Goal: Task Accomplishment & Management: Use online tool/utility

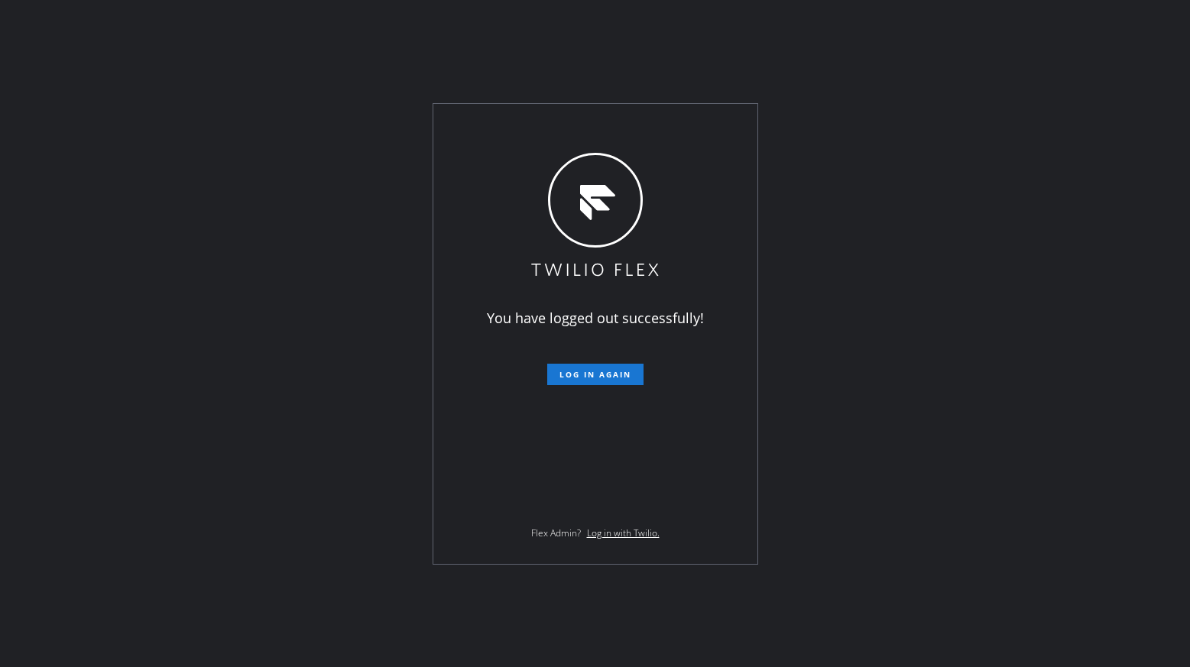
drag, startPoint x: 0, startPoint y: 0, endPoint x: 43, endPoint y: 258, distance: 261.7
click at [593, 372] on span "Log in again" at bounding box center [595, 374] width 72 height 11
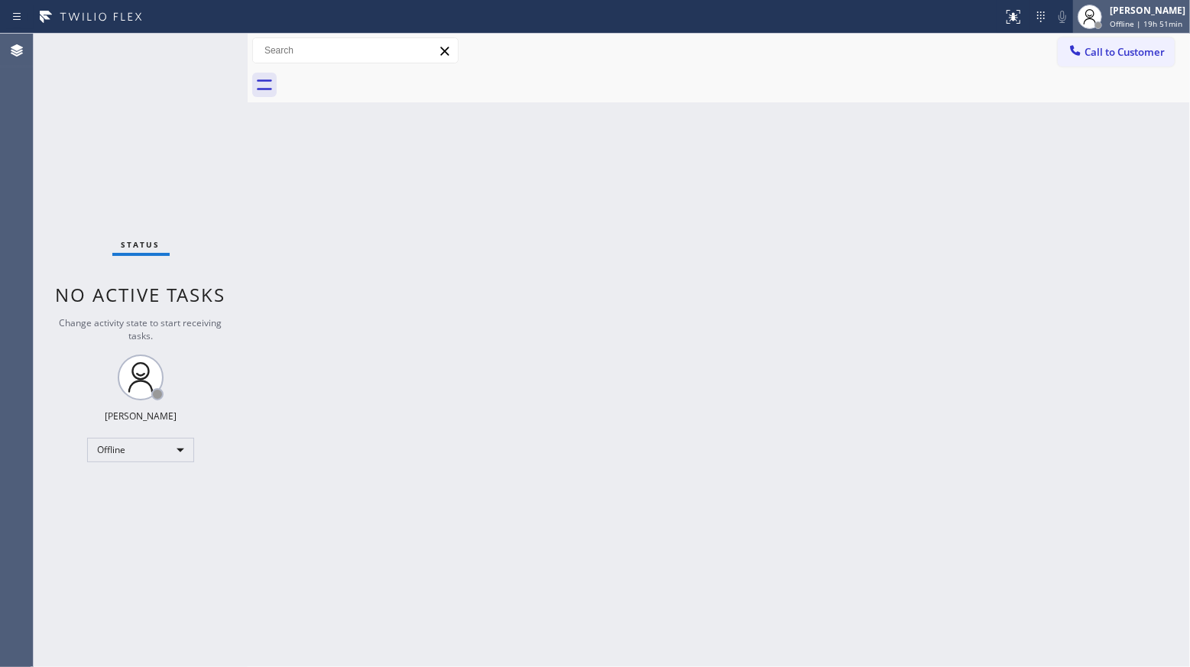
click at [1128, 4] on div "[PERSON_NAME]" at bounding box center [1147, 10] width 76 height 13
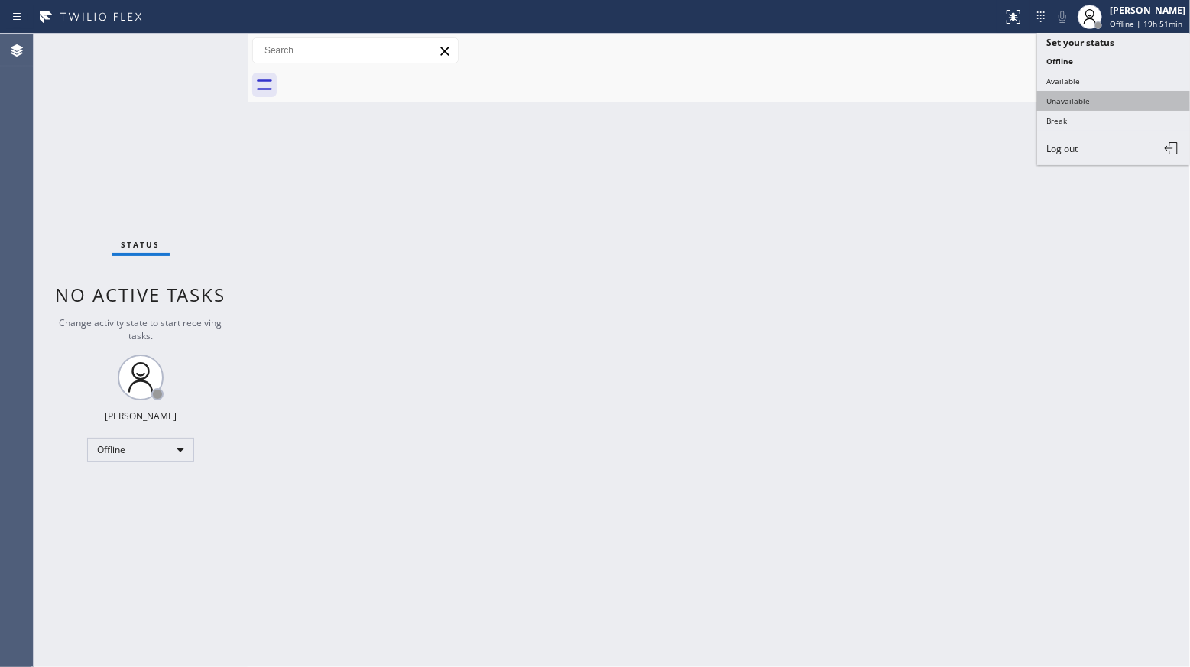
click at [1062, 99] on button "Unavailable" at bounding box center [1113, 101] width 153 height 20
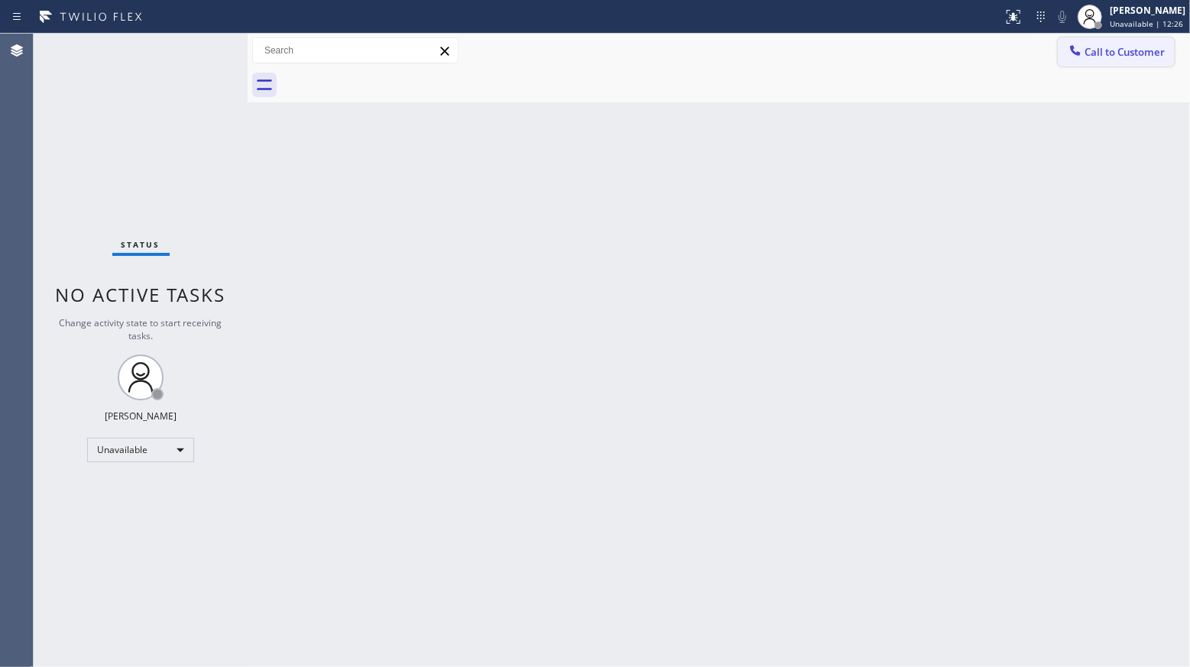
click at [1081, 44] on icon at bounding box center [1074, 50] width 15 height 15
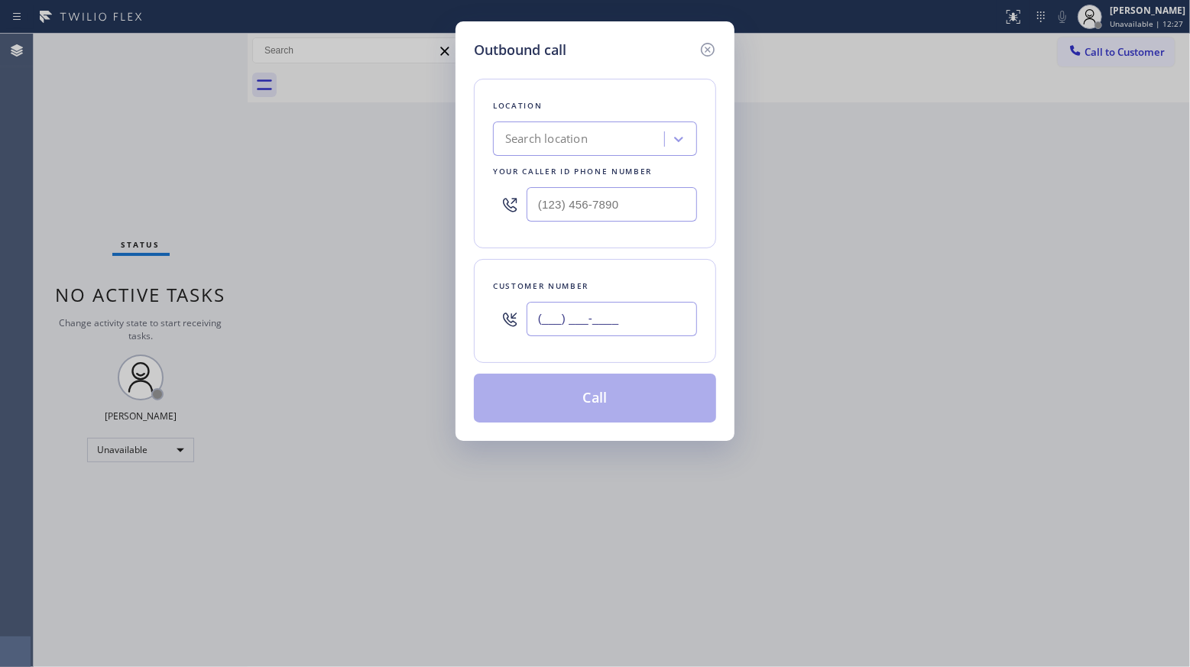
click at [636, 312] on input "(___) ___-____" at bounding box center [611, 319] width 170 height 34
paste input "314) 616-4774"
type input "[PHONE_NUMBER]"
click at [622, 215] on input "(___) ___-____" at bounding box center [611, 204] width 170 height 34
paste input "800) 568-8664"
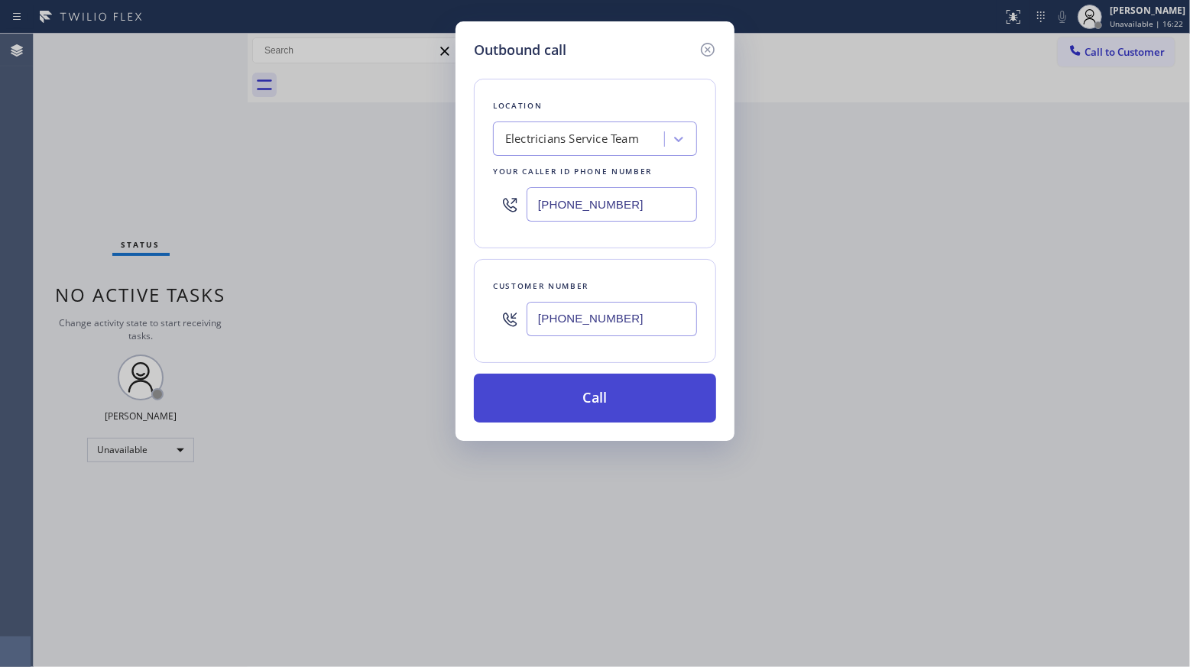
type input "[PHONE_NUMBER]"
click at [645, 404] on button "Call" at bounding box center [595, 398] width 242 height 49
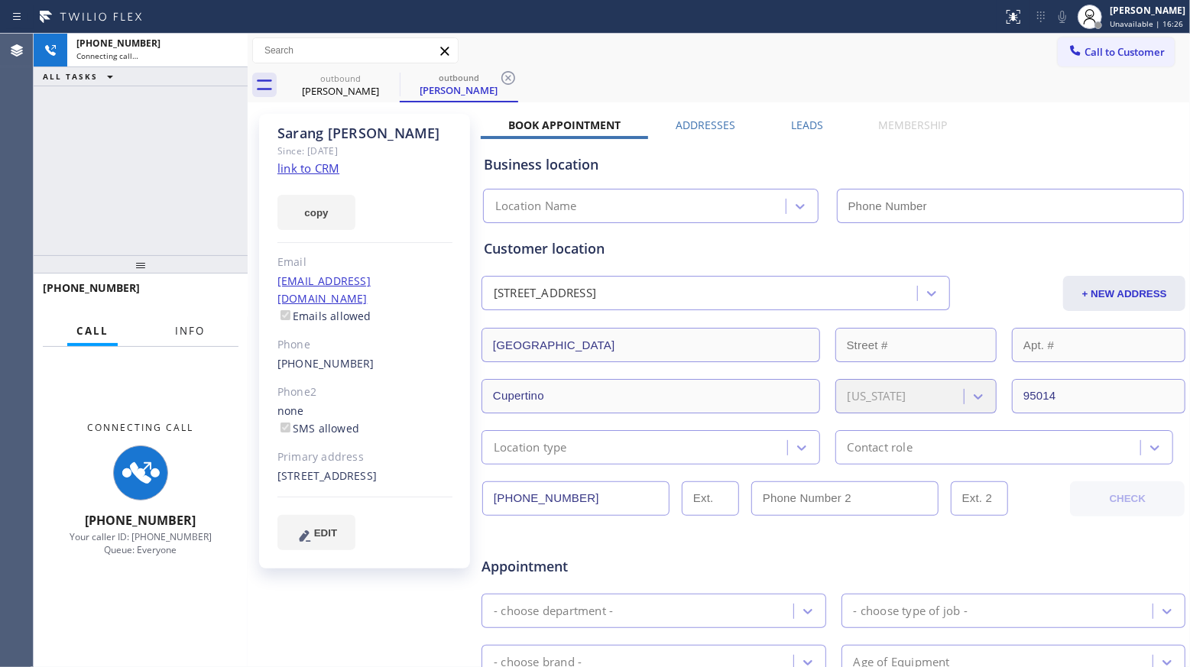
click at [194, 335] on span "Info" at bounding box center [190, 331] width 30 height 14
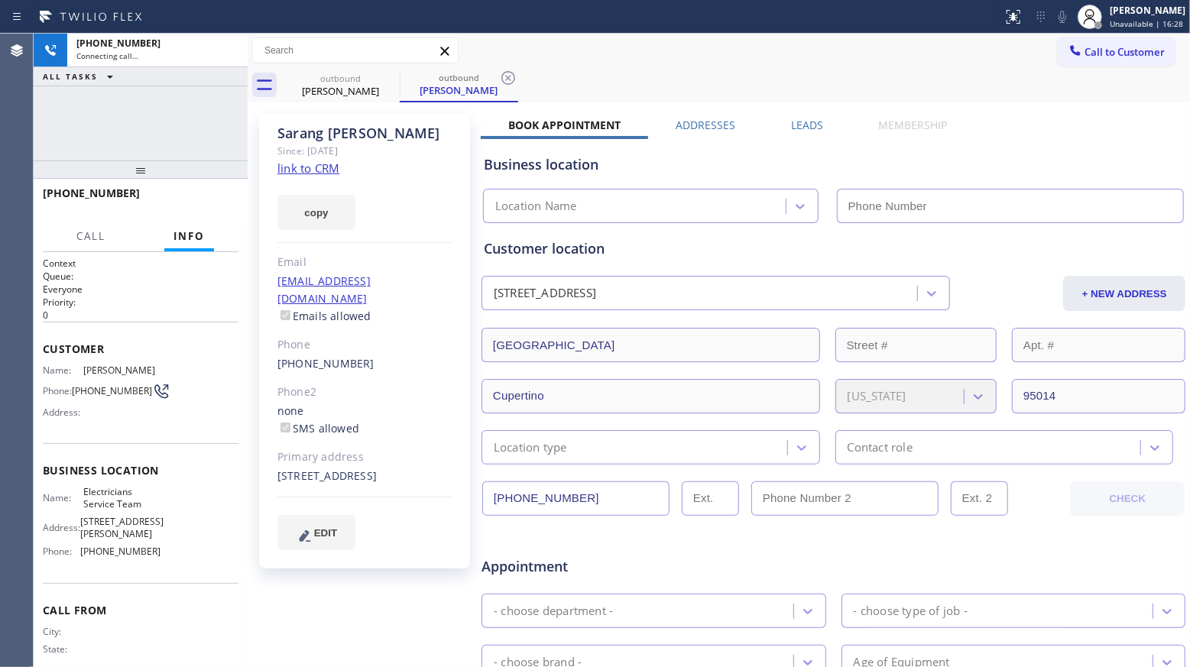
drag, startPoint x: 138, startPoint y: 261, endPoint x: 163, endPoint y: 144, distance: 119.7
click at [163, 144] on div "[PHONE_NUMBER] Connecting call… ALL TASKS ALL TASKS ACTIVE TASKS TASKS IN WRAP …" at bounding box center [141, 350] width 214 height 633
type input "[PHONE_NUMBER]"
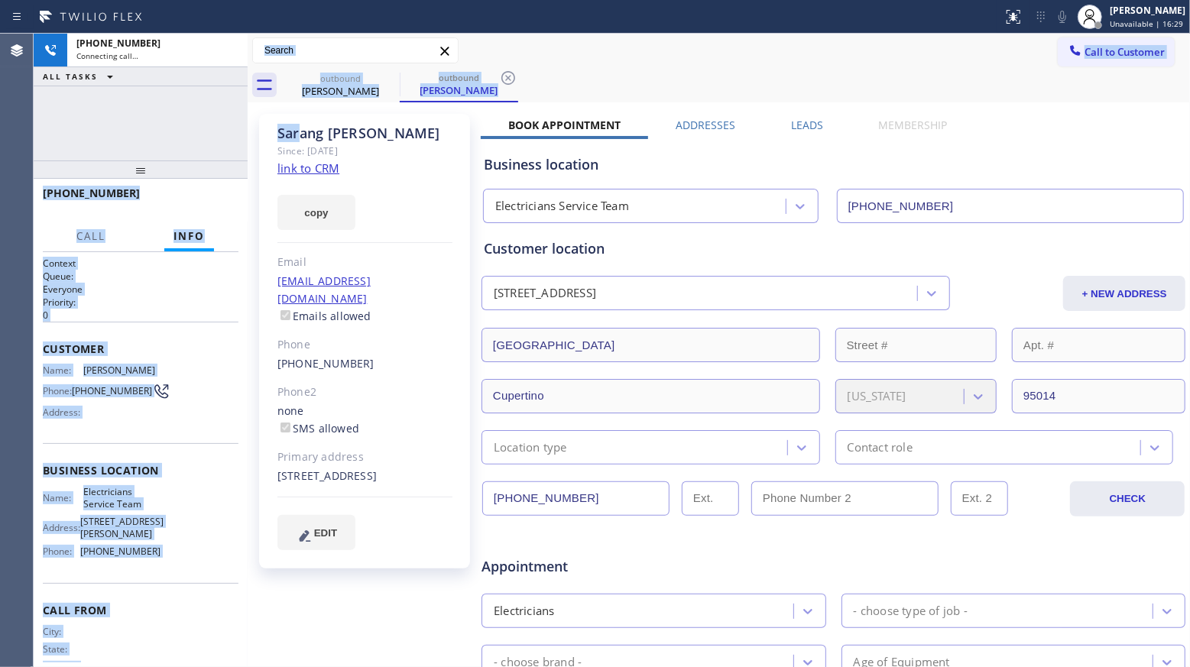
drag, startPoint x: 241, startPoint y: 138, endPoint x: 296, endPoint y: 134, distance: 55.1
click at [296, 134] on div "[PHONE_NUMBER] Connecting call… ALL TASKS ALL TASKS ACTIVE TASKS TASKS IN WRAP …" at bounding box center [612, 350] width 1156 height 633
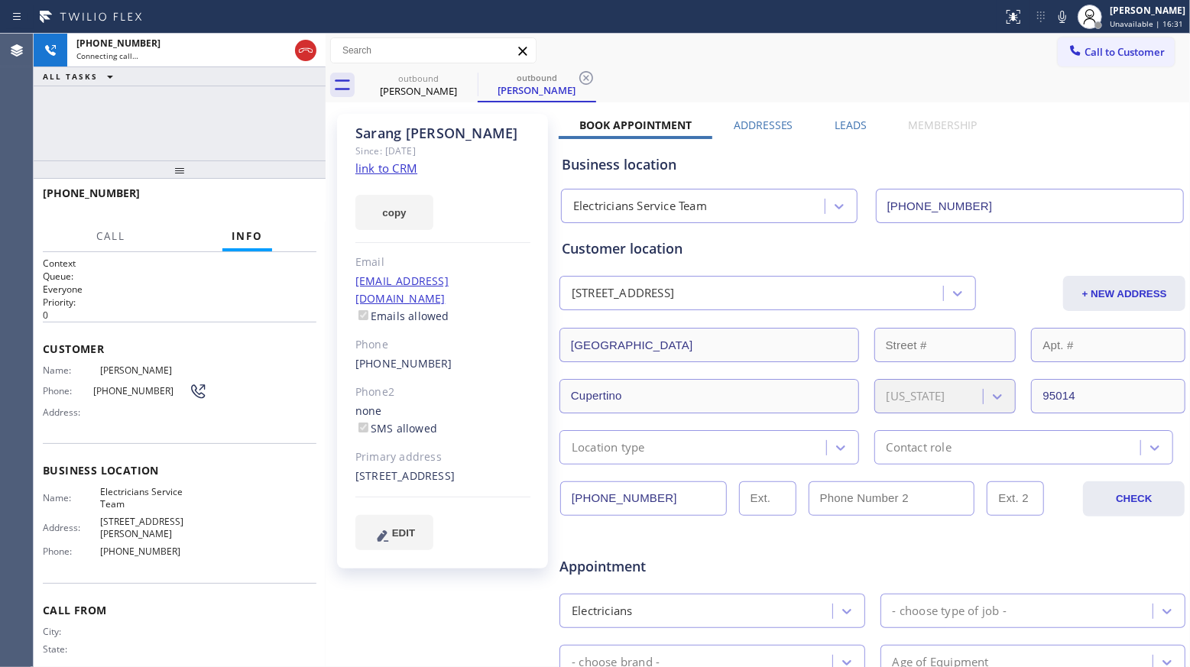
drag, startPoint x: 245, startPoint y: 127, endPoint x: 322, endPoint y: 125, distance: 77.2
click at [325, 125] on div at bounding box center [325, 350] width 0 height 633
click at [252, 120] on div "[PHONE_NUMBER] Connecting call… ALL TASKS ALL TASKS ACTIVE TASKS TASKS IN WRAP …" at bounding box center [180, 97] width 292 height 127
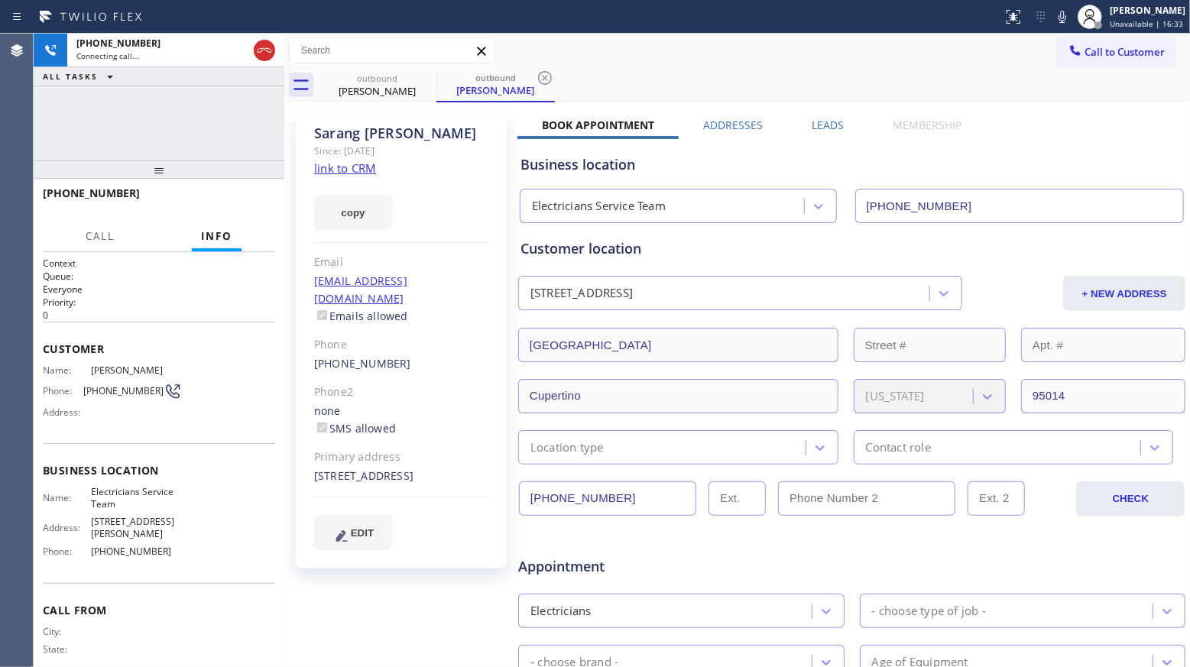
drag, startPoint x: 322, startPoint y: 114, endPoint x: 277, endPoint y: 119, distance: 44.6
click at [284, 119] on div at bounding box center [284, 350] width 0 height 633
click at [334, 97] on div "outbound [PERSON_NAME]" at bounding box center [373, 85] width 115 height 34
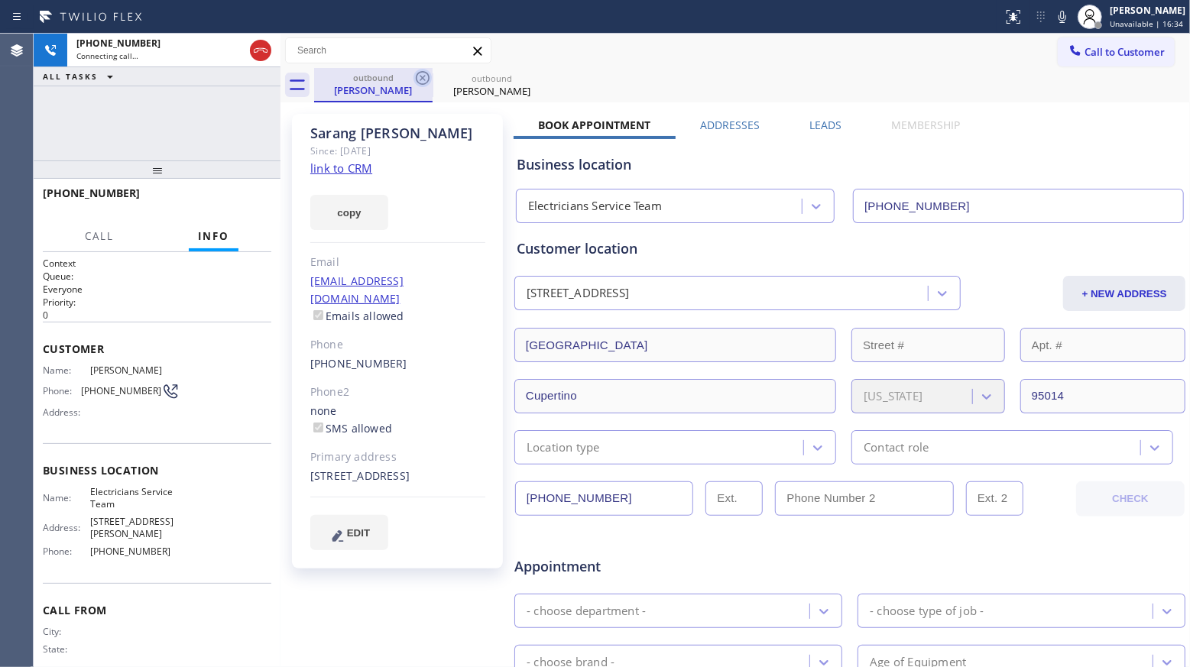
click at [419, 80] on icon at bounding box center [422, 78] width 18 height 18
click at [421, 80] on icon at bounding box center [422, 78] width 18 height 18
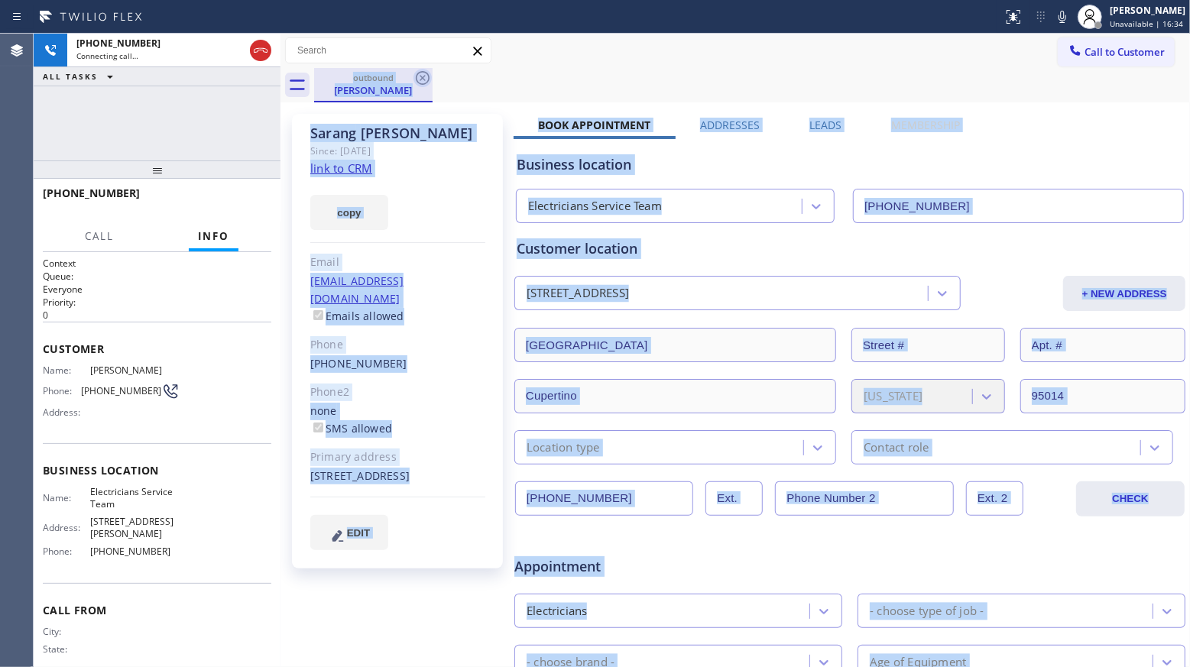
click at [421, 80] on div "outbound [PERSON_NAME]" at bounding box center [752, 85] width 876 height 34
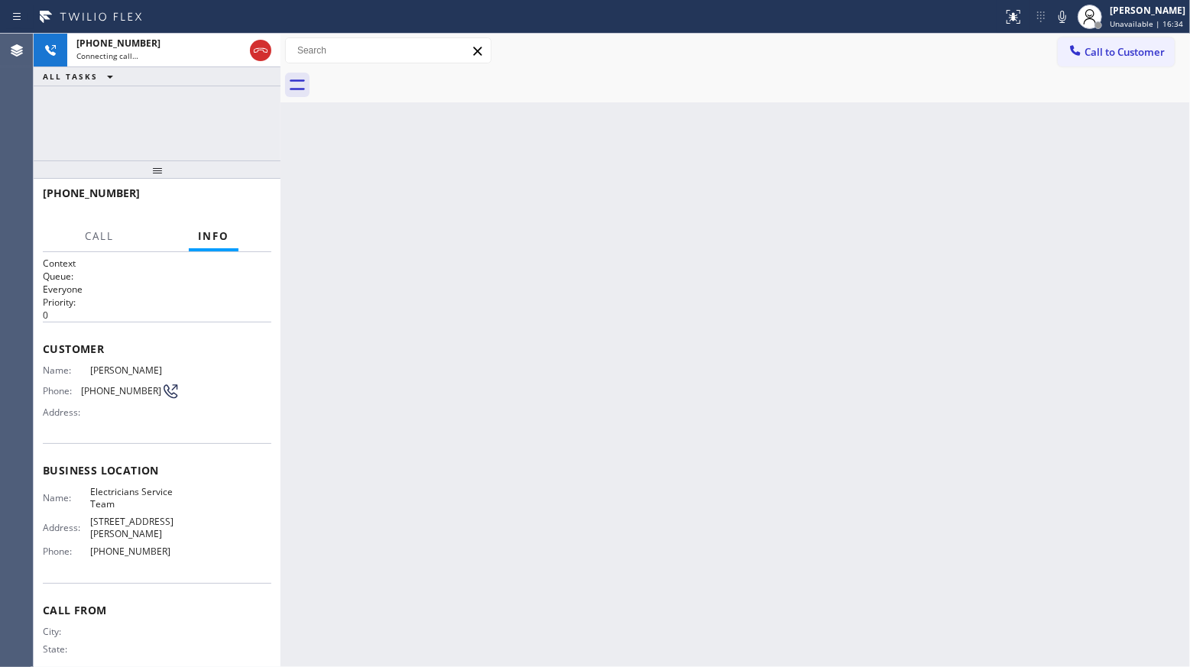
click at [421, 80] on div at bounding box center [752, 85] width 876 height 34
click at [1125, 19] on span "Unavailable | 16:36" at bounding box center [1145, 23] width 73 height 11
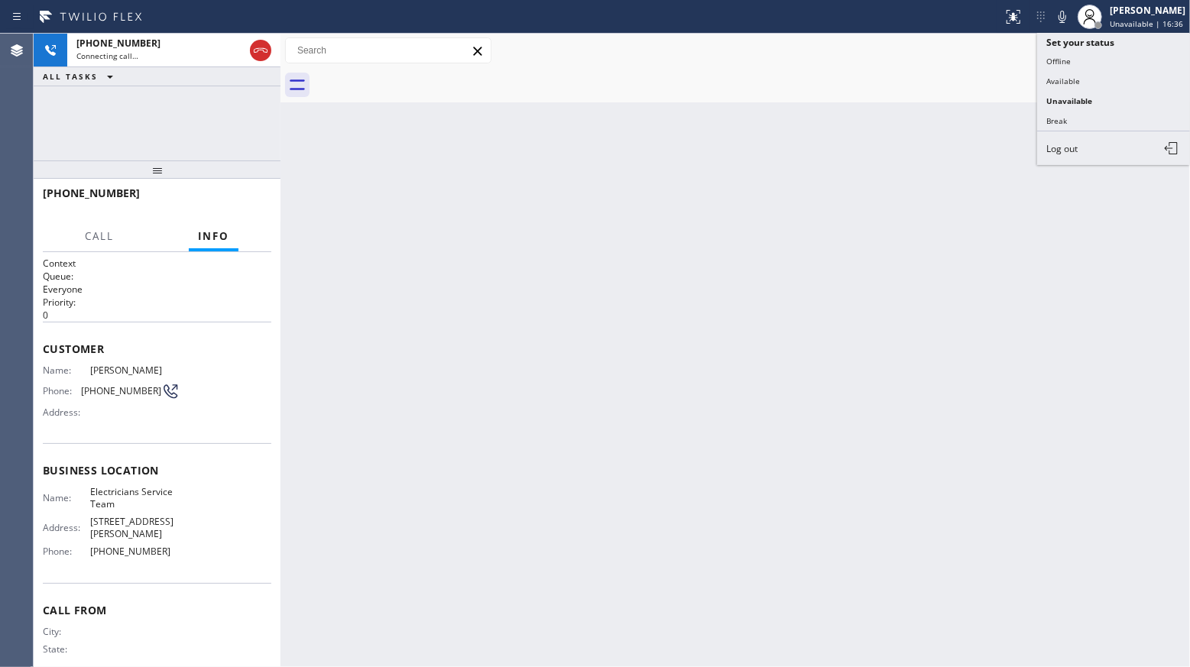
click at [989, 107] on div "Back to Dashboard Change Sender ID Customers Technicians Select a contact Outbo…" at bounding box center [734, 350] width 909 height 633
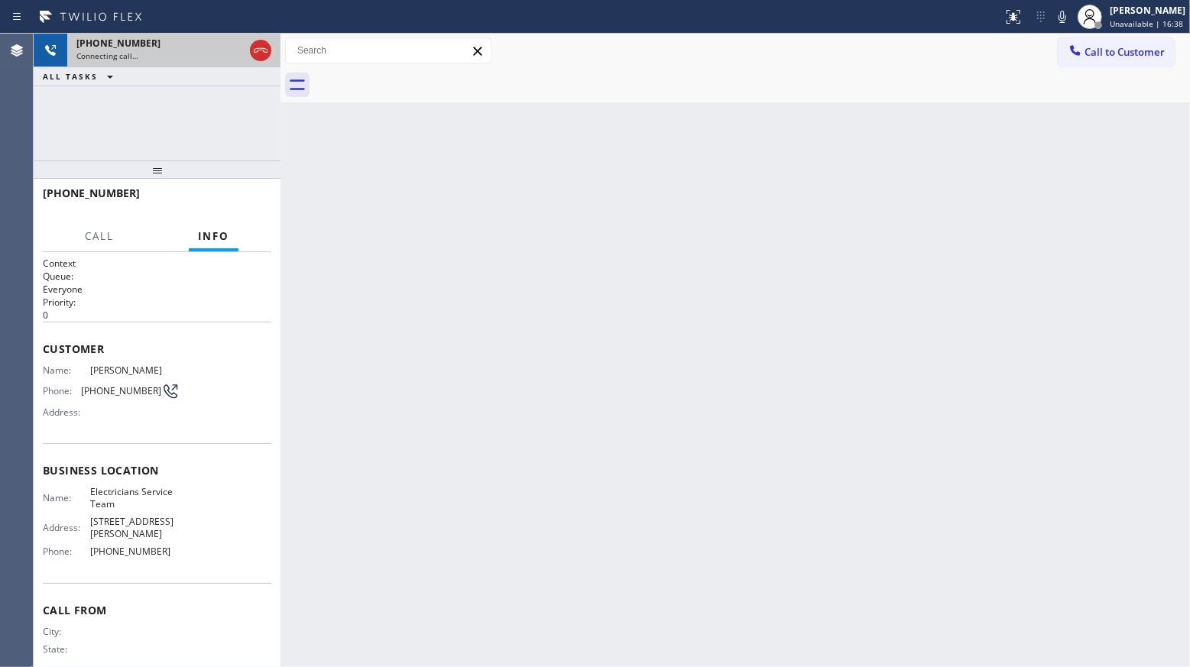
click at [212, 57] on div "Connecting call…" at bounding box center [159, 55] width 167 height 11
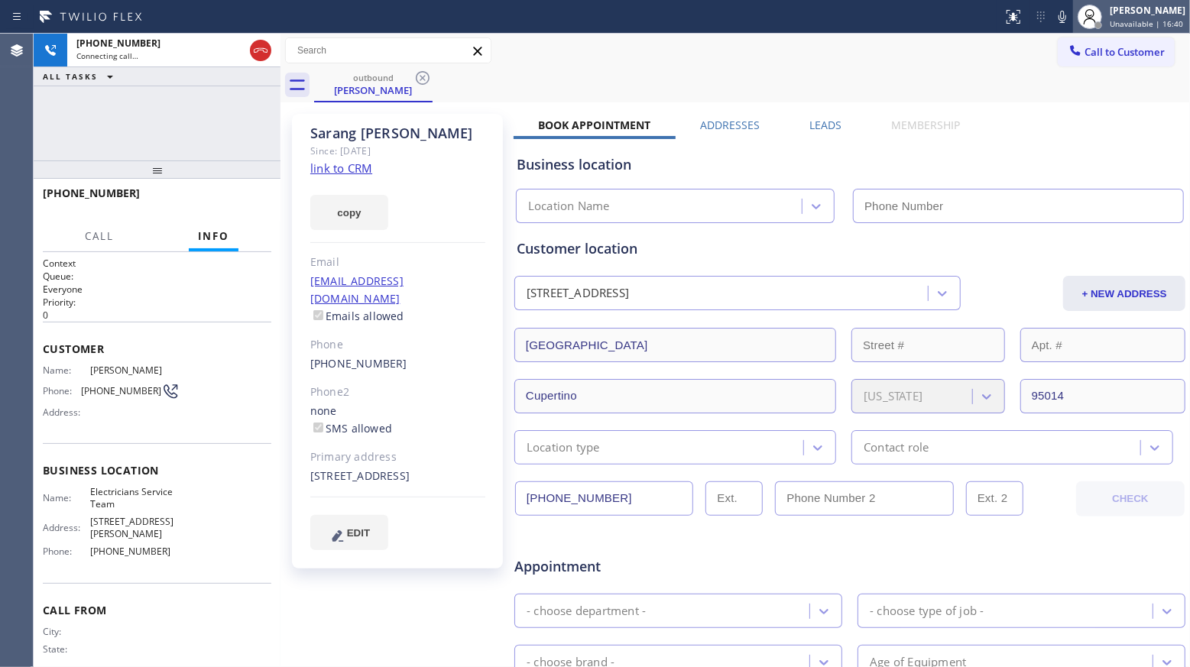
type input "[PHONE_NUMBER]"
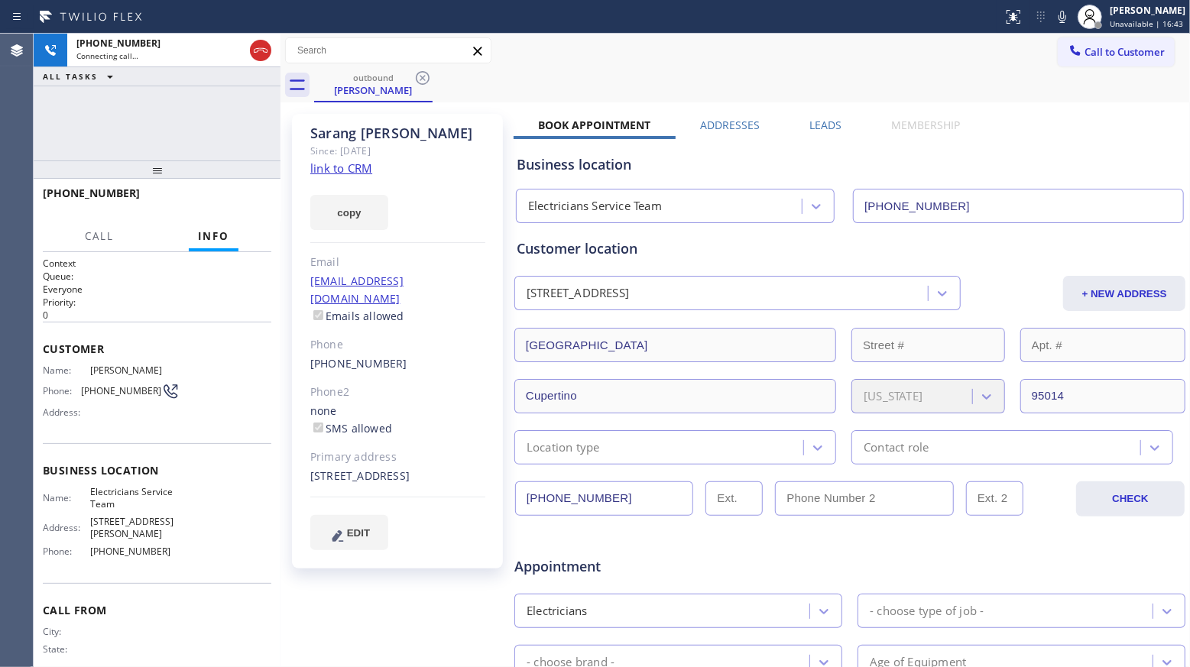
click at [810, 123] on label "Leads" at bounding box center [825, 125] width 32 height 15
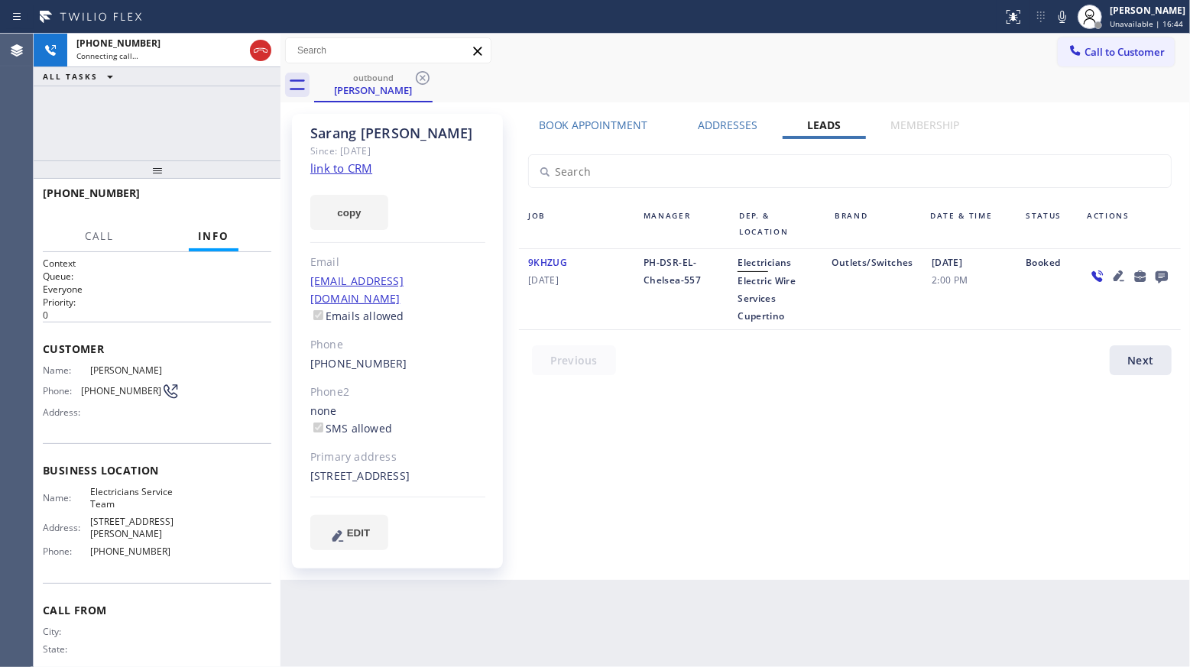
click at [1166, 280] on icon at bounding box center [1161, 277] width 12 height 12
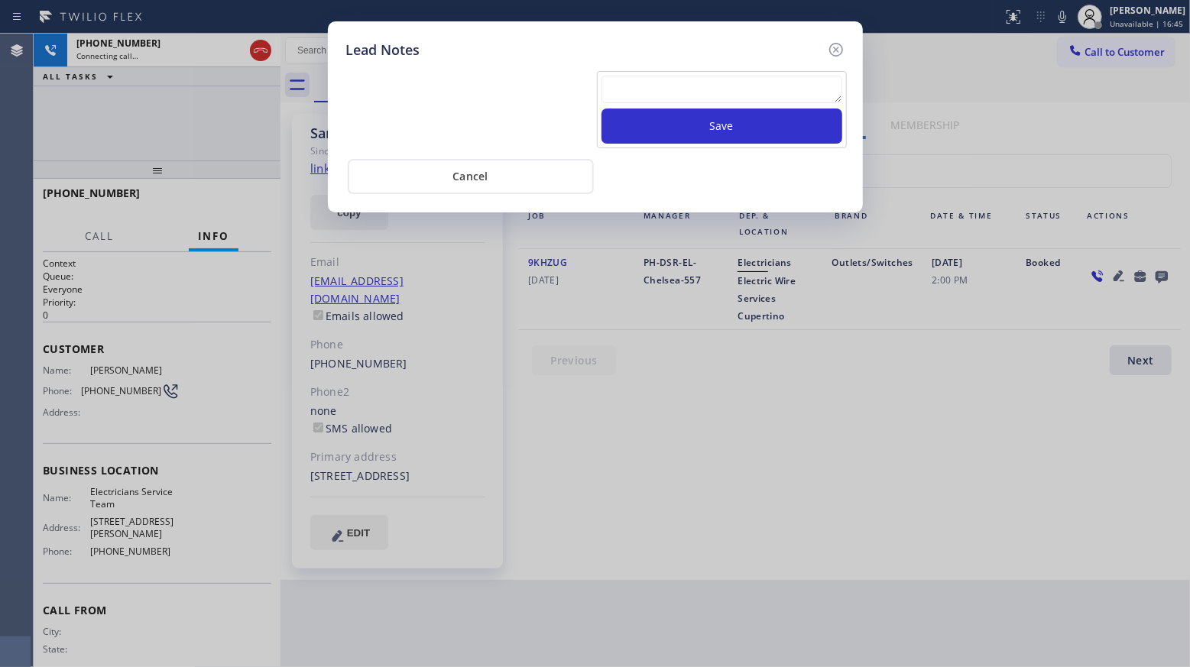
click at [735, 74] on div "Save" at bounding box center [722, 109] width 250 height 77
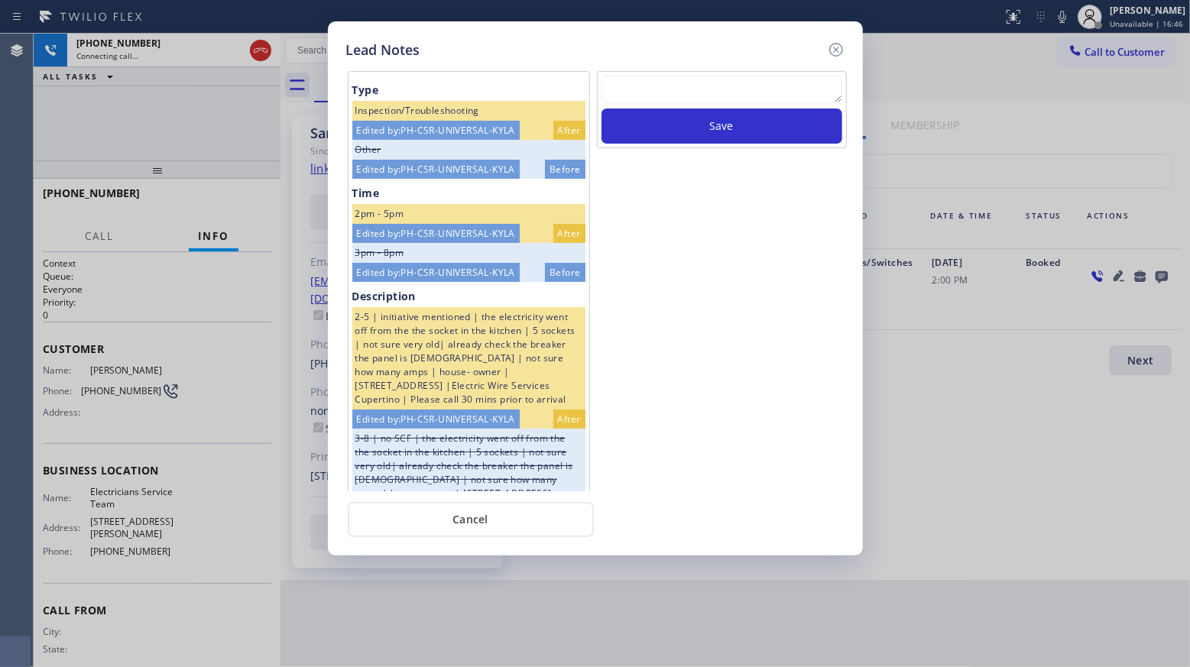
paste textarea "VM / Follow up call - Please transfer to me"
click at [740, 93] on textarea at bounding box center [721, 90] width 241 height 28
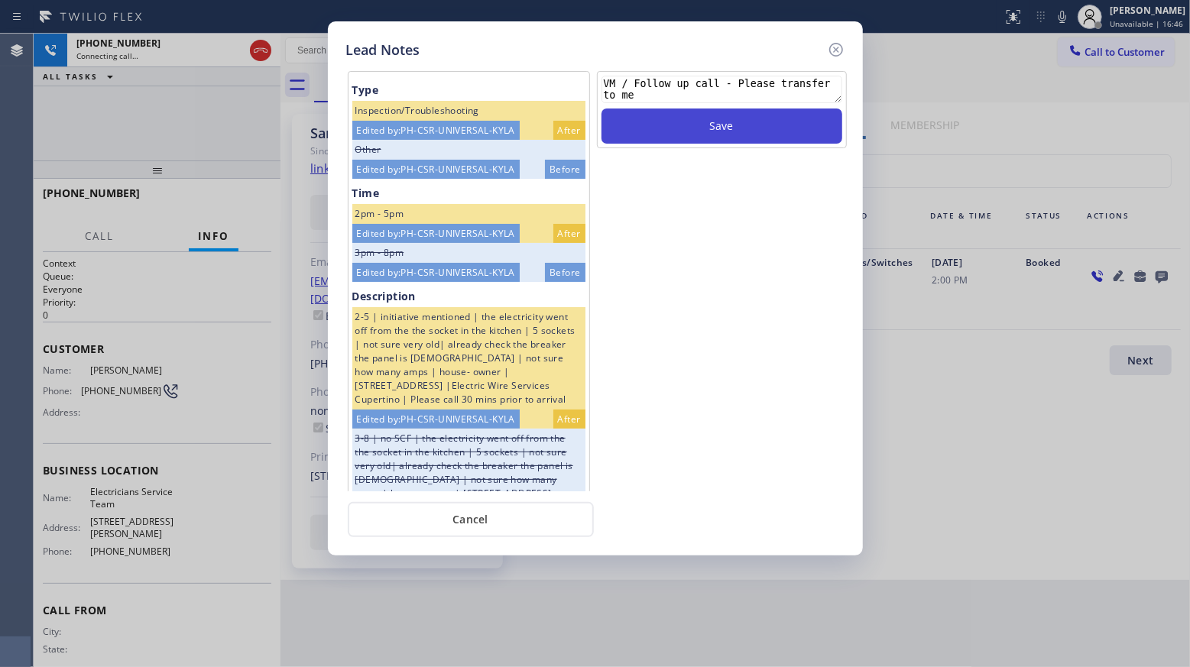
type textarea "VM / Follow up call - Please transfer to me"
click at [732, 121] on button "Save" at bounding box center [721, 125] width 241 height 35
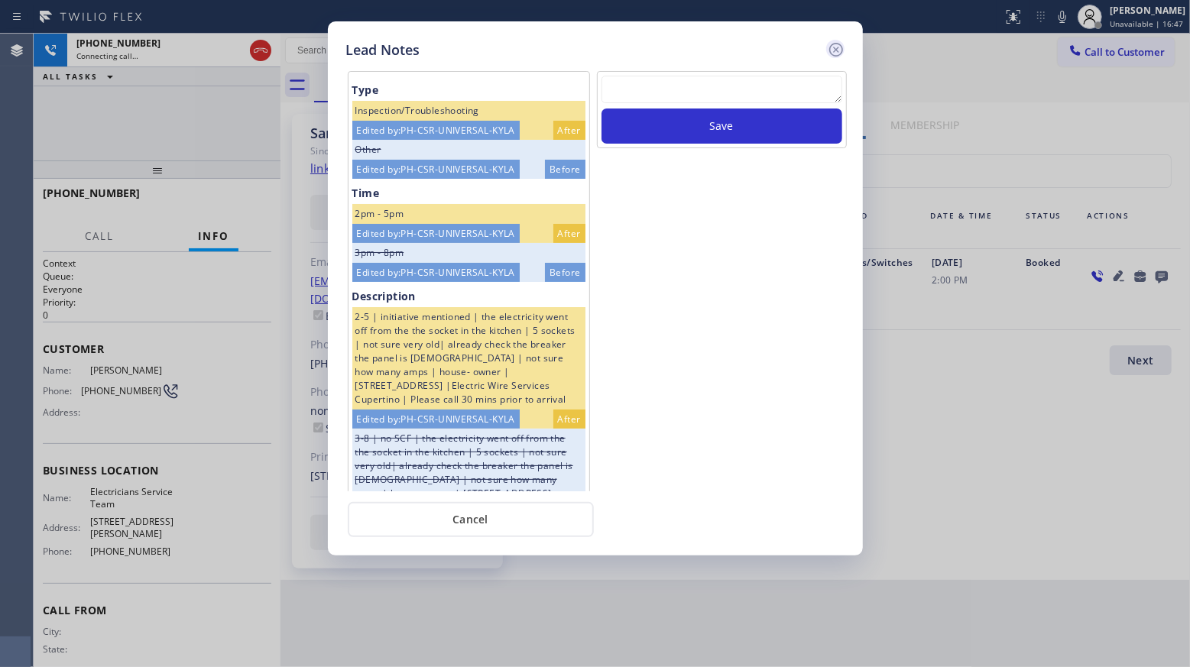
scroll to position [0, 0]
click at [835, 53] on icon at bounding box center [836, 49] width 18 height 18
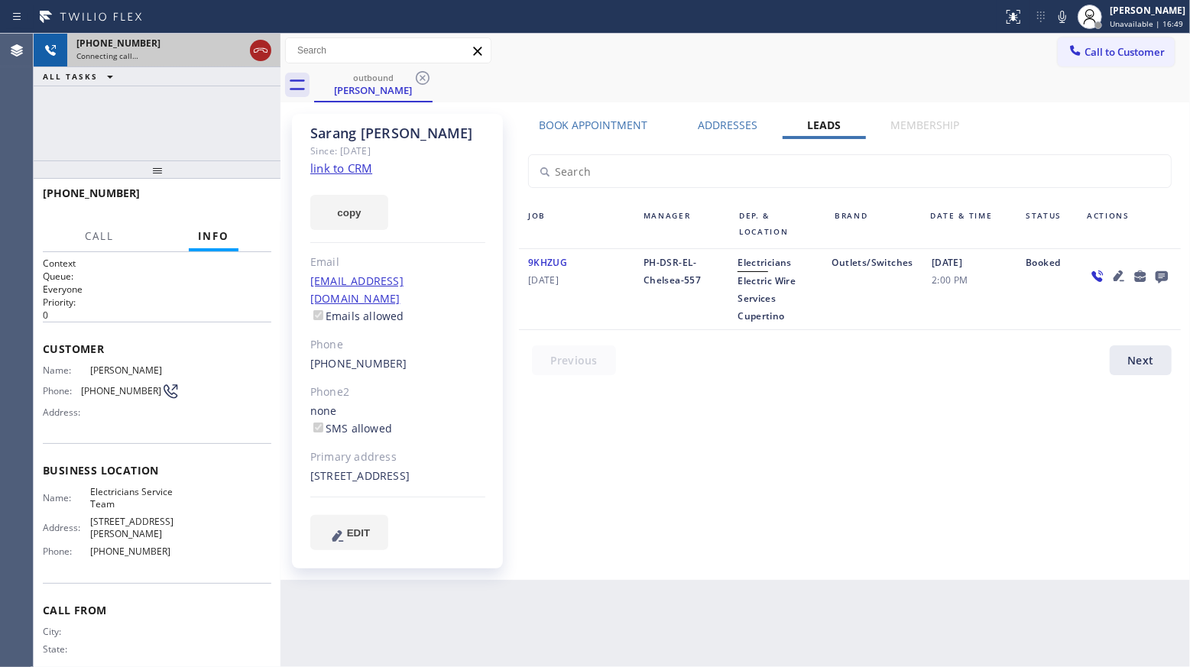
click at [257, 47] on icon at bounding box center [260, 50] width 18 height 18
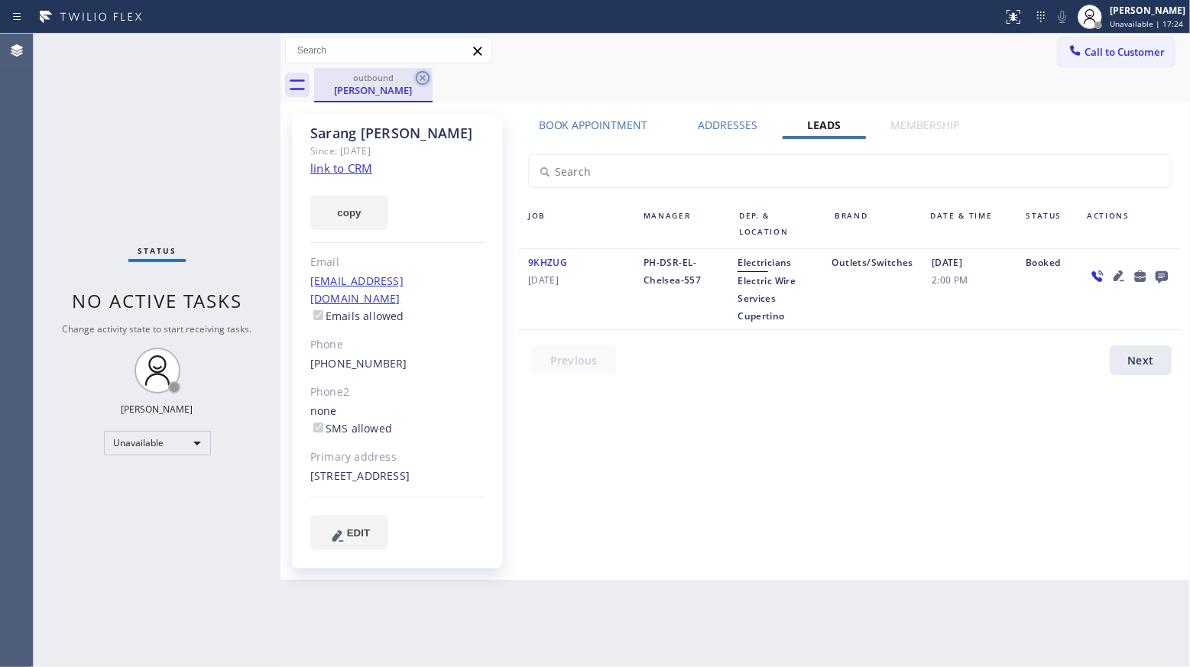
click at [420, 72] on icon at bounding box center [423, 78] width 14 height 14
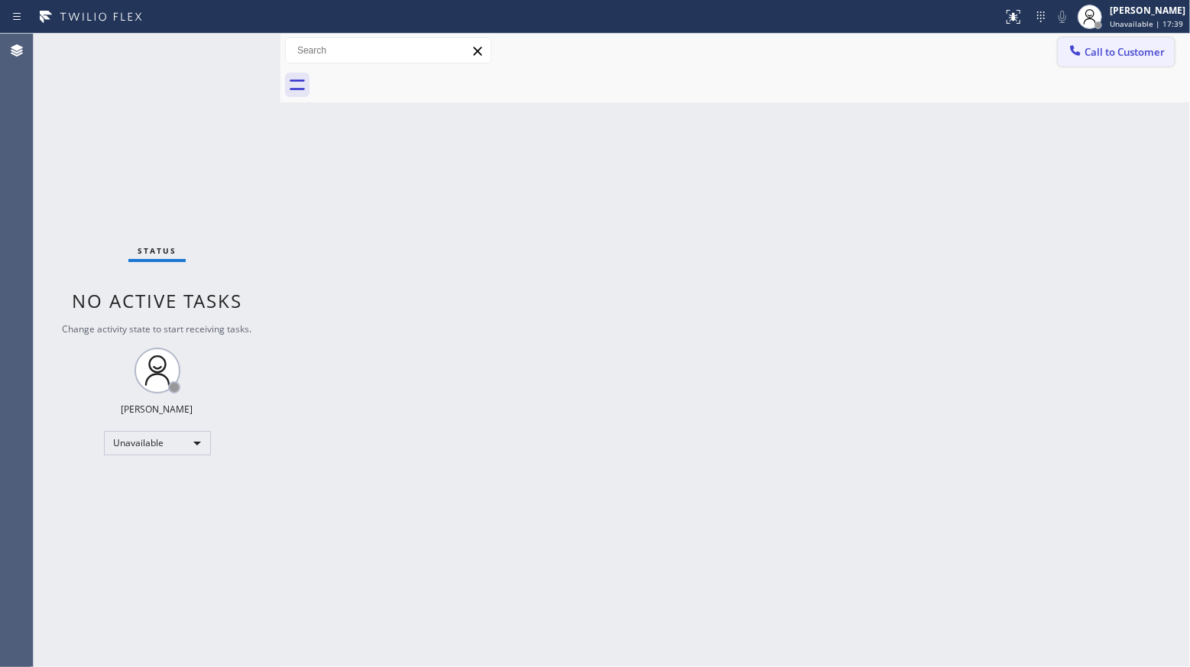
click at [1117, 48] on span "Call to Customer" at bounding box center [1124, 52] width 80 height 14
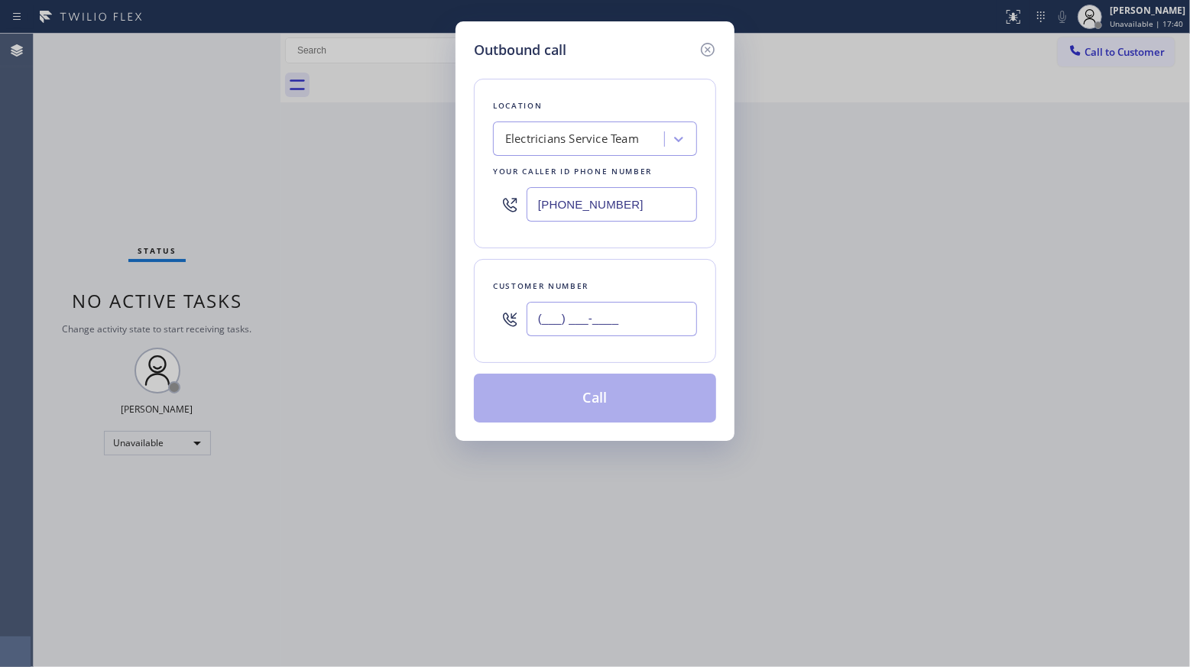
click at [624, 319] on input "(___) ___-____" at bounding box center [611, 319] width 170 height 34
paste input "206) 979-8095"
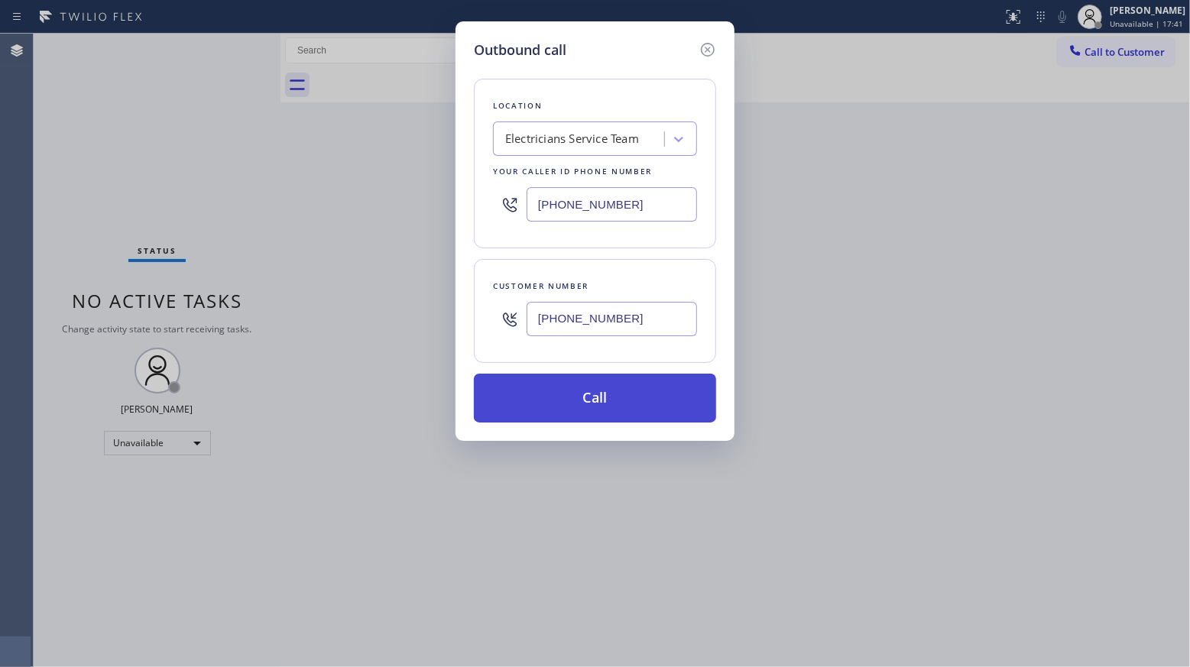
type input "[PHONE_NUMBER]"
click at [602, 396] on button "Call" at bounding box center [595, 398] width 242 height 49
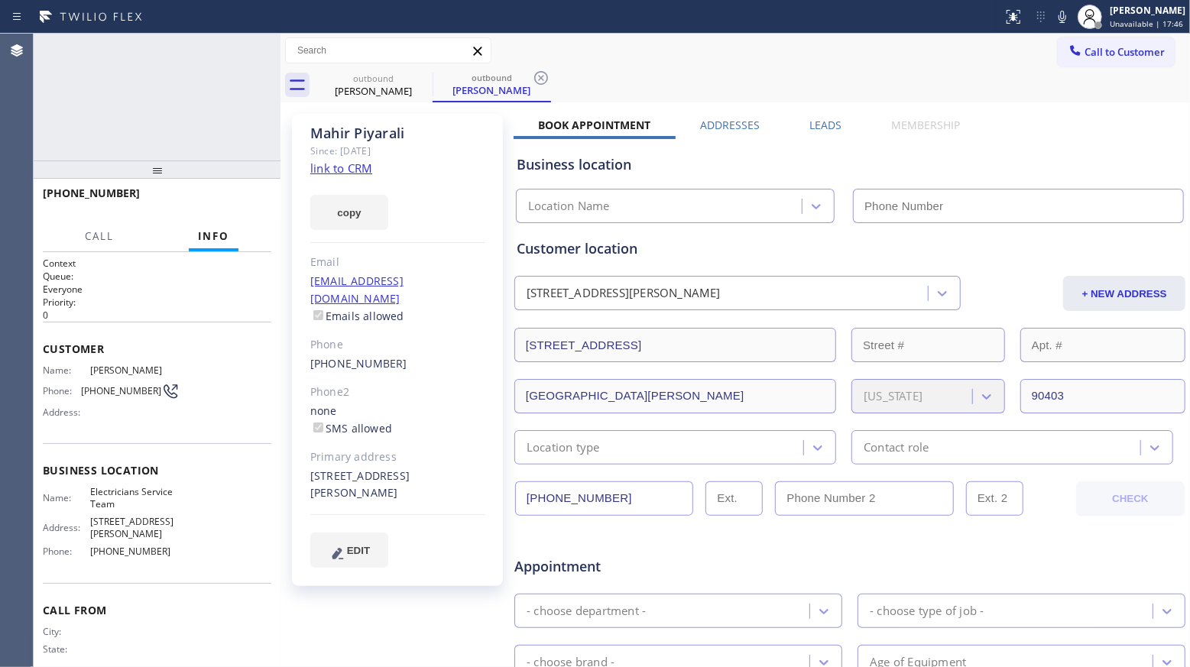
type input "[PHONE_NUMBER]"
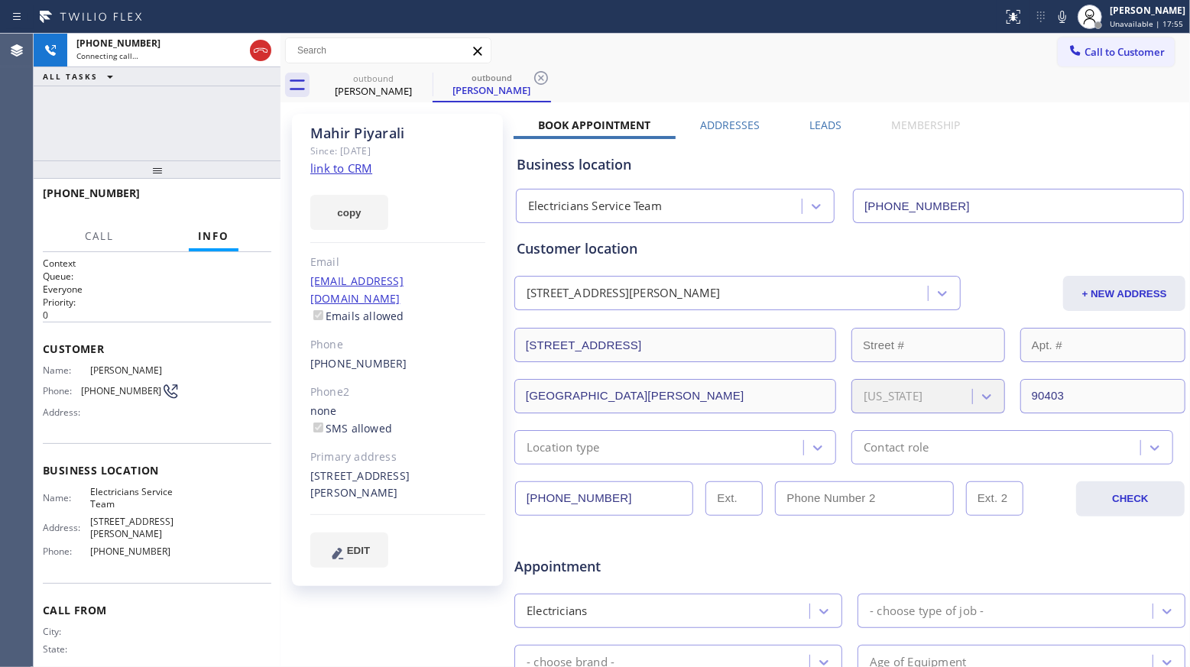
click at [552, 73] on div "outbound [PERSON_NAME] outbound [PERSON_NAME]" at bounding box center [752, 85] width 876 height 34
click at [539, 78] on icon at bounding box center [541, 78] width 18 height 18
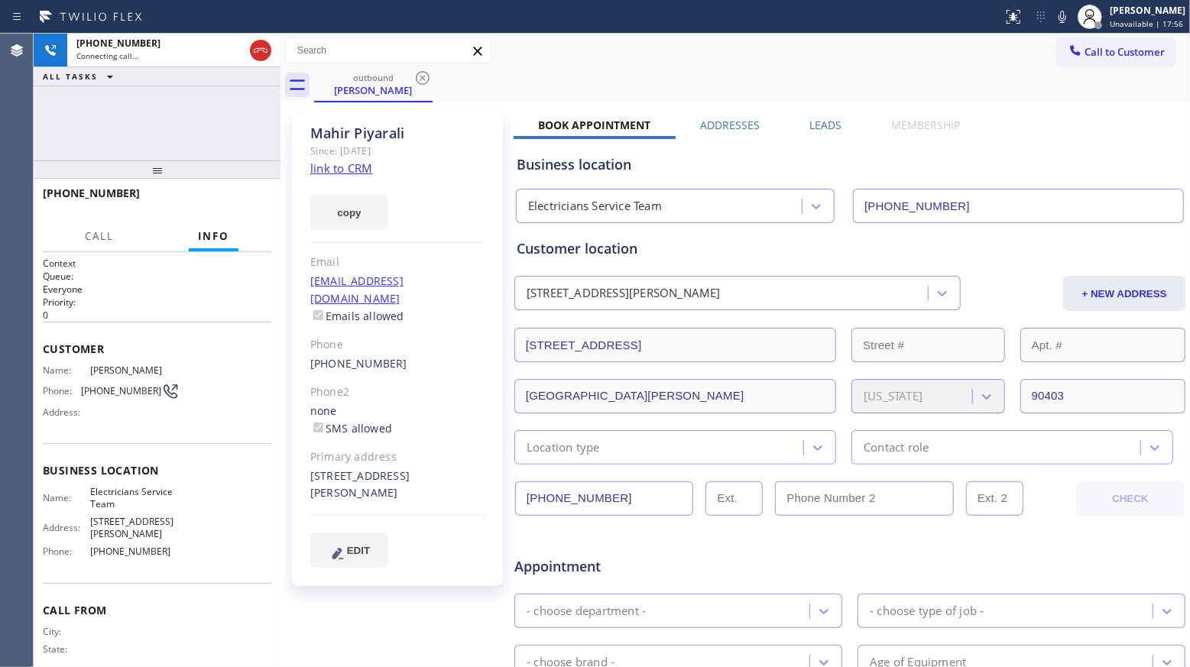
click at [157, 121] on div "[PHONE_NUMBER] Connecting call… ALL TASKS ALL TASKS ACTIVE TASKS TASKS IN WRAP …" at bounding box center [157, 97] width 247 height 127
click at [254, 47] on icon at bounding box center [260, 50] width 18 height 18
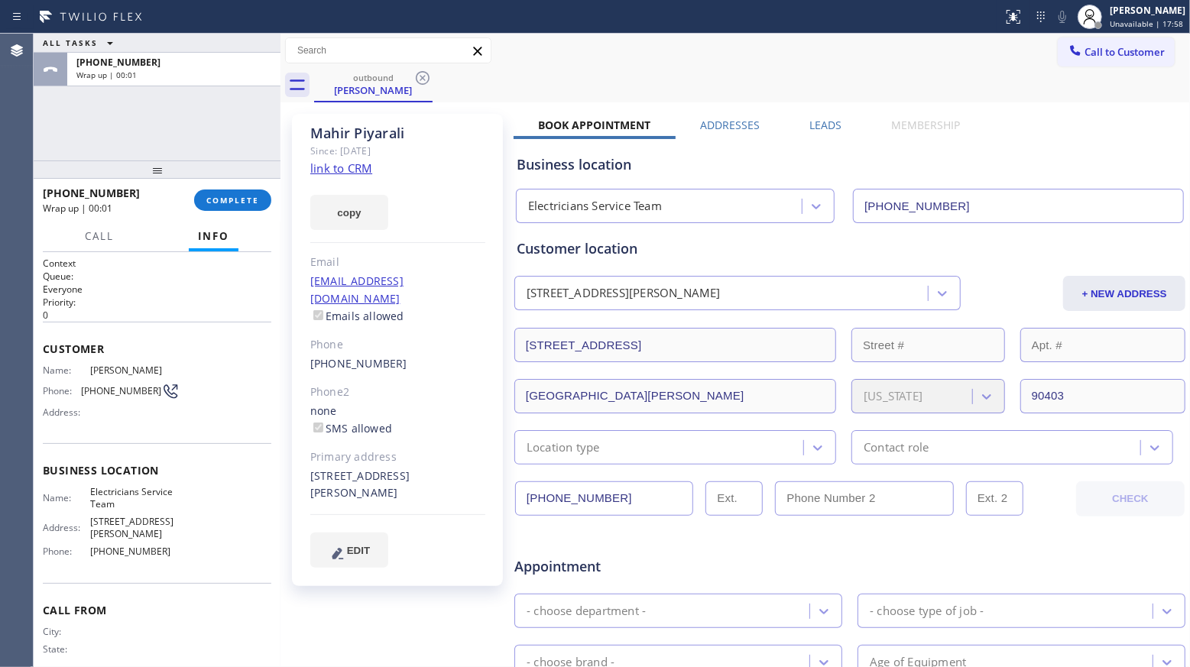
click at [823, 122] on label "Leads" at bounding box center [825, 125] width 32 height 15
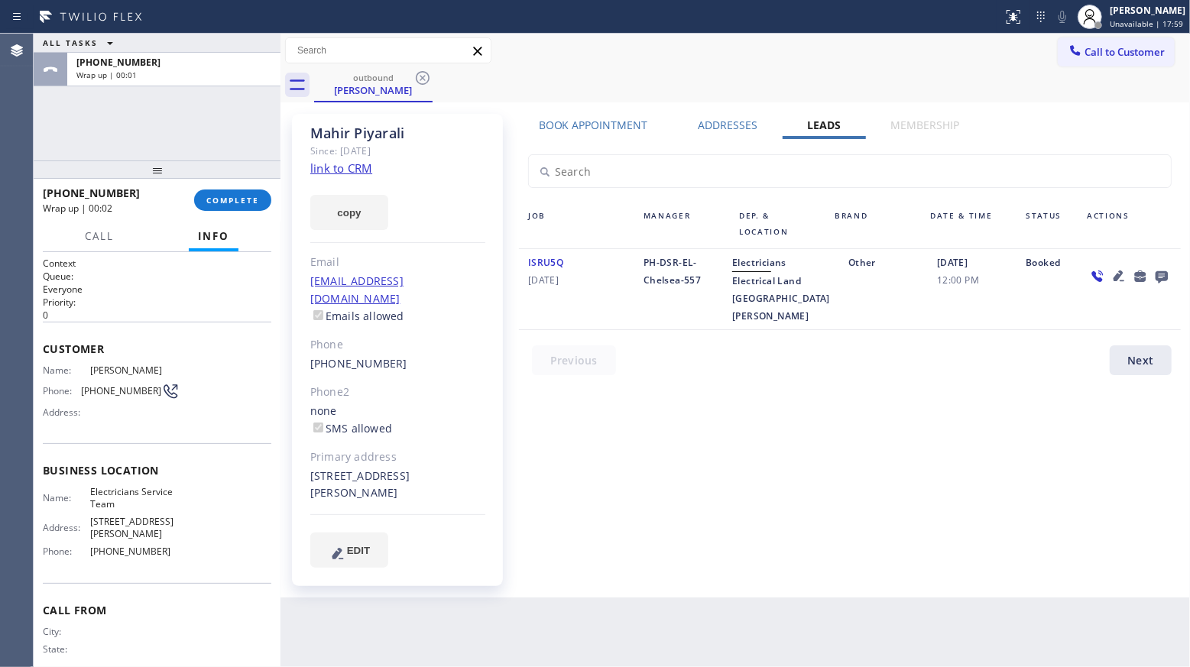
click at [1167, 279] on icon at bounding box center [1161, 277] width 12 height 12
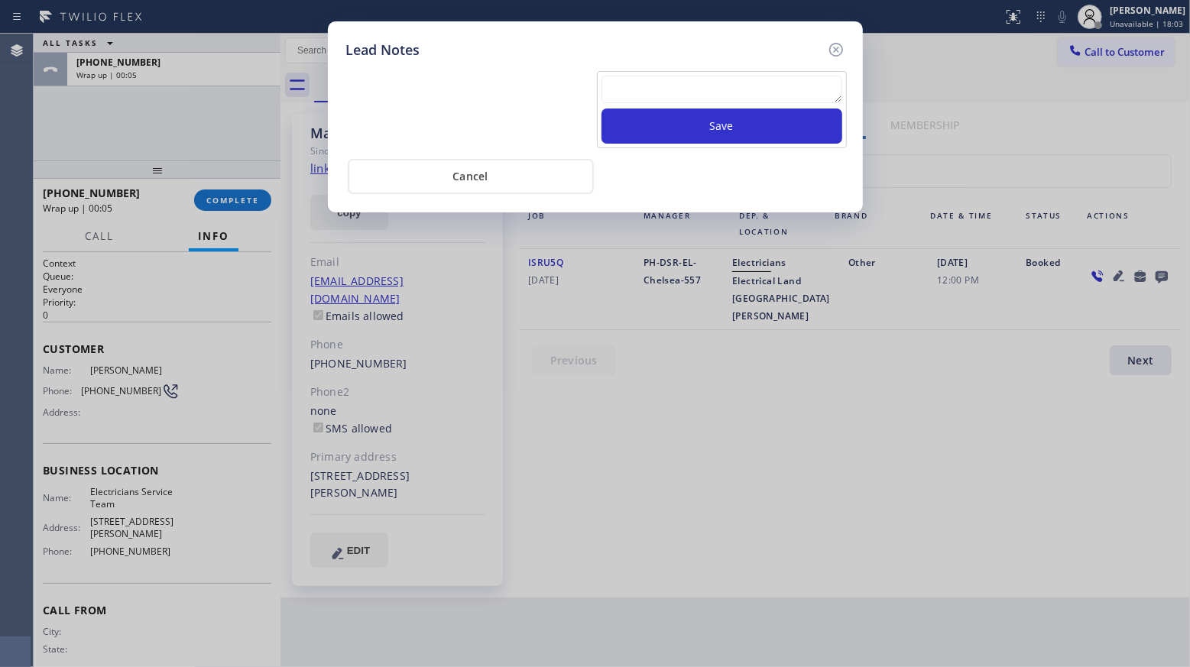
click at [732, 103] on textarea at bounding box center [721, 90] width 241 height 28
paste textarea "VM / Follow up call - Please transfer to me"
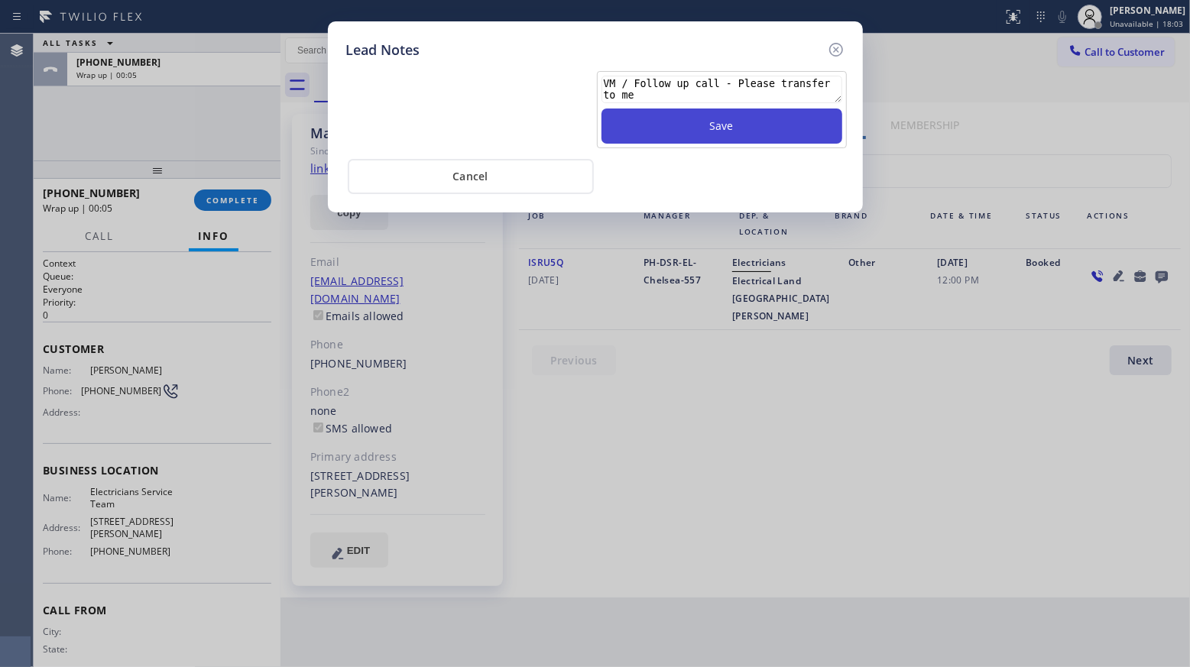
type textarea "VM / Follow up call - Please transfer to me"
click at [740, 138] on button "Save" at bounding box center [721, 125] width 241 height 35
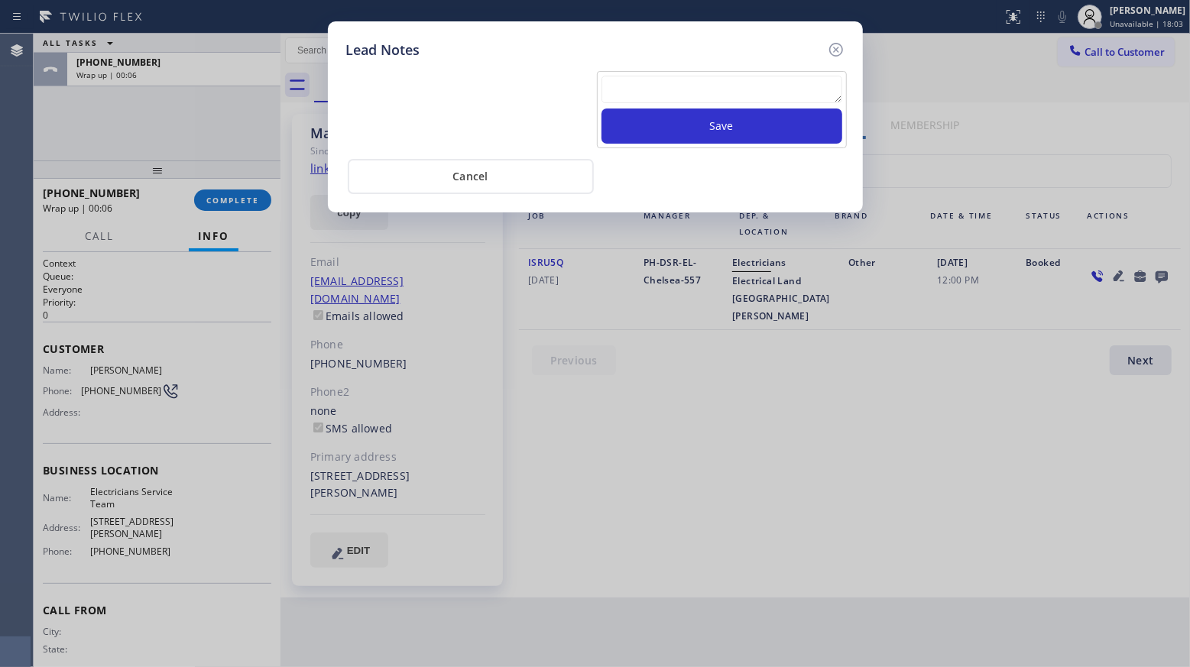
scroll to position [0, 0]
click at [839, 48] on icon at bounding box center [836, 49] width 18 height 18
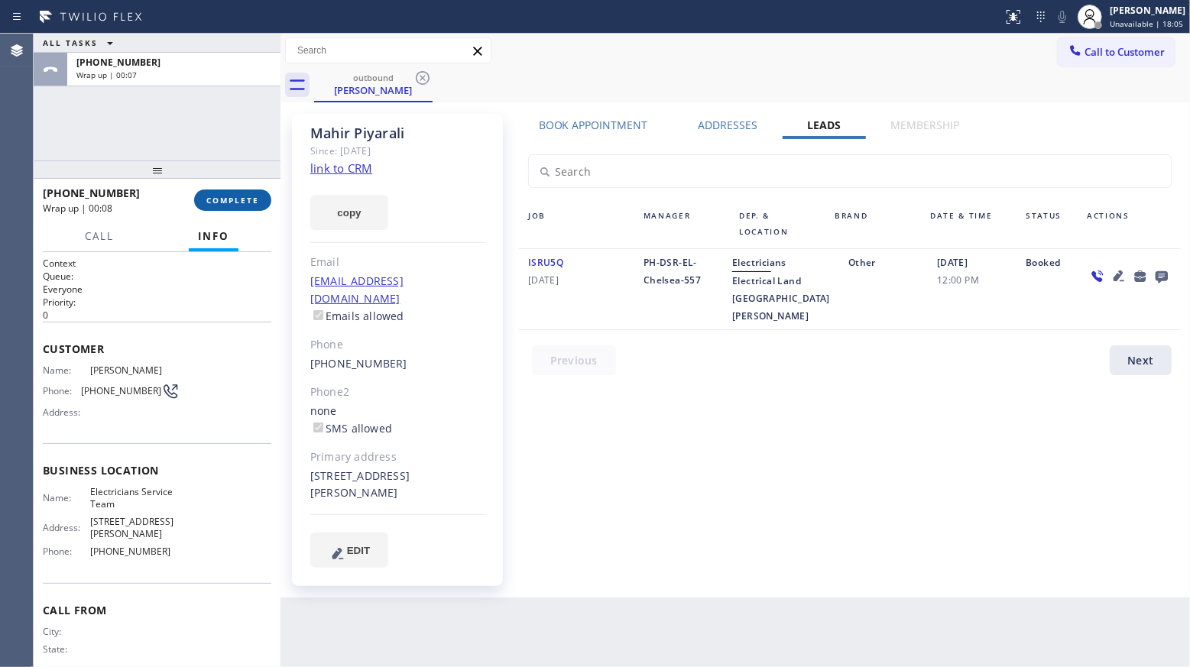
click at [258, 194] on button "COMPLETE" at bounding box center [232, 199] width 77 height 21
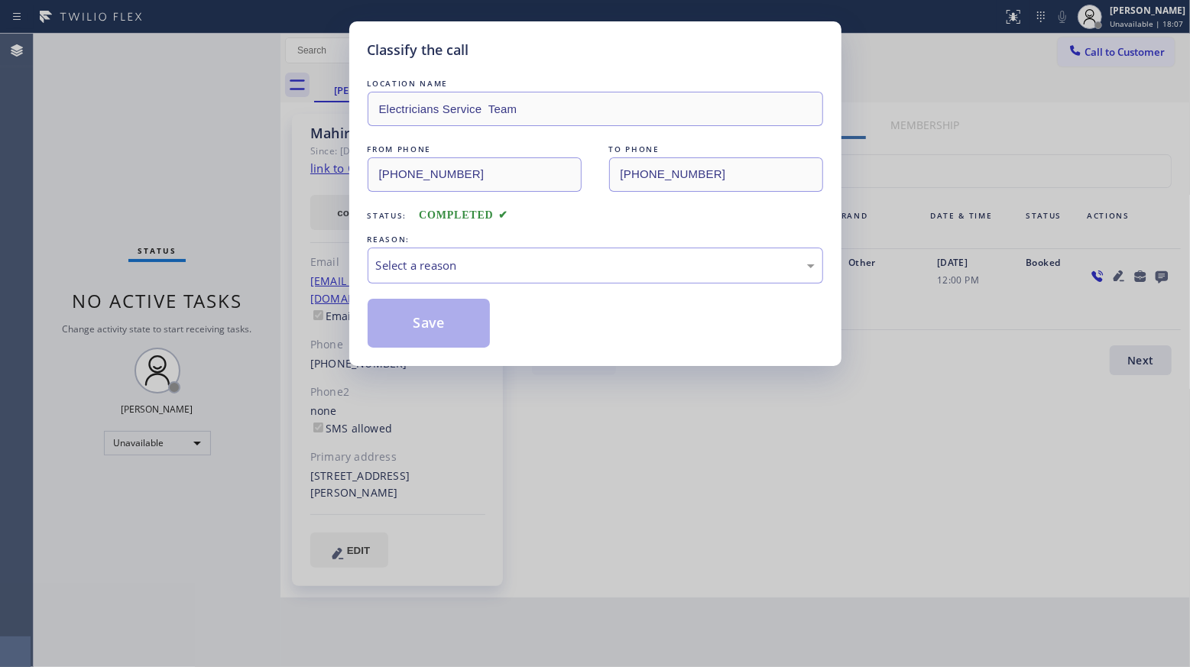
click at [523, 239] on div "REASON:" at bounding box center [594, 239] width 455 height 16
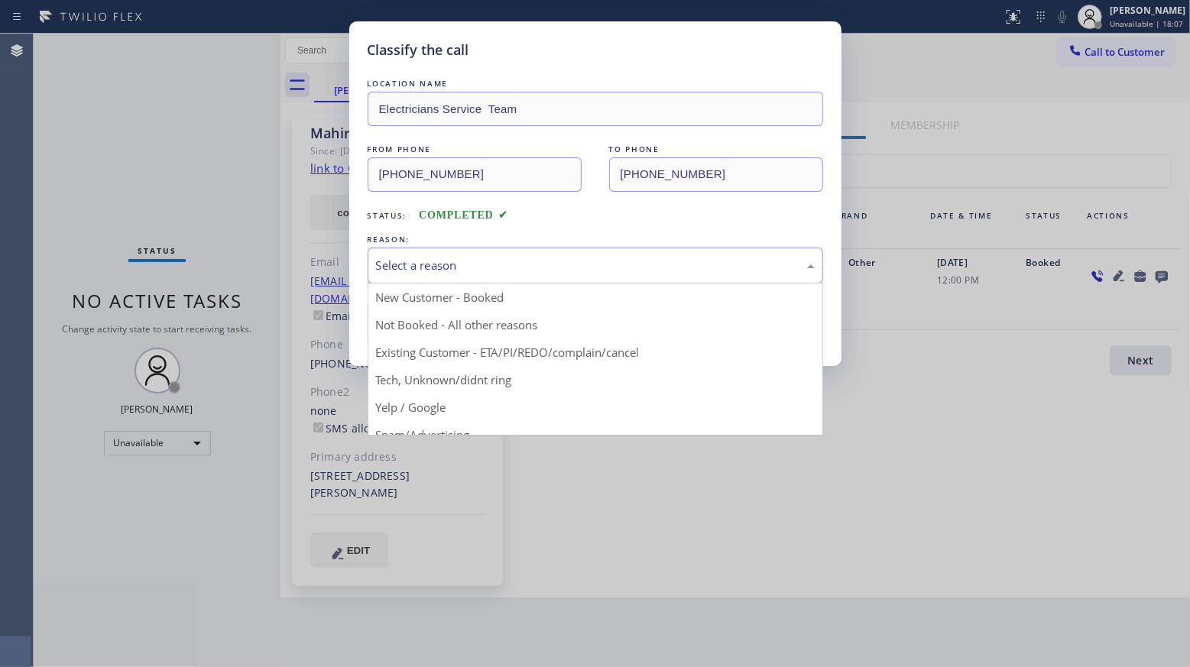
click at [516, 267] on div "Select a reason" at bounding box center [595, 266] width 439 height 18
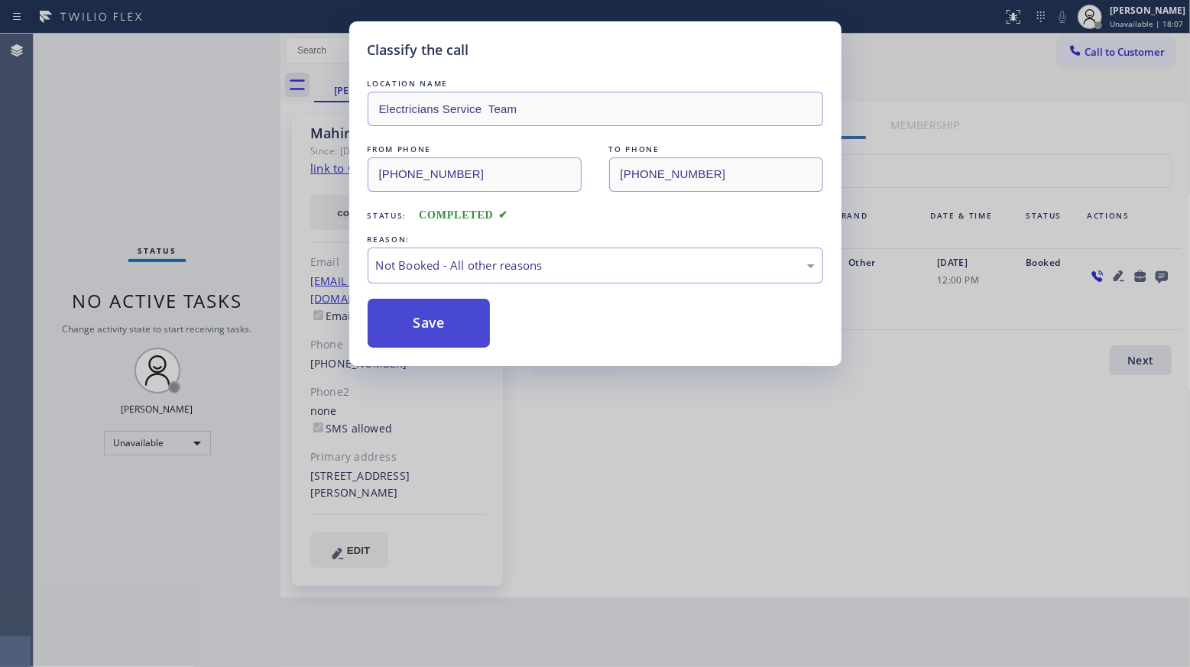
click at [445, 328] on button "Save" at bounding box center [428, 323] width 123 height 49
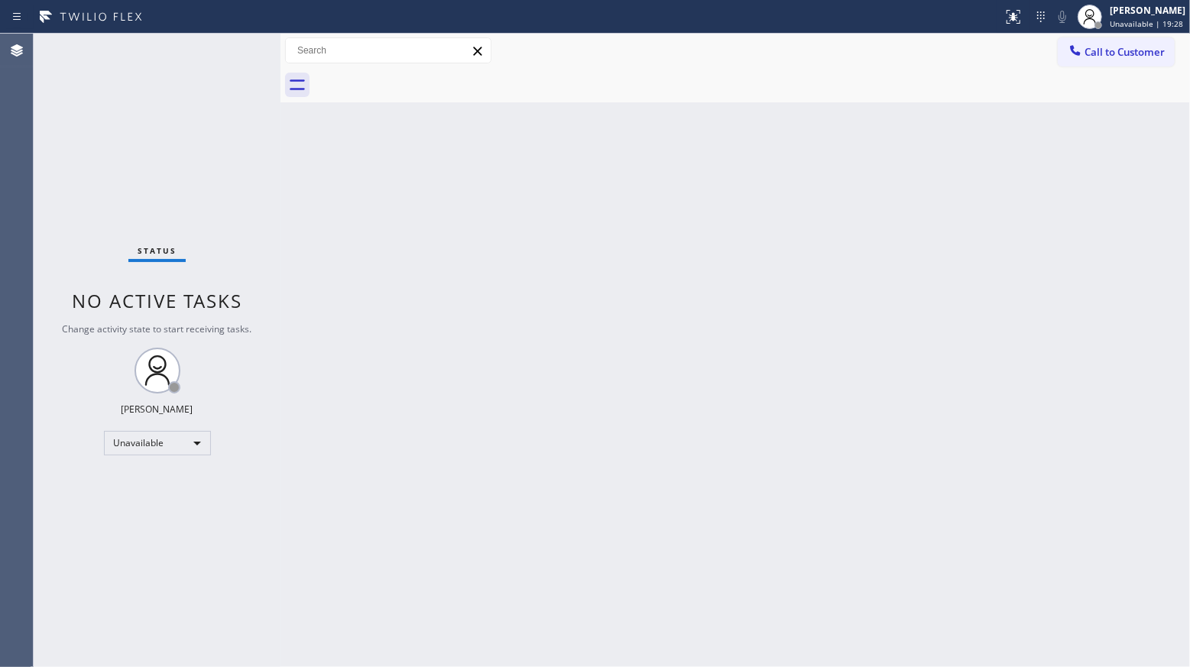
click at [842, 161] on div "Back to Dashboard Change Sender ID Customers Technicians Select a contact Outbo…" at bounding box center [734, 350] width 909 height 633
drag, startPoint x: 1097, startPoint y: 51, endPoint x: 1086, endPoint y: 53, distance: 10.9
click at [1097, 52] on span "Call to Customer" at bounding box center [1124, 52] width 80 height 14
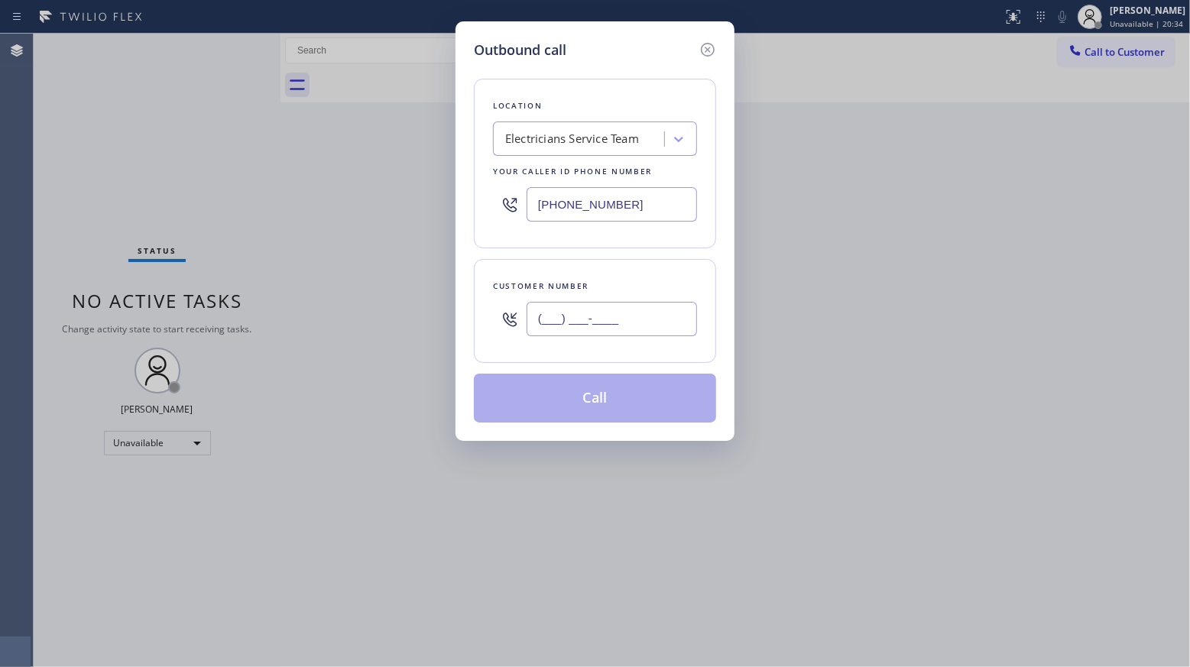
click at [676, 318] on input "(___) ___-____" at bounding box center [611, 319] width 170 height 34
paste input "text"
click at [532, 327] on input "(___) ___-____" at bounding box center [611, 319] width 170 height 34
paste input "949) 561-8855"
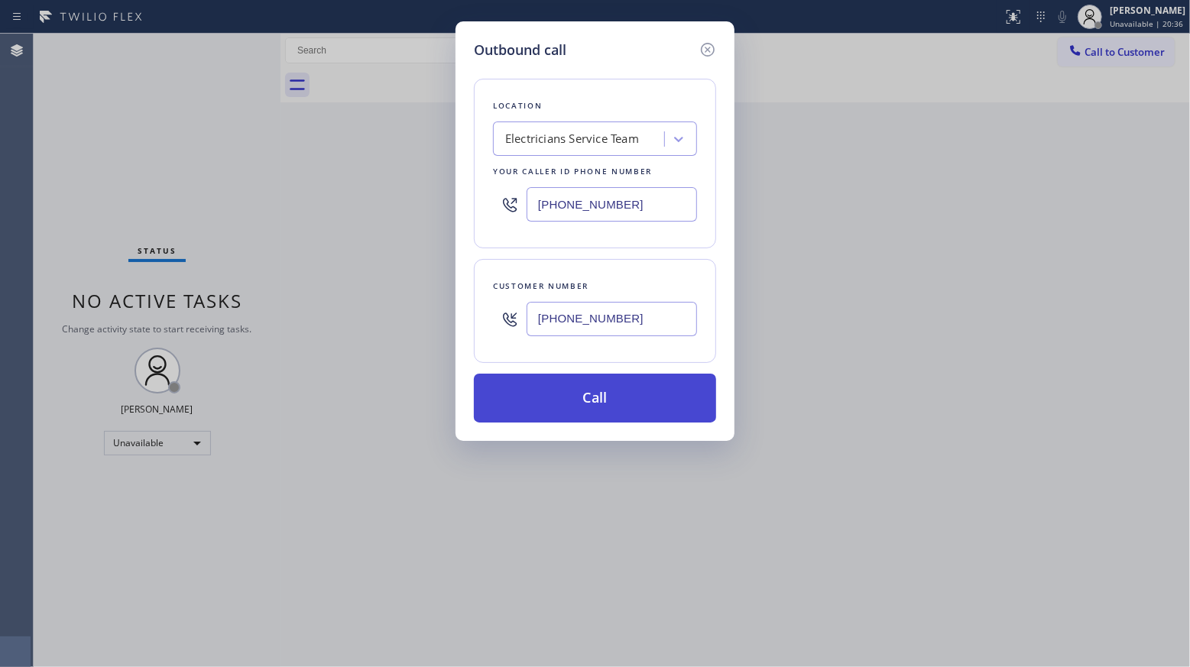
type input "[PHONE_NUMBER]"
drag, startPoint x: 587, startPoint y: 390, endPoint x: 578, endPoint y: 394, distance: 9.2
click at [589, 390] on button "Call" at bounding box center [595, 398] width 242 height 49
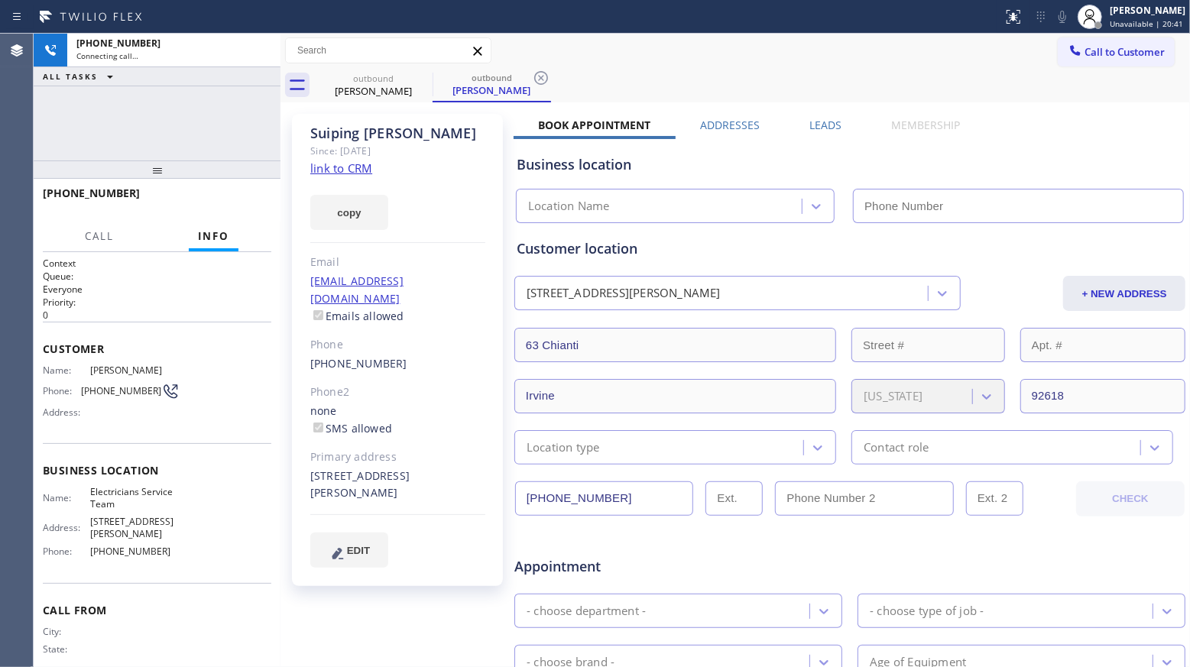
click at [824, 128] on label "Leads" at bounding box center [825, 125] width 32 height 15
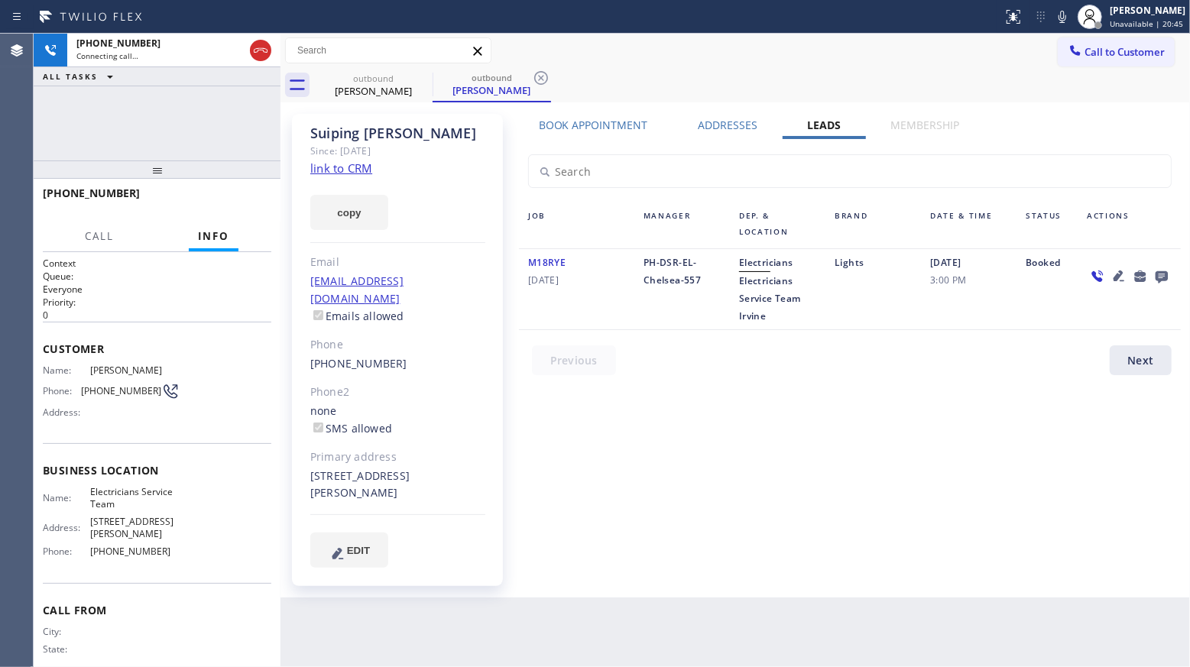
click at [1160, 280] on icon at bounding box center [1161, 277] width 12 height 12
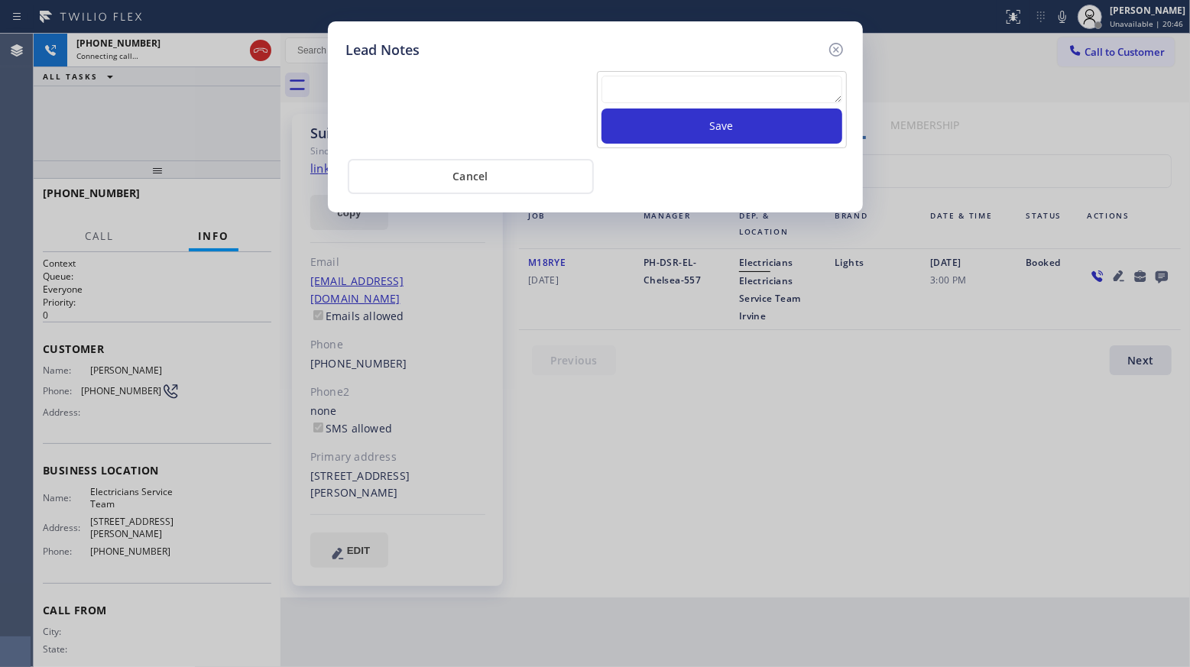
click at [776, 89] on textarea at bounding box center [721, 90] width 241 height 28
paste textarea "VM / Follow up call - Please transfer to me"
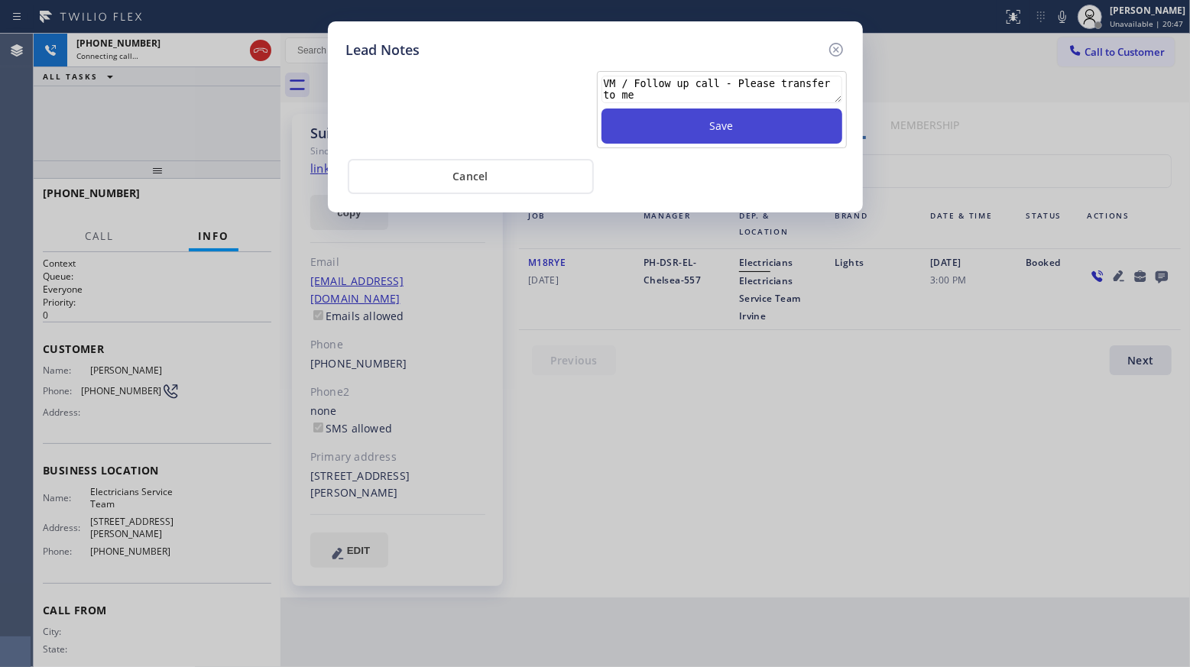
type textarea "VM / Follow up call - Please transfer to me"
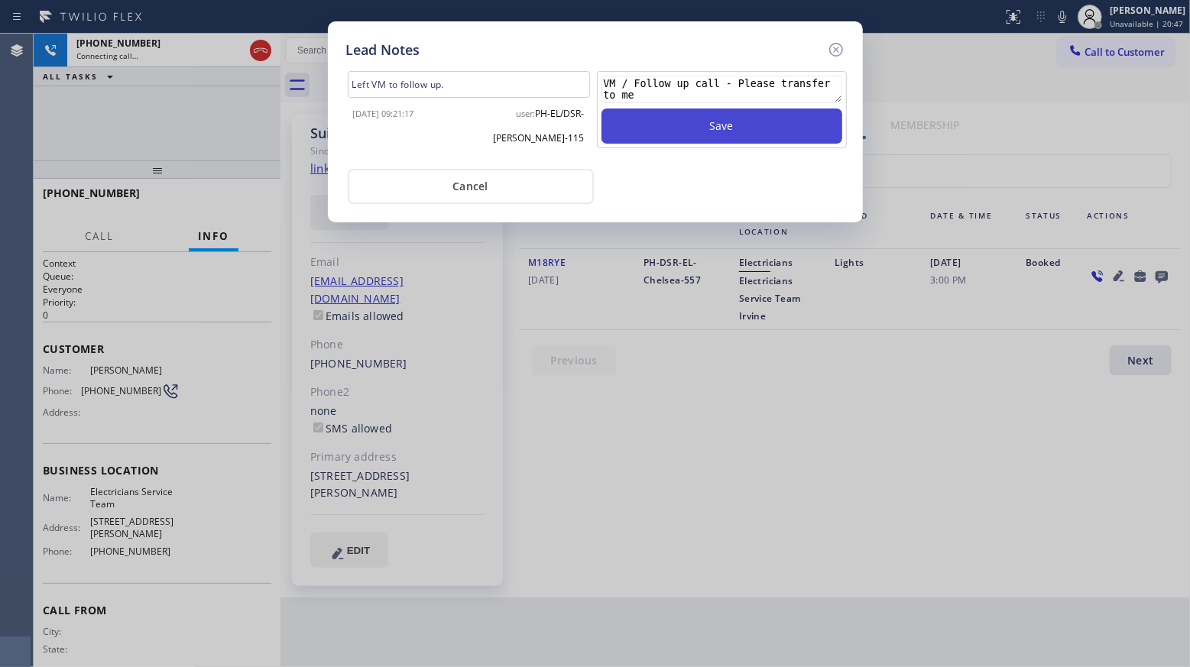
click at [759, 130] on button "Save" at bounding box center [721, 125] width 241 height 35
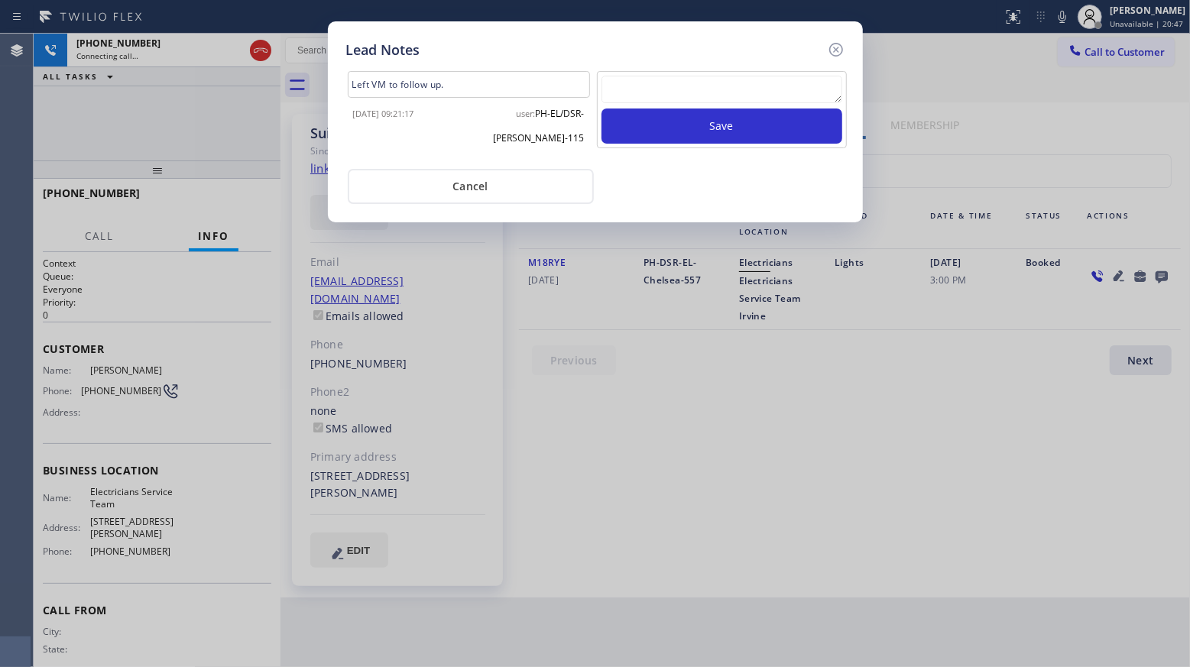
scroll to position [0, 0]
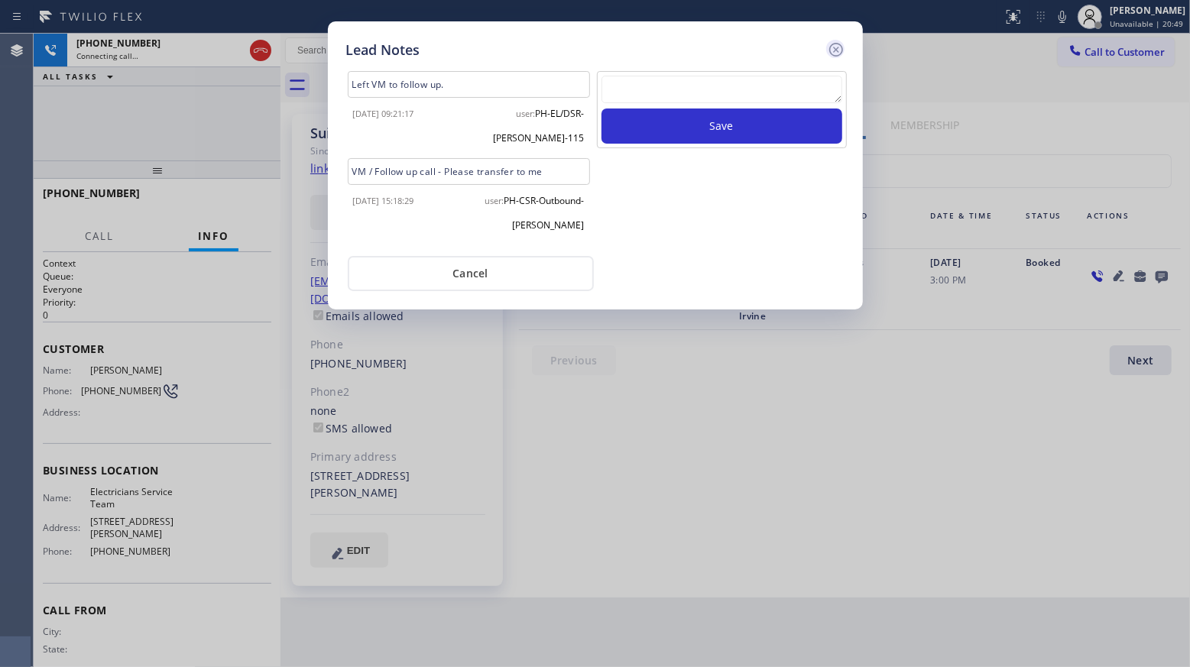
click at [834, 49] on icon at bounding box center [836, 49] width 18 height 18
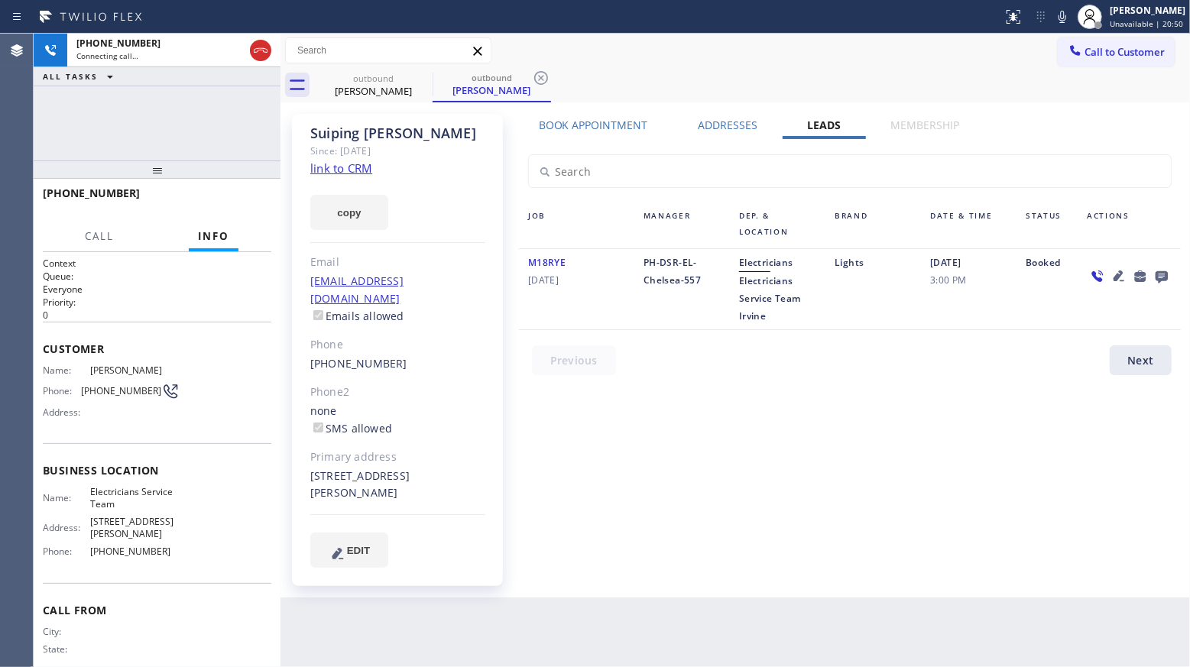
drag, startPoint x: 771, startPoint y: 413, endPoint x: 678, endPoint y: 301, distance: 145.4
click at [771, 411] on div "Book Appointment Addresses Leads Membership Business location Electricians Serv…" at bounding box center [849, 356] width 672 height 476
click at [545, 78] on icon at bounding box center [541, 78] width 18 height 18
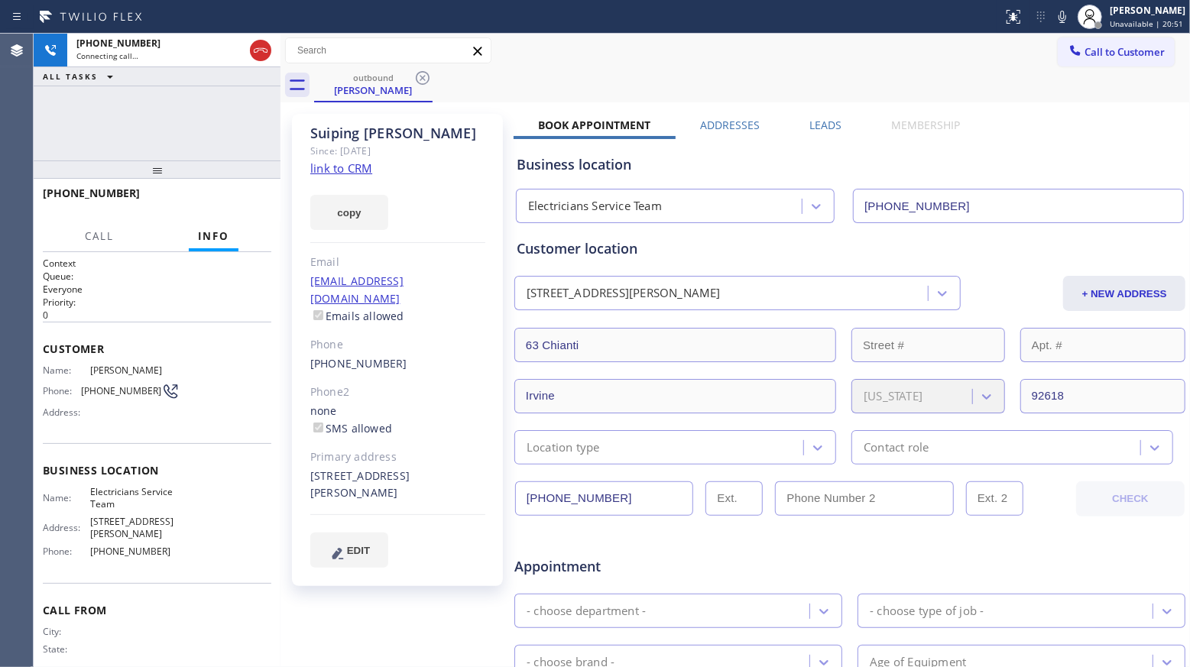
click at [545, 78] on div "outbound [PERSON_NAME]" at bounding box center [752, 85] width 876 height 34
click at [1069, 19] on icon at bounding box center [1062, 17] width 18 height 18
click at [259, 202] on button "HANG UP" at bounding box center [235, 199] width 71 height 21
click at [257, 202] on span "HANG UP" at bounding box center [235, 200] width 47 height 11
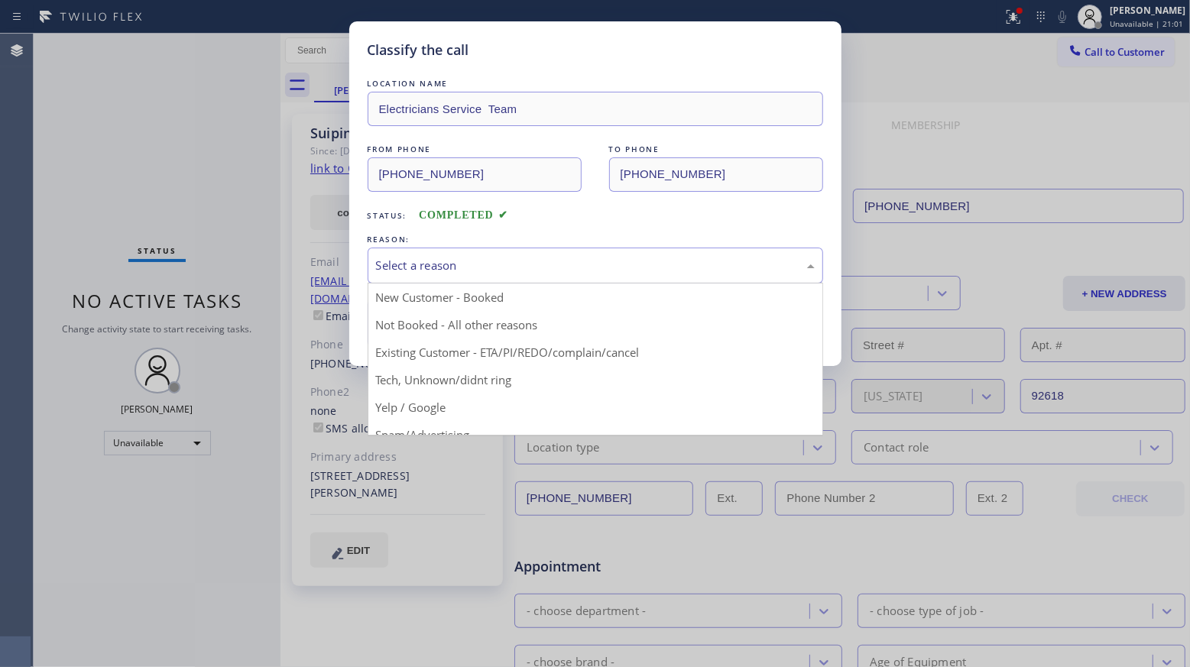
click at [404, 256] on div "Select a reason" at bounding box center [594, 266] width 455 height 36
click at [424, 257] on div "Existing Customer - ETA/PI/REDO/complain/cancel" at bounding box center [595, 266] width 439 height 18
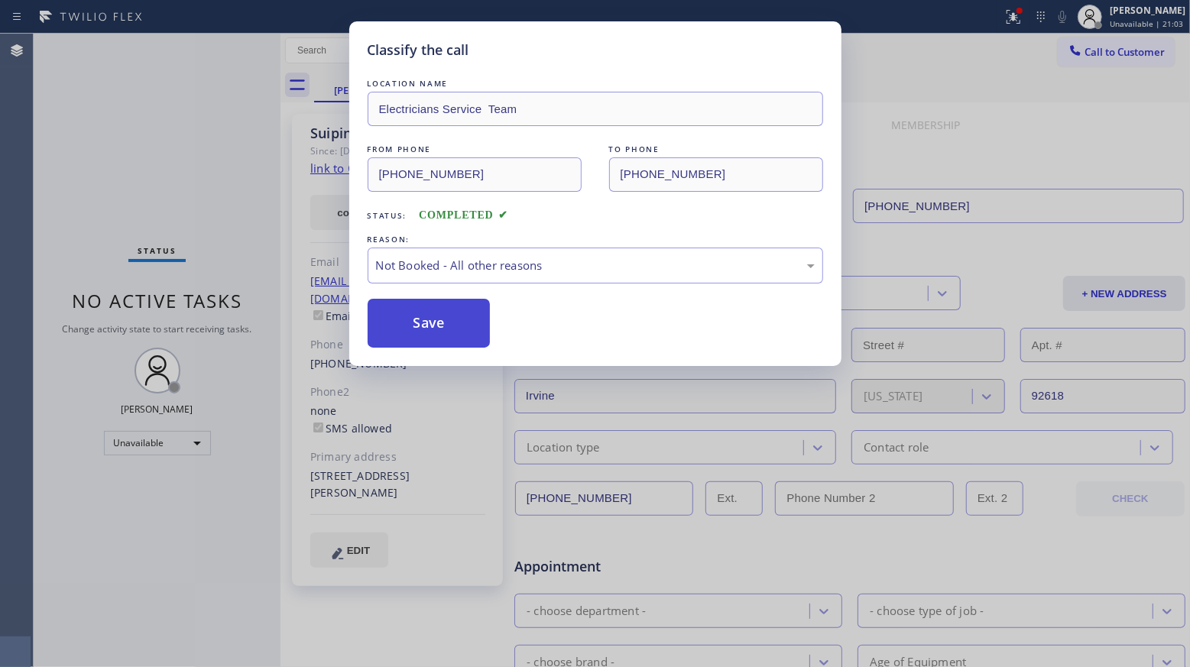
click at [435, 331] on button "Save" at bounding box center [428, 323] width 123 height 49
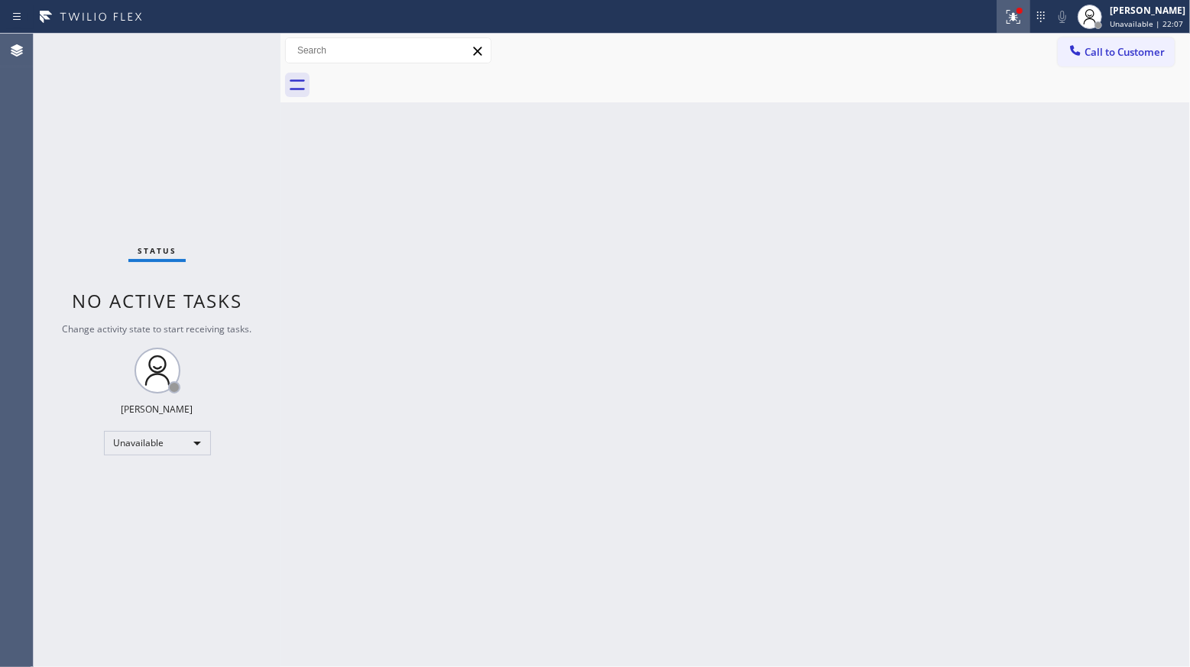
click at [1007, 10] on icon at bounding box center [1013, 17] width 18 height 18
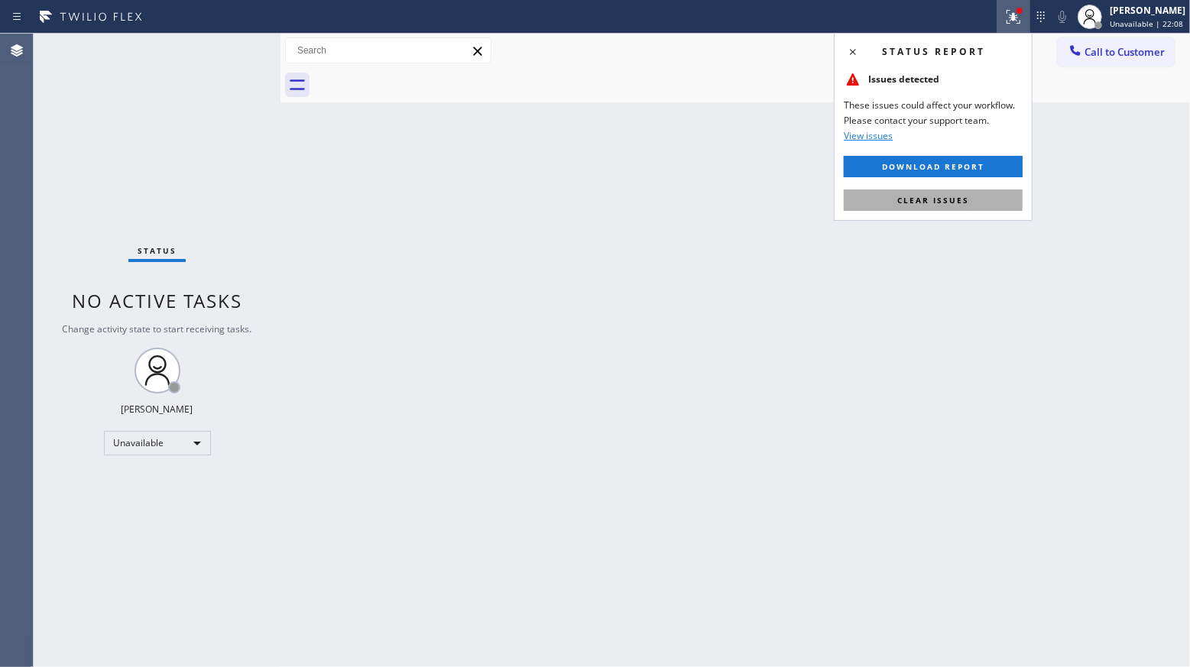
click at [938, 199] on span "Clear issues" at bounding box center [933, 200] width 72 height 11
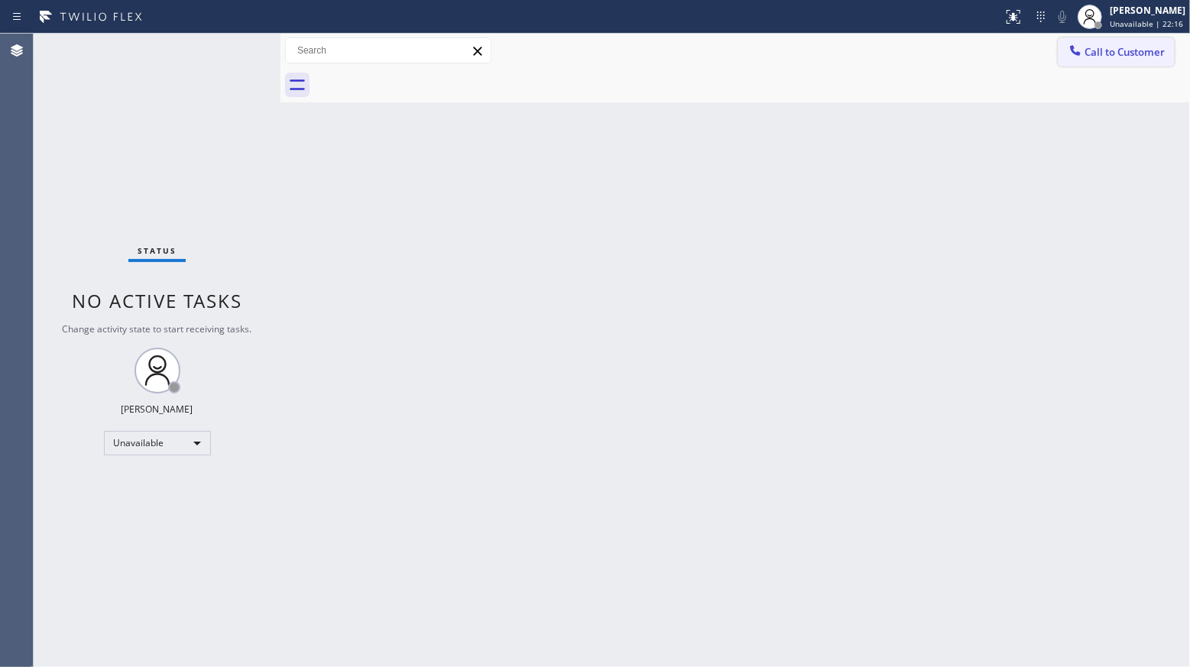
click at [1101, 46] on span "Call to Customer" at bounding box center [1124, 52] width 80 height 14
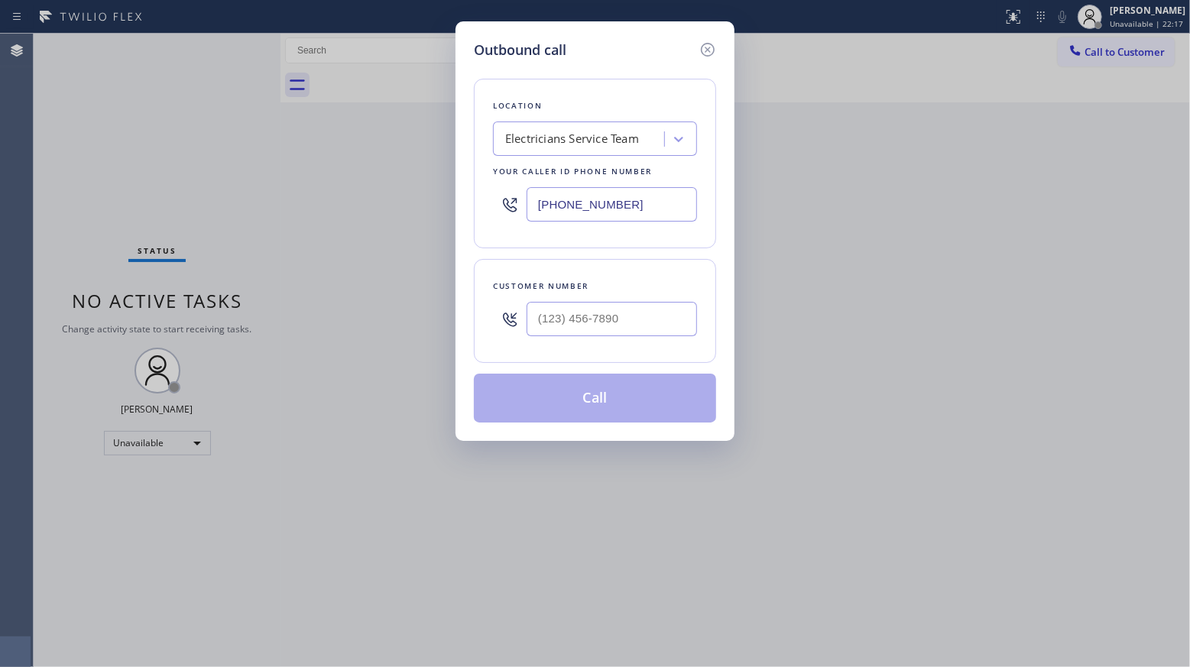
click at [640, 196] on input "[PHONE_NUMBER]" at bounding box center [611, 204] width 170 height 34
click at [640, 316] on input "(___) ___-____" at bounding box center [611, 319] width 170 height 34
paste input "657) 478-9433"
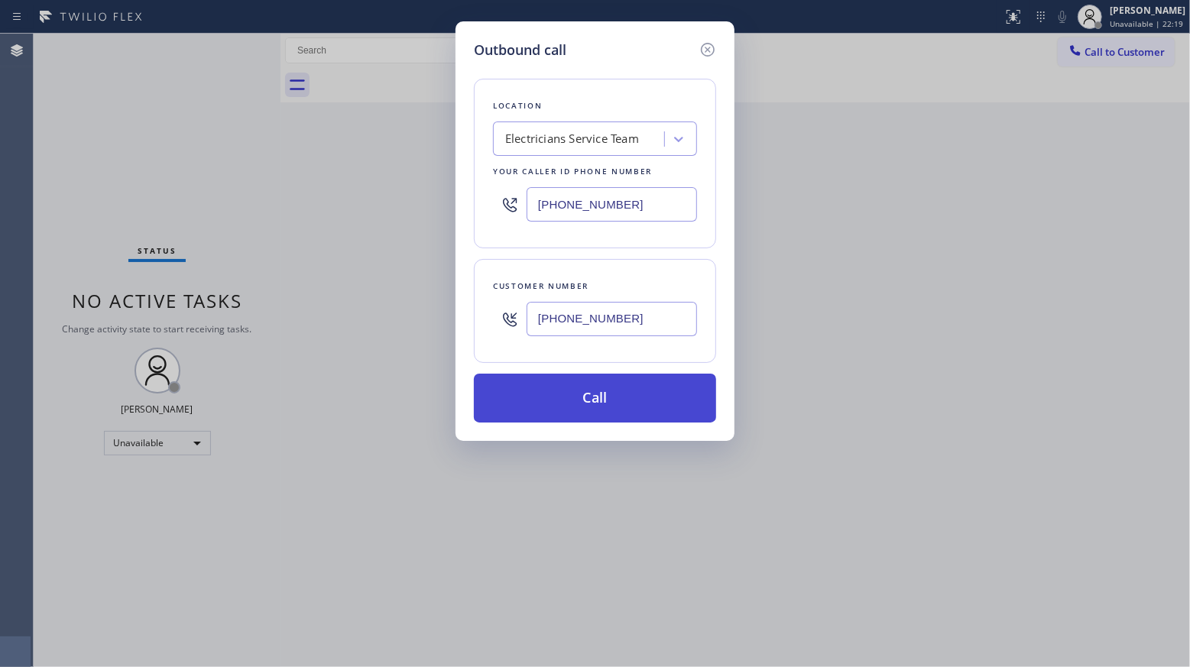
type input "[PHONE_NUMBER]"
click at [603, 410] on button "Call" at bounding box center [595, 398] width 242 height 49
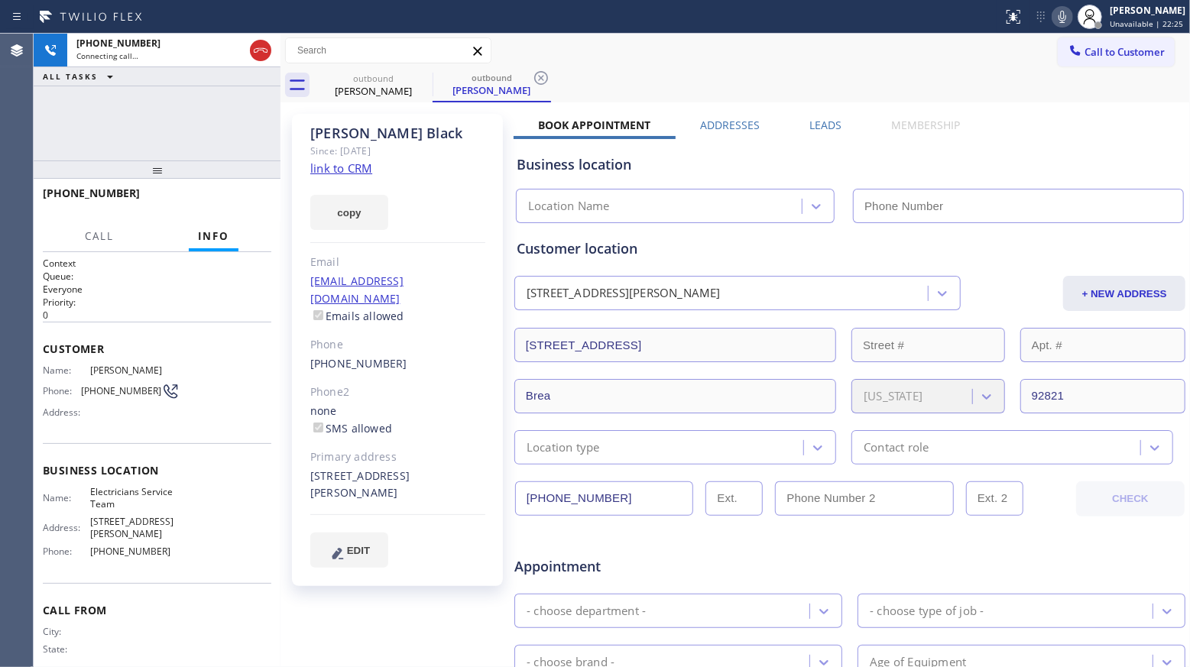
type input "[PHONE_NUMBER]"
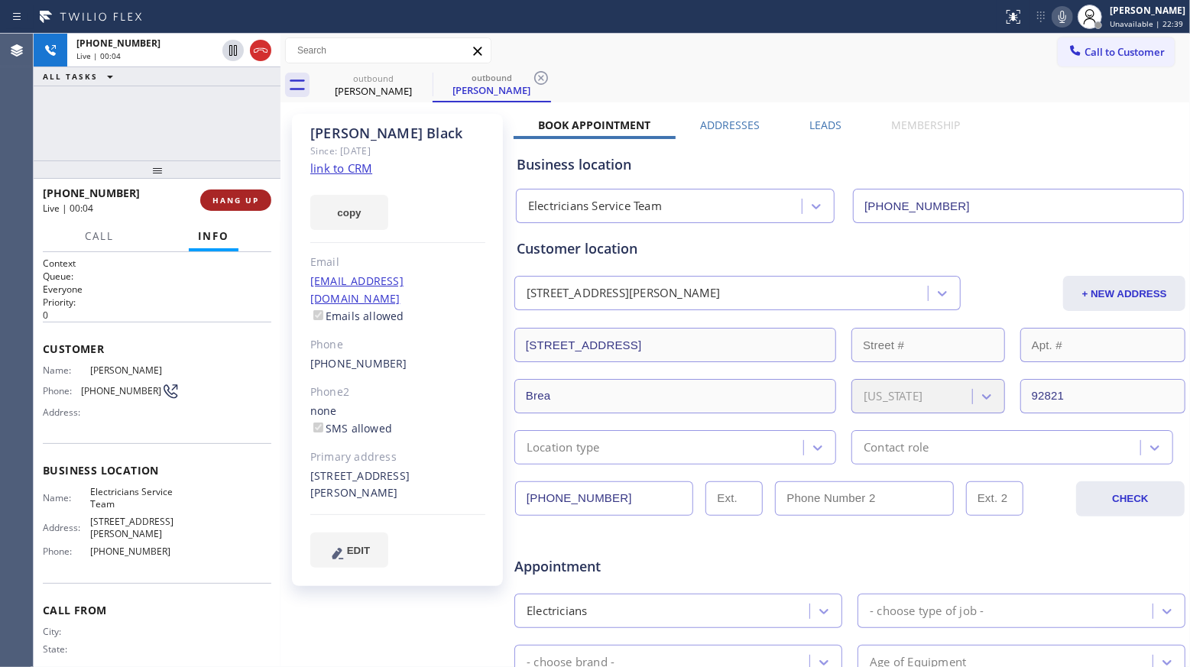
click at [206, 207] on button "HANG UP" at bounding box center [235, 199] width 71 height 21
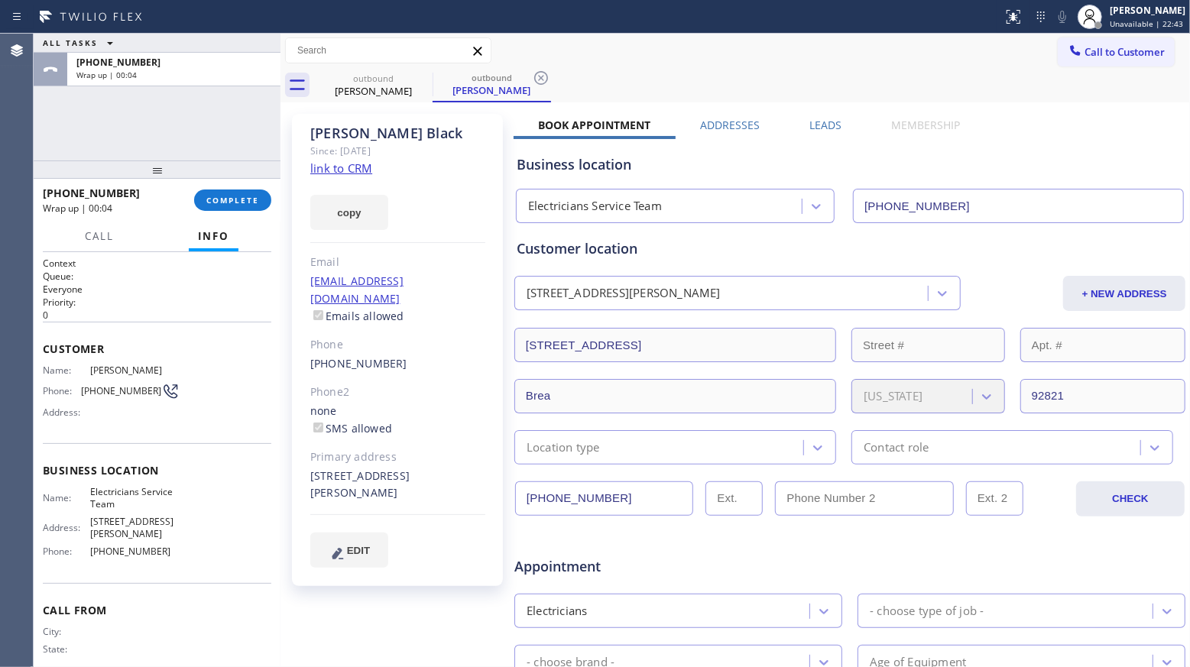
click at [827, 125] on label "Leads" at bounding box center [825, 125] width 32 height 15
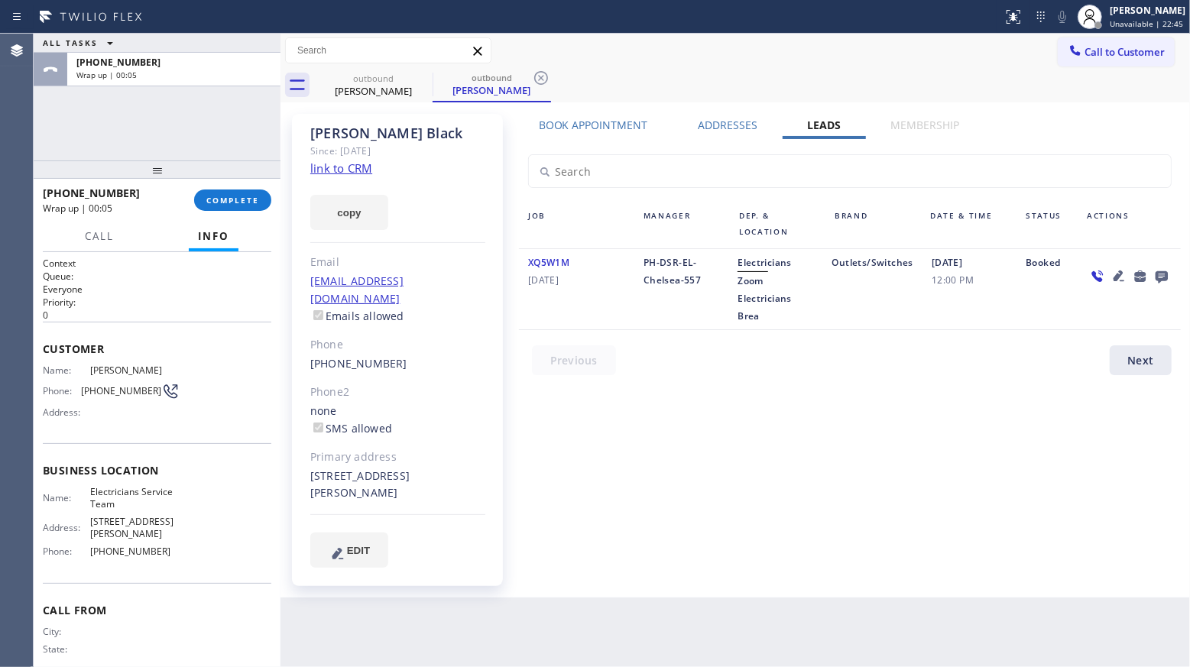
click at [1158, 274] on icon at bounding box center [1161, 276] width 18 height 19
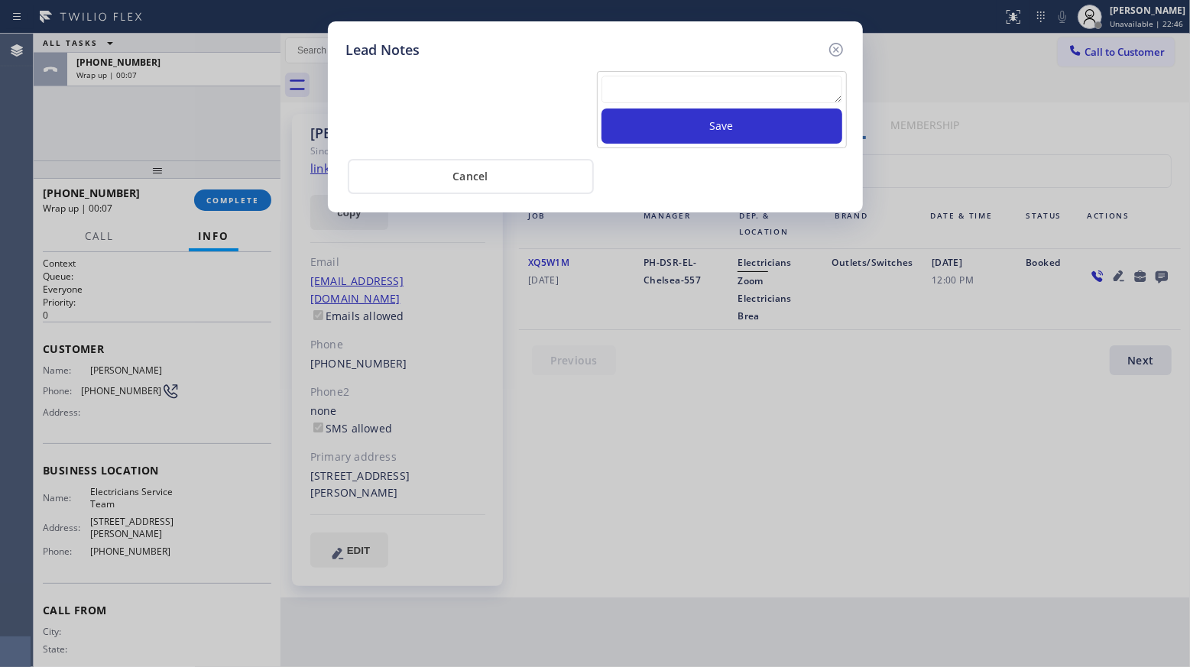
click at [704, 95] on textarea at bounding box center [721, 90] width 241 height 28
paste textarea "VM / Follow up call - Please transfer to me"
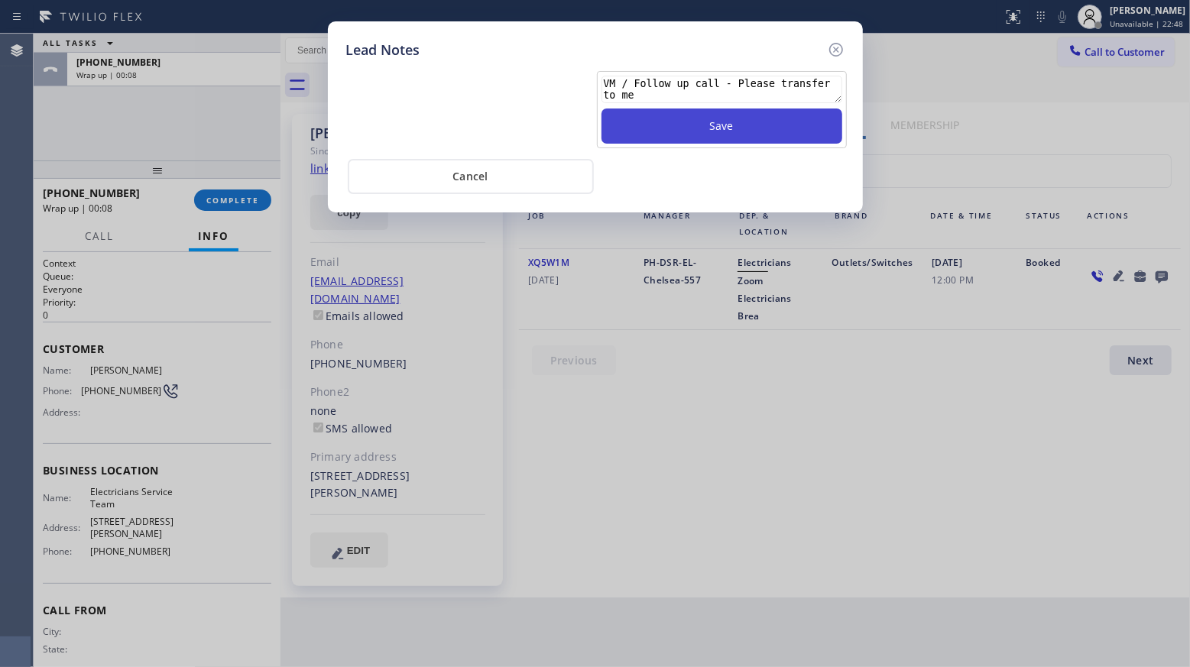
type textarea "VM / Follow up call - Please transfer to me"
drag, startPoint x: 713, startPoint y: 115, endPoint x: 723, endPoint y: 112, distance: 10.2
click at [714, 115] on button "Save" at bounding box center [721, 125] width 241 height 35
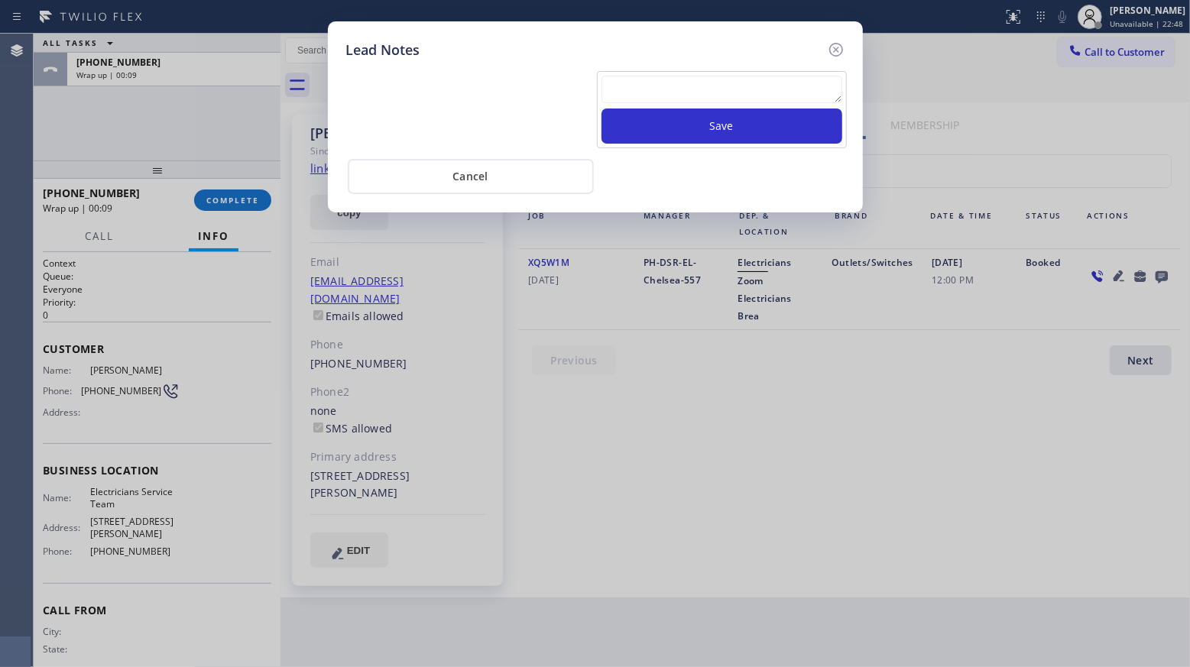
scroll to position [0, 0]
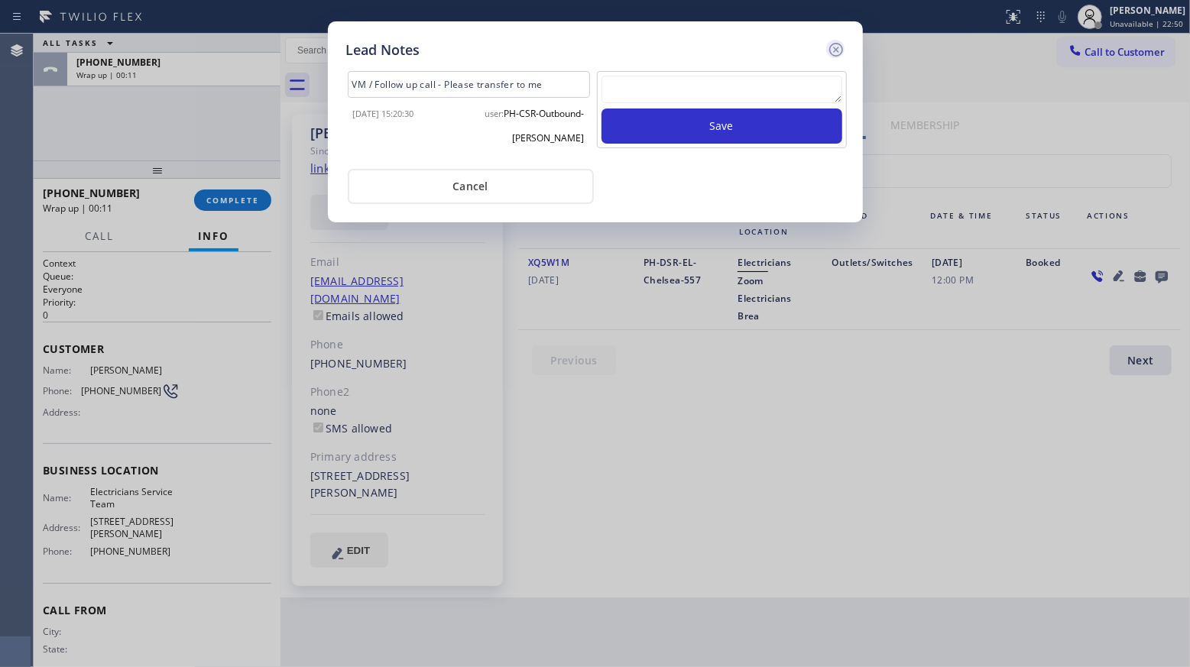
click at [834, 52] on icon at bounding box center [836, 49] width 18 height 18
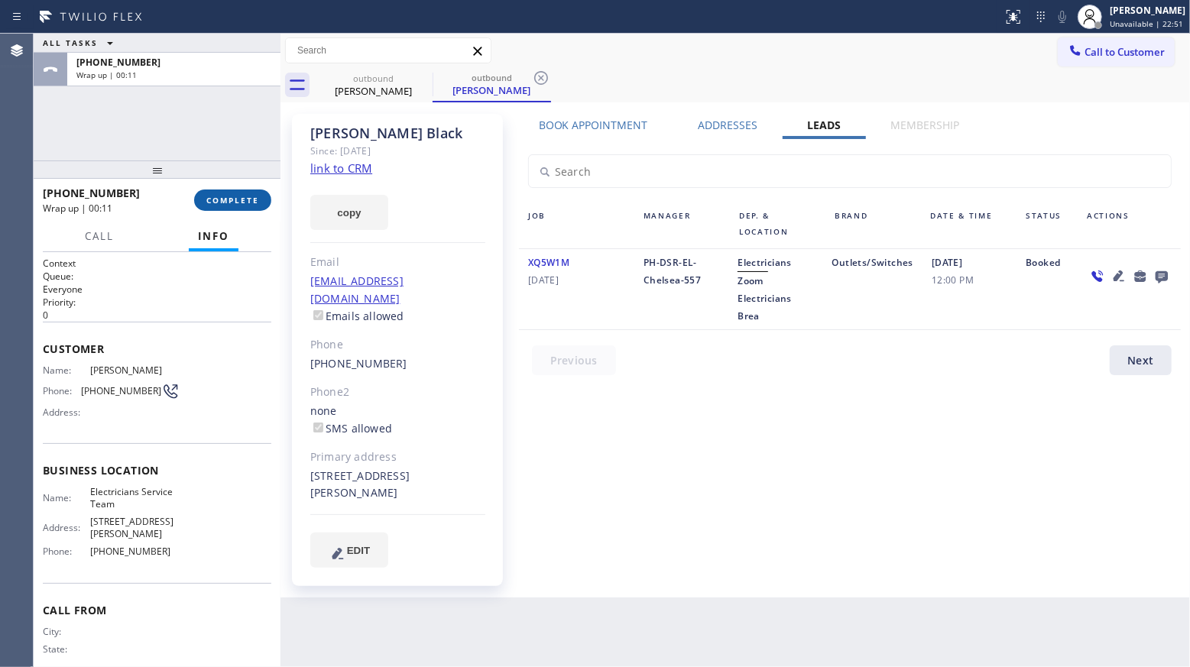
click at [216, 197] on span "COMPLETE" at bounding box center [232, 200] width 53 height 11
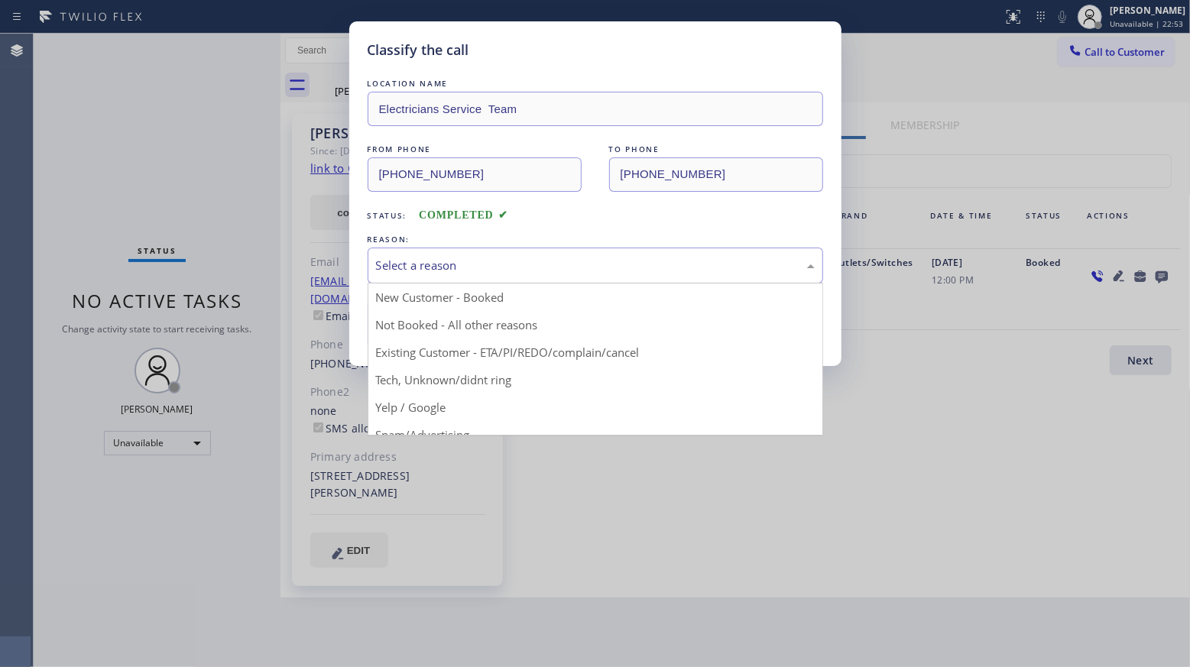
click at [423, 263] on div "Select a reason" at bounding box center [595, 266] width 439 height 18
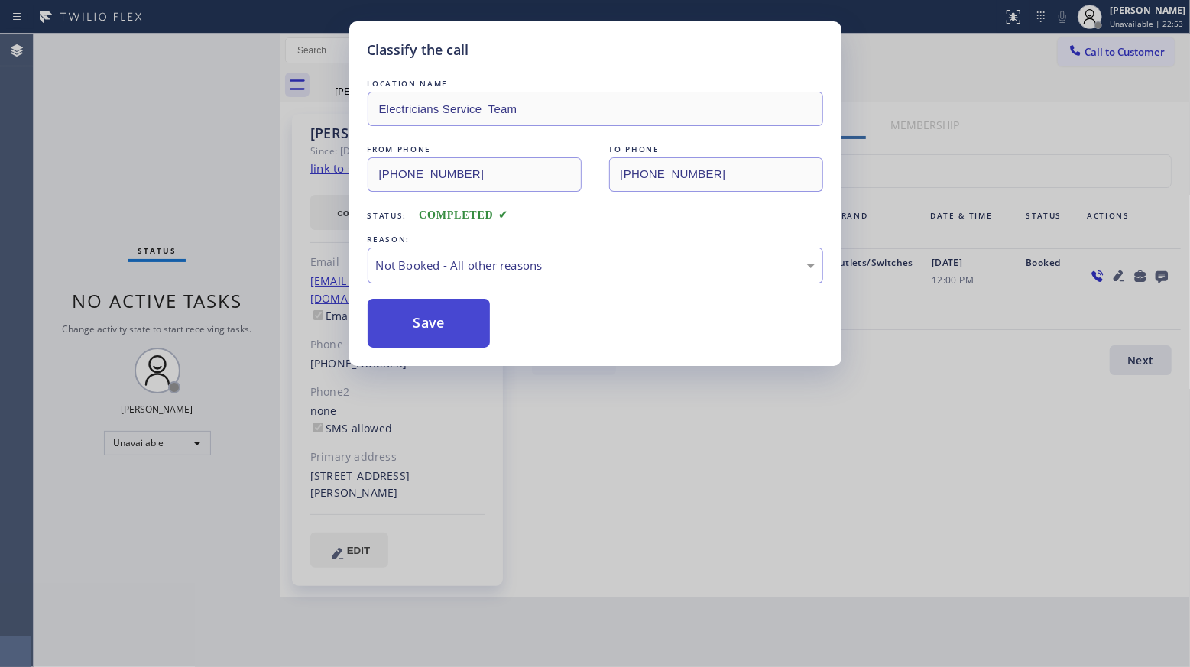
click at [437, 319] on button "Save" at bounding box center [428, 323] width 123 height 49
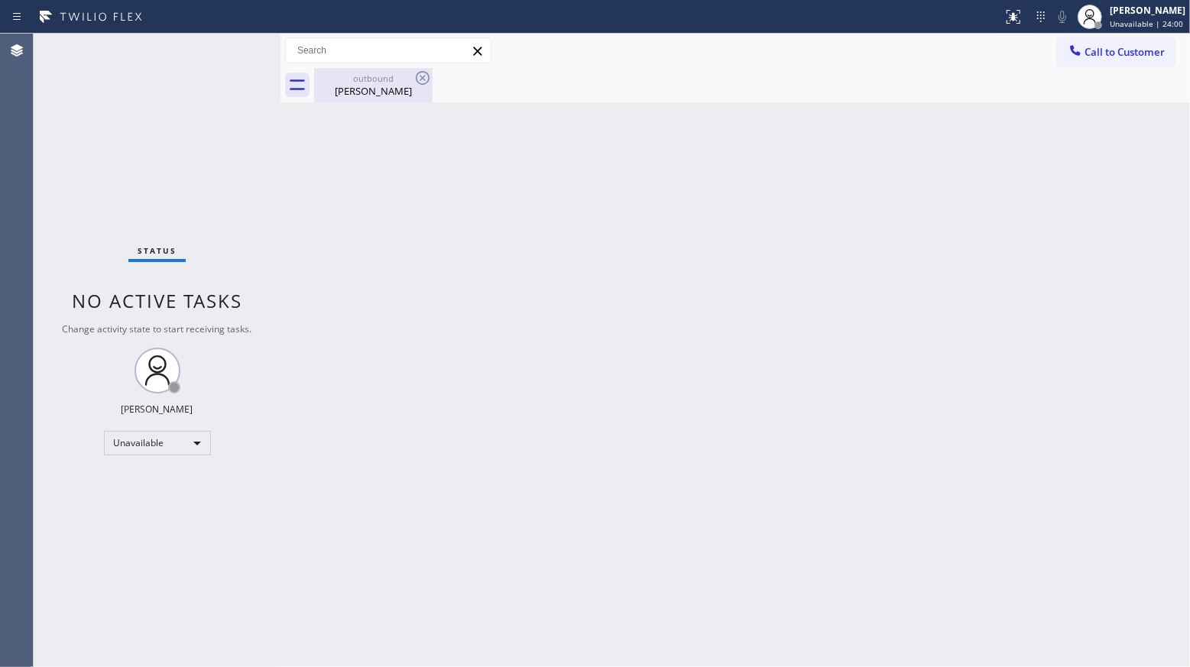
click at [374, 99] on div "outbound [PERSON_NAME]" at bounding box center [373, 85] width 115 height 34
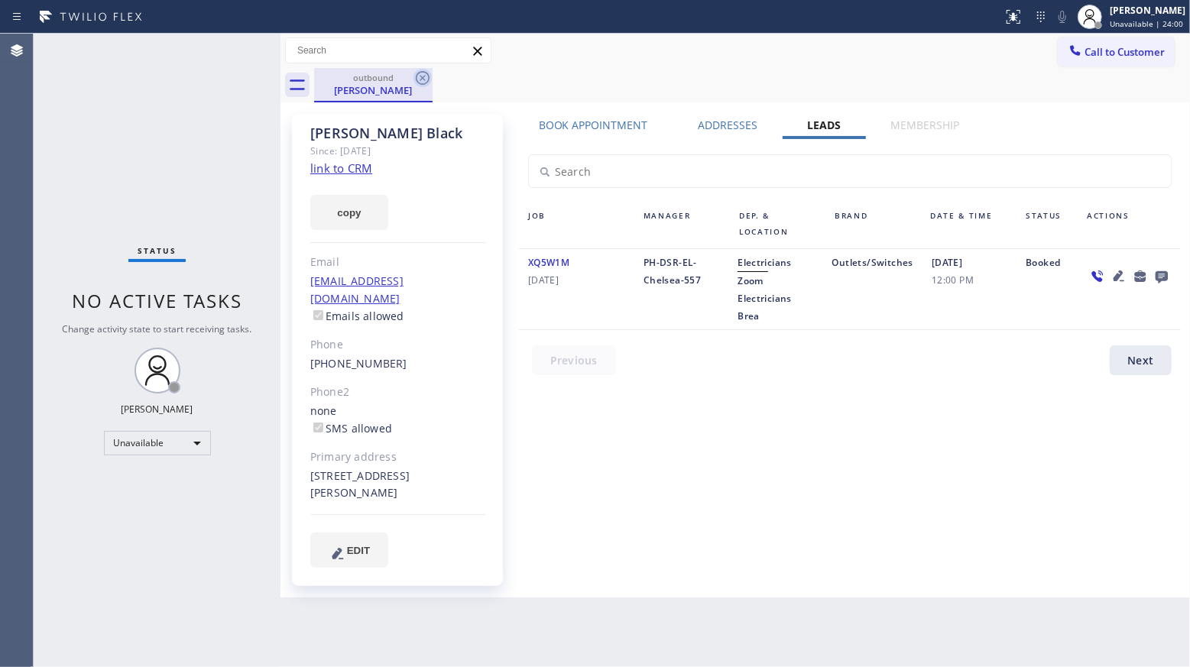
click at [431, 74] on icon at bounding box center [422, 78] width 18 height 18
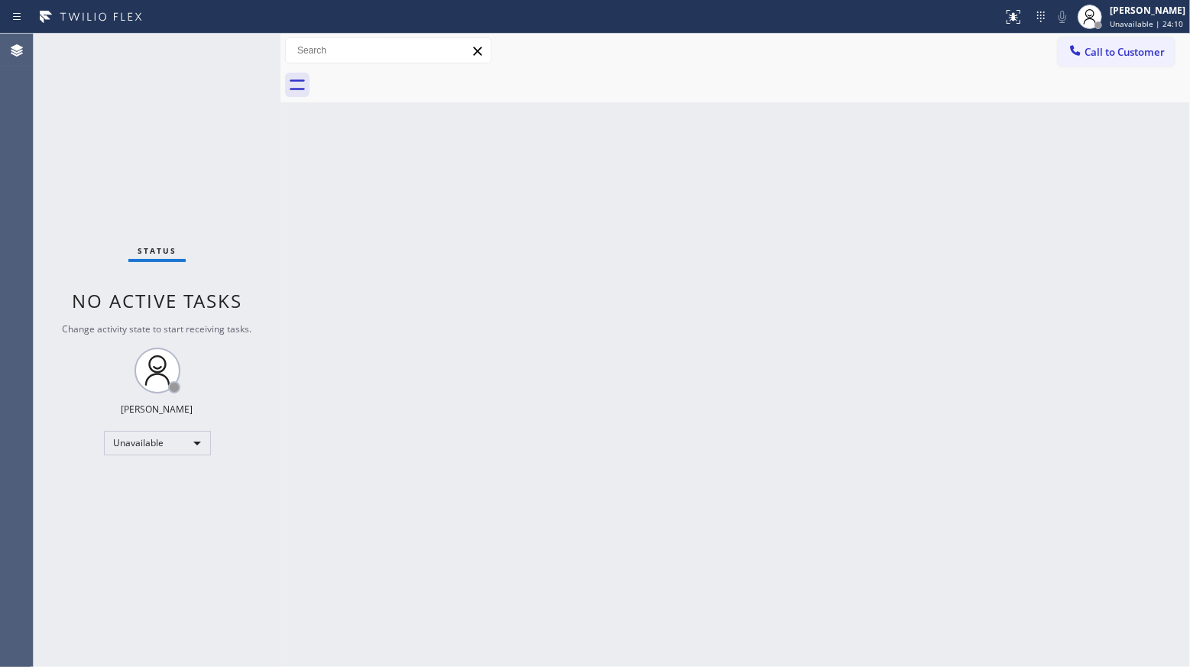
drag, startPoint x: 1078, startPoint y: 46, endPoint x: 1005, endPoint y: 79, distance: 80.0
click at [1079, 46] on icon at bounding box center [1074, 50] width 15 height 15
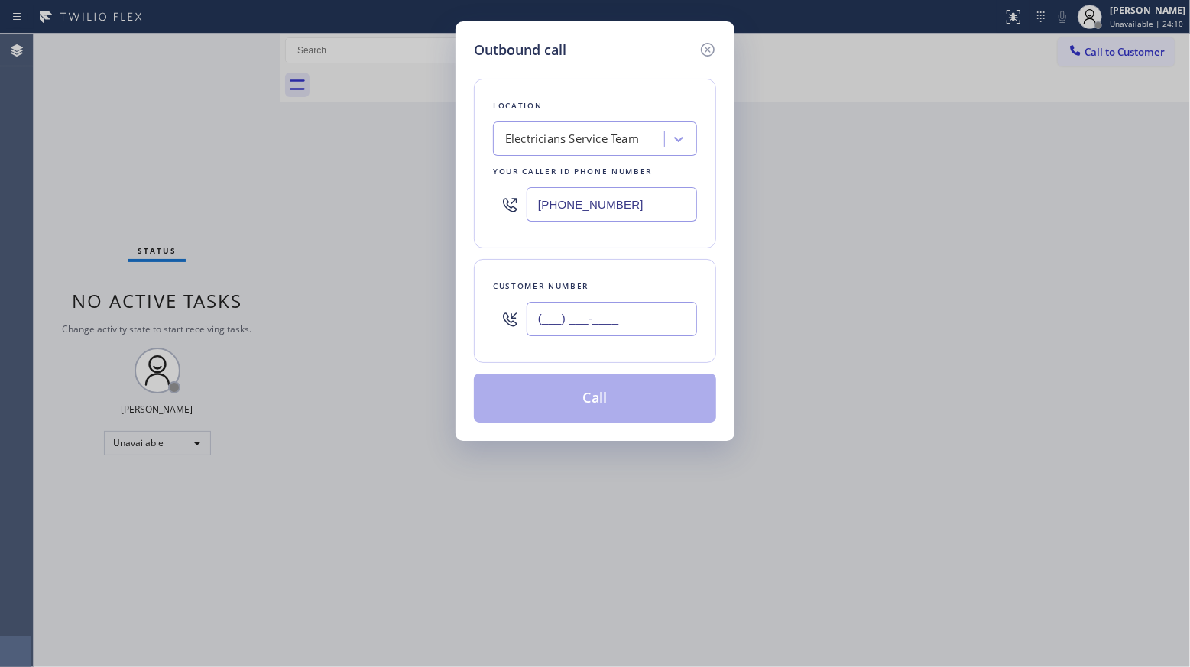
click at [653, 319] on input "(___) ___-____" at bounding box center [611, 319] width 170 height 34
paste input "678) 371-8723"
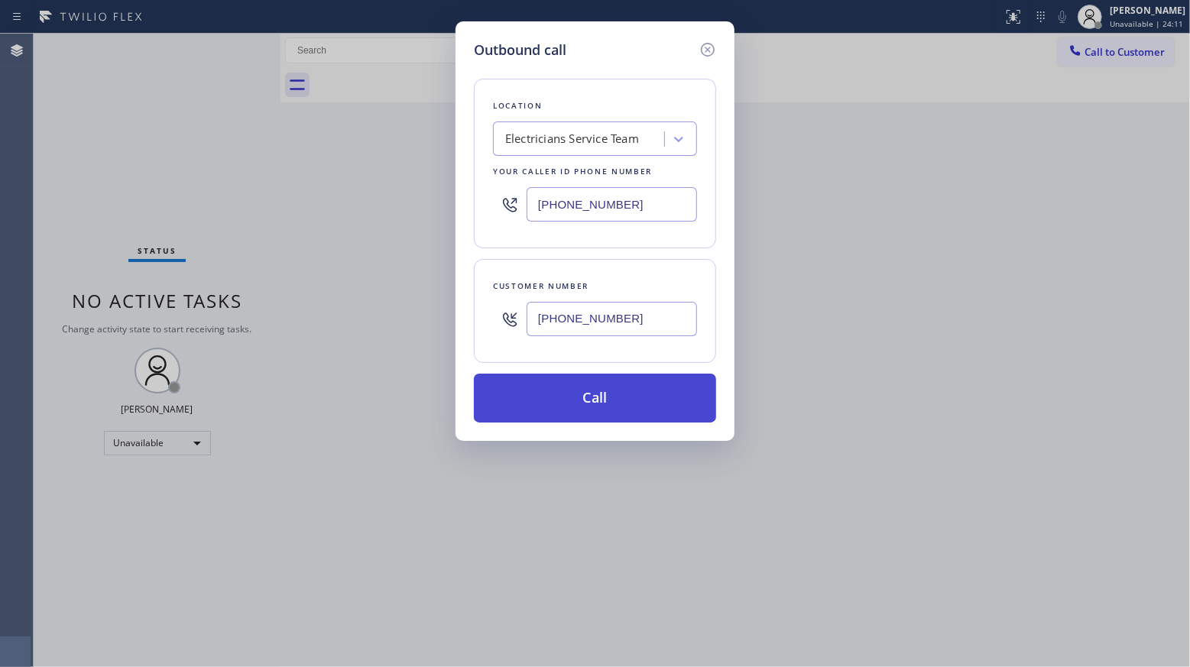
type input "[PHONE_NUMBER]"
click at [604, 404] on button "Call" at bounding box center [595, 398] width 242 height 49
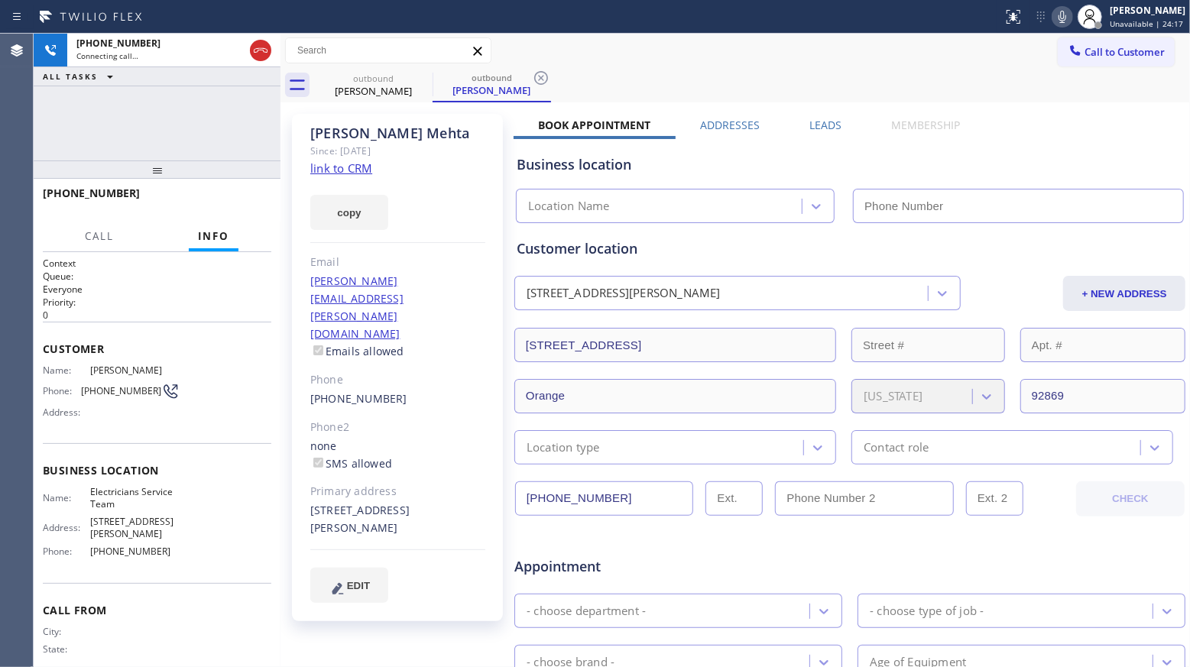
type input "[PHONE_NUMBER]"
click at [816, 128] on label "Leads" at bounding box center [825, 125] width 32 height 15
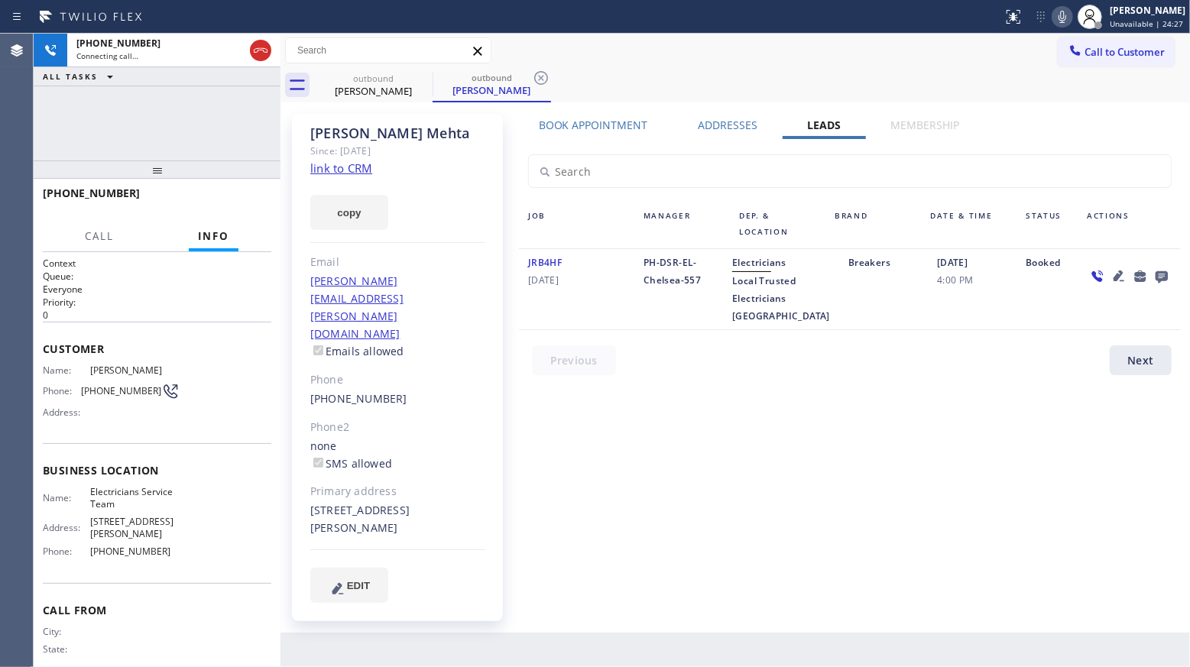
click at [1160, 273] on icon at bounding box center [1161, 277] width 12 height 12
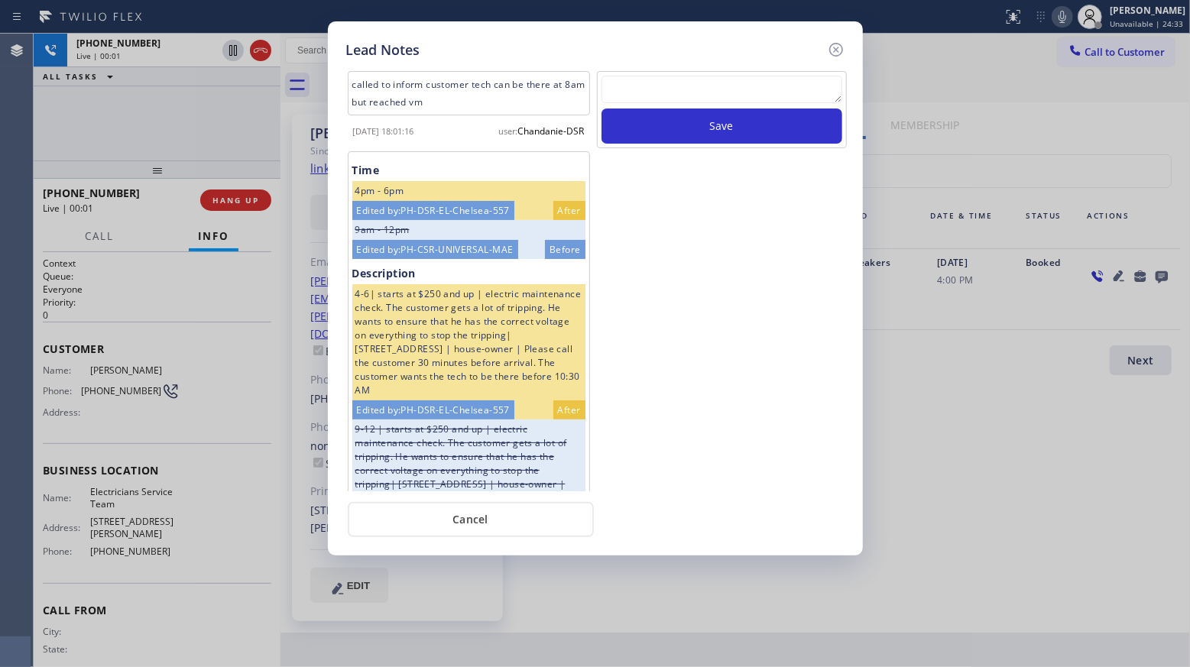
drag, startPoint x: 610, startPoint y: 92, endPoint x: 626, endPoint y: 92, distance: 16.8
click at [613, 92] on textarea at bounding box center [721, 90] width 241 height 28
paste textarea "VM / Follow up call - Please transfer to me"
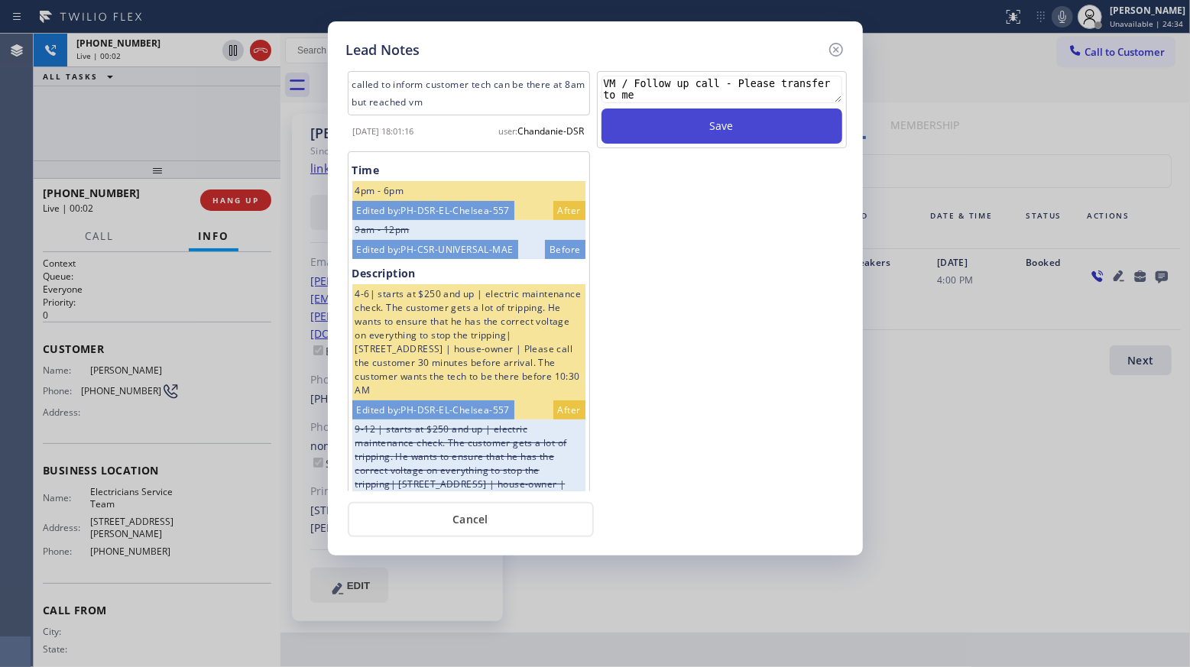
type textarea "VM / Follow up call - Please transfer to me"
click at [691, 140] on button "Save" at bounding box center [721, 125] width 241 height 35
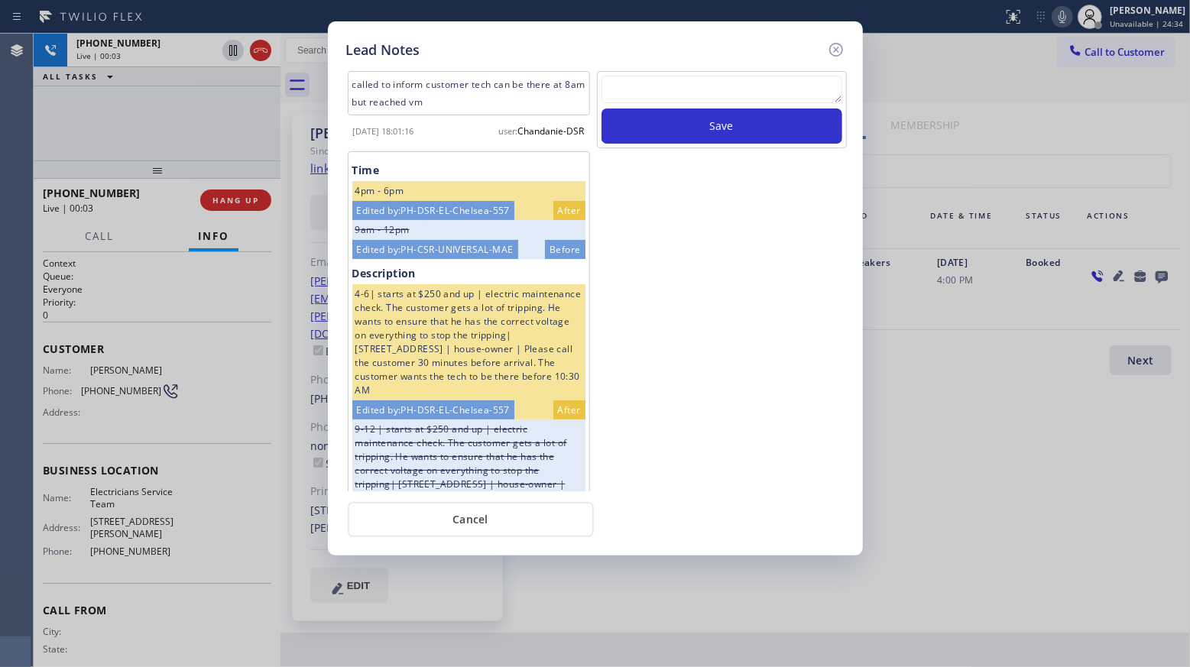
scroll to position [0, 0]
drag, startPoint x: 840, startPoint y: 51, endPoint x: 807, endPoint y: 66, distance: 36.2
click at [840, 50] on icon at bounding box center [836, 49] width 18 height 18
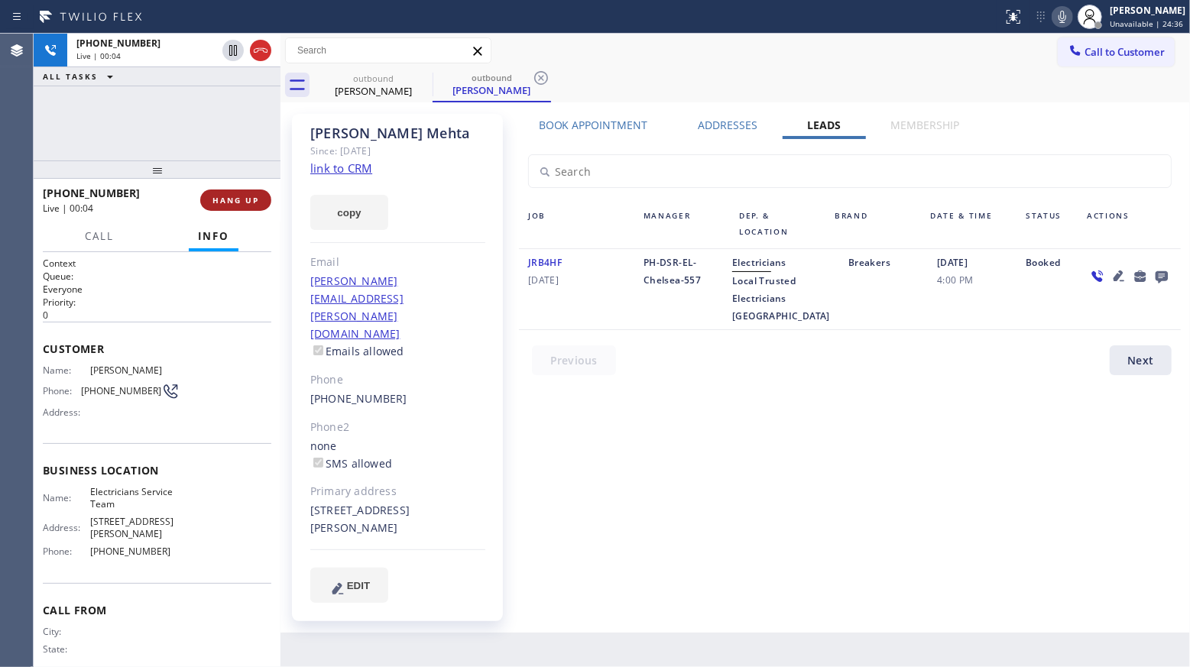
click at [257, 199] on span "HANG UP" at bounding box center [235, 200] width 47 height 11
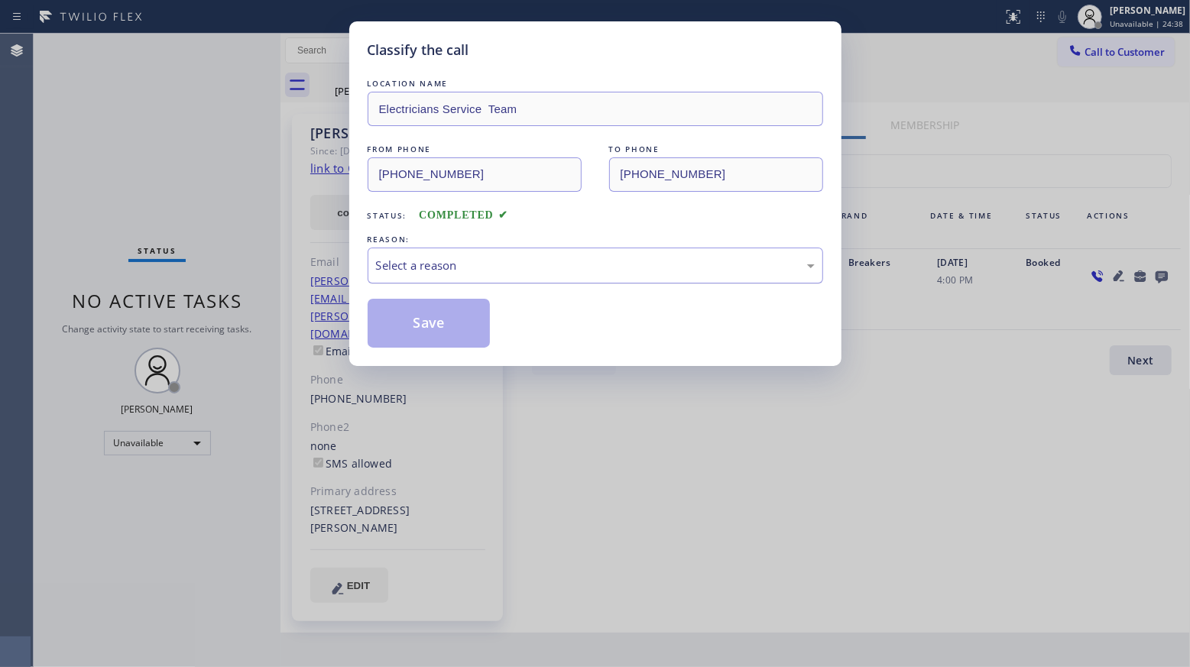
click at [433, 257] on div "Select a reason" at bounding box center [595, 266] width 439 height 18
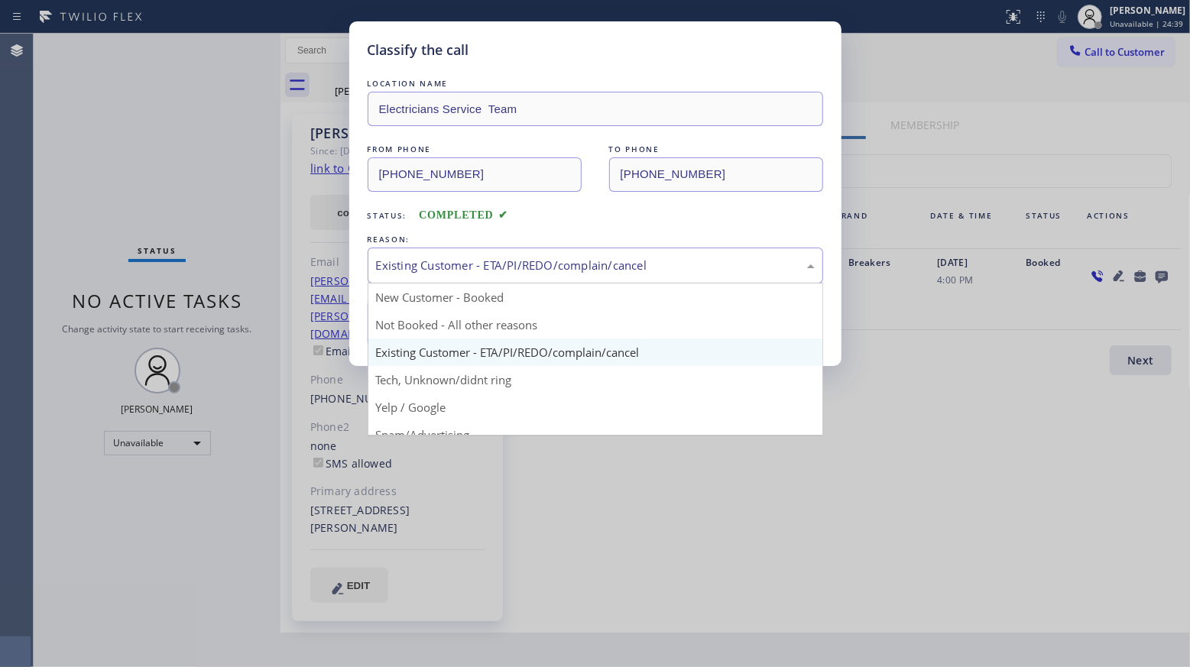
click at [424, 272] on div "Existing Customer - ETA/PI/REDO/complain/cancel" at bounding box center [595, 266] width 439 height 18
click at [425, 269] on div "Existing Customer - ETA/PI/REDO/complain/cancel" at bounding box center [595, 266] width 439 height 18
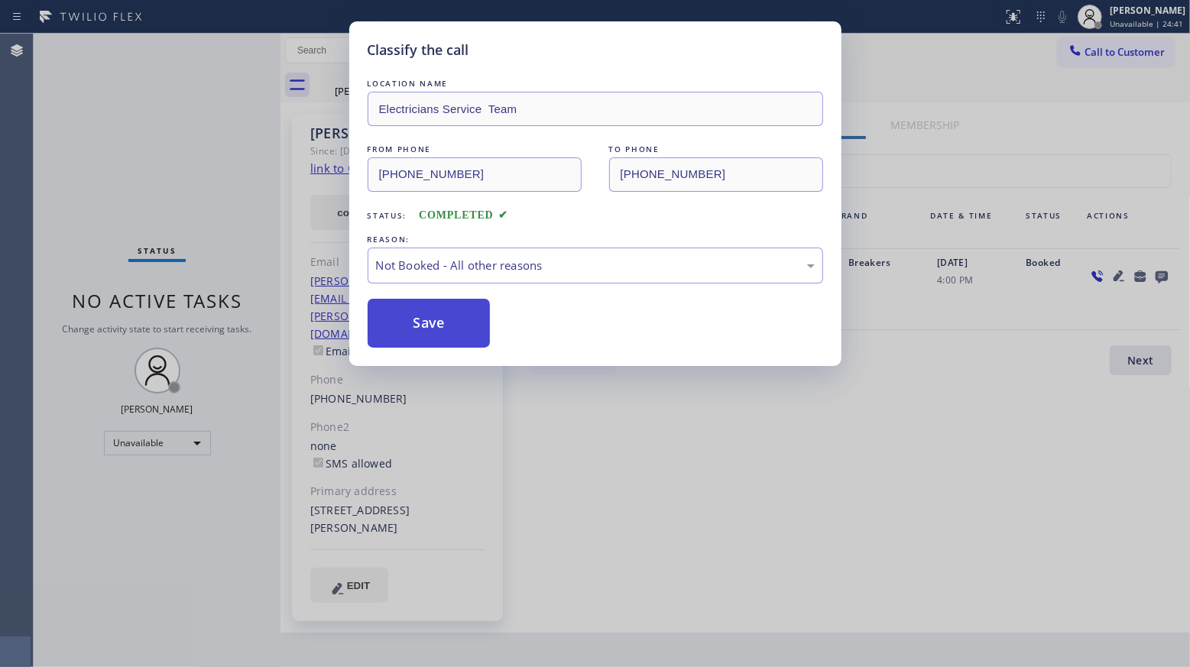
click at [426, 332] on button "Save" at bounding box center [428, 323] width 123 height 49
click at [426, 331] on button "Save" at bounding box center [428, 323] width 123 height 49
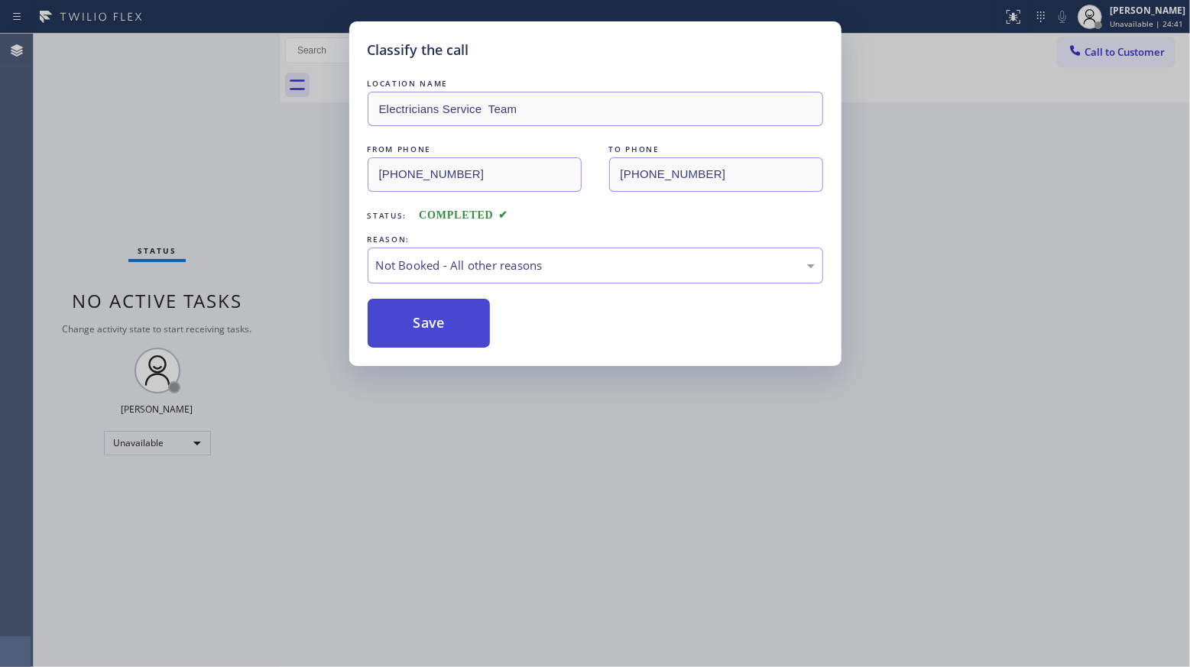
click at [426, 331] on button "Save" at bounding box center [428, 323] width 123 height 49
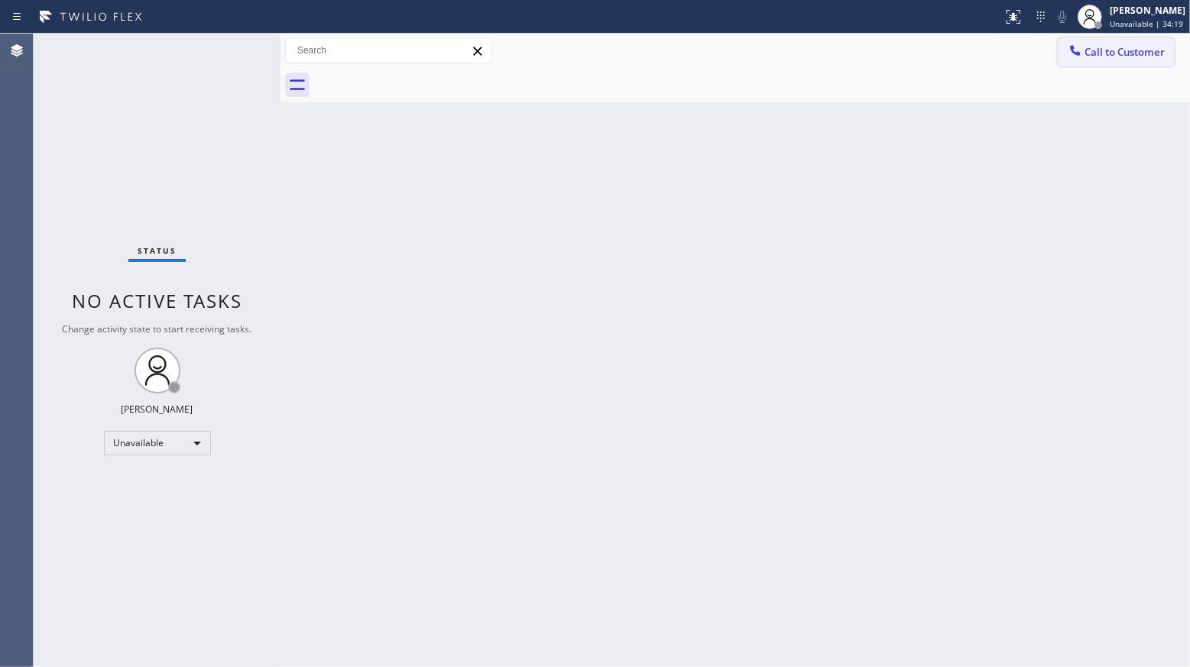
drag, startPoint x: 1143, startPoint y: 60, endPoint x: 975, endPoint y: 127, distance: 180.7
click at [1142, 60] on button "Call to Customer" at bounding box center [1115, 51] width 117 height 29
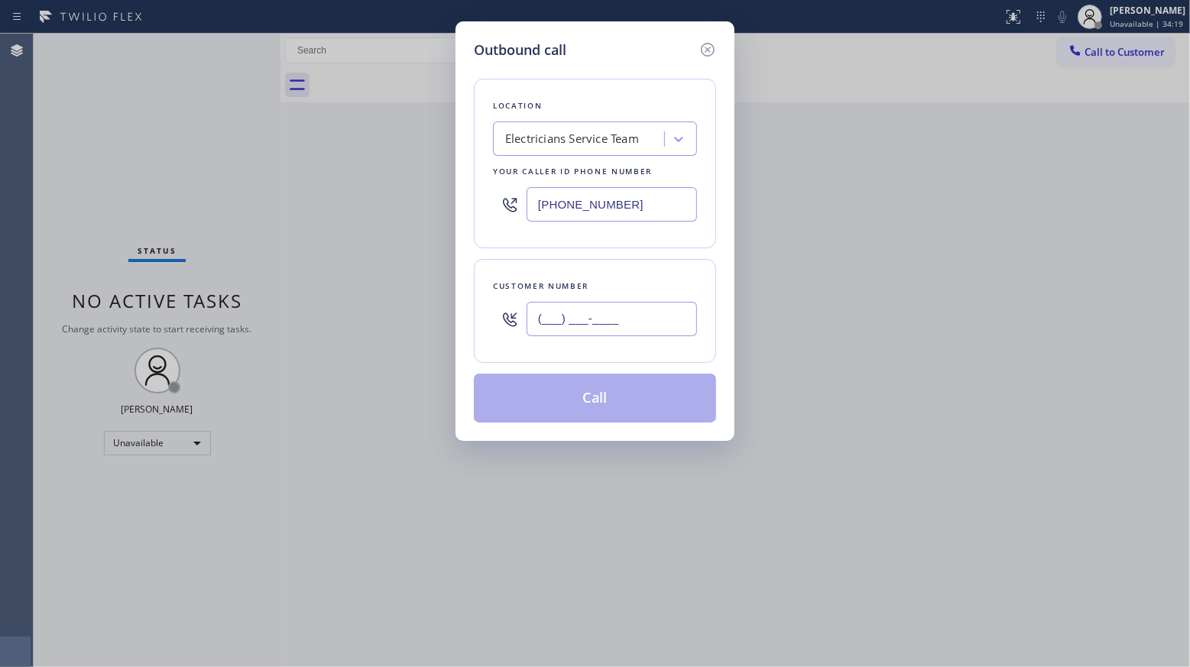
drag, startPoint x: 664, startPoint y: 318, endPoint x: 672, endPoint y: 300, distance: 19.5
click at [663, 319] on input "(___) ___-____" at bounding box center [611, 319] width 170 height 34
paste input "310) 691-9105"
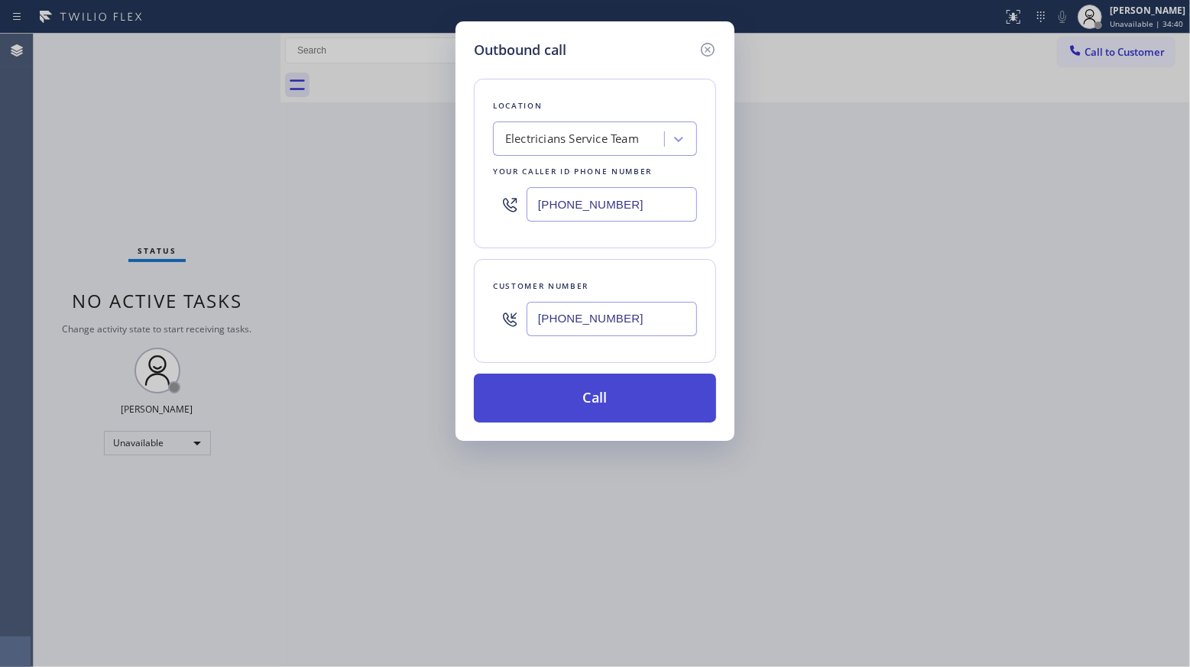
type input "[PHONE_NUMBER]"
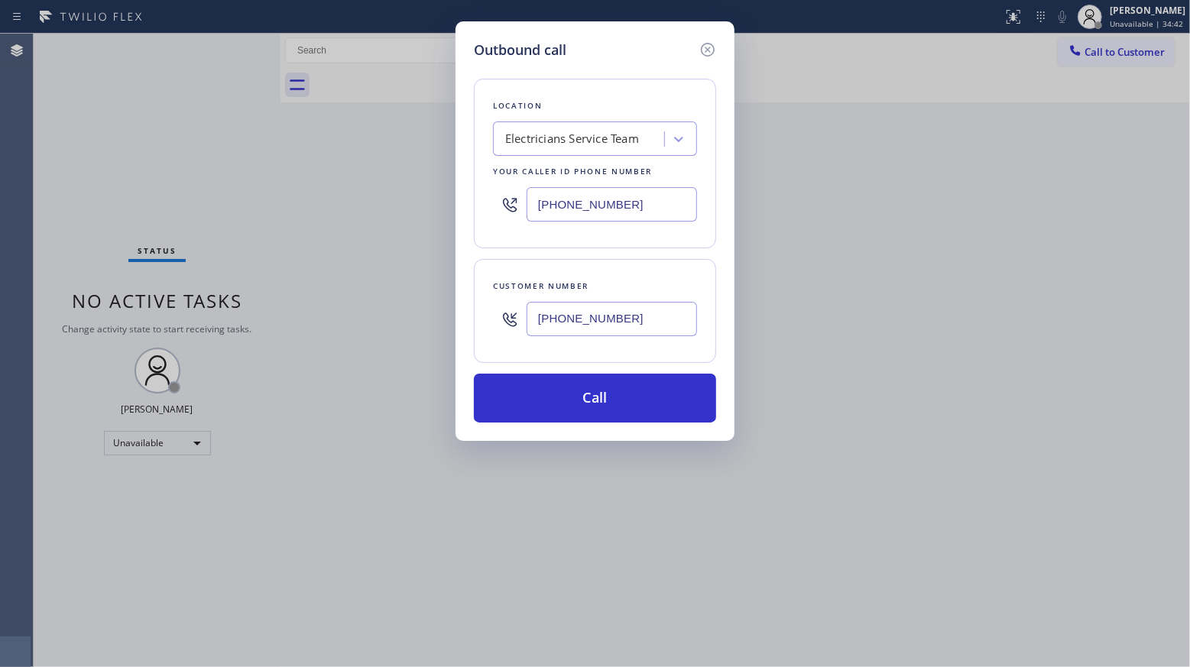
drag, startPoint x: 600, startPoint y: 397, endPoint x: 377, endPoint y: 270, distance: 255.6
click at [374, 274] on div "Outbound call Location Electricians Service Team Your caller id phone number [P…" at bounding box center [595, 333] width 1190 height 667
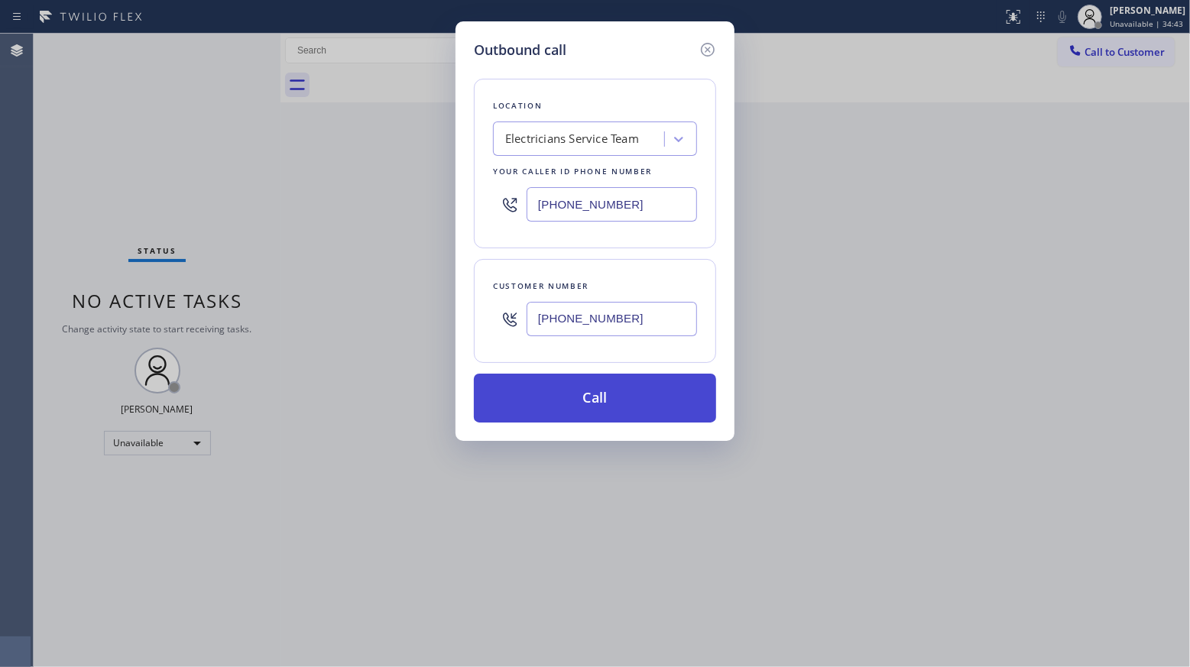
click at [593, 400] on button "Call" at bounding box center [595, 398] width 242 height 49
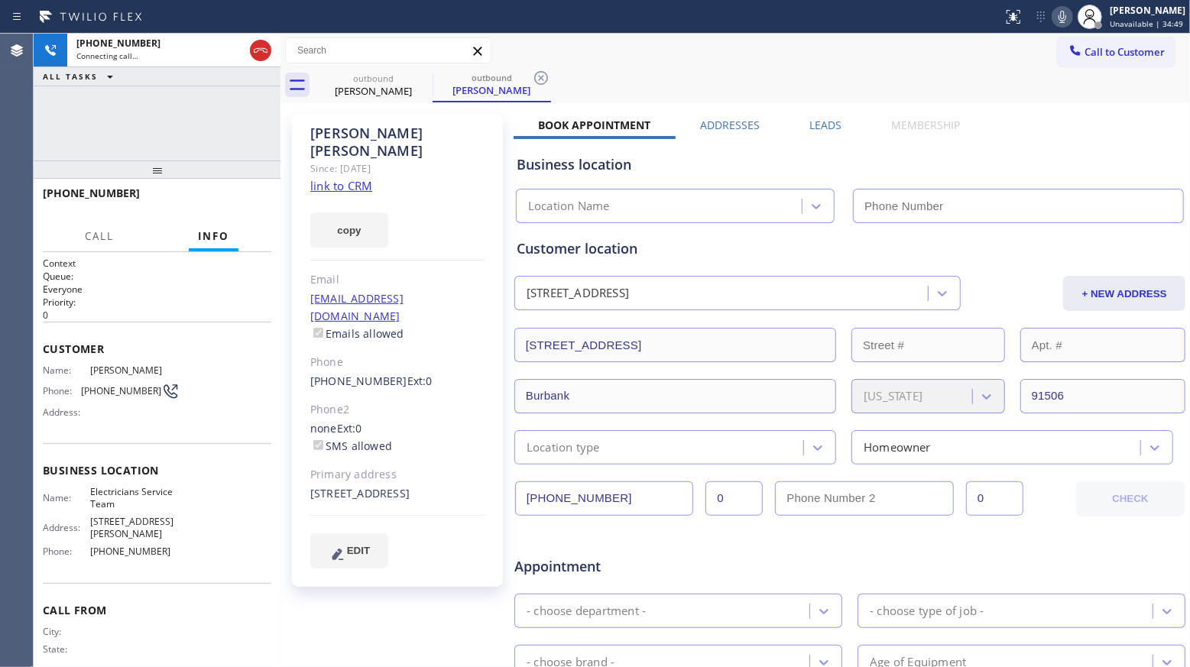
type input "[PHONE_NUMBER]"
click at [834, 118] on div "Leads" at bounding box center [826, 128] width 82 height 21
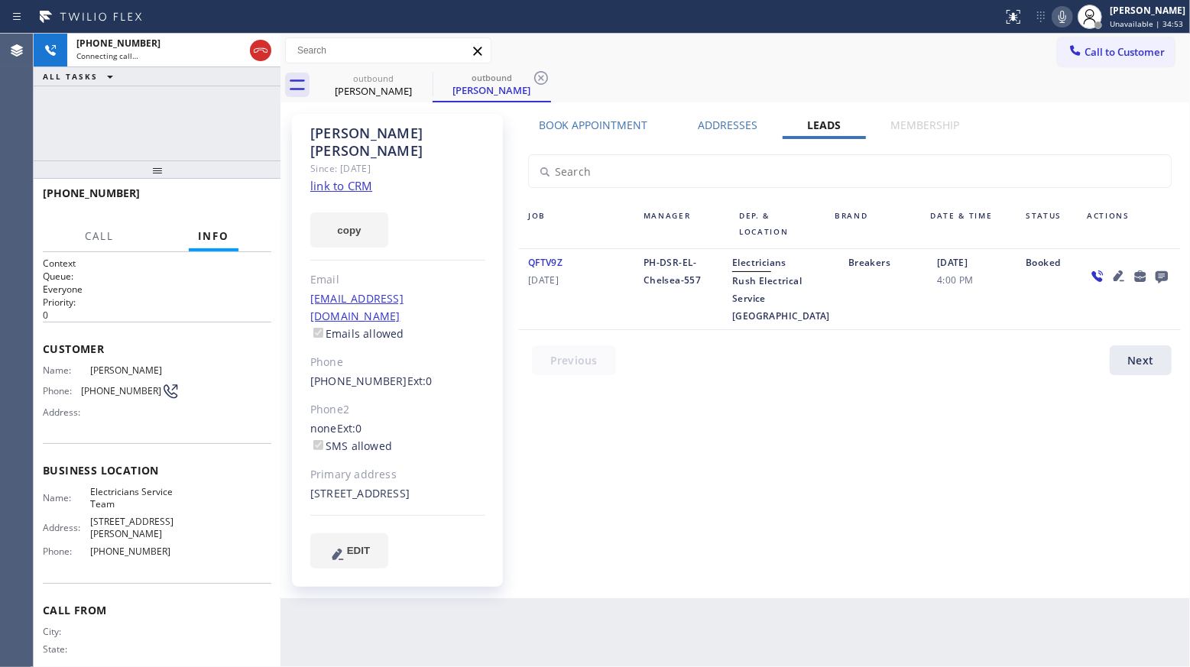
click at [1163, 280] on icon at bounding box center [1161, 277] width 12 height 12
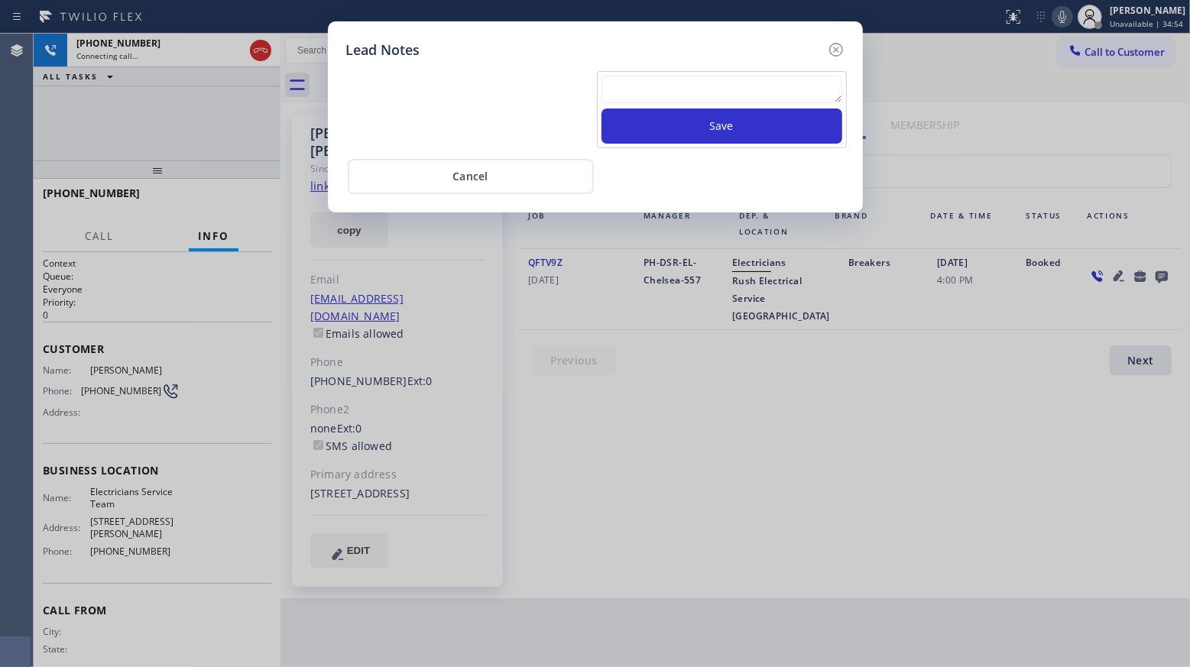
click at [642, 74] on div "Save" at bounding box center [722, 109] width 250 height 77
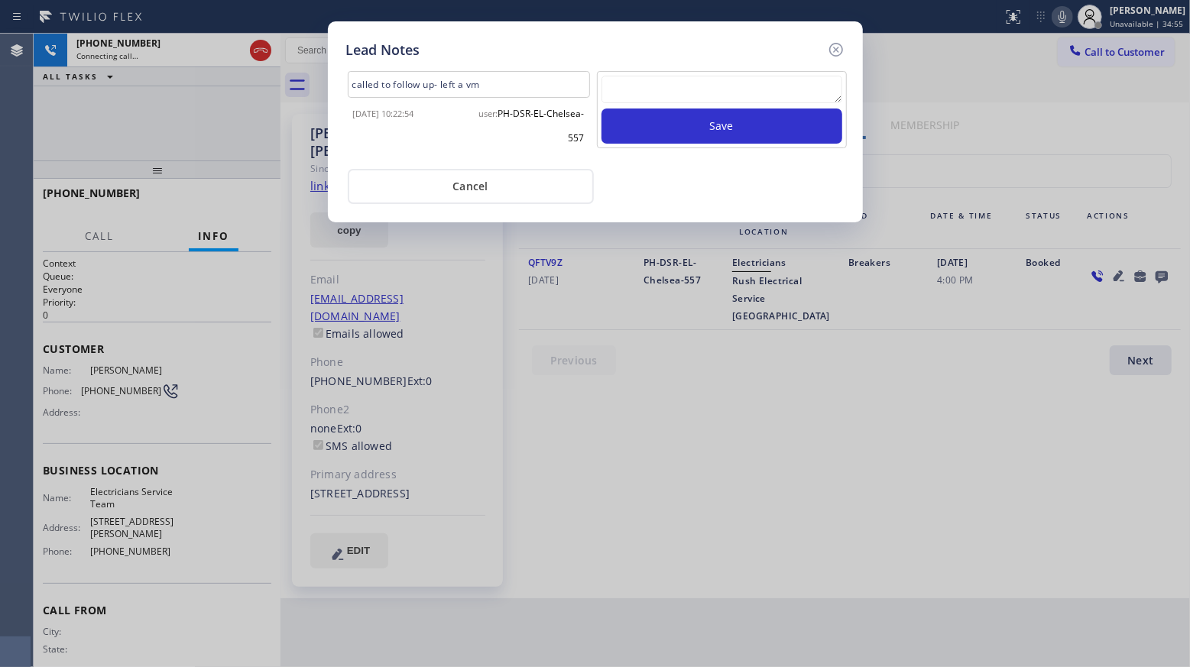
click at [649, 91] on textarea at bounding box center [721, 90] width 241 height 28
paste textarea "VM / Follow up call - Please transfer to me"
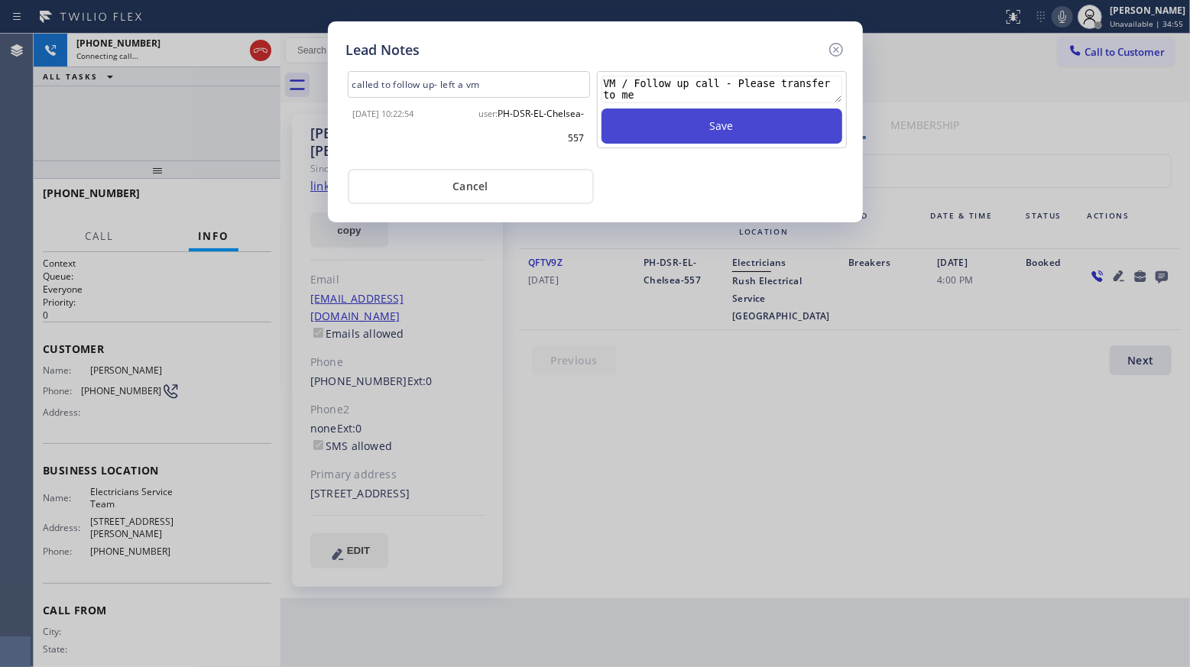
scroll to position [11, 0]
type textarea "VM / Follow up call - Please transfer to me"
click at [691, 125] on button "Save" at bounding box center [721, 125] width 241 height 35
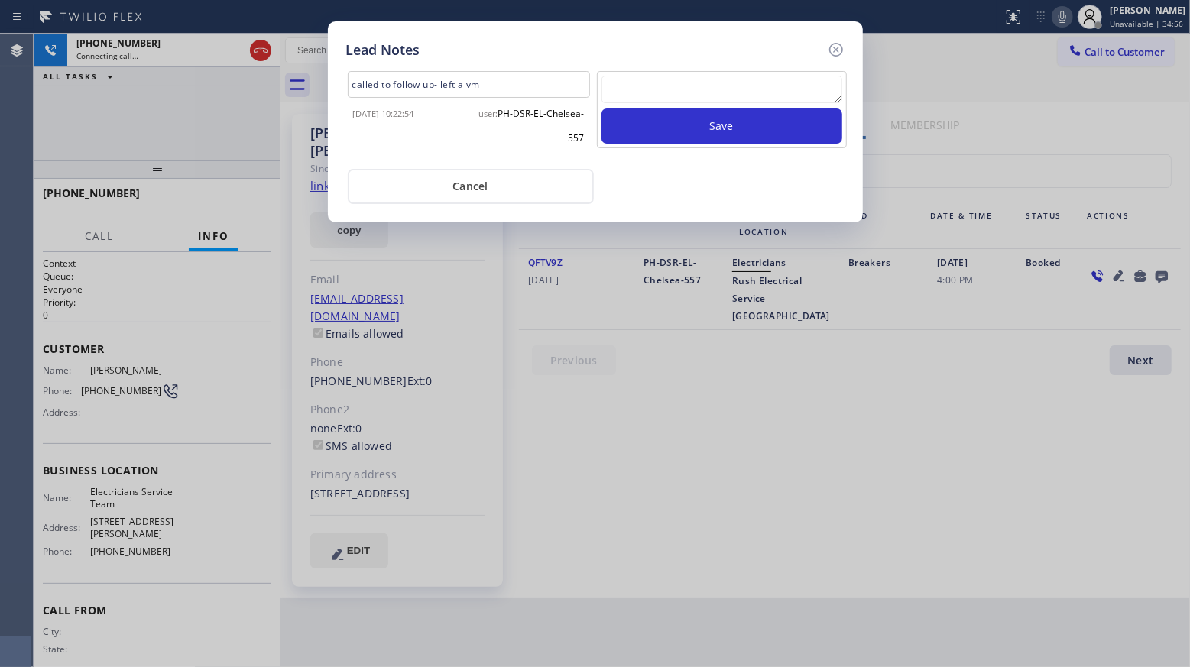
scroll to position [0, 0]
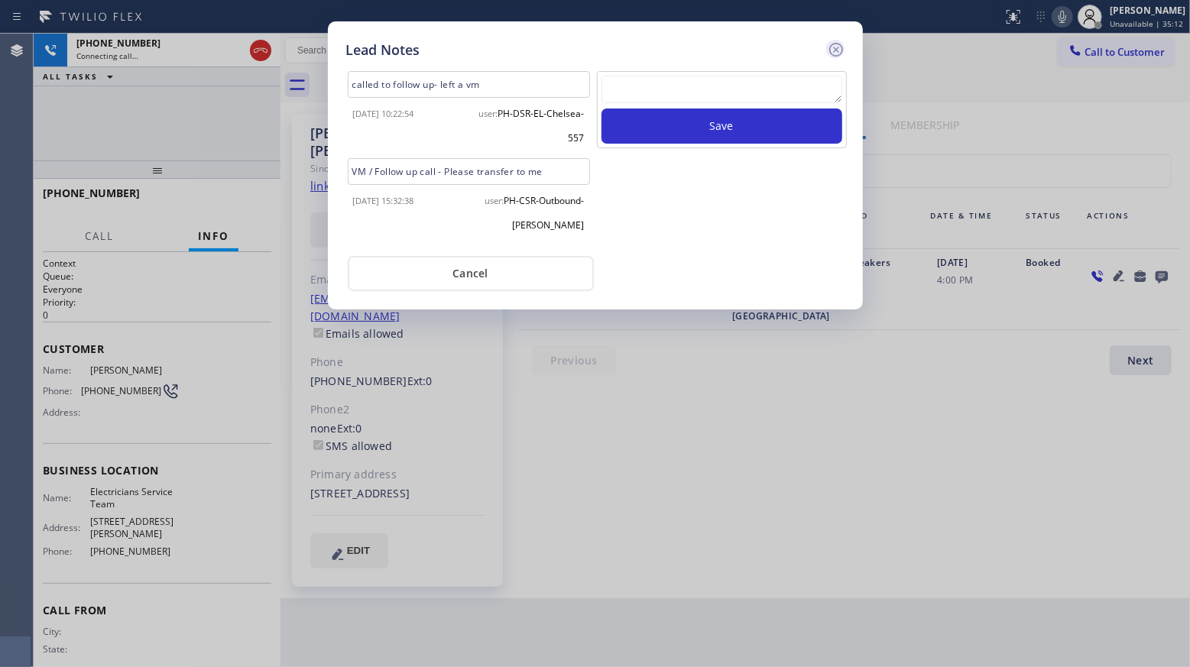
click at [833, 48] on icon at bounding box center [836, 49] width 18 height 18
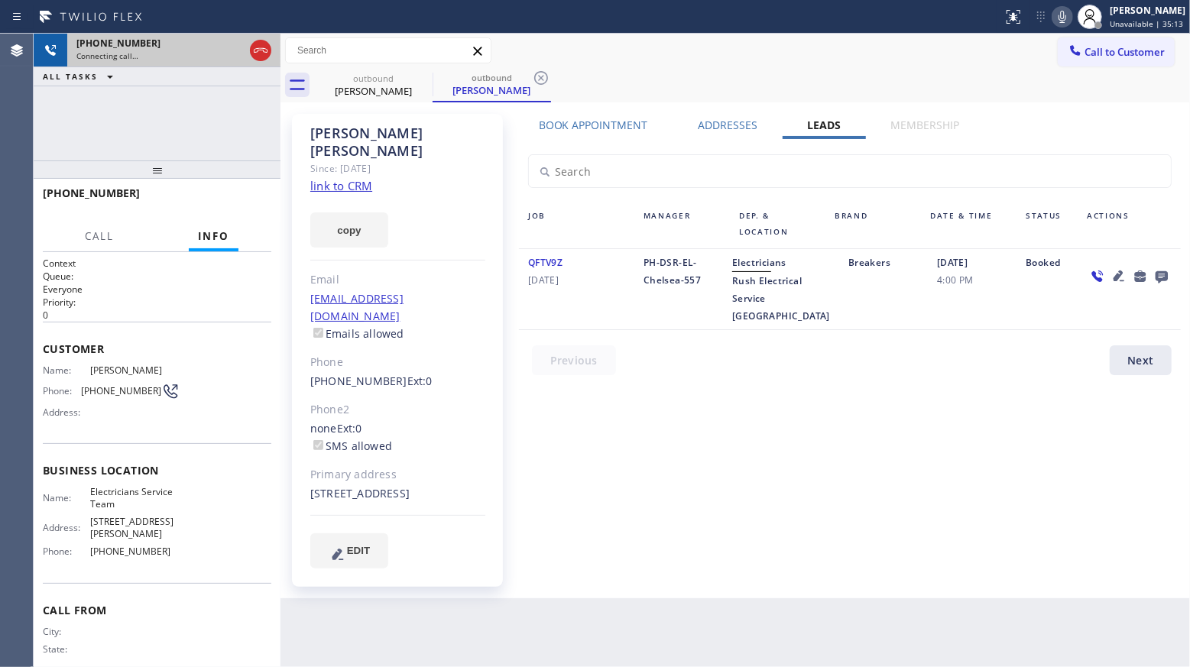
click at [264, 55] on icon at bounding box center [260, 50] width 18 height 18
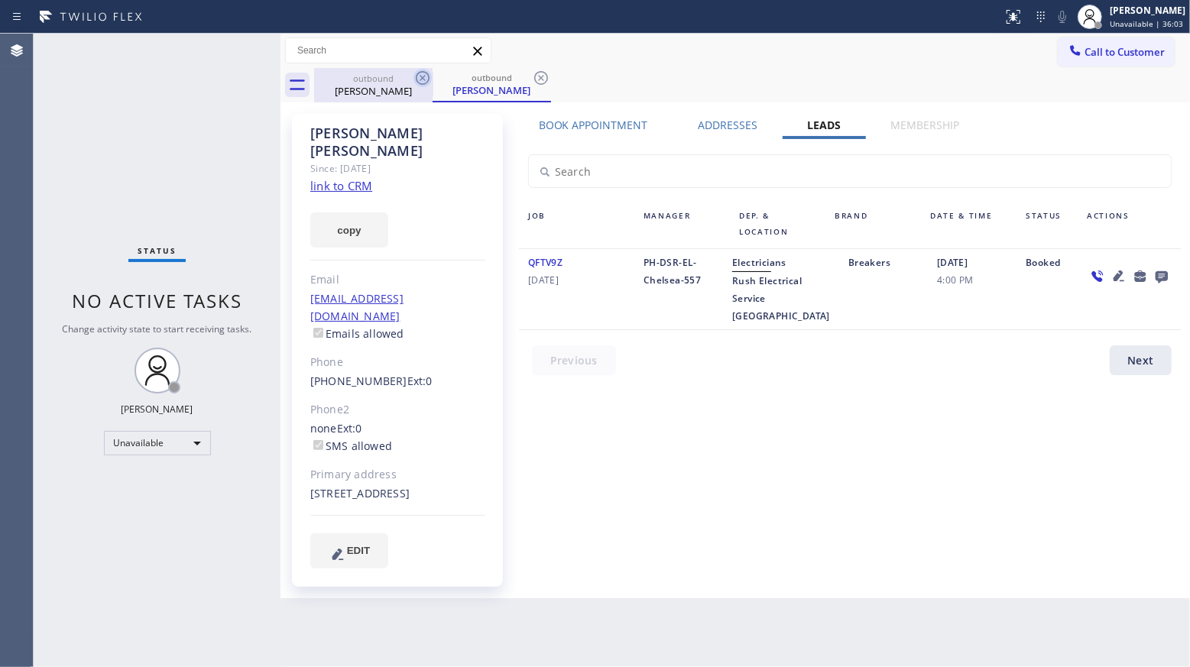
click at [422, 74] on icon at bounding box center [422, 78] width 18 height 18
click at [532, 74] on icon at bounding box center [541, 78] width 18 height 18
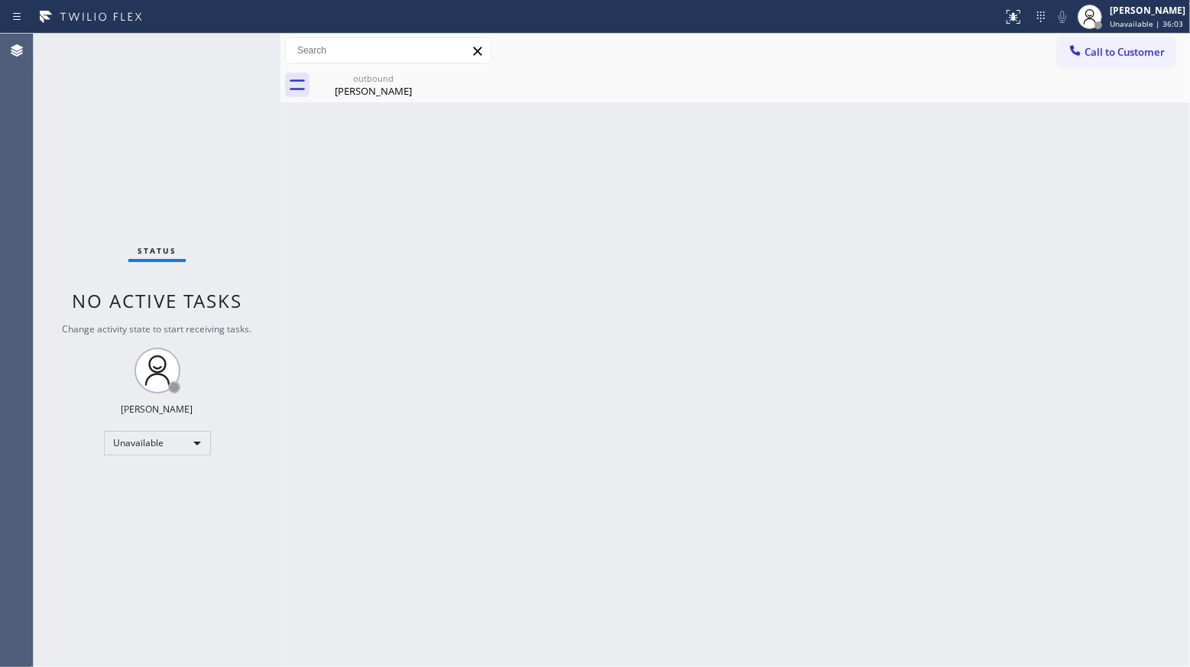
click at [0, 0] on icon at bounding box center [0, 0] width 0 height 0
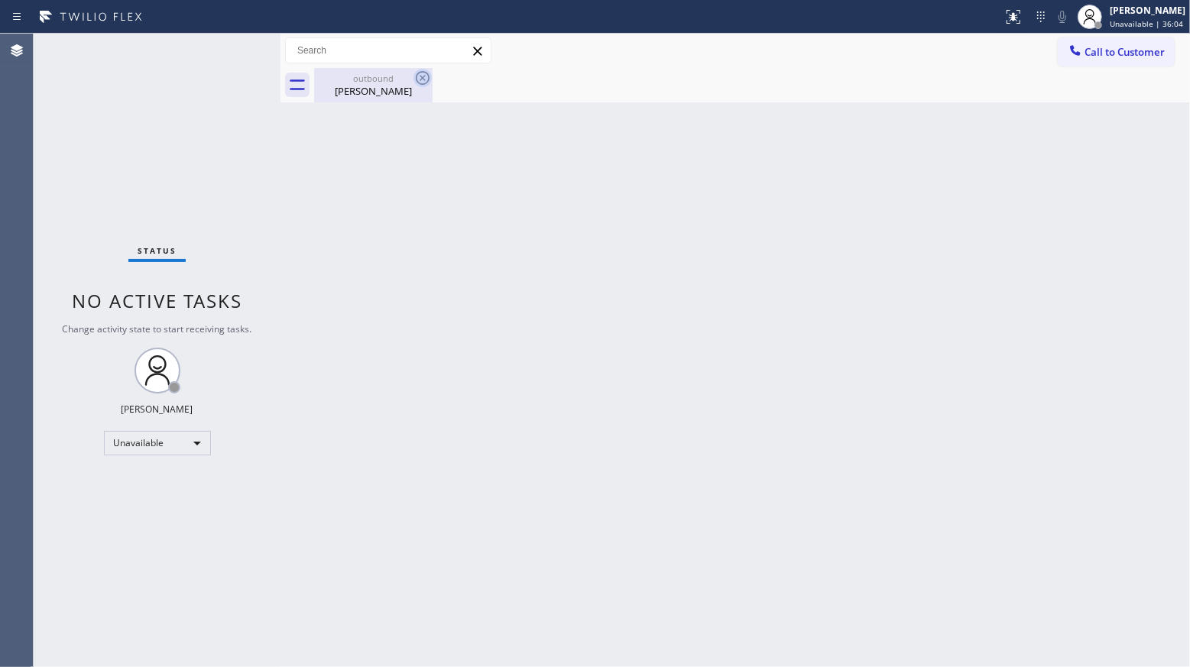
click at [424, 74] on icon at bounding box center [422, 78] width 18 height 18
click at [411, 79] on div "outbound" at bounding box center [373, 78] width 115 height 11
click at [1098, 31] on div "Status report No issues detected If you experience an issue, please download th…" at bounding box center [595, 333] width 1190 height 667
click at [1096, 48] on span "Call to Customer" at bounding box center [1124, 52] width 80 height 14
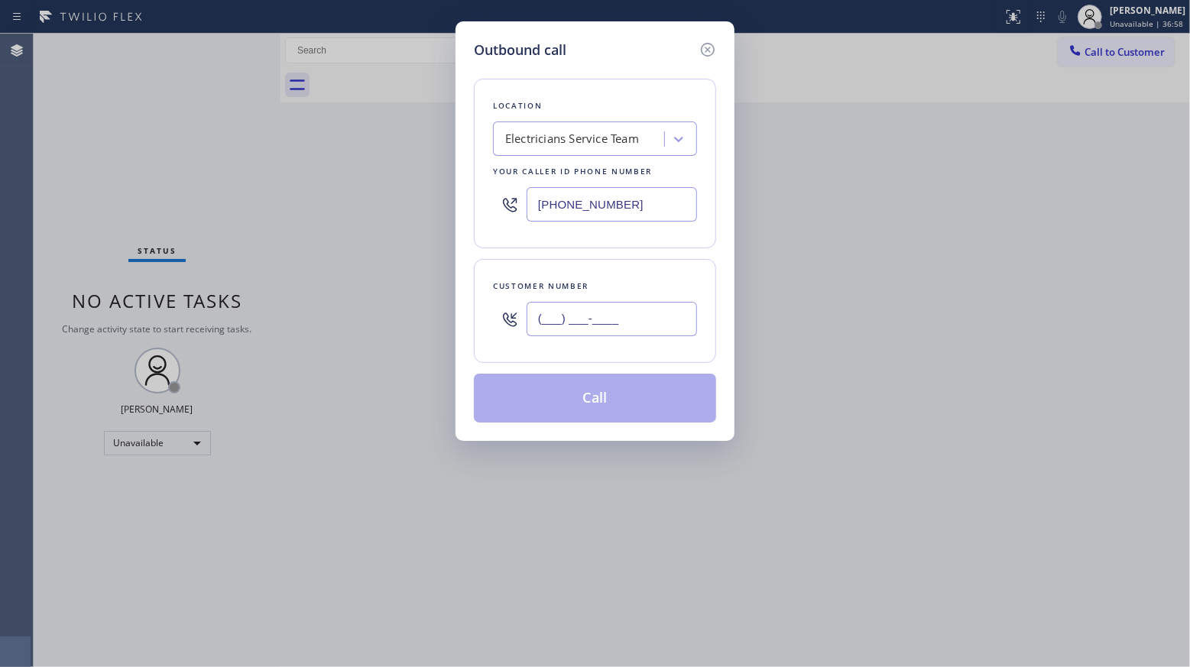
click at [631, 330] on input "(___) ___-____" at bounding box center [611, 319] width 170 height 34
paste input "747) 800-1234"
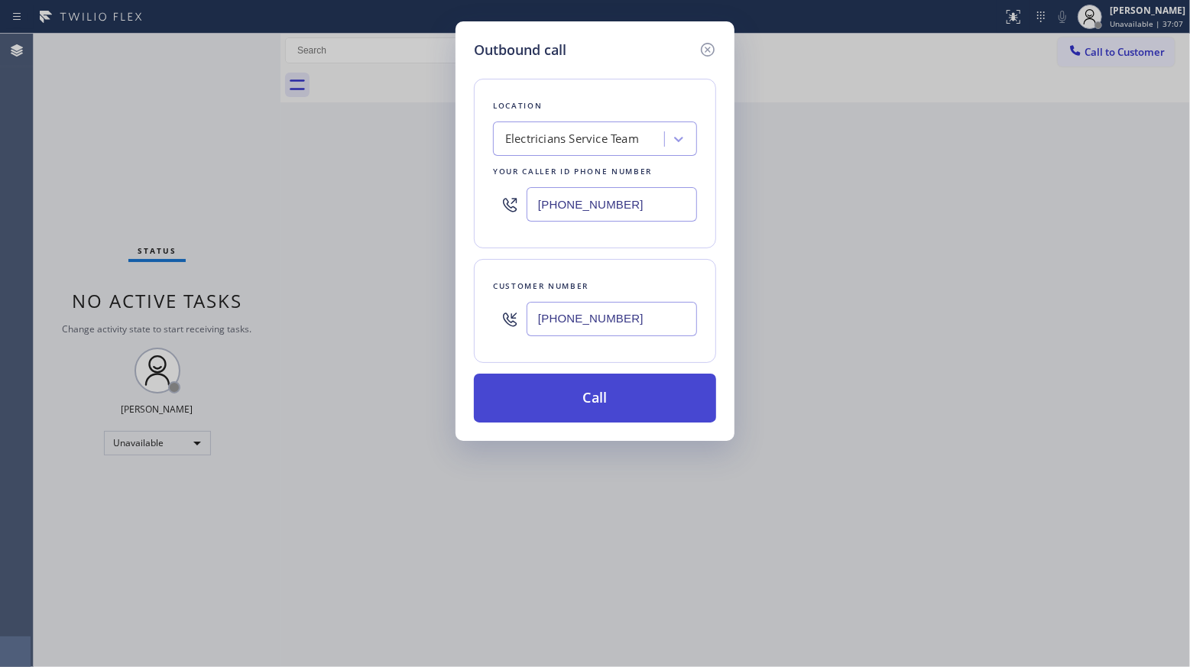
type input "[PHONE_NUMBER]"
click at [591, 393] on button "Call" at bounding box center [595, 398] width 242 height 49
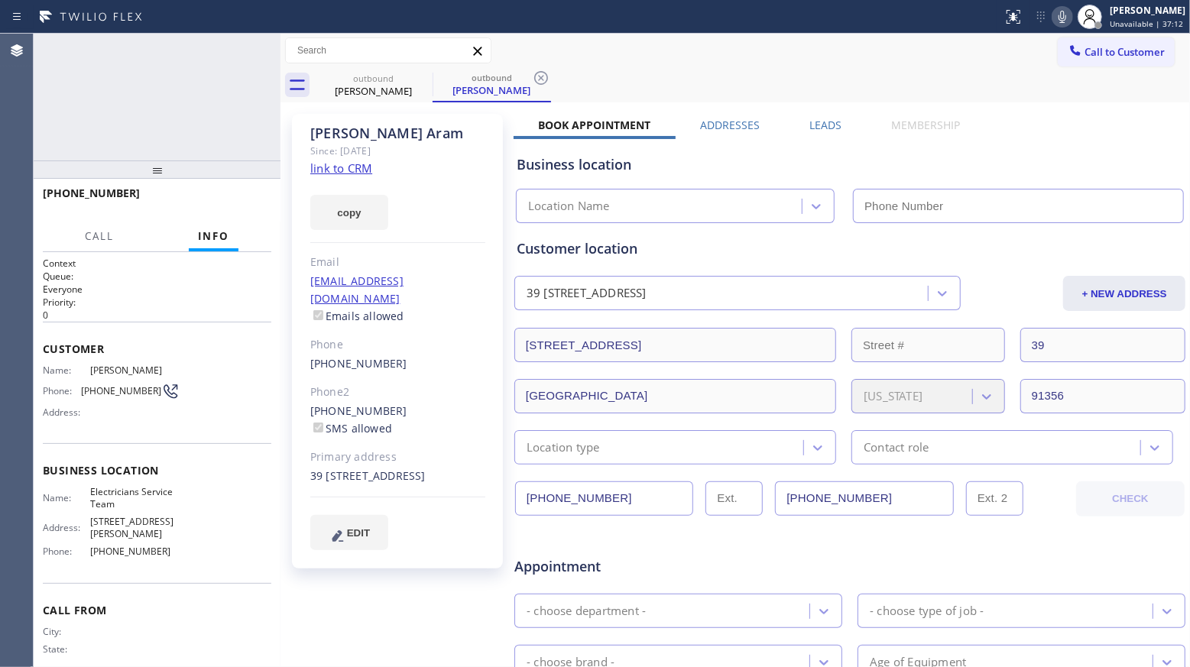
type input "[PHONE_NUMBER]"
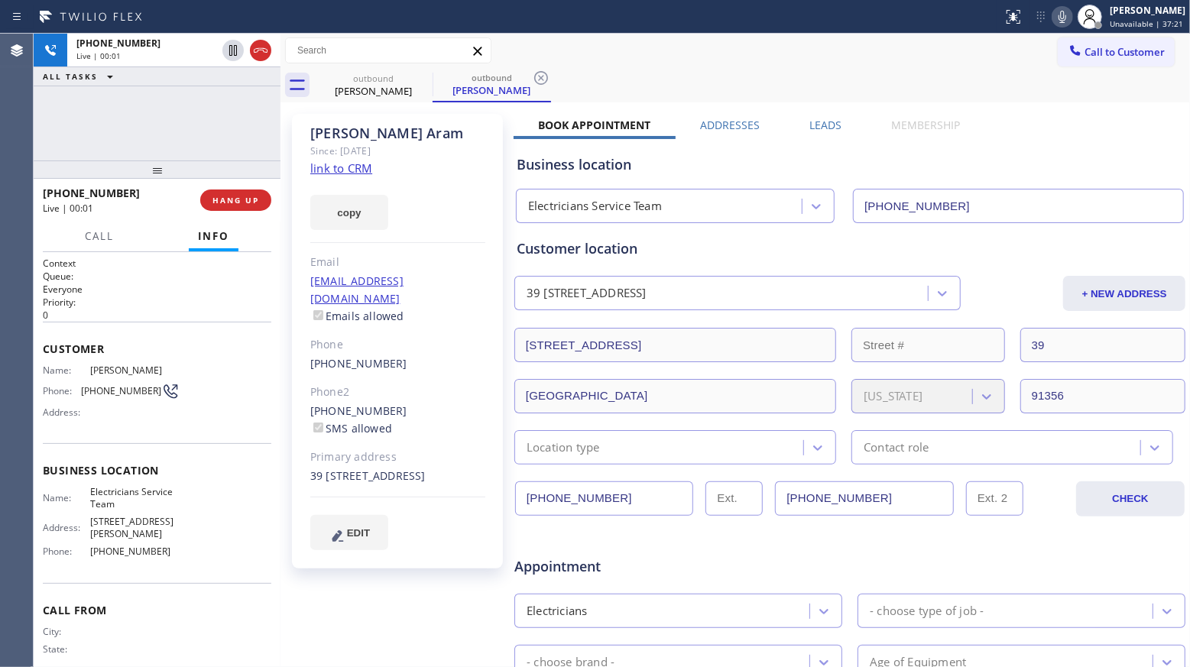
drag, startPoint x: 812, startPoint y: 125, endPoint x: 821, endPoint y: 111, distance: 16.1
click at [812, 125] on label "Leads" at bounding box center [825, 125] width 32 height 15
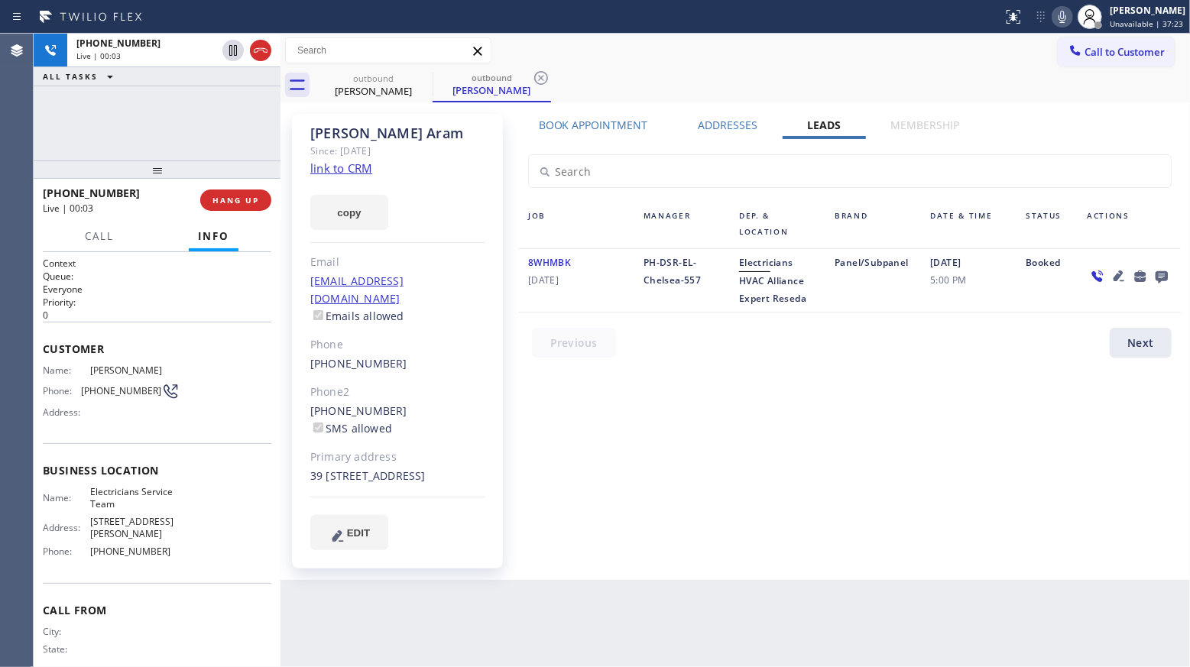
click at [1163, 282] on icon at bounding box center [1161, 276] width 18 height 19
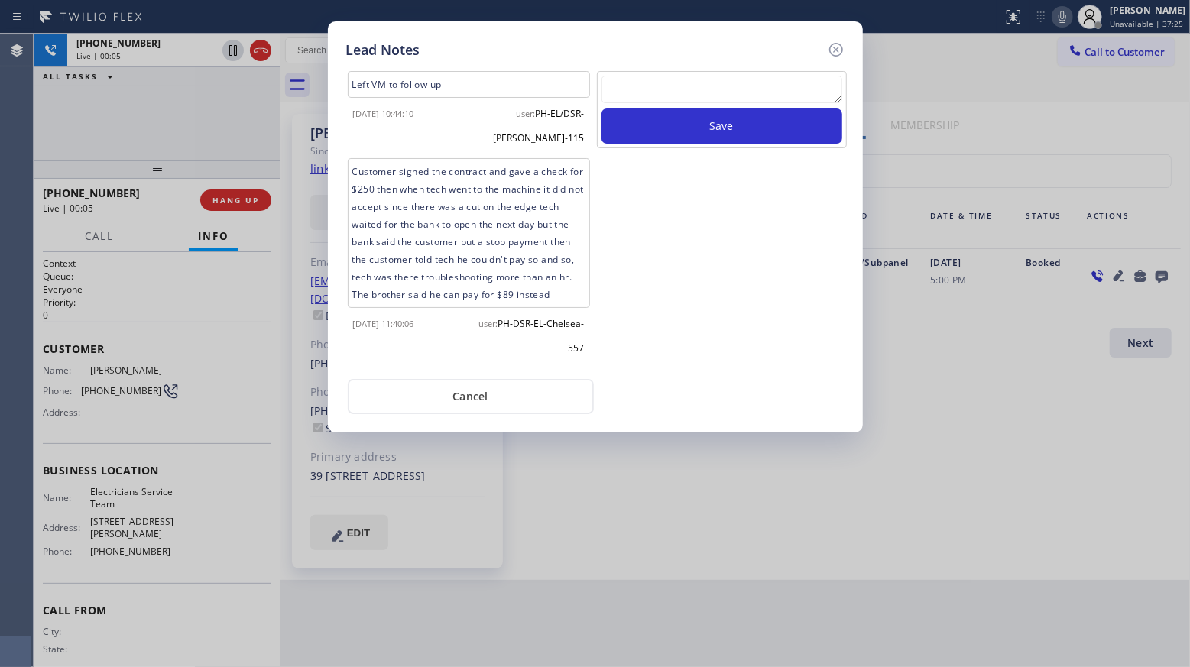
click at [774, 92] on textarea at bounding box center [721, 90] width 241 height 28
paste textarea "VM / Follow up call - Please transfer to me"
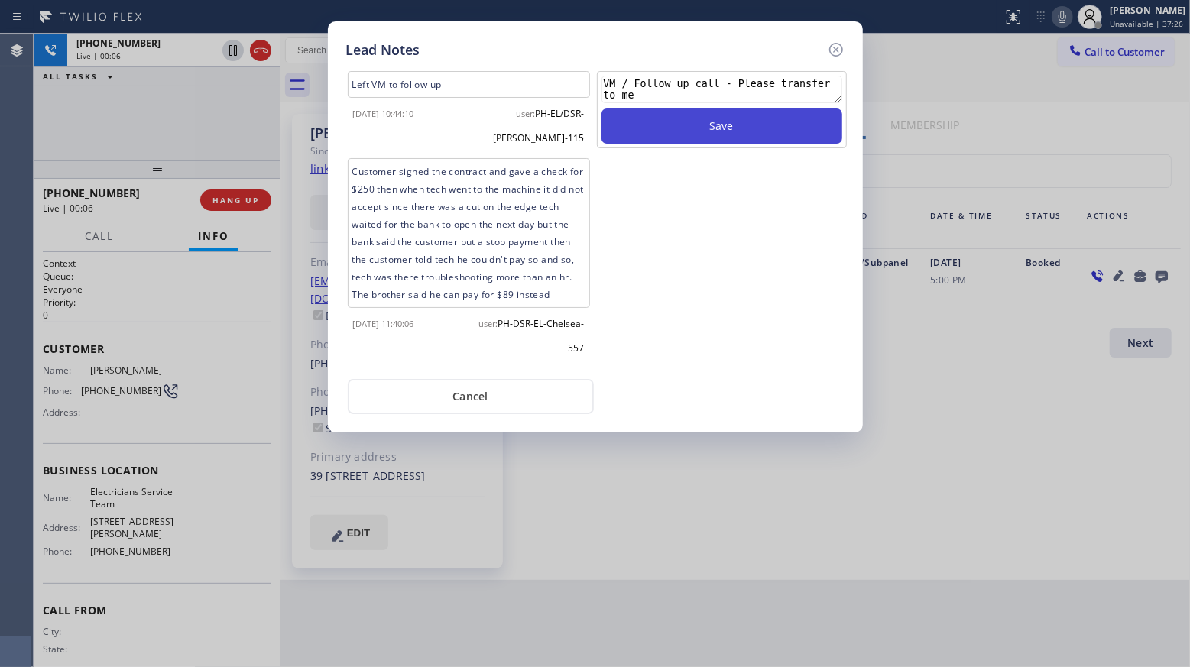
scroll to position [11, 0]
type textarea "VM / Follow up call - Please transfer to me"
click at [731, 120] on button "Save" at bounding box center [721, 125] width 241 height 35
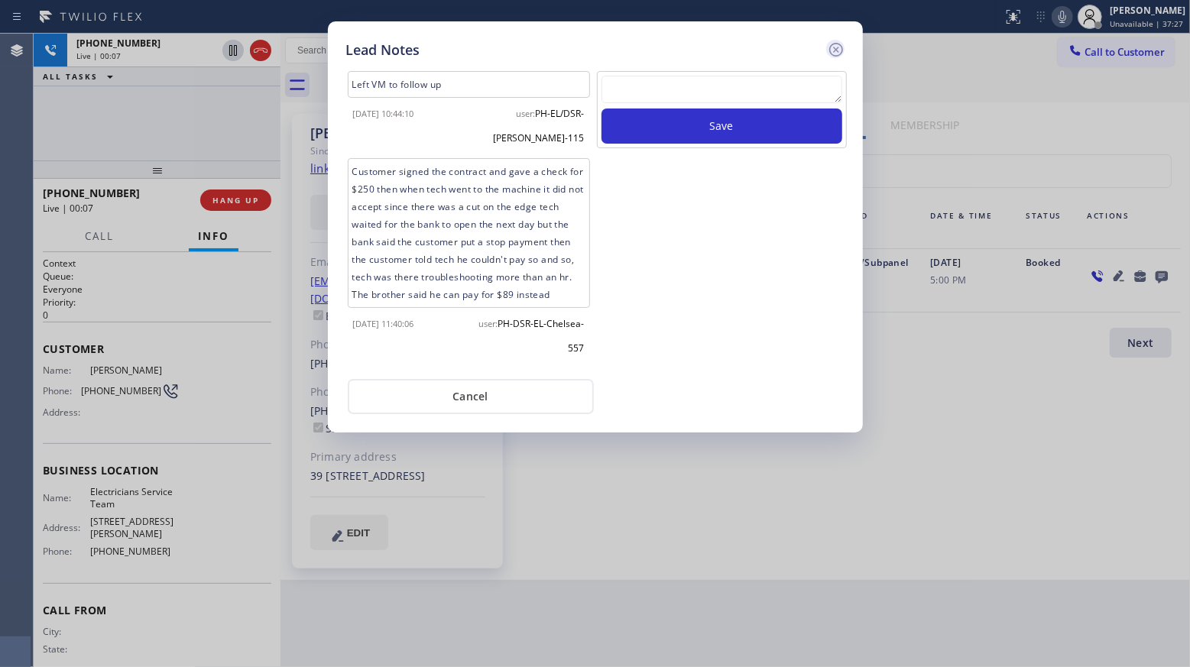
scroll to position [0, 0]
click at [832, 53] on icon at bounding box center [836, 49] width 18 height 18
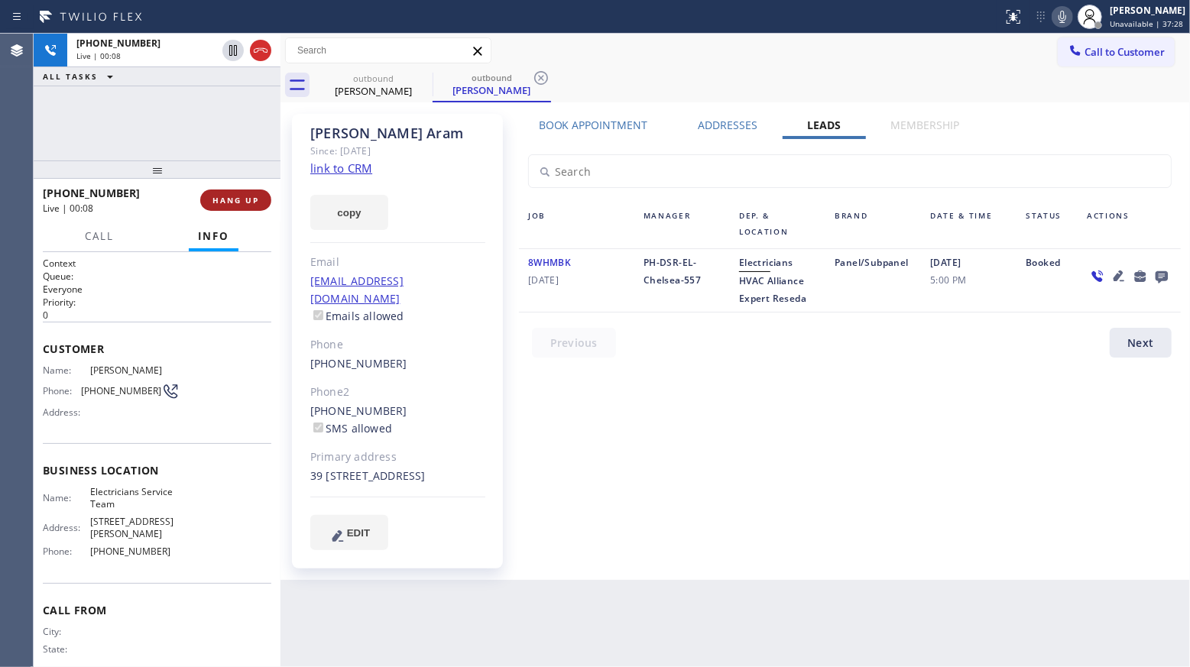
click at [233, 202] on span "HANG UP" at bounding box center [235, 200] width 47 height 11
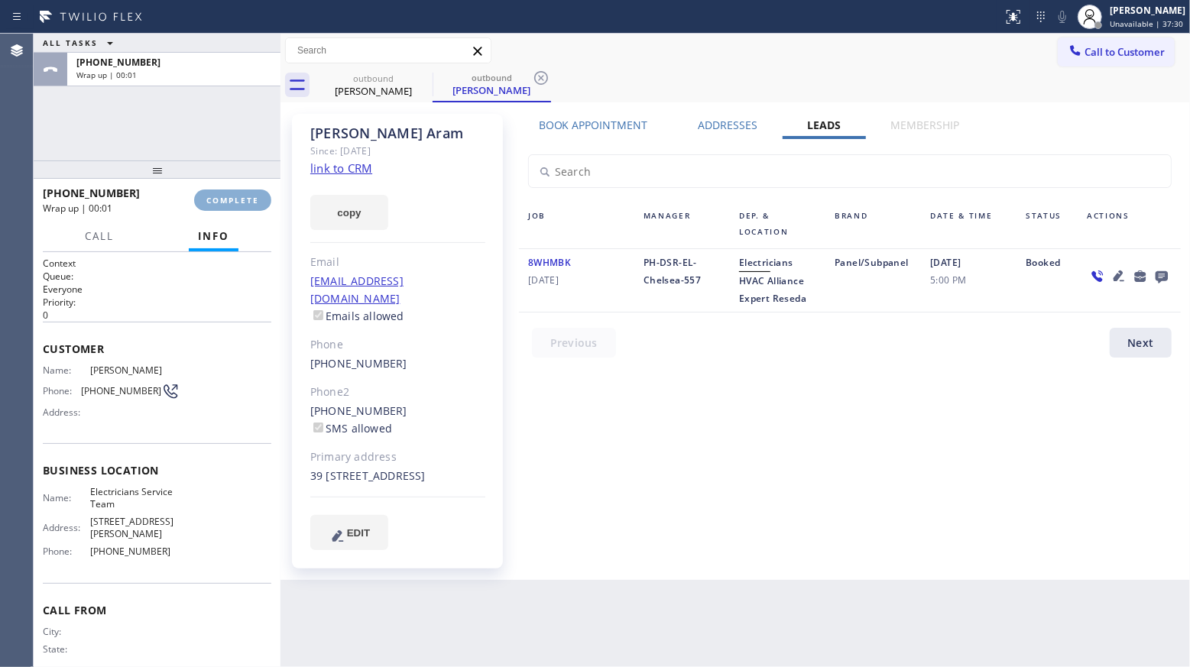
click at [234, 202] on span "COMPLETE" at bounding box center [232, 200] width 53 height 11
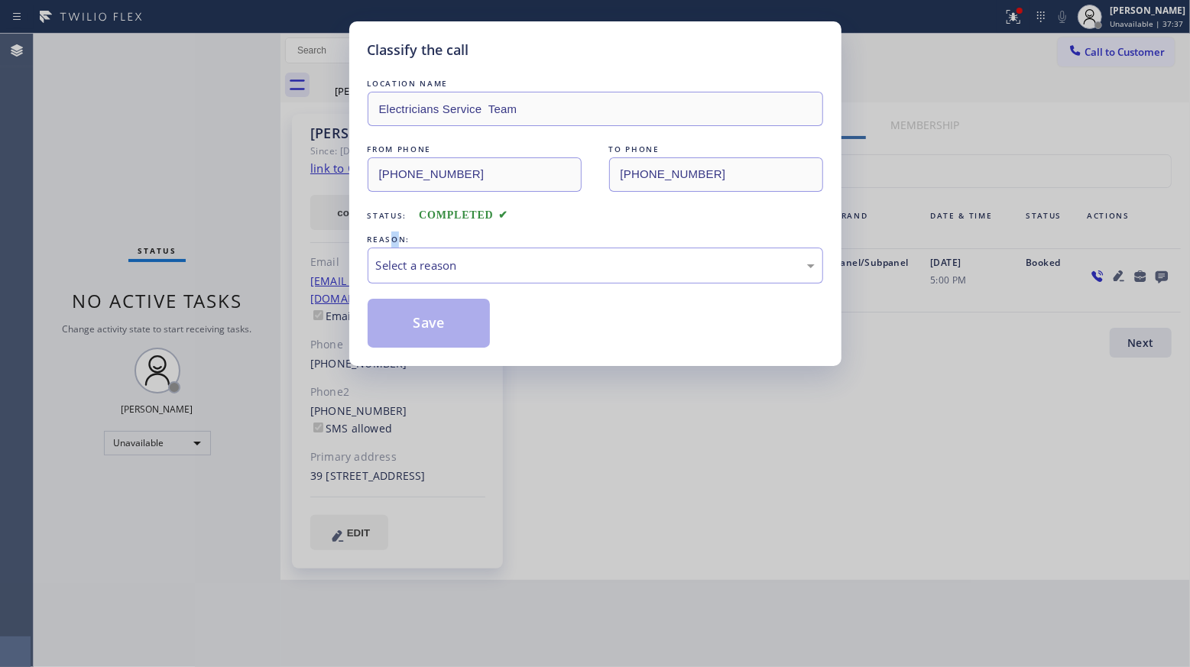
click at [394, 245] on div "REASON:" at bounding box center [594, 239] width 455 height 16
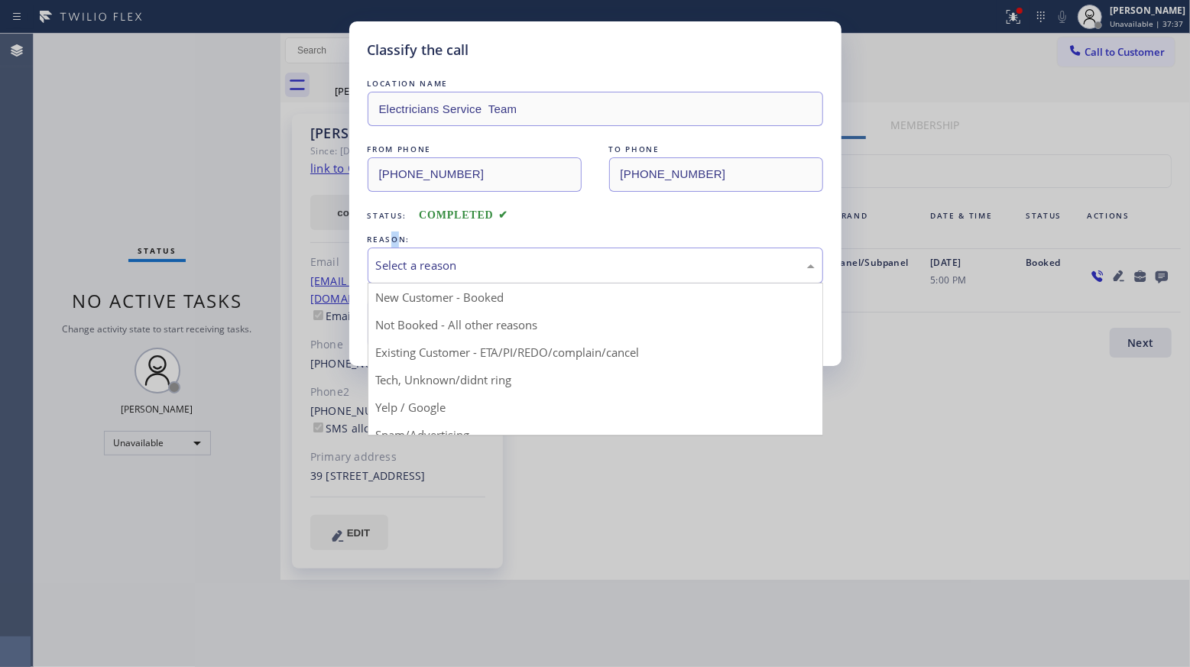
click at [422, 269] on div "Select a reason" at bounding box center [595, 266] width 439 height 18
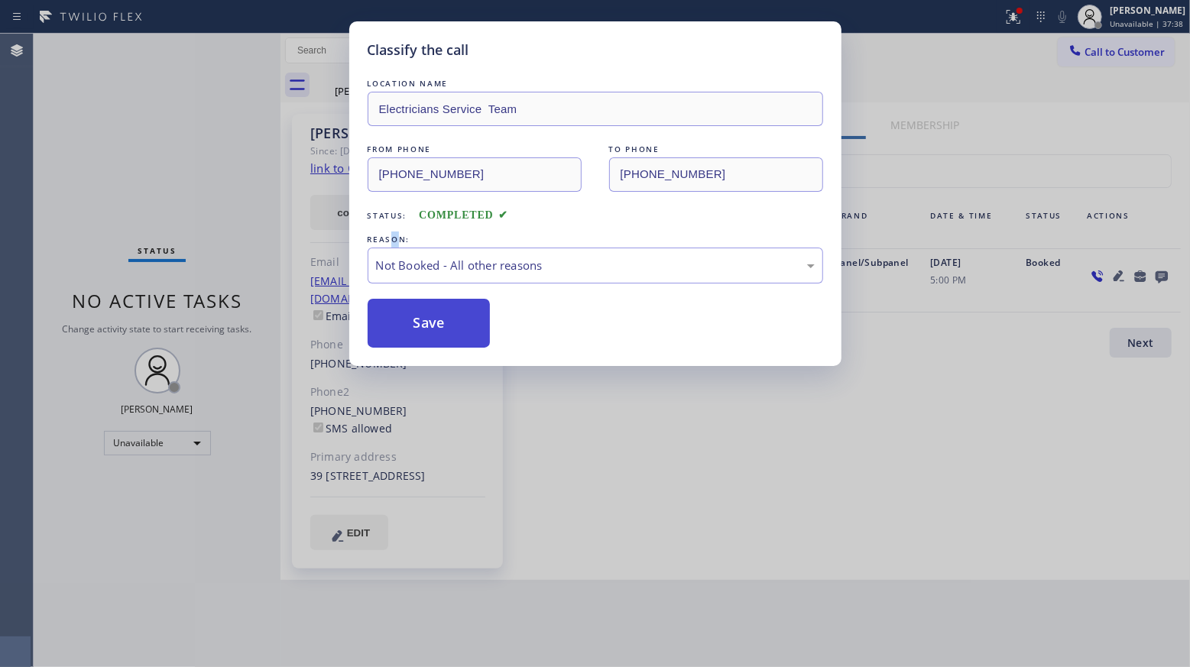
click at [426, 330] on button "Save" at bounding box center [428, 323] width 123 height 49
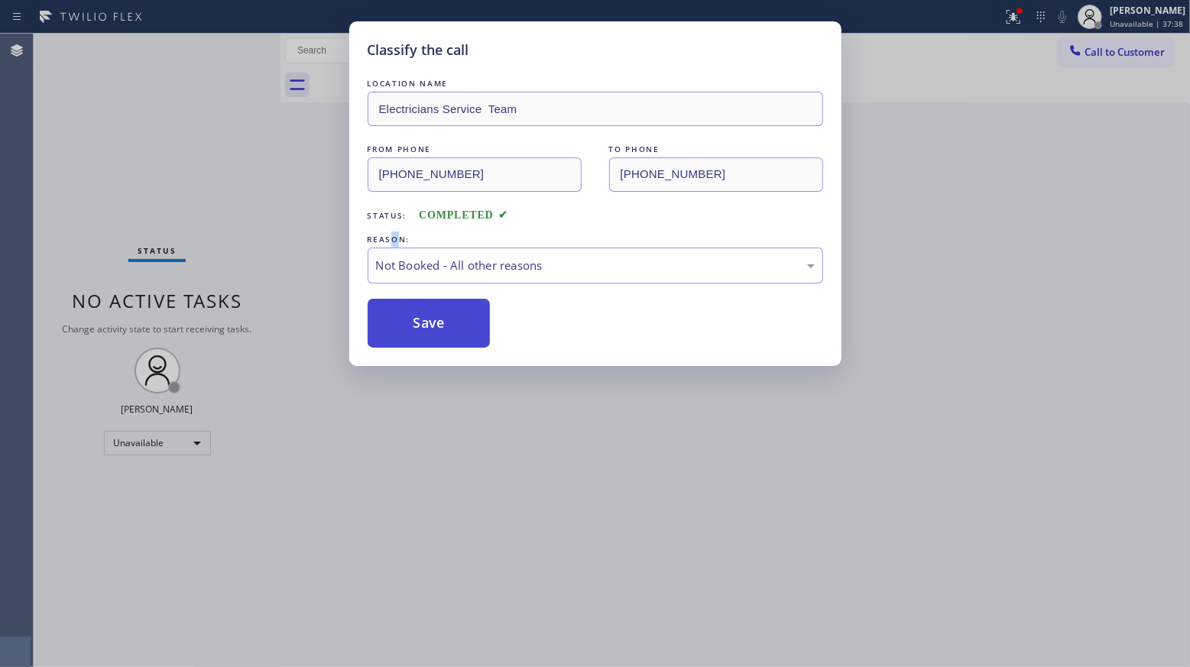
click at [428, 330] on button "Save" at bounding box center [428, 323] width 123 height 49
click at [431, 330] on button "Save" at bounding box center [428, 323] width 123 height 49
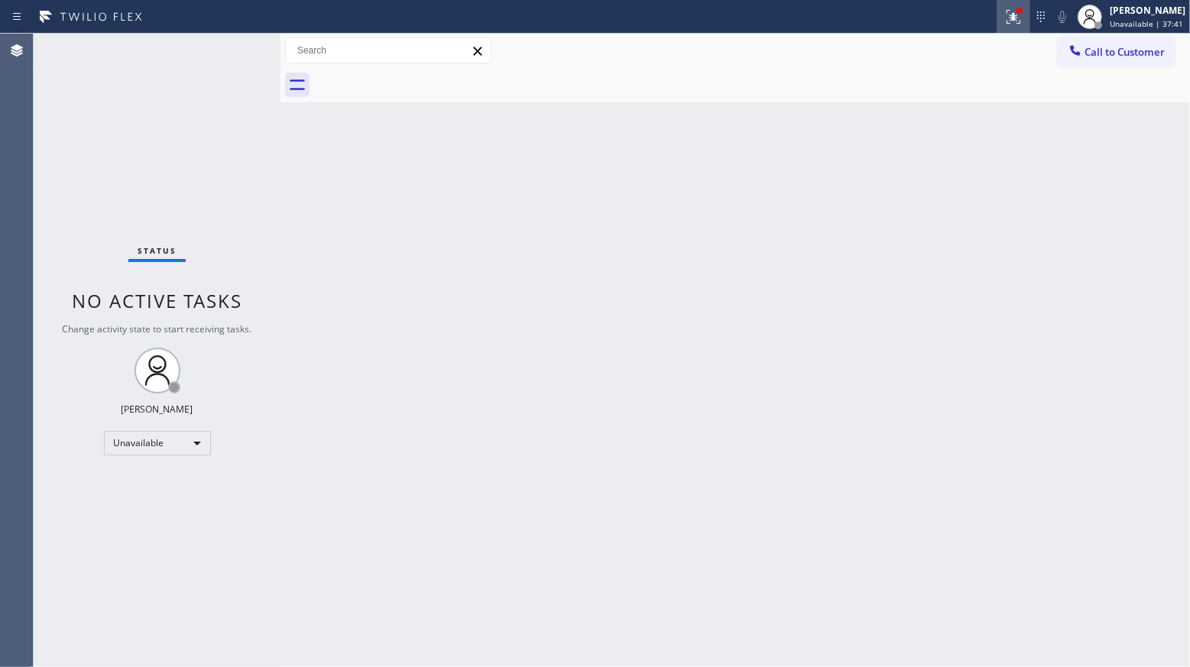
click at [1011, 13] on icon at bounding box center [1013, 17] width 18 height 18
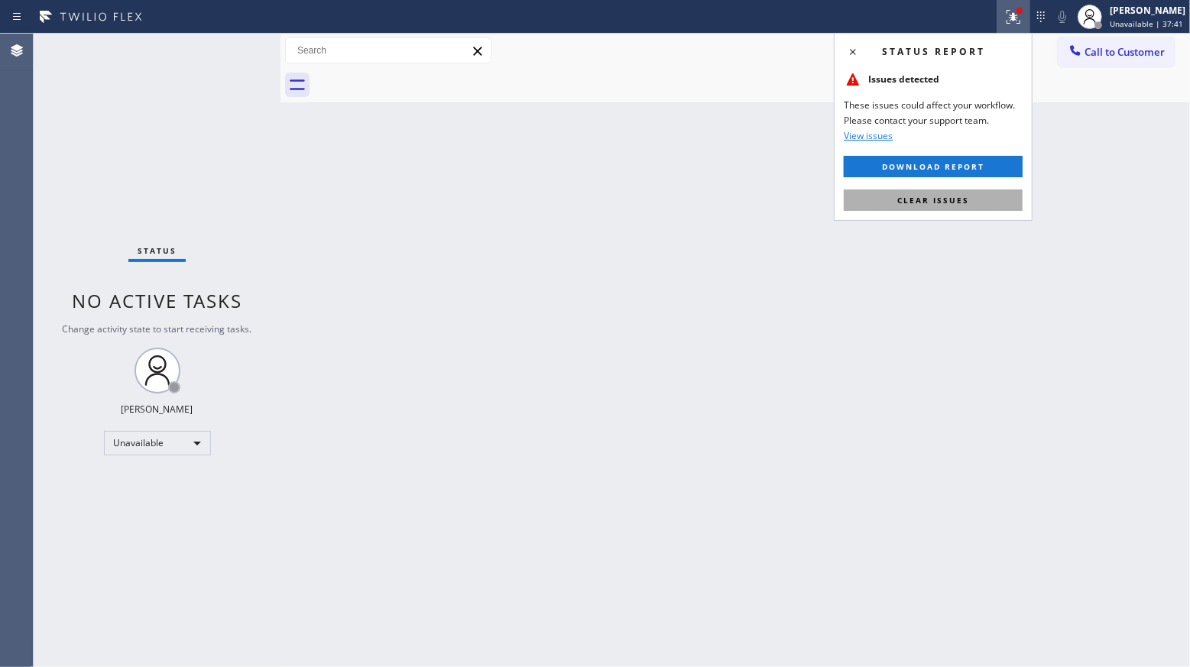
click at [936, 202] on span "Clear issues" at bounding box center [933, 200] width 72 height 11
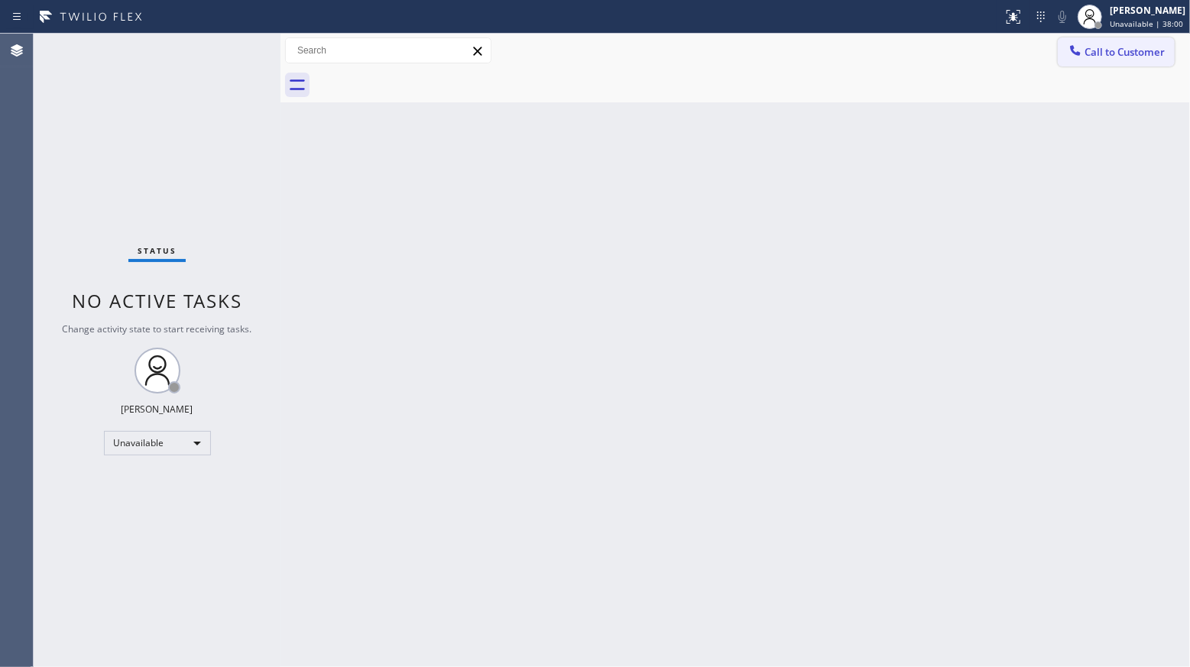
click at [1101, 54] on span "Call to Customer" at bounding box center [1124, 52] width 80 height 14
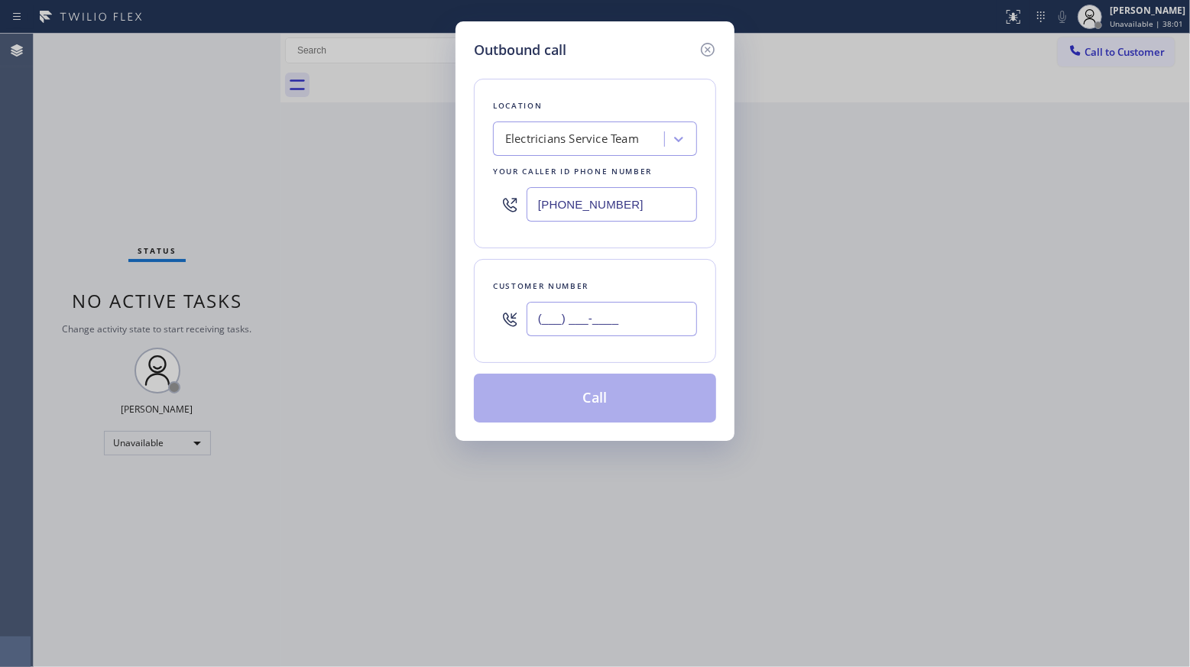
paste input "text"
click at [651, 324] on input "(___) ___-____" at bounding box center [611, 319] width 170 height 34
paste input "714) 588-7426"
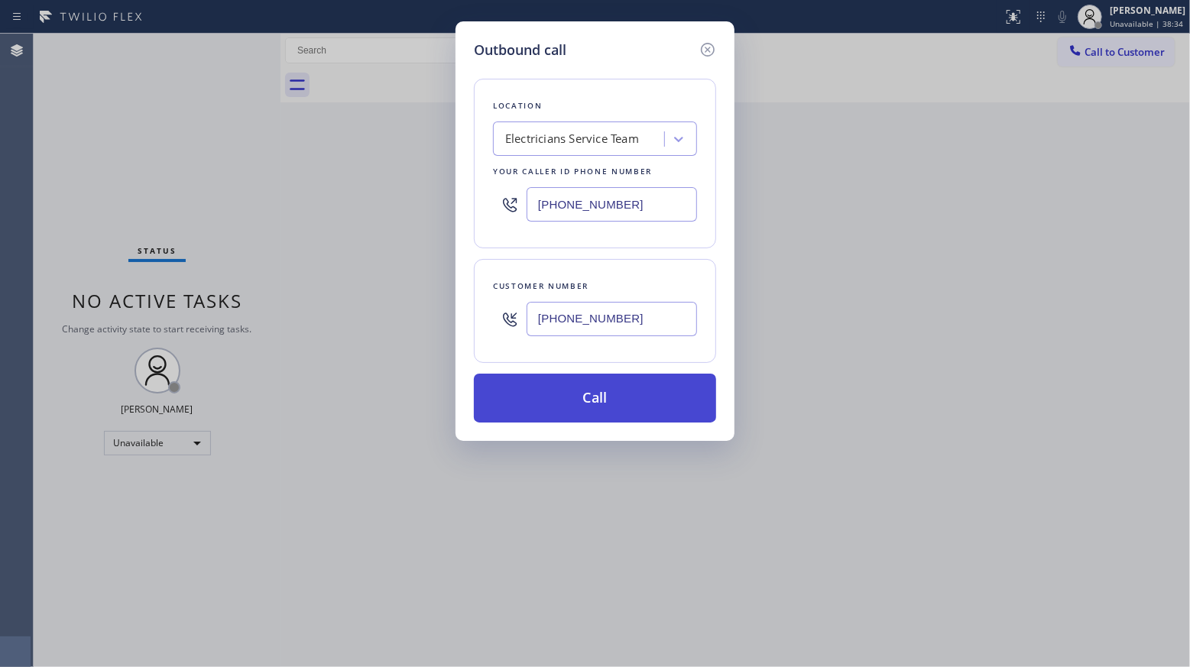
type input "[PHONE_NUMBER]"
click at [606, 419] on button "Call" at bounding box center [595, 398] width 242 height 49
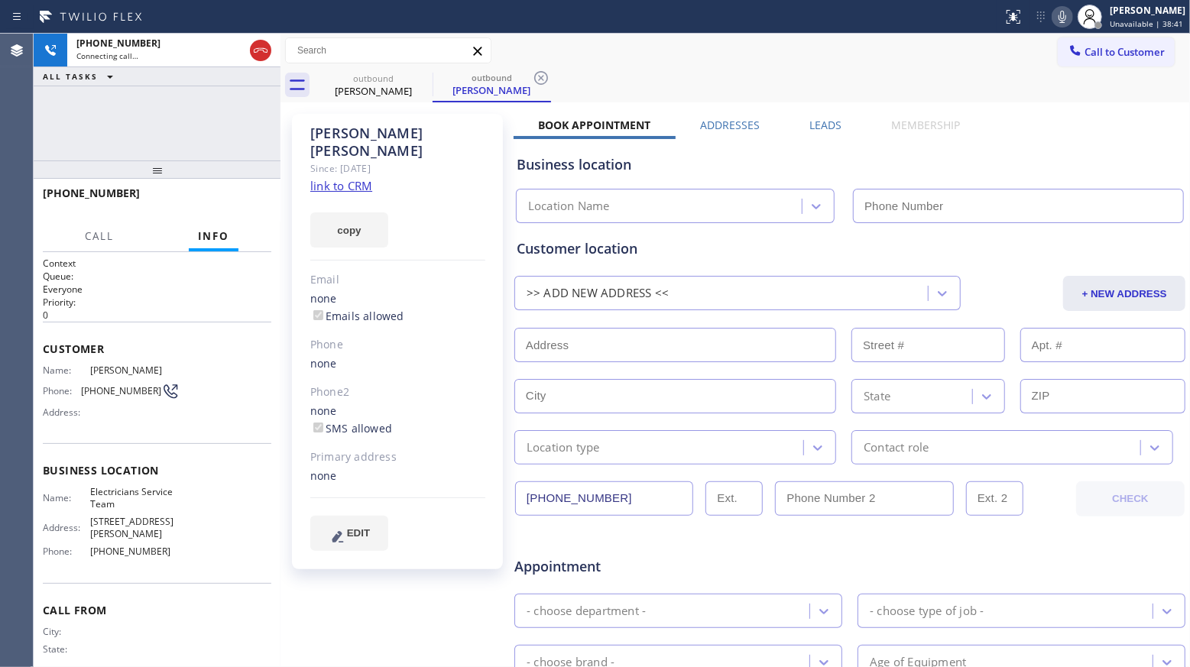
type input "[PHONE_NUMBER]"
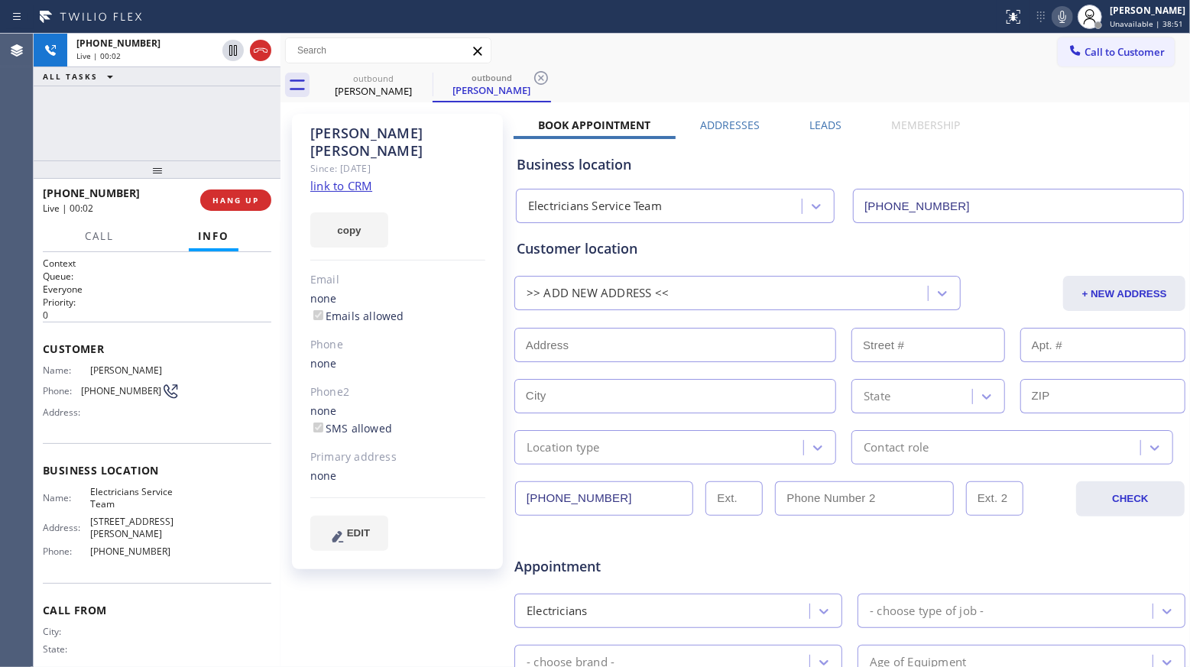
drag, startPoint x: 824, startPoint y: 121, endPoint x: 821, endPoint y: 172, distance: 50.6
click at [813, 121] on label "Leads" at bounding box center [825, 125] width 32 height 15
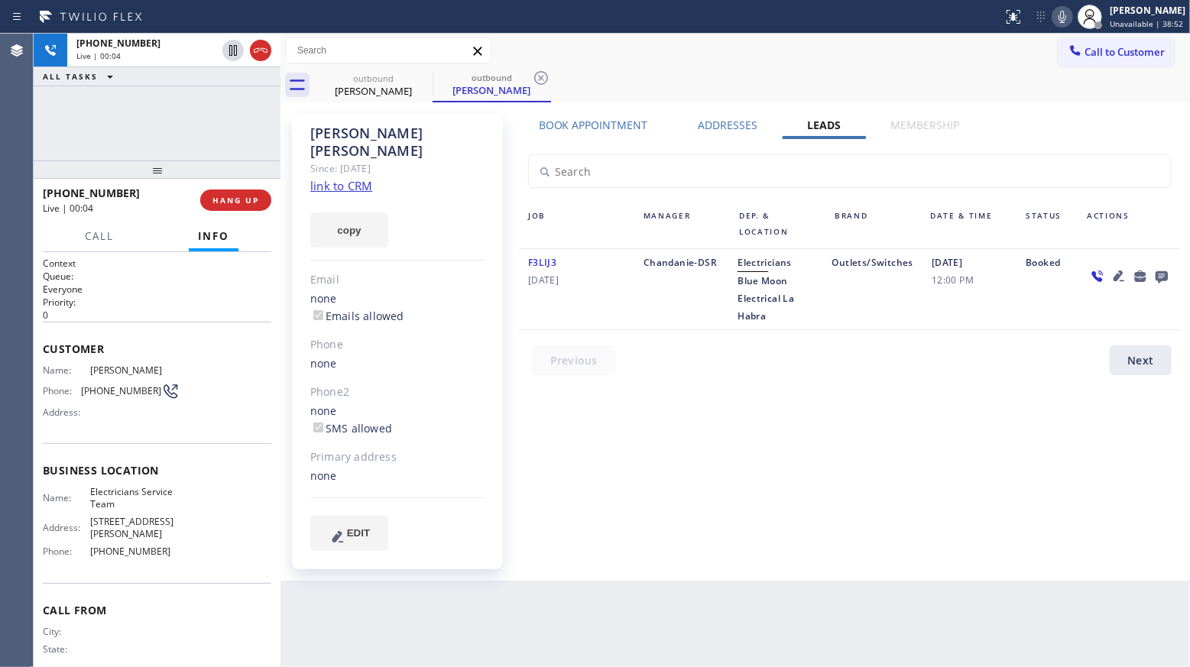
click at [1151, 274] on div at bounding box center [1161, 276] width 21 height 18
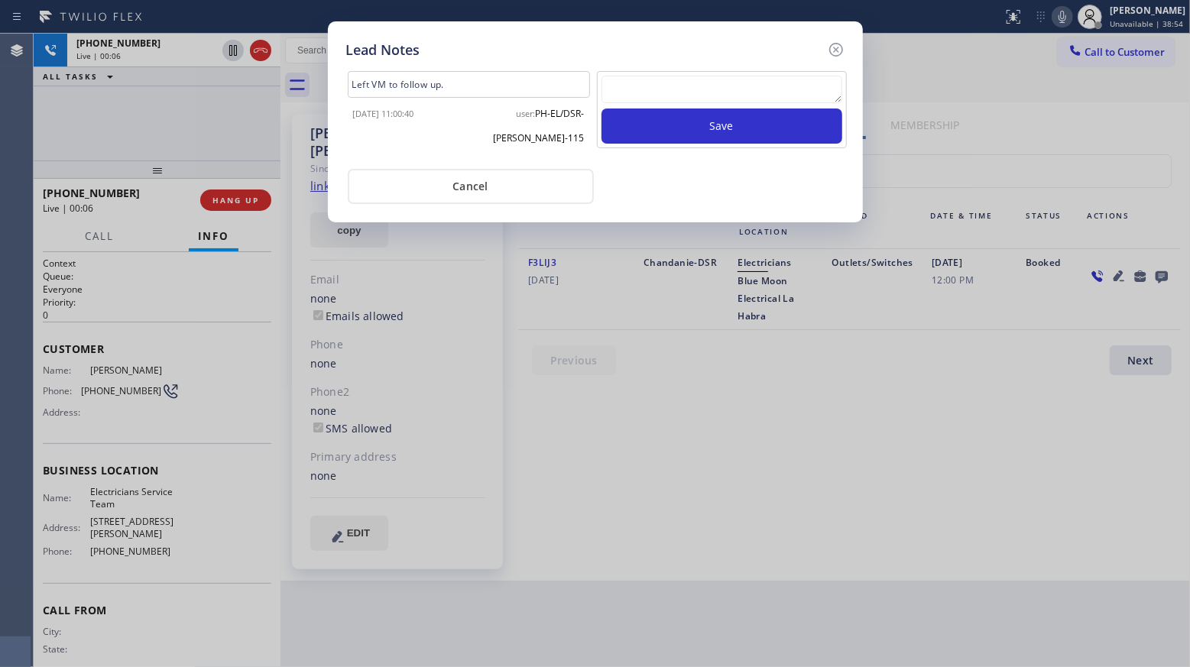
click at [748, 93] on textarea at bounding box center [721, 90] width 241 height 28
paste textarea "VM / Follow up call - Please transfer to me"
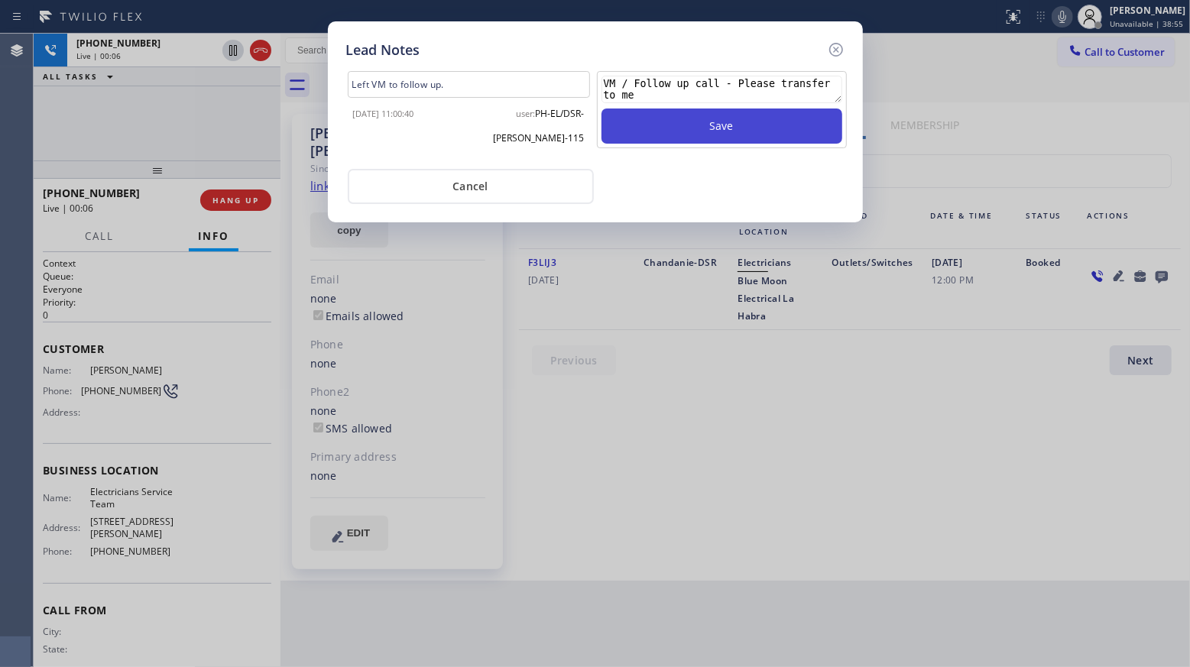
scroll to position [11, 0]
type textarea "VM / Follow up call - Please transfer to me"
click at [729, 125] on button "Save" at bounding box center [721, 125] width 241 height 35
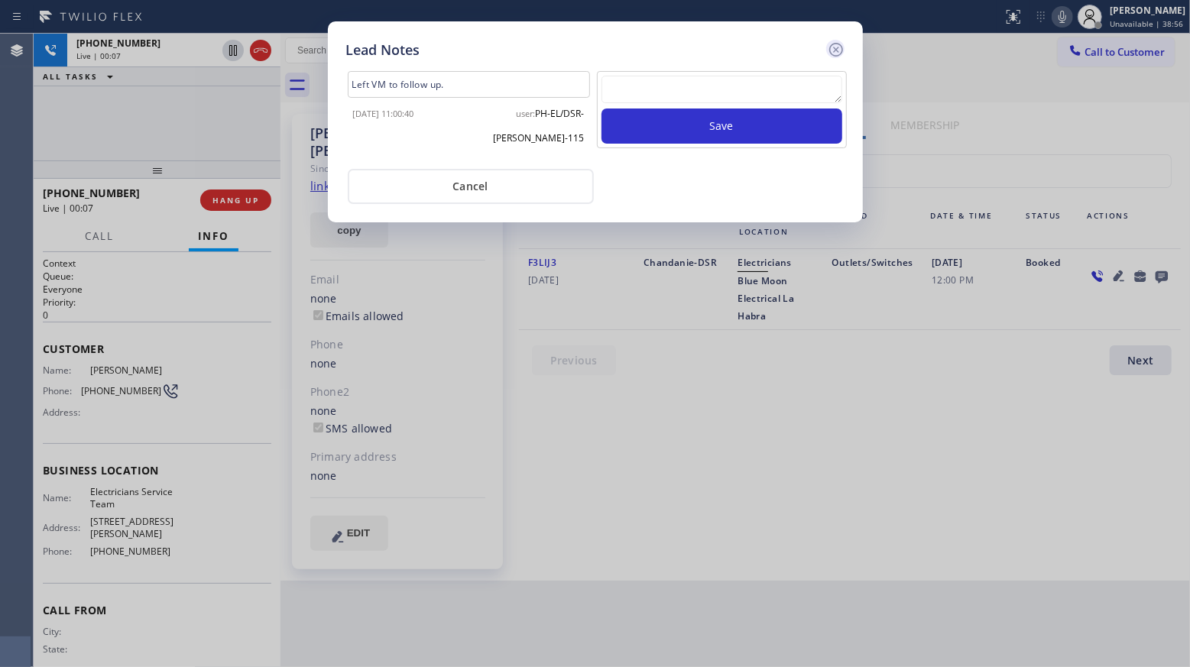
scroll to position [0, 0]
click at [833, 48] on icon at bounding box center [836, 49] width 18 height 18
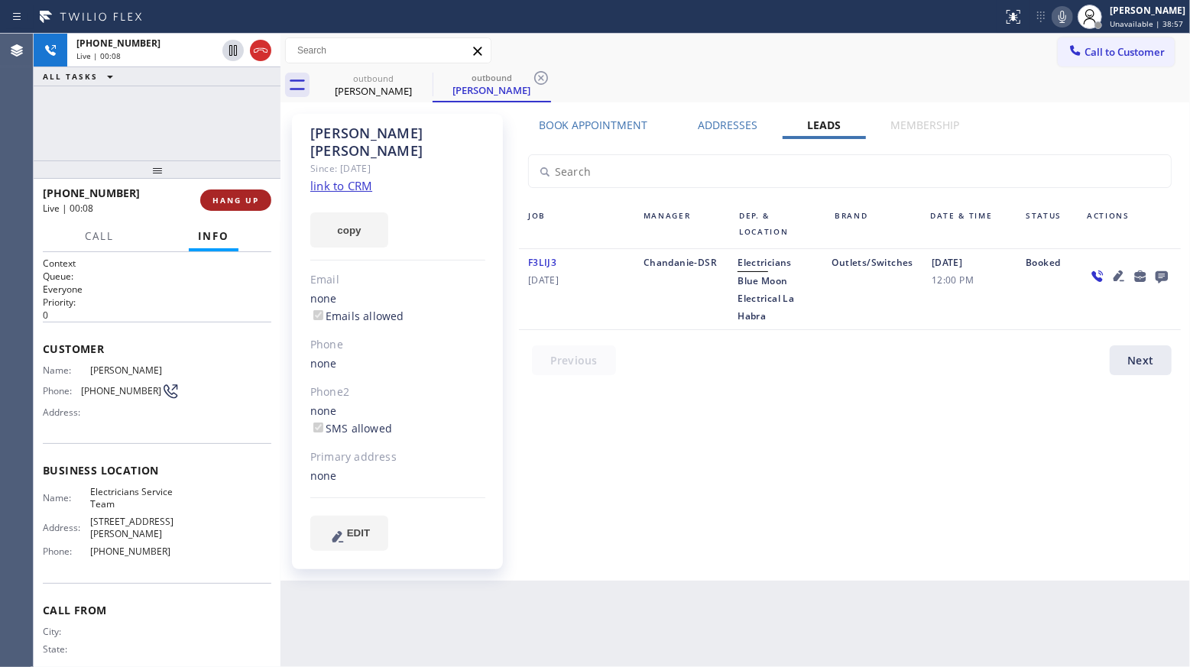
click at [248, 205] on span "HANG UP" at bounding box center [235, 200] width 47 height 11
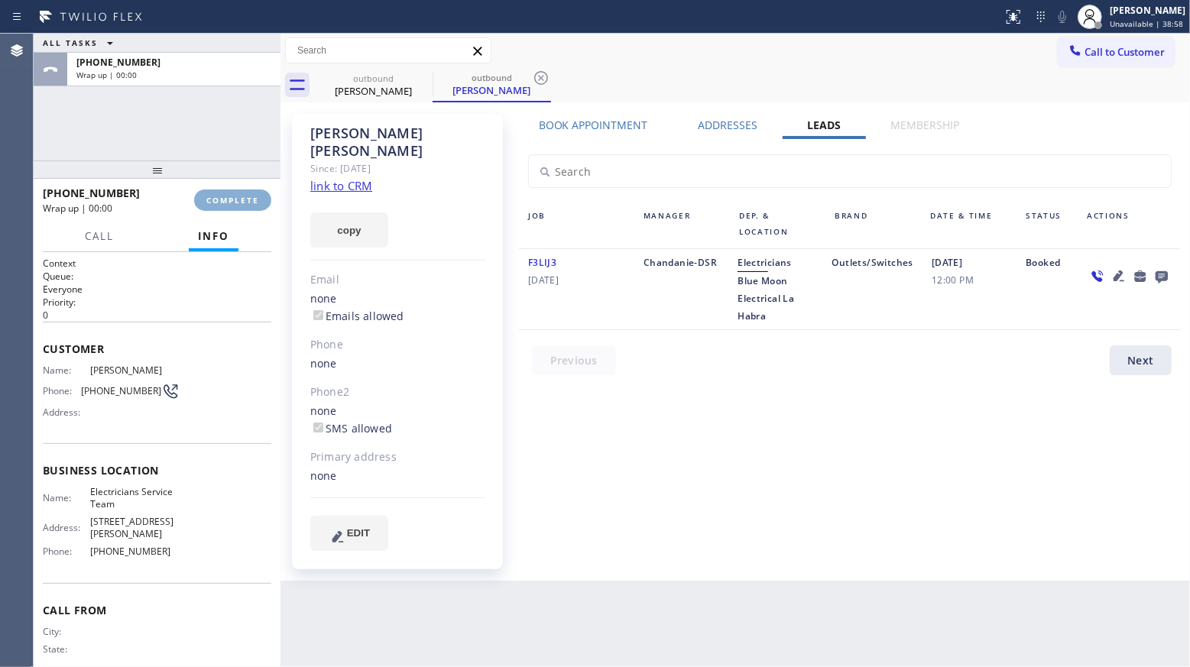
click at [248, 205] on span "COMPLETE" at bounding box center [232, 200] width 53 height 11
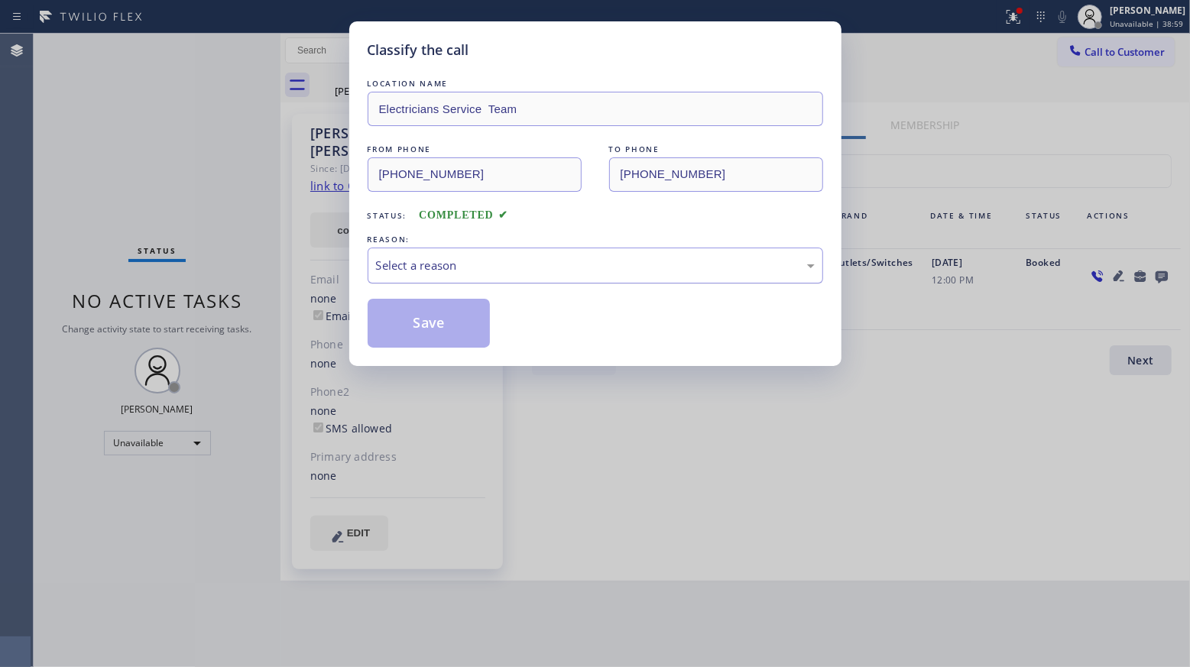
click at [434, 280] on div "Select a reason" at bounding box center [594, 266] width 455 height 36
click at [412, 321] on button "Save" at bounding box center [428, 323] width 123 height 49
click at [413, 319] on button "Save" at bounding box center [428, 323] width 123 height 49
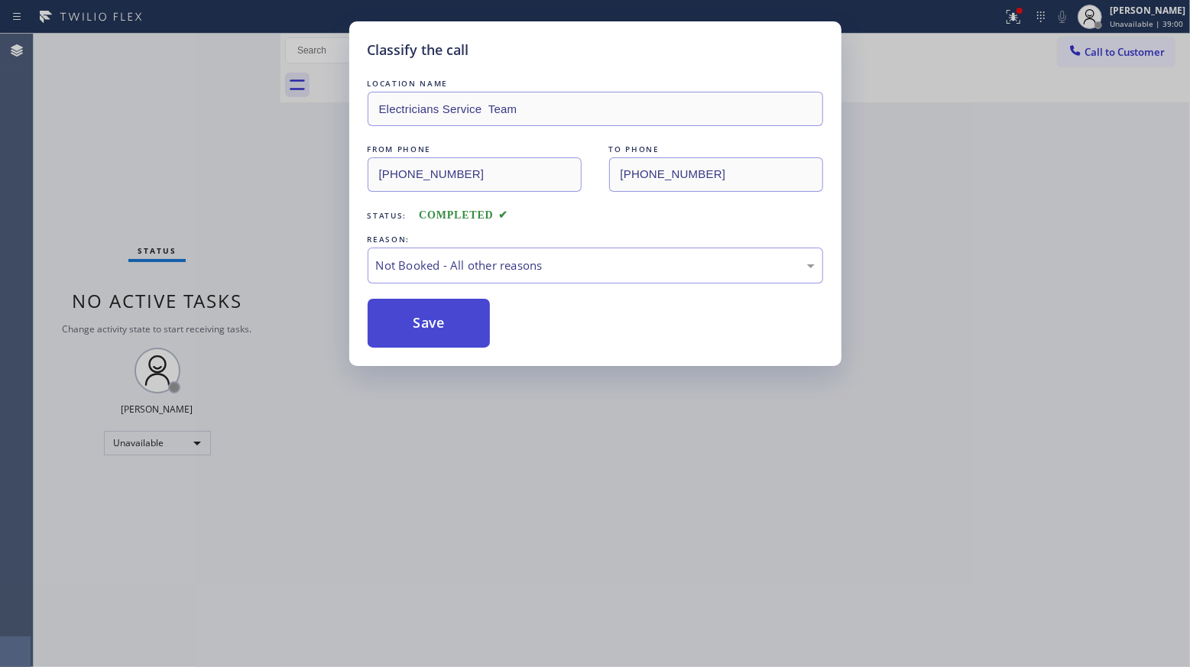
click at [413, 321] on button "Save" at bounding box center [428, 323] width 123 height 49
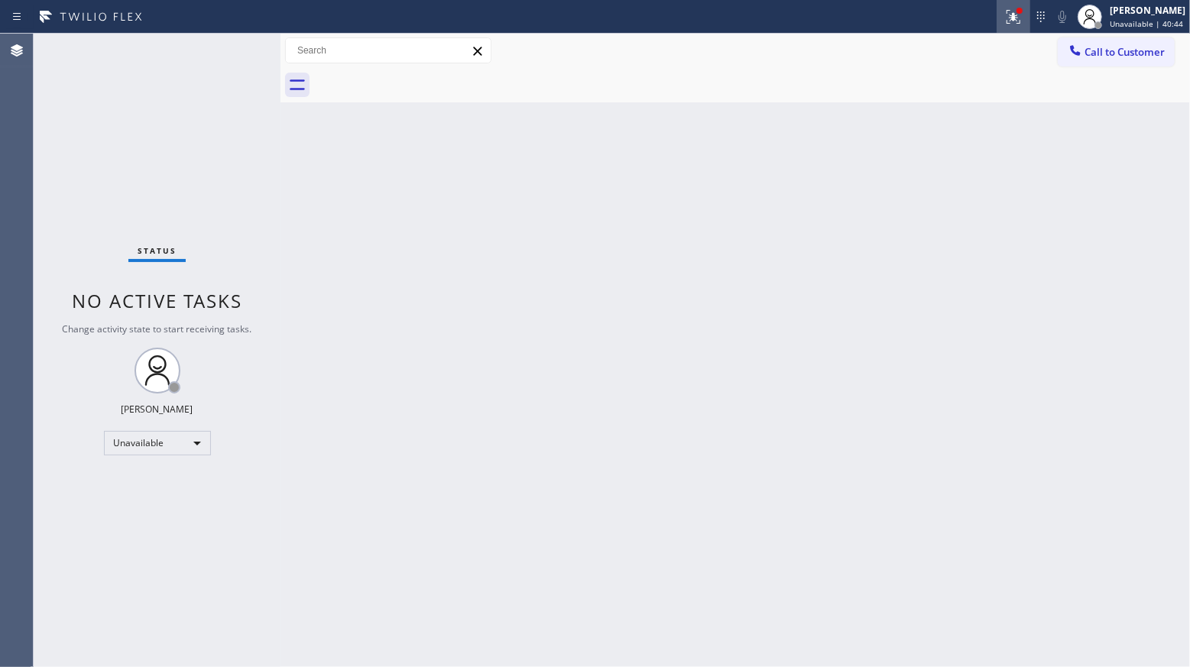
drag, startPoint x: 1023, startPoint y: 28, endPoint x: 1044, endPoint y: 81, distance: 57.6
click at [1022, 26] on button at bounding box center [1013, 17] width 34 height 34
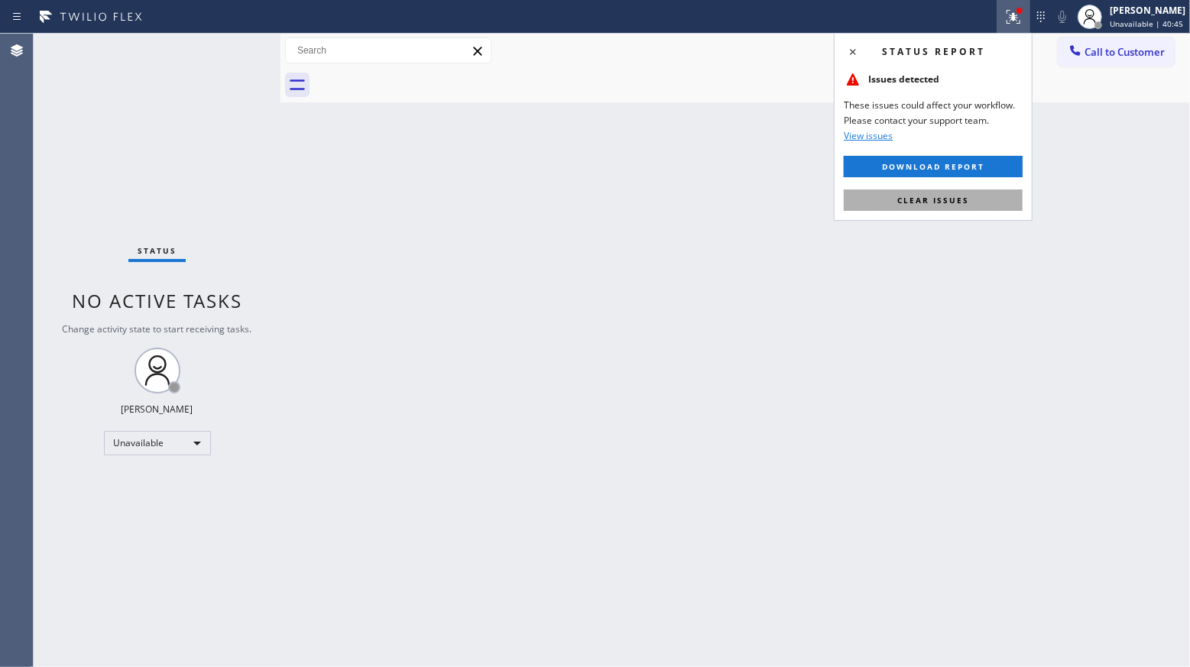
click at [949, 201] on span "Clear issues" at bounding box center [933, 200] width 72 height 11
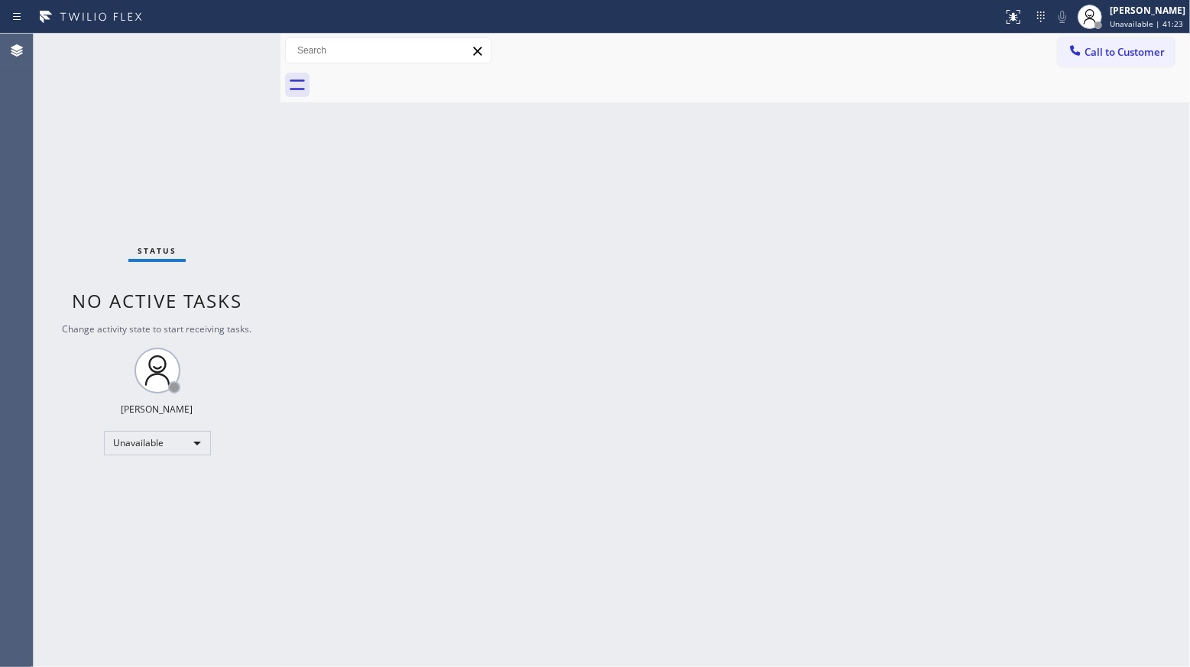
drag, startPoint x: 1088, startPoint y: 47, endPoint x: 983, endPoint y: 218, distance: 199.9
click at [1088, 49] on span "Call to Customer" at bounding box center [1124, 52] width 80 height 14
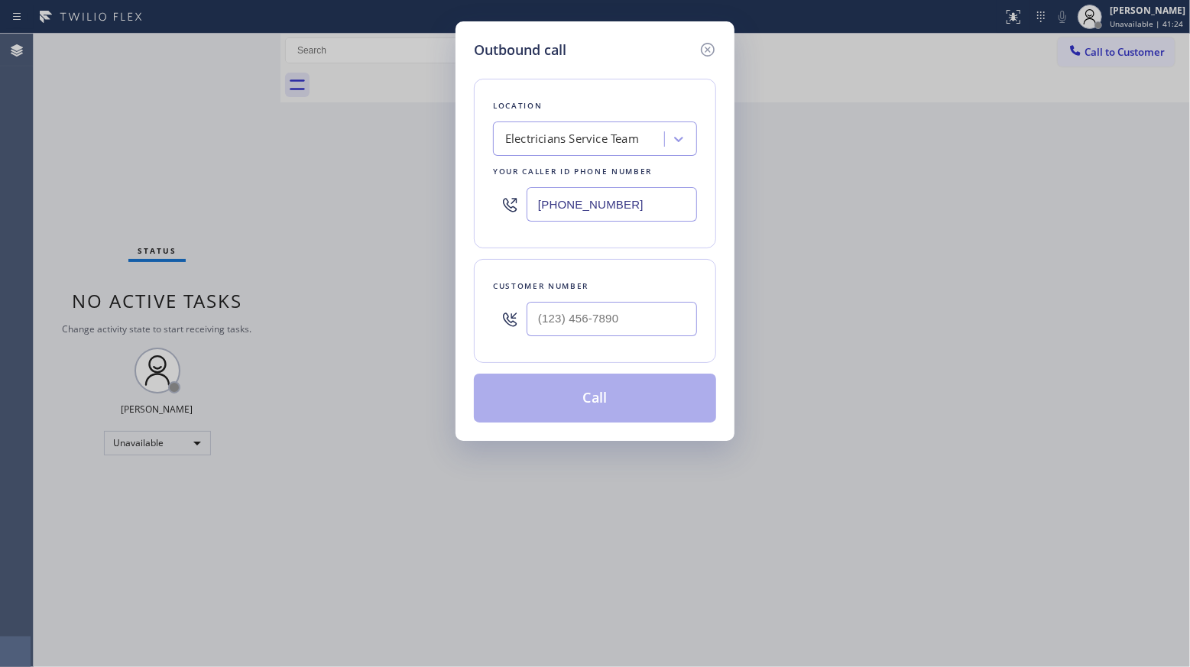
click at [633, 344] on div at bounding box center [611, 319] width 170 height 50
click at [653, 313] on input "(___) ___-____" at bounding box center [611, 319] width 170 height 34
paste input "323) 350-8605"
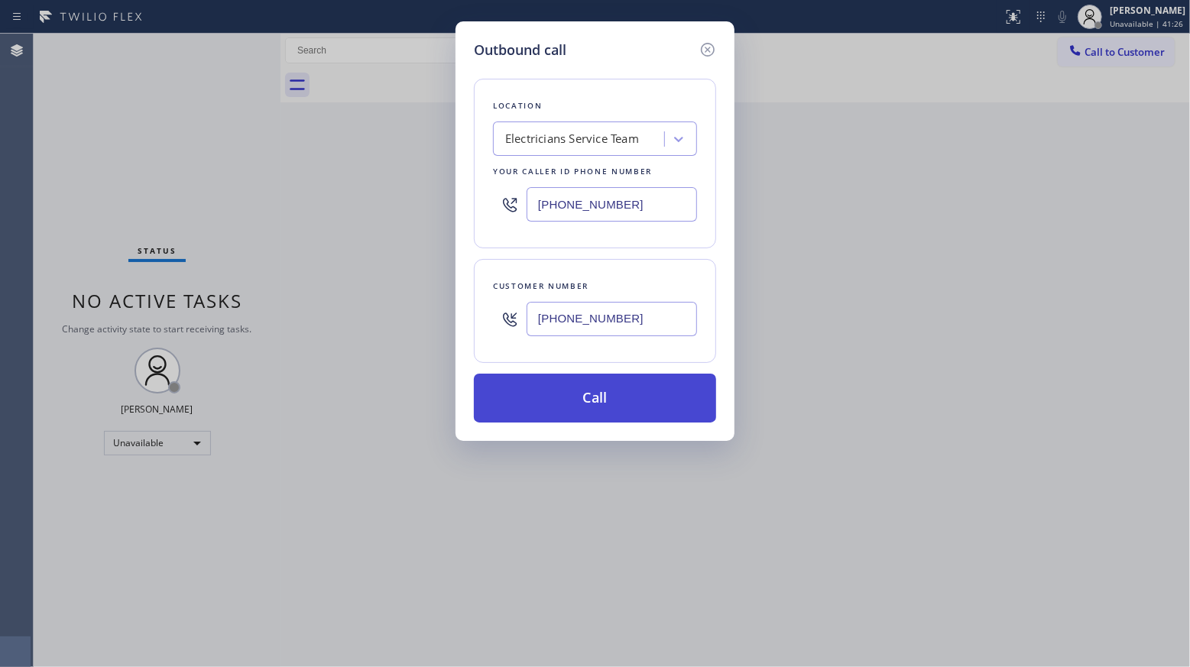
type input "[PHONE_NUMBER]"
click at [590, 403] on button "Call" at bounding box center [595, 398] width 242 height 49
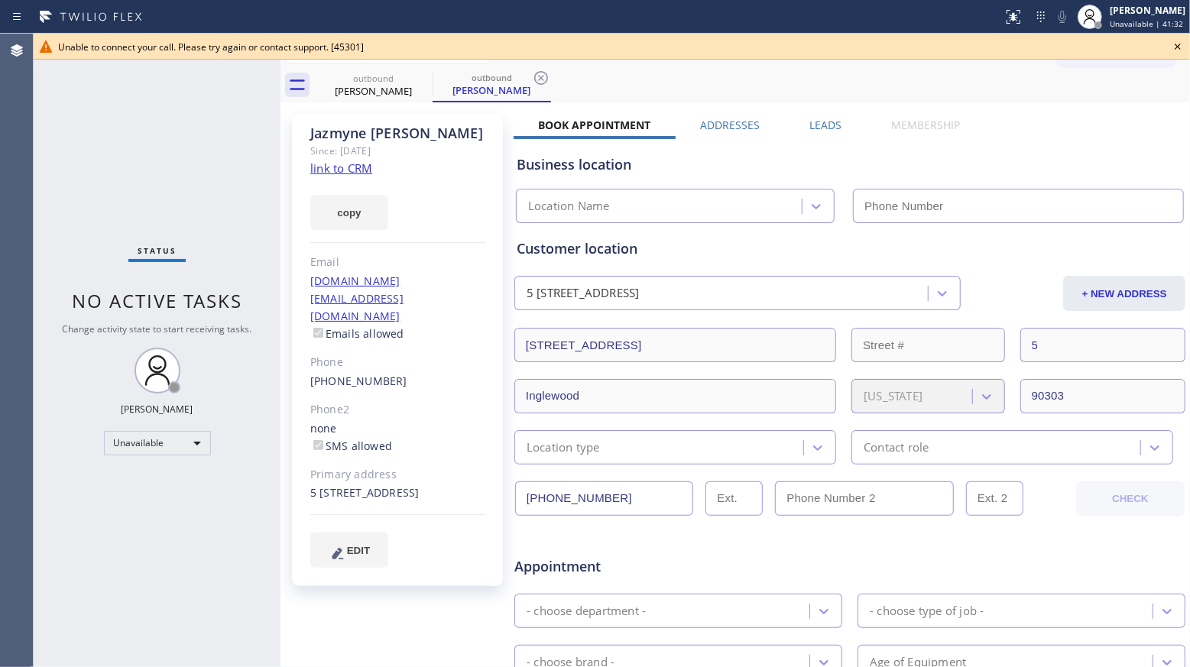
type input "[PHONE_NUMBER]"
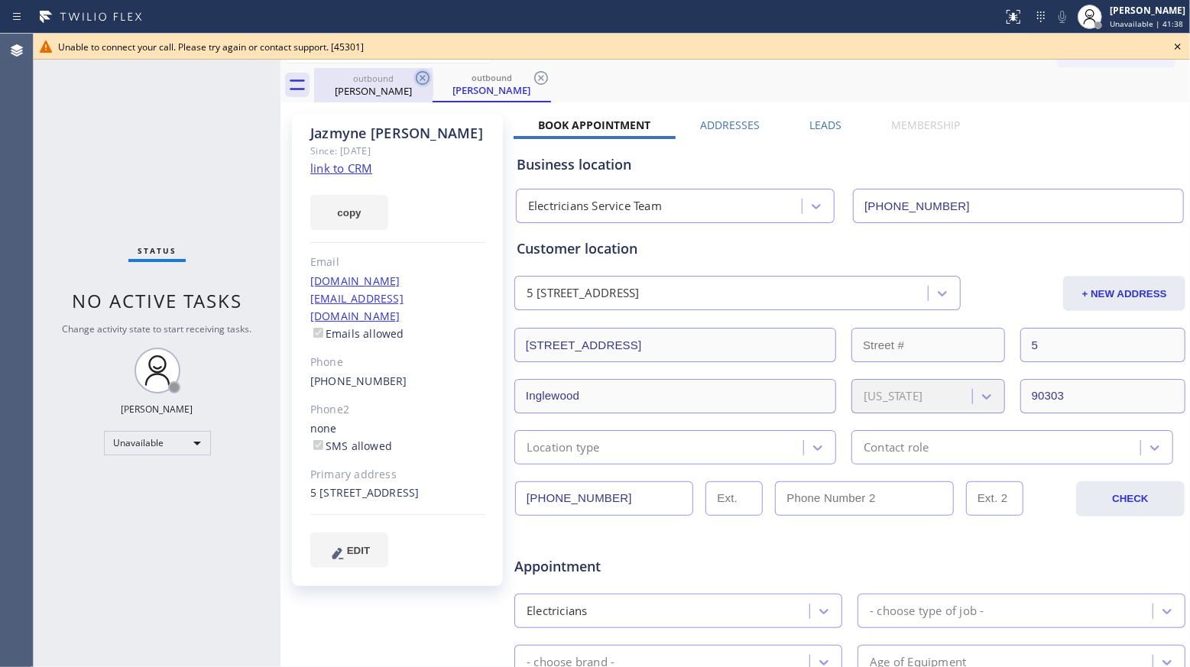
click at [420, 76] on icon at bounding box center [422, 78] width 18 height 18
click at [420, 73] on icon at bounding box center [422, 78] width 18 height 18
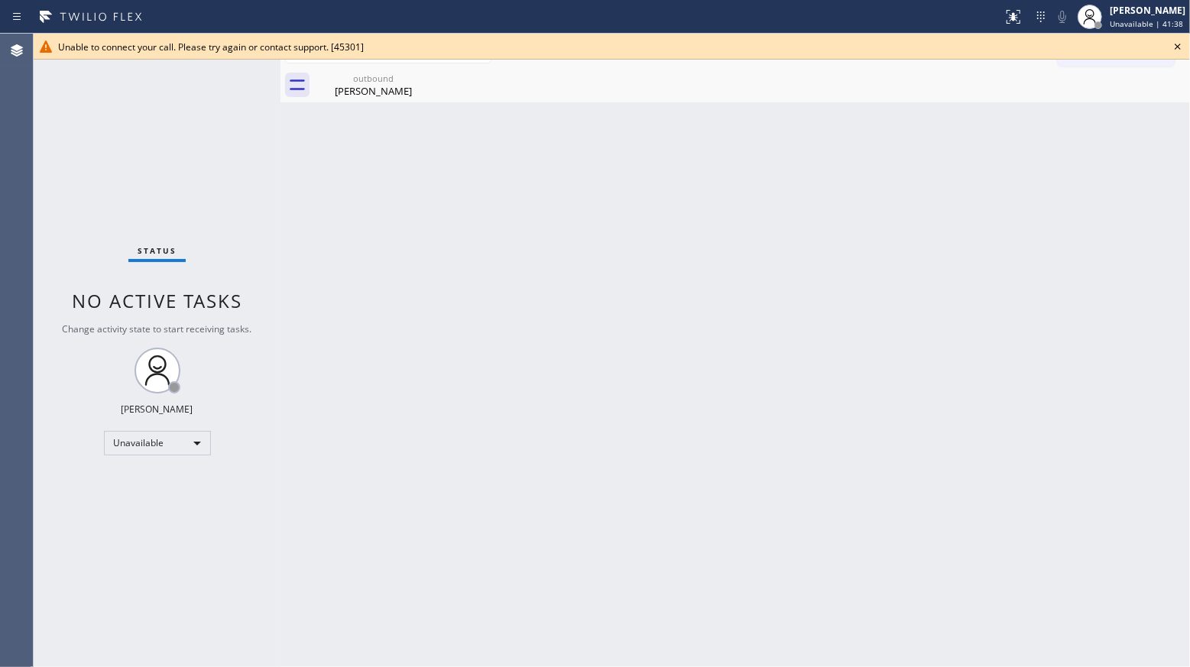
click at [0, 0] on icon at bounding box center [0, 0] width 0 height 0
click at [380, 105] on div "Back to Dashboard Change Sender ID Customers Technicians Select a contact Outbo…" at bounding box center [734, 350] width 909 height 633
click at [377, 81] on div "outbound" at bounding box center [373, 78] width 115 height 11
click at [1178, 47] on icon at bounding box center [1177, 46] width 18 height 18
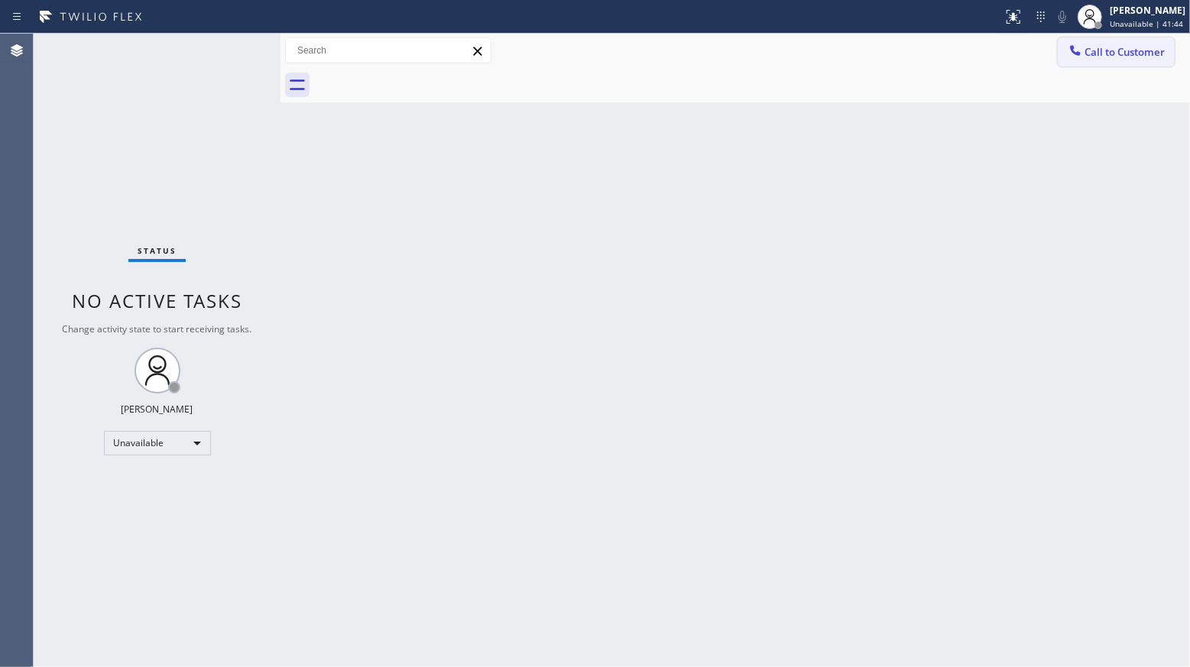
click at [1106, 65] on button "Call to Customer" at bounding box center [1115, 51] width 117 height 29
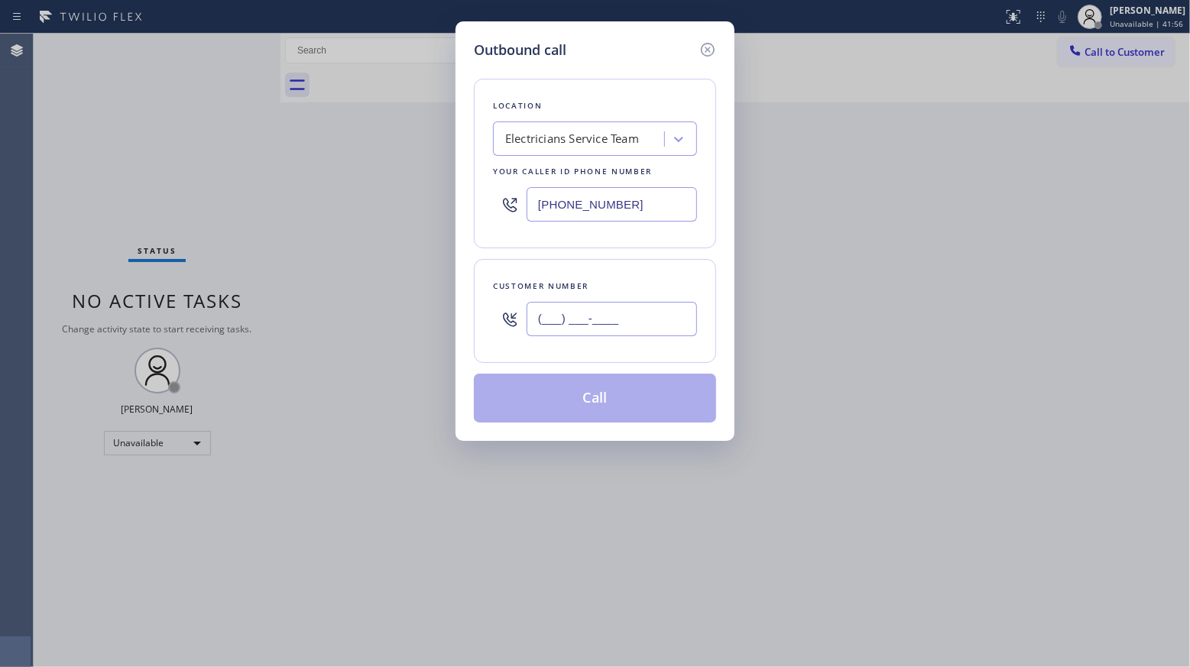
click at [626, 305] on input "(___) ___-____" at bounding box center [611, 319] width 170 height 34
paste input "734) 486-6282"
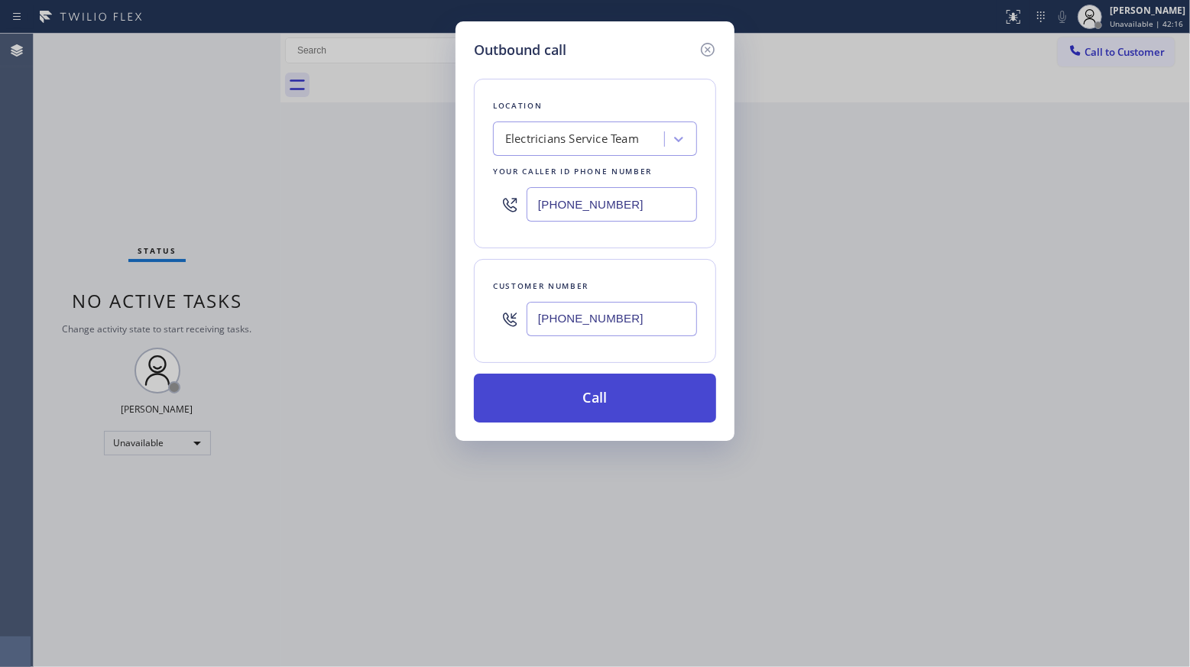
type input "[PHONE_NUMBER]"
click at [591, 397] on button "Call" at bounding box center [595, 398] width 242 height 49
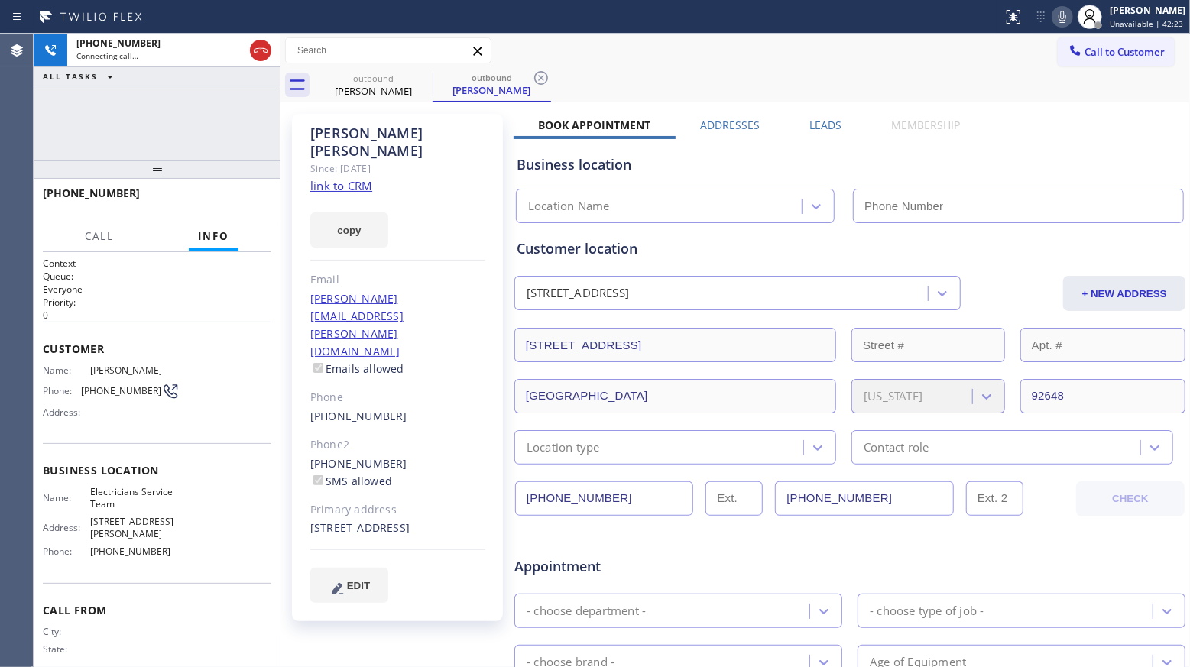
type input "[PHONE_NUMBER]"
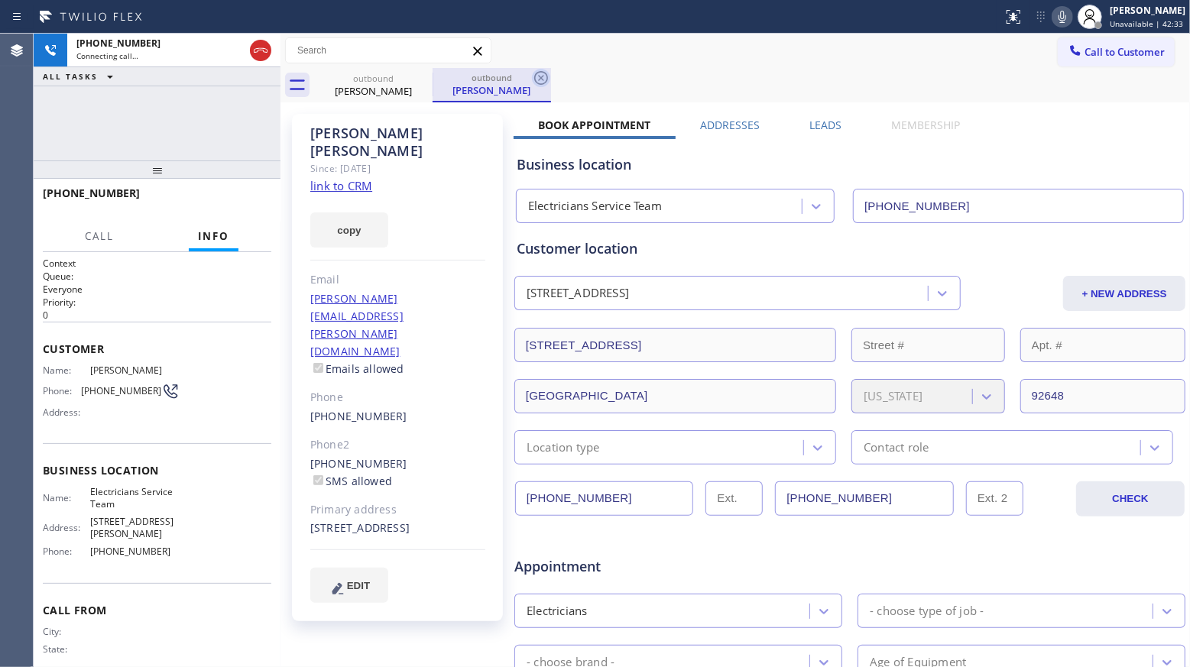
click at [549, 79] on icon at bounding box center [541, 78] width 18 height 18
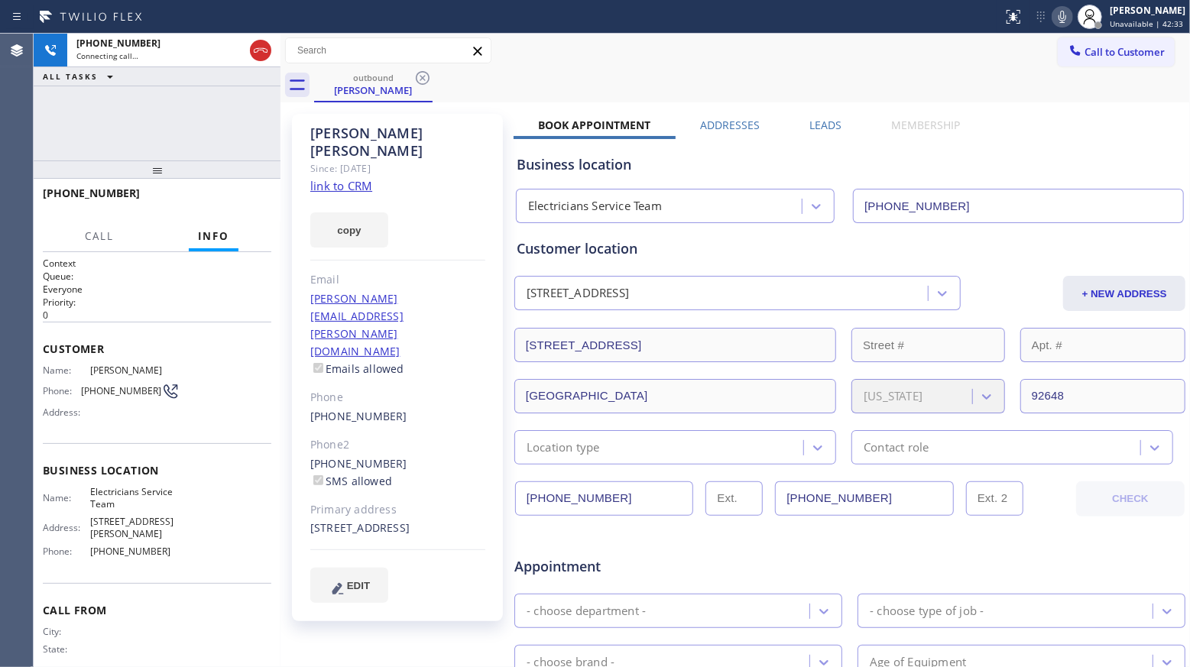
click at [547, 79] on div "outbound [PERSON_NAME]" at bounding box center [752, 85] width 876 height 34
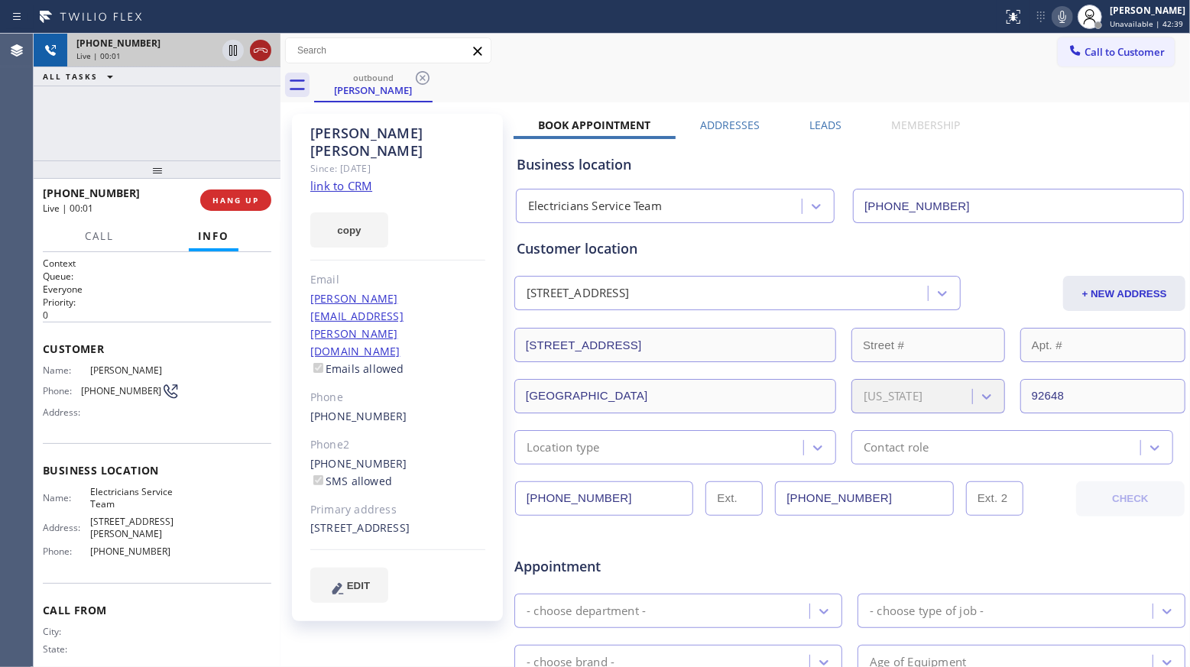
click at [255, 50] on icon at bounding box center [260, 50] width 18 height 18
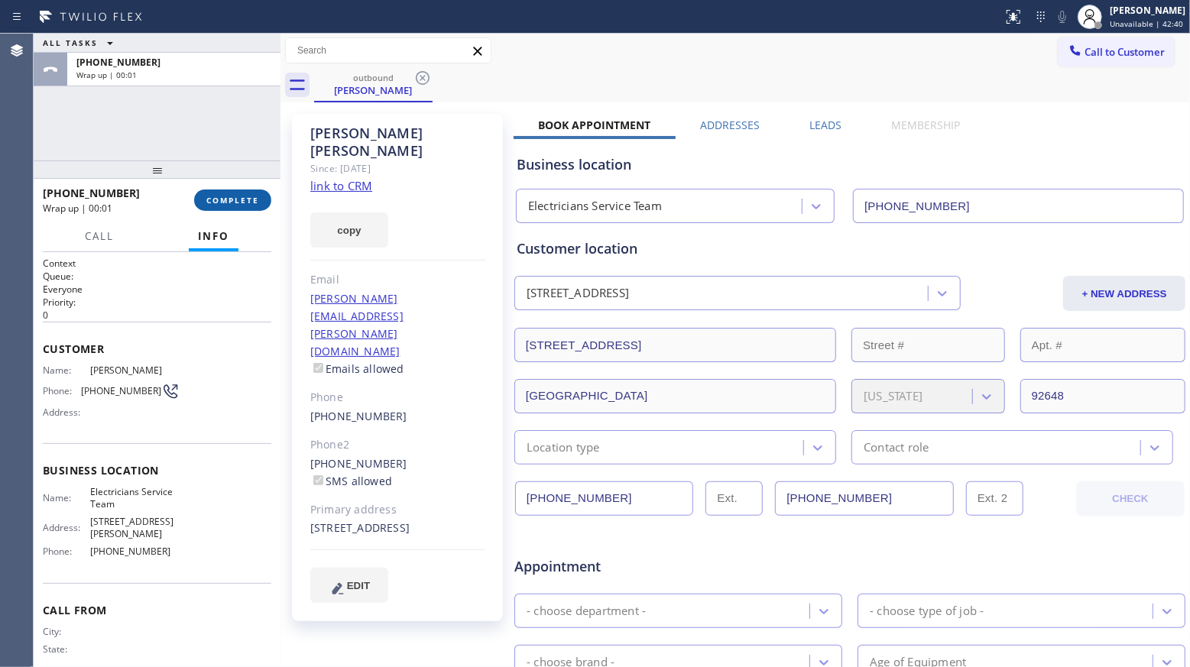
click at [214, 206] on button "COMPLETE" at bounding box center [232, 199] width 77 height 21
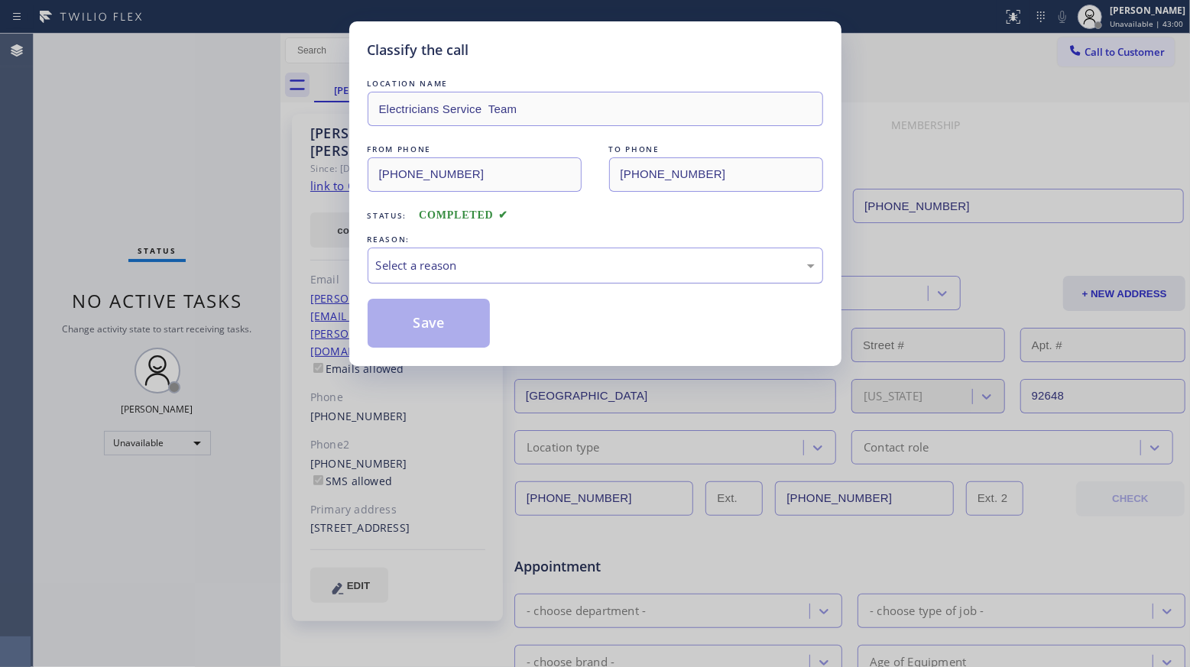
click at [432, 279] on div "Select a reason" at bounding box center [594, 266] width 455 height 36
click at [433, 331] on button "Save" at bounding box center [428, 323] width 123 height 49
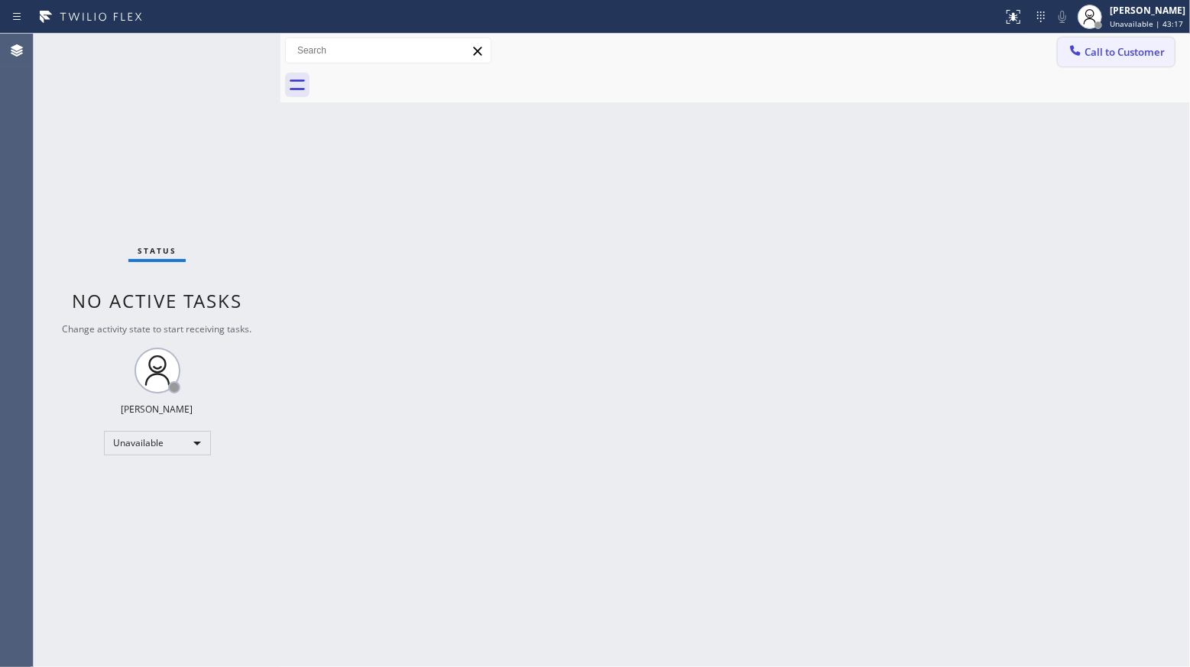
click at [1092, 52] on span "Call to Customer" at bounding box center [1124, 52] width 80 height 14
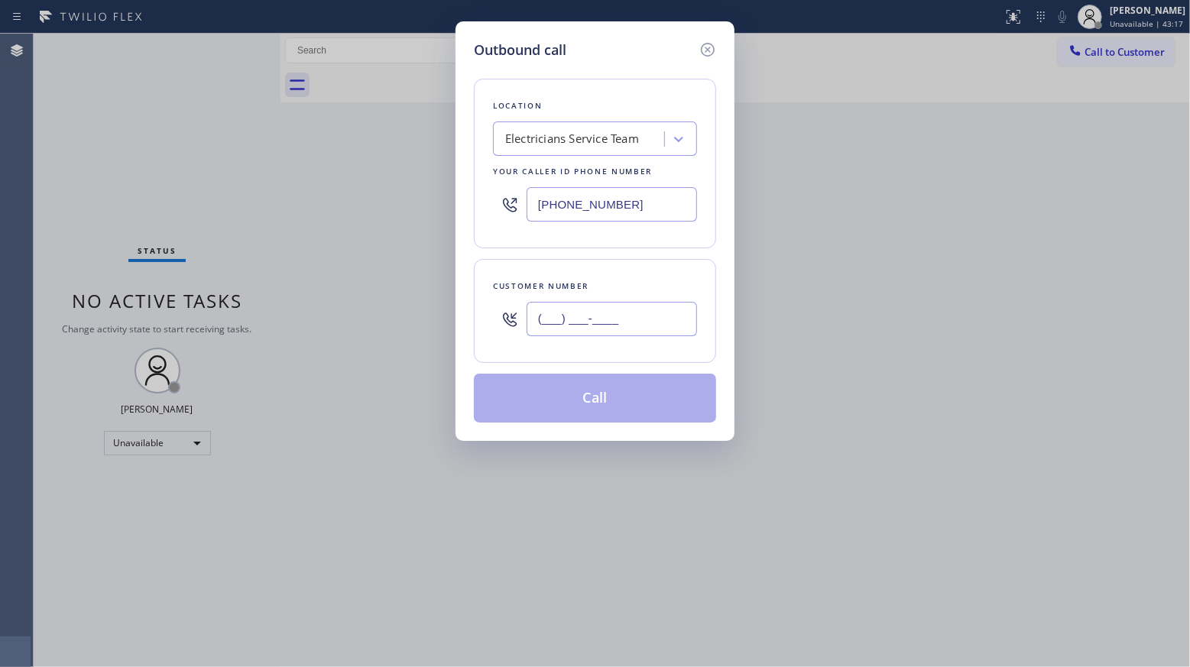
click at [618, 315] on input "(___) ___-____" at bounding box center [611, 319] width 170 height 34
paste input "310) 938-5813"
type input "[PHONE_NUMBER]"
click at [597, 413] on button "Call" at bounding box center [595, 398] width 242 height 49
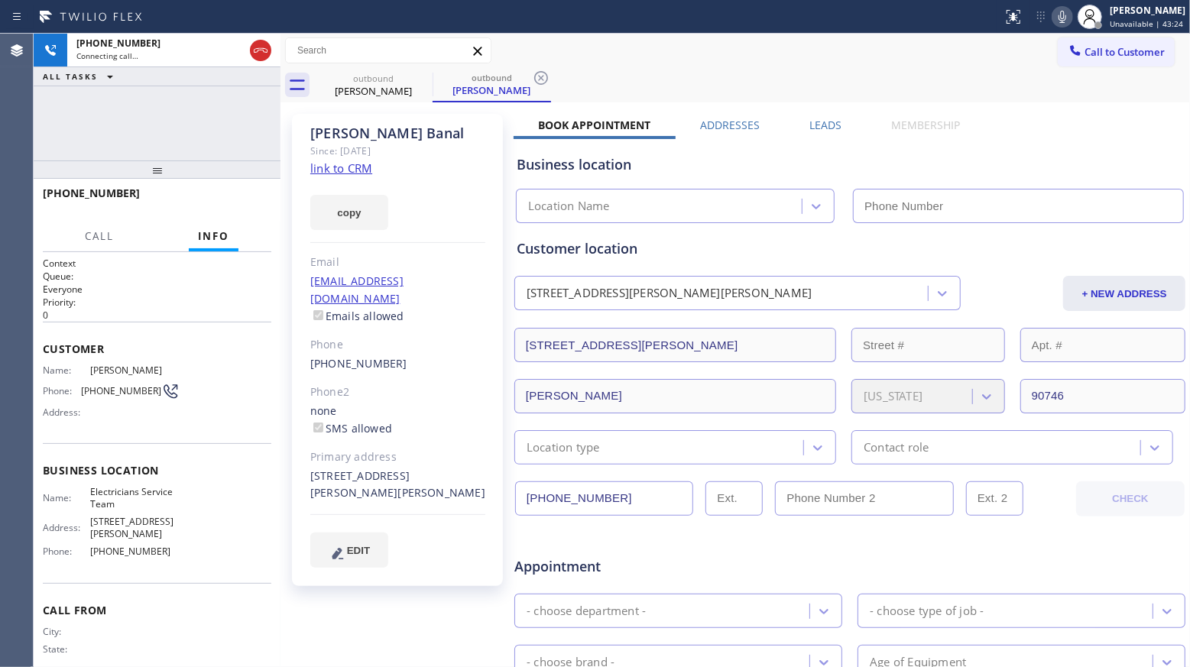
type input "[PHONE_NUMBER]"
drag, startPoint x: 814, startPoint y: 132, endPoint x: 840, endPoint y: 128, distance: 26.4
click at [820, 134] on div "Book Appointment Addresses Leads Membership Business location Electricians Serv…" at bounding box center [849, 607] width 672 height 979
click at [827, 88] on div "outbound [PERSON_NAME] outbound [PERSON_NAME]" at bounding box center [752, 85] width 876 height 34
click at [829, 125] on label "Leads" at bounding box center [825, 125] width 32 height 15
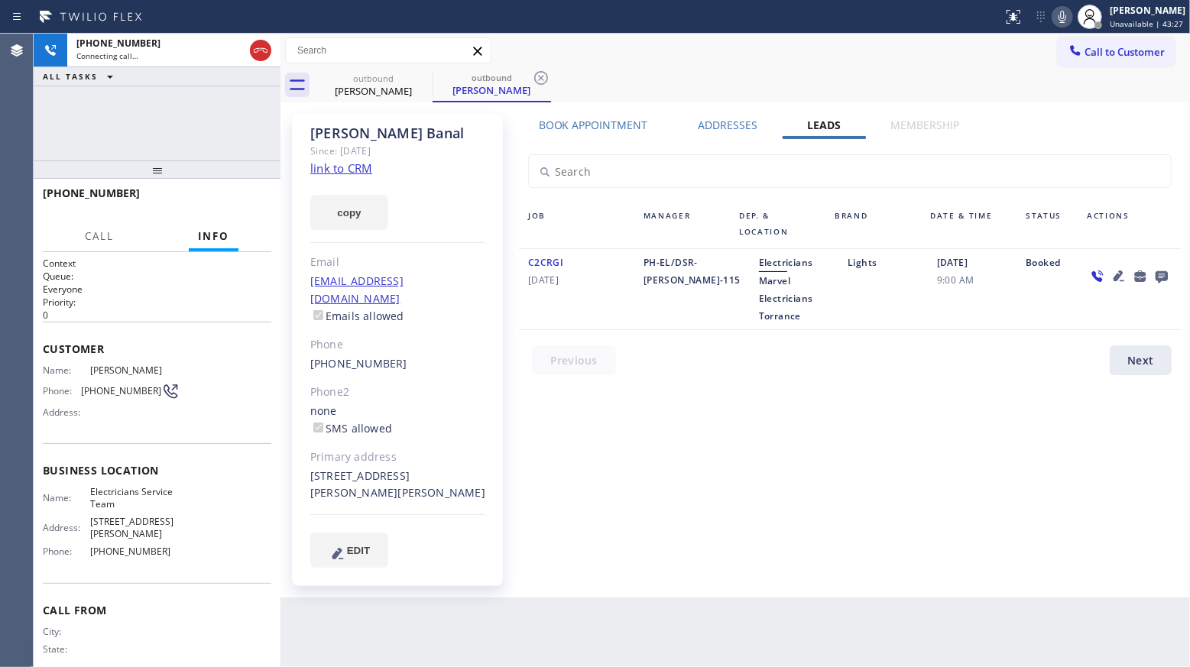
click at [1154, 280] on icon at bounding box center [1161, 276] width 18 height 19
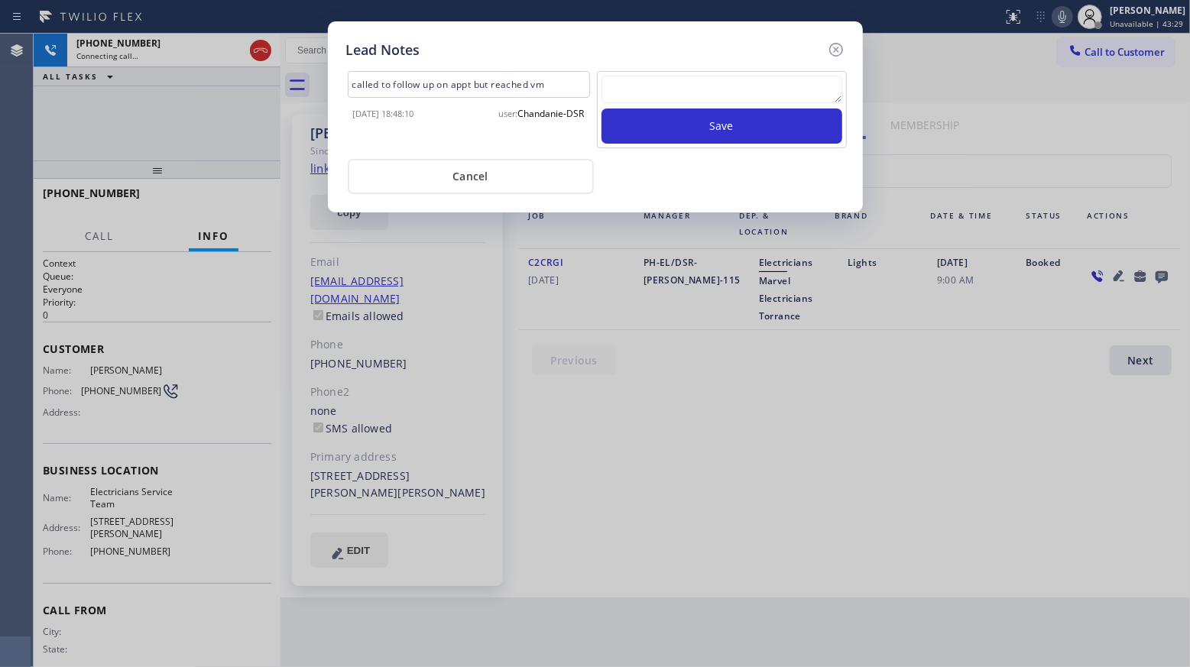
click at [781, 88] on textarea at bounding box center [721, 90] width 241 height 28
paste textarea "VM / Follow up call - Please transfer to me"
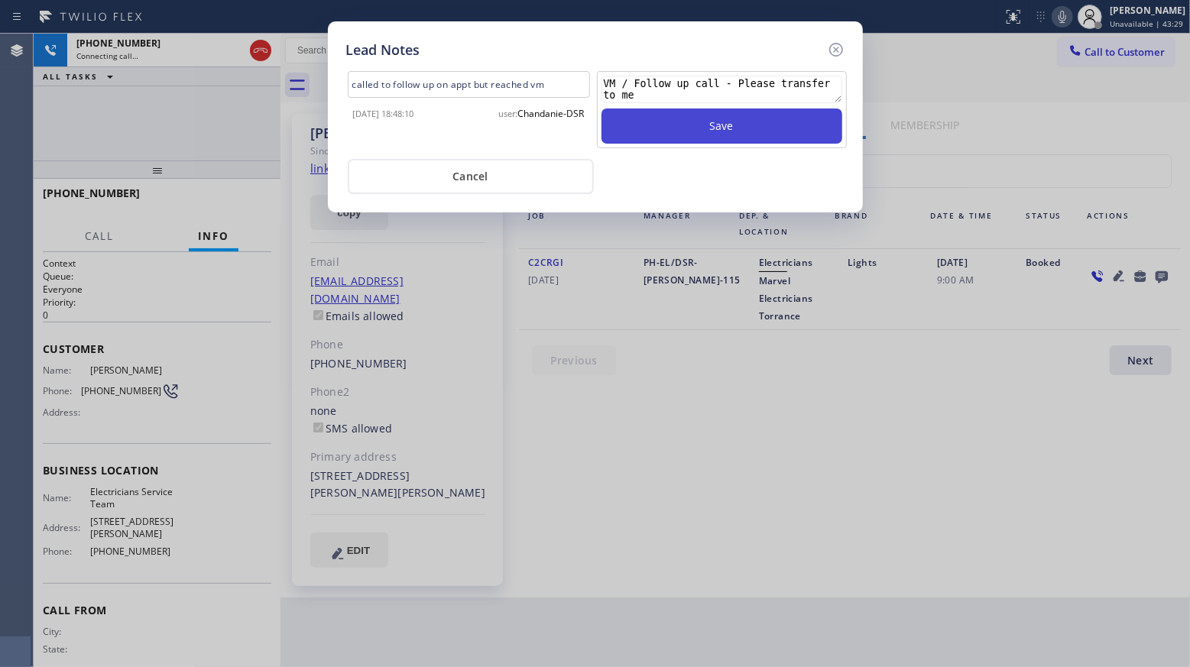
scroll to position [11, 0]
type textarea "VM / Follow up call - Please transfer to me"
click at [742, 129] on button "Save" at bounding box center [721, 125] width 241 height 35
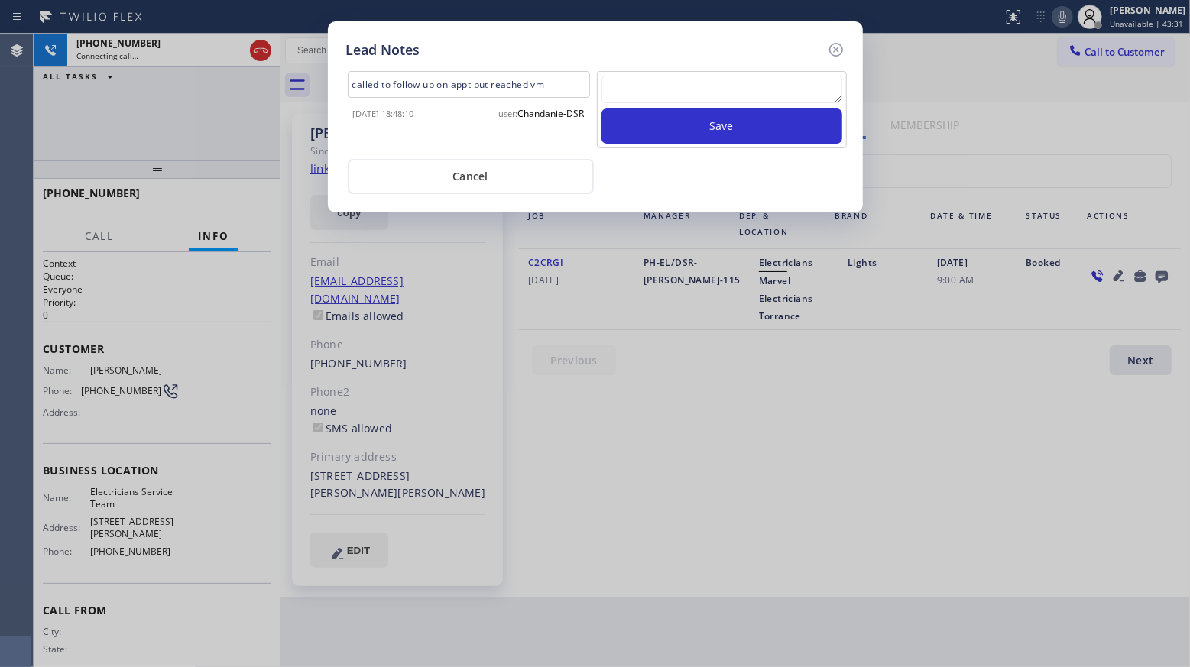
scroll to position [0, 0]
click at [836, 41] on icon at bounding box center [836, 49] width 18 height 18
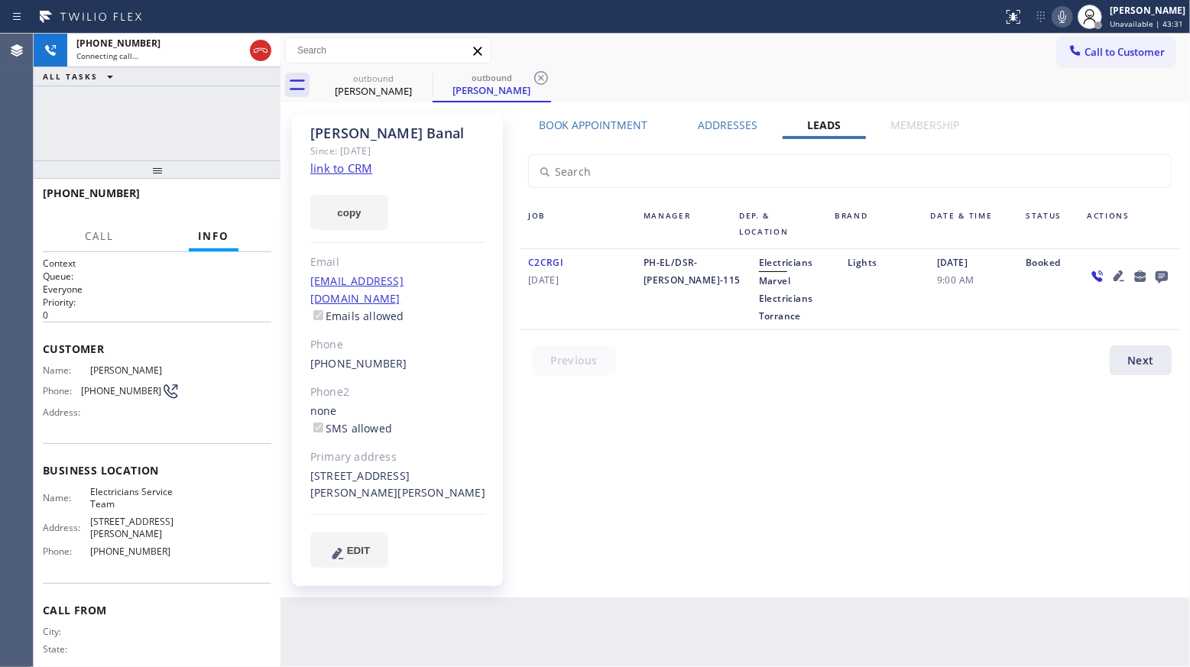
click at [774, 84] on div "outbound [PERSON_NAME] outbound [PERSON_NAME]" at bounding box center [752, 85] width 876 height 34
click at [541, 79] on icon at bounding box center [541, 78] width 18 height 18
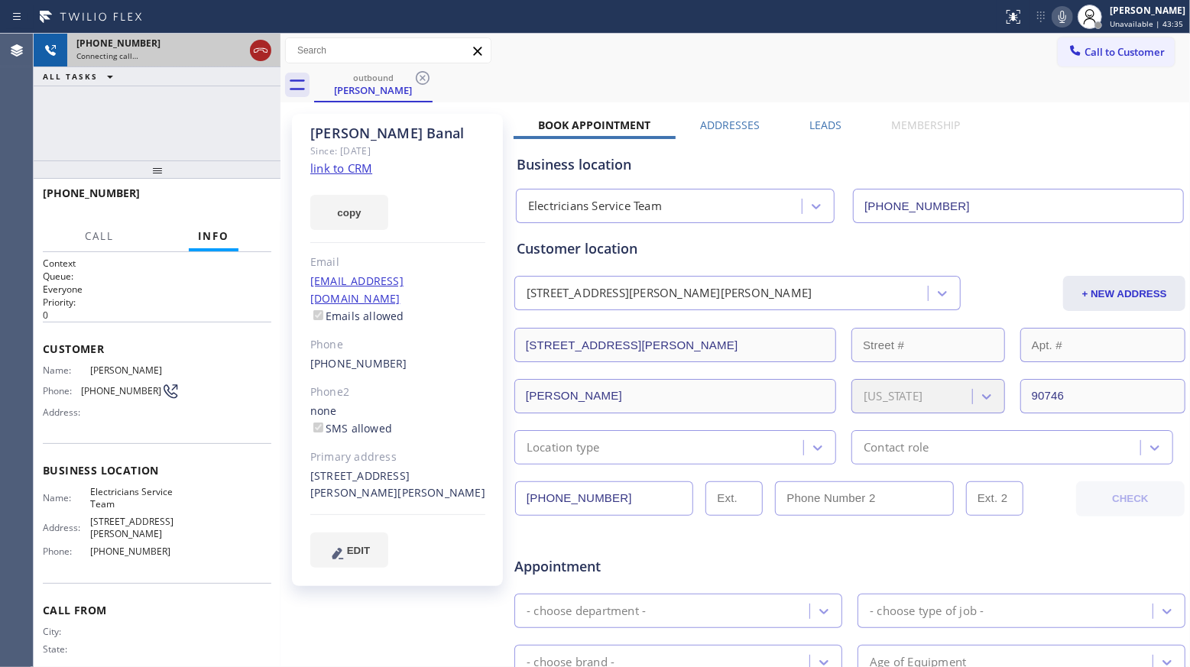
click at [259, 54] on icon at bounding box center [260, 50] width 18 height 18
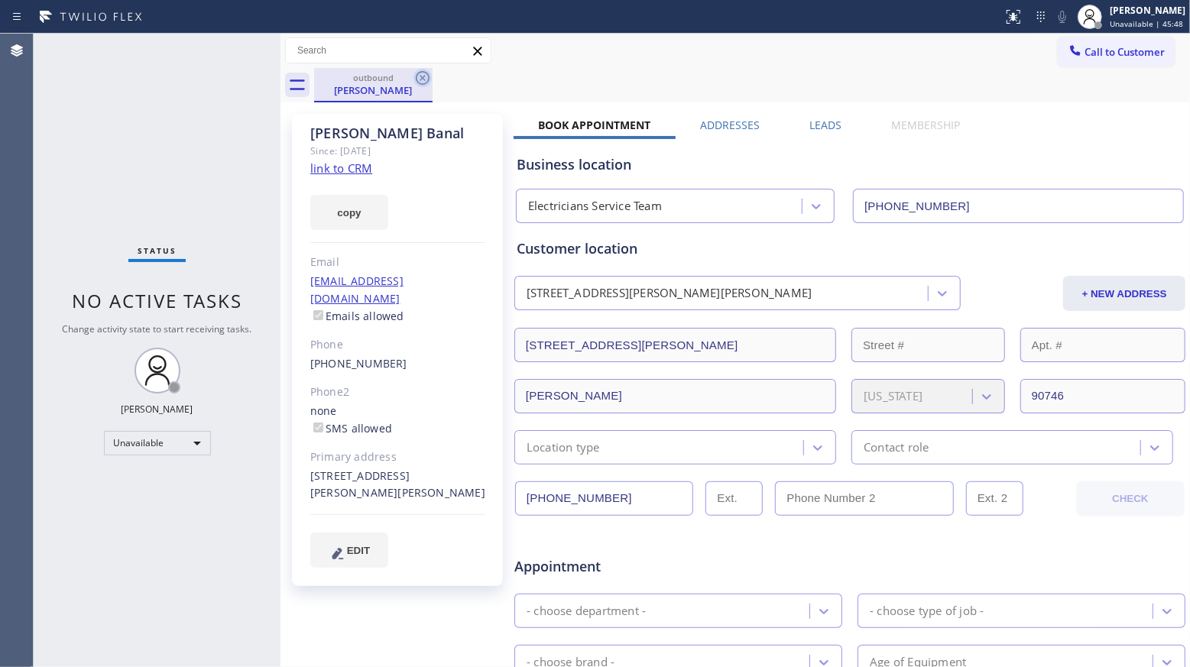
click at [419, 76] on icon at bounding box center [422, 78] width 18 height 18
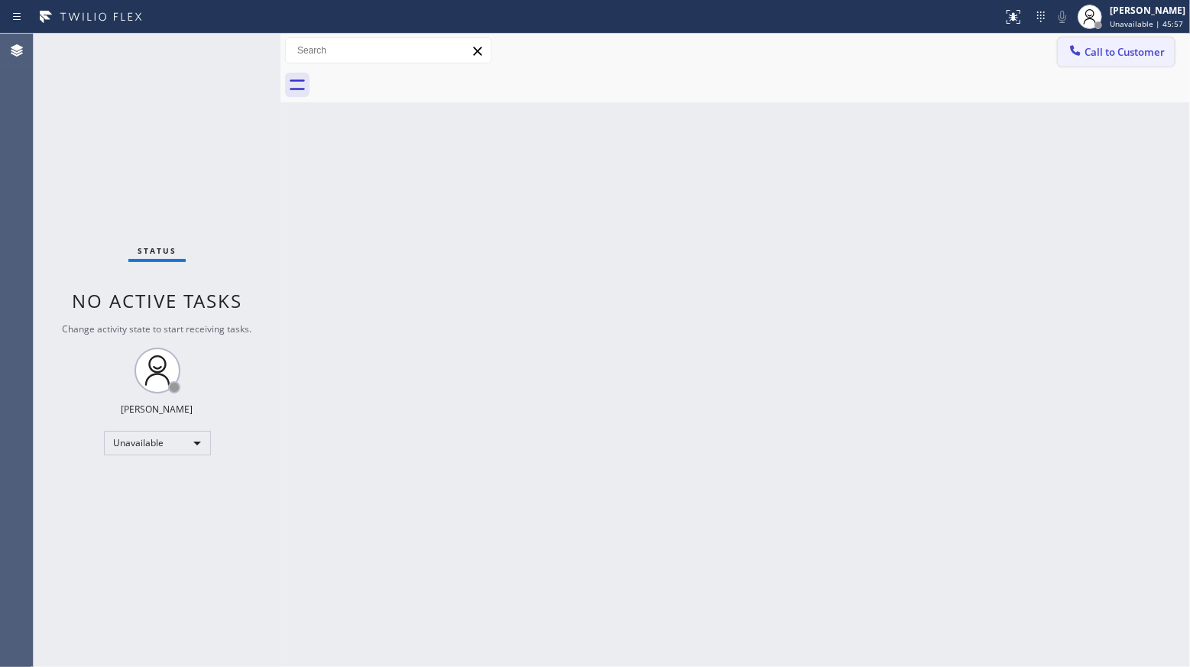
click at [1073, 44] on icon at bounding box center [1074, 50] width 15 height 15
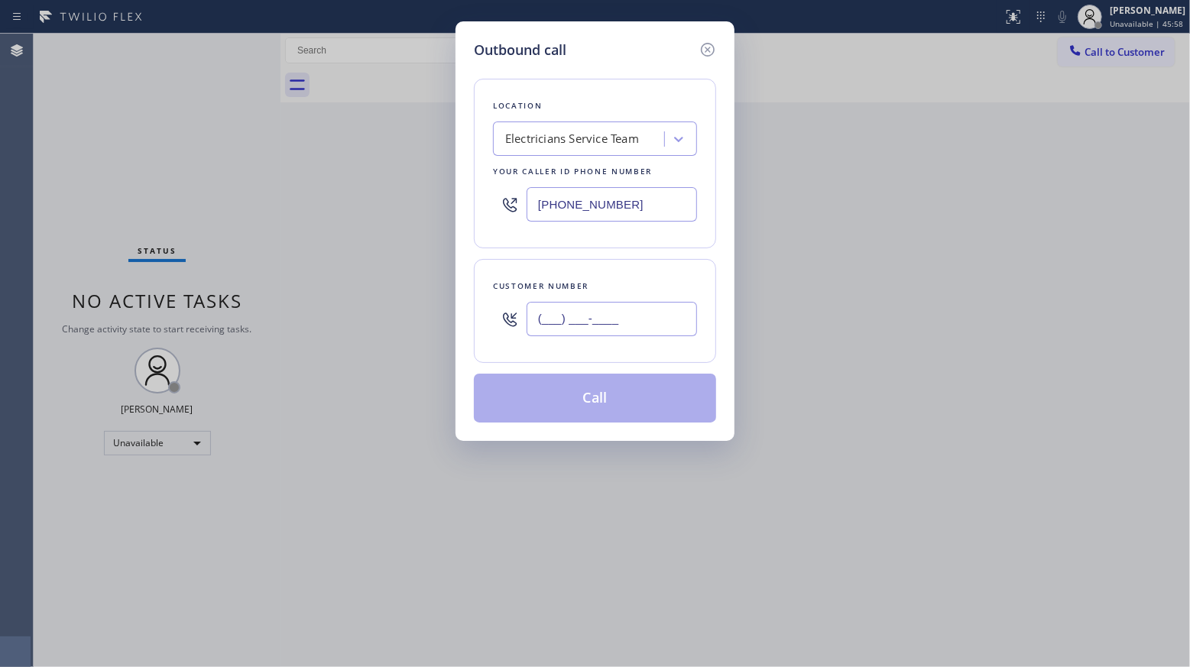
click at [671, 321] on input "(___) ___-____" at bounding box center [611, 319] width 170 height 34
paste input "714) 322-0730"
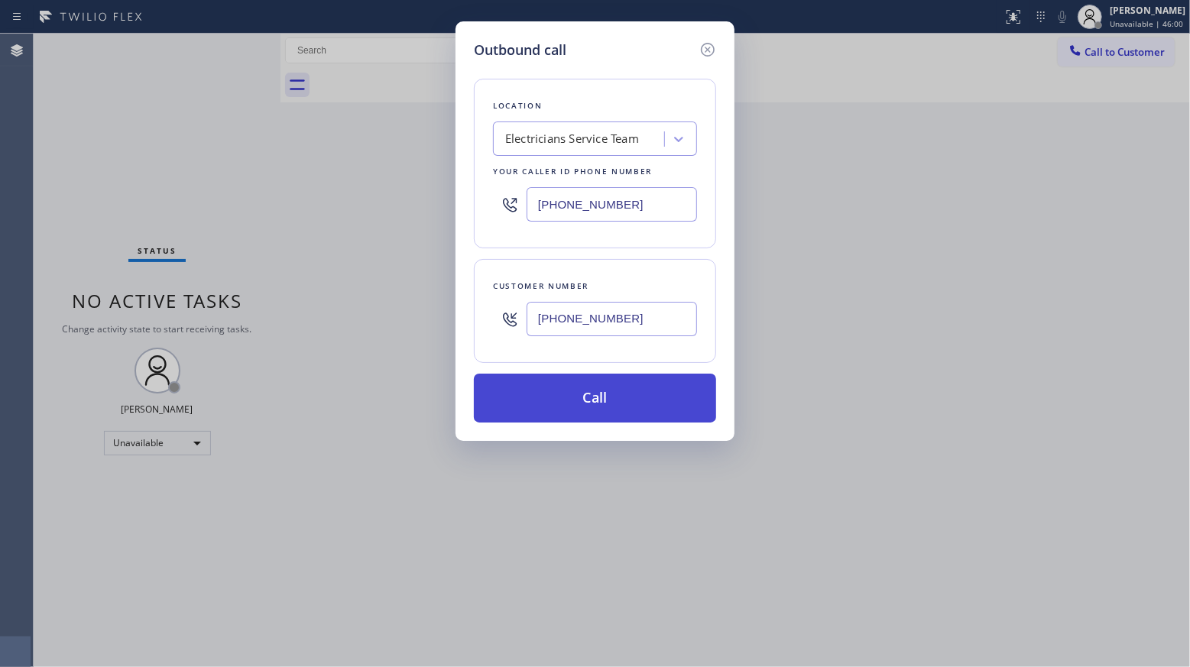
type input "[PHONE_NUMBER]"
click at [595, 397] on button "Call" at bounding box center [595, 398] width 242 height 49
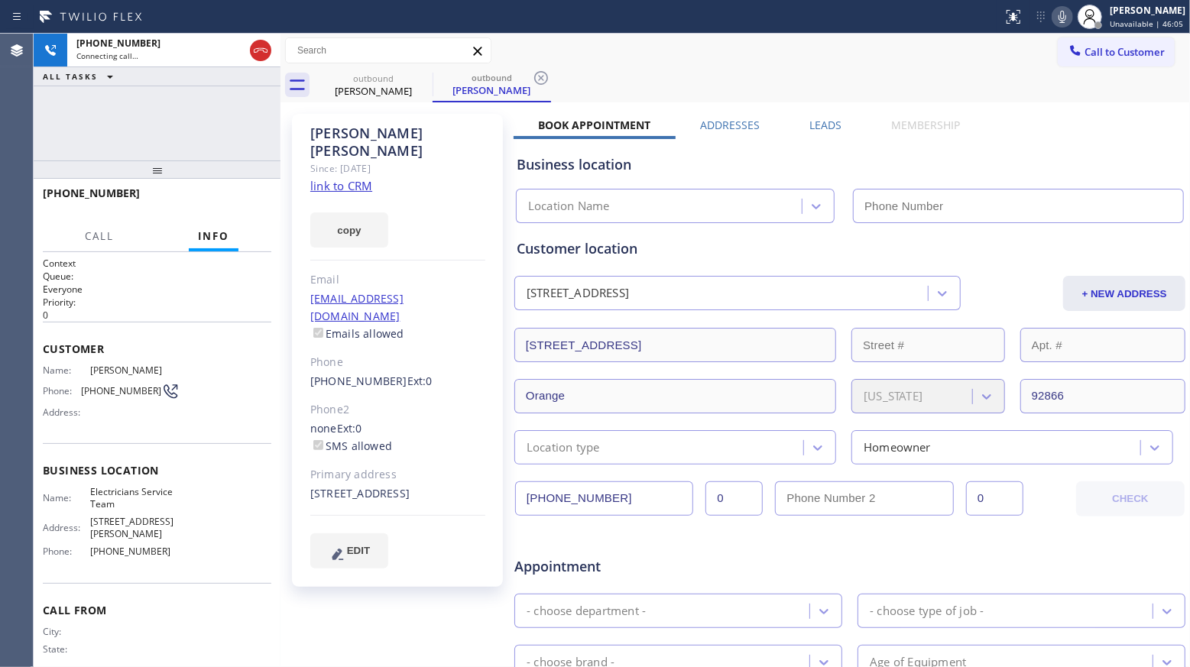
click at [817, 121] on label "Leads" at bounding box center [825, 125] width 32 height 15
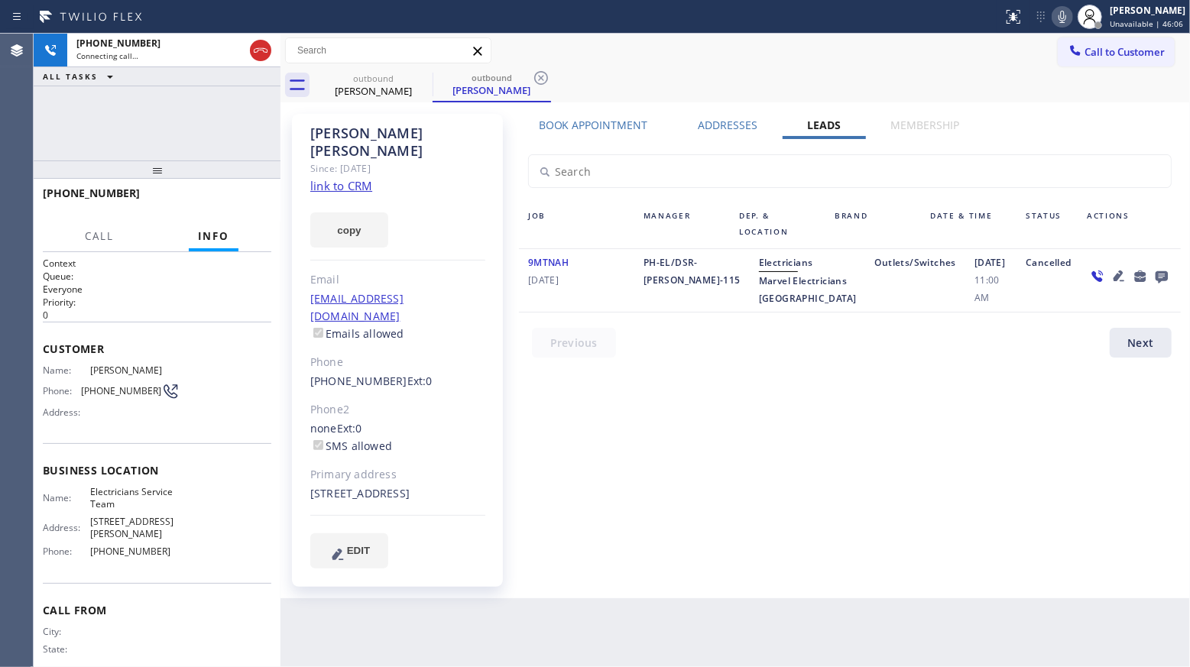
click at [1165, 281] on icon at bounding box center [1161, 276] width 18 height 19
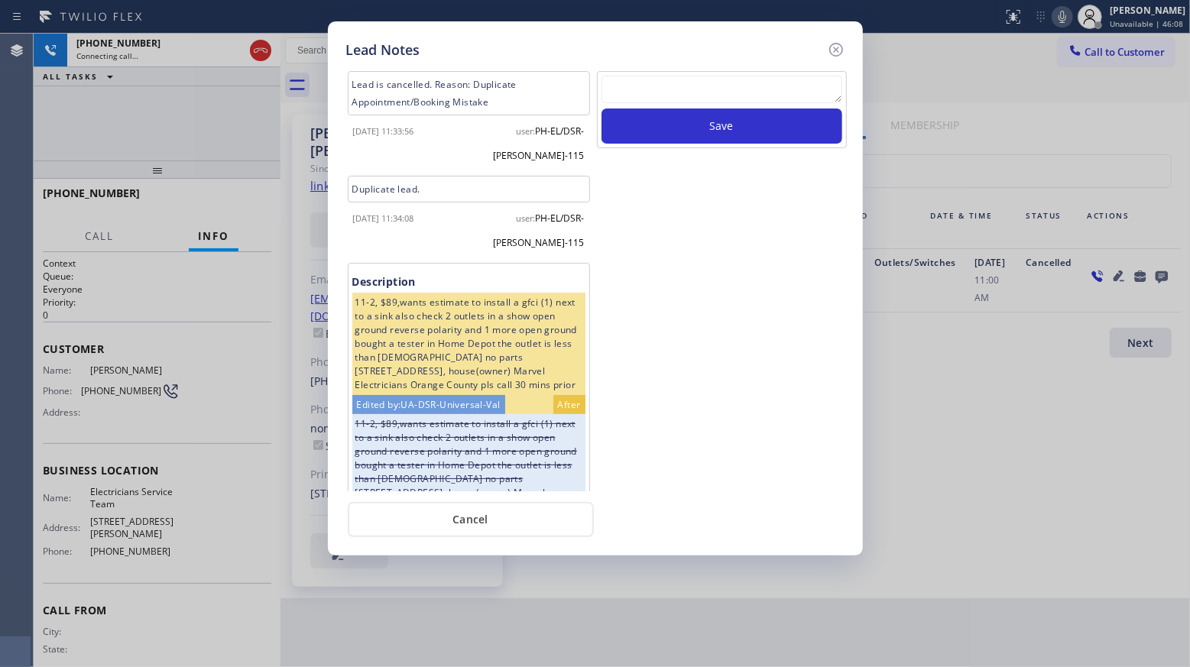
click at [780, 89] on textarea at bounding box center [721, 90] width 241 height 28
paste textarea "VM / Follow up call - Please transfer to me"
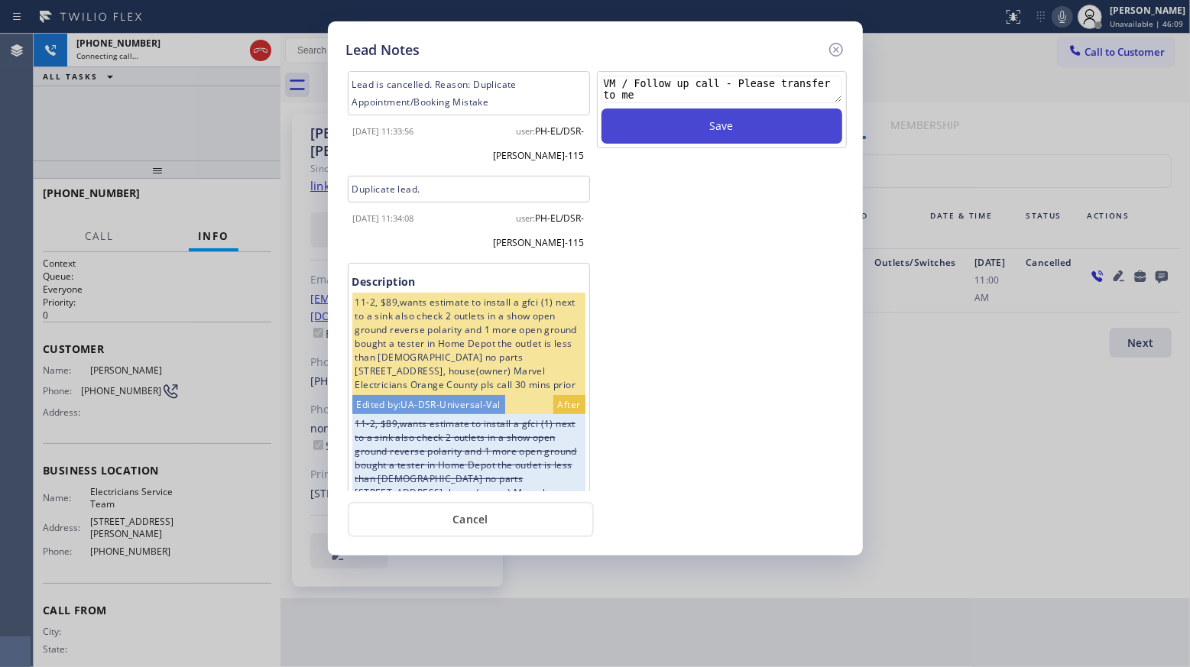
type textarea "VM / Follow up call - Please transfer to me"
click at [709, 128] on button "Save" at bounding box center [721, 125] width 241 height 35
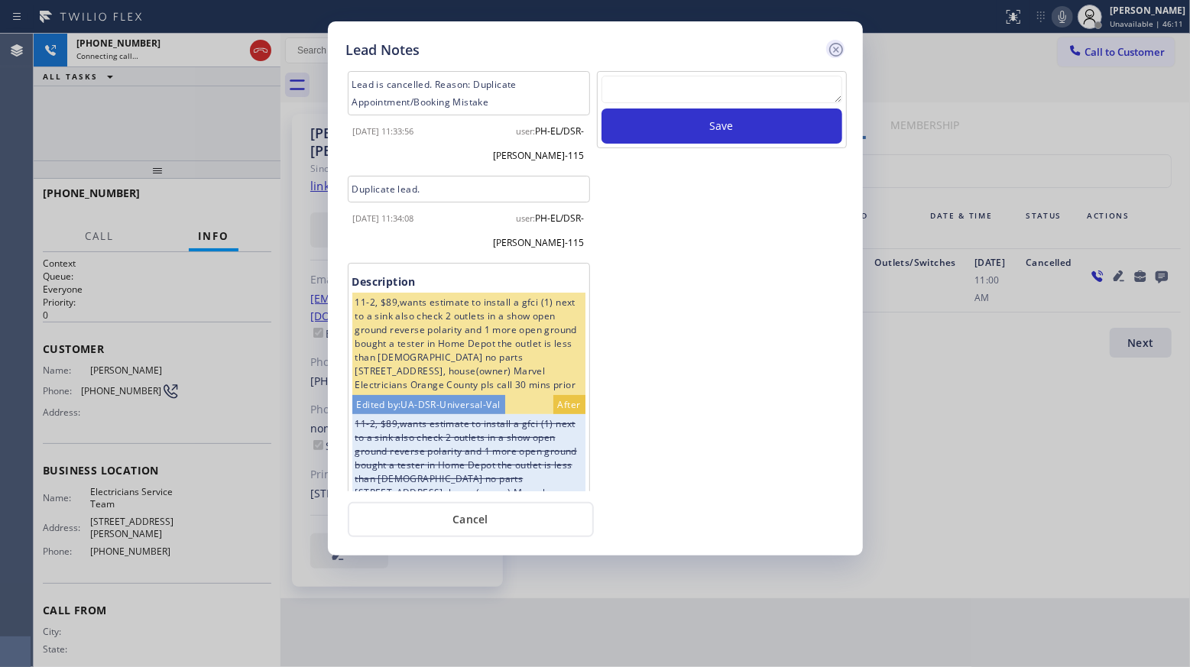
click at [831, 47] on icon at bounding box center [836, 49] width 18 height 18
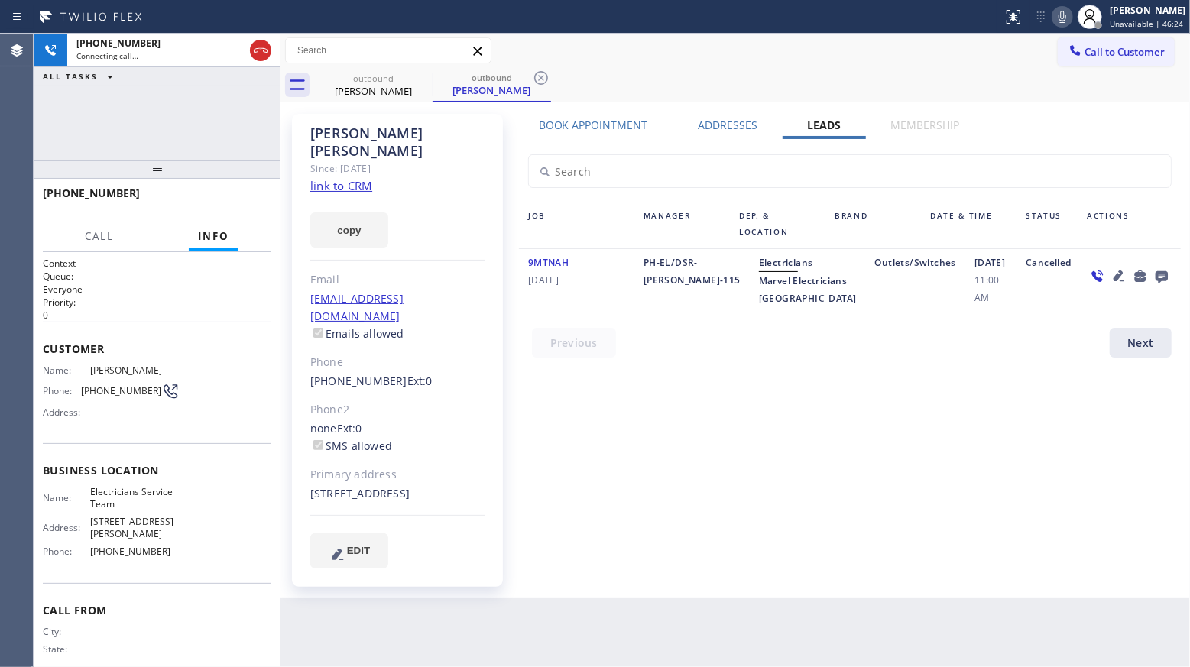
click at [1165, 279] on icon at bounding box center [1161, 277] width 12 height 12
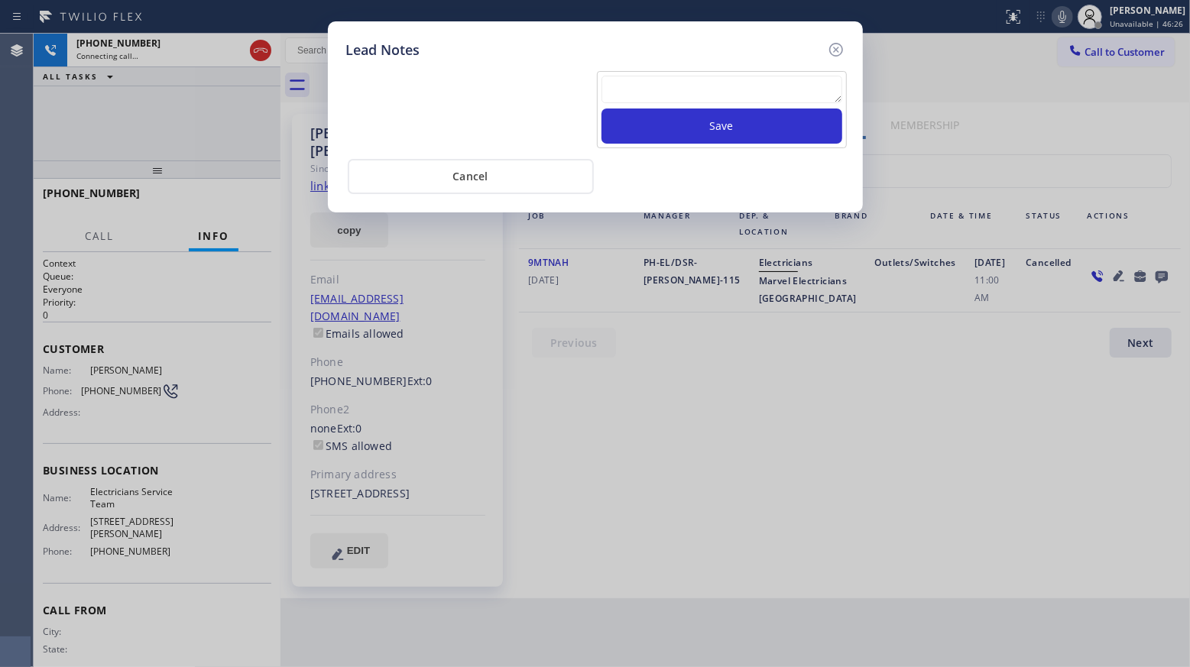
drag, startPoint x: 839, startPoint y: 53, endPoint x: 699, endPoint y: 103, distance: 148.4
click at [835, 53] on icon at bounding box center [836, 49] width 18 height 18
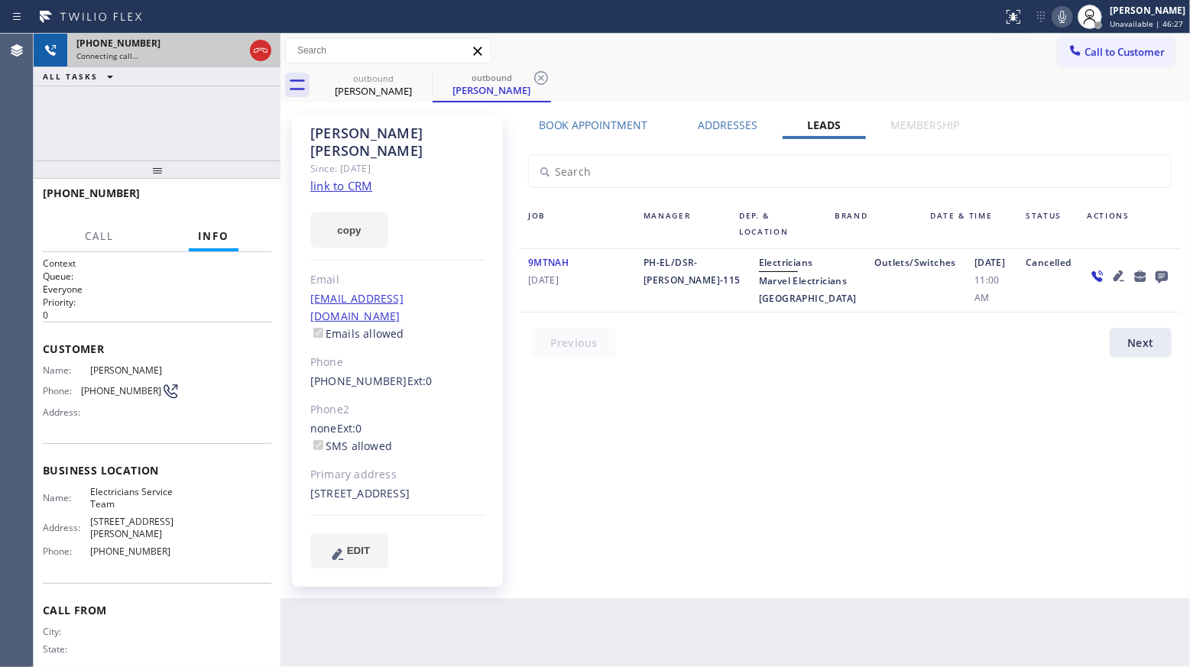
click at [262, 49] on icon at bounding box center [260, 50] width 18 height 18
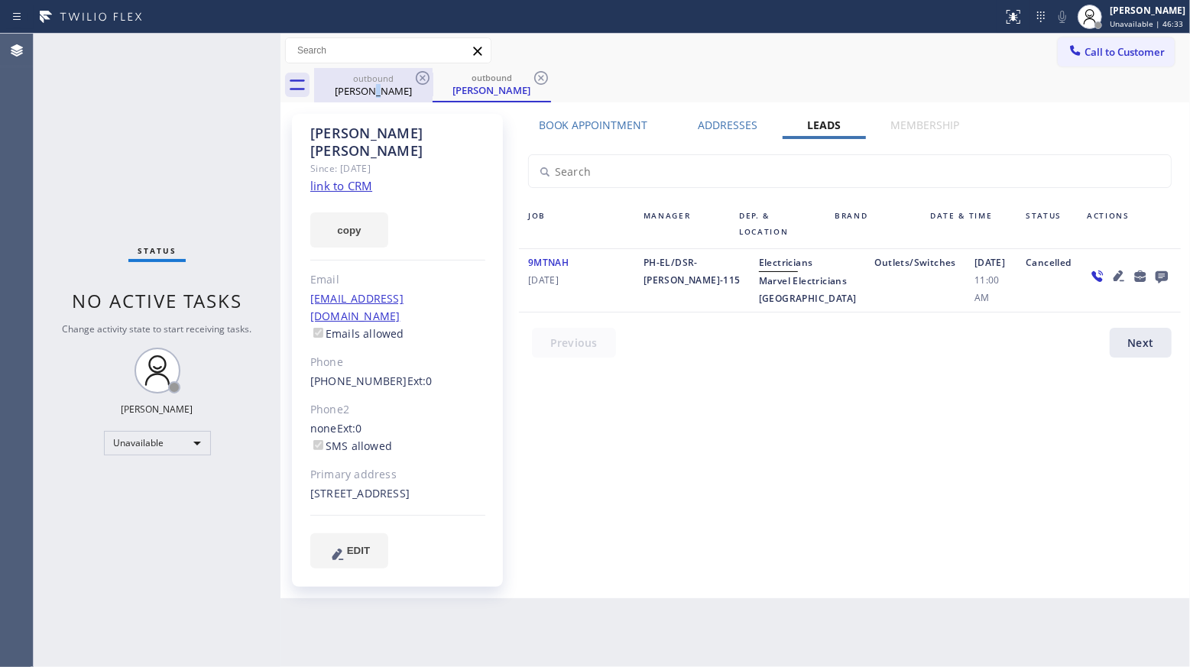
drag, startPoint x: 376, startPoint y: 89, endPoint x: 396, endPoint y: 80, distance: 21.9
click at [384, 85] on div "[PERSON_NAME]" at bounding box center [373, 91] width 115 height 14
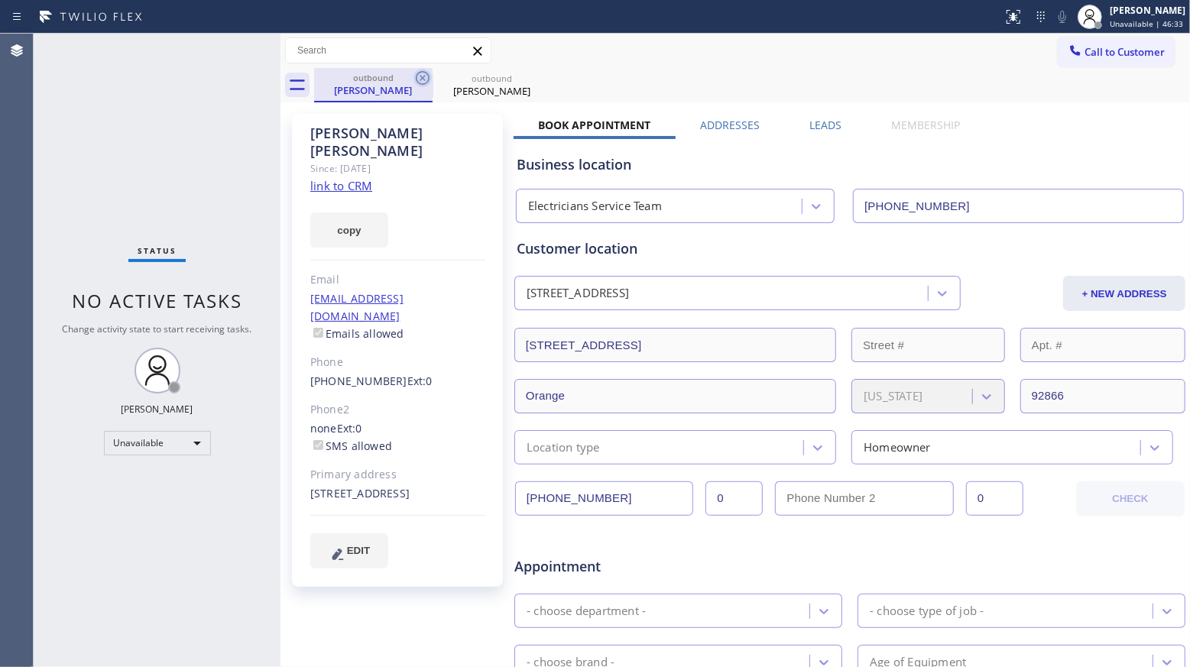
click at [422, 79] on icon at bounding box center [422, 78] width 18 height 18
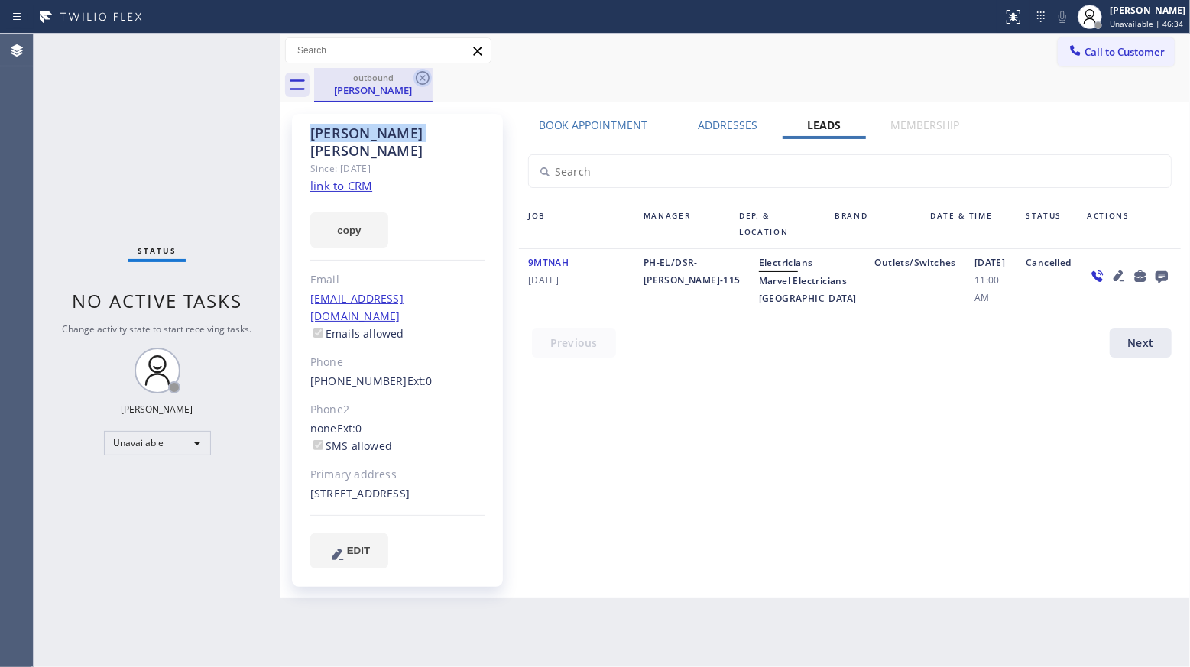
click at [423, 79] on icon at bounding box center [422, 78] width 18 height 18
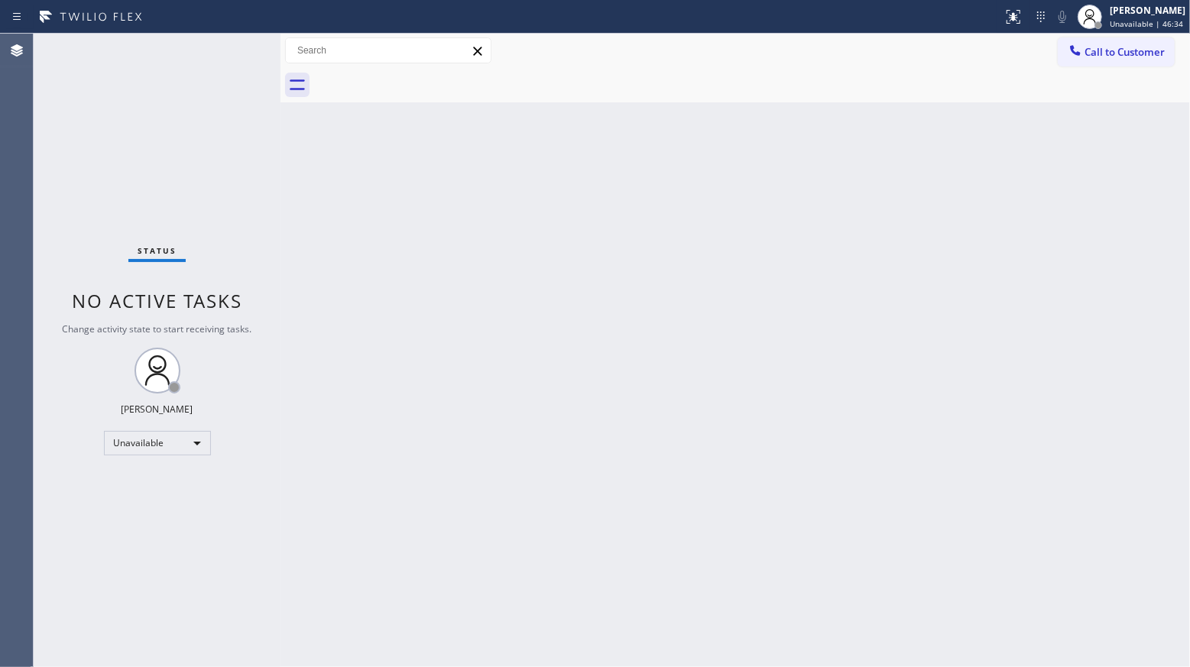
click at [424, 79] on div at bounding box center [752, 85] width 876 height 34
click at [1111, 50] on span "Call to Customer" at bounding box center [1124, 52] width 80 height 14
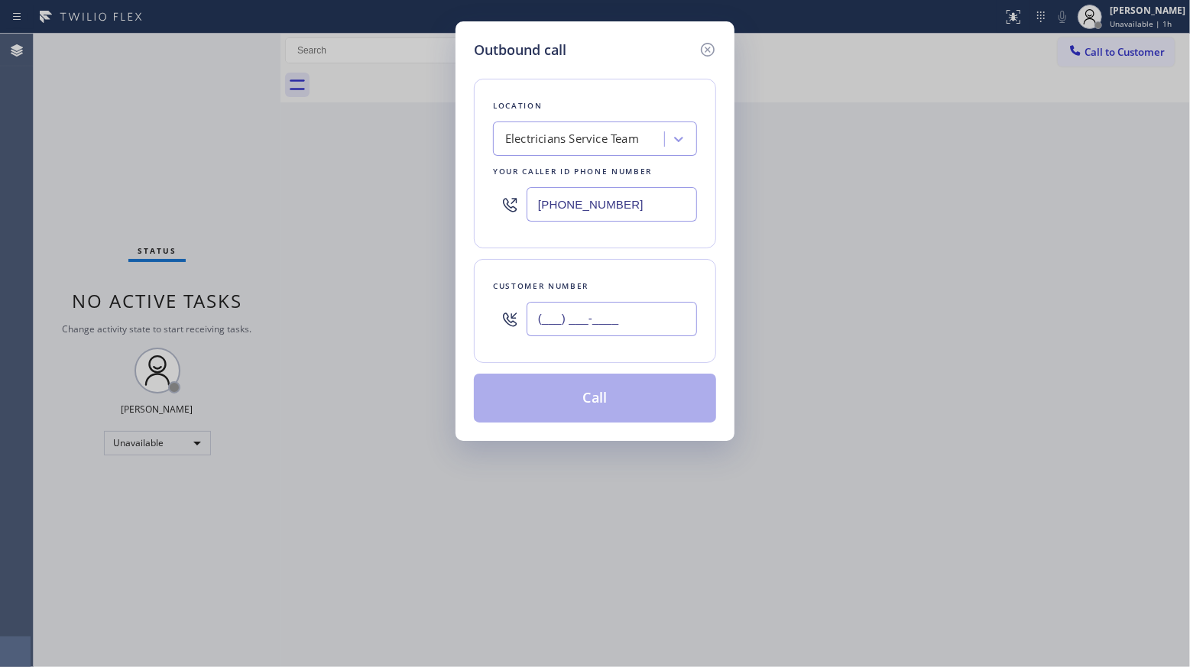
click at [617, 327] on input "(___) ___-____" at bounding box center [611, 319] width 170 height 34
paste input "714) 322-0730"
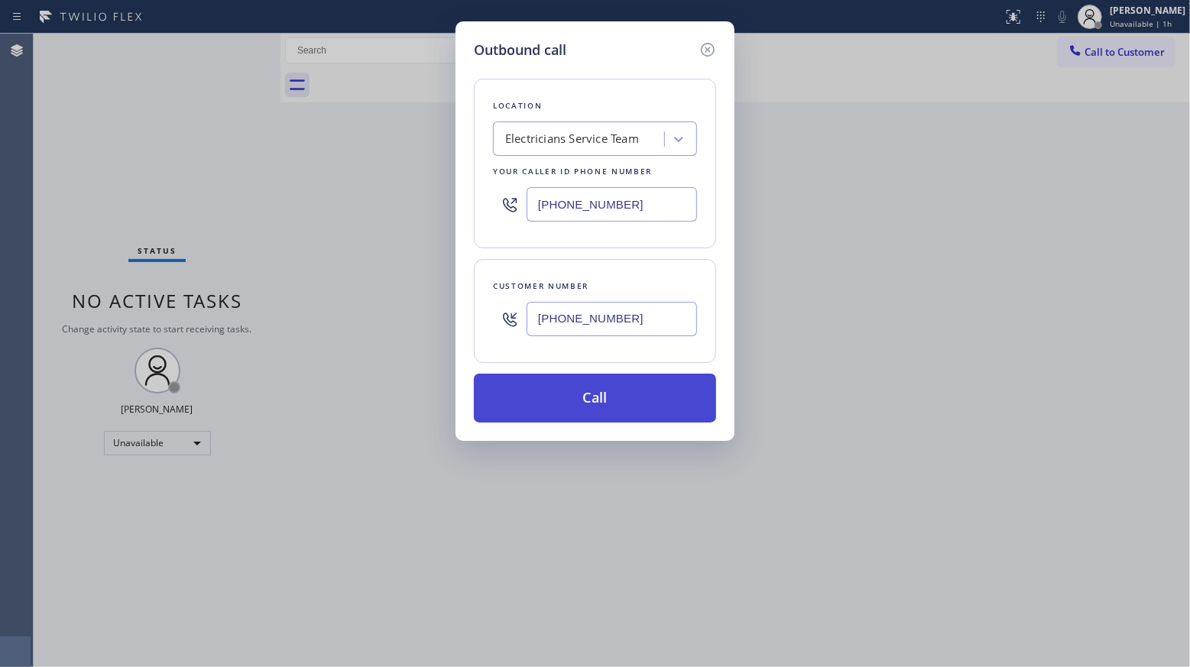
type input "[PHONE_NUMBER]"
click at [597, 404] on button "Call" at bounding box center [595, 398] width 242 height 49
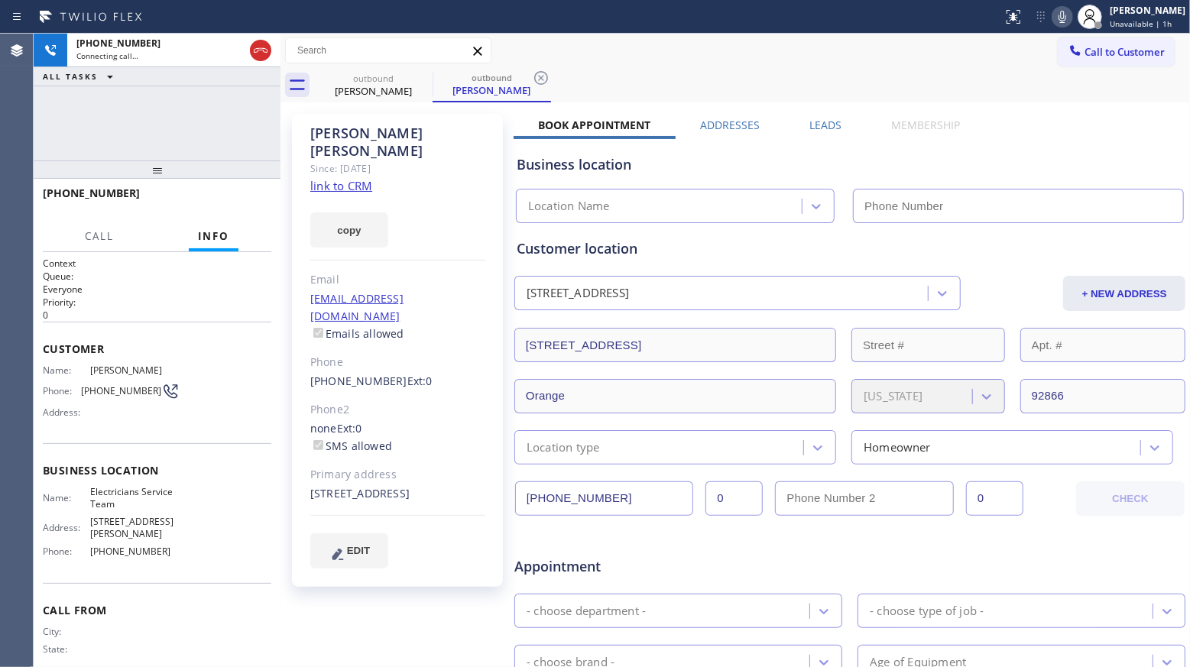
type input "[PHONE_NUMBER]"
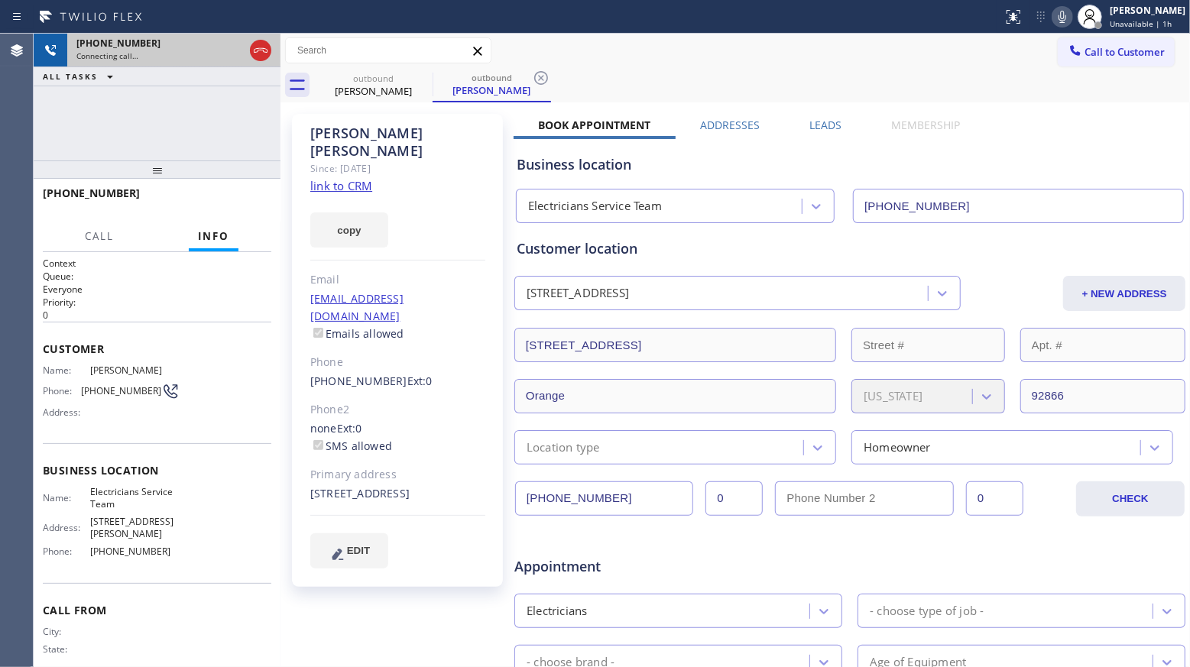
click at [253, 52] on icon at bounding box center [260, 50] width 18 height 18
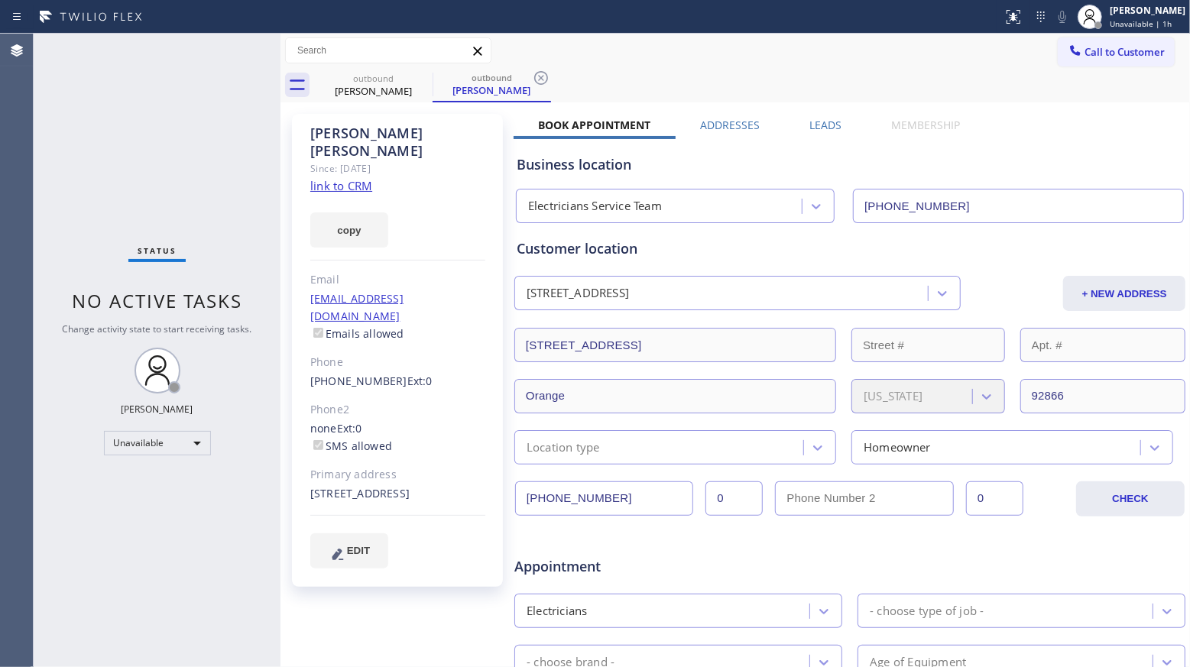
click at [554, 75] on div "outbound [PERSON_NAME] outbound [PERSON_NAME]" at bounding box center [752, 85] width 876 height 34
drag, startPoint x: 539, startPoint y: 76, endPoint x: 523, endPoint y: 77, distance: 16.9
click at [536, 76] on icon at bounding box center [541, 78] width 18 height 18
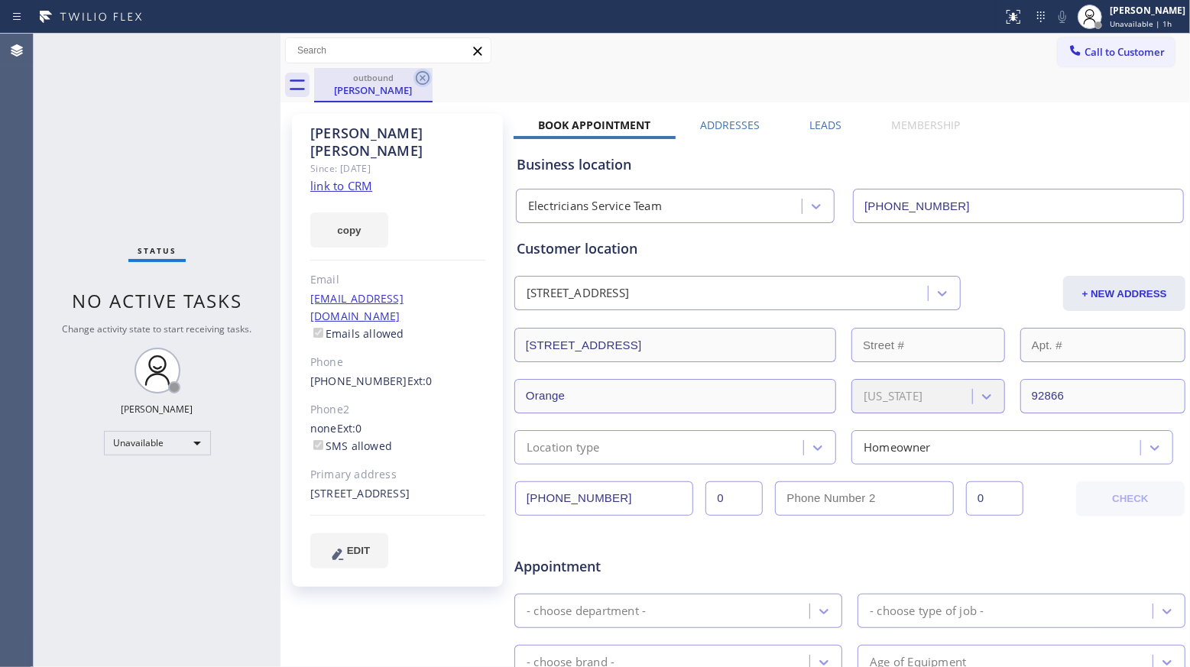
click at [424, 84] on icon at bounding box center [423, 78] width 14 height 14
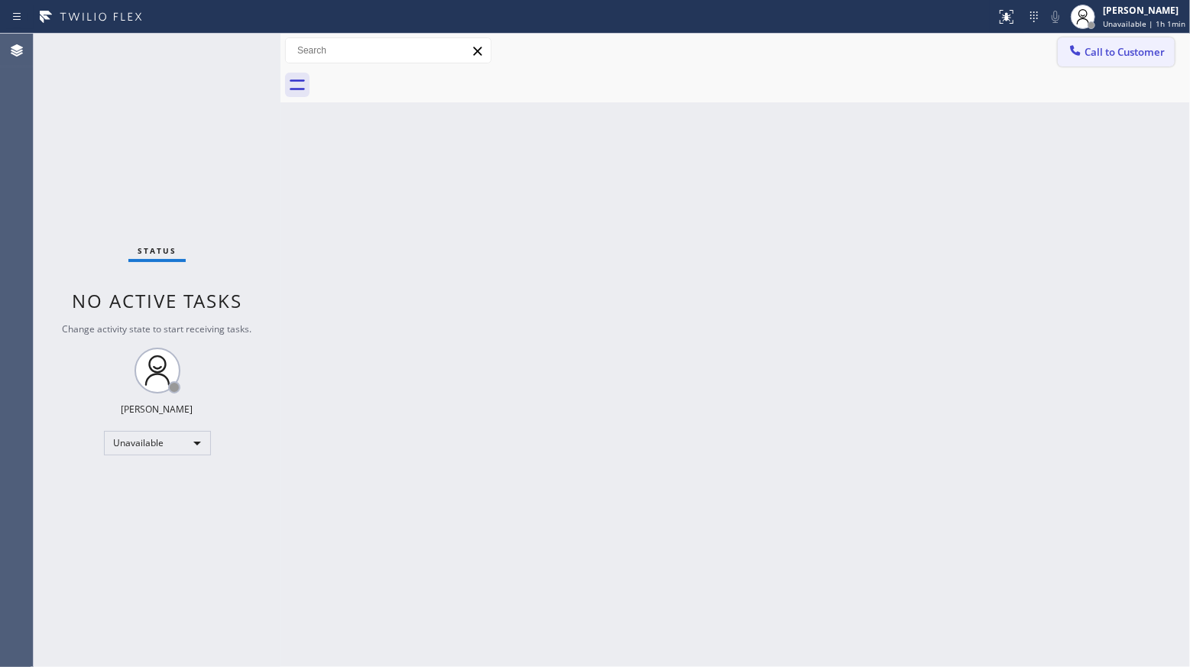
click at [1089, 51] on span "Call to Customer" at bounding box center [1124, 52] width 80 height 14
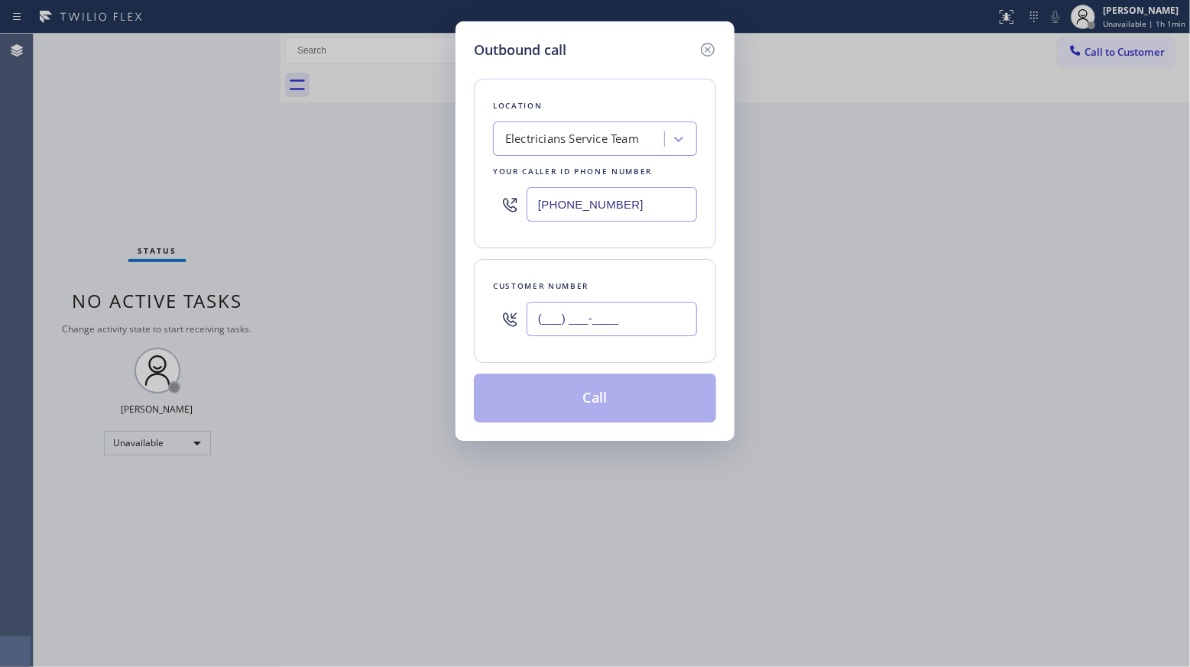
click at [637, 316] on input "(___) ___-____" at bounding box center [611, 319] width 170 height 34
paste input "408) 809-6806"
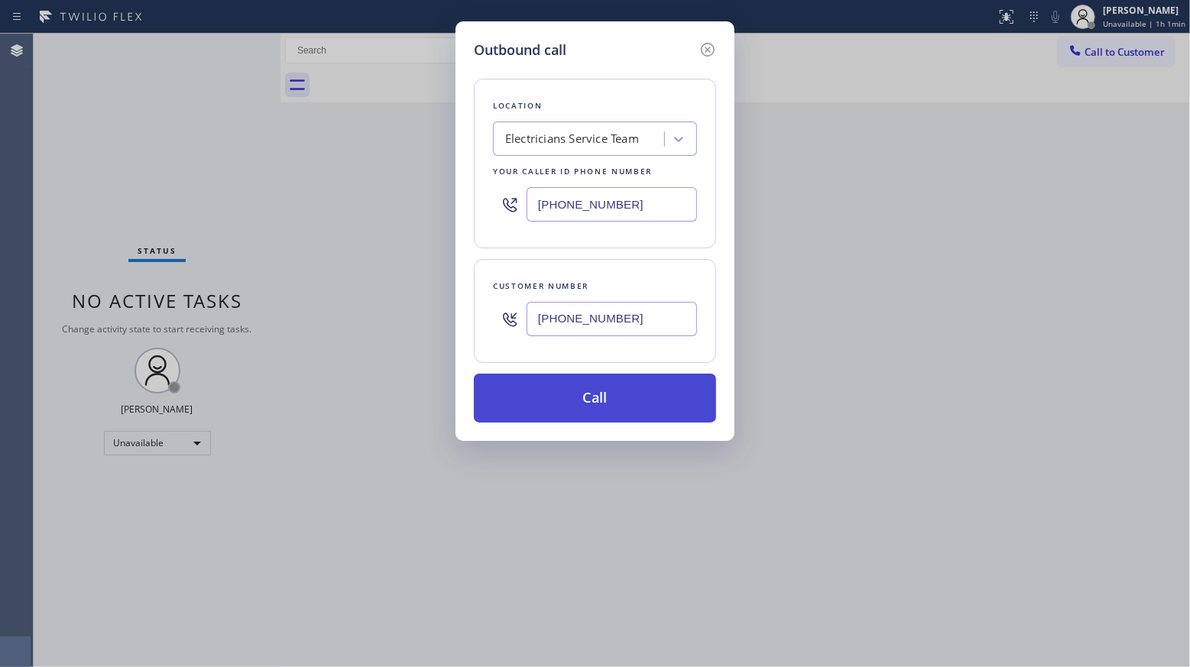
type input "[PHONE_NUMBER]"
click at [584, 399] on button "Call" at bounding box center [595, 398] width 242 height 49
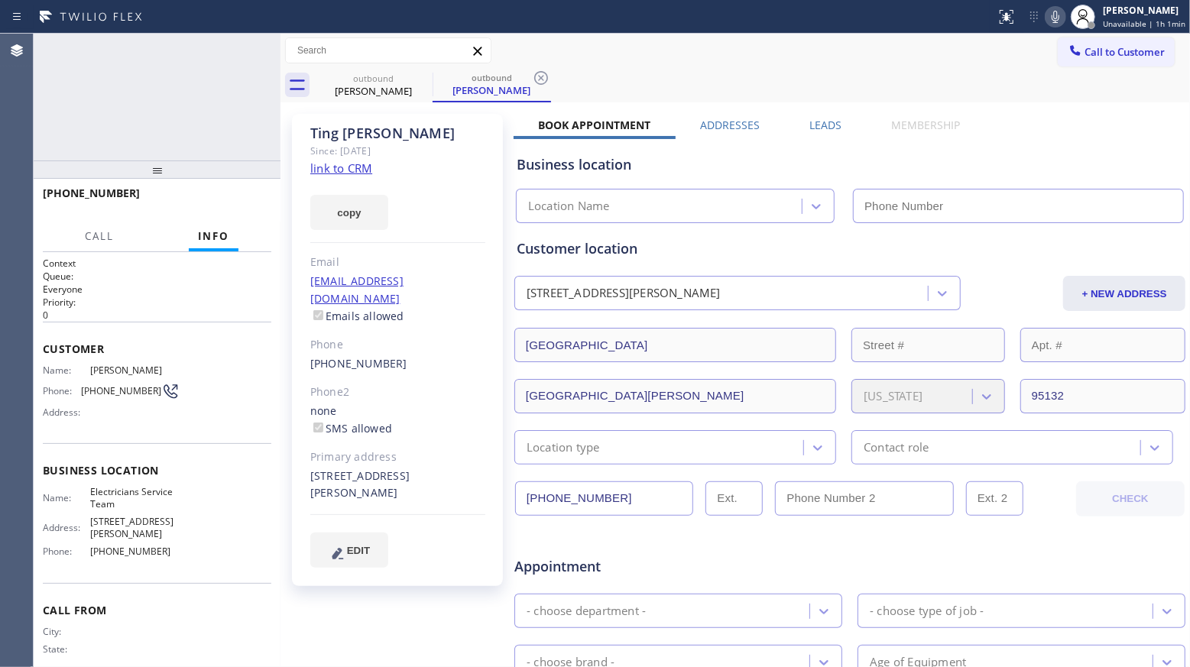
type input "[PHONE_NUMBER]"
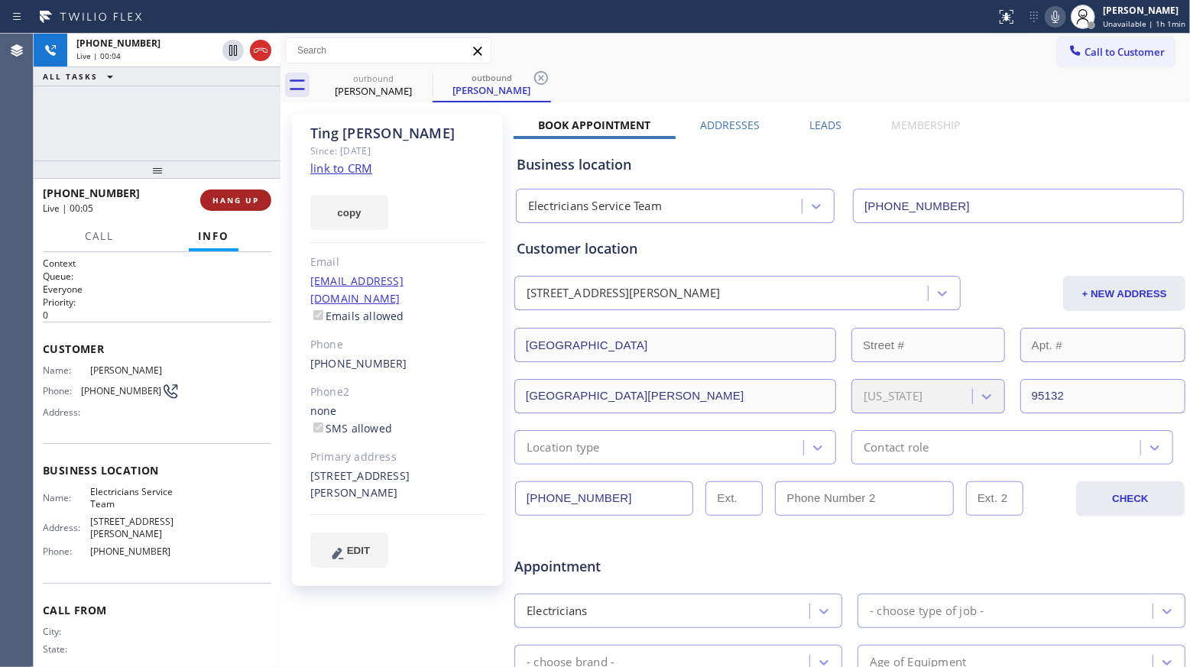
click at [245, 199] on span "HANG UP" at bounding box center [235, 200] width 47 height 11
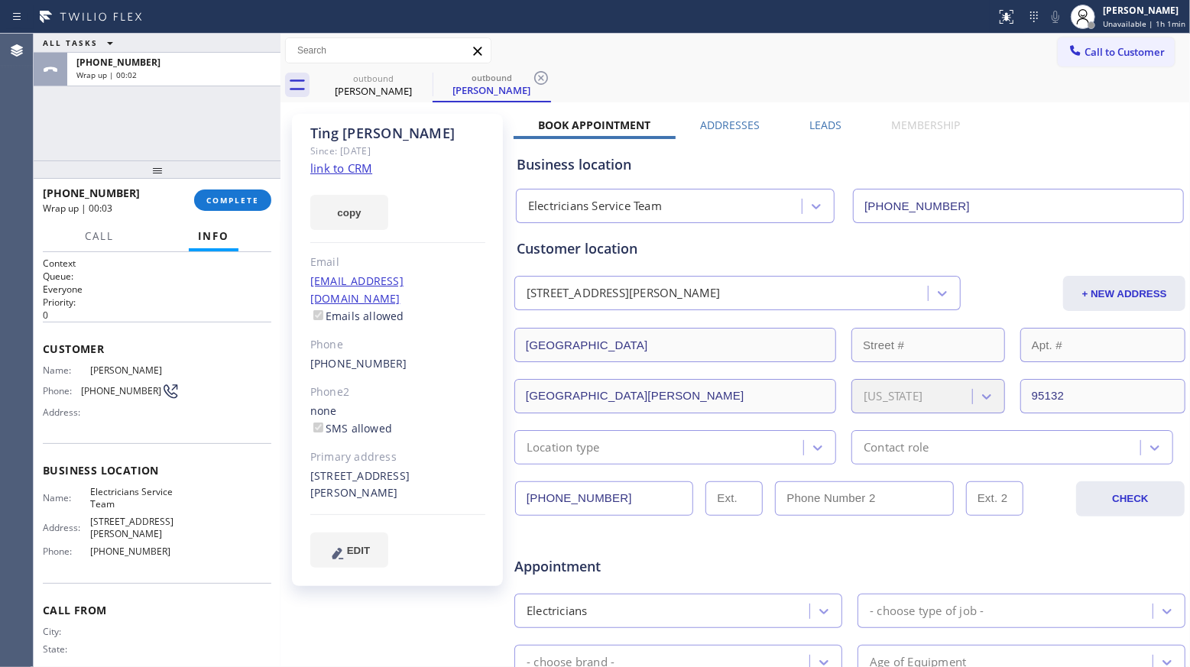
click at [814, 127] on label "Leads" at bounding box center [825, 125] width 32 height 15
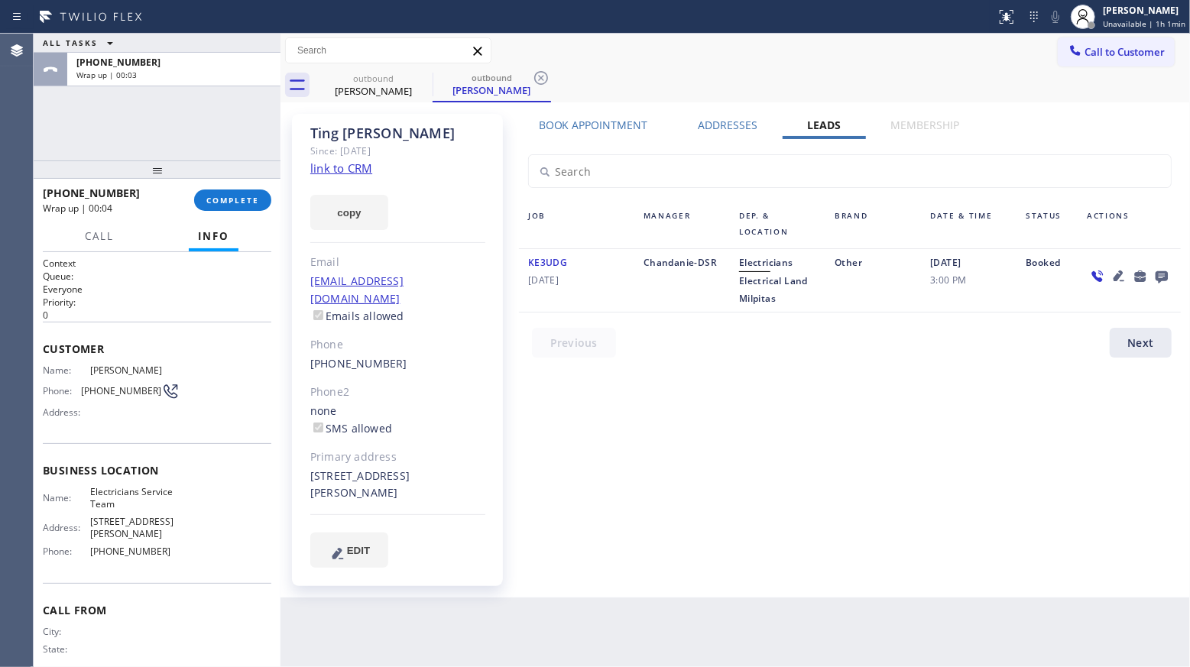
click at [1154, 274] on icon at bounding box center [1161, 276] width 18 height 19
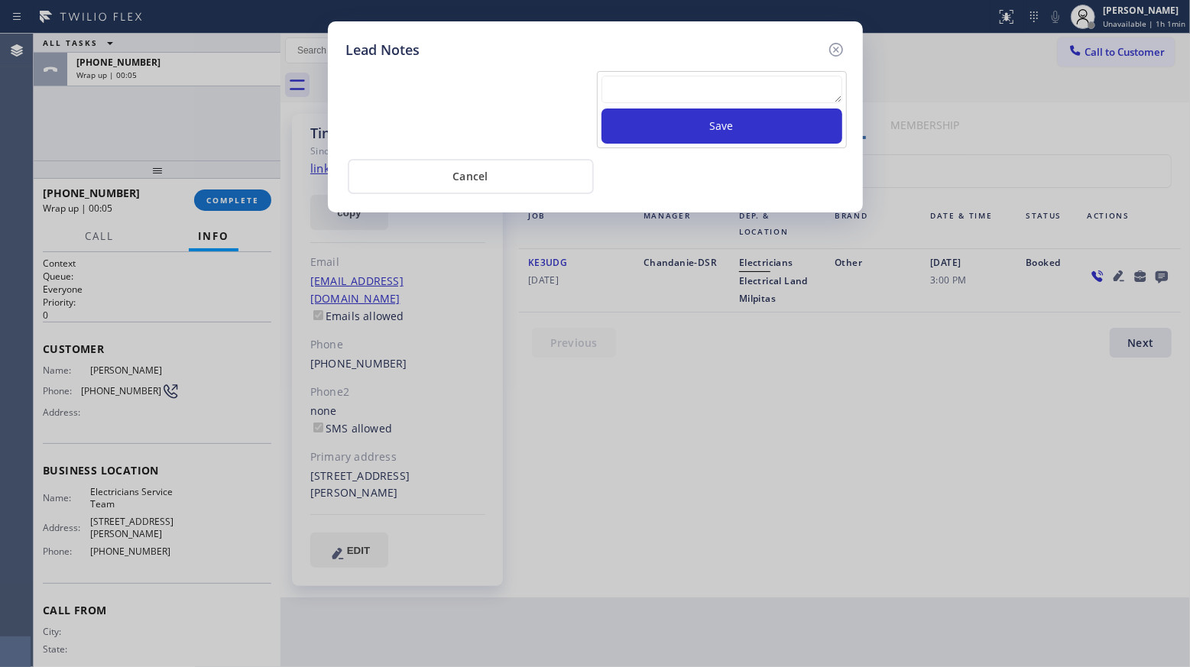
click at [753, 86] on textarea at bounding box center [721, 90] width 241 height 28
paste textarea "VM / Follow up call - Please transfer to me"
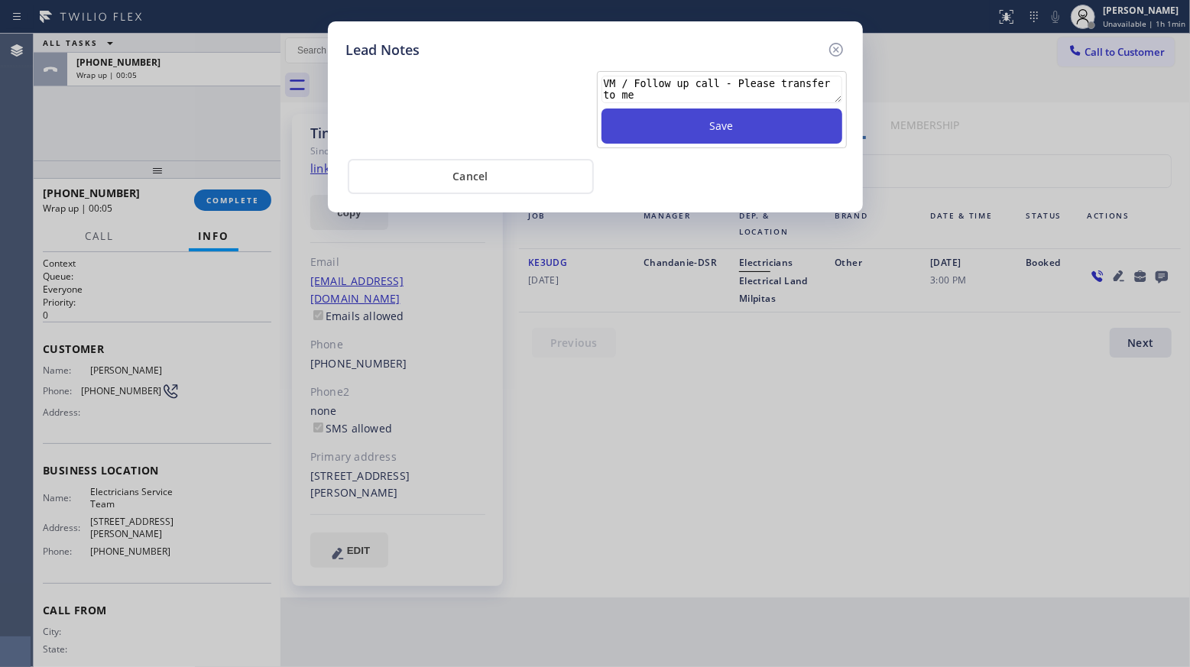
scroll to position [11, 0]
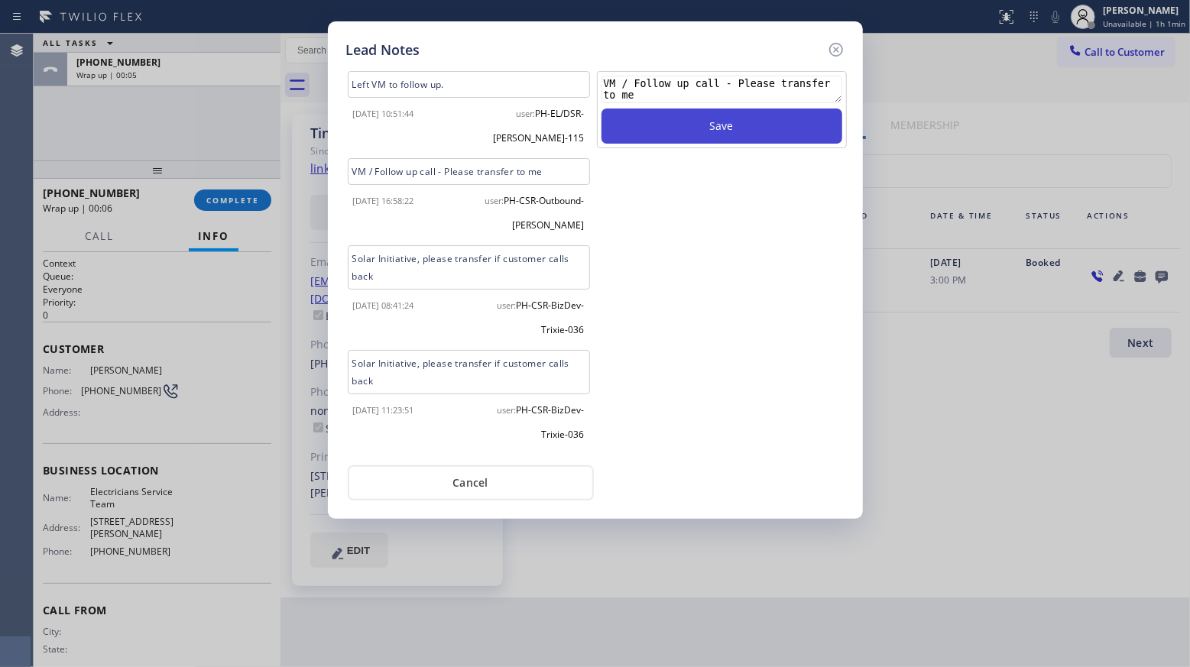
type textarea "VM / Follow up call - Please transfer to me"
click at [736, 128] on button "Save" at bounding box center [721, 125] width 241 height 35
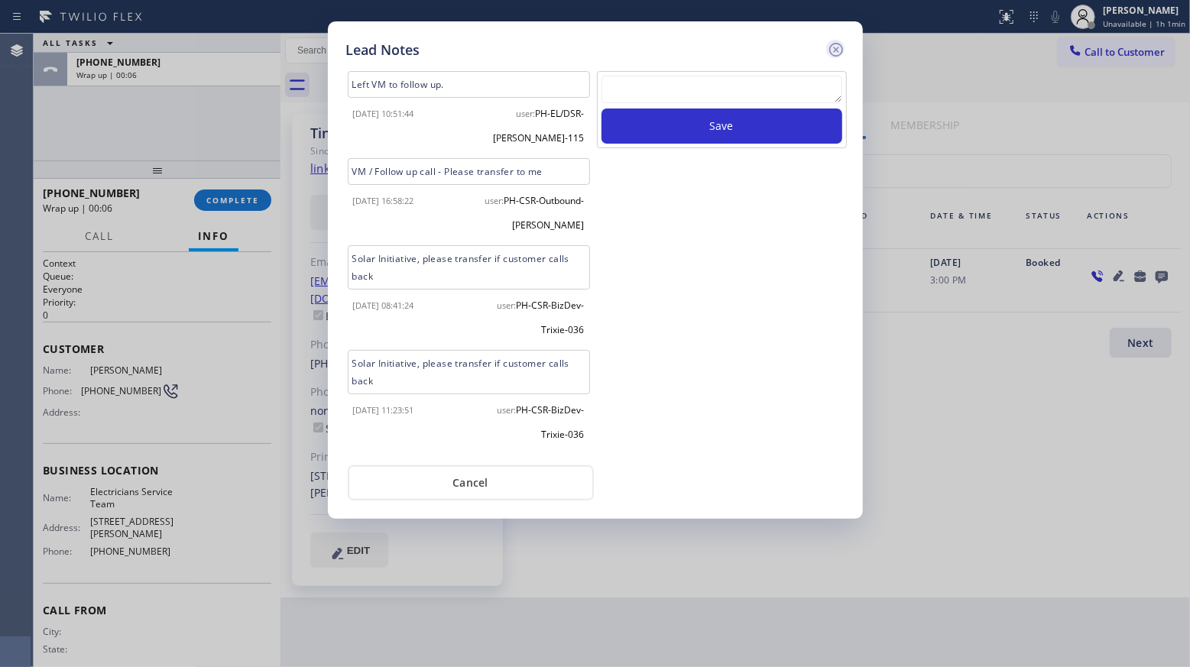
scroll to position [0, 0]
click at [837, 47] on icon at bounding box center [835, 50] width 14 height 14
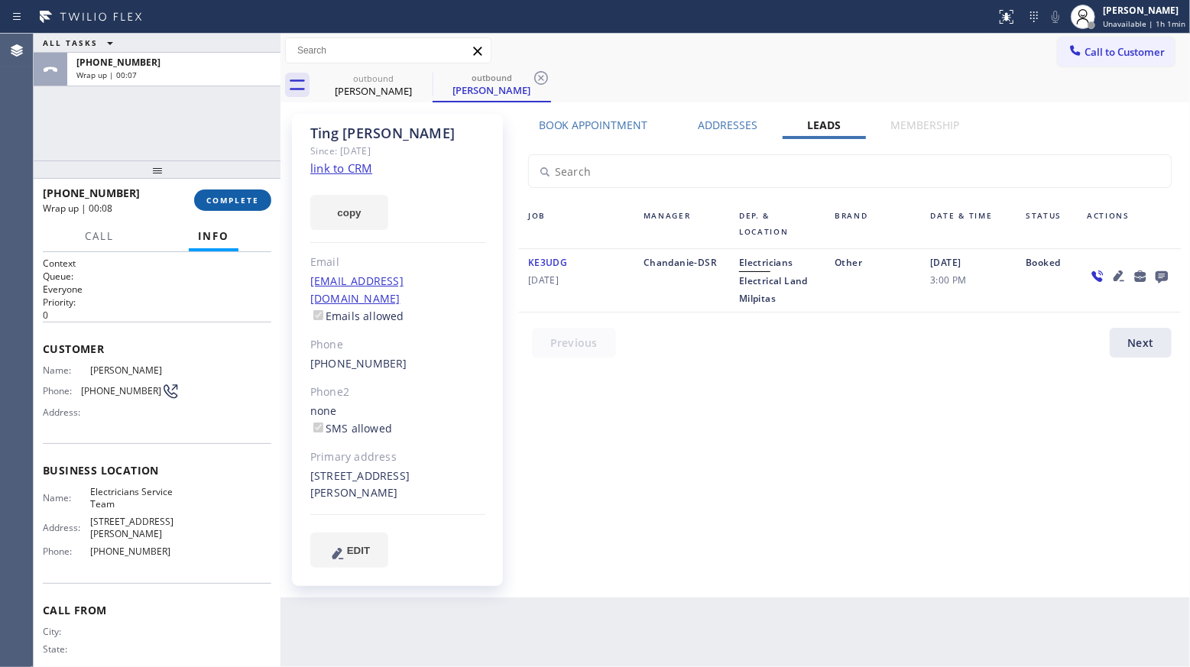
click at [252, 206] on button "COMPLETE" at bounding box center [232, 199] width 77 height 21
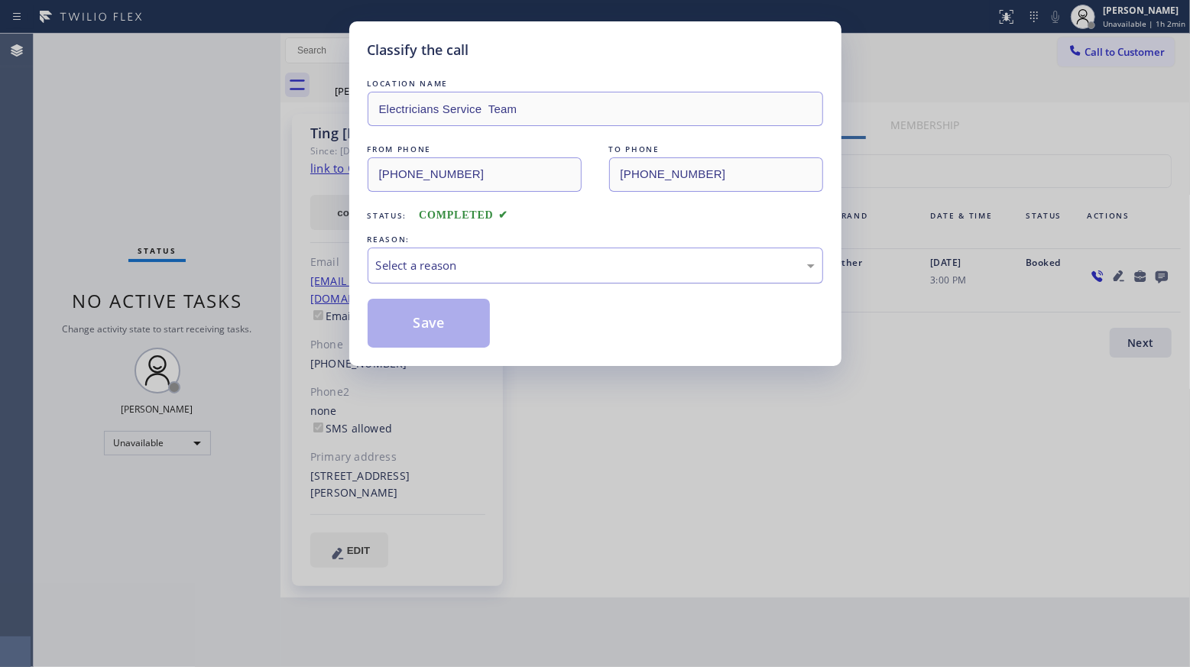
drag, startPoint x: 600, startPoint y: 267, endPoint x: 547, endPoint y: 264, distance: 53.6
click at [593, 268] on div "Select a reason" at bounding box center [595, 266] width 439 height 18
click at [404, 321] on button "Save" at bounding box center [428, 323] width 123 height 49
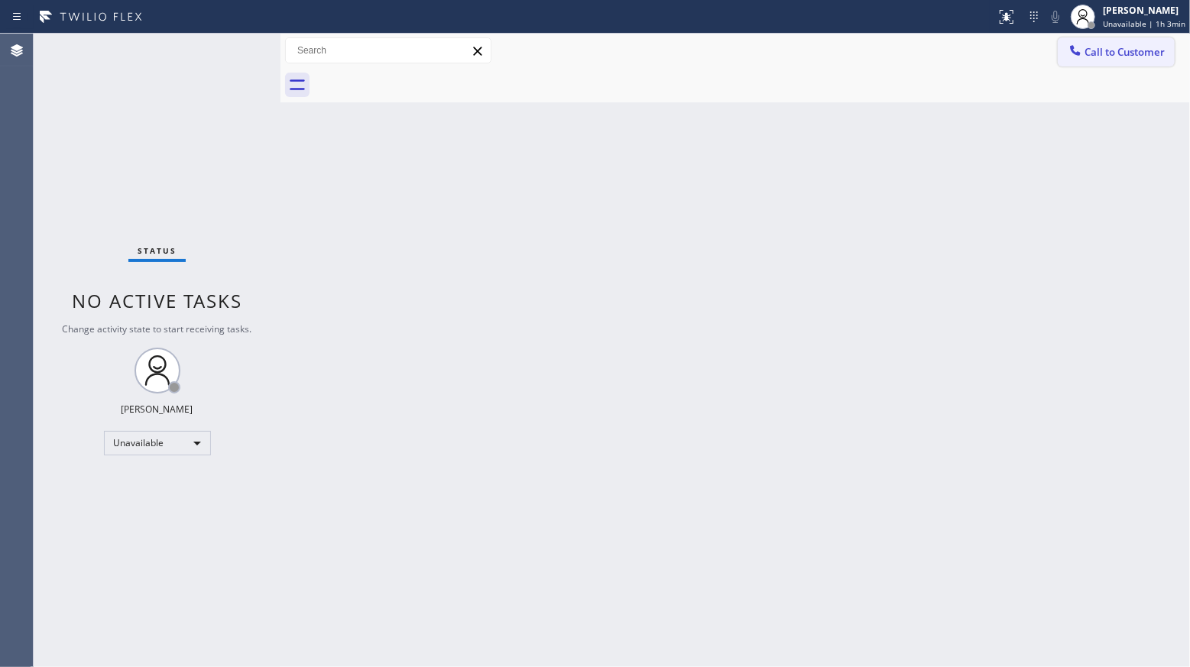
click at [1114, 60] on button "Call to Customer" at bounding box center [1115, 51] width 117 height 29
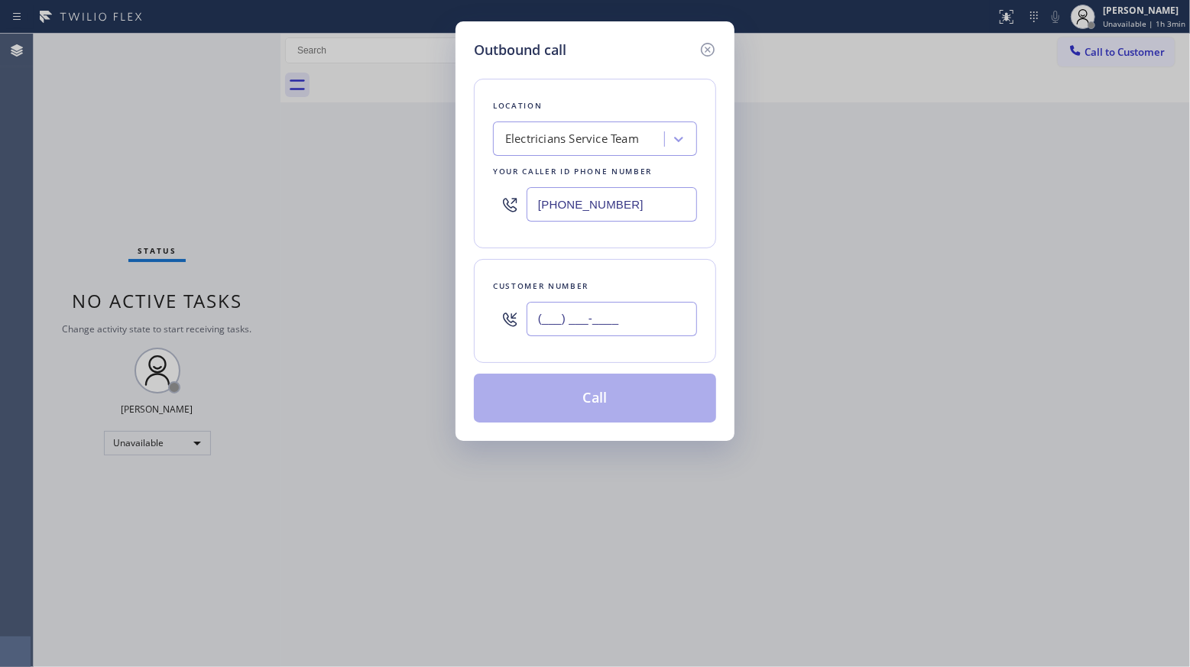
drag, startPoint x: 656, startPoint y: 321, endPoint x: 676, endPoint y: 307, distance: 24.2
click at [651, 325] on input "(___) ___-____" at bounding box center [611, 319] width 170 height 34
paste input "310) 256-6759"
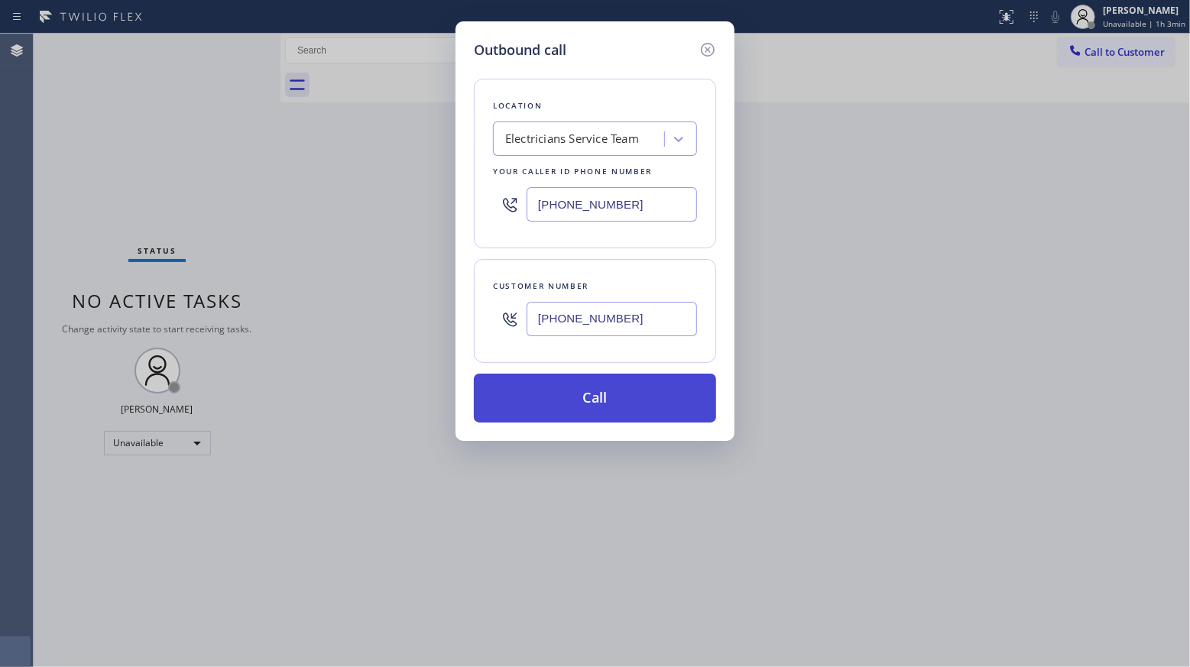
type input "[PHONE_NUMBER]"
click at [613, 413] on button "Call" at bounding box center [595, 398] width 242 height 49
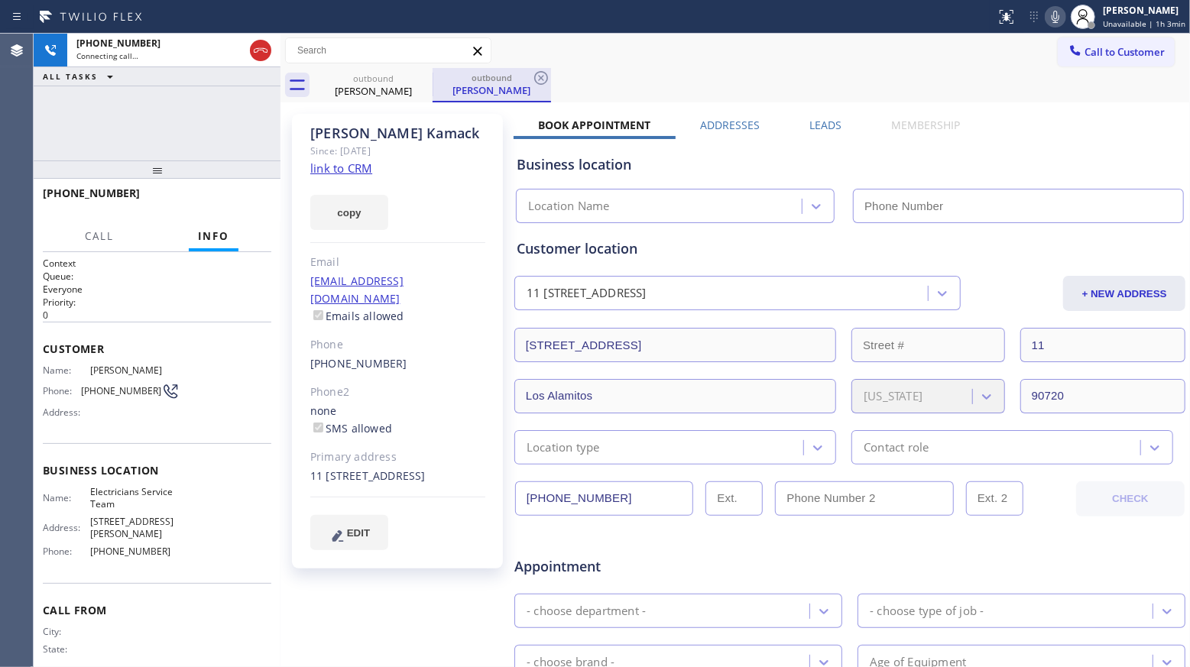
type input "[PHONE_NUMBER]"
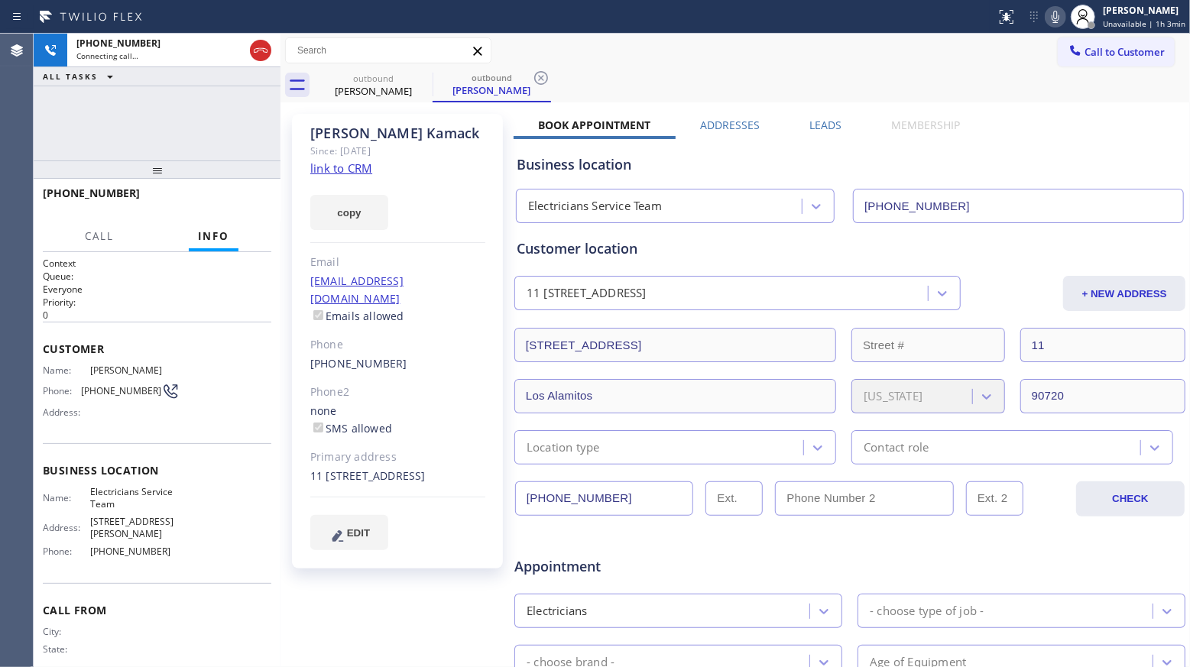
click at [545, 83] on icon at bounding box center [541, 78] width 18 height 18
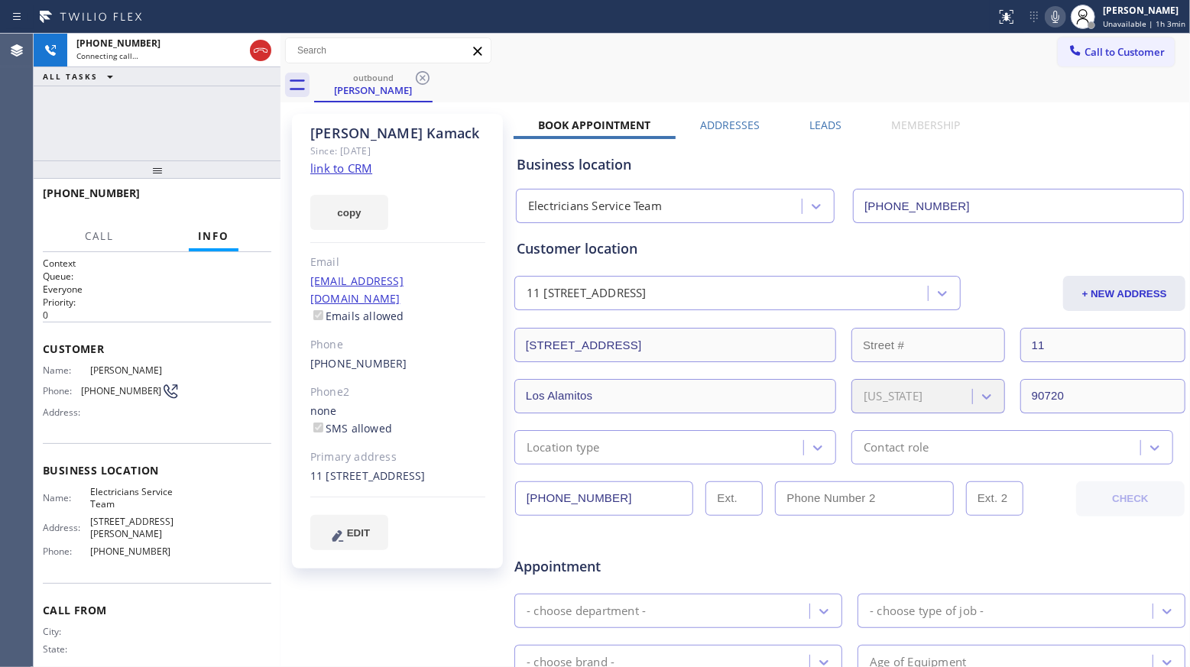
click at [825, 125] on label "Leads" at bounding box center [825, 125] width 32 height 15
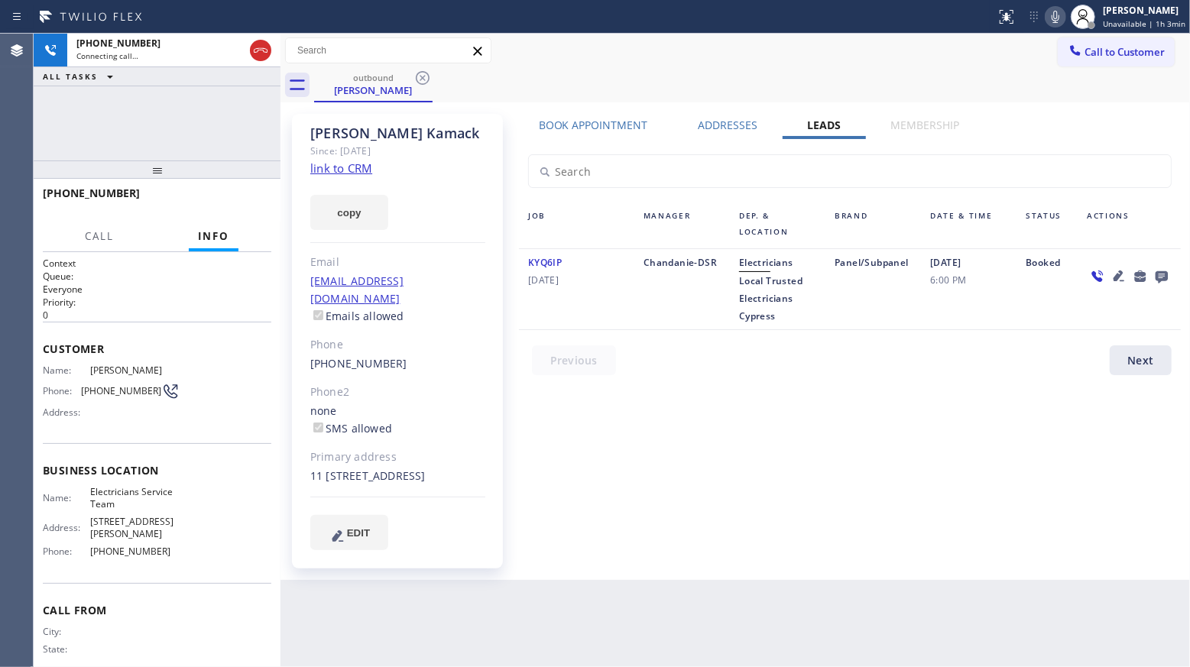
click at [1157, 270] on icon at bounding box center [1161, 276] width 18 height 19
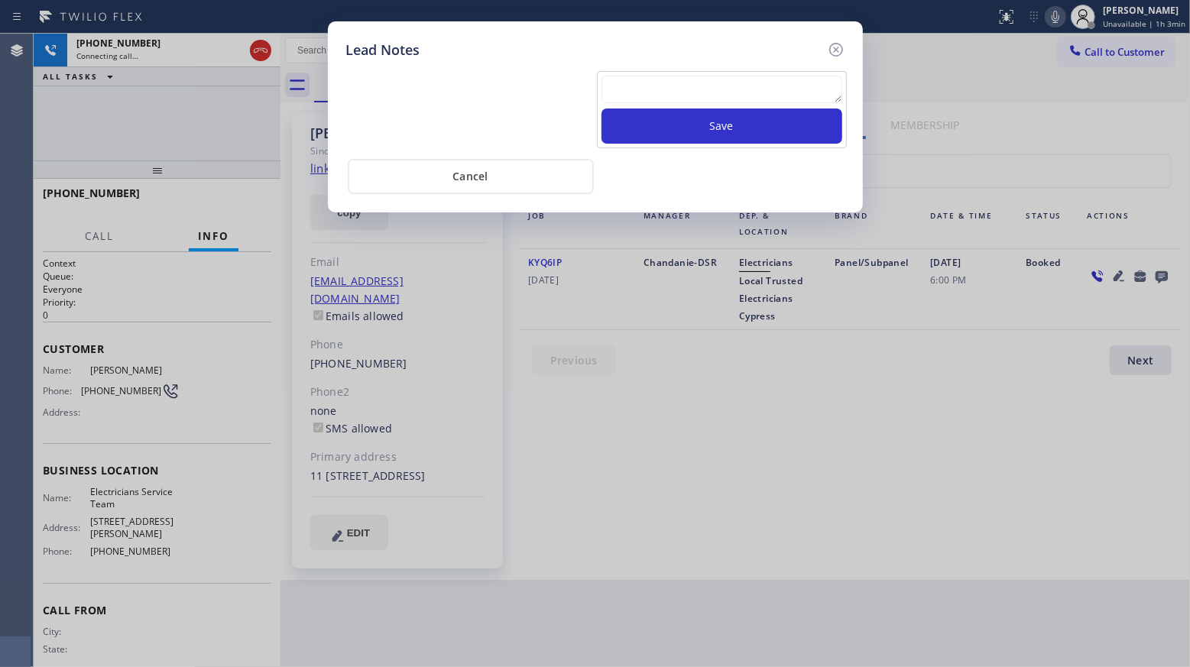
click at [752, 100] on textarea at bounding box center [721, 90] width 241 height 28
paste textarea "VM / Follow up call - Please transfer to me"
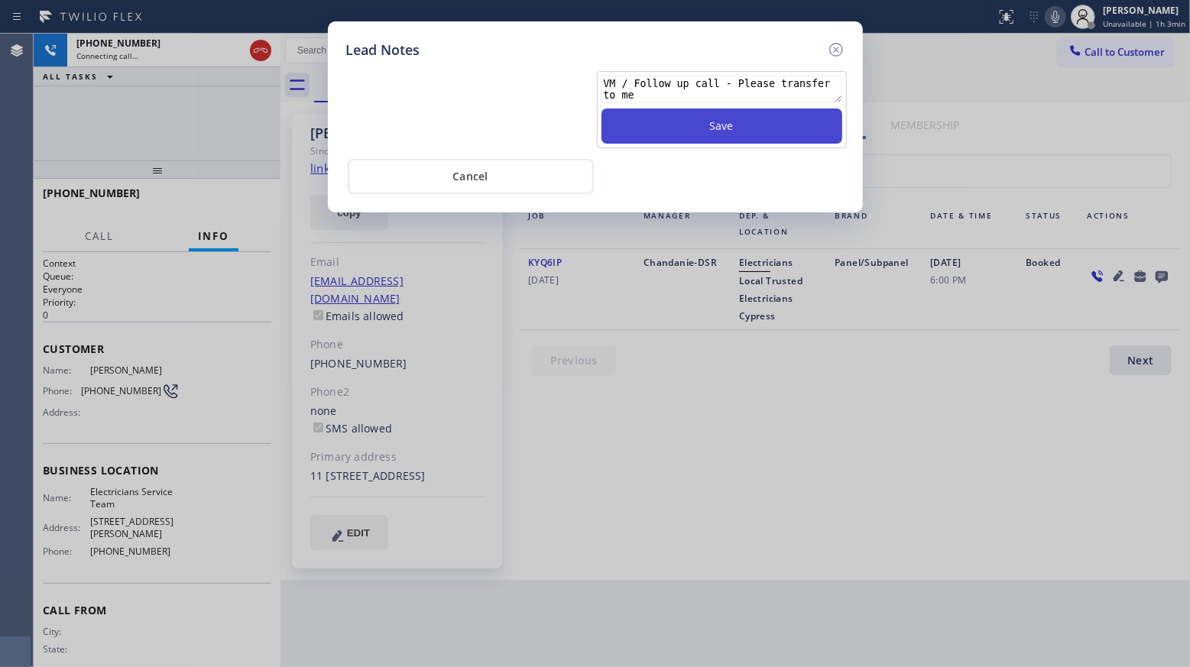
type textarea "VM / Follow up call - Please transfer to me"
click at [737, 120] on button "Save" at bounding box center [721, 125] width 241 height 35
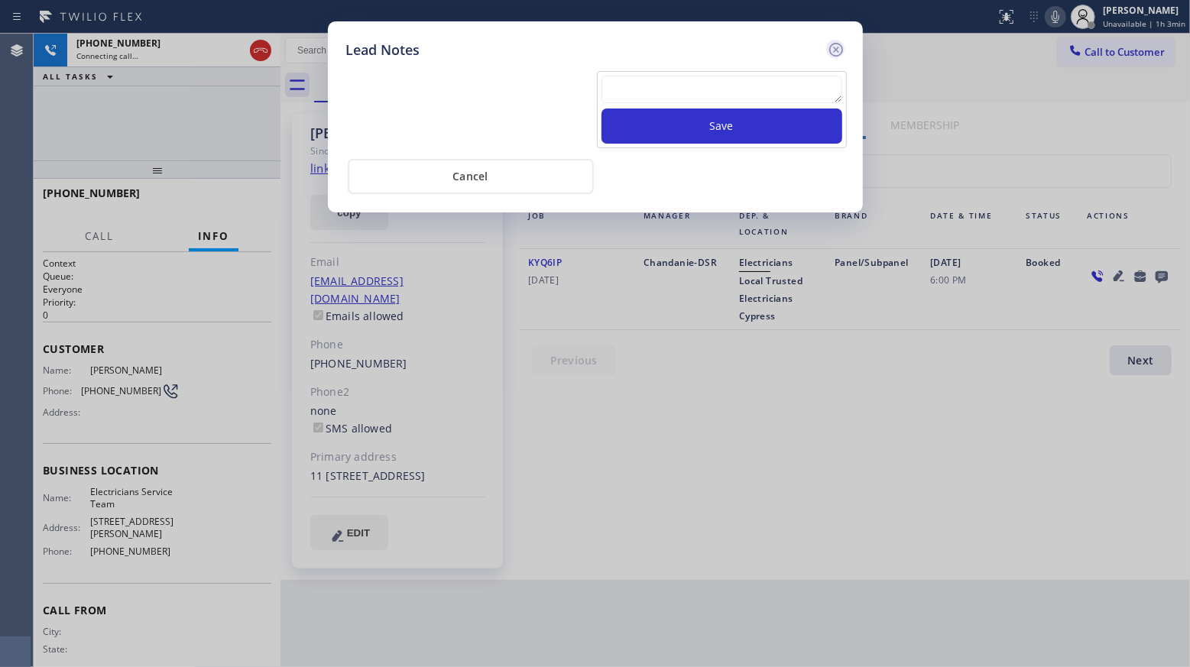
scroll to position [0, 0]
click at [835, 44] on icon at bounding box center [836, 49] width 18 height 18
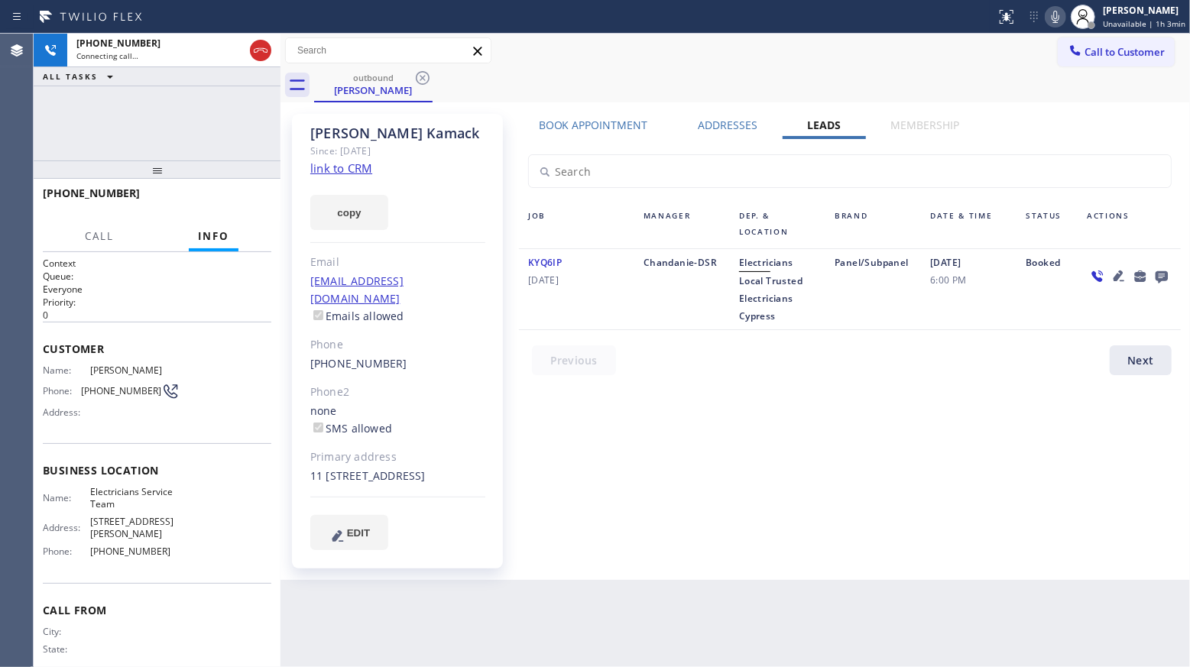
drag, startPoint x: 788, startPoint y: 42, endPoint x: 730, endPoint y: 56, distance: 58.9
click at [785, 43] on div "Call to Customer Outbound call Location Electricians Service Team Your caller i…" at bounding box center [734, 50] width 909 height 27
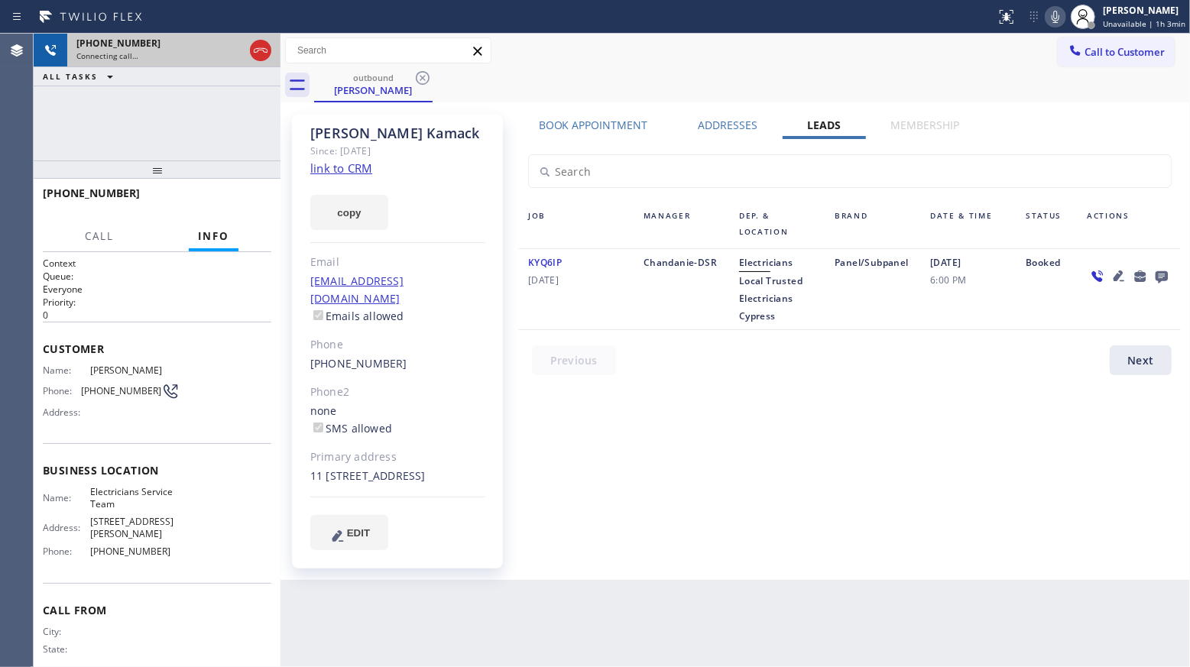
click at [271, 48] on div at bounding box center [261, 51] width 28 height 34
click at [266, 56] on icon at bounding box center [260, 50] width 18 height 18
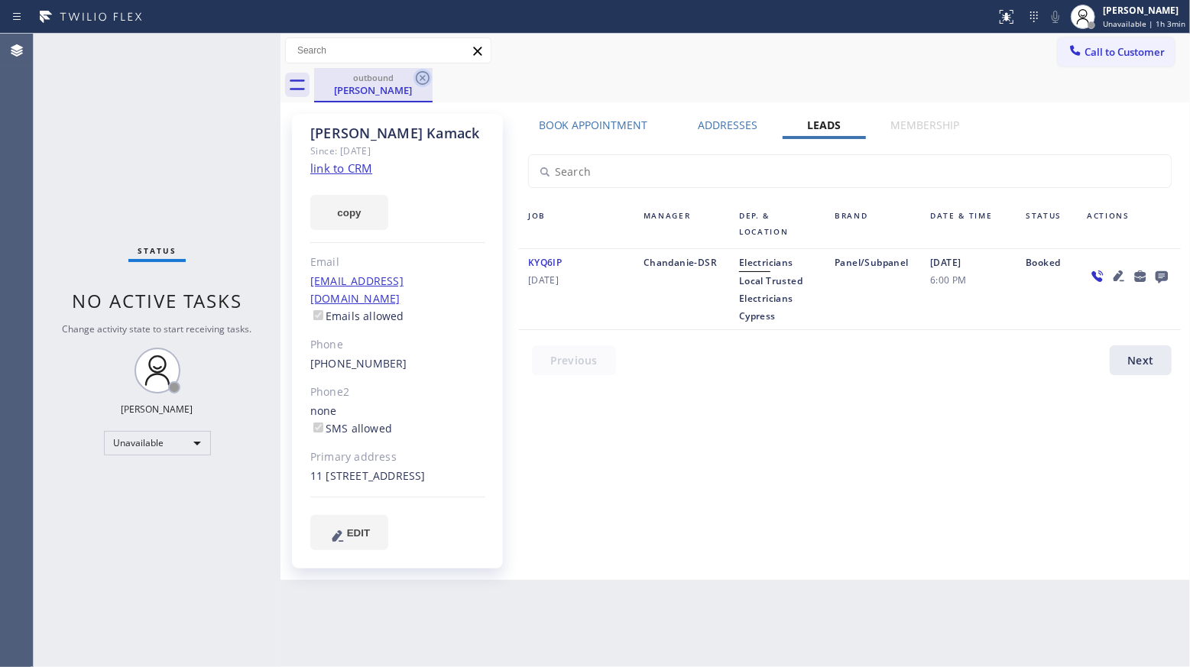
click at [424, 76] on icon at bounding box center [423, 78] width 14 height 14
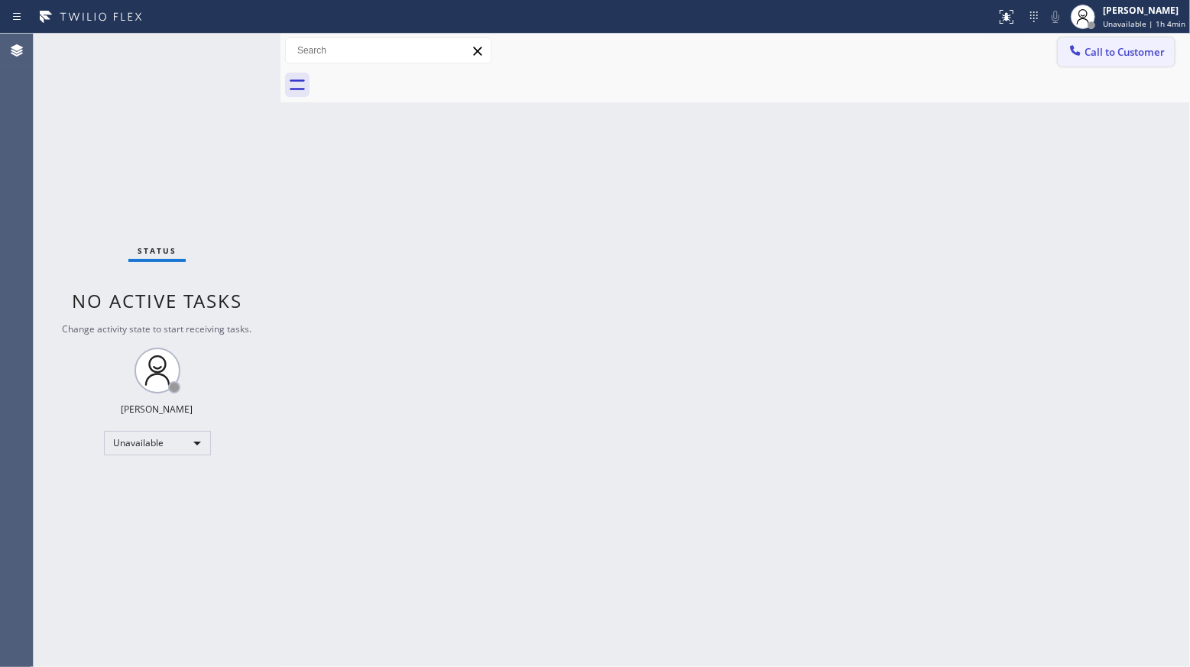
click at [1079, 49] on icon at bounding box center [1074, 50] width 15 height 15
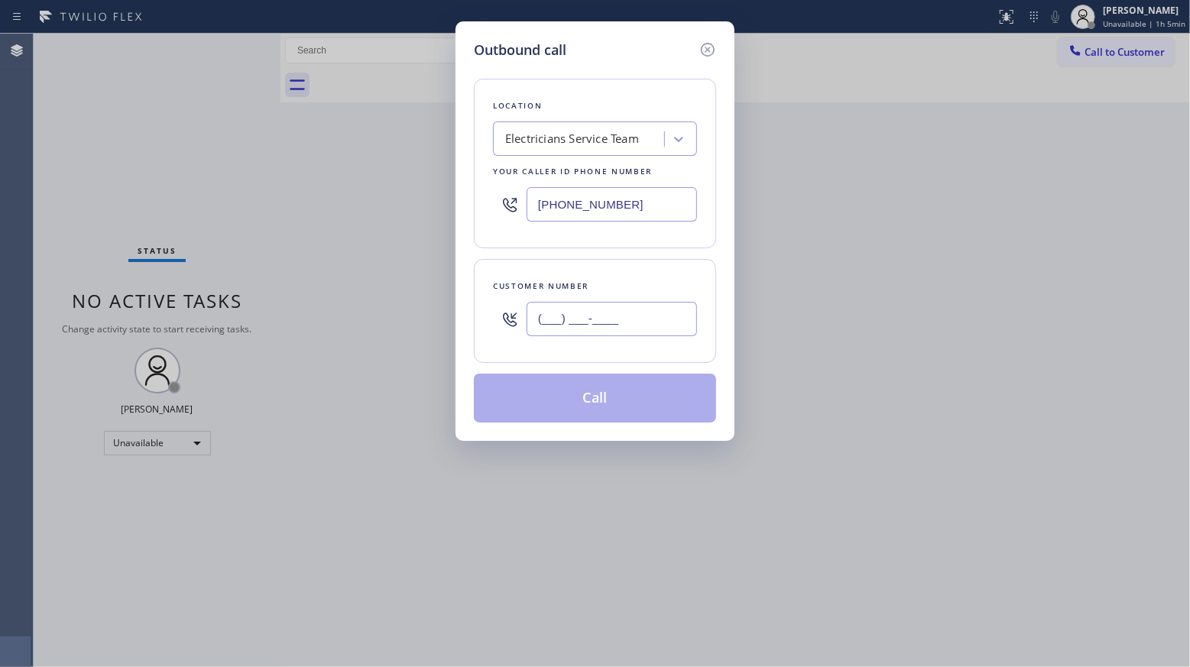
click at [640, 322] on input "(___) ___-____" at bounding box center [611, 319] width 170 height 34
paste input "310) 502-3461"
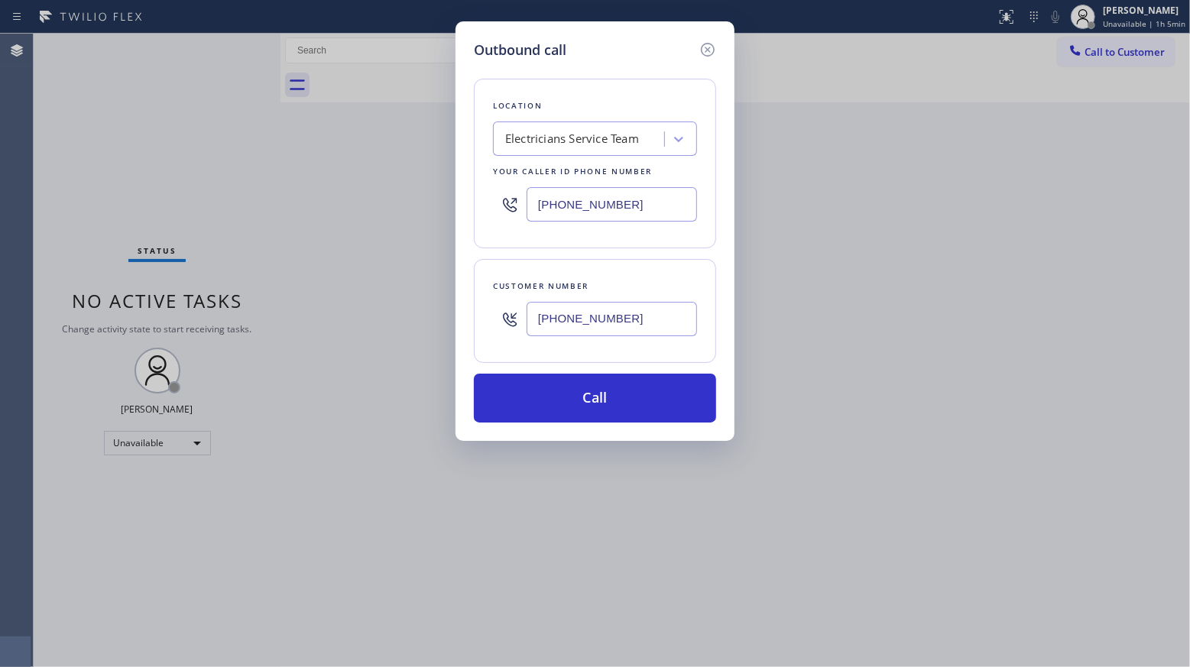
type input "[PHONE_NUMBER]"
click at [626, 256] on div "Location Electricians Service Team Your caller id phone number [PHONE_NUMBER] C…" at bounding box center [595, 241] width 242 height 362
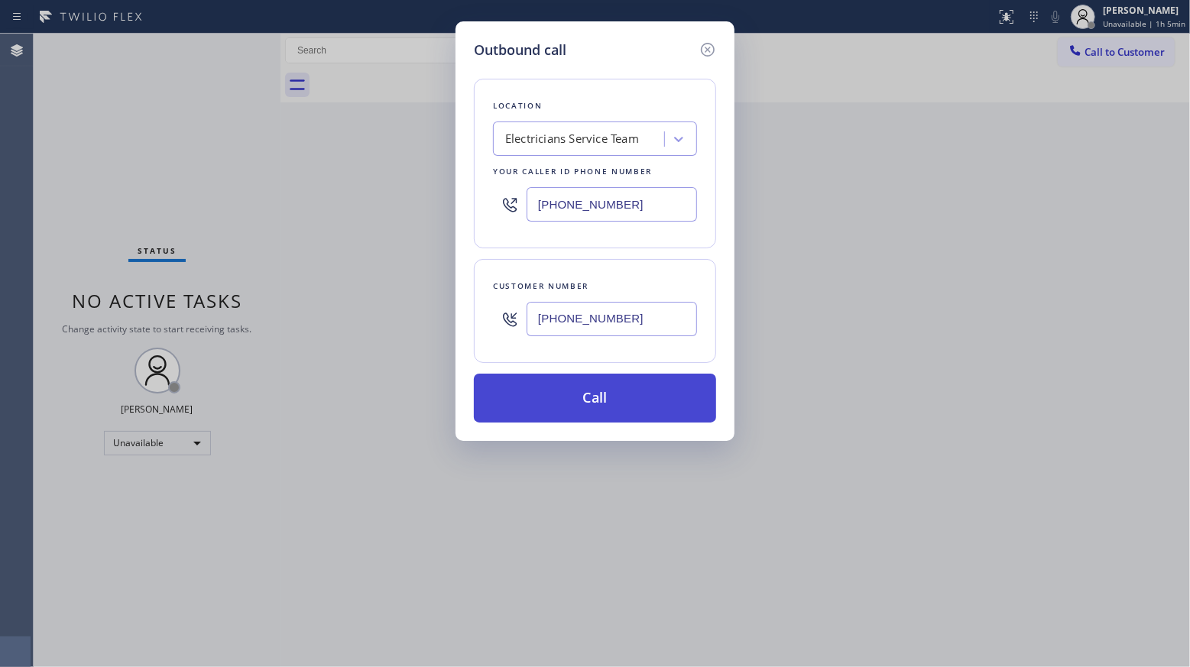
drag, startPoint x: 588, startPoint y: 418, endPoint x: 600, endPoint y: 405, distance: 17.8
click at [591, 416] on button "Call" at bounding box center [595, 398] width 242 height 49
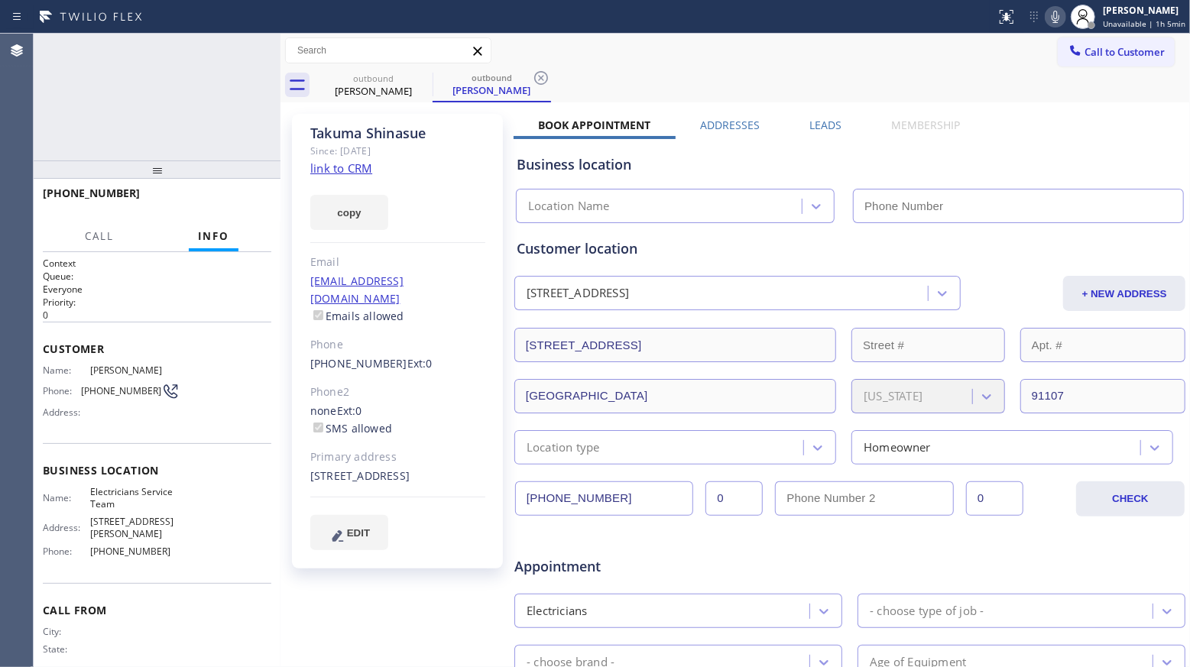
type input "[PHONE_NUMBER]"
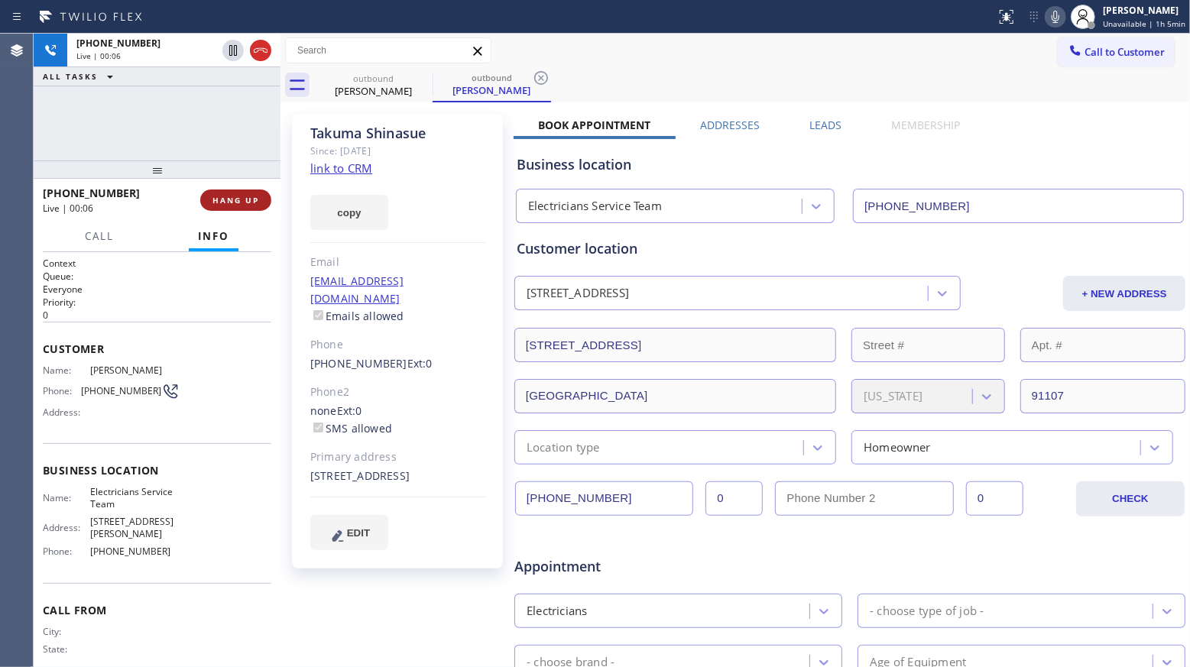
click at [239, 195] on span "HANG UP" at bounding box center [235, 200] width 47 height 11
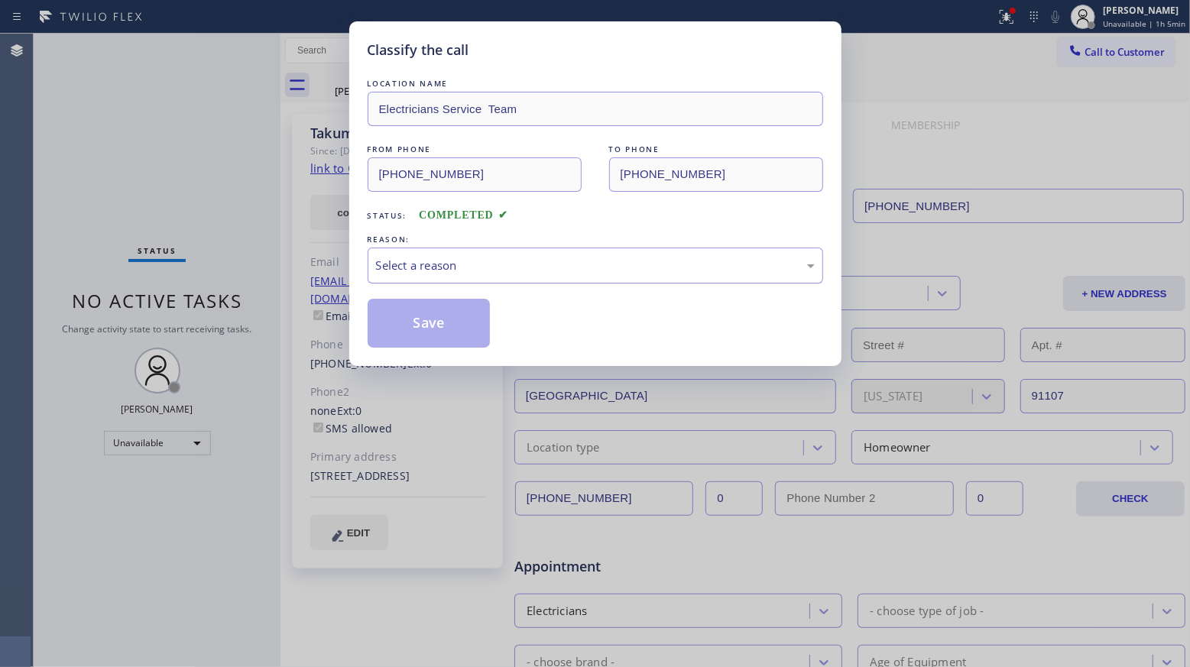
click at [468, 257] on div "Select a reason" at bounding box center [594, 266] width 455 height 36
click at [442, 313] on button "Save" at bounding box center [428, 323] width 123 height 49
click at [442, 312] on button "Save" at bounding box center [428, 323] width 123 height 49
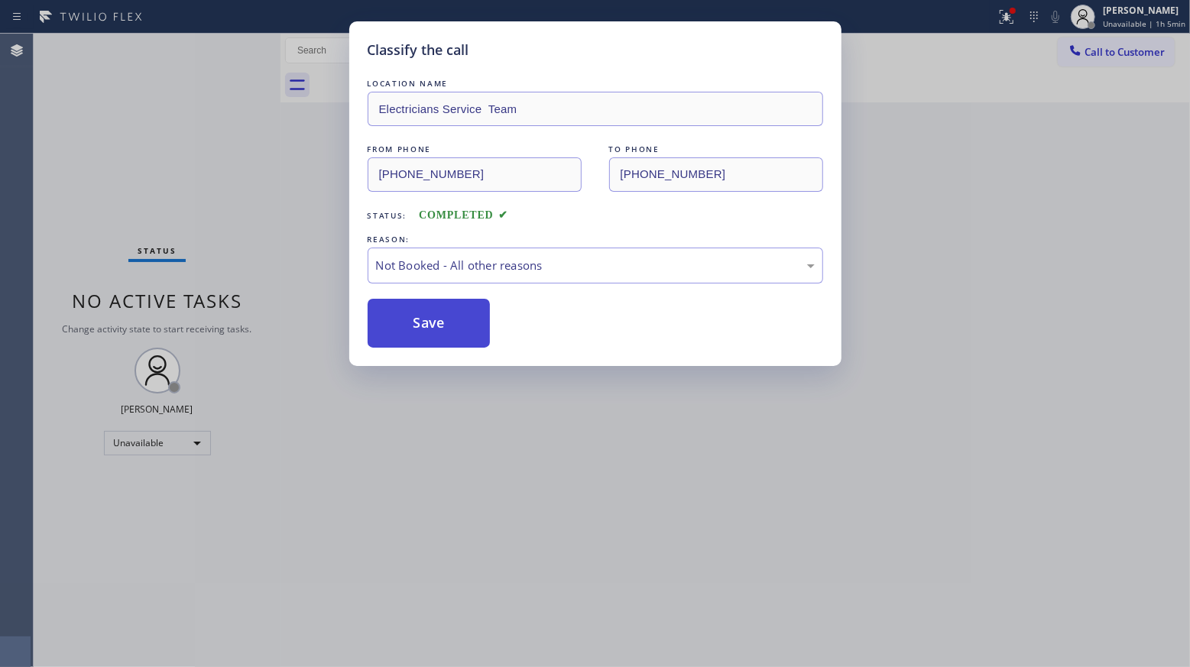
click at [442, 312] on button "Save" at bounding box center [428, 323] width 123 height 49
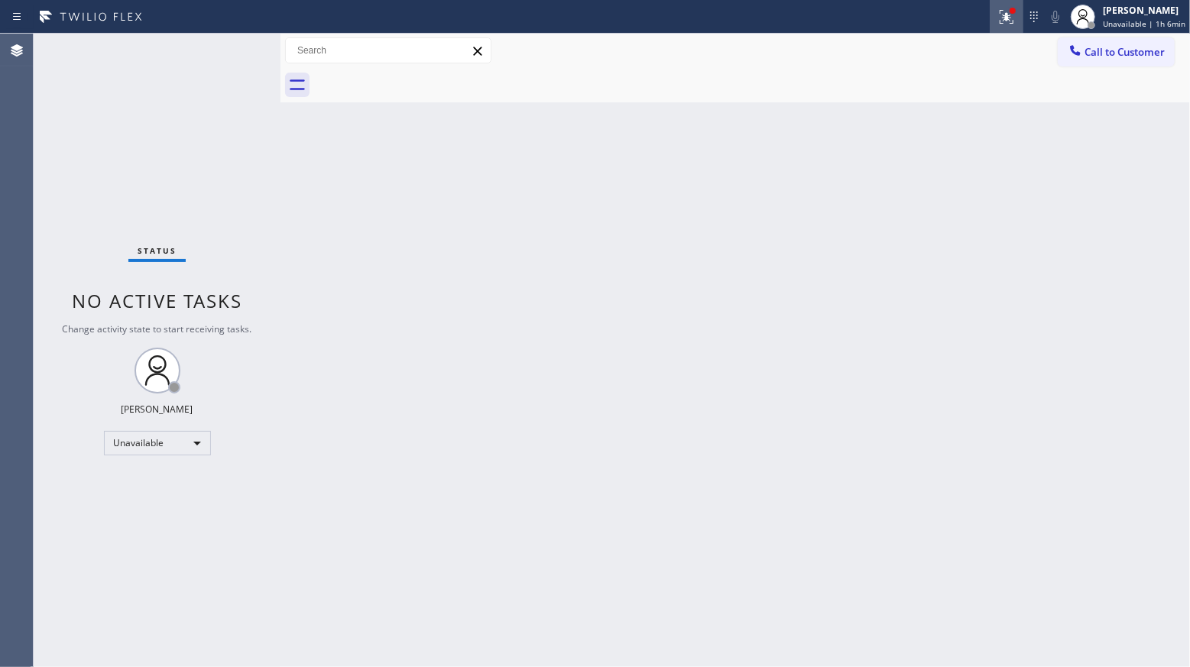
click at [996, 17] on div at bounding box center [1006, 17] width 34 height 18
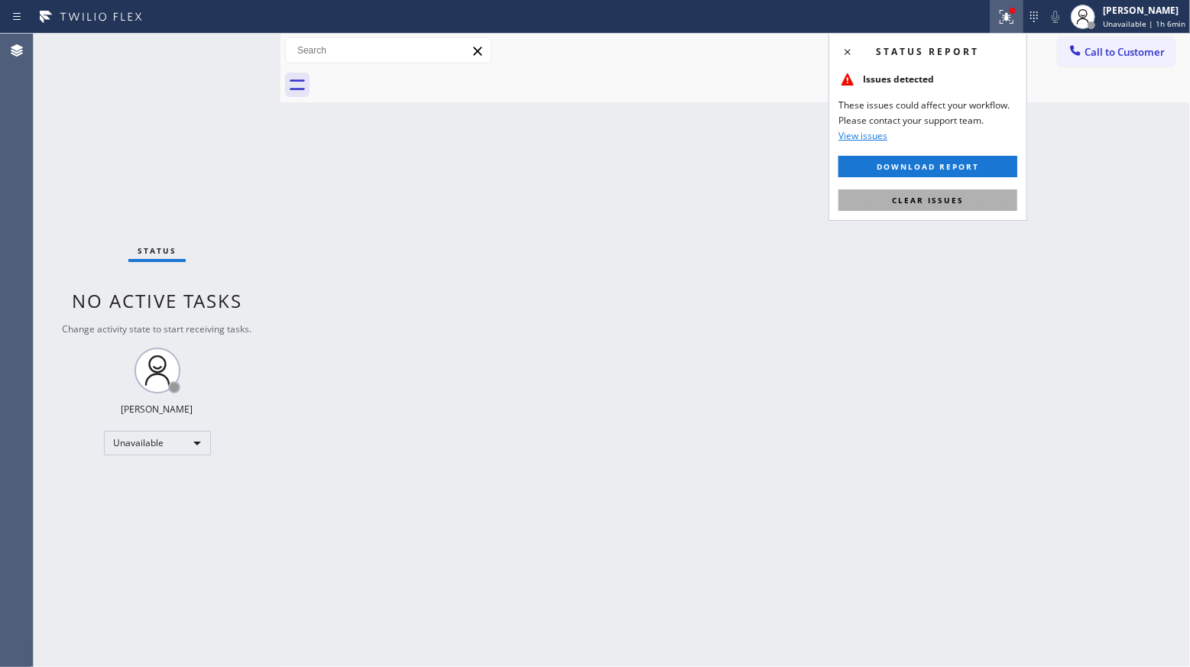
click at [908, 199] on span "Clear issues" at bounding box center [928, 200] width 72 height 11
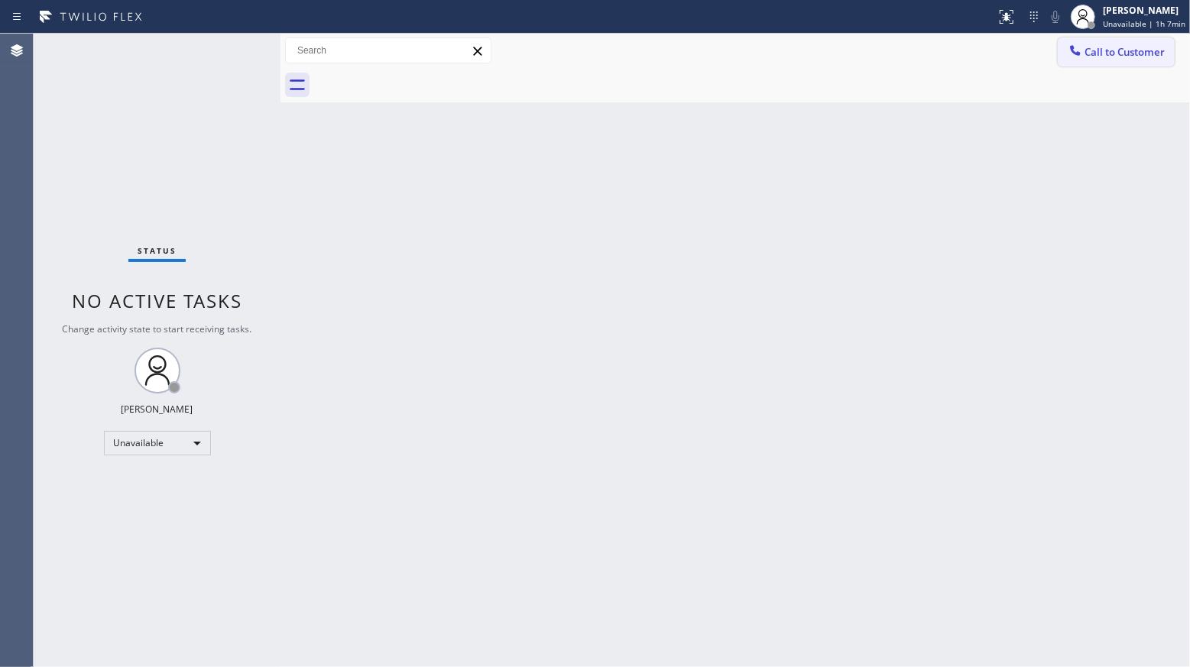
click at [1086, 38] on div "Call to Customer Outbound call Location Electricians Service Team Your caller i…" at bounding box center [734, 51] width 909 height 34
click at [1070, 47] on icon at bounding box center [1074, 50] width 15 height 15
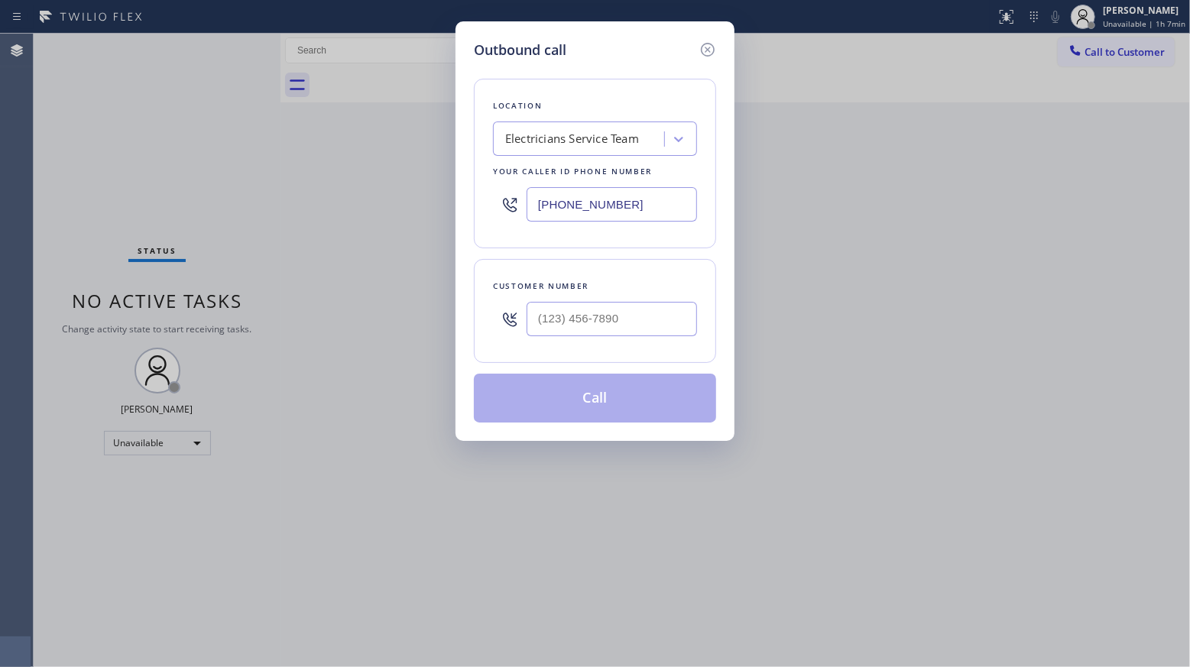
click at [637, 344] on div at bounding box center [611, 319] width 170 height 50
click at [648, 322] on input "(___) ___-____" at bounding box center [611, 319] width 170 height 34
paste input "714) 365-2647"
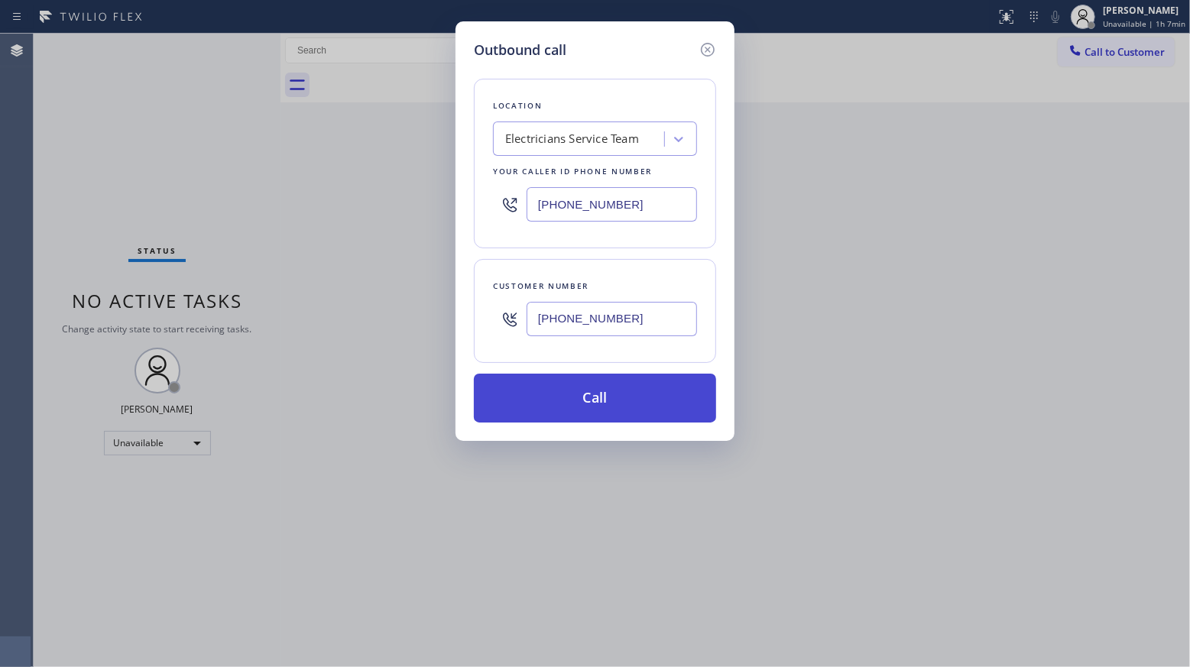
type input "[PHONE_NUMBER]"
click at [608, 396] on button "Call" at bounding box center [595, 398] width 242 height 49
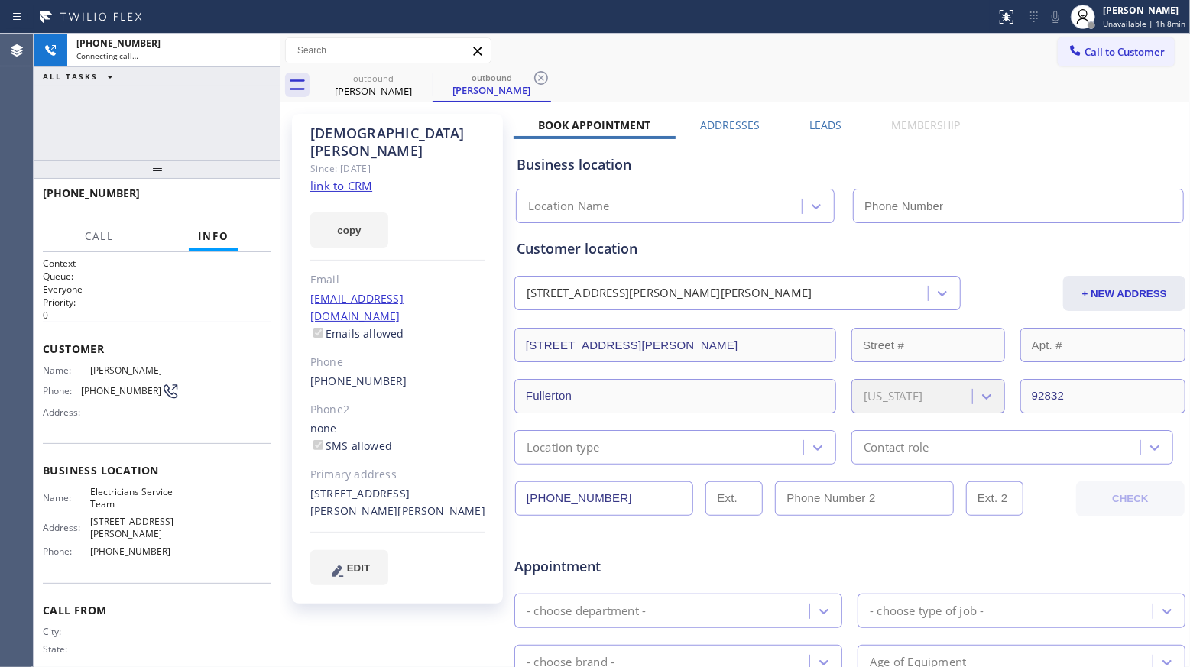
type input "[PHONE_NUMBER]"
drag, startPoint x: 819, startPoint y: 123, endPoint x: 829, endPoint y: 119, distance: 10.6
click at [820, 123] on label "Leads" at bounding box center [825, 125] width 32 height 15
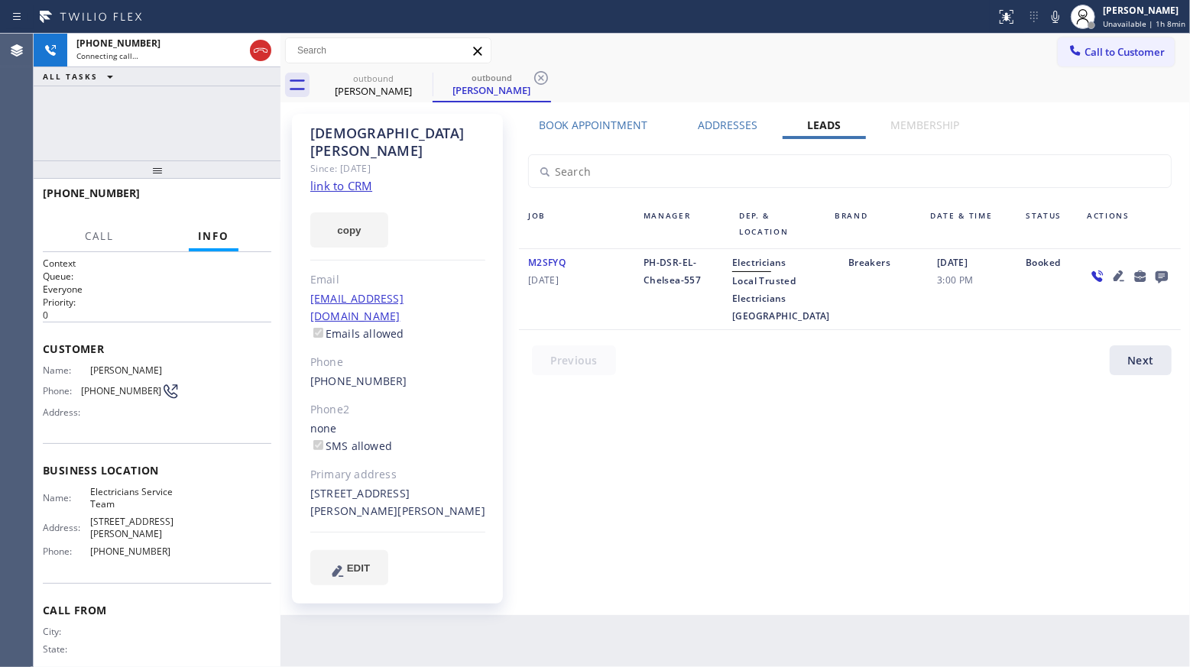
click at [1157, 275] on icon at bounding box center [1161, 277] width 12 height 12
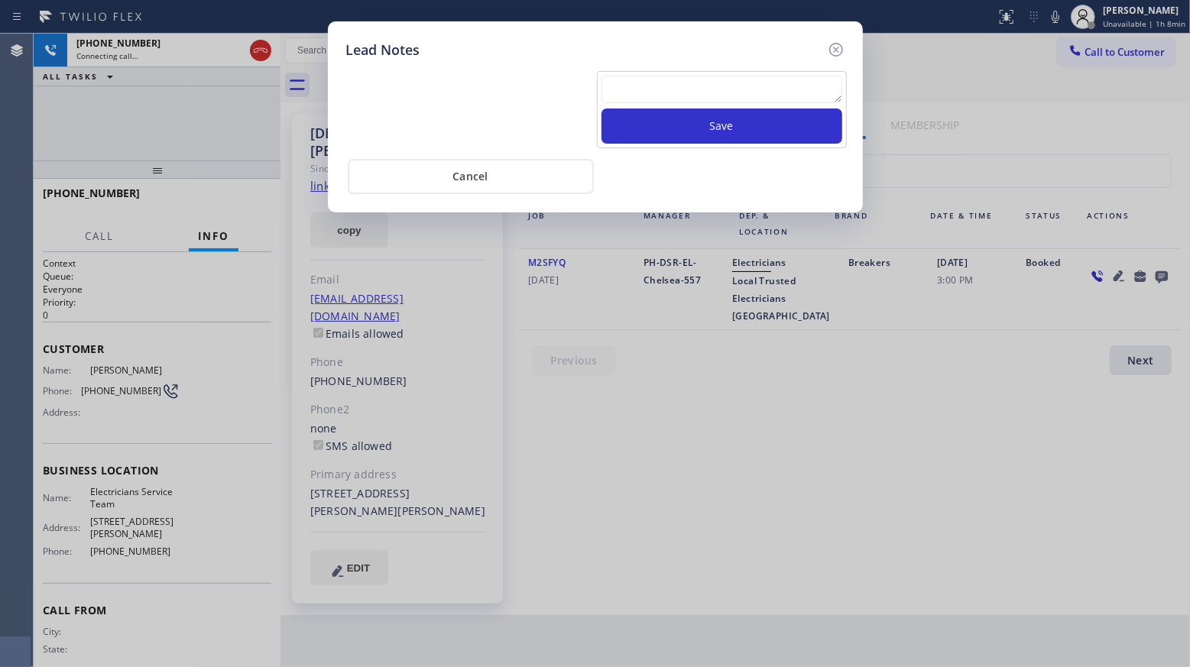
click at [670, 96] on textarea at bounding box center [721, 90] width 241 height 28
paste textarea "VM / Follow up call - Please transfer to me"
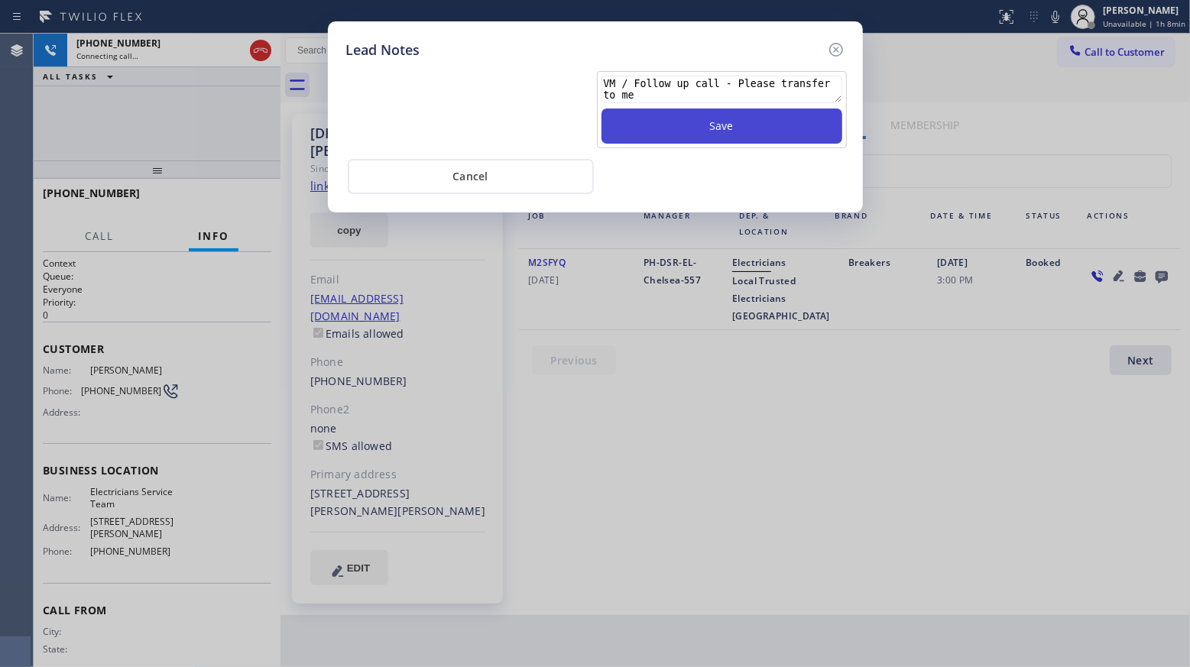
scroll to position [11, 0]
type textarea "VM / Follow up call - Please transfer to me"
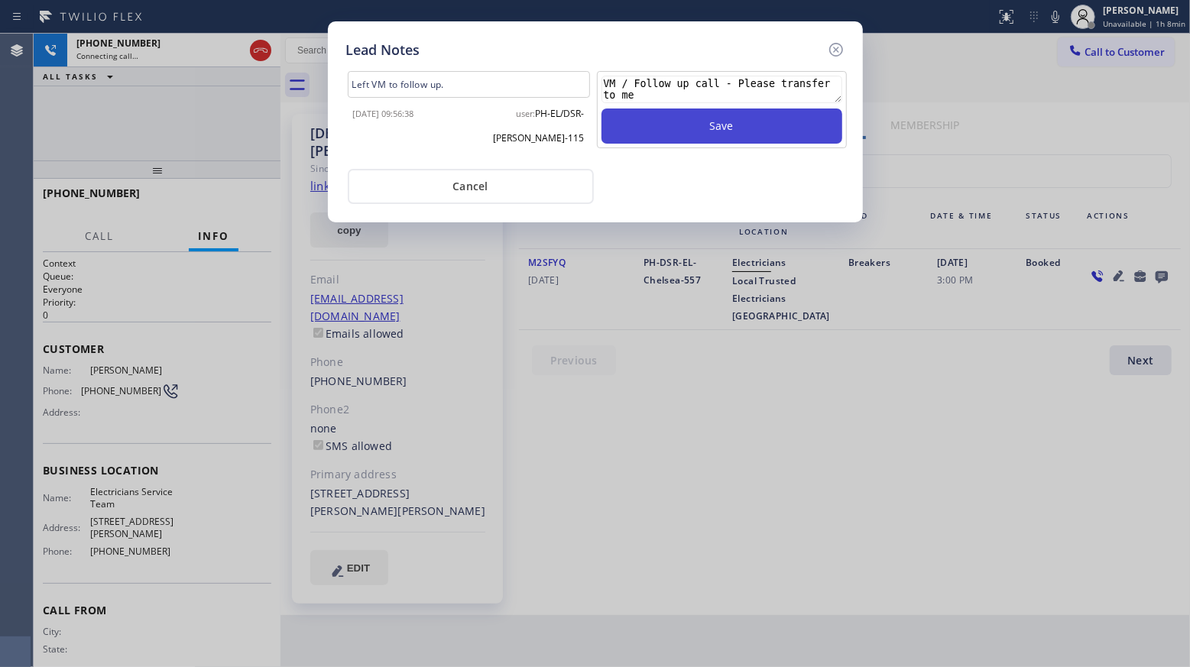
click at [680, 120] on button "Save" at bounding box center [721, 125] width 241 height 35
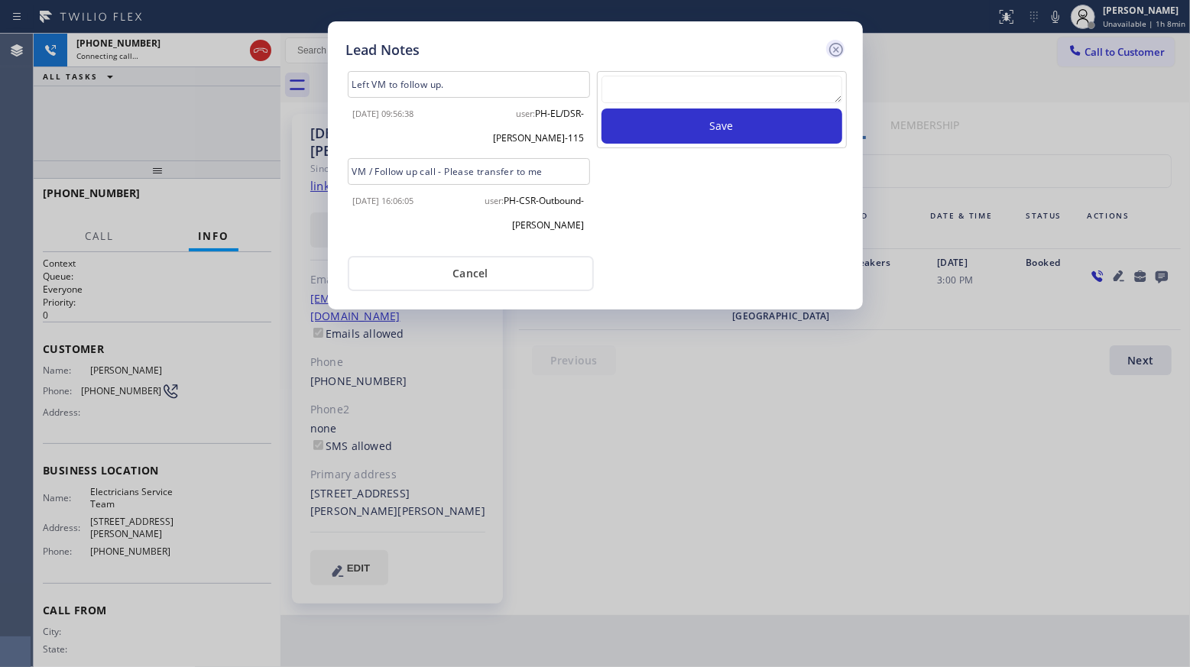
click at [828, 50] on icon at bounding box center [835, 50] width 14 height 14
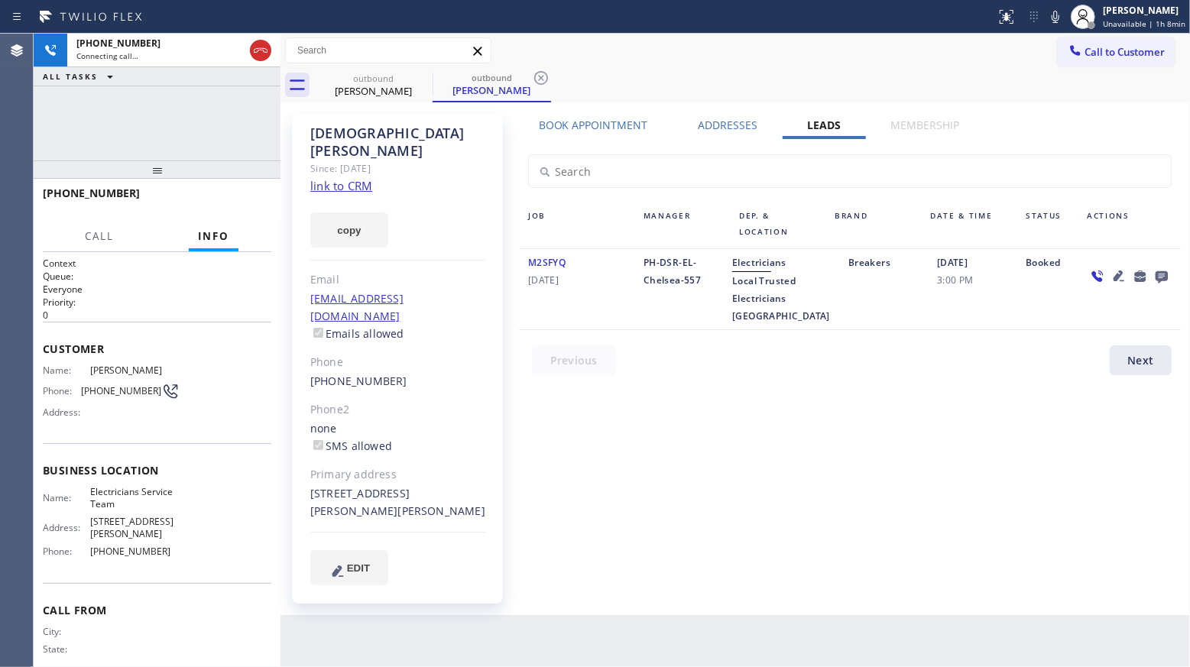
drag, startPoint x: 667, startPoint y: 70, endPoint x: 558, endPoint y: 85, distance: 110.2
click at [660, 70] on div "outbound [PERSON_NAME] outbound [PERSON_NAME]" at bounding box center [752, 85] width 876 height 34
click at [542, 86] on icon at bounding box center [541, 78] width 18 height 18
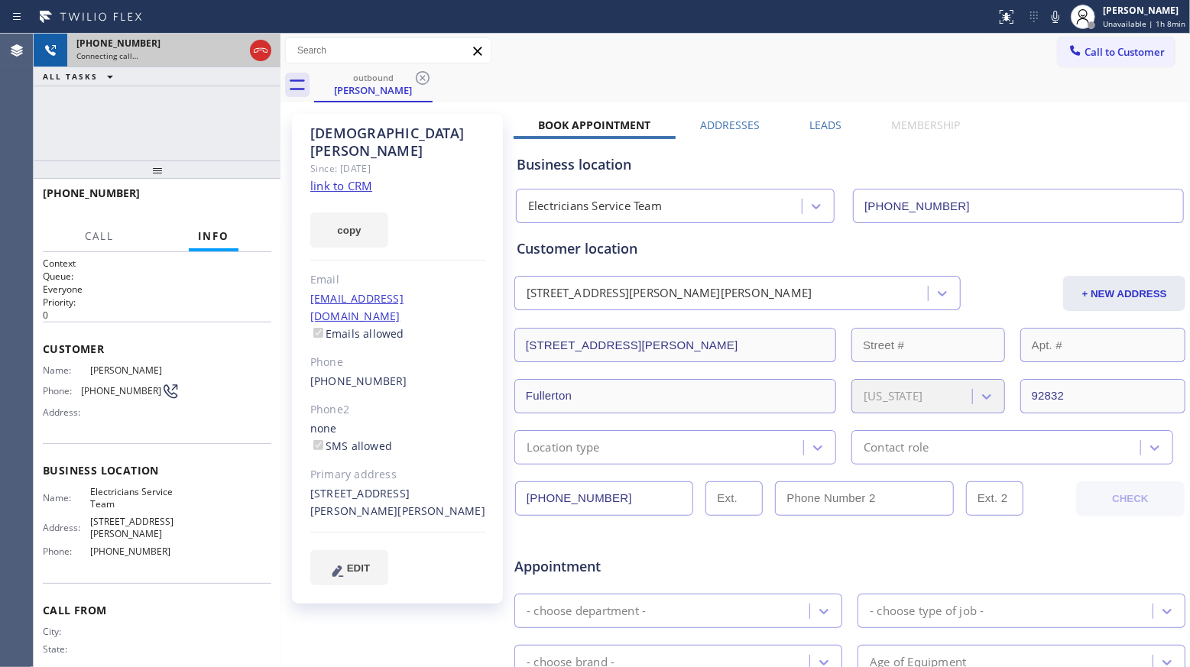
click at [271, 53] on div at bounding box center [261, 51] width 28 height 34
click at [257, 55] on icon at bounding box center [260, 50] width 18 height 18
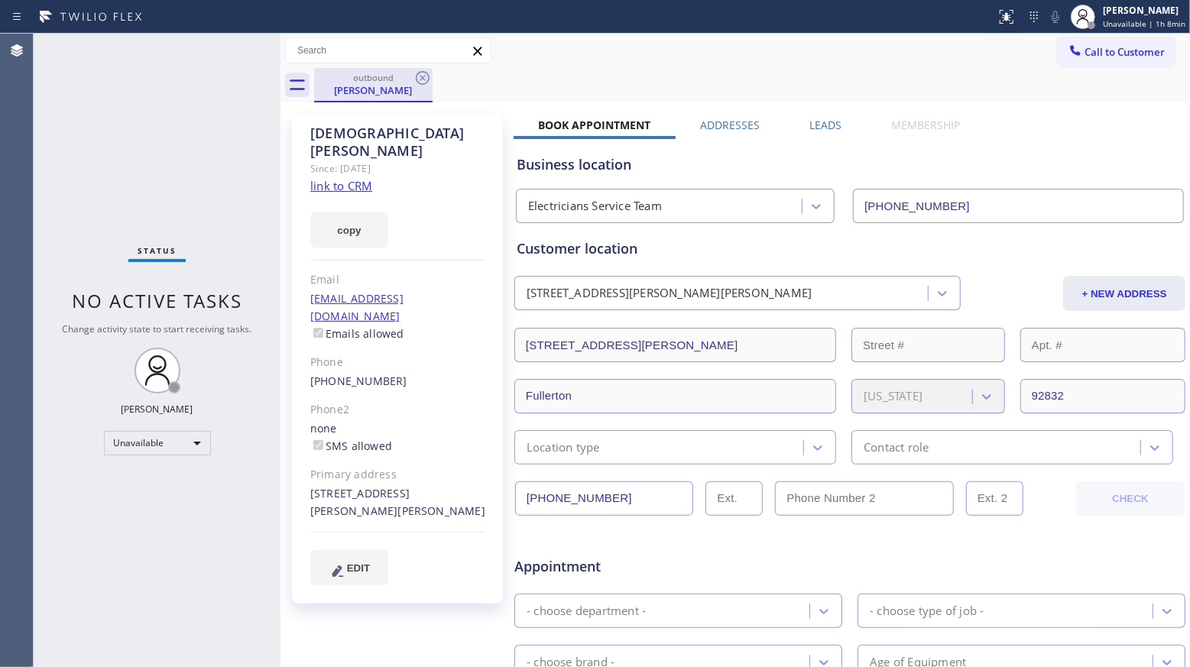
click at [410, 86] on div "[PERSON_NAME]" at bounding box center [373, 90] width 115 height 14
click at [421, 83] on icon at bounding box center [422, 78] width 18 height 18
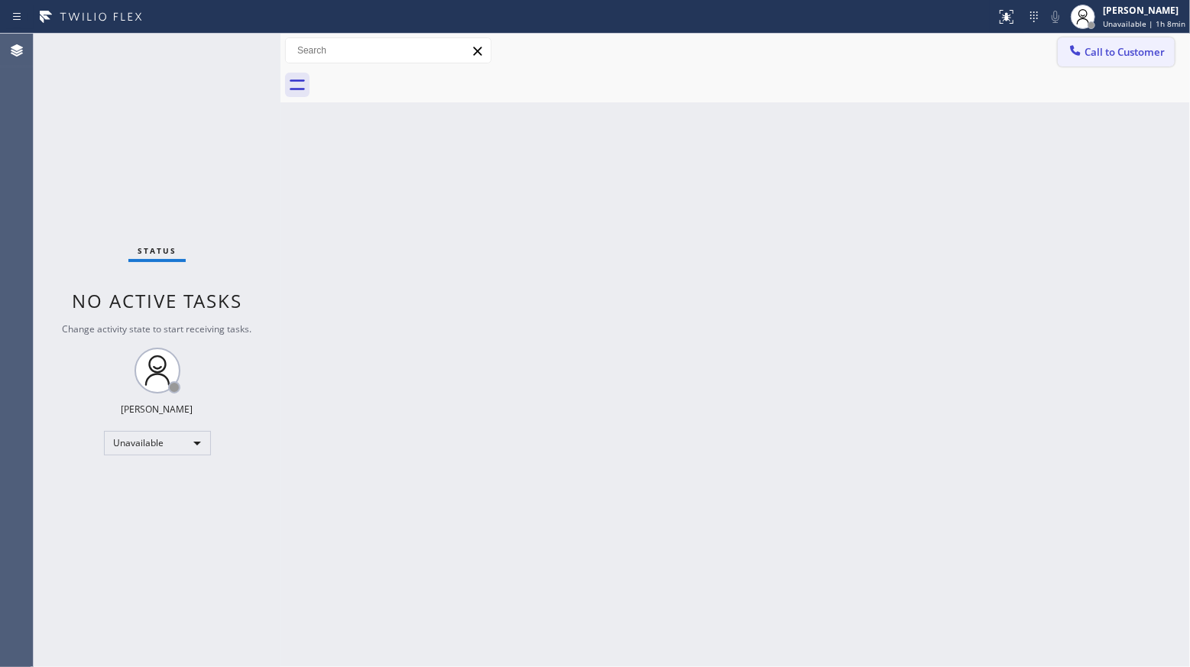
drag, startPoint x: 1104, startPoint y: 42, endPoint x: 1013, endPoint y: 96, distance: 105.9
click at [1101, 47] on button "Call to Customer" at bounding box center [1115, 51] width 117 height 29
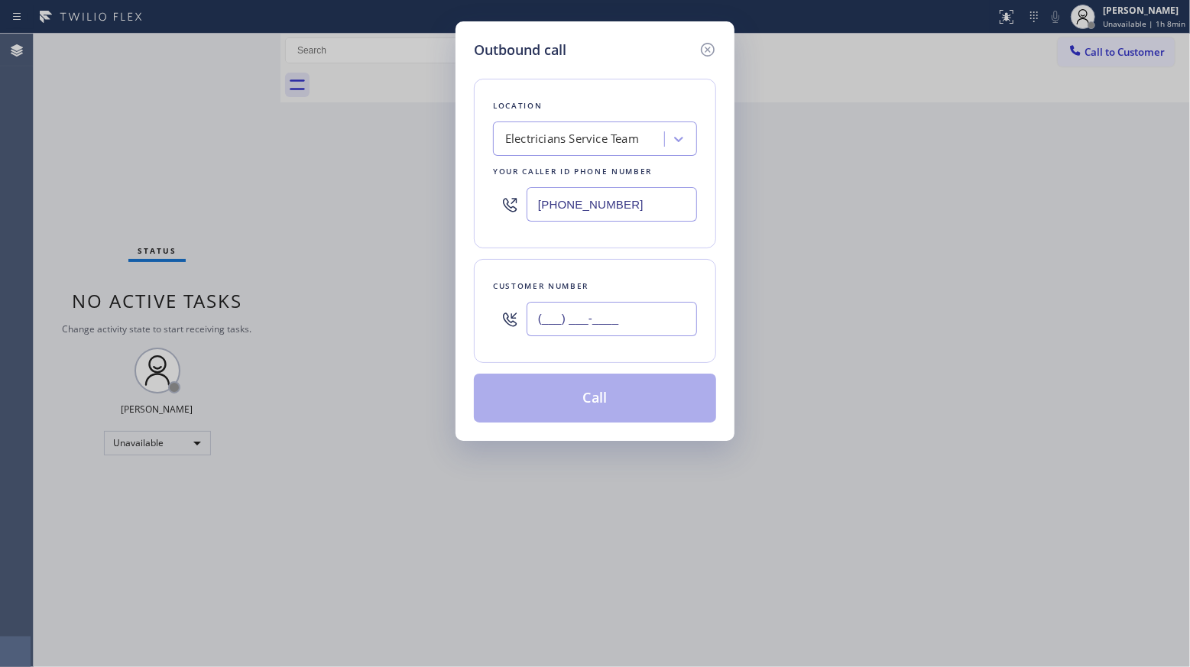
click at [650, 336] on input "(___) ___-____" at bounding box center [611, 319] width 170 height 34
paste input "310) 741-8461"
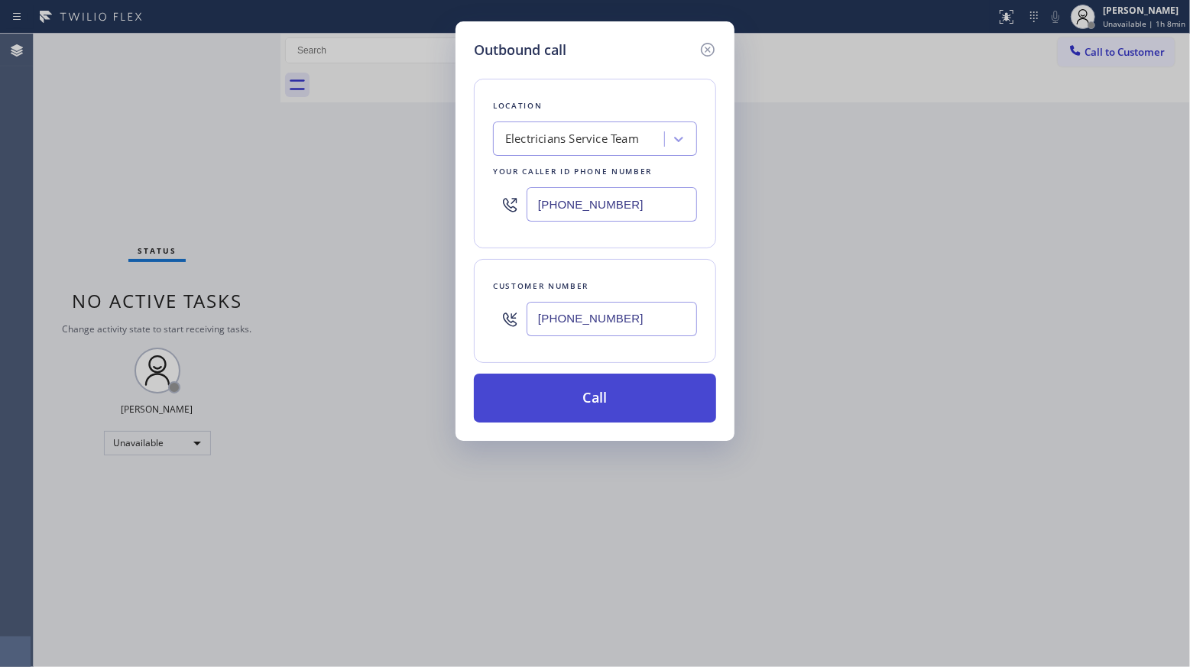
type input "[PHONE_NUMBER]"
drag, startPoint x: 588, startPoint y: 397, endPoint x: 607, endPoint y: 404, distance: 20.3
click at [587, 397] on button "Call" at bounding box center [595, 398] width 242 height 49
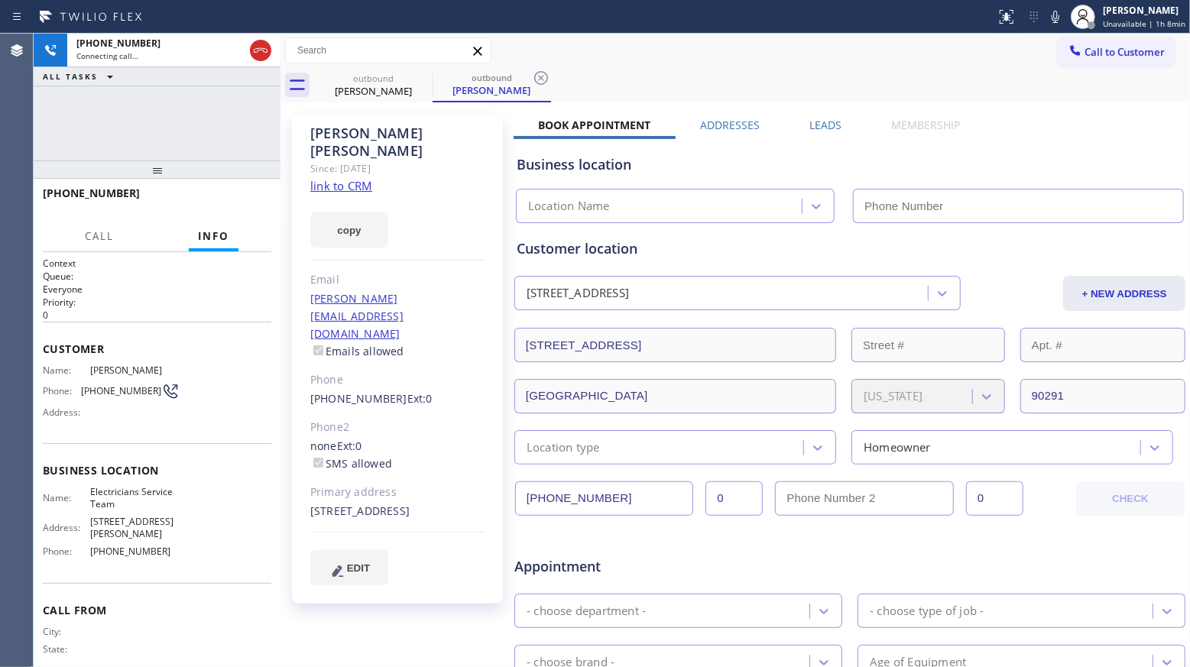
type input "[PHONE_NUMBER]"
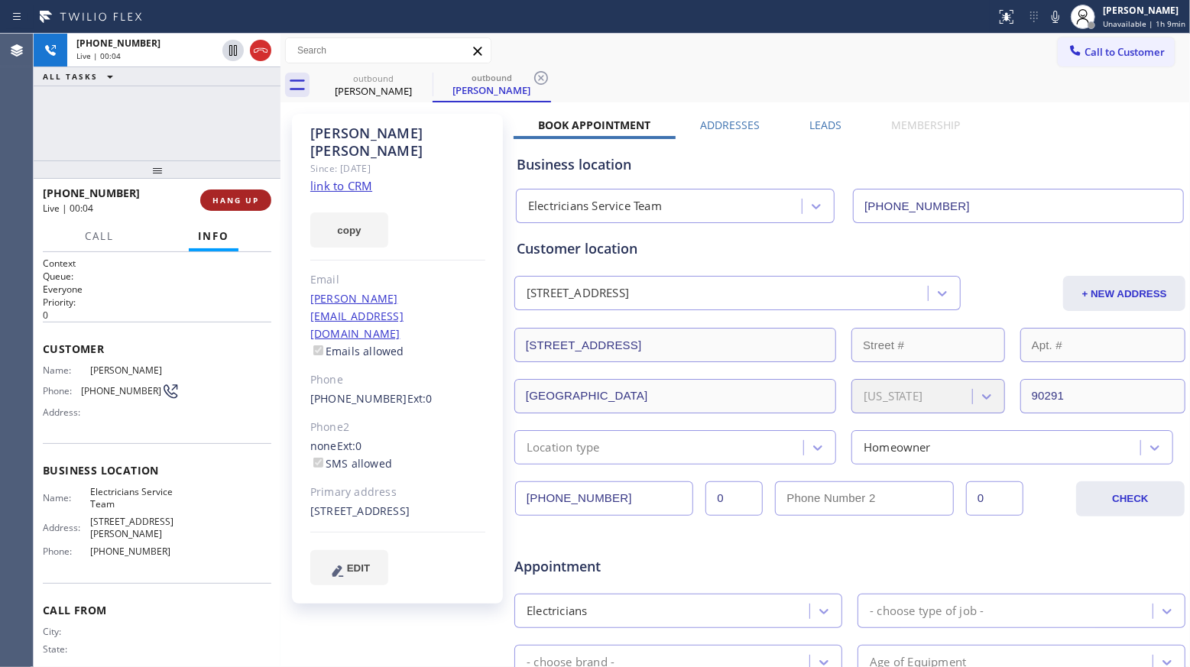
click at [228, 202] on span "HANG UP" at bounding box center [235, 200] width 47 height 11
click at [827, 126] on label "Leads" at bounding box center [825, 125] width 32 height 15
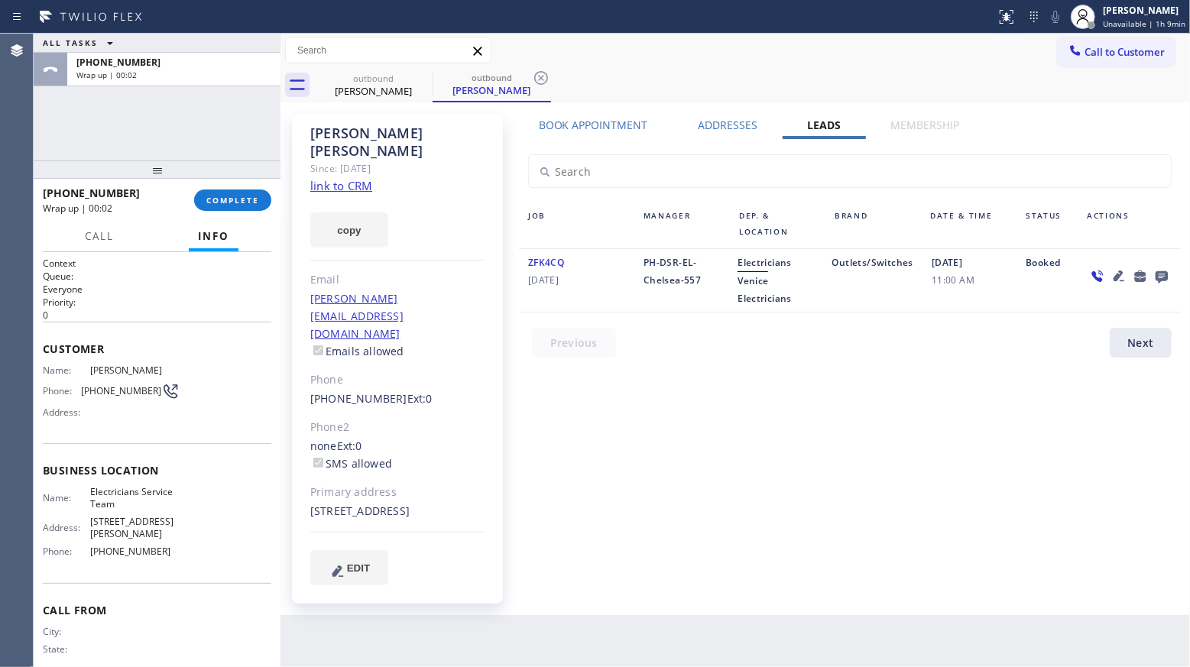
click at [1167, 279] on icon at bounding box center [1161, 276] width 18 height 19
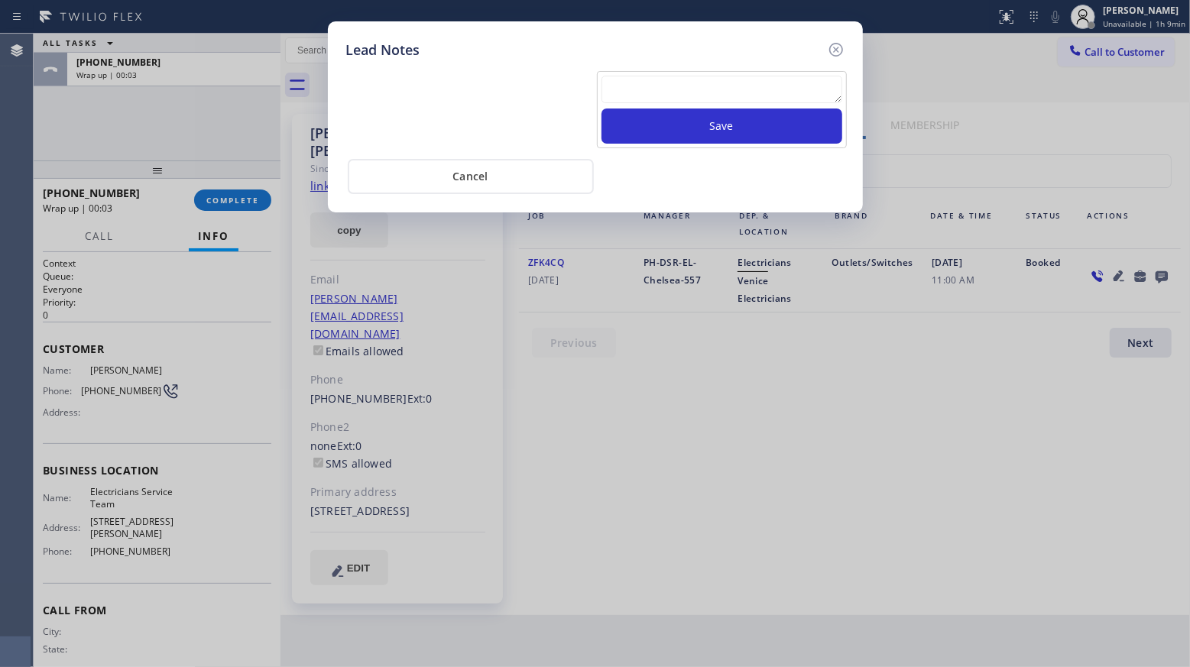
click at [733, 86] on textarea at bounding box center [721, 90] width 241 height 28
paste textarea "VM / Follow up call - Please transfer to me"
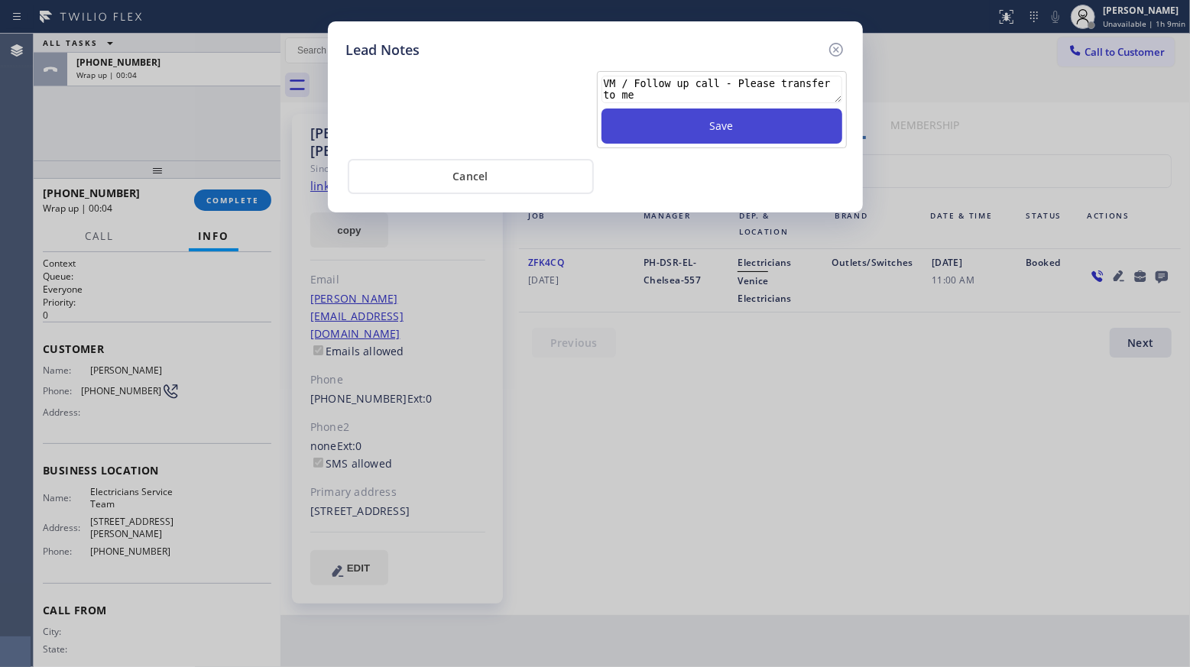
scroll to position [11, 0]
type textarea "VM / Follow up call - Please transfer to me"
click at [742, 131] on button "Save" at bounding box center [721, 125] width 241 height 35
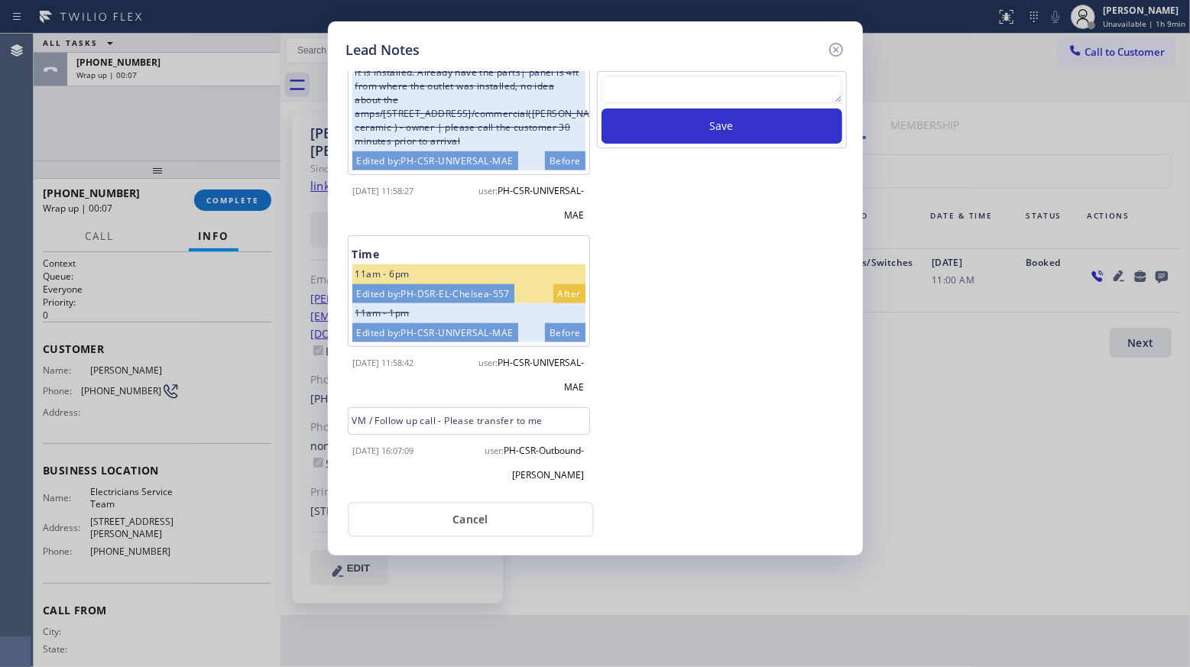
scroll to position [903, 0]
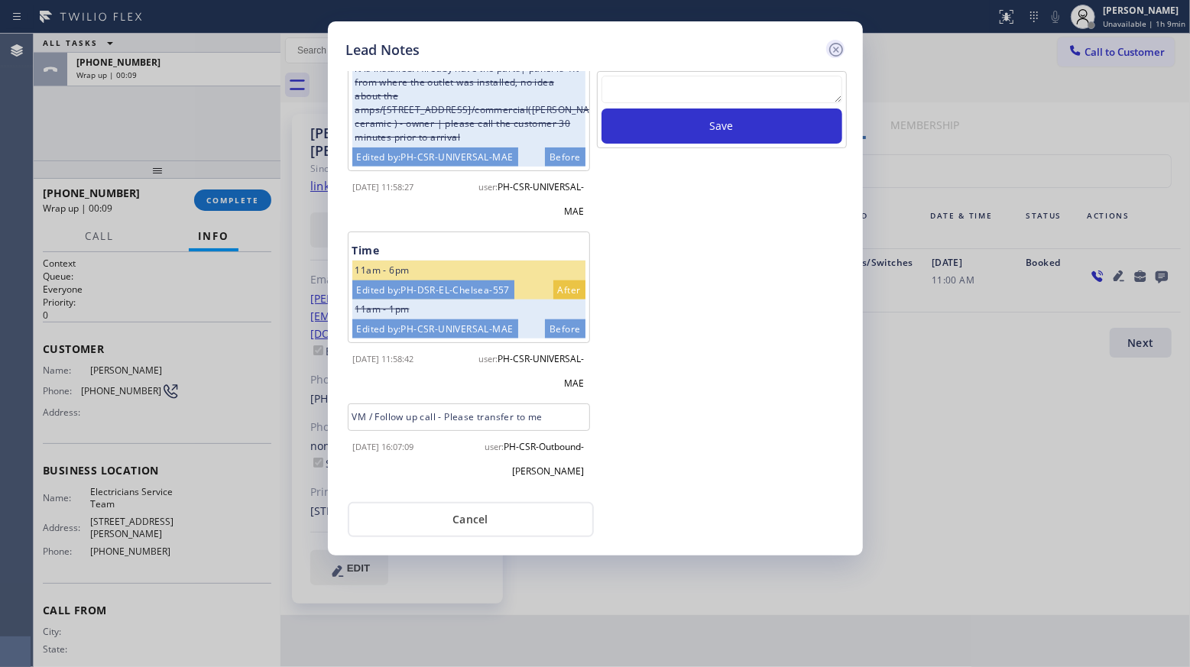
click at [837, 47] on icon at bounding box center [835, 50] width 14 height 14
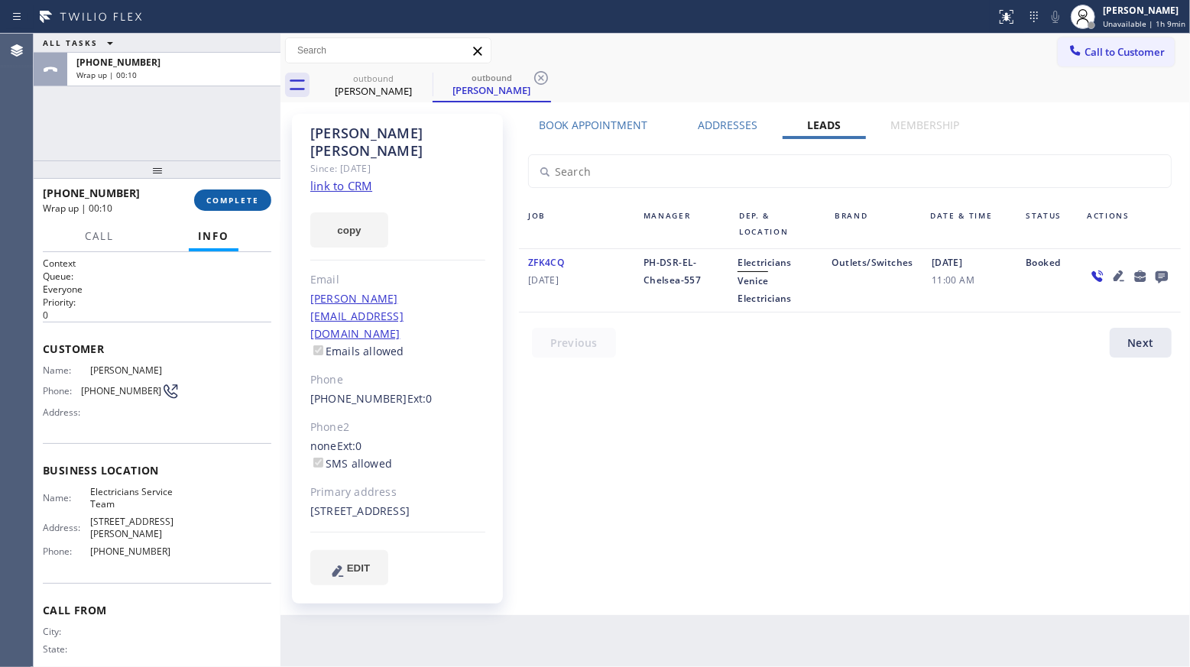
click at [236, 193] on button "COMPLETE" at bounding box center [232, 199] width 77 height 21
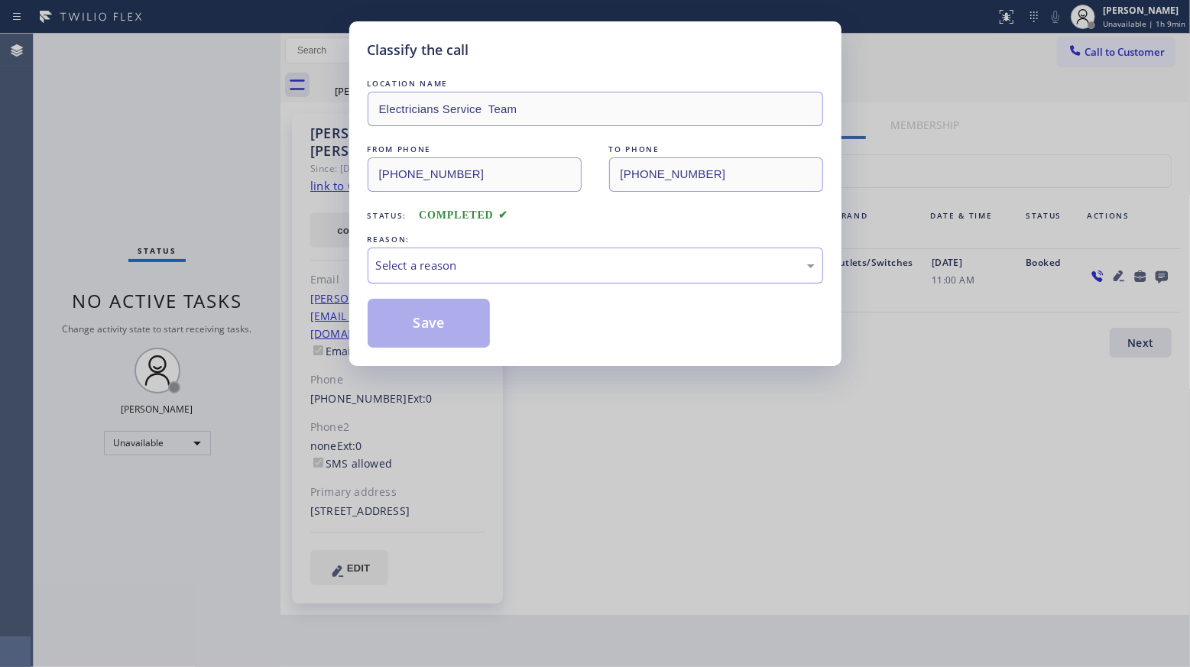
click at [461, 273] on div "Select a reason" at bounding box center [595, 266] width 439 height 18
click at [434, 330] on button "Save" at bounding box center [428, 323] width 123 height 49
click at [435, 329] on button "Save" at bounding box center [428, 323] width 123 height 49
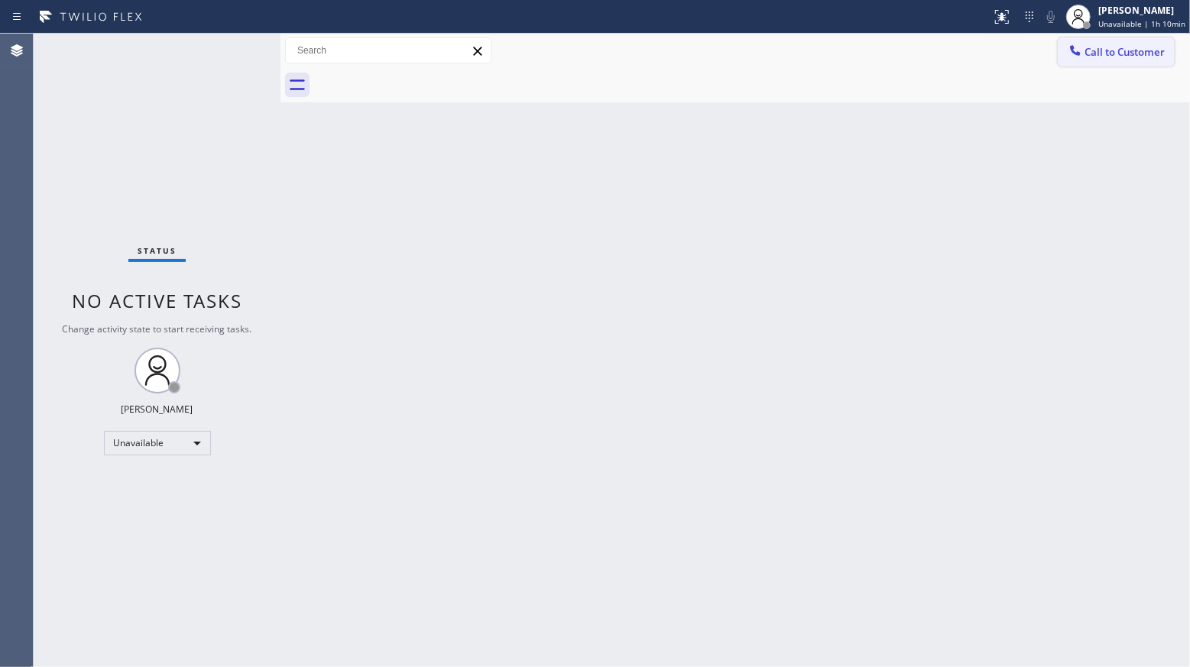
click at [1118, 45] on span "Call to Customer" at bounding box center [1124, 52] width 80 height 14
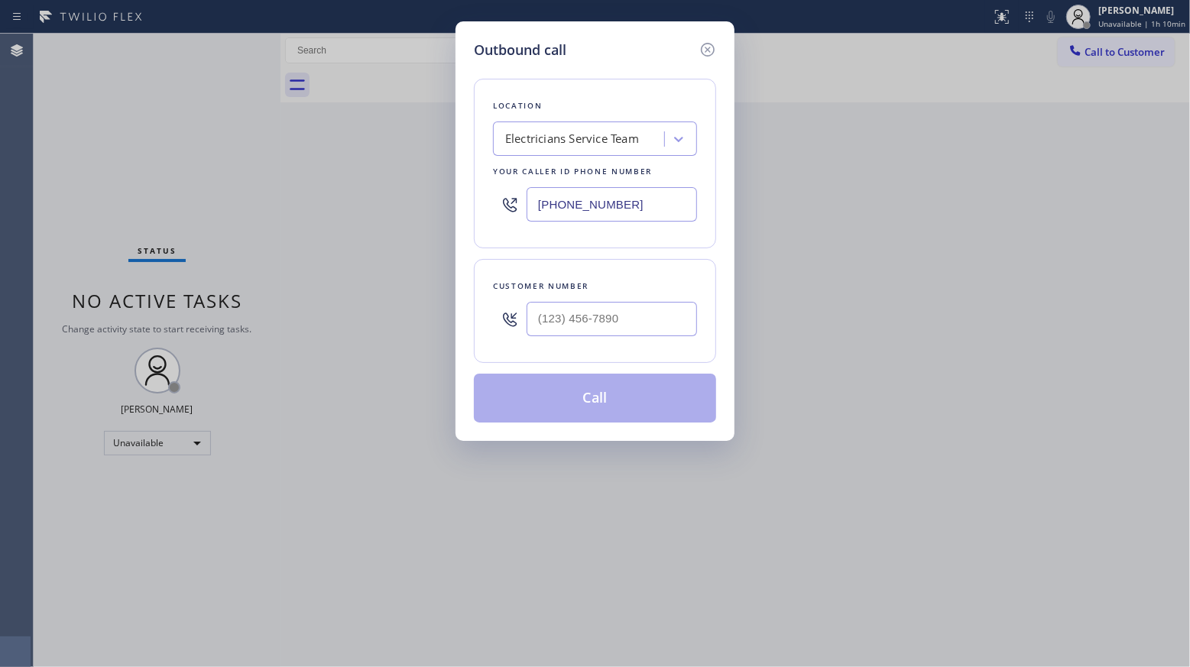
click at [642, 303] on div at bounding box center [611, 319] width 170 height 50
paste input "813) 895-5132"
click at [652, 323] on input "[PHONE_NUMBER]" at bounding box center [611, 319] width 170 height 34
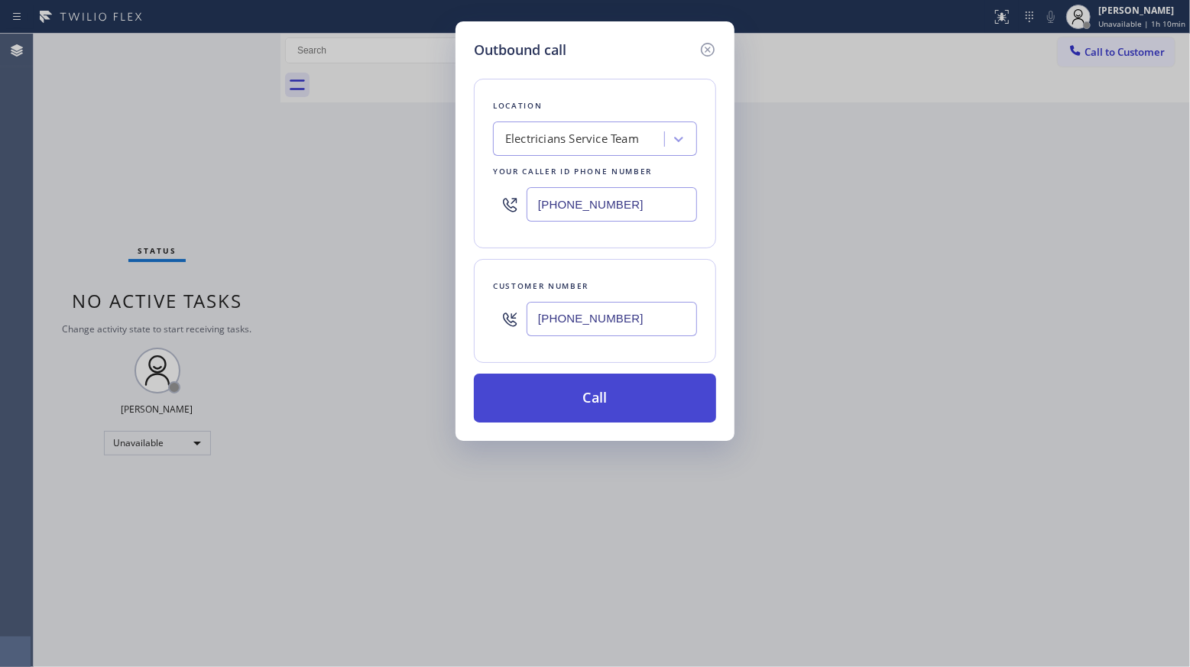
type input "[PHONE_NUMBER]"
click at [594, 405] on button "Call" at bounding box center [595, 398] width 242 height 49
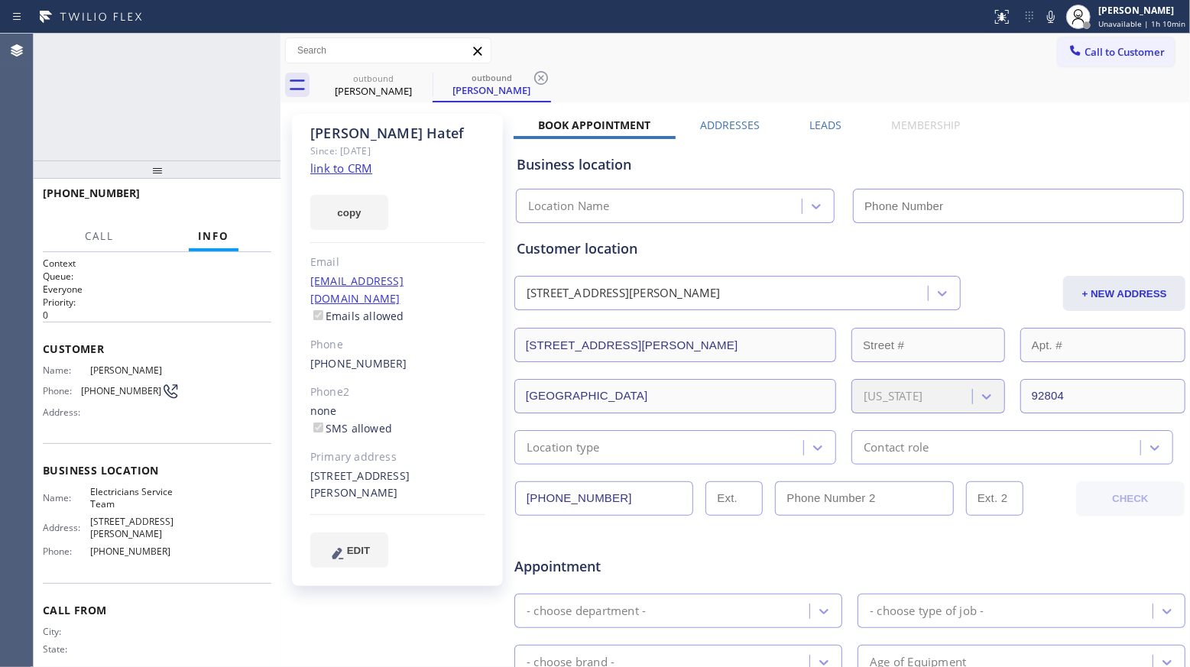
type input "[PHONE_NUMBER]"
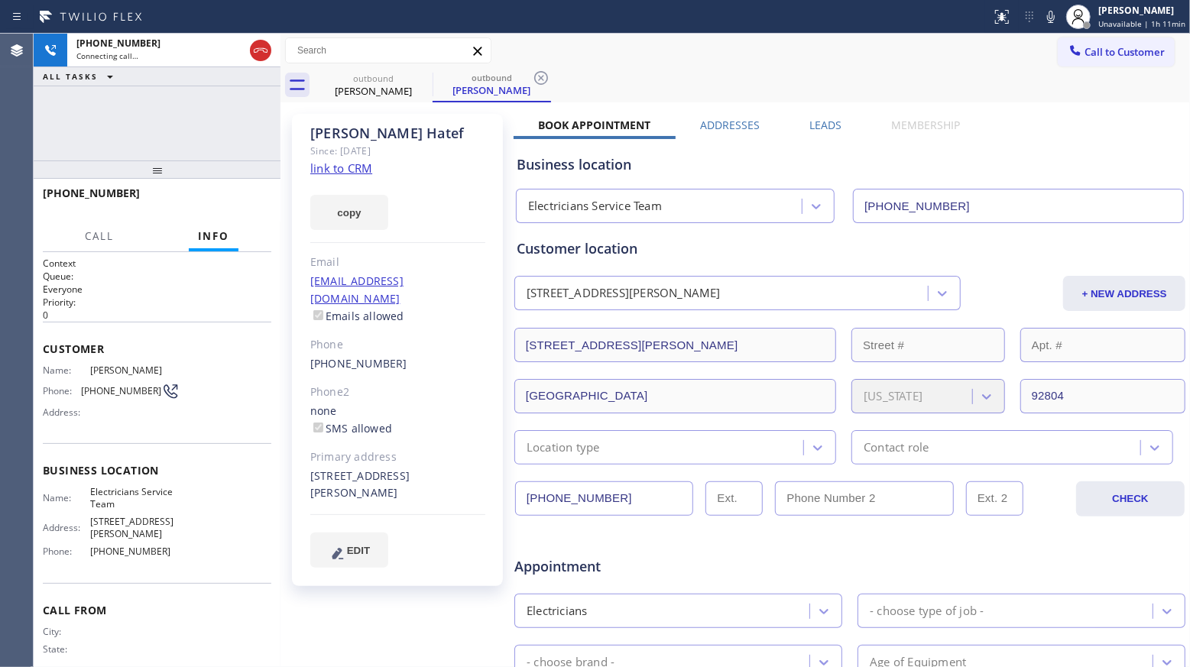
click at [833, 128] on label "Leads" at bounding box center [825, 125] width 32 height 15
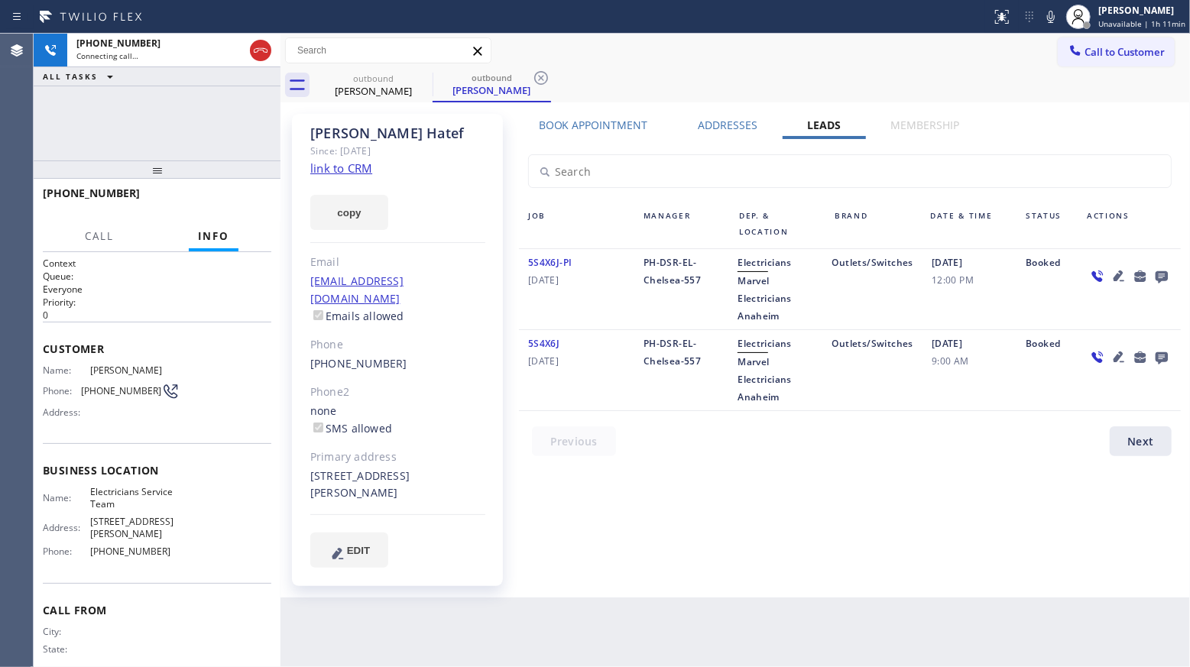
click at [1159, 273] on icon at bounding box center [1161, 277] width 12 height 12
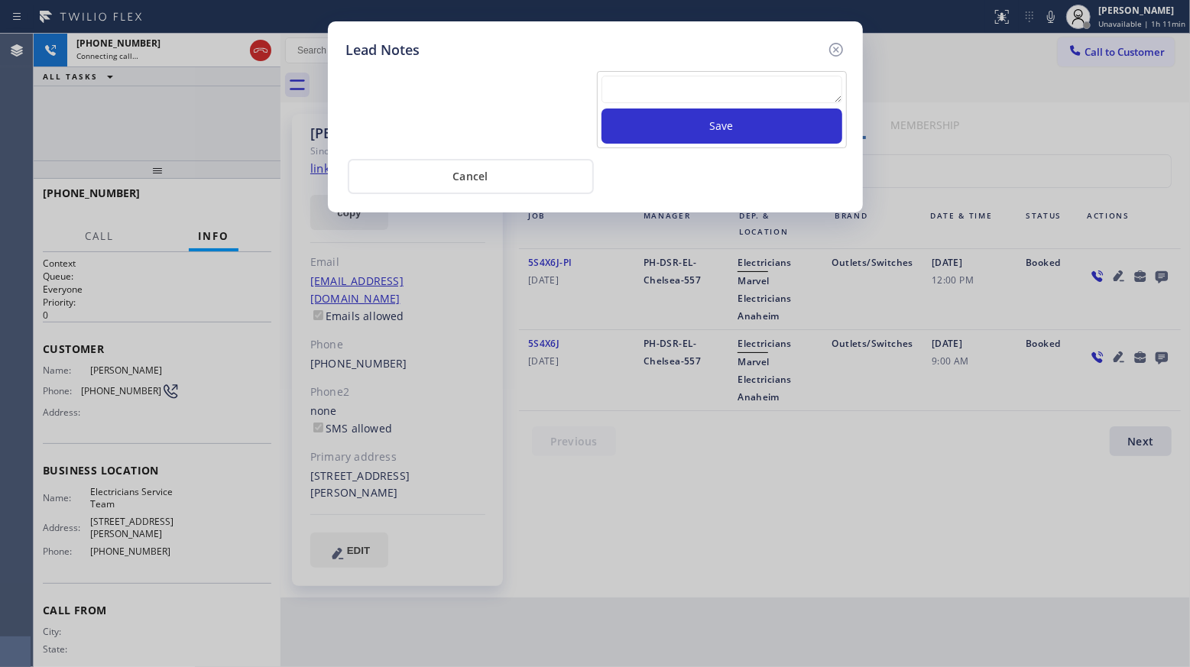
click at [713, 86] on textarea at bounding box center [721, 90] width 241 height 28
paste textarea "VM / Follow up call - Please transfer to me"
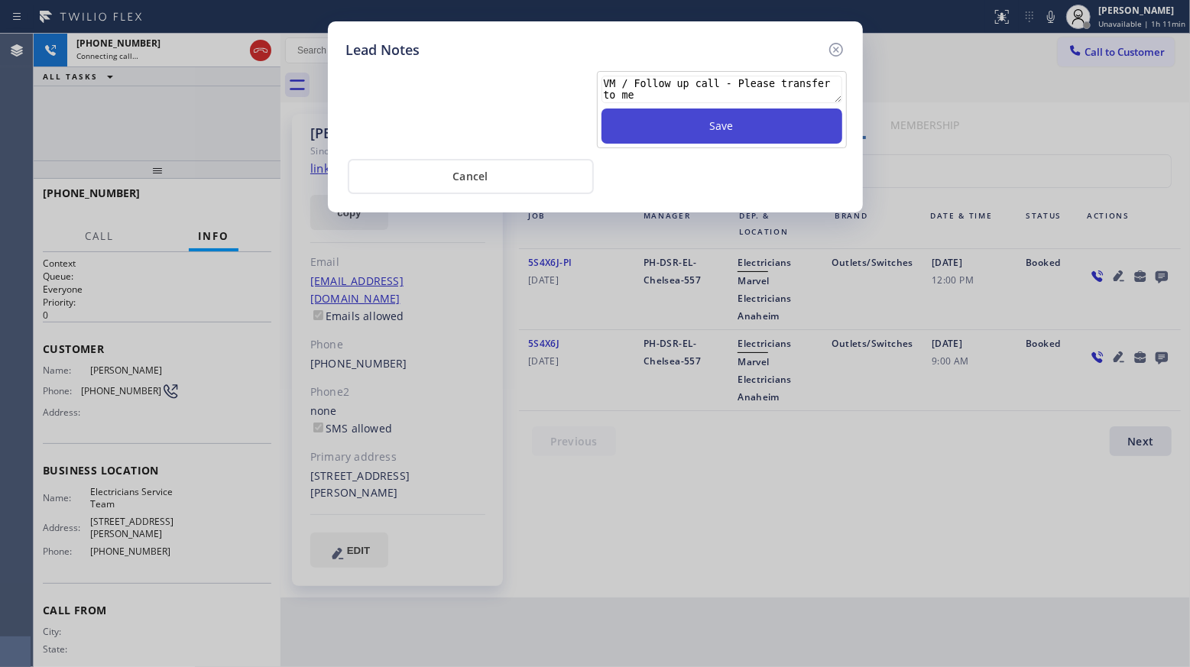
scroll to position [11, 0]
type textarea "VM / Follow up call - Please transfer to me"
click at [733, 136] on button "Save" at bounding box center [721, 125] width 241 height 35
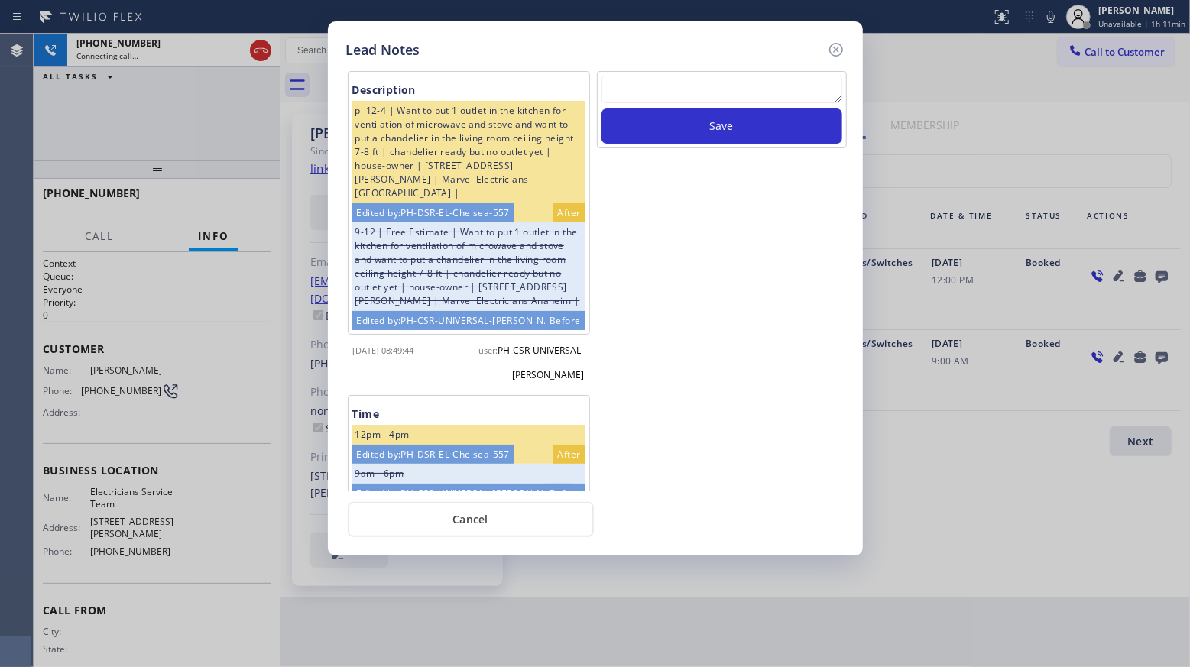
scroll to position [0, 0]
click at [837, 50] on icon at bounding box center [835, 50] width 14 height 14
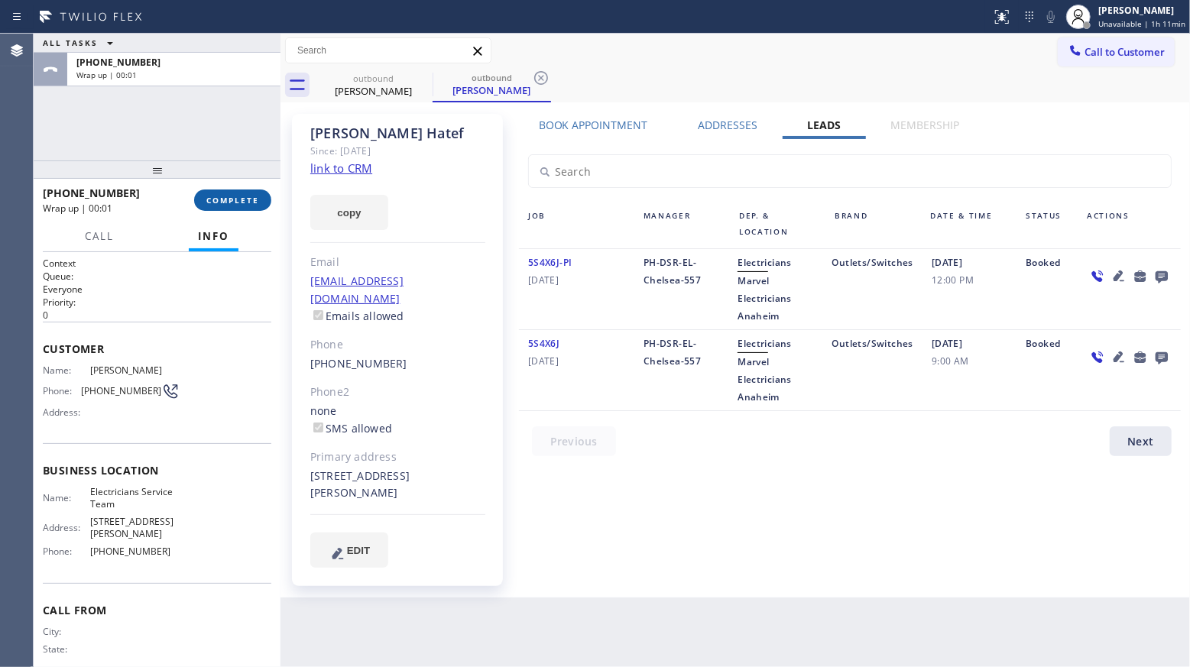
click at [236, 206] on button "COMPLETE" at bounding box center [232, 199] width 77 height 21
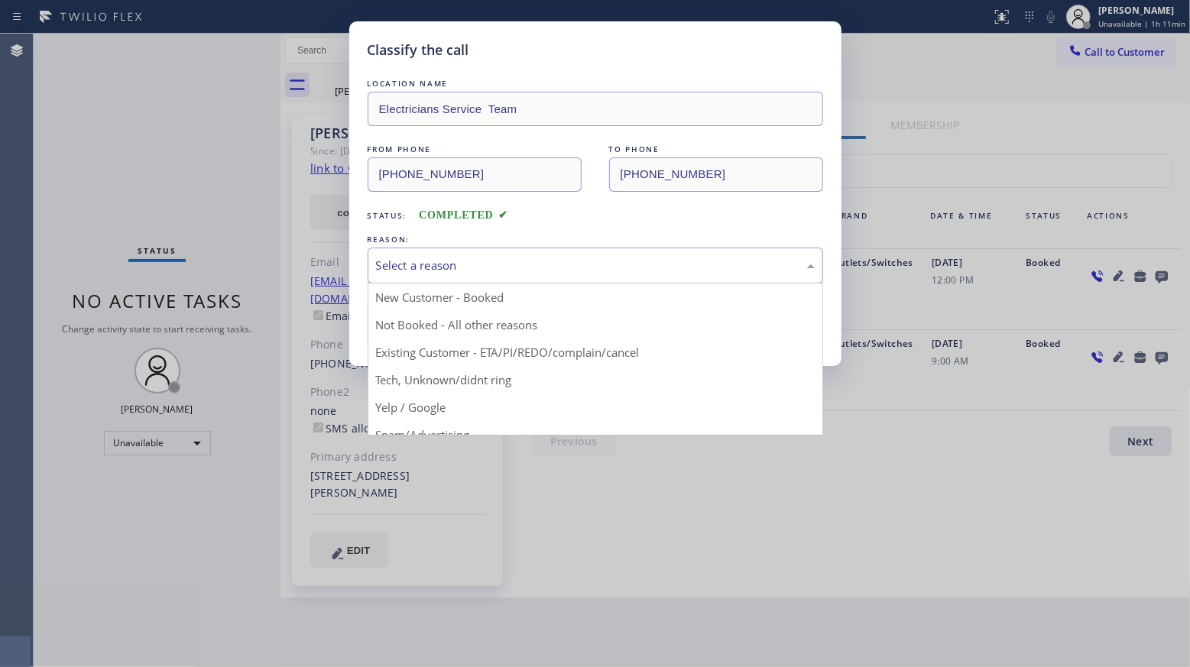
click at [441, 257] on div "Select a reason" at bounding box center [595, 266] width 439 height 18
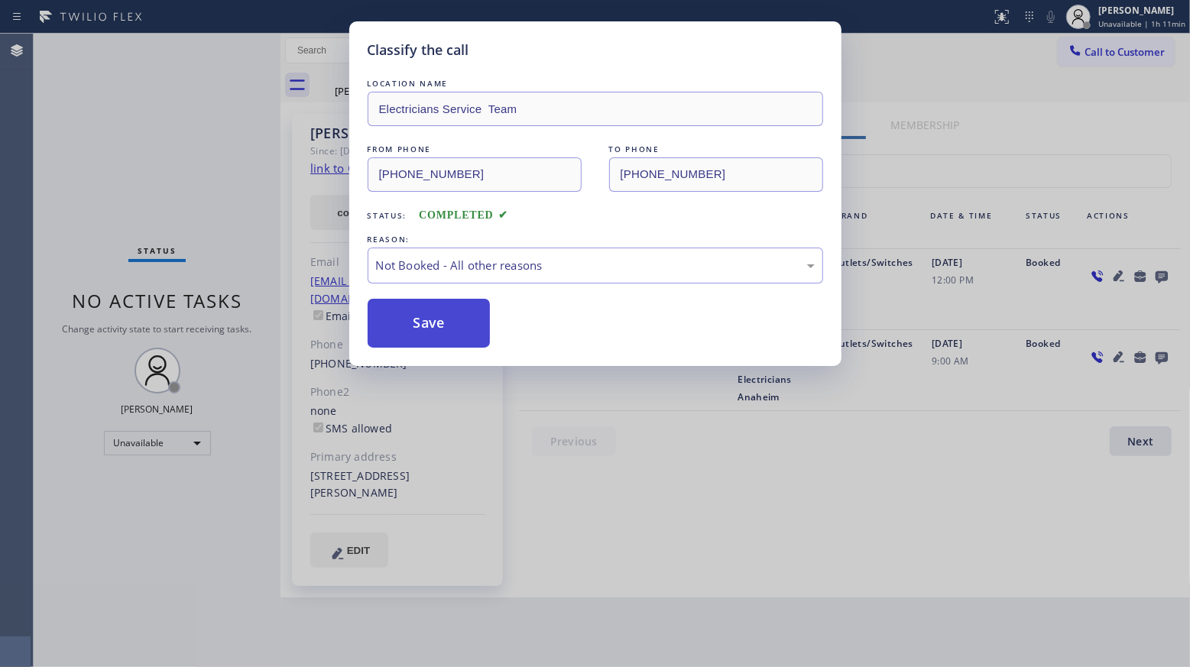
click at [434, 325] on button "Save" at bounding box center [428, 323] width 123 height 49
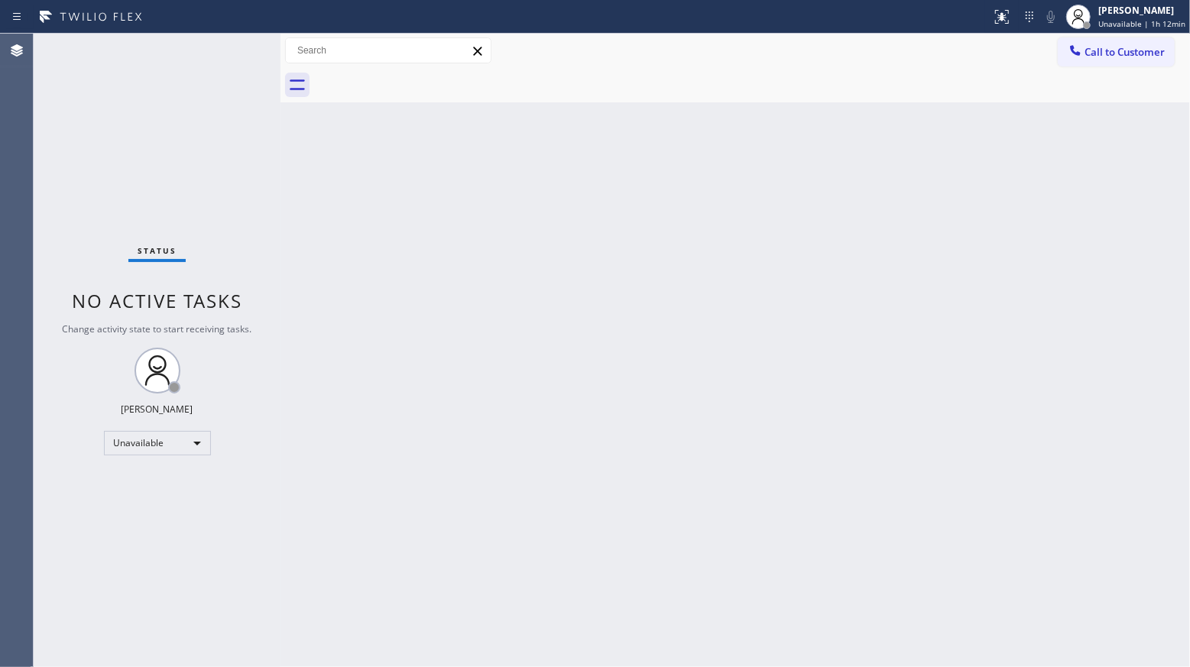
drag, startPoint x: 1088, startPoint y: 43, endPoint x: 957, endPoint y: 108, distance: 146.2
click at [1086, 44] on button "Call to Customer" at bounding box center [1115, 51] width 117 height 29
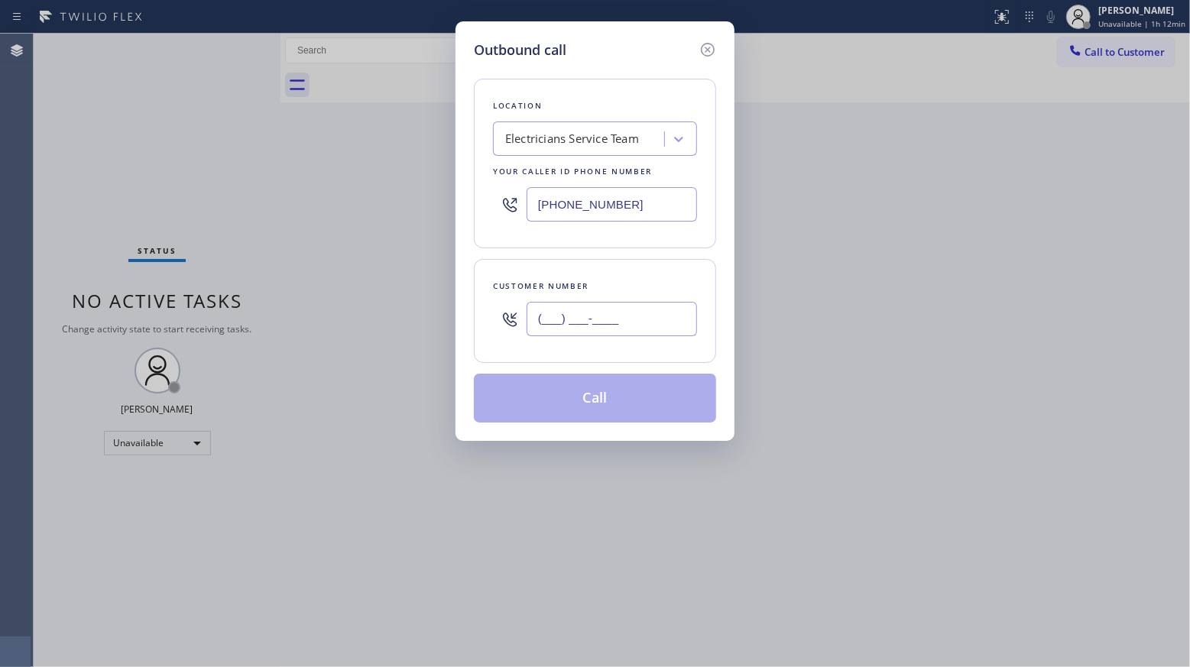
click at [656, 317] on input "(___) ___-____" at bounding box center [611, 319] width 170 height 34
paste input "213) 400-6888"
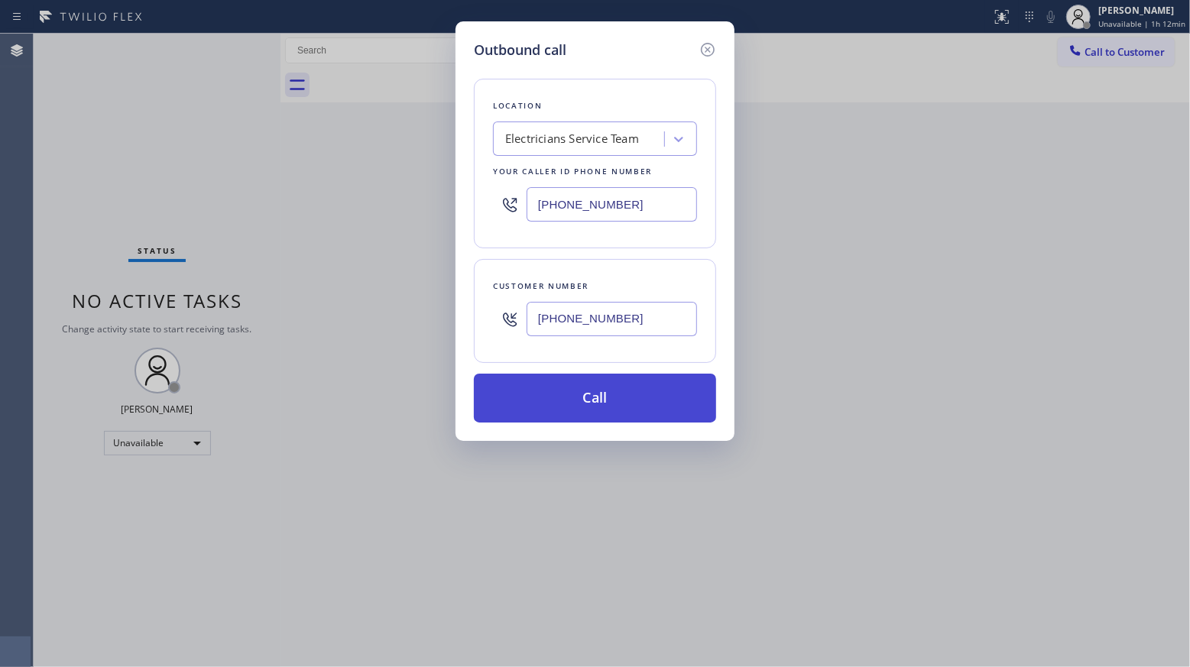
type input "[PHONE_NUMBER]"
click at [581, 397] on button "Call" at bounding box center [595, 398] width 242 height 49
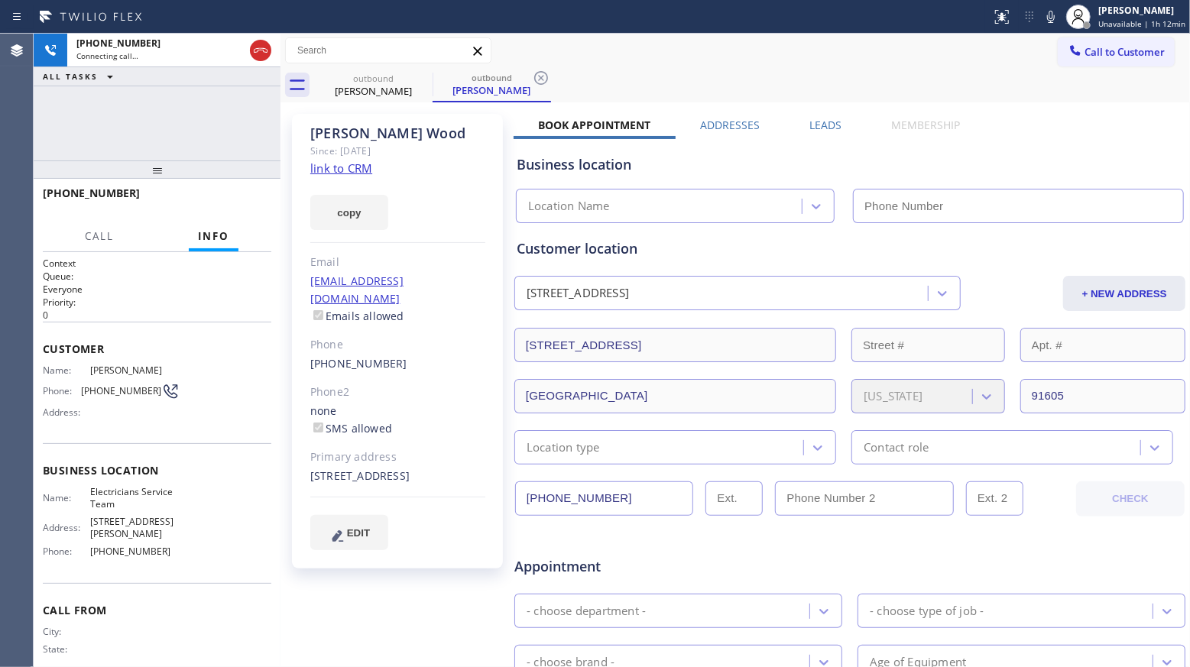
type input "[PHONE_NUMBER]"
click at [532, 81] on icon at bounding box center [541, 78] width 18 height 18
click at [811, 125] on label "Leads" at bounding box center [825, 125] width 32 height 15
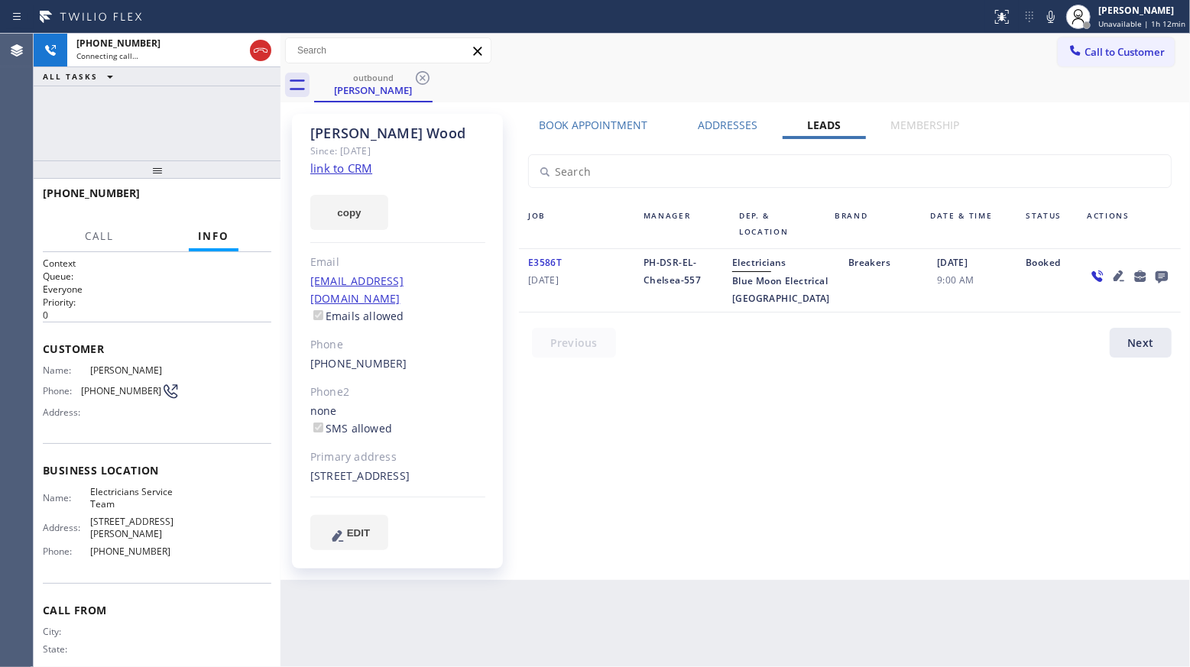
click at [1164, 278] on icon at bounding box center [1161, 277] width 12 height 12
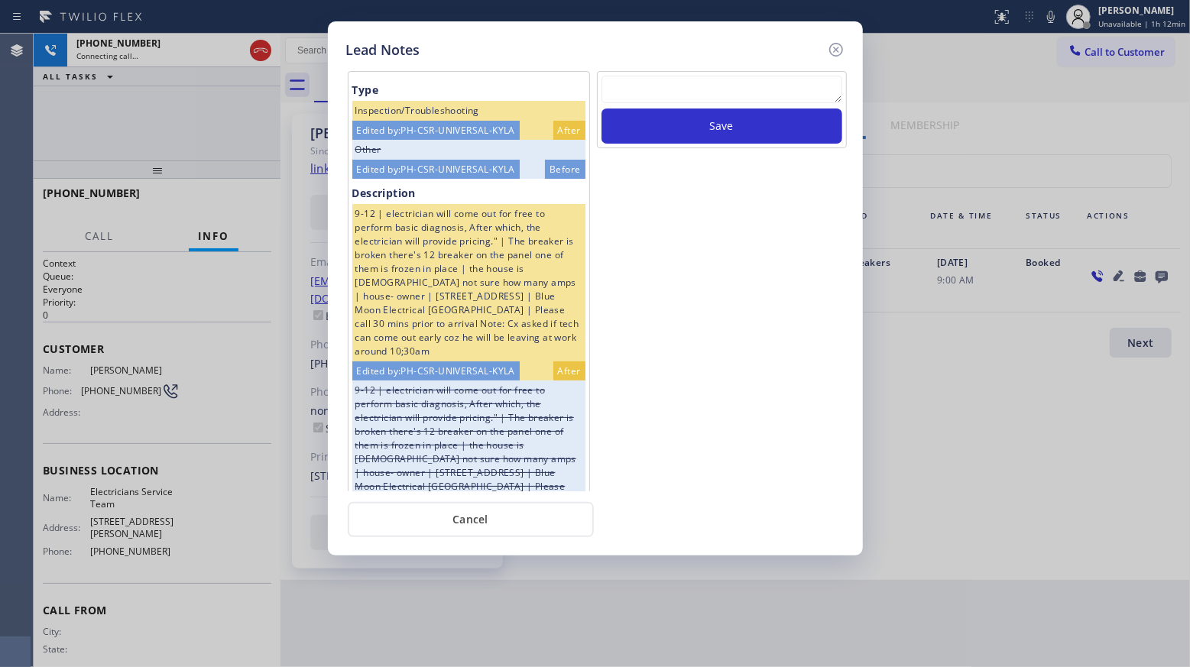
click at [779, 103] on textarea at bounding box center [721, 90] width 241 height 28
paste textarea "VM / Follow up call - Please transfer to me"
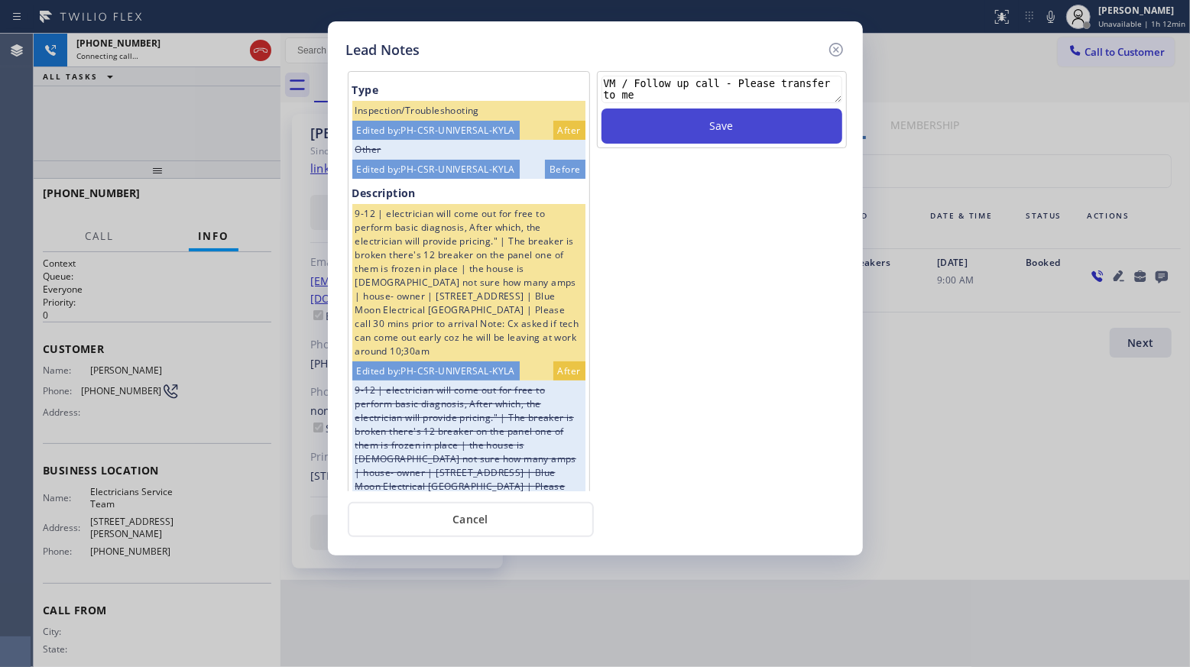
scroll to position [11, 0]
type textarea "VM / Follow up call - Please transfer to me"
click at [722, 131] on button "Save" at bounding box center [721, 125] width 241 height 35
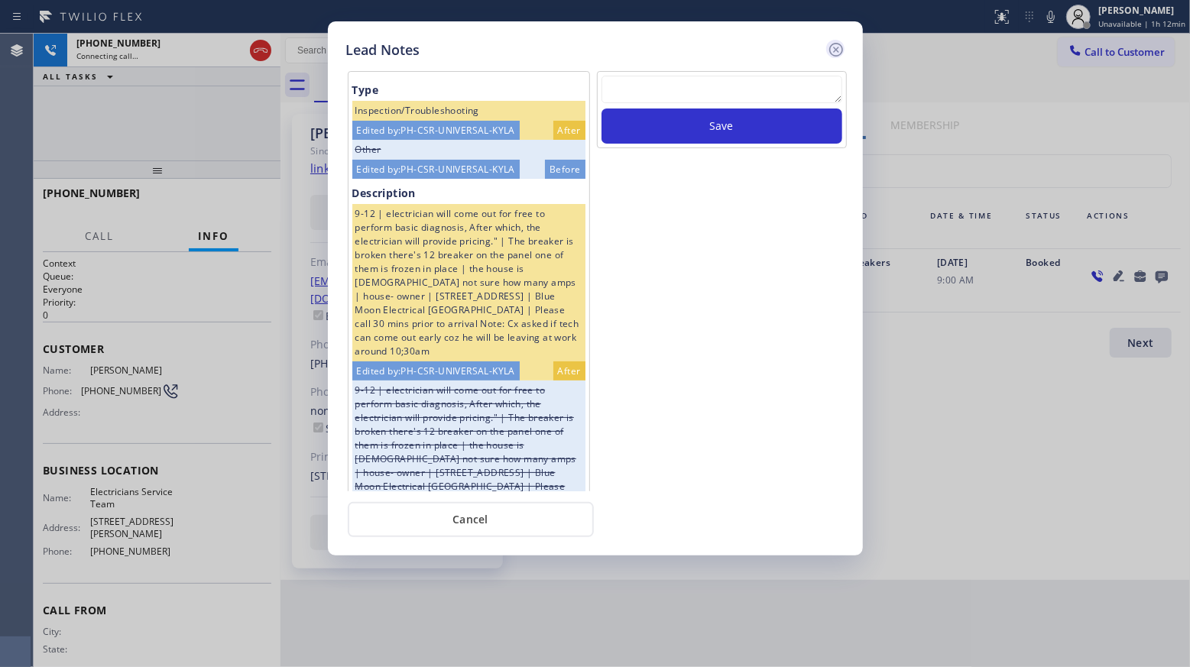
click at [829, 44] on icon at bounding box center [836, 49] width 18 height 18
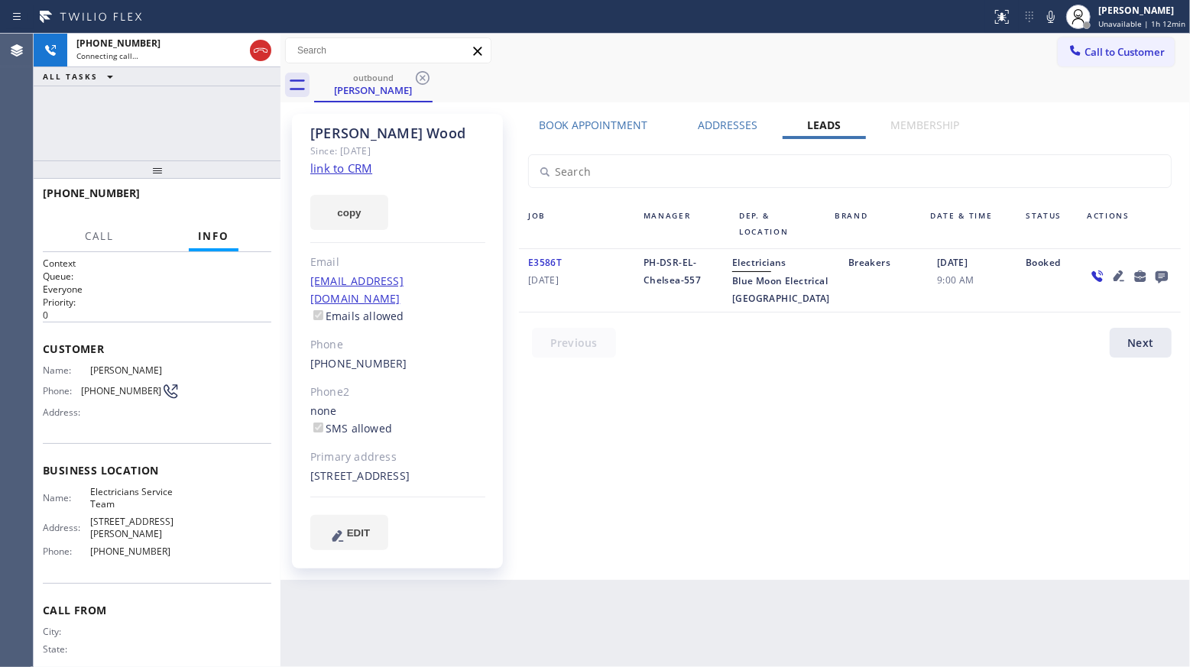
drag, startPoint x: 846, startPoint y: 54, endPoint x: 536, endPoint y: 121, distance: 317.4
click at [828, 54] on div "Call to Customer Outbound call Location Electricians Service Team Your caller i…" at bounding box center [734, 50] width 909 height 27
click at [503, 62] on div "Call to Customer Outbound call Location Electricians Service Team Your caller i…" at bounding box center [734, 50] width 909 height 27
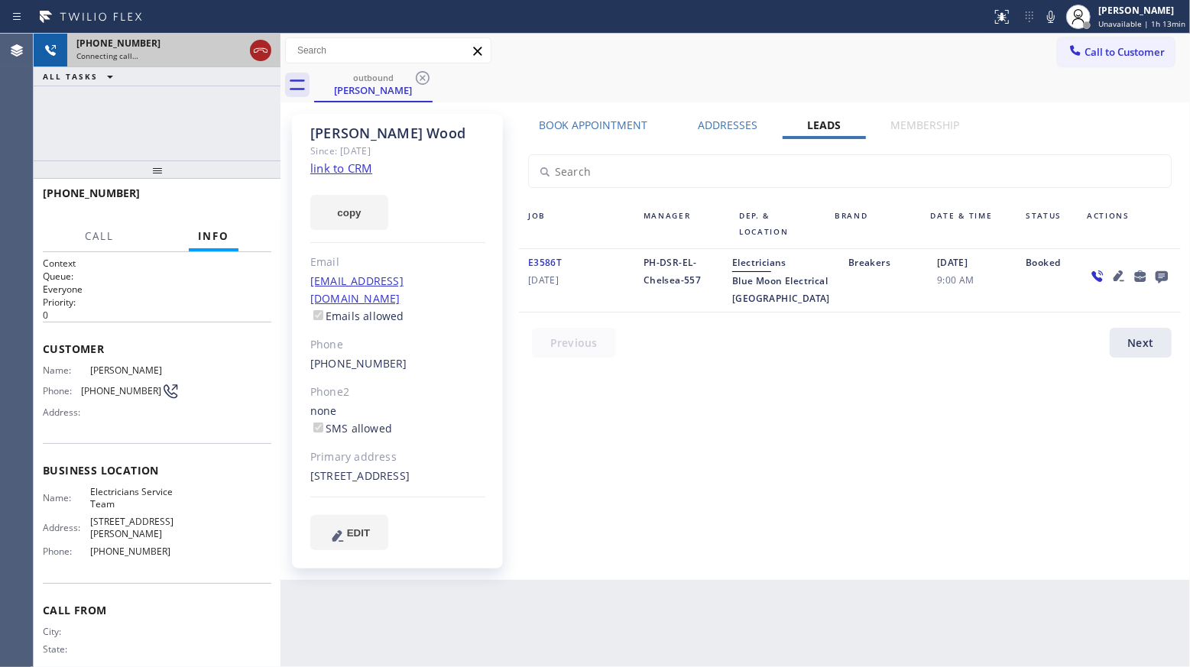
click at [258, 47] on icon at bounding box center [260, 50] width 18 height 18
click at [416, 89] on div "[PERSON_NAME]" at bounding box center [373, 90] width 115 height 14
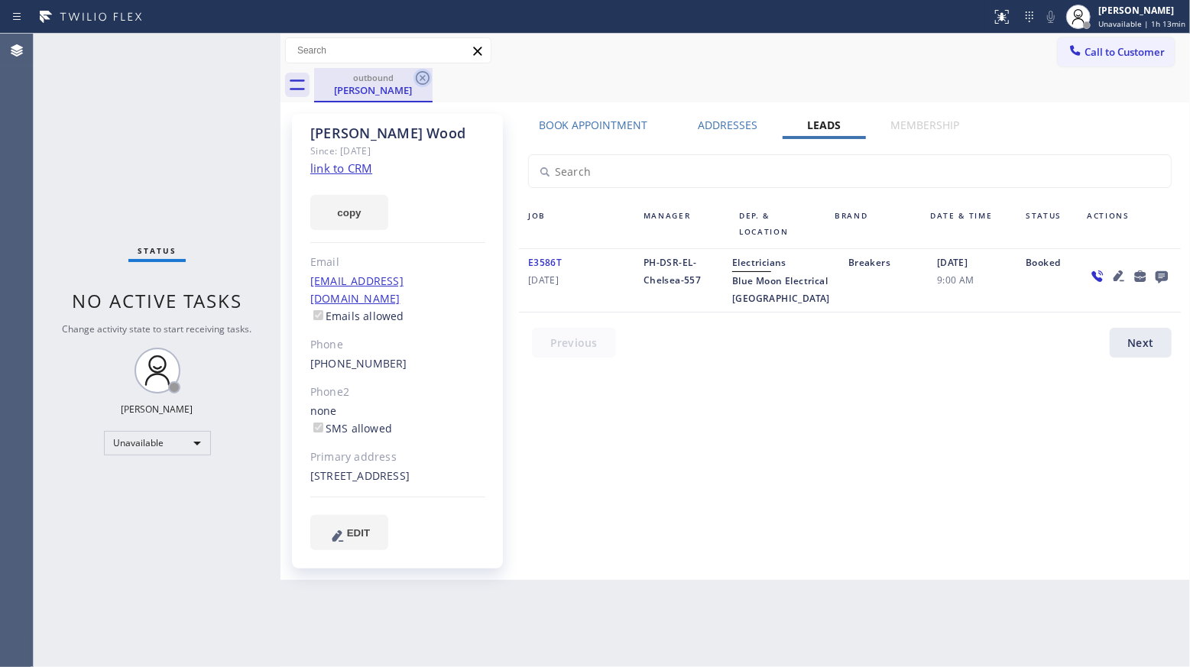
click at [419, 87] on div "outbound [PERSON_NAME]" at bounding box center [373, 85] width 118 height 34
click at [420, 84] on icon at bounding box center [423, 78] width 14 height 14
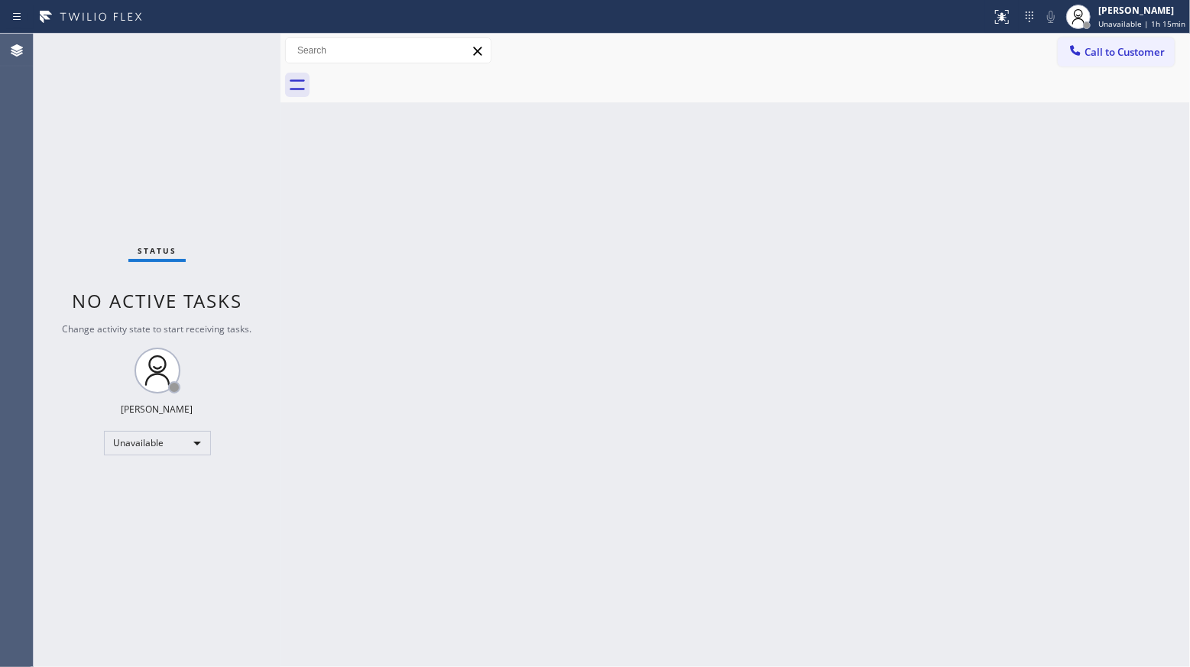
click at [772, 235] on div "Back to Dashboard Change Sender ID Customers Technicians Select a contact Outbo…" at bounding box center [734, 350] width 909 height 633
drag, startPoint x: 1092, startPoint y: 53, endPoint x: 798, endPoint y: 175, distance: 318.2
click at [1092, 54] on span "Call to Customer" at bounding box center [1124, 52] width 80 height 14
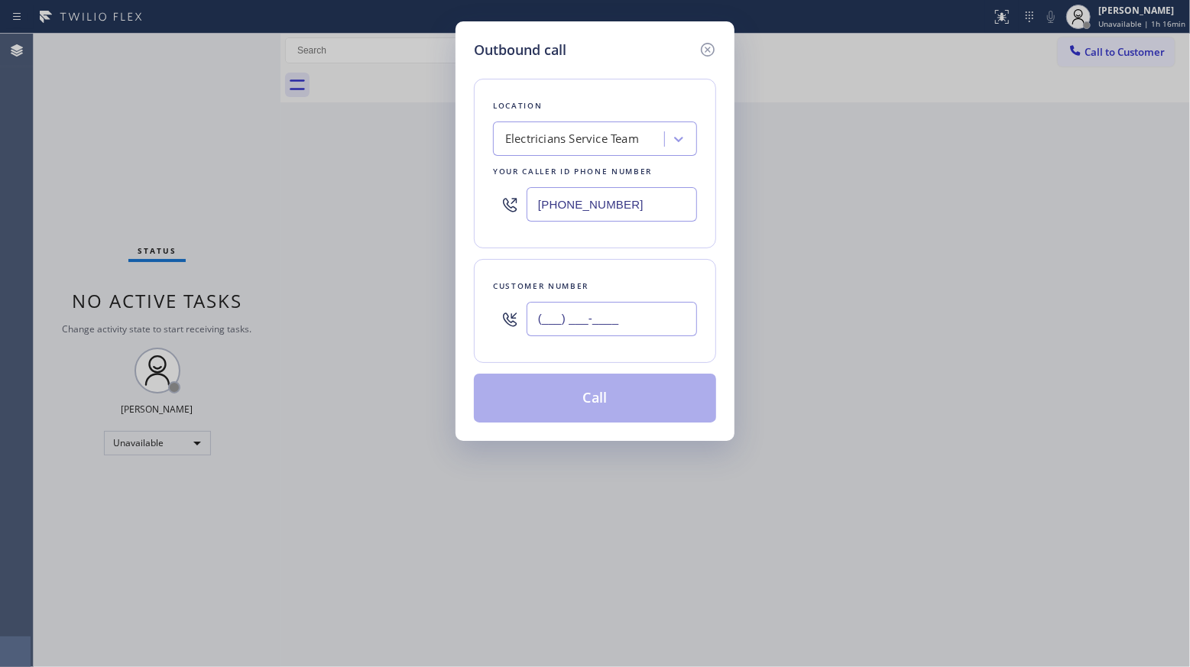
click at [560, 335] on input "(___) ___-____" at bounding box center [611, 319] width 170 height 34
paste input "310) 502-3461"
type input "[PHONE_NUMBER]"
drag, startPoint x: 602, startPoint y: 352, endPoint x: 596, endPoint y: 368, distance: 17.2
click at [601, 355] on div "Customer number [PHONE_NUMBER]" at bounding box center [595, 311] width 242 height 104
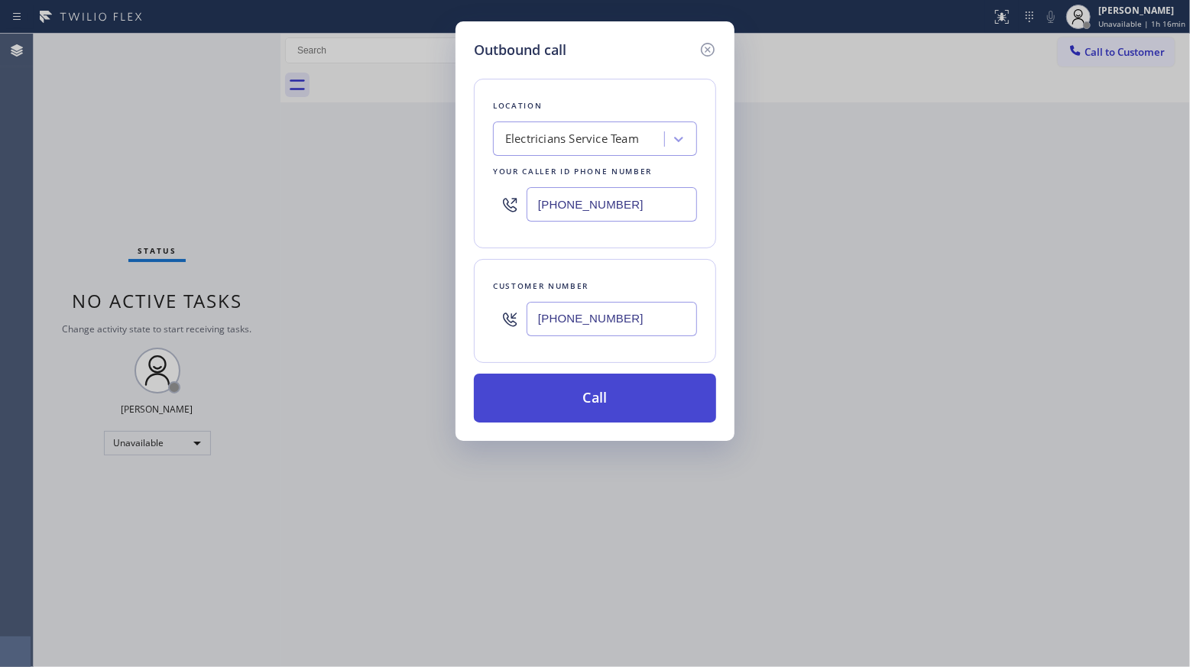
click at [588, 397] on button "Call" at bounding box center [595, 398] width 242 height 49
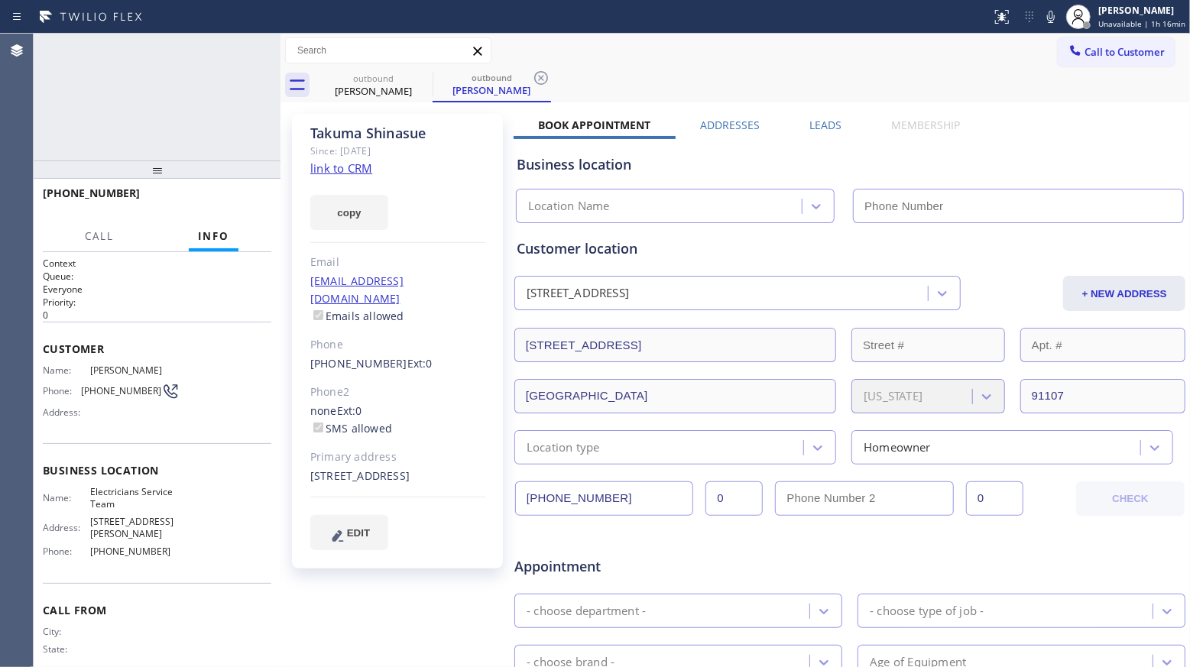
type input "[PHONE_NUMBER]"
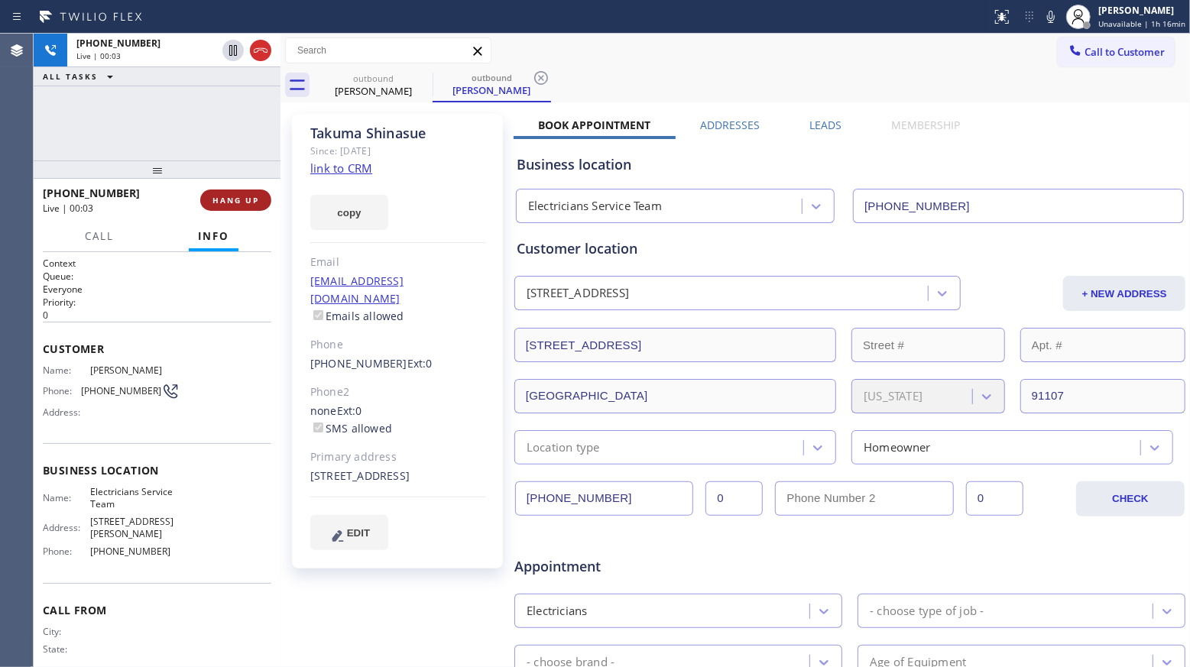
click at [248, 198] on span "HANG UP" at bounding box center [235, 200] width 47 height 11
click at [244, 196] on span "HANG UP" at bounding box center [235, 200] width 47 height 11
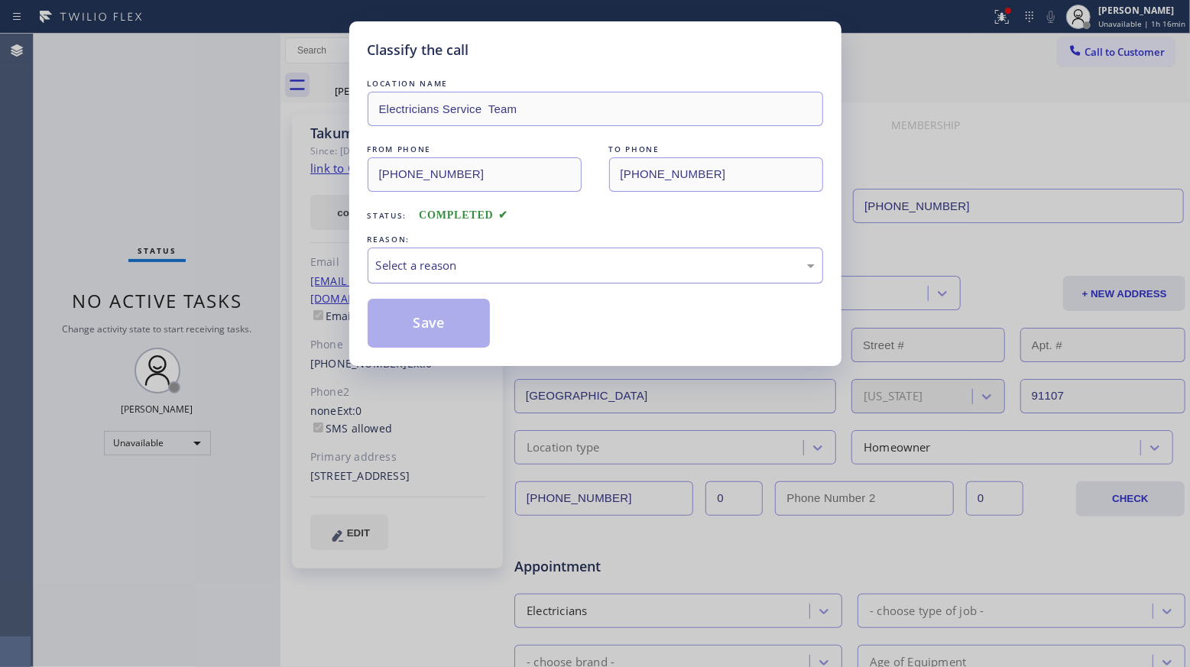
click at [455, 280] on div "Select a reason" at bounding box center [594, 266] width 455 height 36
click at [433, 322] on button "Save" at bounding box center [428, 323] width 123 height 49
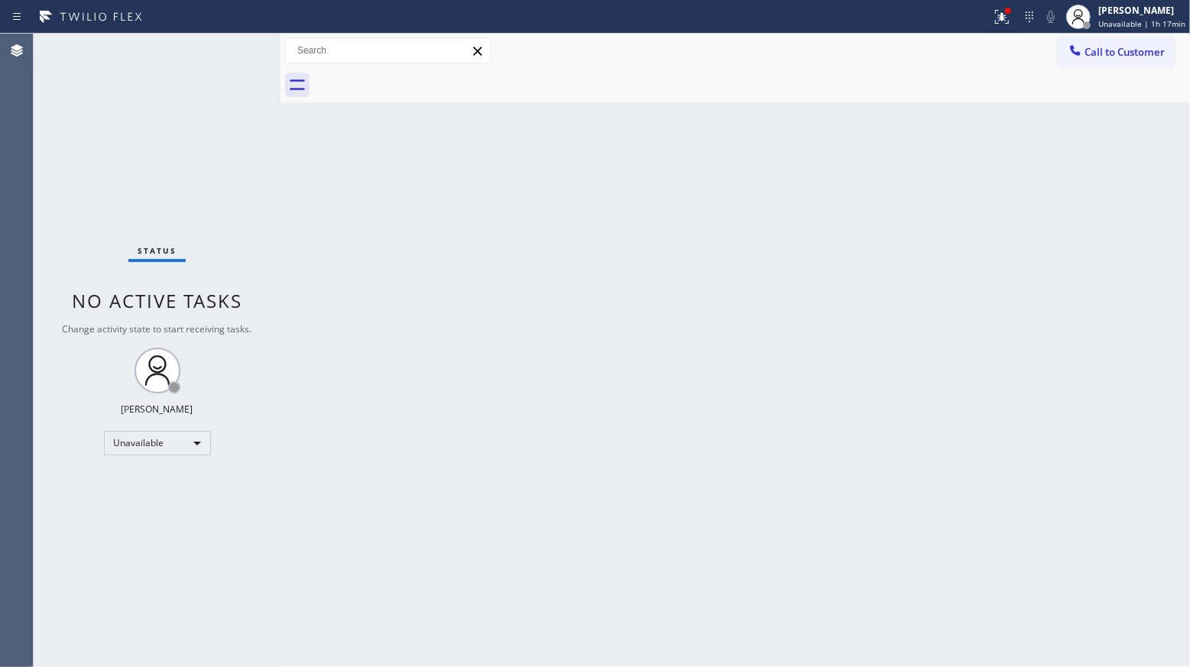
drag, startPoint x: 827, startPoint y: 259, endPoint x: 849, endPoint y: 240, distance: 28.7
click at [829, 257] on div "Back to Dashboard Change Sender ID Customers Technicians Select a contact Outbo…" at bounding box center [734, 350] width 909 height 633
drag, startPoint x: 872, startPoint y: 366, endPoint x: 871, endPoint y: 330, distance: 35.9
click at [866, 360] on div "Back to Dashboard Change Sender ID Customers Technicians Select a contact Outbo…" at bounding box center [734, 350] width 909 height 633
click at [993, 24] on div at bounding box center [1002, 17] width 34 height 18
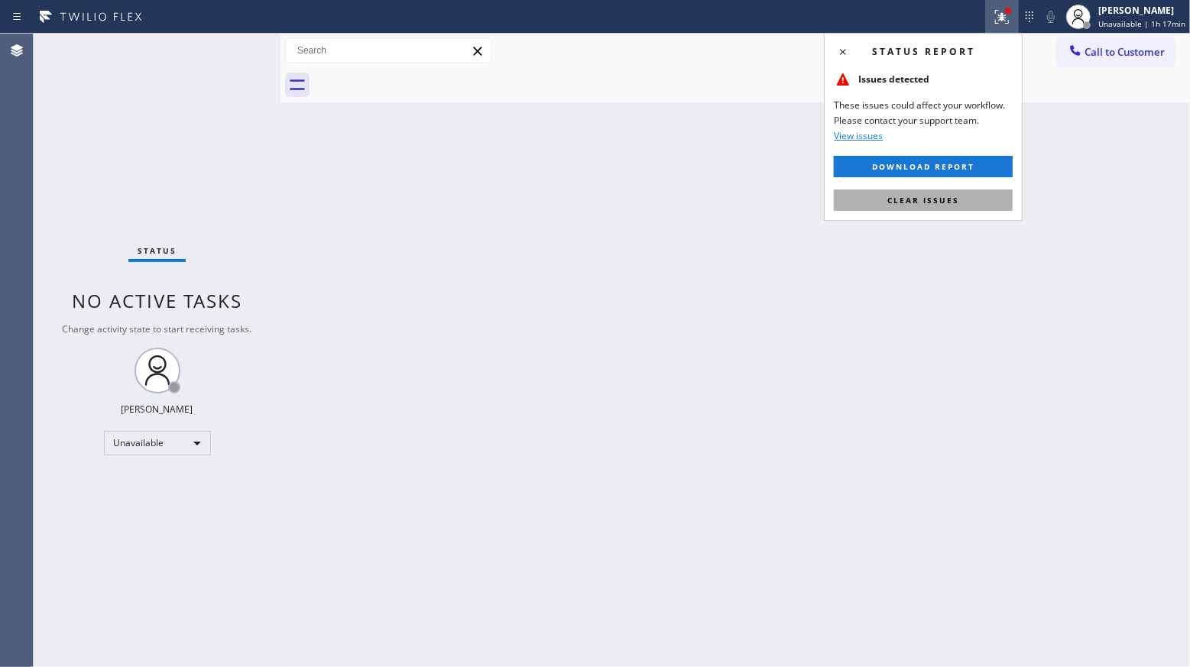
click at [926, 205] on span "Clear issues" at bounding box center [923, 200] width 72 height 11
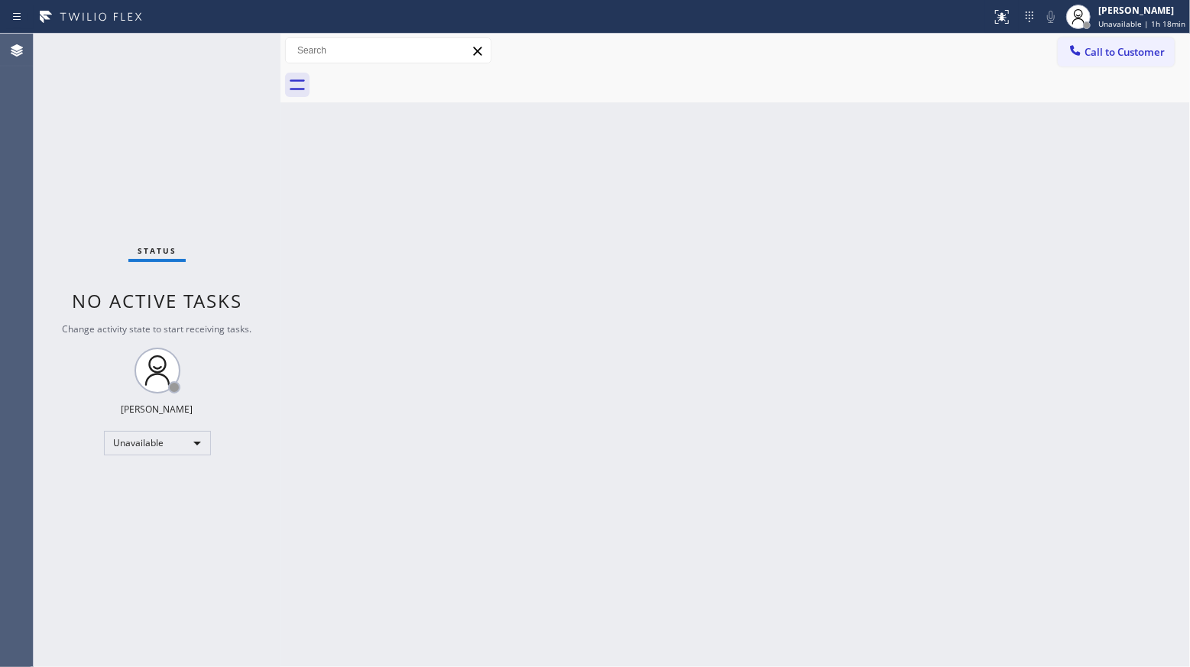
click at [930, 202] on div "Back to Dashboard Change Sender ID Customers Technicians Select a contact Outbo…" at bounding box center [734, 350] width 909 height 633
drag, startPoint x: 1067, startPoint y: 47, endPoint x: 1011, endPoint y: 108, distance: 83.3
click at [1068, 48] on icon at bounding box center [1074, 50] width 15 height 15
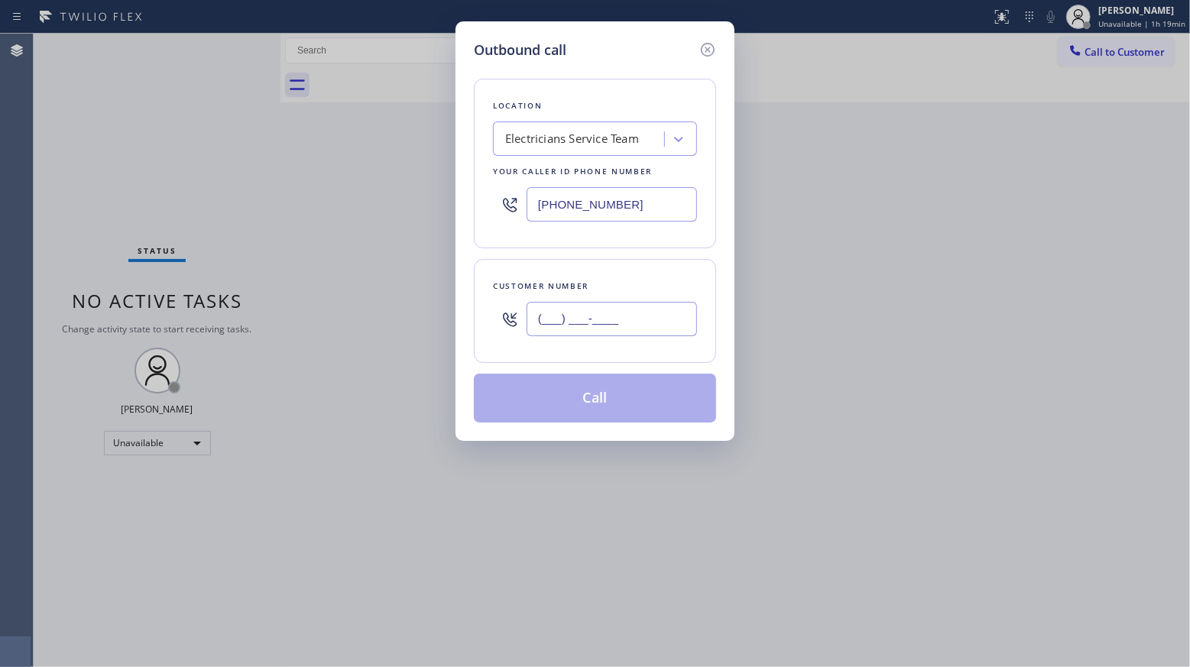
click at [620, 336] on input "(___) ___-____" at bounding box center [611, 319] width 170 height 34
paste input "310) 489-3089"
type input "[PHONE_NUMBER]"
click at [593, 358] on div "Customer number [PHONE_NUMBER]" at bounding box center [595, 311] width 242 height 104
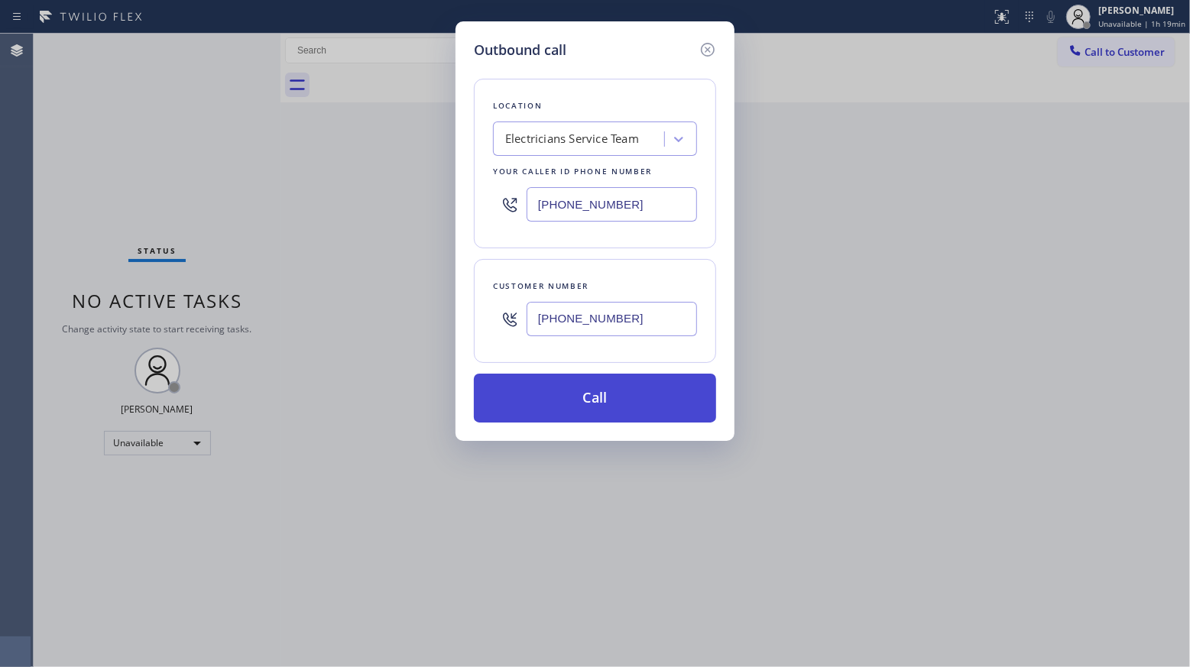
click at [593, 403] on button "Call" at bounding box center [595, 398] width 242 height 49
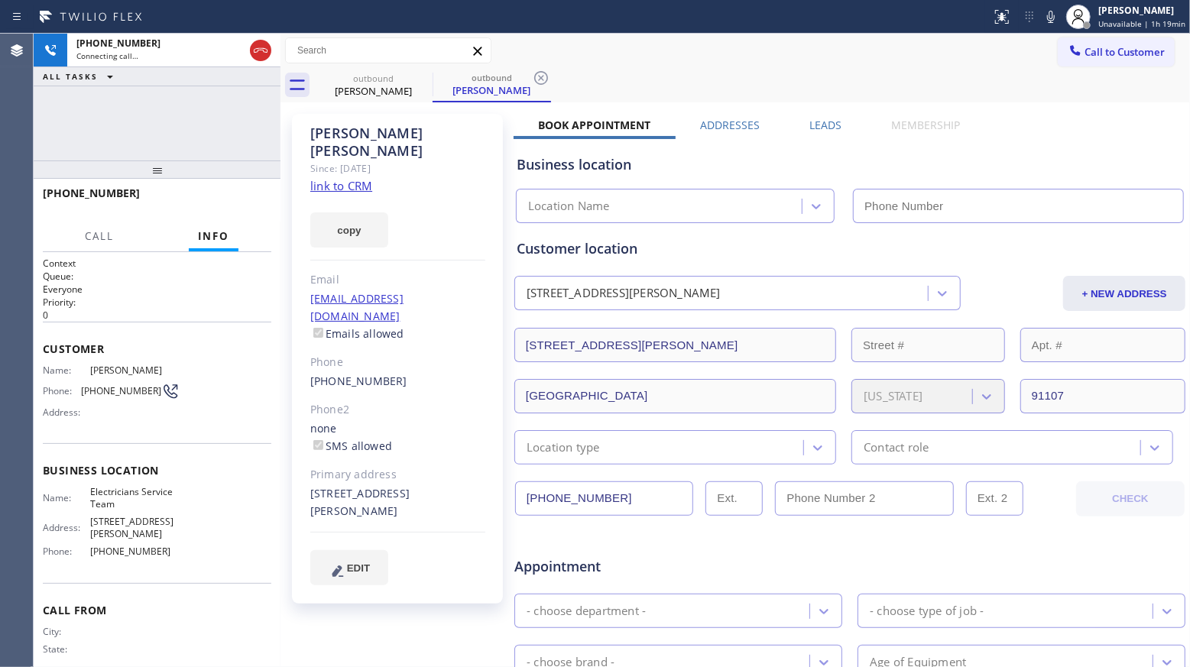
type input "[PHONE_NUMBER]"
drag, startPoint x: 792, startPoint y: 72, endPoint x: 774, endPoint y: 76, distance: 18.7
click at [787, 73] on div "outbound [PERSON_NAME] outbound [PERSON_NAME]" at bounding box center [752, 85] width 876 height 34
drag, startPoint x: 533, startPoint y: 75, endPoint x: 570, endPoint y: 68, distance: 37.3
click at [538, 77] on icon at bounding box center [541, 78] width 18 height 18
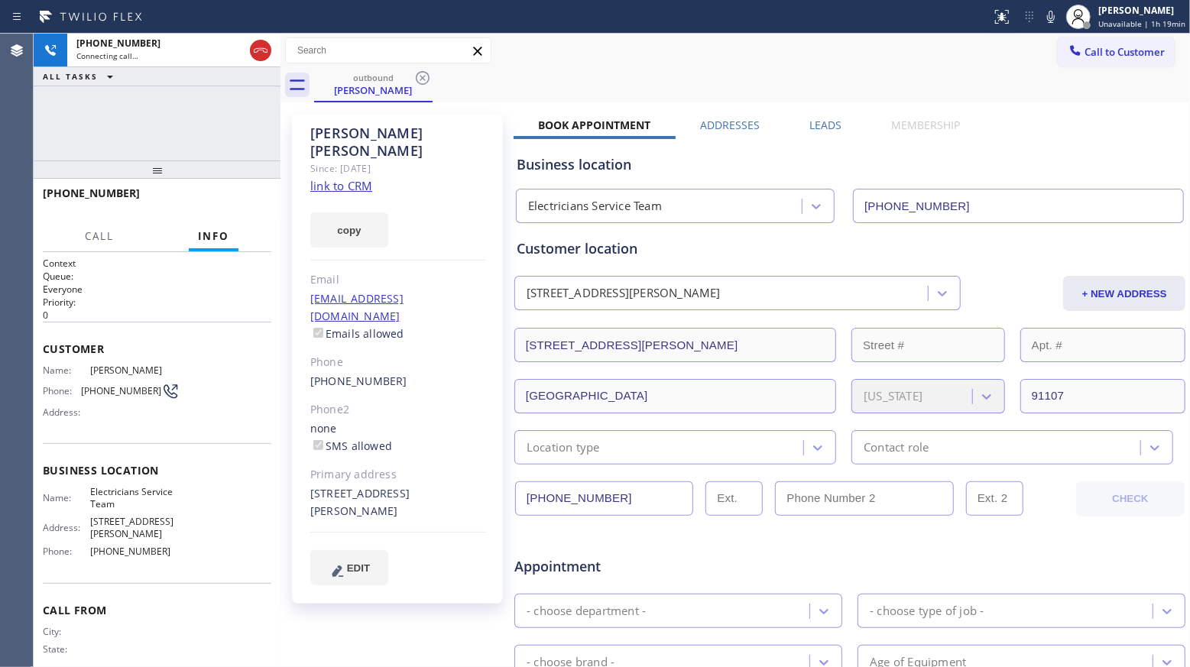
click at [570, 68] on div "outbound [PERSON_NAME]" at bounding box center [752, 85] width 876 height 34
click at [496, 77] on div "outbound [PERSON_NAME]" at bounding box center [752, 85] width 876 height 34
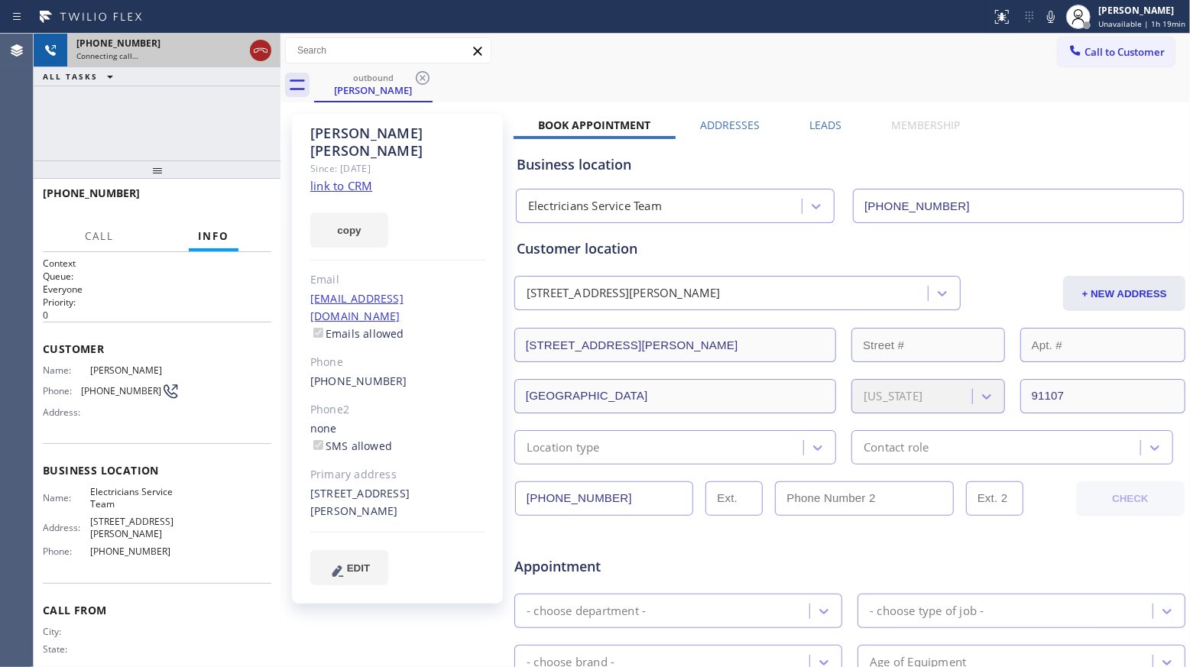
click at [261, 52] on icon at bounding box center [260, 50] width 18 height 18
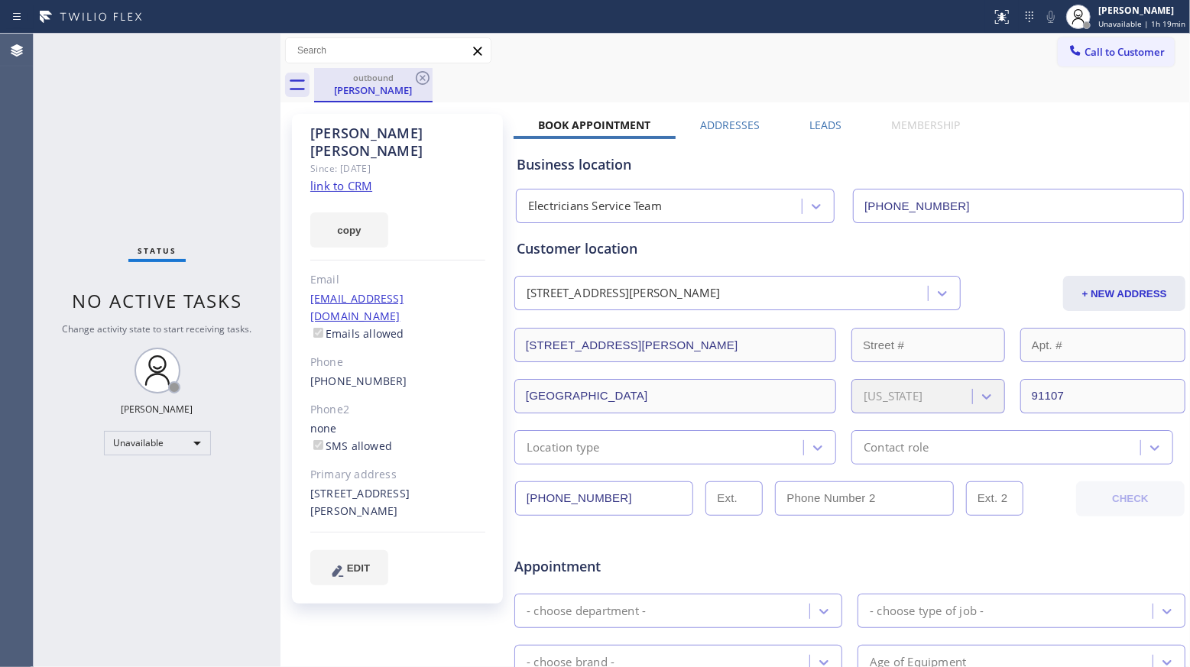
click at [409, 78] on div "outbound" at bounding box center [373, 77] width 115 height 11
click at [416, 78] on icon at bounding box center [422, 78] width 18 height 18
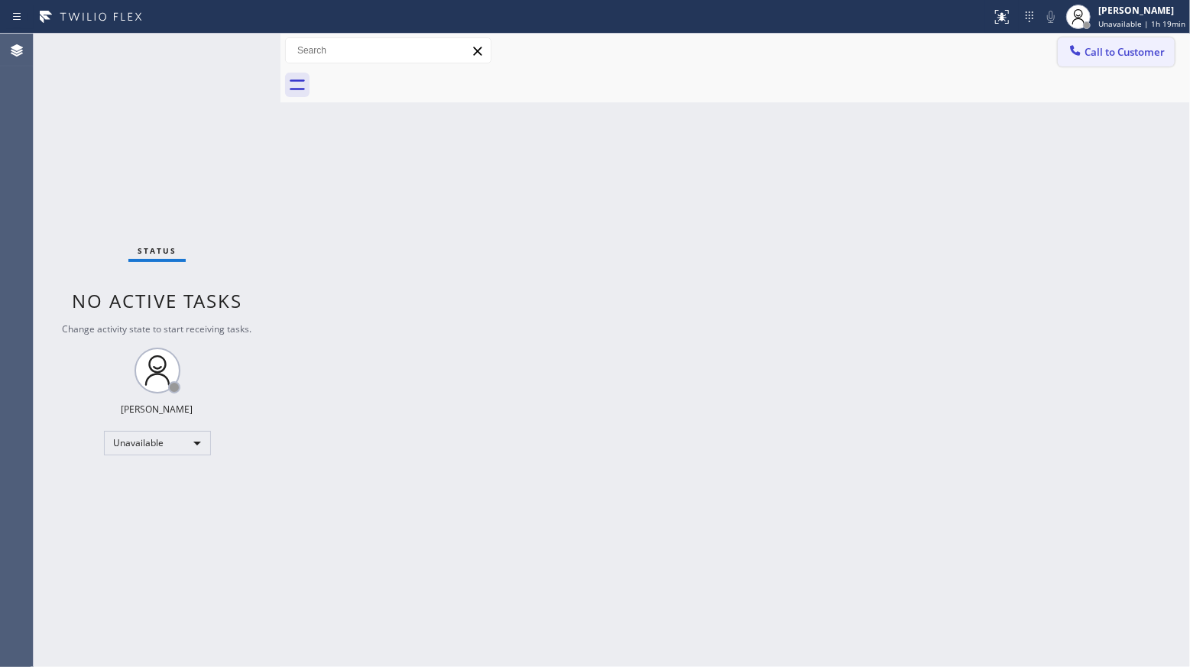
click at [1084, 49] on span "Call to Customer" at bounding box center [1124, 52] width 80 height 14
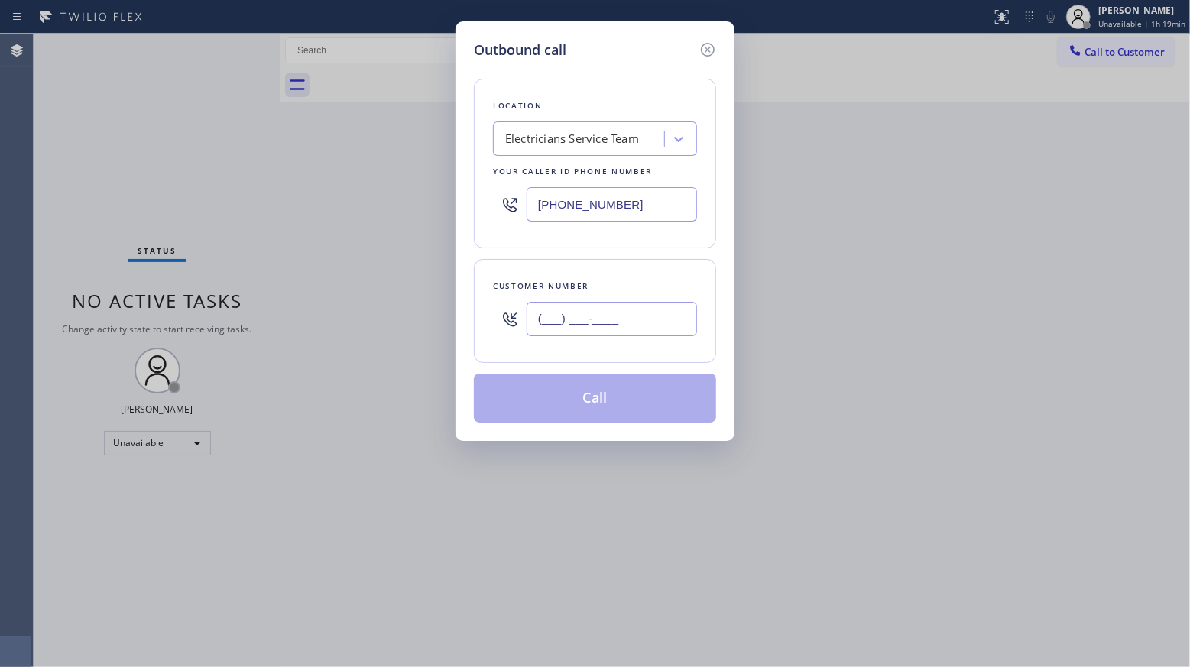
click at [676, 319] on input "(___) ___-____" at bounding box center [611, 319] width 170 height 34
paste input "951) 275-4939"
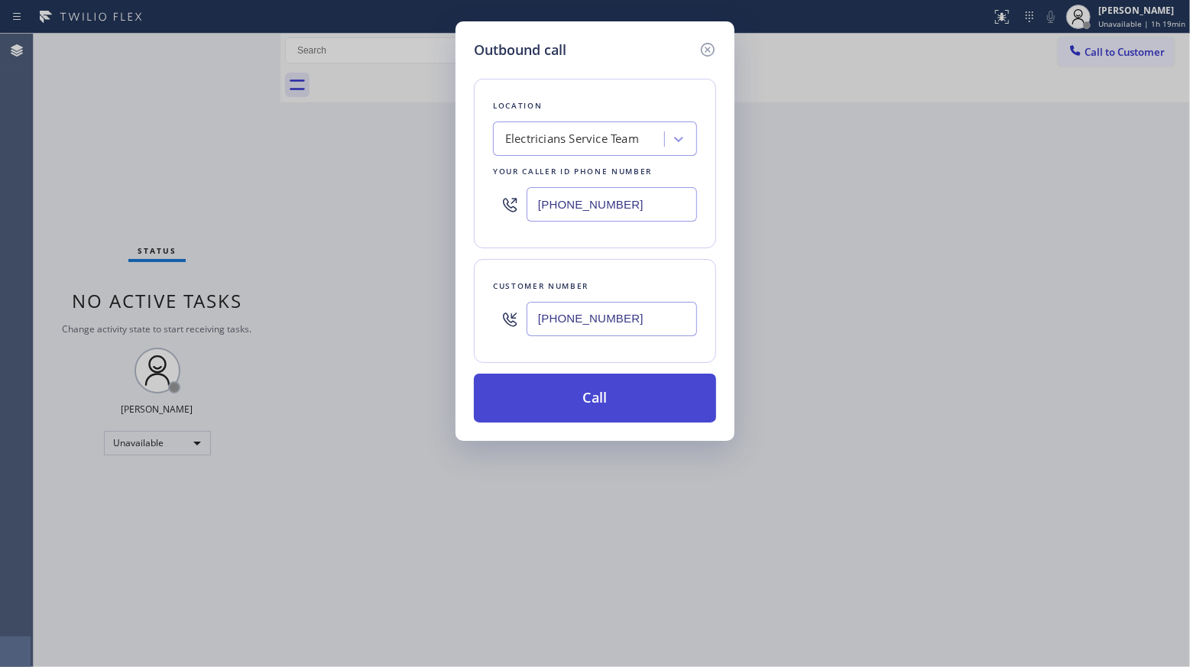
type input "[PHONE_NUMBER]"
click at [589, 410] on button "Call" at bounding box center [595, 398] width 242 height 49
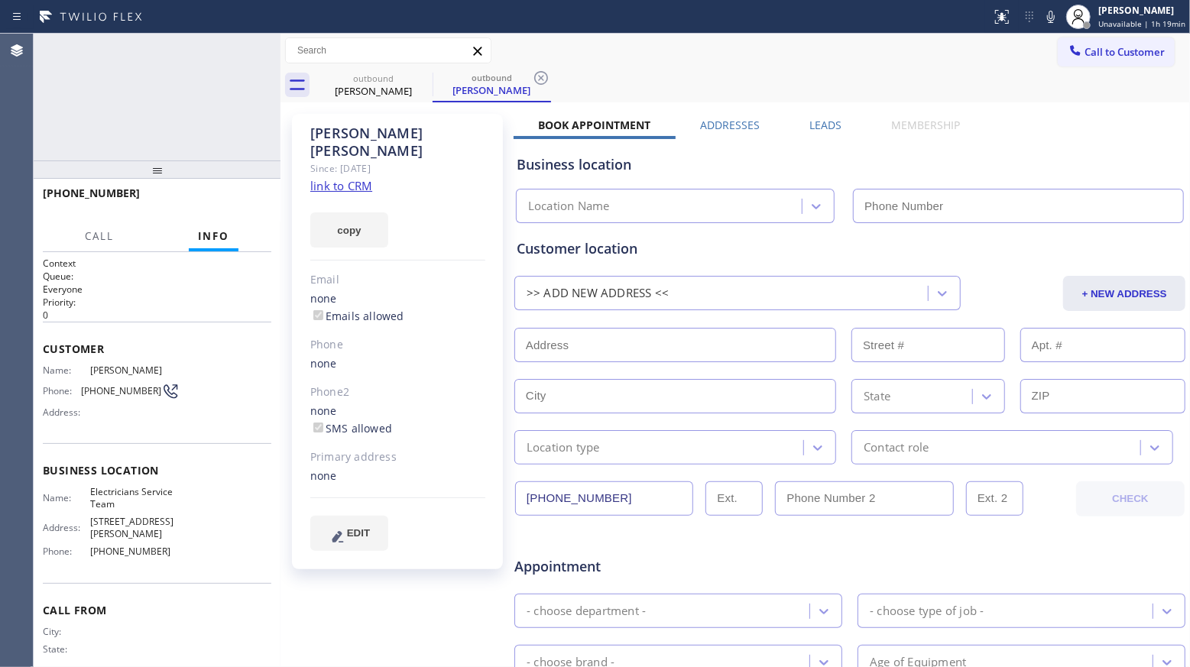
type input "[PHONE_NUMBER]"
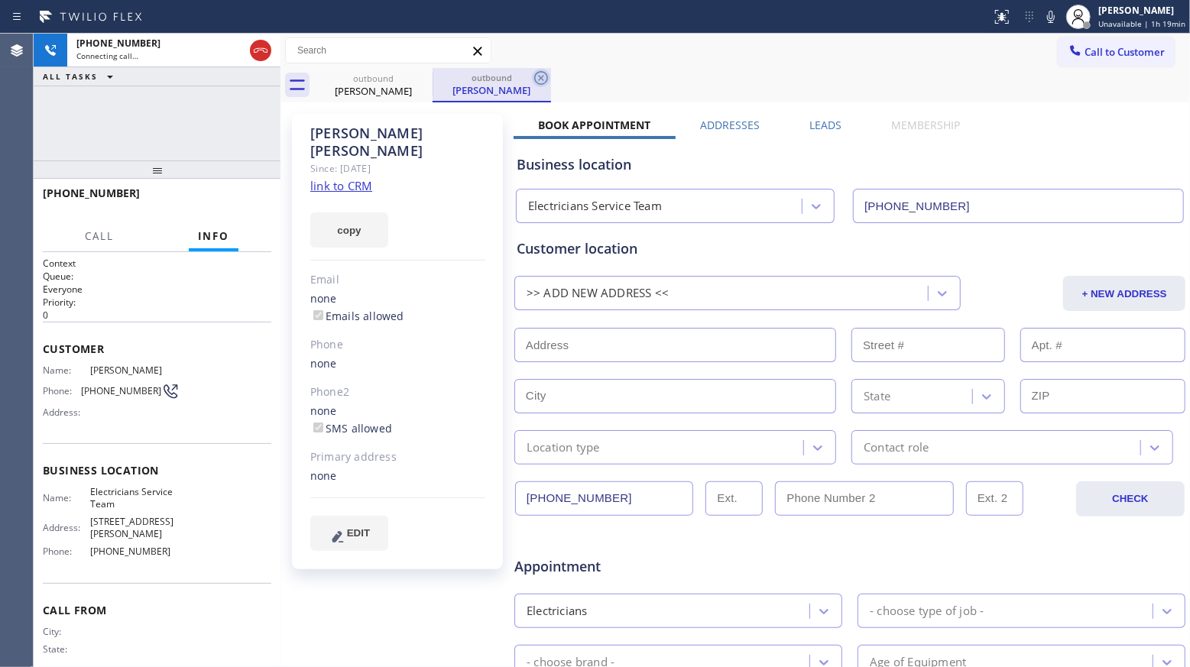
click at [545, 77] on icon at bounding box center [541, 78] width 18 height 18
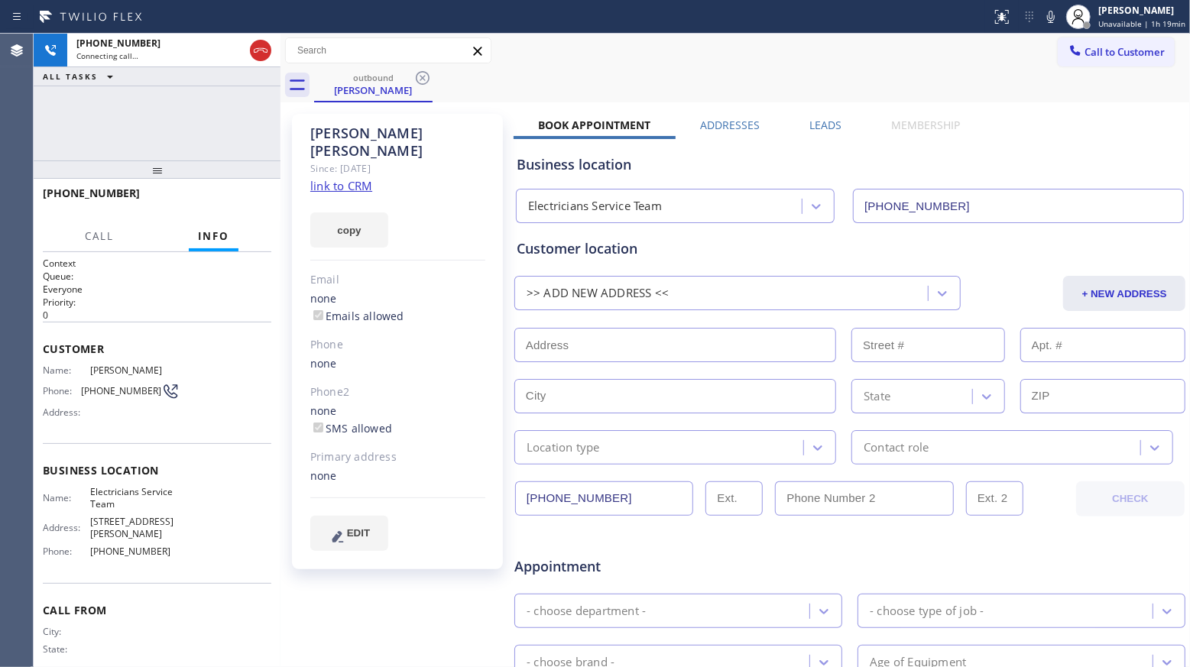
click at [564, 75] on div "outbound [PERSON_NAME]" at bounding box center [752, 85] width 876 height 34
click at [1060, 21] on icon at bounding box center [1050, 17] width 18 height 18
click at [1059, 21] on icon at bounding box center [1050, 17] width 18 height 18
click at [817, 118] on label "Leads" at bounding box center [825, 125] width 32 height 15
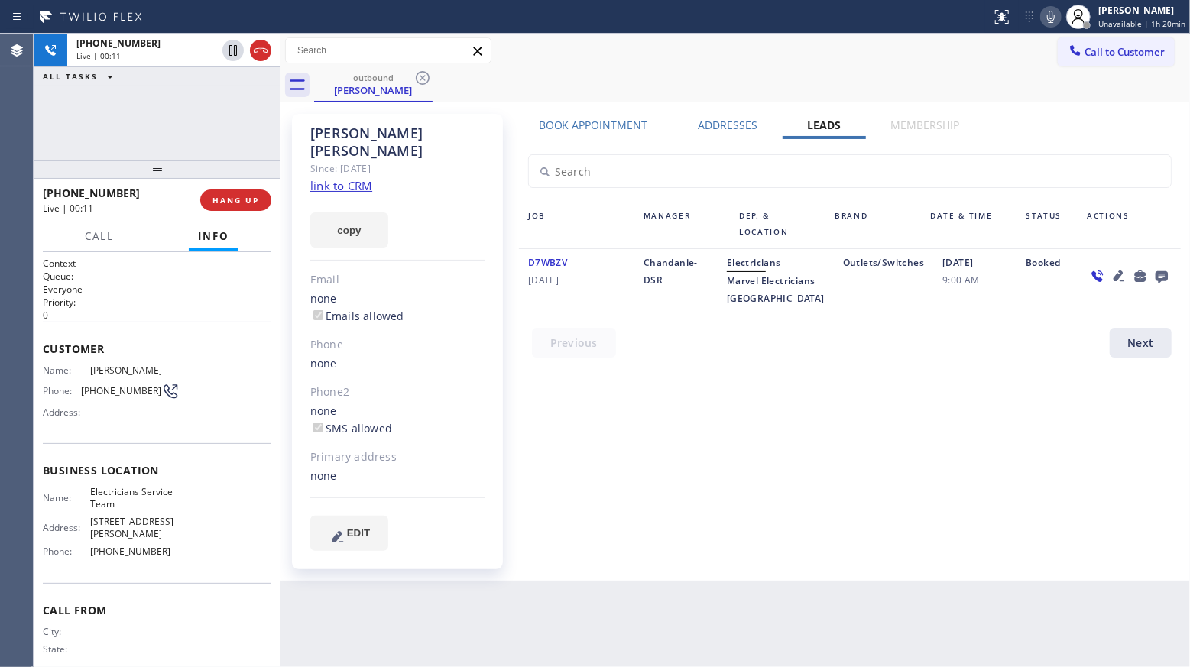
click at [1161, 272] on icon at bounding box center [1161, 277] width 12 height 12
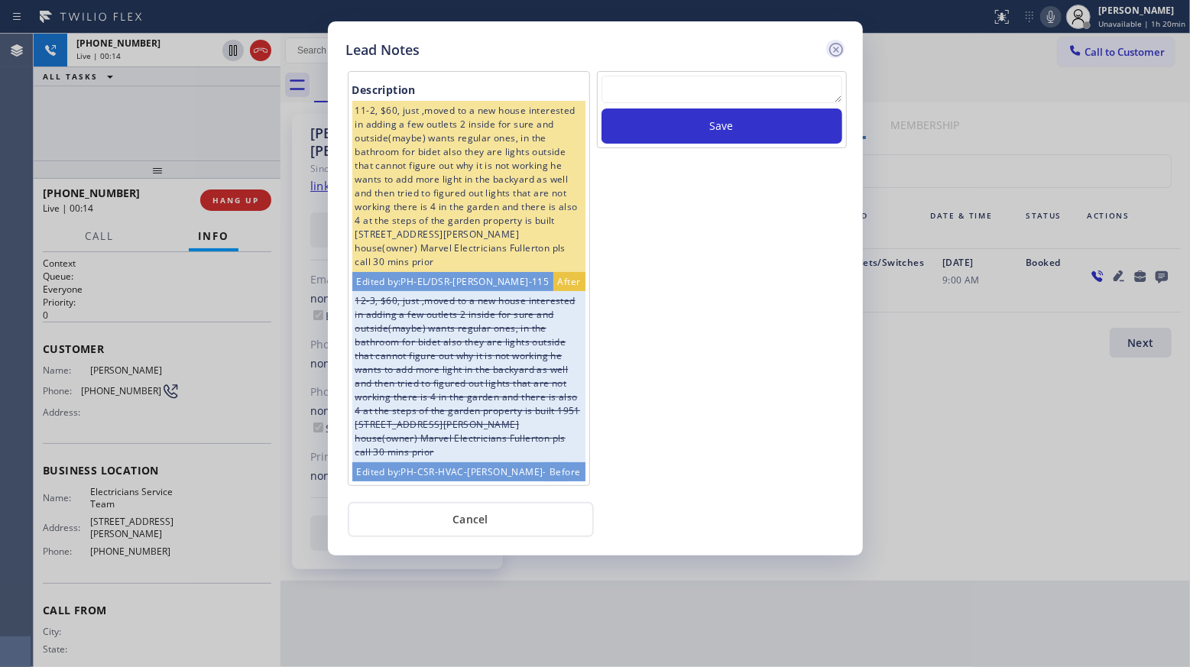
drag, startPoint x: 833, startPoint y: 43, endPoint x: 837, endPoint y: 56, distance: 13.5
click at [833, 44] on icon at bounding box center [836, 49] width 18 height 18
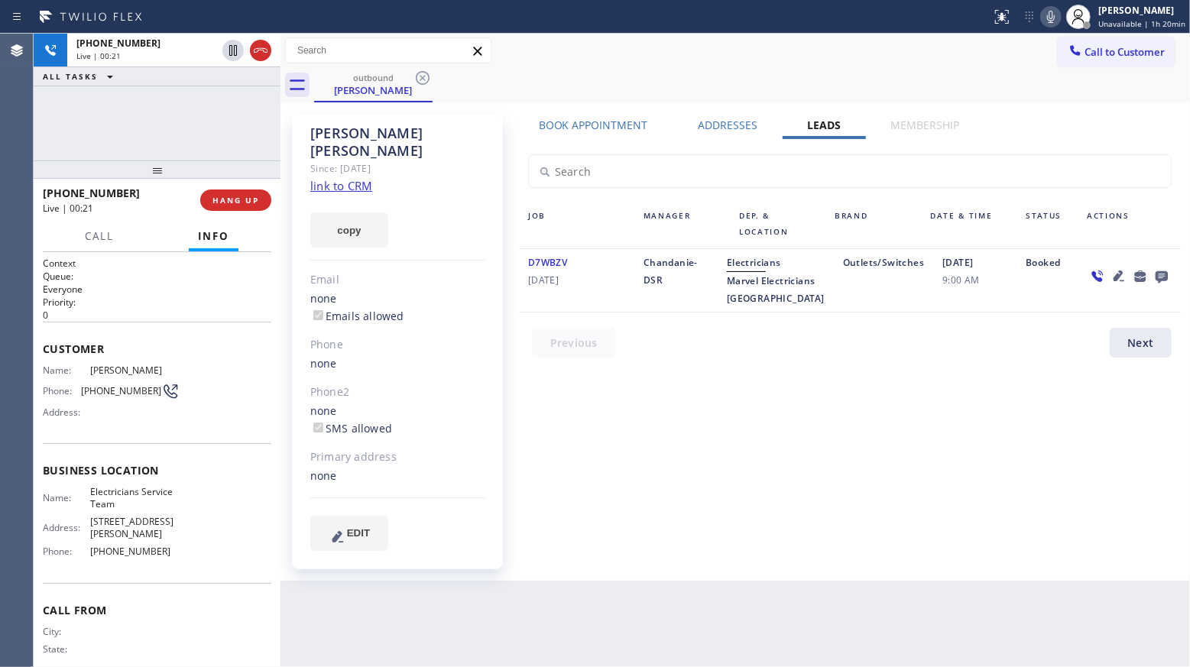
click at [1115, 270] on icon at bounding box center [1118, 276] width 18 height 18
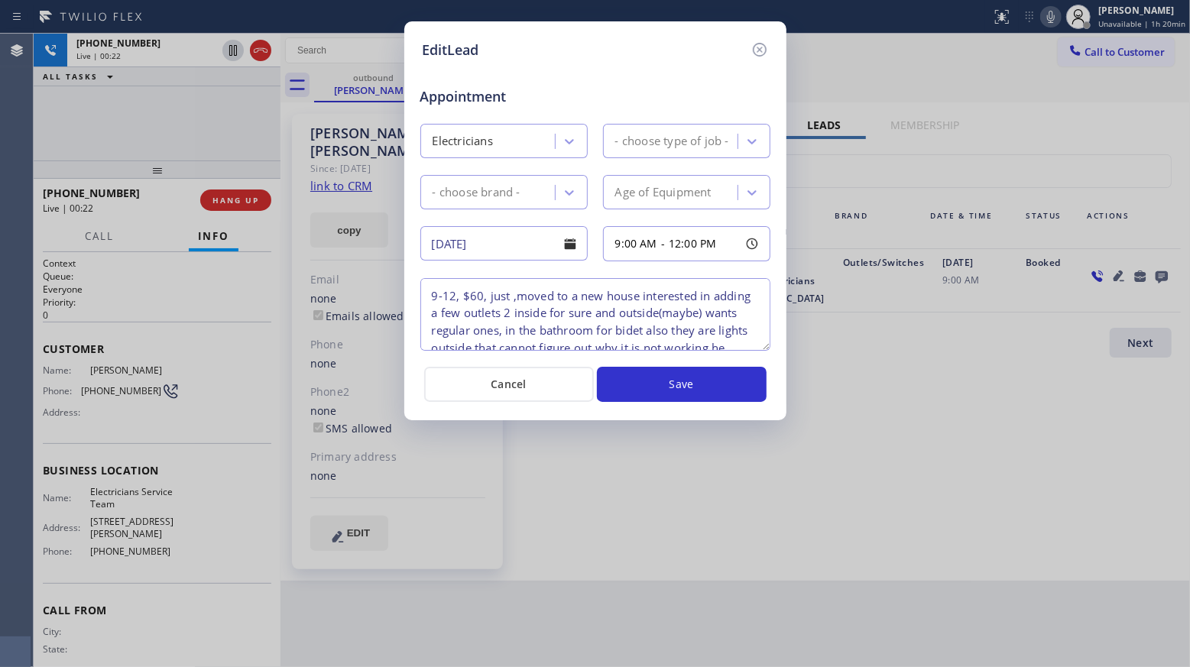
type textarea "9-12, $60, just ,moved to a new house interested in adding a few outlets 2 insi…"
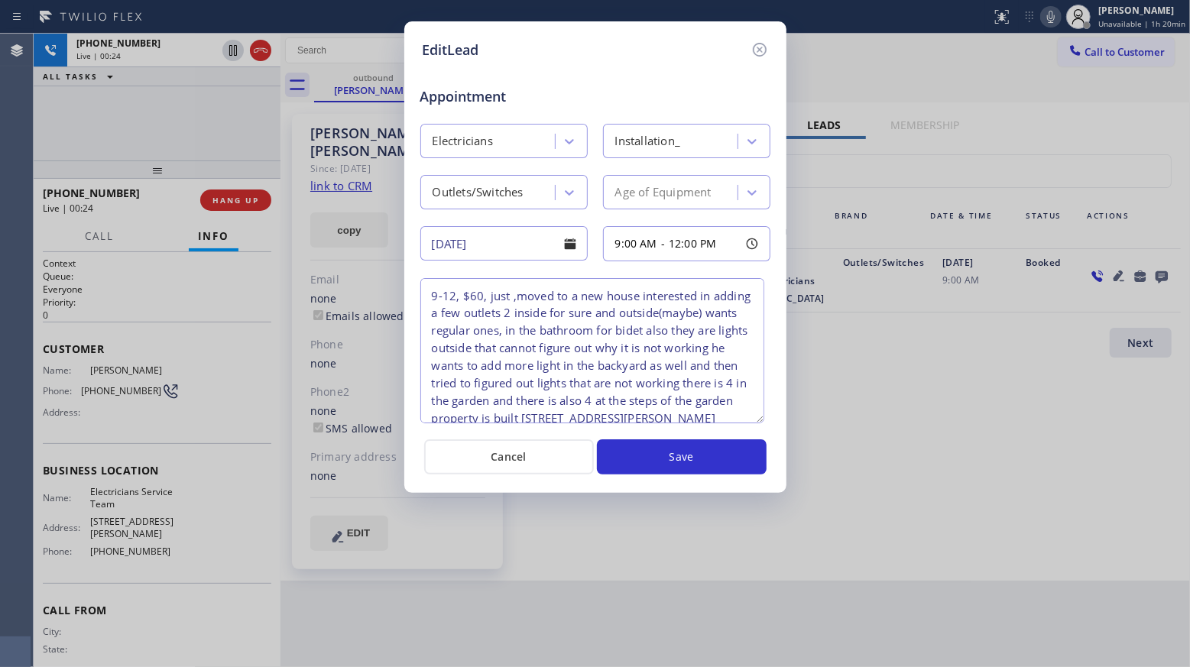
drag, startPoint x: 767, startPoint y: 346, endPoint x: 762, endPoint y: 419, distance: 73.5
click at [762, 419] on textarea "9-12, $60, just ,moved to a new house interested in adding a few outlets 2 insi…" at bounding box center [592, 350] width 344 height 145
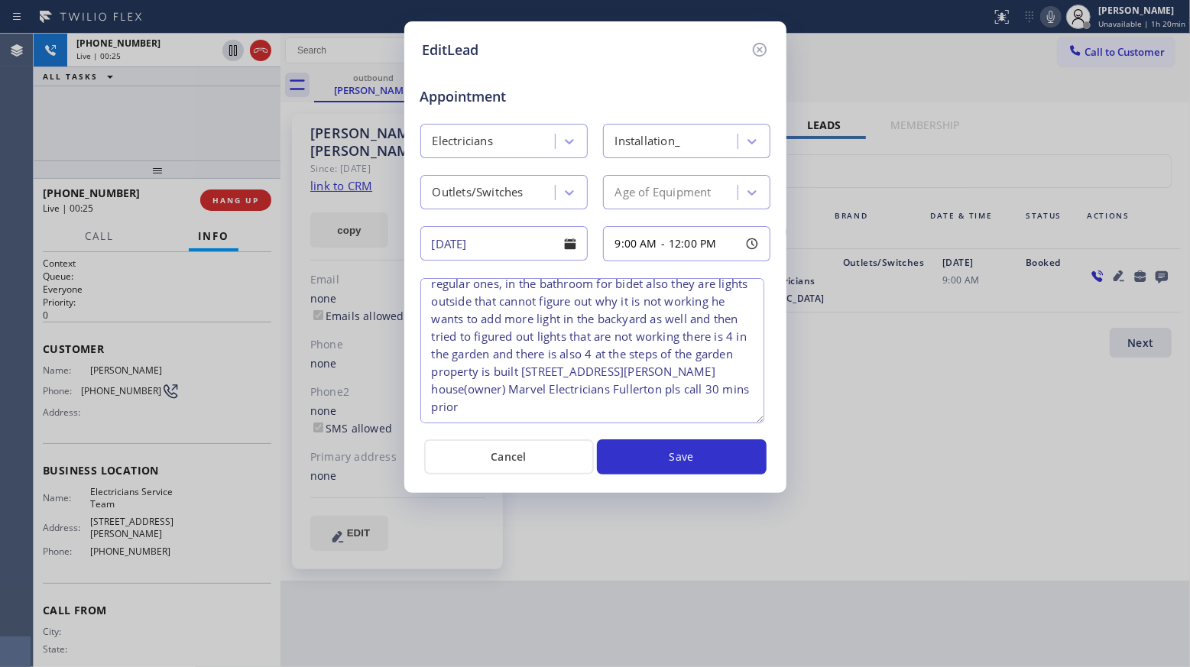
scroll to position [81, 0]
click at [544, 448] on button "Cancel" at bounding box center [509, 456] width 170 height 35
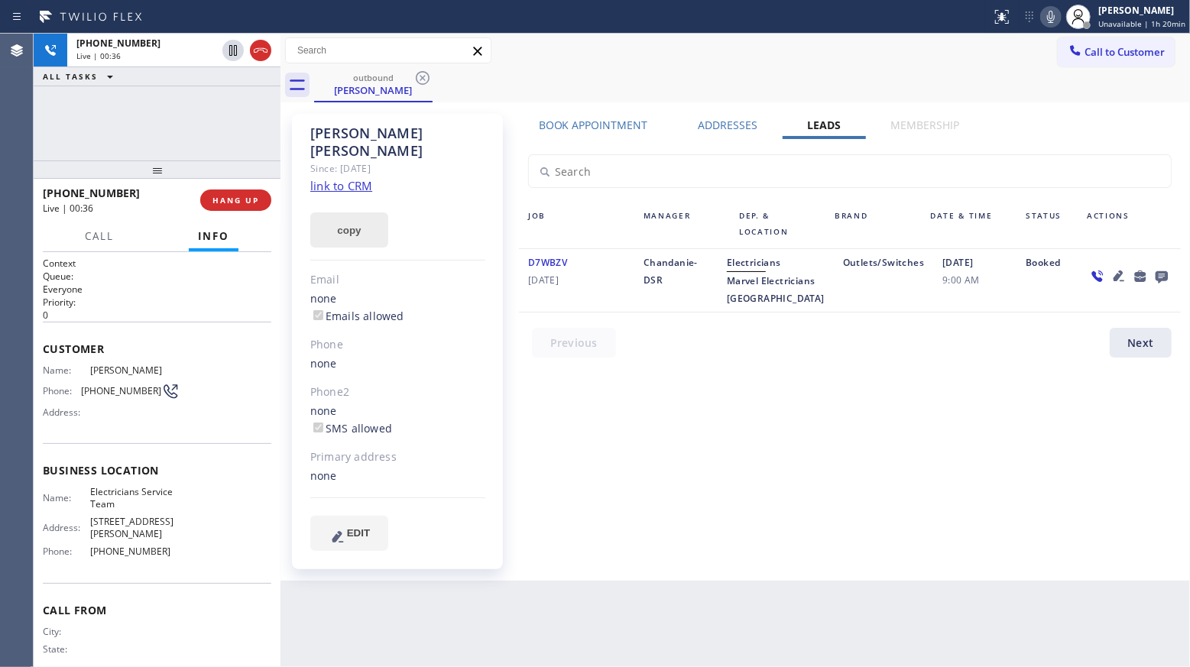
click at [347, 212] on button "copy" at bounding box center [349, 229] width 78 height 35
click at [1160, 275] on icon at bounding box center [1161, 276] width 18 height 19
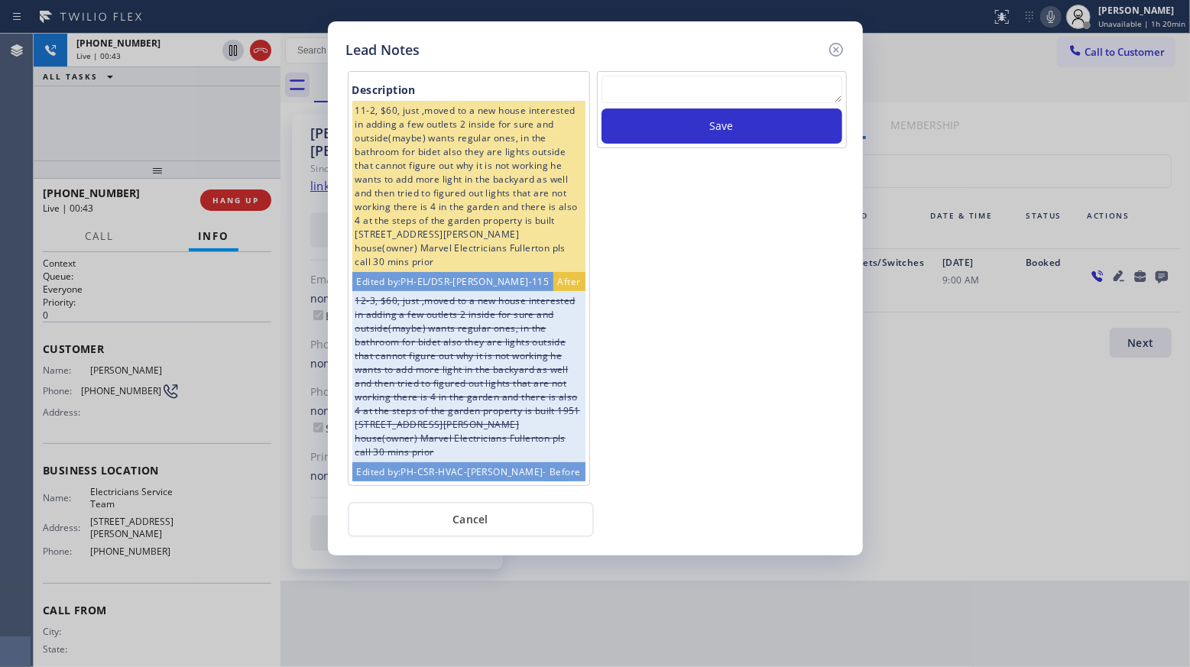
click at [652, 99] on textarea at bounding box center [721, 90] width 241 height 28
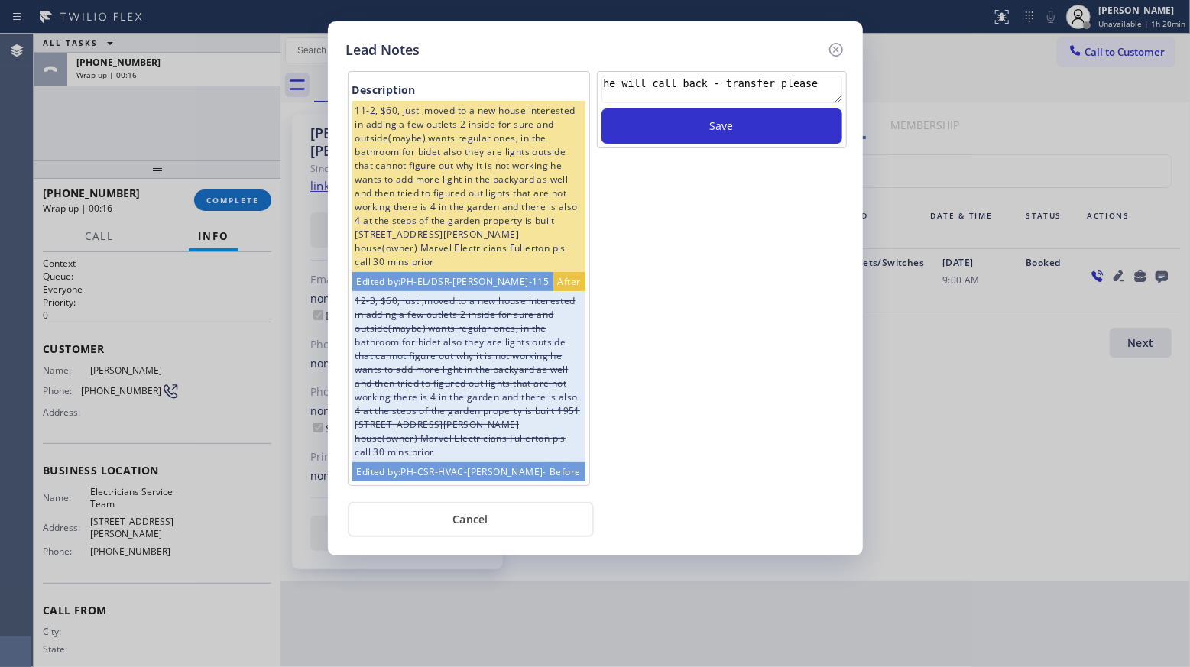
type textarea "he will call back - transfer please"
click at [700, 108] on div "he will call back - transfer please" at bounding box center [721, 92] width 241 height 33
drag, startPoint x: 699, startPoint y: 123, endPoint x: 693, endPoint y: 118, distance: 8.1
click at [699, 122] on button "Save" at bounding box center [721, 125] width 241 height 35
click at [832, 48] on icon at bounding box center [836, 49] width 18 height 18
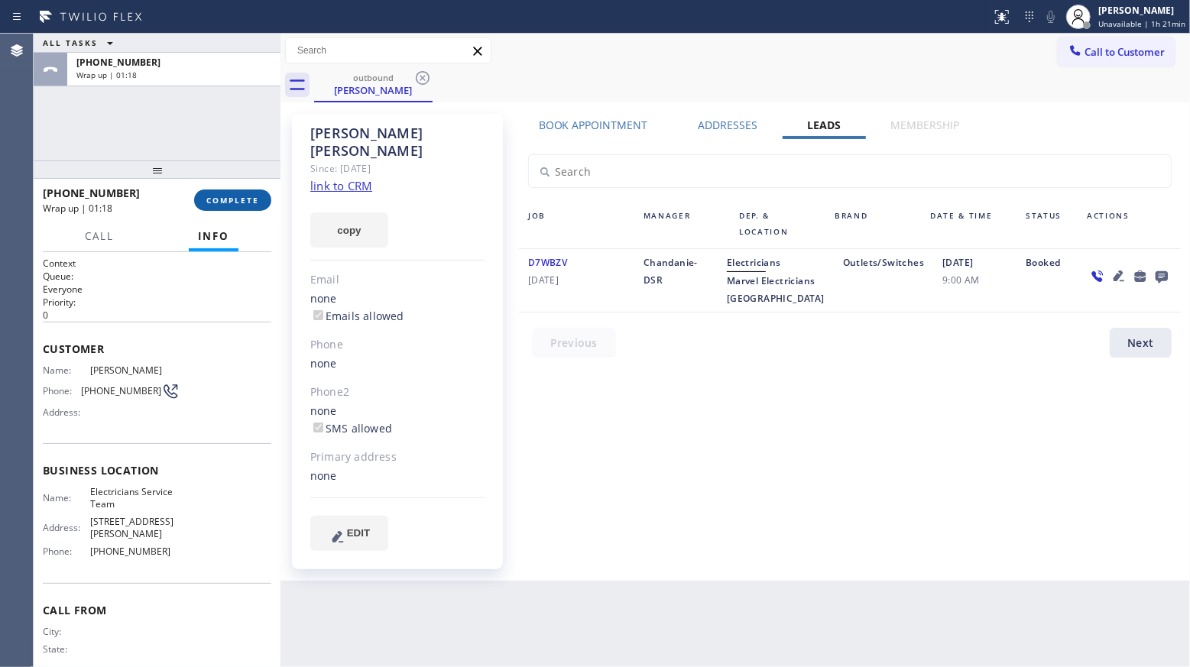
click at [224, 200] on span "COMPLETE" at bounding box center [232, 200] width 53 height 11
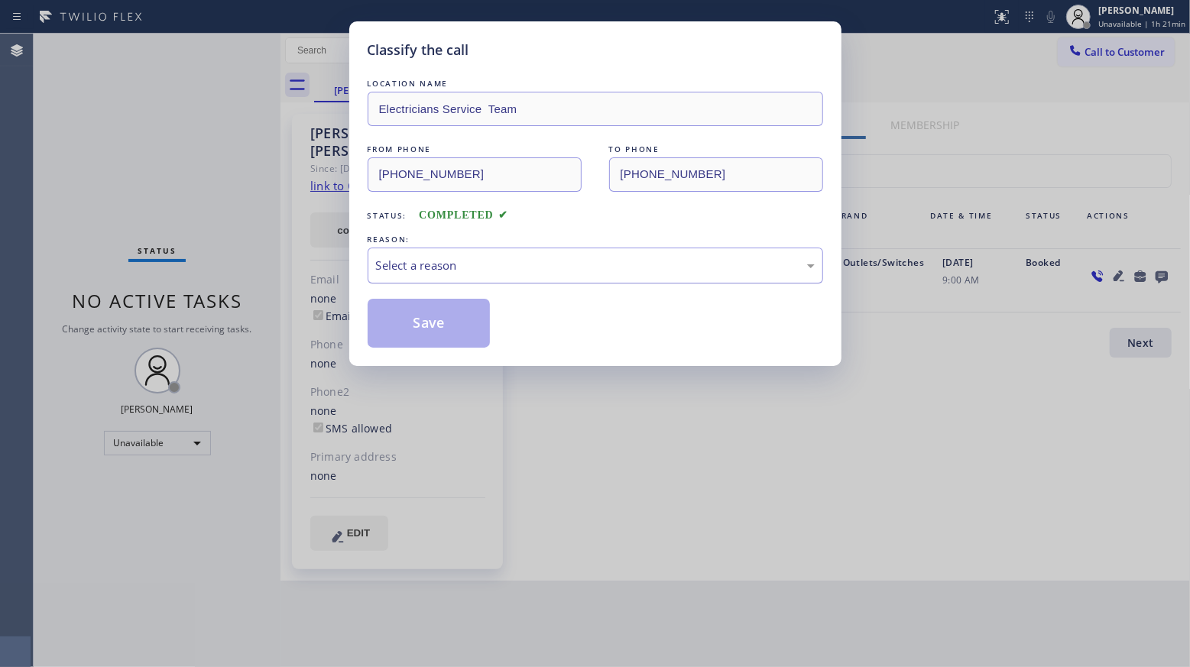
drag, startPoint x: 377, startPoint y: 266, endPoint x: 396, endPoint y: 270, distance: 19.5
click at [385, 266] on div "Select a reason" at bounding box center [595, 266] width 439 height 18
click at [432, 328] on button "Save" at bounding box center [428, 323] width 123 height 49
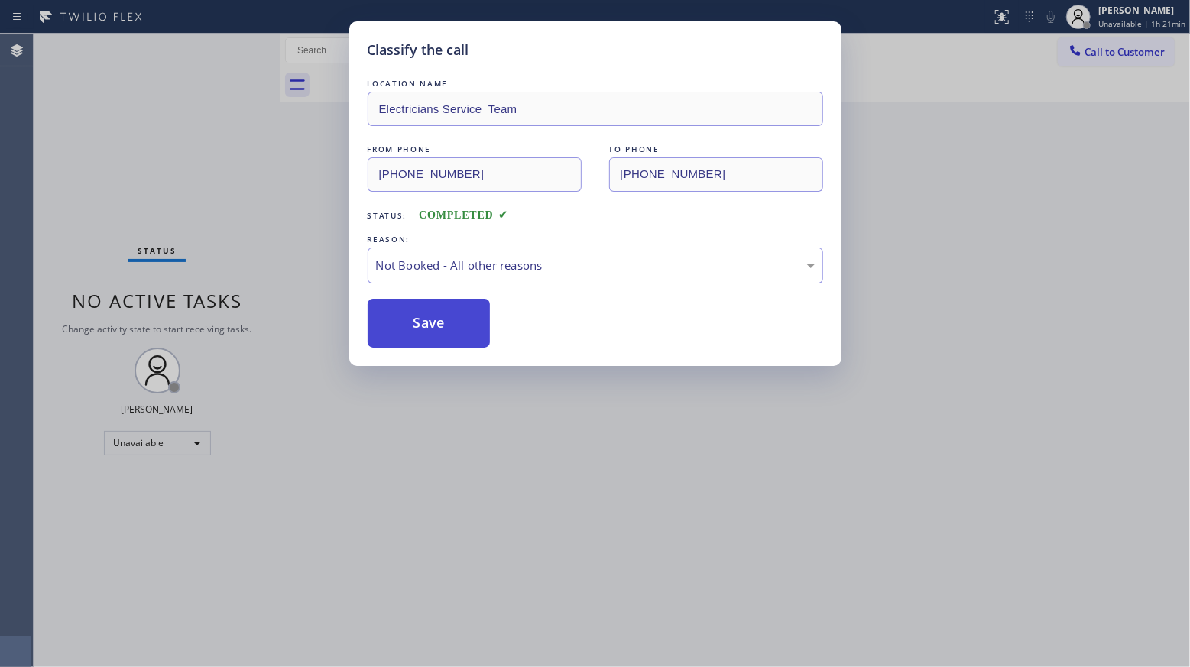
drag, startPoint x: 432, startPoint y: 328, endPoint x: 451, endPoint y: 334, distance: 20.1
click at [435, 329] on button "Save" at bounding box center [428, 323] width 123 height 49
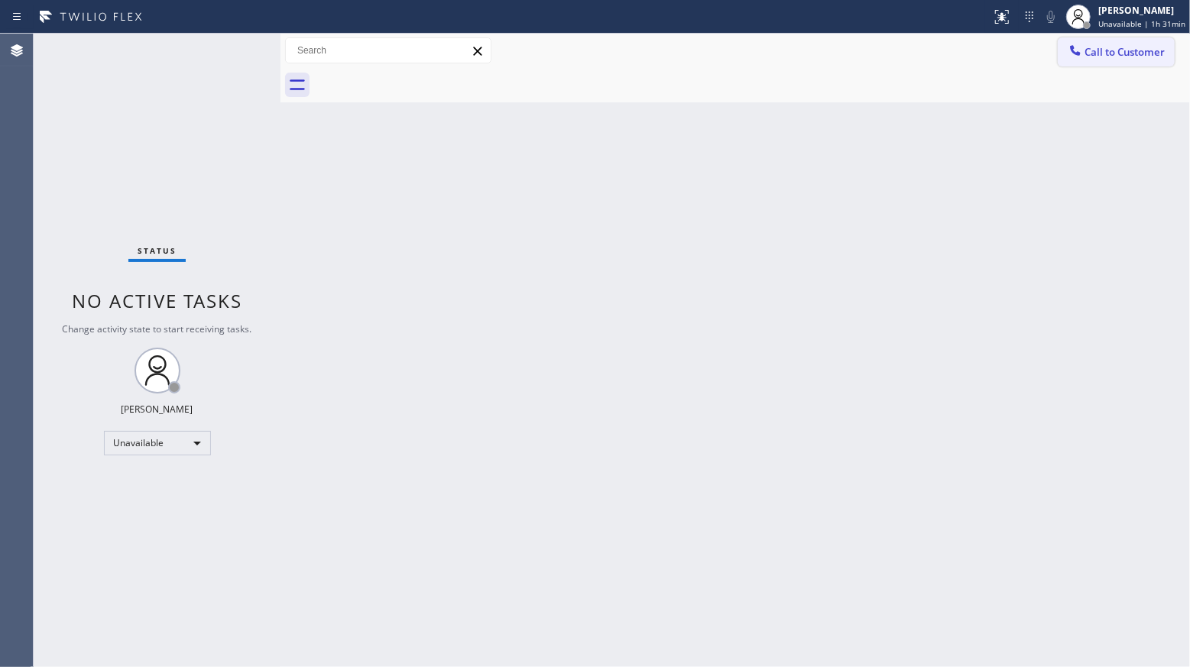
click at [1110, 50] on span "Call to Customer" at bounding box center [1124, 52] width 80 height 14
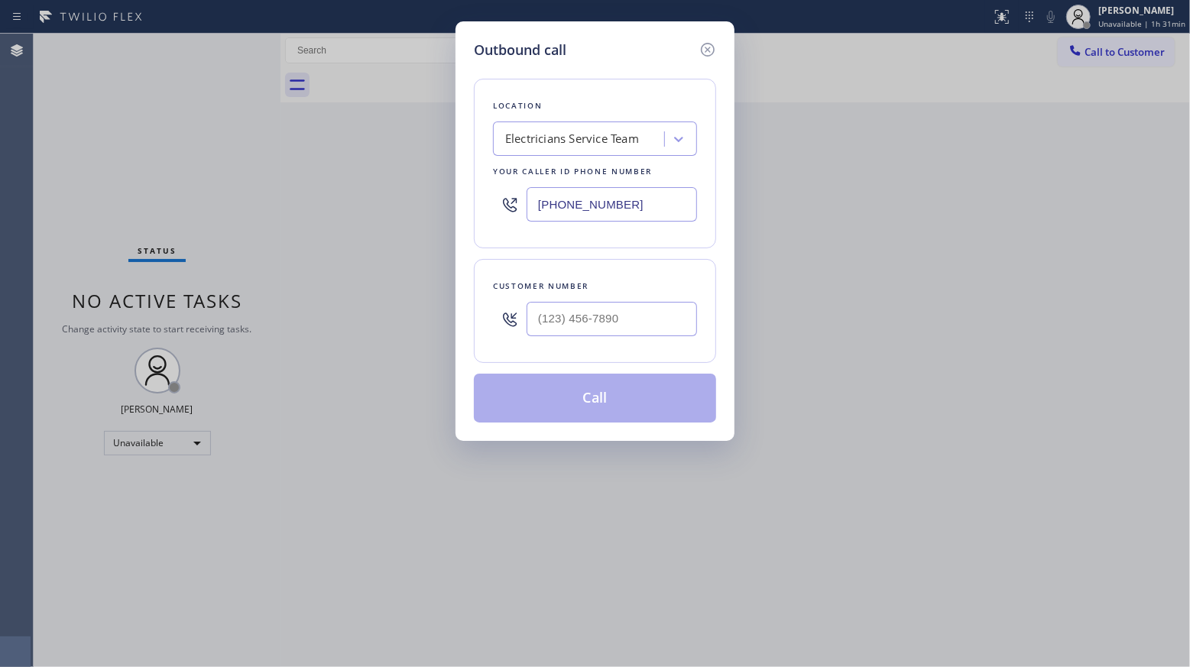
drag, startPoint x: 654, startPoint y: 202, endPoint x: 471, endPoint y: 186, distance: 183.4
click at [465, 191] on div "Outbound call Location Electricians Service Team Your caller id phone number [P…" at bounding box center [594, 230] width 279 height 419
paste input "33) 558-1241"
type input "[PHONE_NUMBER]"
drag, startPoint x: 617, startPoint y: 301, endPoint x: 620, endPoint y: 312, distance: 11.1
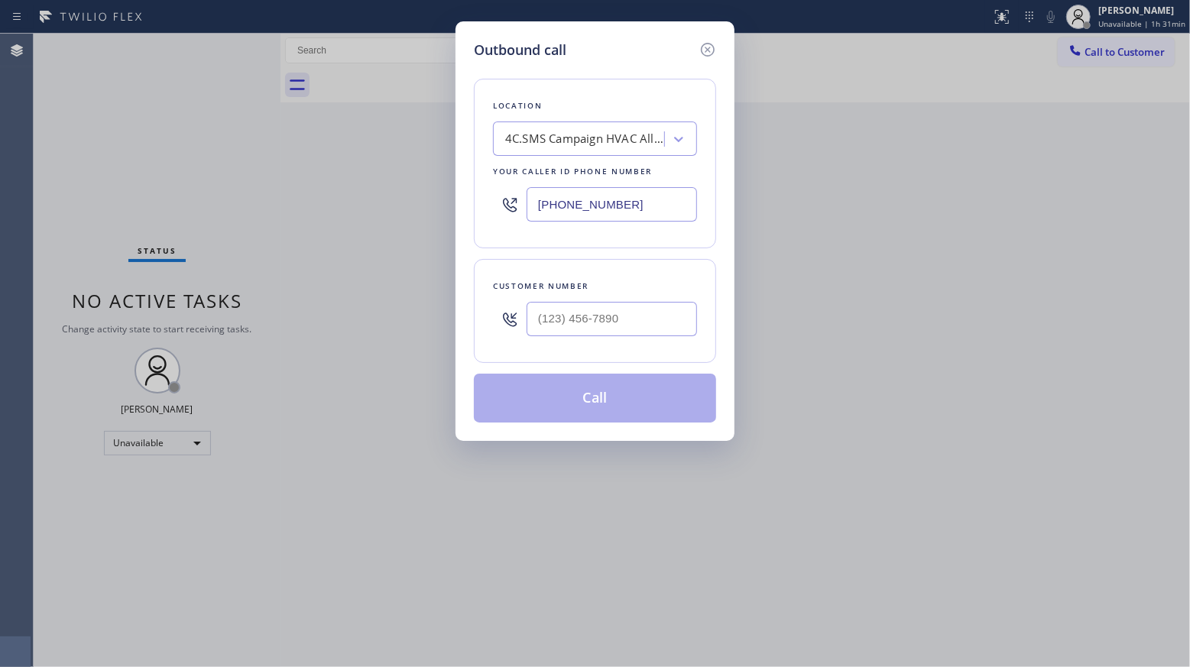
click at [618, 308] on div at bounding box center [611, 319] width 170 height 50
click at [622, 312] on input "(___) ___-____" at bounding box center [611, 319] width 170 height 34
paste input "310) 863-4534"
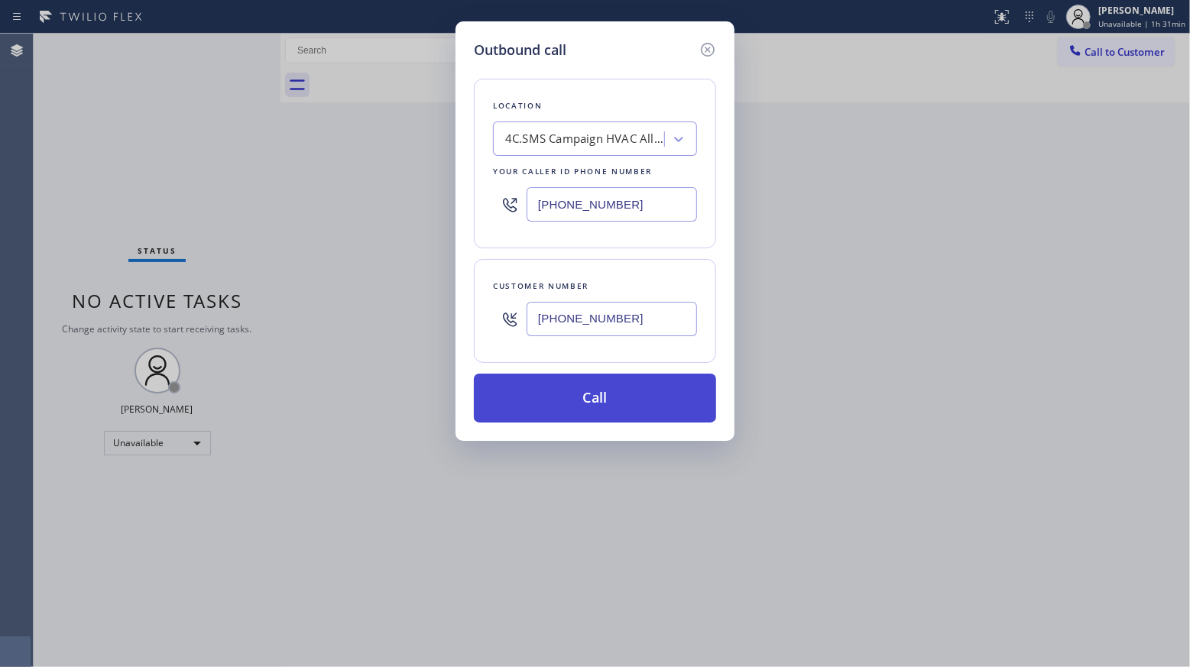
type input "[PHONE_NUMBER]"
click at [601, 407] on button "Call" at bounding box center [595, 398] width 242 height 49
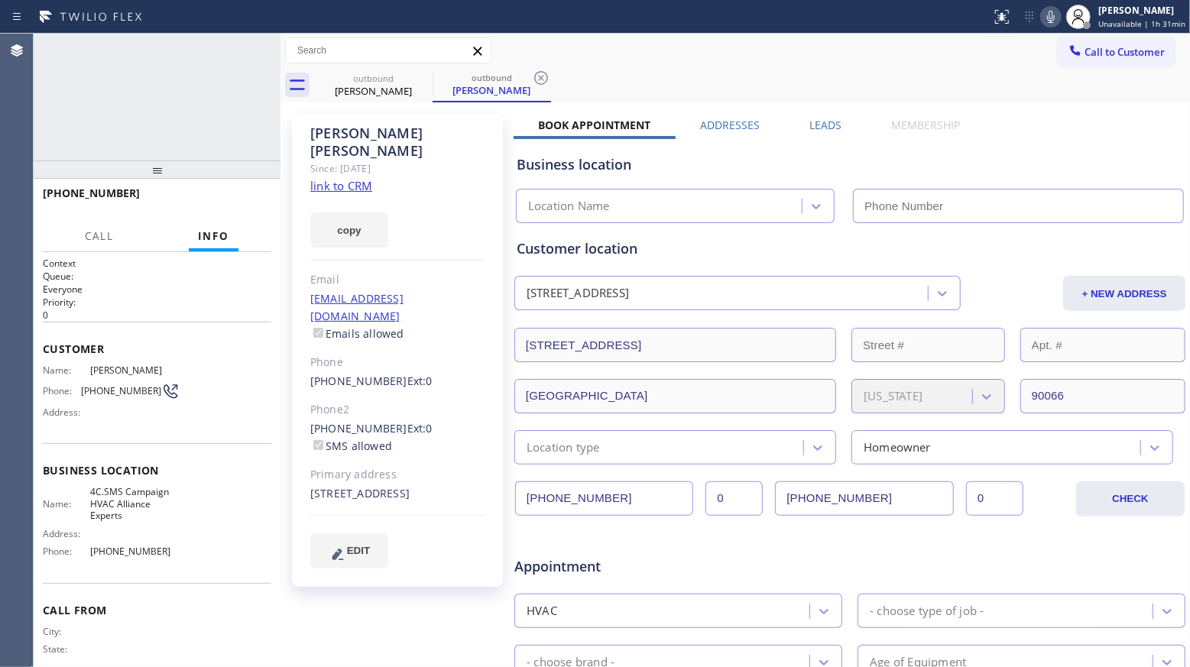
type input "[PHONE_NUMBER]"
click at [1054, 9] on icon at bounding box center [1050, 17] width 18 height 18
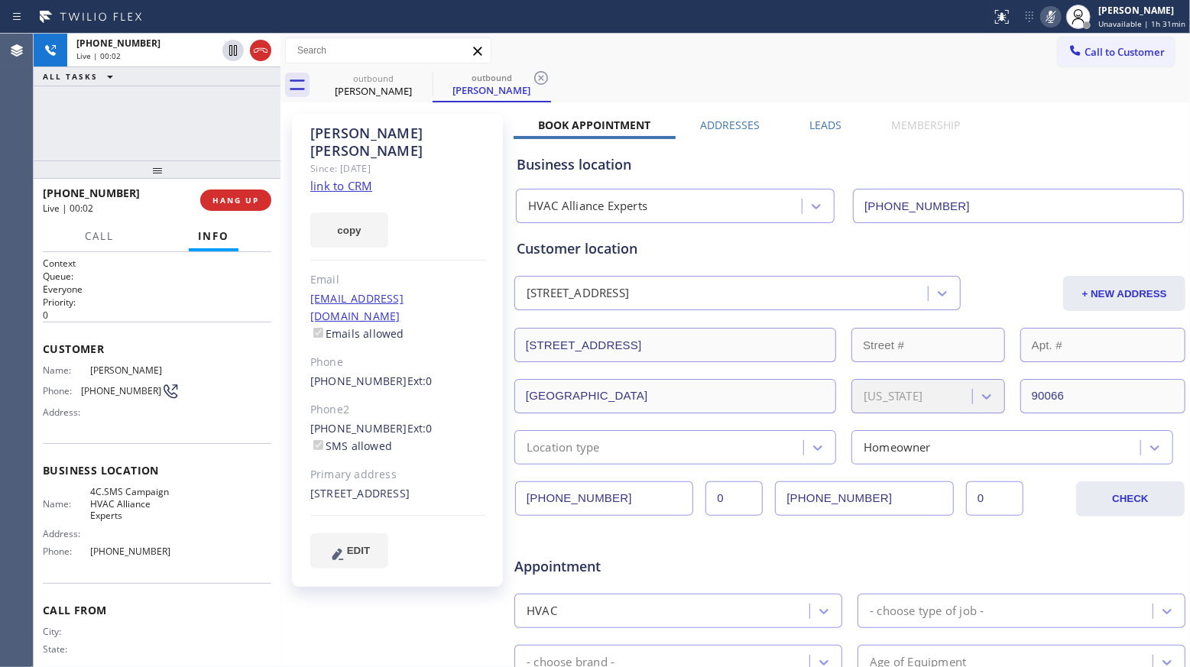
click at [1053, 18] on icon at bounding box center [1050, 17] width 18 height 18
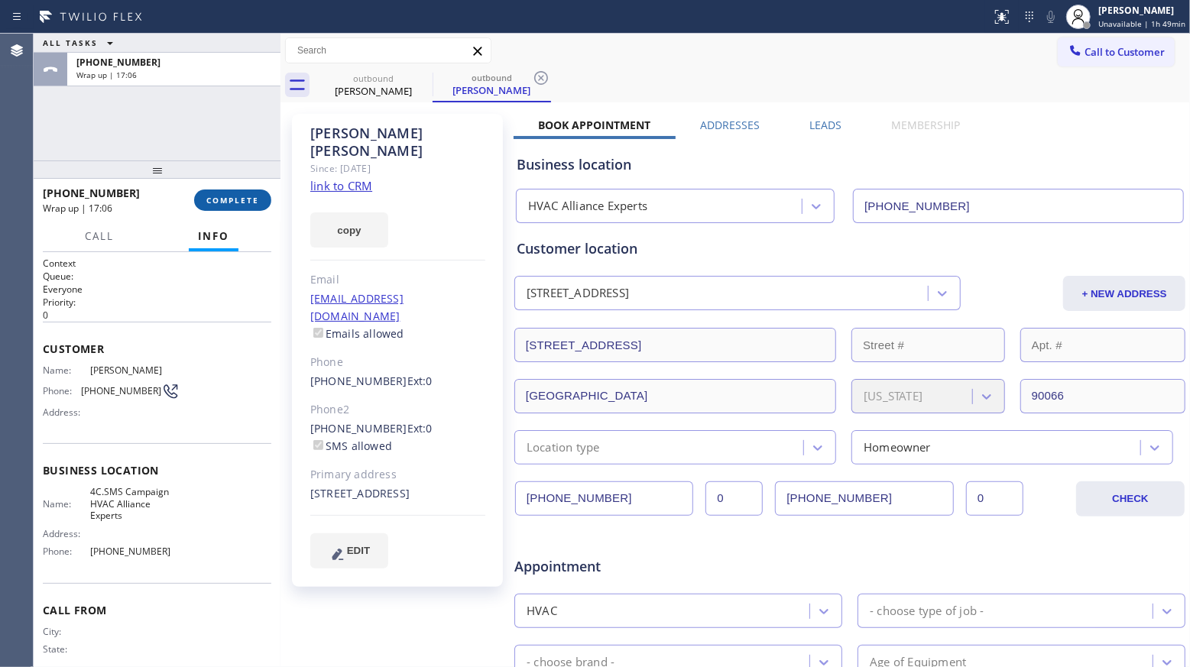
click at [232, 201] on span "COMPLETE" at bounding box center [232, 200] width 53 height 11
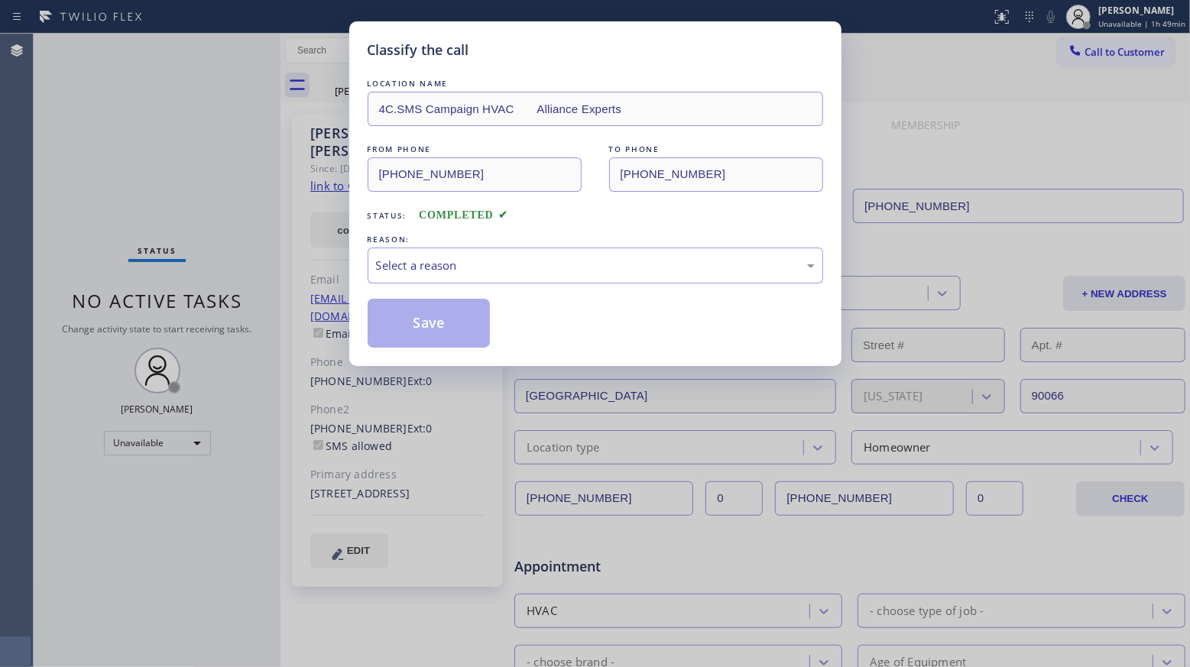
click at [414, 215] on div "Status: COMPLETED" at bounding box center [594, 211] width 455 height 24
click at [422, 254] on div "Select a reason" at bounding box center [594, 266] width 455 height 36
click at [425, 323] on button "Save" at bounding box center [428, 323] width 123 height 49
click at [426, 322] on button "Save" at bounding box center [428, 323] width 123 height 49
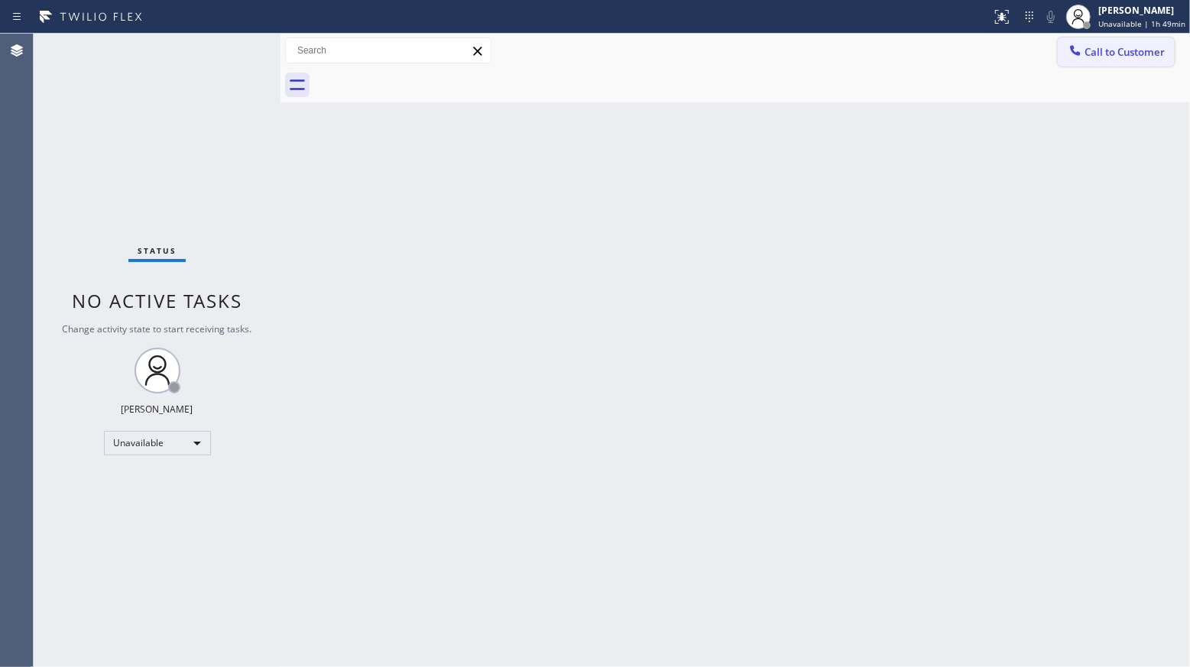
click at [1082, 59] on div at bounding box center [1075, 52] width 18 height 18
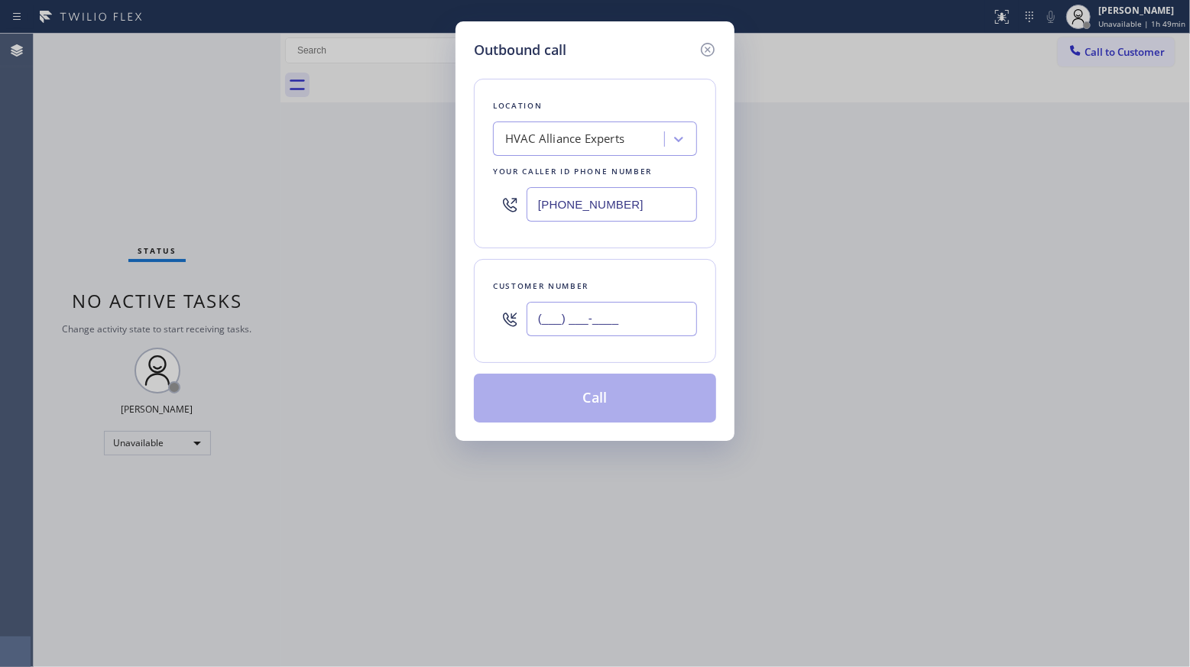
click at [662, 315] on input "(___) ___-____" at bounding box center [611, 319] width 170 height 34
paste input "text"
click at [539, 331] on input "(___) ___-____" at bounding box center [611, 319] width 170 height 34
paste input "650) 797-5050"
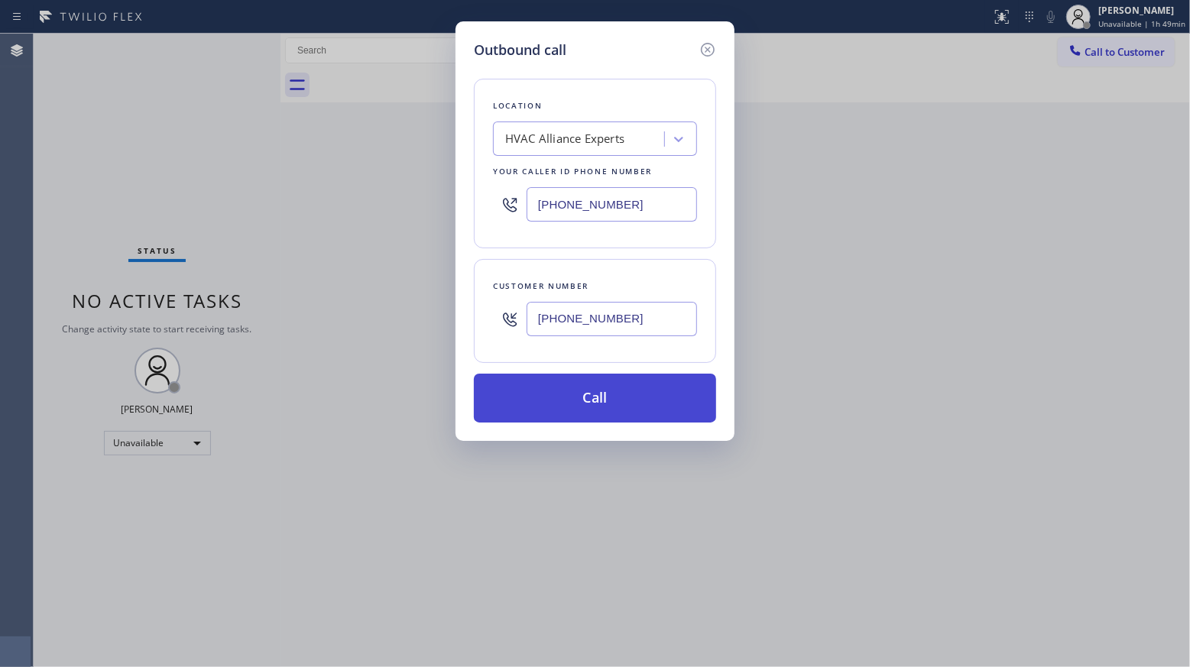
type input "[PHONE_NUMBER]"
click at [594, 401] on button "Call" at bounding box center [595, 398] width 242 height 49
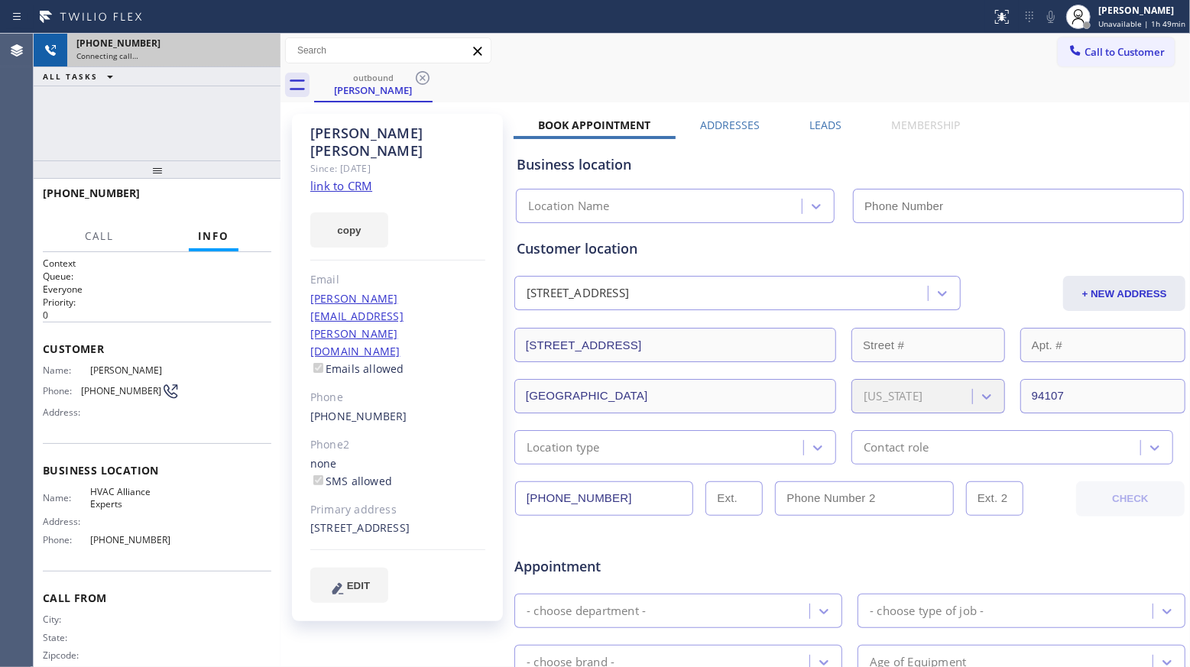
click at [273, 48] on div "[PHONE_NUMBER] Connecting call…" at bounding box center [170, 51] width 207 height 34
type input "[PHONE_NUMBER]"
click at [263, 49] on div "[PHONE_NUMBER] Connecting call…" at bounding box center [157, 51] width 247 height 34
click at [261, 48] on div "[PHONE_NUMBER]" at bounding box center [173, 43] width 195 height 13
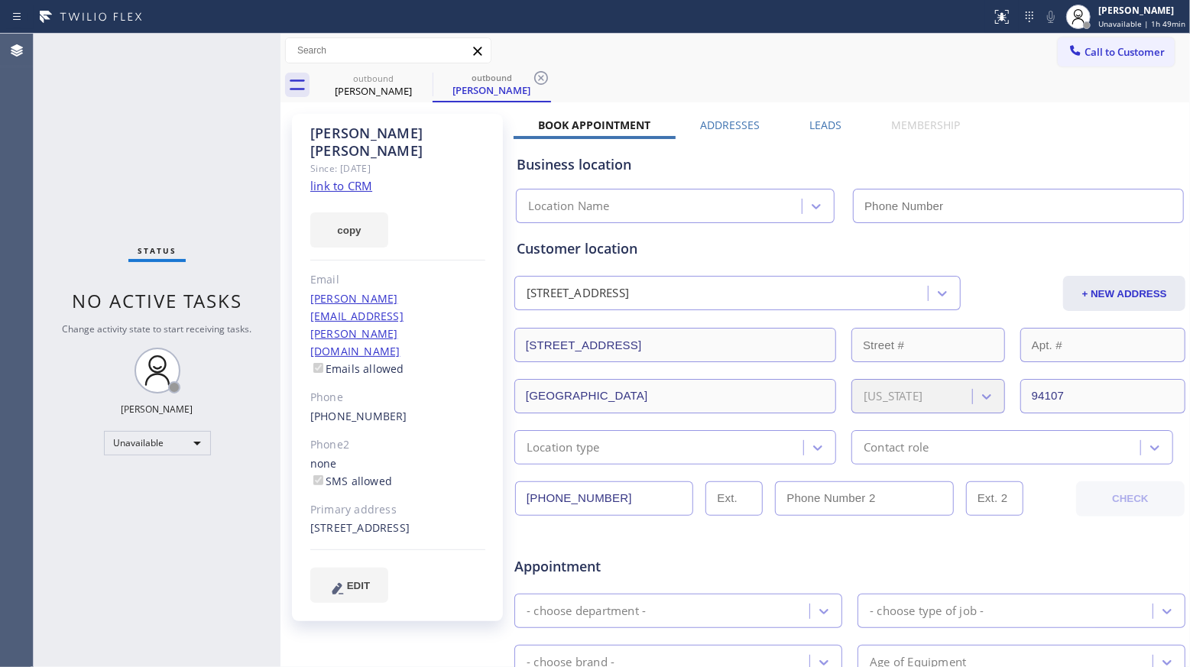
click at [1121, 59] on span "Call to Customer" at bounding box center [1124, 52] width 80 height 14
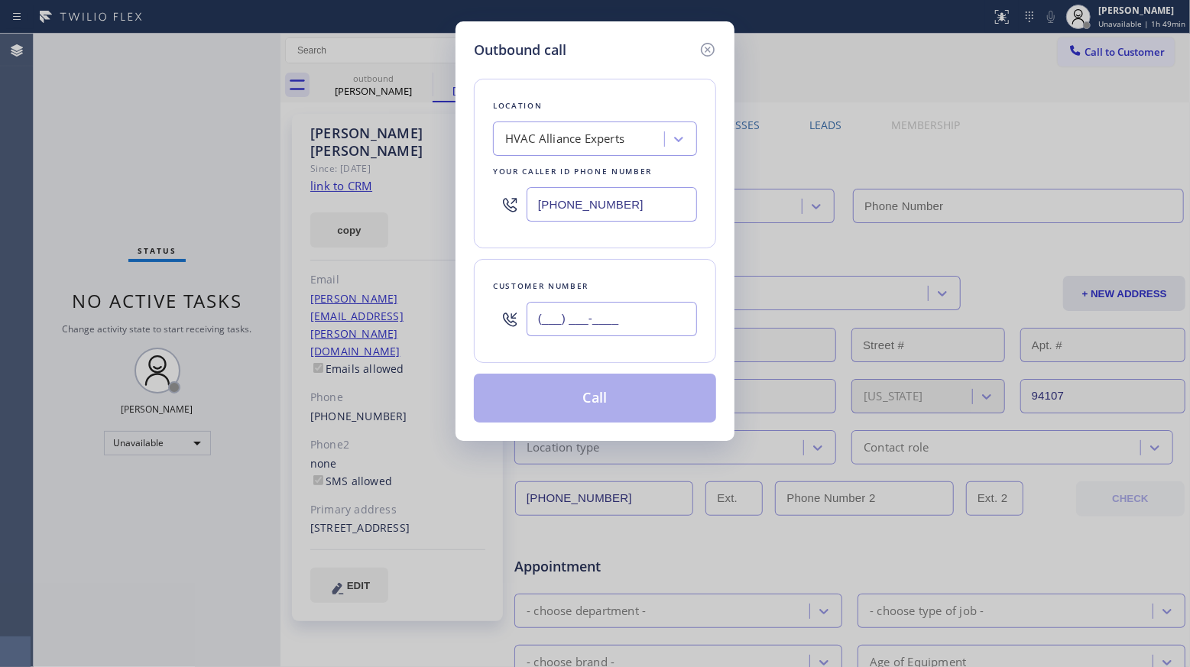
click at [678, 335] on input "(___) ___-____" at bounding box center [611, 319] width 170 height 34
paste input "650) 797-5050"
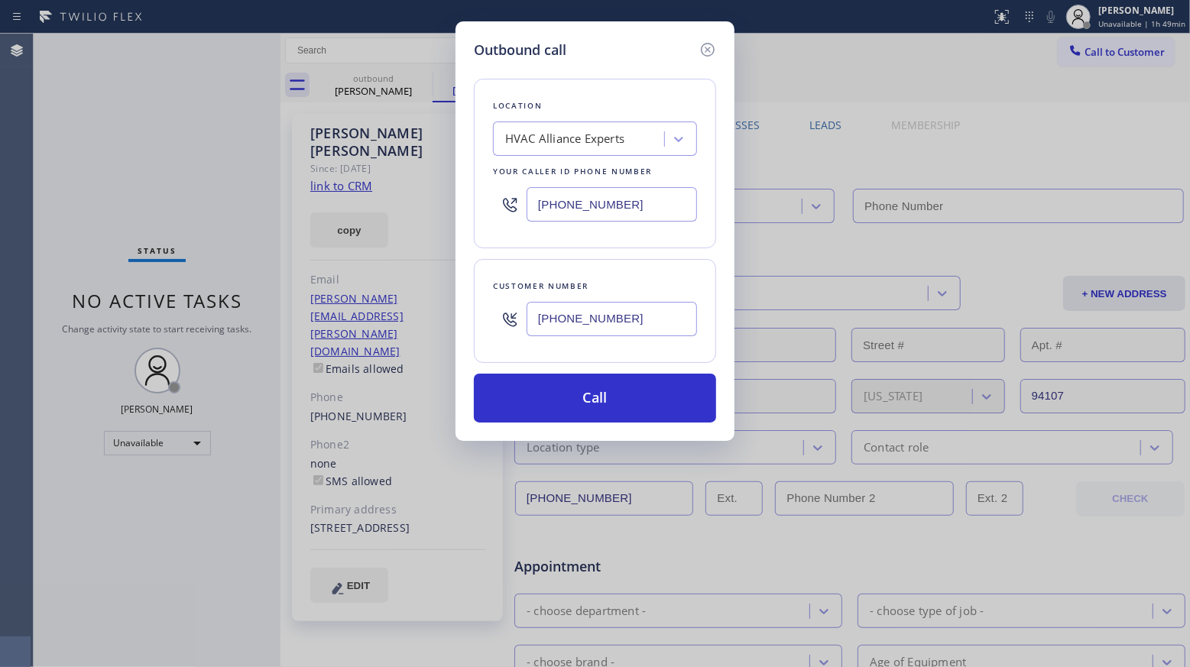
type input "[PHONE_NUMBER]"
click at [663, 316] on input "[PHONE_NUMBER]" at bounding box center [611, 319] width 170 height 34
paste input "text"
type input "[PHONE_NUMBER]"
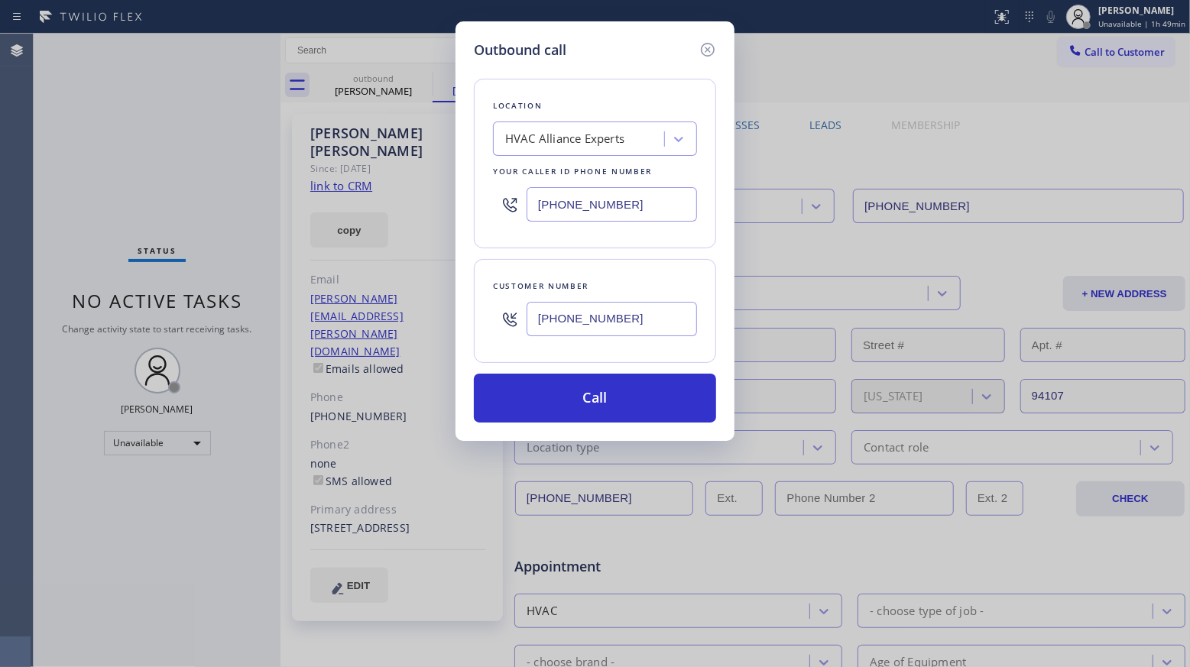
drag, startPoint x: 628, startPoint y: 209, endPoint x: 474, endPoint y: 175, distance: 157.4
click at [474, 175] on div "Location HVAC Alliance Experts Your caller id phone number [PHONE_NUMBER]" at bounding box center [595, 164] width 242 height 170
paste input "00) 568-8664"
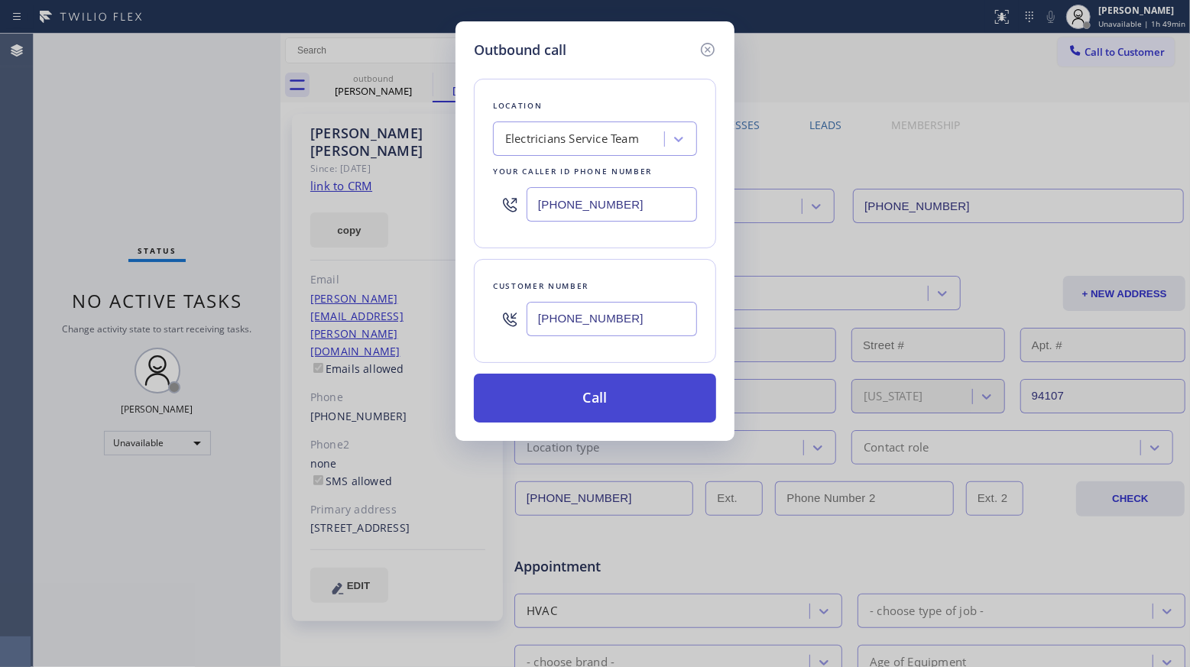
type input "[PHONE_NUMBER]"
click at [573, 396] on button "Call" at bounding box center [595, 398] width 242 height 49
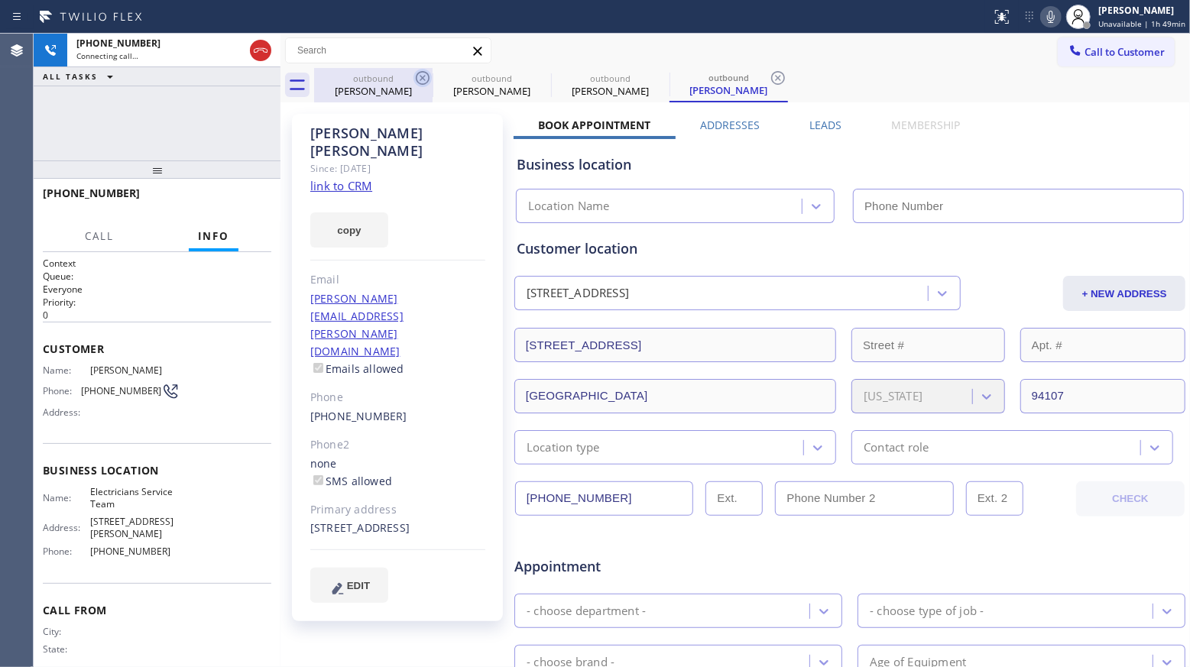
click at [422, 84] on icon at bounding box center [423, 78] width 14 height 14
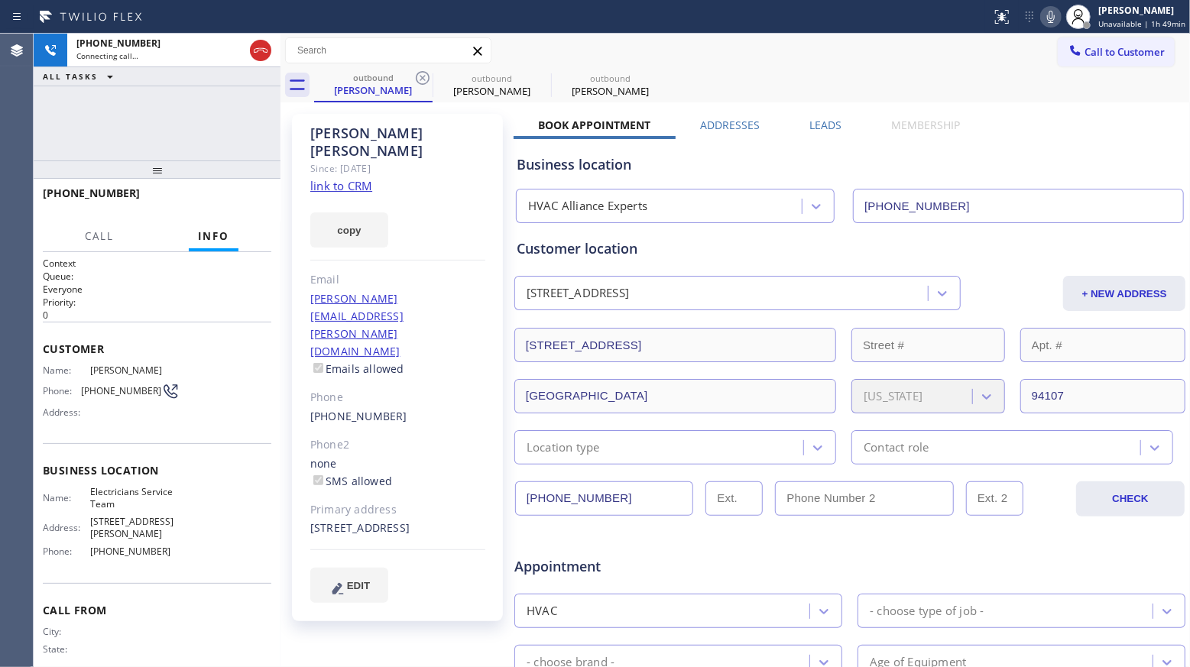
click at [422, 84] on icon at bounding box center [423, 78] width 14 height 14
type input "[PHONE_NUMBER]"
click at [0, 0] on icon at bounding box center [0, 0] width 0 height 0
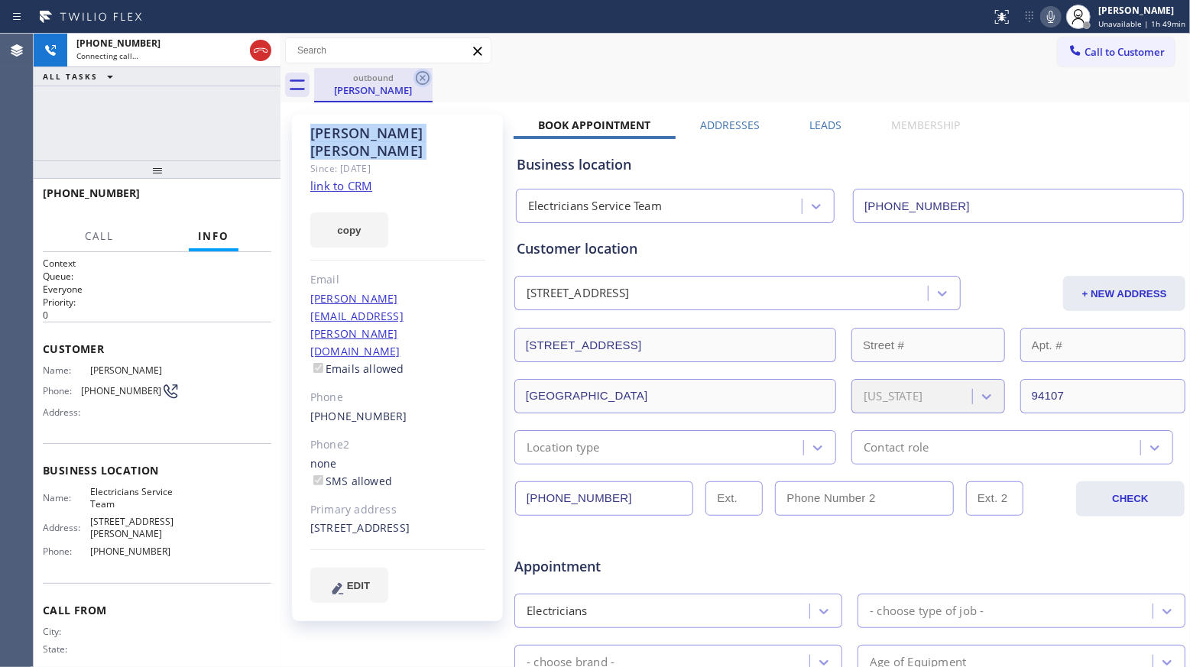
click at [421, 84] on icon at bounding box center [423, 78] width 14 height 14
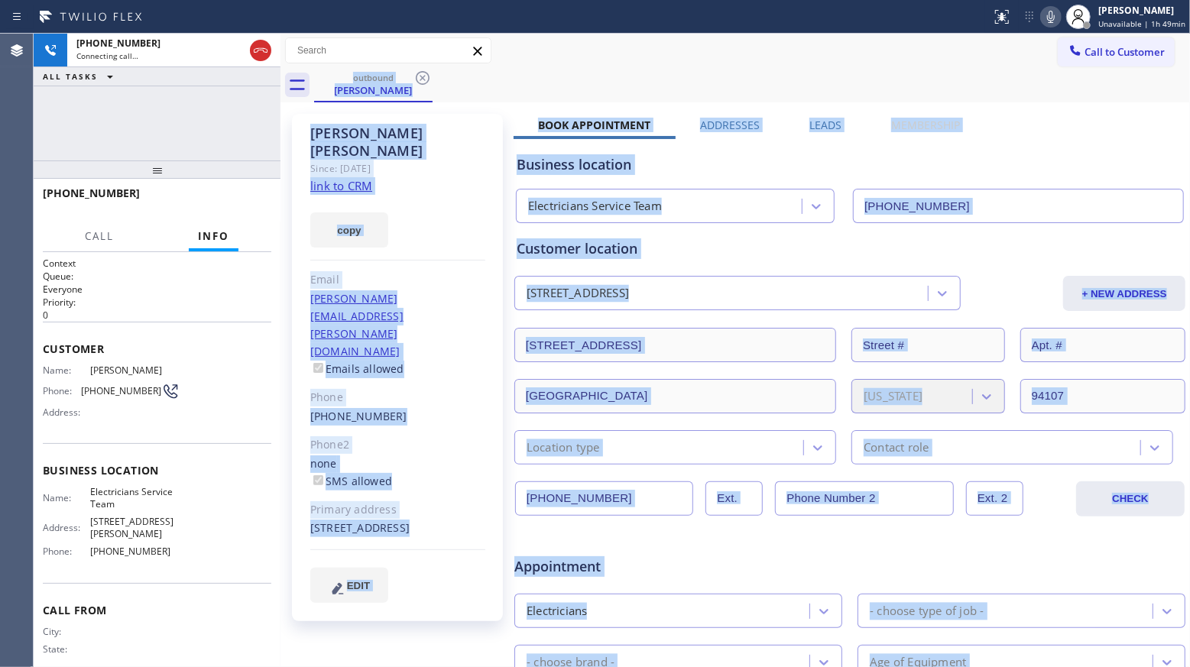
click at [421, 84] on div "outbound [PERSON_NAME]" at bounding box center [752, 85] width 876 height 34
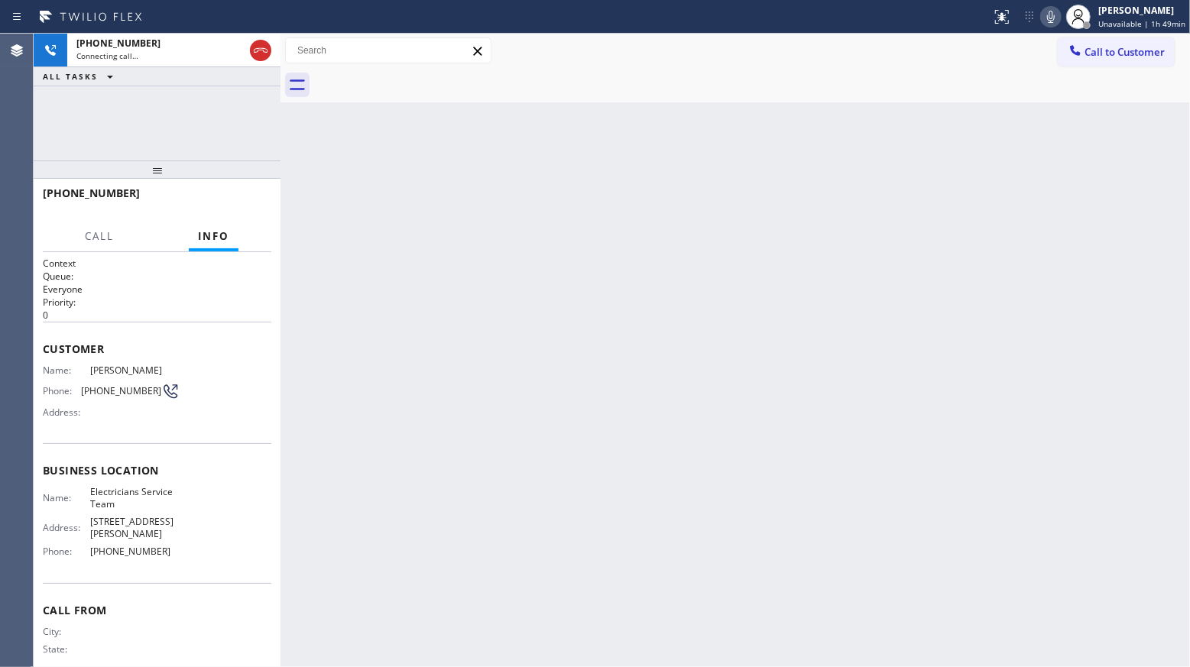
click at [421, 84] on div at bounding box center [752, 85] width 876 height 34
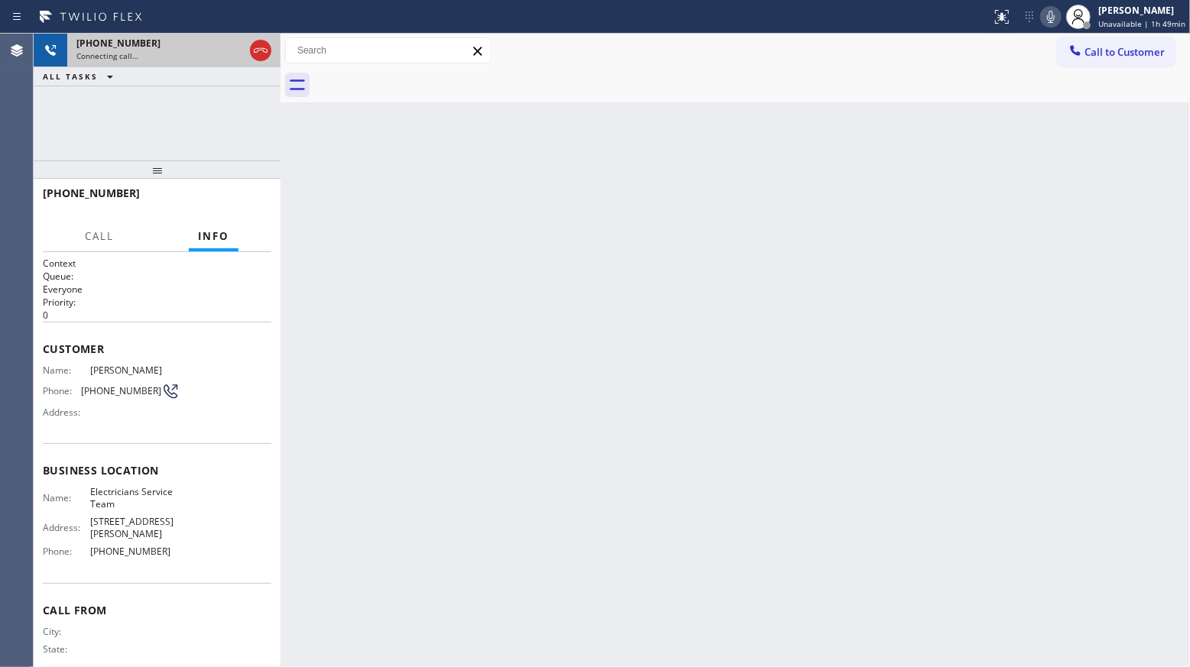
click at [202, 52] on div "Connecting call…" at bounding box center [159, 55] width 167 height 11
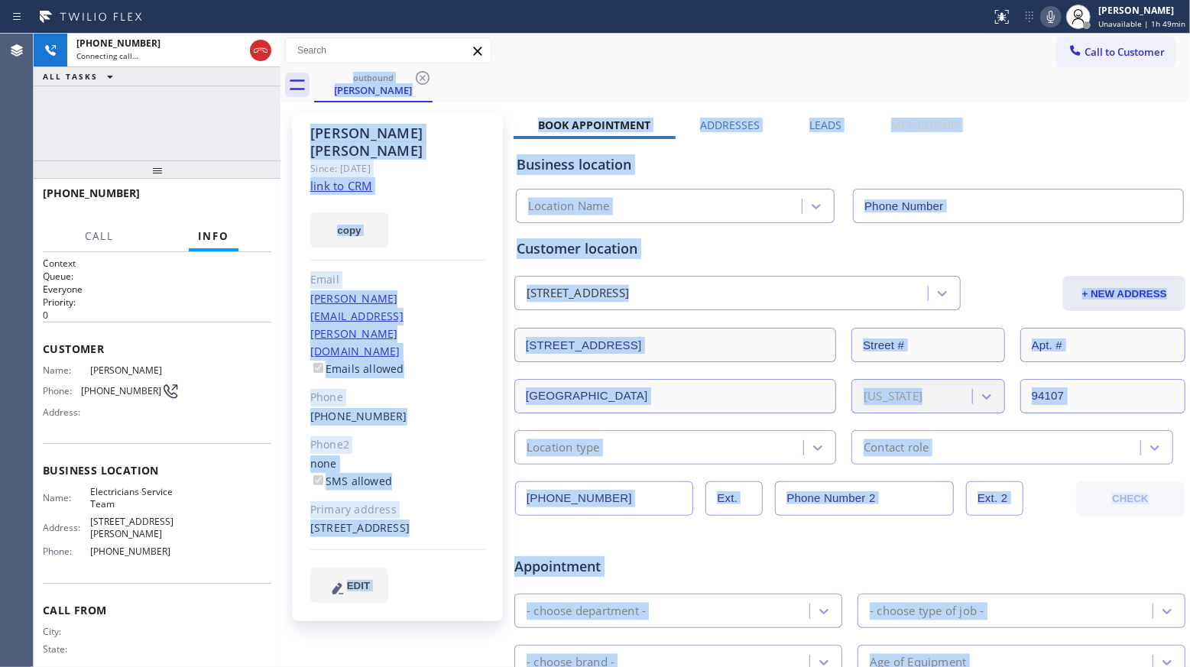
type input "[PHONE_NUMBER]"
click at [866, 181] on div "Business location Location Name [PHONE_NUMBER]" at bounding box center [849, 181] width 672 height 84
click at [841, 145] on div "Business location Electricians Service Team [PHONE_NUMBER]" at bounding box center [849, 181] width 672 height 84
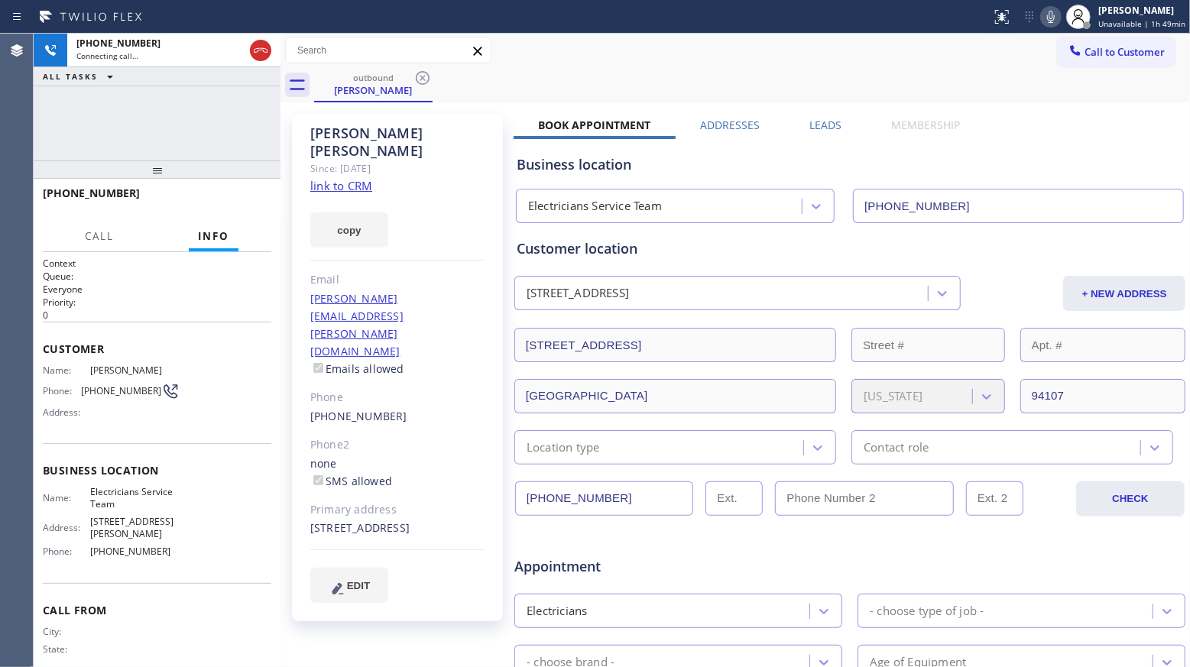
click at [894, 125] on label "Membership" at bounding box center [925, 125] width 69 height 15
click at [842, 118] on div "Leads" at bounding box center [826, 128] width 82 height 21
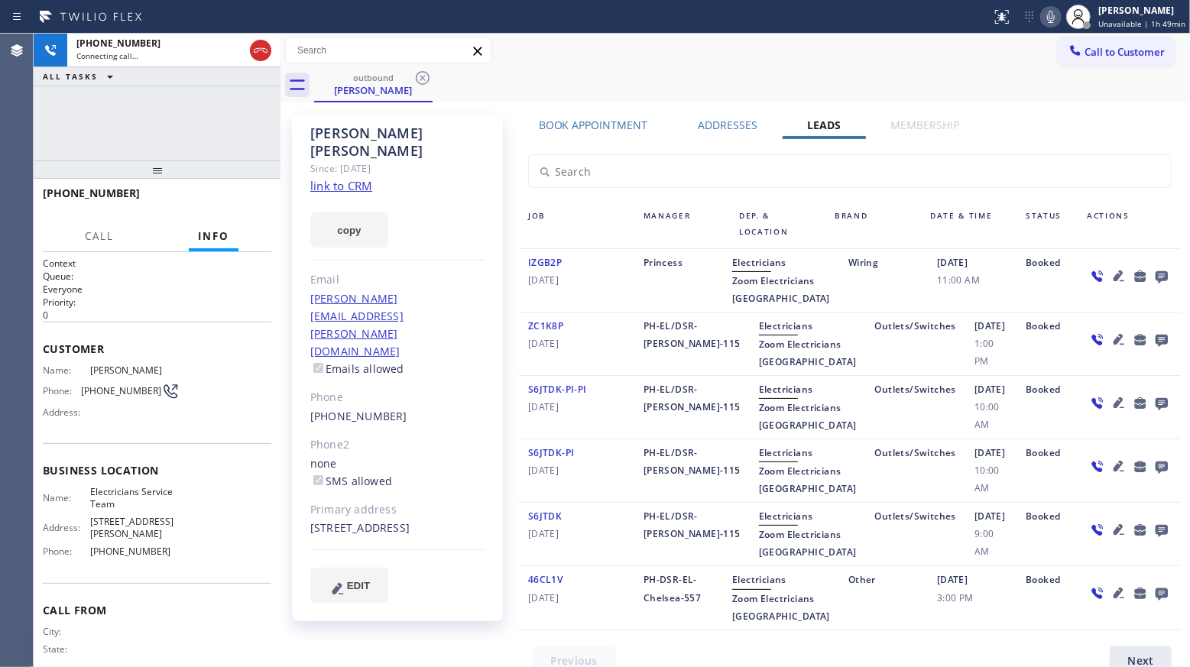
click at [821, 121] on label "Leads" at bounding box center [824, 125] width 34 height 15
click at [1152, 268] on icon at bounding box center [1161, 276] width 18 height 19
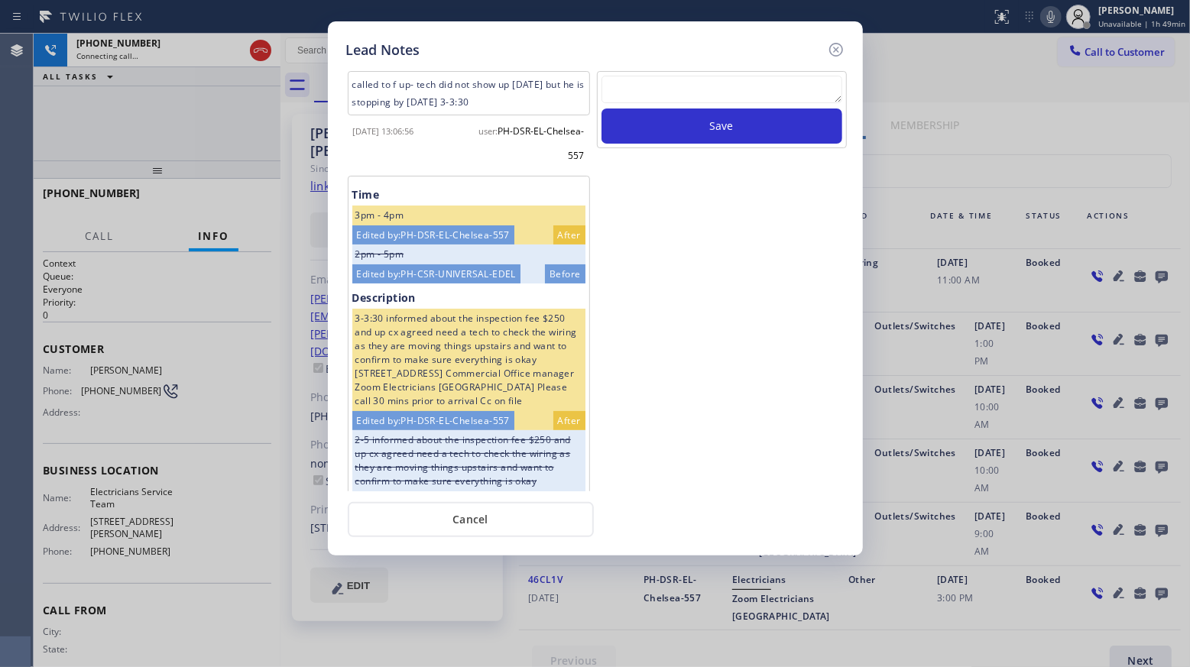
click at [735, 93] on textarea at bounding box center [721, 90] width 241 height 28
paste textarea "VM / Follow up call - Please transfer to me"
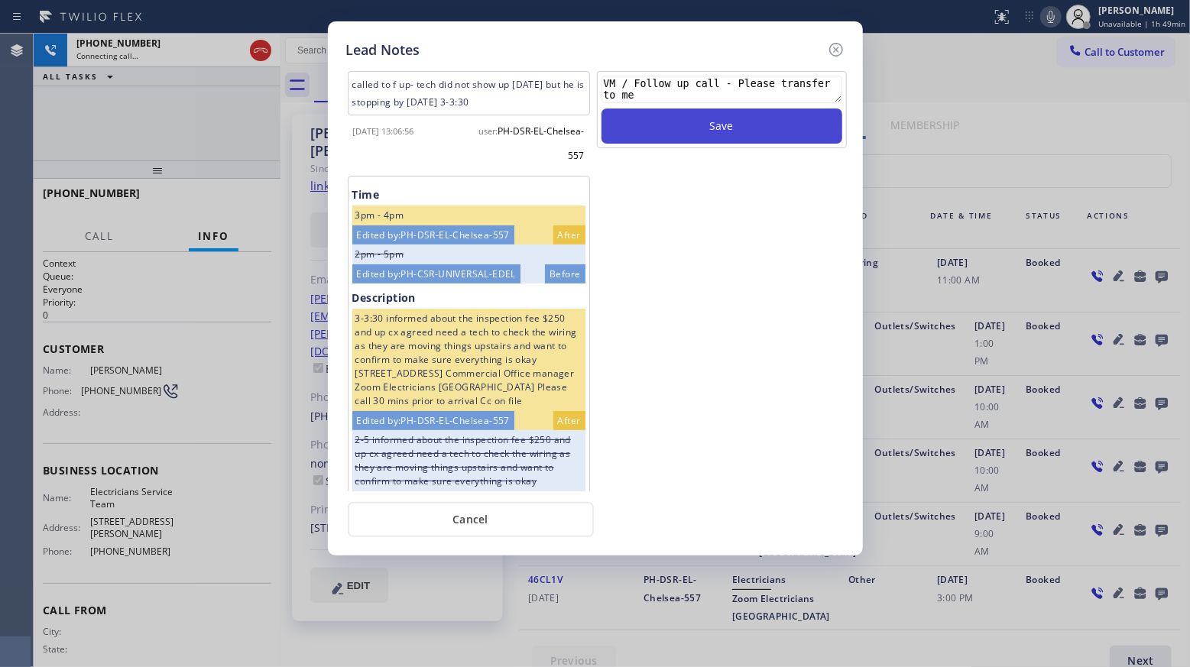
scroll to position [11, 0]
type textarea "VM / Follow up call - Please transfer to me"
click at [714, 124] on button "Save" at bounding box center [721, 125] width 241 height 35
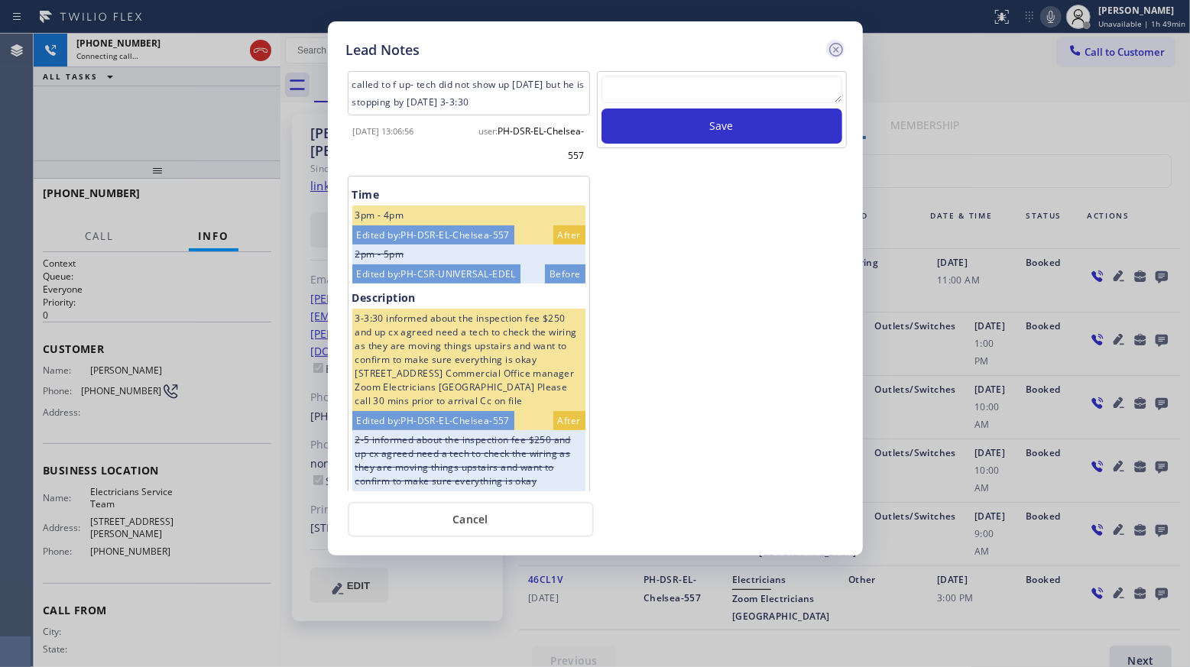
click at [837, 51] on icon at bounding box center [835, 50] width 14 height 14
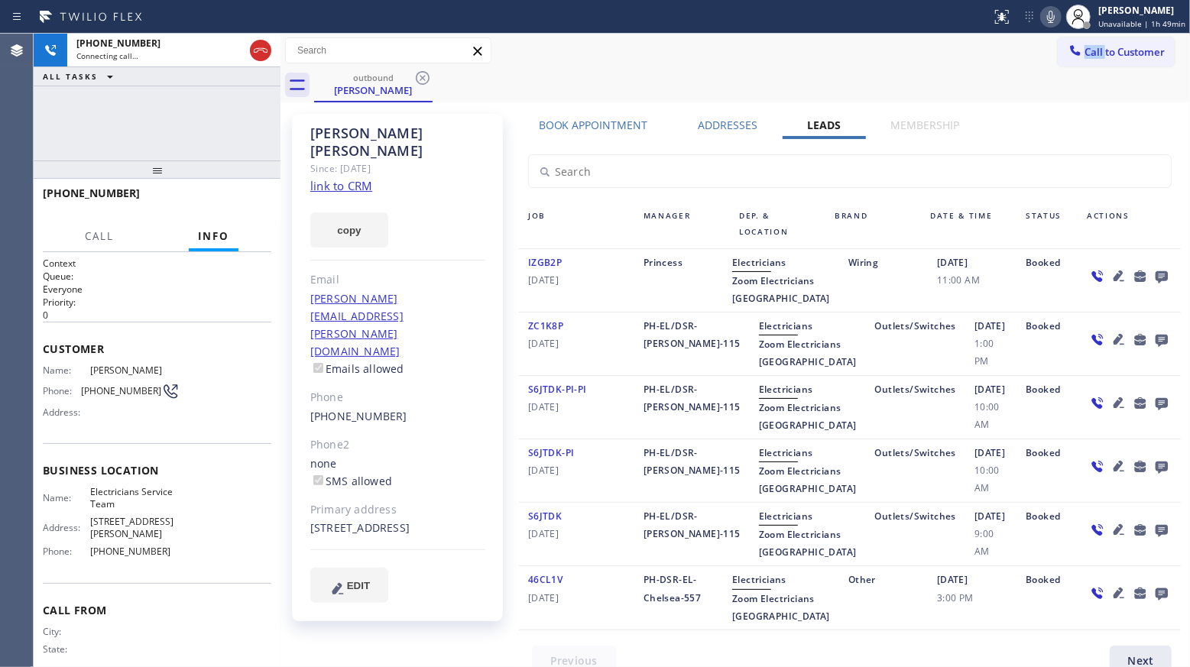
click at [836, 50] on div "Call to Customer Outbound call Location Electricians Service Team Your caller i…" at bounding box center [734, 50] width 909 height 27
click at [546, 78] on div "outbound [PERSON_NAME]" at bounding box center [752, 85] width 876 height 34
click at [237, 199] on span "HANG UP" at bounding box center [235, 200] width 47 height 11
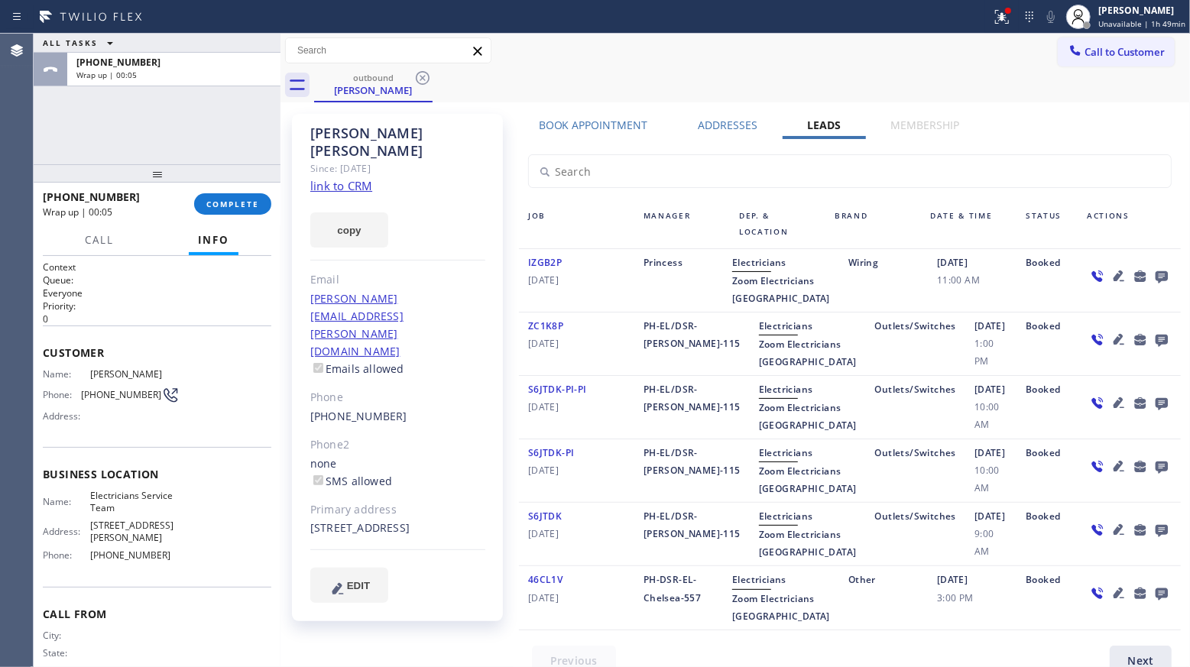
click at [244, 183] on div at bounding box center [157, 173] width 247 height 18
click at [244, 193] on button "COMPLETE" at bounding box center [232, 203] width 77 height 21
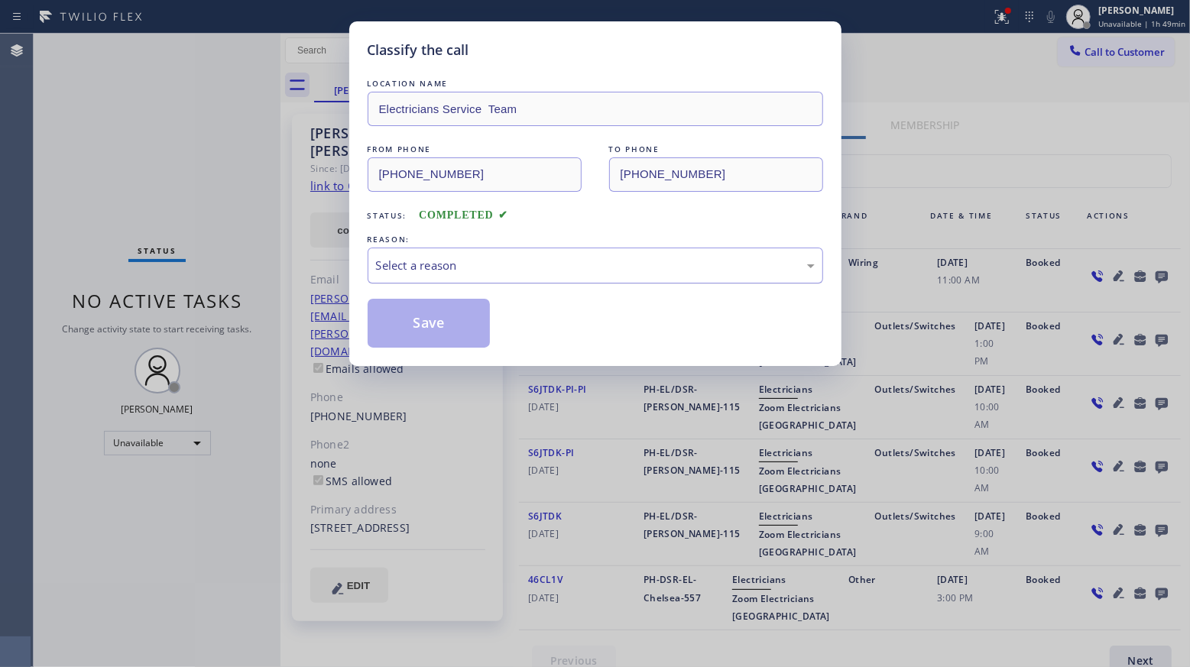
click at [507, 270] on div "Select a reason" at bounding box center [595, 266] width 439 height 18
click at [445, 332] on button "Save" at bounding box center [428, 323] width 123 height 49
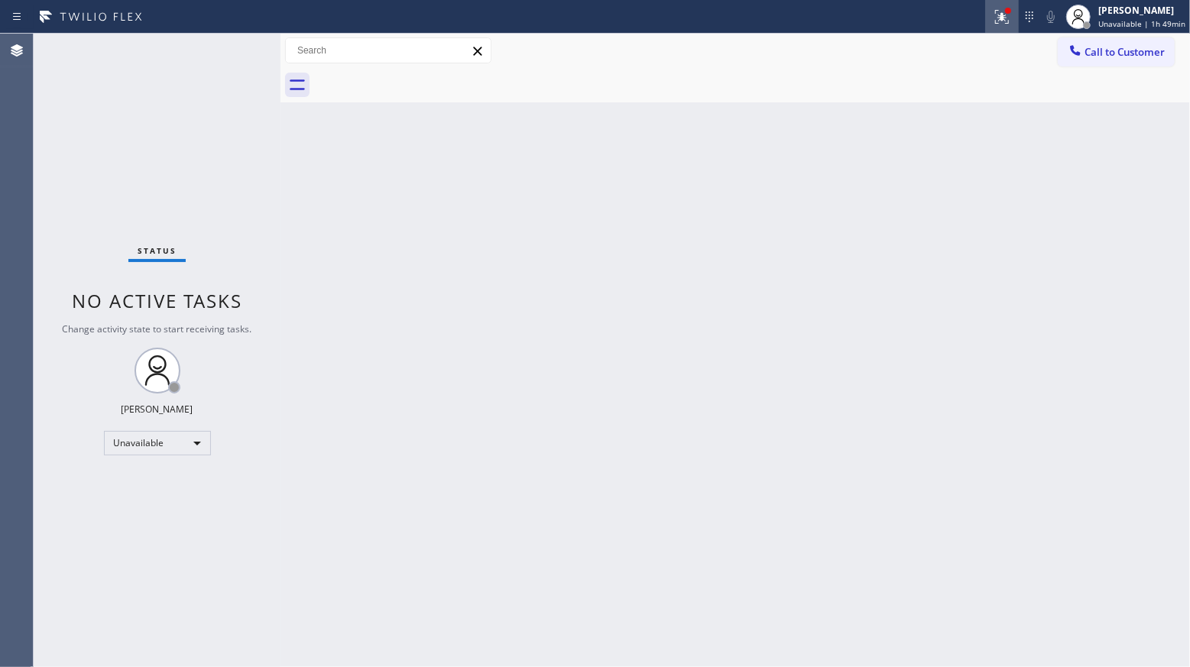
click at [1008, 21] on icon at bounding box center [1001, 17] width 18 height 18
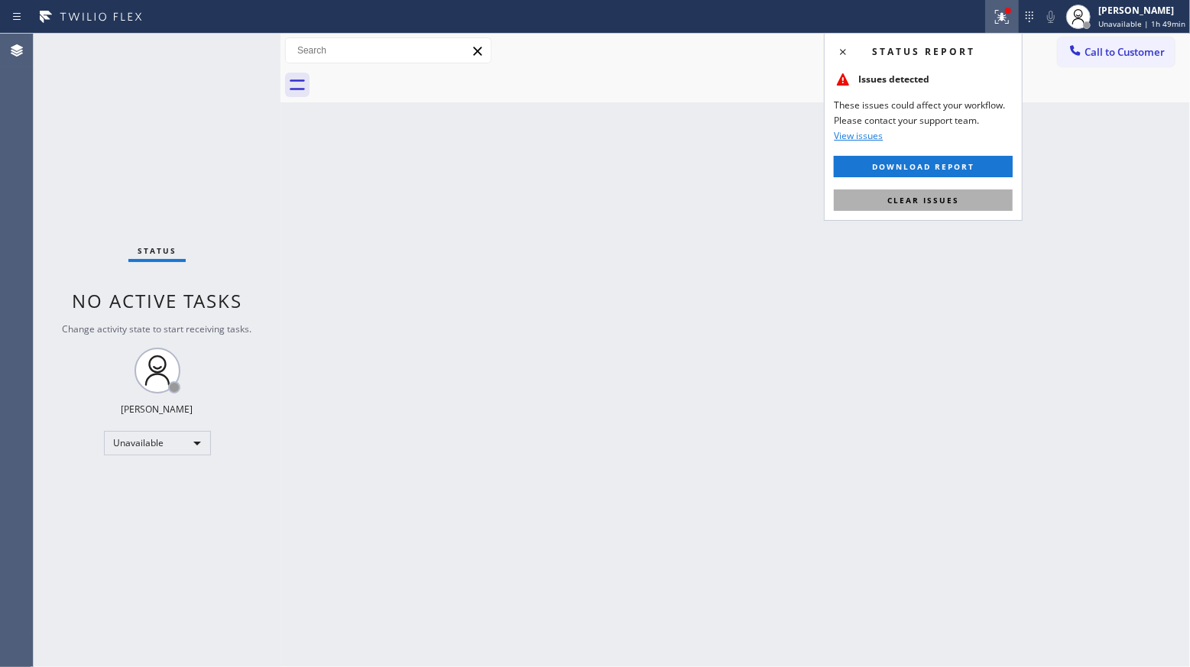
drag, startPoint x: 931, startPoint y: 193, endPoint x: 926, endPoint y: 178, distance: 15.2
click at [931, 193] on button "Clear issues" at bounding box center [922, 199] width 179 height 21
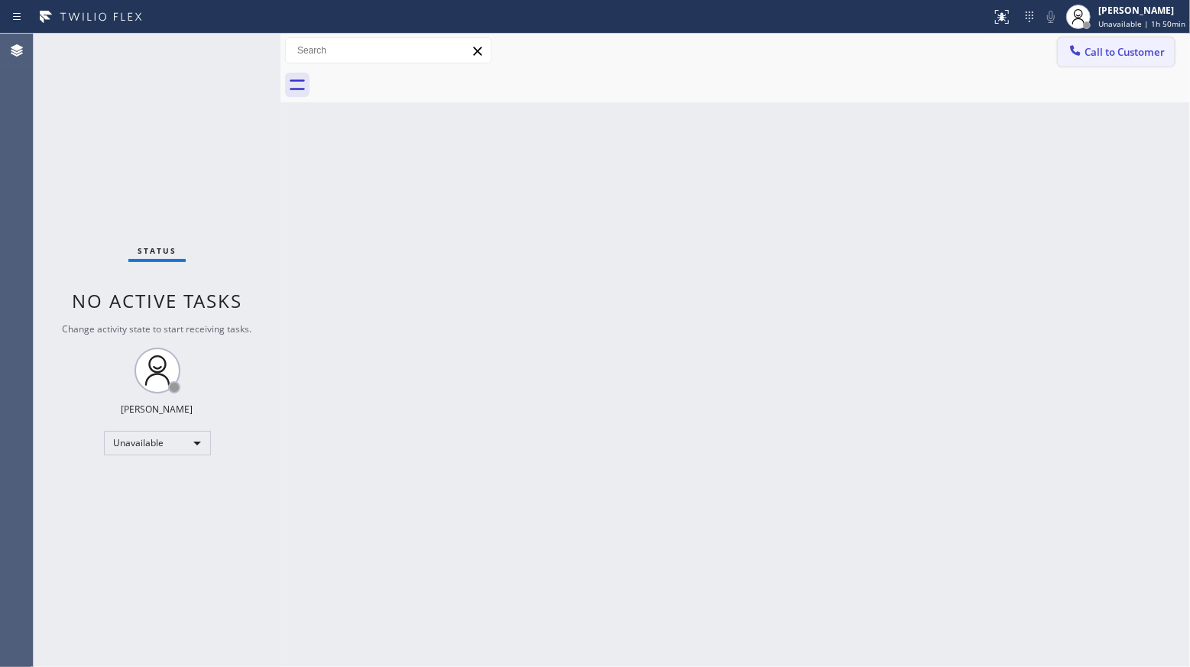
click at [1109, 40] on button "Call to Customer" at bounding box center [1115, 51] width 117 height 29
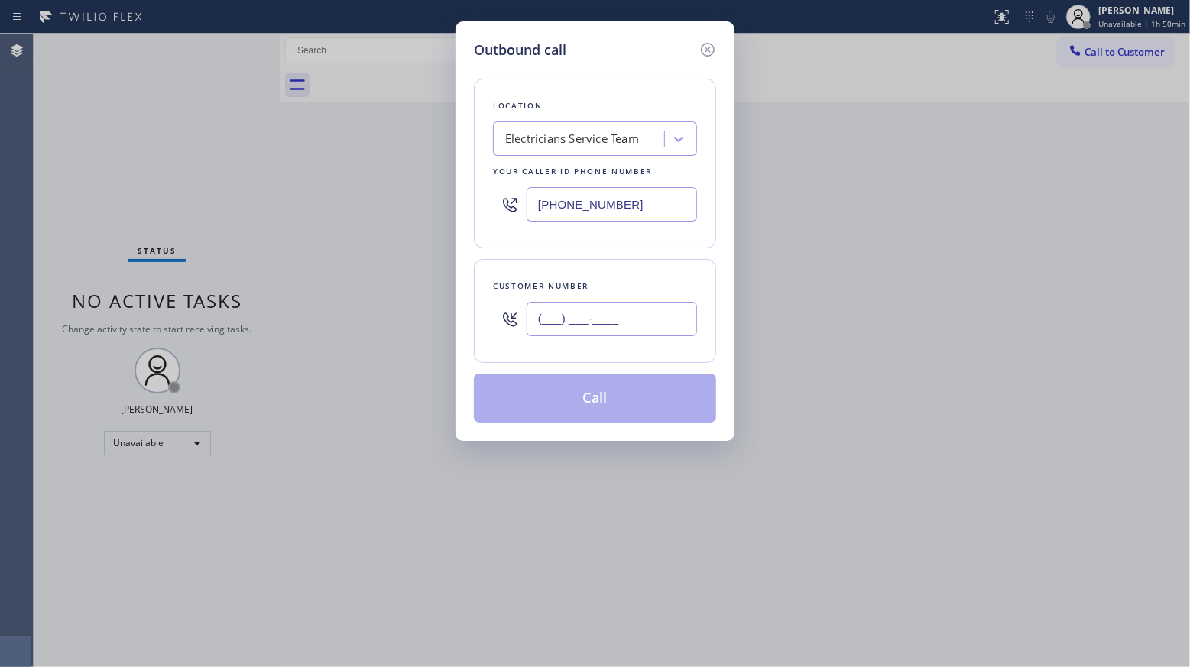
click at [616, 325] on input "(___) ___-____" at bounding box center [611, 319] width 170 height 34
paste input "773) 350-5296"
type input "[PHONE_NUMBER]"
click at [605, 393] on button "Call" at bounding box center [595, 398] width 242 height 49
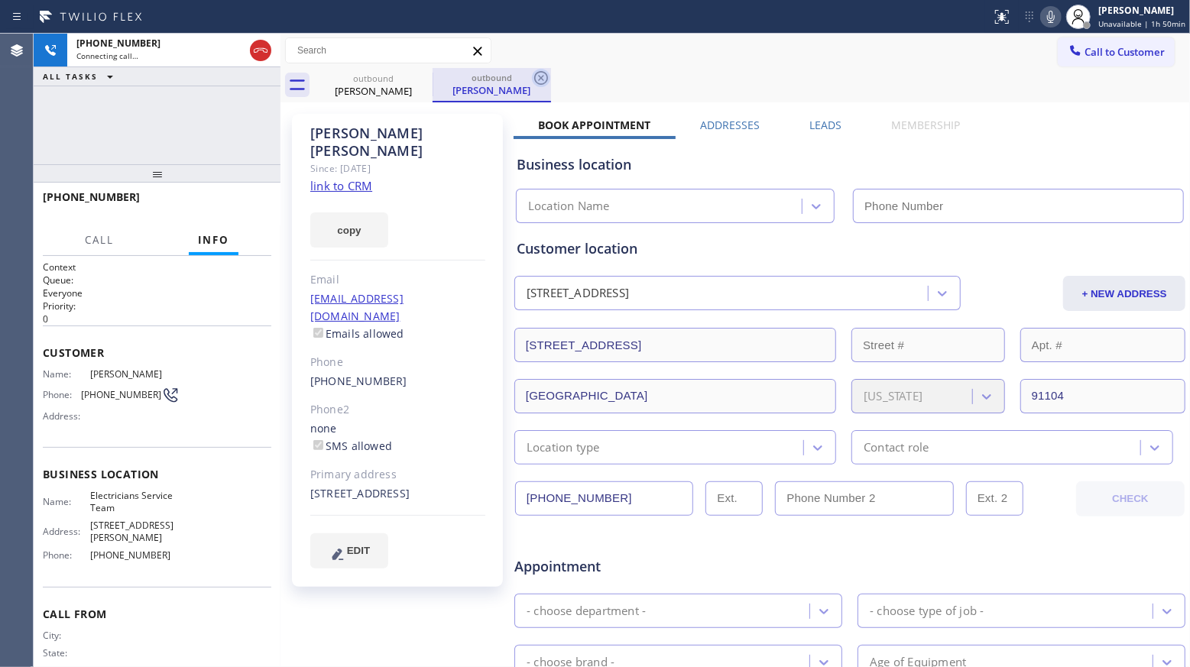
click at [539, 83] on icon at bounding box center [541, 78] width 18 height 18
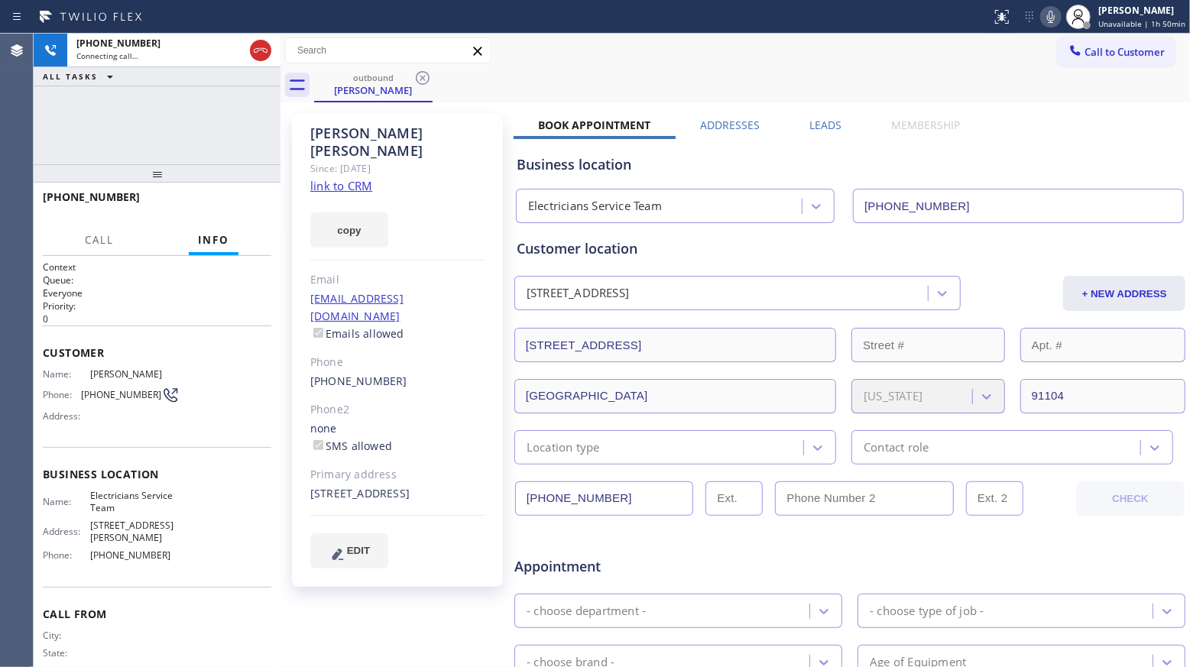
click at [850, 124] on div "Leads" at bounding box center [826, 128] width 82 height 21
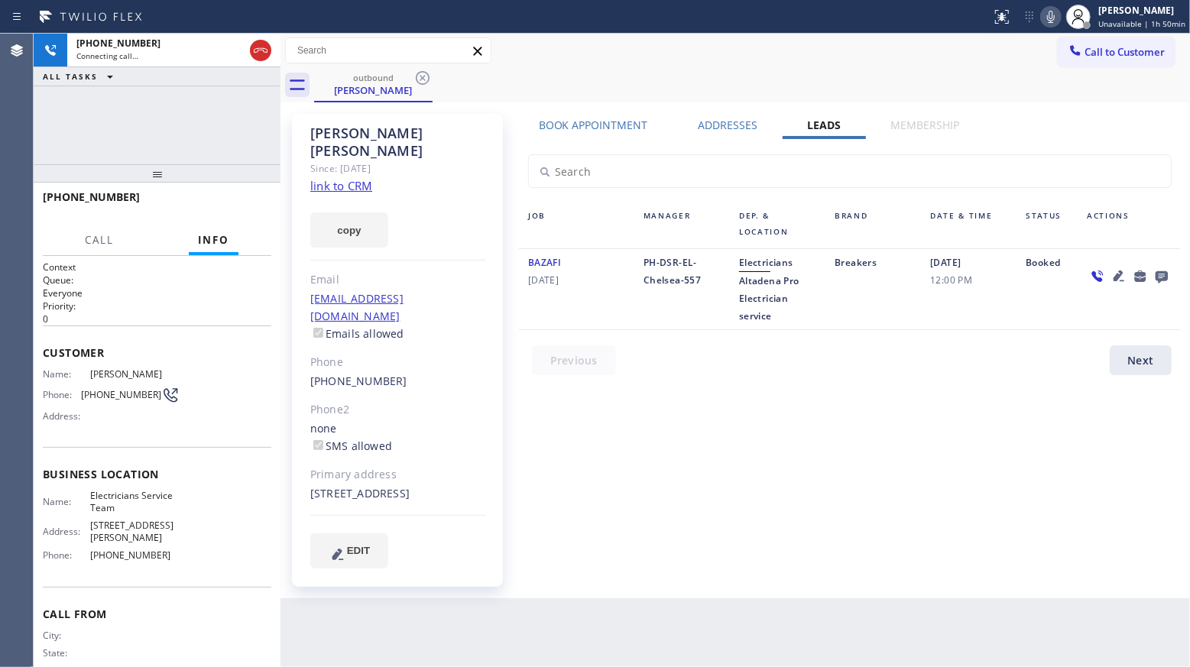
click at [1166, 280] on icon at bounding box center [1161, 277] width 12 height 12
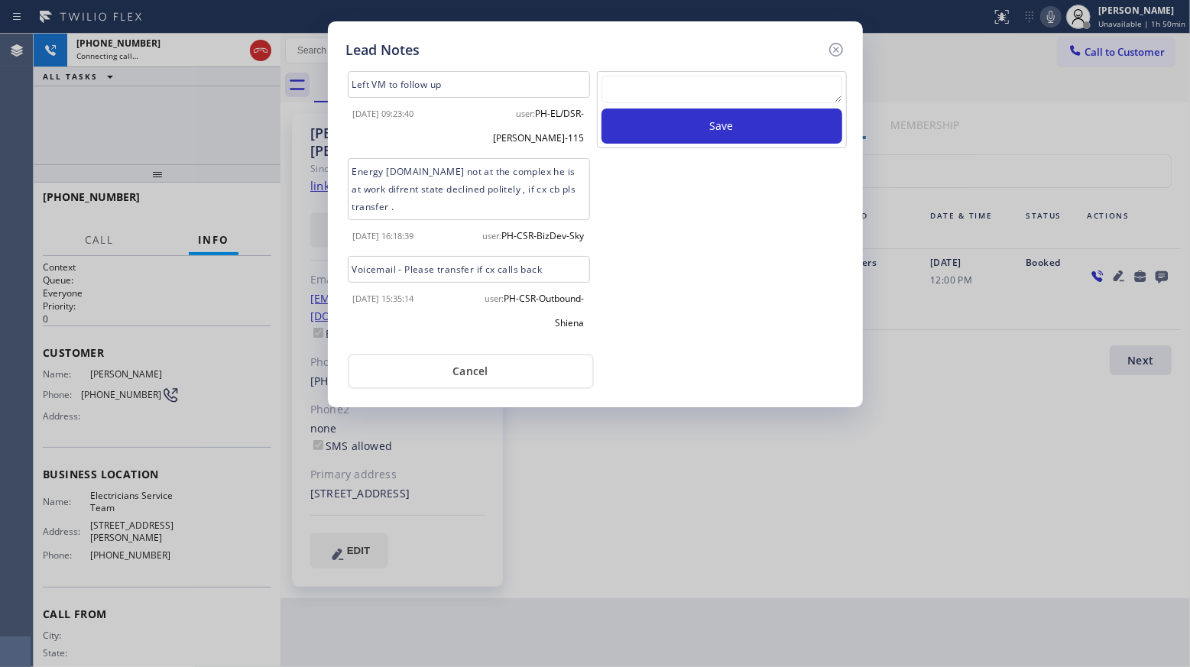
click at [762, 98] on textarea at bounding box center [721, 90] width 241 height 28
paste textarea "VM / Follow up call - Please transfer to me"
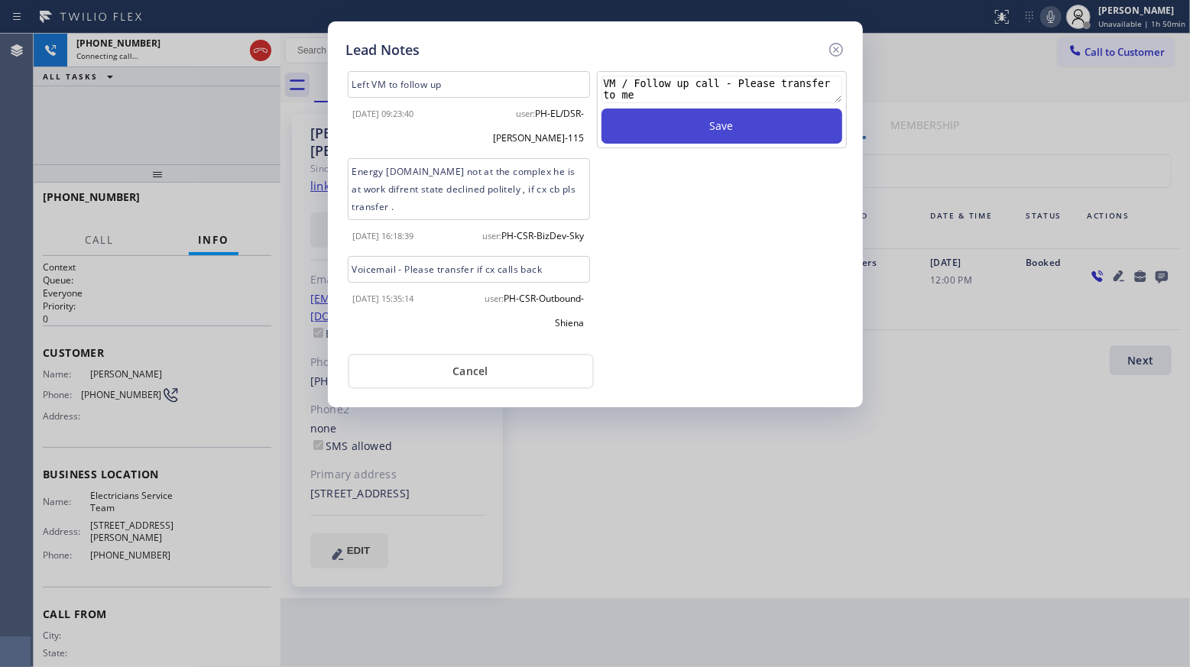
scroll to position [11, 0]
type textarea "VM / Follow up call - Please transfer to me"
click at [736, 135] on button "Save" at bounding box center [721, 125] width 241 height 35
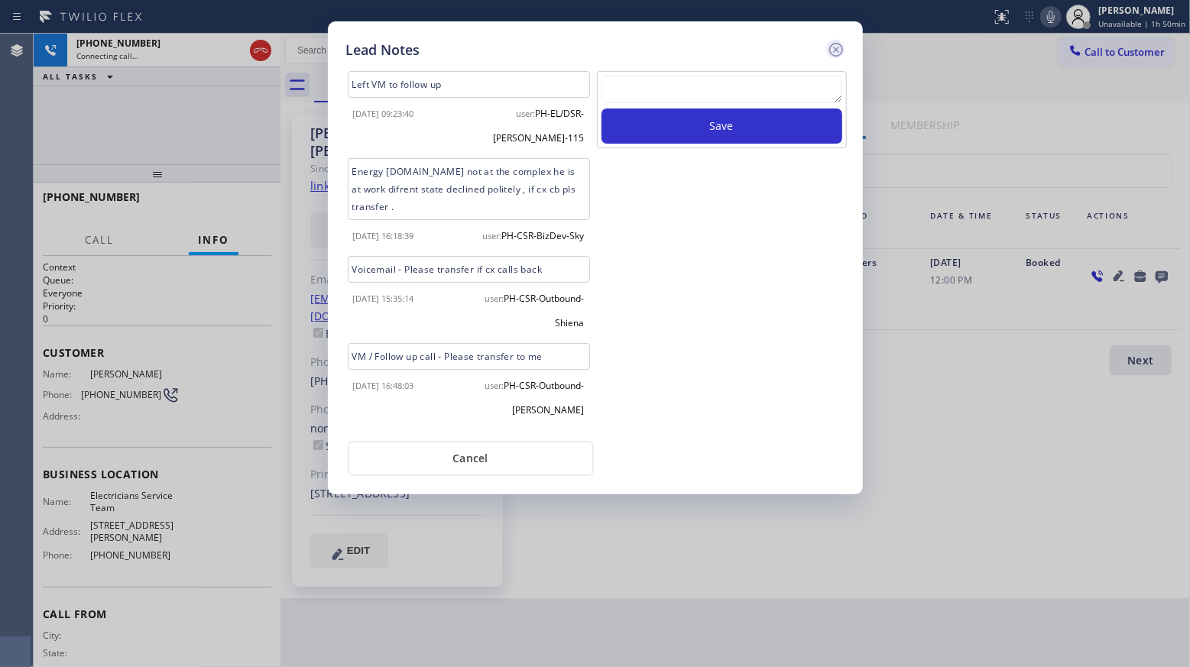
click at [835, 50] on icon at bounding box center [835, 50] width 14 height 14
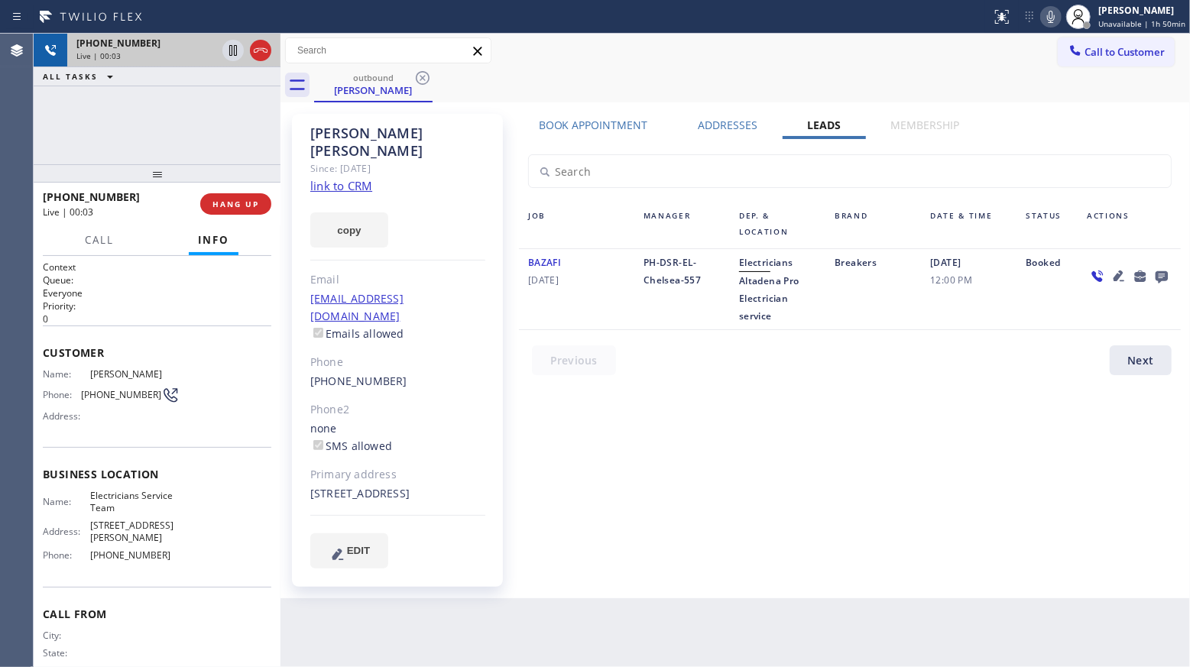
click at [254, 37] on div at bounding box center [246, 51] width 55 height 34
click at [261, 50] on icon at bounding box center [261, 50] width 14 height 5
click at [261, 50] on div "Live | 00:03" at bounding box center [173, 55] width 195 height 11
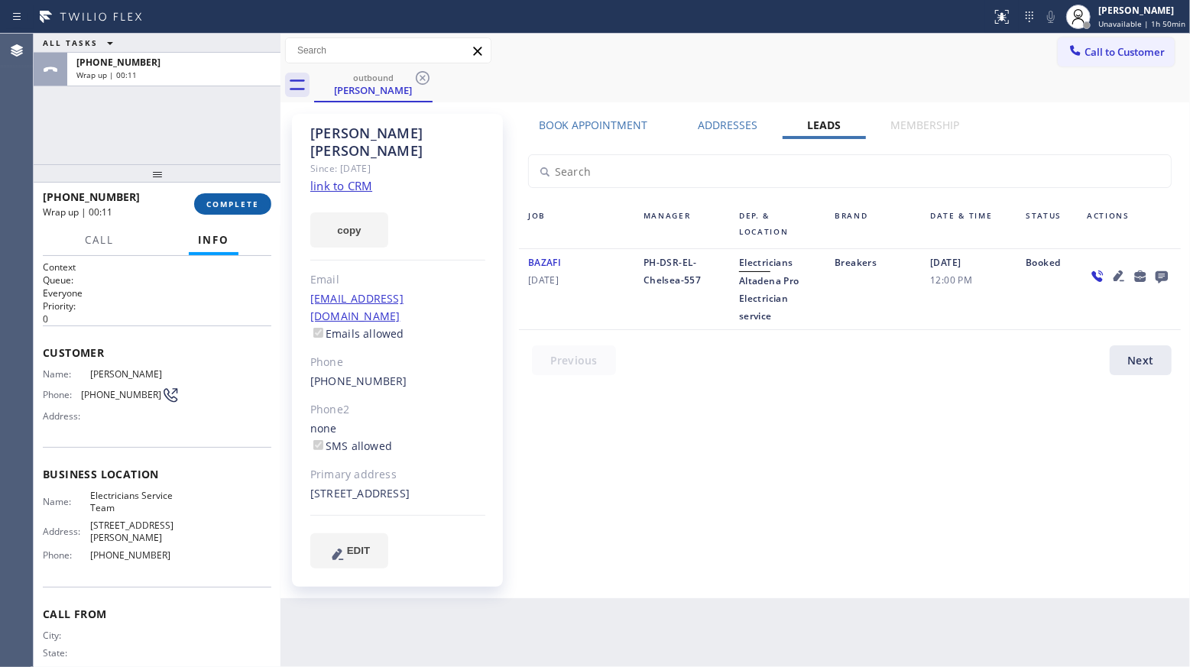
click at [215, 214] on div "[PHONE_NUMBER] Wrap up | 00:11 COMPLETE" at bounding box center [157, 204] width 228 height 40
drag, startPoint x: 215, startPoint y: 202, endPoint x: 225, endPoint y: 202, distance: 9.9
click at [216, 202] on span "COMPLETE" at bounding box center [232, 204] width 53 height 11
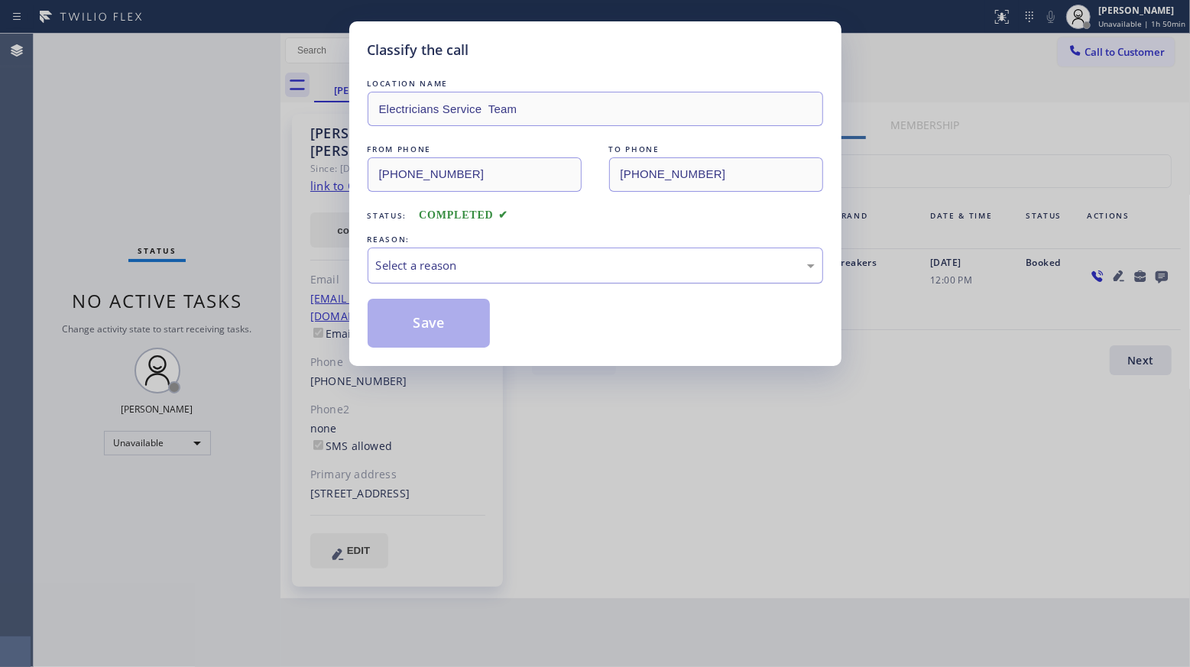
click at [454, 275] on div "Select a reason" at bounding box center [594, 266] width 455 height 36
click at [403, 329] on button "Save" at bounding box center [428, 323] width 123 height 49
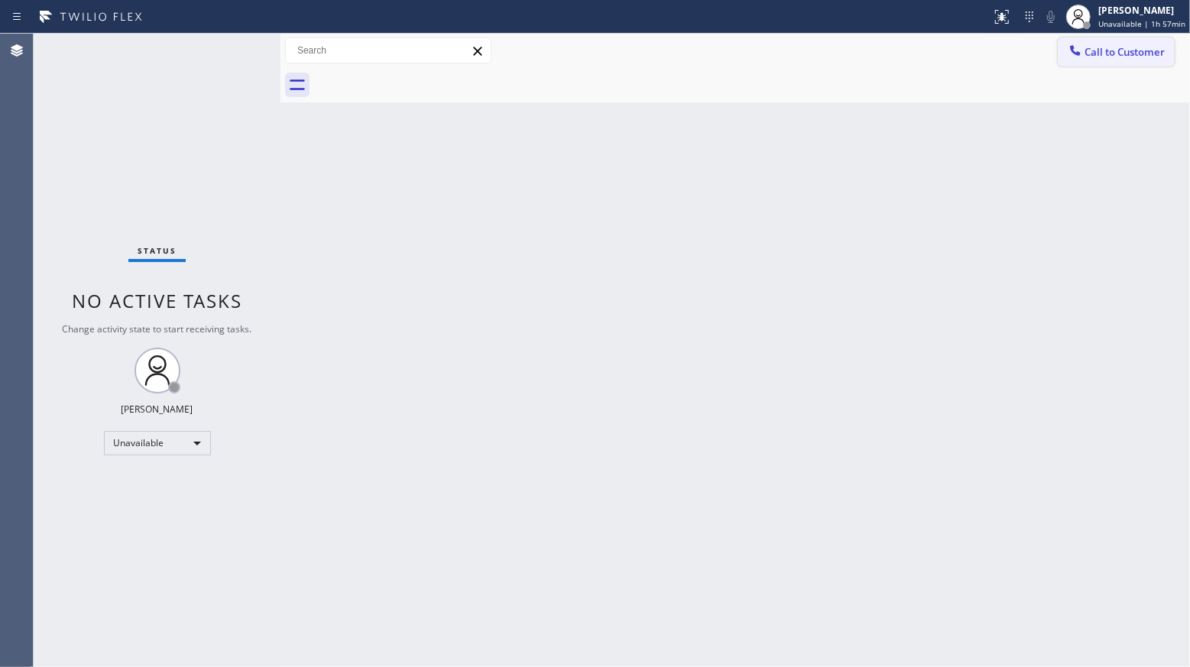
drag, startPoint x: 1117, startPoint y: 53, endPoint x: 1090, endPoint y: 53, distance: 26.7
click at [1115, 53] on span "Call to Customer" at bounding box center [1124, 52] width 80 height 14
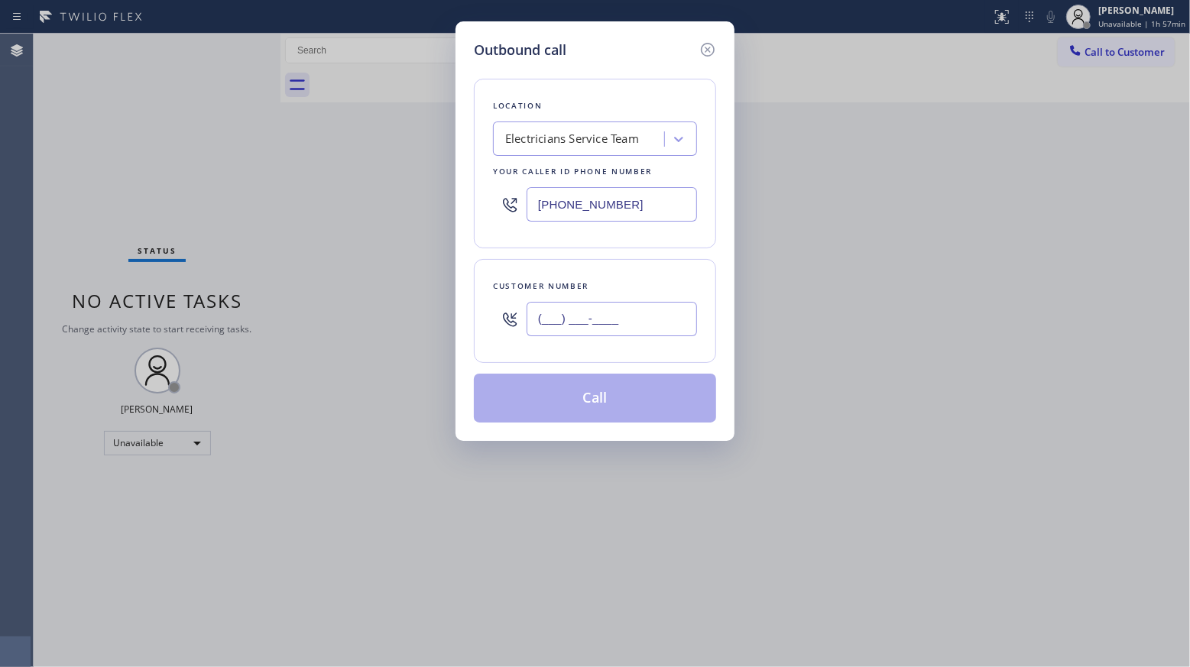
click at [666, 327] on input "(___) ___-____" at bounding box center [611, 319] width 170 height 34
paste input "310) 663-1590"
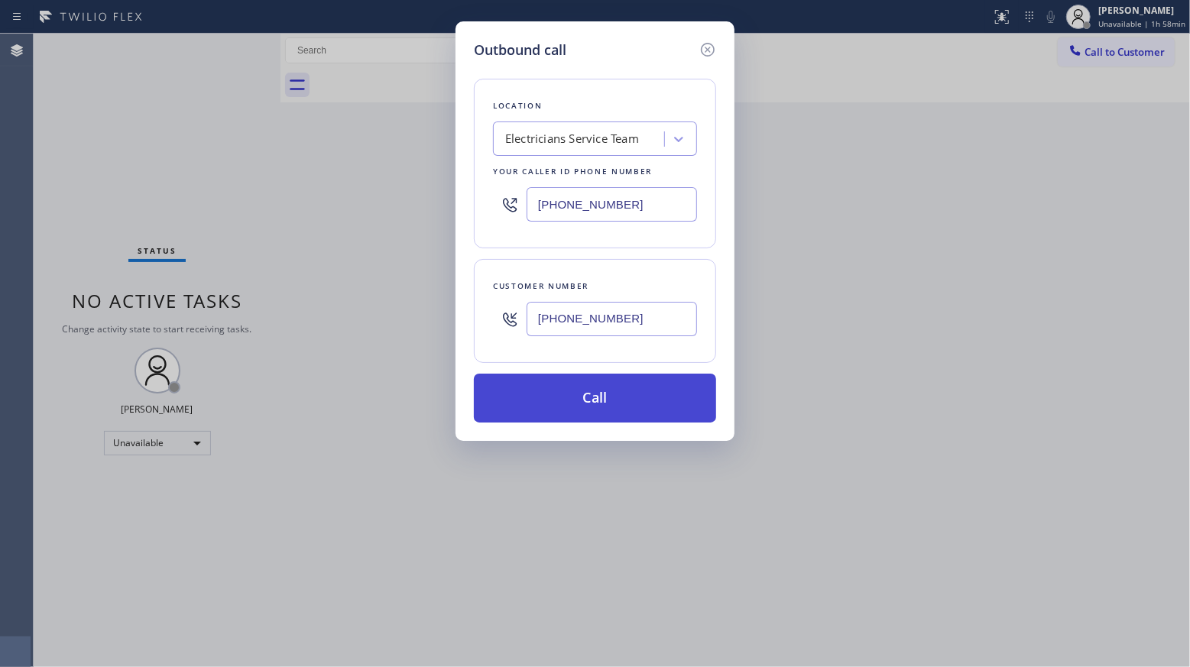
type input "[PHONE_NUMBER]"
click at [591, 394] on button "Call" at bounding box center [595, 398] width 242 height 49
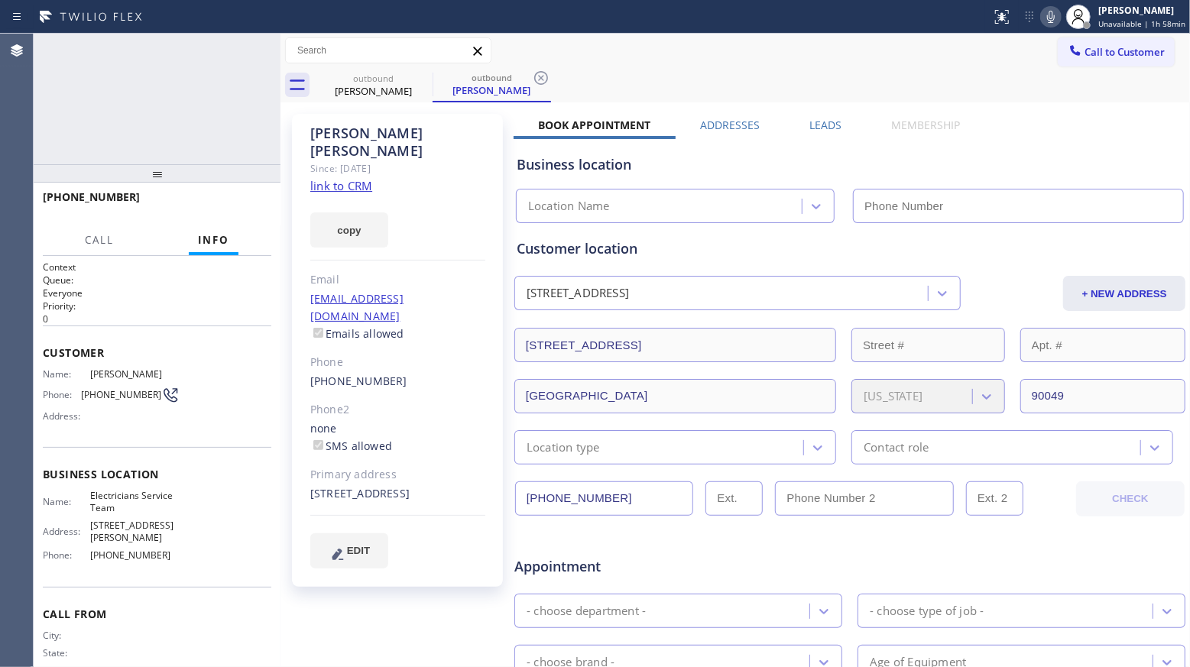
type input "[PHONE_NUMBER]"
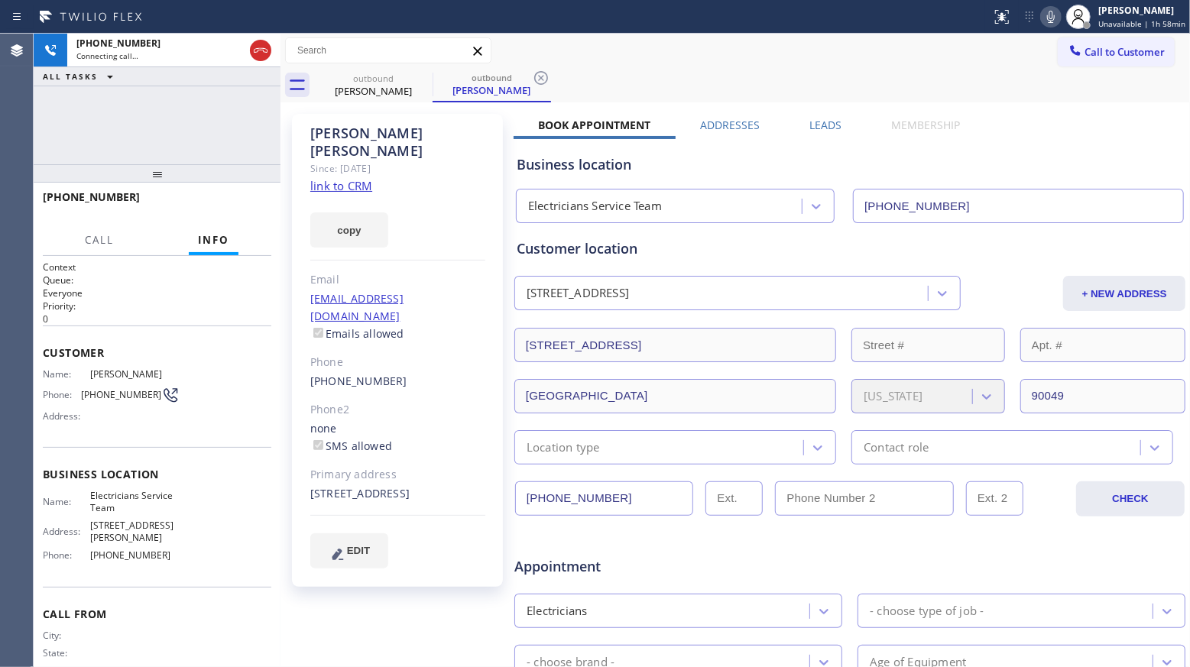
click at [670, 77] on div "outbound [PERSON_NAME] outbound [PERSON_NAME]" at bounding box center [752, 85] width 876 height 34
click at [814, 121] on label "Leads" at bounding box center [825, 125] width 32 height 15
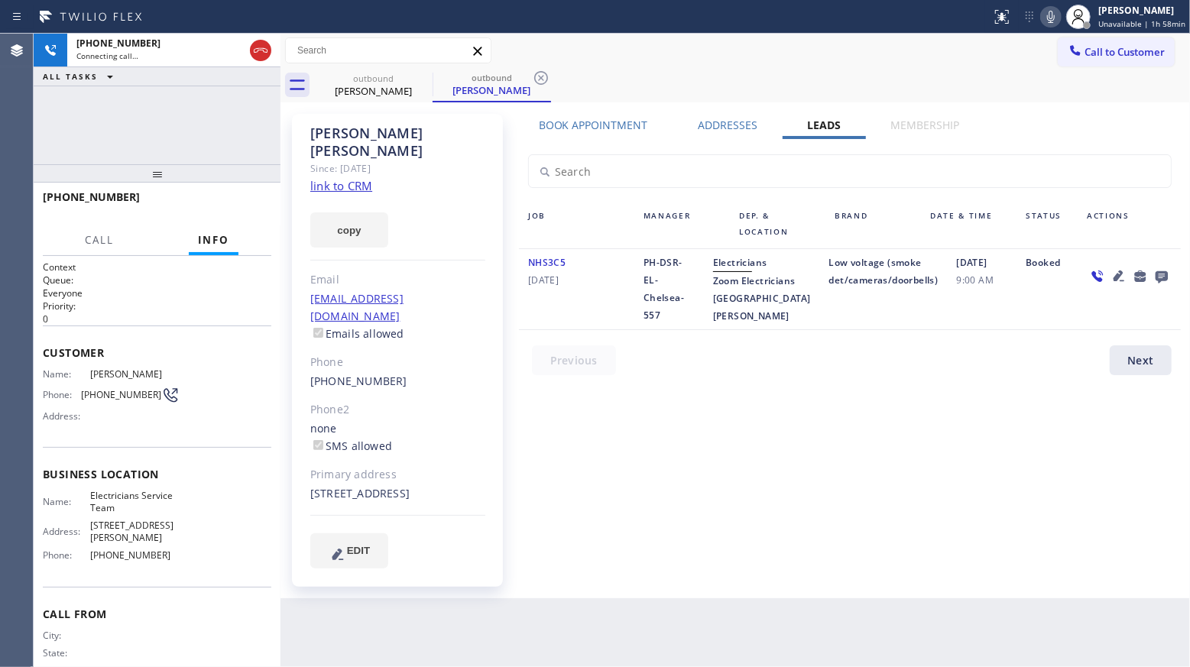
click at [1160, 272] on icon at bounding box center [1161, 276] width 18 height 19
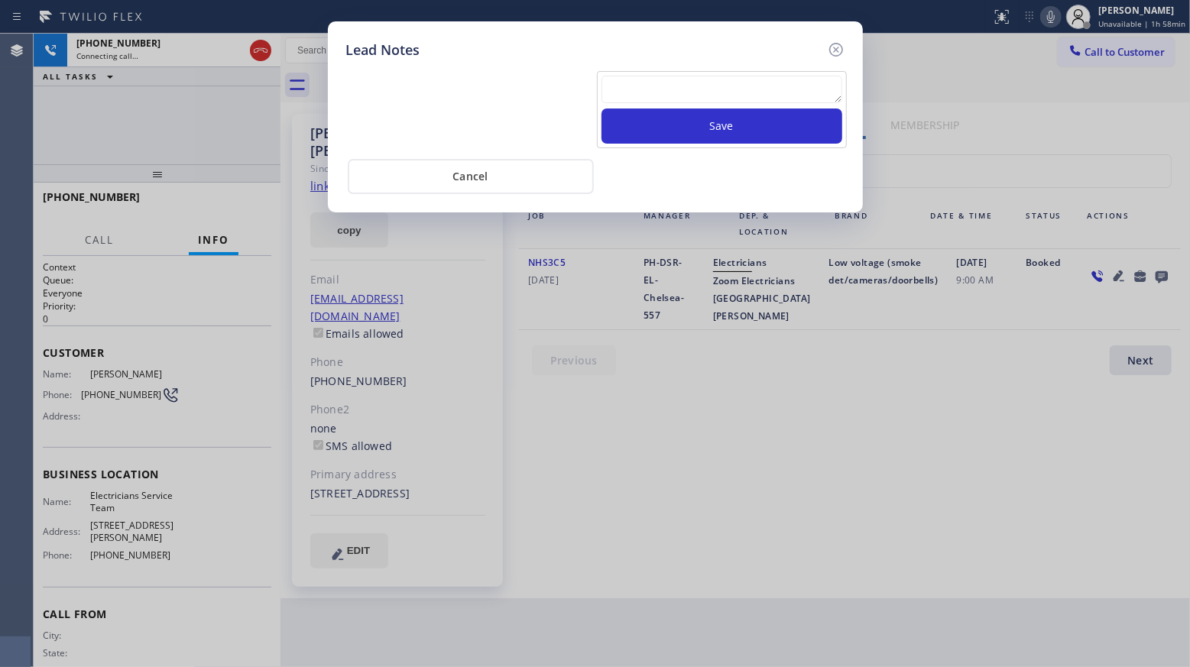
click at [776, 86] on textarea at bounding box center [721, 90] width 241 height 28
paste textarea "VM / Follow up call - Please transfer to me"
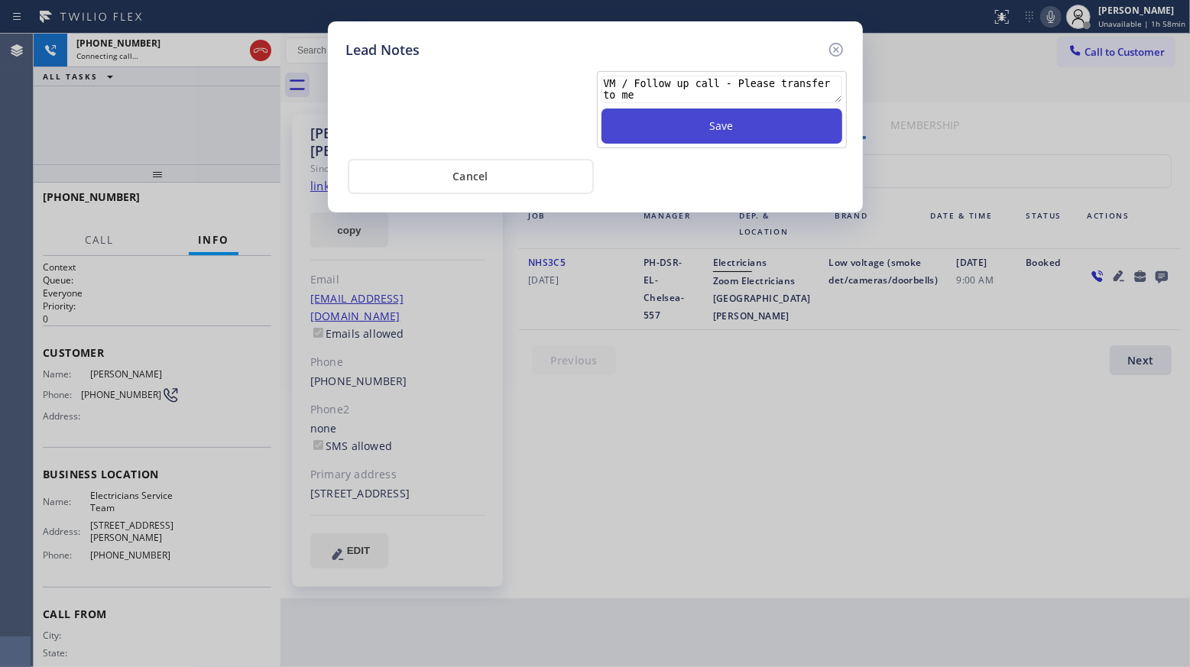
scroll to position [11, 0]
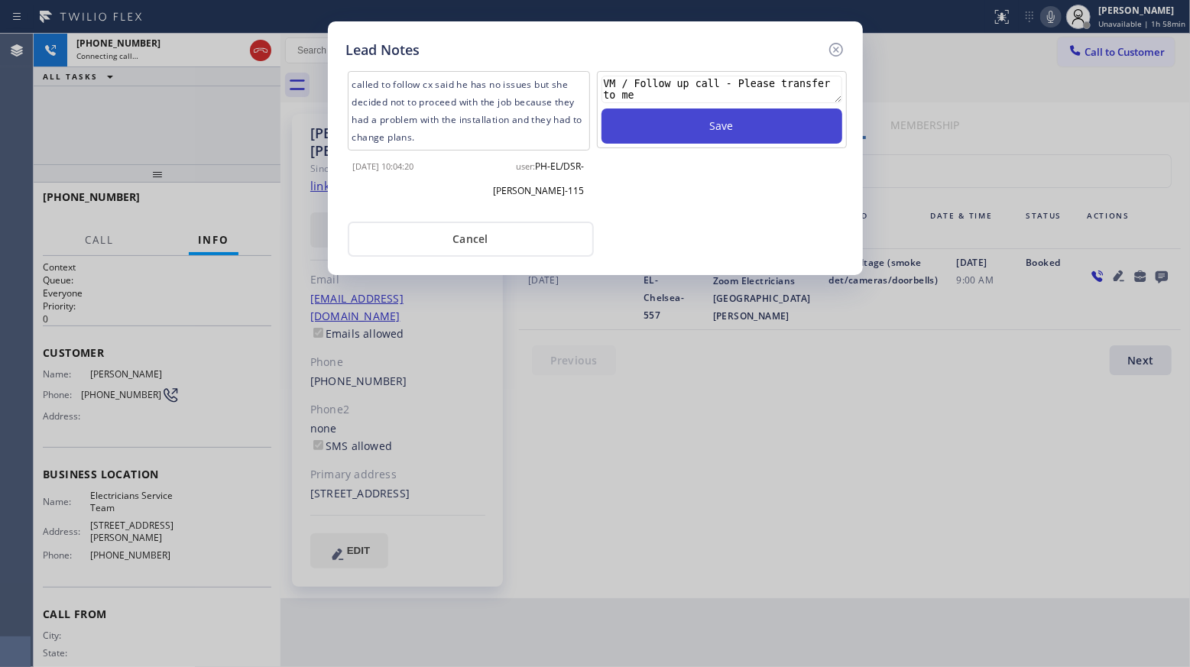
type textarea "VM / Follow up call - Please transfer to me"
click at [731, 126] on button "Save" at bounding box center [721, 125] width 241 height 35
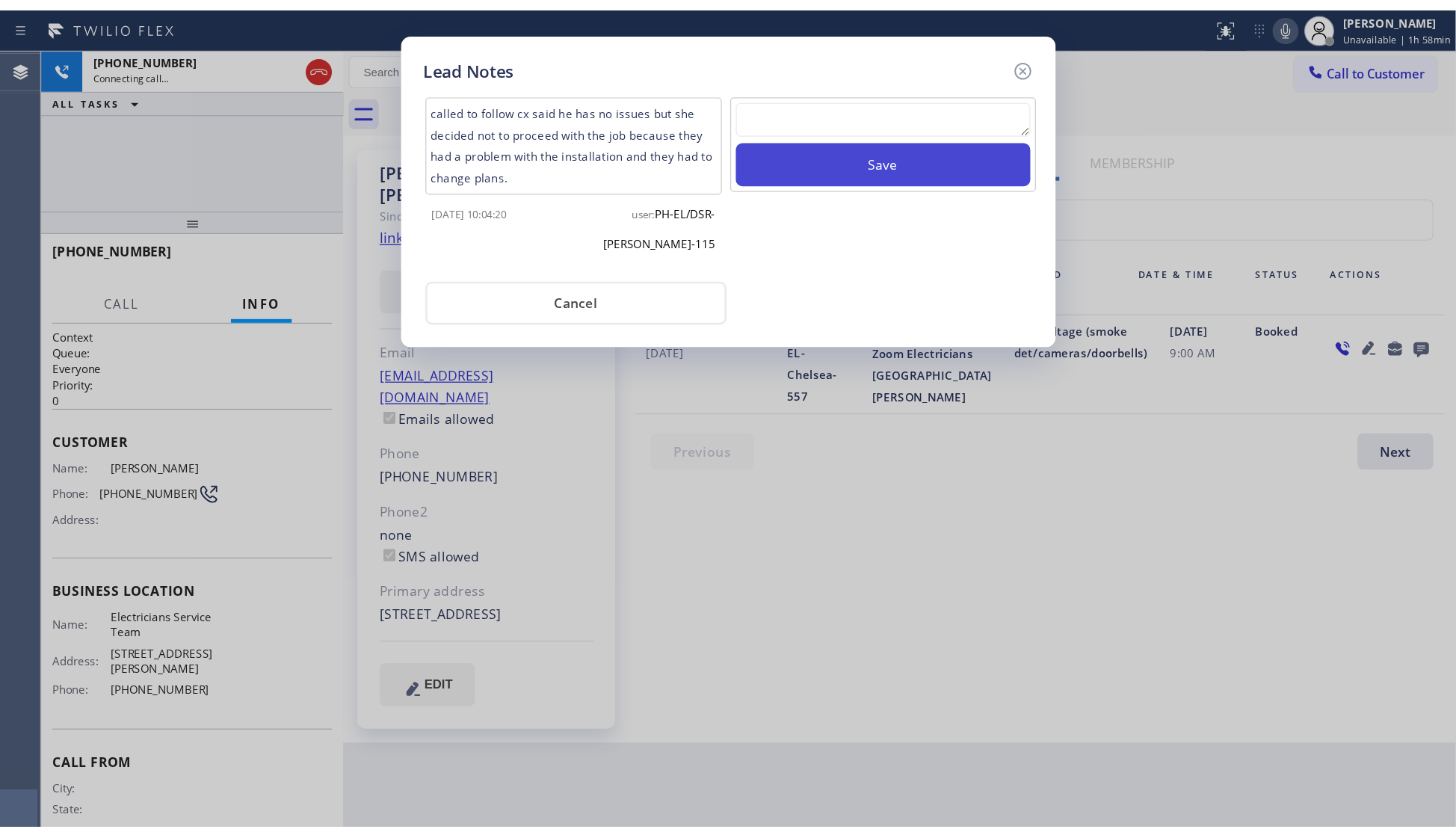
scroll to position [0, 0]
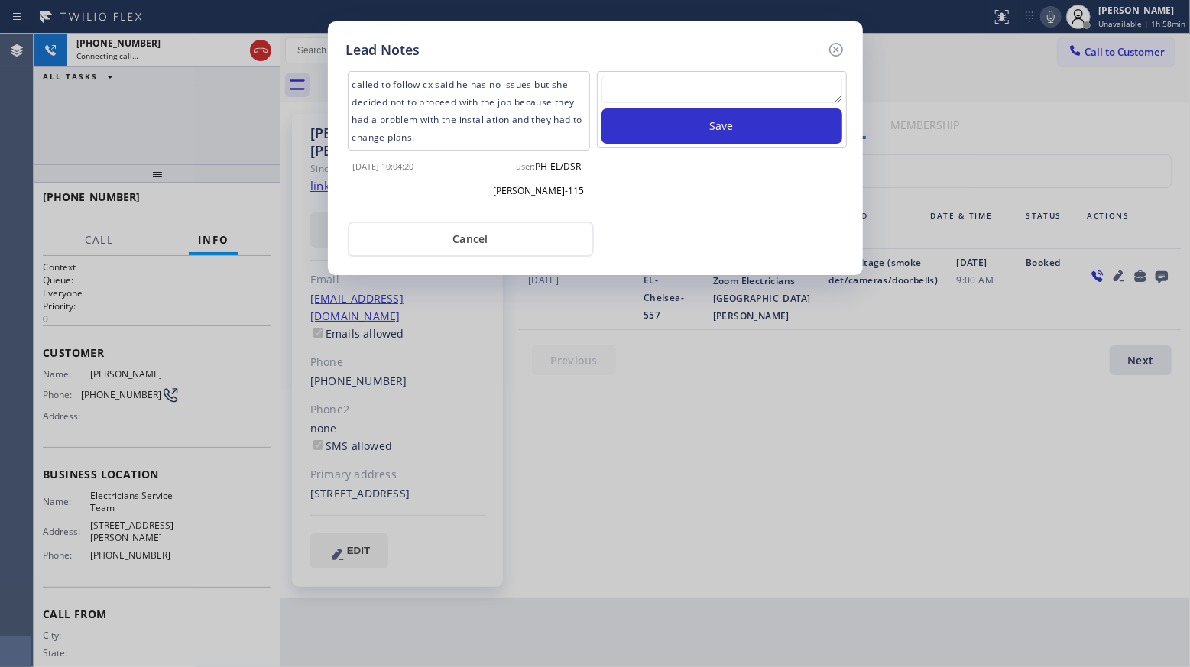
click at [822, 50] on div "Lead Notes" at bounding box center [595, 50] width 498 height 21
click at [835, 49] on icon at bounding box center [835, 50] width 14 height 14
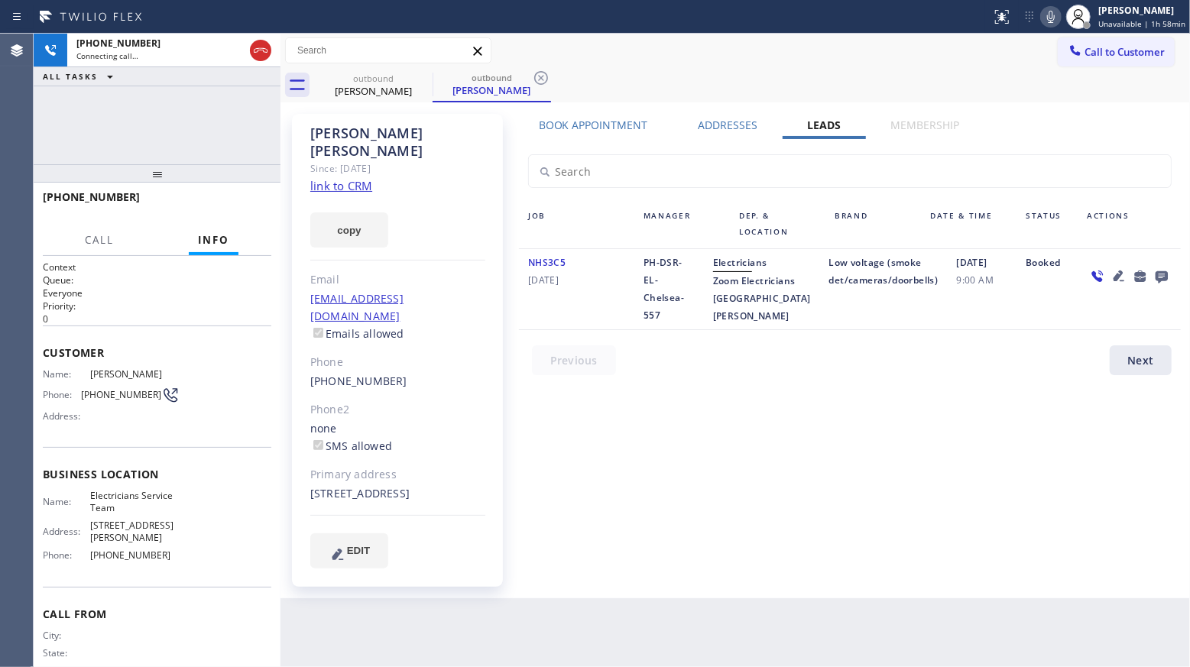
click at [811, 59] on div "Call to Customer Outbound call Location Electricians Service Team Your caller i…" at bounding box center [734, 50] width 909 height 27
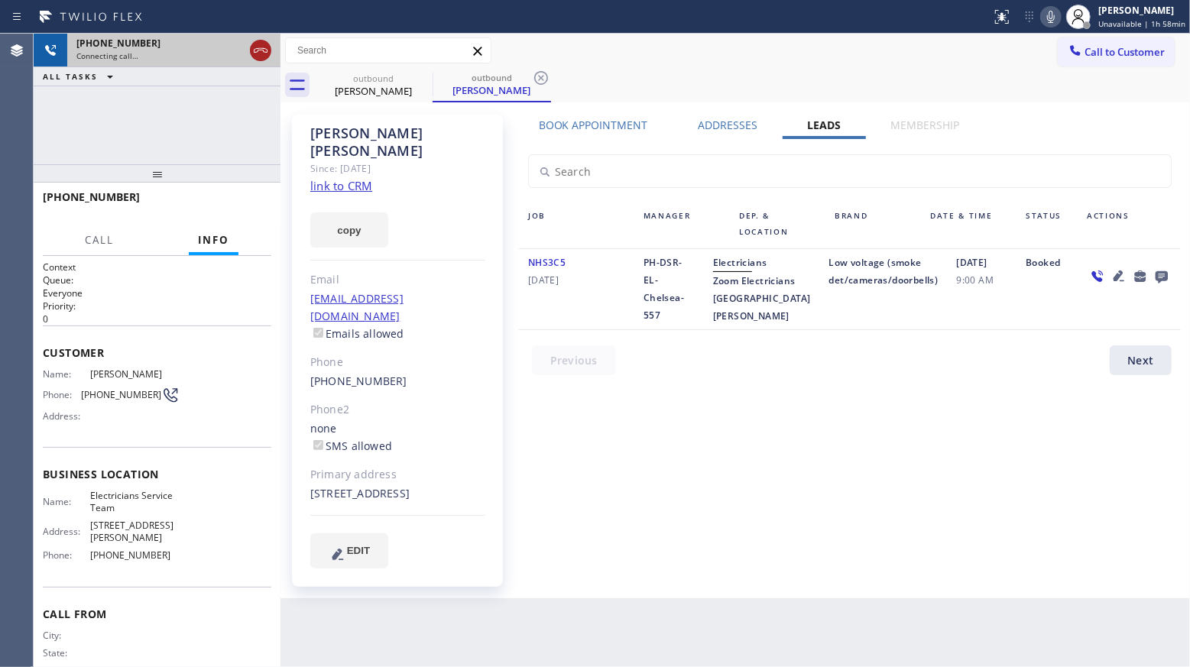
click at [255, 52] on icon at bounding box center [261, 50] width 14 height 5
drag, startPoint x: 386, startPoint y: 79, endPoint x: 421, endPoint y: 76, distance: 35.3
click at [389, 79] on div "outbound" at bounding box center [373, 78] width 115 height 11
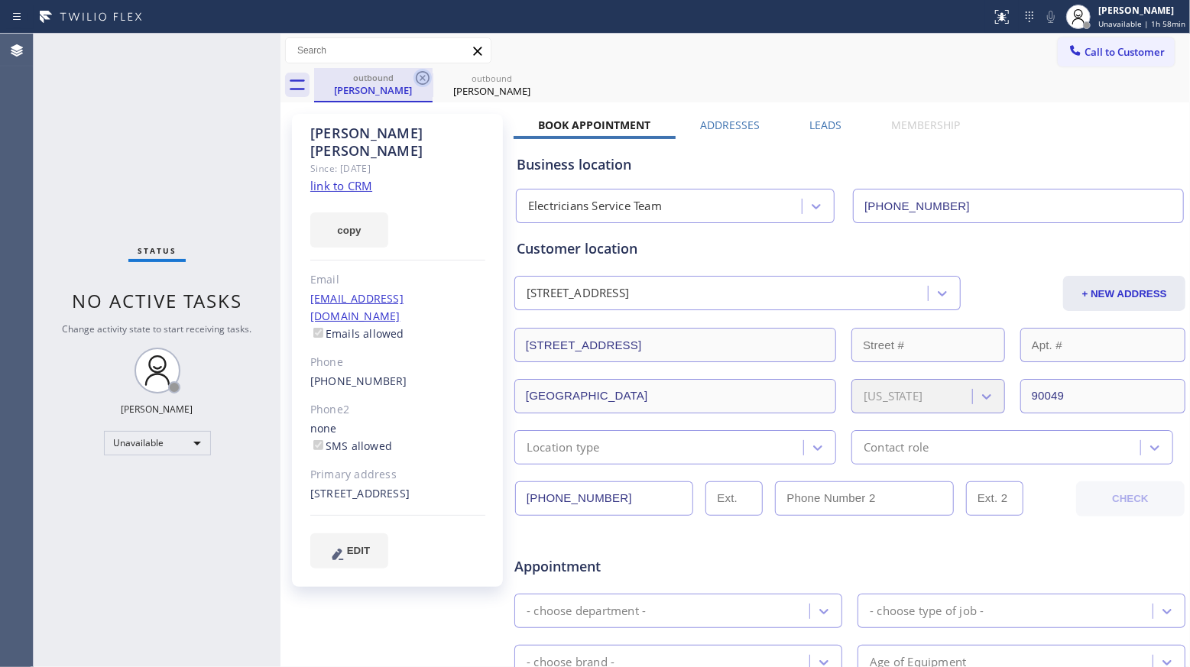
click at [422, 76] on icon at bounding box center [422, 78] width 18 height 18
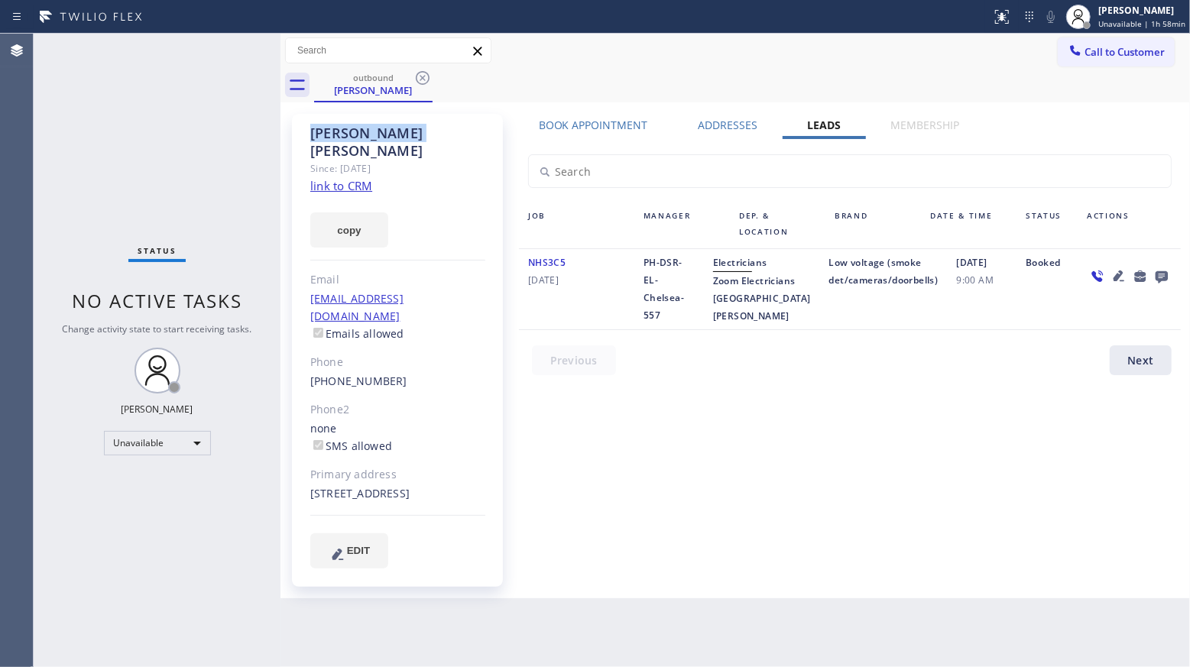
click at [422, 76] on icon at bounding box center [422, 78] width 18 height 18
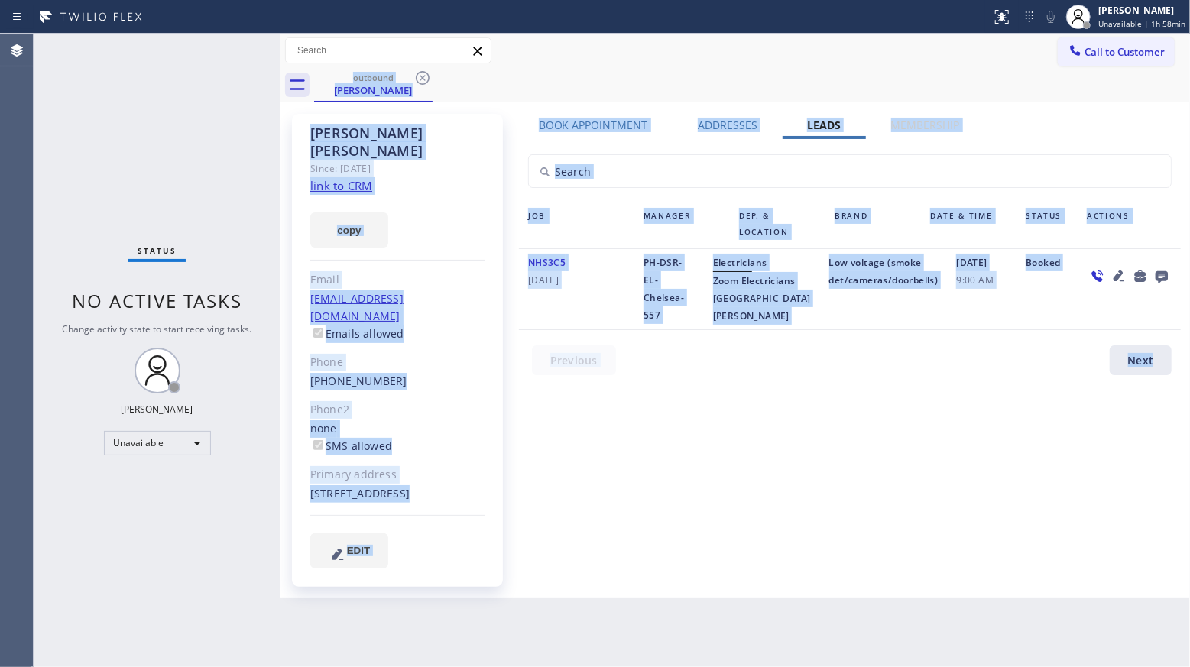
click at [422, 76] on div "outbound [PERSON_NAME]" at bounding box center [752, 85] width 876 height 34
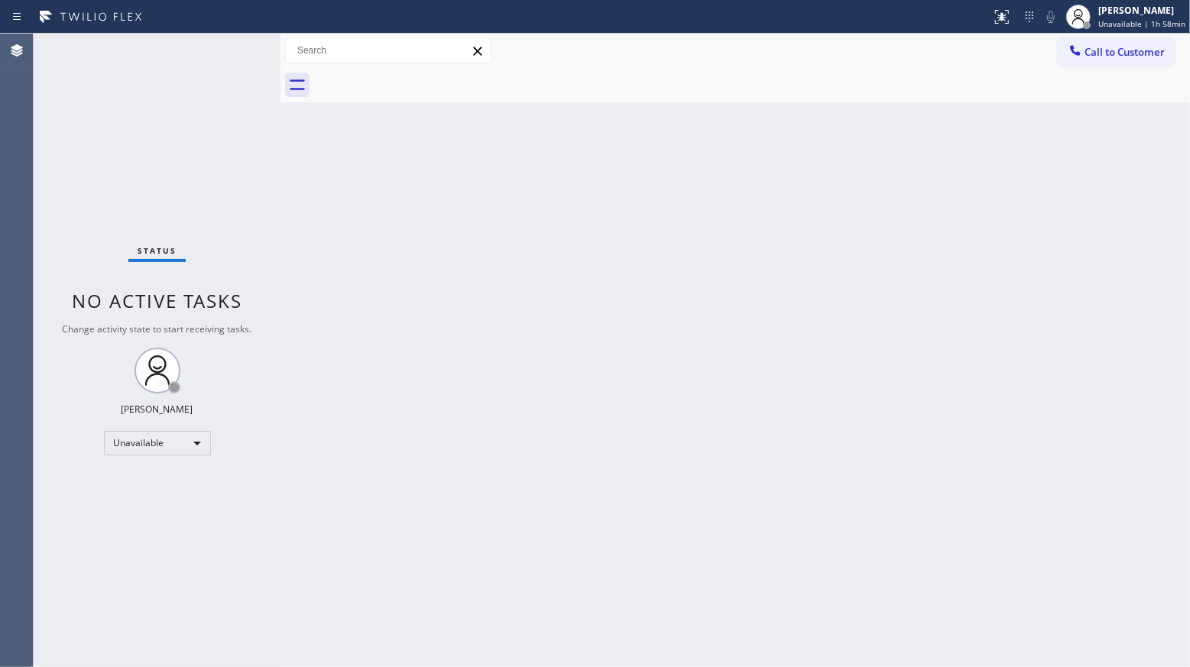
click at [422, 76] on div at bounding box center [752, 85] width 876 height 34
drag, startPoint x: 1112, startPoint y: 55, endPoint x: 1071, endPoint y: 68, distance: 43.3
click at [1109, 58] on span "Call to Customer" at bounding box center [1124, 52] width 80 height 14
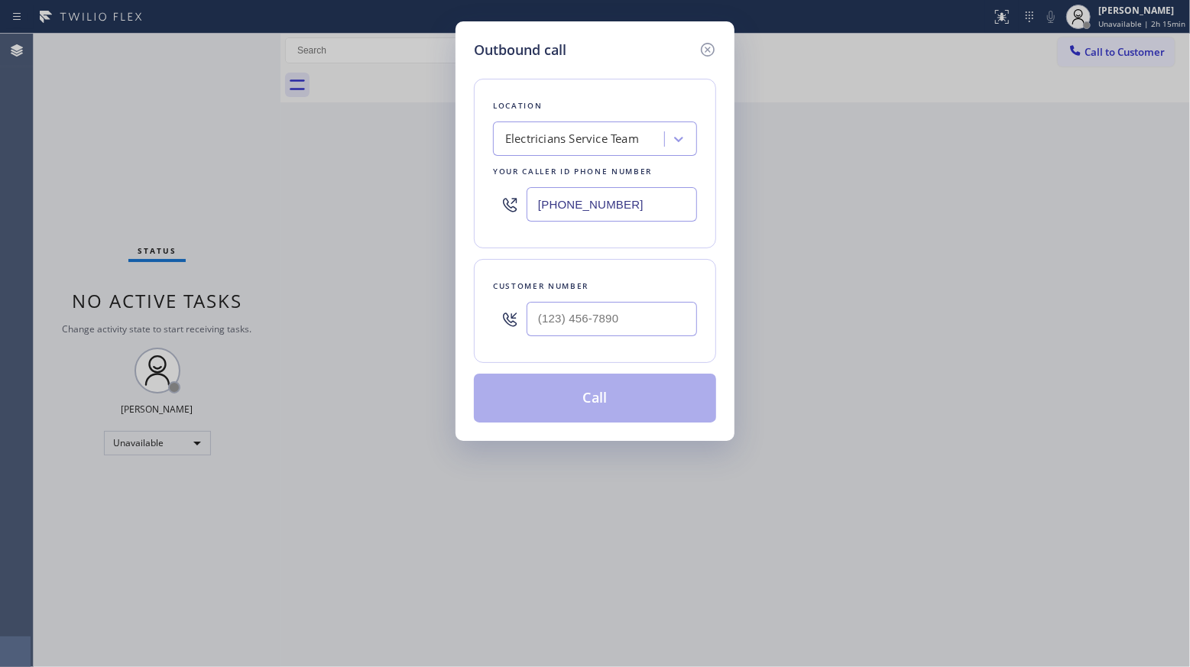
drag, startPoint x: 670, startPoint y: 200, endPoint x: 539, endPoint y: 213, distance: 132.0
click at [540, 215] on input "[PHONE_NUMBER]" at bounding box center [611, 204] width 170 height 34
paste input "626) 539-2537"
type input "[PHONE_NUMBER]"
click at [581, 307] on input "(___) ___-____" at bounding box center [611, 319] width 170 height 34
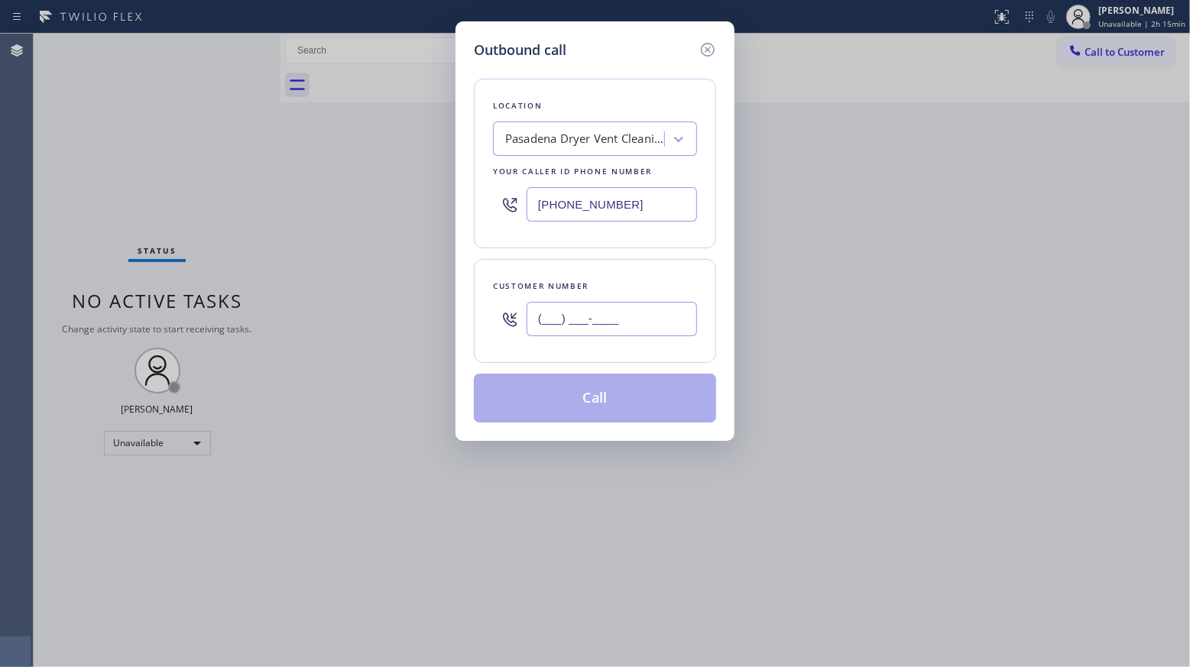
paste input "941) 239-0267"
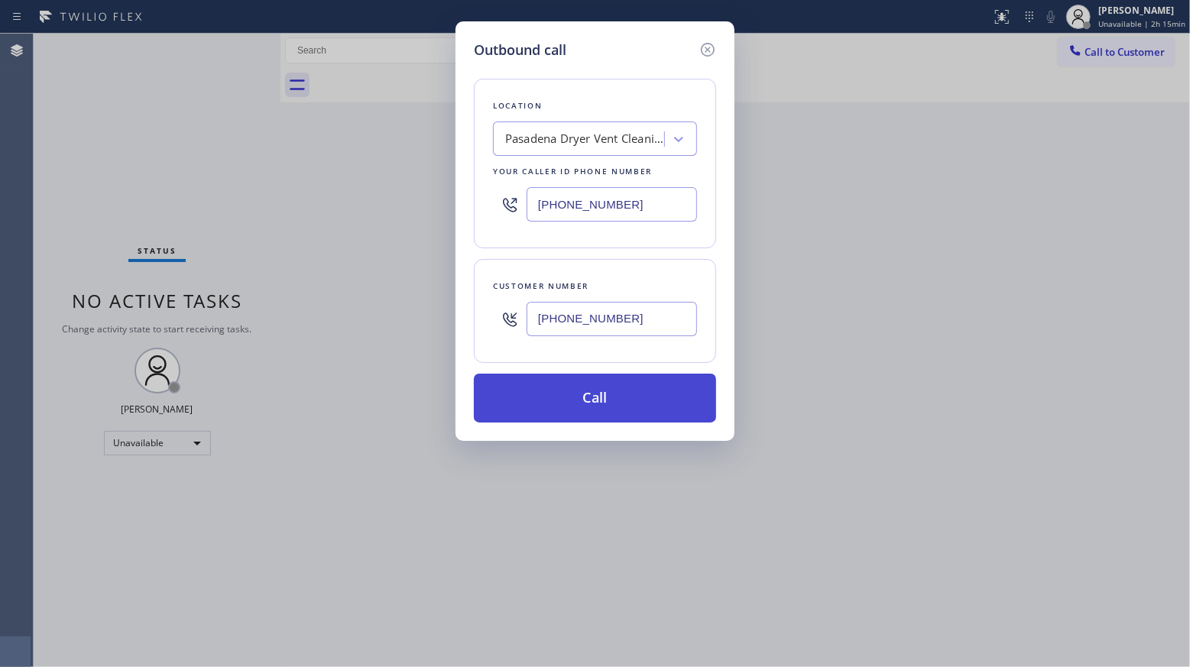
type input "[PHONE_NUMBER]"
click at [575, 397] on button "Call" at bounding box center [595, 398] width 242 height 49
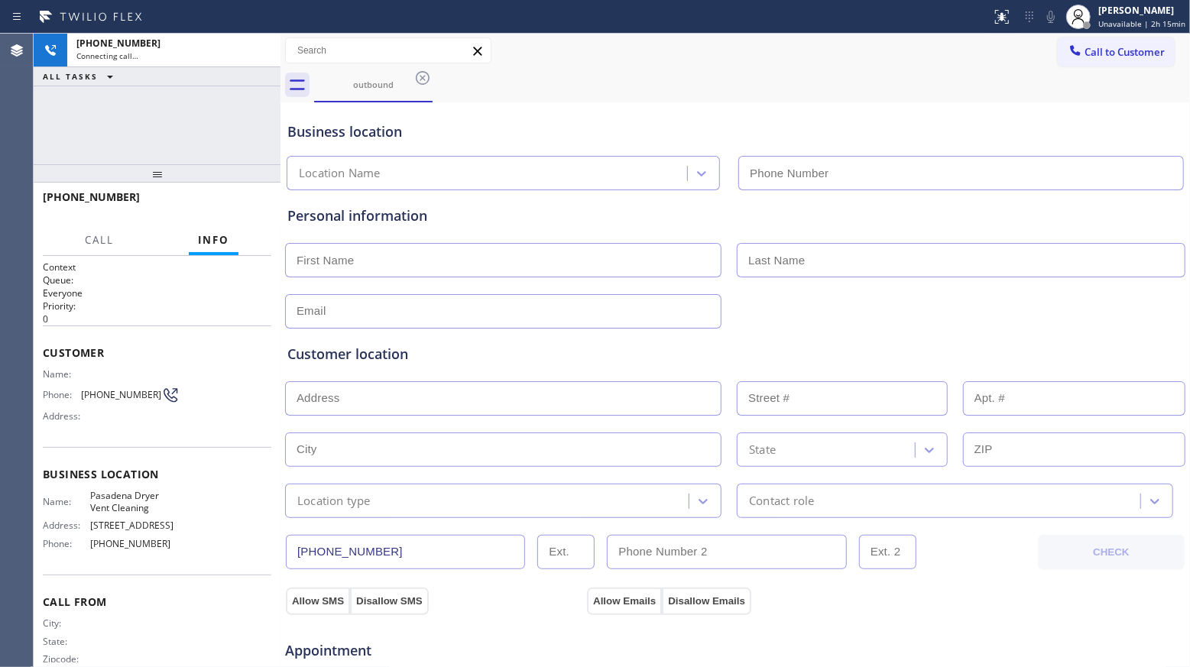
type input "[PHONE_NUMBER]"
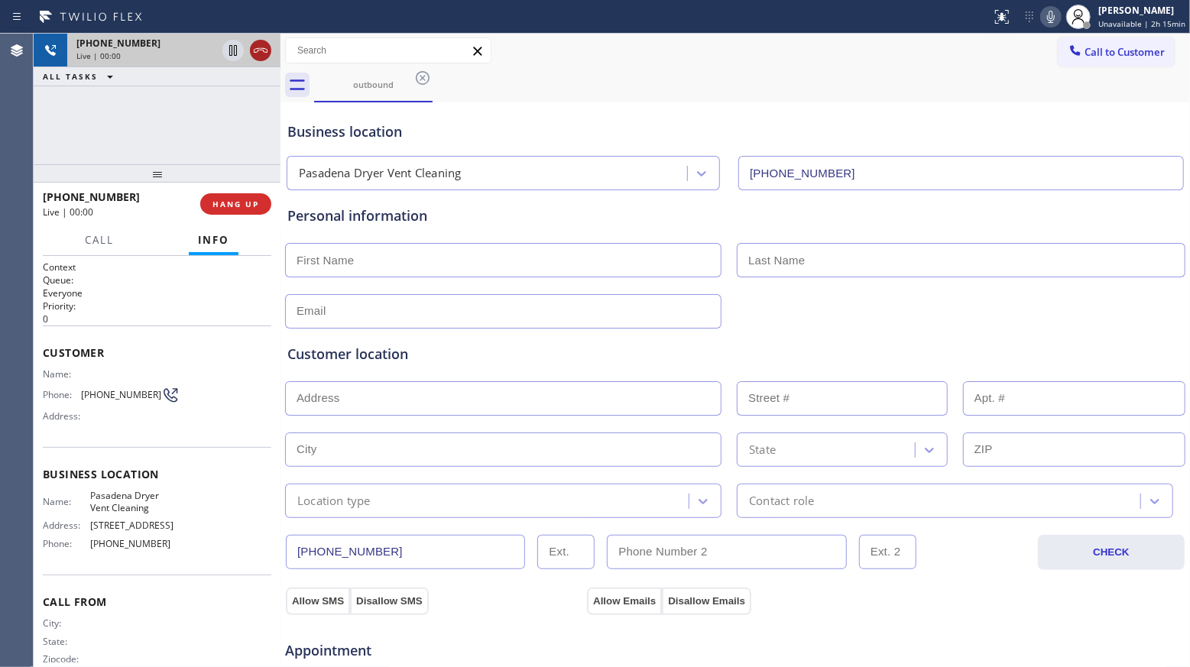
click at [257, 55] on icon at bounding box center [260, 50] width 18 height 18
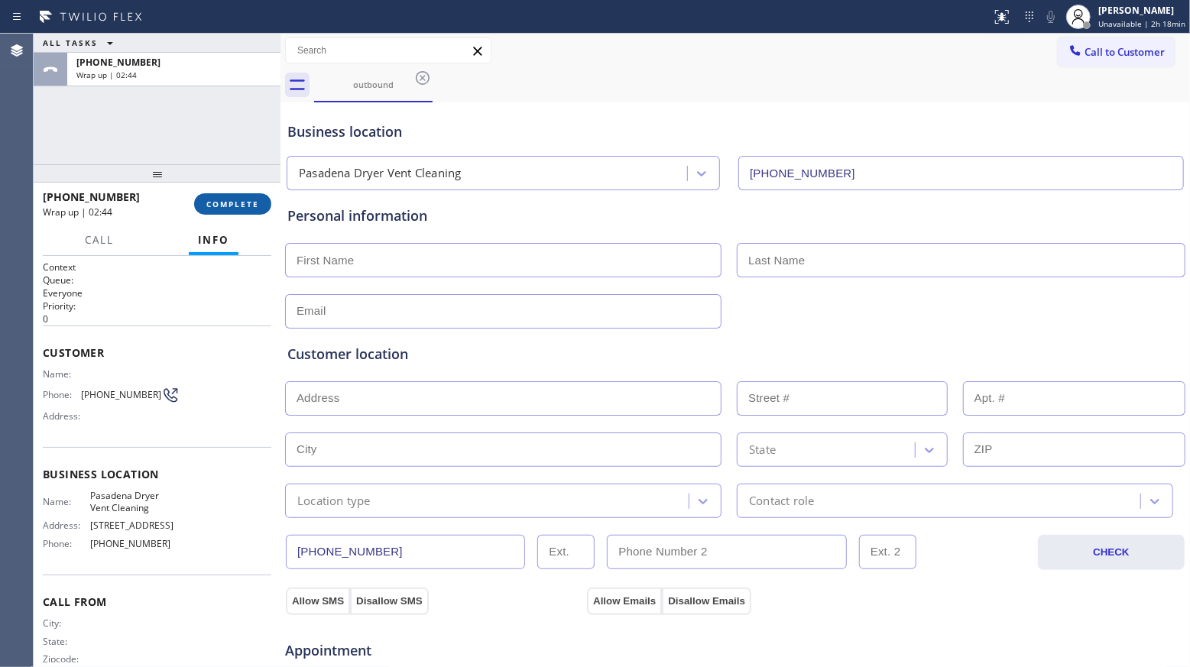
click at [247, 206] on span "COMPLETE" at bounding box center [232, 204] width 53 height 11
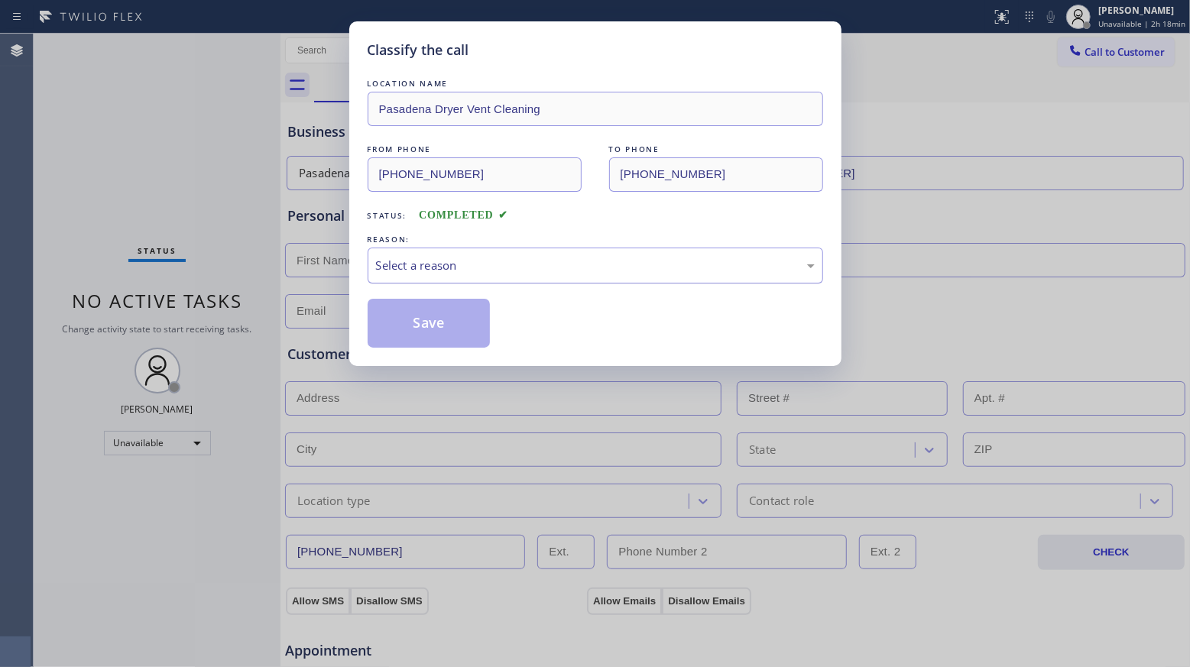
click at [496, 275] on div "Select a reason" at bounding box center [594, 266] width 455 height 36
click at [439, 332] on button "Save" at bounding box center [428, 323] width 123 height 49
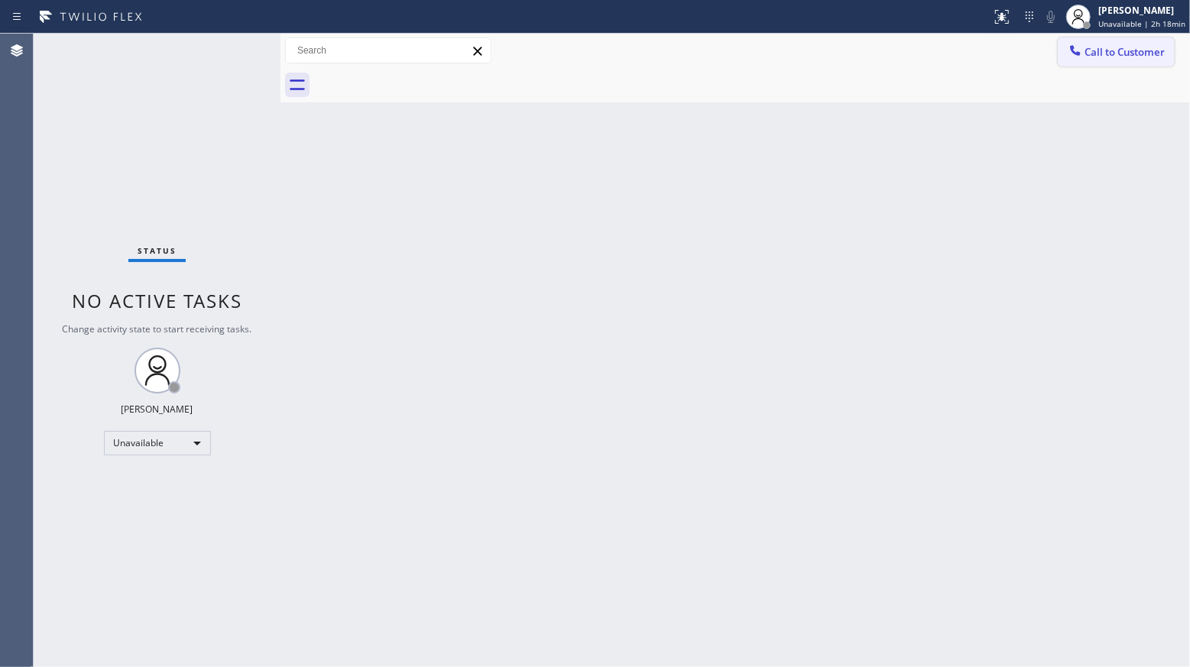
click at [1093, 53] on span "Call to Customer" at bounding box center [1124, 52] width 80 height 14
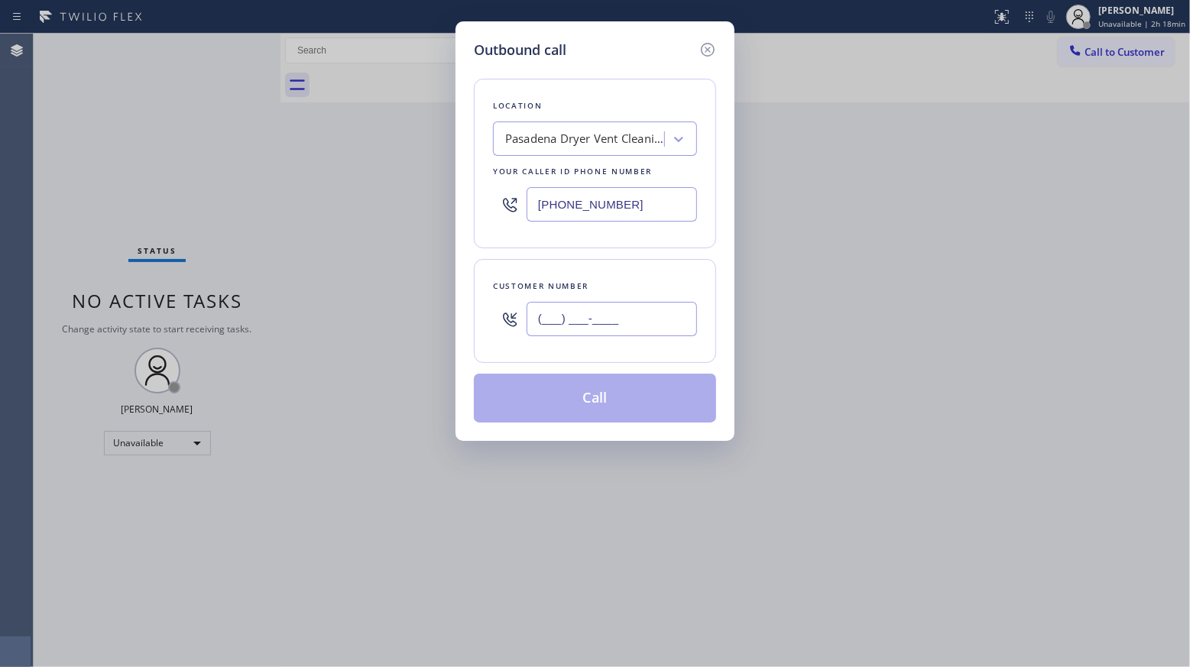
click at [584, 332] on input "(___) ___-____" at bounding box center [611, 319] width 170 height 34
paste input "408) 667-1144"
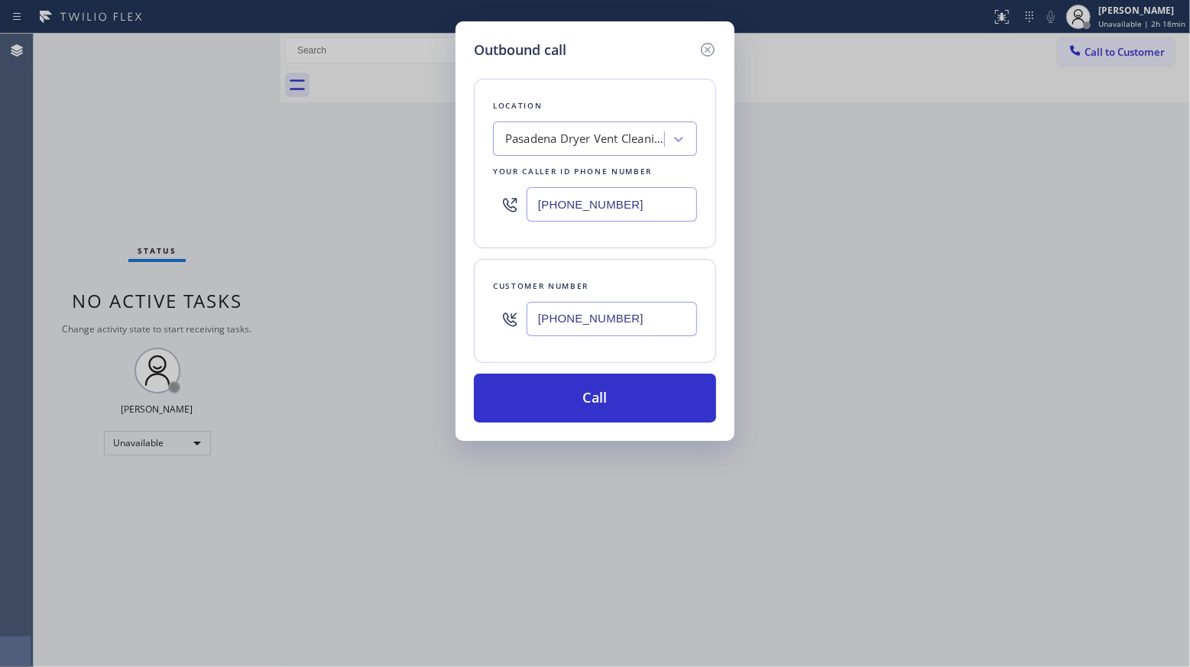
type input "[PHONE_NUMBER]"
drag, startPoint x: 646, startPoint y: 209, endPoint x: 454, endPoint y: 209, distance: 191.8
click at [454, 209] on div "Outbound call Location [GEOGRAPHIC_DATA] Dryer Vent Cleaning Your caller id pho…" at bounding box center [595, 333] width 1190 height 667
paste input "424) 533-5426"
type input "[PHONE_NUMBER]"
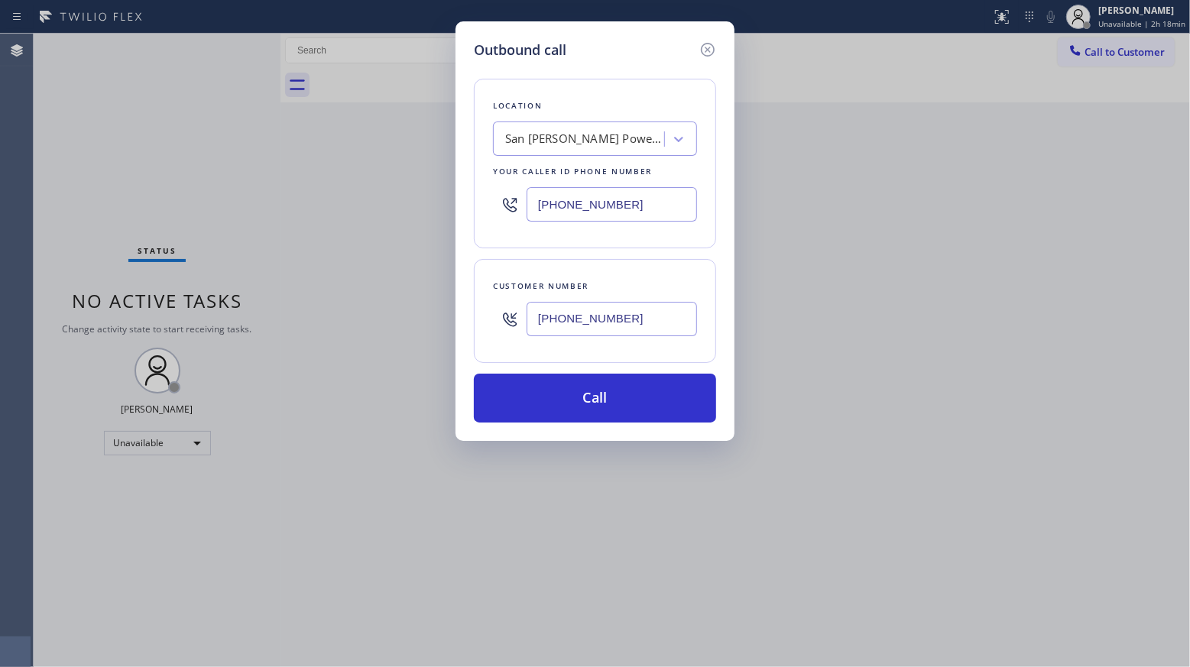
drag, startPoint x: 670, startPoint y: 329, endPoint x: 514, endPoint y: 312, distance: 156.8
click at [515, 312] on div "[PHONE_NUMBER]" at bounding box center [595, 319] width 204 height 50
paste input "213) 832-7406"
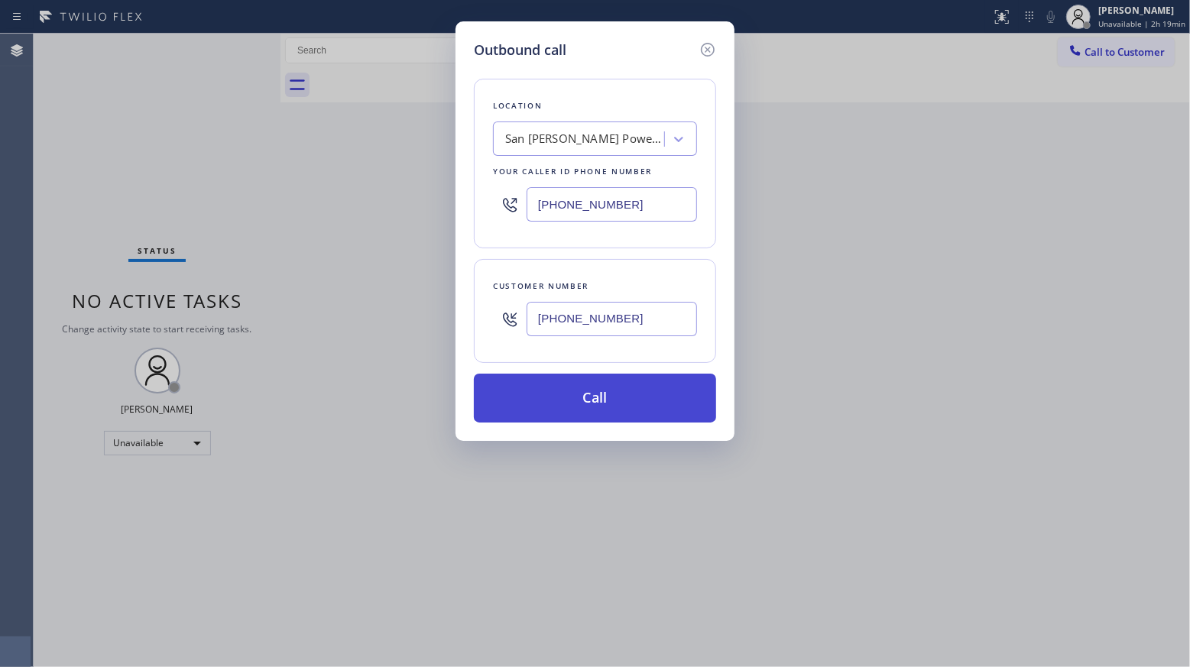
type input "[PHONE_NUMBER]"
click at [592, 403] on button "Call" at bounding box center [595, 398] width 242 height 49
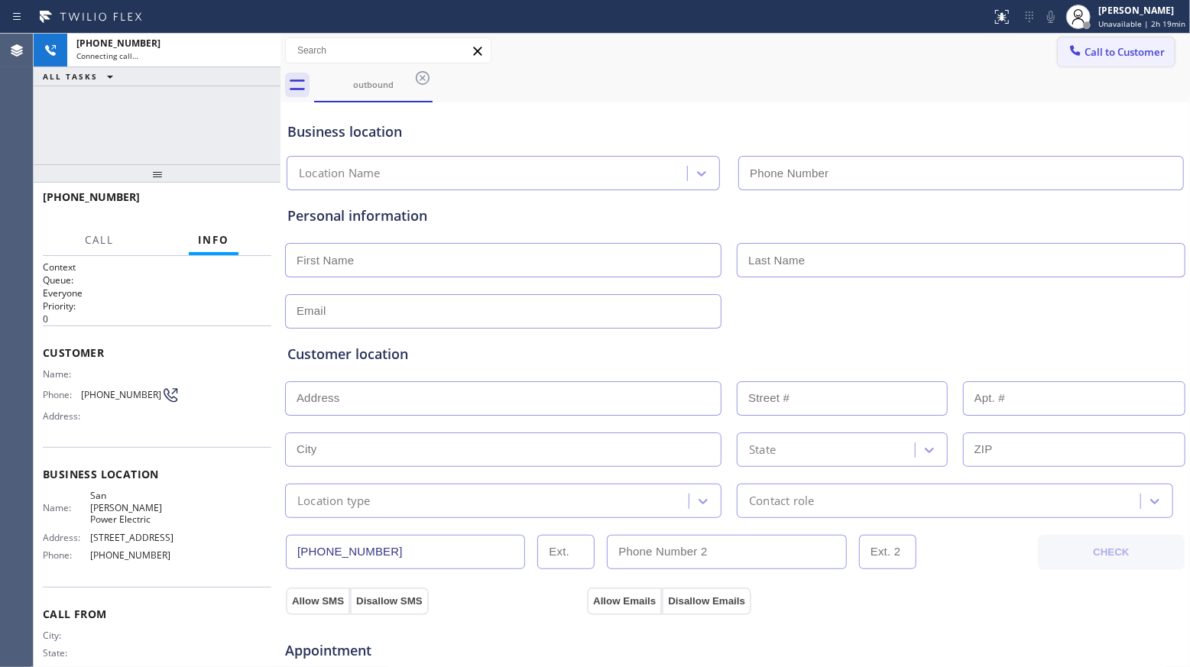
type input "[PHONE_NUMBER]"
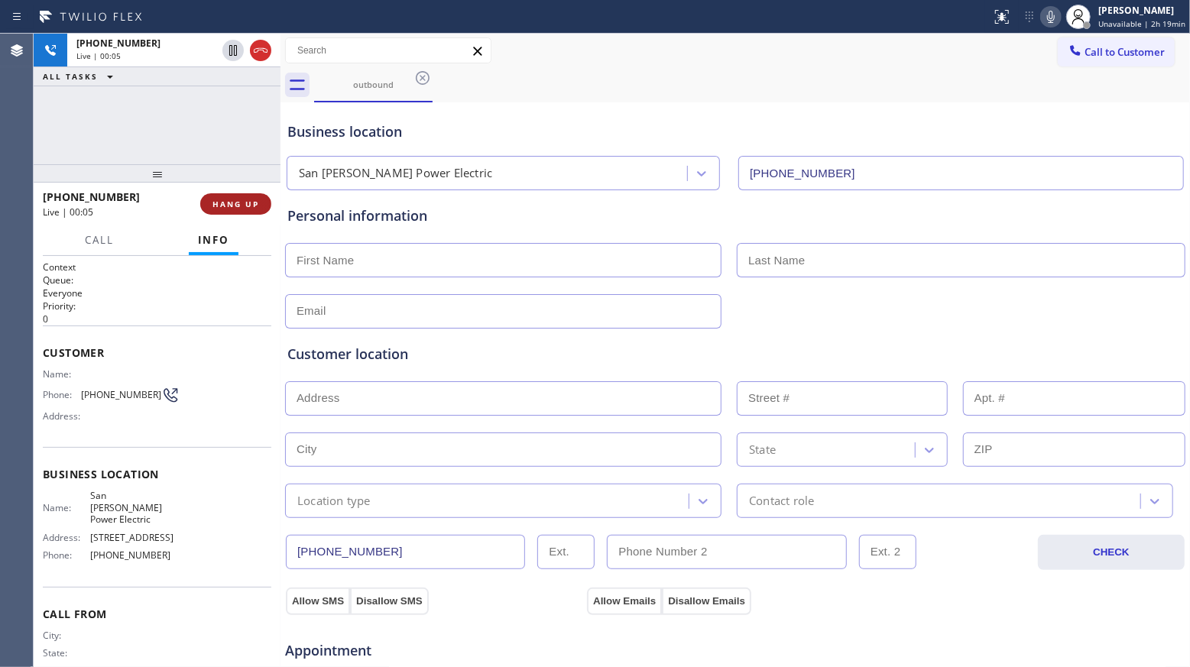
drag, startPoint x: 253, startPoint y: 203, endPoint x: 228, endPoint y: 205, distance: 24.5
click at [250, 205] on span "HANG UP" at bounding box center [235, 204] width 47 height 11
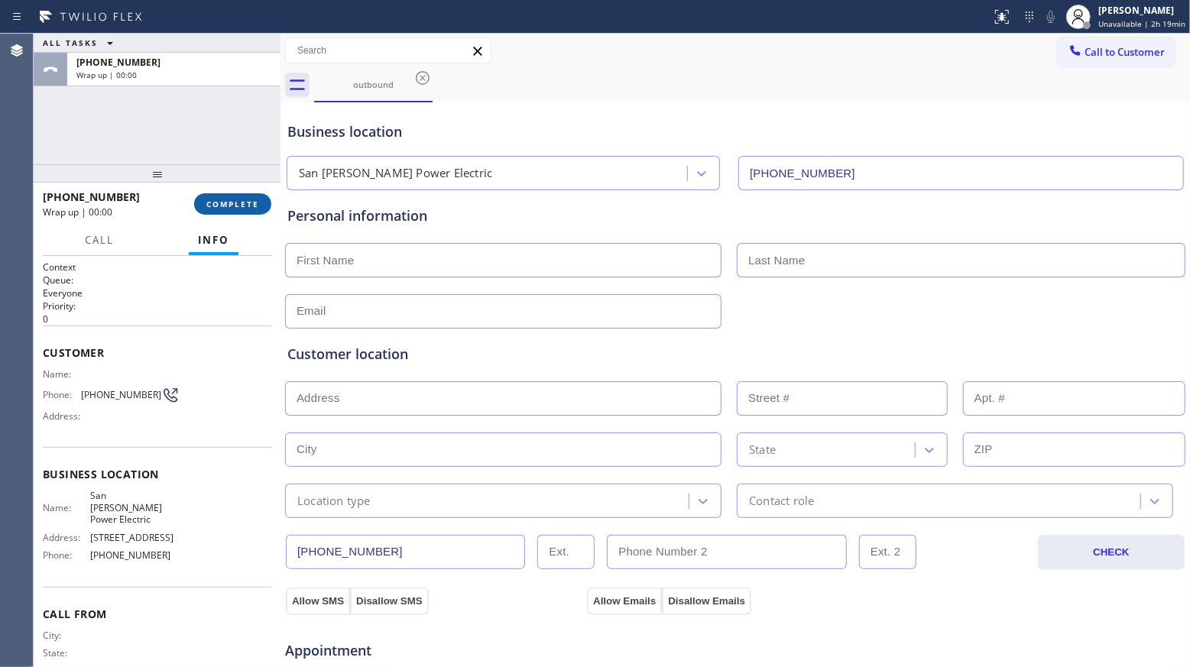
click at [217, 205] on span "COMPLETE" at bounding box center [232, 204] width 53 height 11
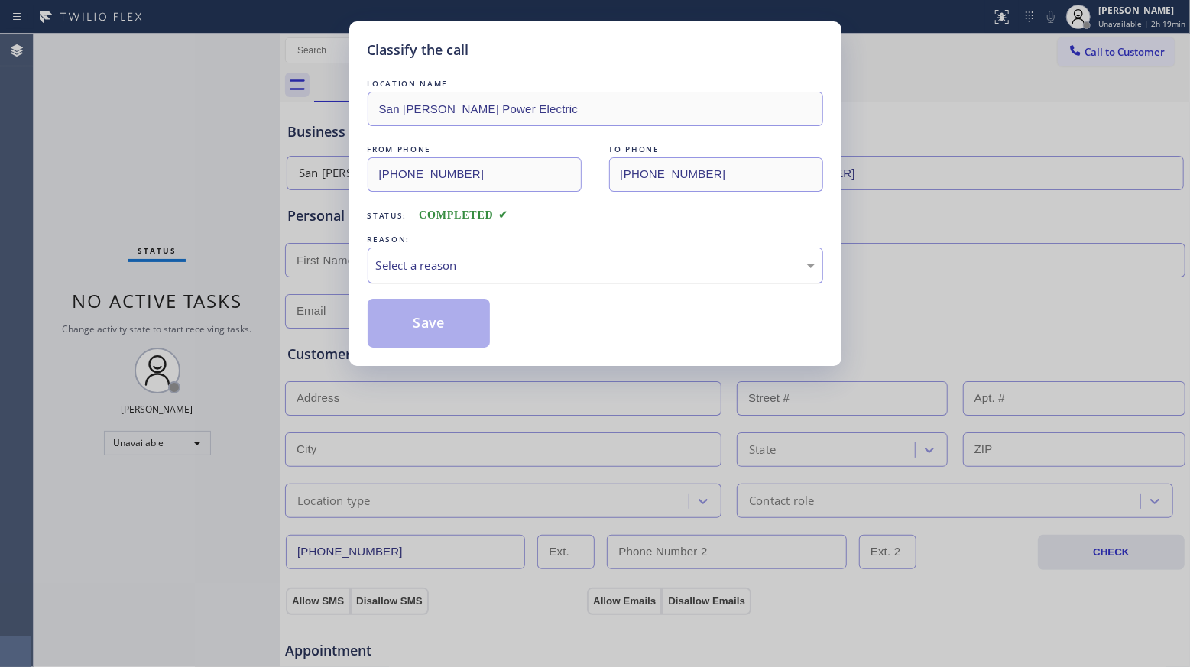
click at [394, 276] on div "Select a reason" at bounding box center [594, 266] width 455 height 36
click at [424, 333] on button "Save" at bounding box center [428, 323] width 123 height 49
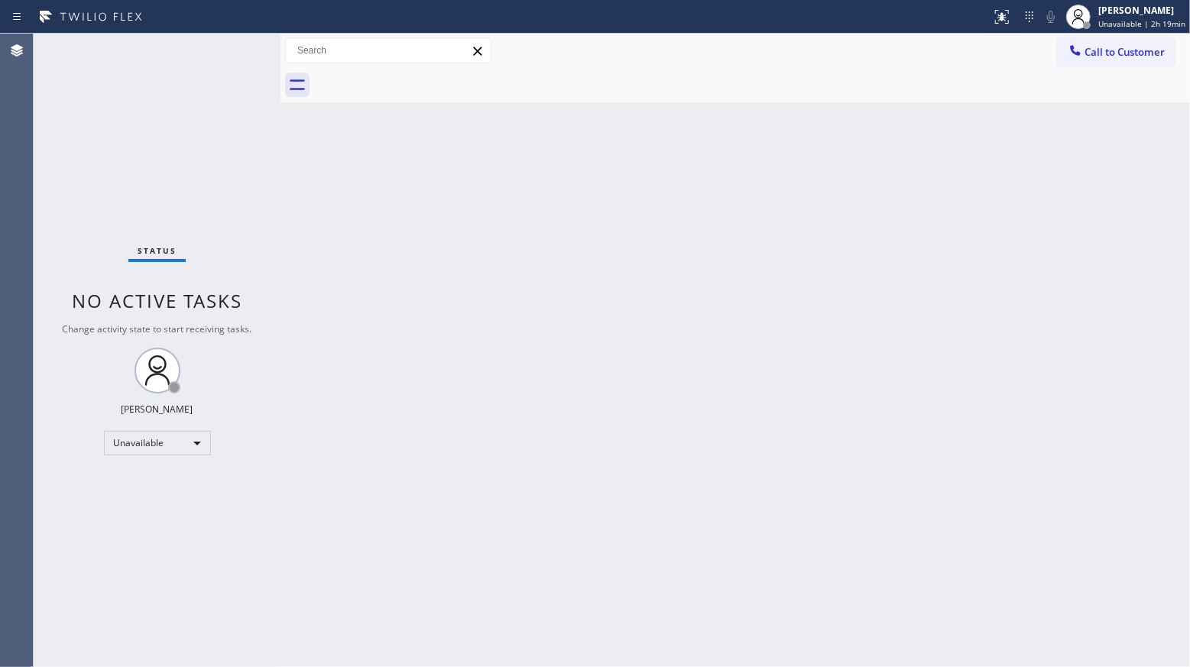
drag, startPoint x: 481, startPoint y: 51, endPoint x: 510, endPoint y: 84, distance: 43.8
click at [481, 51] on icon at bounding box center [477, 51] width 18 height 18
drag, startPoint x: 1013, startPoint y: 124, endPoint x: 1069, endPoint y: 59, distance: 85.6
click at [1017, 121] on div "Back to Dashboard Change Sender ID Customers Technicians Select a contact Outbo…" at bounding box center [734, 350] width 909 height 633
click at [1112, 46] on span "Call to Customer" at bounding box center [1124, 52] width 80 height 14
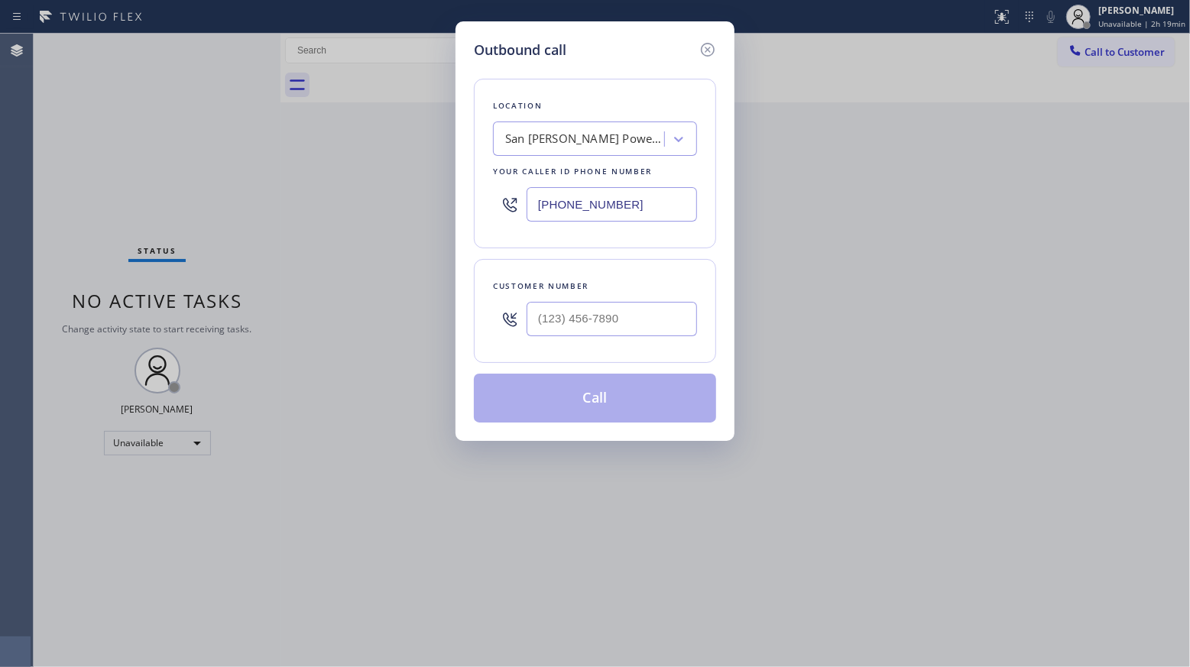
drag, startPoint x: 634, startPoint y: 195, endPoint x: 512, endPoint y: 196, distance: 122.2
click at [512, 196] on div "[PHONE_NUMBER]" at bounding box center [595, 205] width 204 height 50
paste input "708) 554-7898"
type input "[PHONE_NUMBER]"
click at [626, 321] on input "(___) ___-____" at bounding box center [611, 319] width 170 height 34
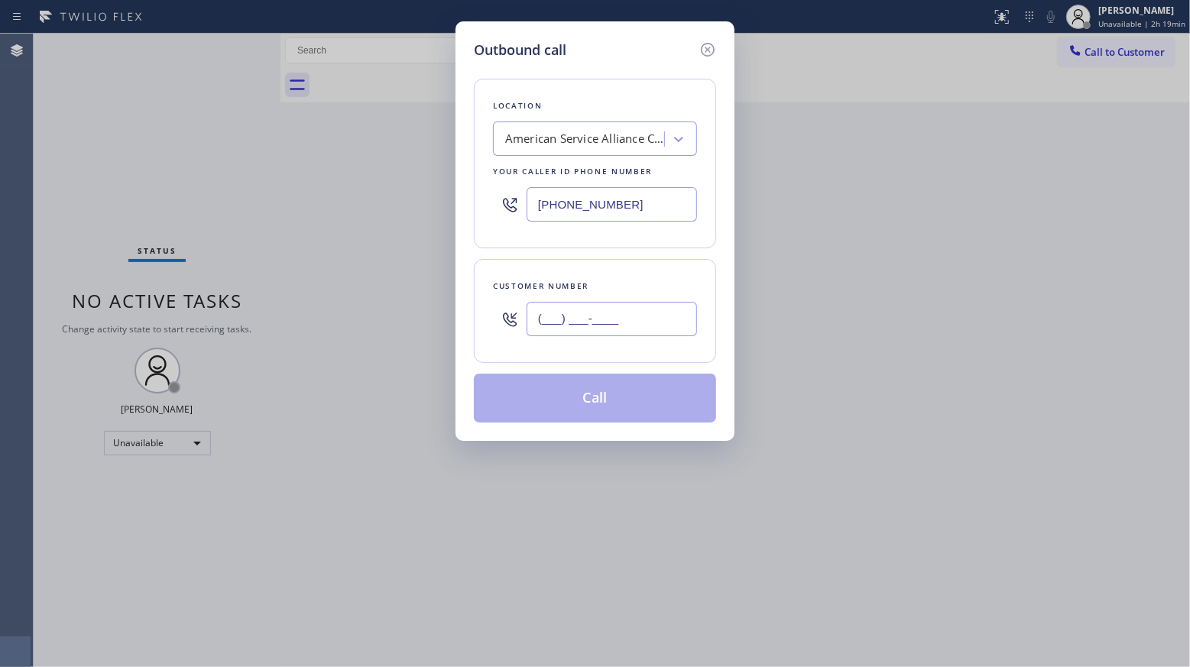
paste input "708) 439-5489"
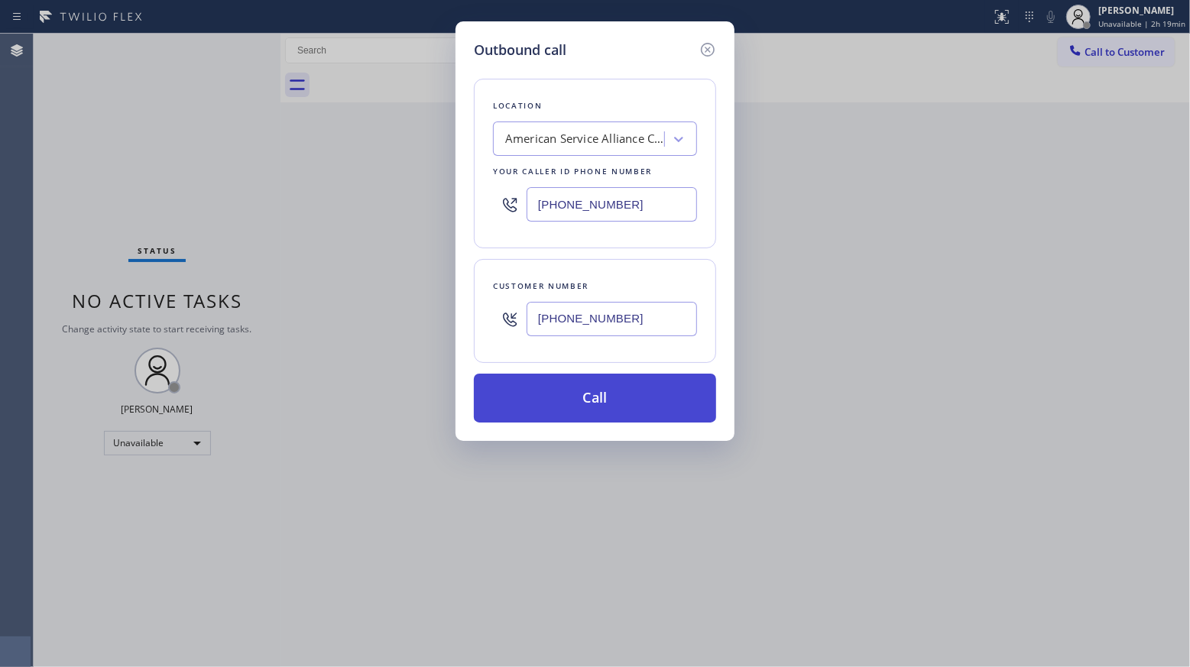
type input "[PHONE_NUMBER]"
click at [595, 393] on button "Call" at bounding box center [595, 398] width 242 height 49
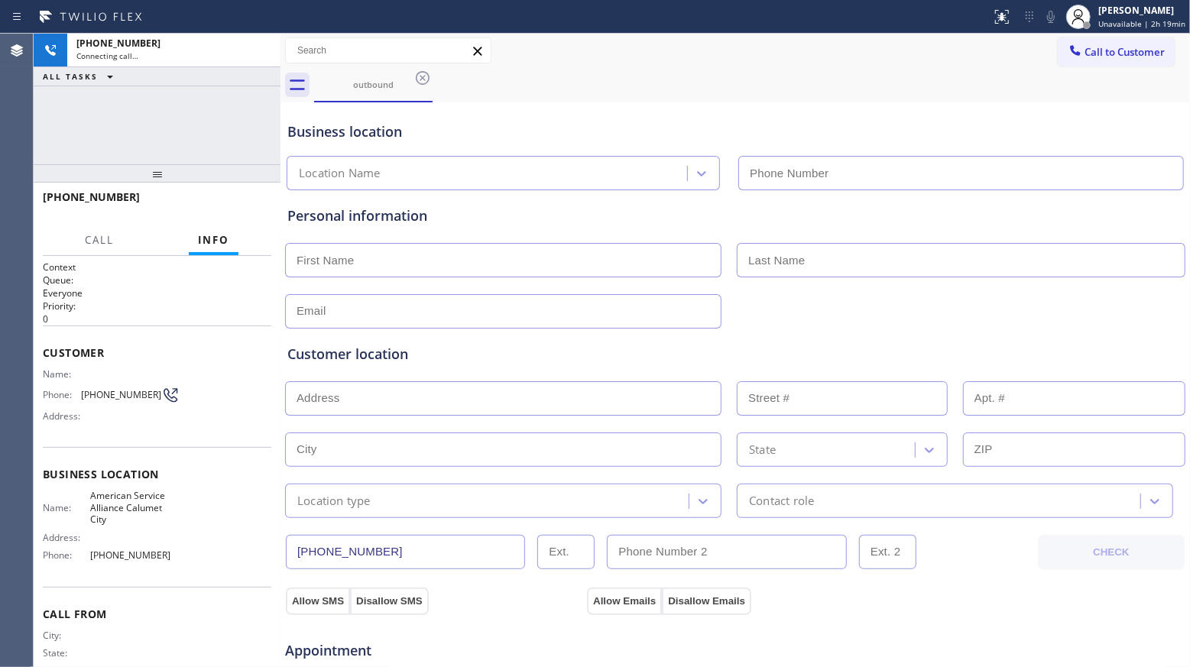
type input "[PHONE_NUMBER]"
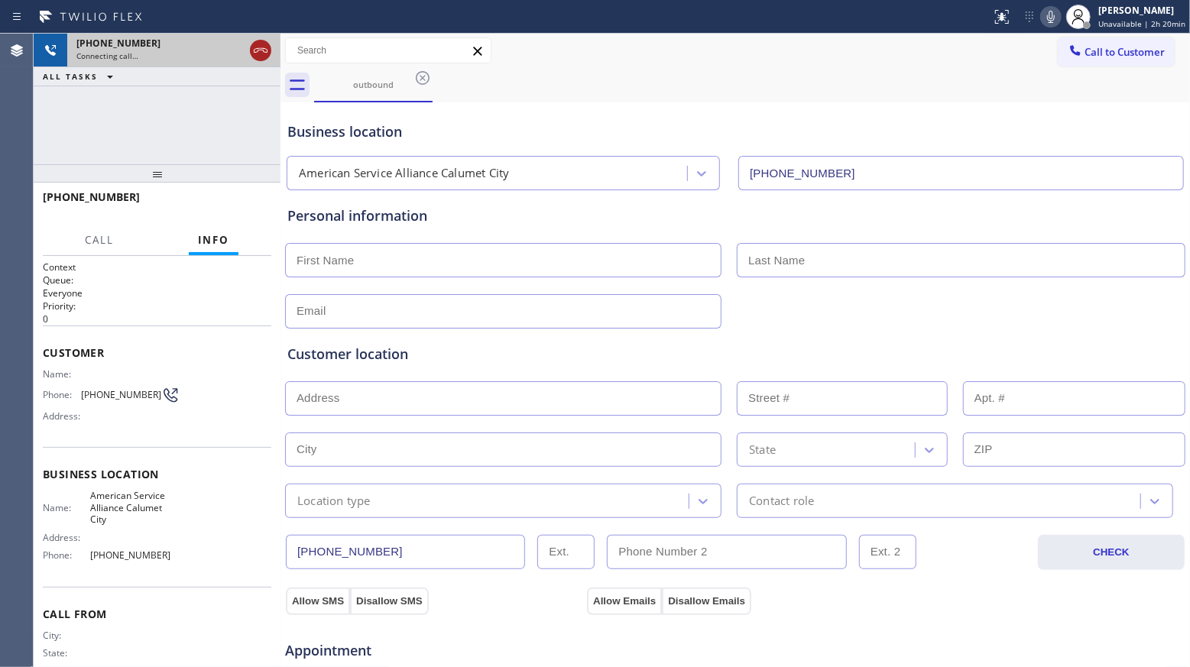
click at [264, 56] on icon at bounding box center [260, 50] width 18 height 18
click at [264, 54] on div "Connecting call…" at bounding box center [173, 55] width 195 height 11
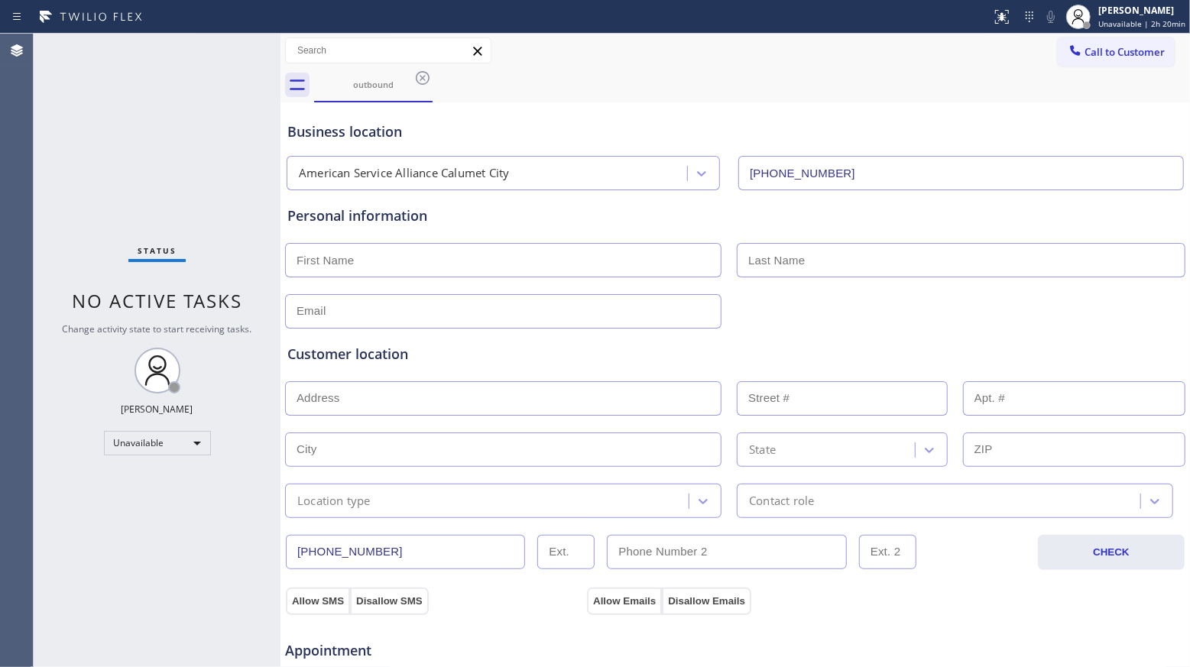
drag, startPoint x: 422, startPoint y: 73, endPoint x: 425, endPoint y: 83, distance: 10.2
click at [423, 73] on icon at bounding box center [422, 78] width 18 height 18
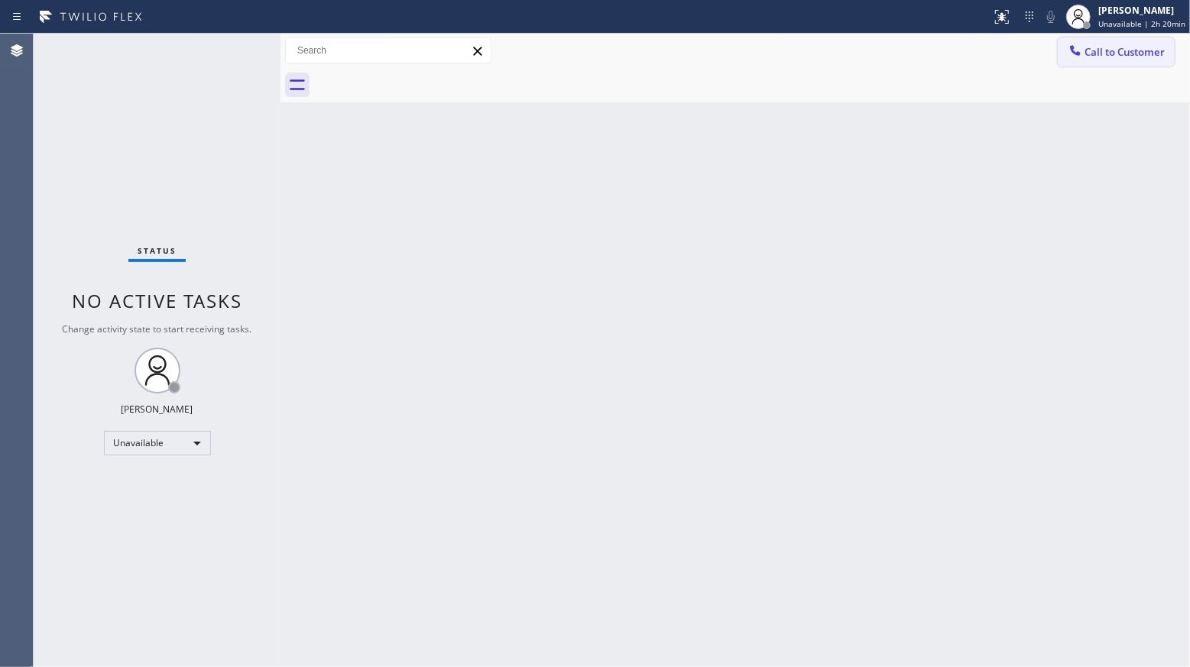
click at [1098, 53] on span "Call to Customer" at bounding box center [1124, 52] width 80 height 14
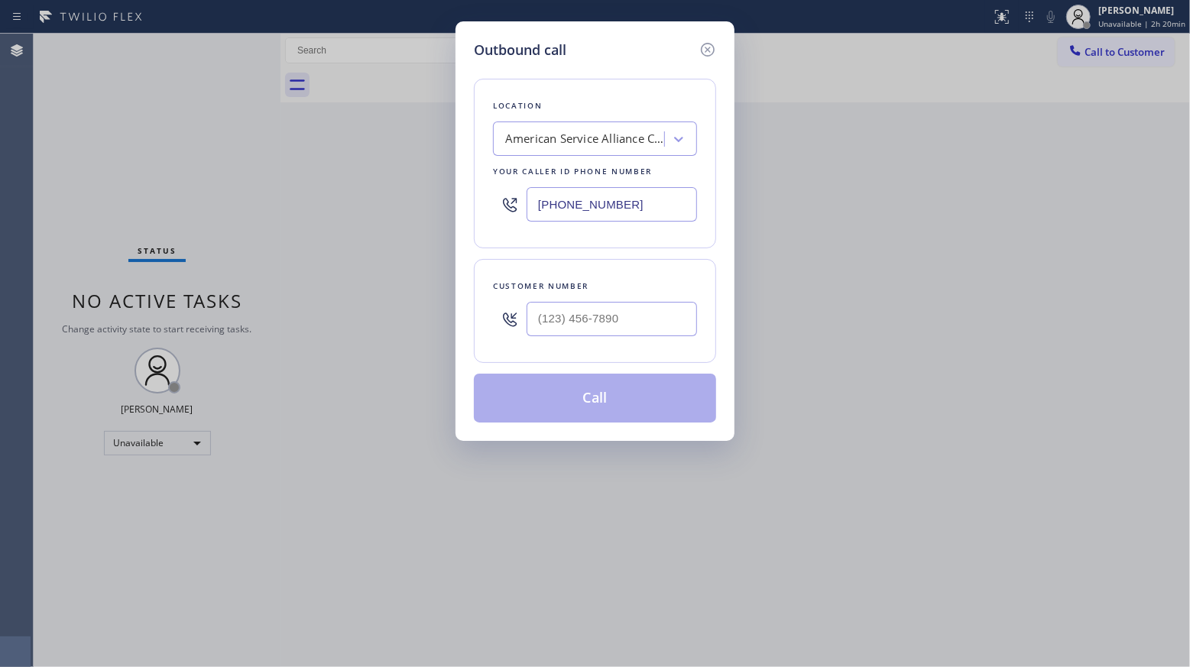
drag, startPoint x: 636, startPoint y: 206, endPoint x: 468, endPoint y: 202, distance: 168.1
click at [474, 206] on div "Location American Service Alliance [GEOGRAPHIC_DATA] Your caller id phone numbe…" at bounding box center [595, 164] width 242 height 170
paste input "562) 379-6447"
type input "[PHONE_NUMBER]"
click at [645, 319] on input "(___) ___-____" at bounding box center [611, 319] width 170 height 34
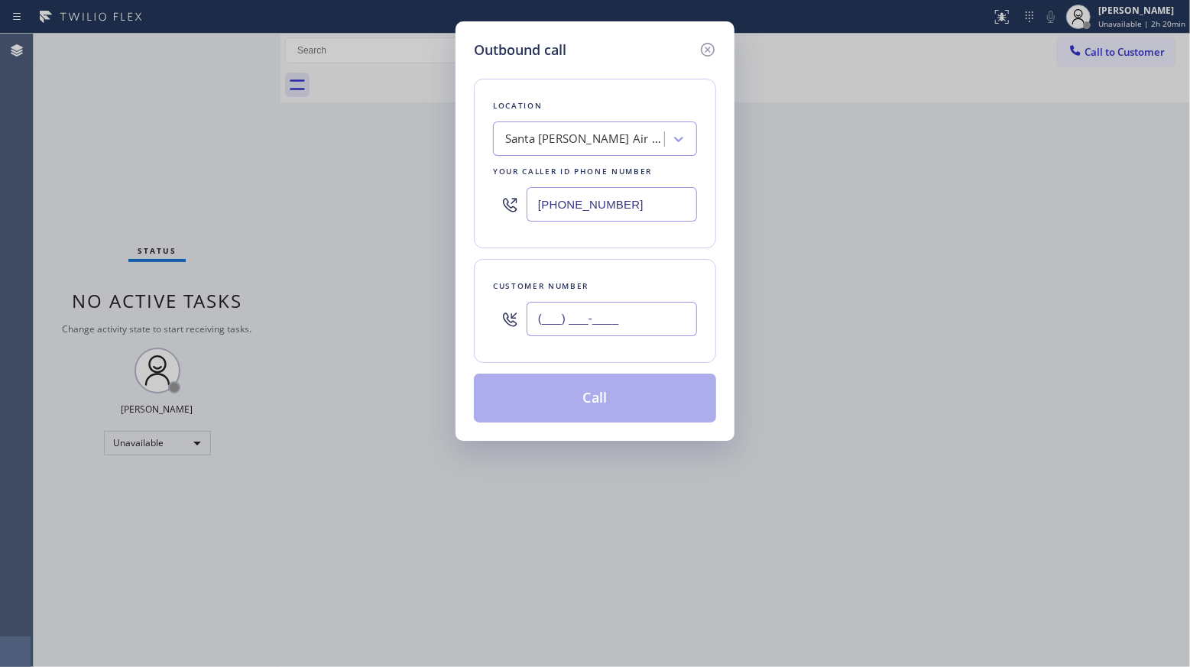
paste input "620) 269-8508"
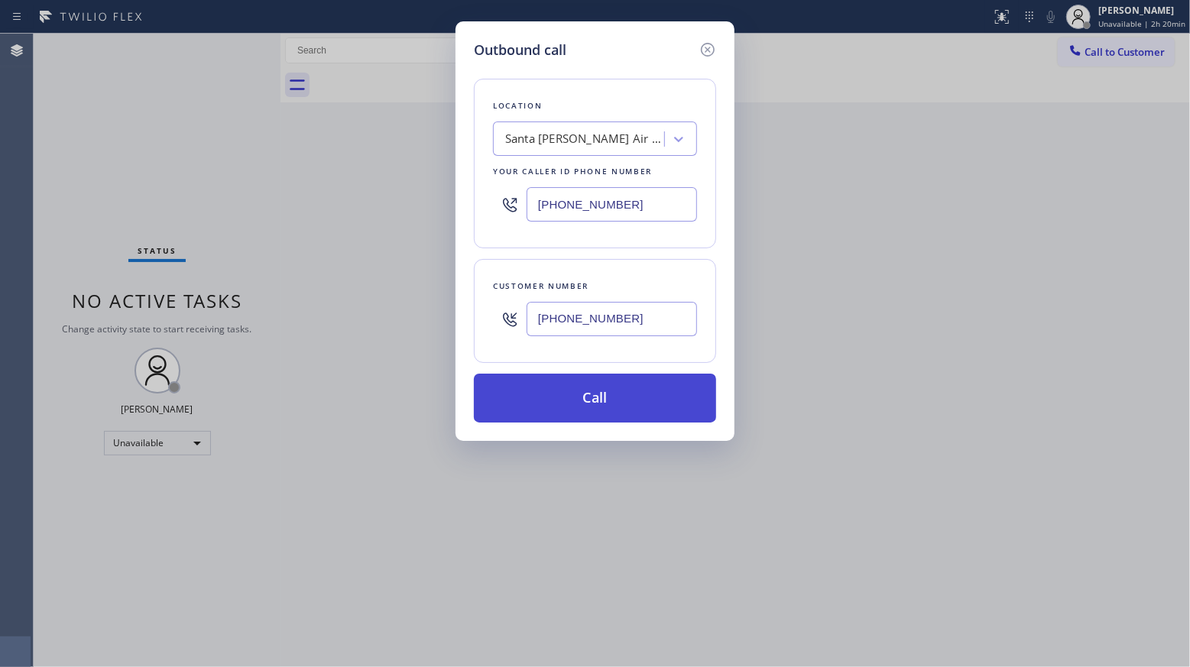
type input "[PHONE_NUMBER]"
click at [594, 405] on button "Call" at bounding box center [595, 398] width 242 height 49
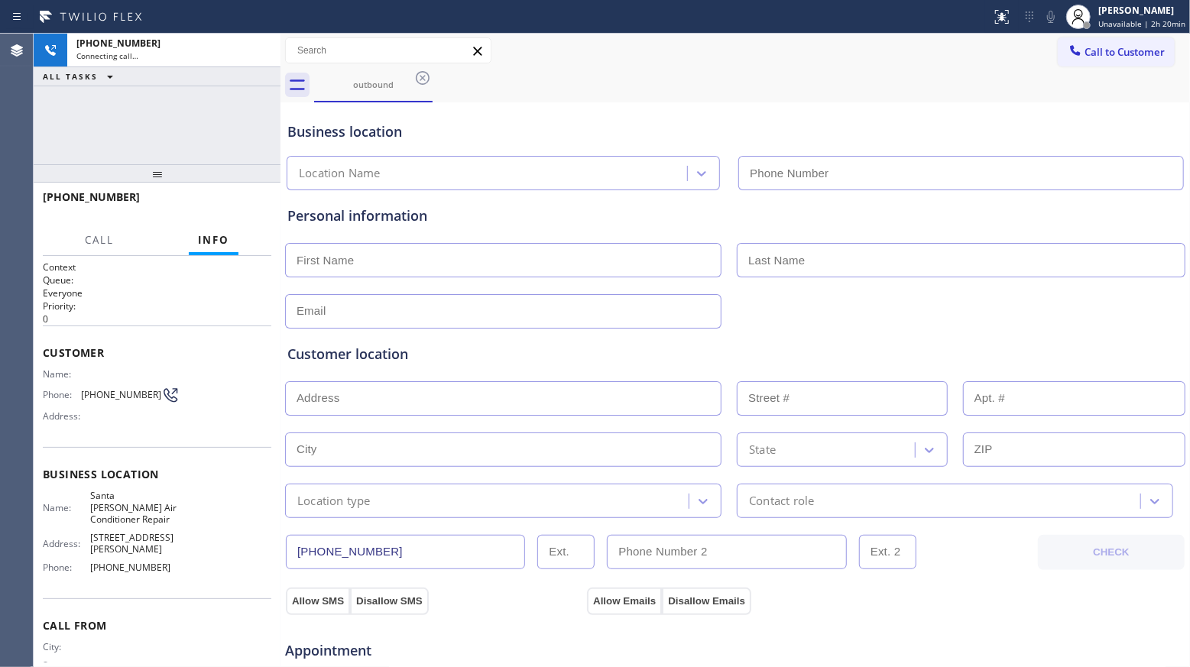
type input "[PHONE_NUMBER]"
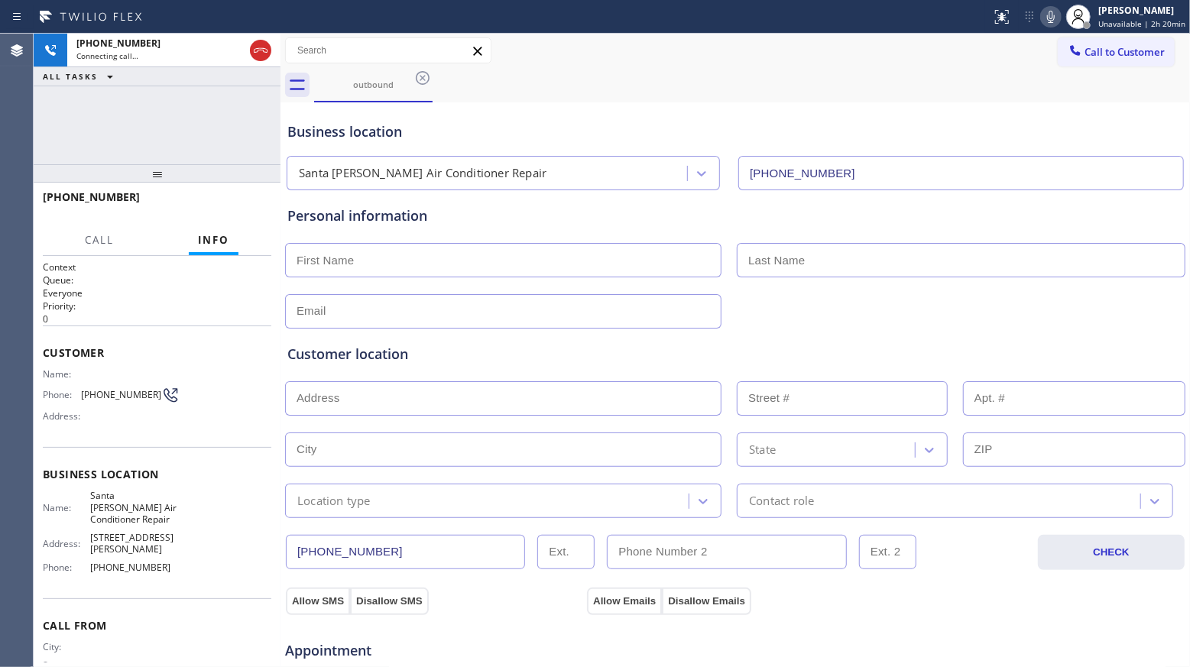
drag, startPoint x: 854, startPoint y: 89, endPoint x: 878, endPoint y: 100, distance: 26.0
click at [853, 89] on div "outbound" at bounding box center [752, 85] width 876 height 34
click at [498, 97] on div "outbound" at bounding box center [752, 85] width 876 height 34
click at [222, 103] on div "[PHONE_NUMBER] Connecting call… ALL TASKS ALL TASKS ACTIVE TASKS TASKS IN WRAP …" at bounding box center [157, 99] width 247 height 131
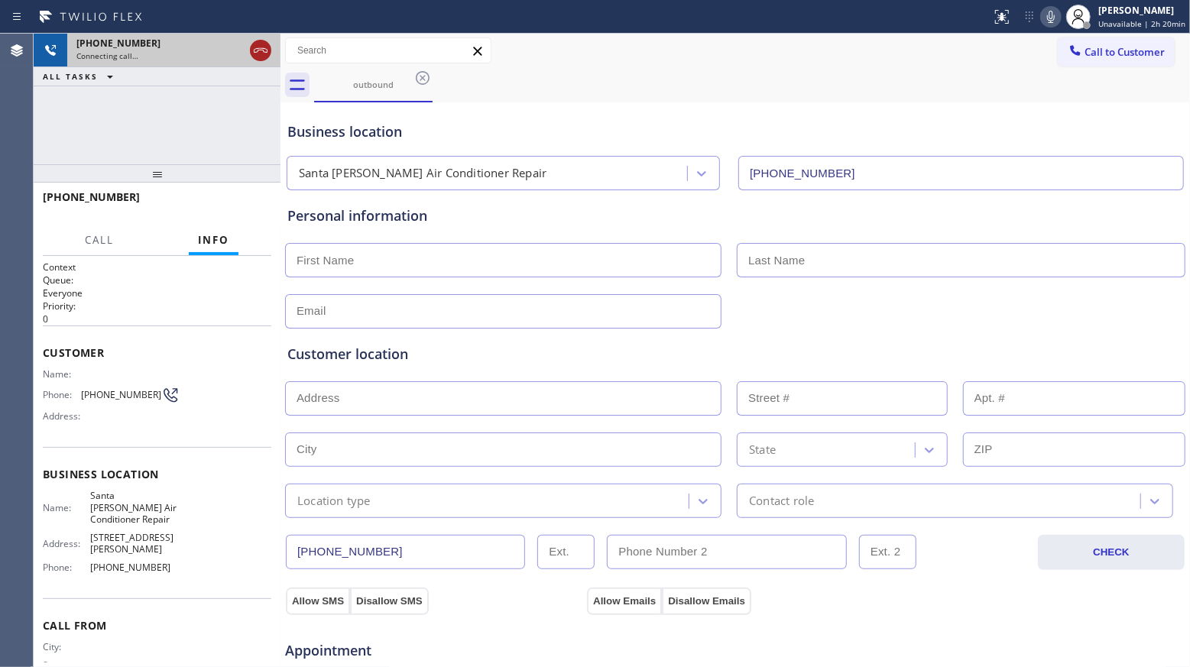
click at [258, 56] on icon at bounding box center [260, 50] width 18 height 18
click at [432, 79] on div "outbound" at bounding box center [373, 85] width 118 height 34
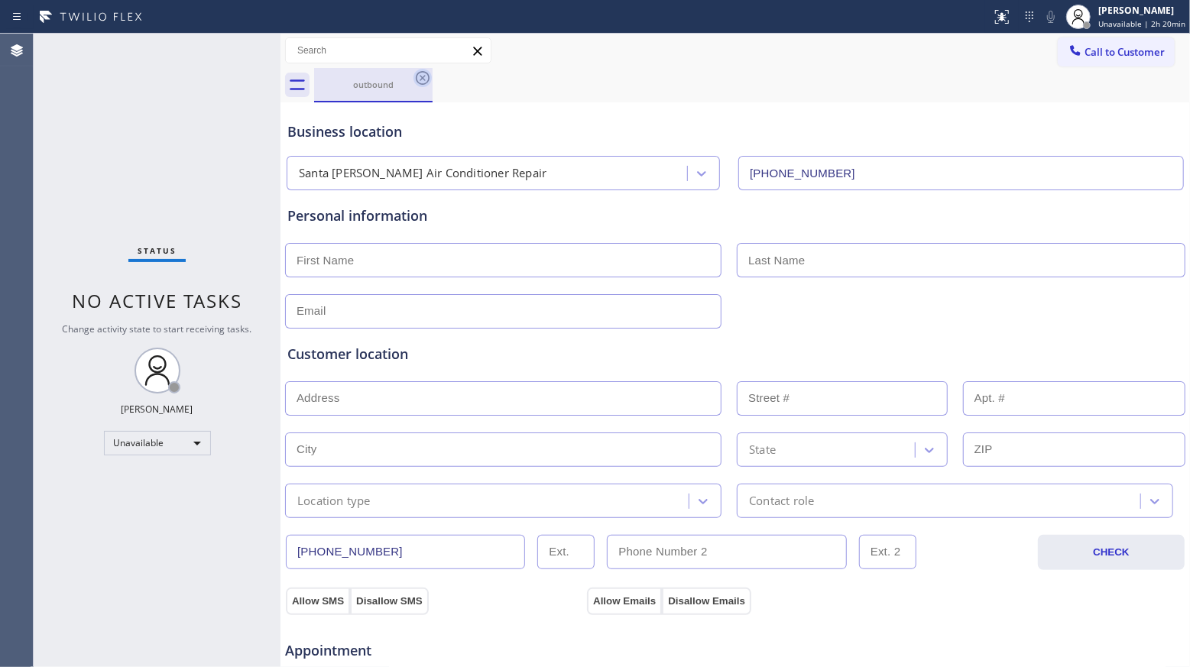
click at [429, 79] on icon at bounding box center [422, 78] width 18 height 18
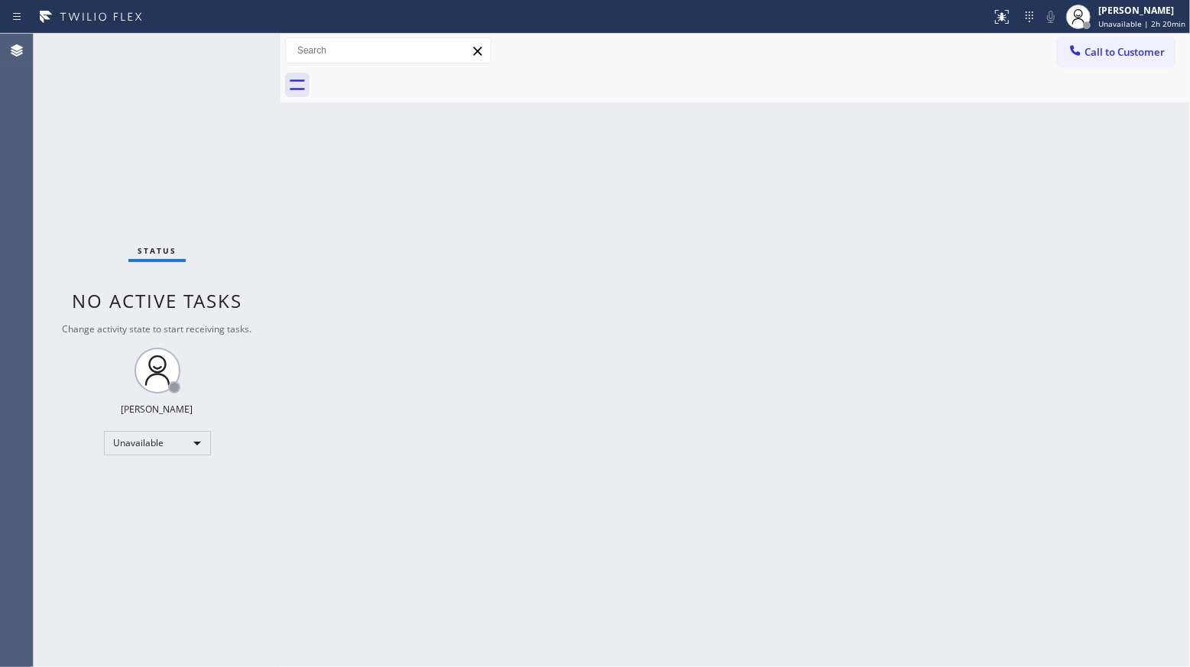
click at [1003, 298] on div "Back to Dashboard Change Sender ID Customers Technicians Select a contact Outbo…" at bounding box center [734, 350] width 909 height 633
click at [1006, 274] on div "Back to Dashboard Change Sender ID Customers Technicians Select a contact Outbo…" at bounding box center [734, 350] width 909 height 633
click at [1085, 53] on span "Call to Customer" at bounding box center [1124, 52] width 80 height 14
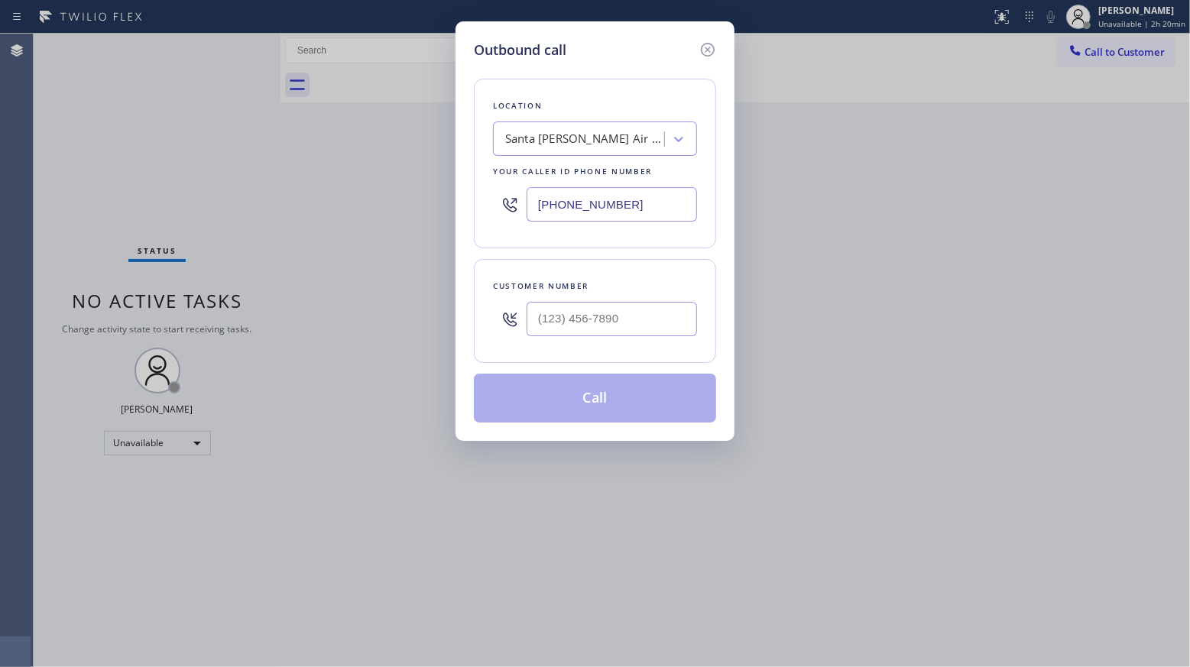
drag, startPoint x: 637, startPoint y: 209, endPoint x: 513, endPoint y: 202, distance: 124.0
click at [513, 202] on div "[PHONE_NUMBER]" at bounding box center [595, 205] width 204 height 50
paste input "323) 948-9453"
type input "[PHONE_NUMBER]"
paste input "323) 907-5722"
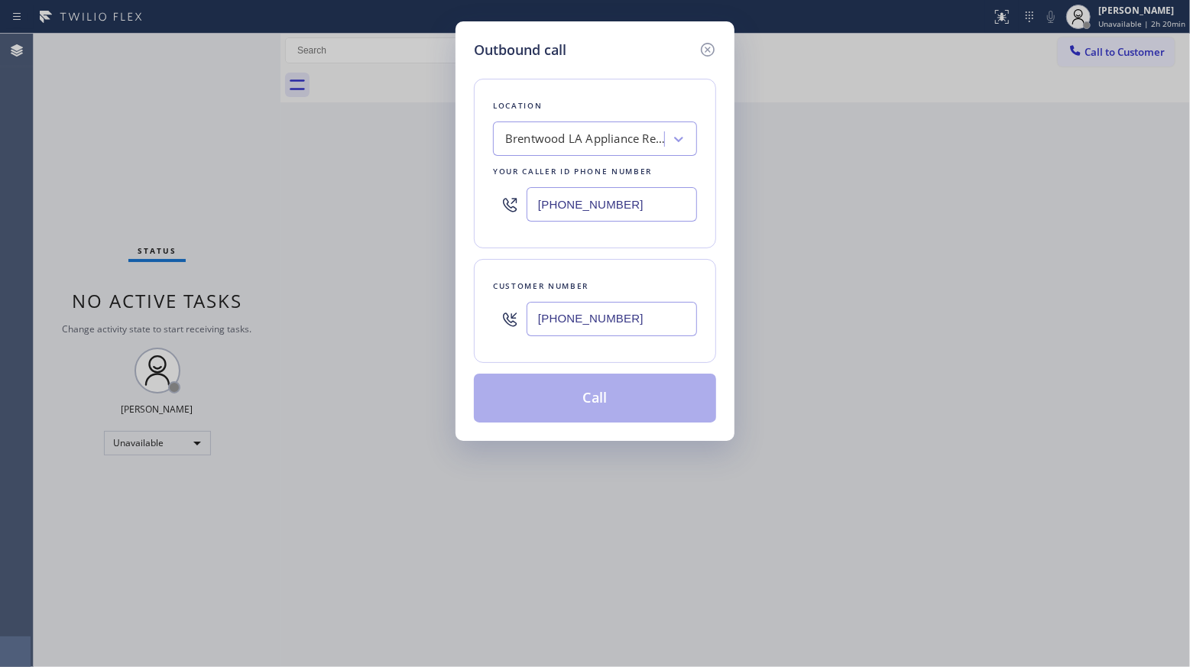
click at [614, 319] on input "[PHONE_NUMBER]" at bounding box center [611, 319] width 170 height 34
drag, startPoint x: 633, startPoint y: 312, endPoint x: 506, endPoint y: 316, distance: 127.7
click at [506, 316] on div "[PHONE_NUMBER]" at bounding box center [595, 319] width 204 height 50
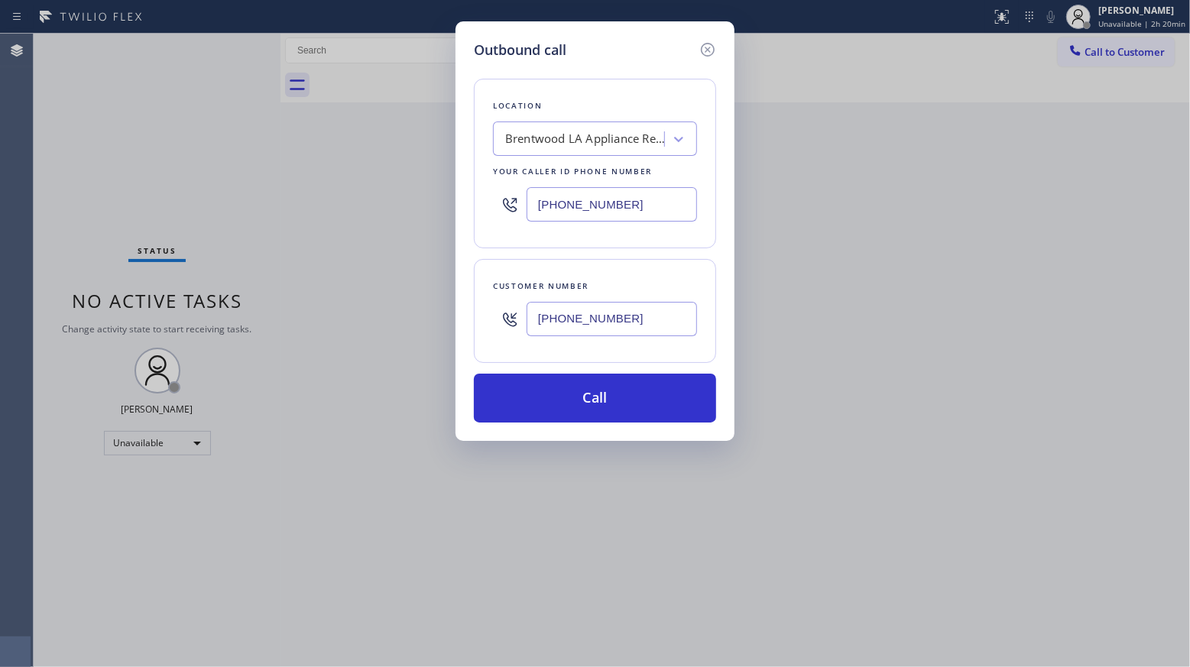
paste input "text"
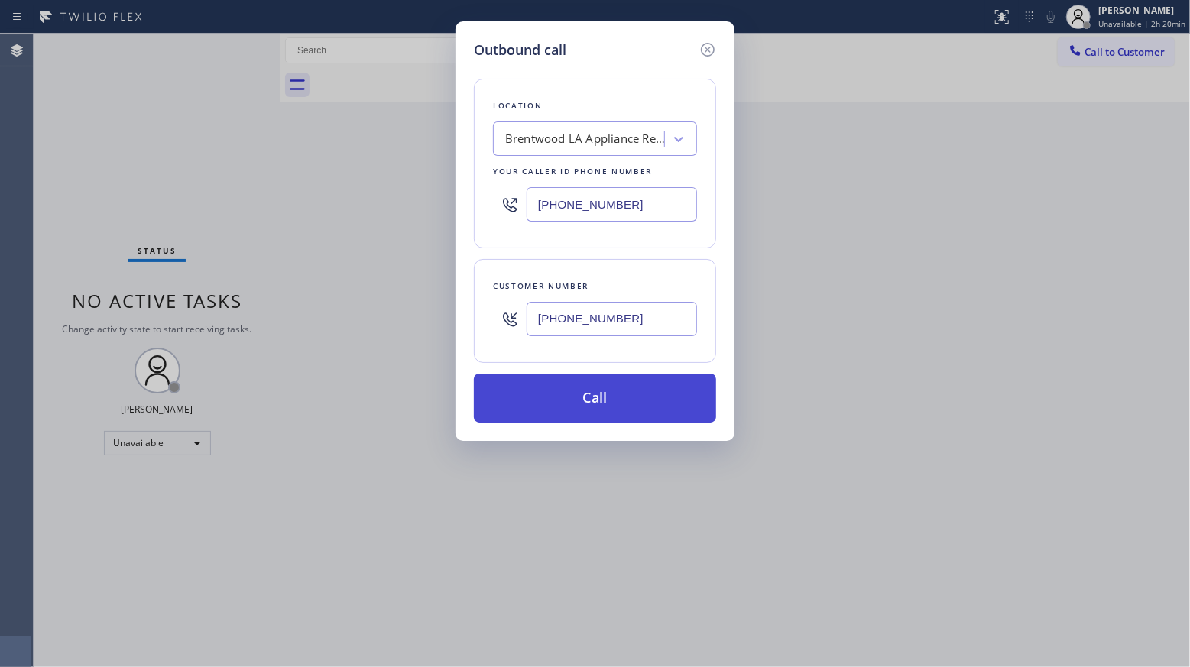
type input "[PHONE_NUMBER]"
click at [610, 396] on button "Call" at bounding box center [595, 398] width 242 height 49
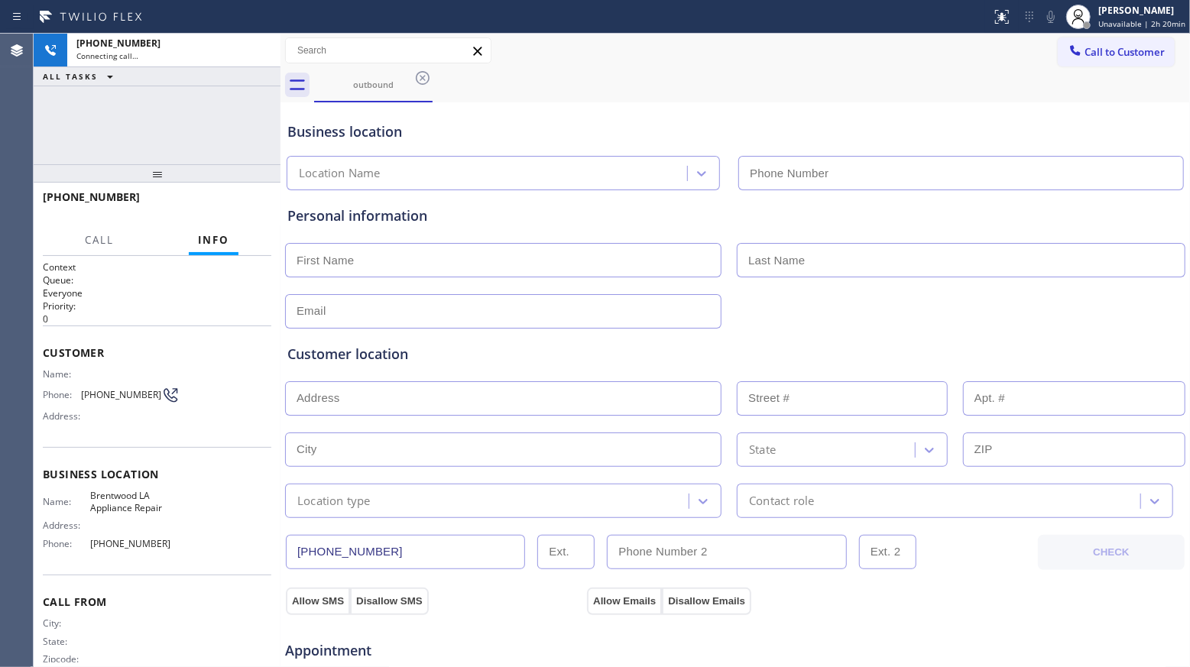
type input "[PHONE_NUMBER]"
click at [243, 122] on div "[PHONE_NUMBER] Connecting call… ALL TASKS ALL TASKS ACTIVE TASKS TASKS IN WRAP …" at bounding box center [157, 99] width 247 height 131
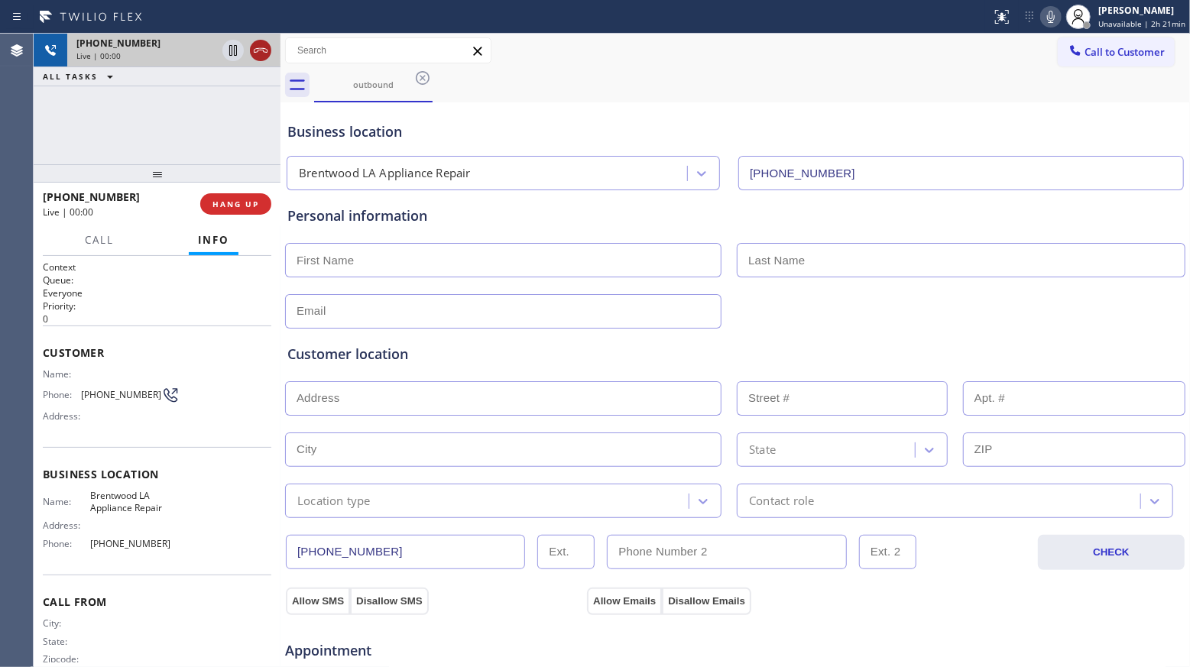
click at [260, 53] on icon at bounding box center [260, 50] width 18 height 18
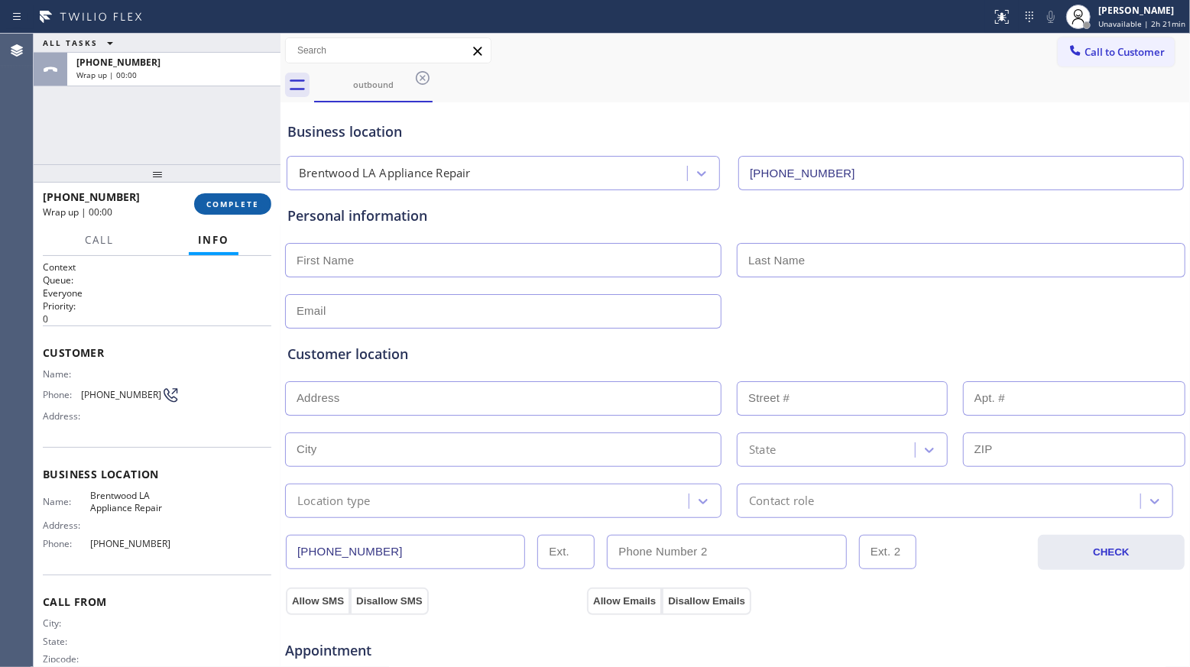
click at [236, 202] on span "COMPLETE" at bounding box center [232, 204] width 53 height 11
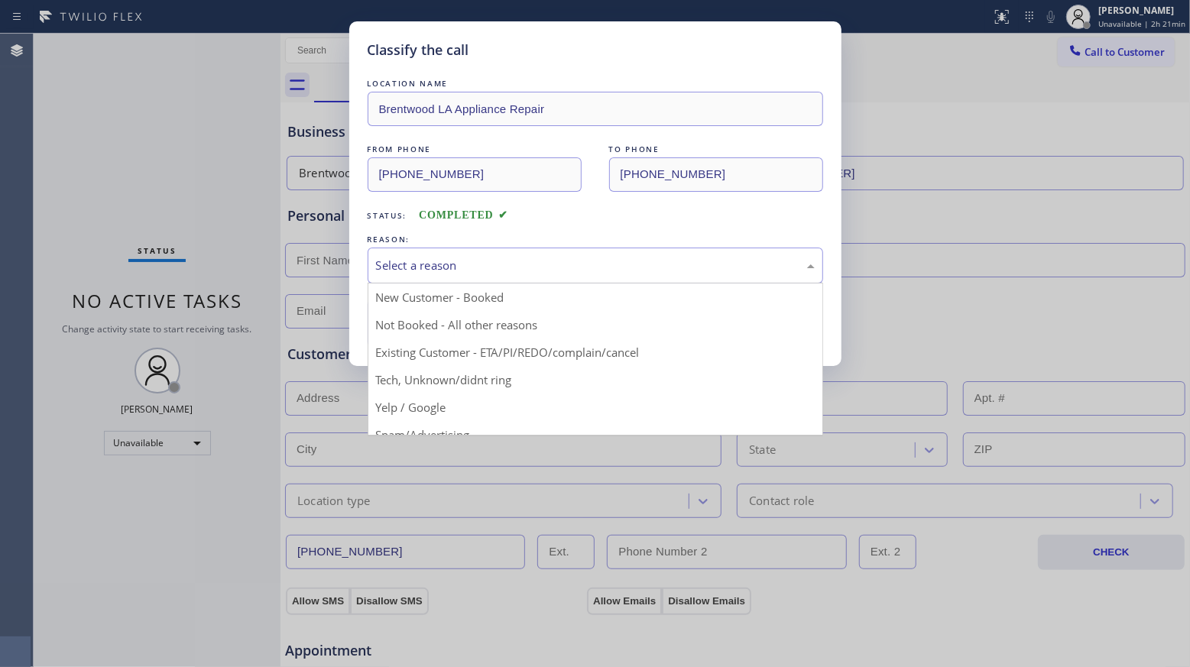
drag, startPoint x: 474, startPoint y: 264, endPoint x: 439, endPoint y: 285, distance: 41.8
click at [474, 264] on div "Select a reason" at bounding box center [595, 266] width 439 height 18
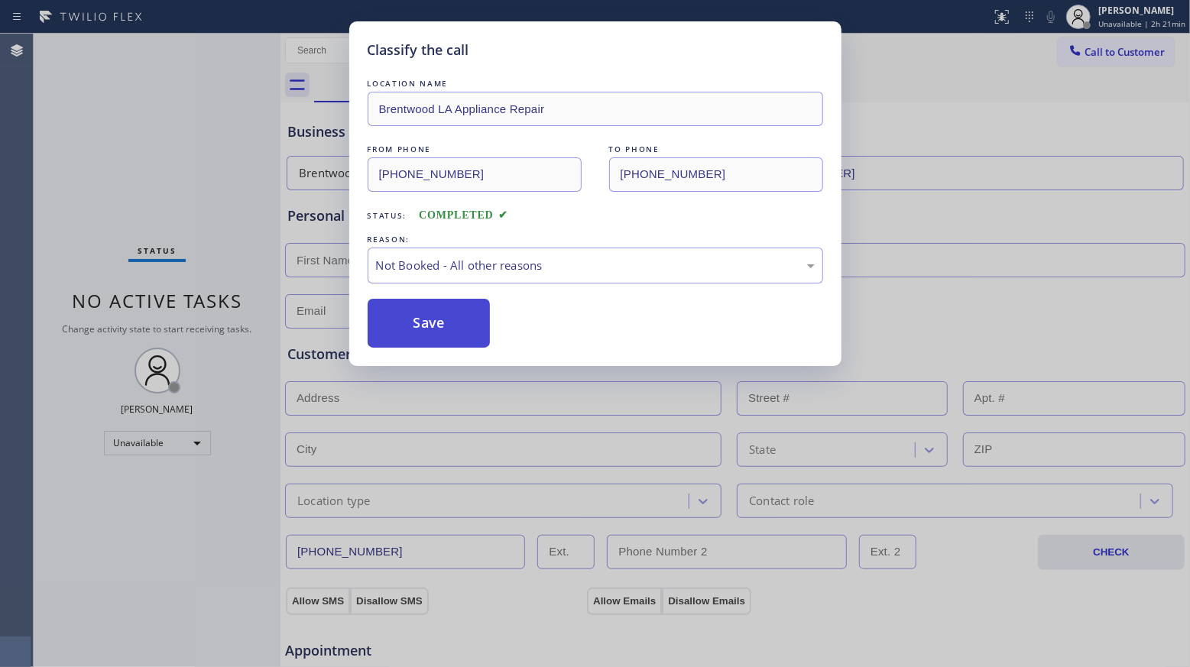
click at [424, 321] on button "Save" at bounding box center [428, 323] width 123 height 49
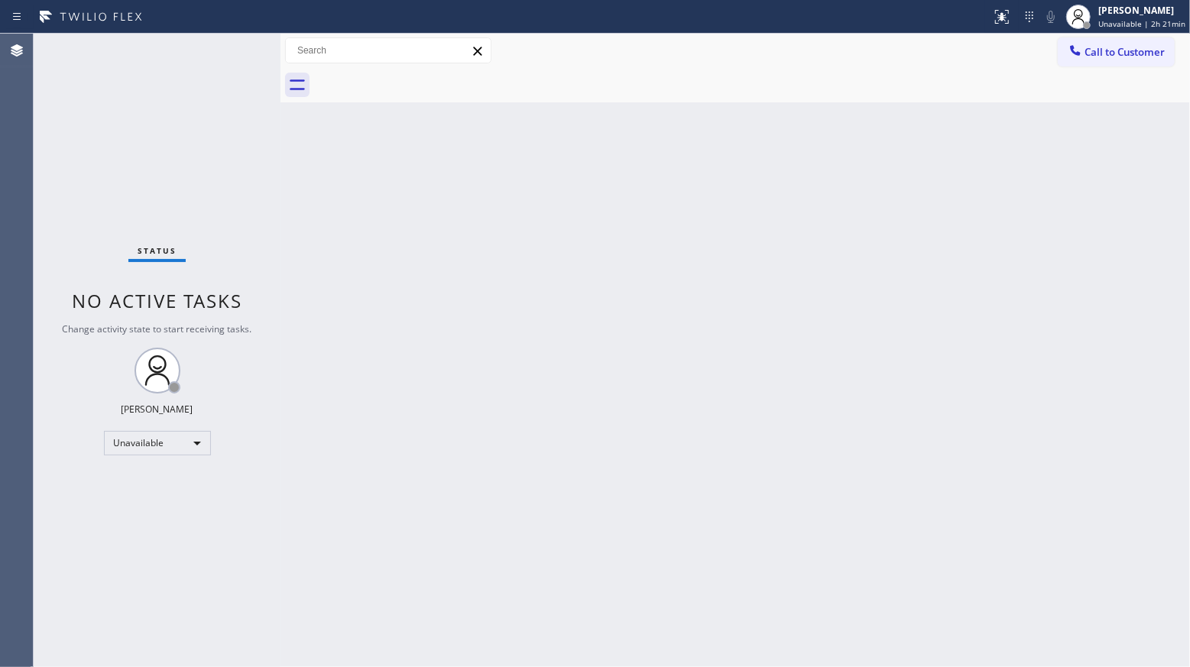
click at [876, 224] on div "Back to Dashboard Change Sender ID Customers Technicians Select a contact Outbo…" at bounding box center [734, 350] width 909 height 633
click at [927, 231] on div "Back to Dashboard Change Sender ID Customers Technicians Select a contact Outbo…" at bounding box center [734, 350] width 909 height 633
click at [1086, 46] on span "Call to Customer" at bounding box center [1124, 52] width 80 height 14
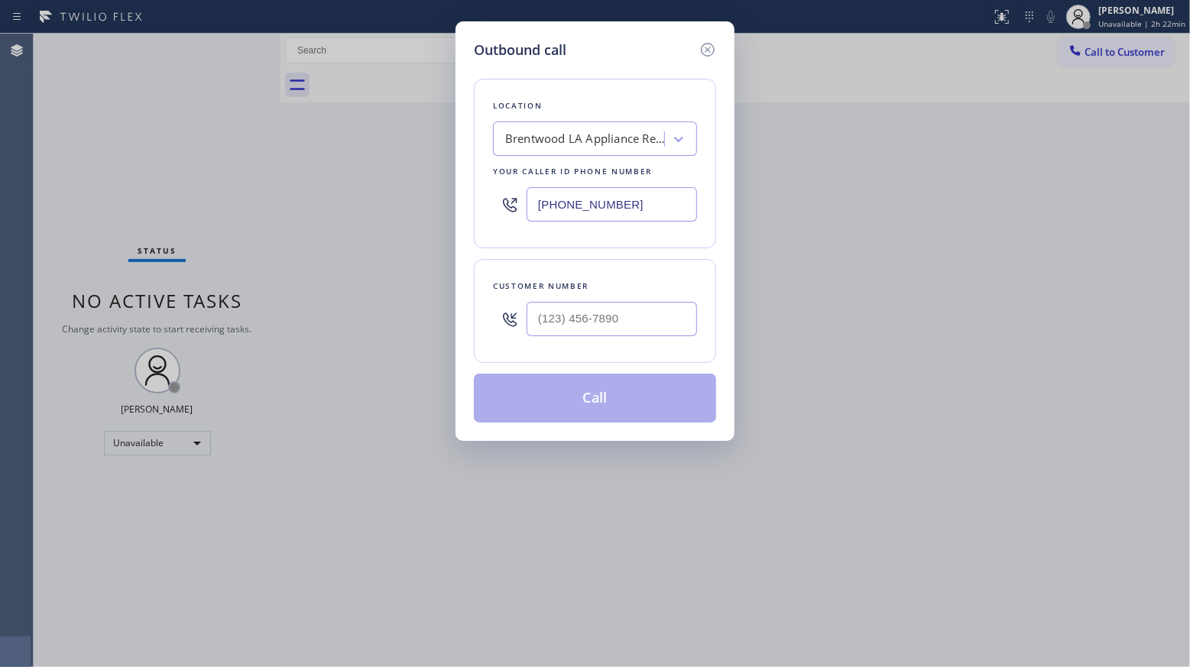
drag, startPoint x: 646, startPoint y: 207, endPoint x: 471, endPoint y: 211, distance: 175.0
click at [471, 211] on div "Outbound call Location [GEOGRAPHIC_DATA] [GEOGRAPHIC_DATA] Appliance Repair You…" at bounding box center [594, 230] width 279 height 419
paste input "844) 502-1411"
type input "[PHONE_NUMBER]"
click at [637, 323] on input "(___) ___-____" at bounding box center [611, 319] width 170 height 34
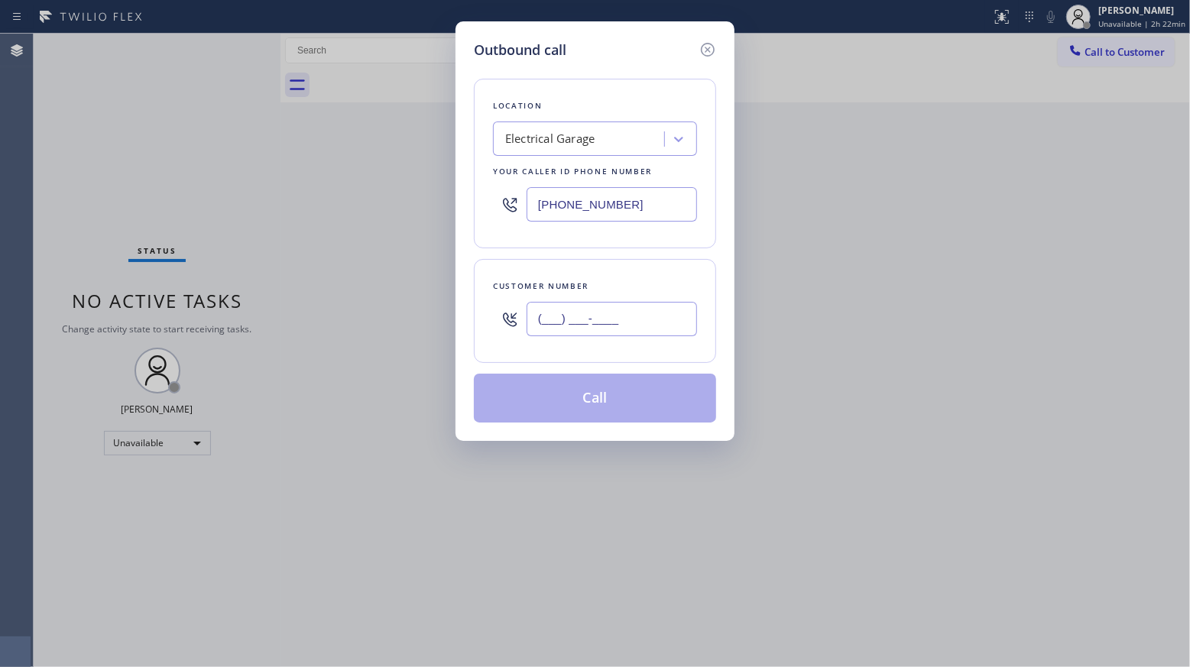
paste input "771) 220-3139"
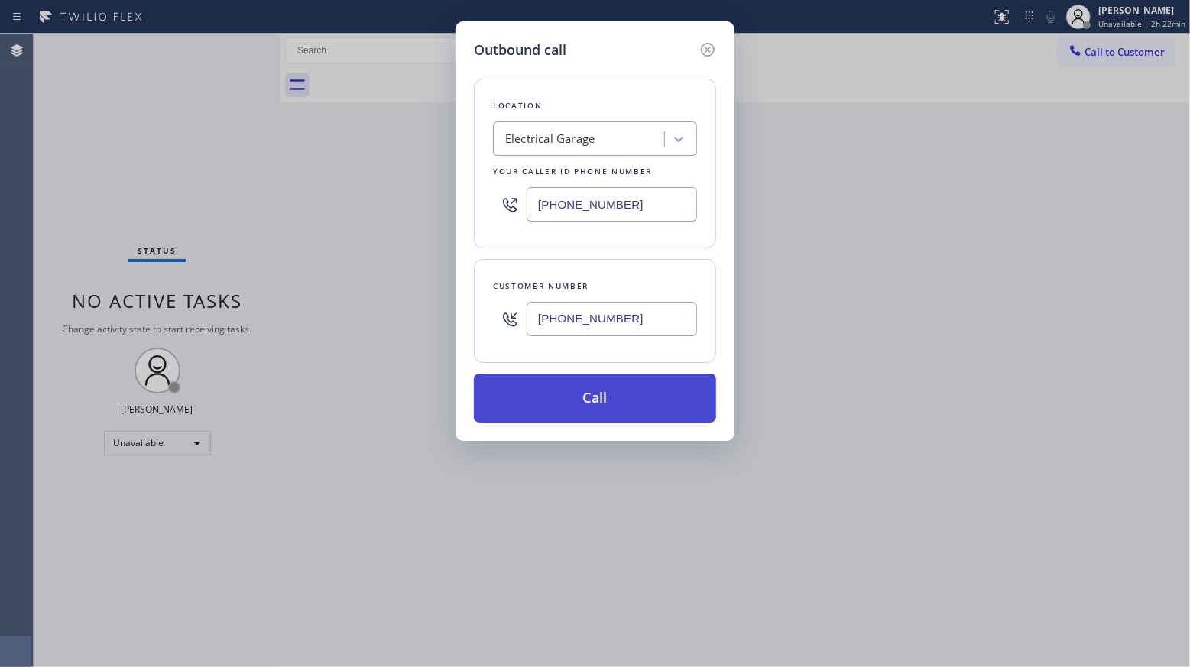
type input "[PHONE_NUMBER]"
click at [605, 406] on button "Call" at bounding box center [595, 398] width 242 height 49
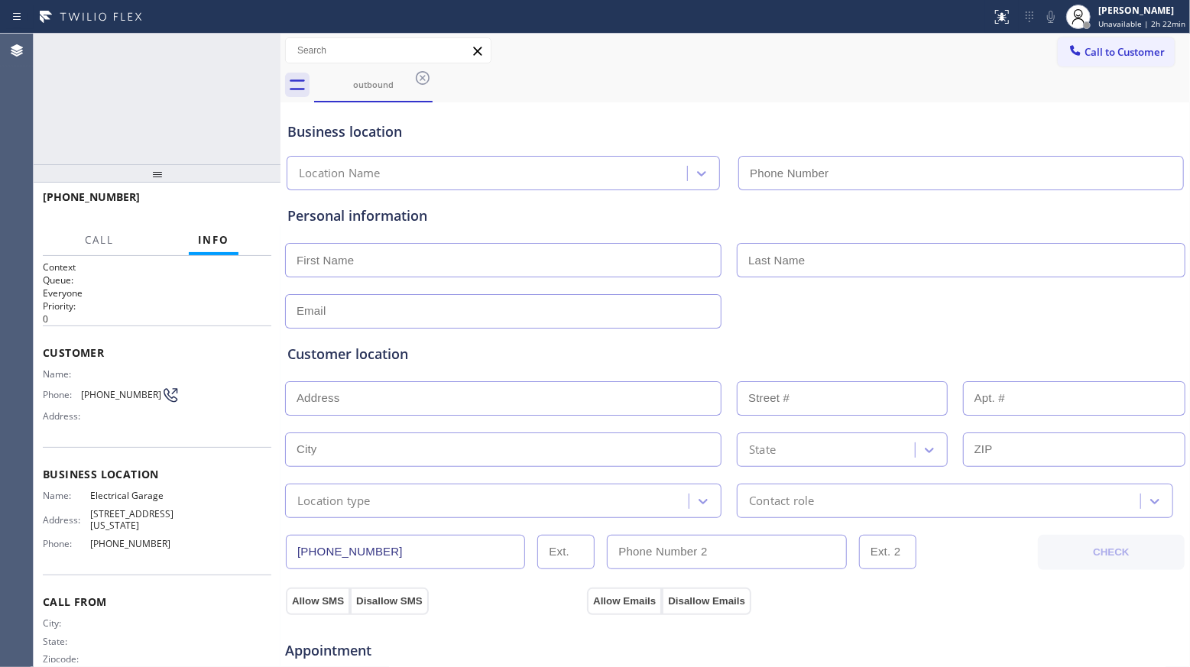
type input "[PHONE_NUMBER]"
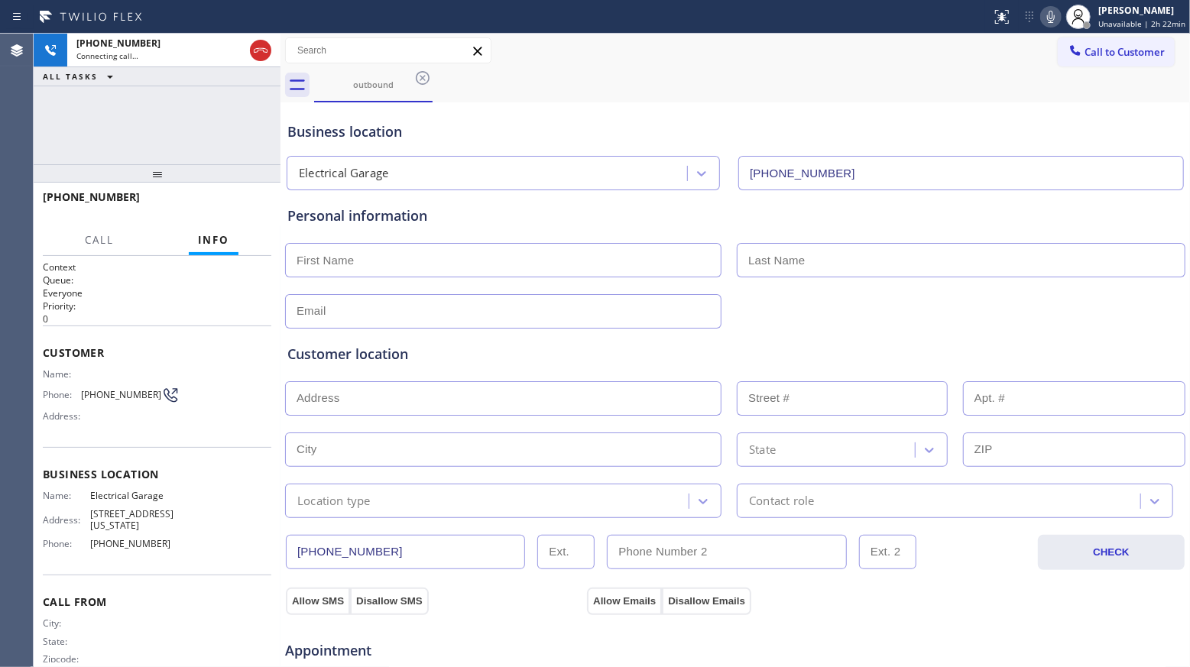
click at [590, 108] on div "Business location Electrical Garage [PHONE_NUMBER]" at bounding box center [734, 148] width 901 height 84
click at [506, 91] on div "outbound" at bounding box center [752, 85] width 876 height 34
click at [582, 70] on div "outbound" at bounding box center [752, 85] width 876 height 34
click at [248, 209] on button "HANG UP" at bounding box center [235, 203] width 71 height 21
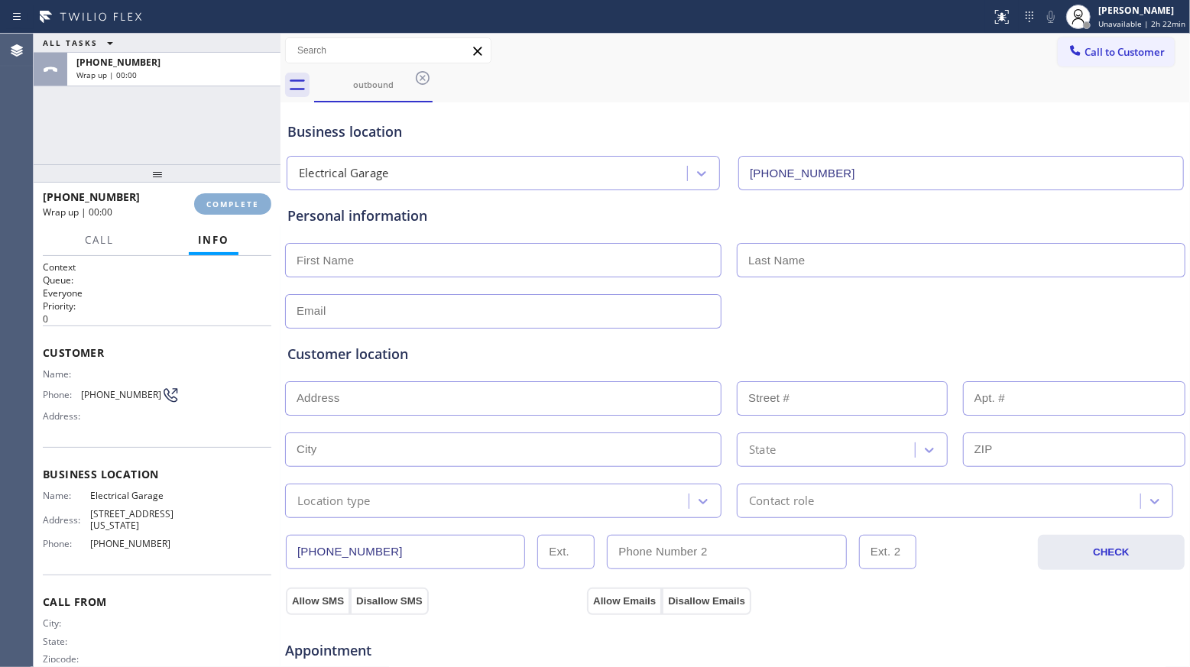
click at [248, 209] on button "COMPLETE" at bounding box center [232, 203] width 77 height 21
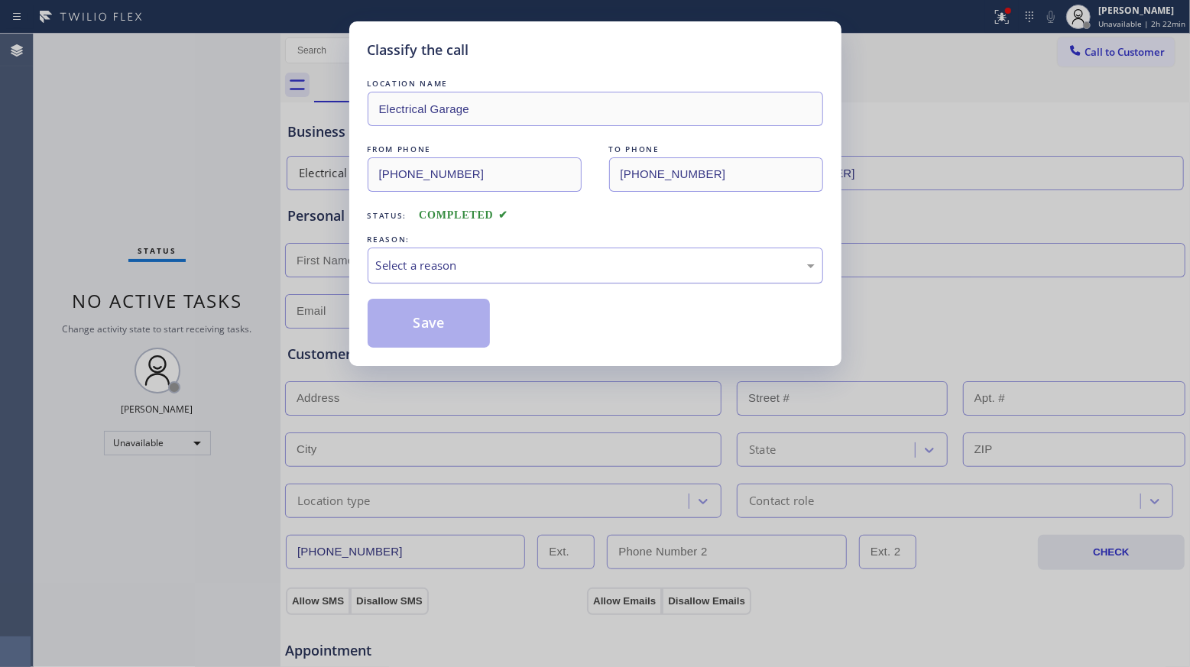
click at [421, 268] on div "Select a reason" at bounding box center [595, 266] width 439 height 18
click at [416, 331] on button "Save" at bounding box center [428, 323] width 123 height 49
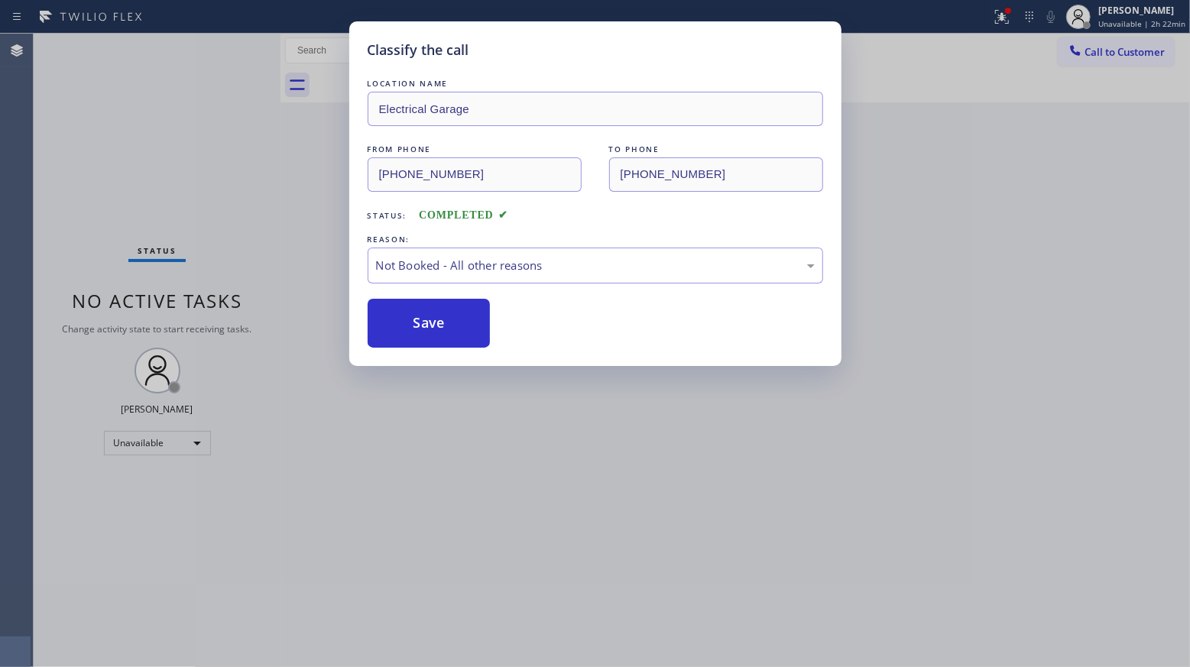
click at [271, 229] on div "Classify the call LOCATION NAME Electrical Garage FROM PHONE [PHONE_NUMBER] TO …" at bounding box center [595, 333] width 1190 height 667
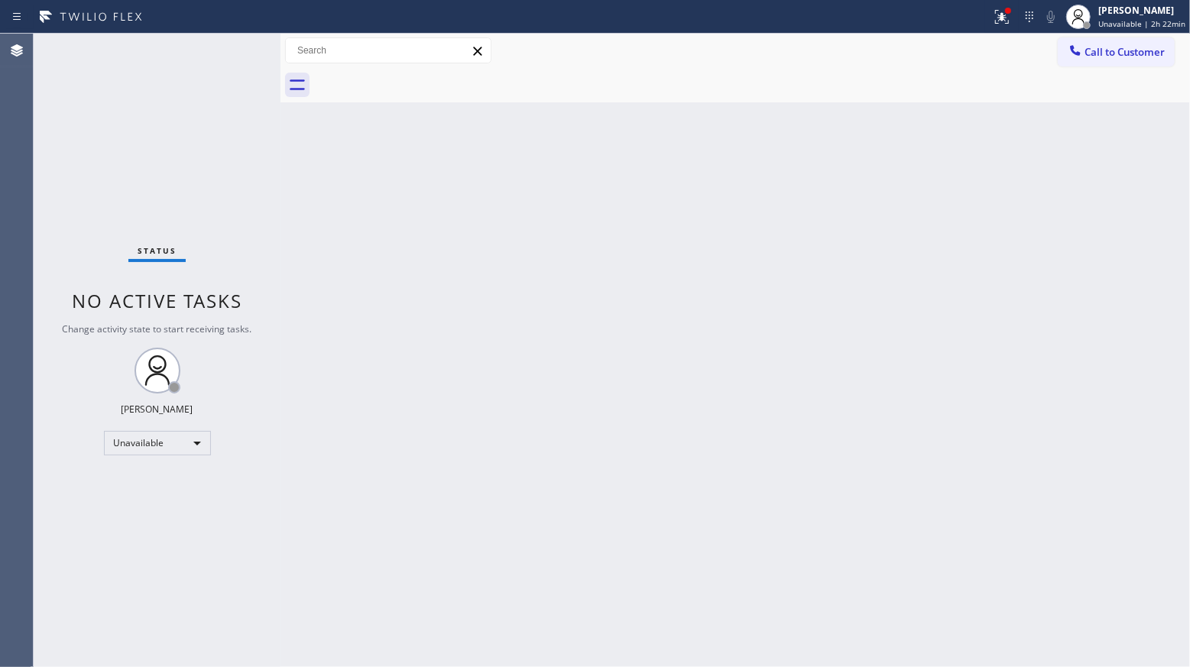
click at [561, 184] on div "Back to Dashboard Change Sender ID Customers Technicians Select a contact Outbo…" at bounding box center [734, 350] width 909 height 633
click at [1010, 19] on icon at bounding box center [1001, 17] width 18 height 18
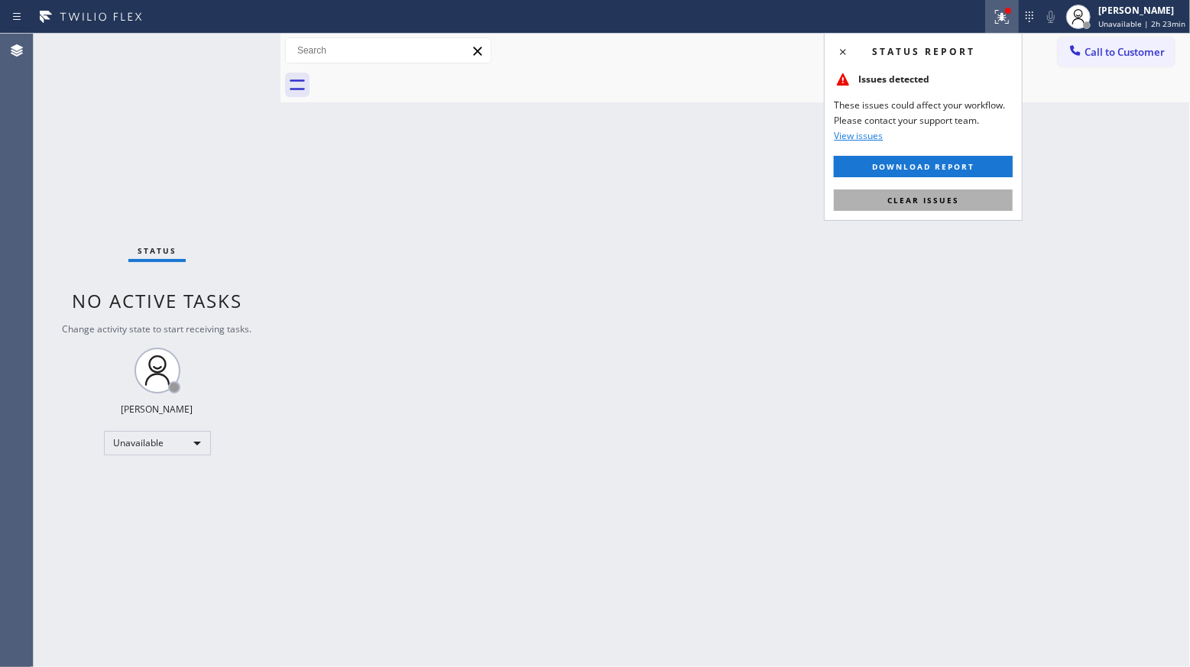
click at [954, 189] on button "Clear issues" at bounding box center [922, 199] width 179 height 21
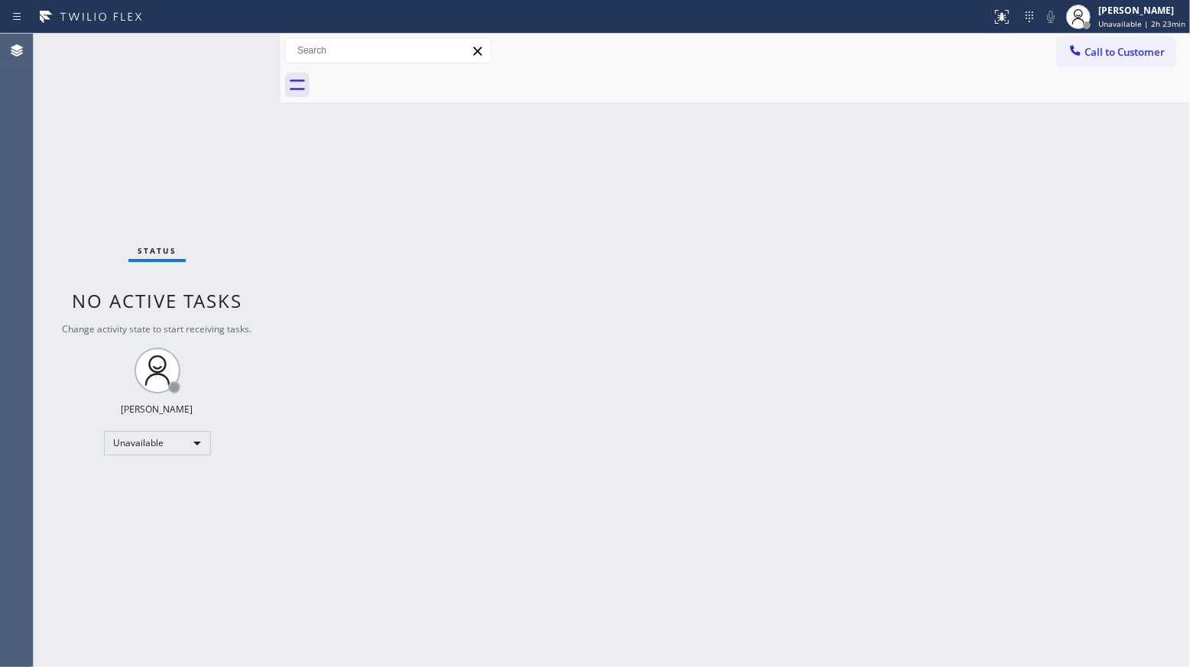
click at [950, 196] on div "Back to Dashboard Change Sender ID Customers Technicians Select a contact Outbo…" at bounding box center [734, 350] width 909 height 633
drag, startPoint x: 999, startPoint y: 183, endPoint x: 1063, endPoint y: 115, distance: 93.5
click at [999, 176] on div "Back to Dashboard Change Sender ID Customers Technicians Select a contact Outbo…" at bounding box center [734, 350] width 909 height 633
click at [1133, 52] on span "Call to Customer" at bounding box center [1124, 52] width 80 height 14
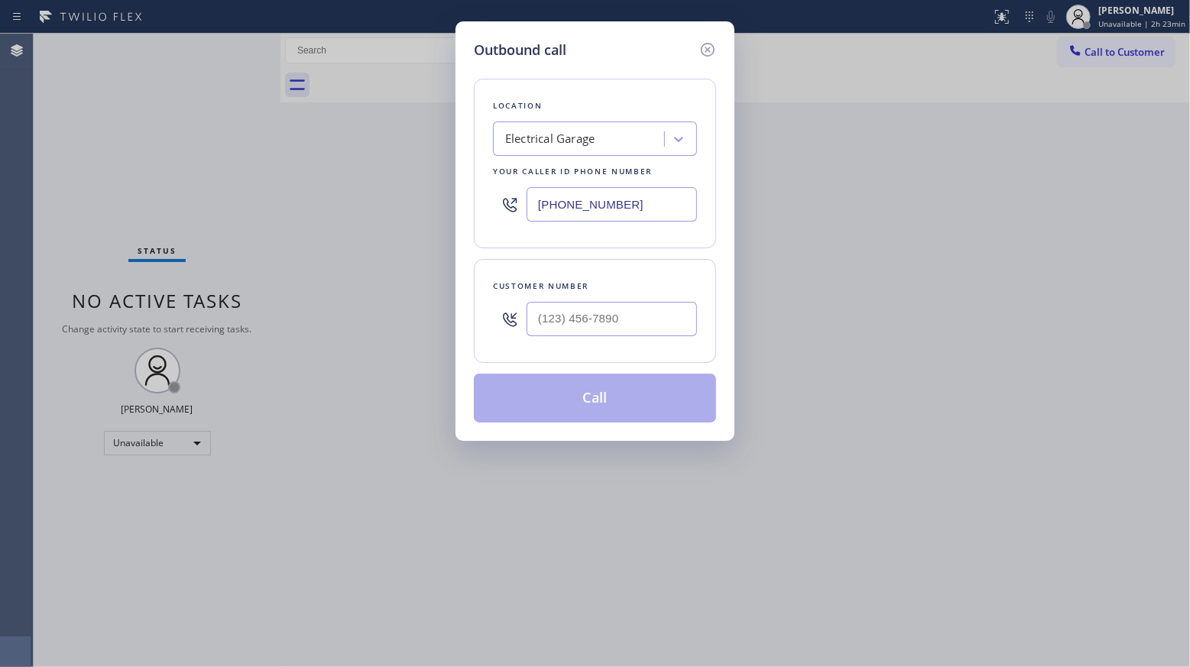
drag, startPoint x: 675, startPoint y: 198, endPoint x: 428, endPoint y: 213, distance: 247.2
click at [426, 214] on div "Outbound call Location Electrical Garage Your caller id phone number [PHONE_NUM…" at bounding box center [595, 333] width 1190 height 667
paste input "628) 227-5475"
type input "[PHONE_NUMBER]"
click at [632, 310] on input "(___) ___-____" at bounding box center [611, 319] width 170 height 34
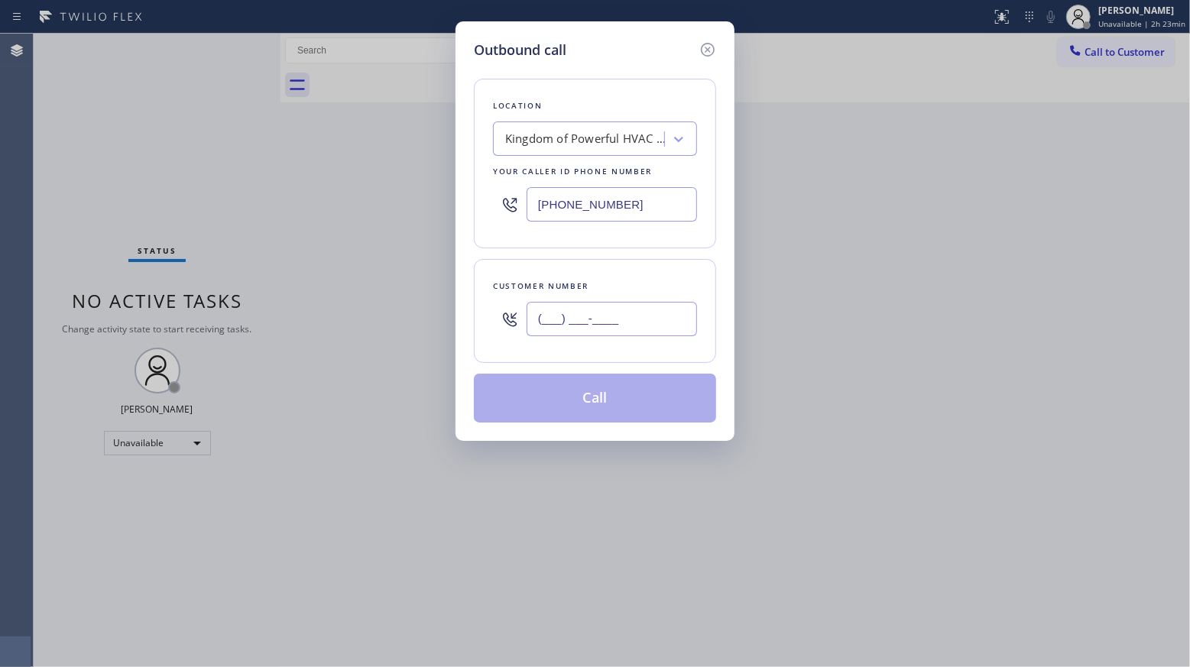
paste input "510) 200-3337"
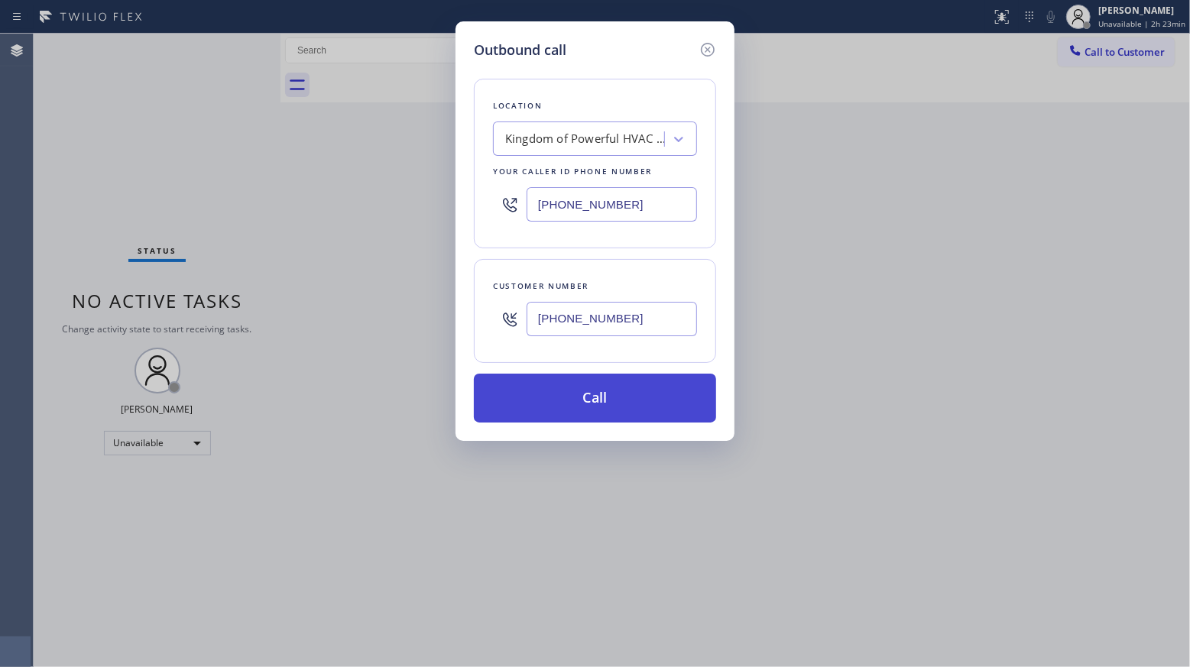
type input "[PHONE_NUMBER]"
click at [601, 400] on button "Call" at bounding box center [595, 398] width 242 height 49
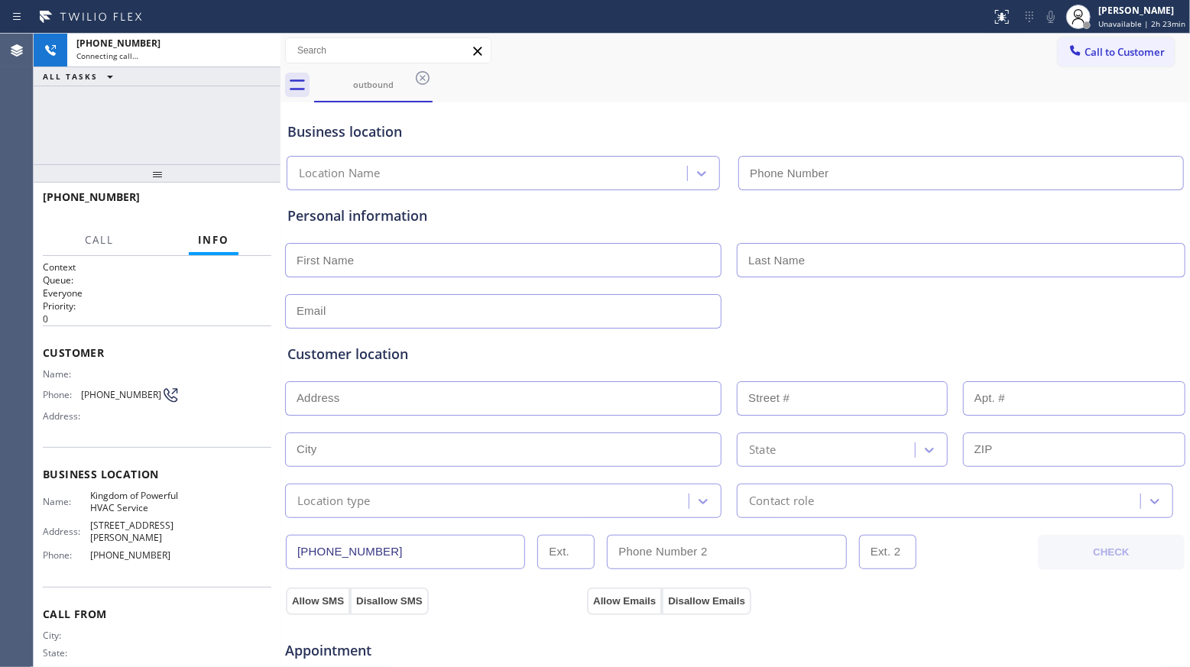
click at [872, 106] on div "Business location Location Name" at bounding box center [734, 148] width 901 height 84
type input "[PHONE_NUMBER]"
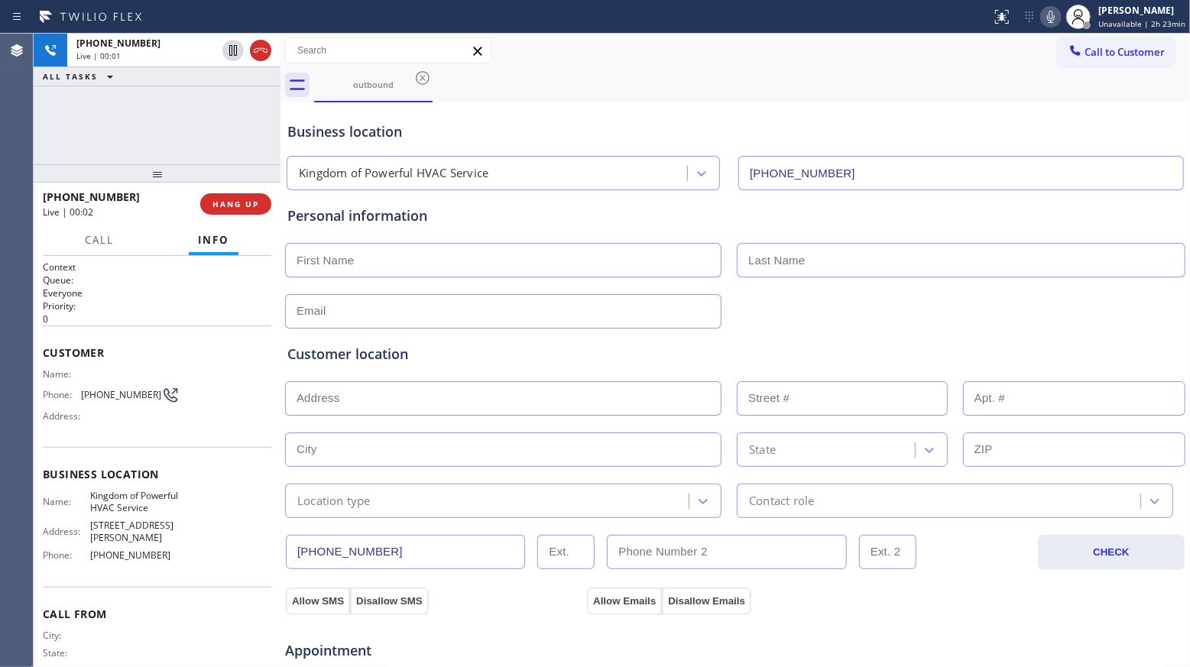
click at [242, 225] on div "Call Info" at bounding box center [157, 240] width 228 height 31
drag, startPoint x: 245, startPoint y: 218, endPoint x: 238, endPoint y: 206, distance: 14.0
click at [245, 214] on div "[PHONE_NUMBER] Live | 00:02 HANG UP" at bounding box center [157, 204] width 228 height 40
click at [238, 205] on span "HANG UP" at bounding box center [235, 204] width 47 height 11
click at [238, 203] on span "HANG UP" at bounding box center [235, 204] width 47 height 11
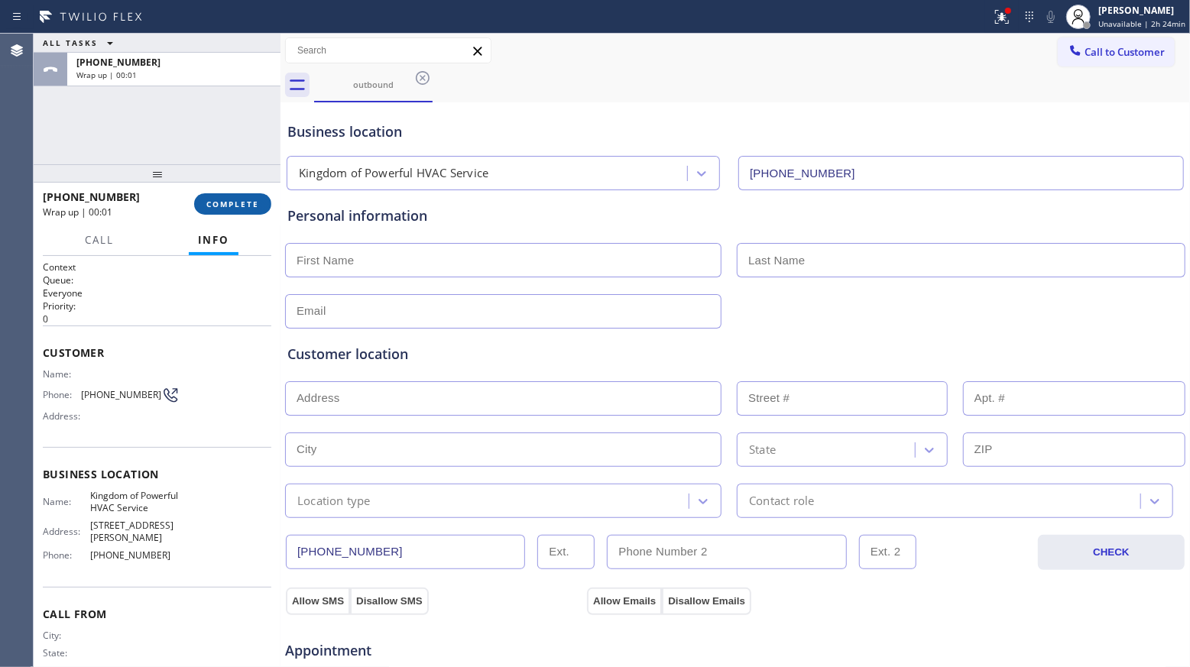
click at [242, 202] on span "COMPLETE" at bounding box center [232, 204] width 53 height 11
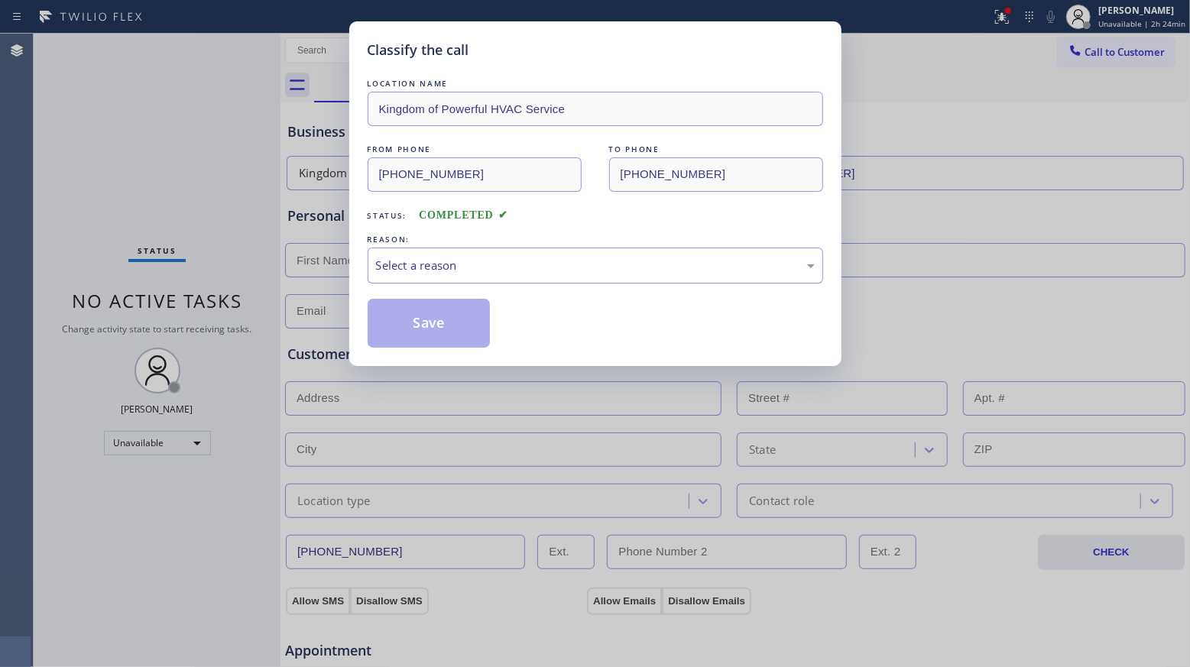
click at [432, 274] on div "Select a reason" at bounding box center [595, 266] width 439 height 18
click at [425, 329] on button "Save" at bounding box center [428, 323] width 123 height 49
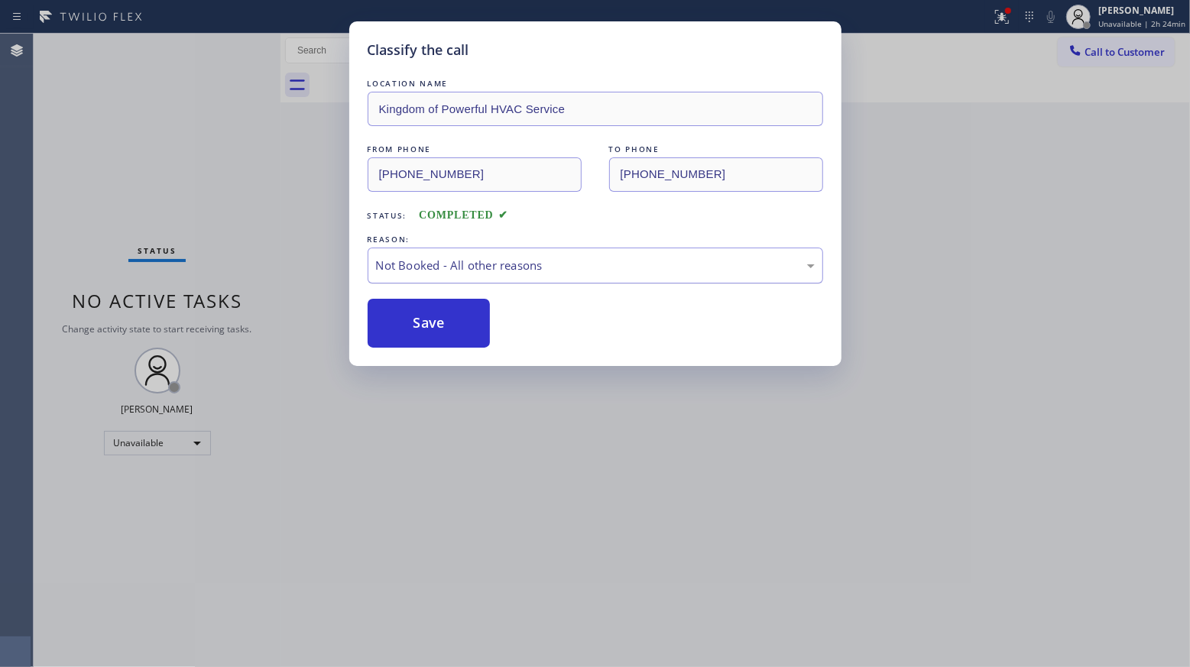
drag, startPoint x: 426, startPoint y: 329, endPoint x: 630, endPoint y: 274, distance: 211.3
click at [429, 329] on button "Save" at bounding box center [428, 323] width 123 height 49
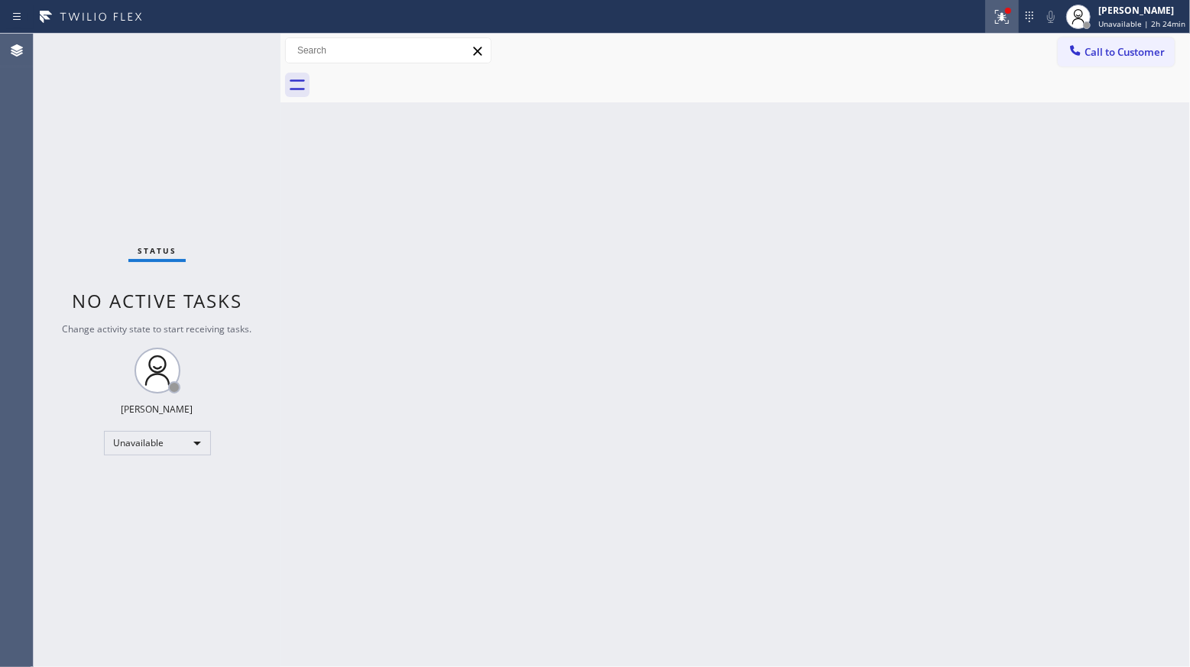
click at [1004, 18] on icon at bounding box center [1002, 17] width 14 height 14
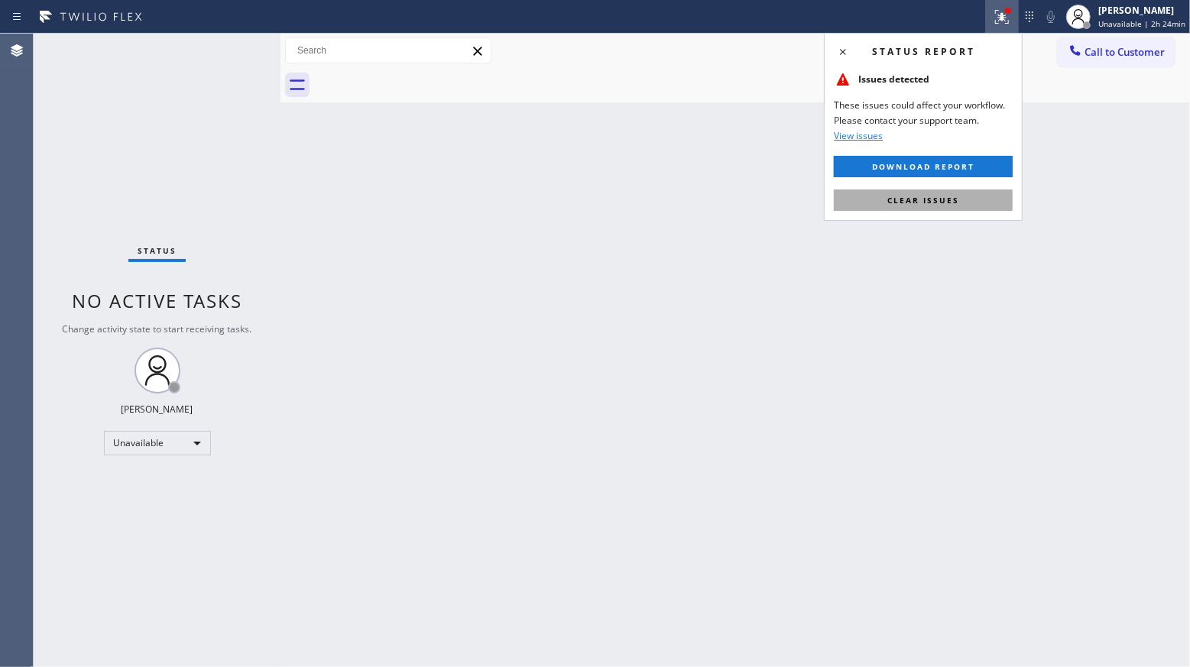
click at [927, 195] on span "Clear issues" at bounding box center [923, 200] width 72 height 11
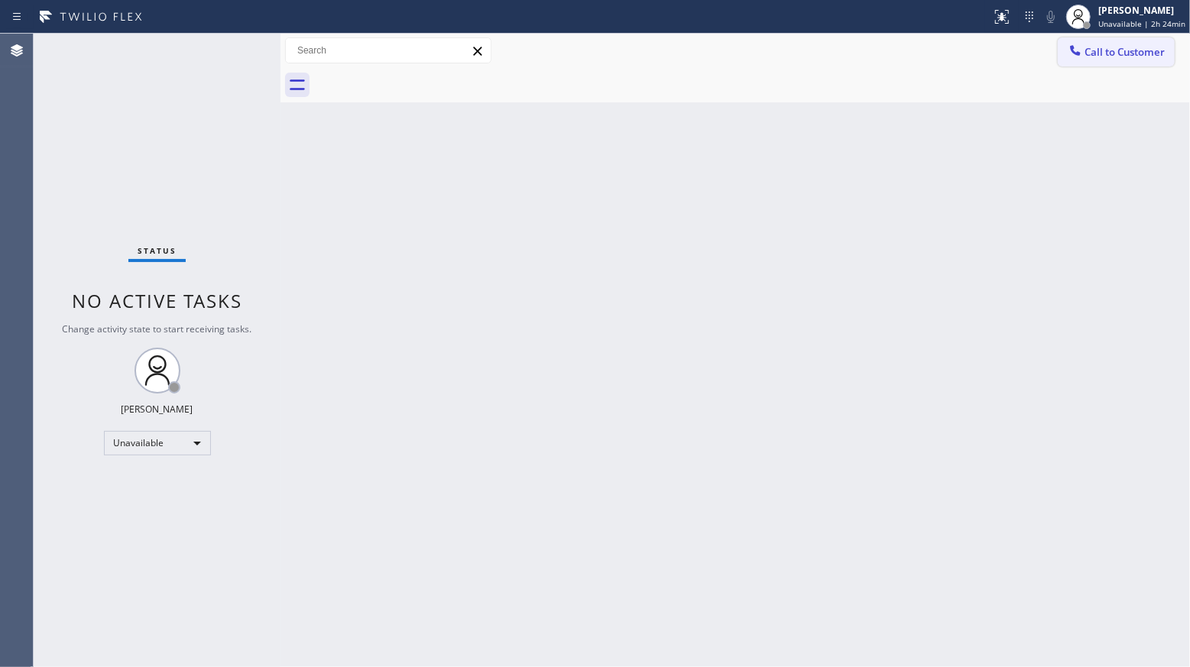
click at [1109, 59] on span "Call to Customer" at bounding box center [1124, 52] width 80 height 14
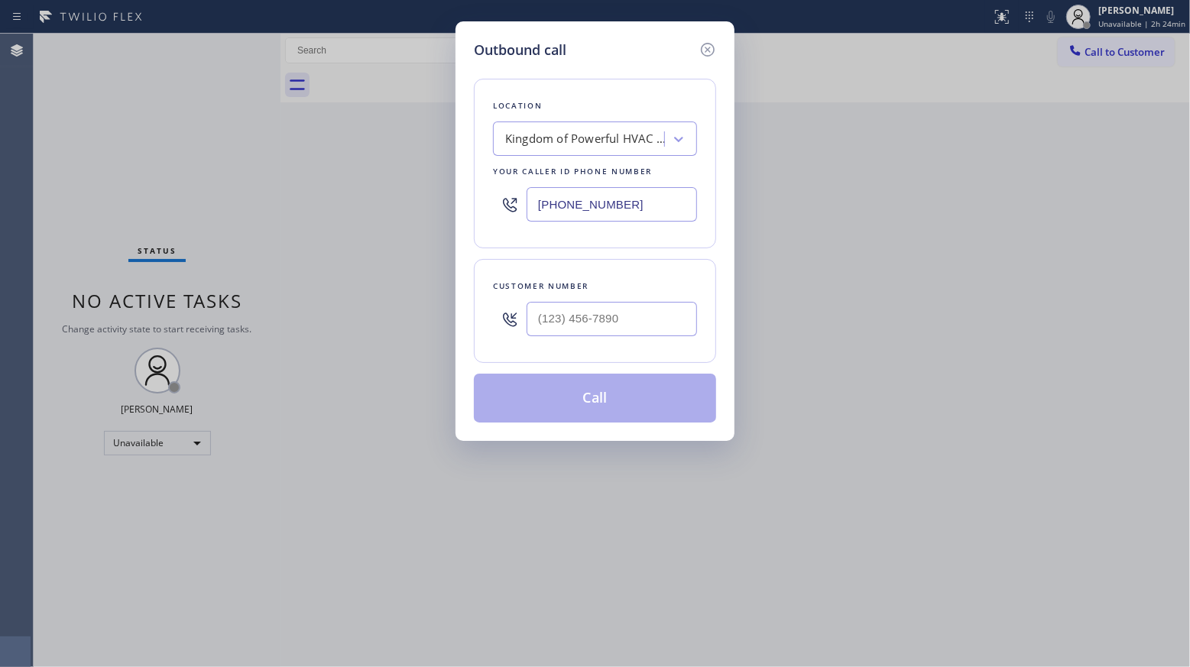
drag, startPoint x: 607, startPoint y: 207, endPoint x: 496, endPoint y: 203, distance: 111.6
click at [500, 206] on div "[PHONE_NUMBER]" at bounding box center [595, 205] width 204 height 50
paste input "415) 997-2441"
type input "[PHONE_NUMBER]"
click at [649, 313] on input "(___) ___-____" at bounding box center [611, 319] width 170 height 34
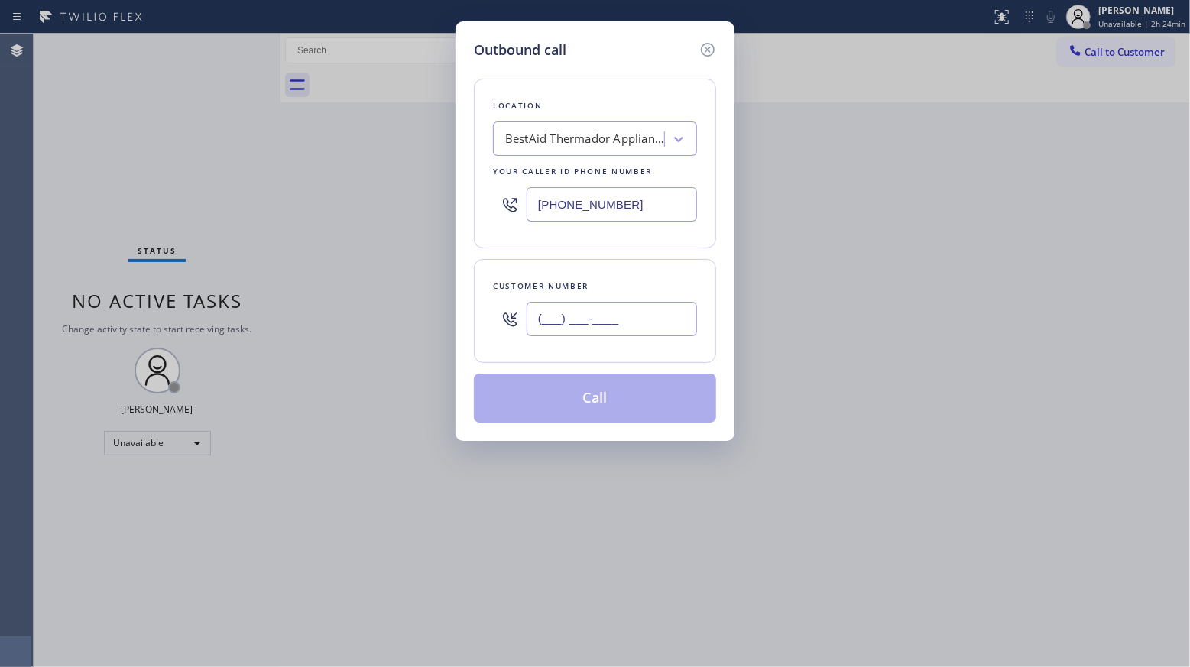
paste input "628) 724-5101"
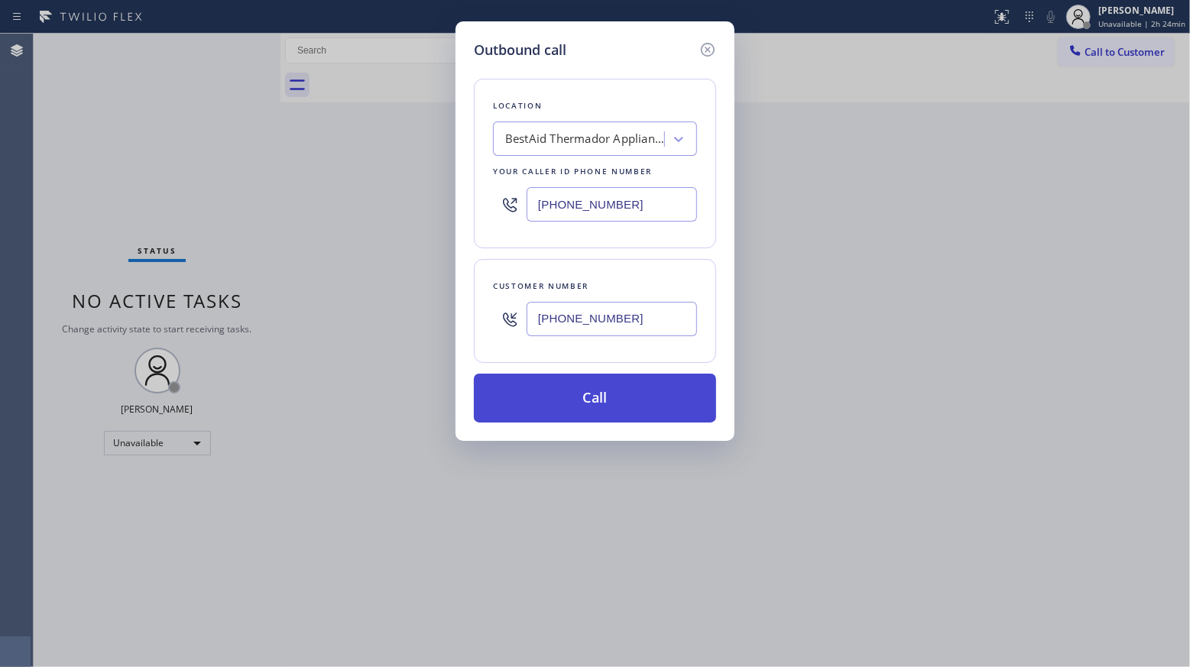
type input "[PHONE_NUMBER]"
click at [603, 408] on button "Call" at bounding box center [595, 398] width 242 height 49
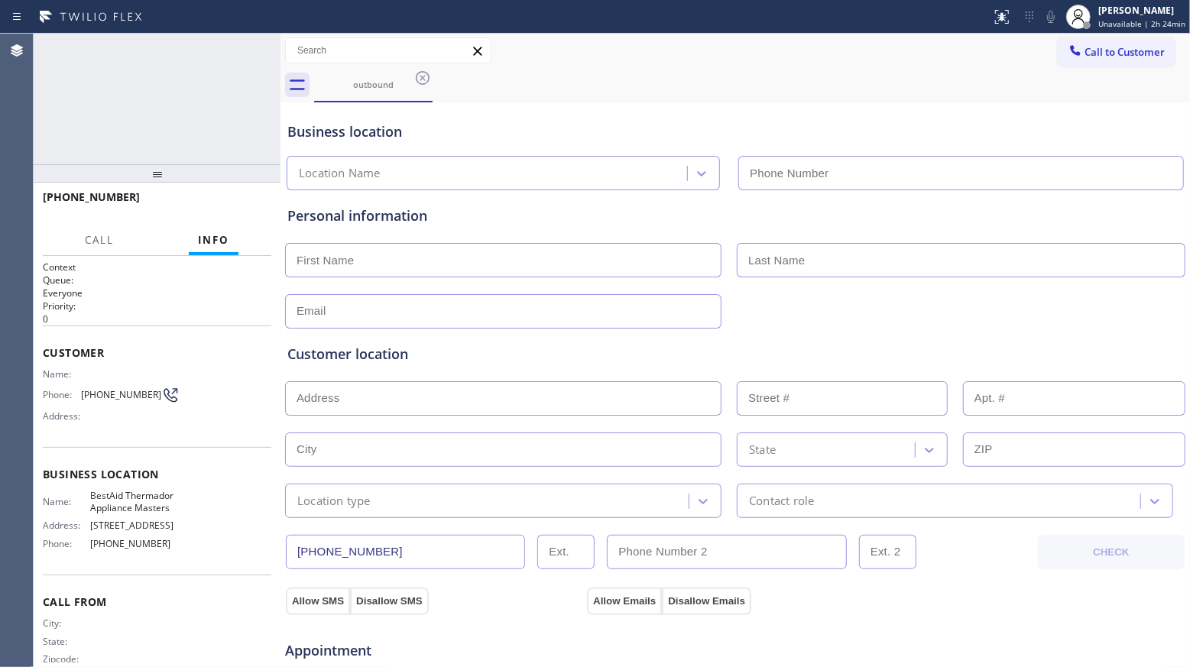
type input "[PHONE_NUMBER]"
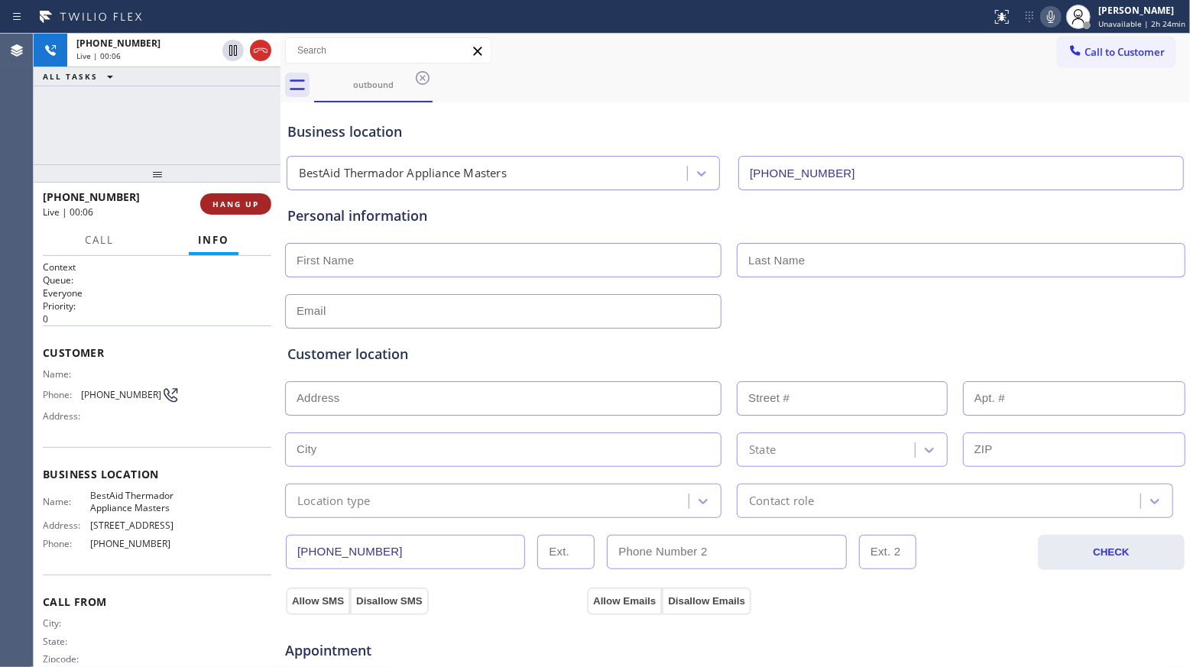
click at [244, 196] on button "HANG UP" at bounding box center [235, 203] width 71 height 21
click at [242, 196] on button "HANG UP" at bounding box center [235, 203] width 71 height 21
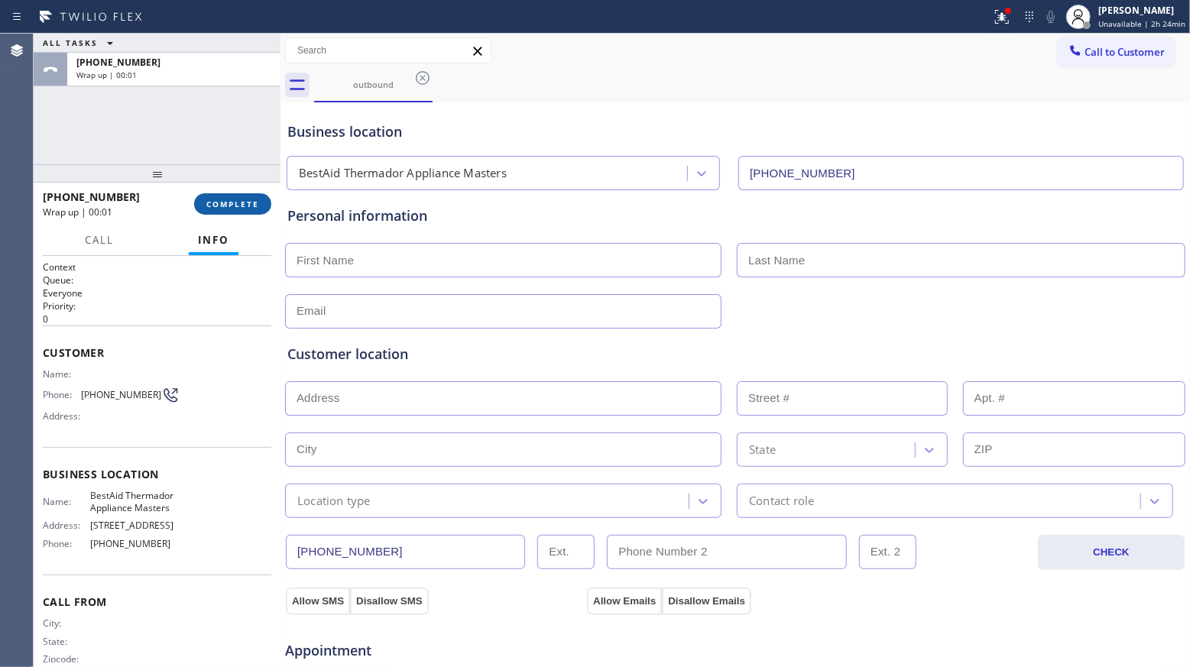
click at [238, 205] on span "COMPLETE" at bounding box center [232, 204] width 53 height 11
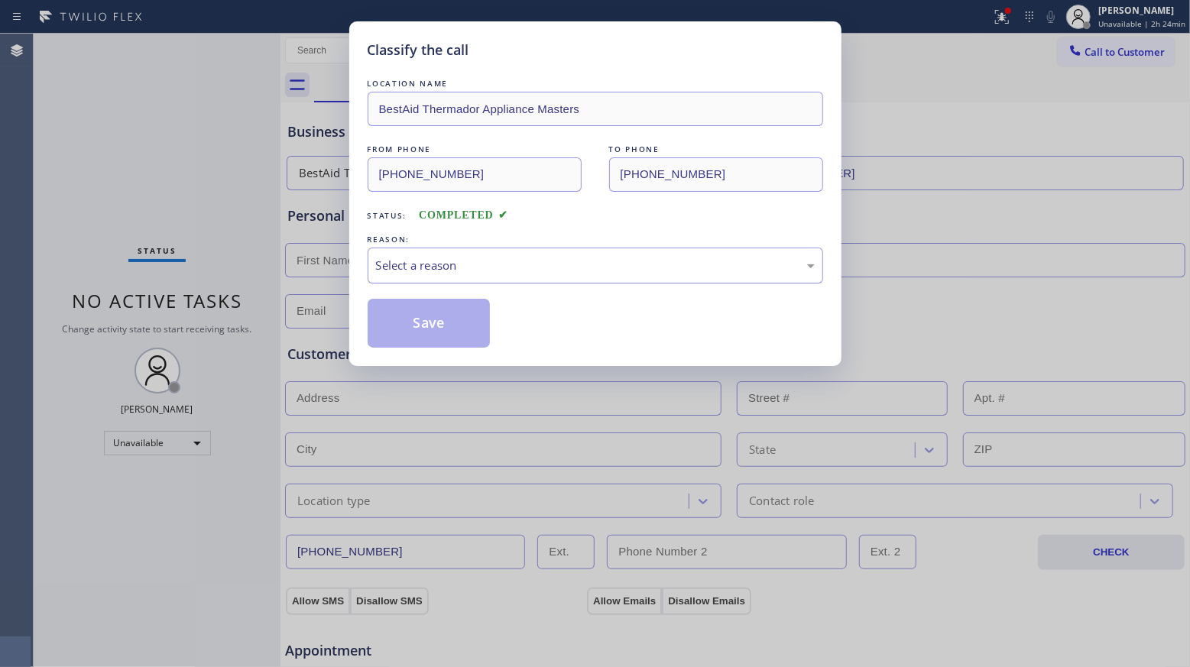
click at [600, 261] on div "Select a reason" at bounding box center [595, 266] width 439 height 18
click at [432, 330] on button "Save" at bounding box center [428, 323] width 123 height 49
click at [433, 330] on button "Save" at bounding box center [428, 323] width 123 height 49
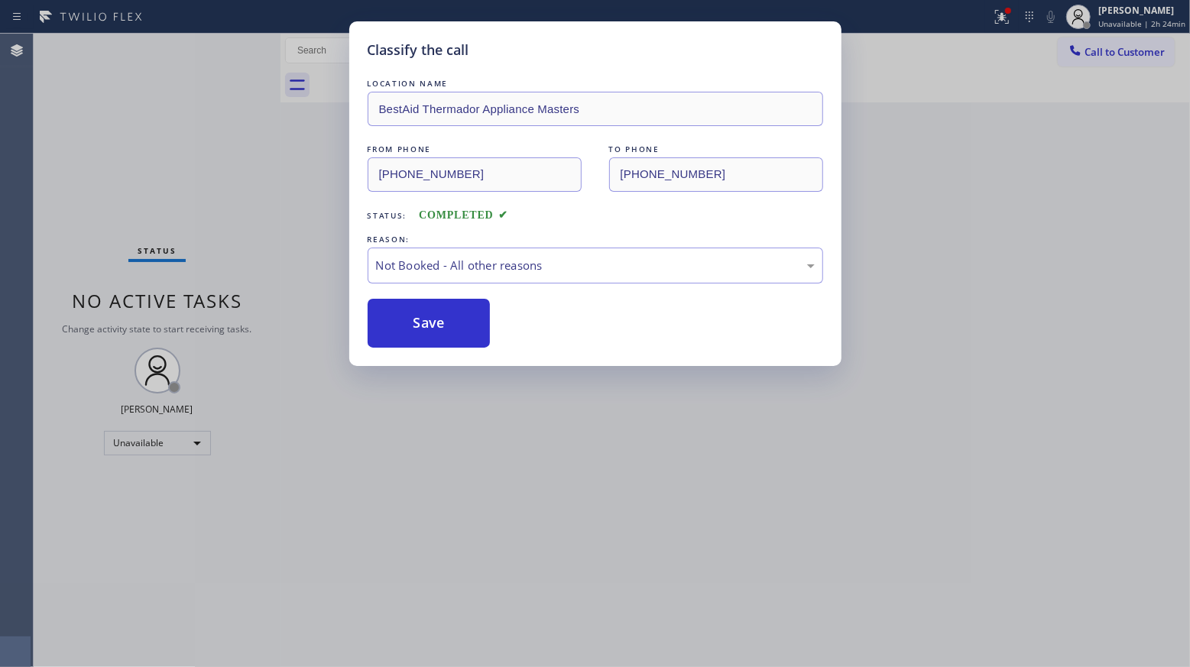
click at [241, 222] on div "Classify the call LOCATION NAME BestAid Thermador Appliance Masters FROM PHONE …" at bounding box center [595, 333] width 1190 height 667
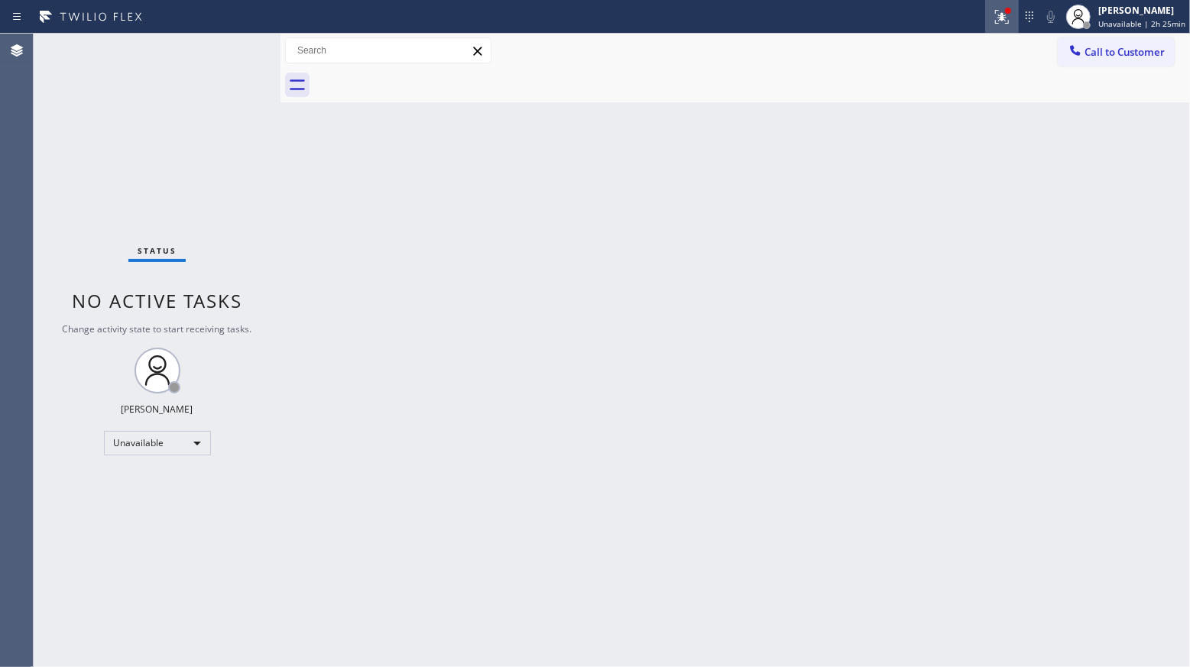
click at [997, 28] on button at bounding box center [1002, 17] width 34 height 34
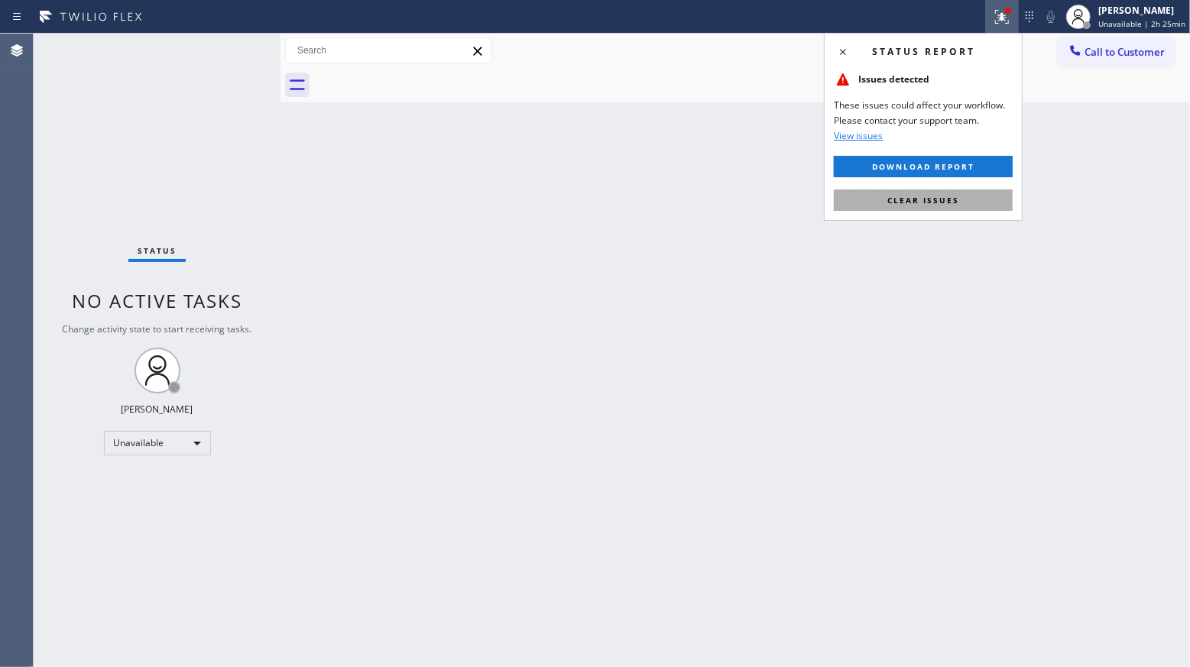
click at [947, 199] on span "Clear issues" at bounding box center [923, 200] width 72 height 11
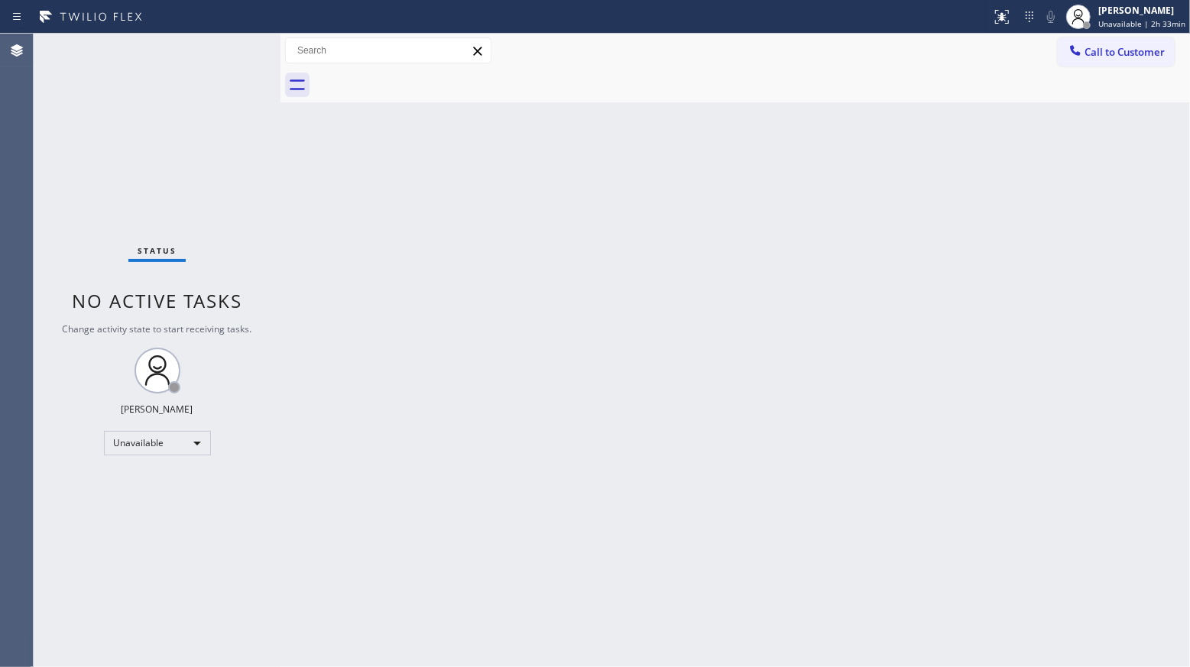
drag, startPoint x: 969, startPoint y: 226, endPoint x: 1034, endPoint y: 150, distance: 100.3
click at [976, 221] on div "Back to Dashboard Change Sender ID Customers Technicians Select a contact Outbo…" at bounding box center [734, 350] width 909 height 633
click at [1089, 63] on button "Call to Customer" at bounding box center [1115, 51] width 117 height 29
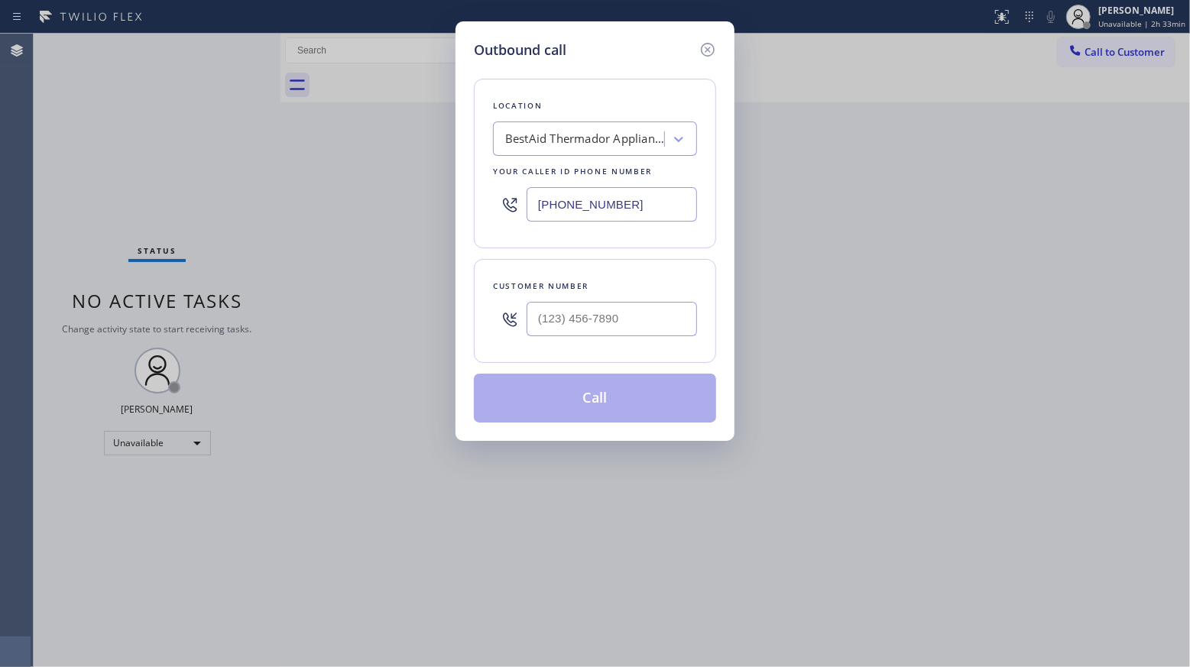
drag, startPoint x: 631, startPoint y: 209, endPoint x: 457, endPoint y: 207, distance: 174.2
click at [457, 207] on div "Outbound call Location BestAid Thermador Appliance Masters Your caller id phone…" at bounding box center [594, 230] width 279 height 419
paste input "08) 539-2847"
type input "[PHONE_NUMBER]"
click at [646, 328] on input "(___) ___-____" at bounding box center [611, 319] width 170 height 34
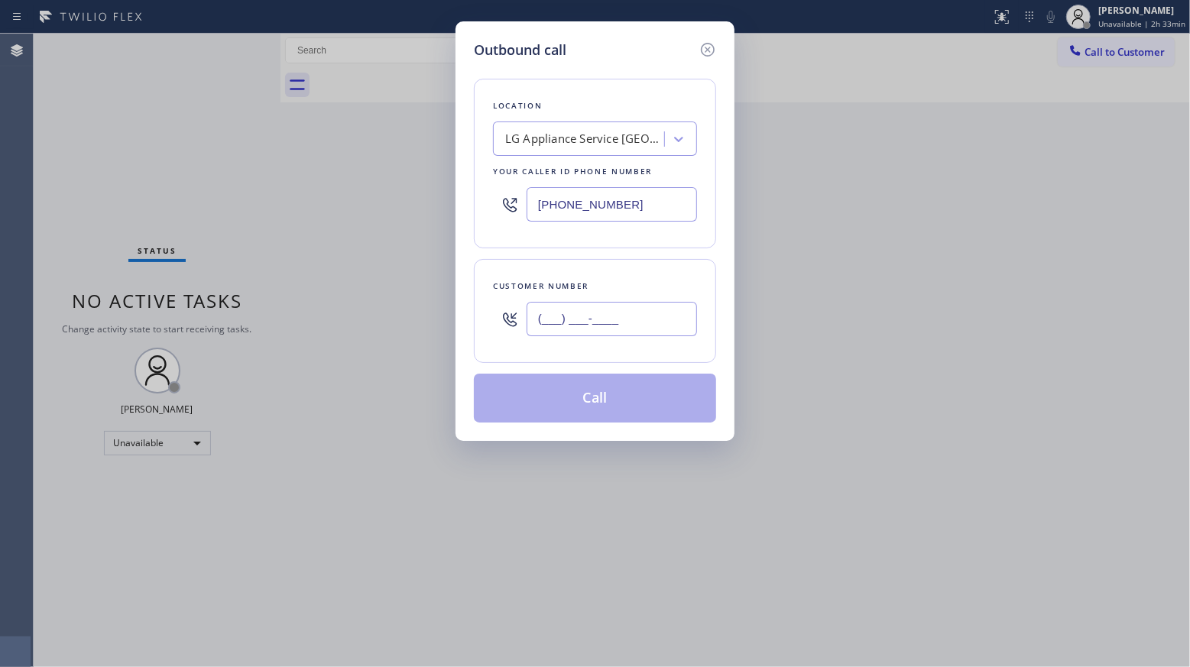
paste input "650) 702-0656"
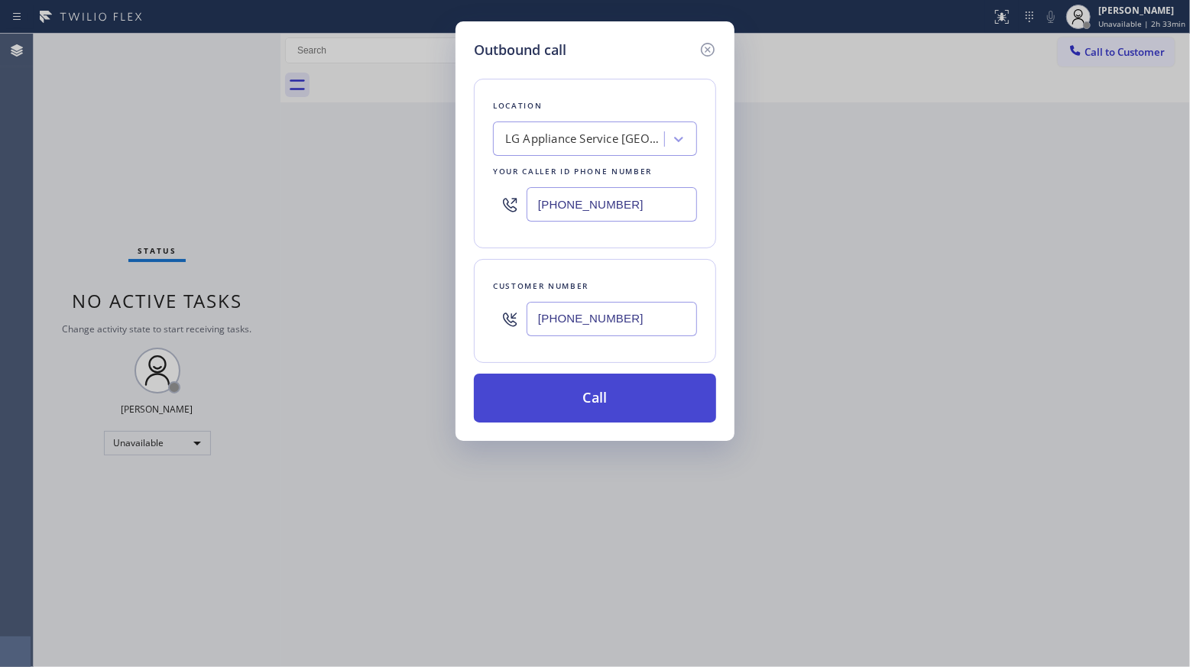
type input "[PHONE_NUMBER]"
drag, startPoint x: 603, startPoint y: 403, endPoint x: 655, endPoint y: 401, distance: 52.8
click at [604, 404] on button "Call" at bounding box center [595, 398] width 242 height 49
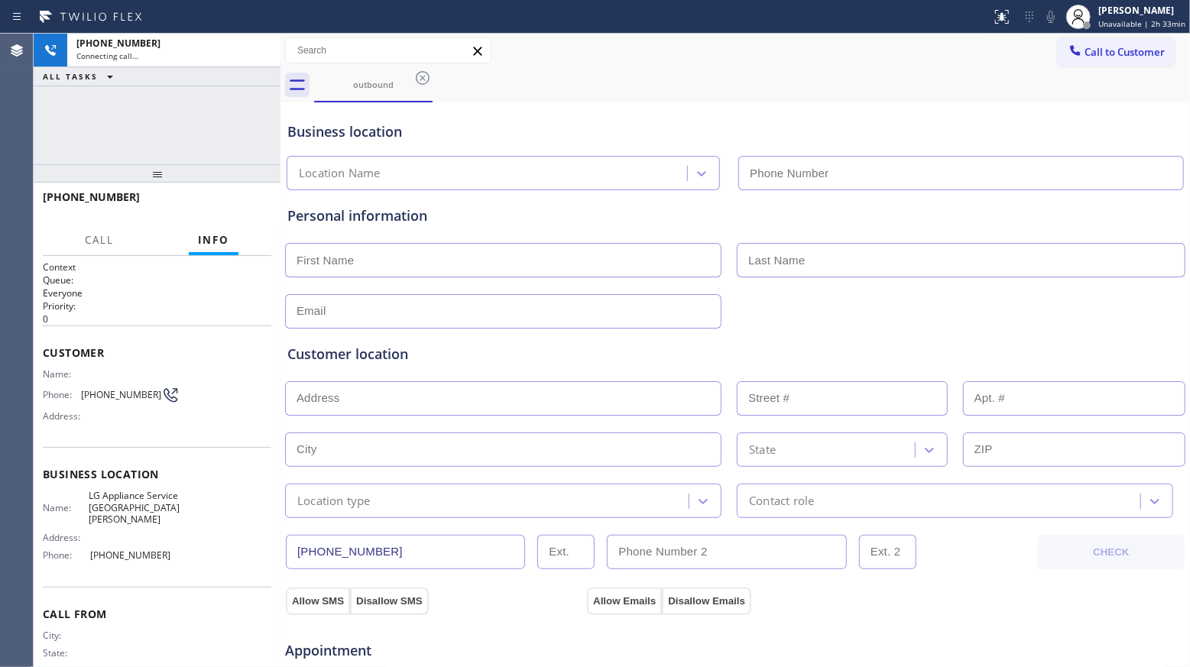
click at [668, 44] on div "Call to Customer Outbound call Location Search location Your caller id phone nu…" at bounding box center [734, 50] width 909 height 27
type input "[PHONE_NUMBER]"
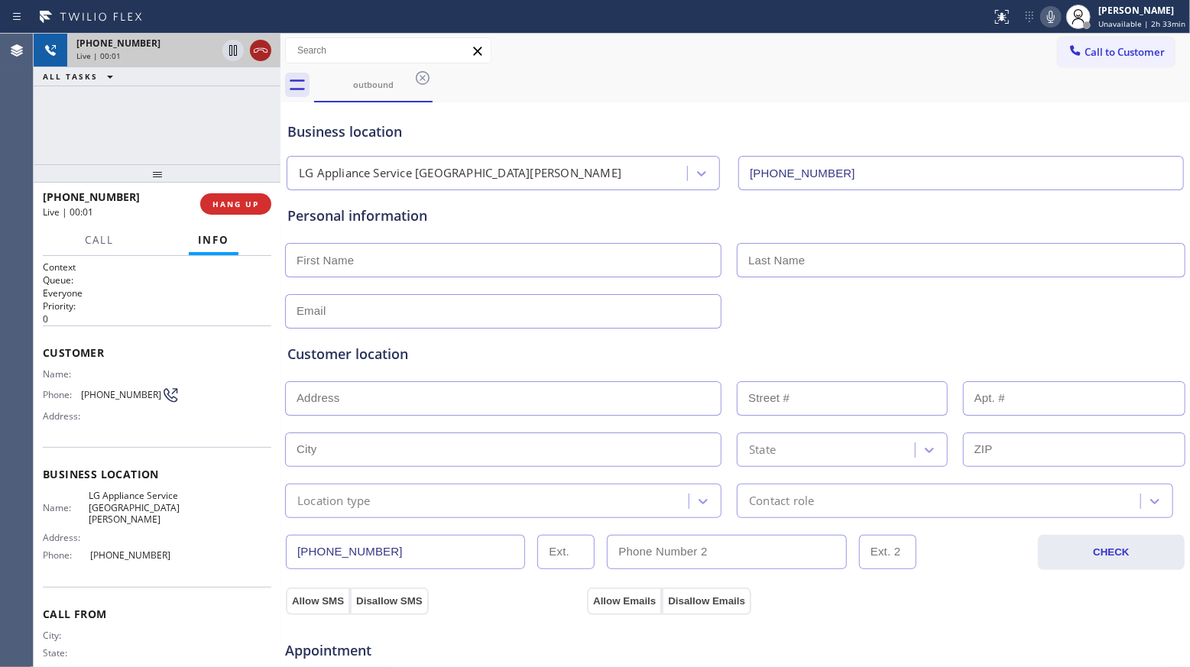
click at [265, 49] on icon at bounding box center [261, 50] width 14 height 5
click at [235, 210] on button "HANG UP" at bounding box center [235, 203] width 71 height 21
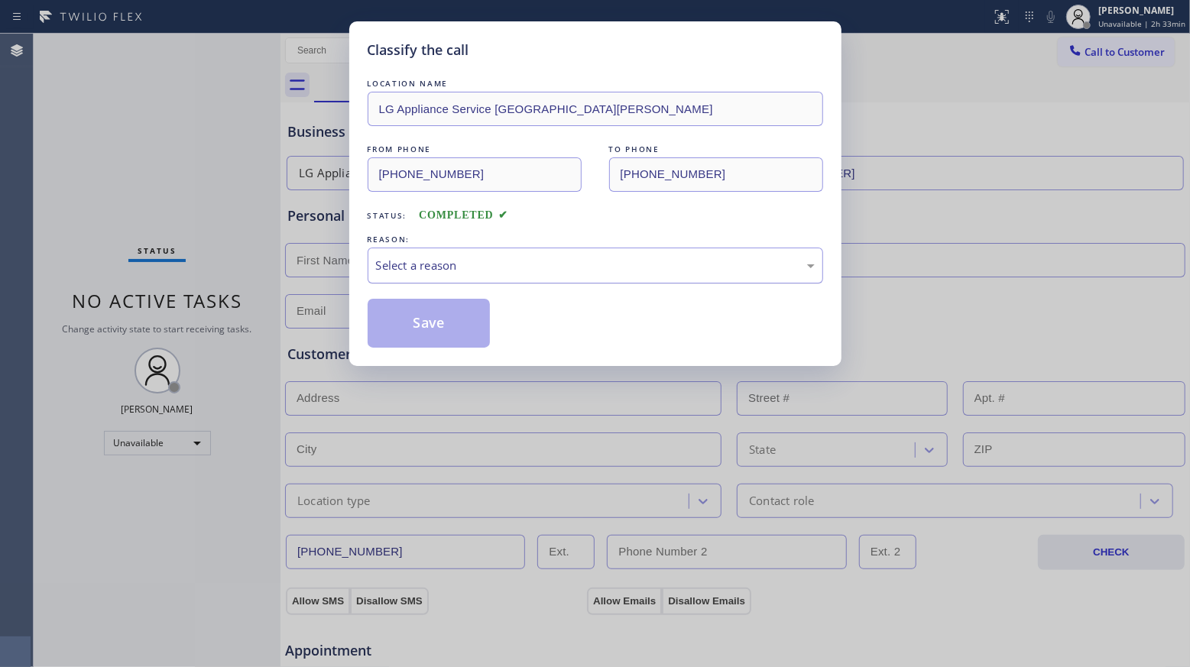
click at [471, 267] on div "Select a reason" at bounding box center [595, 266] width 439 height 18
drag, startPoint x: 440, startPoint y: 325, endPoint x: 627, endPoint y: 262, distance: 197.6
click at [441, 325] on button "Save" at bounding box center [428, 323] width 123 height 49
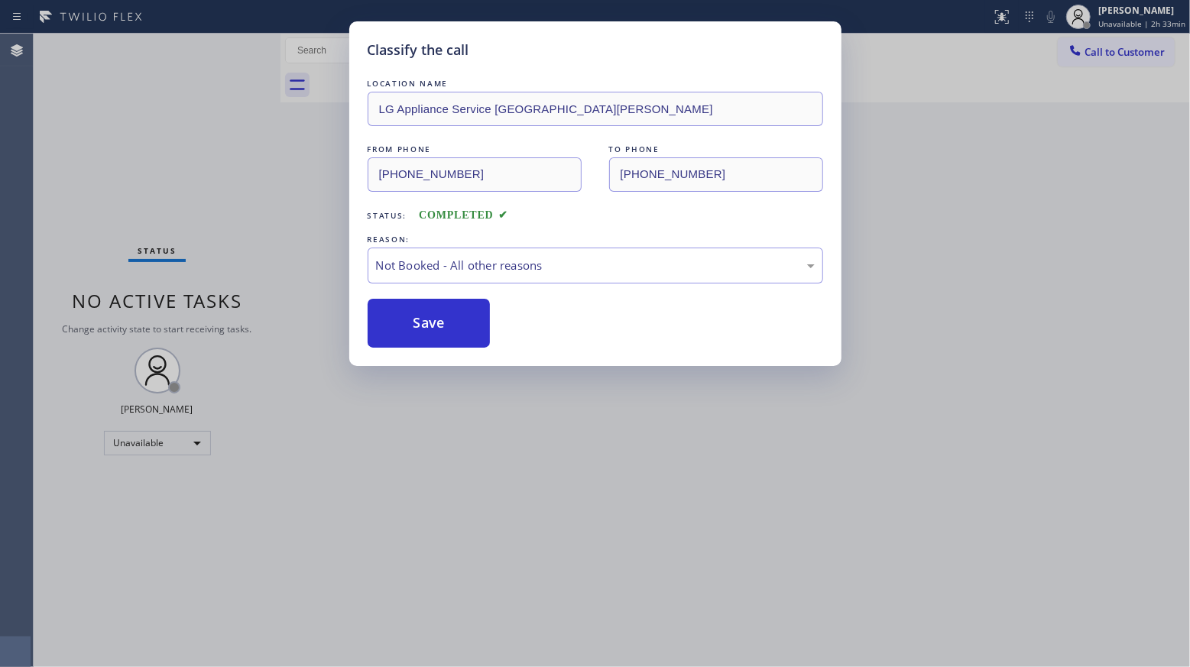
click at [1086, 44] on div "Classify the call LOCATION NAME LG Appliance Service [GEOGRAPHIC_DATA][PERSON_N…" at bounding box center [595, 333] width 1190 height 667
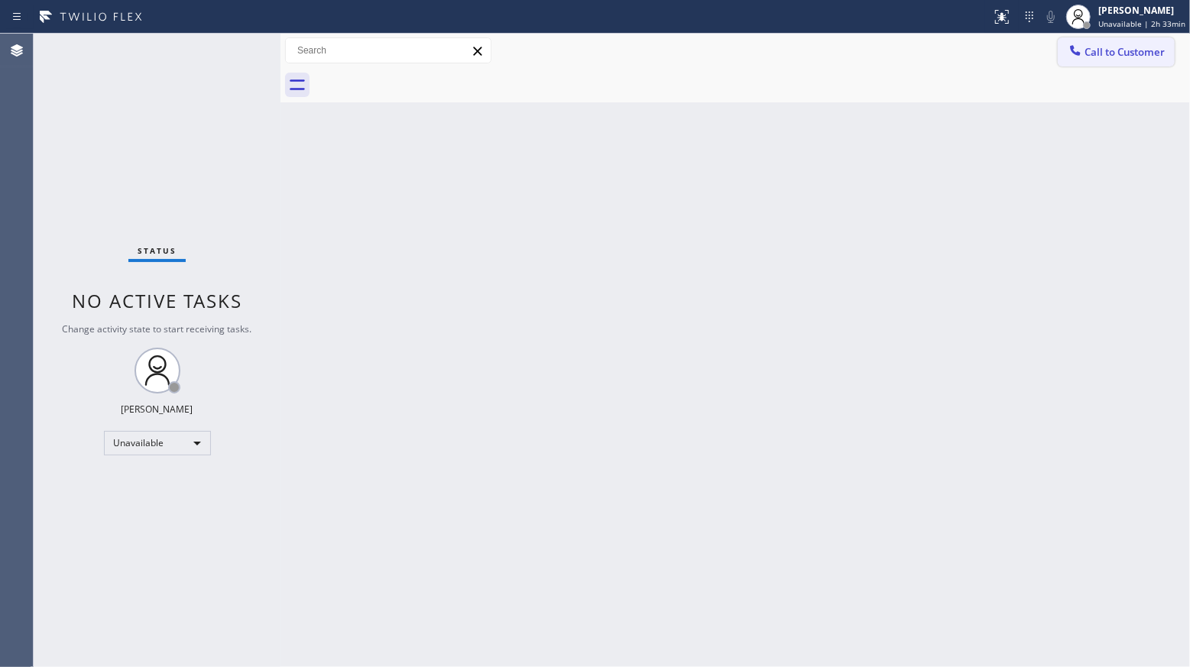
click at [1089, 47] on span "Call to Customer" at bounding box center [1124, 52] width 80 height 14
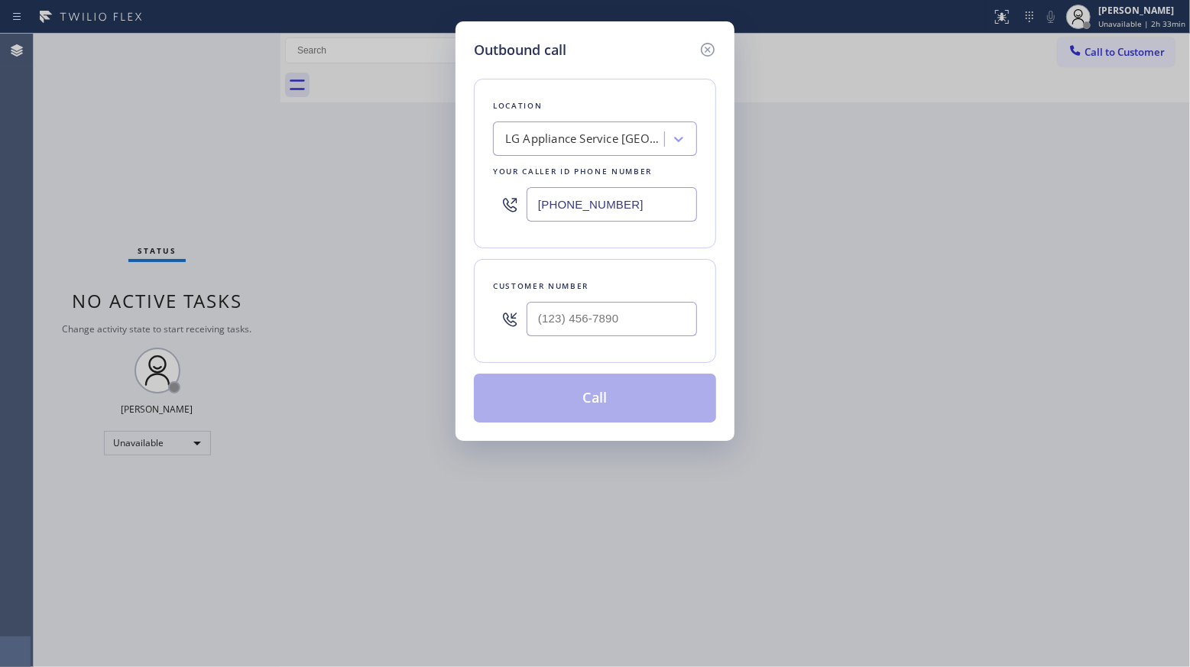
drag, startPoint x: 613, startPoint y: 207, endPoint x: 462, endPoint y: 206, distance: 150.5
click at [462, 207] on div "Outbound call Location LG Appliance Service [GEOGRAPHIC_DATA][PERSON_NAME] Your…" at bounding box center [594, 230] width 279 height 419
paste input "818) 214-7846"
type input "[PHONE_NUMBER]"
paste input "256) 621-1306"
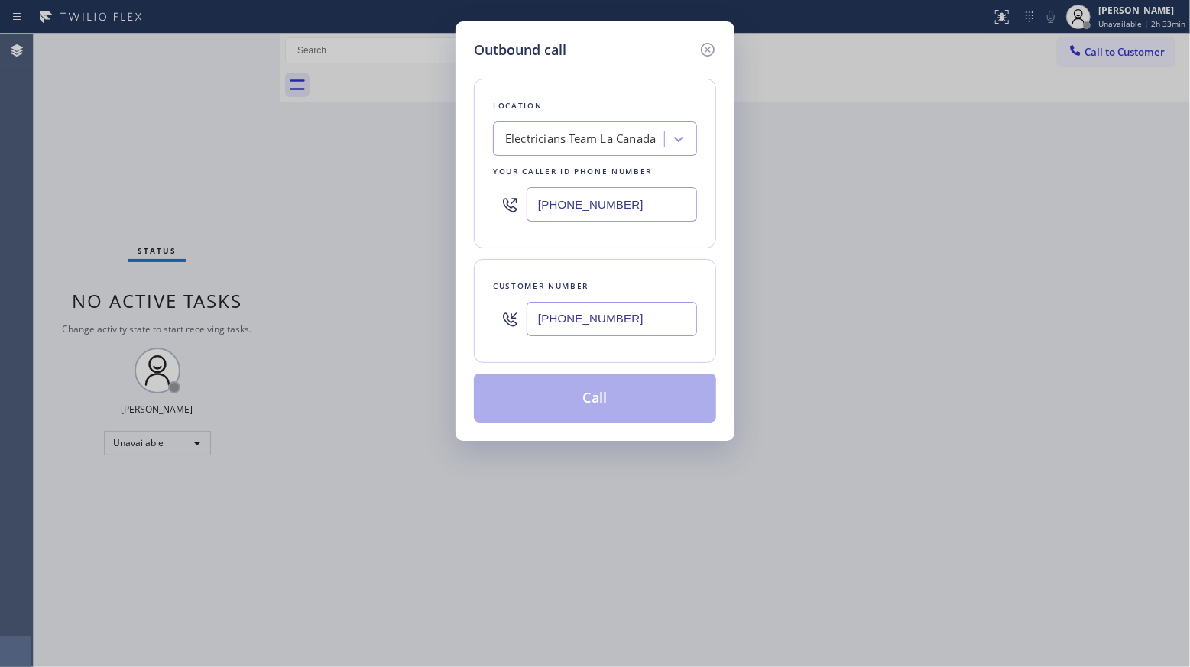
click at [656, 318] on input "[PHONE_NUMBER]" at bounding box center [611, 319] width 170 height 34
type input "[PHONE_NUMBER]"
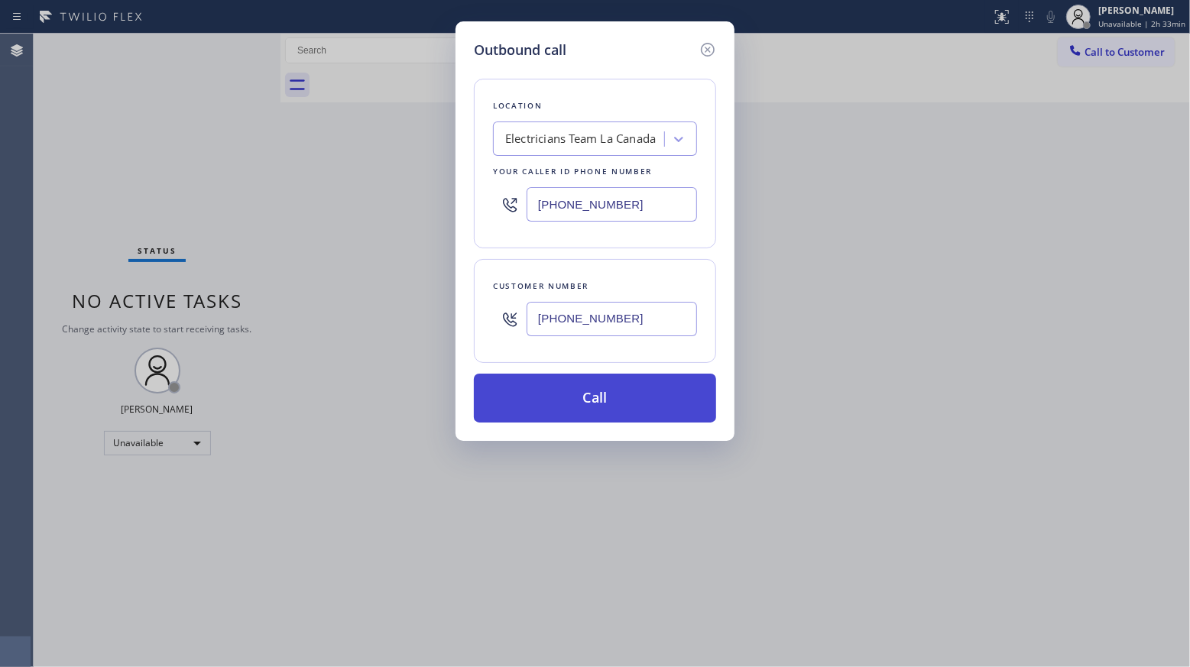
click at [585, 396] on button "Call" at bounding box center [595, 398] width 242 height 49
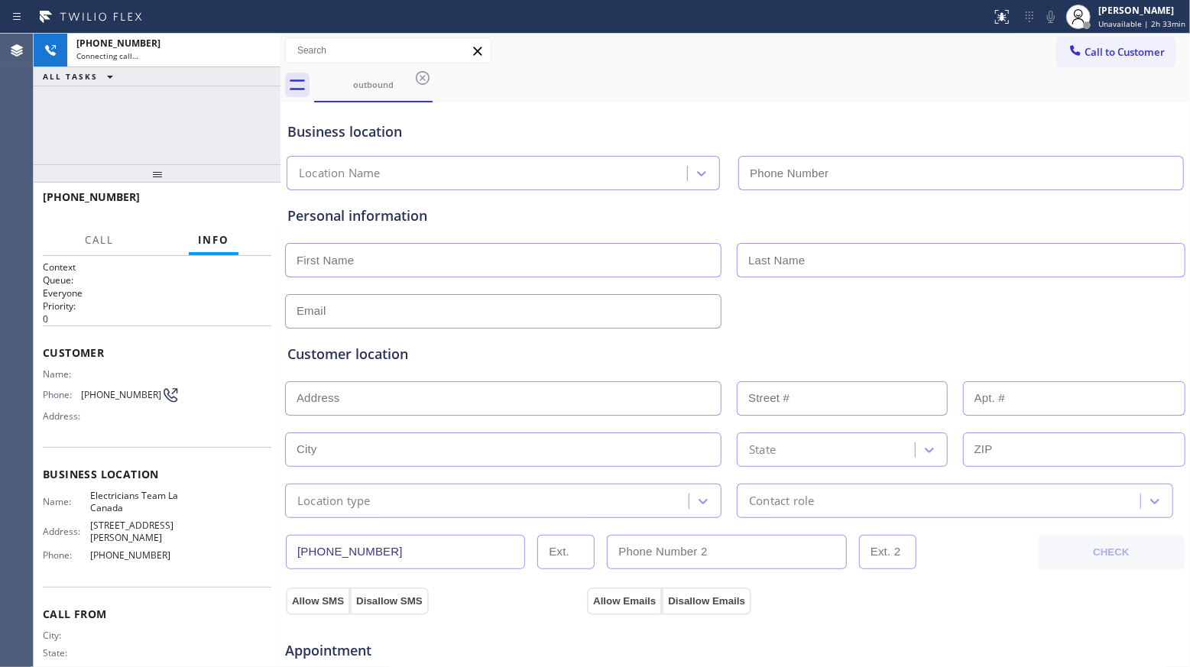
type input "[PHONE_NUMBER]"
click at [778, 52] on div "Call to Customer Outbound call Location Electricians Team [GEOGRAPHIC_DATA] You…" at bounding box center [734, 50] width 909 height 27
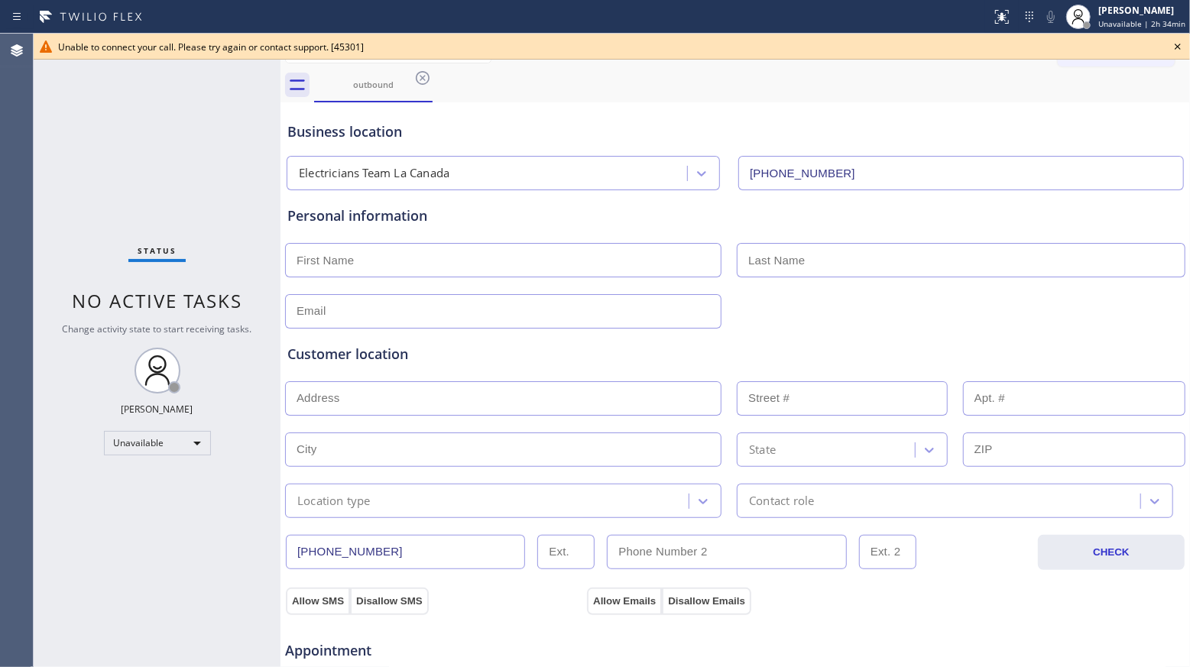
drag, startPoint x: 416, startPoint y: 79, endPoint x: 428, endPoint y: 87, distance: 14.8
click at [417, 79] on icon at bounding box center [422, 78] width 18 height 18
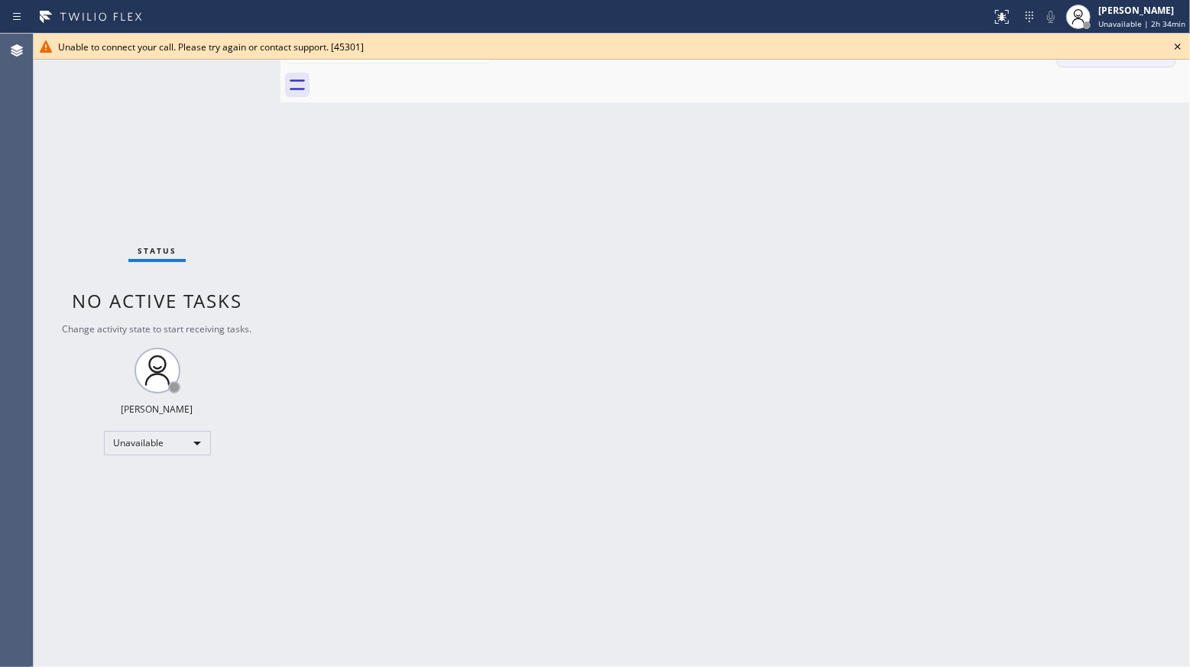
drag, startPoint x: 1173, startPoint y: 47, endPoint x: 1156, endPoint y: 50, distance: 17.7
click at [1173, 47] on icon at bounding box center [1177, 46] width 18 height 18
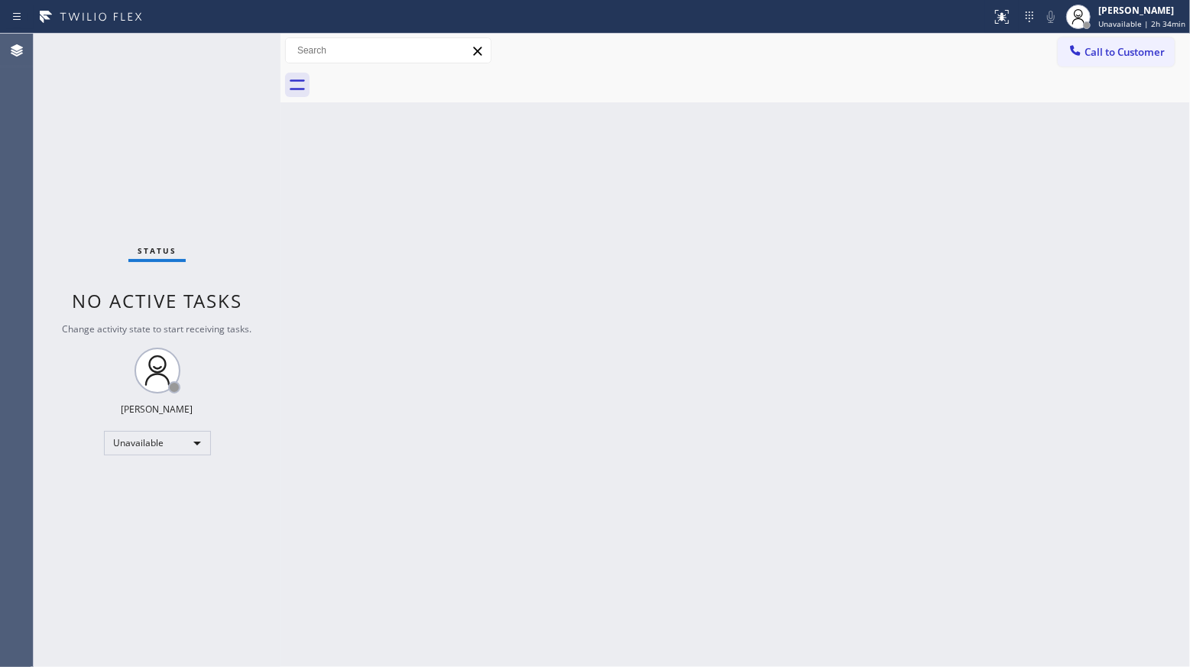
drag, startPoint x: 1154, startPoint y: 50, endPoint x: 1099, endPoint y: 59, distance: 56.5
click at [1151, 50] on span "Call to Customer" at bounding box center [1124, 52] width 80 height 14
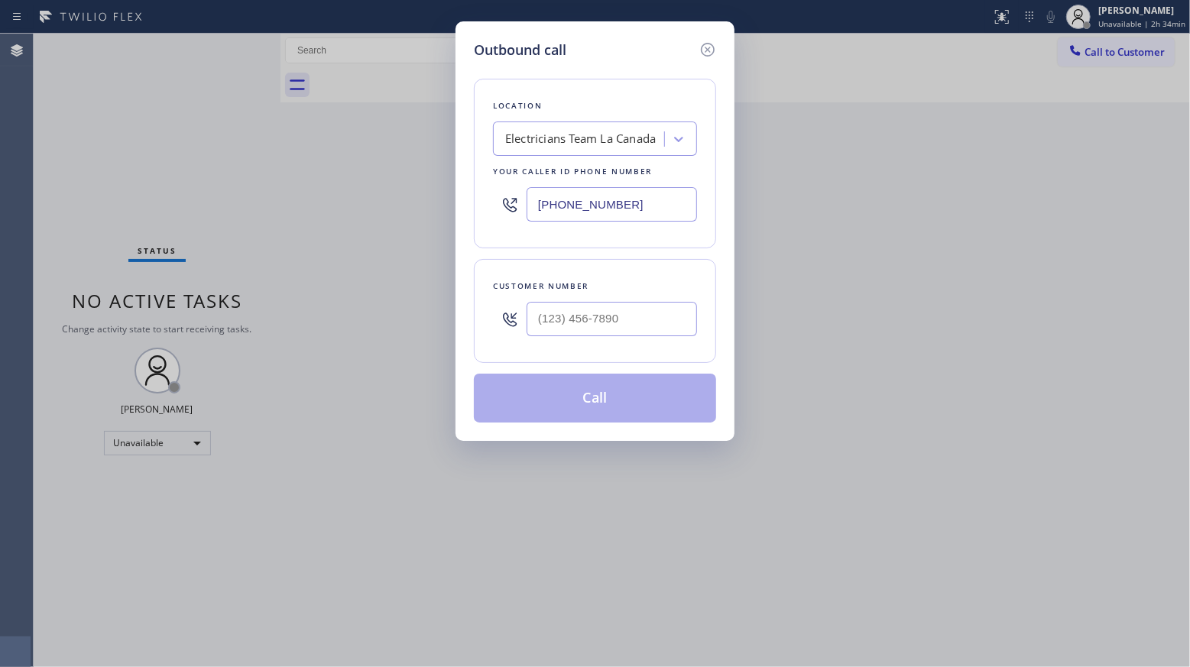
drag, startPoint x: 653, startPoint y: 203, endPoint x: 541, endPoint y: 201, distance: 112.3
click at [540, 202] on input "[PHONE_NUMBER]" at bounding box center [611, 204] width 170 height 34
paste input "562) 364-8242"
type input "[PHONE_NUMBER]"
paste input "213) 762-2631"
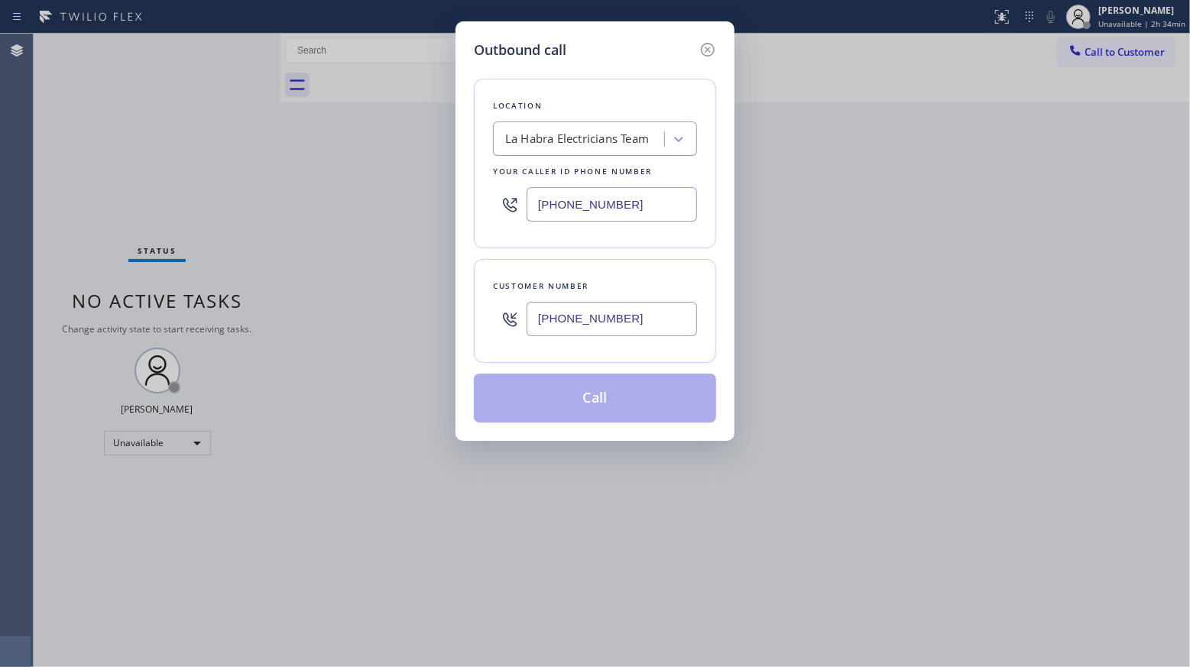
click at [568, 322] on input "[PHONE_NUMBER]" at bounding box center [611, 319] width 170 height 34
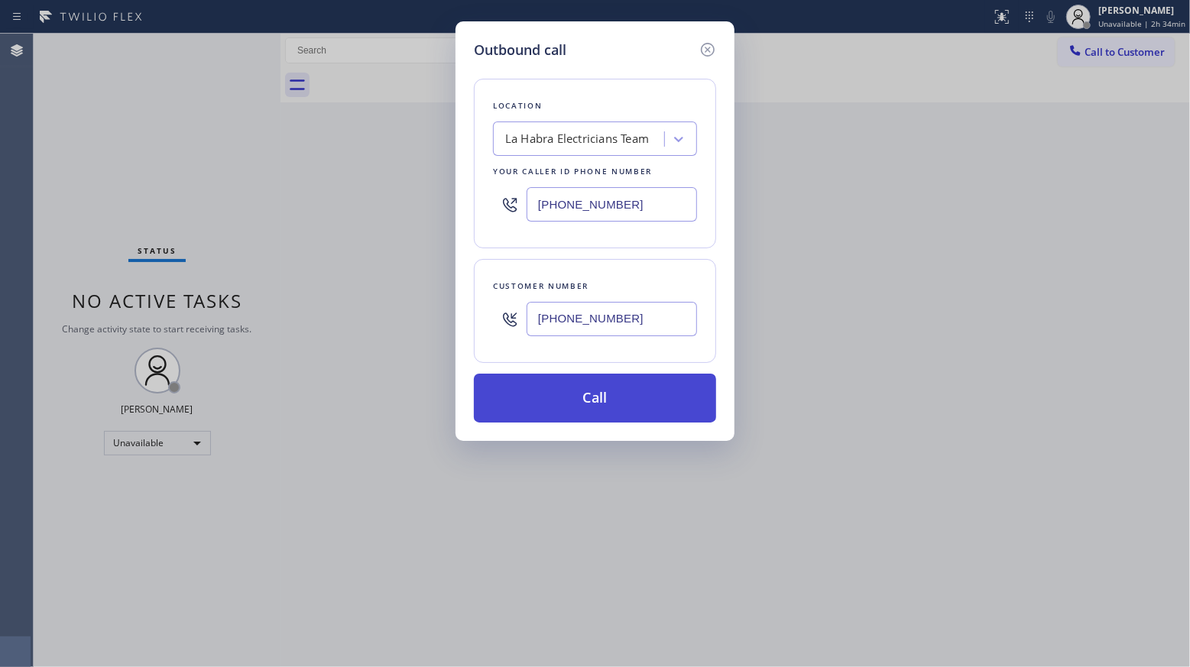
type input "[PHONE_NUMBER]"
click at [593, 396] on button "Call" at bounding box center [595, 398] width 242 height 49
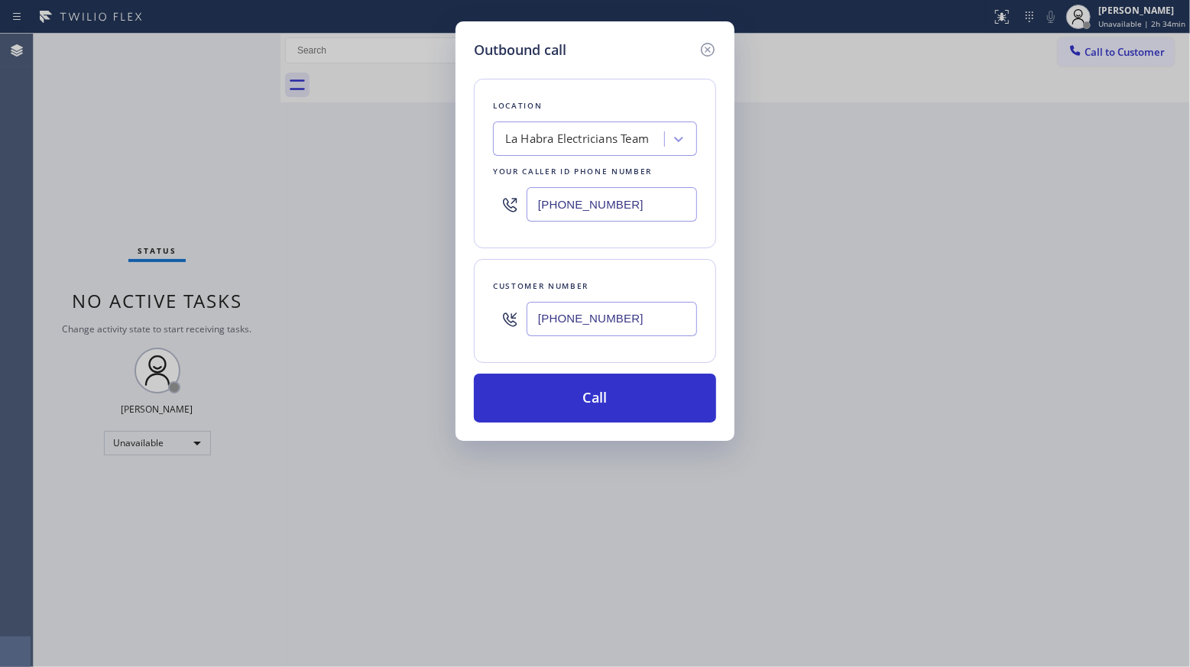
drag, startPoint x: 854, startPoint y: 220, endPoint x: 848, endPoint y: 213, distance: 9.2
click at [854, 220] on div "Outbound call Location La Habra Electricians Team Your caller id phone number […" at bounding box center [595, 333] width 1190 height 667
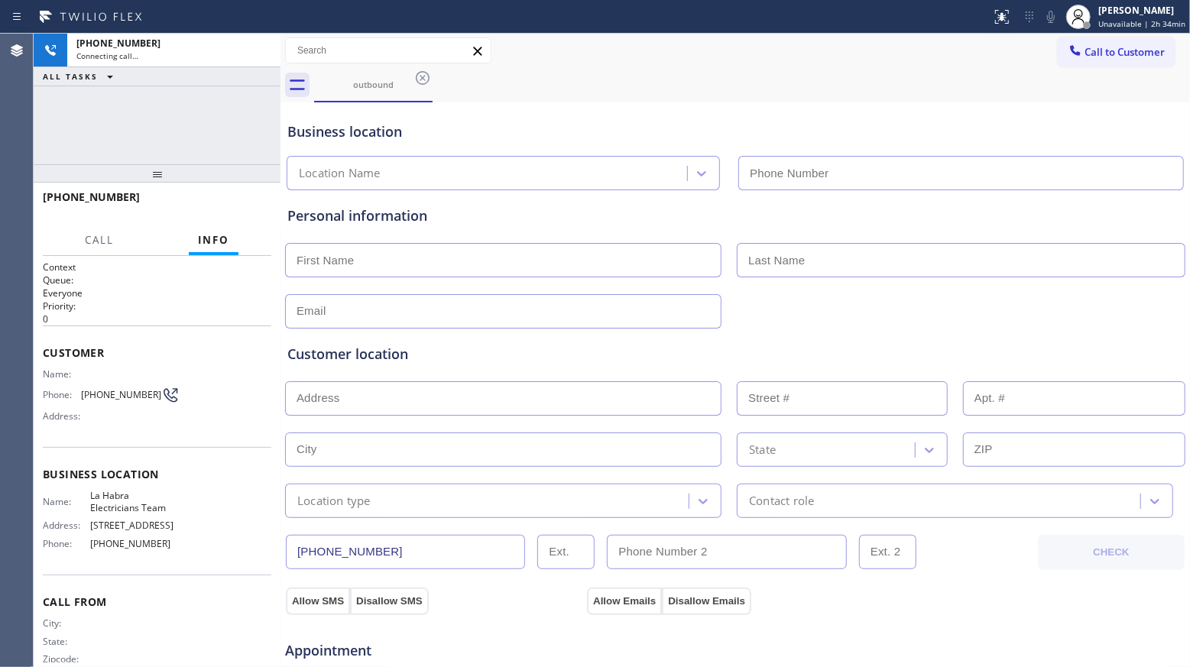
type input "[PHONE_NUMBER]"
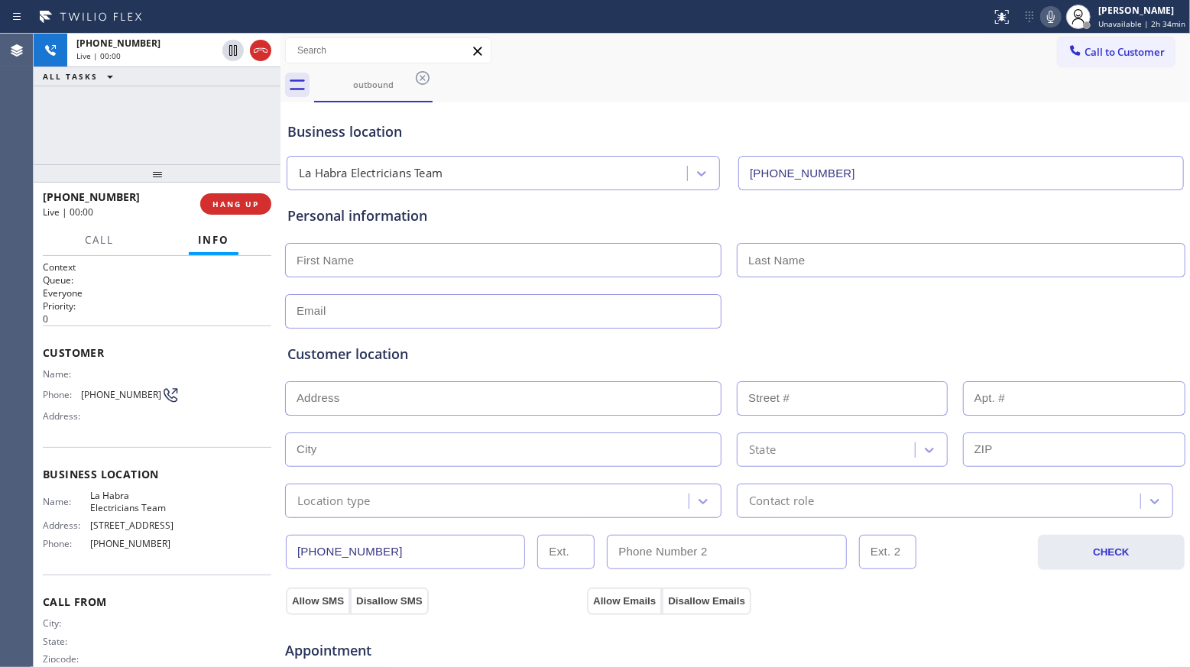
drag, startPoint x: 259, startPoint y: 54, endPoint x: 260, endPoint y: 116, distance: 61.9
click at [260, 54] on icon at bounding box center [260, 50] width 18 height 18
click at [249, 209] on span "HANG UP" at bounding box center [235, 204] width 47 height 11
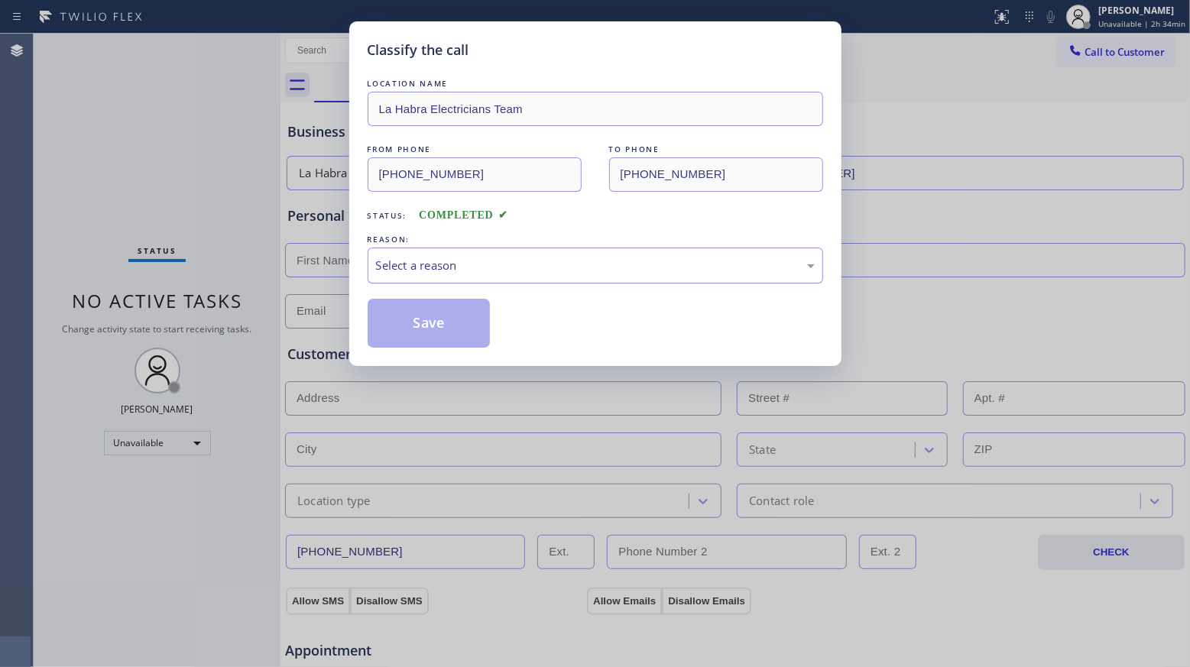
click at [440, 267] on div "Select a reason" at bounding box center [595, 266] width 439 height 18
click at [408, 325] on button "Save" at bounding box center [428, 323] width 123 height 49
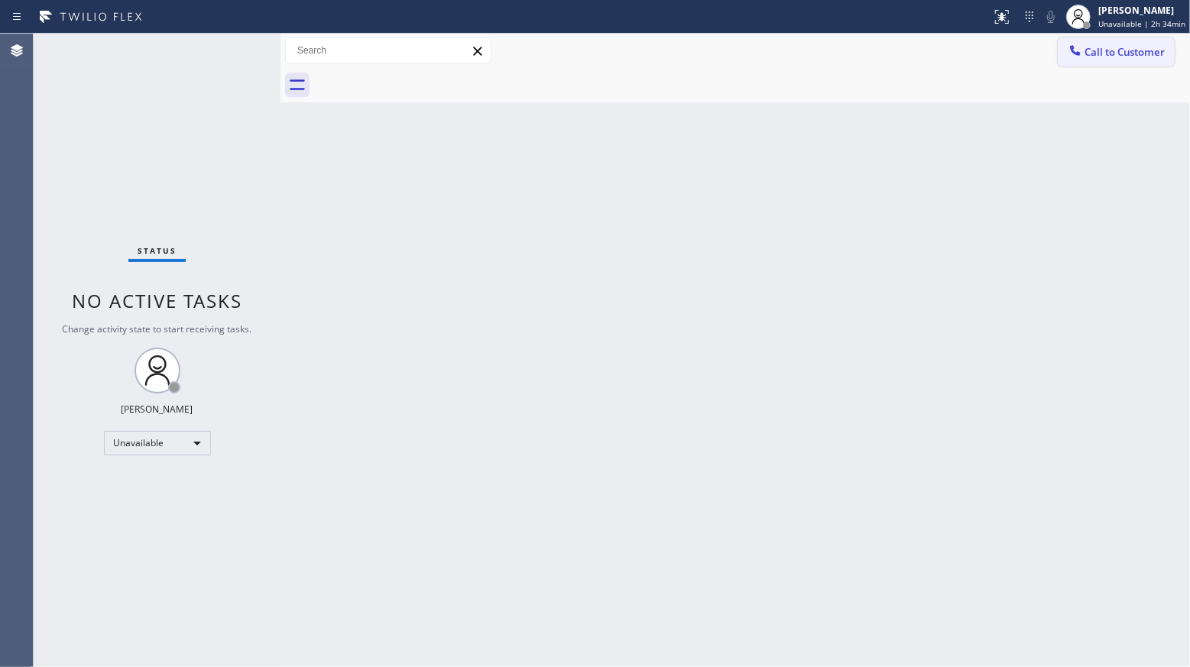
click at [1108, 42] on button "Call to Customer" at bounding box center [1115, 51] width 117 height 29
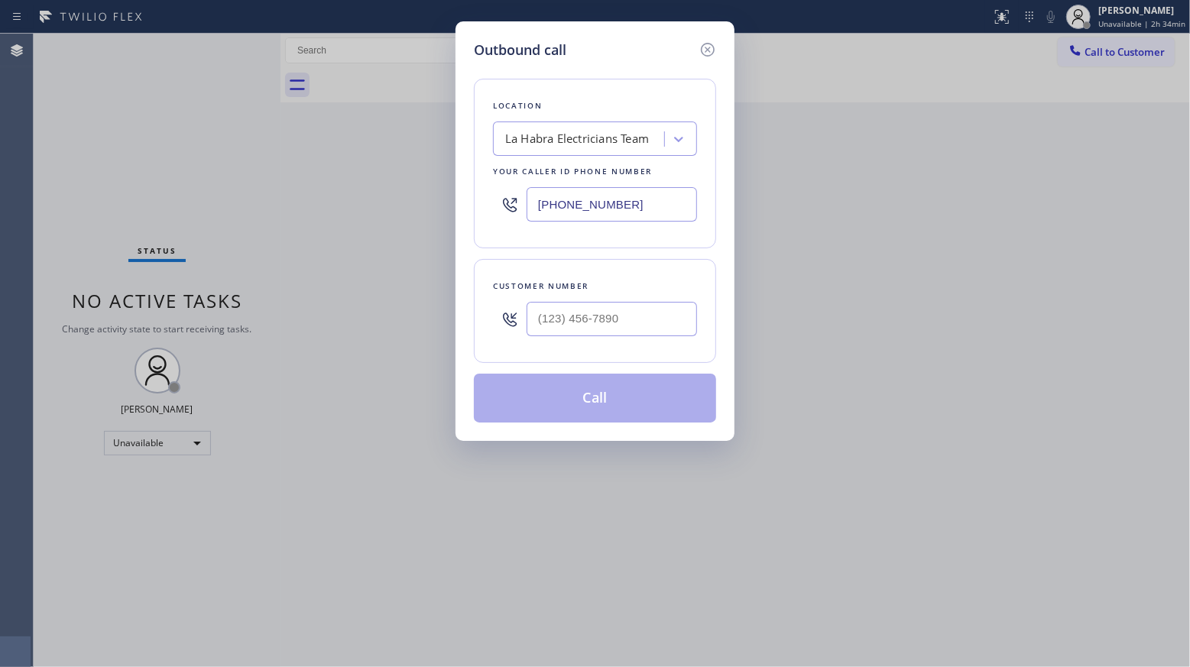
drag, startPoint x: 694, startPoint y: 208, endPoint x: 373, endPoint y: 206, distance: 321.6
click at [371, 208] on div "Outbound call Location La Habra Electricians Team Your caller id phone number […" at bounding box center [595, 333] width 1190 height 667
paste input "818) 629-1285"
type input "[PHONE_NUMBER]"
click at [550, 332] on input "(___) ___-____" at bounding box center [611, 319] width 170 height 34
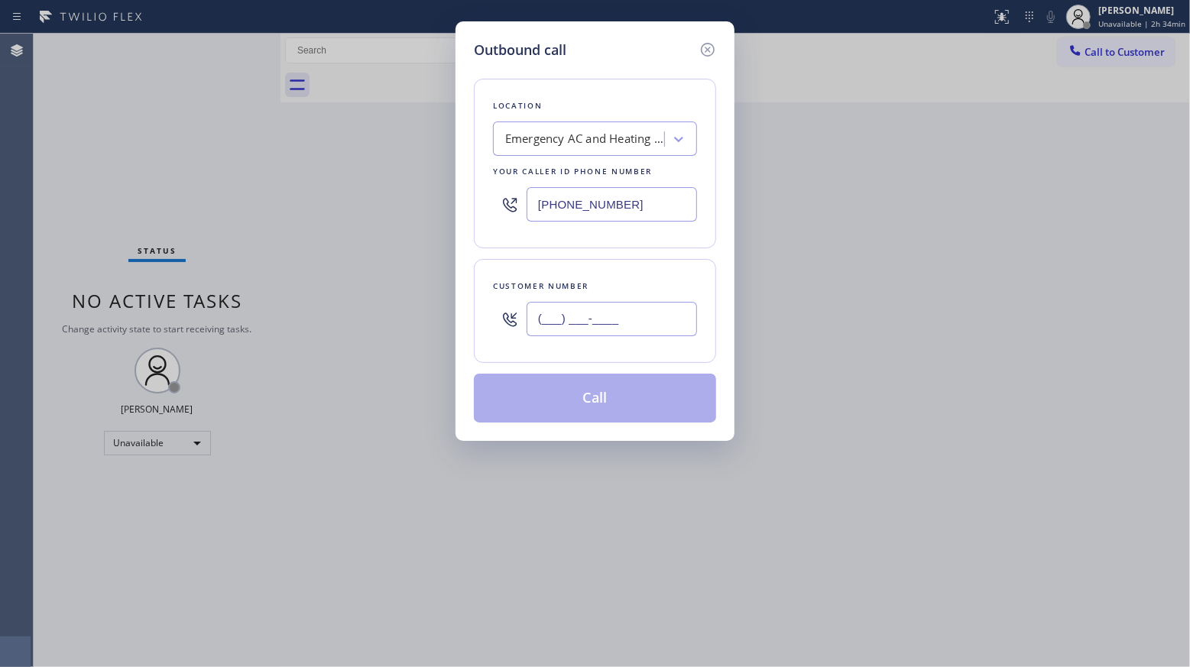
paste input "818) 389-7390"
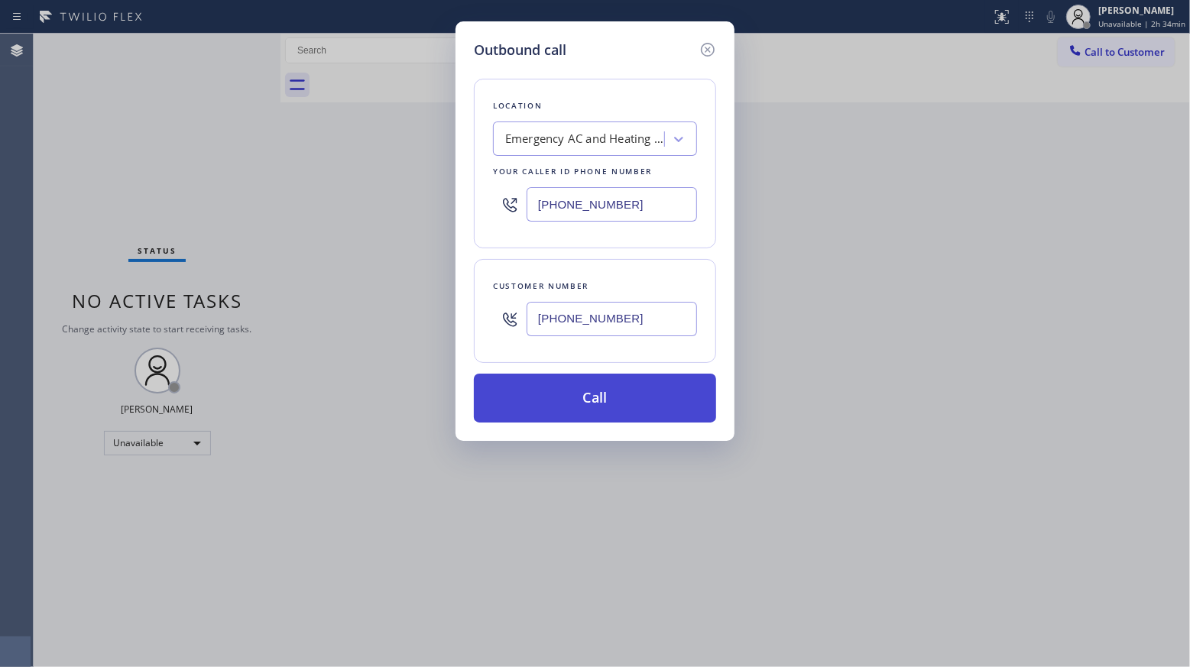
type input "[PHONE_NUMBER]"
drag, startPoint x: 594, startPoint y: 400, endPoint x: 601, endPoint y: 397, distance: 7.9
click at [595, 399] on button "Call" at bounding box center [595, 398] width 242 height 49
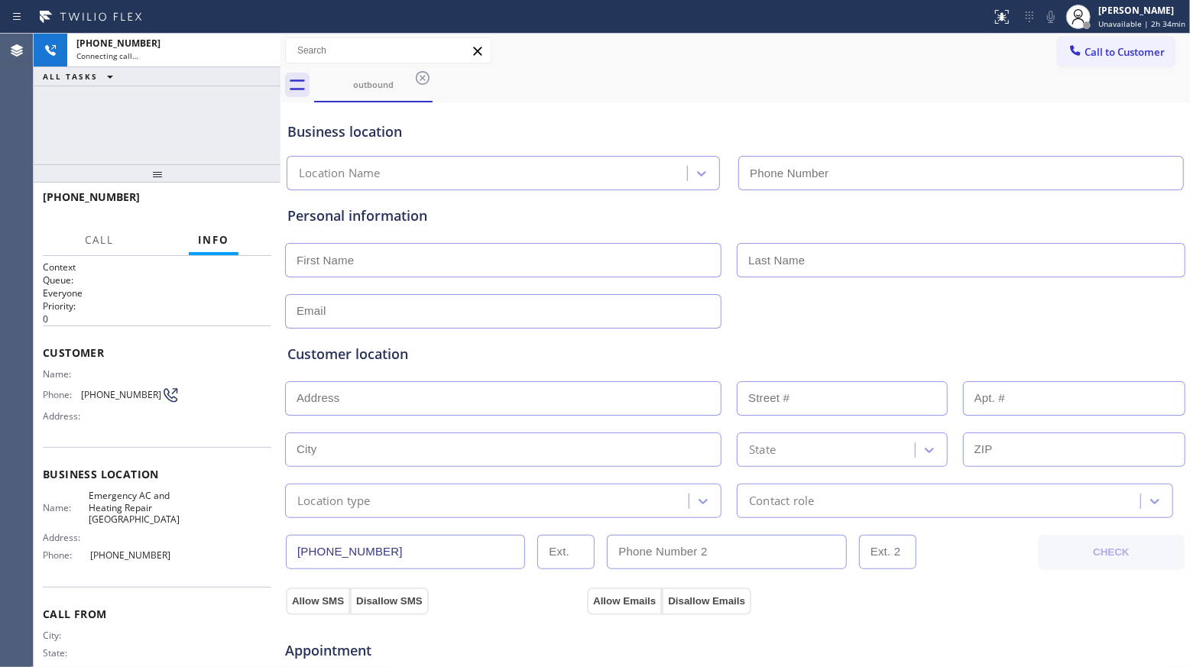
type input "[PHONE_NUMBER]"
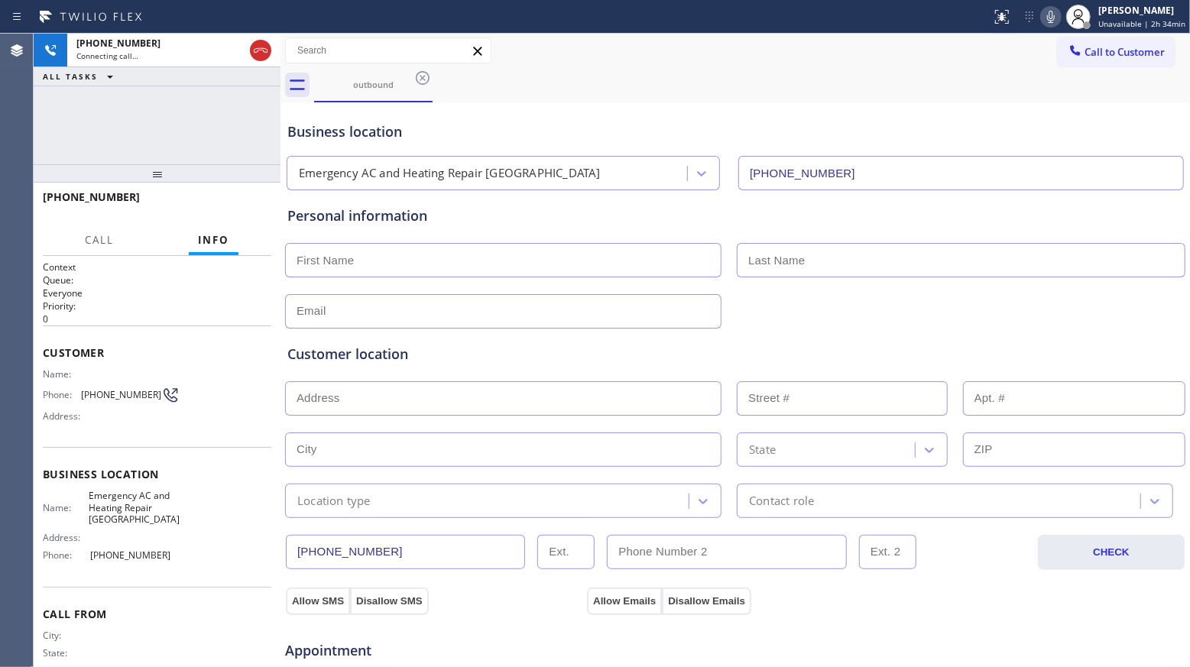
click at [919, 126] on div "Business location" at bounding box center [734, 131] width 895 height 21
drag, startPoint x: 682, startPoint y: 152, endPoint x: 685, endPoint y: 144, distance: 8.0
click at [683, 150] on div "Emergency AC and Heating Repair [GEOGRAPHIC_DATA] [PHONE_NUMBER]" at bounding box center [734, 170] width 903 height 40
click at [706, 113] on div "Business location Emergency AC and Heating Repair [GEOGRAPHIC_DATA] [PHONE_NUMB…" at bounding box center [734, 148] width 901 height 84
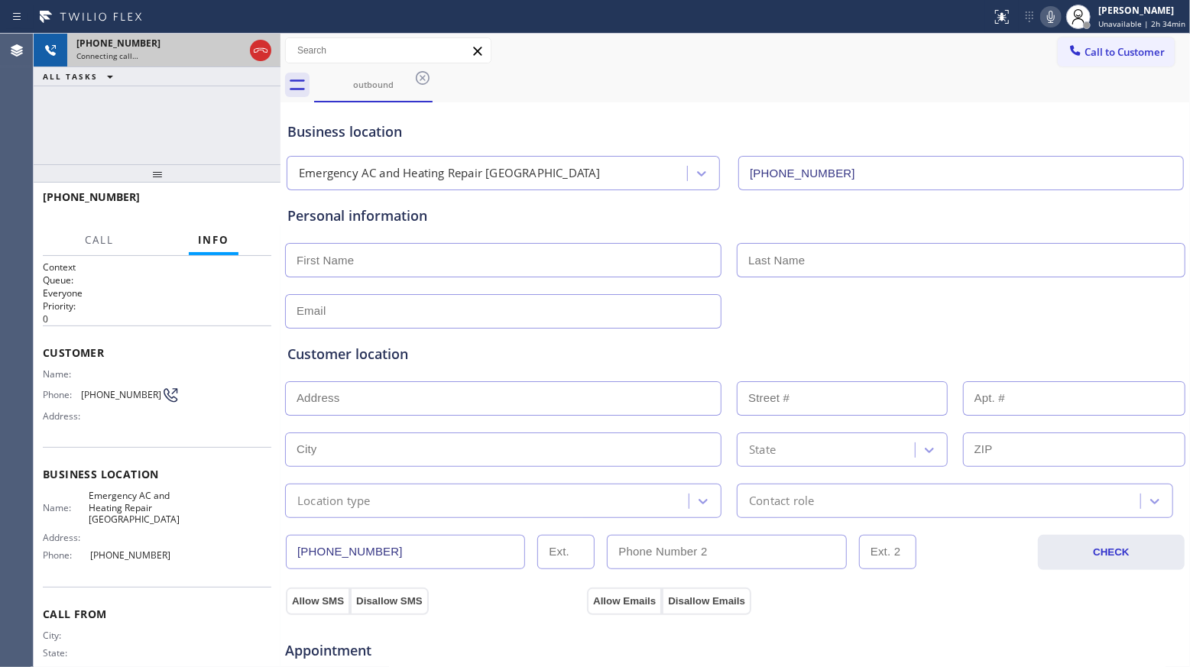
click at [264, 50] on icon at bounding box center [260, 50] width 18 height 18
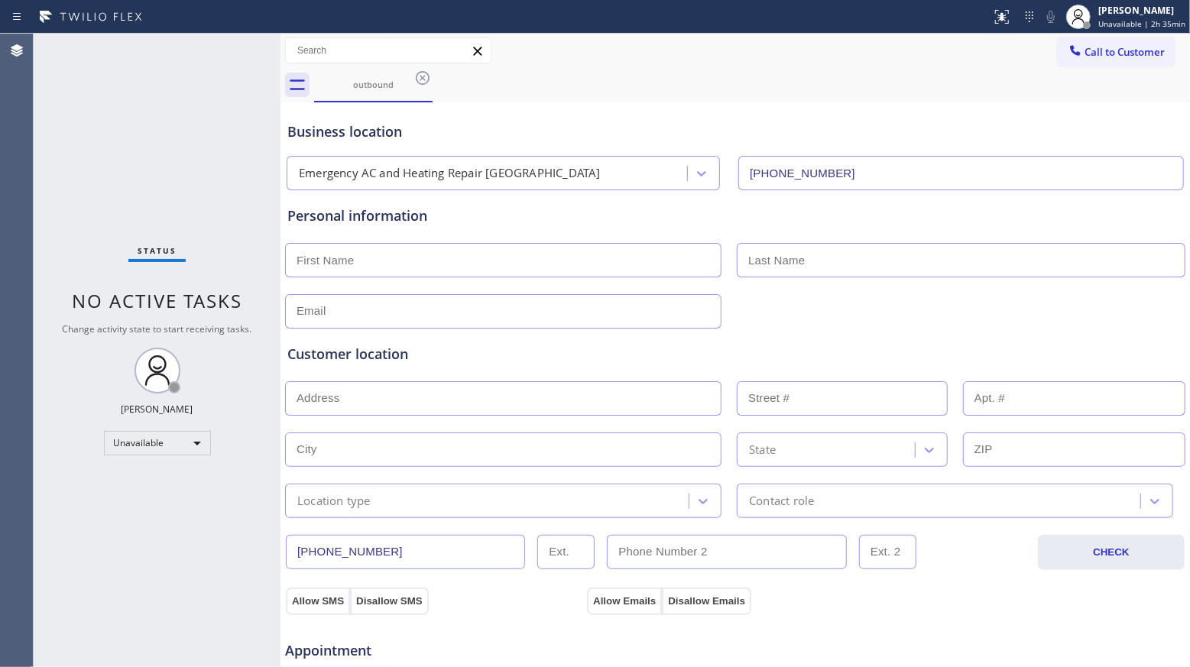
click at [422, 73] on icon at bounding box center [422, 78] width 18 height 18
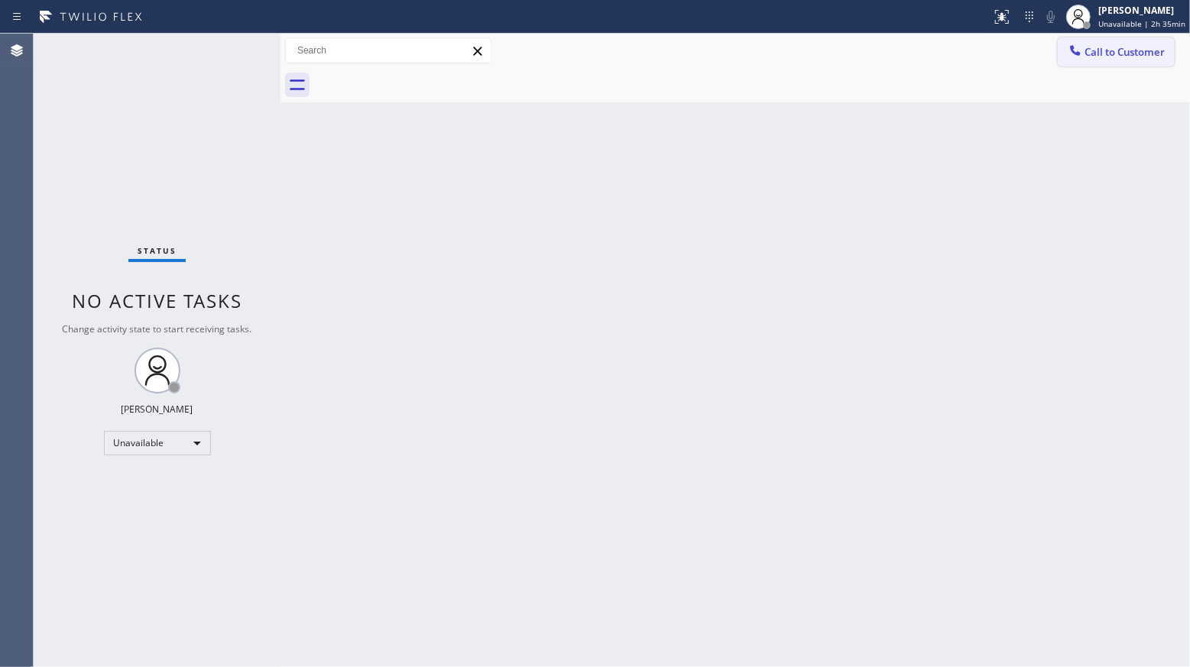
click at [1082, 46] on icon at bounding box center [1074, 50] width 15 height 15
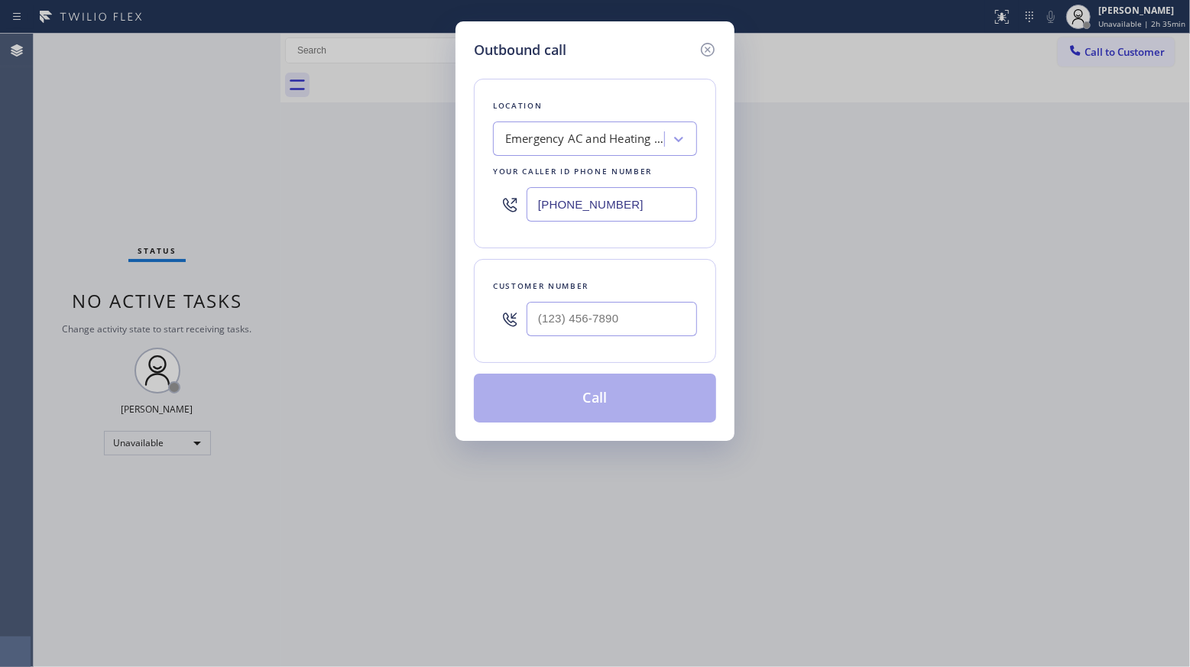
drag, startPoint x: 664, startPoint y: 205, endPoint x: 428, endPoint y: 220, distance: 236.6
click at [428, 222] on div "Outbound call Location Emergency AC and Heating Repair [GEOGRAPHIC_DATA] Your c…" at bounding box center [595, 333] width 1190 height 667
paste input "360) 564-6131"
type input "[PHONE_NUMBER]"
drag, startPoint x: 655, startPoint y: 311, endPoint x: 646, endPoint y: 309, distance: 9.3
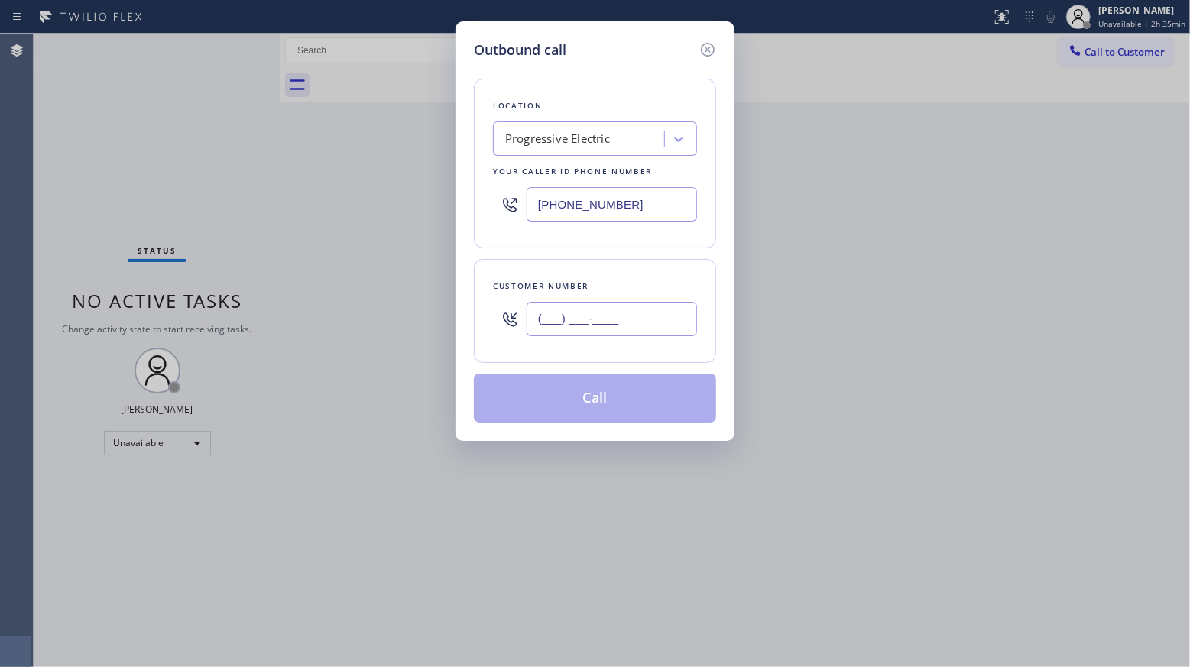
click at [652, 315] on input "(___) ___-____" at bounding box center [611, 319] width 170 height 34
paste input "513) 906-3746"
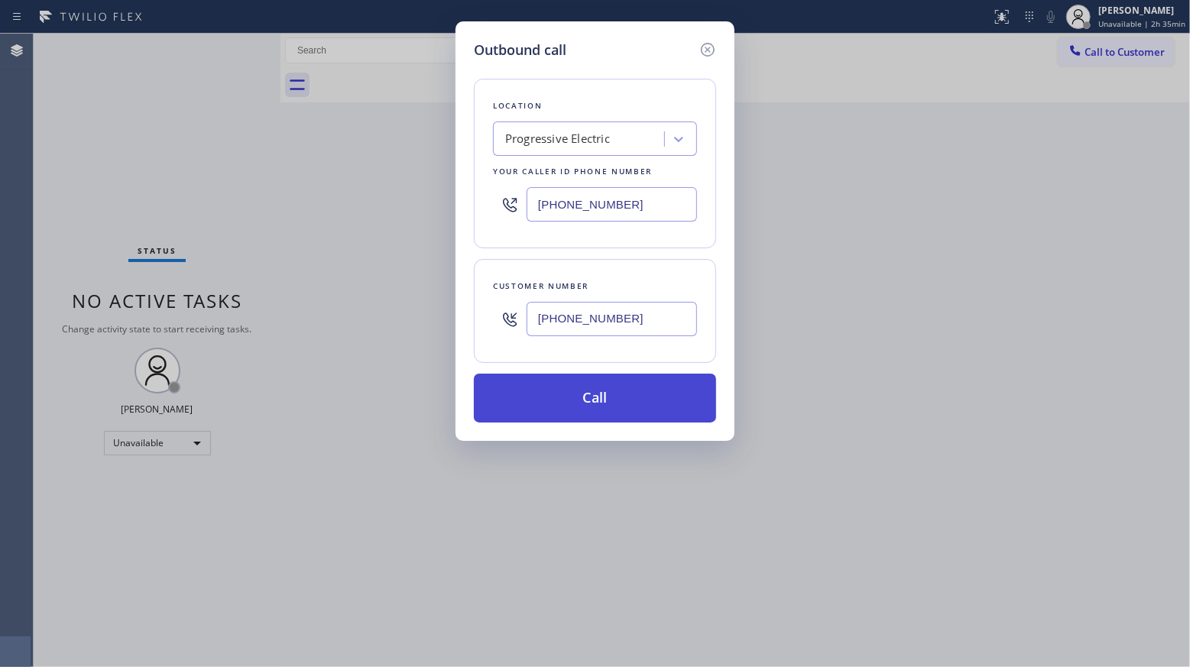
type input "[PHONE_NUMBER]"
click at [607, 403] on button "Call" at bounding box center [595, 398] width 242 height 49
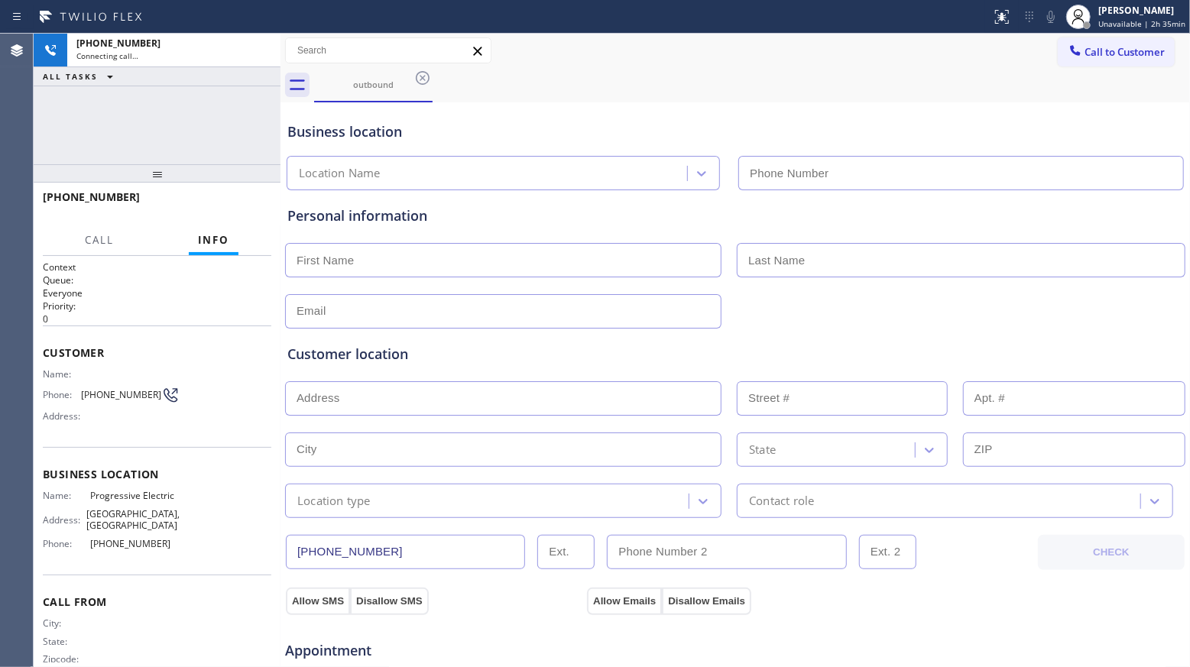
type input "[PHONE_NUMBER]"
click at [944, 133] on div "Business location" at bounding box center [734, 131] width 895 height 21
click at [743, 83] on div "outbound" at bounding box center [752, 85] width 876 height 34
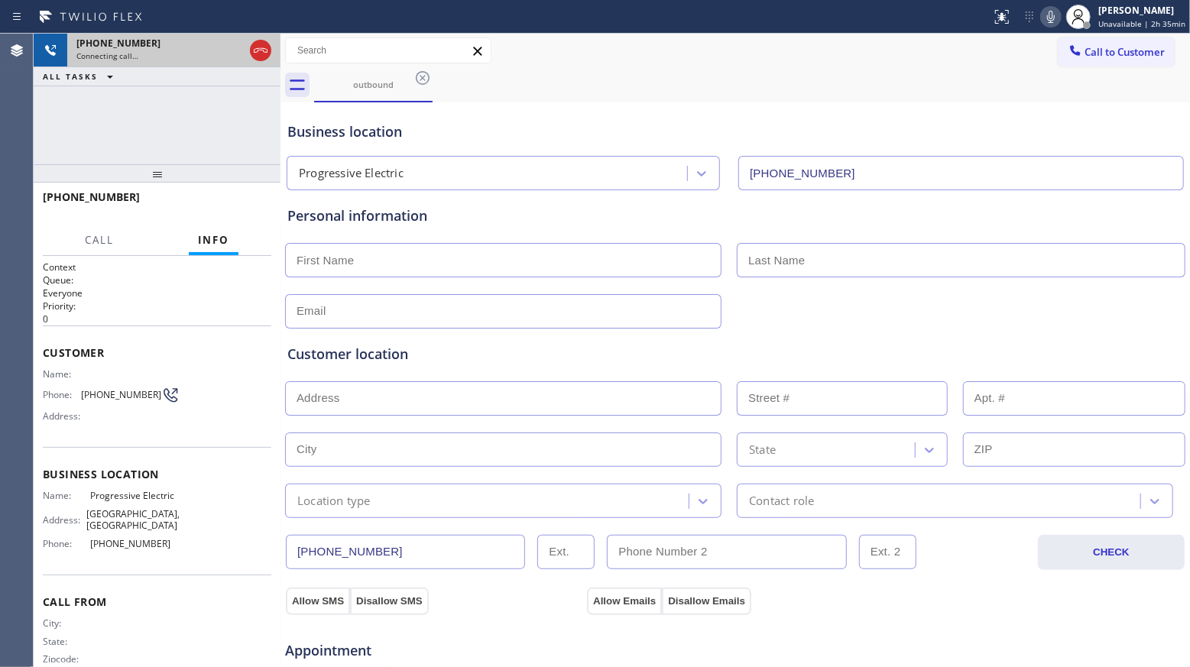
click at [270, 60] on div at bounding box center [261, 51] width 28 height 34
click at [265, 53] on icon at bounding box center [260, 50] width 18 height 18
click at [405, 71] on div "outbound" at bounding box center [373, 84] width 115 height 33
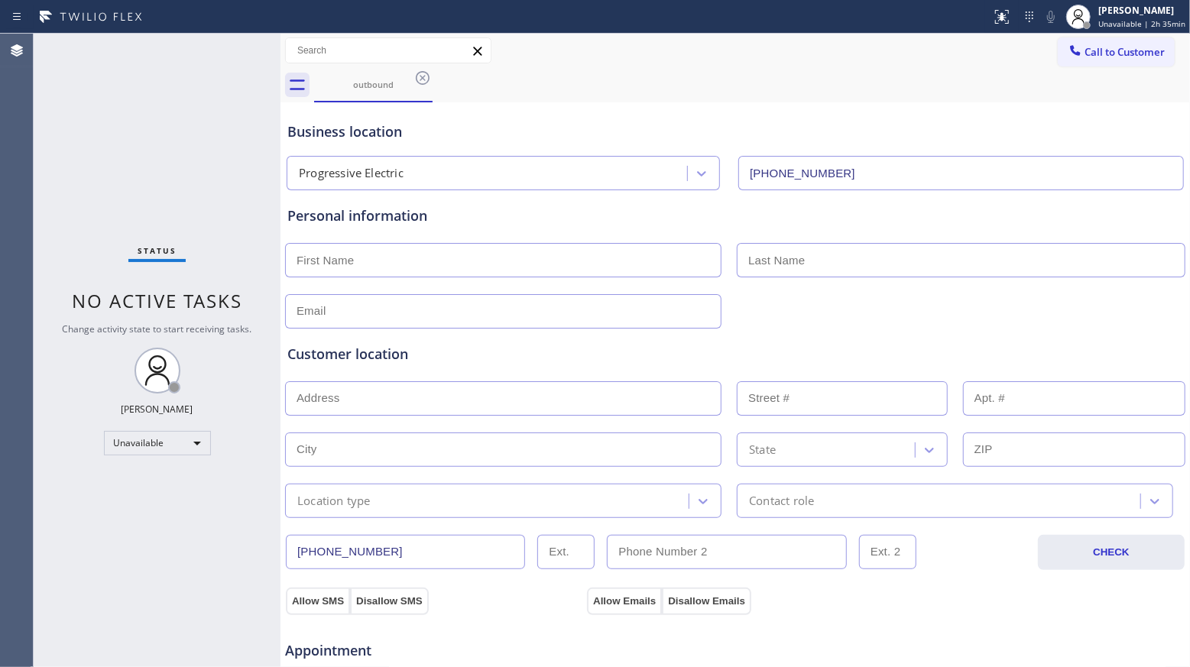
click at [419, 78] on icon at bounding box center [422, 78] width 18 height 18
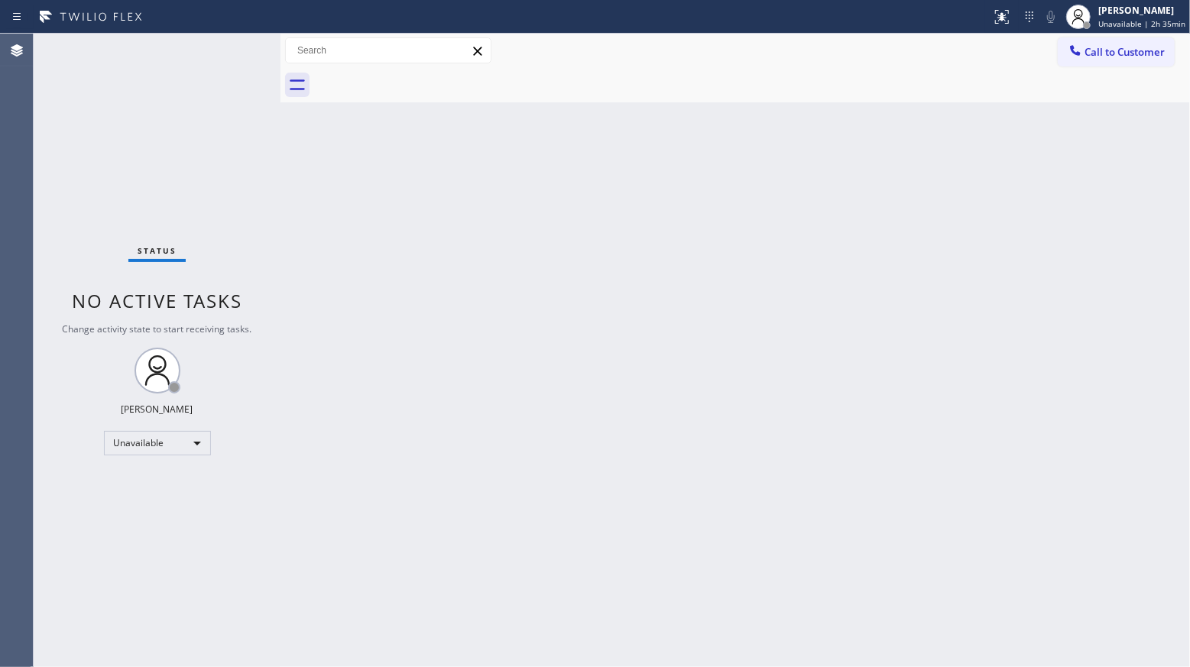
drag, startPoint x: 419, startPoint y: 78, endPoint x: 432, endPoint y: 76, distance: 12.4
click at [425, 80] on div at bounding box center [752, 85] width 876 height 34
click at [1109, 53] on span "Call to Customer" at bounding box center [1124, 52] width 80 height 14
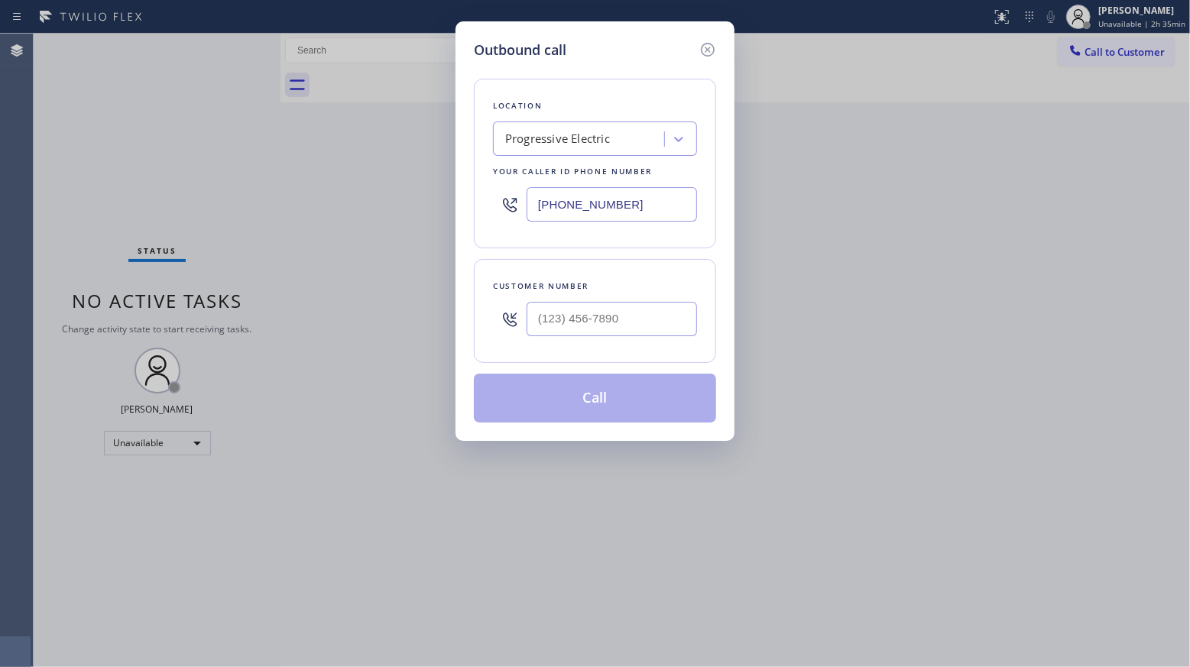
drag, startPoint x: 644, startPoint y: 196, endPoint x: 497, endPoint y: 191, distance: 146.8
click at [474, 196] on div "Location Progressive Electric Your caller id phone number [PHONE_NUMBER]" at bounding box center [595, 164] width 242 height 170
paste input "714) 599-8665"
type input "[PHONE_NUMBER]"
paste input "714) 821-0934"
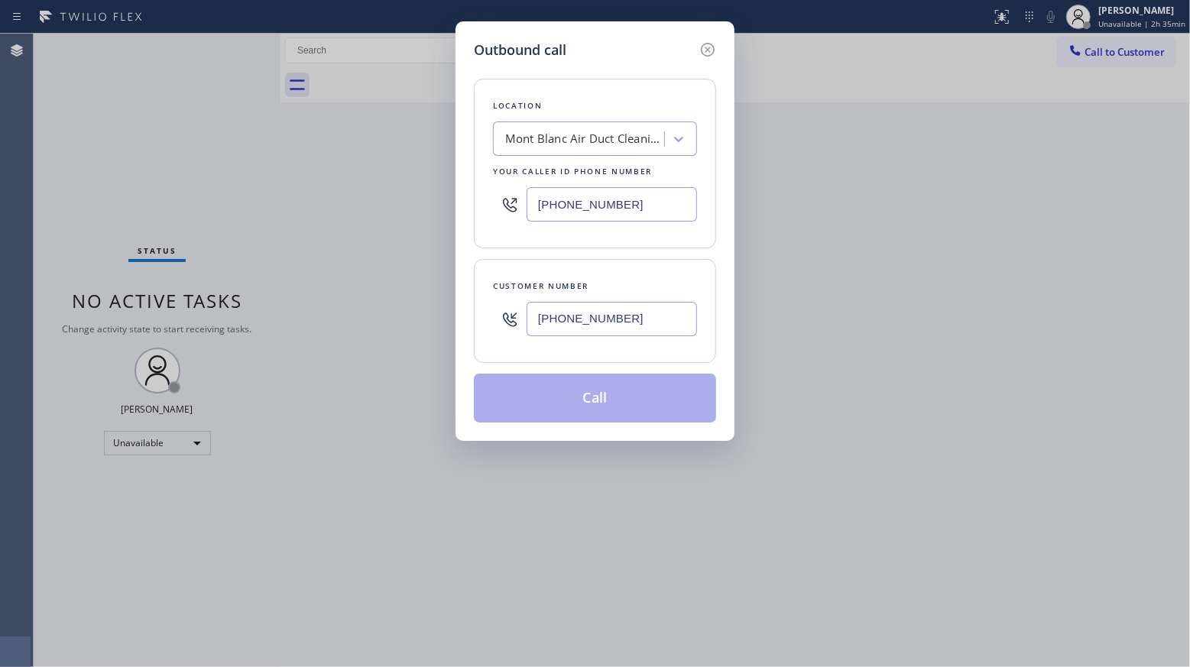
click at [572, 310] on input "[PHONE_NUMBER]" at bounding box center [611, 319] width 170 height 34
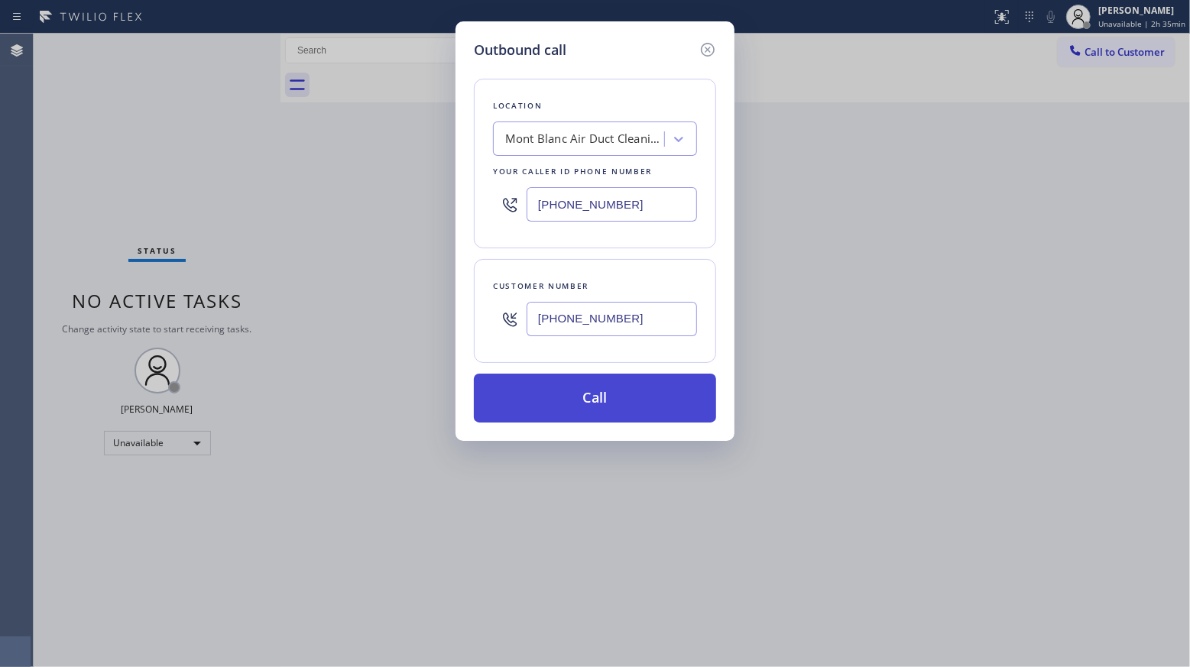
type input "[PHONE_NUMBER]"
click at [590, 405] on button "Call" at bounding box center [595, 398] width 242 height 49
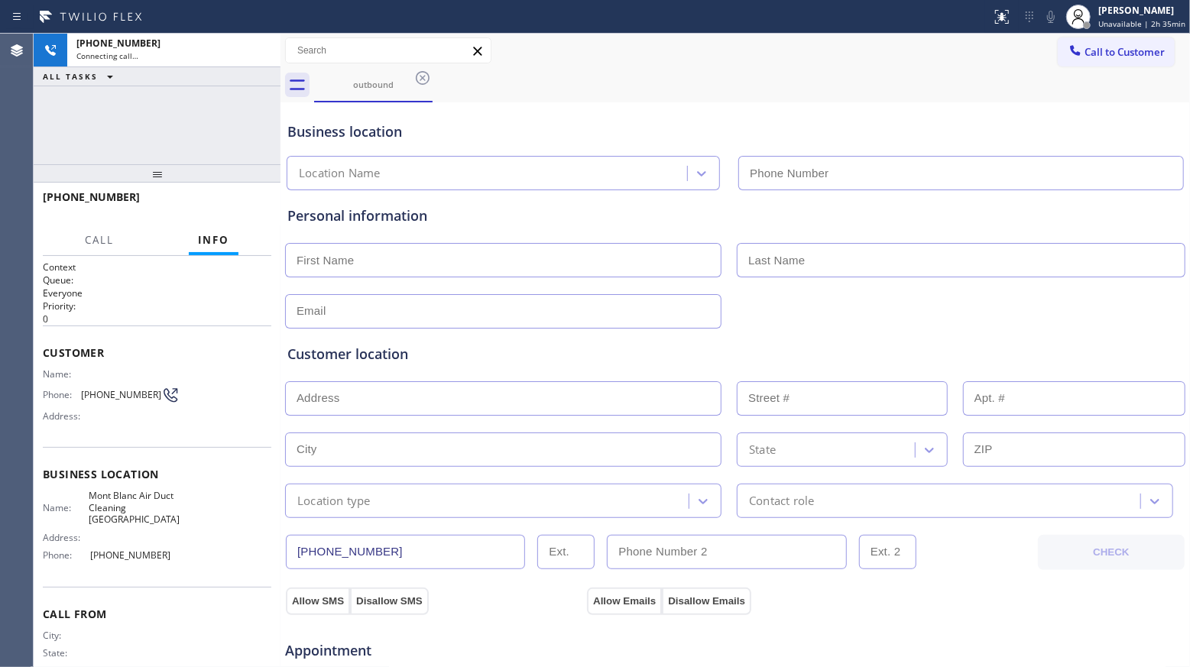
type input "[PHONE_NUMBER]"
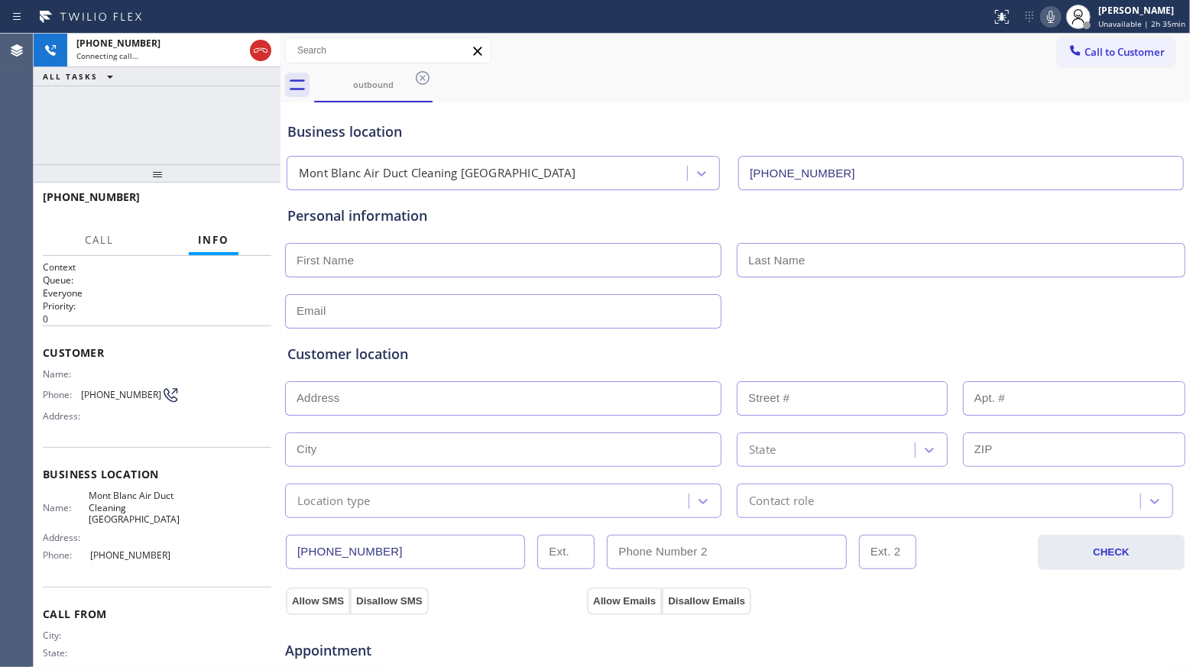
click at [973, 160] on input "[PHONE_NUMBER]" at bounding box center [960, 173] width 445 height 34
click at [722, 89] on div "outbound" at bounding box center [752, 85] width 876 height 34
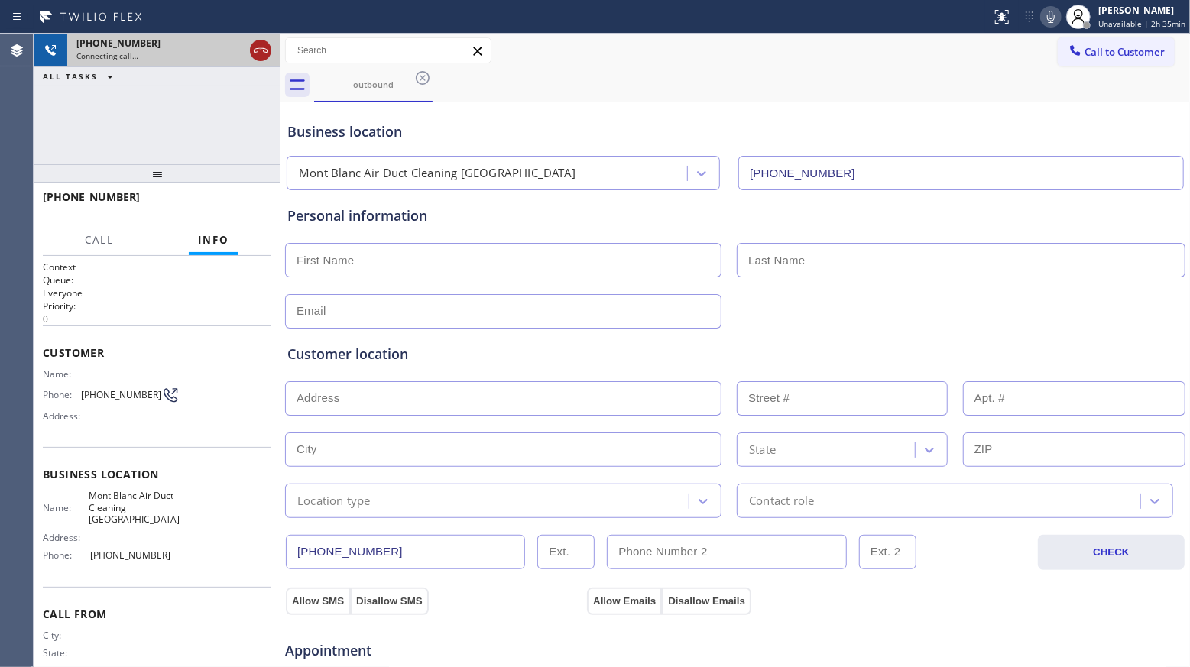
click at [254, 48] on icon at bounding box center [260, 50] width 18 height 18
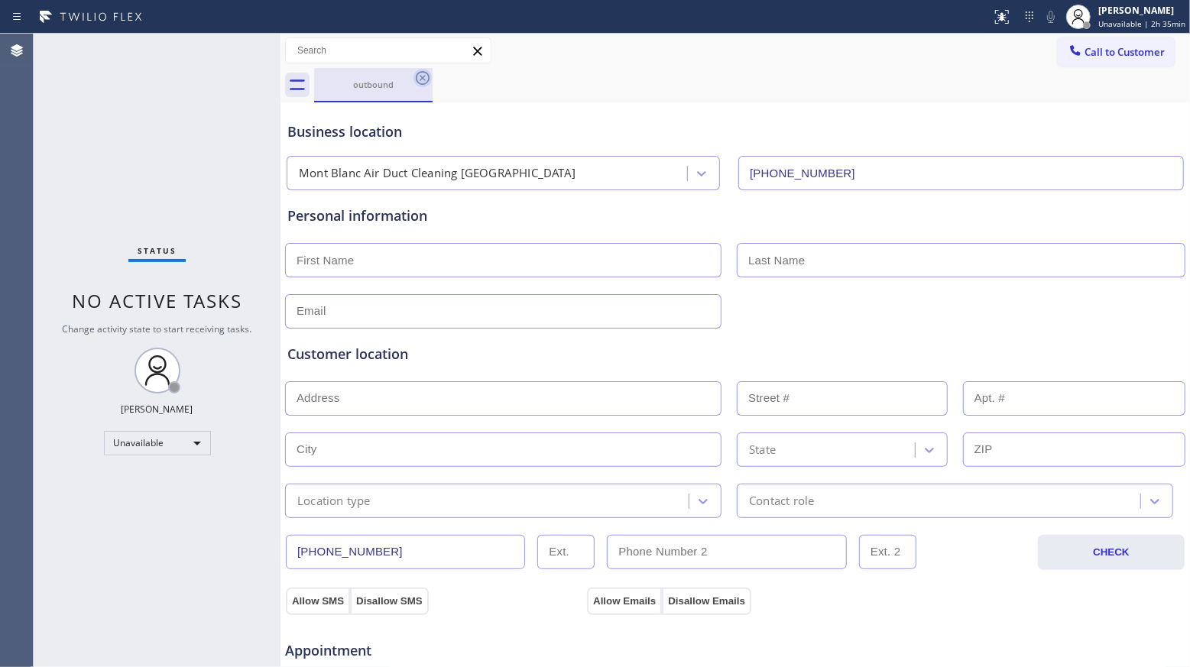
click at [422, 75] on icon at bounding box center [422, 78] width 18 height 18
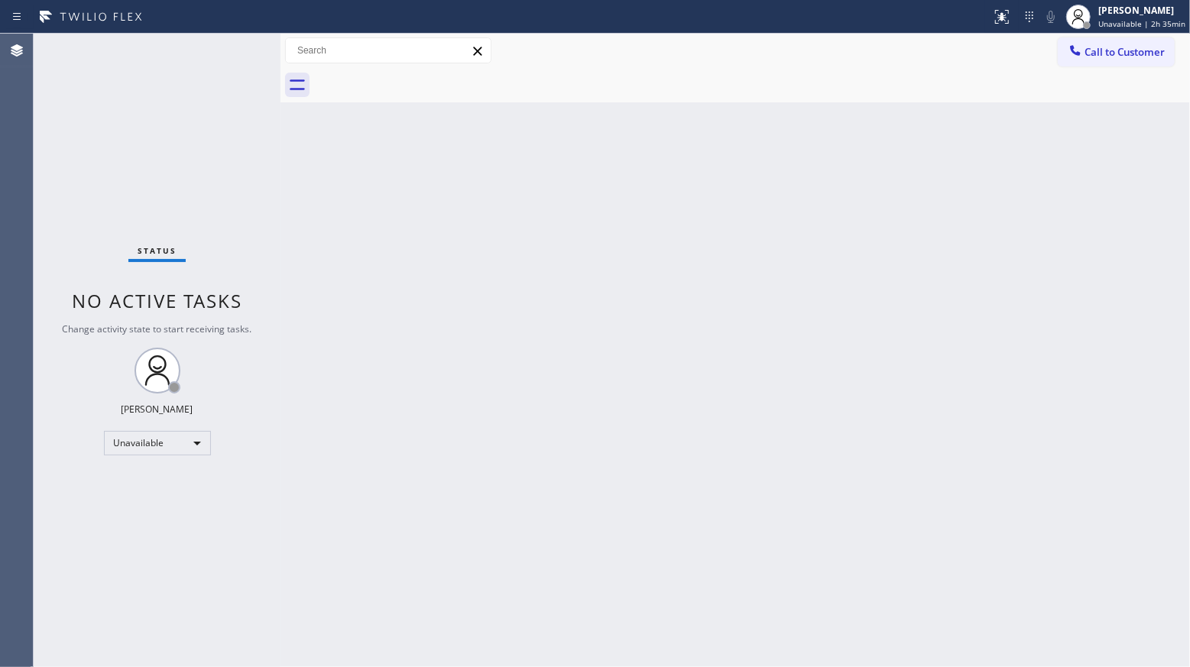
drag, startPoint x: 1115, startPoint y: 63, endPoint x: 1023, endPoint y: 99, distance: 98.5
click at [1114, 63] on button "Call to Customer" at bounding box center [1115, 51] width 117 height 29
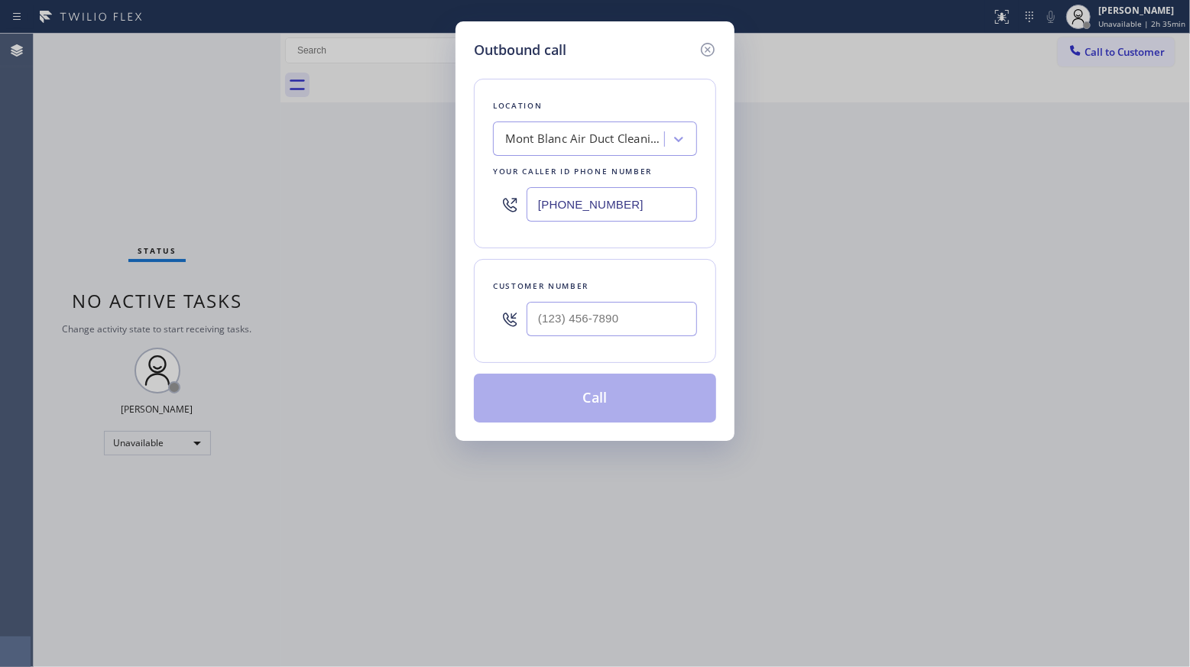
drag, startPoint x: 655, startPoint y: 197, endPoint x: 511, endPoint y: 209, distance: 144.8
click at [516, 212] on div "[PHONE_NUMBER]" at bounding box center [595, 205] width 204 height 50
paste input "551) 308-0889"
type input "[PHONE_NUMBER]"
click at [654, 322] on input "(___) ___-____" at bounding box center [611, 319] width 170 height 34
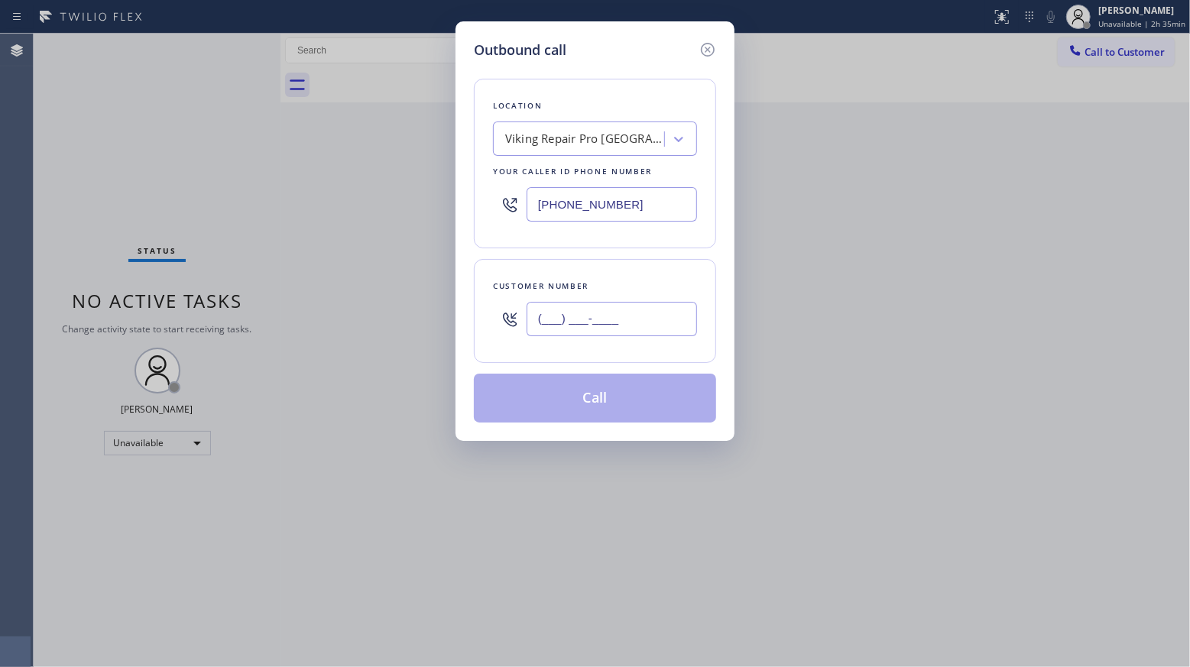
paste input "551) 317-2329"
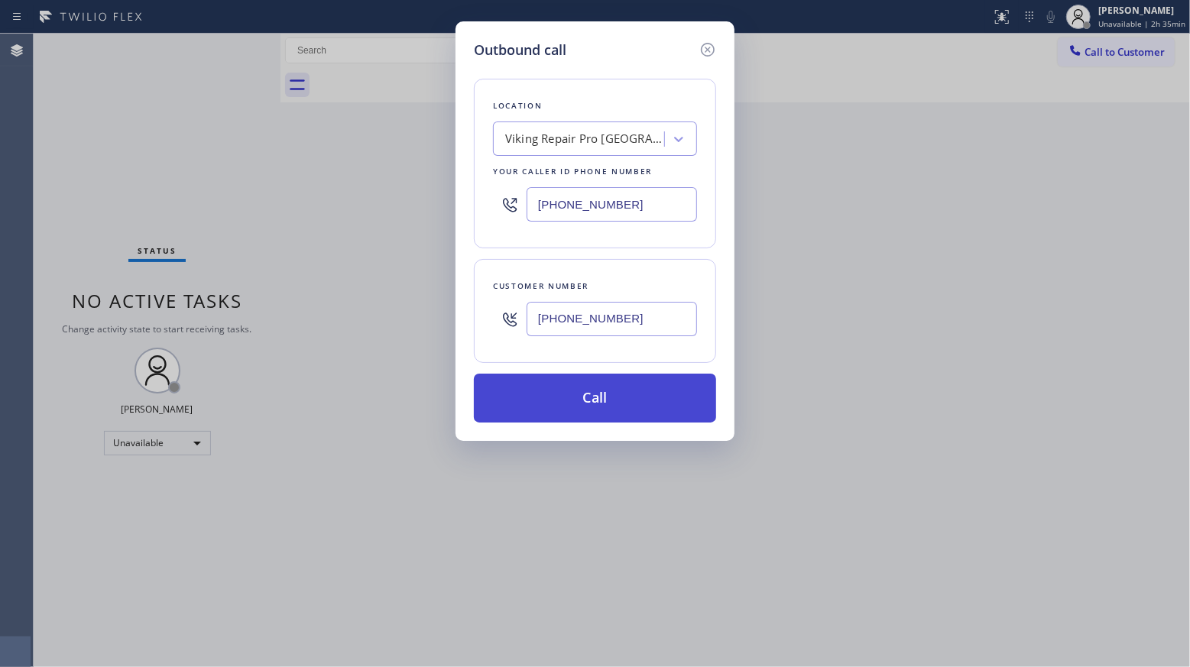
type input "[PHONE_NUMBER]"
click at [600, 403] on button "Call" at bounding box center [595, 398] width 242 height 49
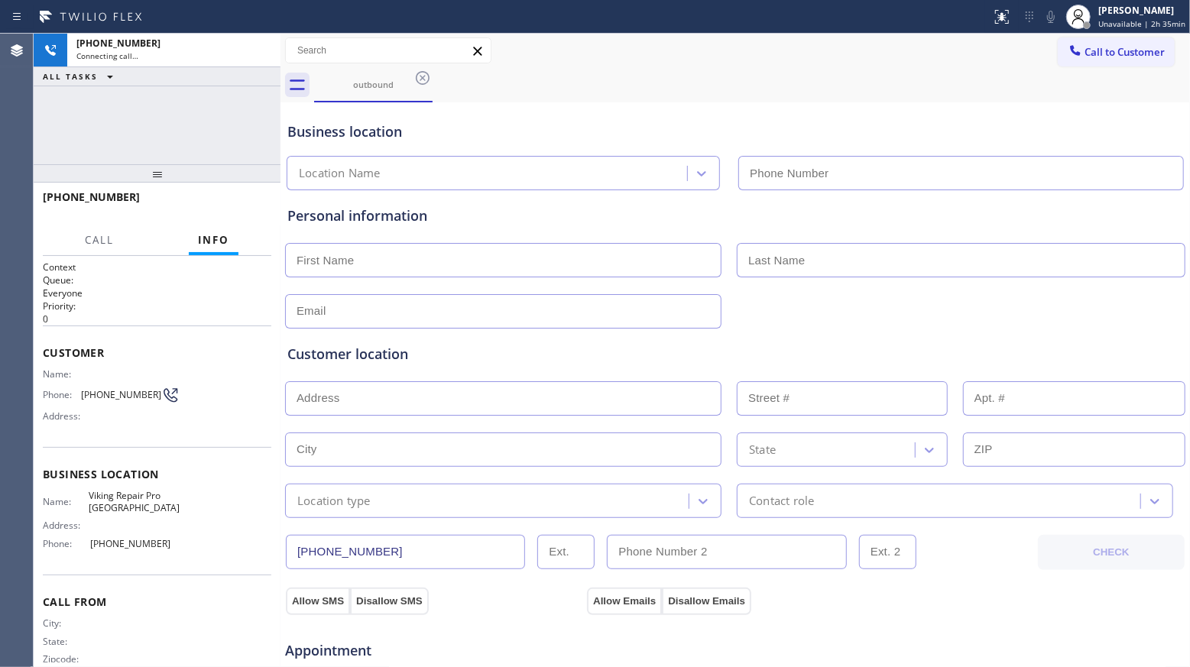
type input "[PHONE_NUMBER]"
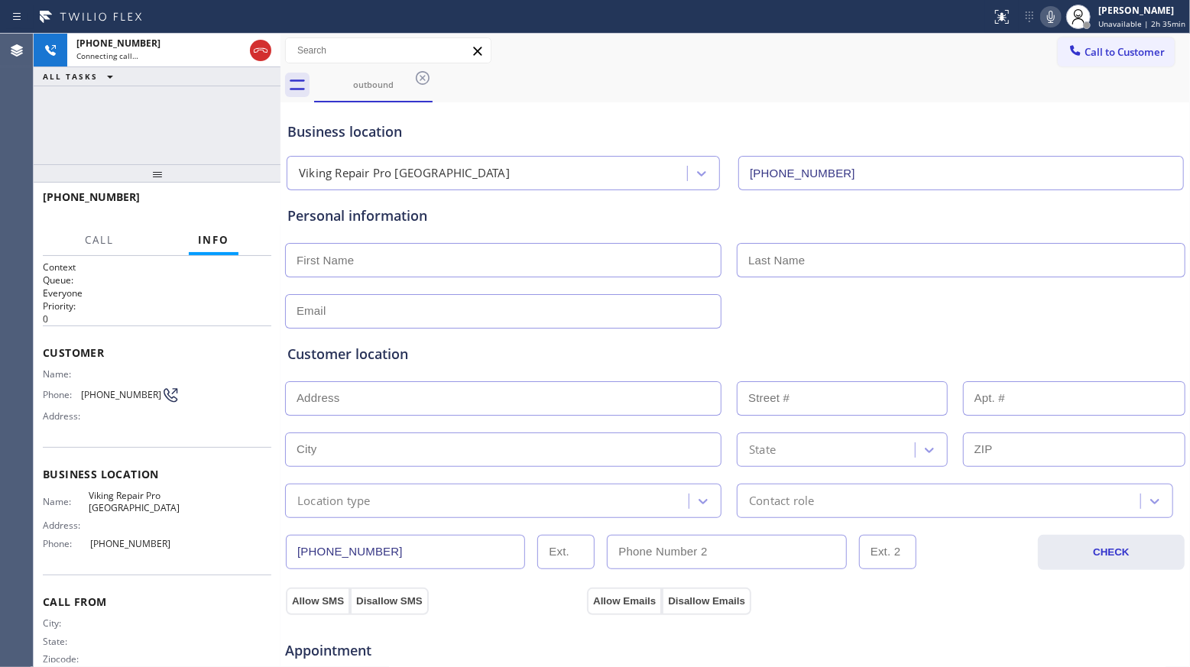
click at [924, 122] on div "Business location" at bounding box center [734, 131] width 895 height 21
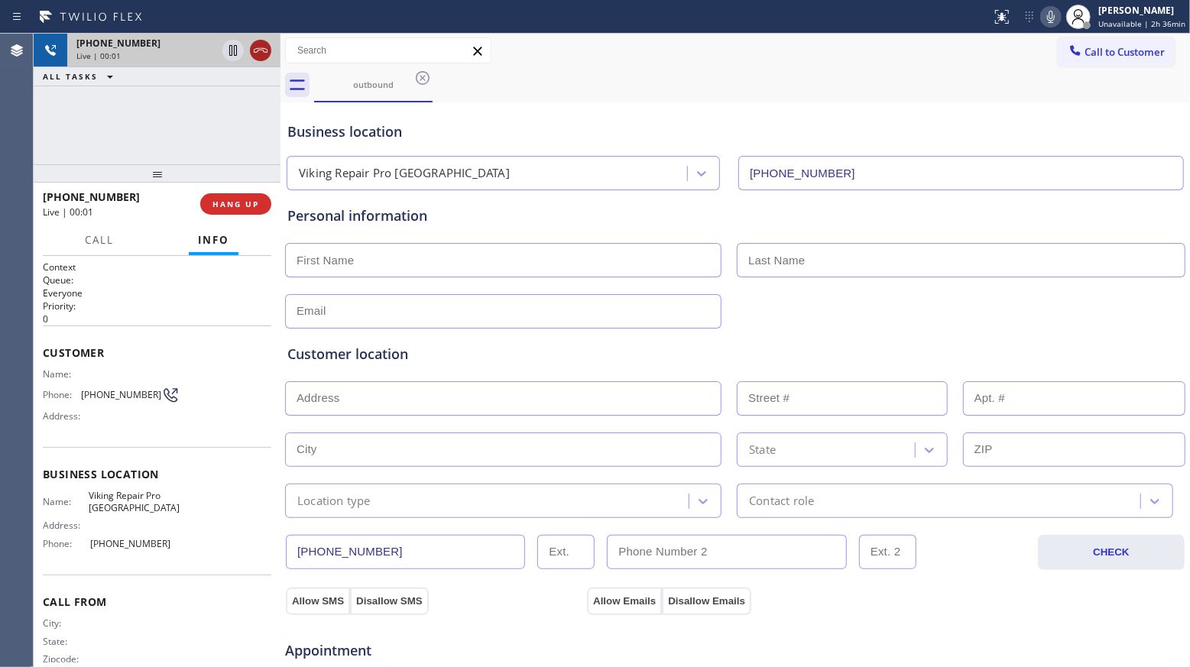
click at [253, 52] on icon at bounding box center [260, 50] width 18 height 18
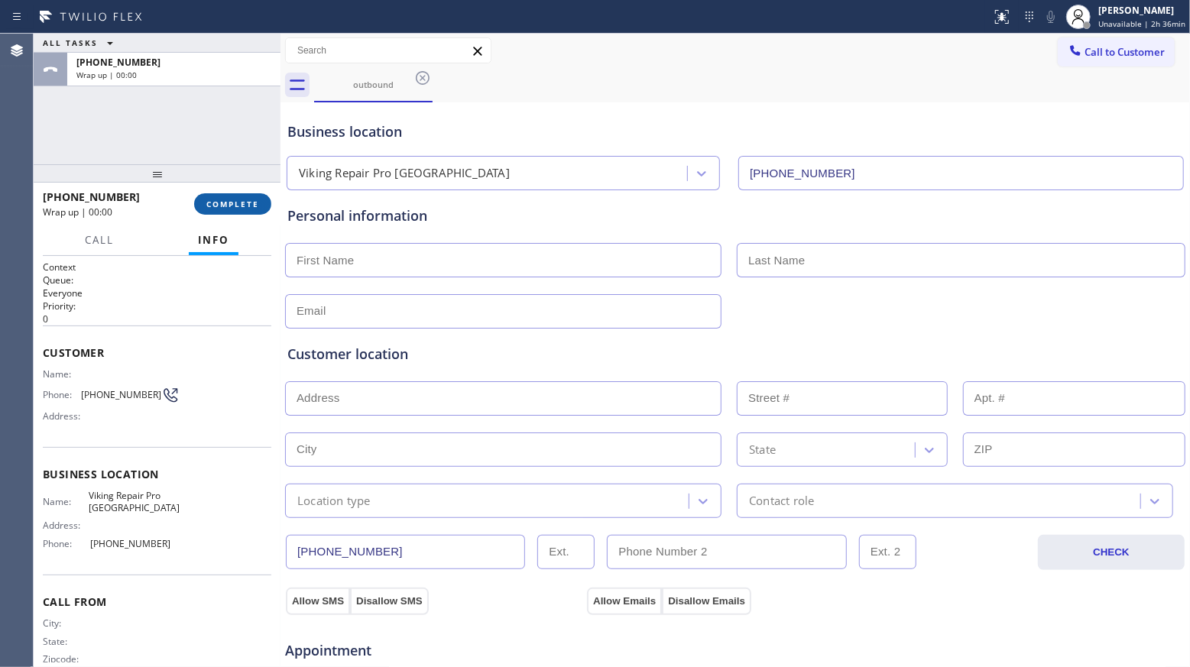
click at [262, 203] on button "COMPLETE" at bounding box center [232, 203] width 77 height 21
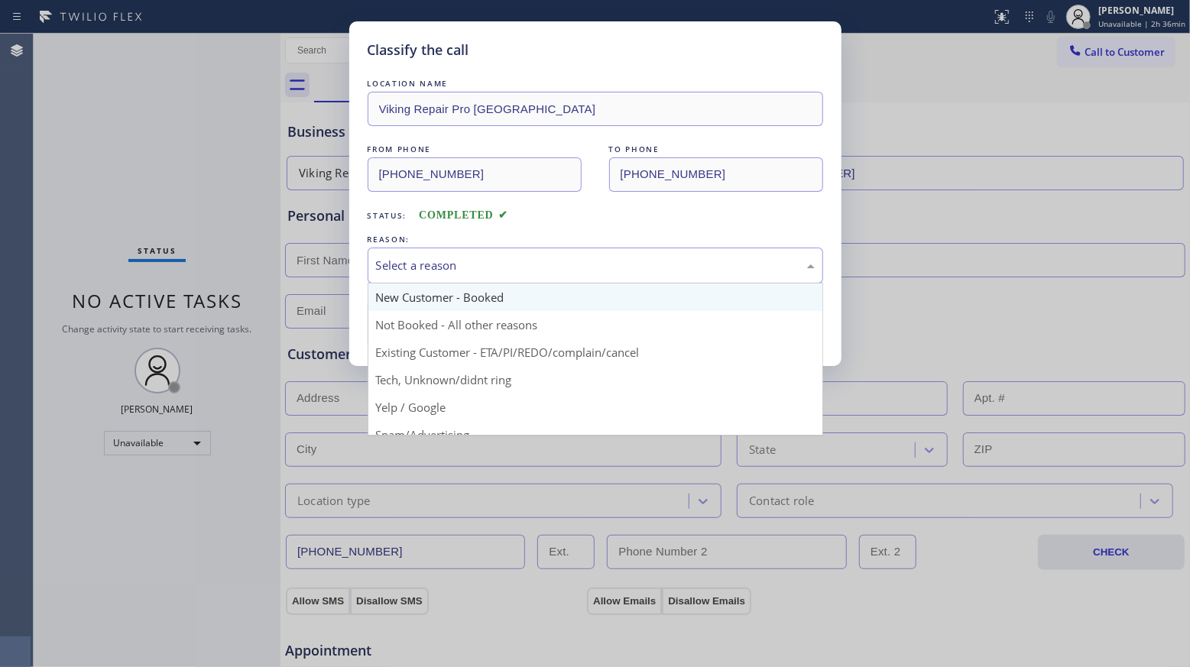
drag, startPoint x: 485, startPoint y: 256, endPoint x: 454, endPoint y: 301, distance: 54.9
click at [484, 261] on div "Select a reason" at bounding box center [594, 266] width 455 height 36
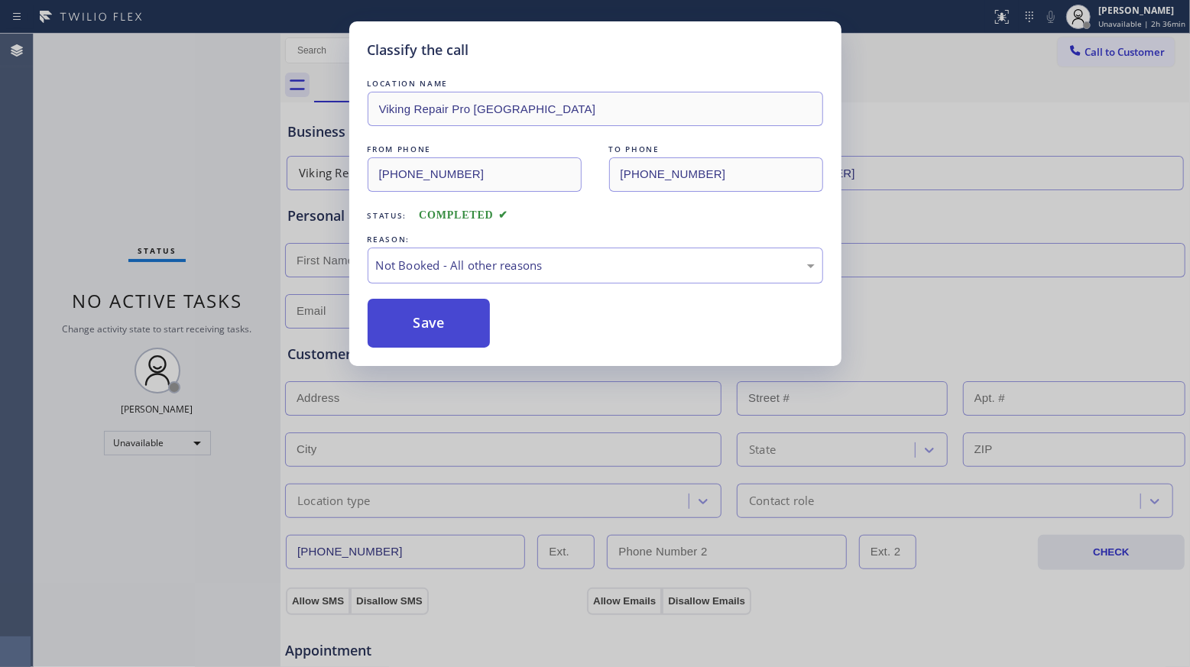
click at [437, 330] on button "Save" at bounding box center [428, 323] width 123 height 49
click at [439, 329] on button "Save" at bounding box center [428, 323] width 123 height 49
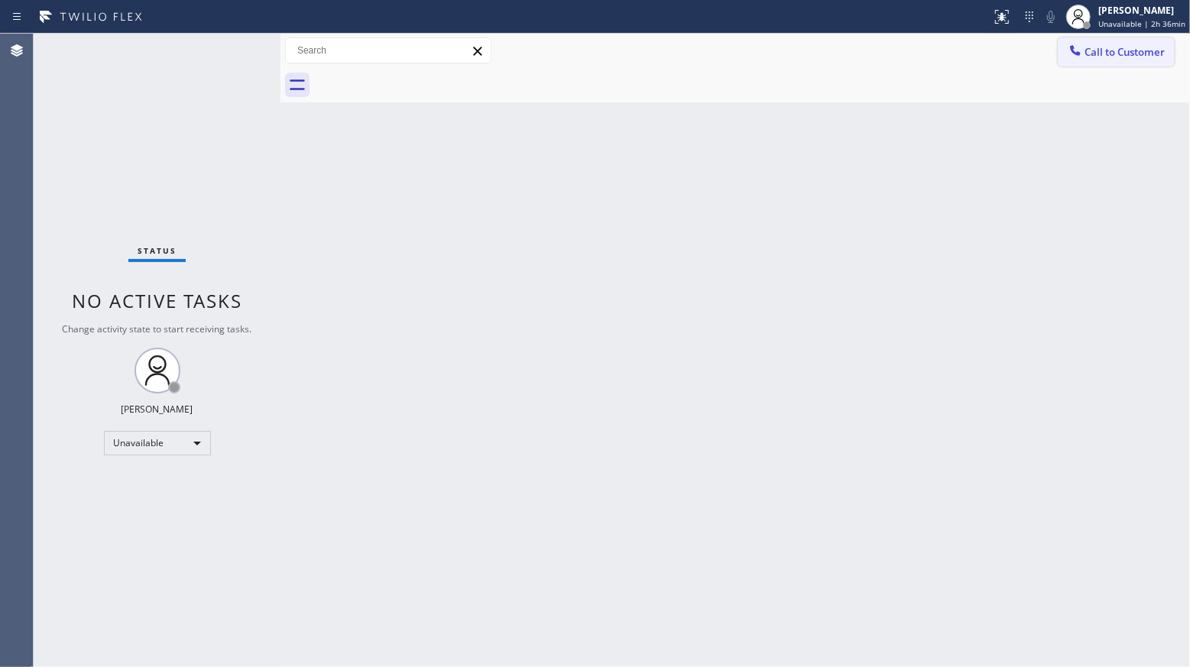
click at [1119, 49] on span "Call to Customer" at bounding box center [1124, 52] width 80 height 14
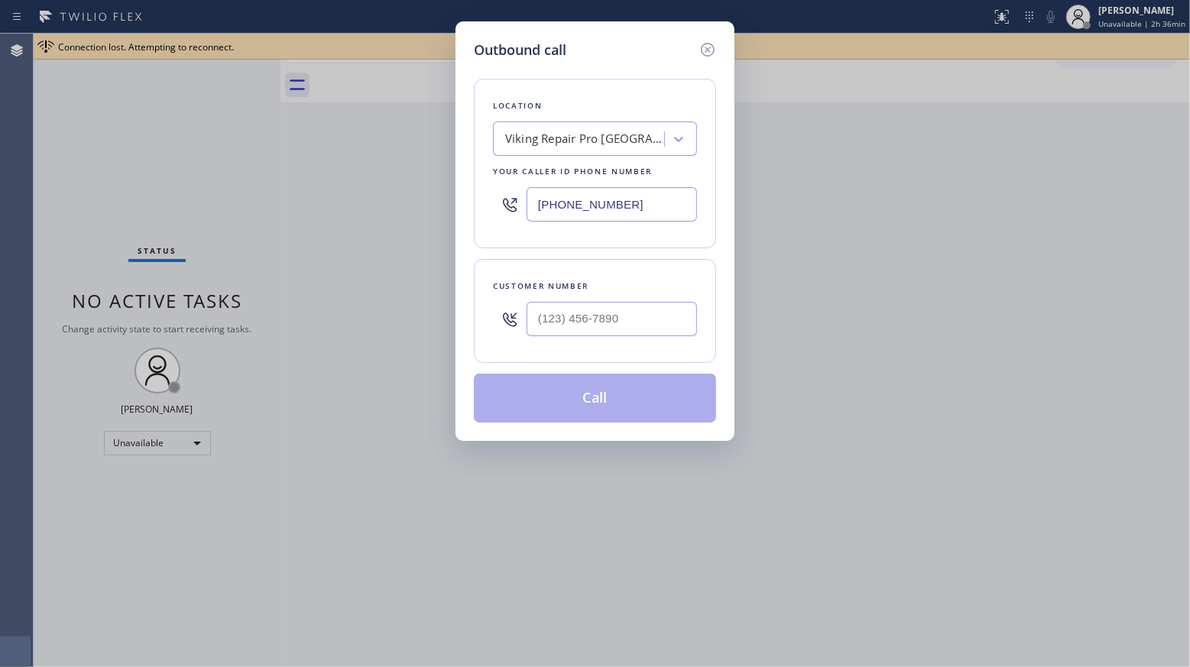
drag, startPoint x: 654, startPoint y: 213, endPoint x: 521, endPoint y: 202, distance: 133.4
click at [526, 206] on div "[PHONE_NUMBER]" at bounding box center [595, 205] width 204 height 50
paste input "714) 278-3771"
type input "[PHONE_NUMBER]"
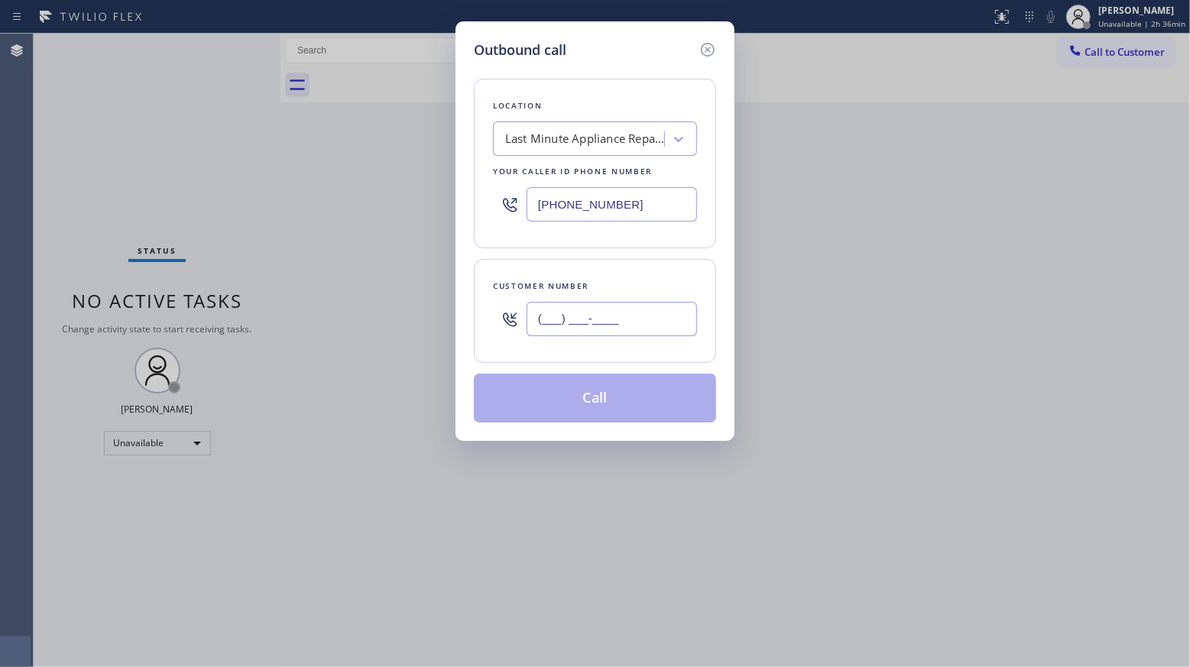
paste input "714) 210-1371"
drag, startPoint x: 622, startPoint y: 312, endPoint x: 644, endPoint y: 312, distance: 22.2
click at [623, 312] on input "[PHONE_NUMBER]" at bounding box center [611, 319] width 170 height 34
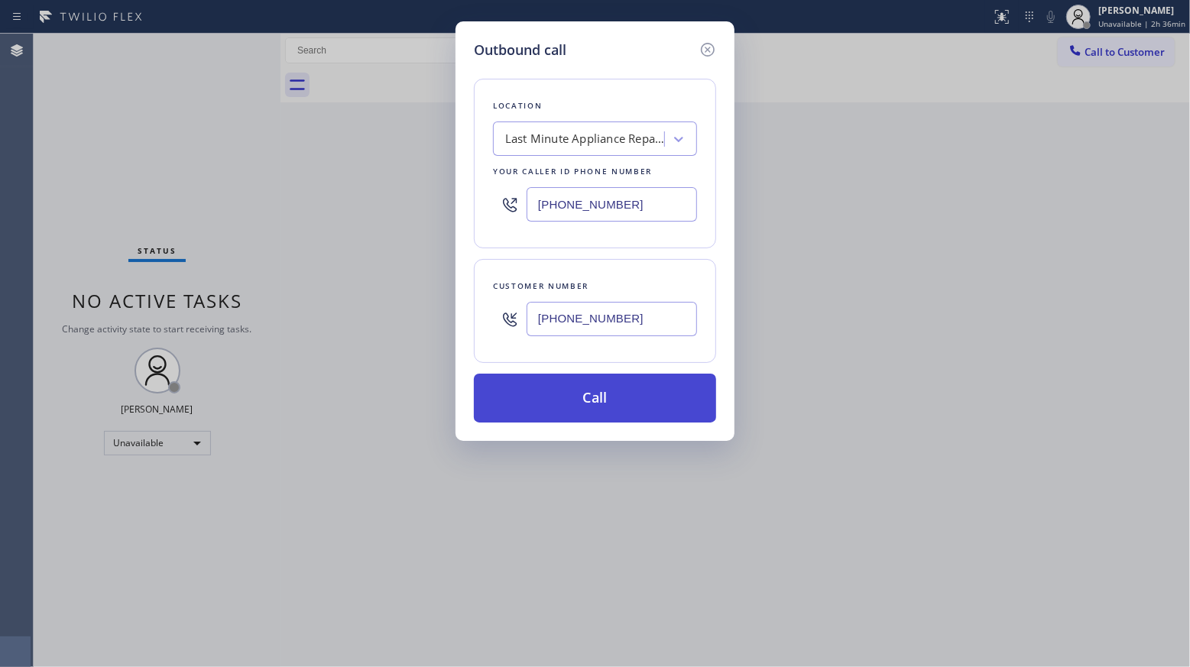
type input "[PHONE_NUMBER]"
click at [594, 397] on button "Call" at bounding box center [595, 398] width 242 height 49
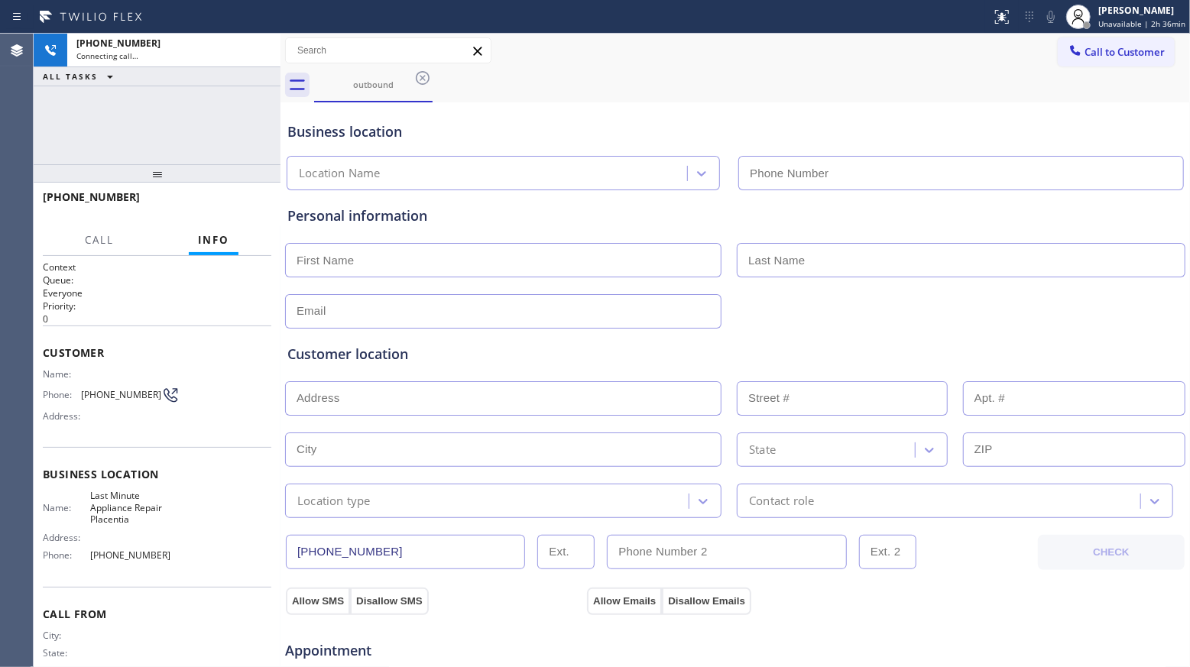
type input "[PHONE_NUMBER]"
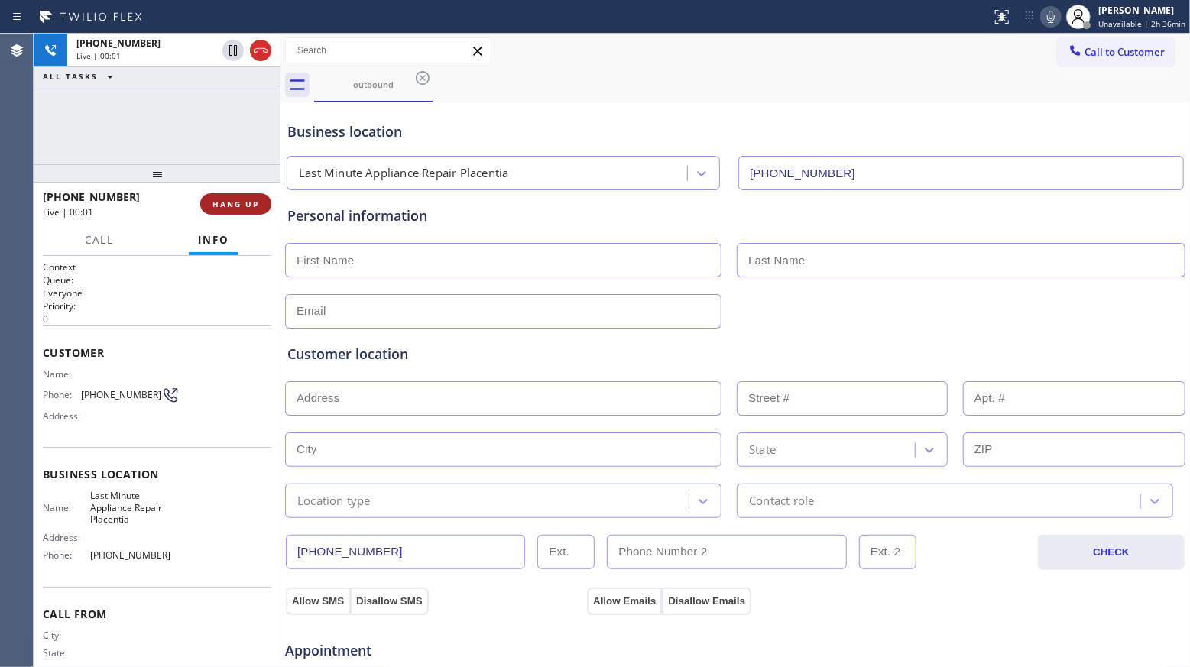
click at [241, 208] on span "HANG UP" at bounding box center [235, 204] width 47 height 11
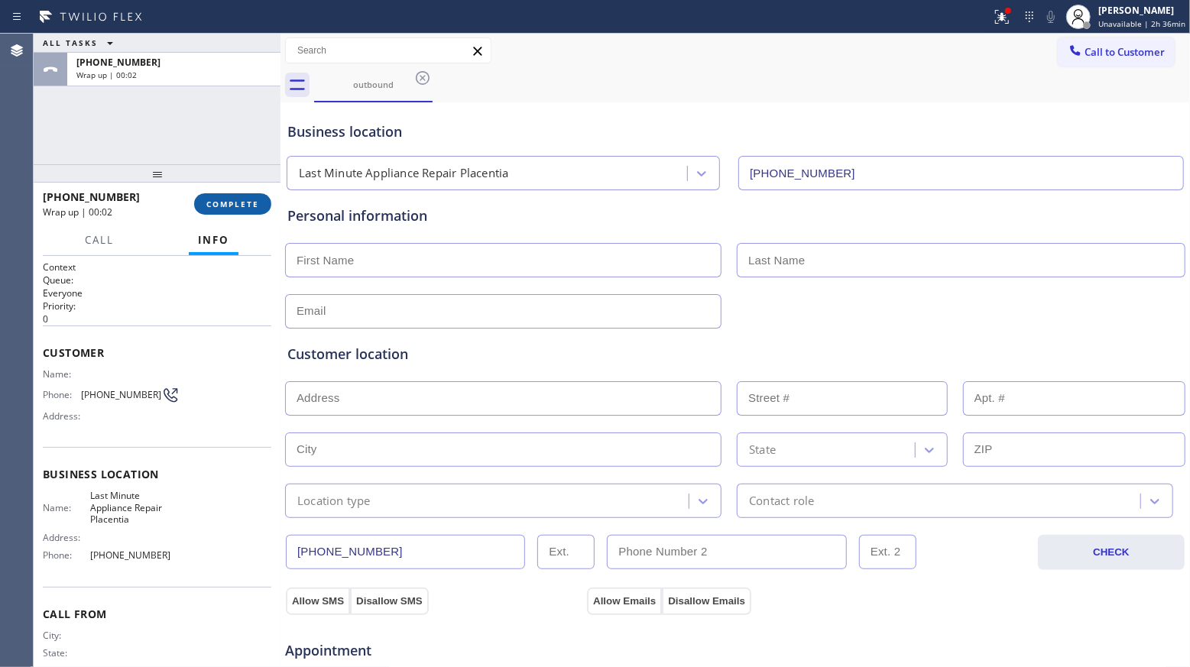
click at [234, 209] on button "COMPLETE" at bounding box center [232, 203] width 77 height 21
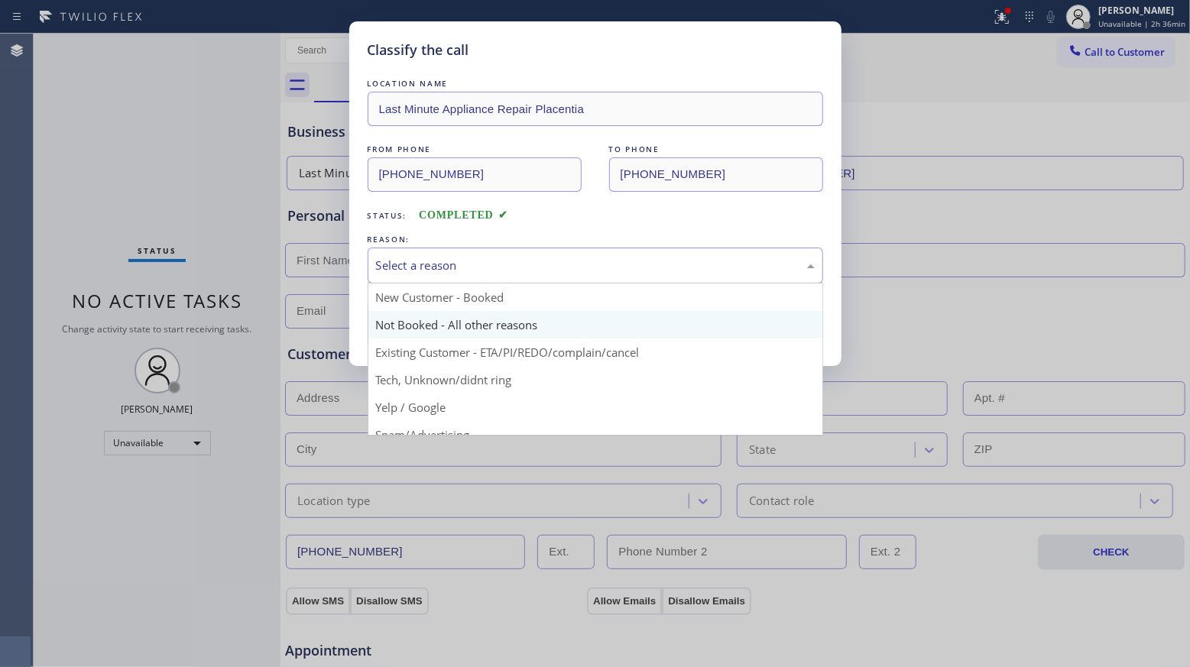
drag, startPoint x: 448, startPoint y: 266, endPoint x: 444, endPoint y: 327, distance: 61.3
click at [448, 267] on div "Select a reason" at bounding box center [595, 266] width 439 height 18
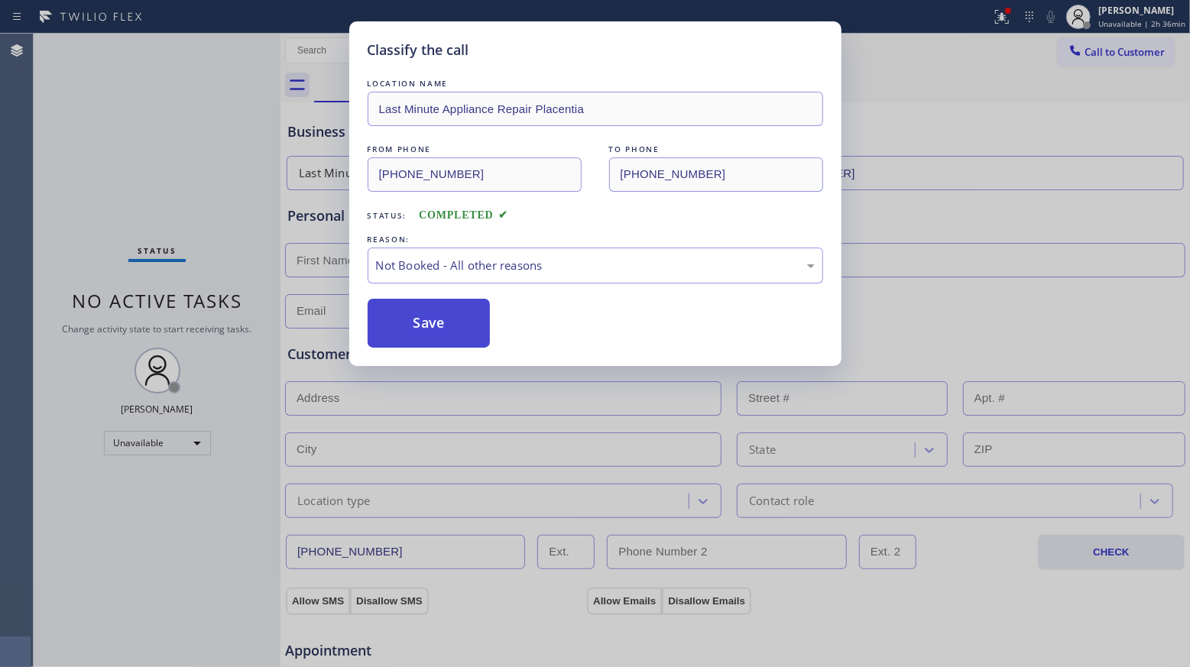
click at [431, 319] on button "Save" at bounding box center [428, 323] width 123 height 49
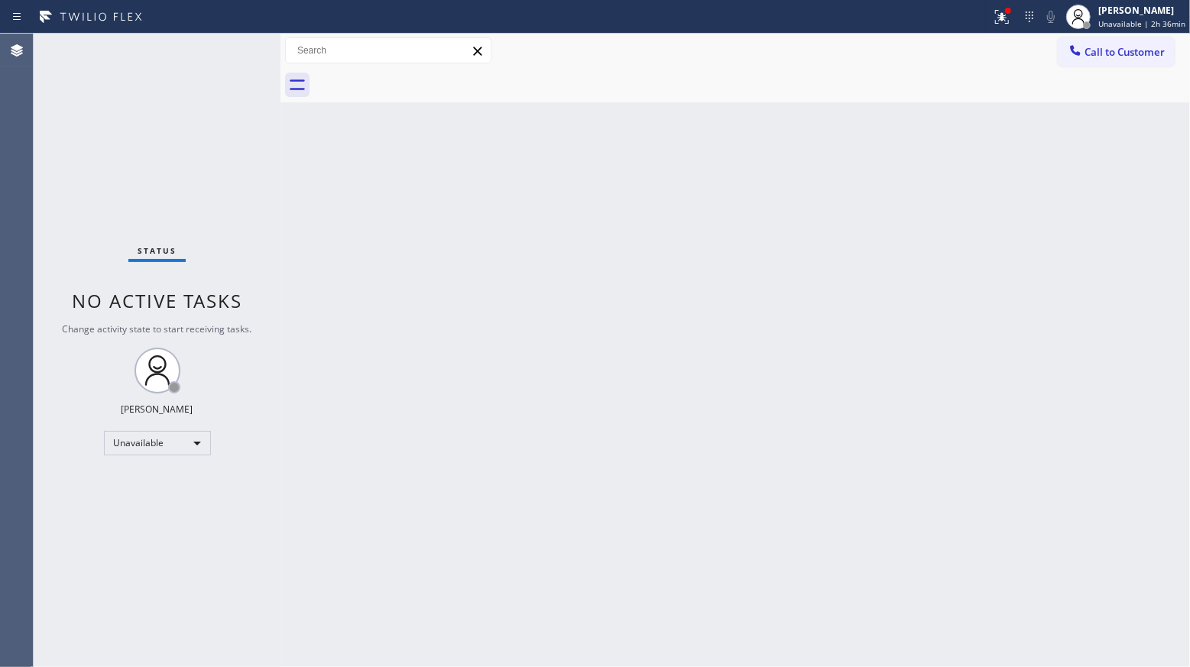
drag, startPoint x: 976, startPoint y: 167, endPoint x: 1009, endPoint y: 125, distance: 53.3
click at [978, 166] on div "Back to Dashboard Change Sender ID Customers Technicians Select a contact Outbo…" at bounding box center [734, 350] width 909 height 633
click at [1083, 51] on div at bounding box center [1075, 52] width 18 height 18
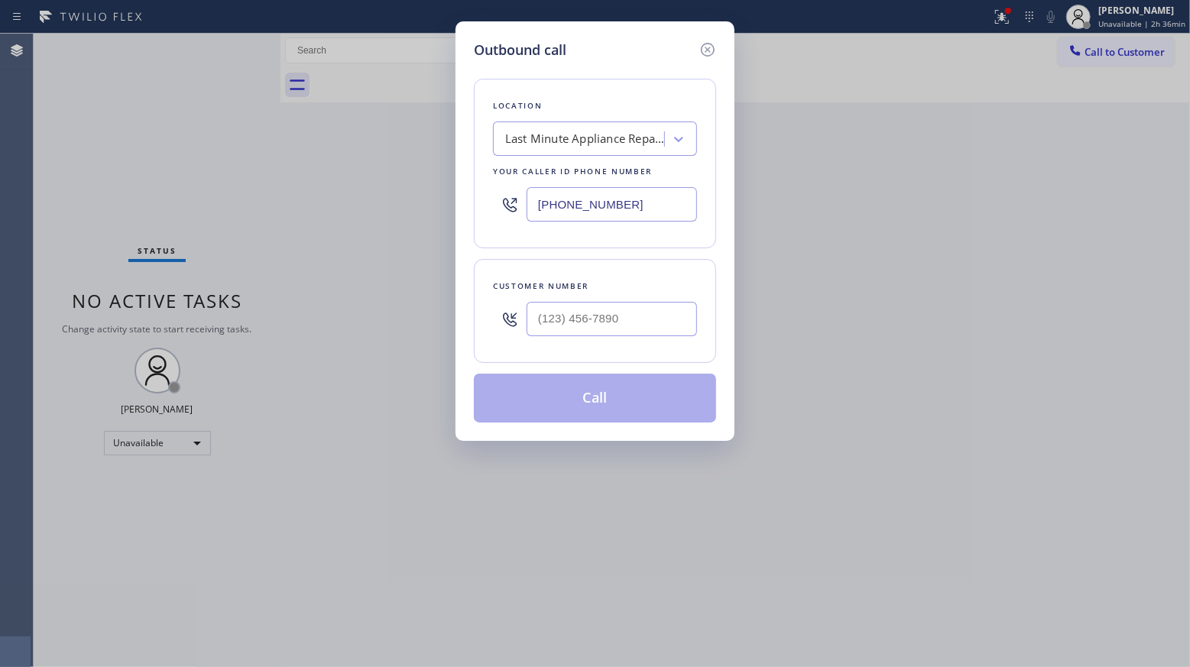
drag, startPoint x: 616, startPoint y: 212, endPoint x: 515, endPoint y: 191, distance: 103.1
click at [475, 189] on div "Location Last Minute Appliance Repair Placentia Your caller id phone number [PH…" at bounding box center [595, 164] width 242 height 170
paste input "949) 468-314"
type input "[PHONE_NUMBER]"
drag, startPoint x: 655, startPoint y: 303, endPoint x: 704, endPoint y: 286, distance: 51.2
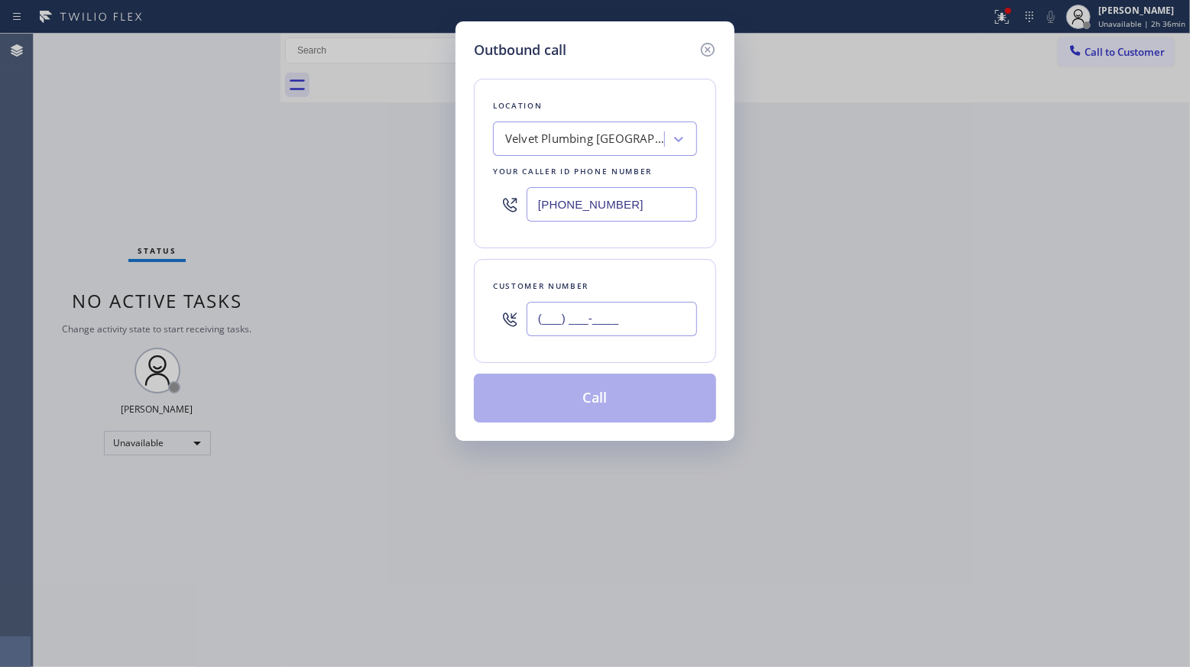
click at [655, 304] on input "(___) ___-____" at bounding box center [611, 319] width 170 height 34
paste input "619) 209-4813"
type input "[PHONE_NUMBER]"
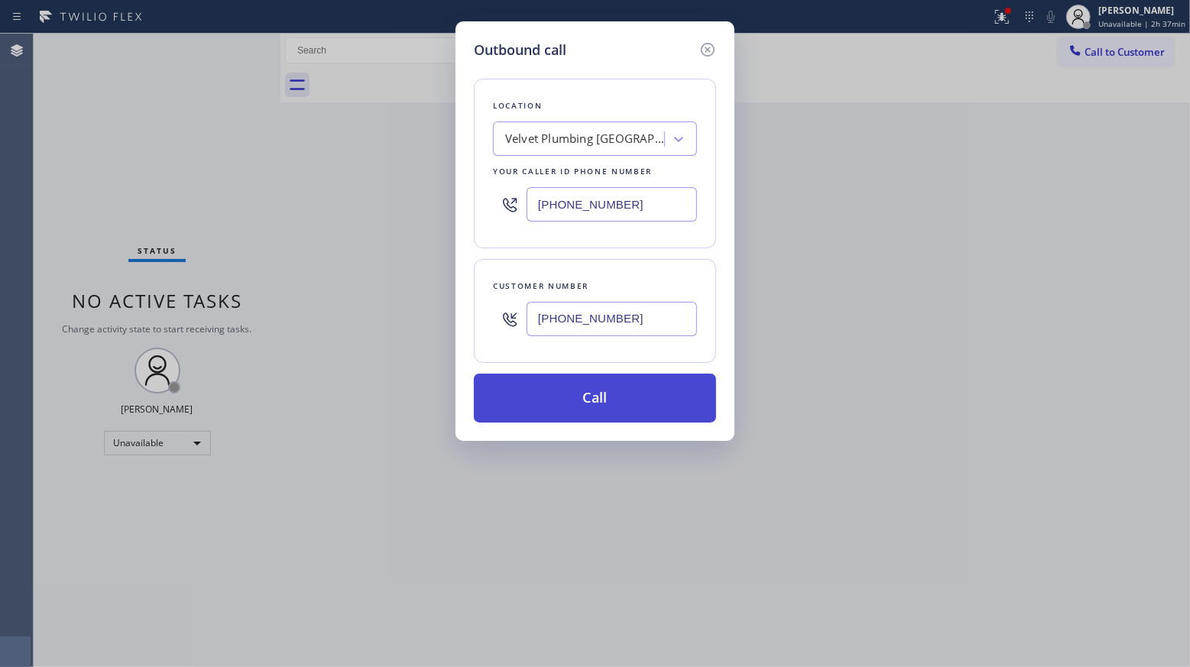
click at [592, 402] on button "Call" at bounding box center [595, 398] width 242 height 49
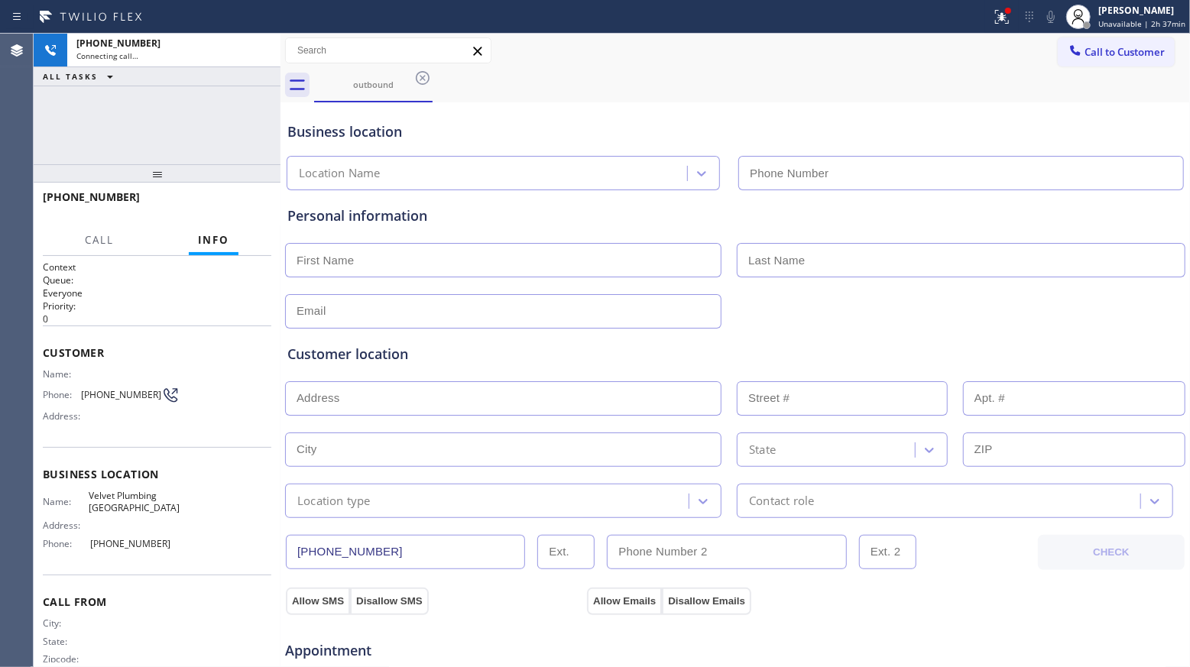
type input "[PHONE_NUMBER]"
click at [830, 112] on div "Business location Velvet Plumbing [GEOGRAPHIC_DATA] [PHONE_NUMBER]" at bounding box center [734, 148] width 901 height 84
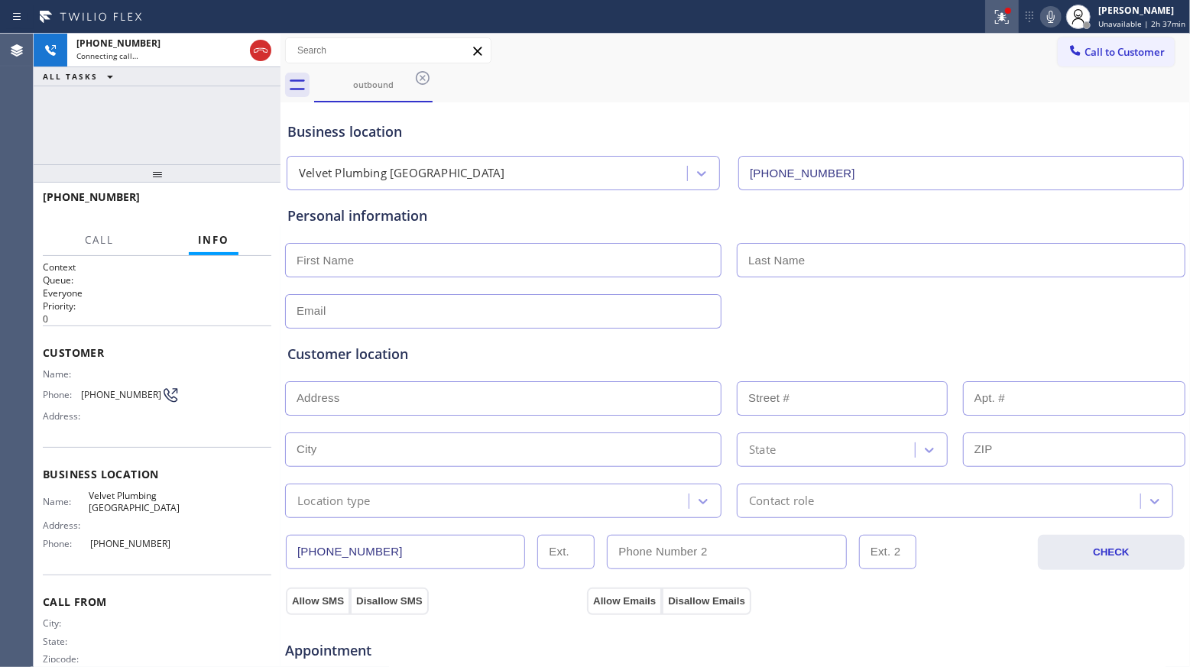
click at [992, 15] on div at bounding box center [1002, 17] width 34 height 18
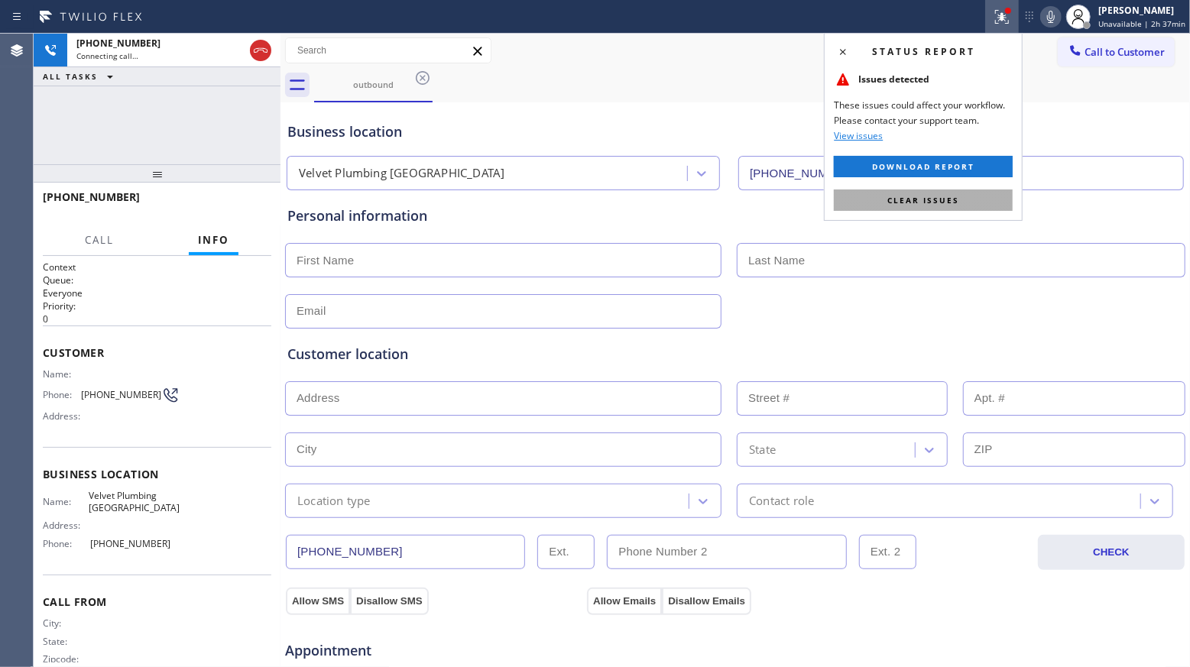
drag, startPoint x: 922, startPoint y: 187, endPoint x: 911, endPoint y: 193, distance: 12.0
click at [921, 187] on div "Status report Issues detected These issues could affect your workflow. Please c…" at bounding box center [923, 127] width 199 height 188
drag, startPoint x: 911, startPoint y: 193, endPoint x: 833, endPoint y: 166, distance: 83.1
click at [911, 193] on button "Clear issues" at bounding box center [922, 199] width 179 height 21
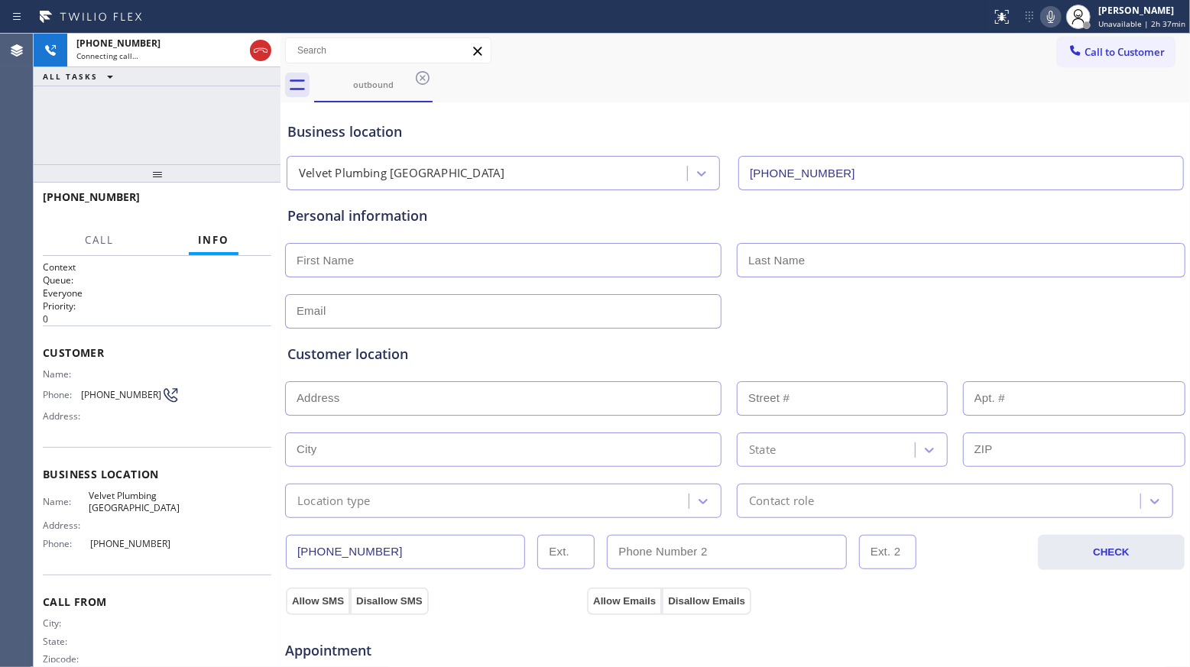
click at [802, 152] on div "Velvet Plumbing [GEOGRAPHIC_DATA] [PHONE_NUMBER]" at bounding box center [734, 170] width 903 height 40
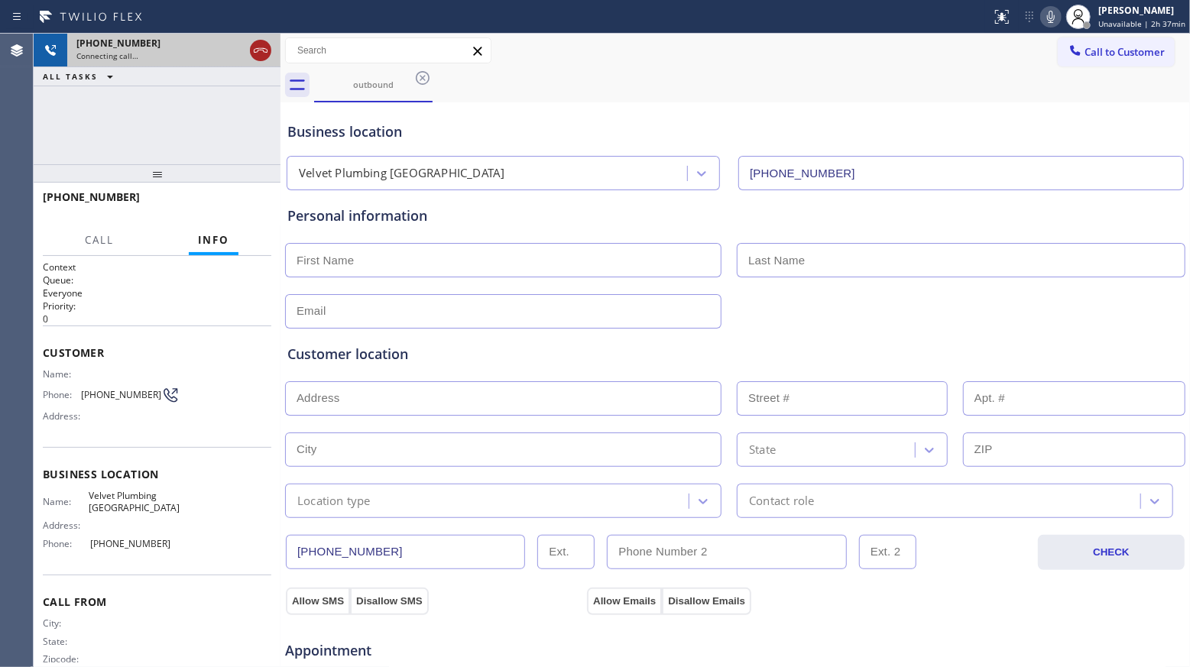
click at [263, 44] on icon at bounding box center [260, 50] width 18 height 18
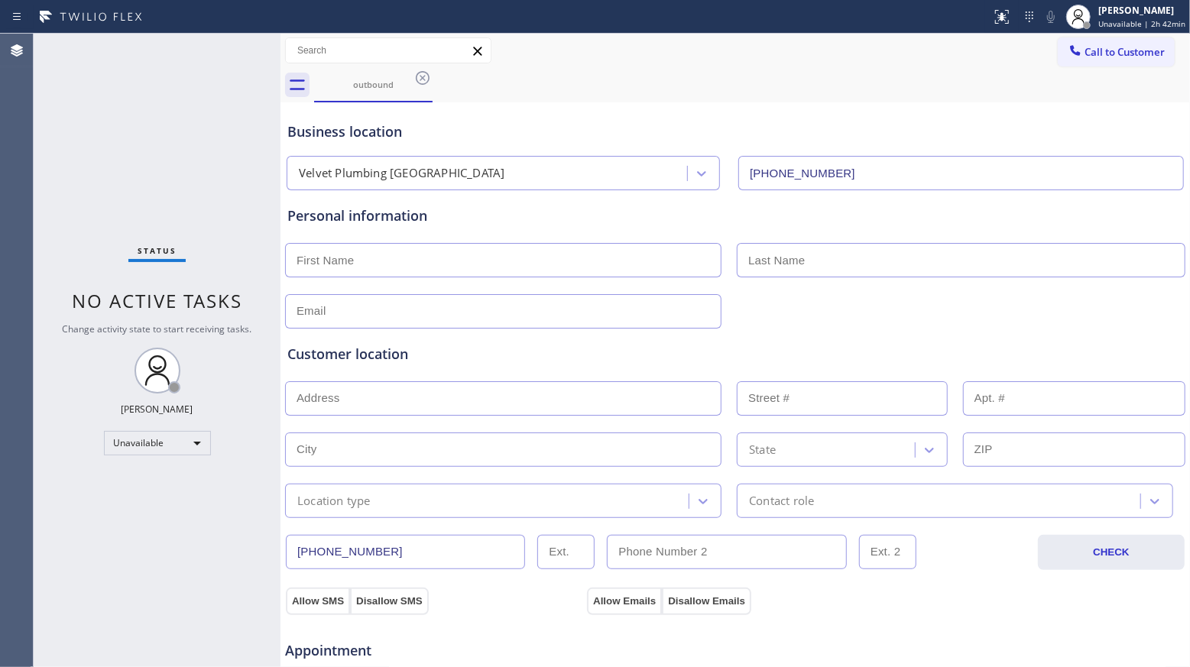
drag, startPoint x: 426, startPoint y: 79, endPoint x: 411, endPoint y: 79, distance: 14.5
click at [426, 79] on icon at bounding box center [422, 78] width 18 height 18
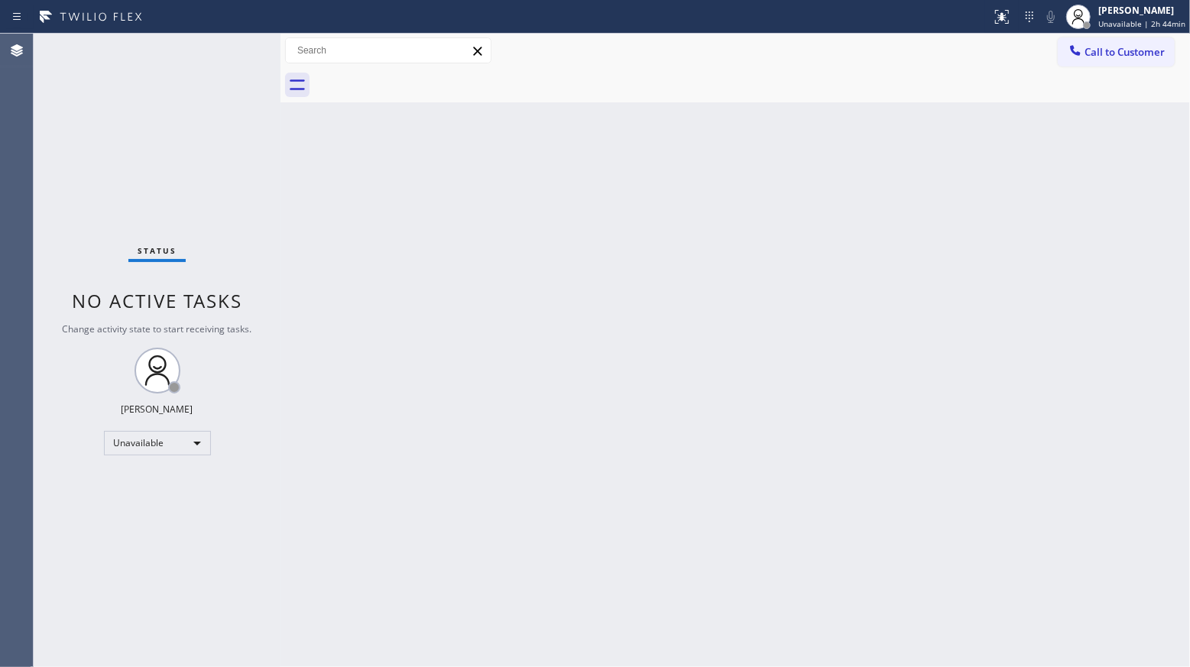
click at [1125, 62] on button "Call to Customer" at bounding box center [1115, 51] width 117 height 29
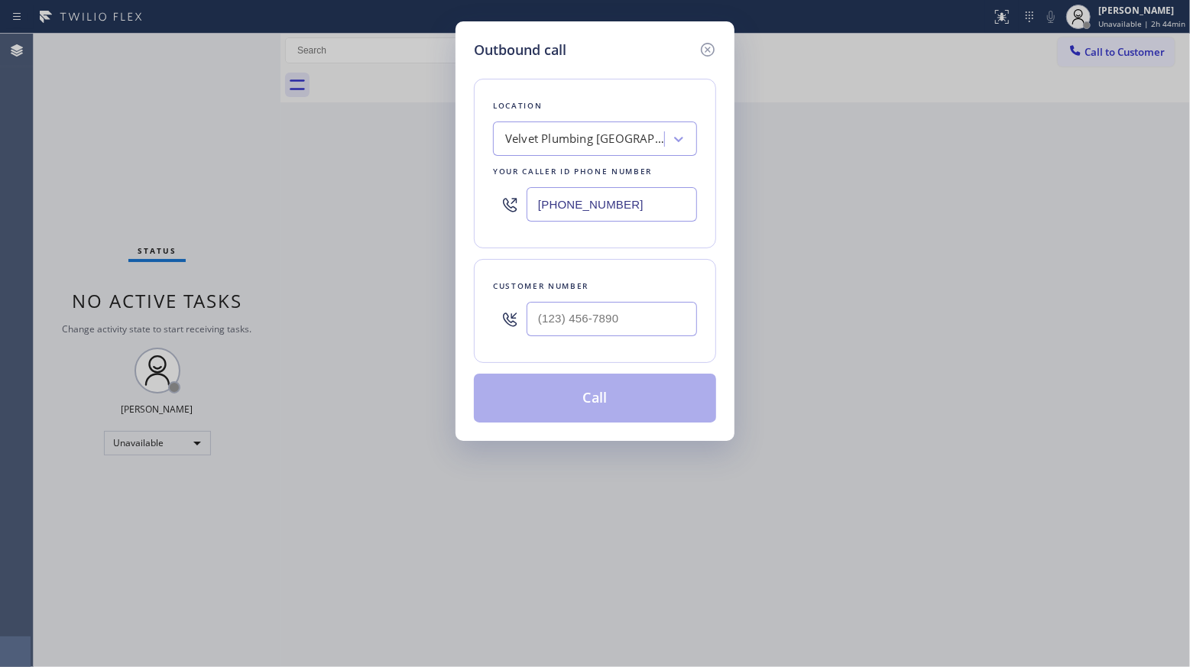
drag, startPoint x: 633, startPoint y: 212, endPoint x: 498, endPoint y: 208, distance: 135.3
click at [507, 212] on div "[PHONE_NUMBER]" at bounding box center [595, 205] width 204 height 50
paste input "215) 608-3565"
type input "[PHONE_NUMBER]"
click at [642, 310] on input "(___) ___-____" at bounding box center [611, 319] width 170 height 34
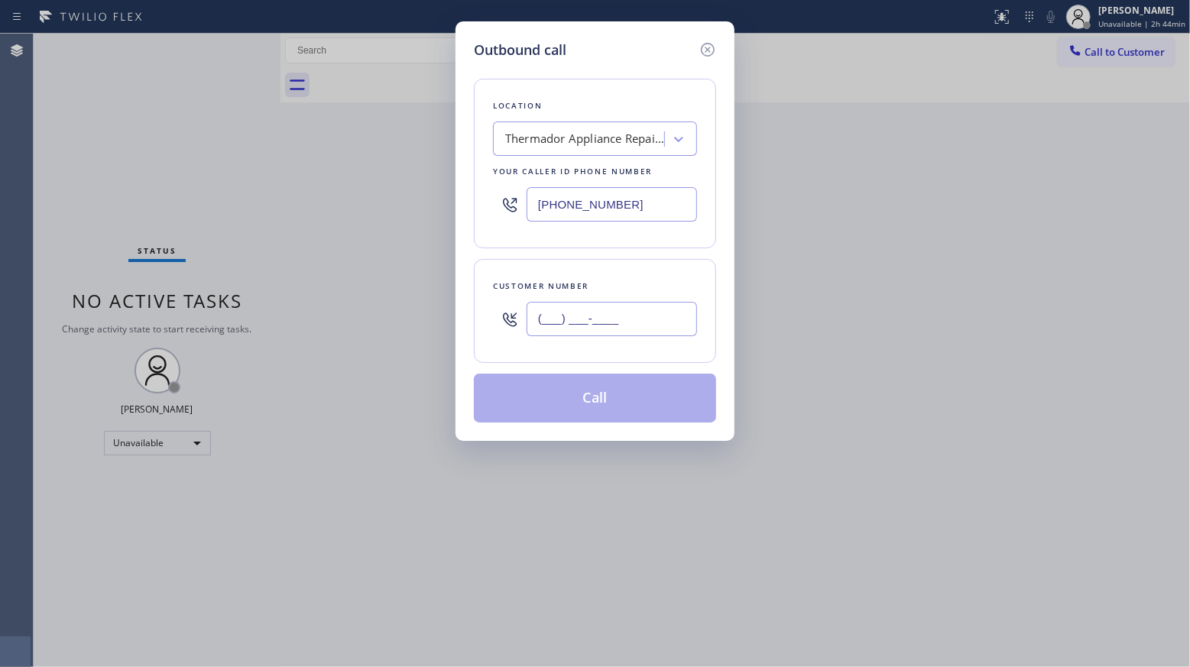
paste input "215) 530-9543"
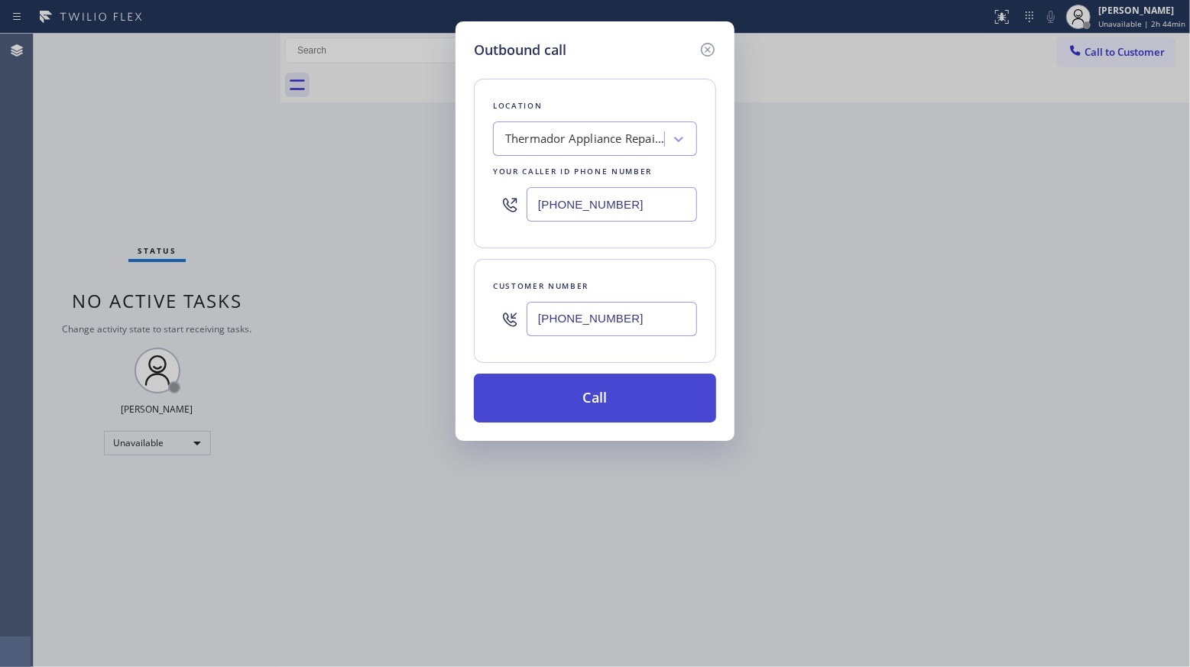
type input "[PHONE_NUMBER]"
click at [610, 390] on button "Call" at bounding box center [595, 398] width 242 height 49
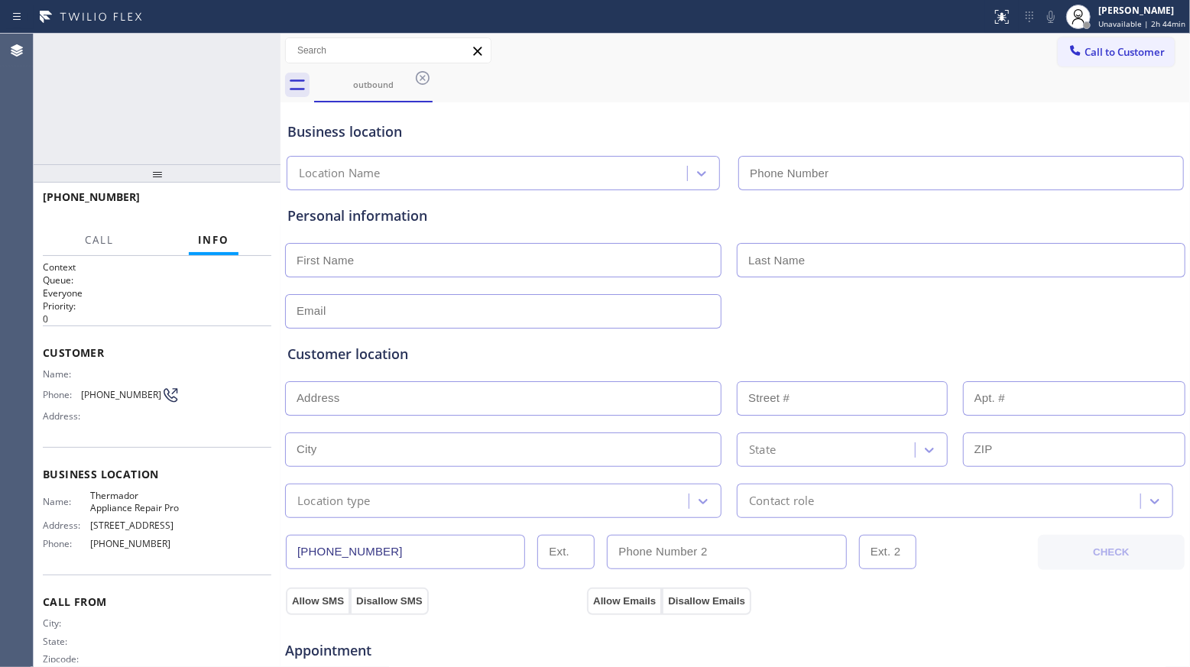
type input "[PHONE_NUMBER]"
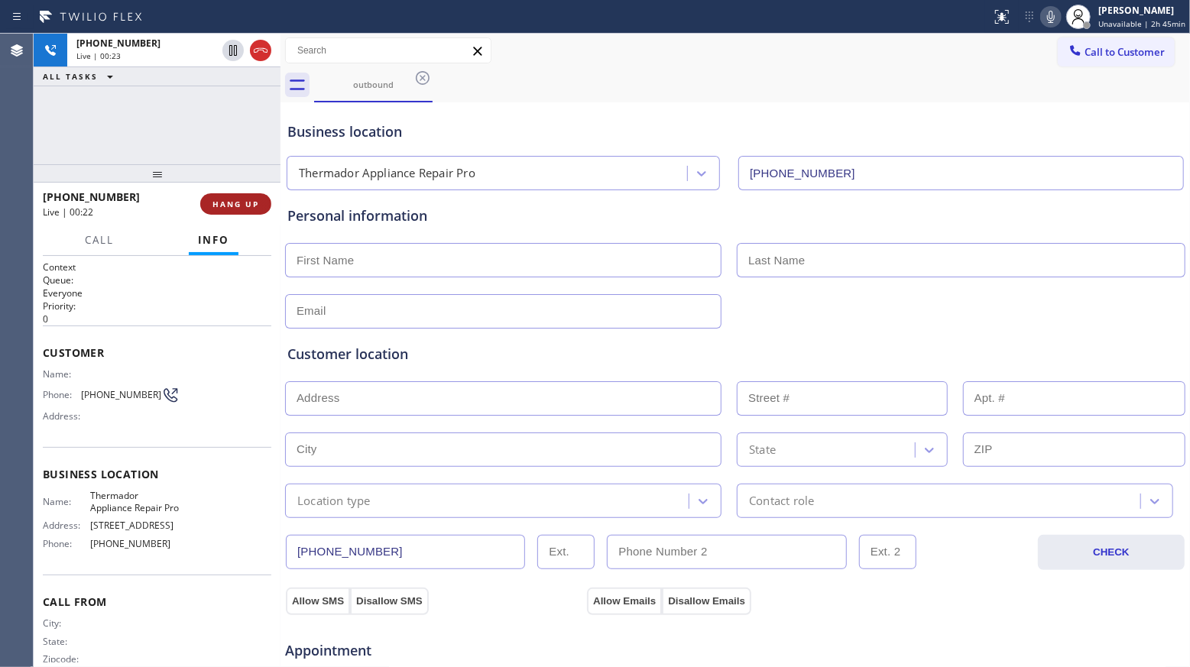
click at [225, 199] on span "HANG UP" at bounding box center [235, 204] width 47 height 11
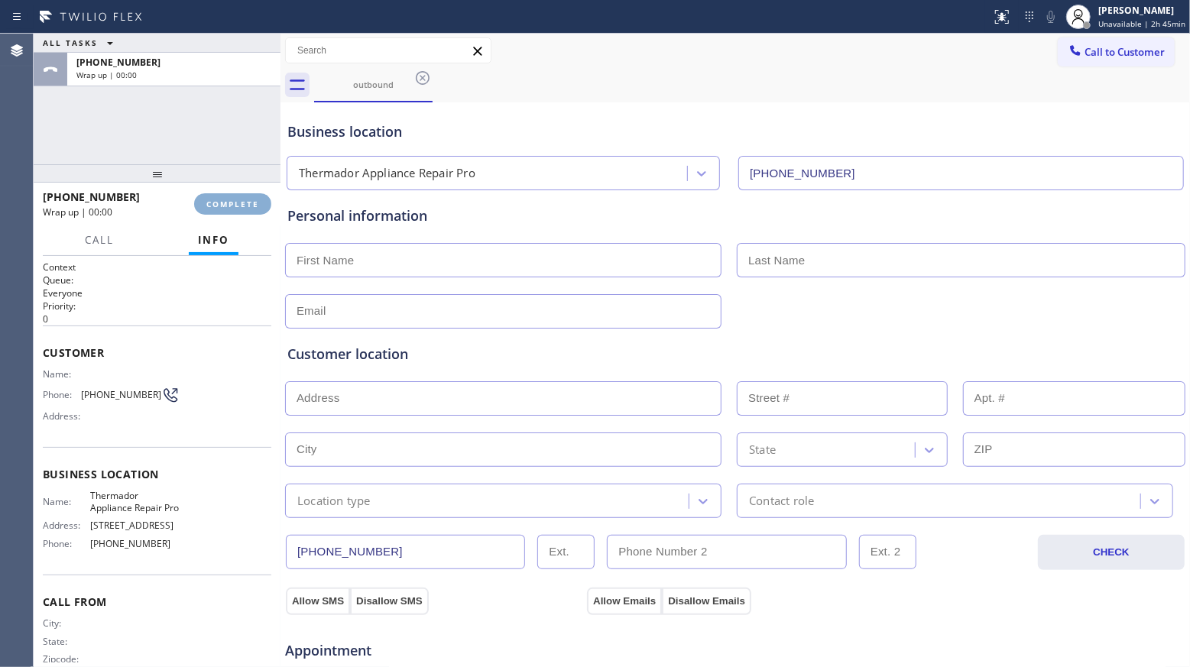
click at [226, 199] on span "COMPLETE" at bounding box center [232, 204] width 53 height 11
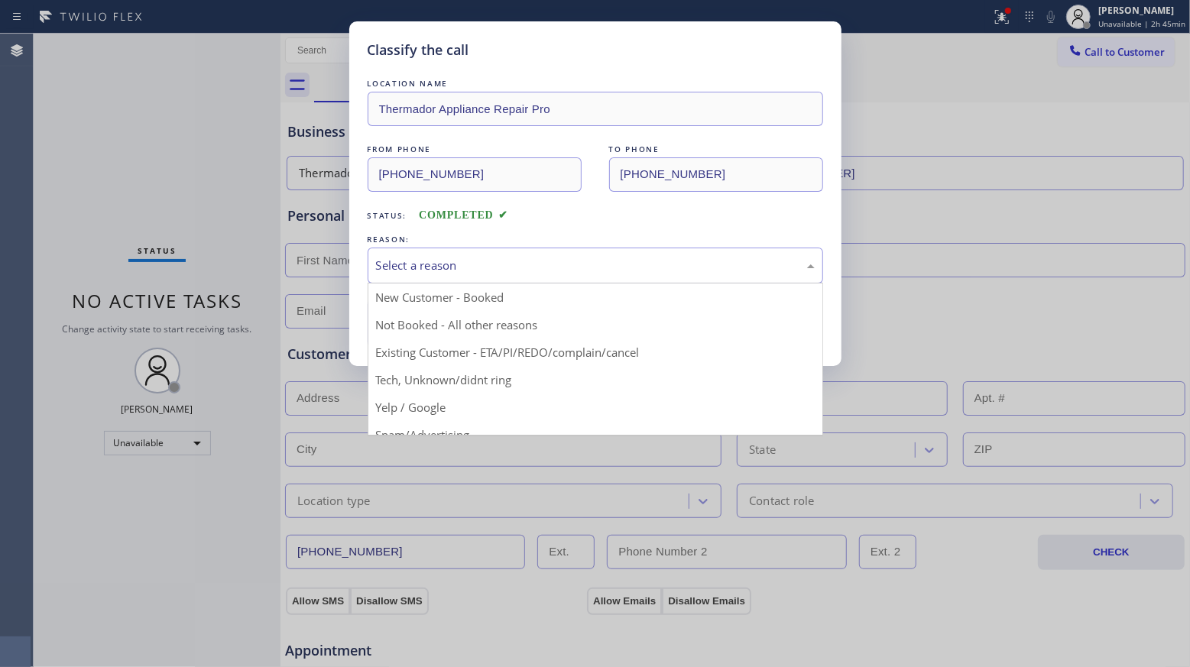
click at [441, 271] on div "Select a reason" at bounding box center [595, 266] width 439 height 18
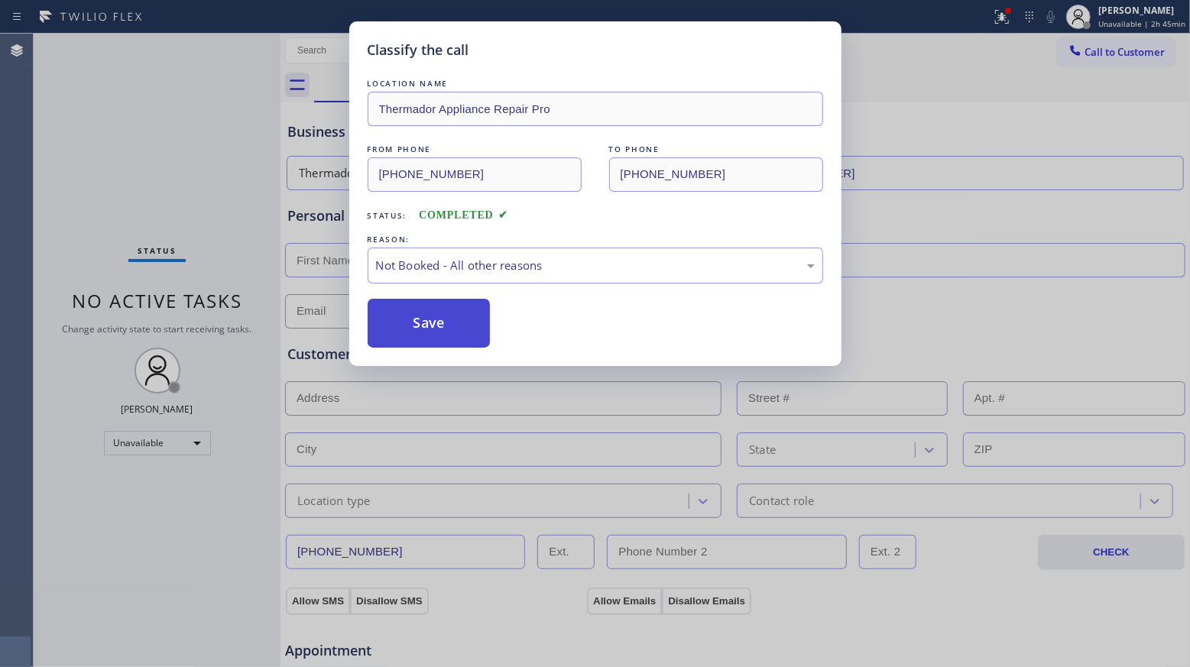
click at [429, 323] on button "Save" at bounding box center [428, 323] width 123 height 49
click at [429, 322] on button "Save" at bounding box center [428, 323] width 123 height 49
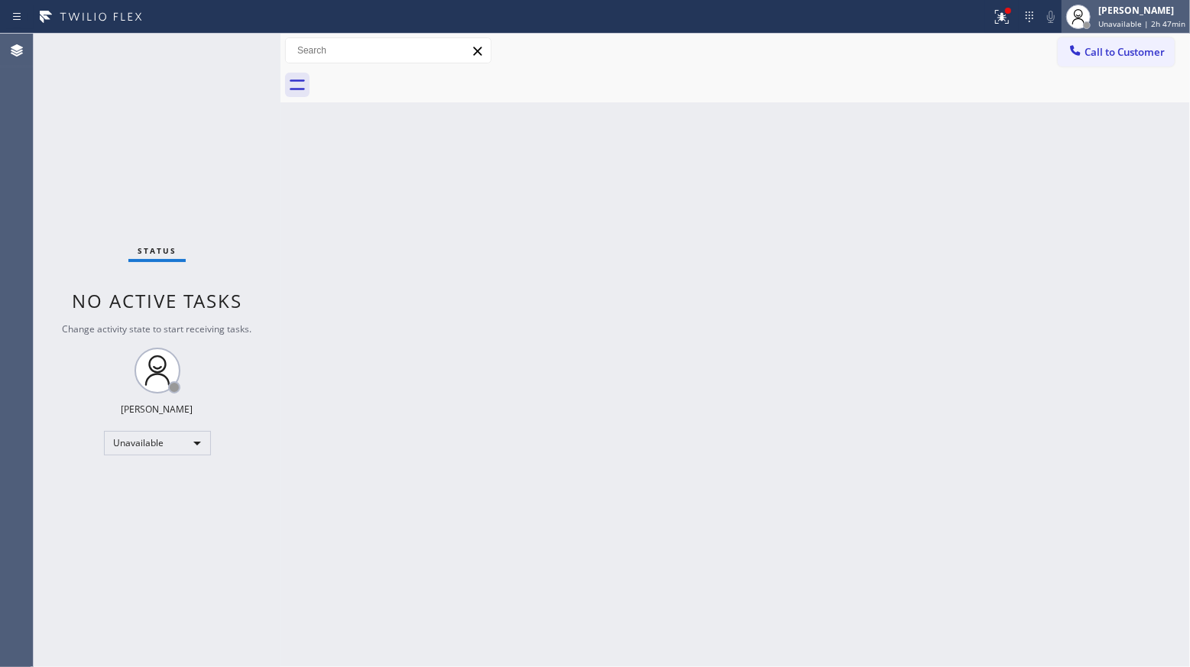
click at [1095, 19] on div at bounding box center [1078, 17] width 34 height 34
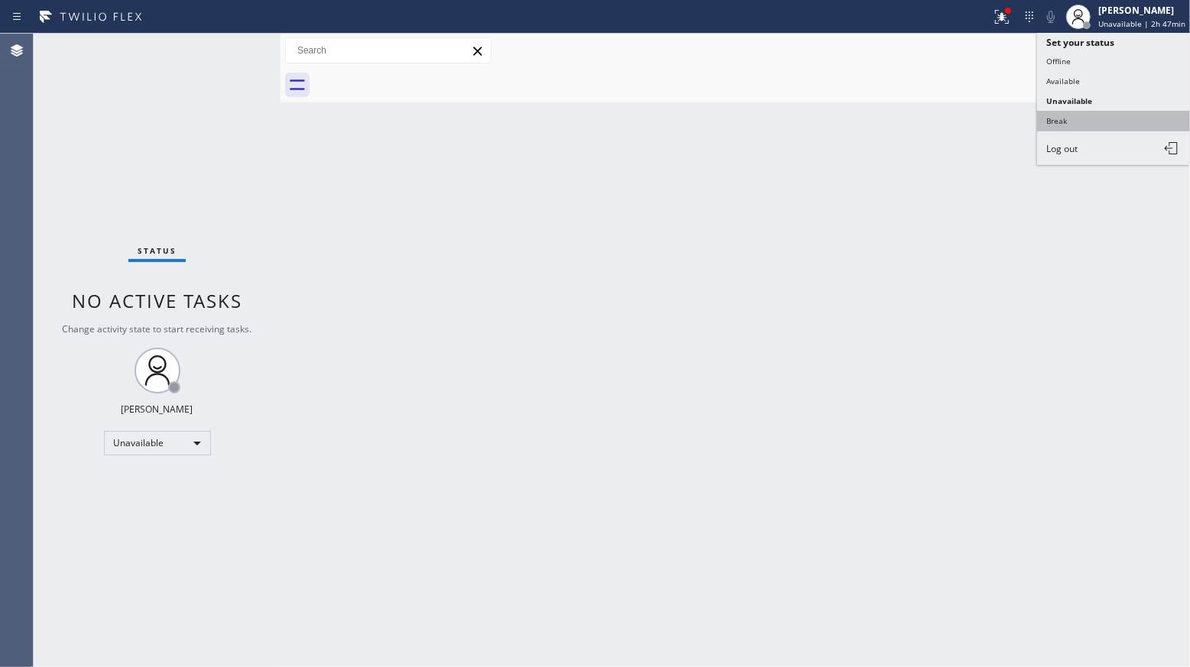
click at [1081, 118] on button "Break" at bounding box center [1113, 121] width 153 height 20
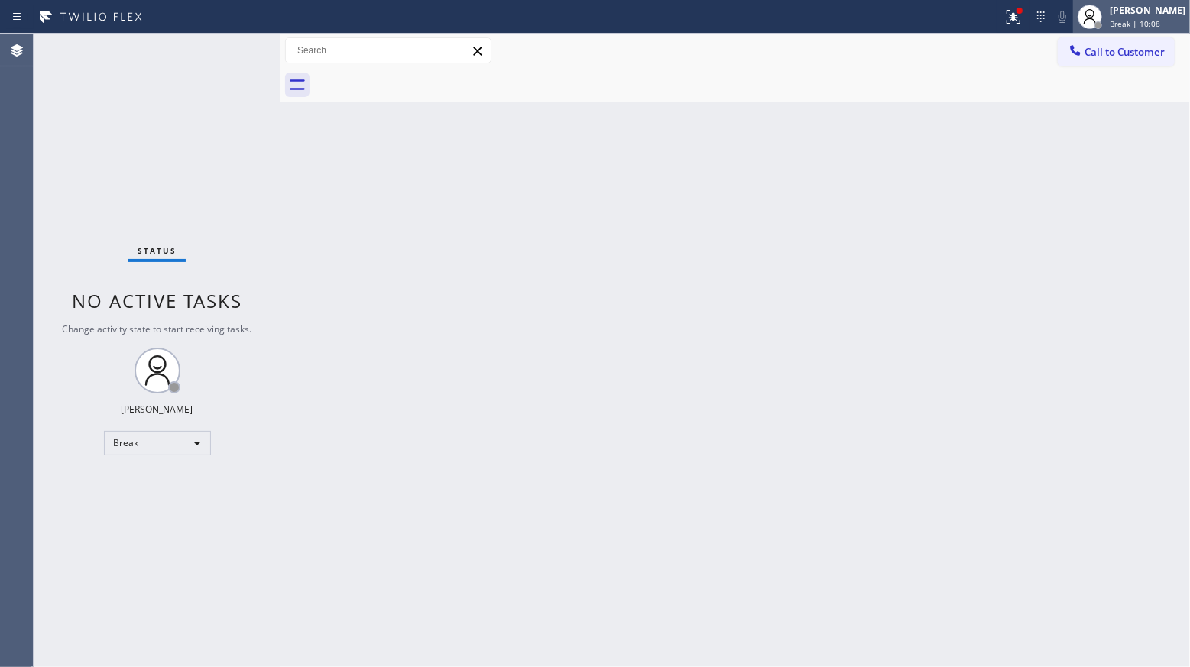
click at [1112, 26] on span "Break | 10:08" at bounding box center [1134, 23] width 50 height 11
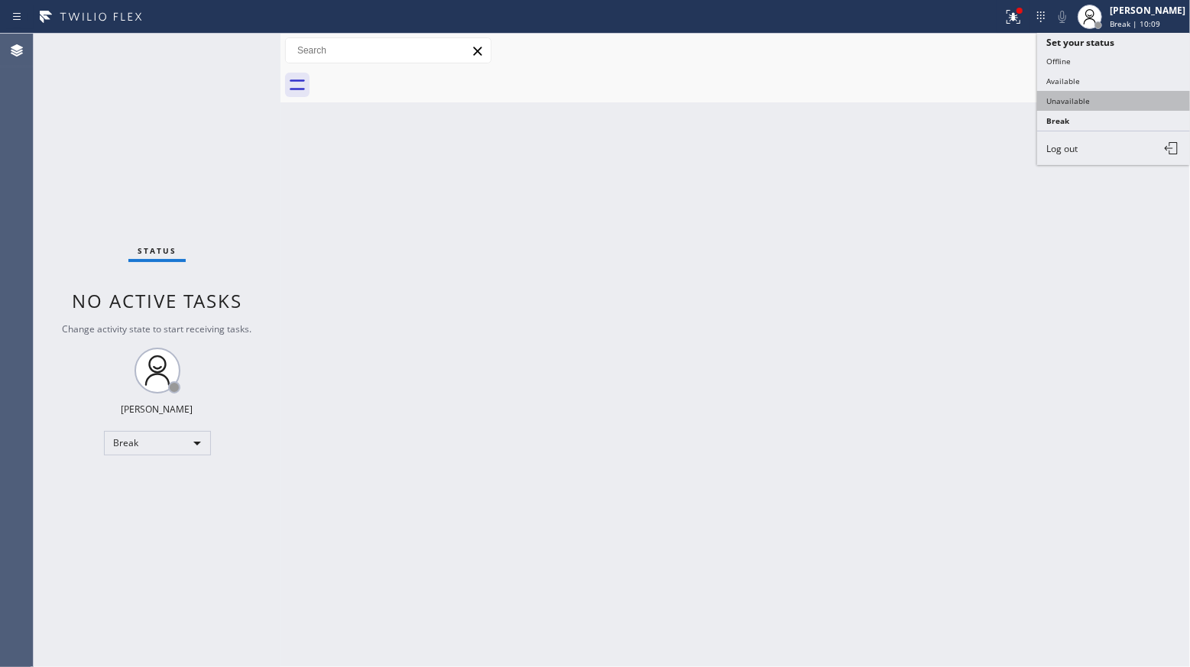
click at [1070, 101] on button "Unavailable" at bounding box center [1113, 101] width 153 height 20
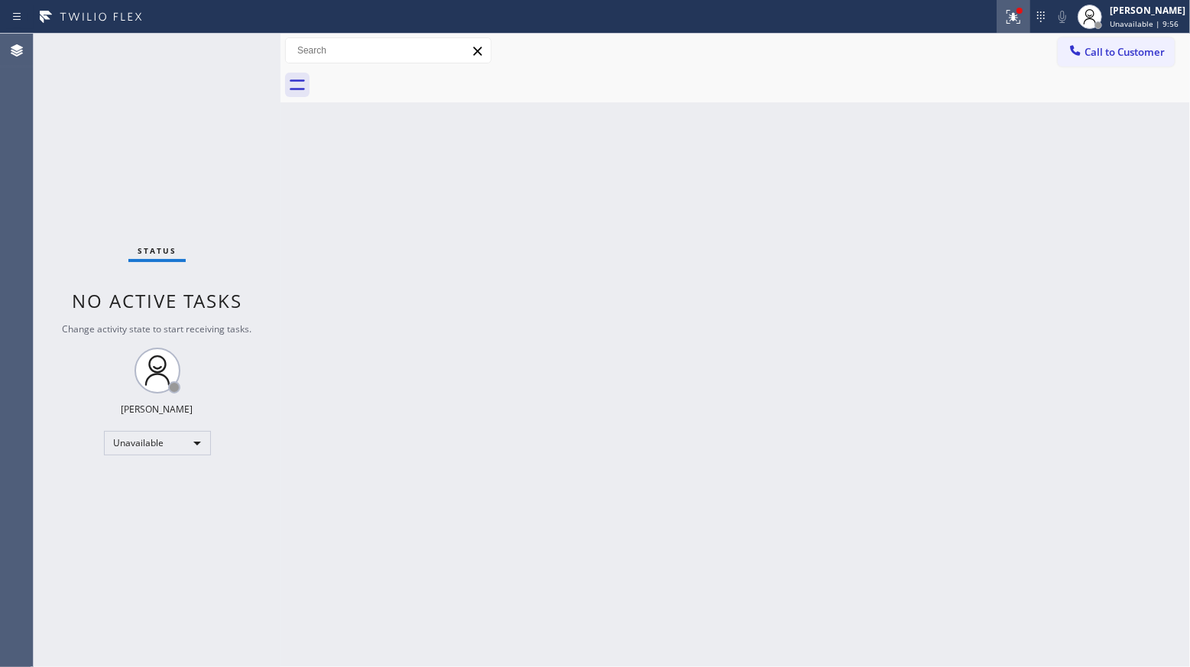
click at [1020, 16] on icon at bounding box center [1013, 17] width 18 height 18
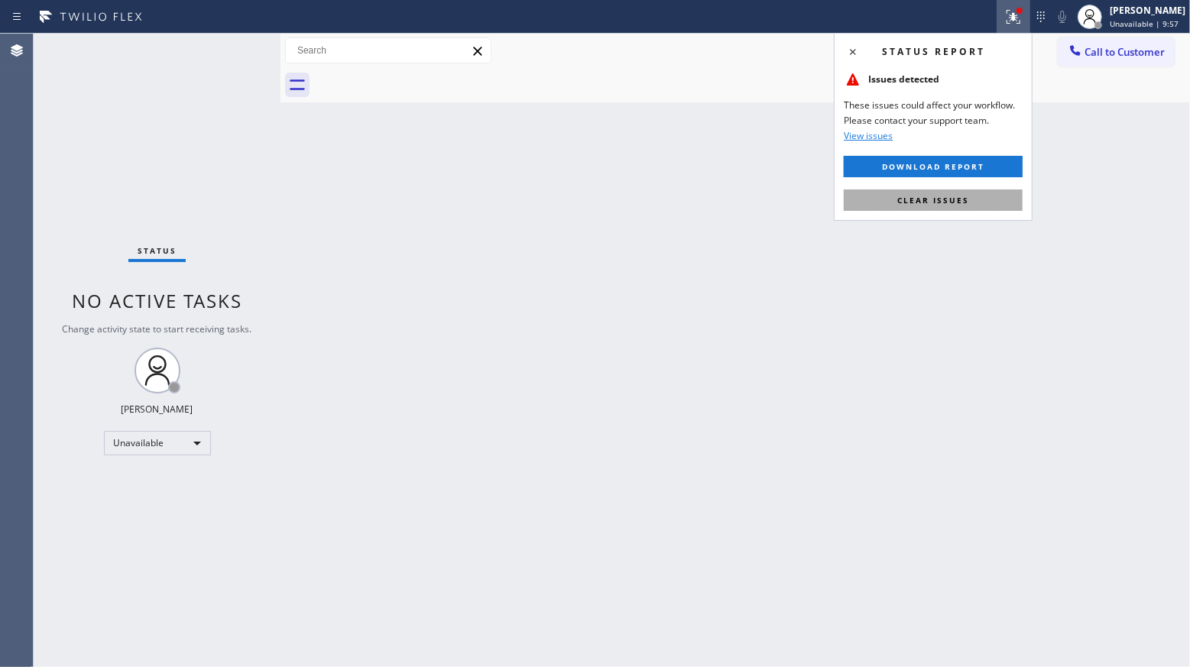
click at [975, 194] on button "Clear issues" at bounding box center [932, 199] width 179 height 21
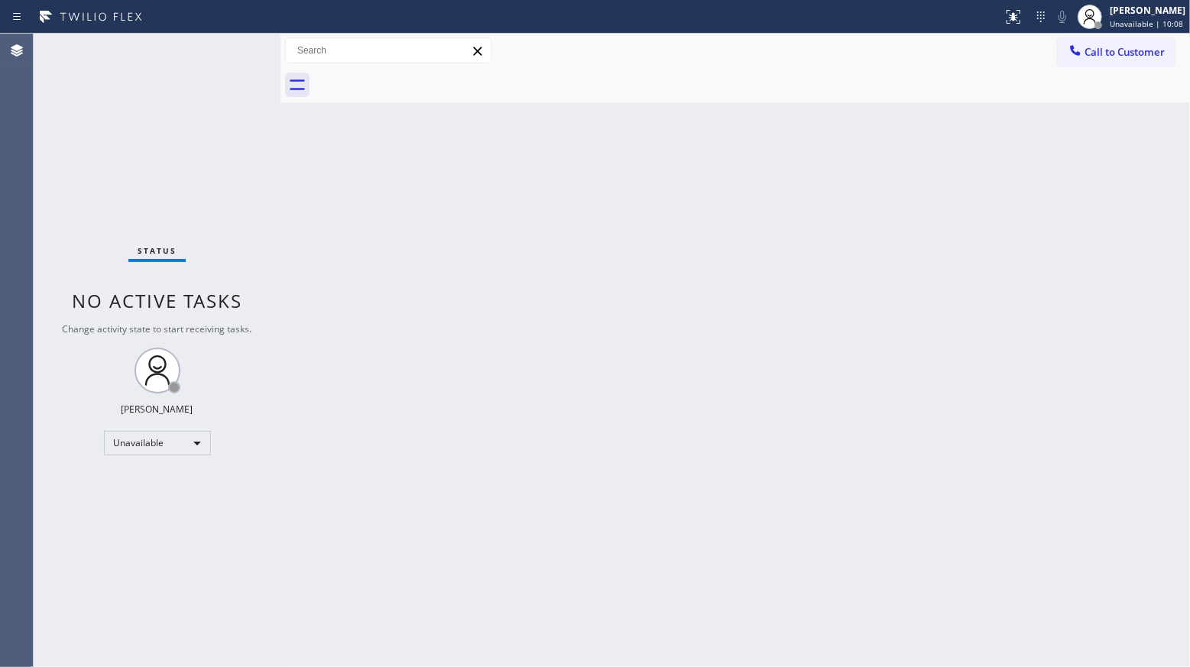
click at [843, 179] on div "Back to Dashboard Change Sender ID Customers Technicians Select a contact Outbo…" at bounding box center [734, 350] width 909 height 633
drag, startPoint x: 955, startPoint y: 202, endPoint x: 1018, endPoint y: 86, distance: 131.3
click at [956, 196] on div "Back to Dashboard Change Sender ID Customers Technicians Select a contact Outbo…" at bounding box center [734, 350] width 909 height 633
click at [1090, 56] on span "Call to Customer" at bounding box center [1124, 52] width 80 height 14
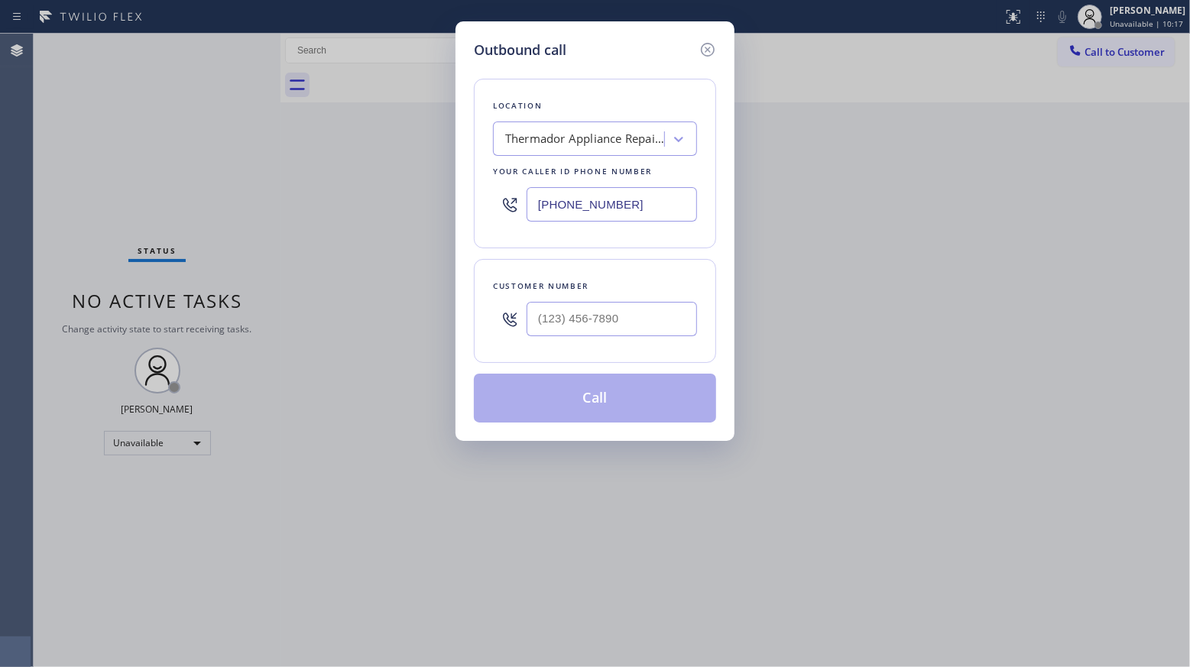
drag, startPoint x: 613, startPoint y: 203, endPoint x: 503, endPoint y: 202, distance: 110.0
click at [504, 202] on div "[PHONE_NUMBER]" at bounding box center [595, 205] width 204 height 50
paste input "805) 600-5518"
type input "[PHONE_NUMBER]"
click at [617, 329] on input "(___) ___-____" at bounding box center [611, 319] width 170 height 34
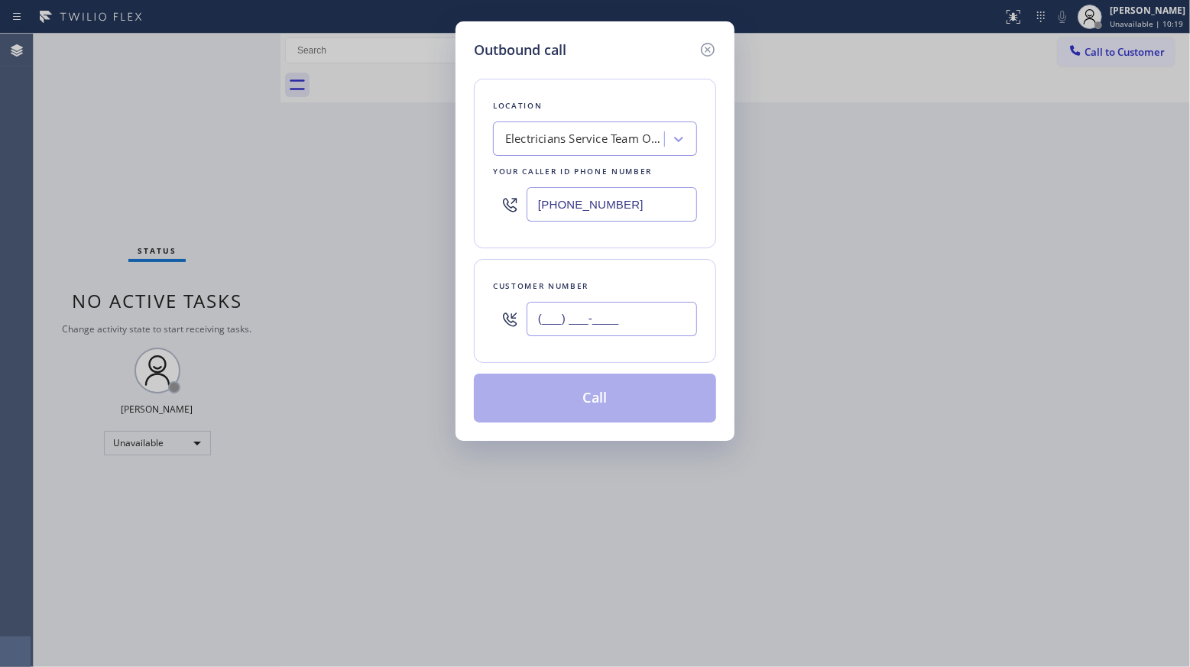
paste input "548) 870-5944"
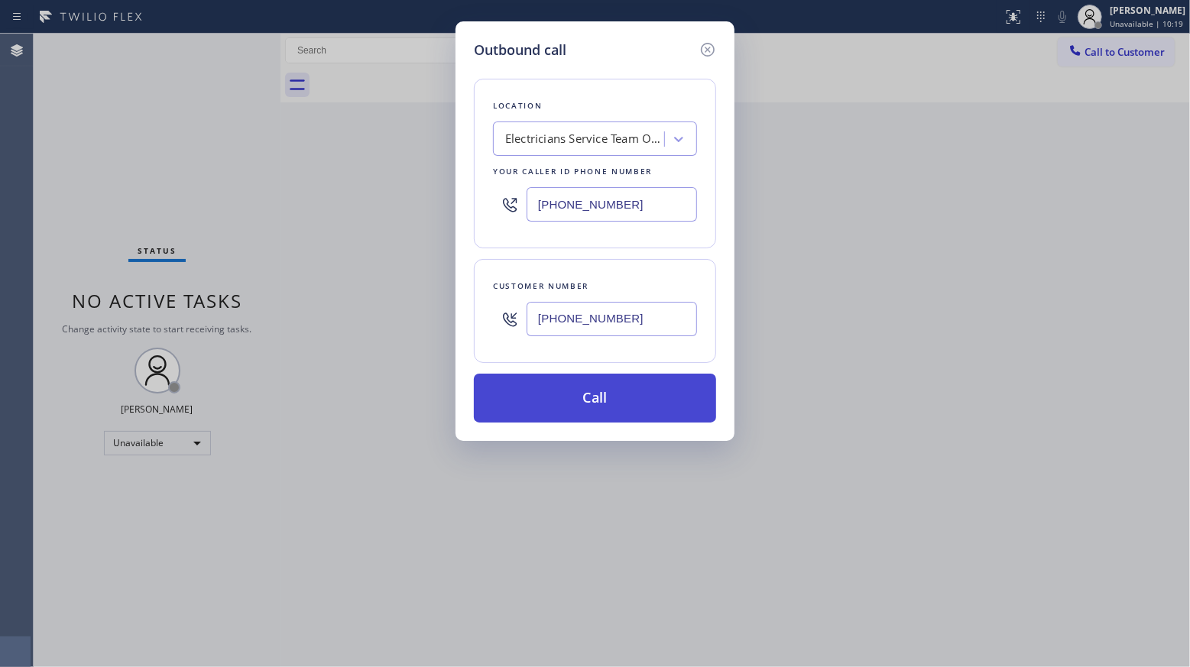
type input "[PHONE_NUMBER]"
click at [599, 410] on button "Call" at bounding box center [595, 398] width 242 height 49
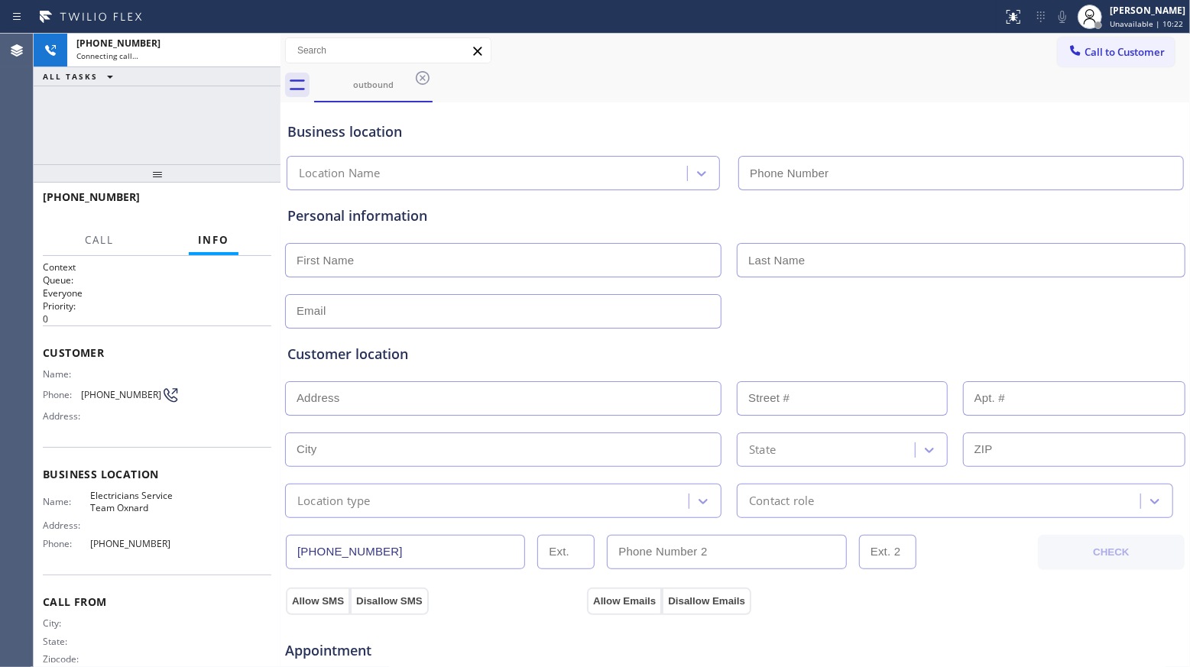
type input "[PHONE_NUMBER]"
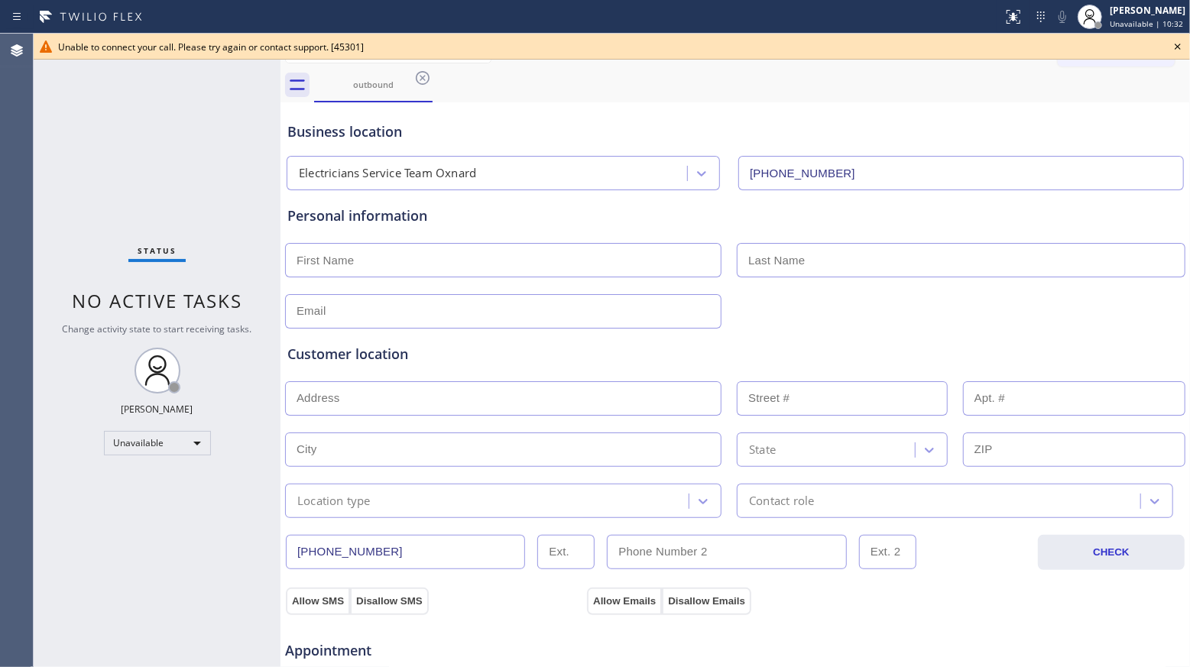
click at [798, 106] on div "Business location Electricians Service Team Oxnard [PHONE_NUMBER]" at bounding box center [734, 148] width 901 height 84
click at [1183, 48] on icon at bounding box center [1177, 46] width 18 height 18
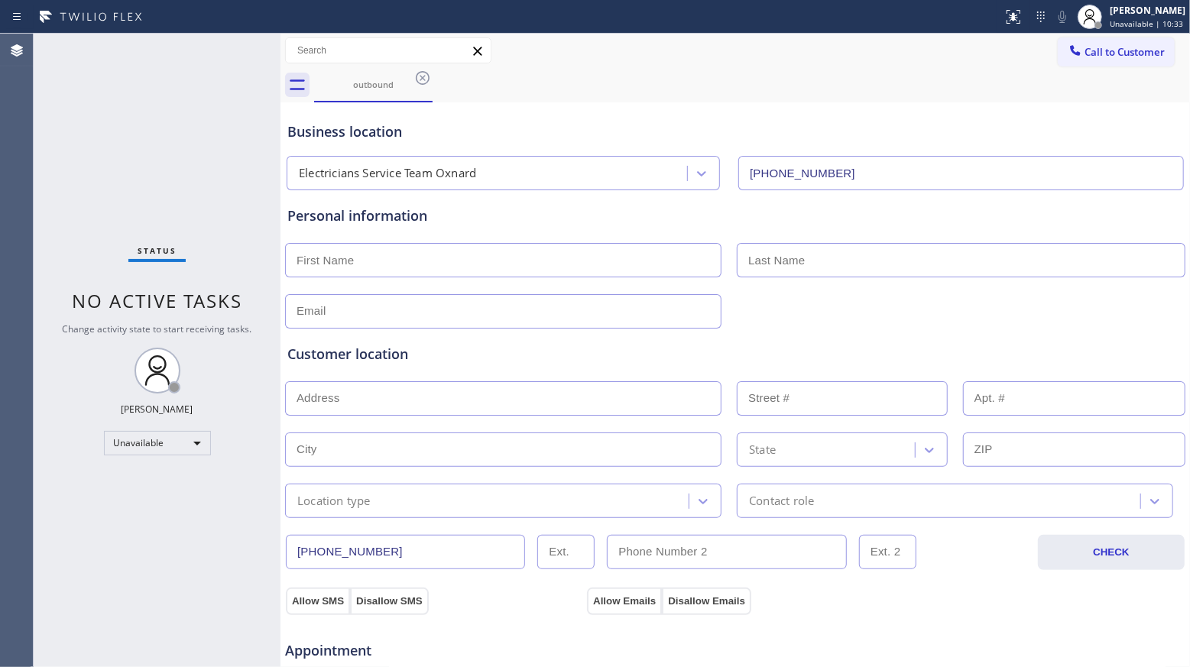
click at [1138, 47] on span "Call to Customer" at bounding box center [1124, 52] width 80 height 14
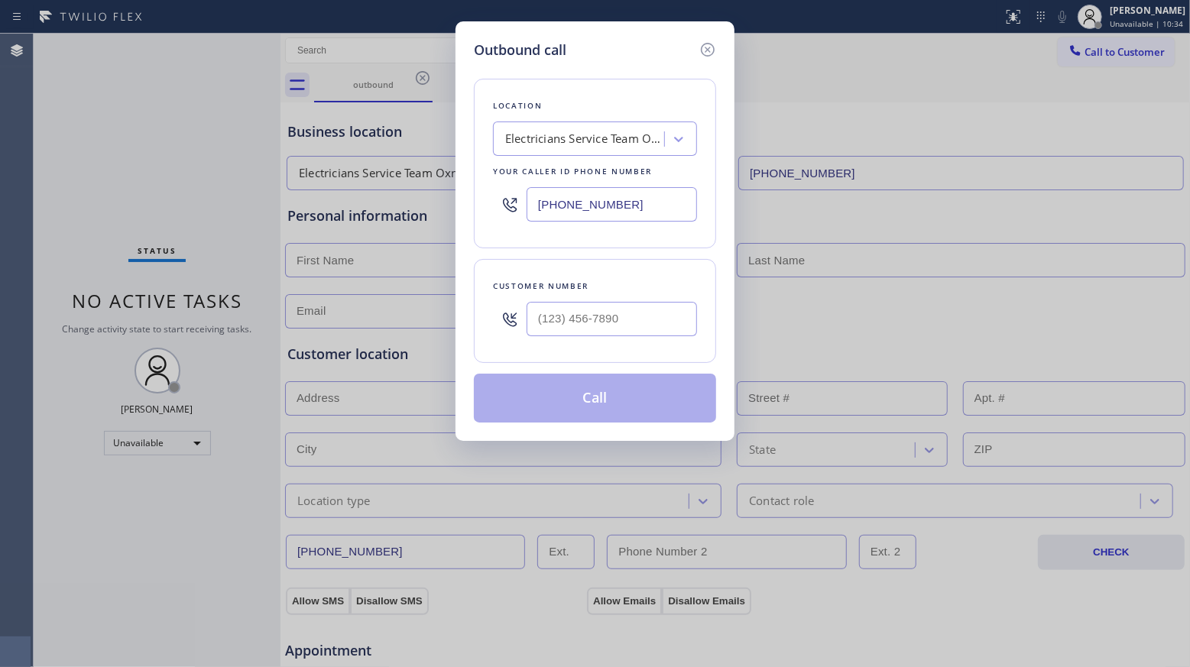
drag, startPoint x: 636, startPoint y: 208, endPoint x: 497, endPoint y: 206, distance: 138.3
click at [498, 207] on div "[PHONE_NUMBER]" at bounding box center [595, 205] width 204 height 50
paste input "18) 208-5710"
type input "[PHONE_NUMBER]"
click at [639, 329] on input "(___) ___-____" at bounding box center [611, 319] width 170 height 34
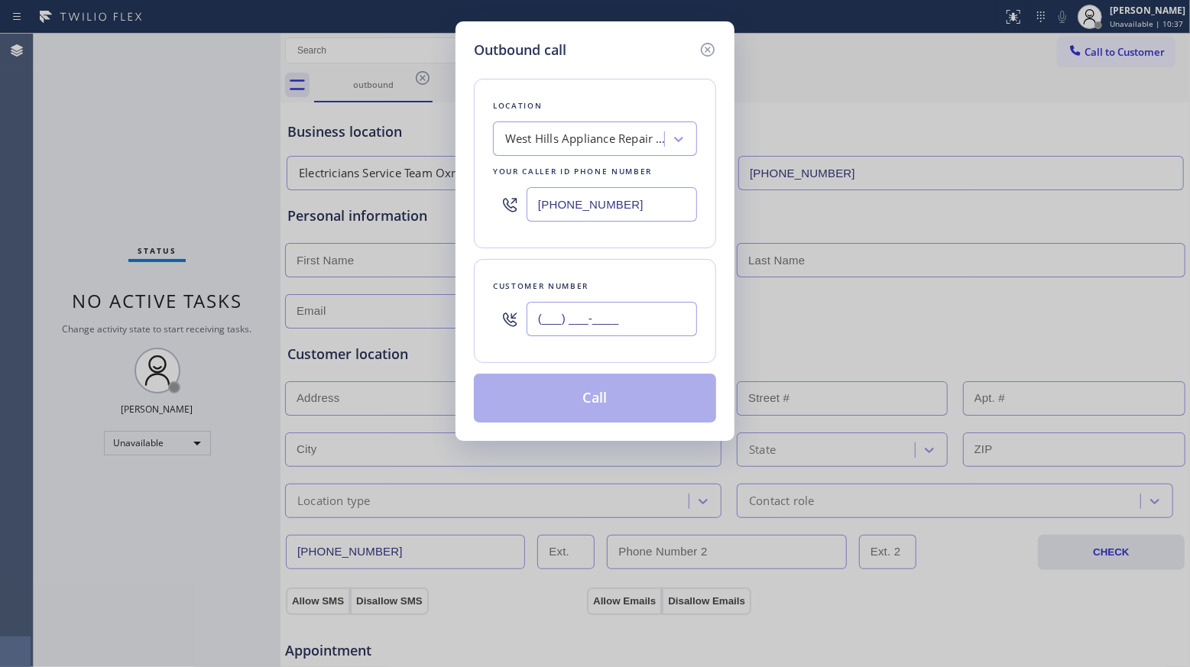
paste input "818) 312-9216"
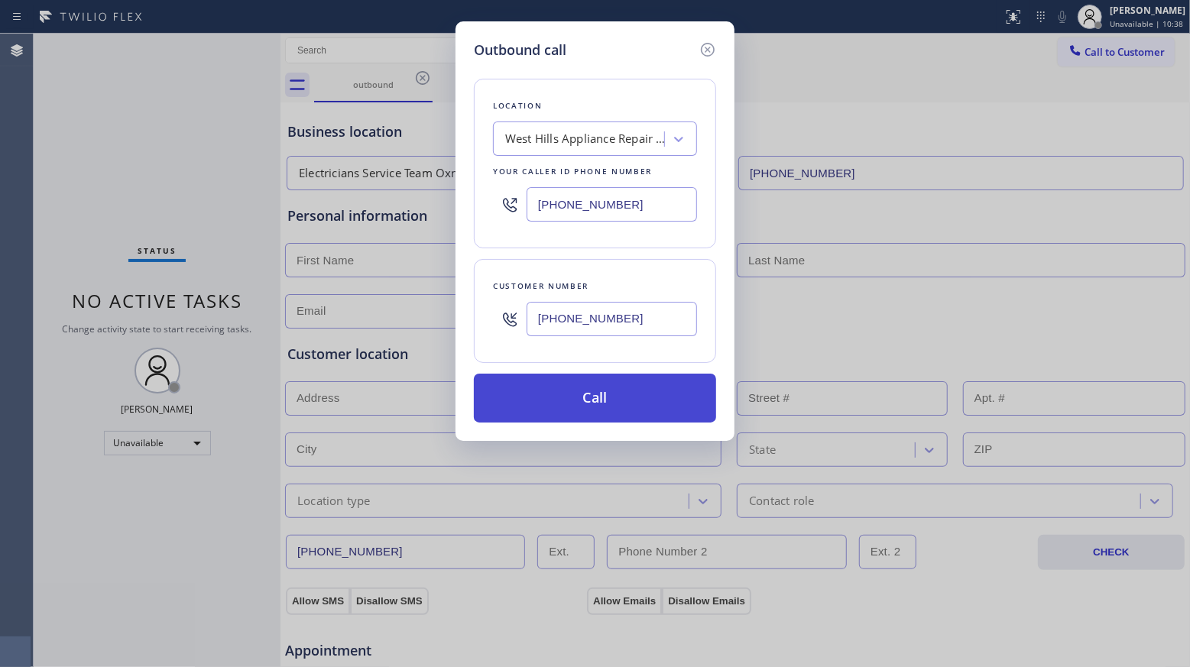
type input "[PHONE_NUMBER]"
drag, startPoint x: 593, startPoint y: 398, endPoint x: 613, endPoint y: 397, distance: 20.6
click at [593, 397] on button "Call" at bounding box center [595, 398] width 242 height 49
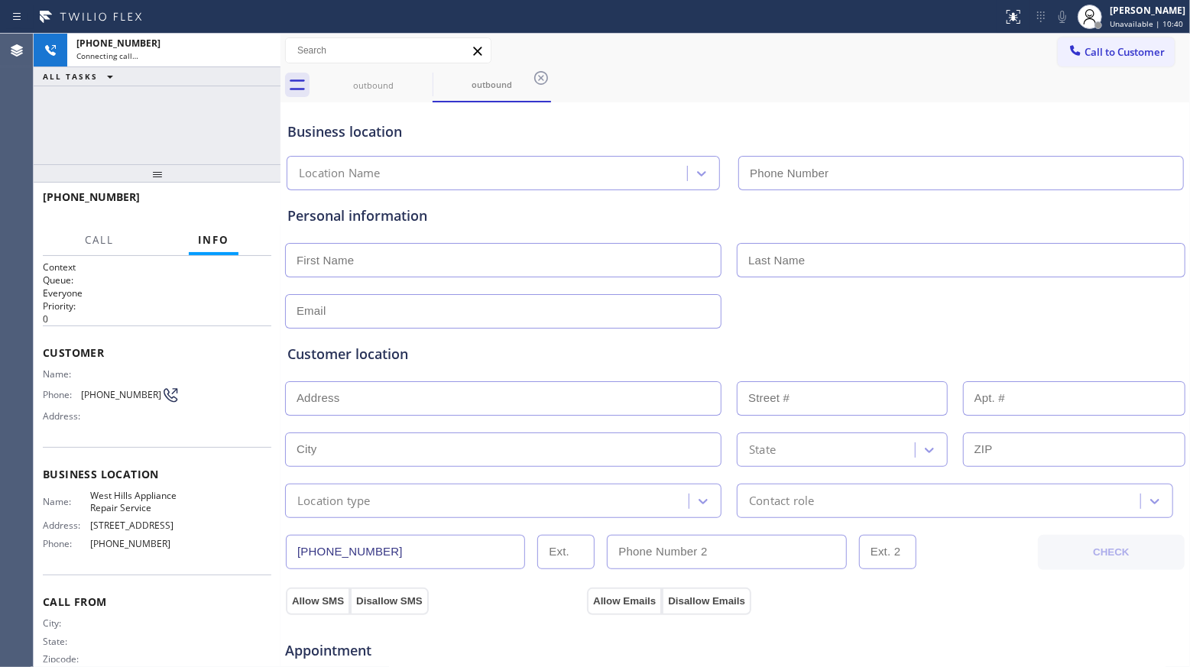
type input "[PHONE_NUMBER]"
click at [921, 86] on div "outbound outbound" at bounding box center [752, 85] width 876 height 34
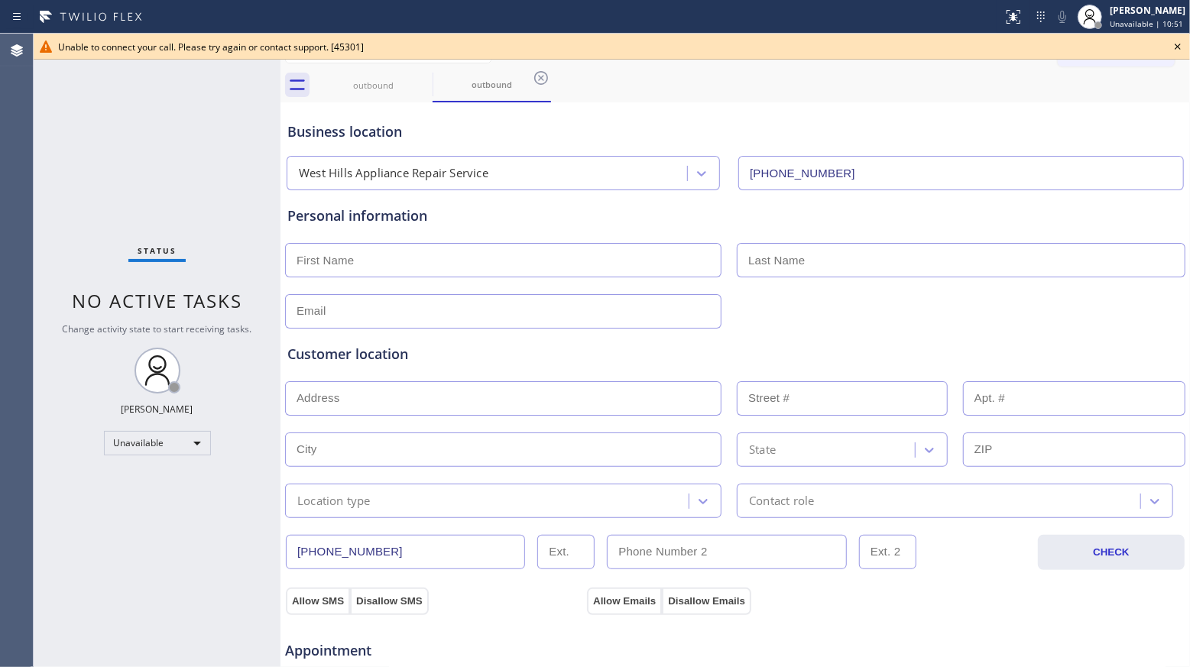
click at [1176, 44] on icon at bounding box center [1177, 47] width 6 height 6
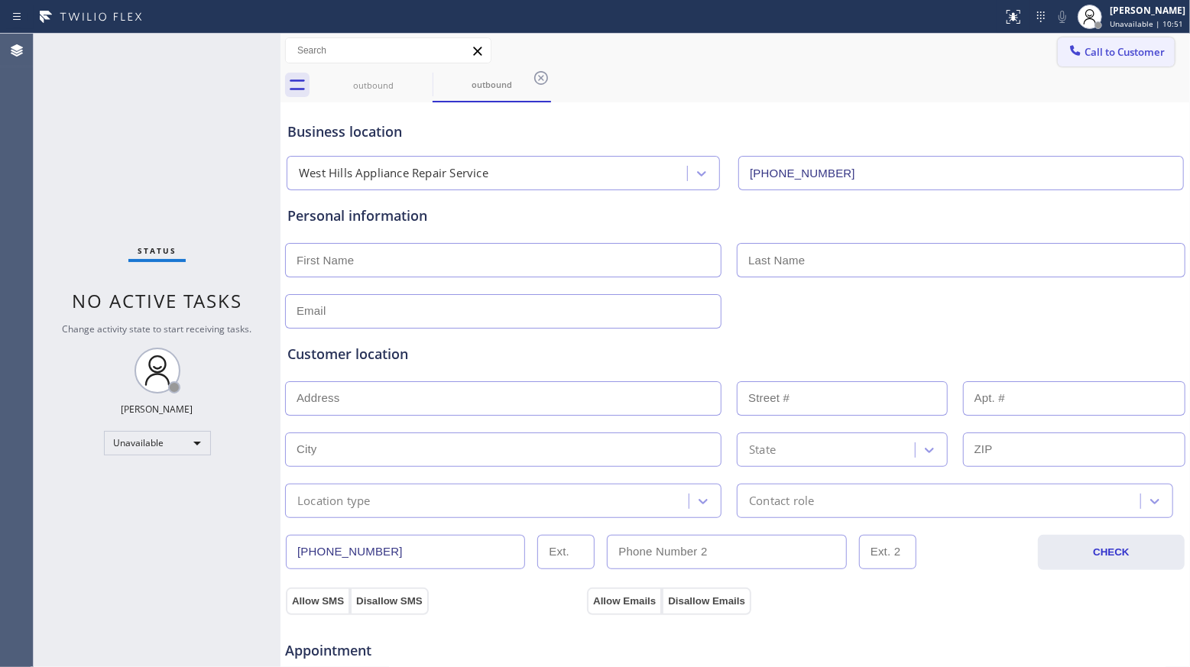
click at [1097, 53] on span "Call to Customer" at bounding box center [1124, 52] width 80 height 14
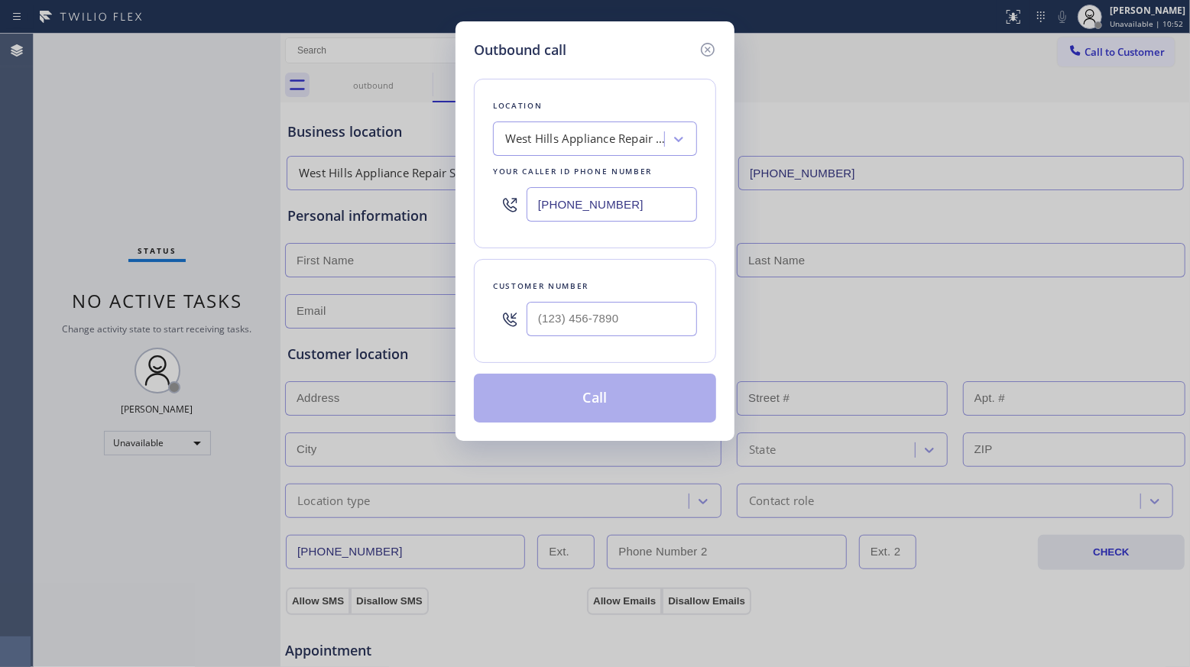
drag, startPoint x: 656, startPoint y: 196, endPoint x: 481, endPoint y: 202, distance: 175.8
click at [481, 202] on div "Location [GEOGRAPHIC_DATA] Appliance Repair Service Your caller id phone number…" at bounding box center [595, 164] width 242 height 170
paste input "3) 303-0393"
type input "[PHONE_NUMBER]"
click at [665, 300] on div "Customer number" at bounding box center [595, 311] width 242 height 104
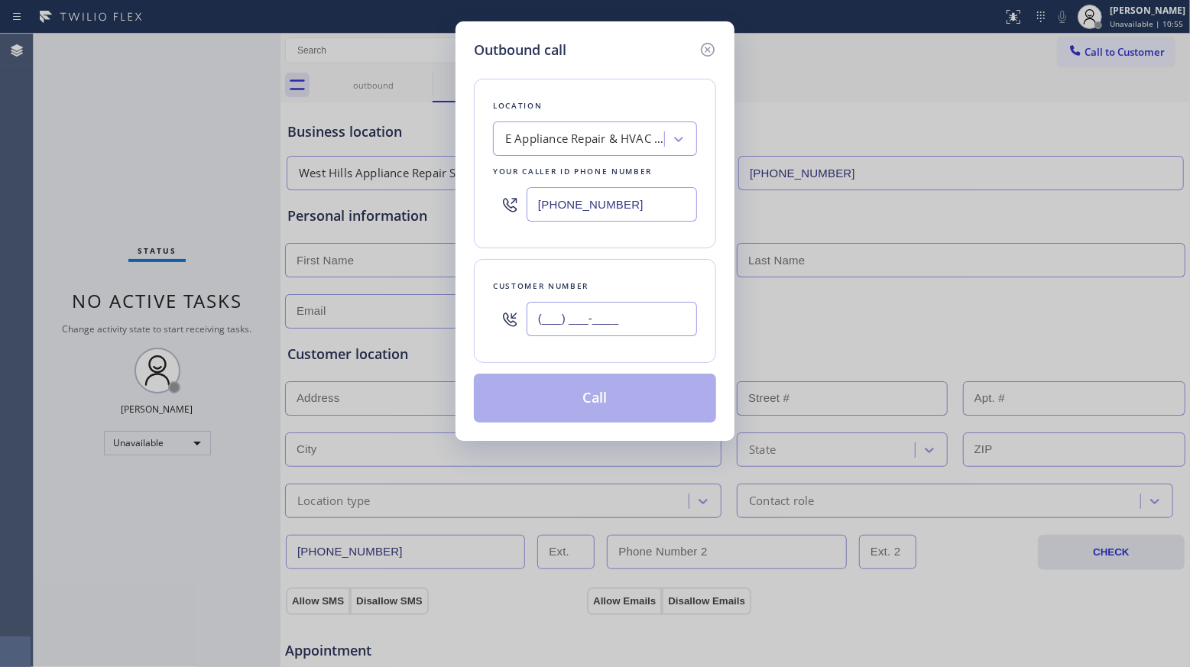
click at [660, 316] on input "(___) ___-____" at bounding box center [611, 319] width 170 height 34
paste input "text"
click at [539, 330] on input "(___) ___-____" at bounding box center [611, 319] width 170 height 34
paste input "813) 296-8175"
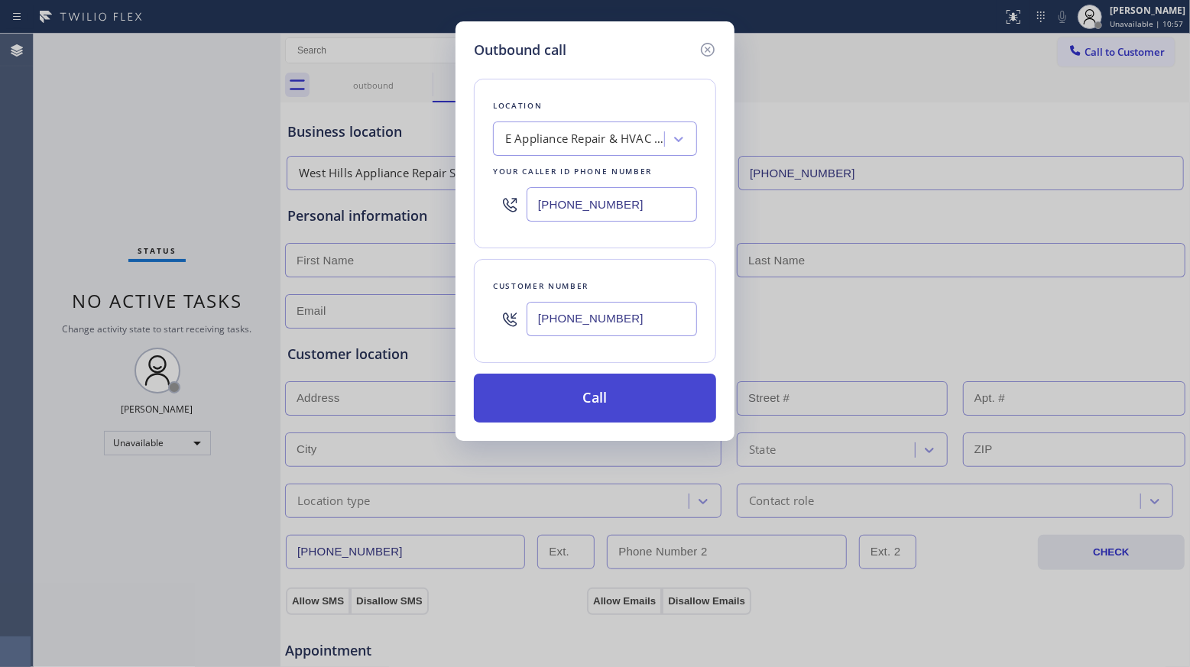
type input "[PHONE_NUMBER]"
click at [594, 397] on button "Call" at bounding box center [595, 398] width 242 height 49
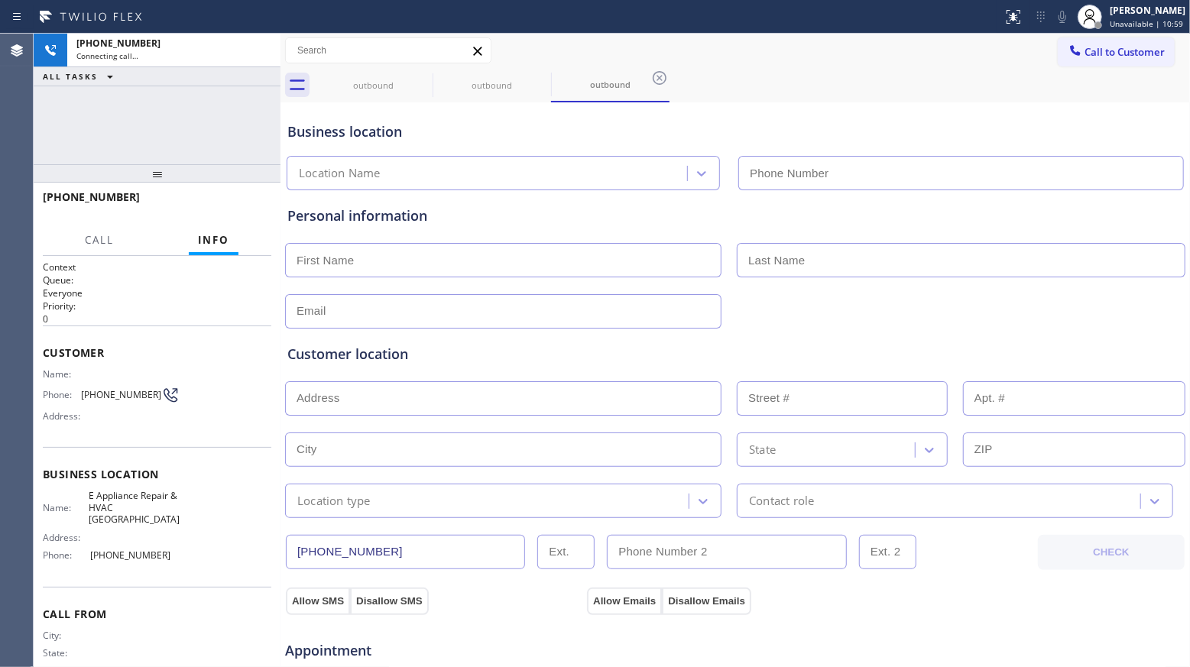
type input "[PHONE_NUMBER]"
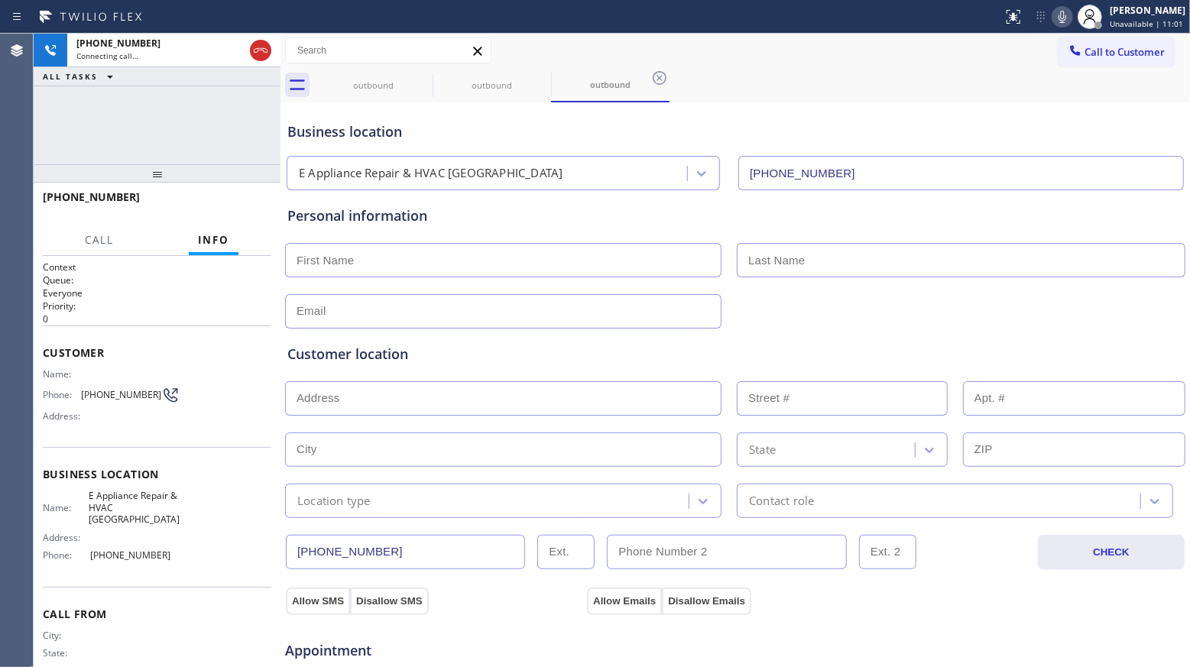
click at [793, 61] on div "Call to Customer Outbound call Location E Appliance Repair & HVAC [GEOGRAPHIC_D…" at bounding box center [734, 50] width 909 height 27
drag, startPoint x: 662, startPoint y: 78, endPoint x: 624, endPoint y: 79, distance: 38.2
click at [658, 79] on icon at bounding box center [659, 78] width 18 height 18
click at [542, 79] on icon at bounding box center [541, 78] width 18 height 18
click at [432, 79] on div "outbound" at bounding box center [373, 85] width 118 height 34
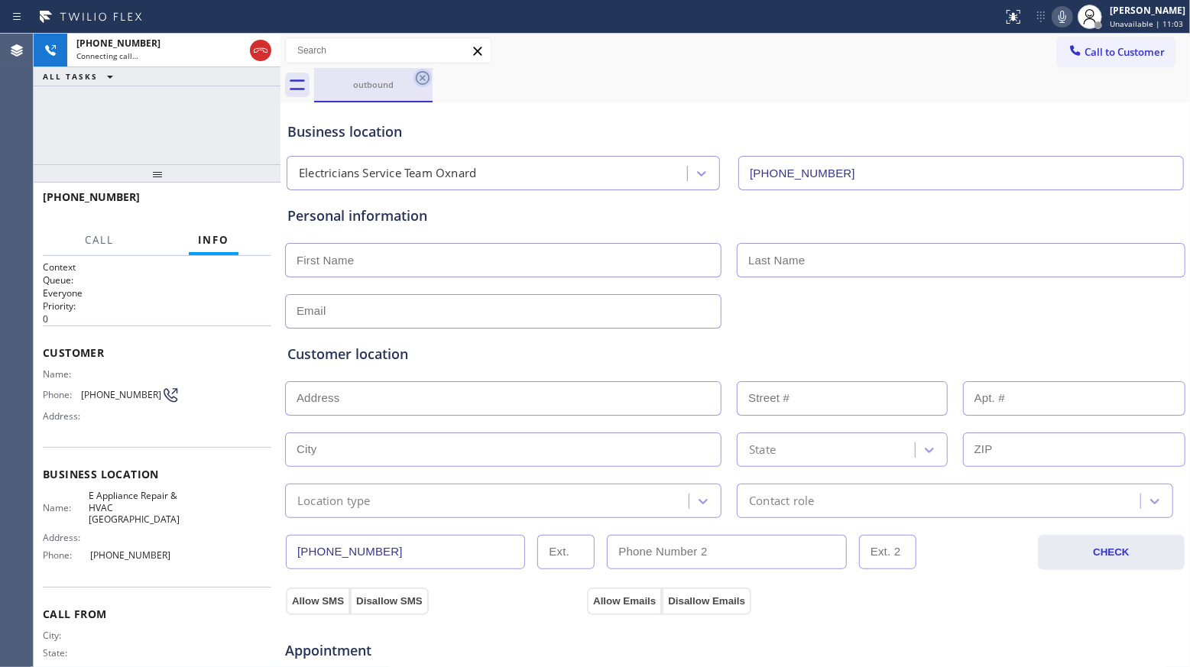
click at [432, 79] on div "outbound" at bounding box center [373, 85] width 118 height 34
click at [432, 88] on div "outbound" at bounding box center [373, 85] width 118 height 34
click at [430, 81] on icon at bounding box center [422, 78] width 18 height 18
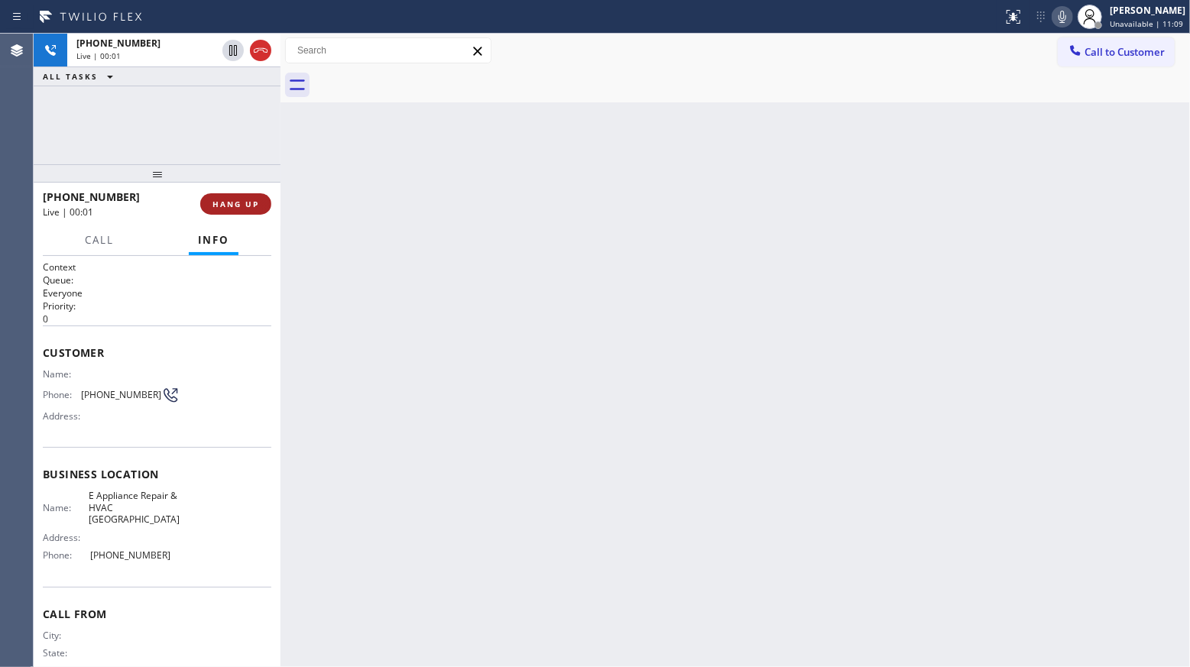
click at [260, 199] on button "HANG UP" at bounding box center [235, 203] width 71 height 21
click at [259, 200] on button "HANG UP" at bounding box center [235, 203] width 71 height 21
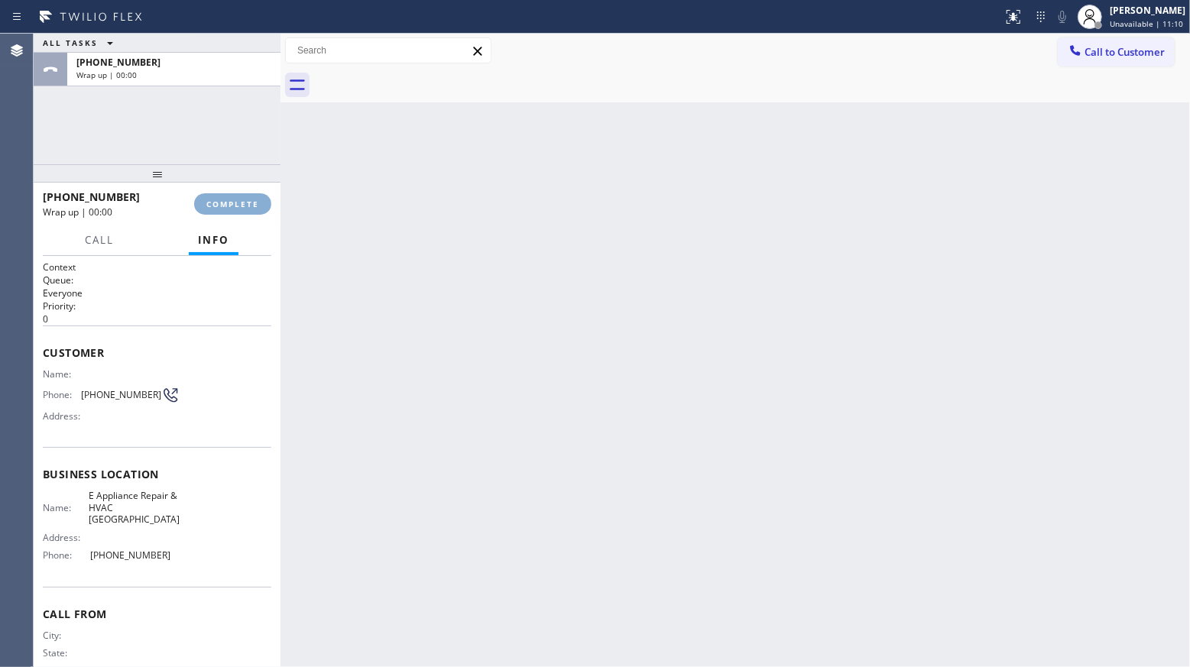
click at [260, 200] on button "COMPLETE" at bounding box center [232, 203] width 77 height 21
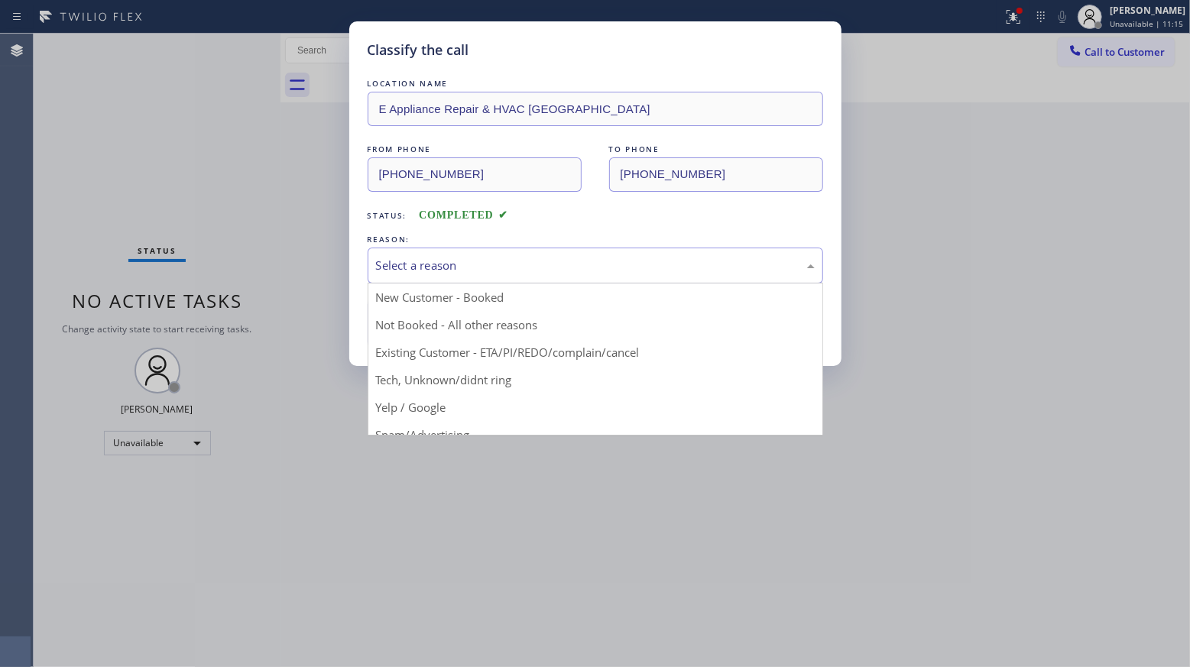
click at [393, 254] on div "Select a reason" at bounding box center [594, 266] width 455 height 36
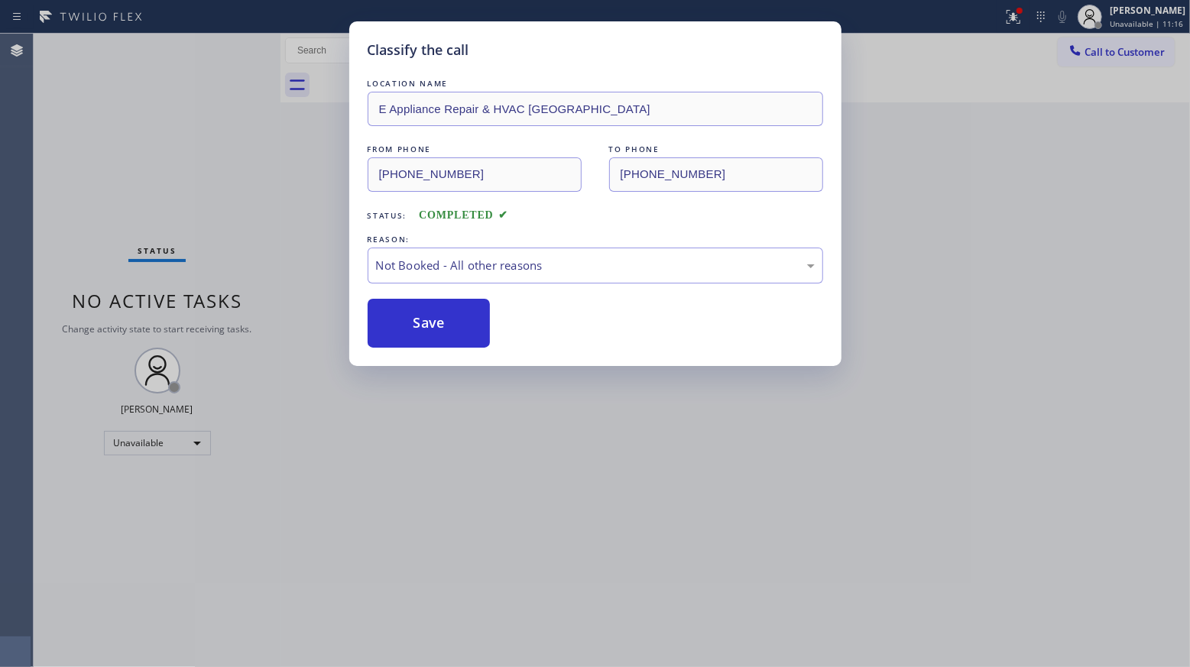
click at [431, 329] on button "Save" at bounding box center [428, 323] width 123 height 49
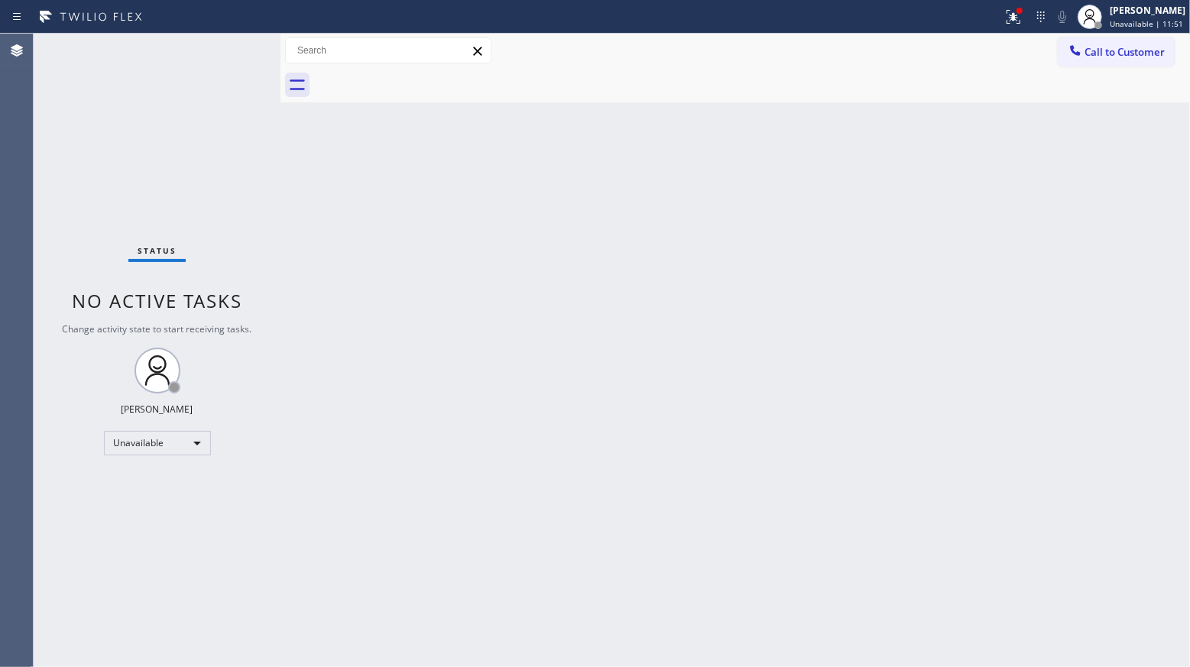
click at [1098, 47] on span "Call to Customer" at bounding box center [1124, 52] width 80 height 14
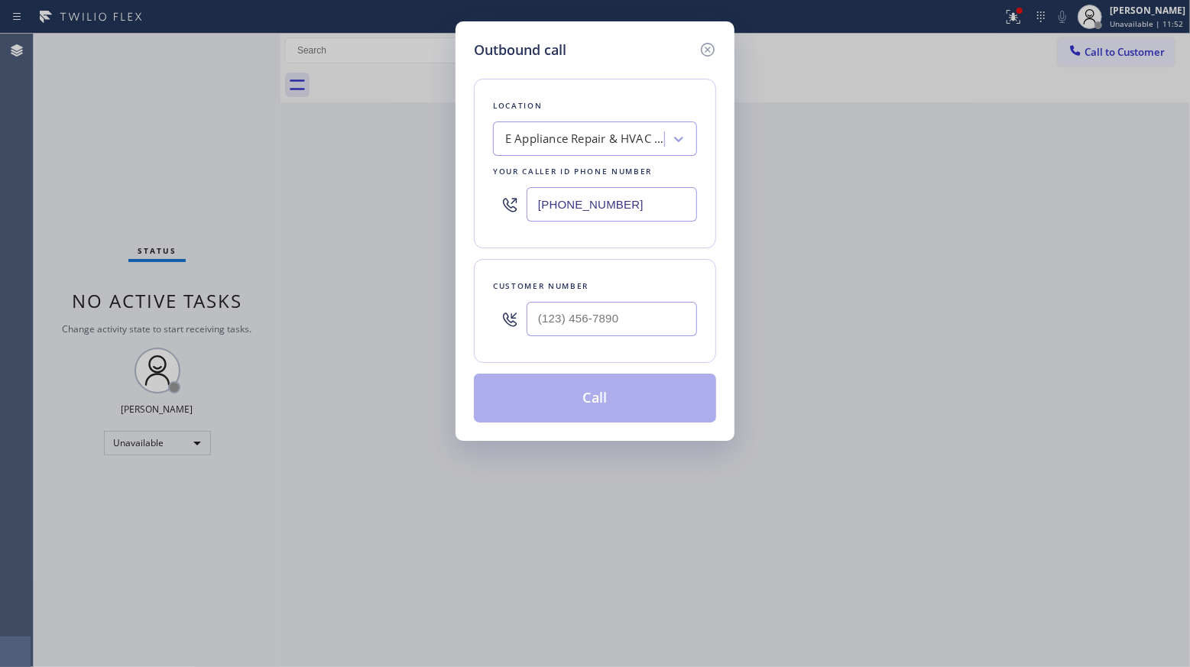
drag, startPoint x: 652, startPoint y: 199, endPoint x: 470, endPoint y: 199, distance: 182.6
click at [470, 199] on div "Outbound call Location E Appliance Repair & HVAC [GEOGRAPHIC_DATA] Your caller …" at bounding box center [594, 230] width 279 height 419
paste input "55) 976-5118"
type input "[PHONE_NUMBER]"
click at [672, 321] on input "(___) ___-____" at bounding box center [611, 319] width 170 height 34
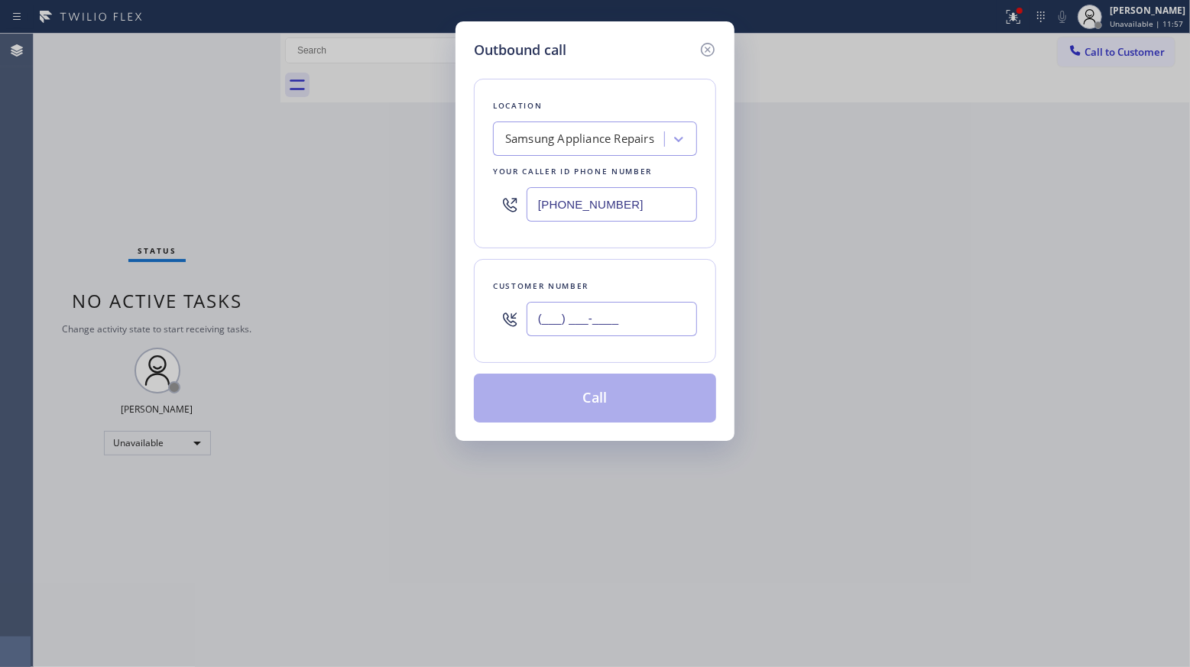
paste
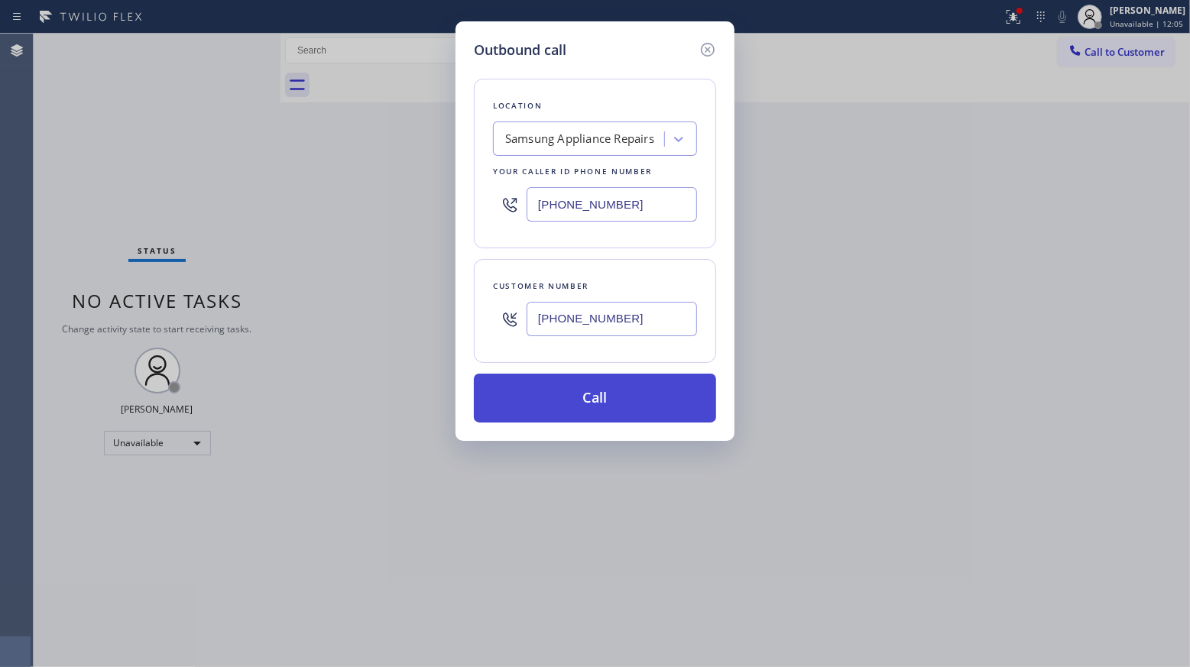
type input "[PHONE_NUMBER]"
click at [599, 406] on button "Call" at bounding box center [595, 398] width 242 height 49
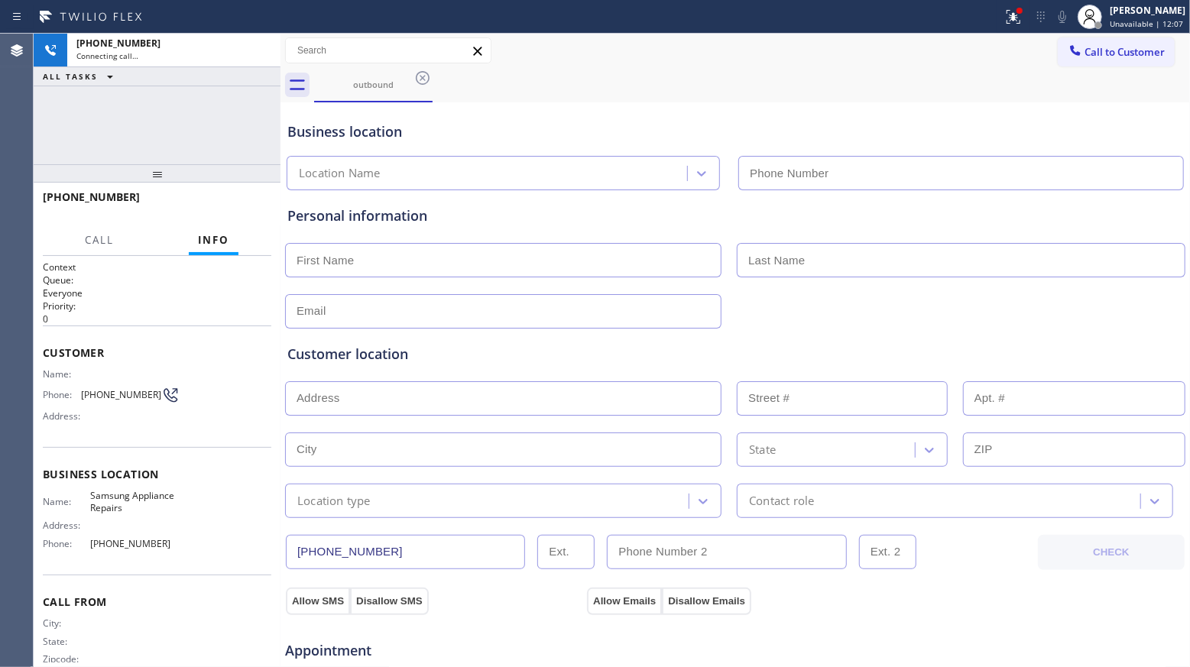
type input "[PHONE_NUMBER]"
click at [1009, 18] on icon at bounding box center [1013, 17] width 18 height 18
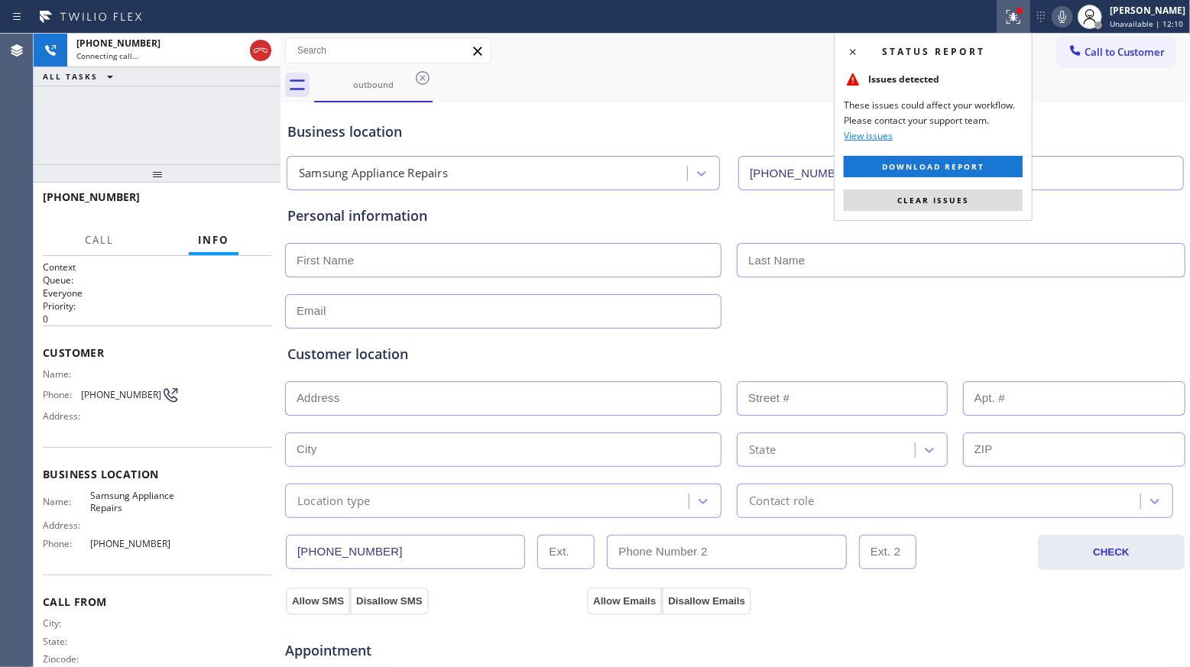
click at [976, 193] on button "Clear issues" at bounding box center [932, 199] width 179 height 21
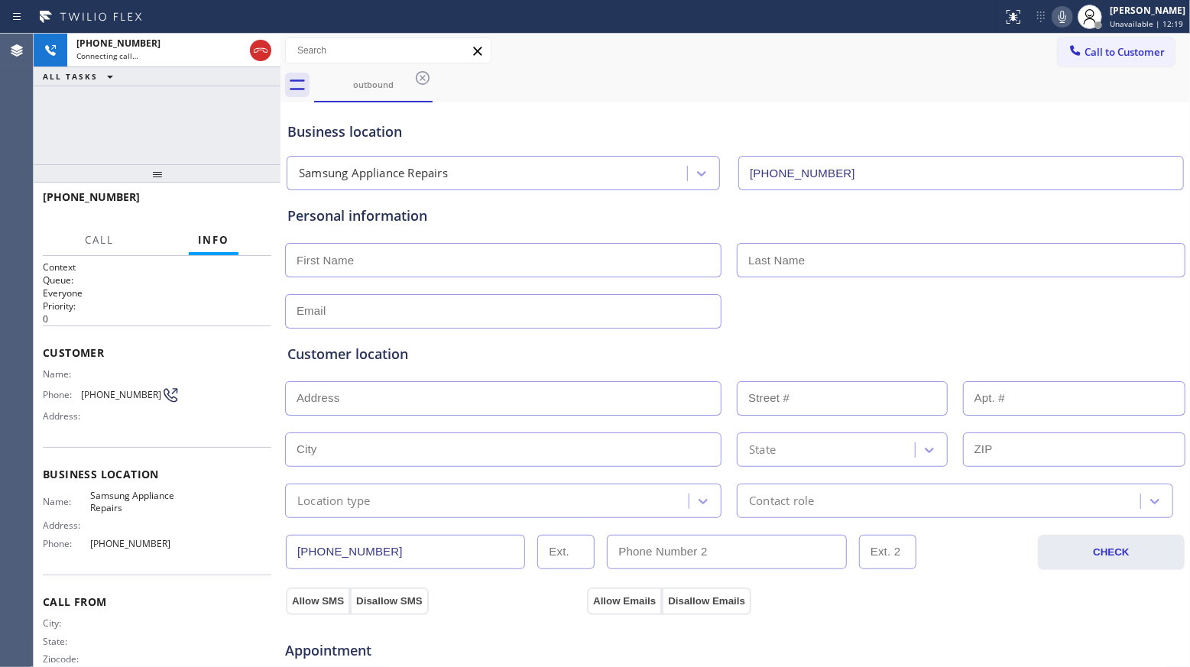
click at [944, 123] on div "Business location" at bounding box center [734, 131] width 895 height 21
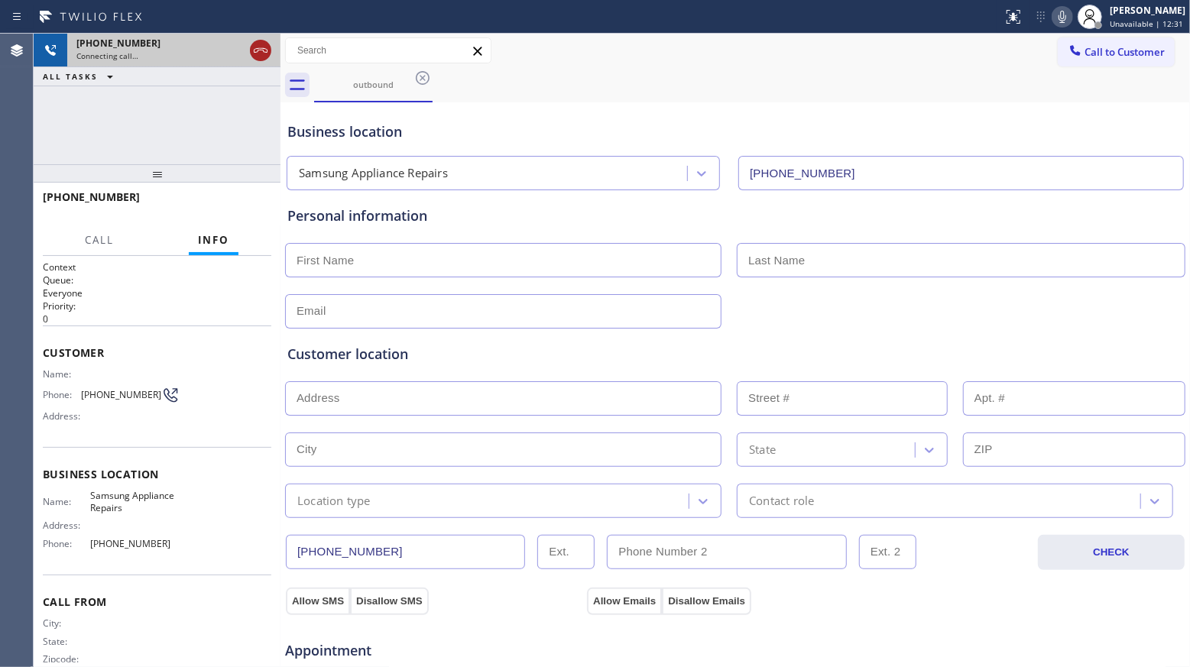
click at [259, 53] on icon at bounding box center [260, 50] width 18 height 18
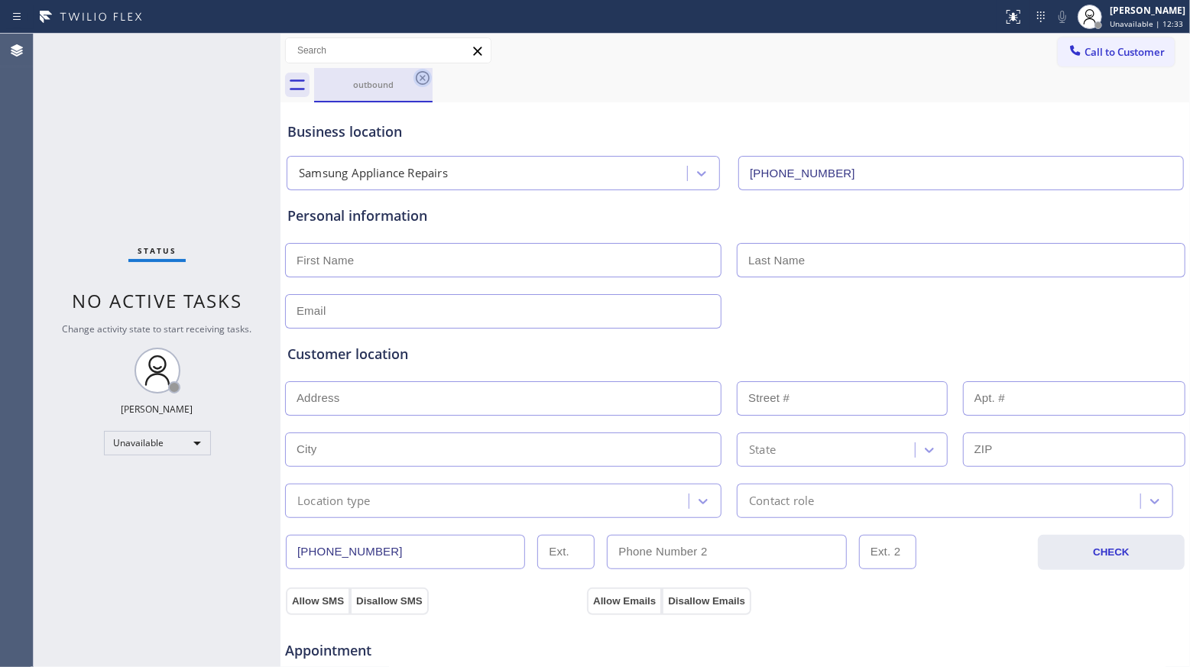
click at [428, 78] on icon at bounding box center [422, 78] width 18 height 18
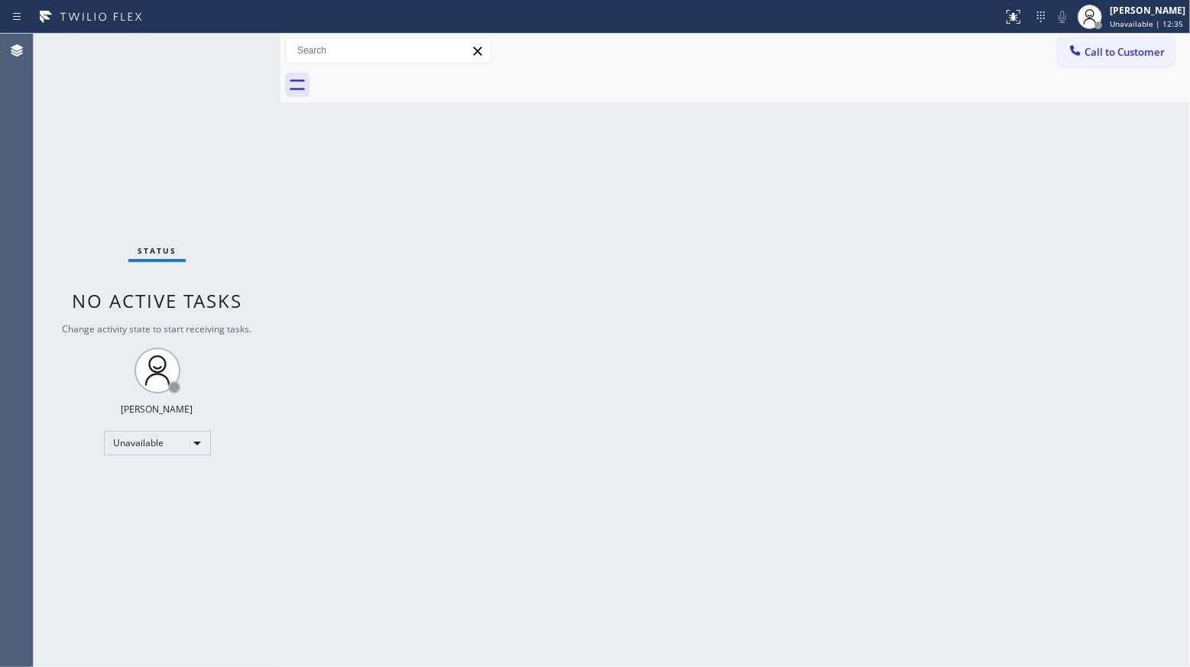
click at [1137, 52] on span "Call to Customer" at bounding box center [1124, 52] width 80 height 14
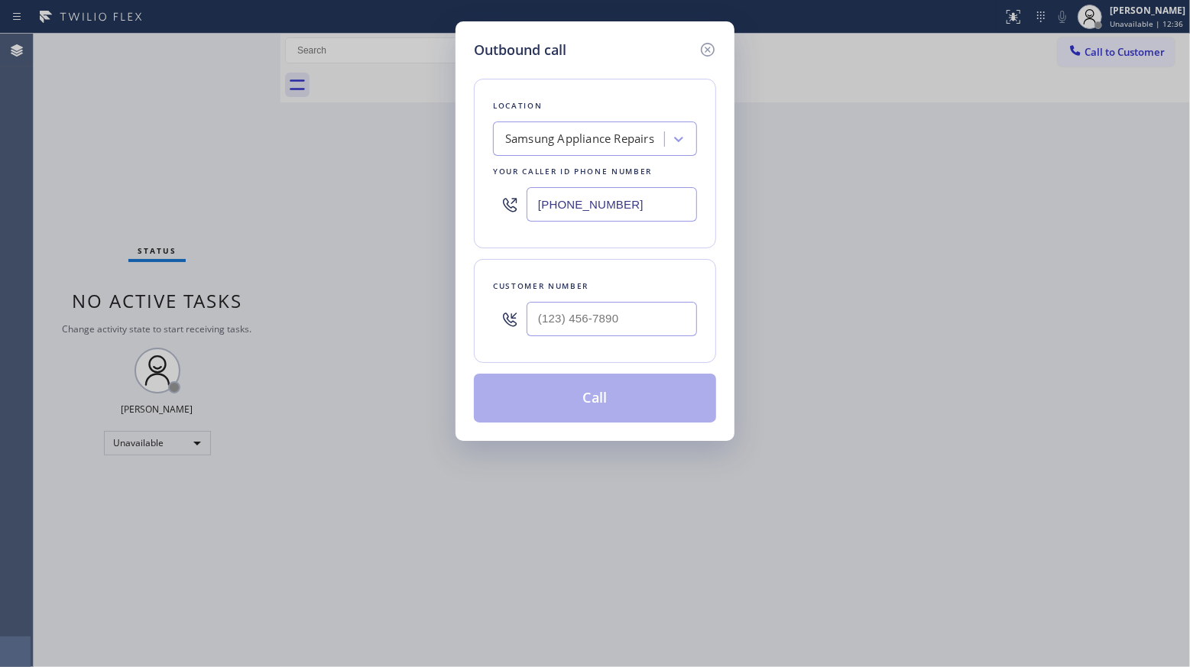
drag, startPoint x: 626, startPoint y: 202, endPoint x: 477, endPoint y: 205, distance: 149.0
click at [478, 205] on div "Location Samsung Appliance Repairs Your caller id phone number [PHONE_NUMBER]" at bounding box center [595, 164] width 242 height 170
type input "[PHONE_NUMBER]"
click at [592, 323] on input "(___) ___-____" at bounding box center [611, 319] width 170 height 34
type input "[PHONE_NUMBER]"
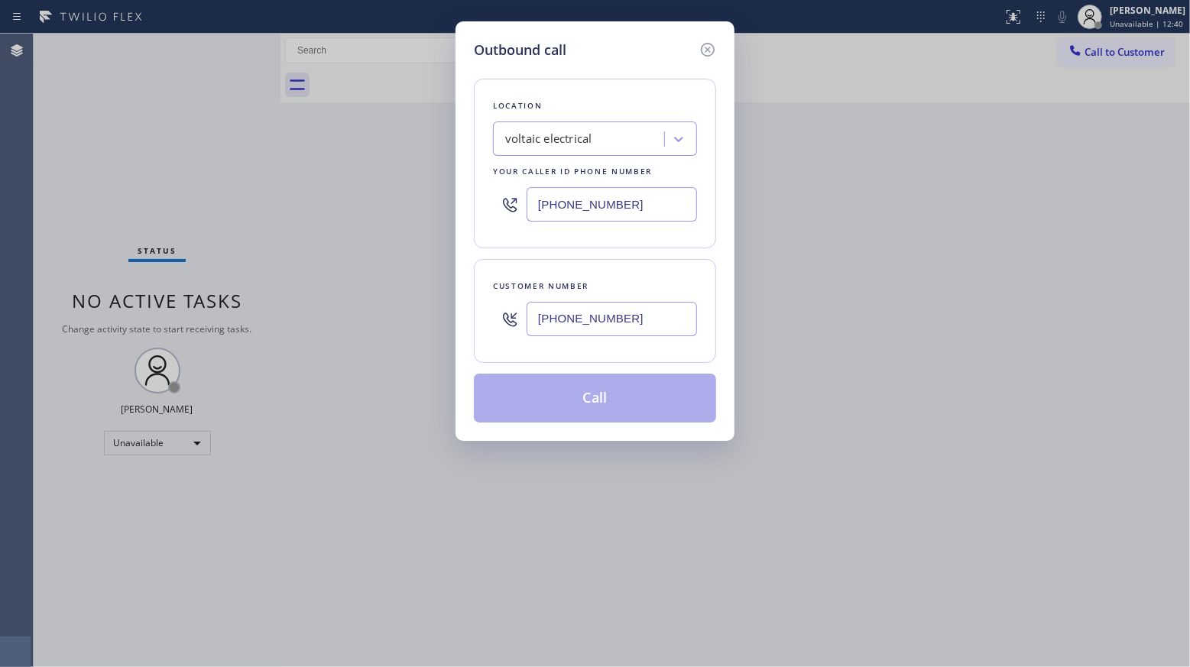
click at [597, 402] on button "Call" at bounding box center [595, 398] width 242 height 49
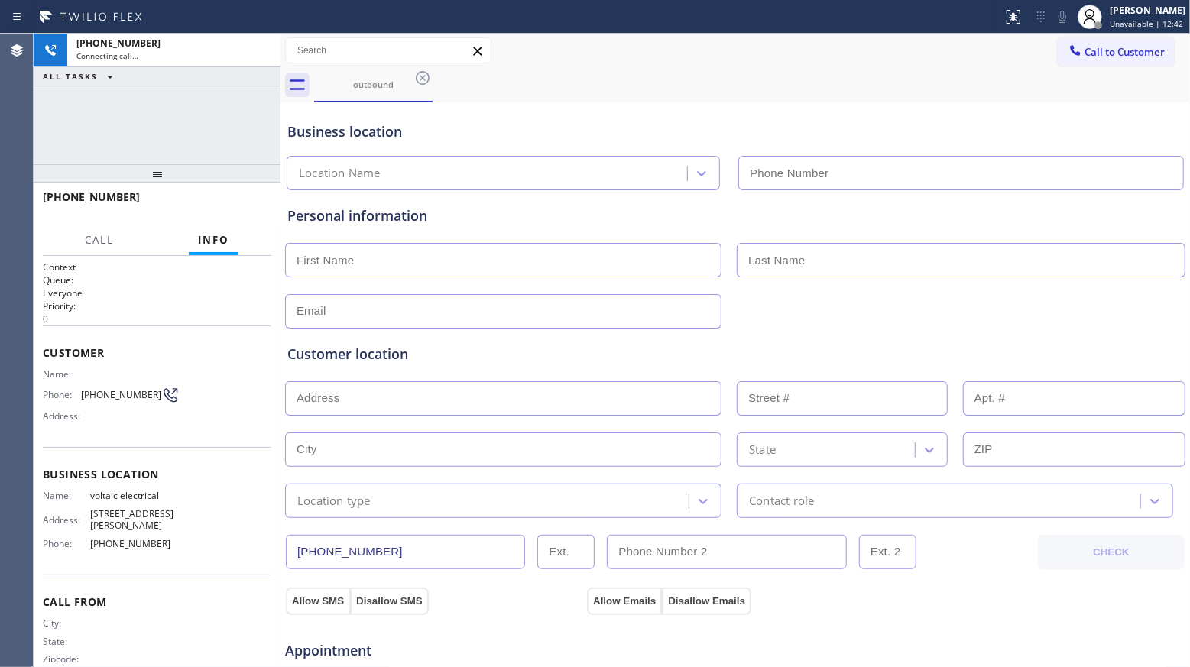
type input "[PHONE_NUMBER]"
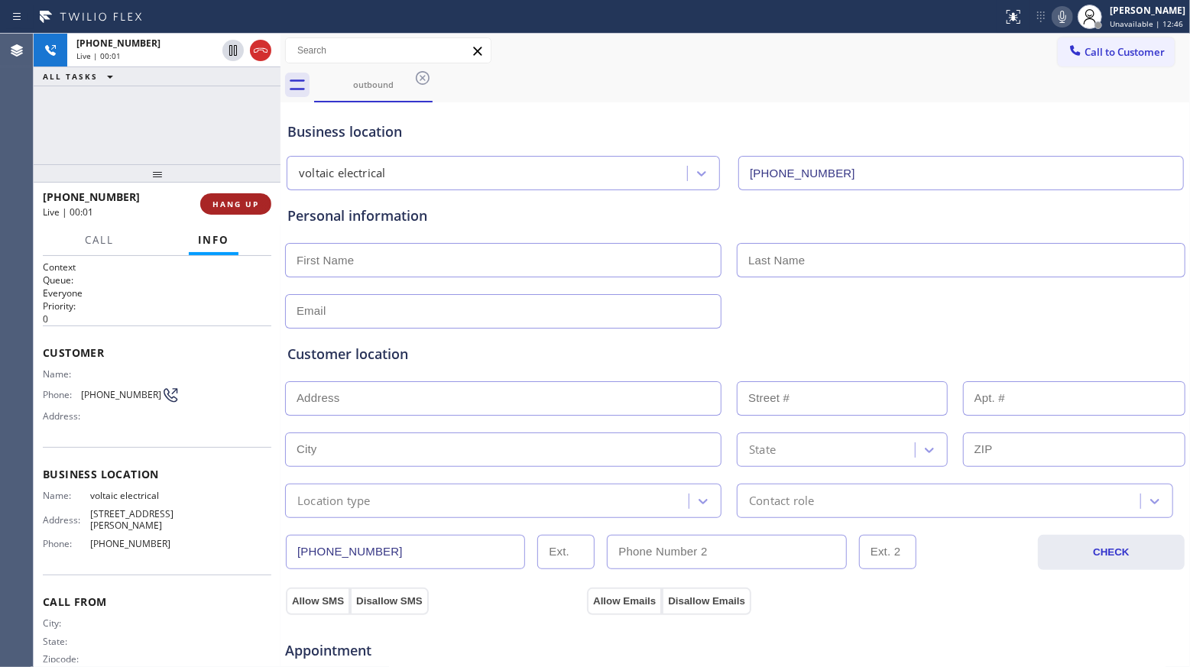
click at [228, 209] on button "HANG UP" at bounding box center [235, 203] width 71 height 21
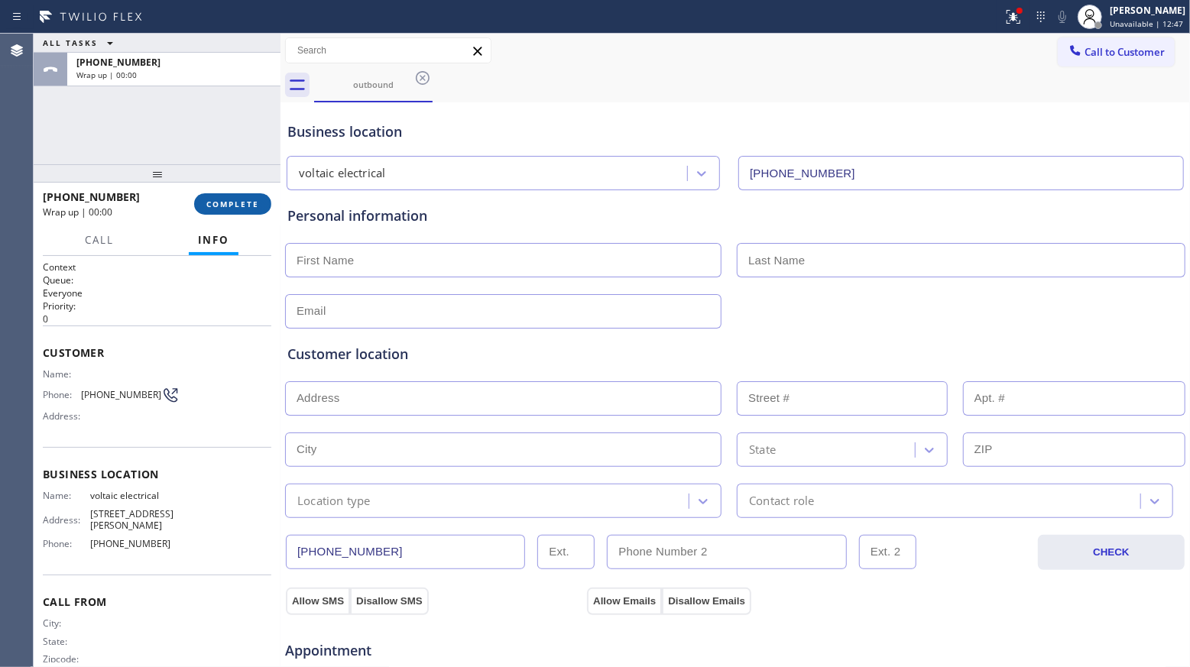
click at [228, 209] on button "COMPLETE" at bounding box center [232, 203] width 77 height 21
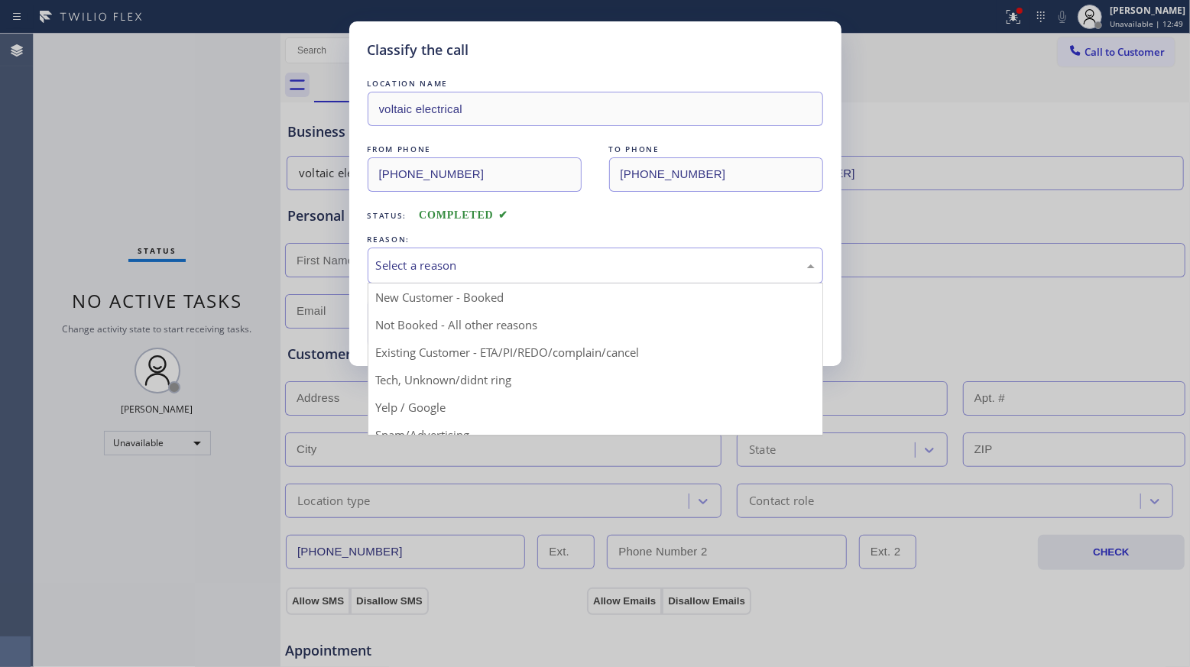
click at [526, 272] on div "Select a reason" at bounding box center [595, 266] width 439 height 18
click at [417, 329] on button "Save" at bounding box center [428, 323] width 123 height 49
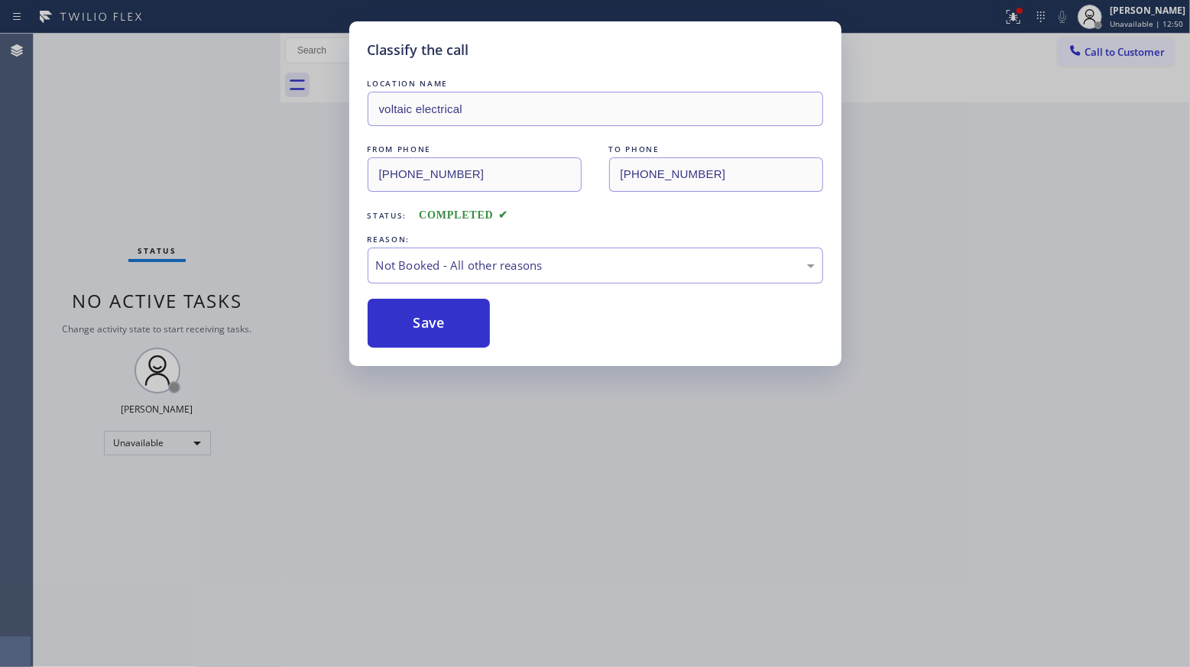
click at [1011, 11] on div "Classify the call LOCATION NAME voltaic electrical FROM PHONE [PHONE_NUMBER] TO…" at bounding box center [595, 333] width 1190 height 667
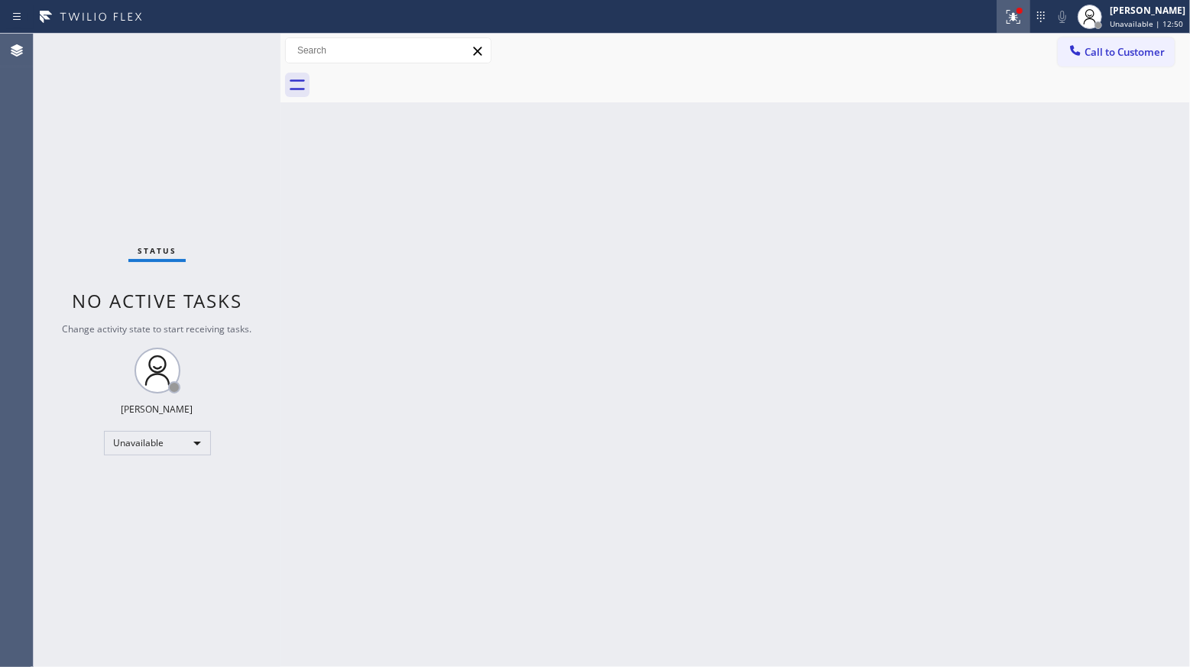
click at [1012, 15] on icon at bounding box center [1013, 17] width 18 height 18
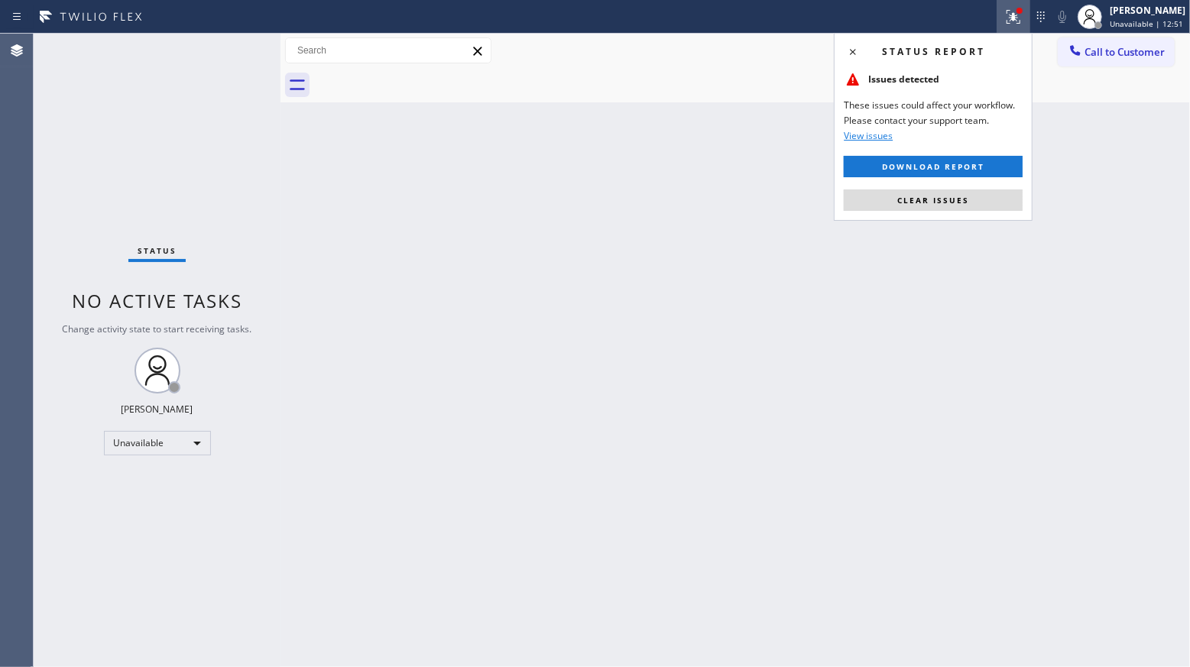
click at [920, 203] on span "Clear issues" at bounding box center [933, 200] width 72 height 11
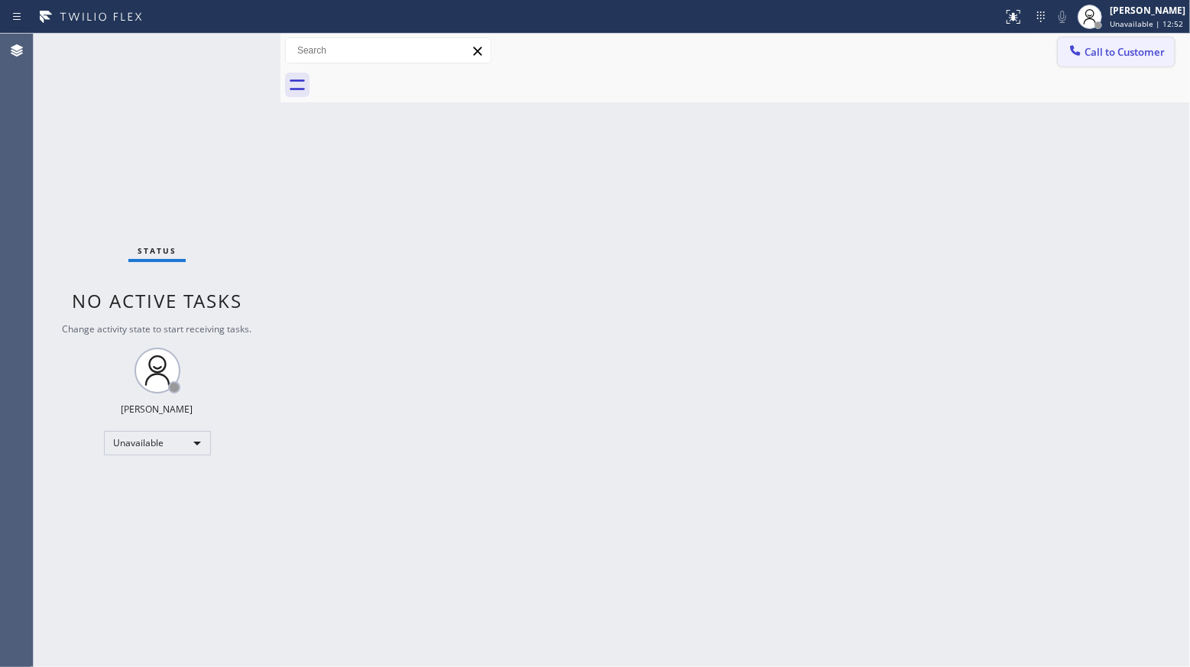
click at [1091, 57] on span "Call to Customer" at bounding box center [1124, 52] width 80 height 14
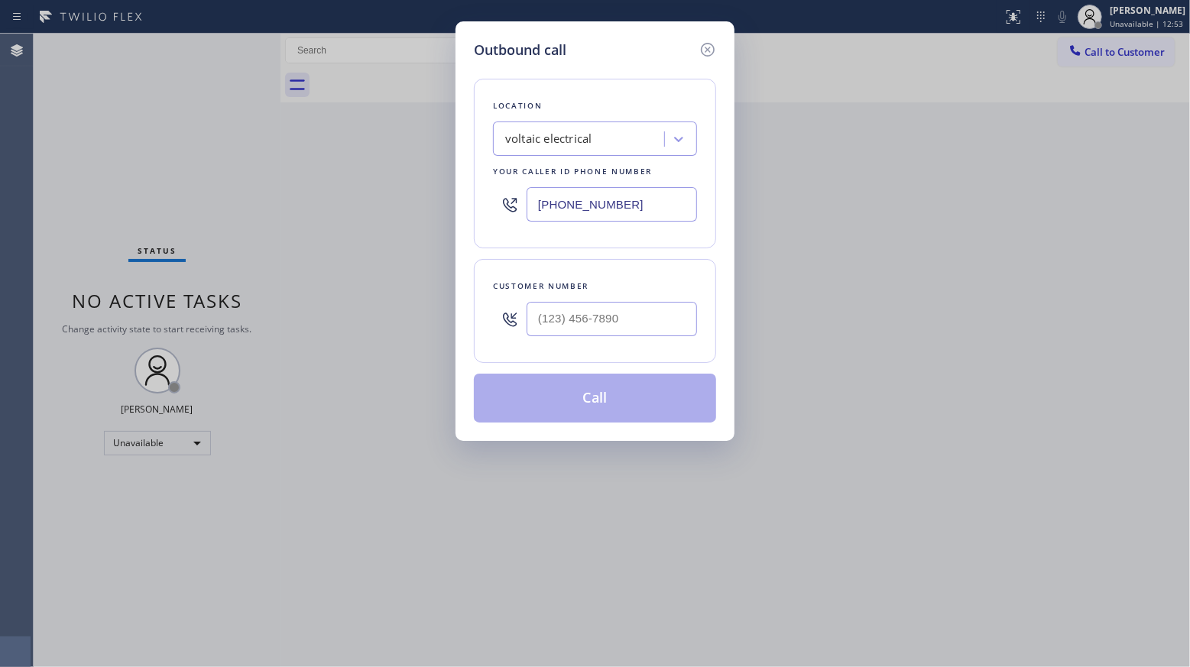
drag, startPoint x: 655, startPoint y: 200, endPoint x: 466, endPoint y: 187, distance: 189.9
click at [446, 202] on div "Outbound call Location voltaic electrical Your caller id phone number [PHONE_NU…" at bounding box center [595, 333] width 1190 height 667
type input "[PHONE_NUMBER]"
drag, startPoint x: 665, startPoint y: 310, endPoint x: 646, endPoint y: 316, distance: 20.1
click at [663, 313] on input "(___) ___-____" at bounding box center [611, 319] width 170 height 34
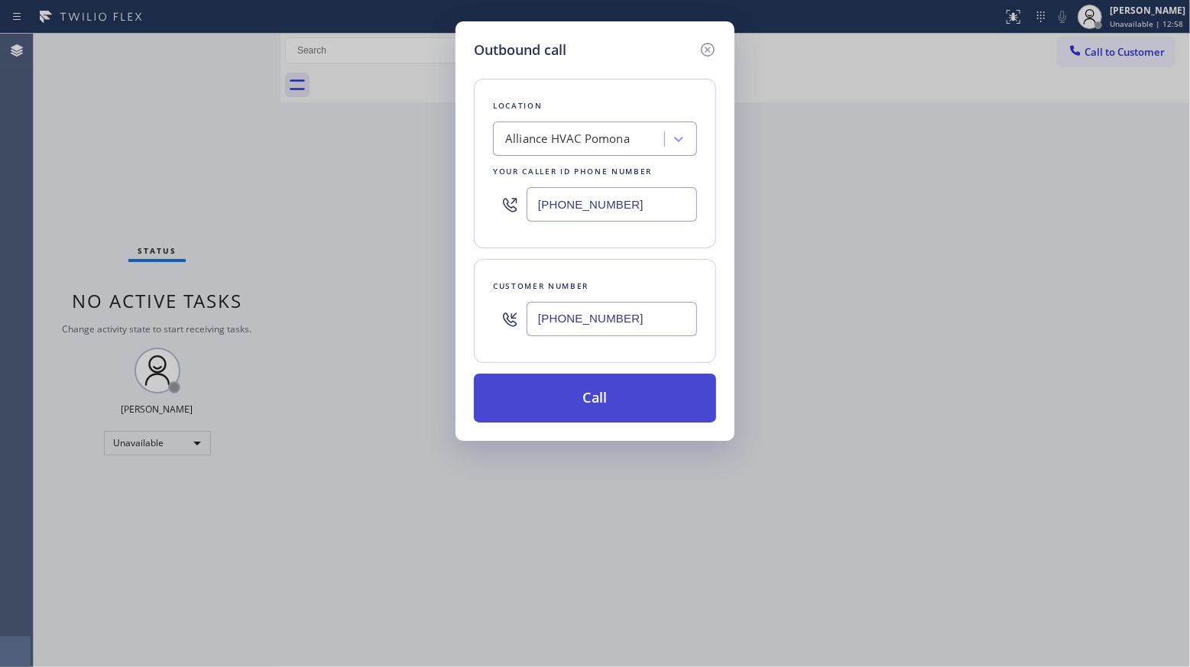
type input "[PHONE_NUMBER]"
click at [585, 403] on button "Call" at bounding box center [595, 398] width 242 height 49
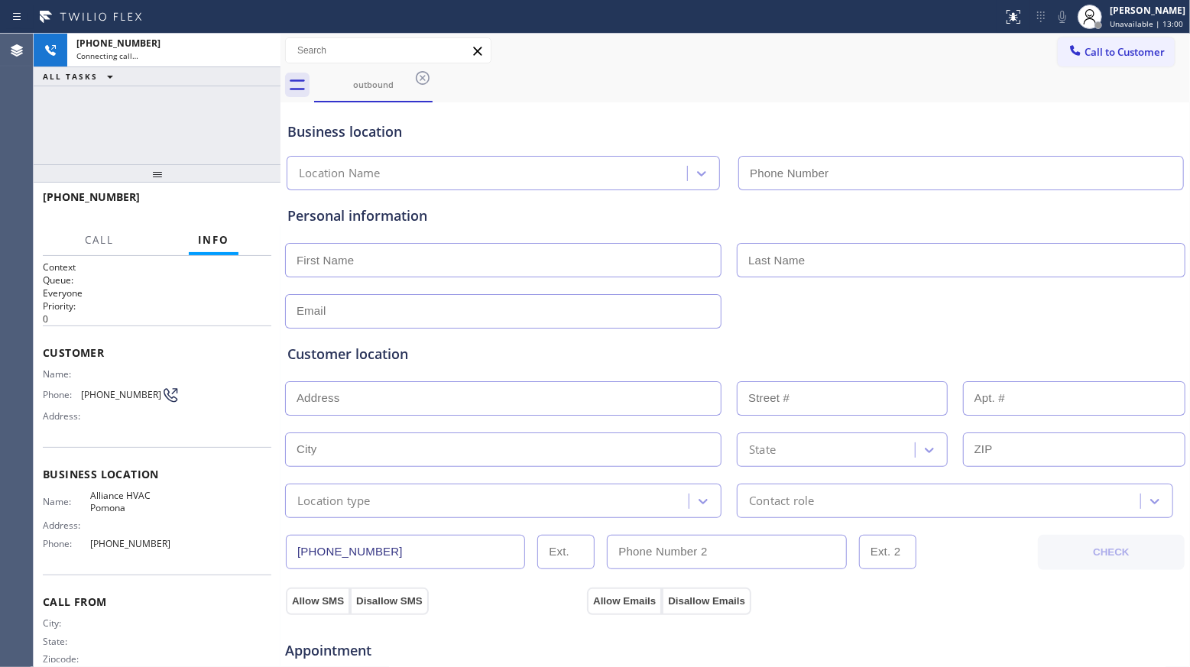
type input "[PHONE_NUMBER]"
click at [721, 50] on div "Call to Customer Outbound call Location Alliance HVAC [GEOGRAPHIC_DATA] Your ca…" at bounding box center [734, 50] width 909 height 27
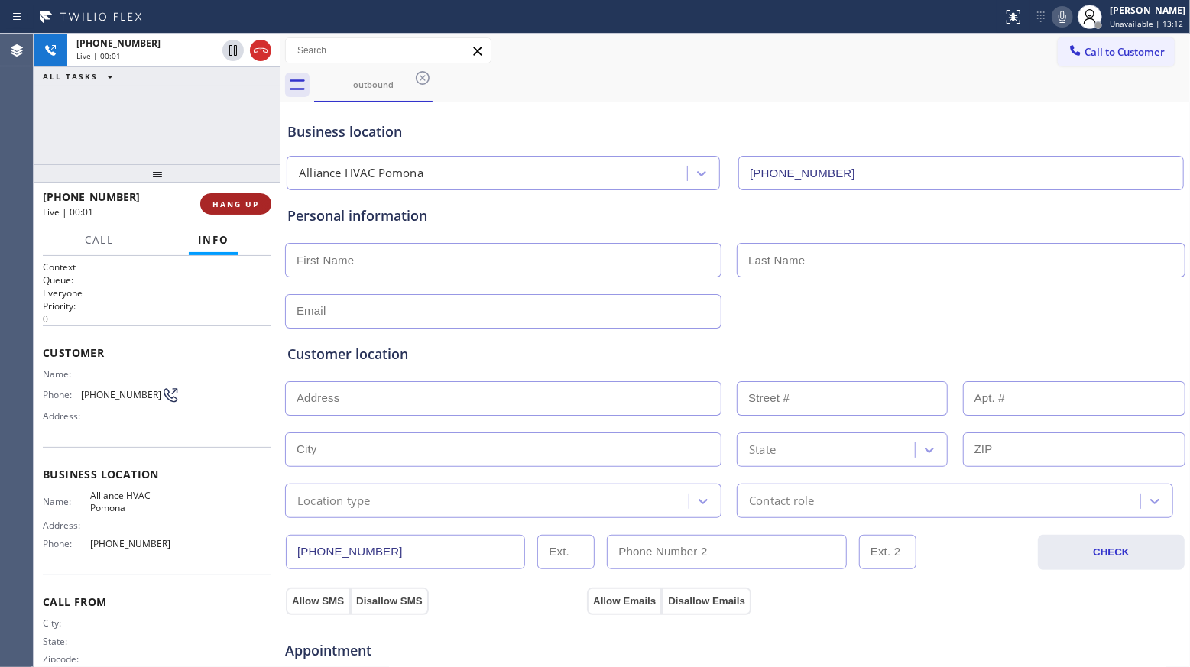
click at [225, 201] on span "HANG UP" at bounding box center [235, 204] width 47 height 11
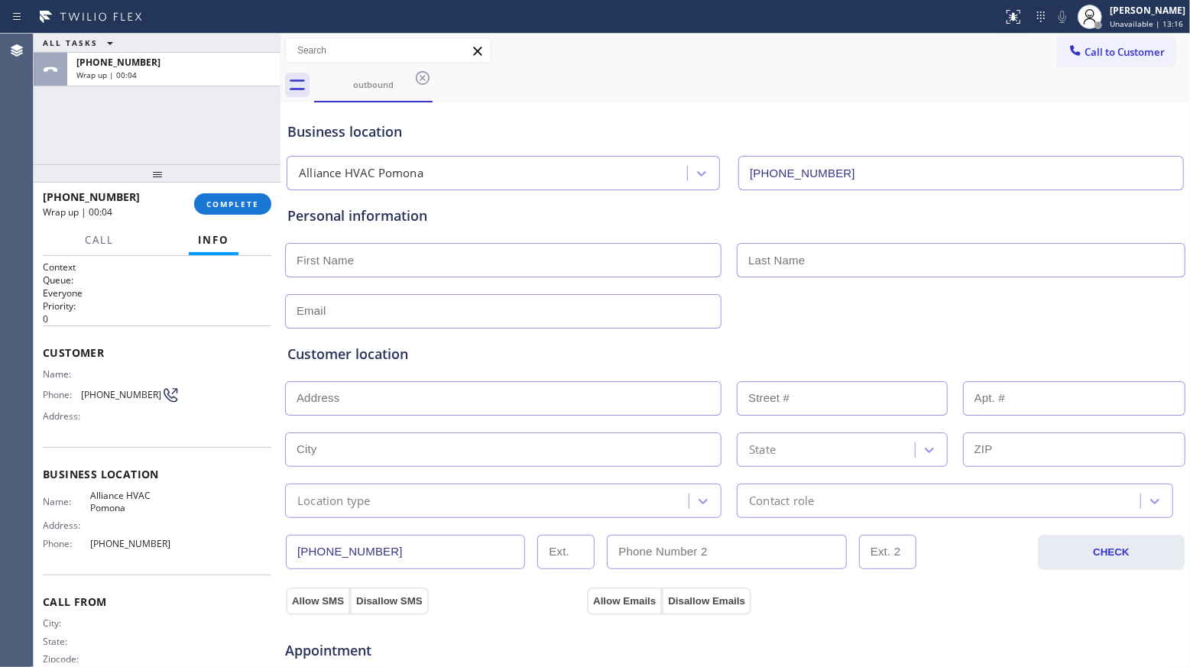
drag, startPoint x: 617, startPoint y: 86, endPoint x: 456, endPoint y: 174, distance: 183.6
click at [604, 95] on div "outbound" at bounding box center [752, 85] width 876 height 34
click at [251, 209] on button "COMPLETE" at bounding box center [232, 203] width 77 height 21
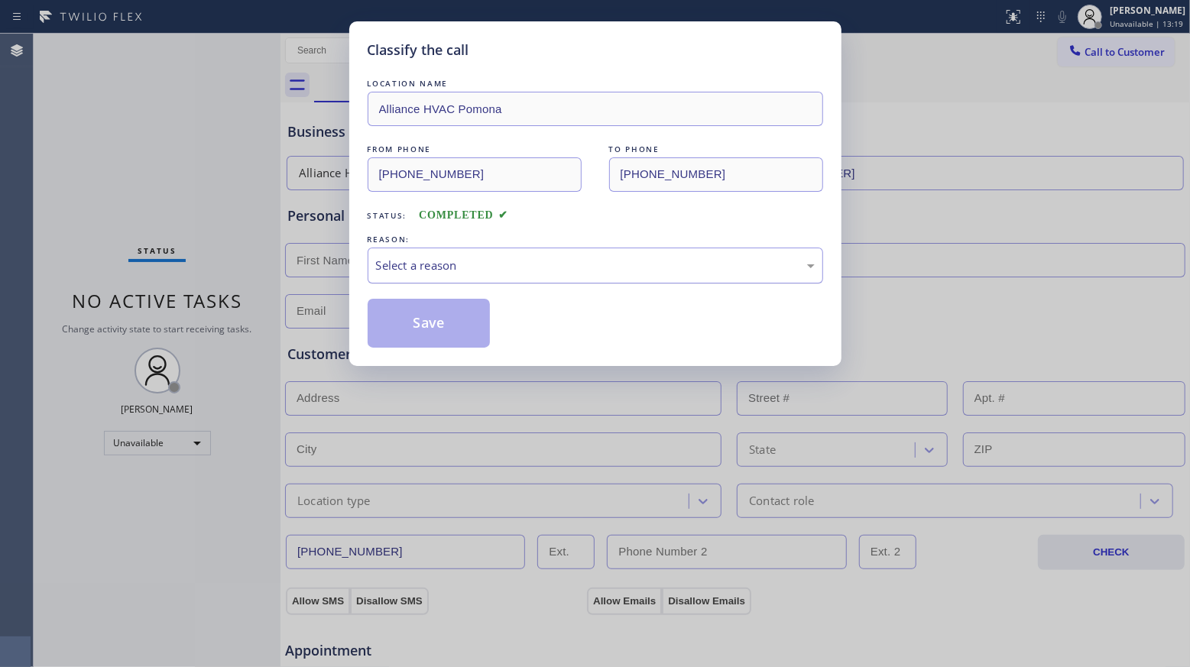
drag, startPoint x: 584, startPoint y: 261, endPoint x: 559, endPoint y: 282, distance: 32.0
click at [578, 269] on div "Select a reason" at bounding box center [595, 266] width 439 height 18
drag, startPoint x: 448, startPoint y: 330, endPoint x: 676, endPoint y: 263, distance: 238.1
click at [449, 329] on button "Save" at bounding box center [428, 323] width 123 height 49
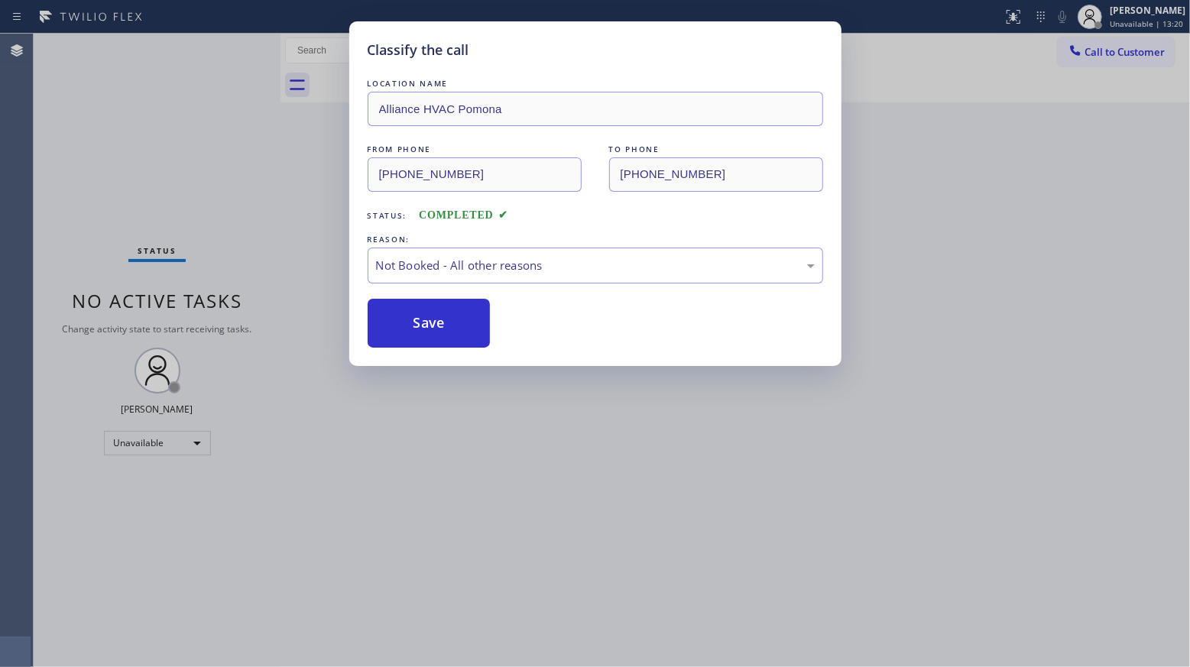
drag, startPoint x: 1088, startPoint y: 56, endPoint x: 1174, endPoint y: 361, distance: 316.8
click at [1089, 56] on div "Classify the call LOCATION NAME Alliance HVAC Pomona FROM PHONE [PHONE_NUMBER] …" at bounding box center [595, 333] width 1190 height 667
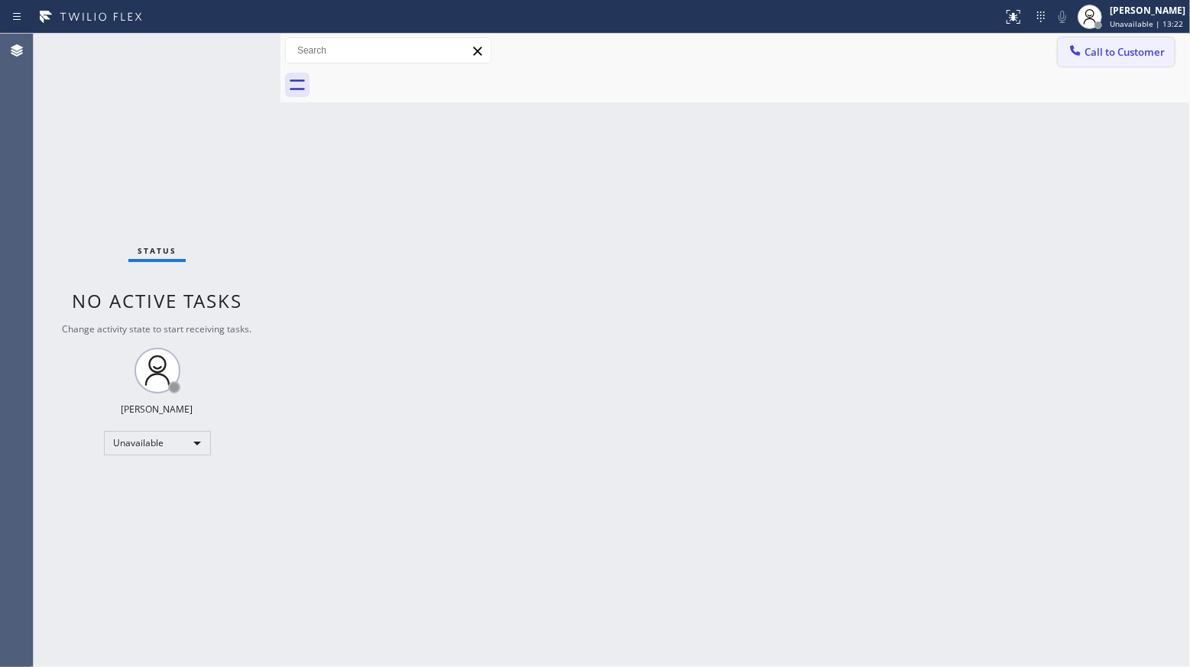
click at [1071, 50] on icon at bounding box center [1075, 50] width 10 height 10
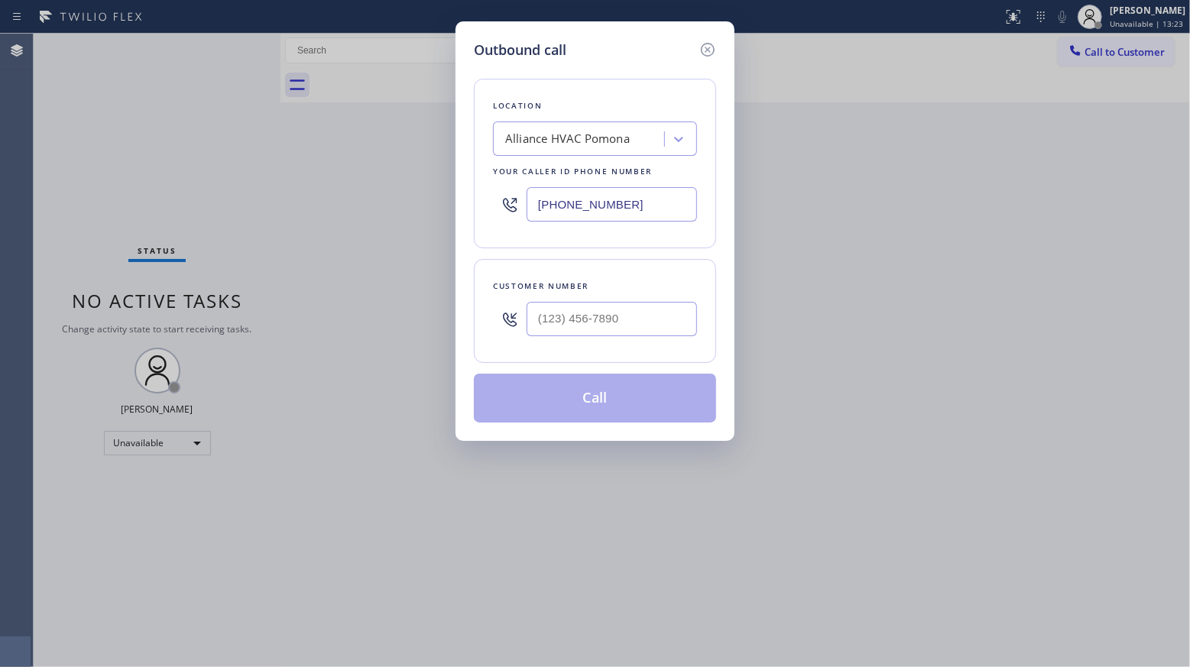
drag, startPoint x: 623, startPoint y: 210, endPoint x: 507, endPoint y: 209, distance: 116.9
click at [507, 209] on div "[PHONE_NUMBER]" at bounding box center [595, 205] width 204 height 50
type input "[PHONE_NUMBER]"
drag, startPoint x: 700, startPoint y: 335, endPoint x: 686, endPoint y: 331, distance: 14.3
click at [687, 331] on div "Customer number" at bounding box center [595, 311] width 242 height 104
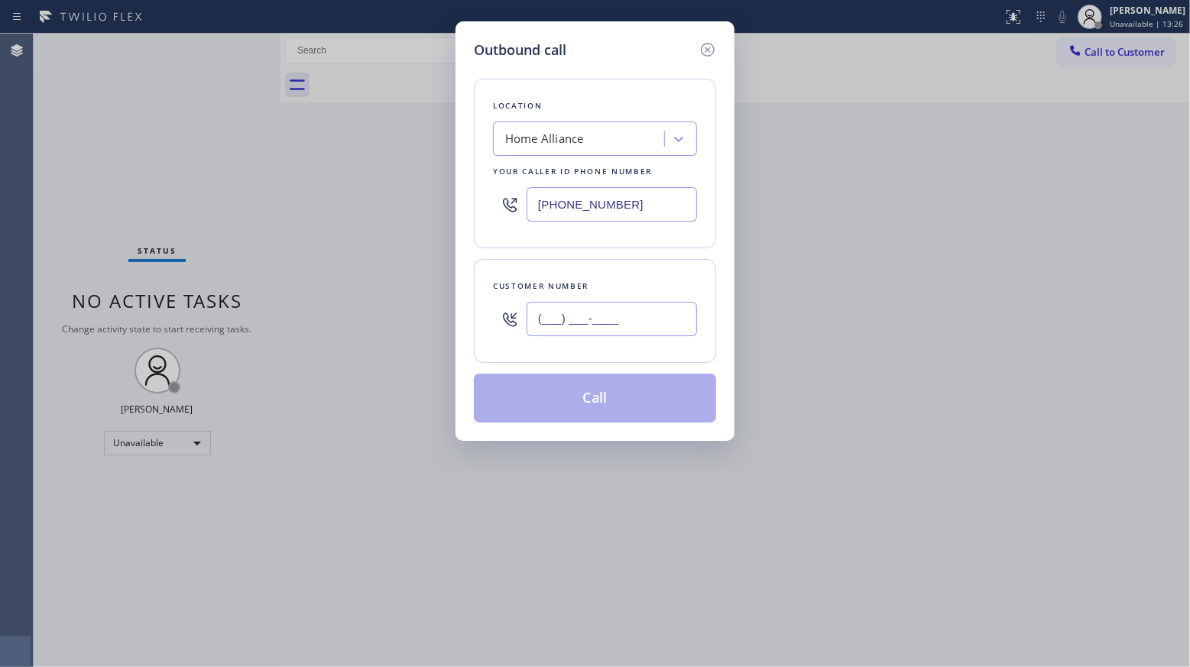
click at [672, 328] on input "(___) ___-____" at bounding box center [611, 319] width 170 height 34
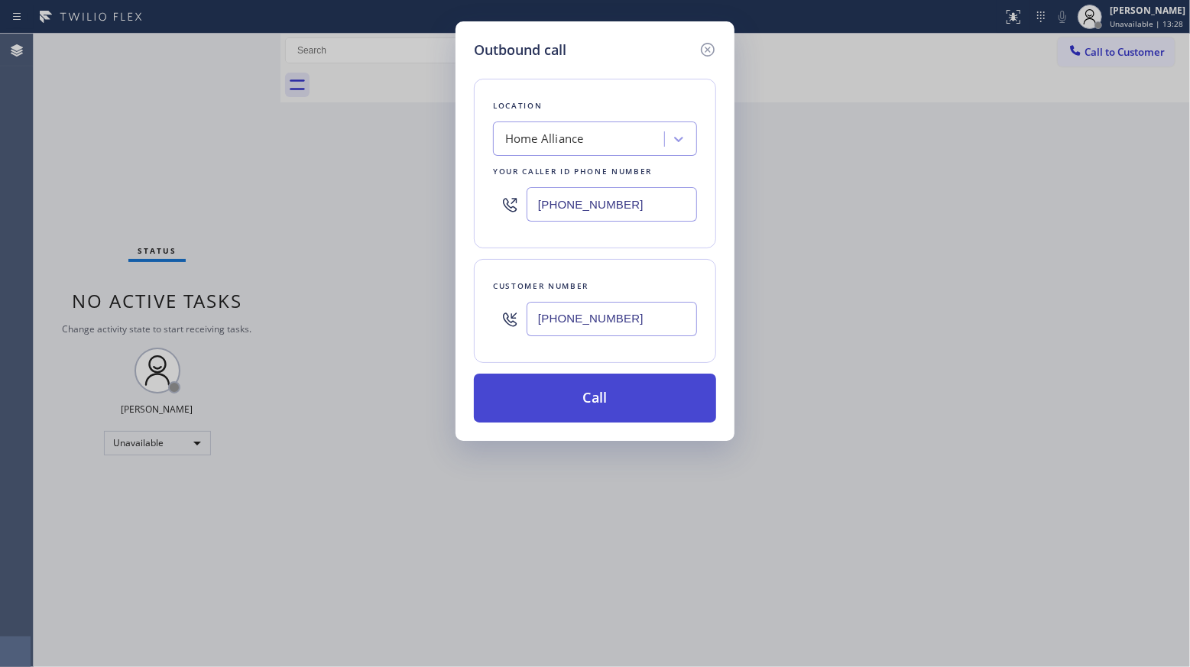
type input "[PHONE_NUMBER]"
click at [618, 390] on button "Call" at bounding box center [595, 398] width 242 height 49
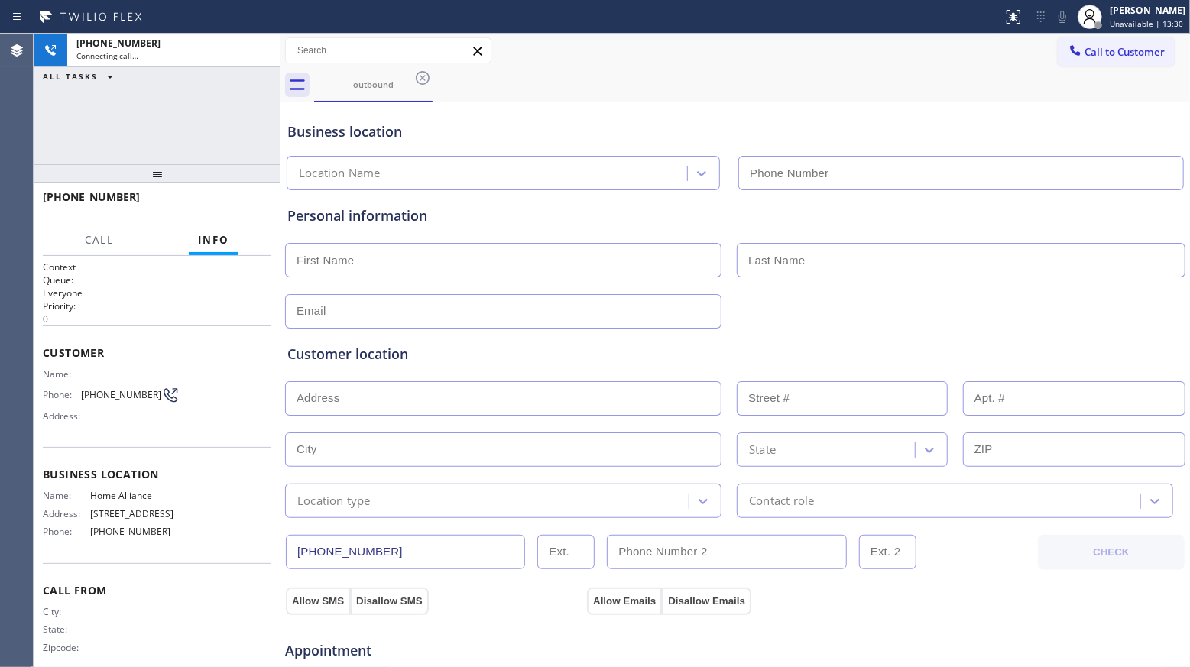
type input "[PHONE_NUMBER]"
click at [555, 49] on div "Call to Customer Outbound call Location Home Alliance Your caller id phone numb…" at bounding box center [734, 50] width 909 height 27
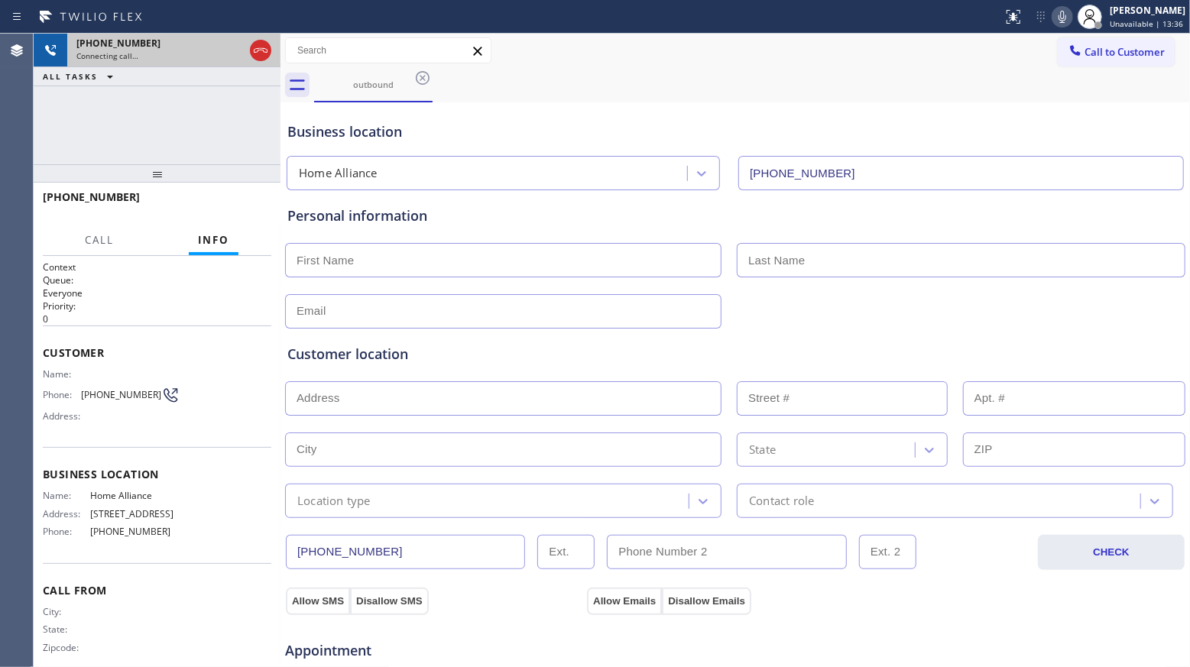
click at [258, 53] on icon at bounding box center [260, 50] width 18 height 18
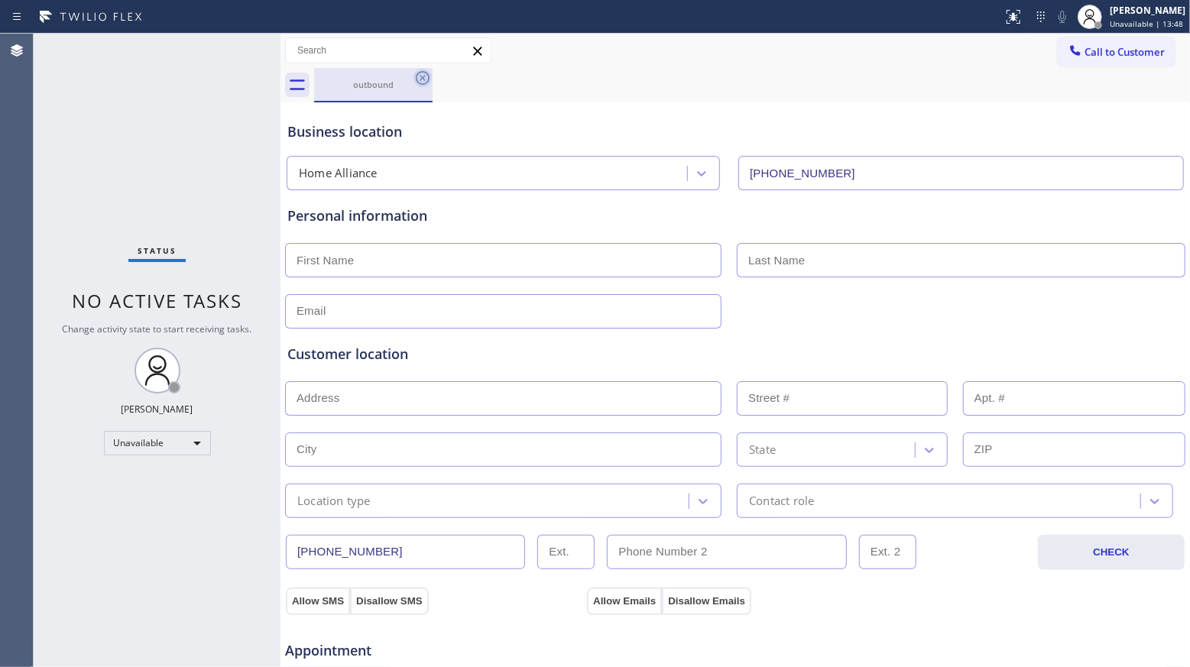
click at [421, 79] on icon at bounding box center [422, 78] width 18 height 18
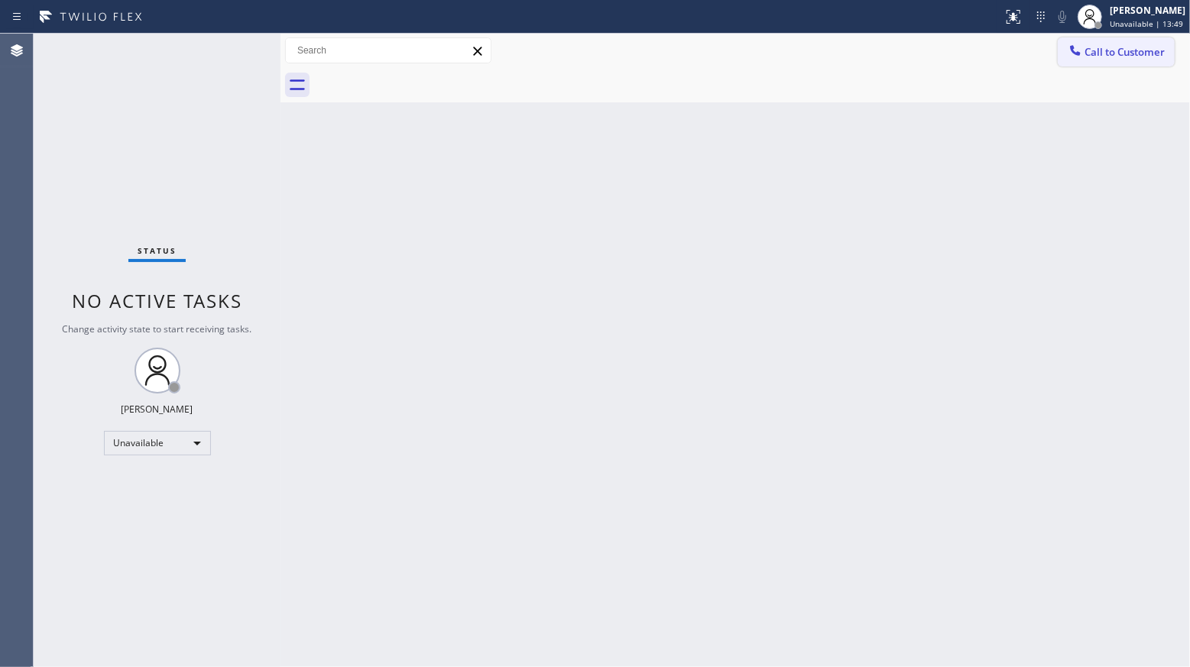
click at [1079, 54] on icon at bounding box center [1075, 50] width 10 height 10
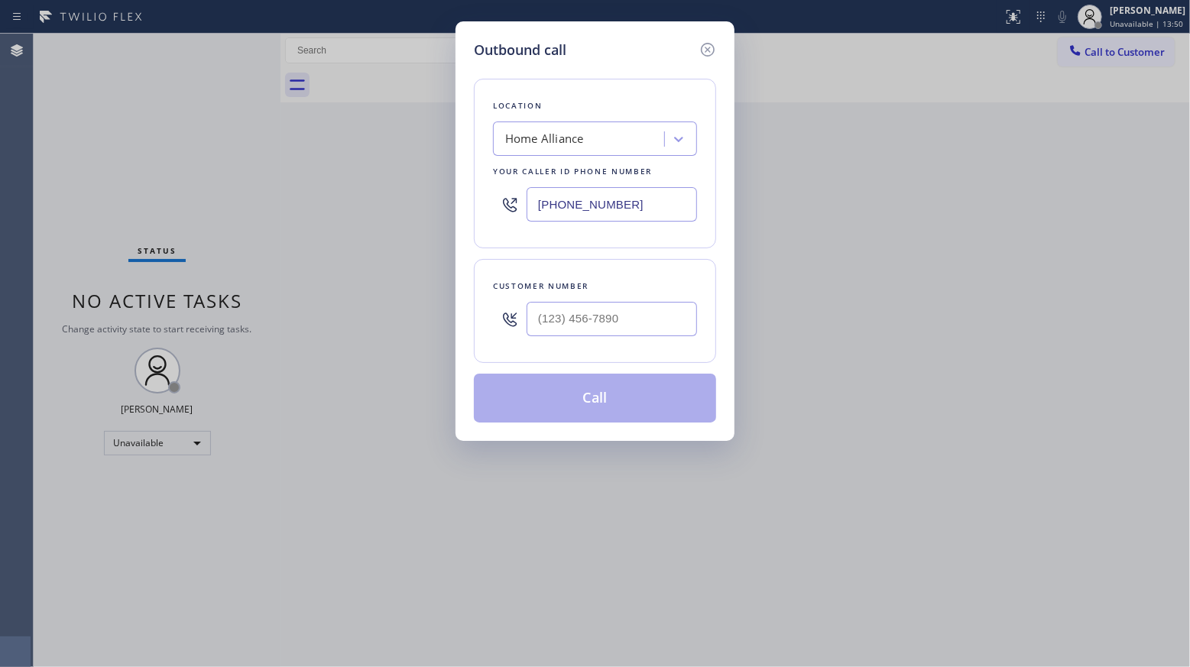
drag, startPoint x: 642, startPoint y: 202, endPoint x: 524, endPoint y: 205, distance: 118.4
click at [524, 205] on div "[PHONE_NUMBER]" at bounding box center [595, 205] width 204 height 50
type input "[PHONE_NUMBER]"
click at [654, 321] on input "(___) ___-____" at bounding box center [611, 319] width 170 height 34
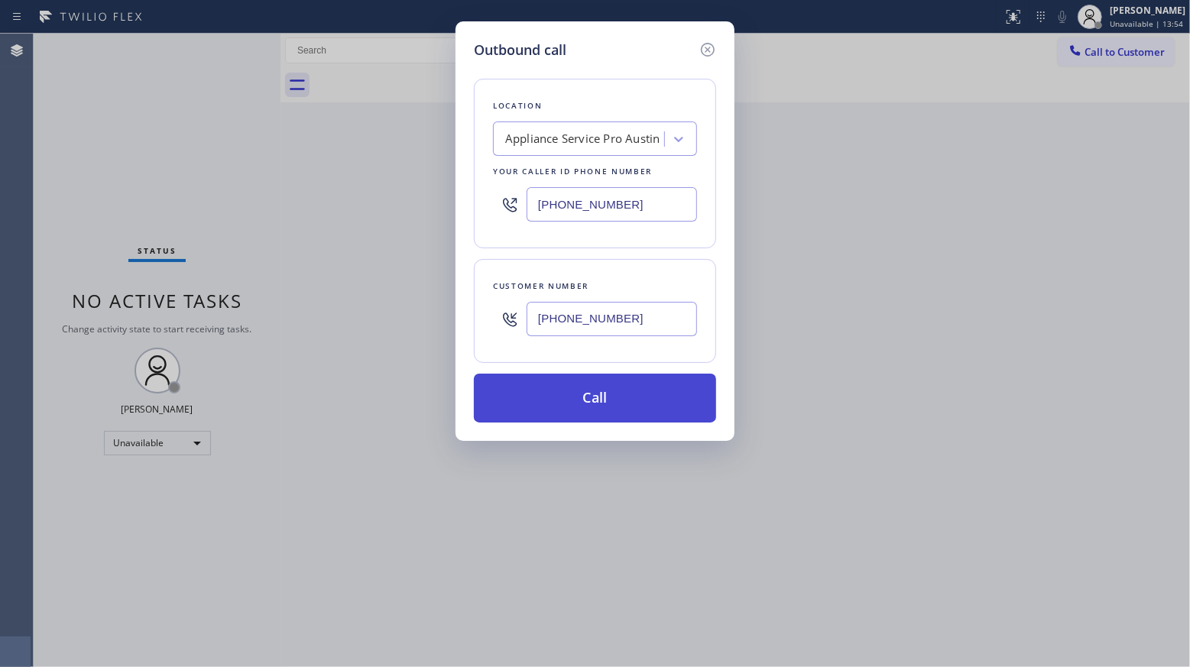
type input "[PHONE_NUMBER]"
click at [613, 389] on button "Call" at bounding box center [595, 398] width 242 height 49
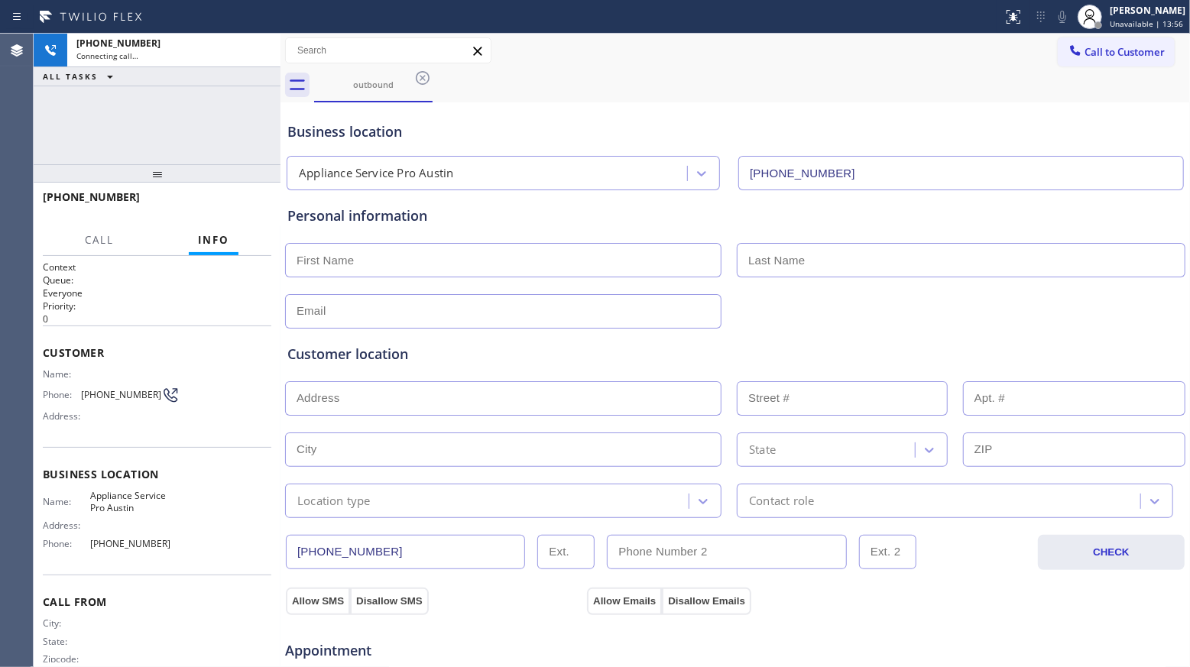
type input "[PHONE_NUMBER]"
click at [245, 206] on span "HANG UP" at bounding box center [235, 204] width 47 height 11
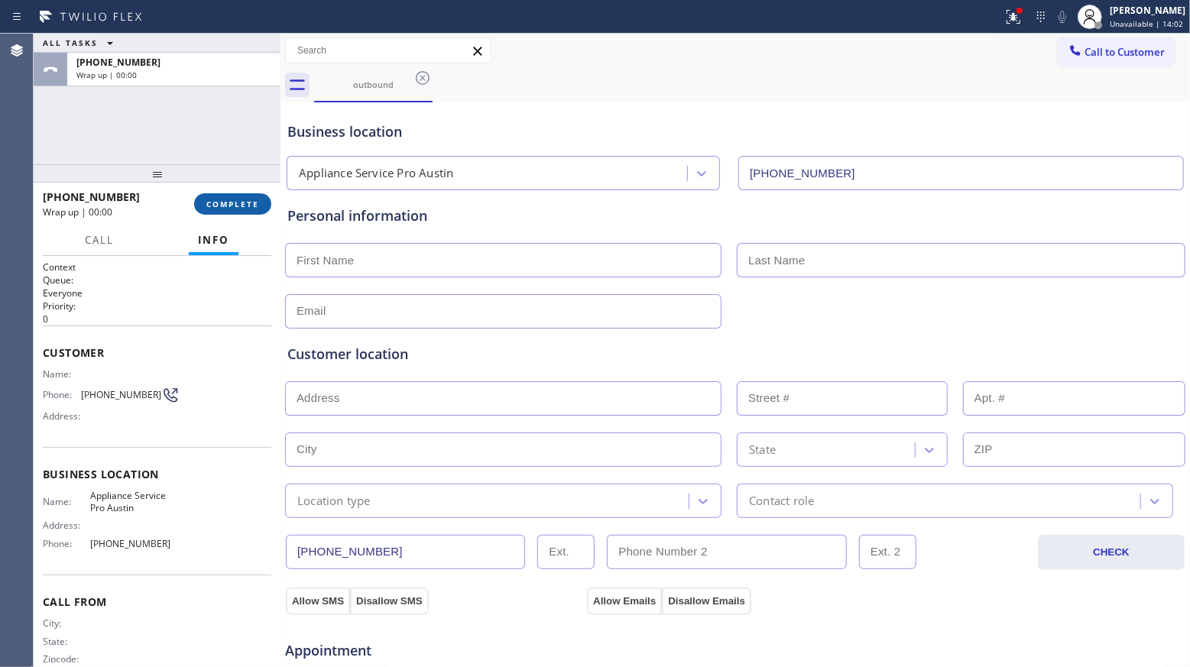
click at [241, 206] on span "COMPLETE" at bounding box center [232, 204] width 53 height 11
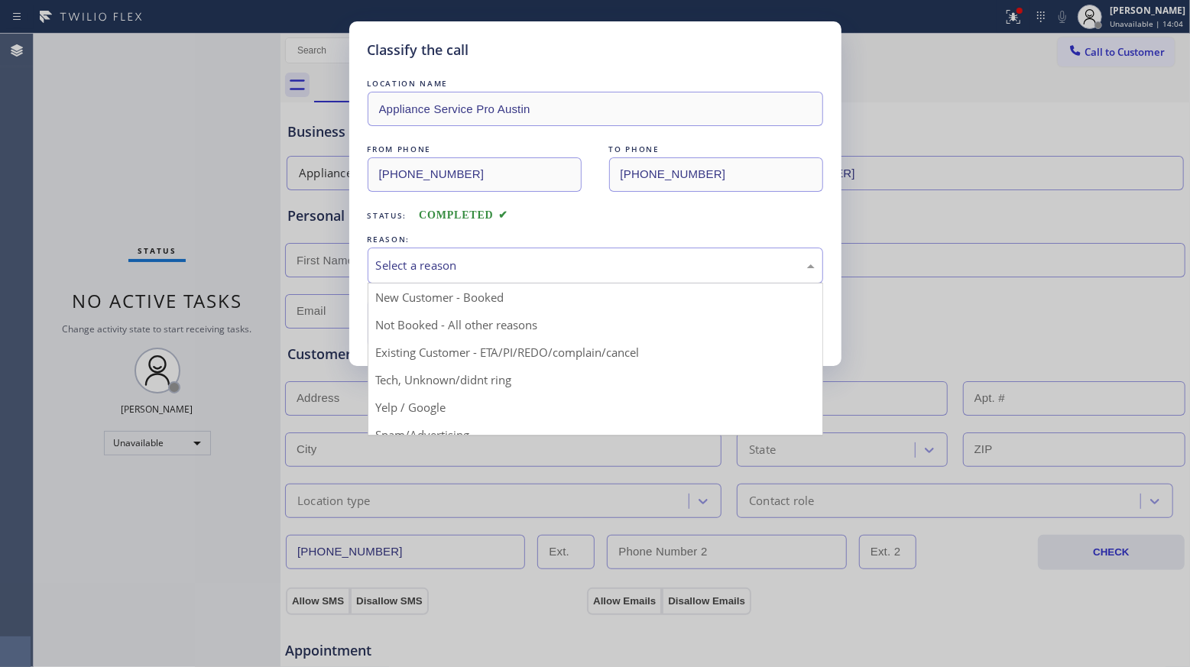
click at [412, 258] on div "Select a reason" at bounding box center [595, 266] width 439 height 18
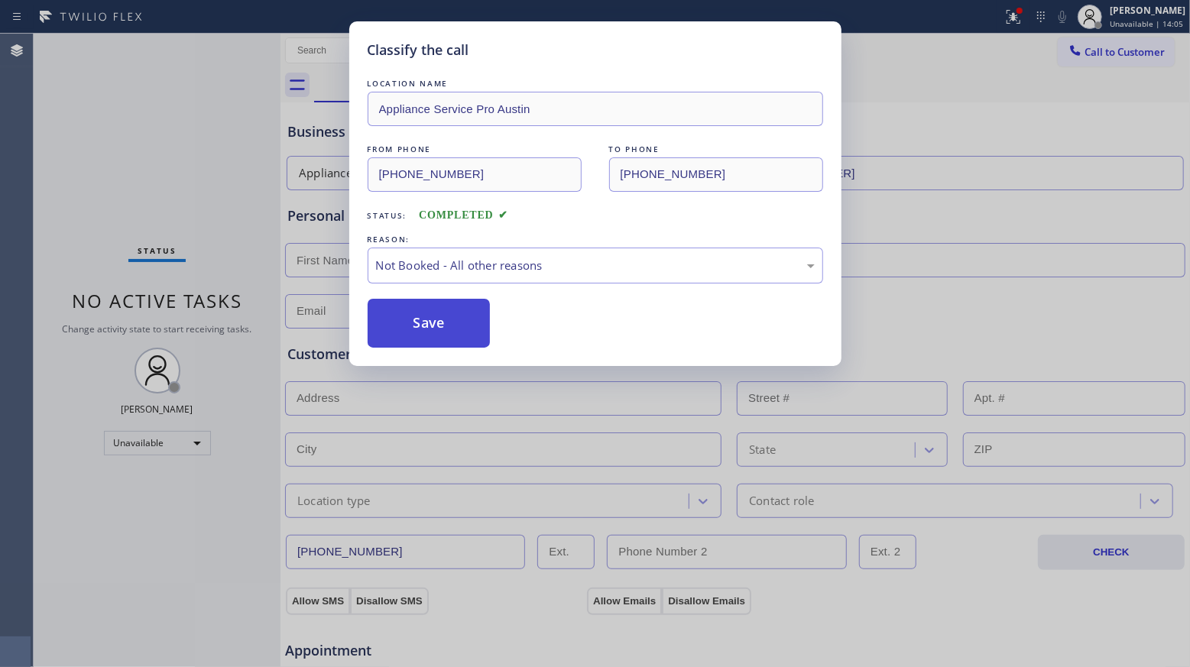
click at [430, 328] on button "Save" at bounding box center [428, 323] width 123 height 49
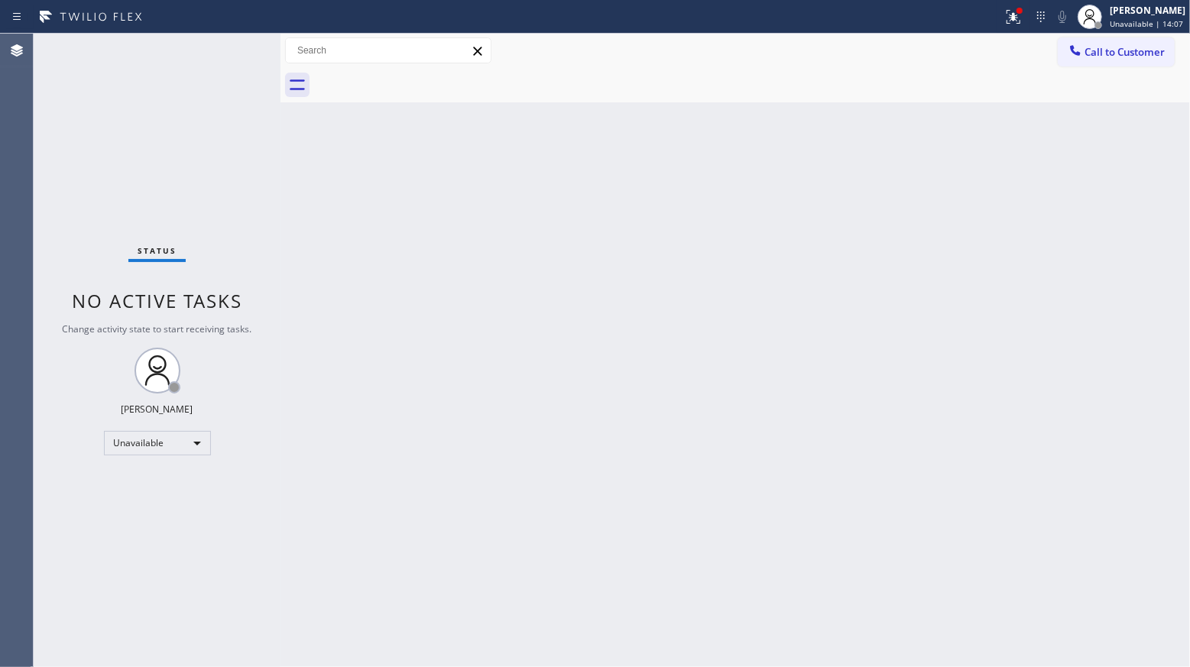
click at [732, 352] on div "Back to Dashboard Change Sender ID Customers Technicians Select a contact Outbo…" at bounding box center [734, 350] width 909 height 633
drag, startPoint x: 969, startPoint y: 138, endPoint x: 999, endPoint y: 92, distance: 54.3
click at [970, 137] on div "Back to Dashboard Change Sender ID Customers Technicians Select a contact Outbo…" at bounding box center [734, 350] width 909 height 633
click at [1020, 17] on icon at bounding box center [1013, 17] width 18 height 18
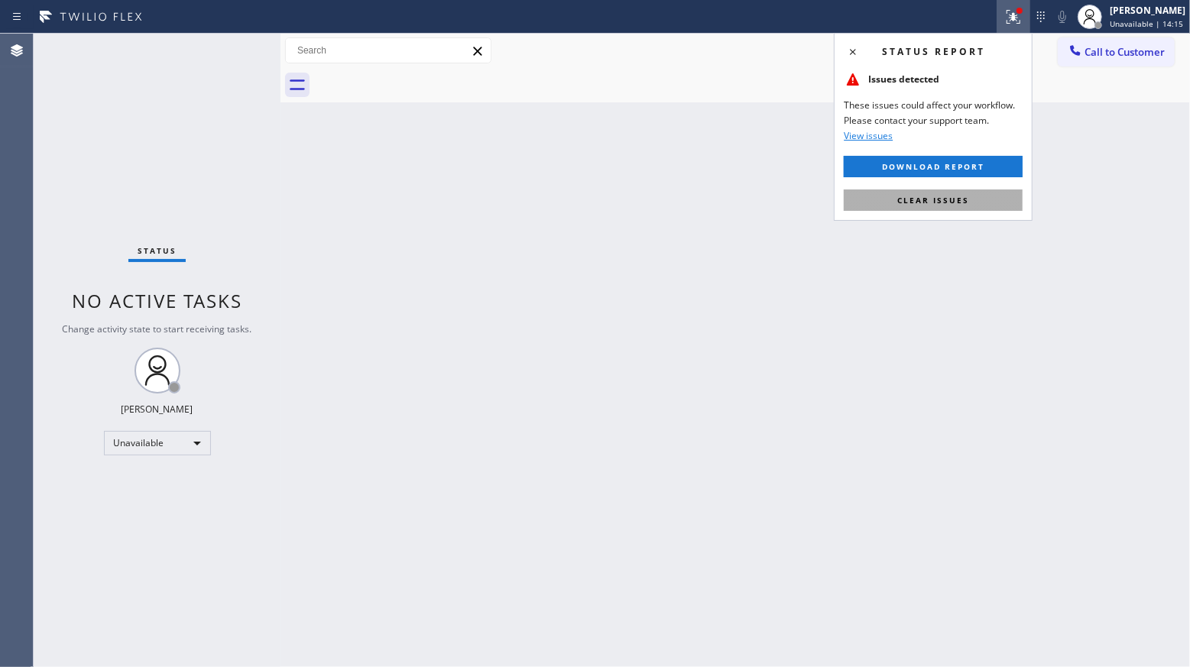
click at [1000, 202] on button "Clear issues" at bounding box center [932, 199] width 179 height 21
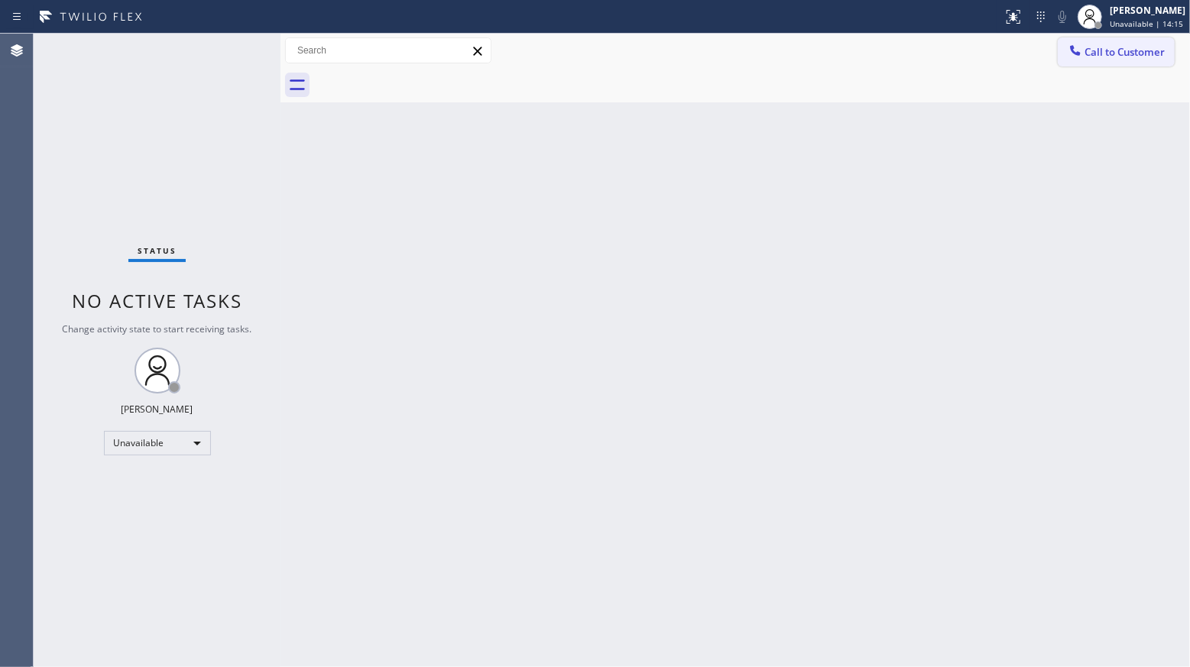
click at [1098, 54] on span "Call to Customer" at bounding box center [1124, 52] width 80 height 14
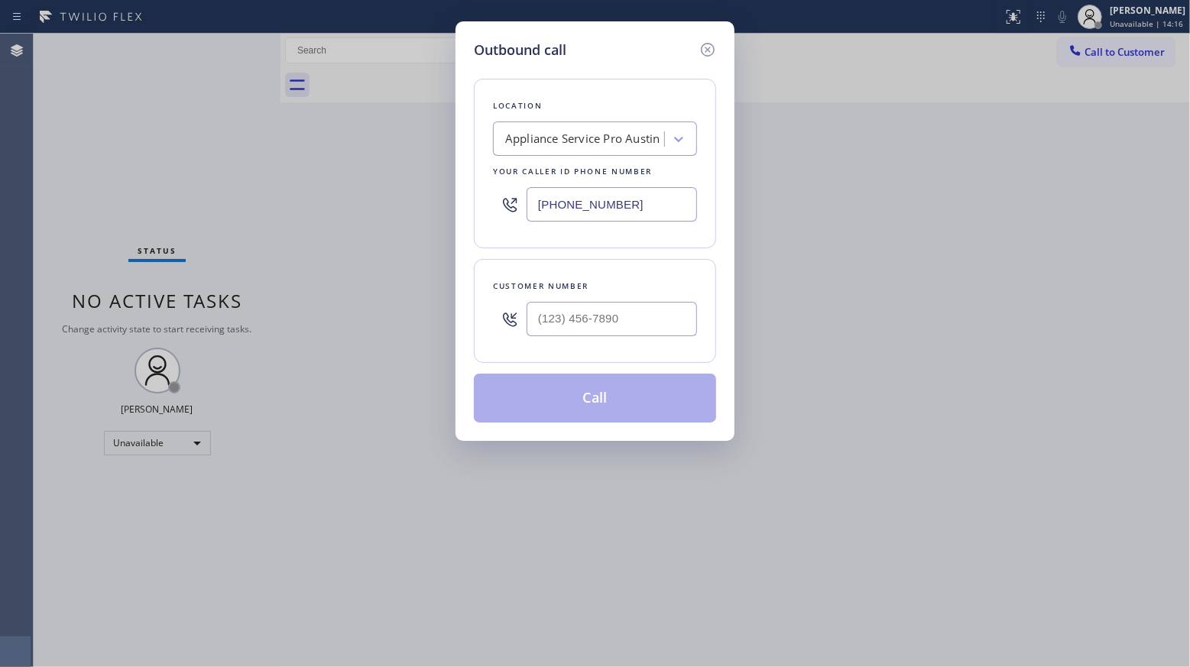
drag, startPoint x: 627, startPoint y: 198, endPoint x: 465, endPoint y: 199, distance: 162.0
click at [466, 199] on div "Outbound call Location Appliance Service Pro [GEOGRAPHIC_DATA] Your caller id p…" at bounding box center [594, 230] width 279 height 419
type input "[PHONE_NUMBER]"
click at [671, 322] on input "(___) ___-____" at bounding box center [611, 319] width 170 height 34
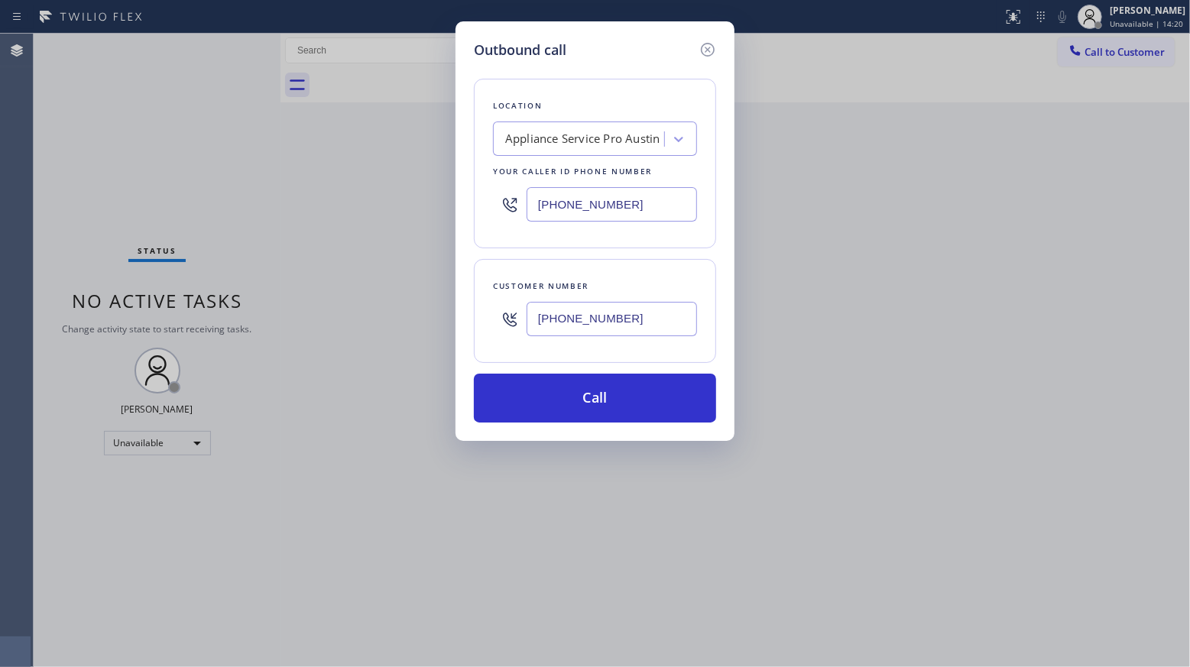
type input "[PHONE_NUMBER]"
click at [587, 429] on div "Outbound call Location Appliance Service Pro [GEOGRAPHIC_DATA] Your caller id p…" at bounding box center [594, 230] width 279 height 419
click at [575, 371] on div "Location Appliance Service Pro [GEOGRAPHIC_DATA] Your caller id phone number [P…" at bounding box center [595, 241] width 242 height 362
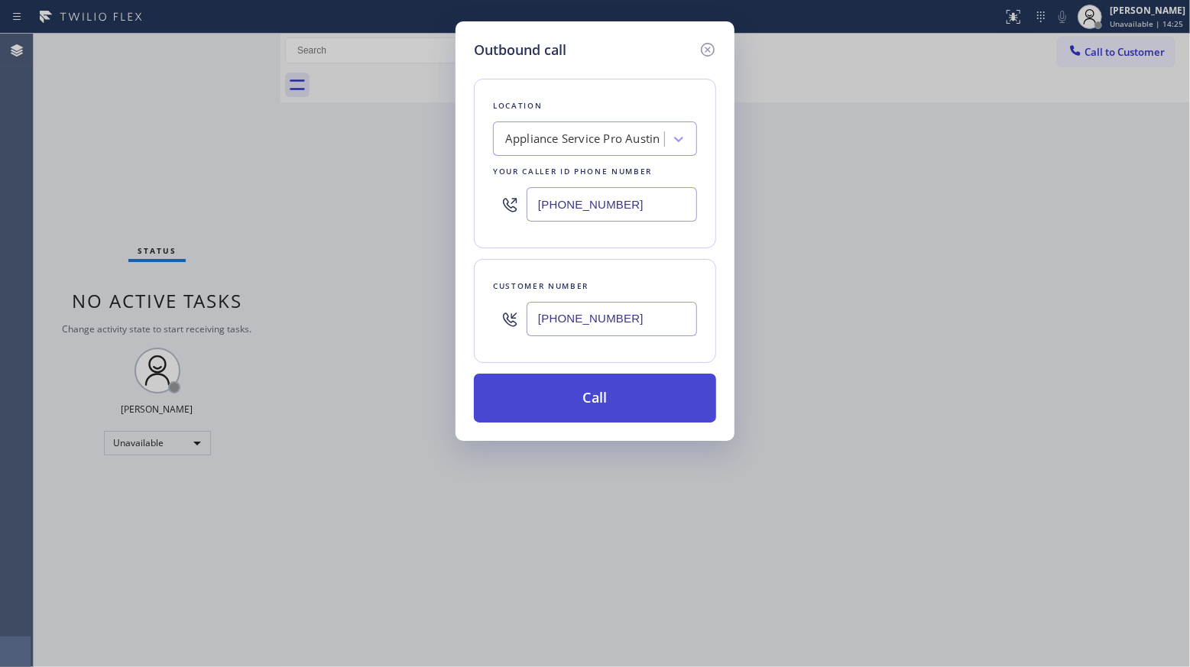
click at [603, 398] on button "Call" at bounding box center [595, 398] width 242 height 49
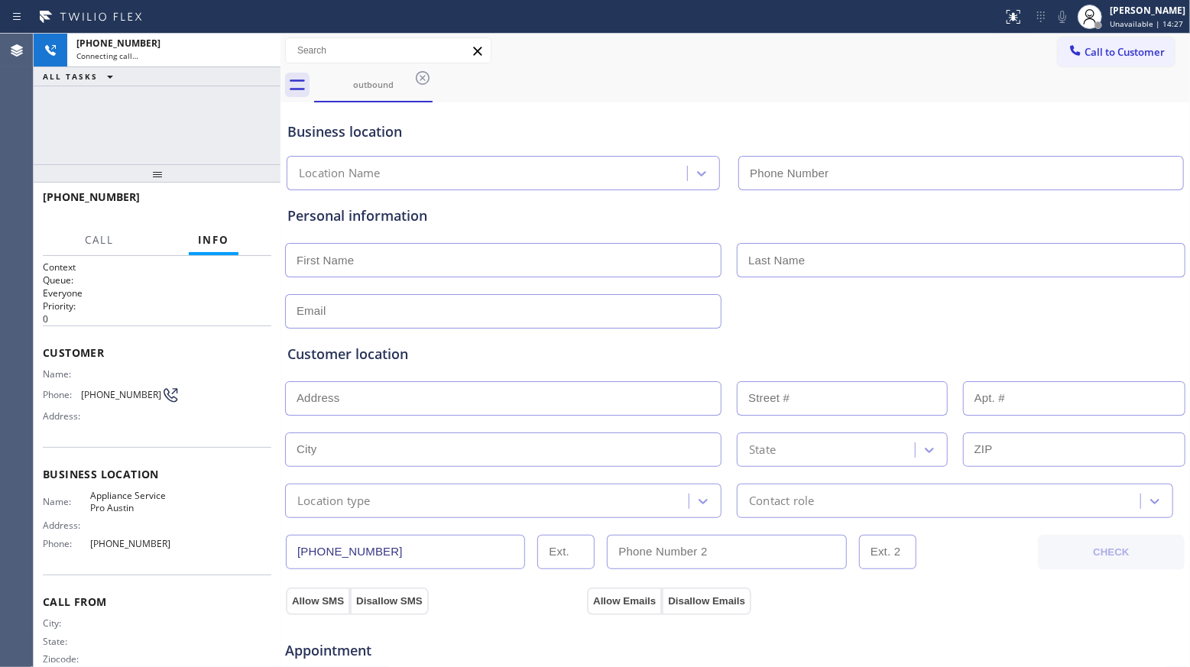
type input "[PHONE_NUMBER]"
drag, startPoint x: 695, startPoint y: 149, endPoint x: 687, endPoint y: 150, distance: 8.4
click at [694, 150] on div "Appliance Service Pro Austin [PHONE_NUMBER]" at bounding box center [734, 170] width 903 height 40
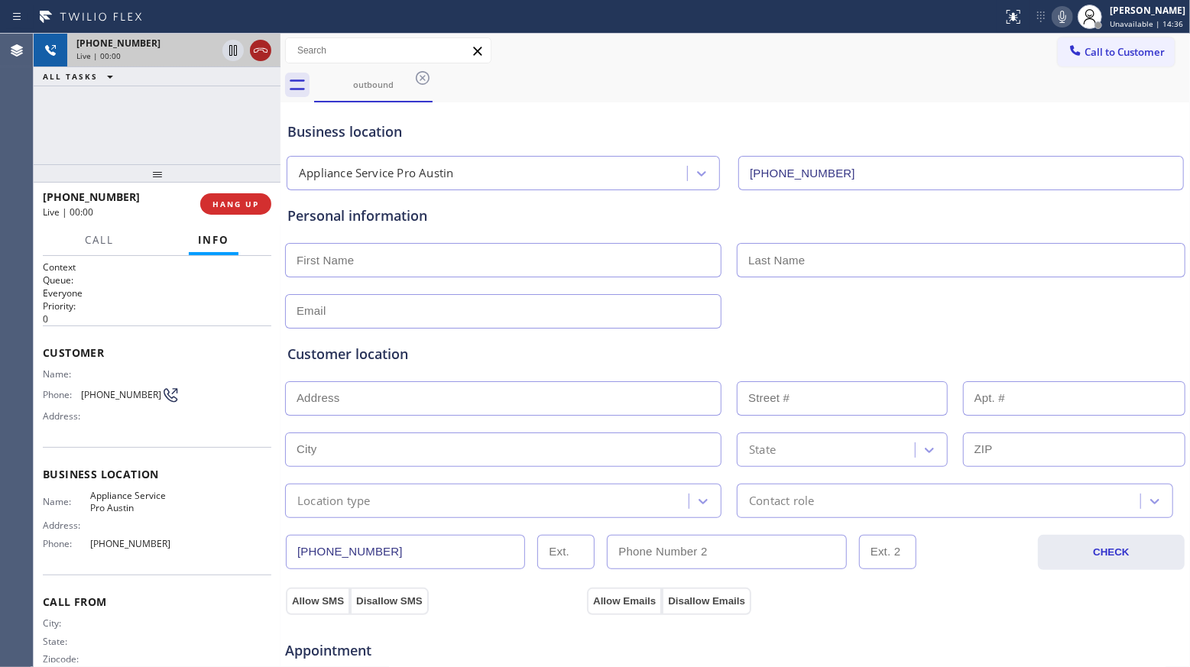
click at [259, 51] on icon at bounding box center [260, 50] width 18 height 18
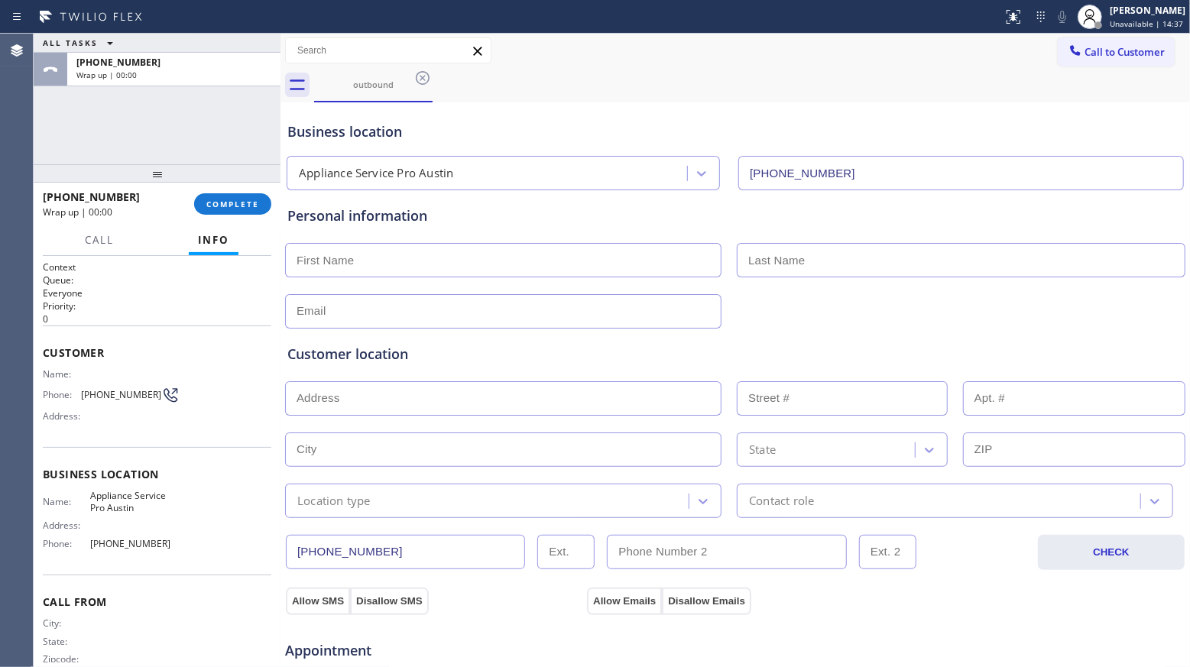
click at [238, 218] on div "[PHONE_NUMBER] Wrap up | 00:00 COMPLETE" at bounding box center [157, 204] width 228 height 40
click at [241, 208] on span "COMPLETE" at bounding box center [232, 204] width 53 height 11
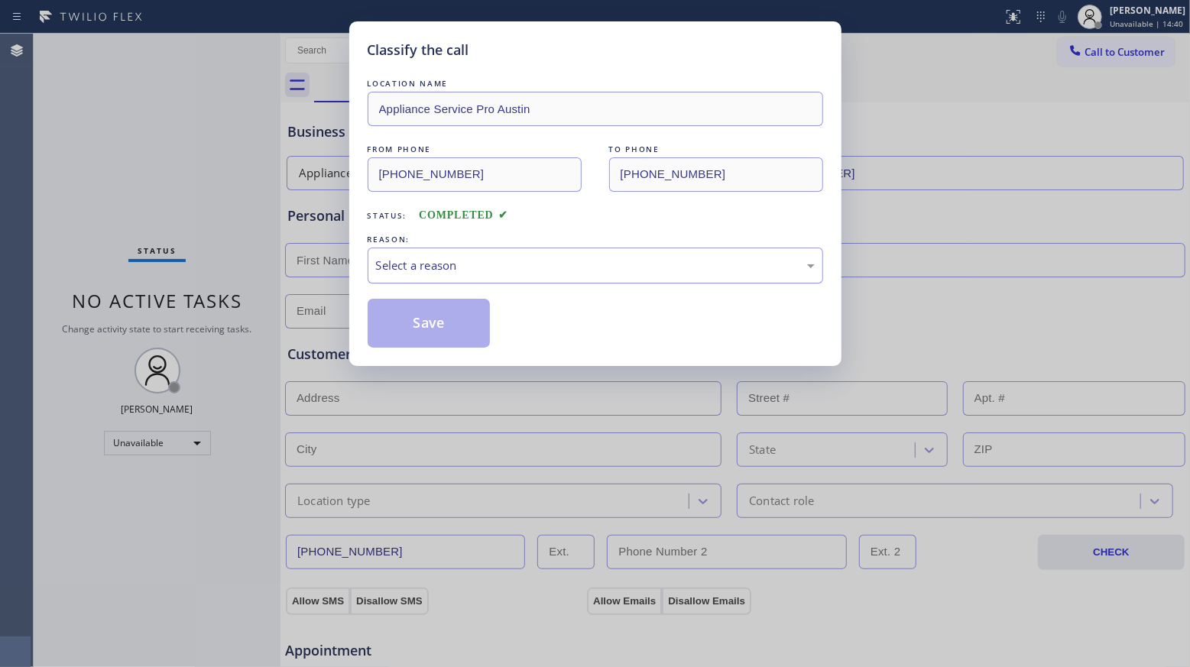
drag, startPoint x: 393, startPoint y: 263, endPoint x: 397, endPoint y: 282, distance: 19.3
click at [394, 264] on div "Select a reason" at bounding box center [595, 266] width 439 height 18
click at [409, 329] on button "Save" at bounding box center [428, 323] width 123 height 49
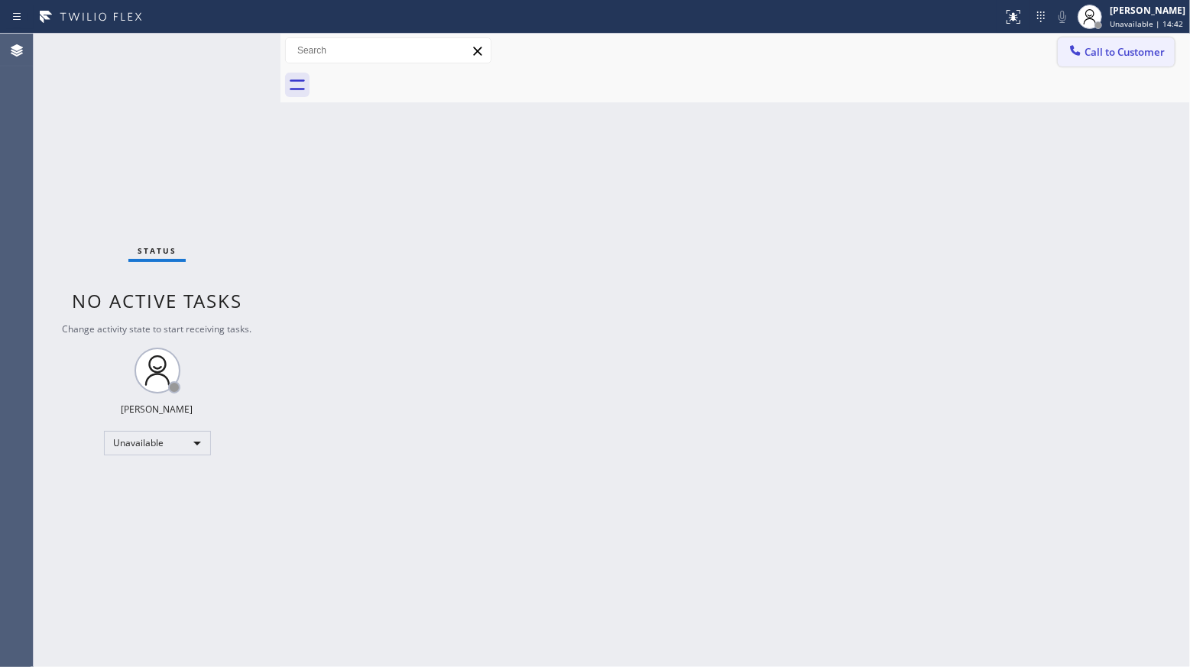
click at [1097, 59] on span "Call to Customer" at bounding box center [1124, 52] width 80 height 14
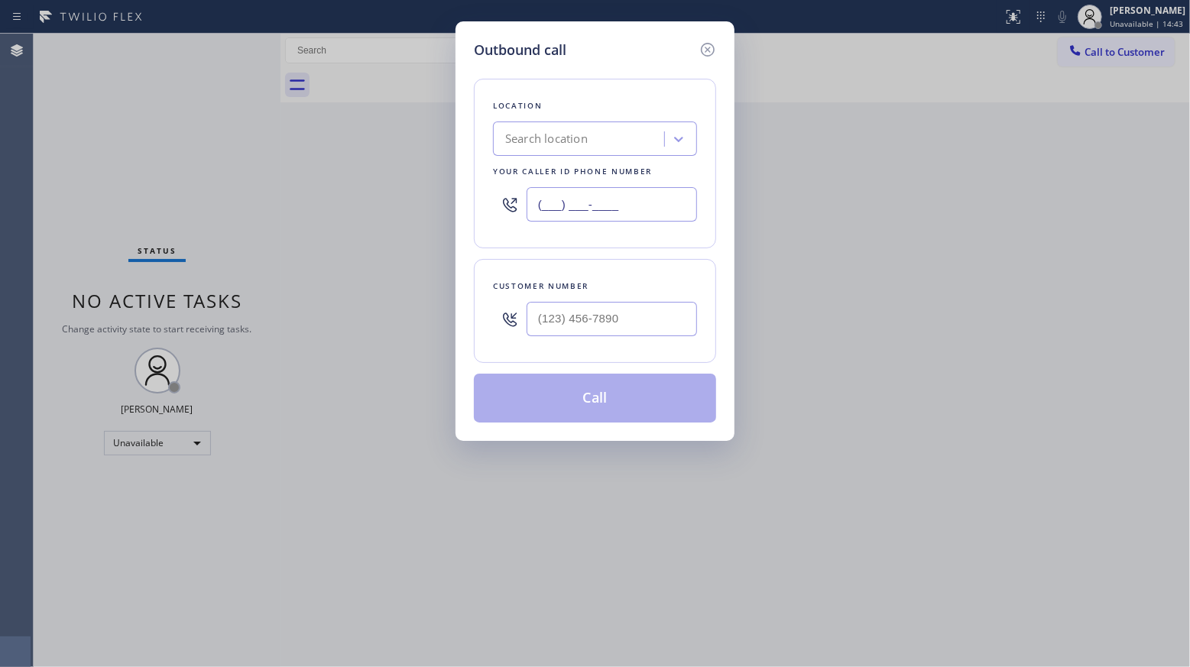
drag, startPoint x: 607, startPoint y: 207, endPoint x: 510, endPoint y: 209, distance: 96.3
click at [508, 209] on div "(___) ___-____" at bounding box center [595, 205] width 204 height 50
type input "[PHONE_NUMBER]"
click at [663, 325] on input "(___) ___-____" at bounding box center [611, 319] width 170 height 34
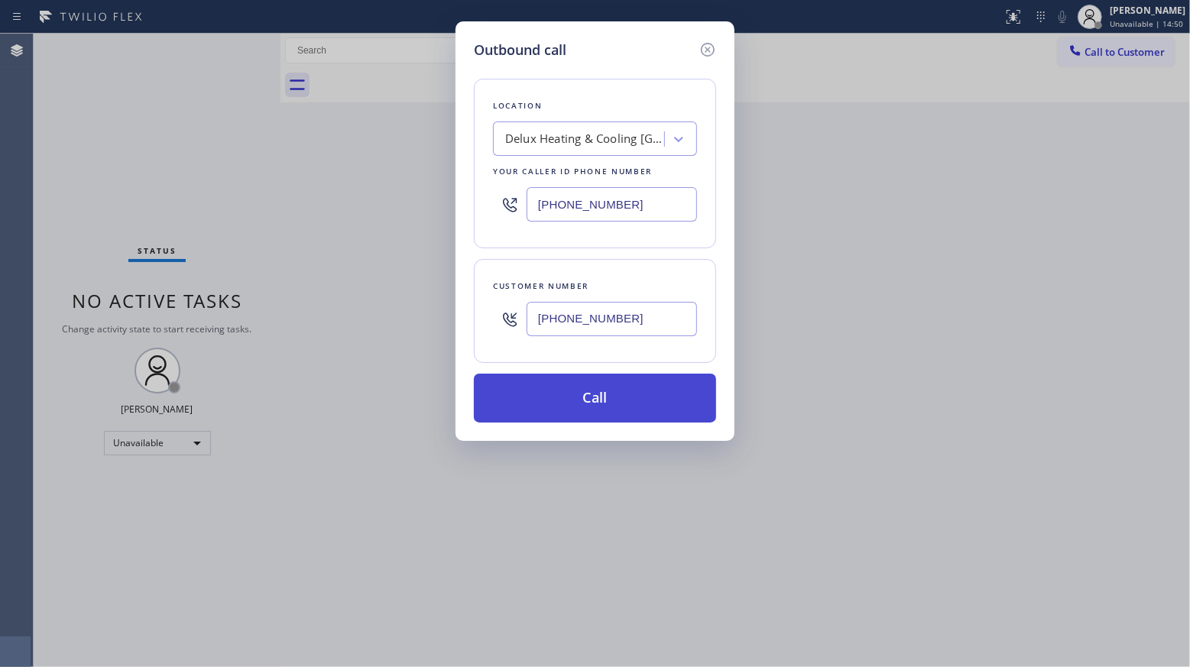
type input "[PHONE_NUMBER]"
click at [602, 411] on button "Call" at bounding box center [595, 398] width 242 height 49
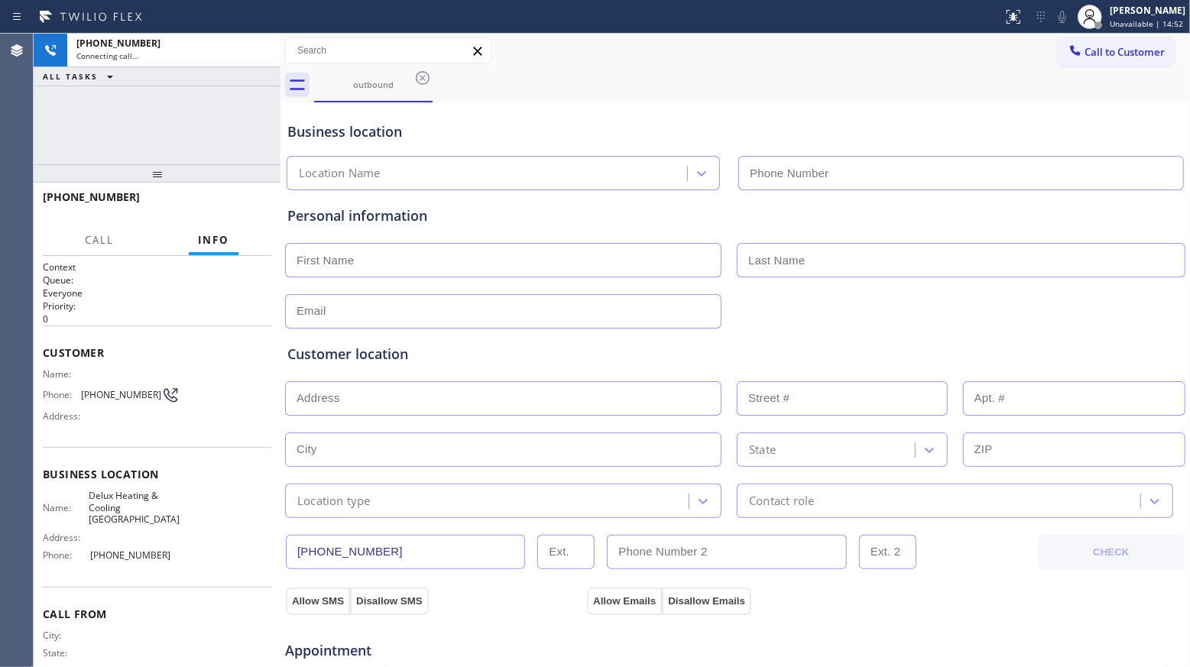
type input "[PHONE_NUMBER]"
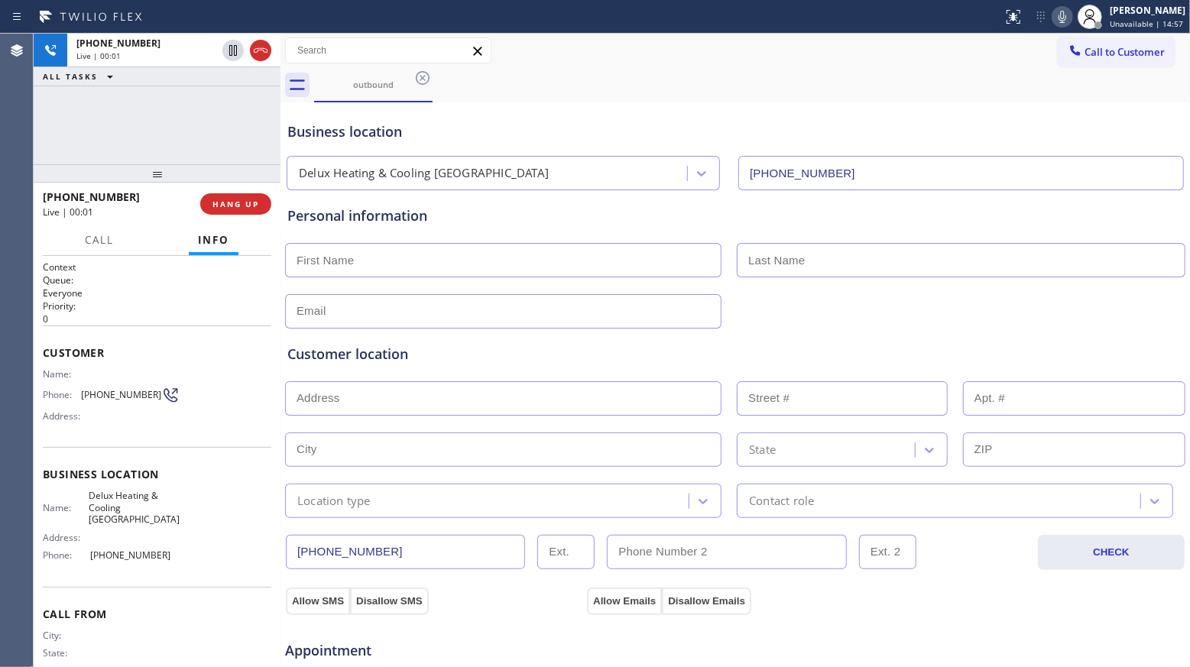
click at [905, 128] on div "Business location" at bounding box center [734, 131] width 895 height 21
click at [263, 209] on div "[PHONE_NUMBER] Live | 00:02 HANG UP" at bounding box center [157, 204] width 247 height 43
click at [257, 209] on button "HANG UP" at bounding box center [235, 203] width 71 height 21
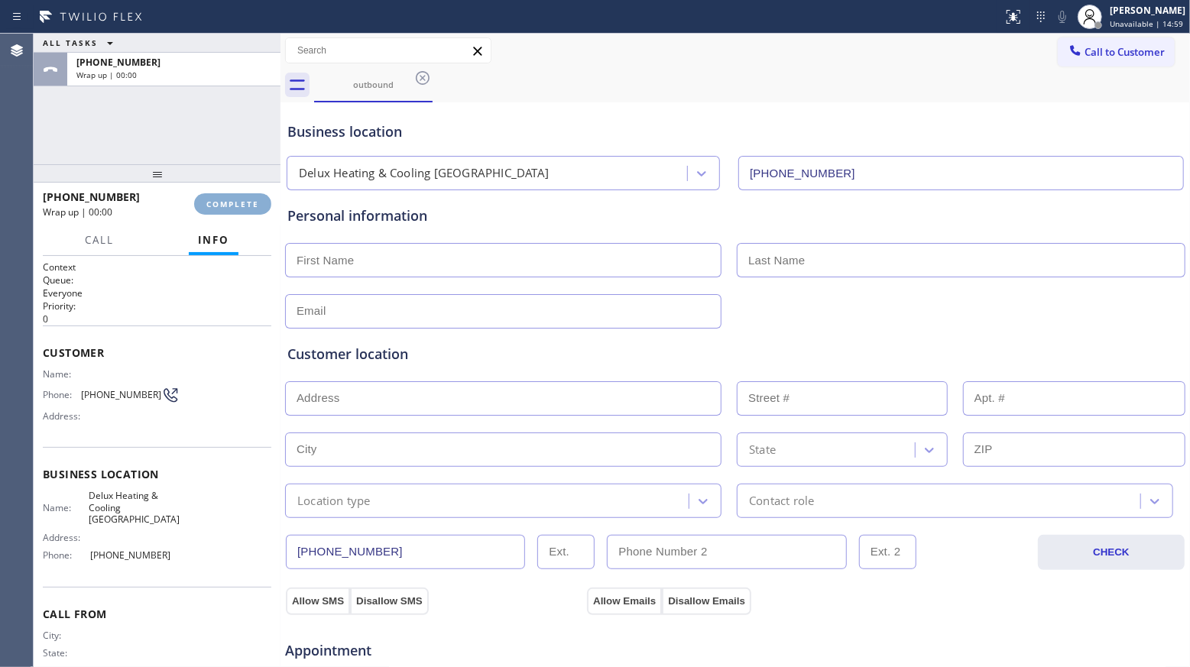
click at [258, 209] on button "COMPLETE" at bounding box center [232, 203] width 77 height 21
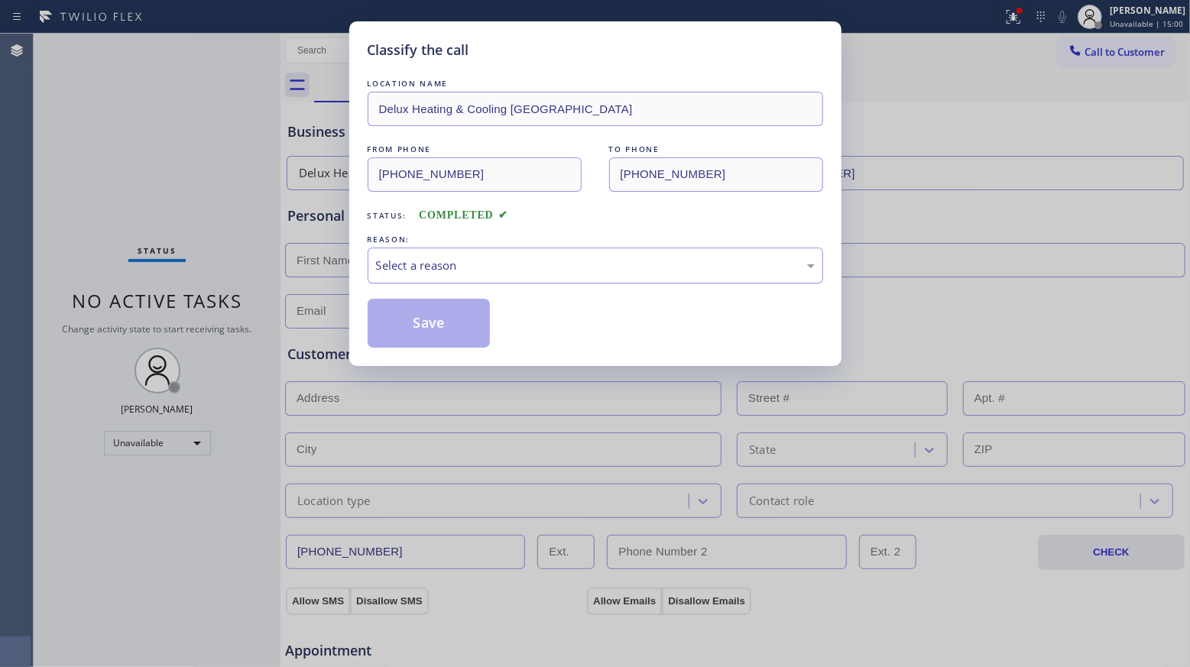
click at [566, 269] on div "Select a reason" at bounding box center [595, 266] width 439 height 18
click at [471, 319] on button "Save" at bounding box center [428, 323] width 123 height 49
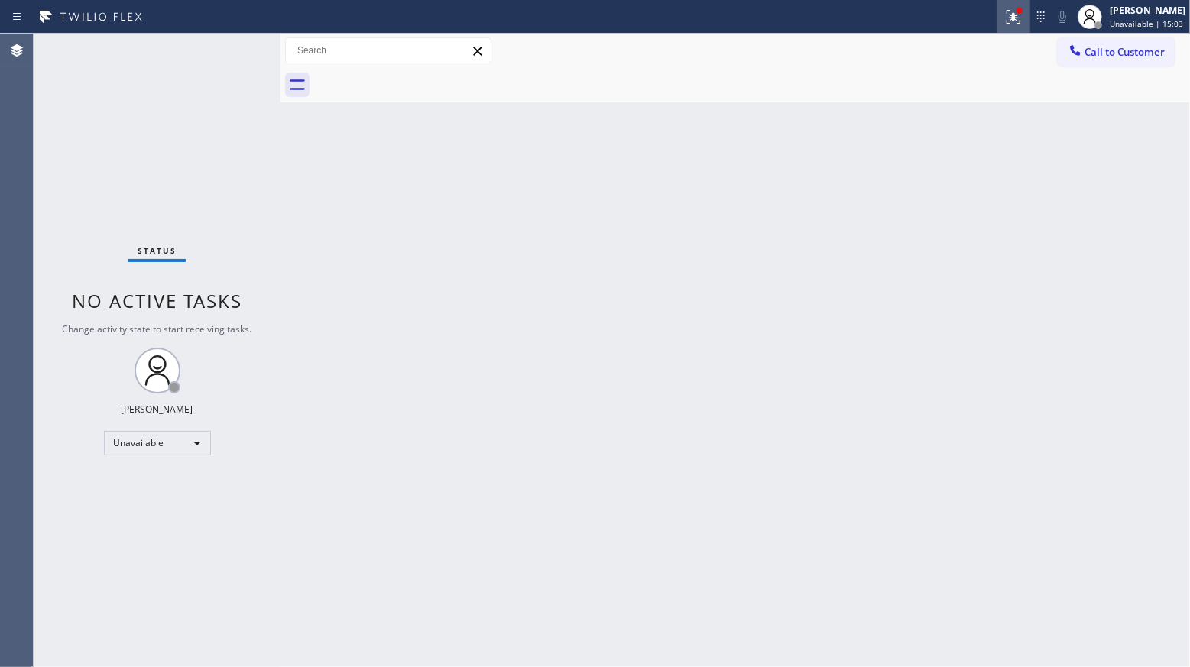
drag, startPoint x: 1005, startPoint y: 18, endPoint x: 1009, endPoint y: 113, distance: 94.8
click at [1005, 20] on icon at bounding box center [1013, 17] width 18 height 18
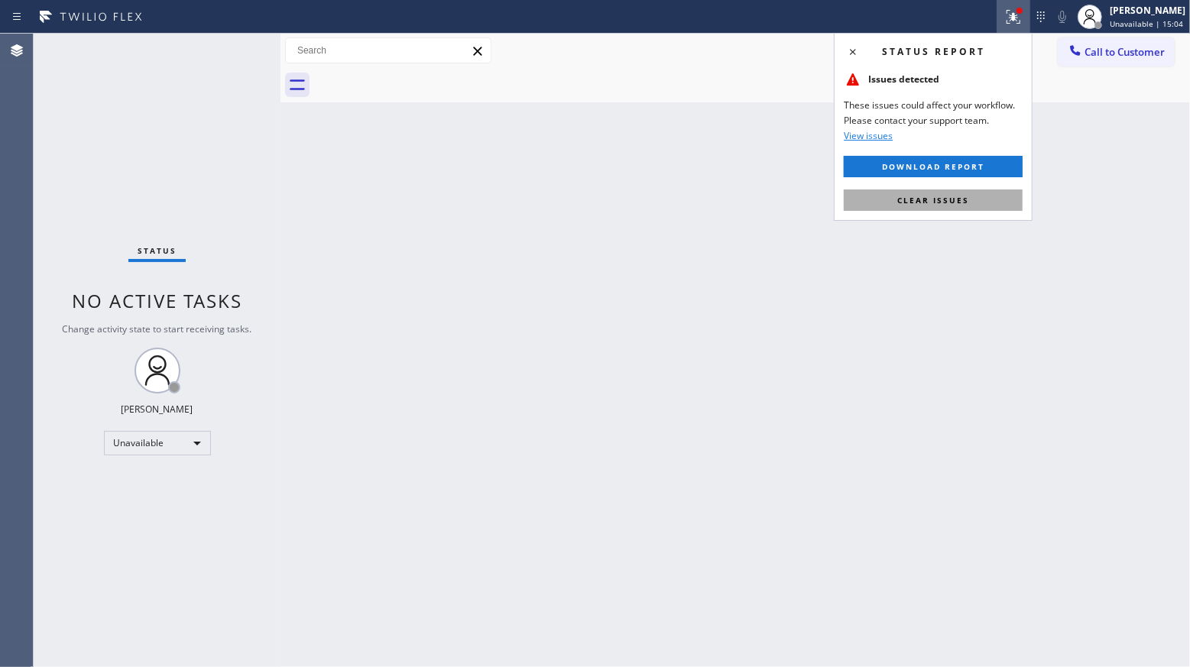
click at [982, 206] on button "Clear issues" at bounding box center [932, 199] width 179 height 21
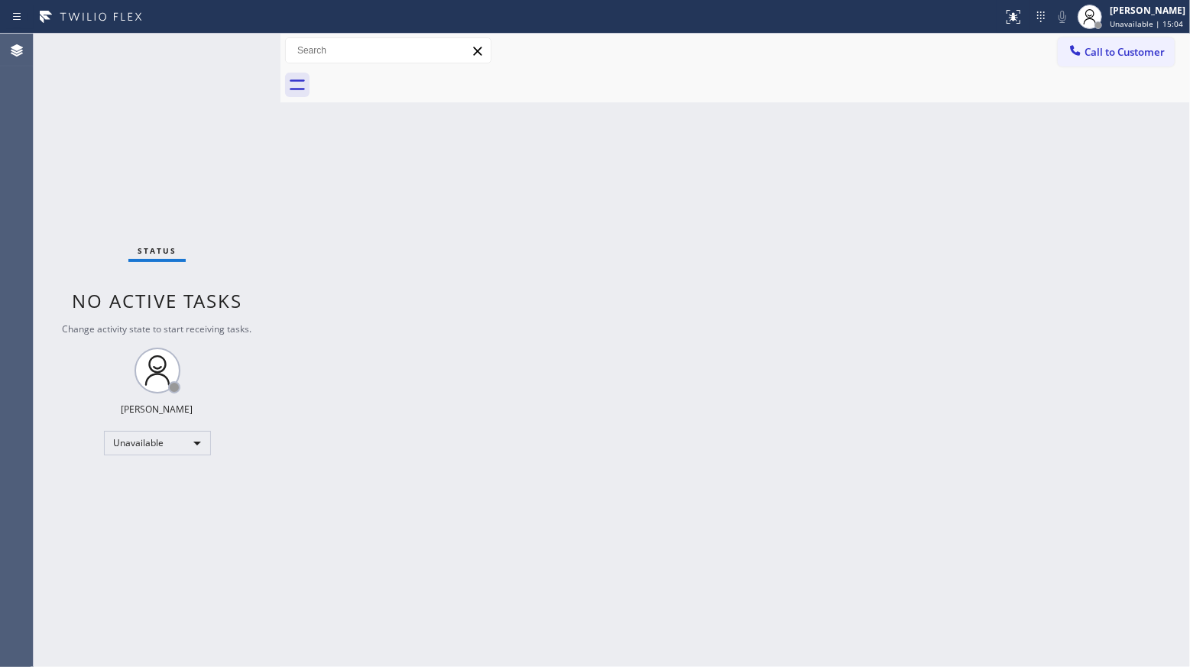
drag, startPoint x: 1096, startPoint y: 55, endPoint x: 966, endPoint y: 147, distance: 158.8
click at [1096, 56] on span "Call to Customer" at bounding box center [1124, 52] width 80 height 14
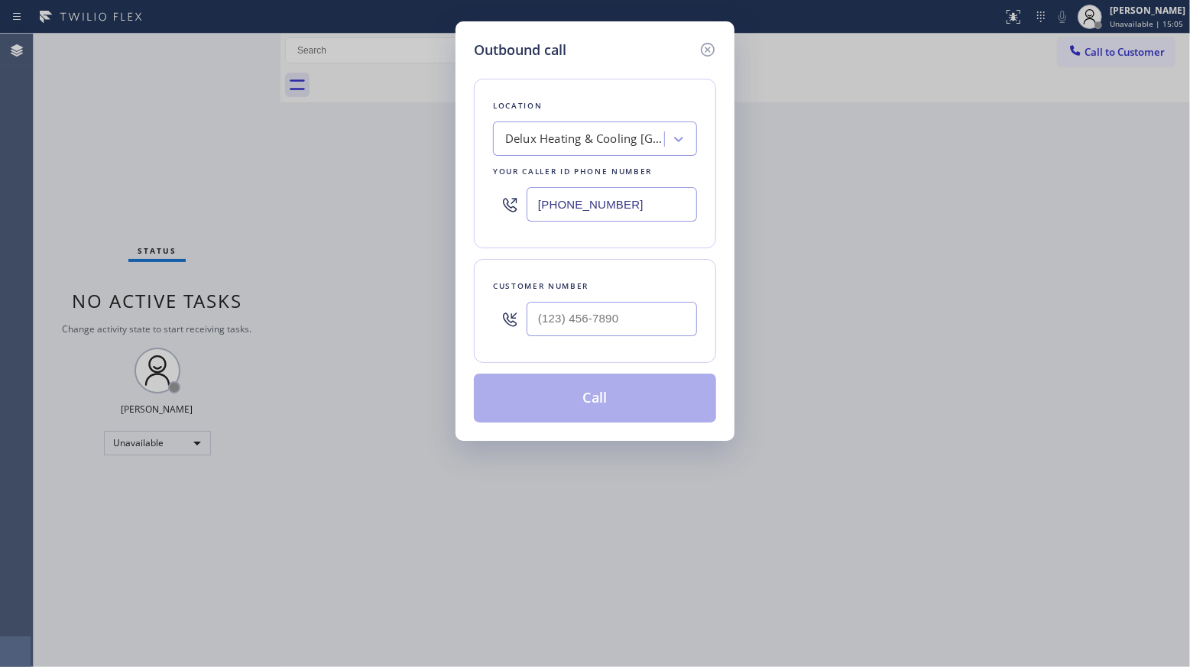
drag, startPoint x: 675, startPoint y: 212, endPoint x: 532, endPoint y: 207, distance: 143.0
click at [532, 207] on input "[PHONE_NUMBER]" at bounding box center [611, 204] width 170 height 34
type input "[PHONE_NUMBER]"
click at [642, 331] on input "(___) ___-____" at bounding box center [611, 319] width 170 height 34
type input "[PHONE_NUMBER]"
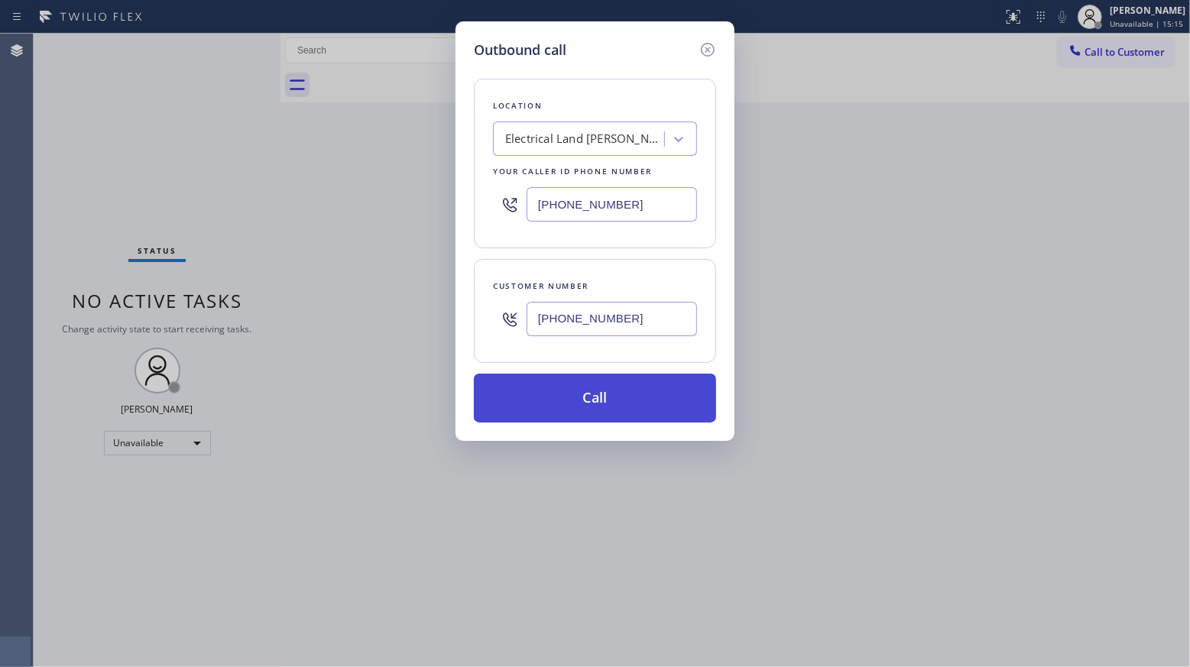
click at [600, 391] on button "Call" at bounding box center [595, 398] width 242 height 49
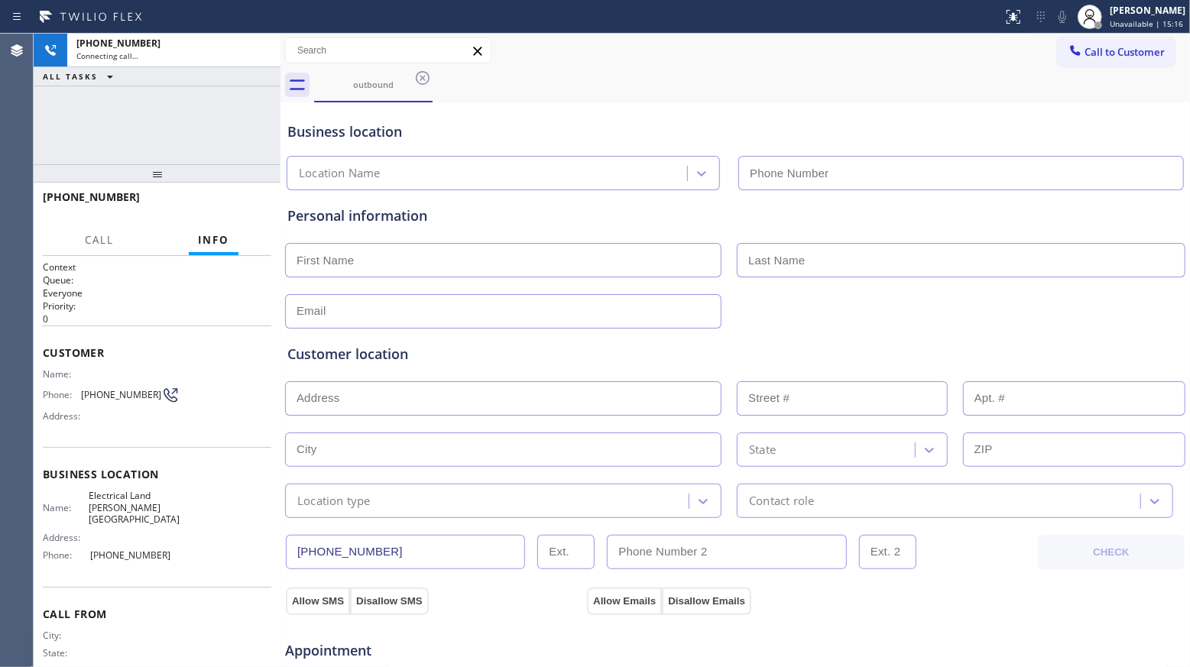
type input "[PHONE_NUMBER]"
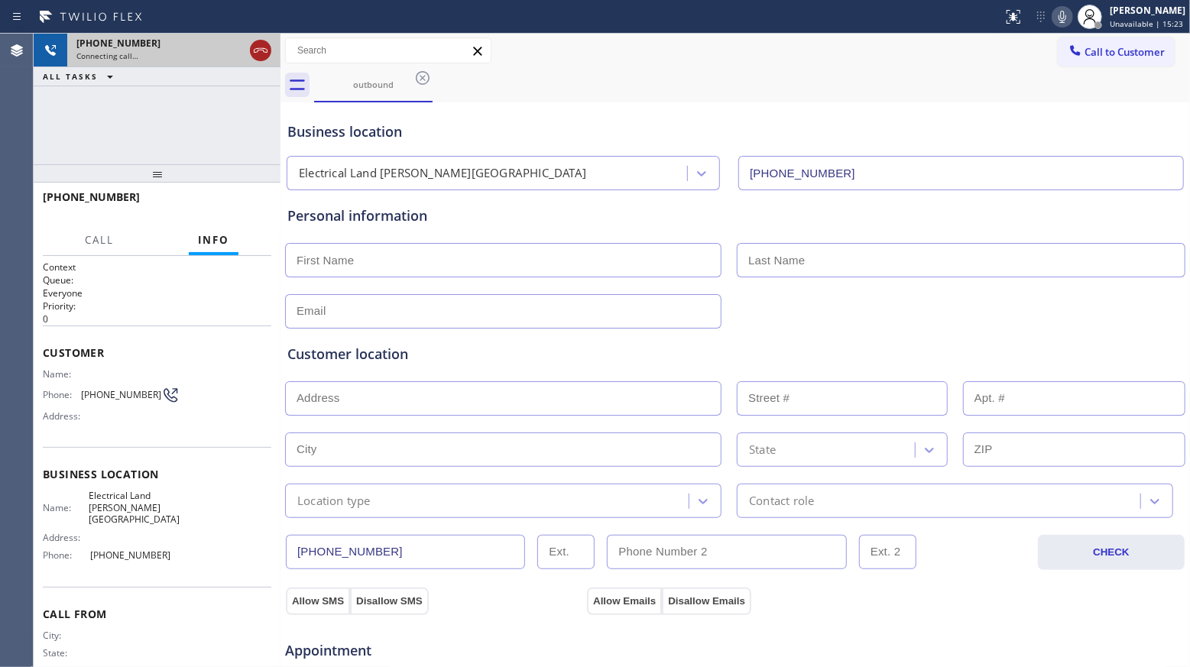
click at [254, 44] on icon at bounding box center [260, 50] width 18 height 18
click at [257, 47] on div "[PHONE_NUMBER]" at bounding box center [173, 43] width 195 height 13
click at [257, 50] on div "[PHONE_NUMBER] Connecting call…" at bounding box center [170, 51] width 207 height 34
click at [257, 50] on div "Connecting call…" at bounding box center [173, 55] width 195 height 11
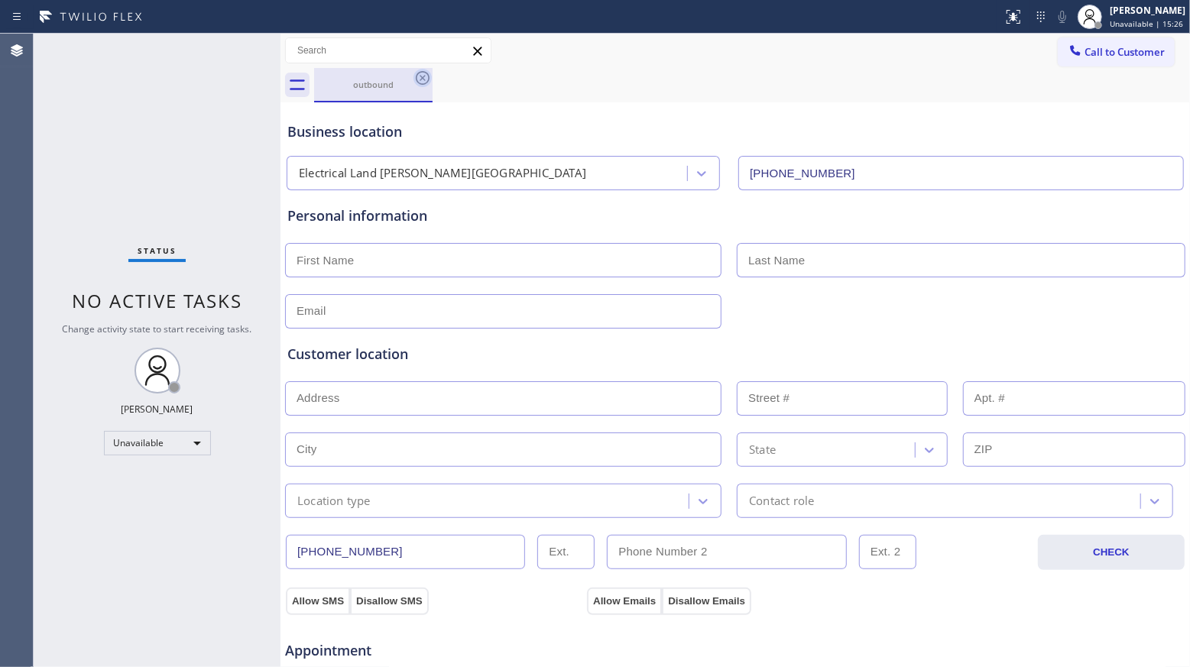
click at [419, 76] on icon at bounding box center [422, 78] width 18 height 18
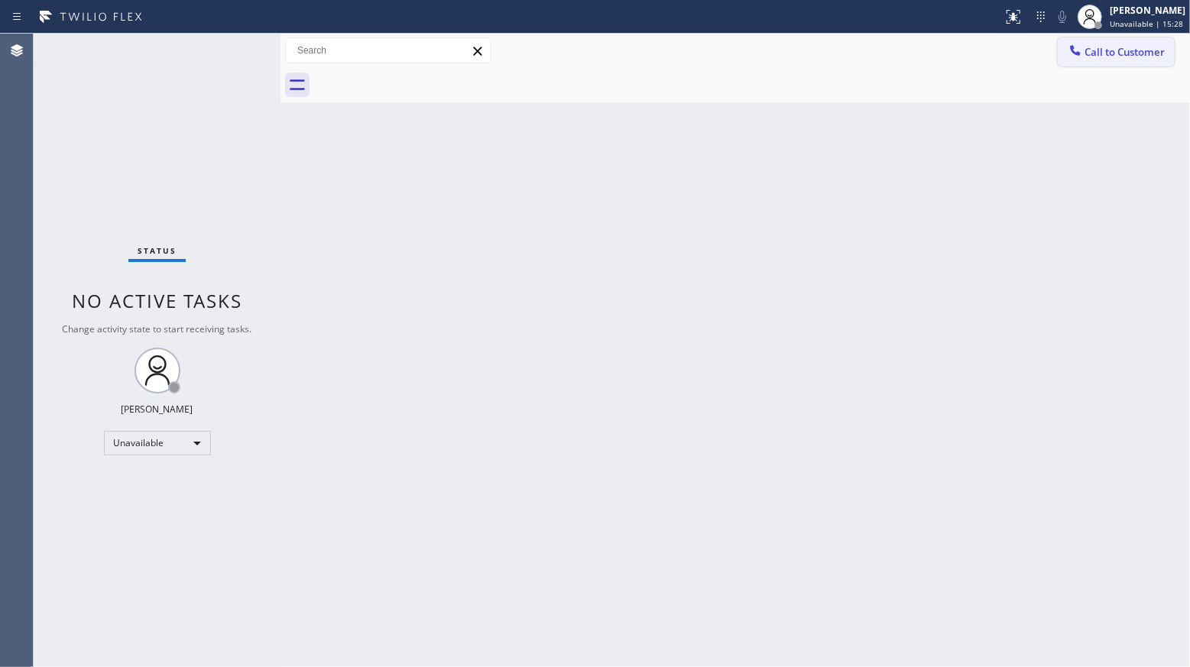
click at [1072, 57] on icon at bounding box center [1074, 50] width 15 height 15
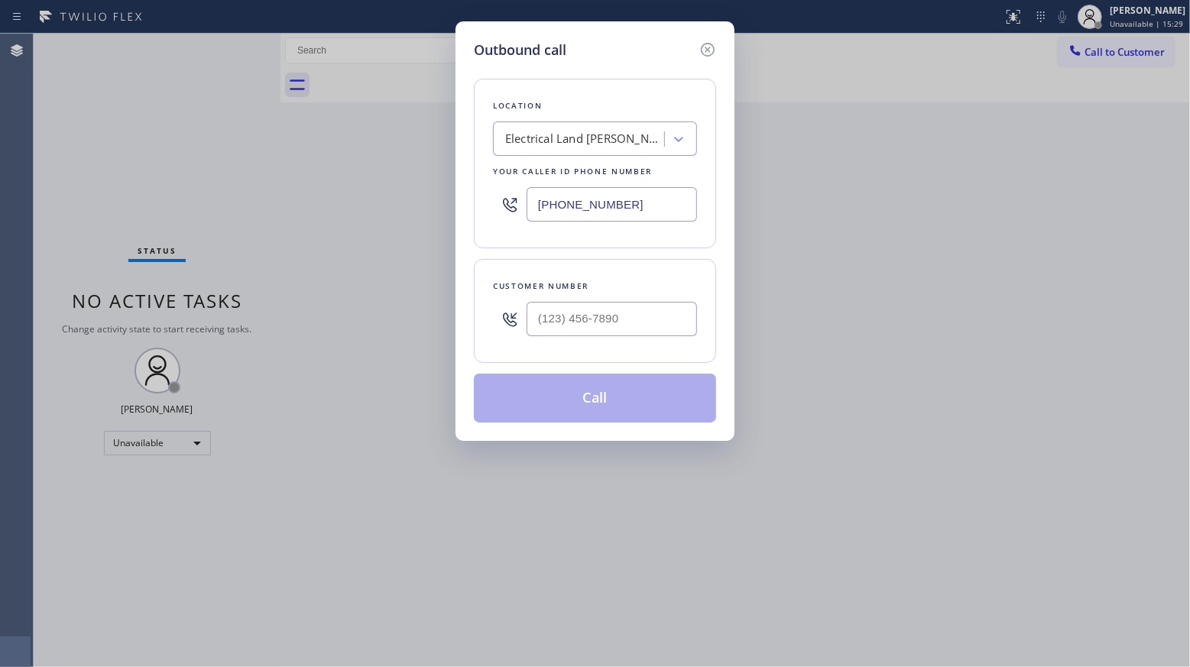
drag, startPoint x: 639, startPoint y: 207, endPoint x: 448, endPoint y: 208, distance: 191.0
click at [448, 209] on div "Outbound call Location Electrical Land [PERSON_NAME][GEOGRAPHIC_DATA] Your call…" at bounding box center [595, 333] width 1190 height 667
type input "[PHONE_NUMBER]"
click at [668, 318] on input "(___) ___-____" at bounding box center [611, 319] width 170 height 34
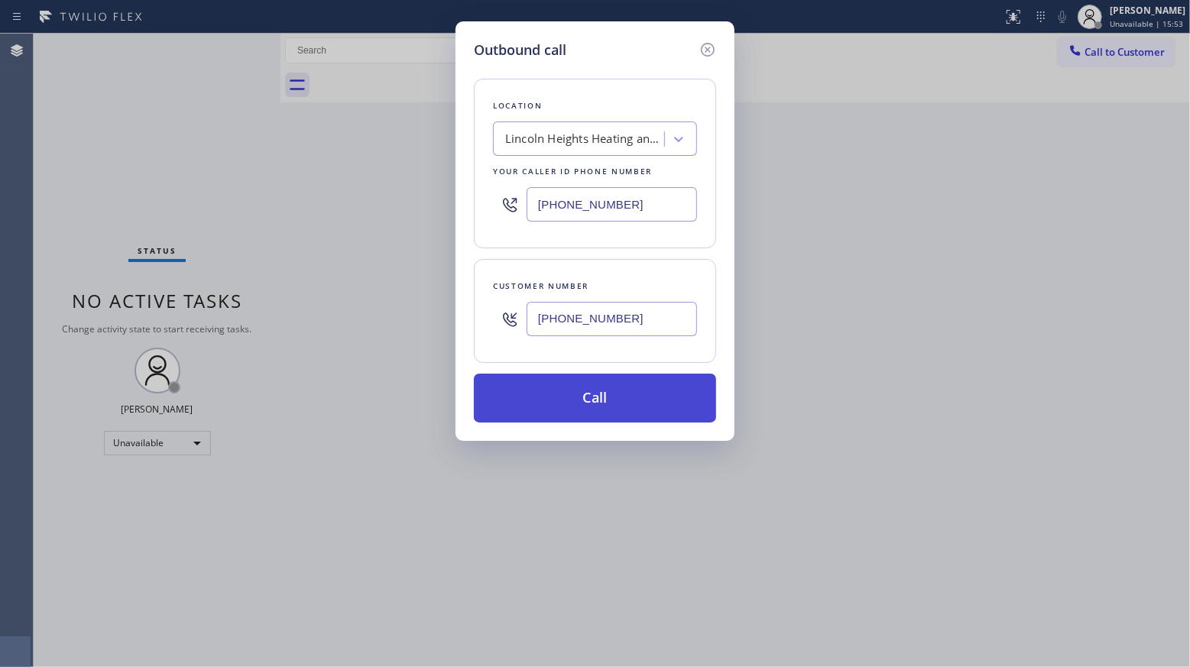
type input "[PHONE_NUMBER]"
click at [611, 419] on button "Call" at bounding box center [595, 398] width 242 height 49
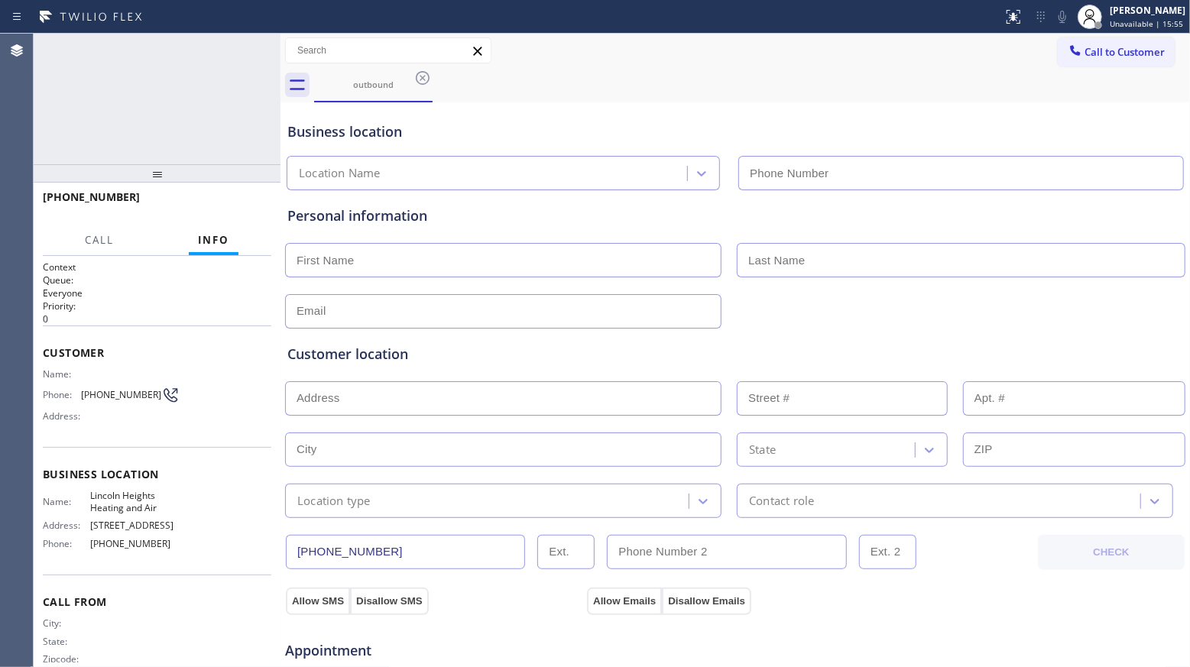
type input "[PHONE_NUMBER]"
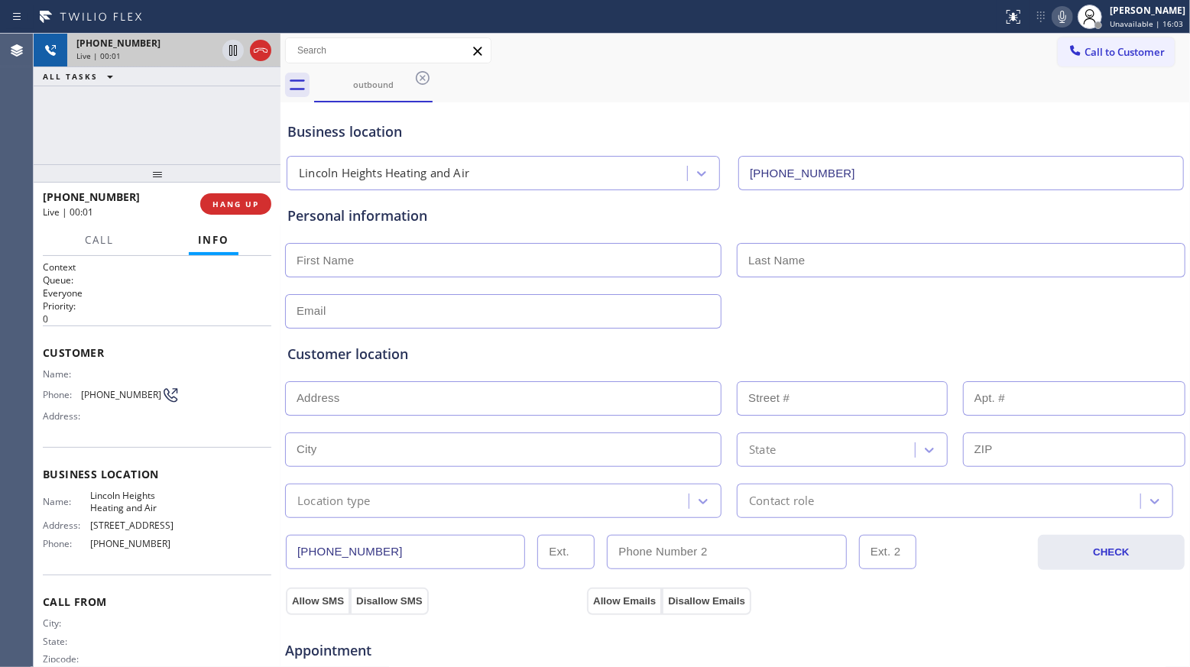
click at [274, 53] on div at bounding box center [246, 51] width 55 height 34
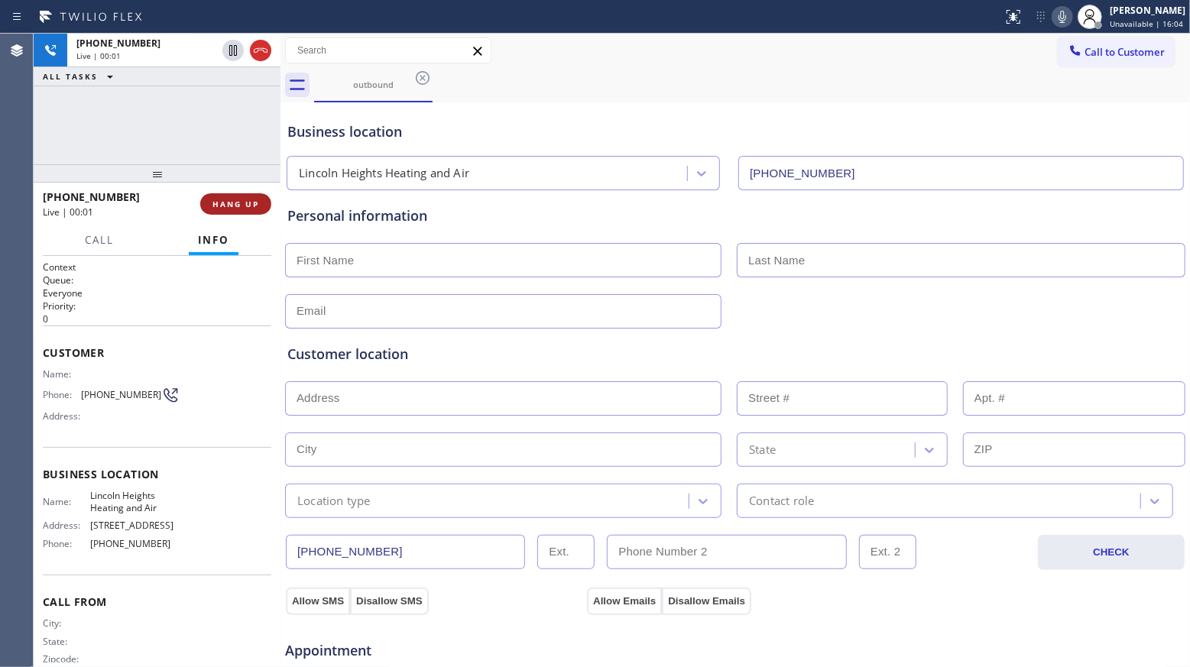
click at [229, 195] on button "HANG UP" at bounding box center [235, 203] width 71 height 21
click at [229, 196] on button "HANG UP" at bounding box center [235, 203] width 71 height 21
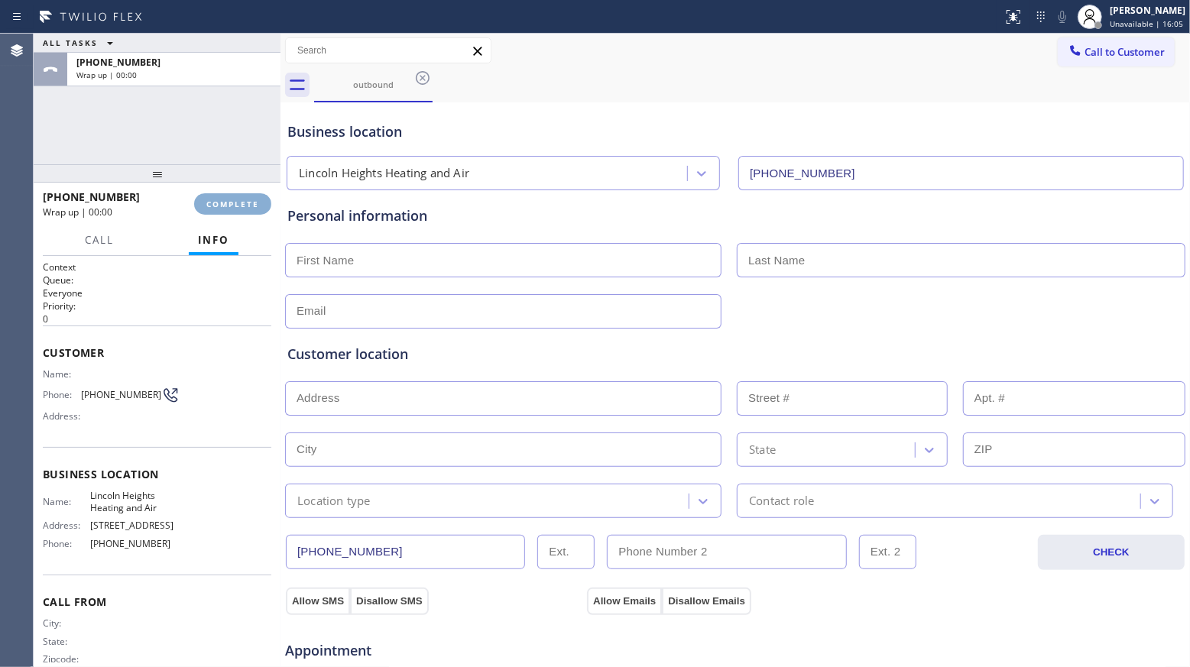
click at [231, 194] on button "COMPLETE" at bounding box center [232, 203] width 77 height 21
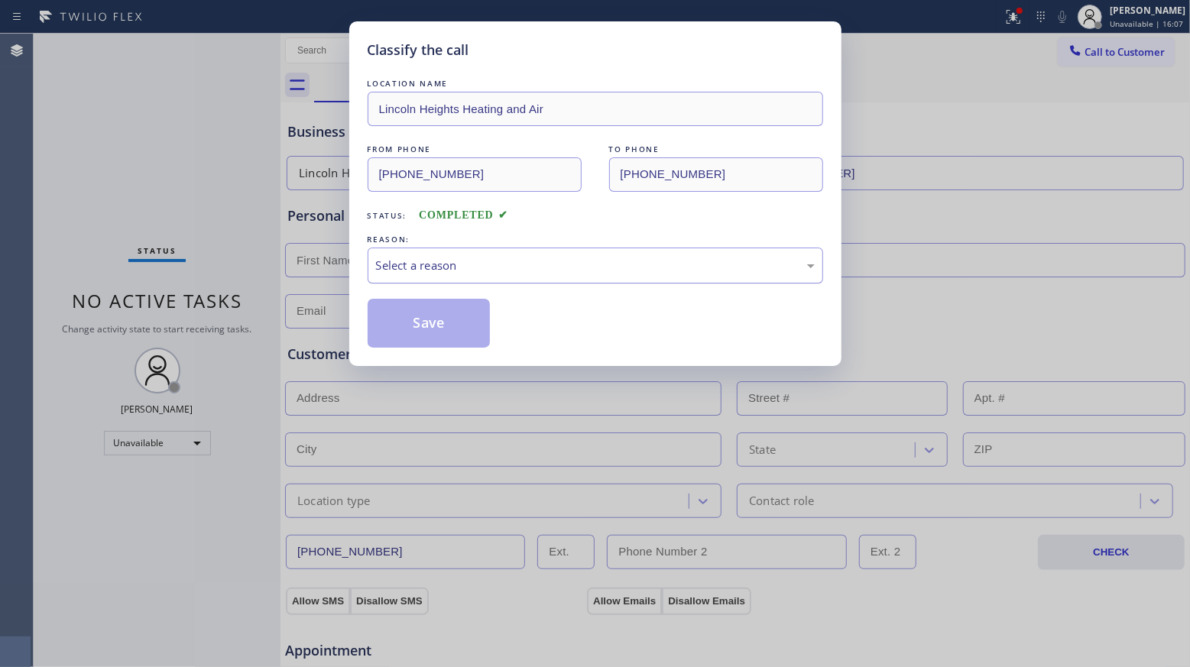
drag, startPoint x: 497, startPoint y: 264, endPoint x: 494, endPoint y: 271, distance: 8.2
click at [496, 267] on div "Select a reason" at bounding box center [595, 266] width 439 height 18
click at [419, 327] on button "Save" at bounding box center [428, 323] width 123 height 49
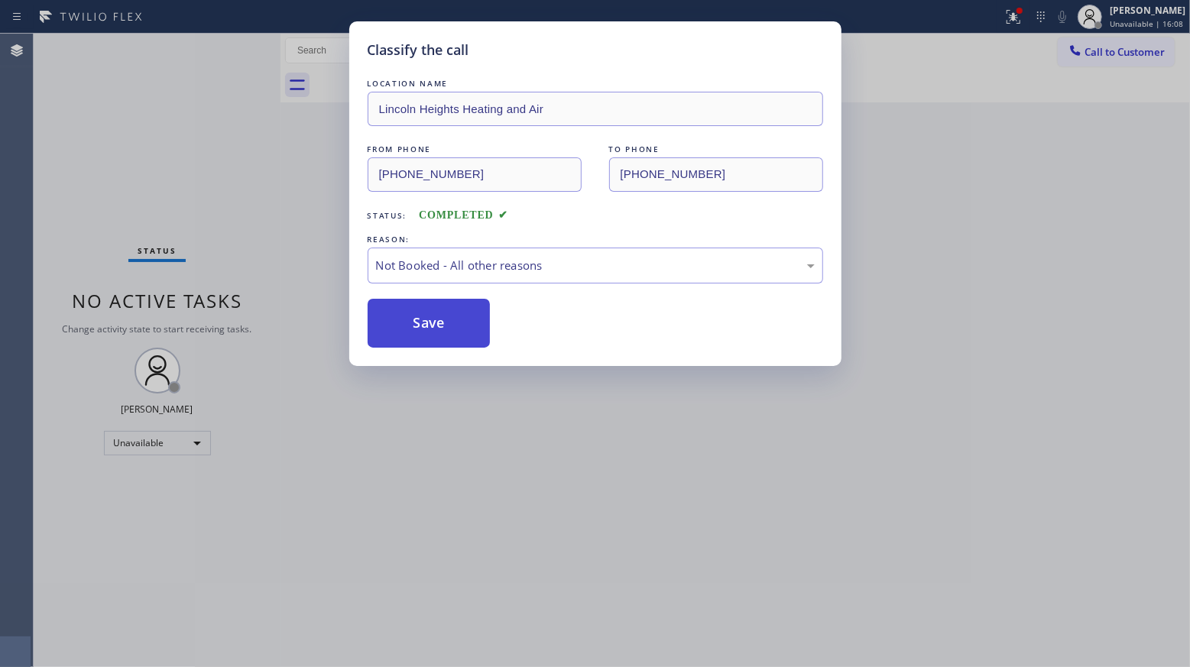
click at [420, 327] on button "Save" at bounding box center [428, 323] width 123 height 49
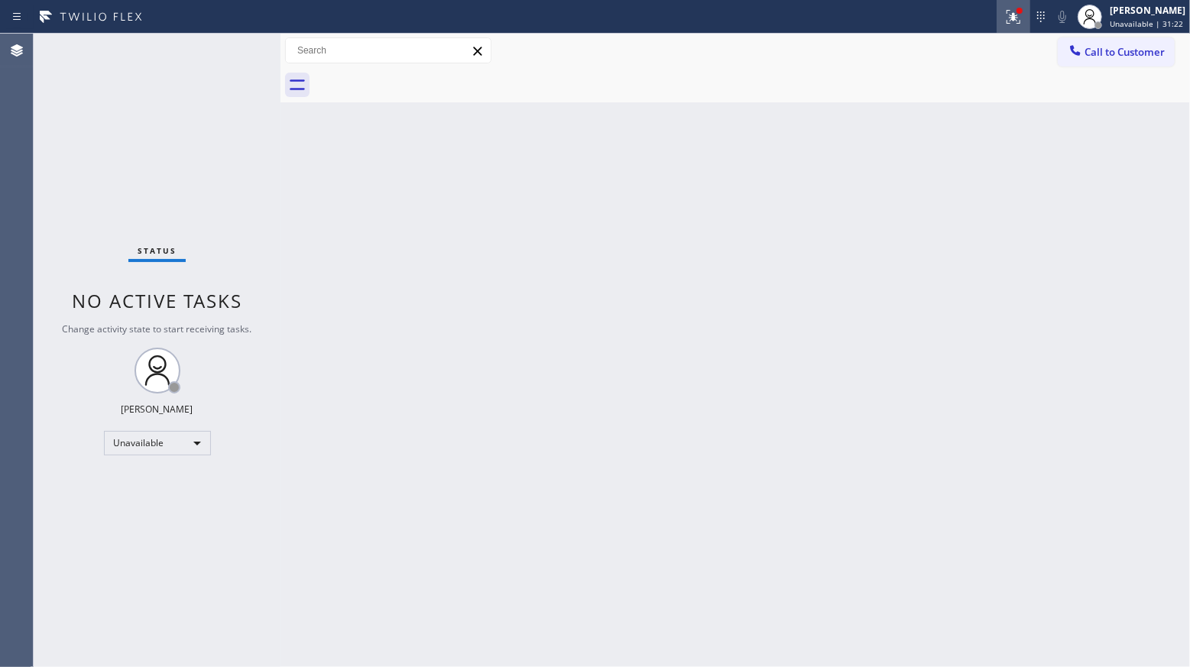
drag, startPoint x: 1002, startPoint y: 20, endPoint x: 1008, endPoint y: 31, distance: 13.0
click at [1006, 22] on div at bounding box center [1013, 17] width 34 height 18
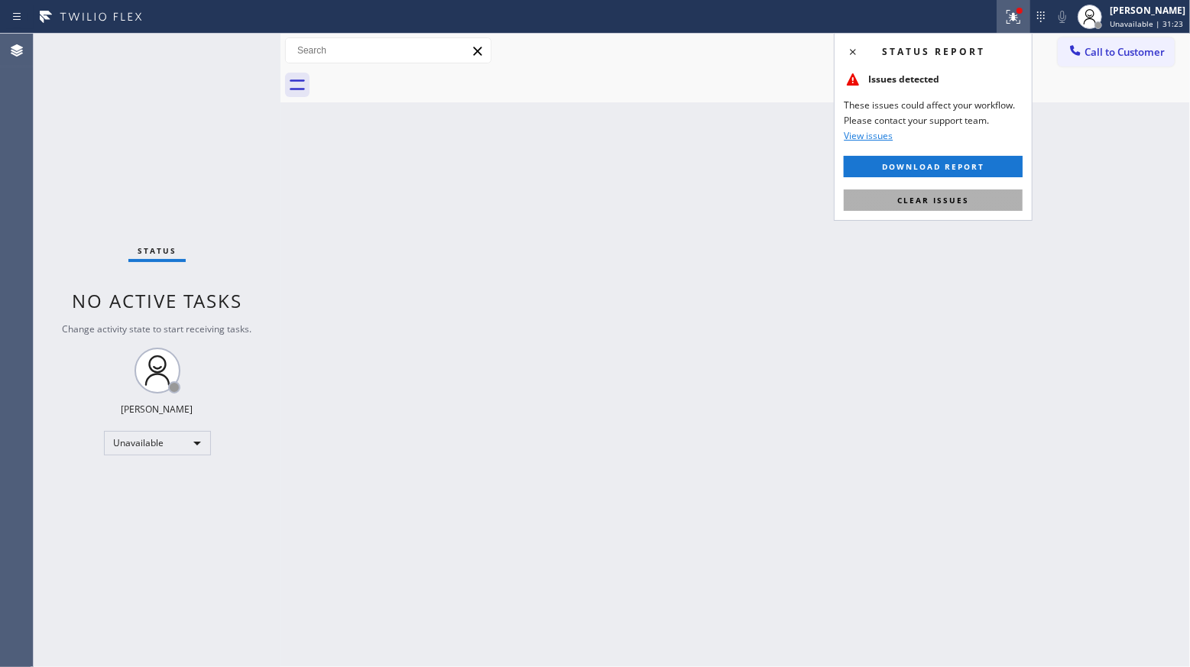
click at [966, 201] on span "Clear issues" at bounding box center [933, 200] width 72 height 11
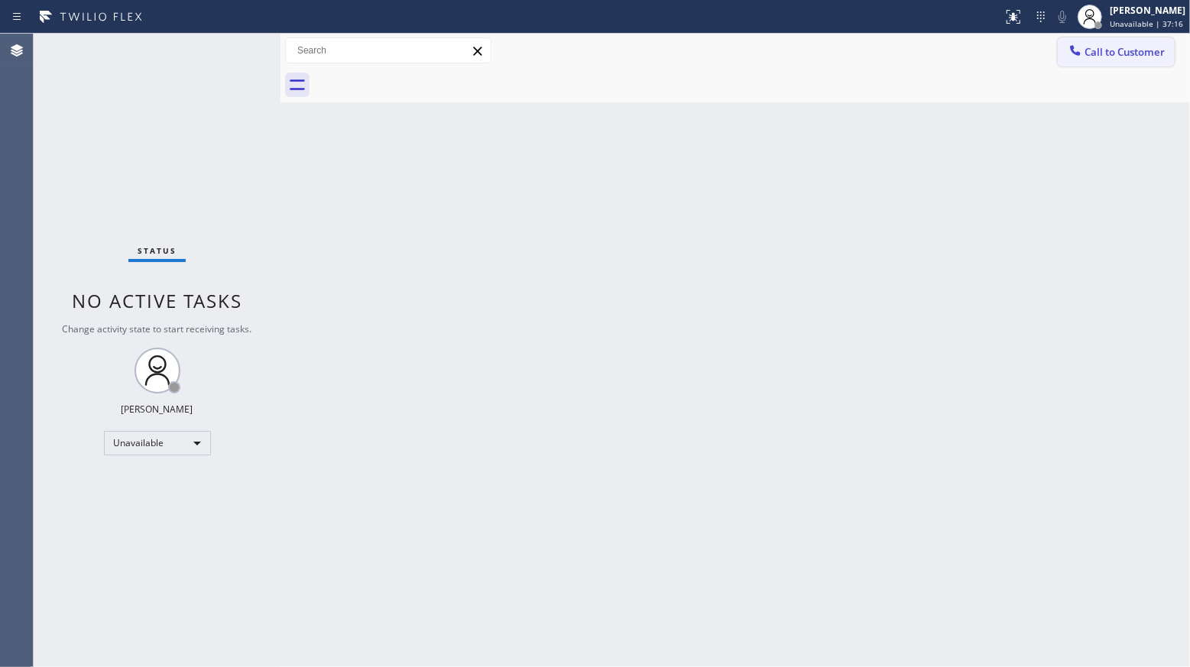
click at [1161, 47] on span "Call to Customer" at bounding box center [1124, 52] width 80 height 14
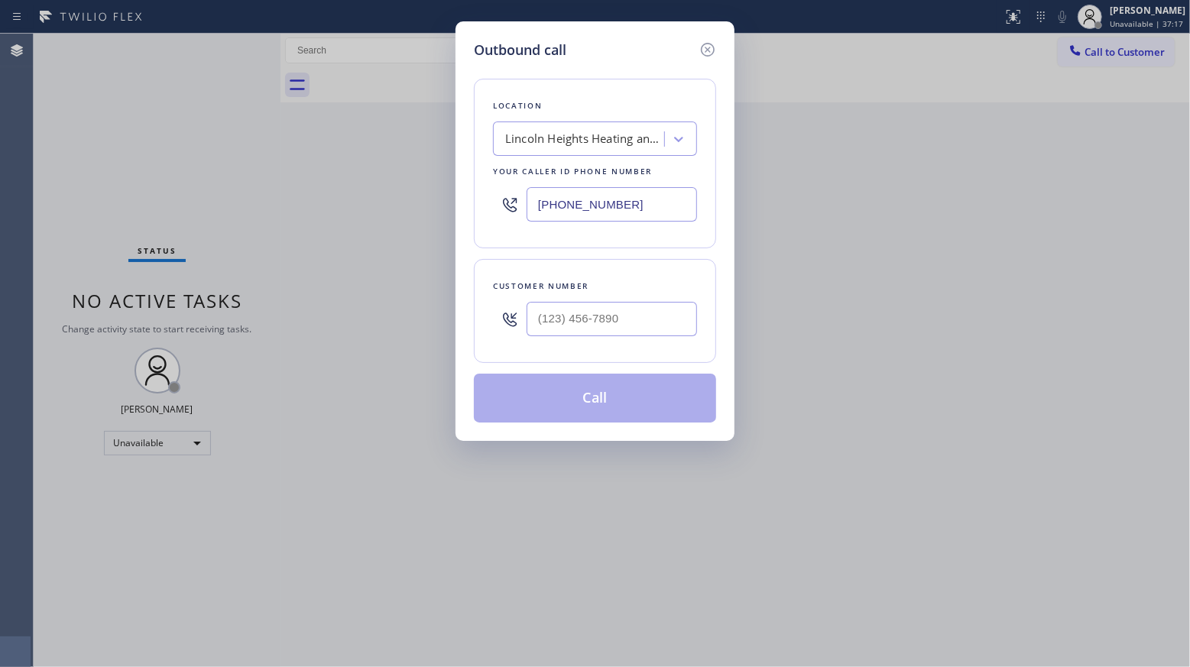
drag, startPoint x: 652, startPoint y: 210, endPoint x: 507, endPoint y: 207, distance: 146.0
click at [509, 209] on div "[PHONE_NUMBER]" at bounding box center [595, 205] width 204 height 50
type input "[PHONE_NUMBER]"
click at [570, 328] on input "(___) ___-____" at bounding box center [611, 319] width 170 height 34
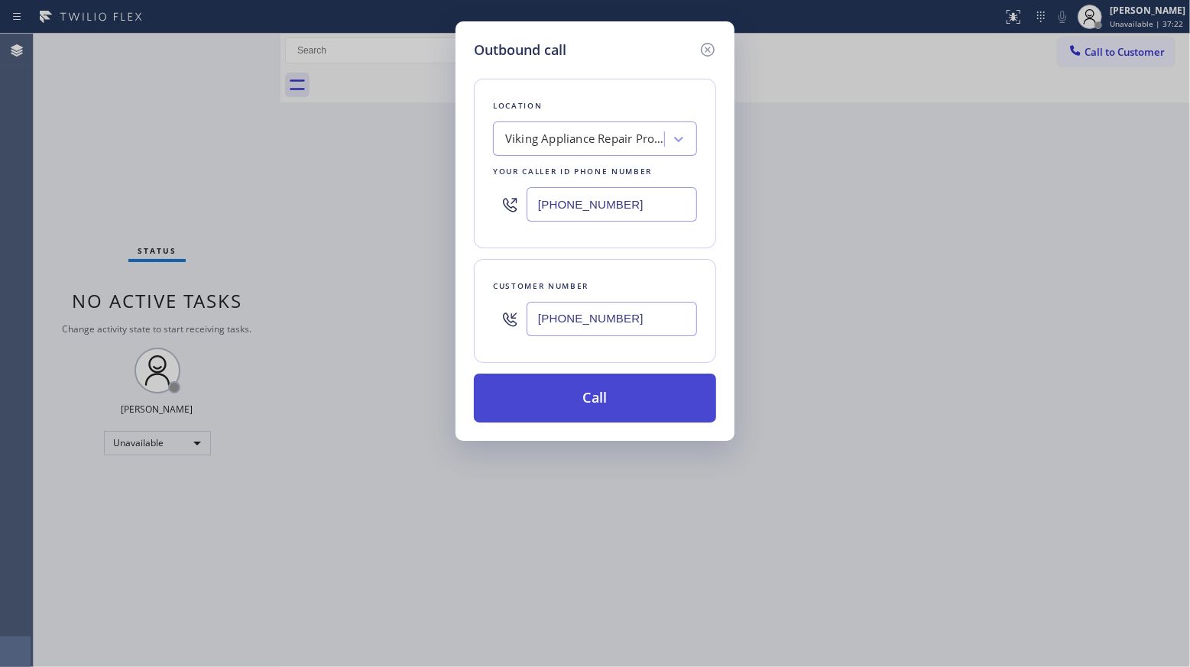
type input "[PHONE_NUMBER]"
drag, startPoint x: 599, startPoint y: 397, endPoint x: 610, endPoint y: 390, distance: 12.7
click at [601, 395] on button "Call" at bounding box center [595, 398] width 242 height 49
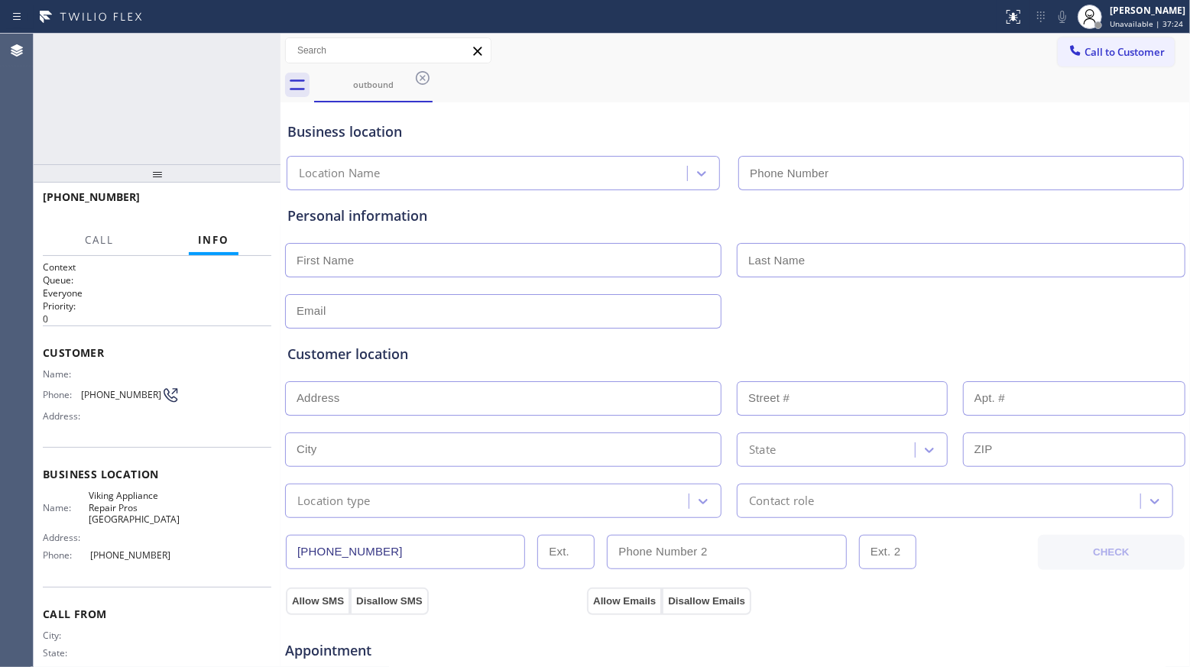
type input "[PHONE_NUMBER]"
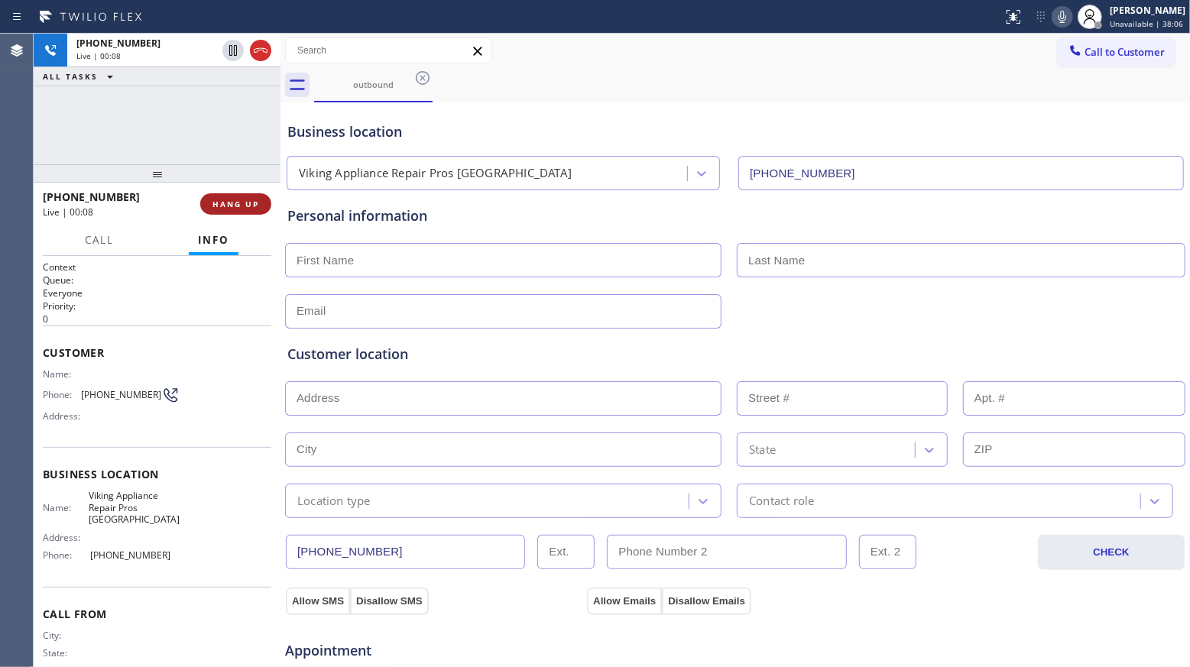
click at [235, 206] on span "HANG UP" at bounding box center [235, 204] width 47 height 11
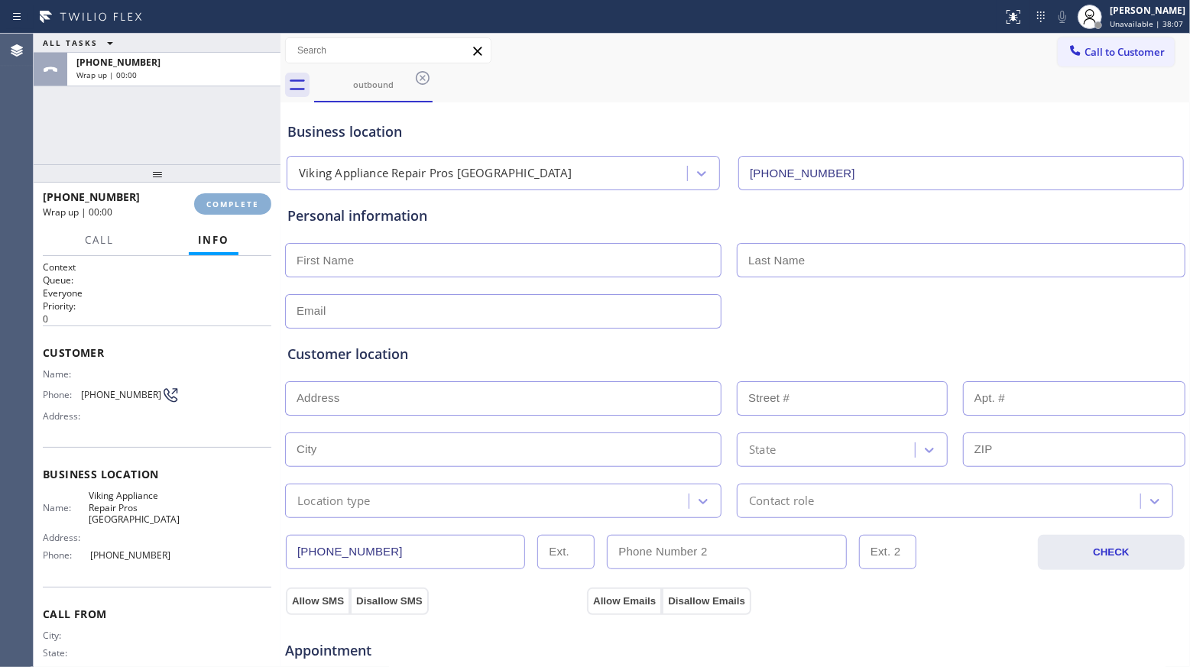
click at [235, 203] on span "COMPLETE" at bounding box center [232, 204] width 53 height 11
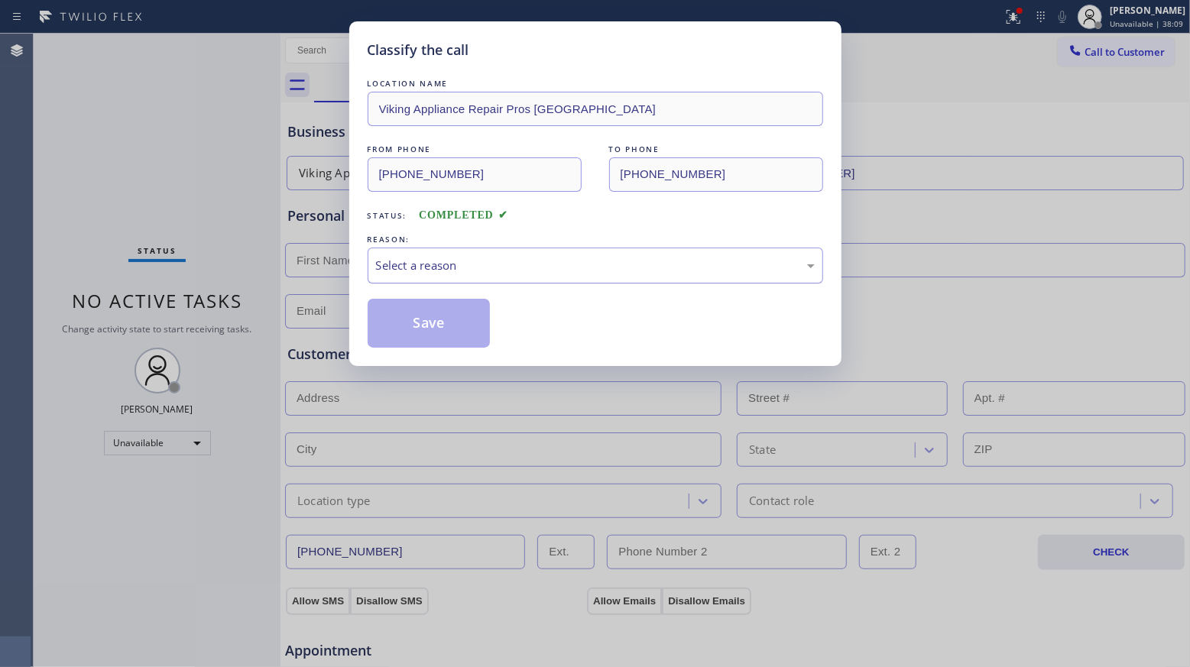
click at [435, 273] on div "Select a reason" at bounding box center [595, 266] width 439 height 18
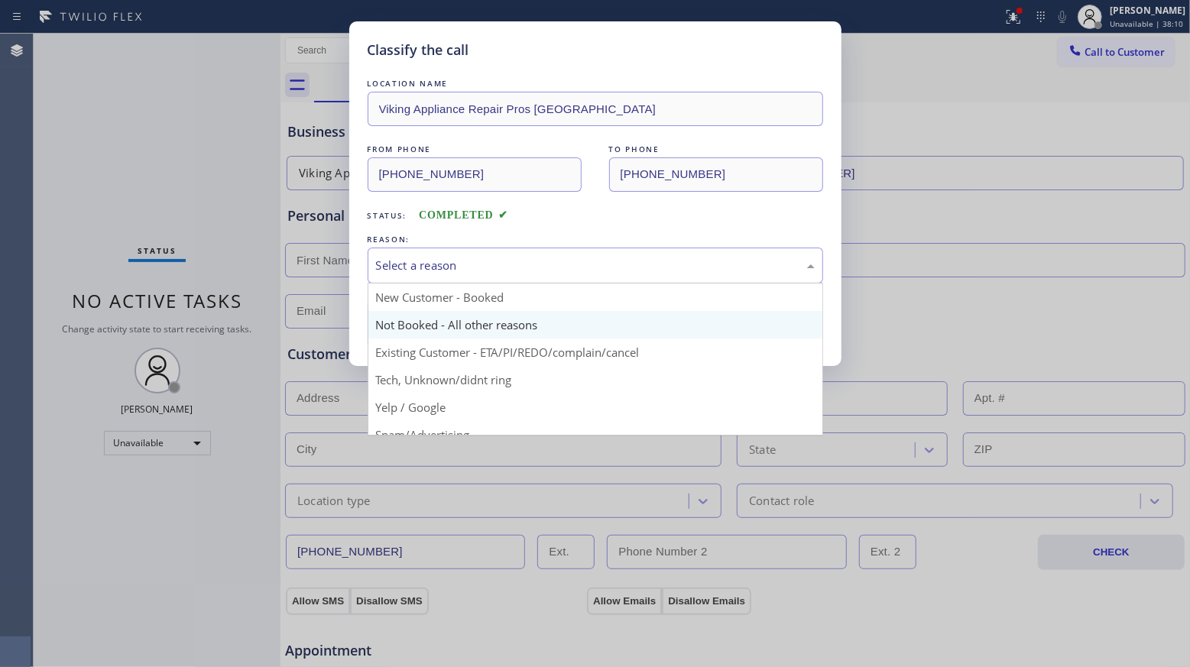
click at [411, 324] on button "Save" at bounding box center [428, 323] width 123 height 49
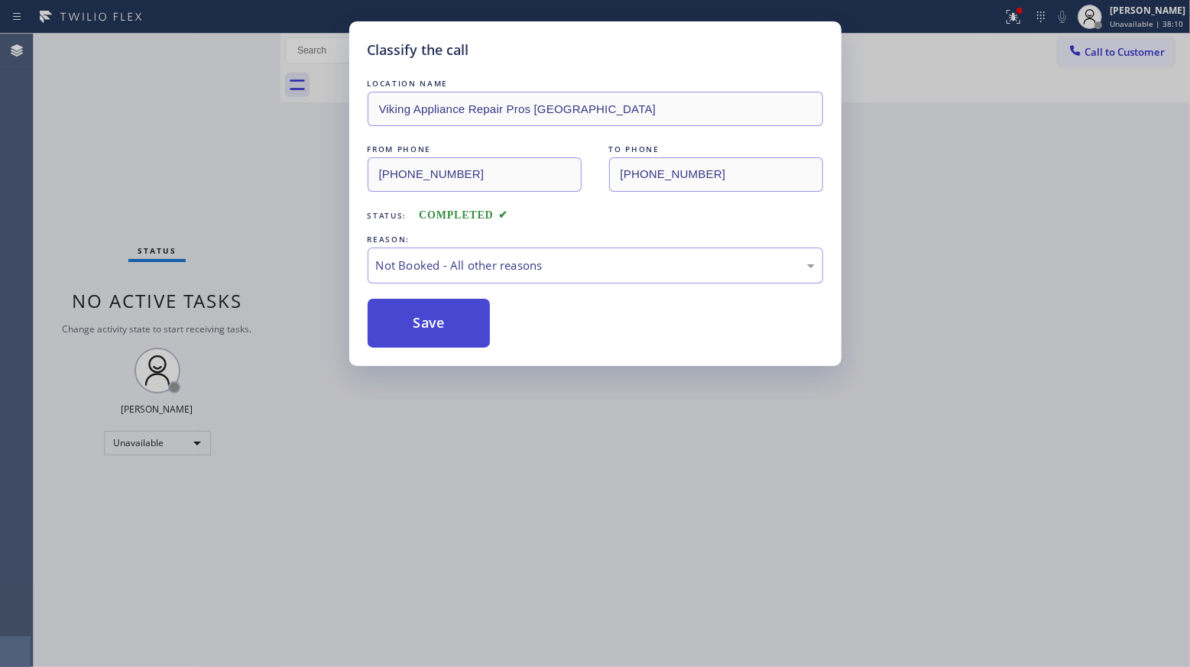
click at [413, 322] on button "Save" at bounding box center [428, 323] width 123 height 49
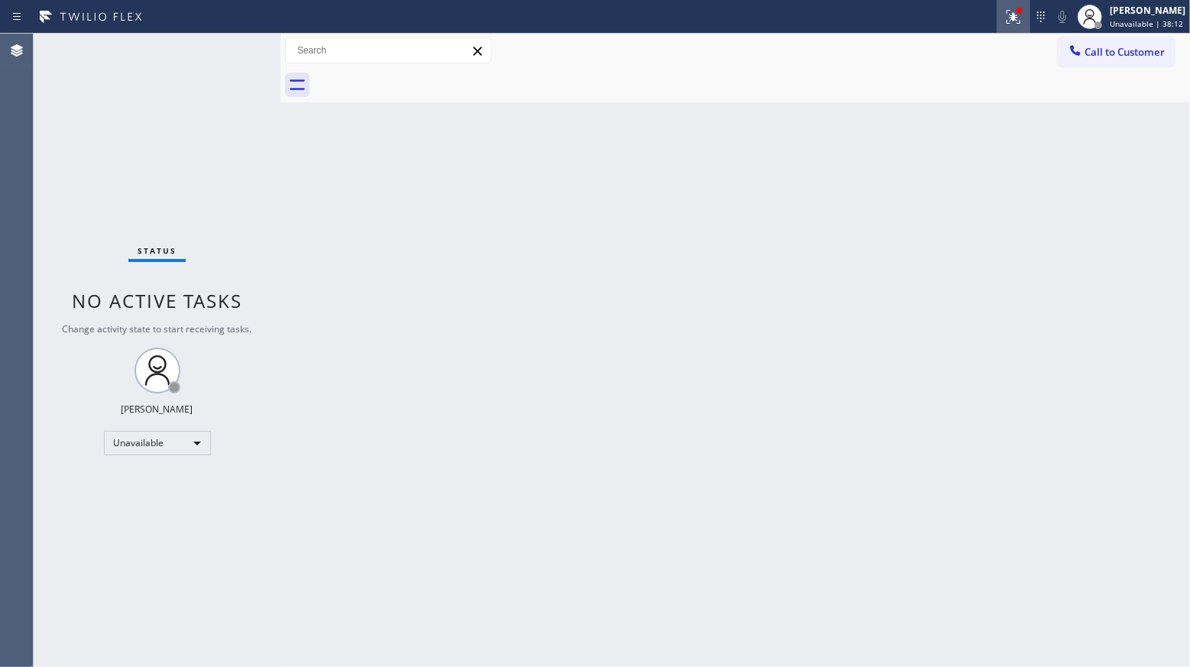
click at [1003, 17] on div at bounding box center [1013, 17] width 34 height 18
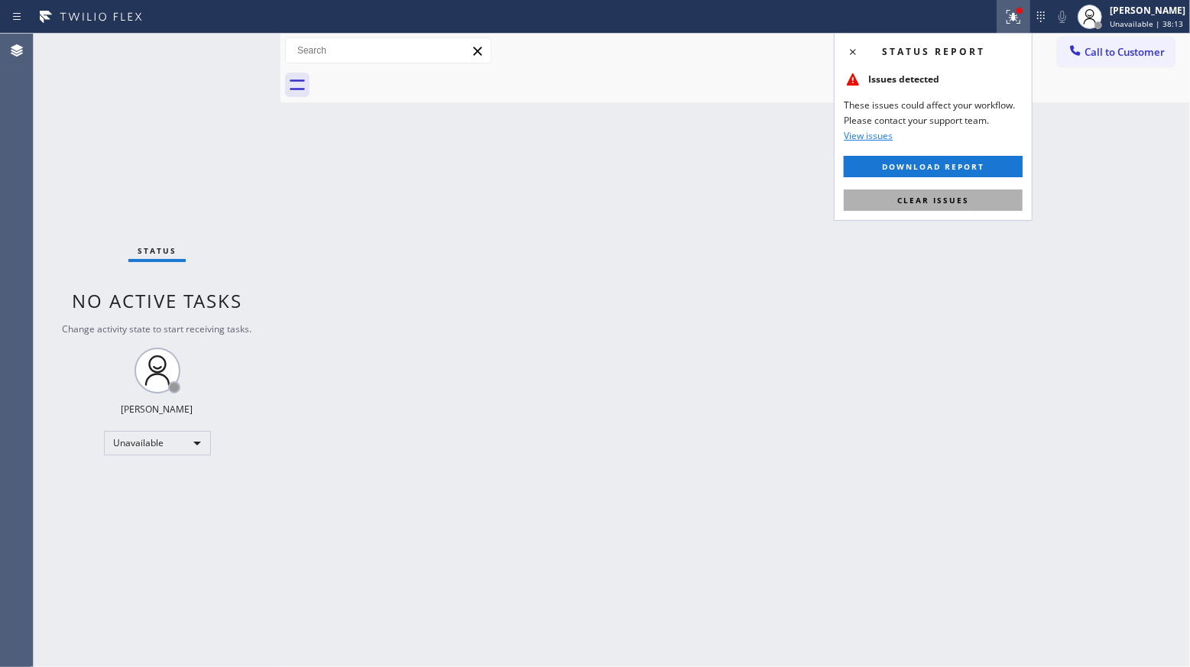
click at [941, 212] on div "Status report Issues detected These issues could affect your workflow. Please c…" at bounding box center [932, 127] width 199 height 188
click at [941, 203] on span "Clear issues" at bounding box center [933, 200] width 72 height 11
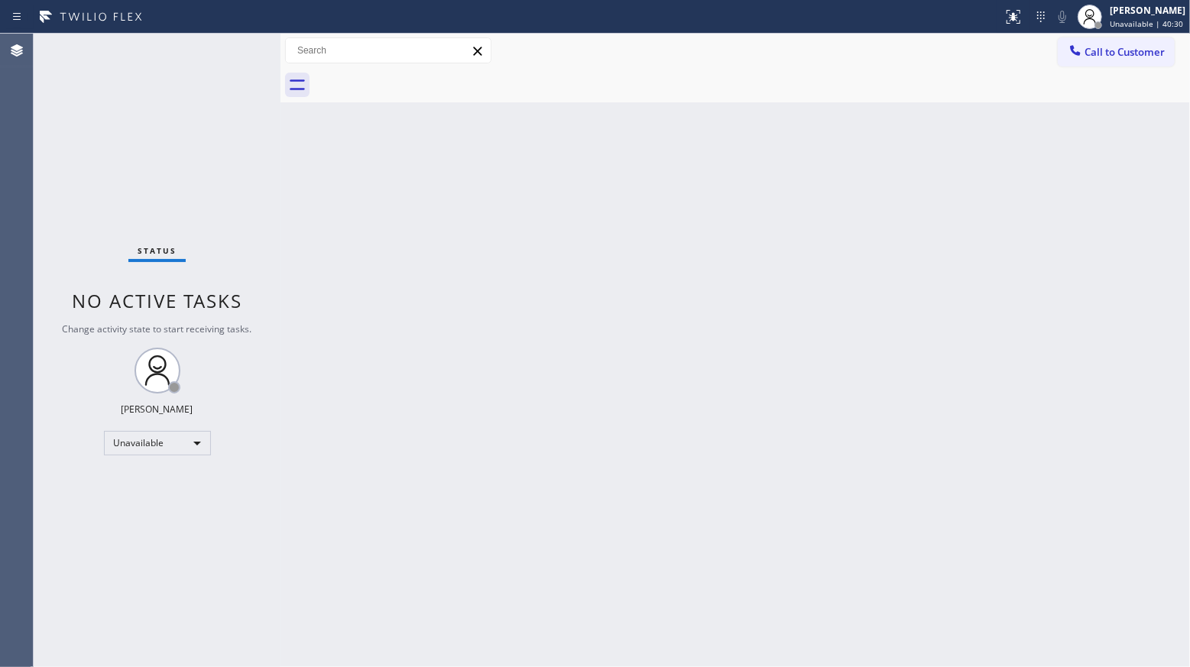
drag, startPoint x: 968, startPoint y: 92, endPoint x: 1002, endPoint y: 74, distance: 38.6
click at [975, 86] on div at bounding box center [752, 85] width 876 height 34
click at [1076, 47] on icon at bounding box center [1074, 50] width 15 height 15
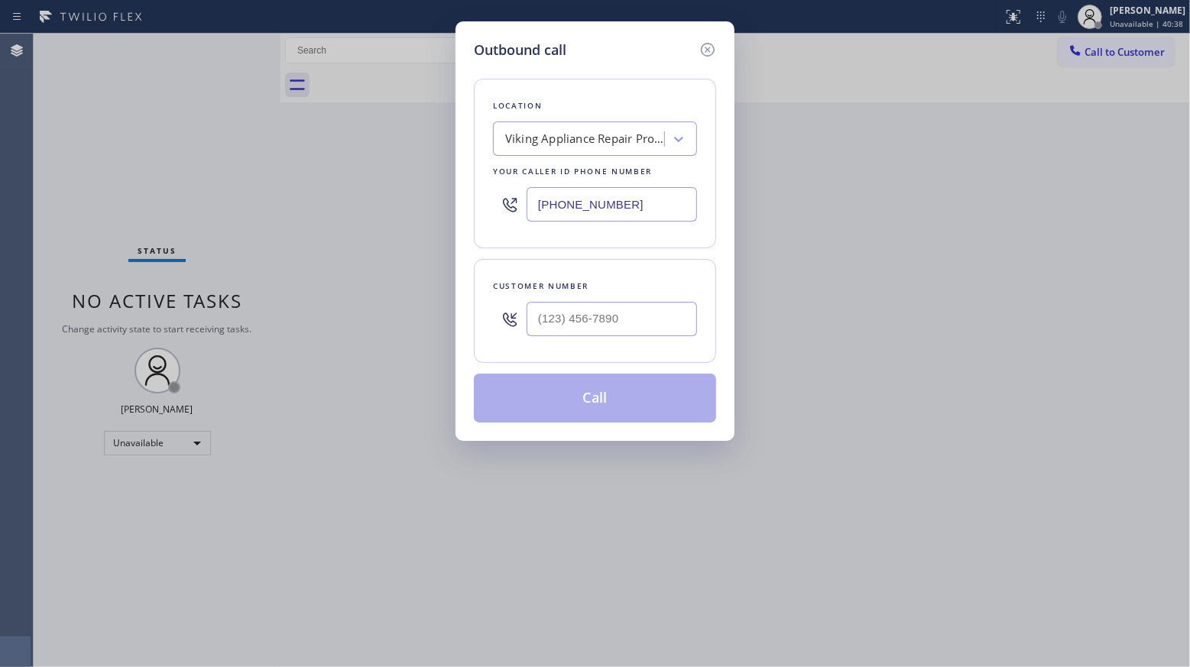
drag, startPoint x: 648, startPoint y: 208, endPoint x: 526, endPoint y: 230, distance: 123.5
click at [520, 184] on div "[PHONE_NUMBER]" at bounding box center [595, 205] width 204 height 50
type input "[PHONE_NUMBER]"
click at [562, 319] on input "(___) ___-____" at bounding box center [611, 319] width 170 height 34
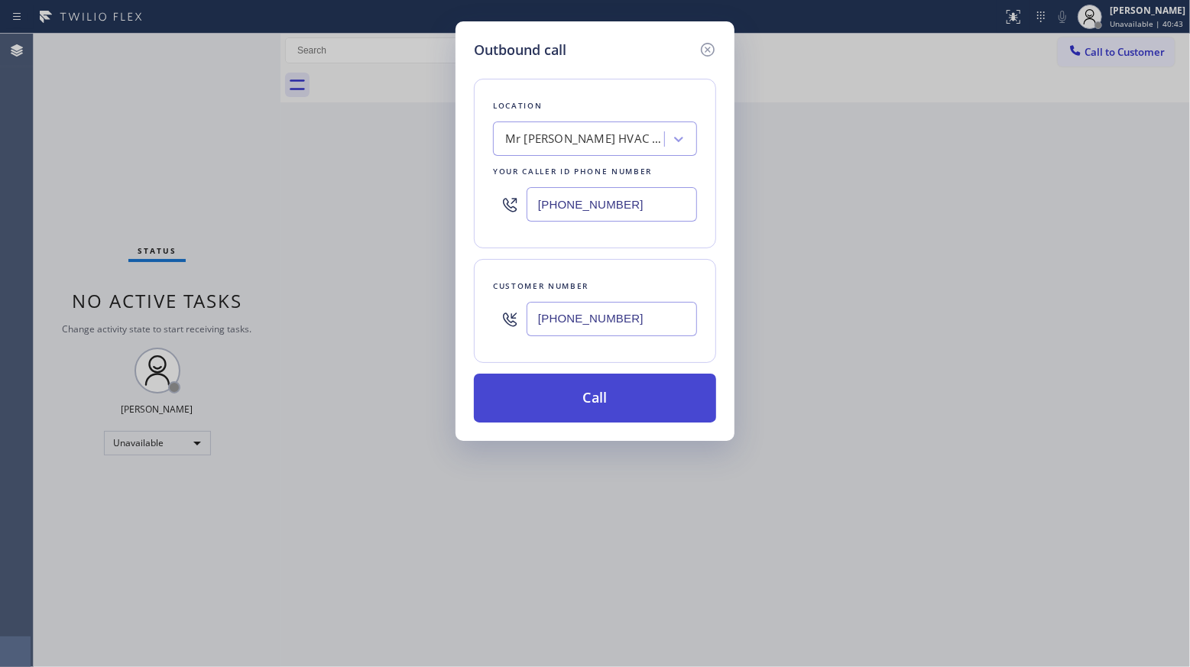
type input "[PHONE_NUMBER]"
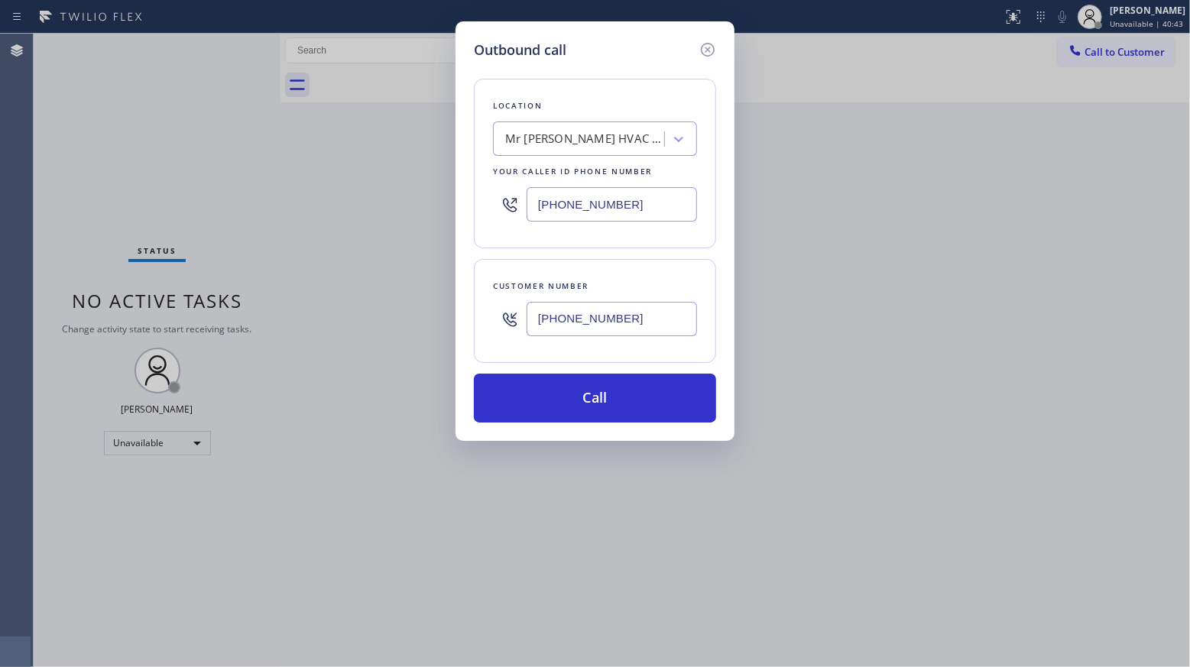
drag, startPoint x: 595, startPoint y: 401, endPoint x: 639, endPoint y: 322, distance: 91.0
click at [595, 400] on button "Call" at bounding box center [595, 398] width 242 height 49
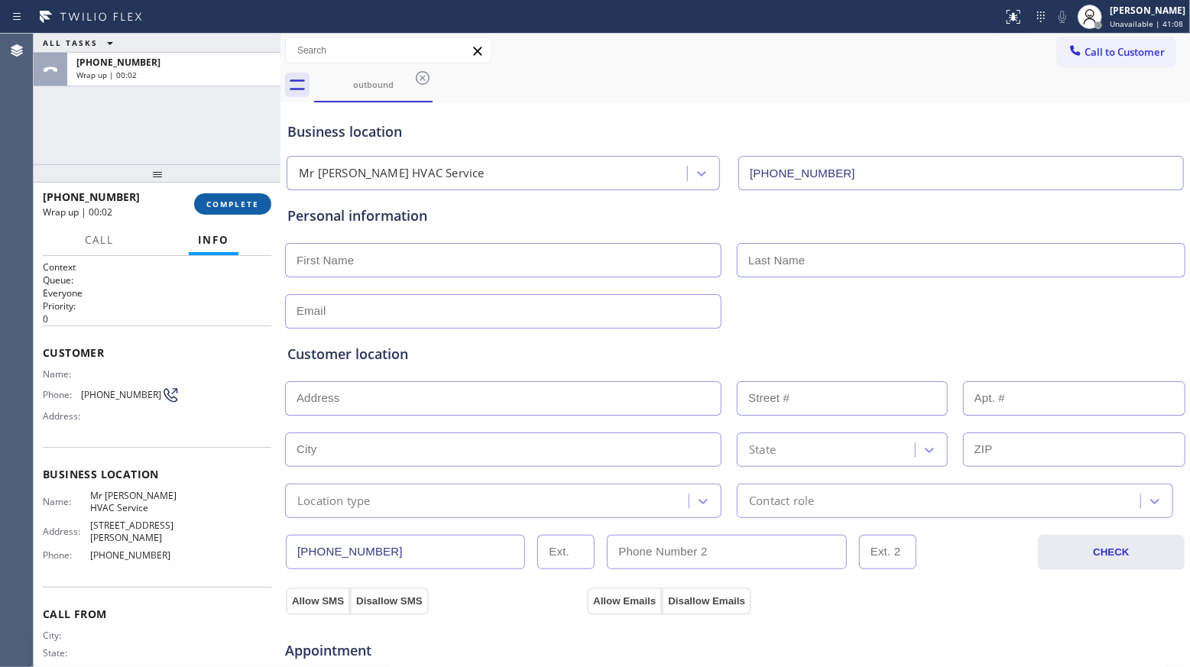
click at [230, 195] on button "COMPLETE" at bounding box center [232, 203] width 77 height 21
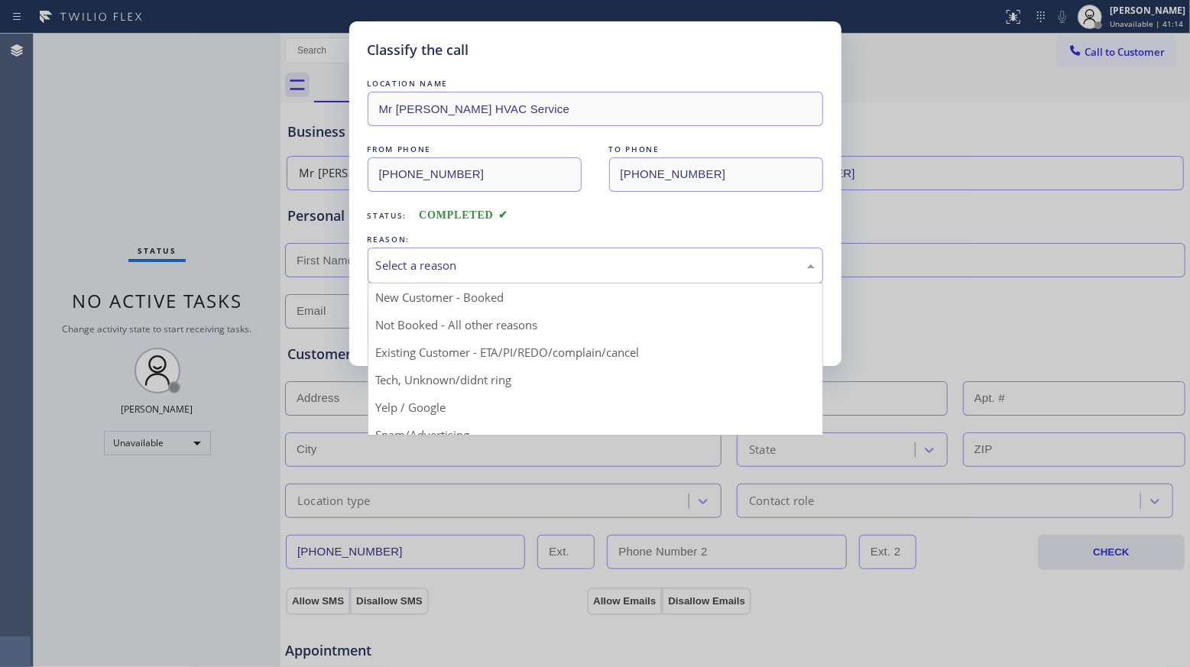
drag, startPoint x: 383, startPoint y: 263, endPoint x: 402, endPoint y: 336, distance: 75.8
click at [384, 264] on div "Select a reason" at bounding box center [595, 266] width 439 height 18
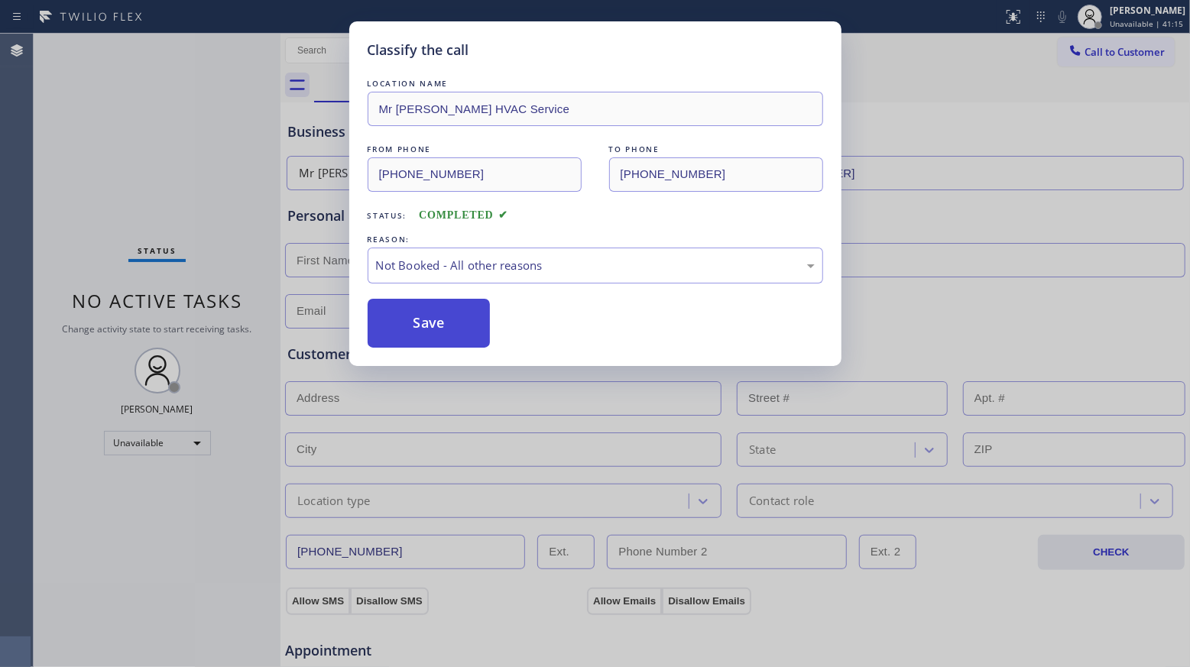
click at [407, 335] on button "Save" at bounding box center [428, 323] width 123 height 49
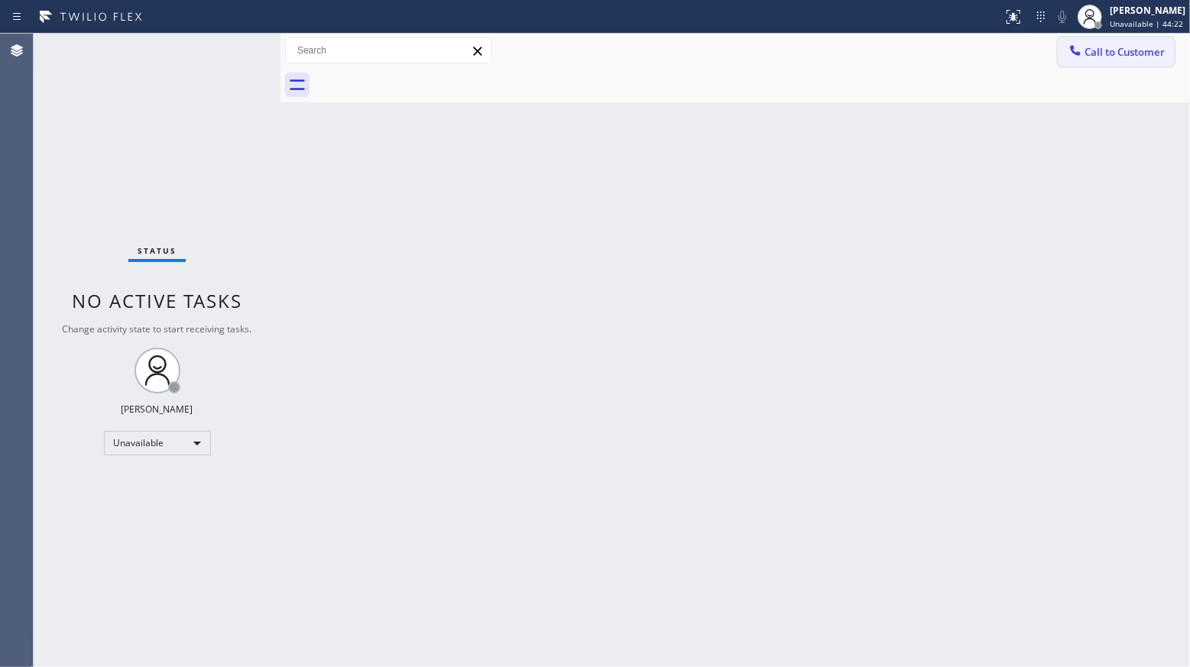
click at [1095, 45] on span "Call to Customer" at bounding box center [1124, 52] width 80 height 14
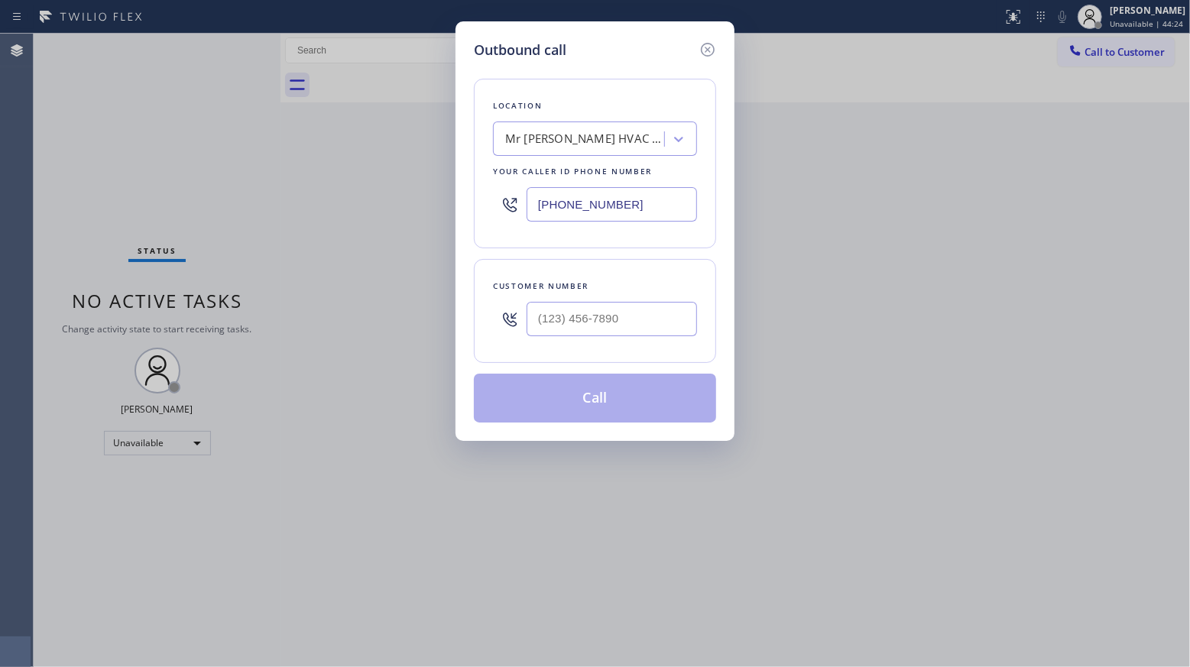
drag, startPoint x: 640, startPoint y: 206, endPoint x: 453, endPoint y: 166, distance: 191.5
click at [475, 171] on div "Location Mr [PERSON_NAME] HVAC Service Your caller id phone number [PHONE_NUMBE…" at bounding box center [595, 164] width 242 height 170
type input "[PHONE_NUMBER]"
click at [571, 331] on input "(___) ___-____" at bounding box center [611, 319] width 170 height 34
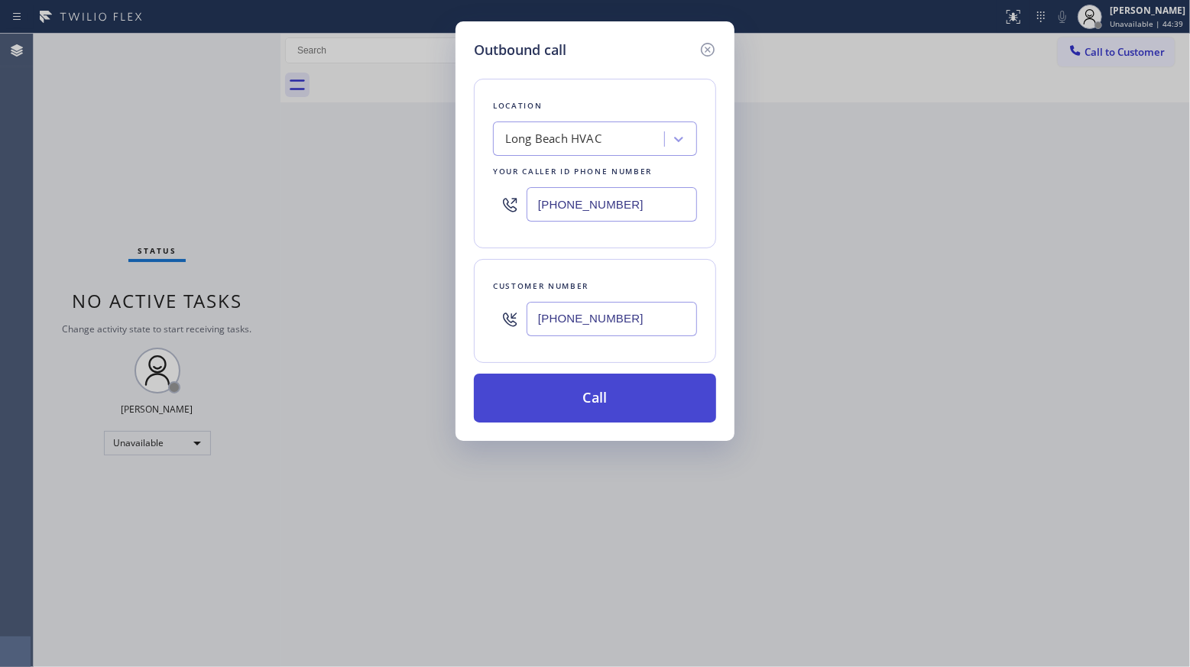
type input "[PHONE_NUMBER]"
click at [605, 422] on button "Call" at bounding box center [595, 398] width 242 height 49
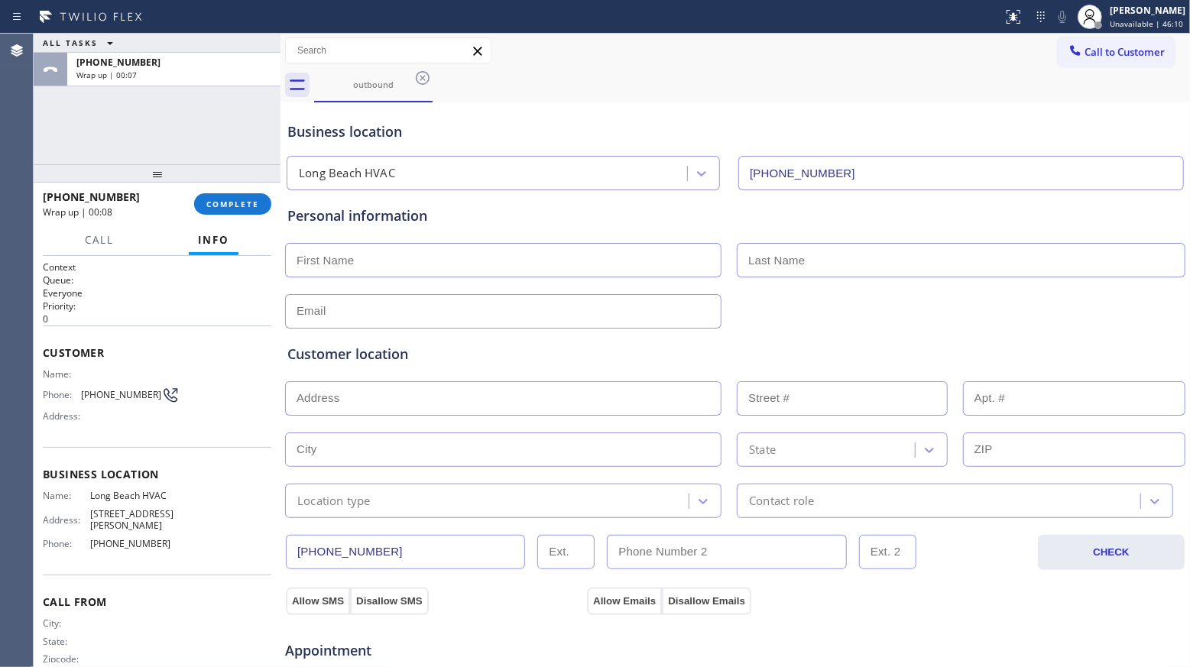
click at [402, 538] on input "[PHONE_NUMBER]" at bounding box center [405, 552] width 239 height 34
click at [1109, 53] on span "Call to Customer" at bounding box center [1124, 52] width 80 height 14
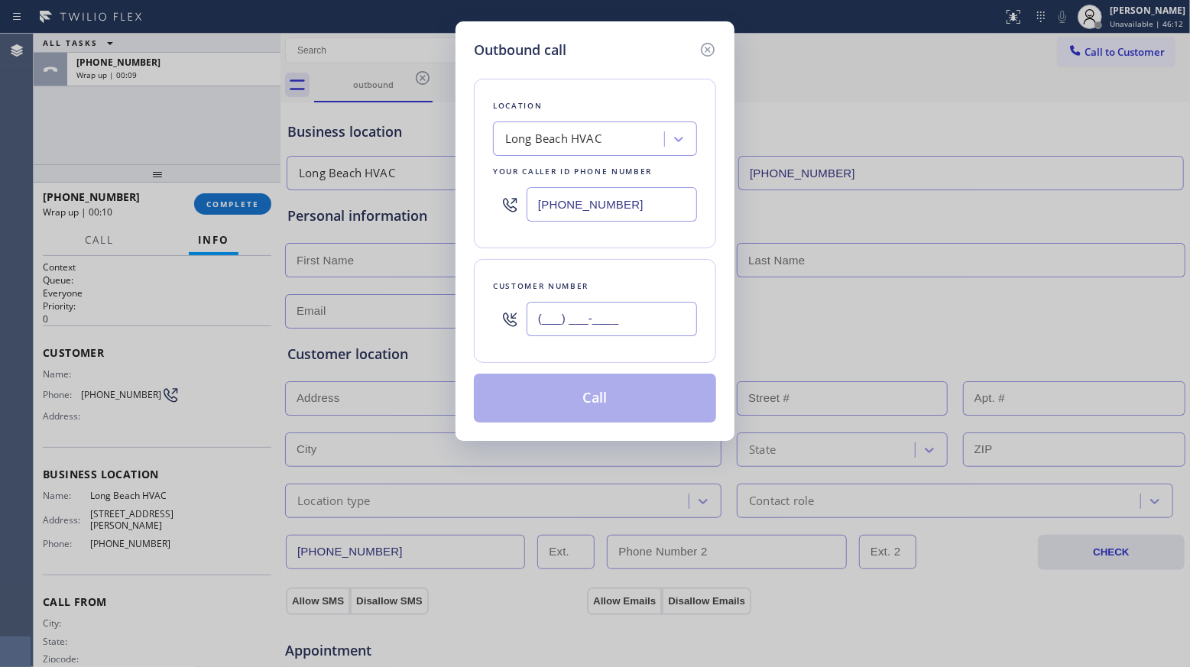
click at [648, 316] on input "(___) ___-____" at bounding box center [611, 319] width 170 height 34
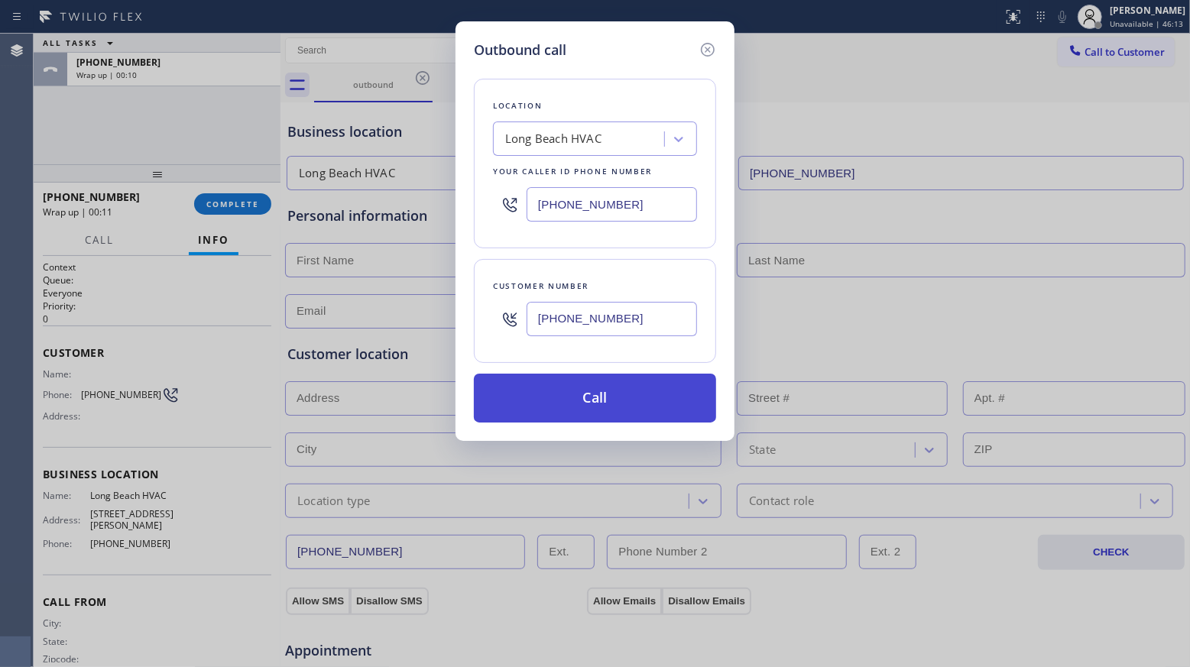
click at [607, 406] on button "Call" at bounding box center [595, 398] width 242 height 49
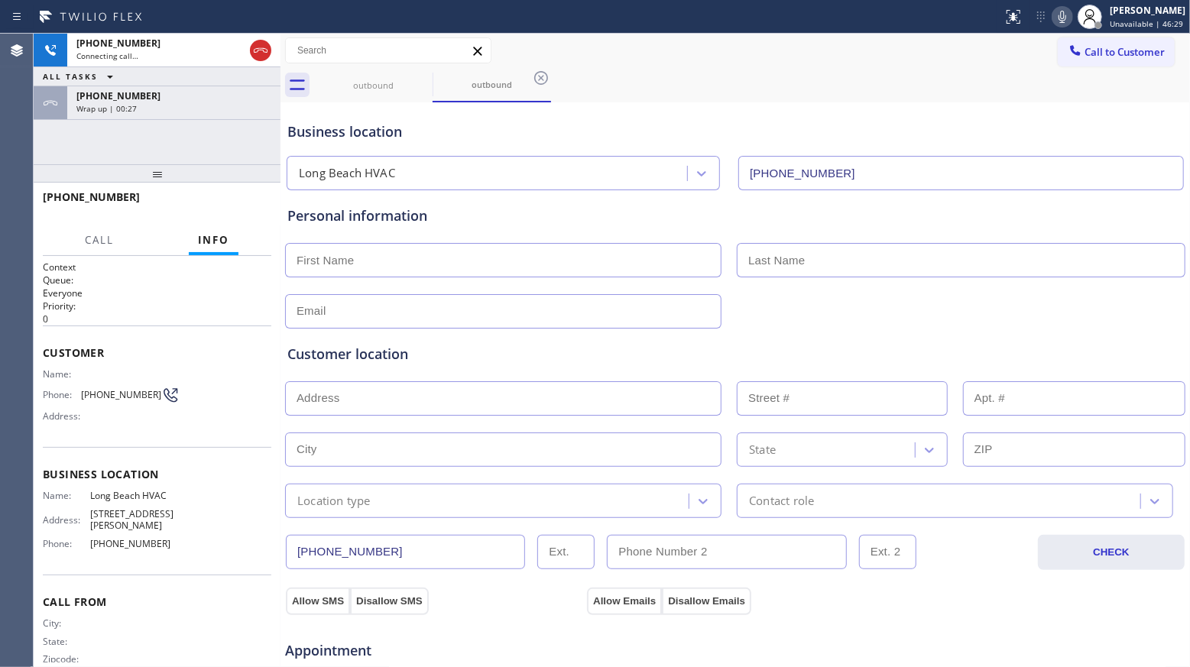
click at [749, 102] on div "Business location [GEOGRAPHIC_DATA] HVAC [PHONE_NUMBER]" at bounding box center [734, 145] width 901 height 90
click at [536, 76] on icon at bounding box center [541, 78] width 18 height 18
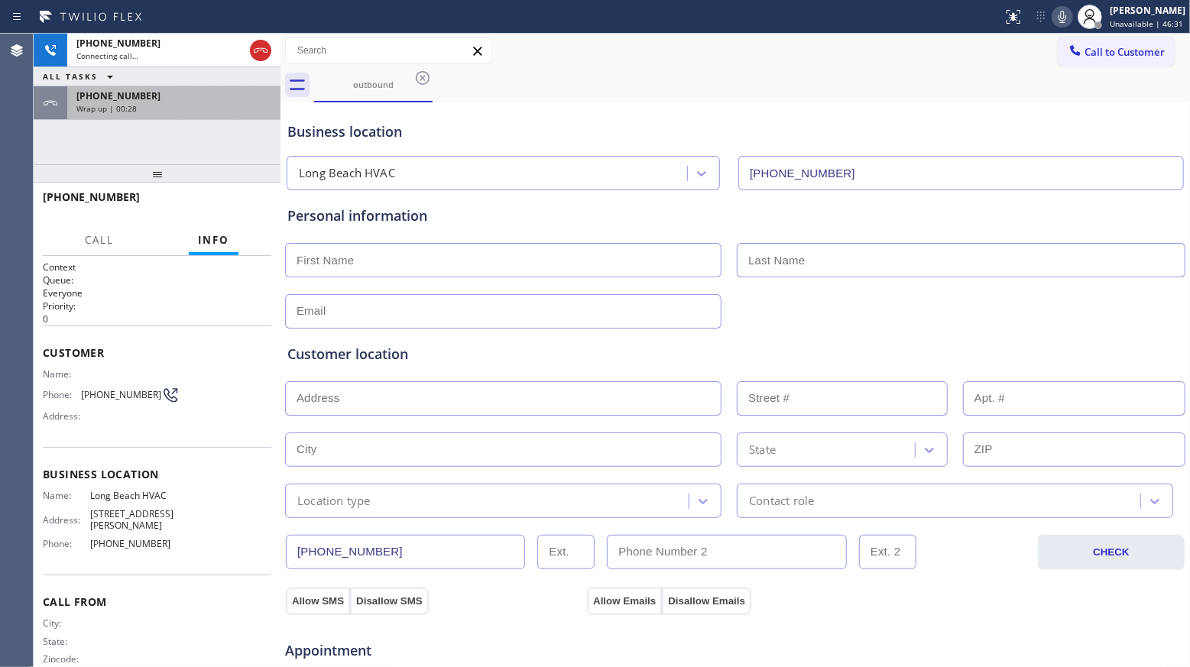
click at [202, 105] on div "Wrap up | 00:28" at bounding box center [173, 108] width 195 height 11
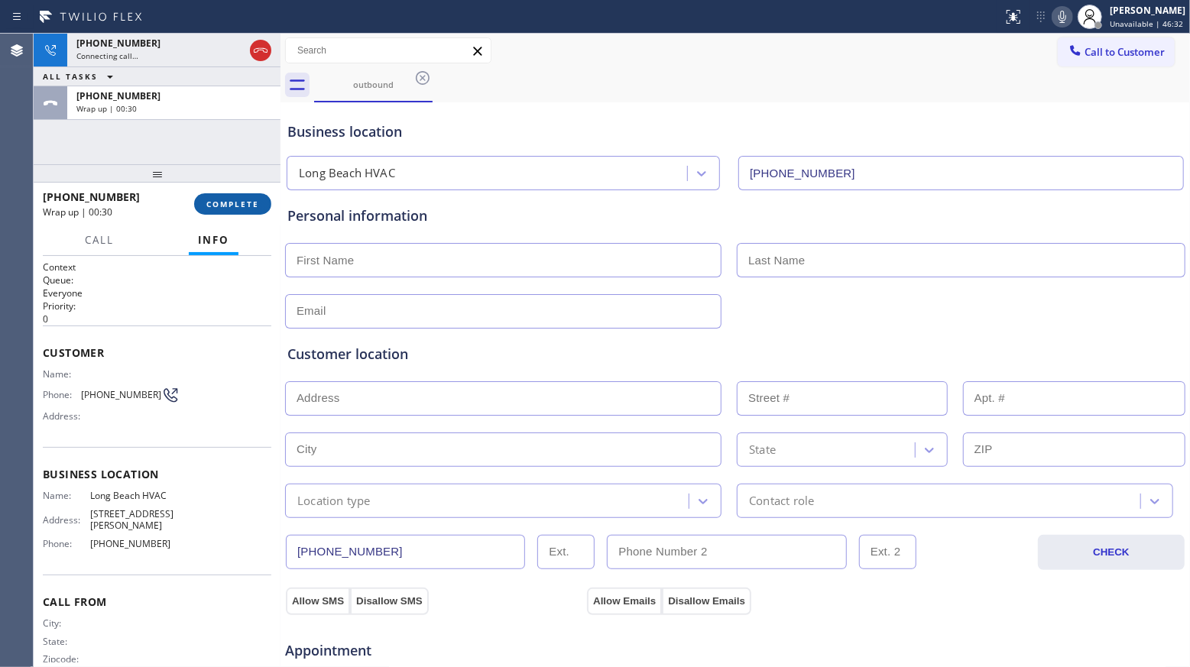
click at [222, 200] on span "COMPLETE" at bounding box center [232, 204] width 53 height 11
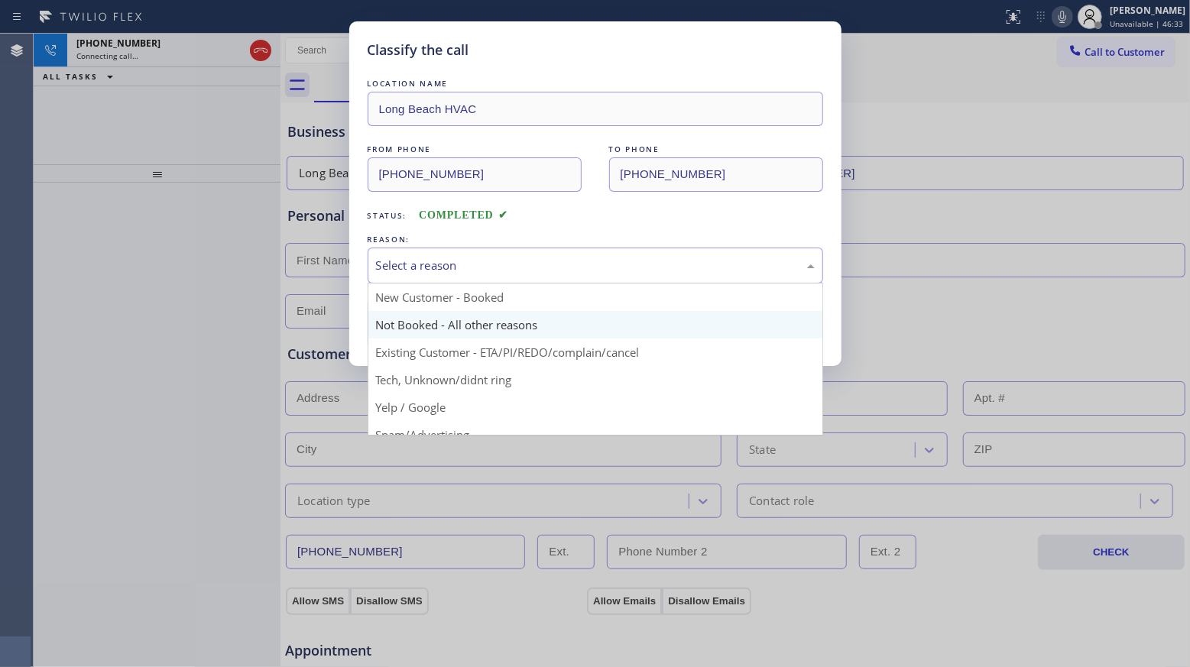
drag, startPoint x: 448, startPoint y: 264, endPoint x: 408, endPoint y: 325, distance: 73.3
click at [448, 266] on div "Select a reason" at bounding box center [595, 266] width 439 height 18
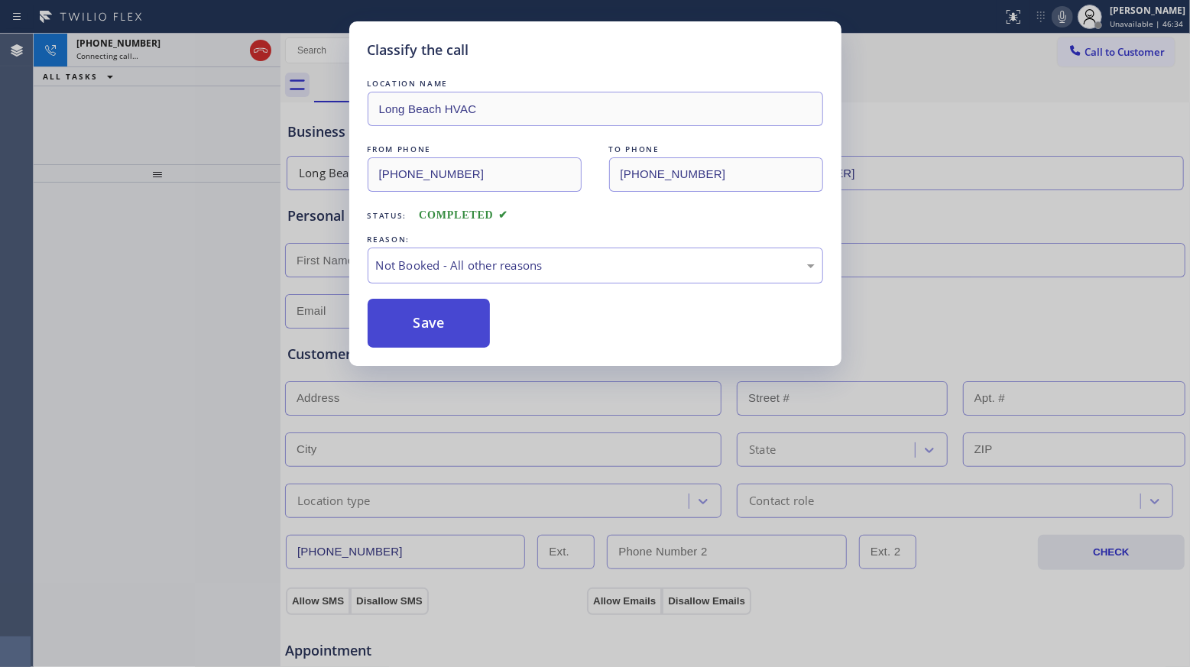
click at [397, 327] on button "Save" at bounding box center [428, 323] width 123 height 49
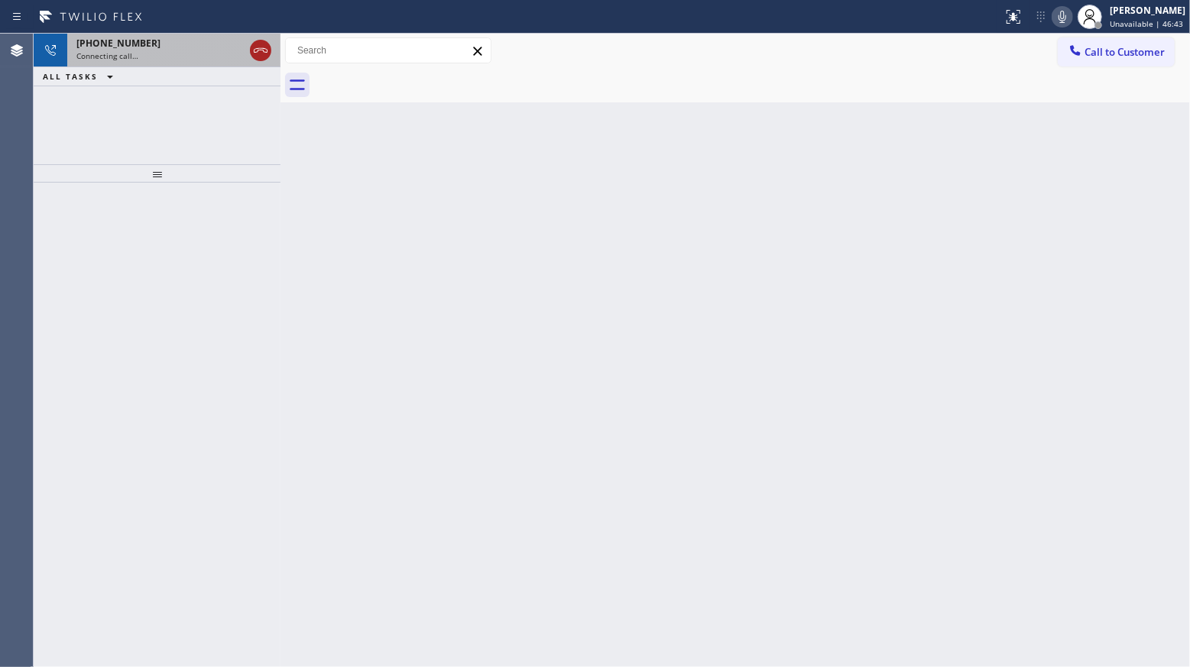
click at [263, 48] on icon at bounding box center [261, 50] width 14 height 5
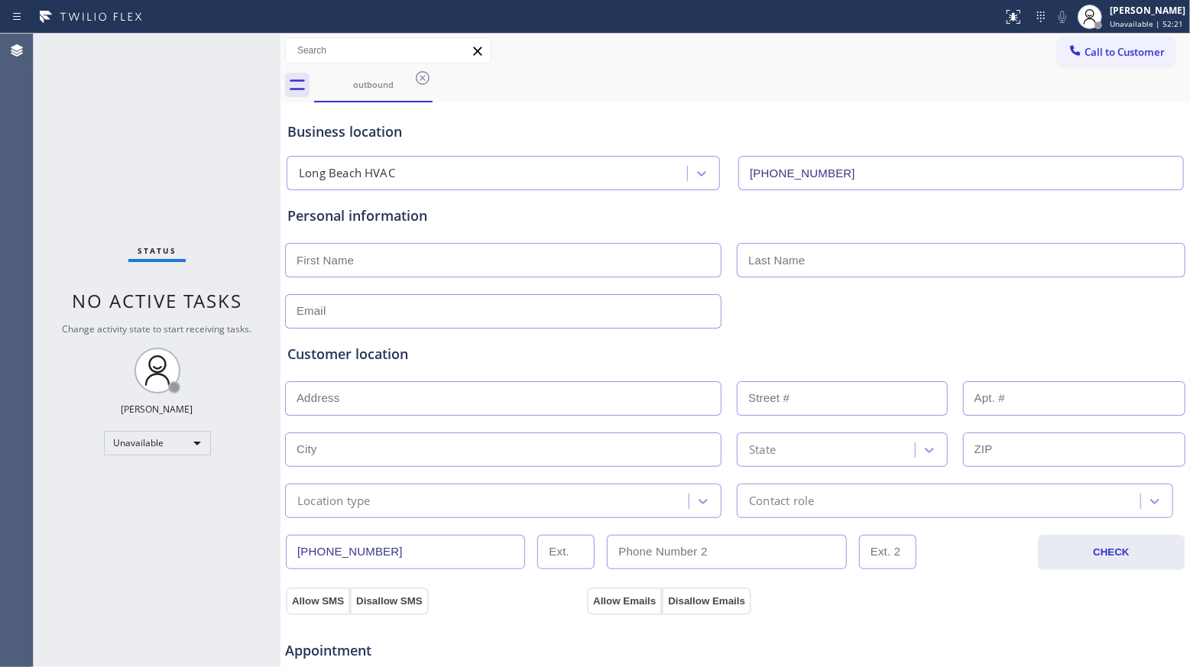
drag, startPoint x: 1066, startPoint y: 44, endPoint x: 1058, endPoint y: 44, distance: 7.7
click at [1067, 44] on icon at bounding box center [1074, 50] width 15 height 15
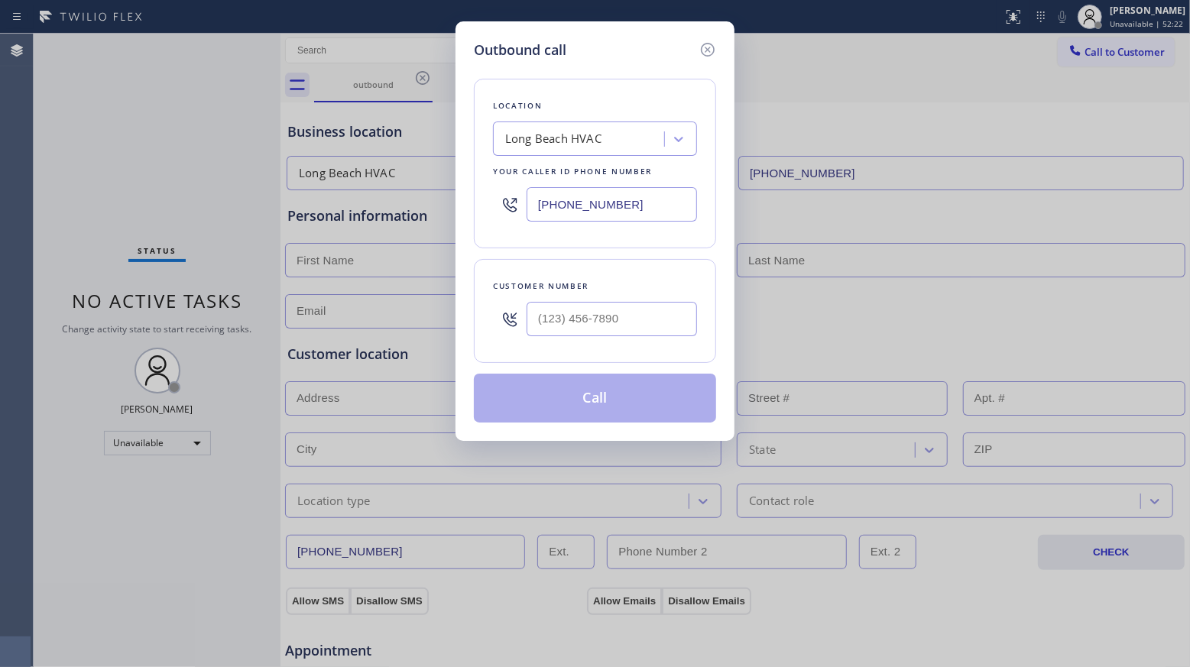
drag, startPoint x: 636, startPoint y: 203, endPoint x: 474, endPoint y: 201, distance: 162.0
click at [474, 201] on div "Location [GEOGRAPHIC_DATA] HVAC Your caller id phone number [PHONE_NUMBER]" at bounding box center [595, 164] width 242 height 170
click at [600, 320] on input "(___) ___-____" at bounding box center [611, 319] width 170 height 34
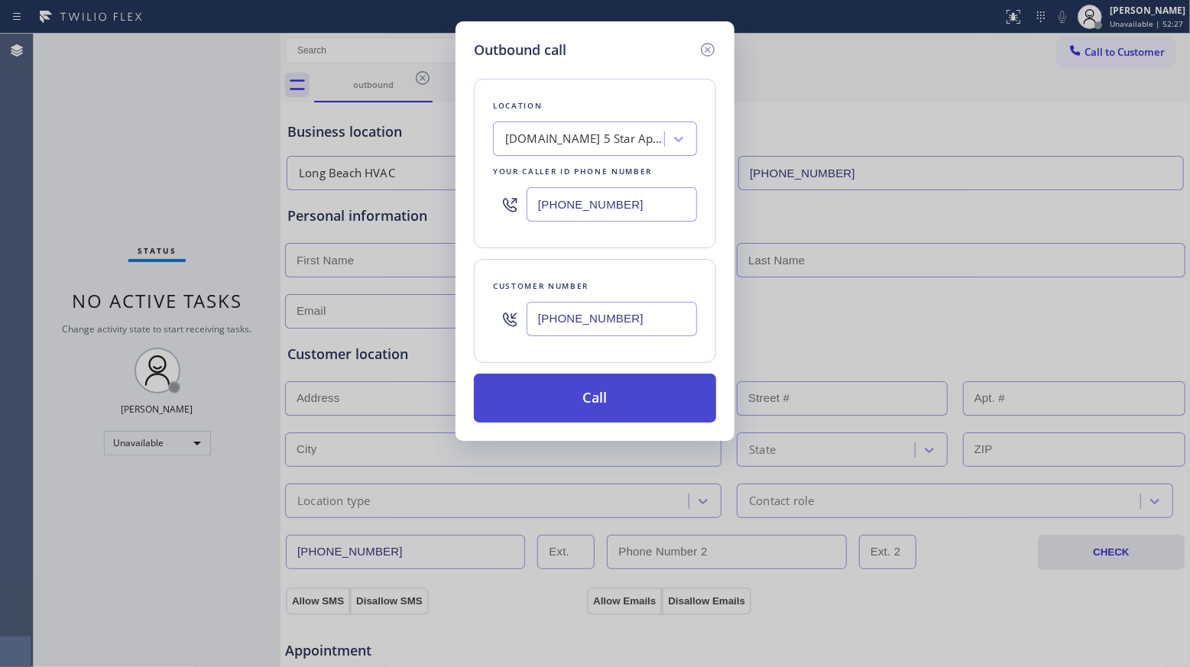
click at [580, 400] on button "Call" at bounding box center [595, 398] width 242 height 49
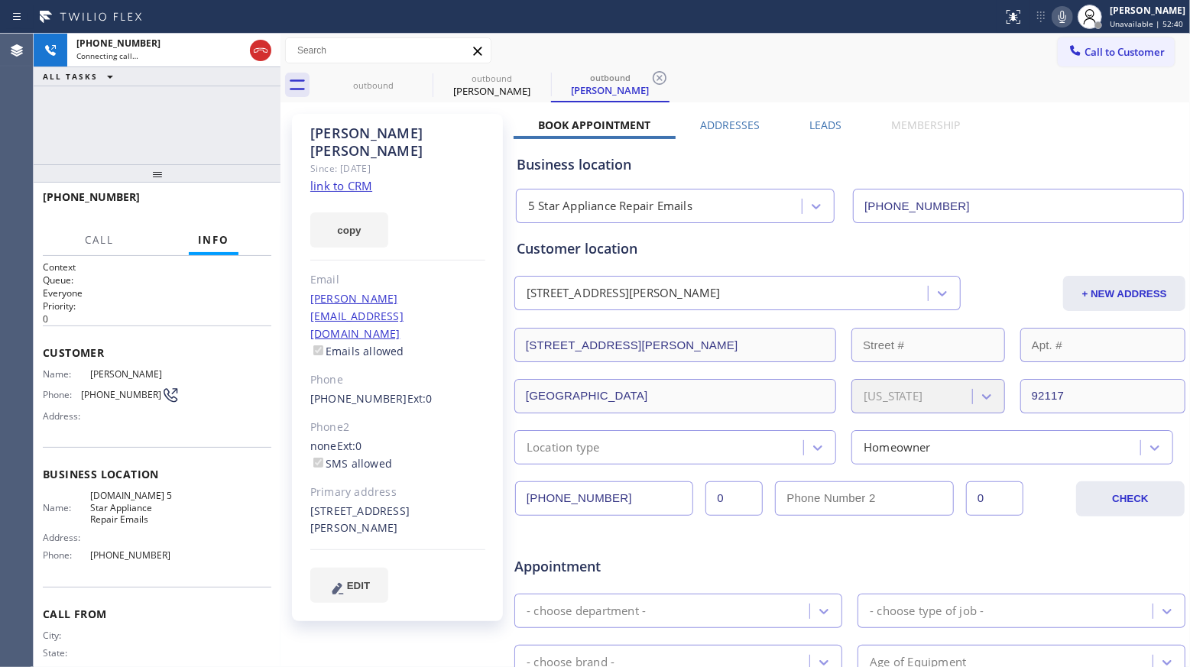
drag, startPoint x: 660, startPoint y: 74, endPoint x: 597, endPoint y: 87, distance: 64.7
click at [660, 76] on icon at bounding box center [659, 78] width 18 height 18
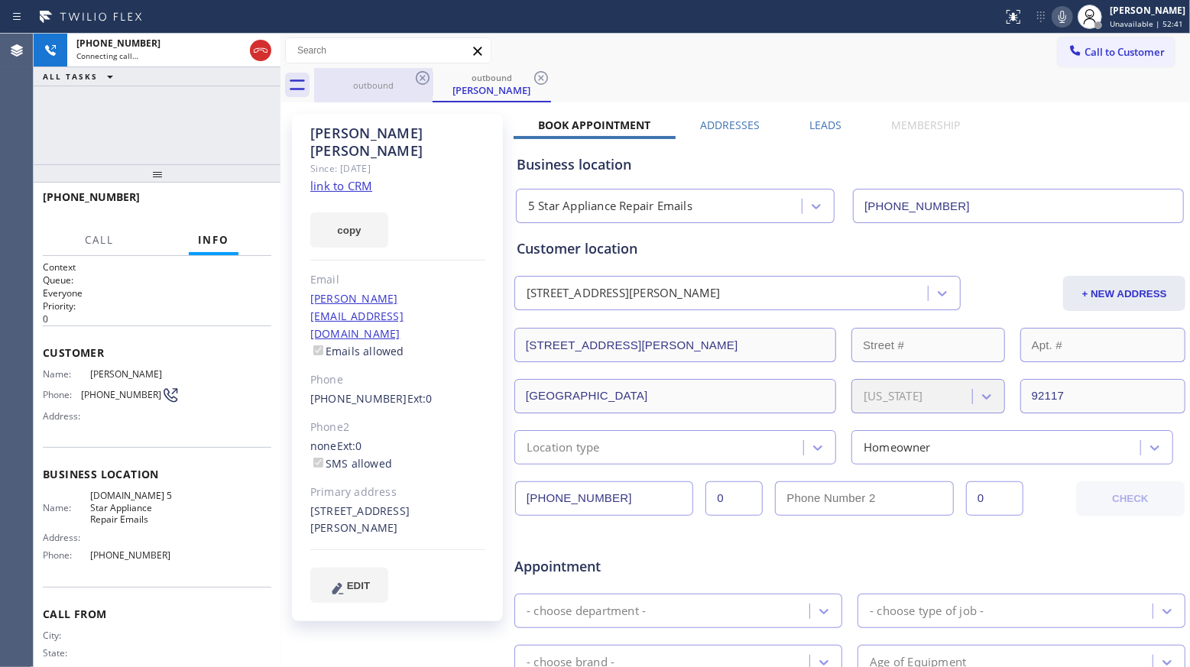
click at [403, 99] on div "outbound" at bounding box center [373, 85] width 115 height 34
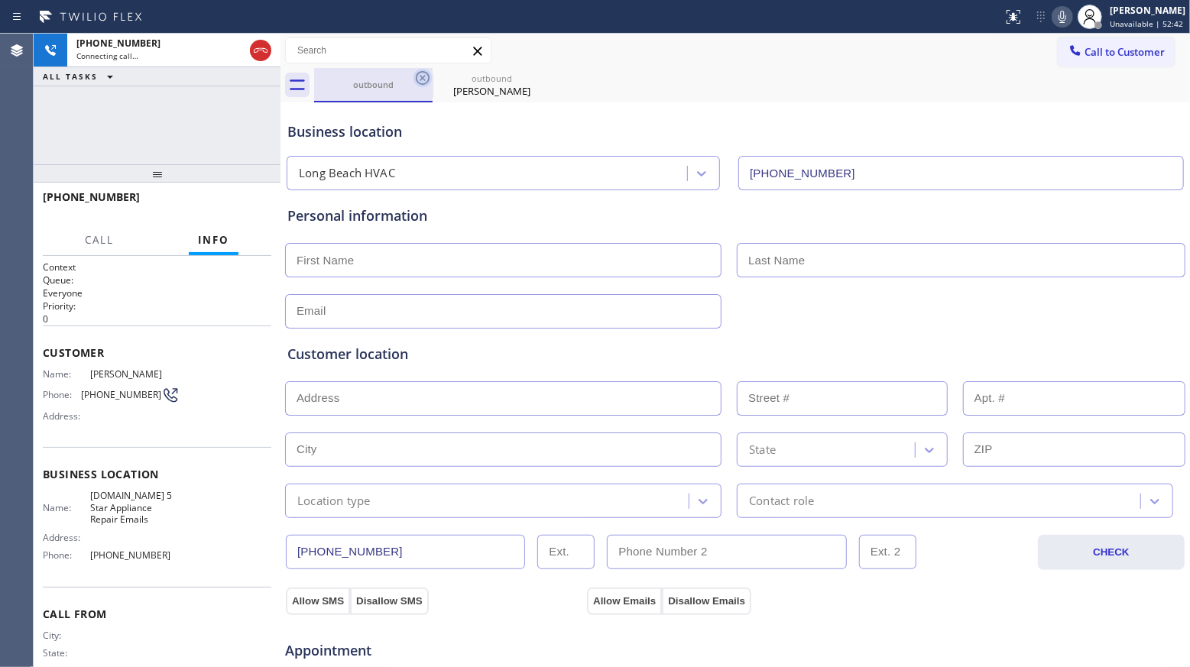
click at [416, 78] on icon at bounding box center [422, 78] width 18 height 18
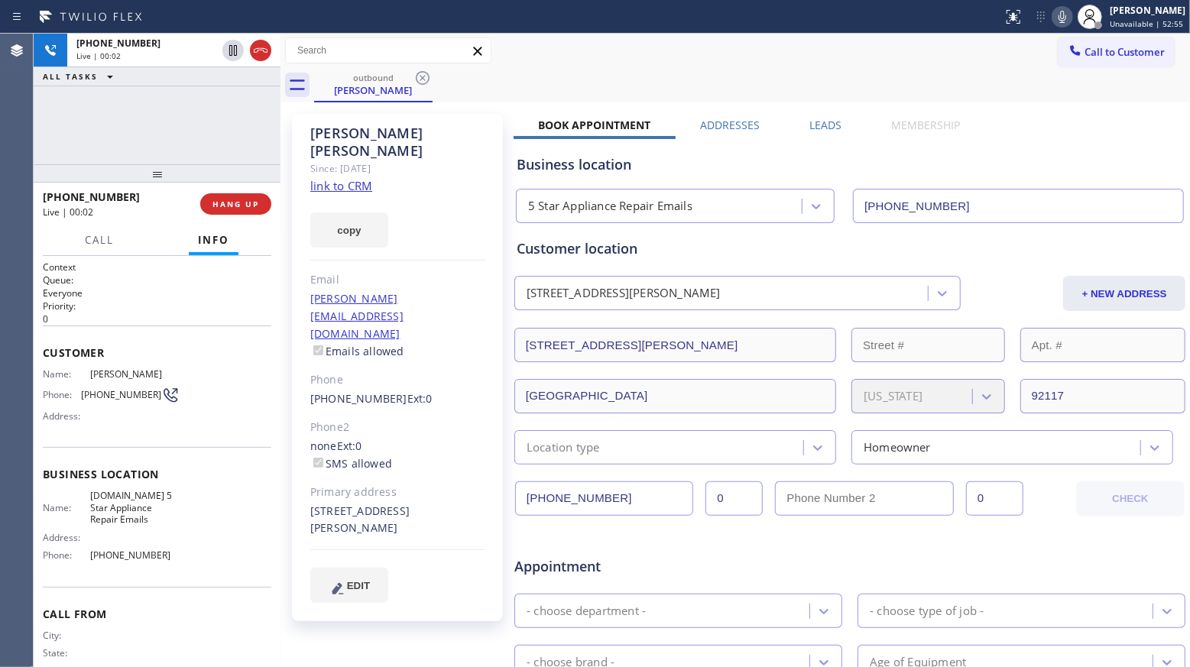
click at [228, 191] on div "[PHONE_NUMBER] Live | 00:02 HANG UP" at bounding box center [157, 204] width 228 height 40
click at [245, 213] on button "HANG UP" at bounding box center [235, 203] width 71 height 21
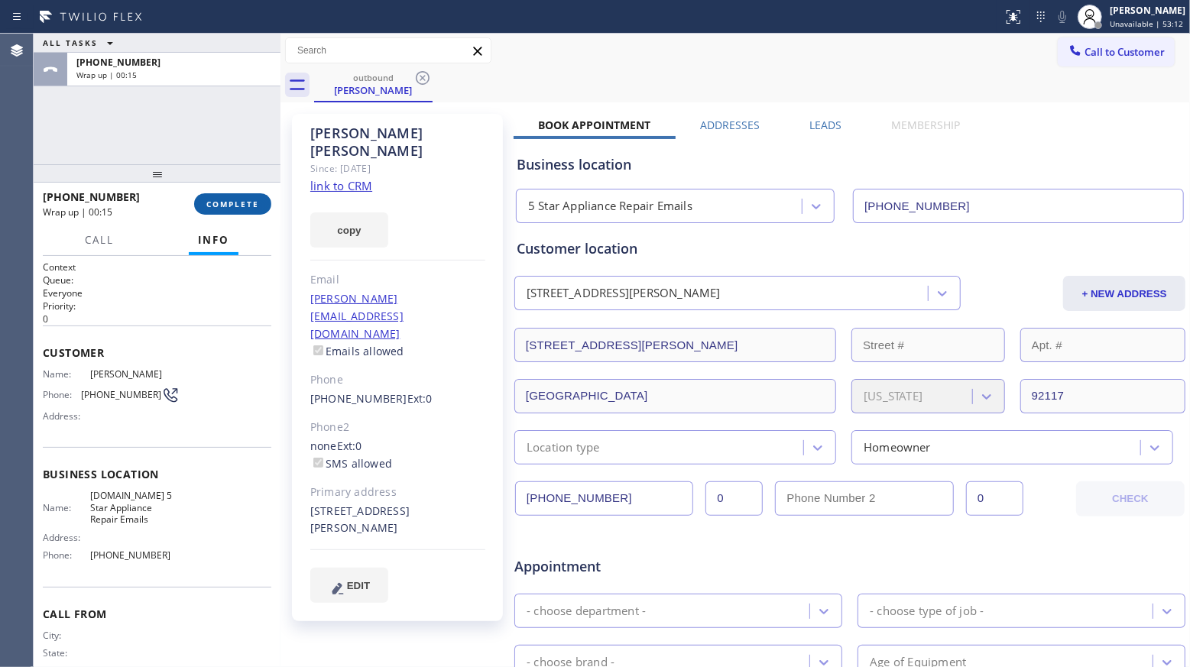
drag, startPoint x: 254, startPoint y: 197, endPoint x: 235, endPoint y: 201, distance: 20.2
click at [254, 198] on button "COMPLETE" at bounding box center [232, 203] width 77 height 21
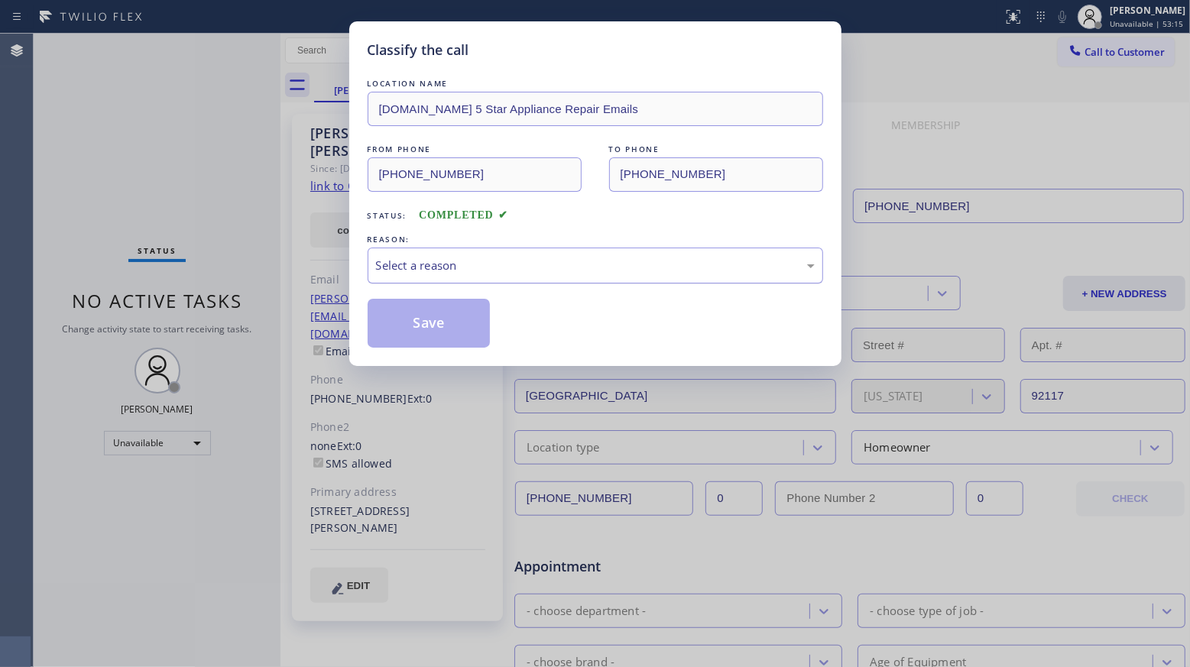
click at [416, 274] on div "Select a reason" at bounding box center [595, 266] width 439 height 18
click at [426, 325] on button "Save" at bounding box center [428, 323] width 123 height 49
click at [428, 325] on button "Save" at bounding box center [428, 323] width 123 height 49
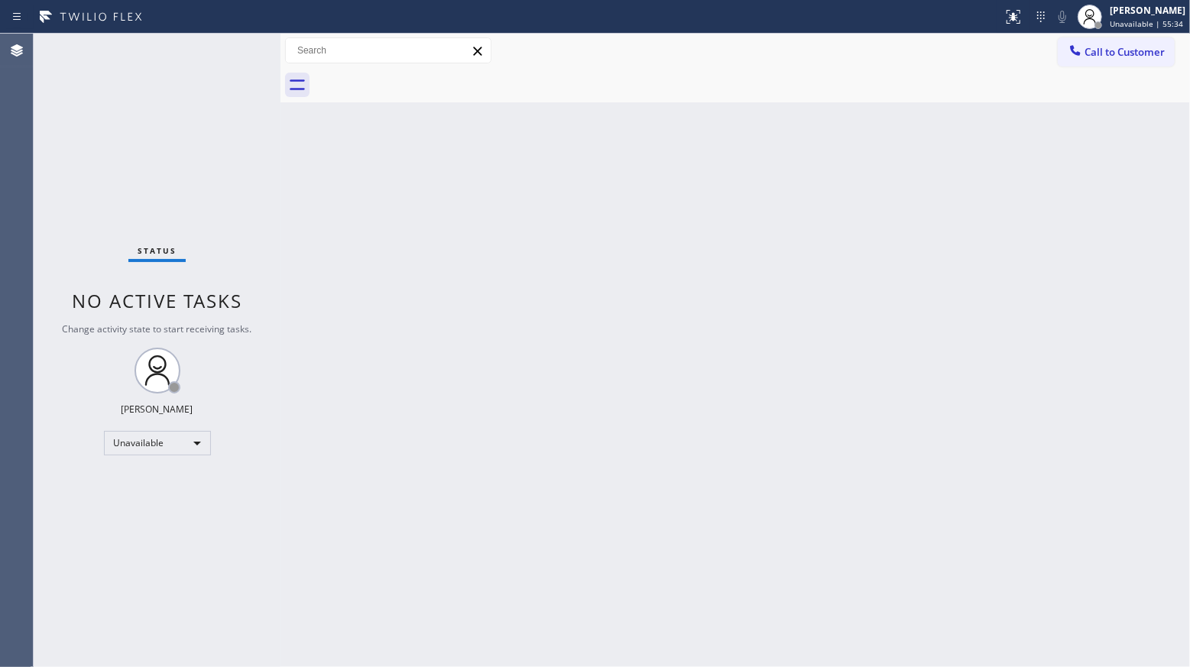
drag, startPoint x: 1047, startPoint y: 118, endPoint x: 1036, endPoint y: 73, distance: 45.6
drag, startPoint x: 1036, startPoint y: 73, endPoint x: 1105, endPoint y: 47, distance: 74.2
click at [1105, 47] on span "Call to Customer" at bounding box center [1124, 52] width 80 height 14
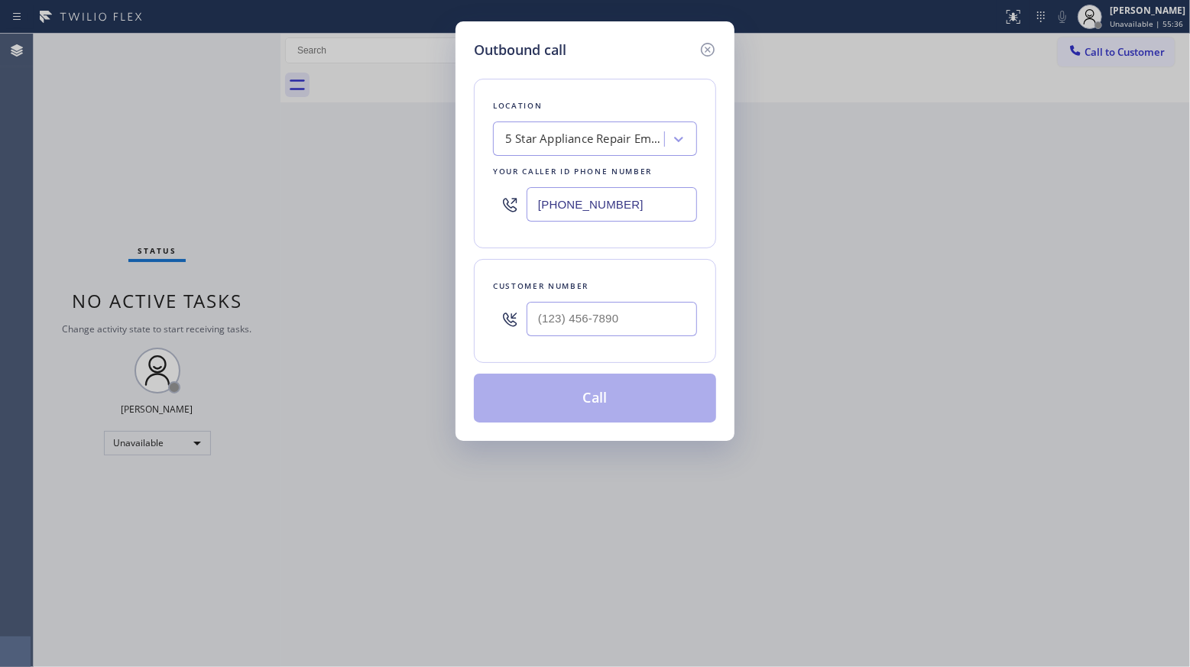
drag, startPoint x: 600, startPoint y: 206, endPoint x: 466, endPoint y: 198, distance: 134.0
click at [466, 198] on div "Outbound call Location 5 Star Appliance Repair Emails Your caller id phone numb…" at bounding box center [594, 230] width 279 height 419
click at [636, 321] on input "(___) ___-____" at bounding box center [611, 319] width 170 height 34
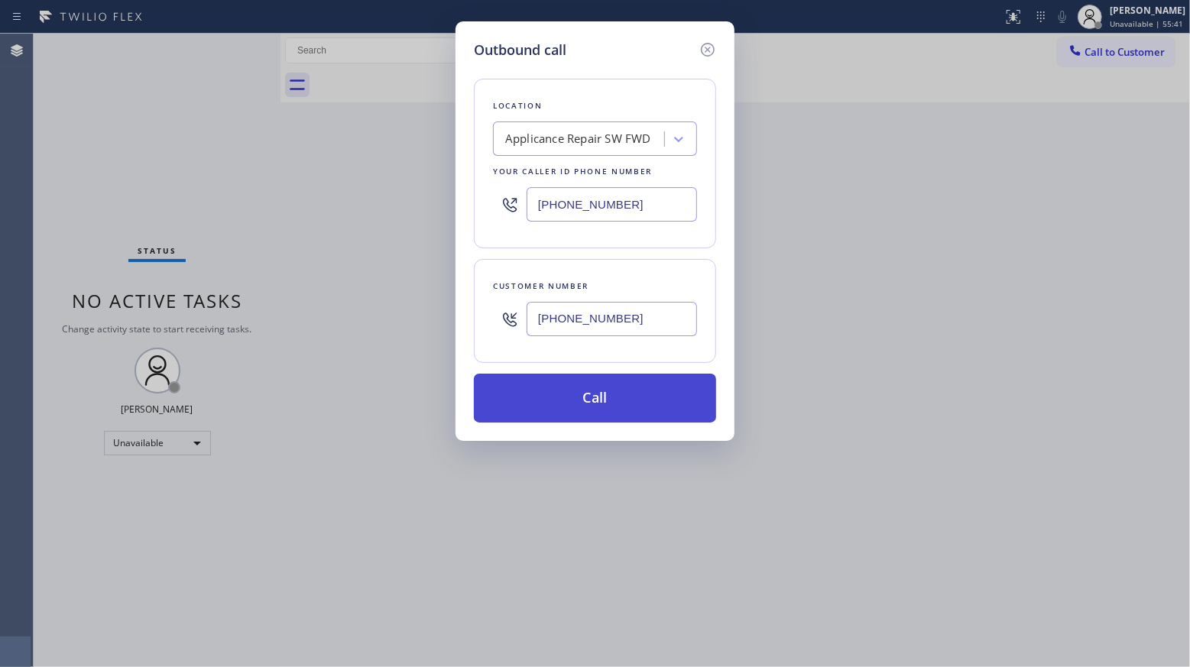
click at [595, 410] on button "Call" at bounding box center [595, 398] width 242 height 49
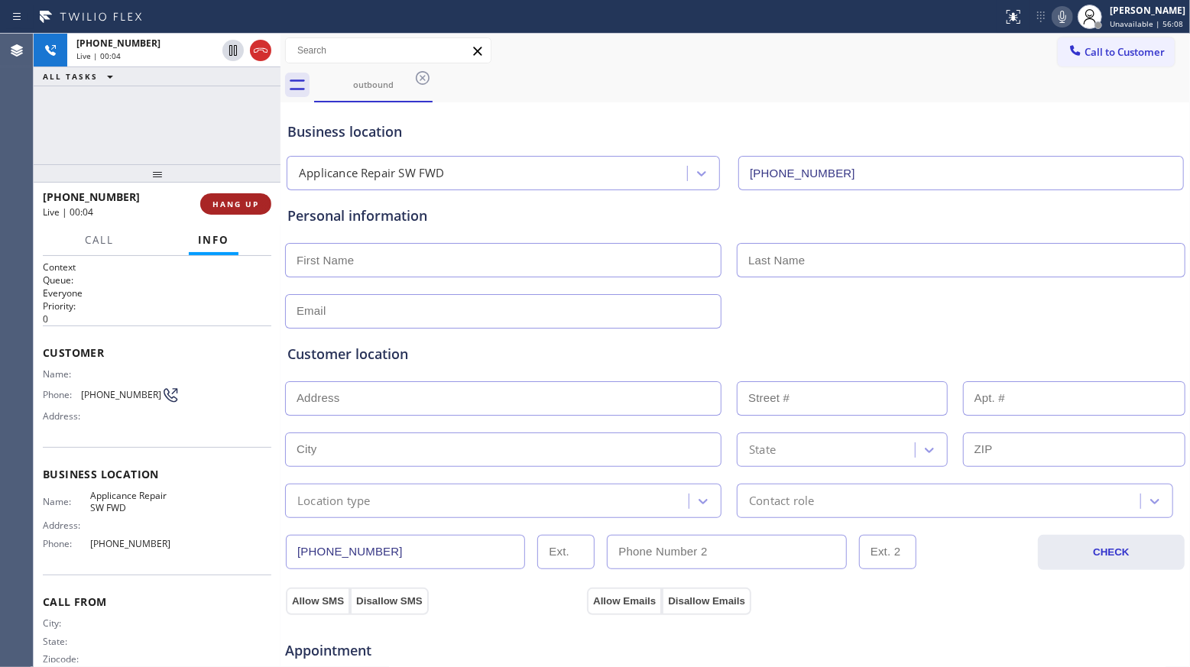
click at [226, 212] on button "HANG UP" at bounding box center [235, 203] width 71 height 21
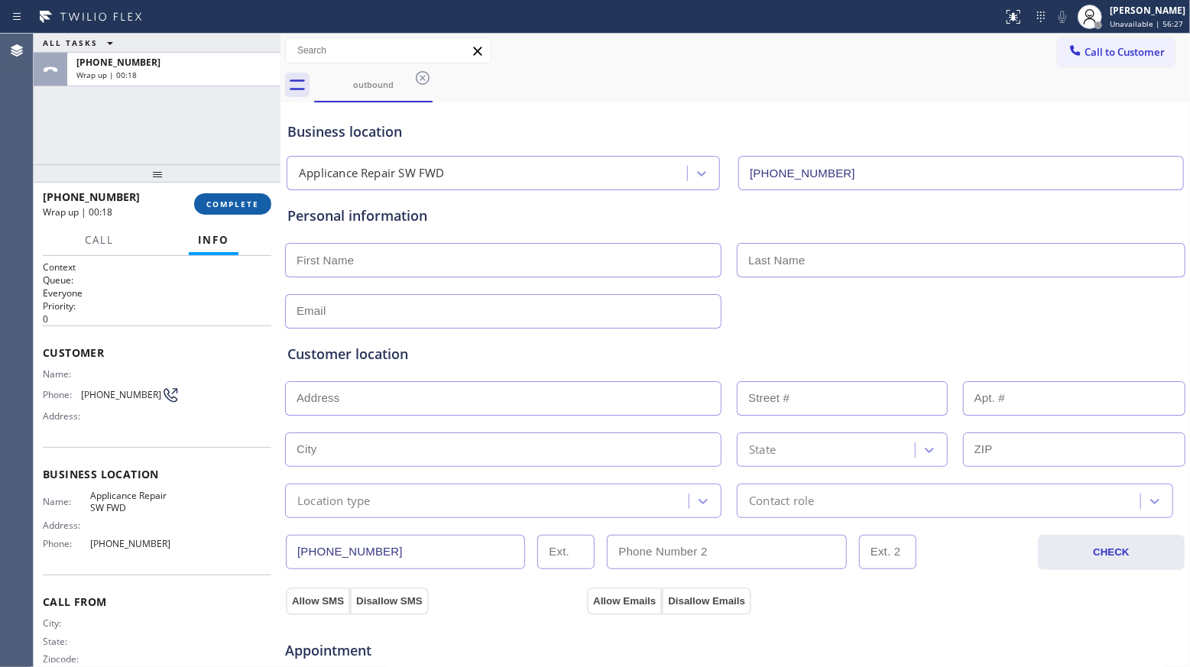
click at [225, 200] on span "COMPLETE" at bounding box center [232, 204] width 53 height 11
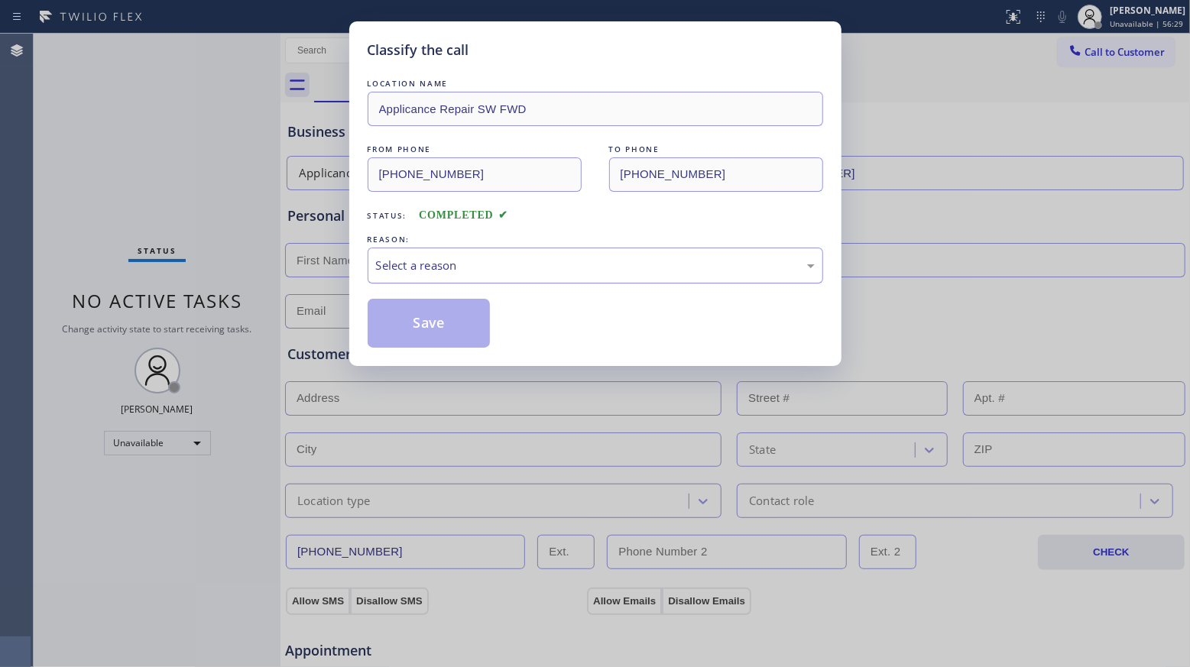
drag, startPoint x: 521, startPoint y: 274, endPoint x: 490, endPoint y: 282, distance: 31.5
click at [516, 274] on div "Select a reason" at bounding box center [595, 266] width 439 height 18
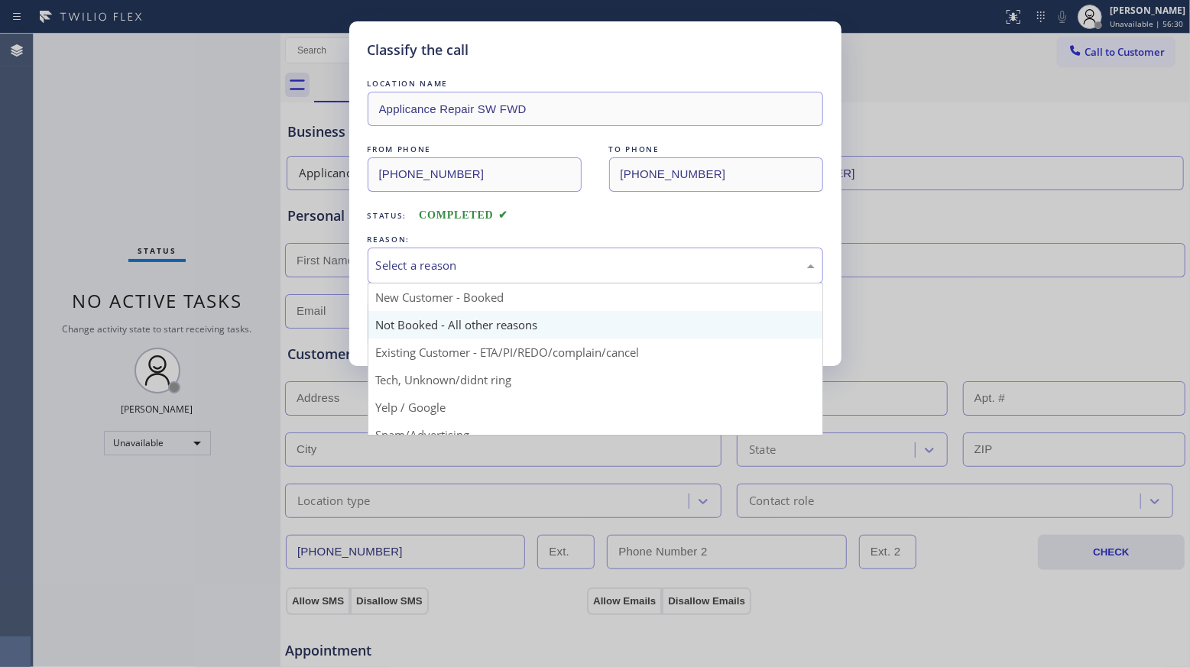
click at [418, 325] on button "Save" at bounding box center [428, 323] width 123 height 49
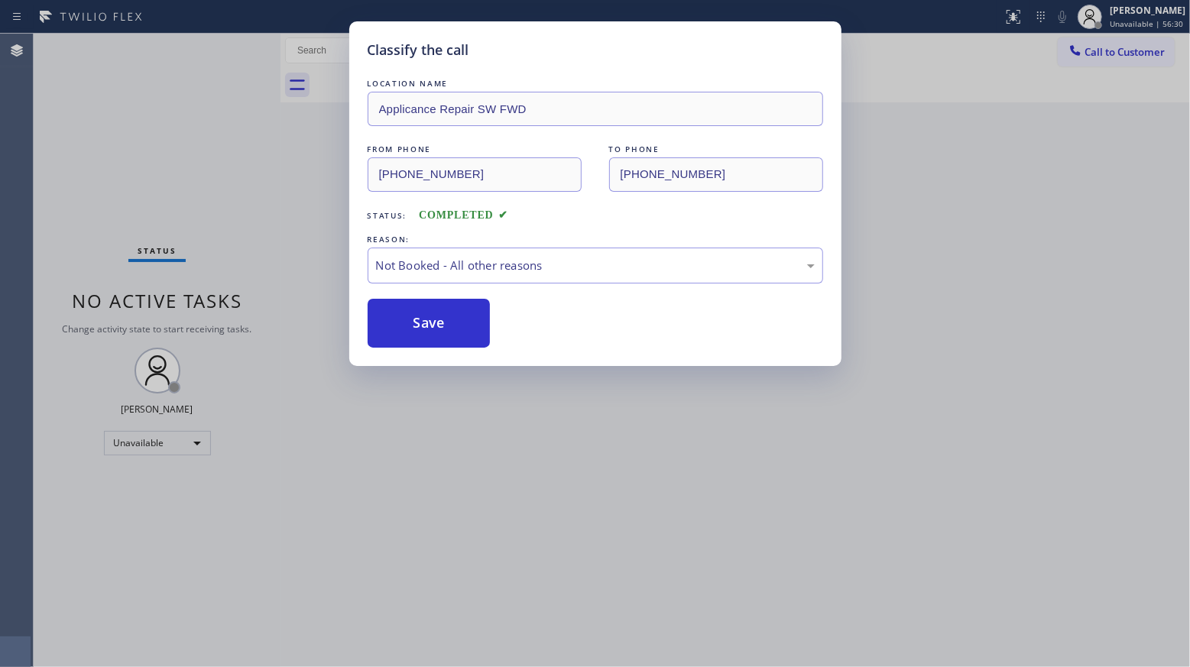
drag, startPoint x: 418, startPoint y: 325, endPoint x: 37, endPoint y: 316, distance: 380.6
click at [413, 325] on button "Save" at bounding box center [428, 323] width 123 height 49
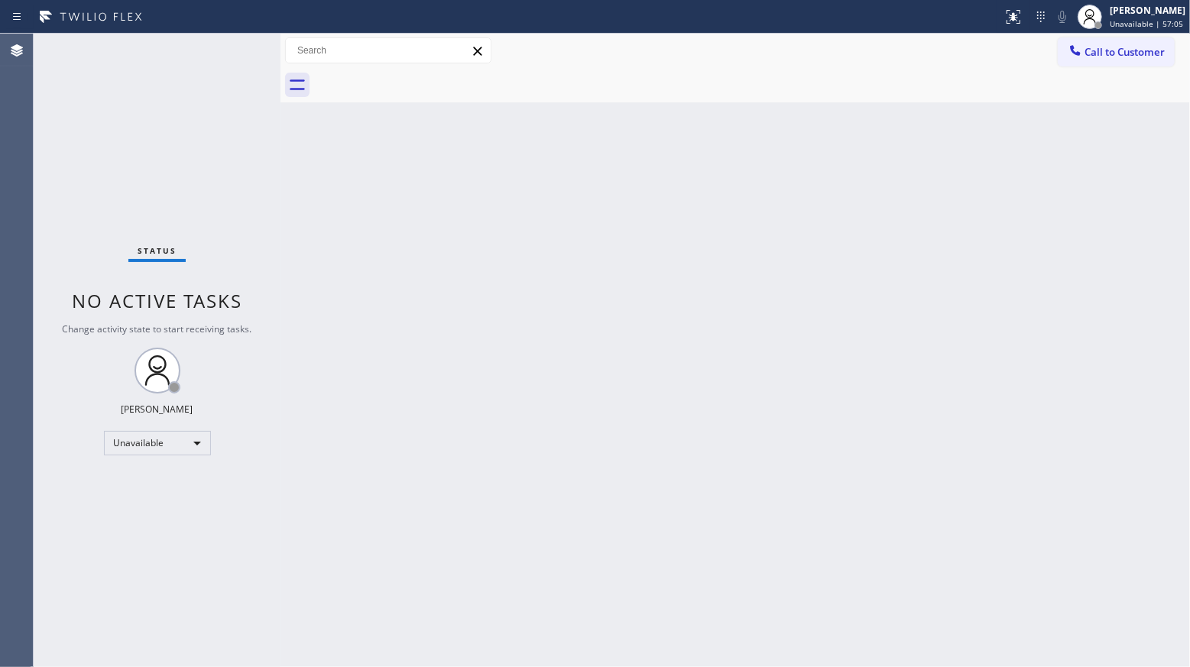
click at [1064, 53] on button "Call to Customer" at bounding box center [1115, 51] width 117 height 29
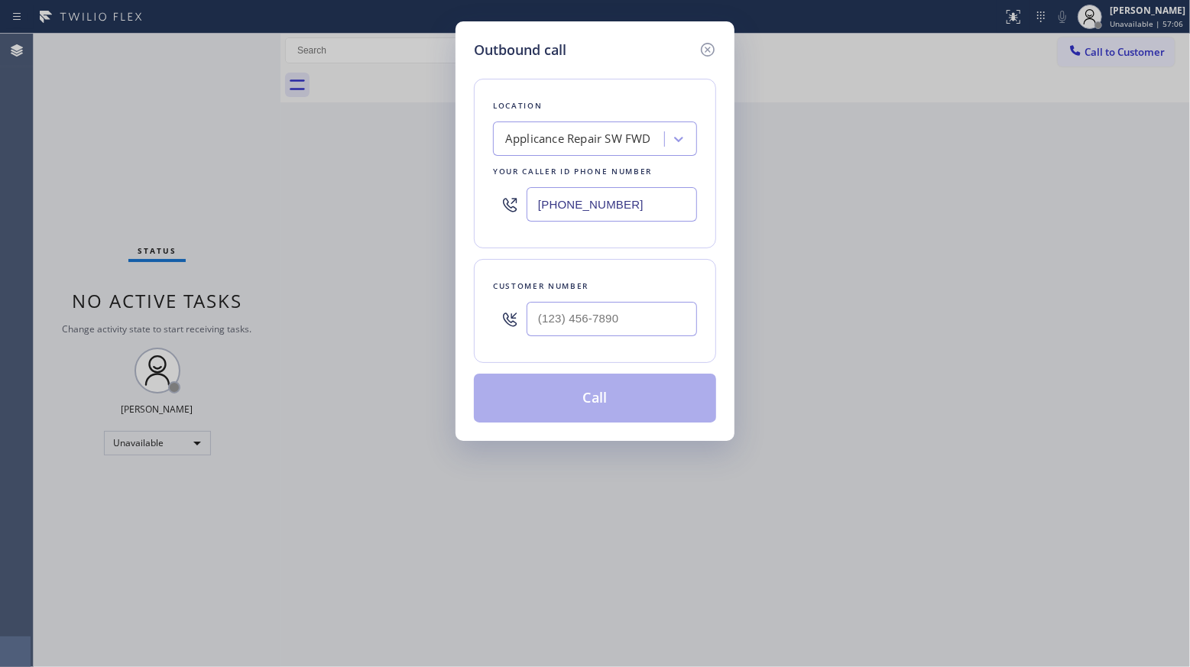
drag, startPoint x: 573, startPoint y: 211, endPoint x: 477, endPoint y: 206, distance: 95.6
click at [475, 206] on div "Location Applicance Repair SW FWD Your caller id phone number [PHONE_NUMBER]" at bounding box center [595, 164] width 242 height 170
click at [646, 317] on input "(___) ___-____" at bounding box center [611, 319] width 170 height 34
click at [545, 316] on input "(___) ___-____" at bounding box center [611, 319] width 170 height 34
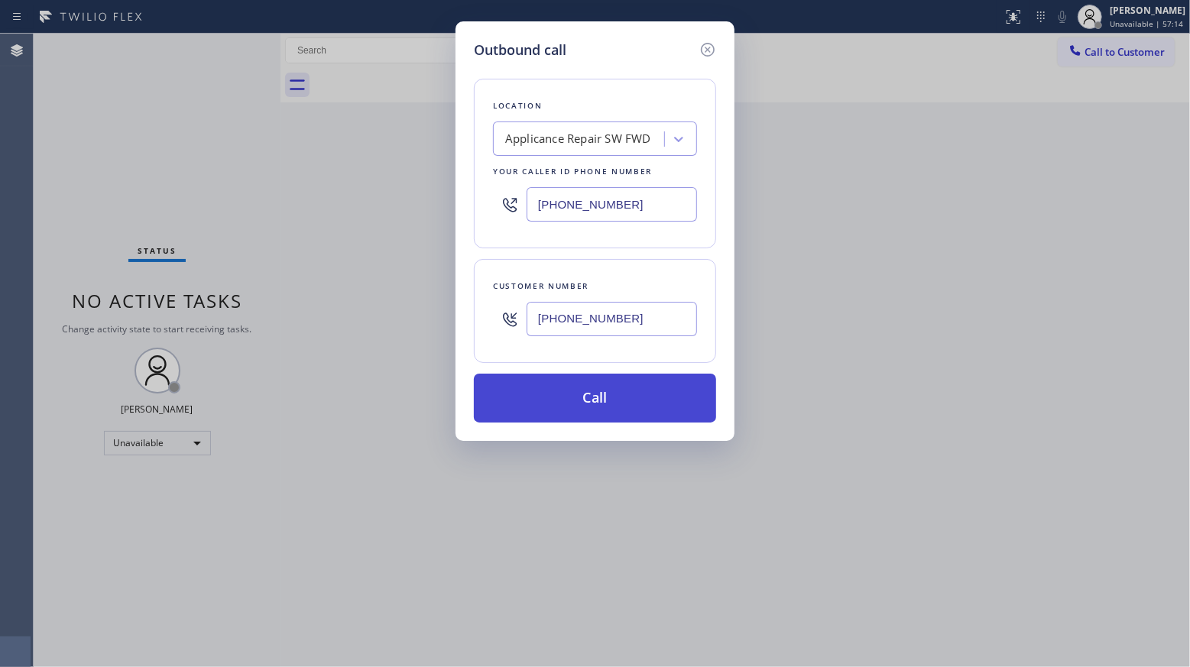
click at [592, 403] on button "Call" at bounding box center [595, 398] width 242 height 49
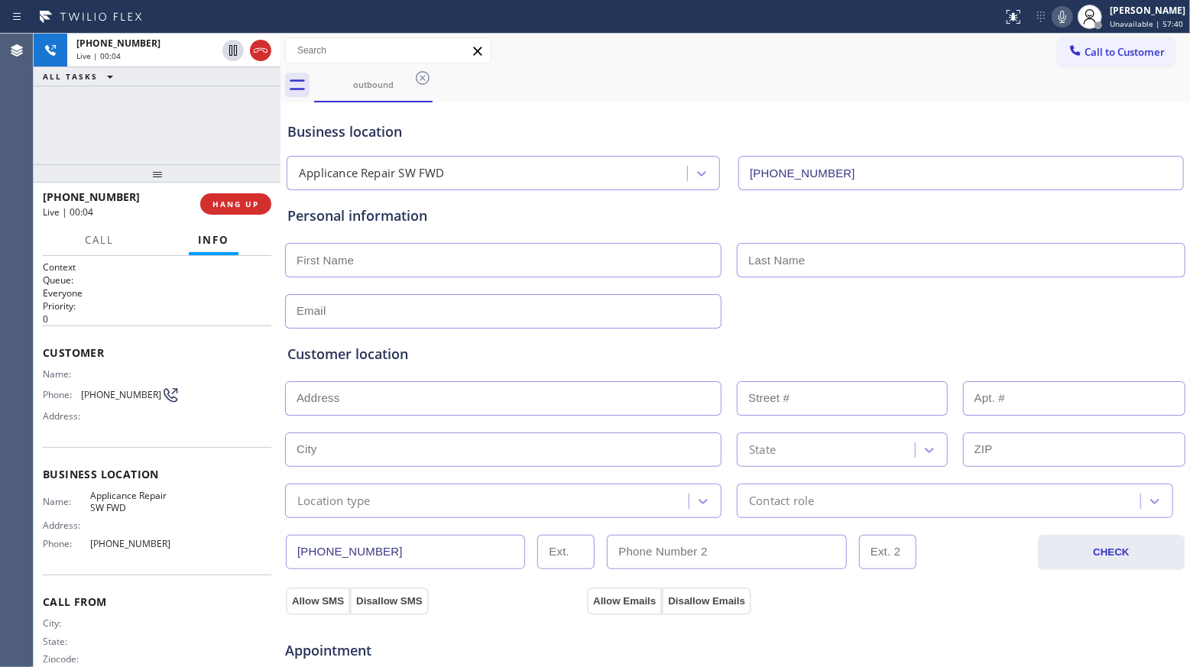
drag, startPoint x: 248, startPoint y: 199, endPoint x: 222, endPoint y: 190, distance: 27.5
click at [247, 199] on span "HANG UP" at bounding box center [235, 204] width 47 height 11
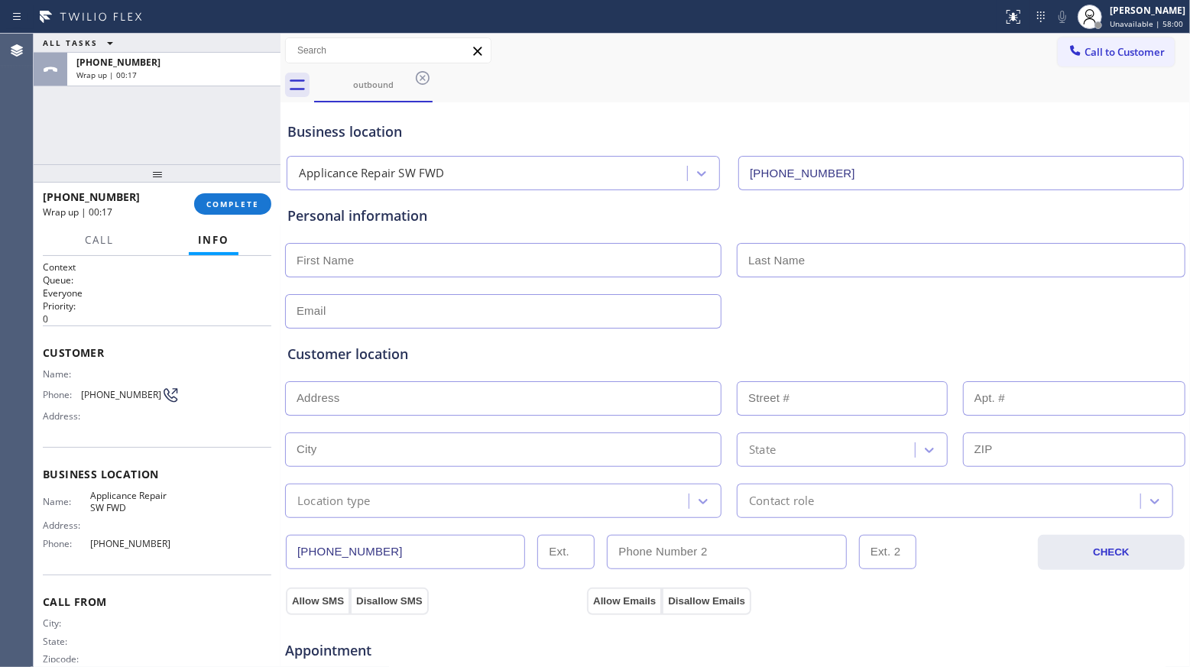
click at [209, 220] on div "[PHONE_NUMBER] Wrap up | 00:17 COMPLETE" at bounding box center [157, 204] width 228 height 40
click at [222, 199] on span "COMPLETE" at bounding box center [232, 204] width 53 height 11
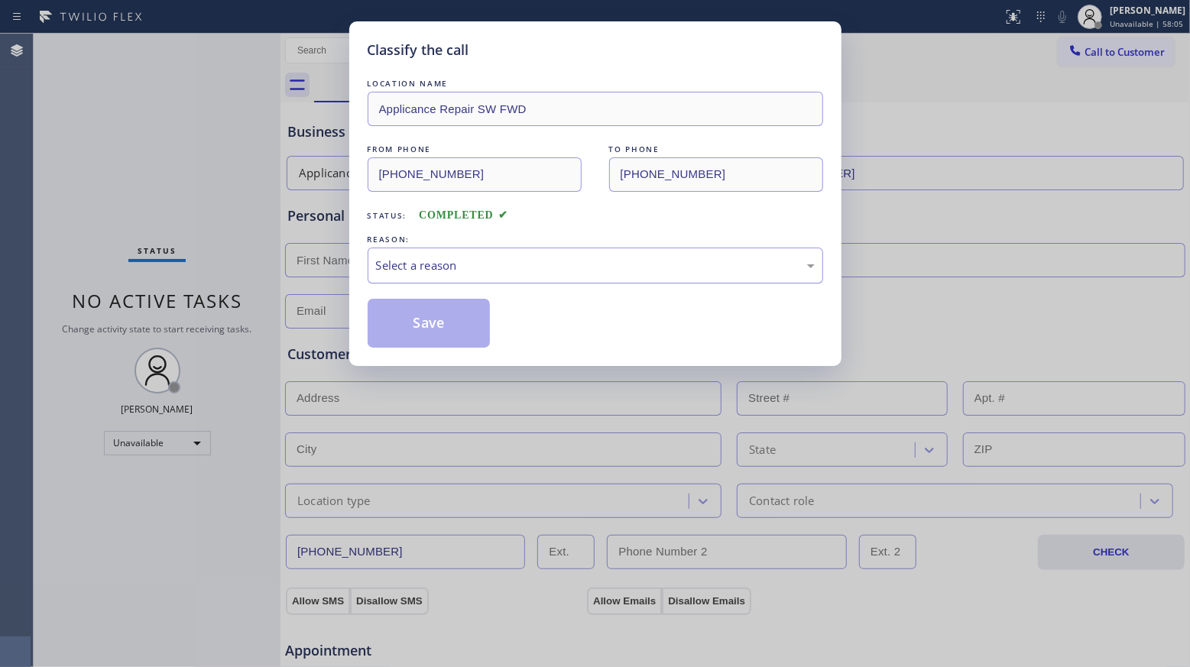
click at [469, 280] on div "Select a reason" at bounding box center [594, 266] width 455 height 36
click at [396, 329] on button "Save" at bounding box center [428, 323] width 123 height 49
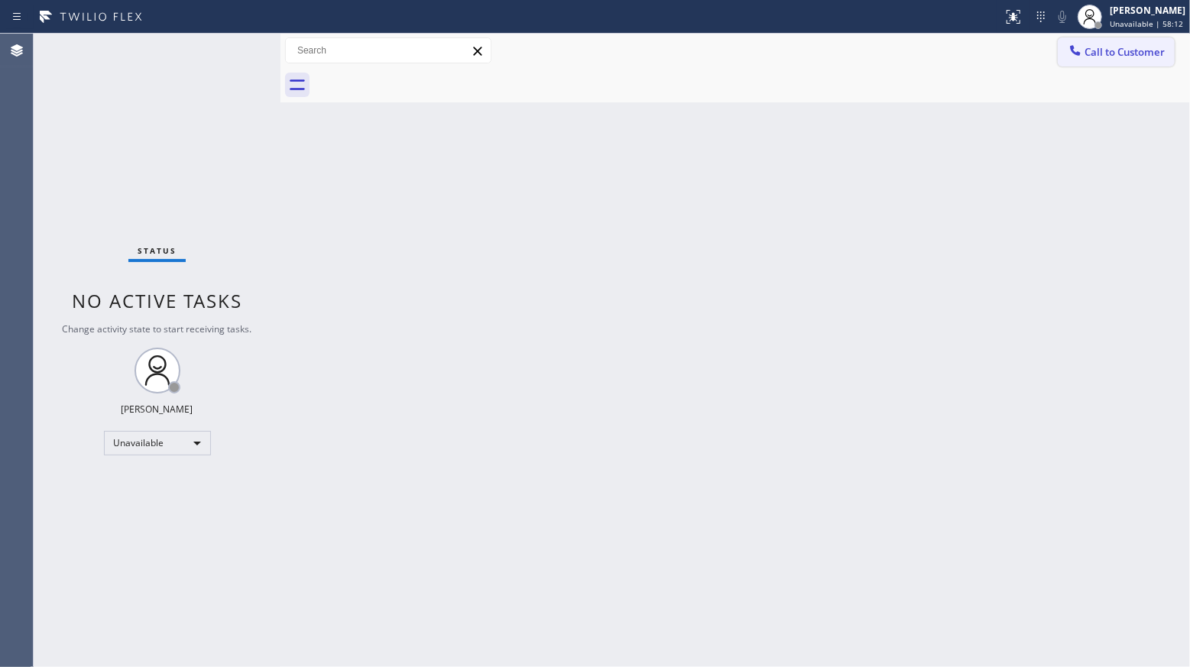
click at [1091, 53] on span "Call to Customer" at bounding box center [1124, 52] width 80 height 14
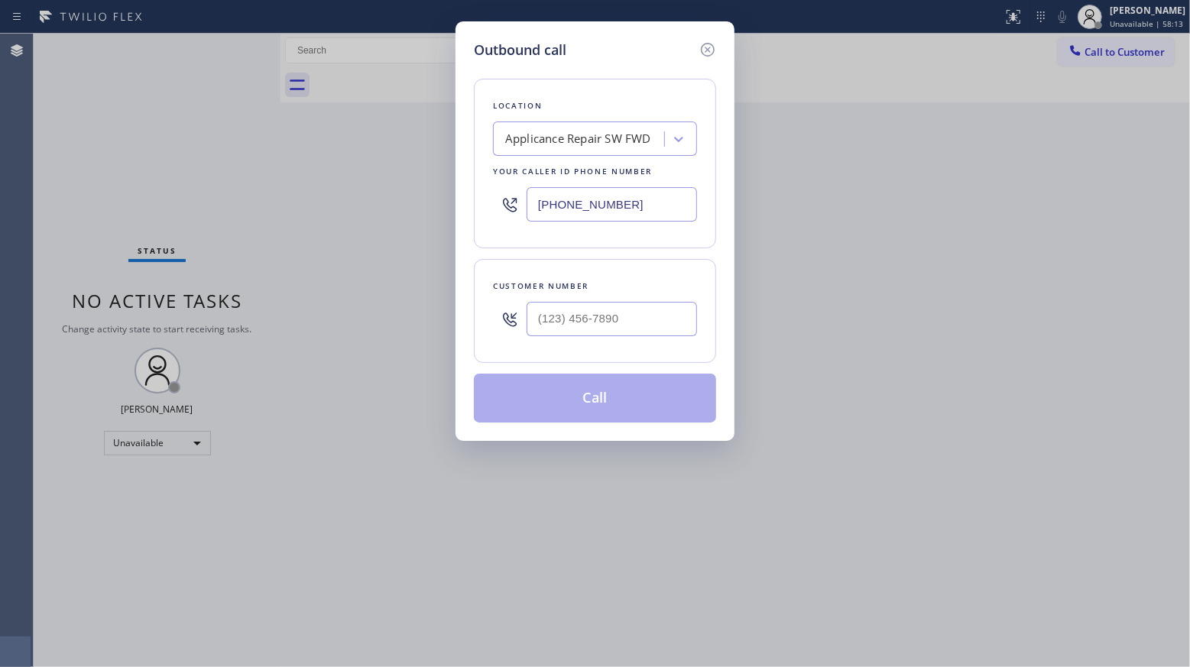
drag, startPoint x: 640, startPoint y: 202, endPoint x: 444, endPoint y: 201, distance: 196.3
click at [444, 201] on div "Outbound call Location Applicance Repair SW FWD Your caller id phone number [PH…" at bounding box center [595, 333] width 1190 height 667
click at [560, 319] on input "(___) ___-____" at bounding box center [611, 319] width 170 height 34
drag, startPoint x: 639, startPoint y: 319, endPoint x: 469, endPoint y: 303, distance: 170.4
click at [471, 306] on div "Outbound call Location [GEOGRAPHIC_DATA] Certified Viking Appliance Repair Your…" at bounding box center [594, 230] width 279 height 419
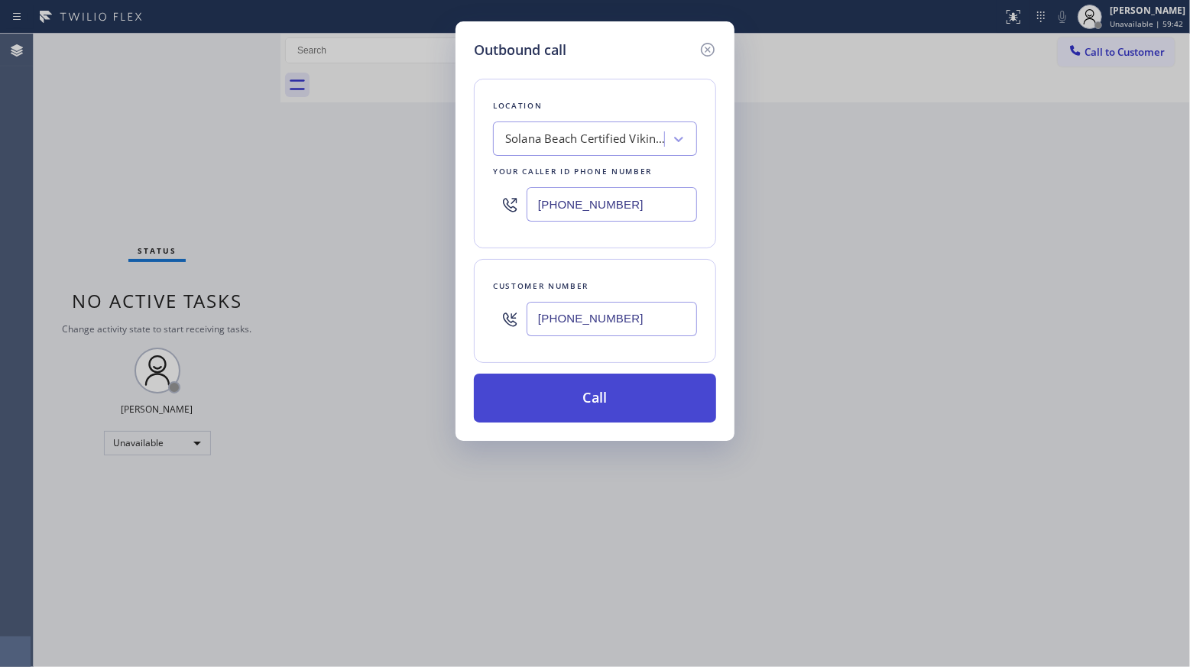
click at [575, 391] on button "Call" at bounding box center [595, 398] width 242 height 49
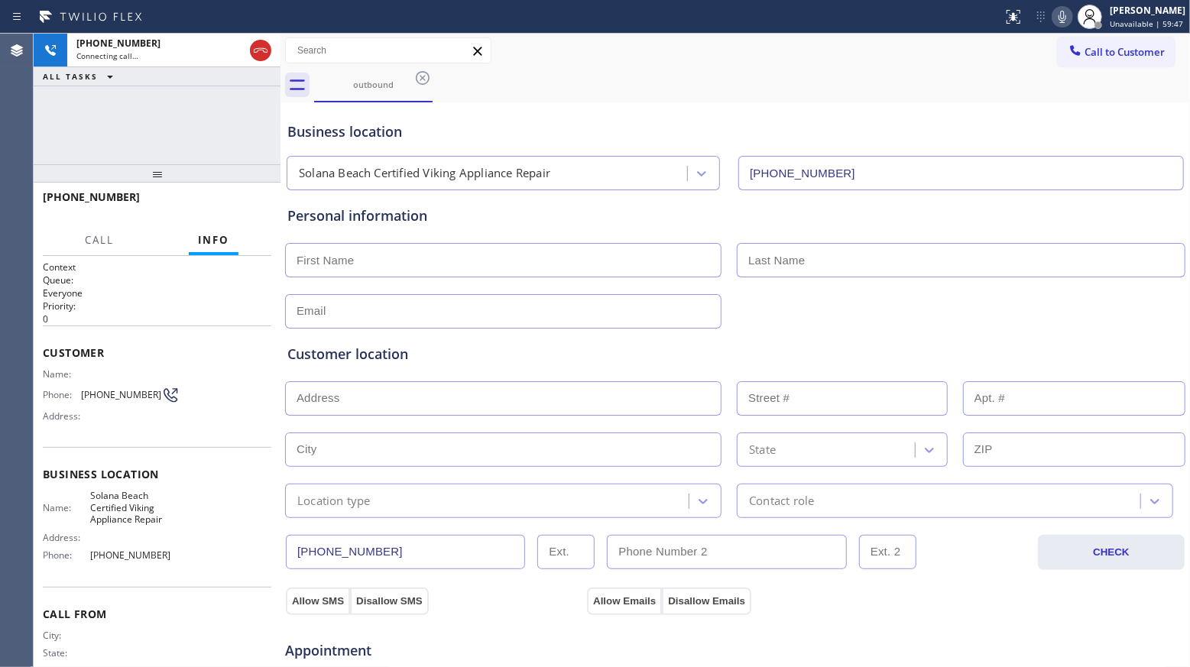
click at [825, 74] on div "outbound" at bounding box center [752, 85] width 876 height 34
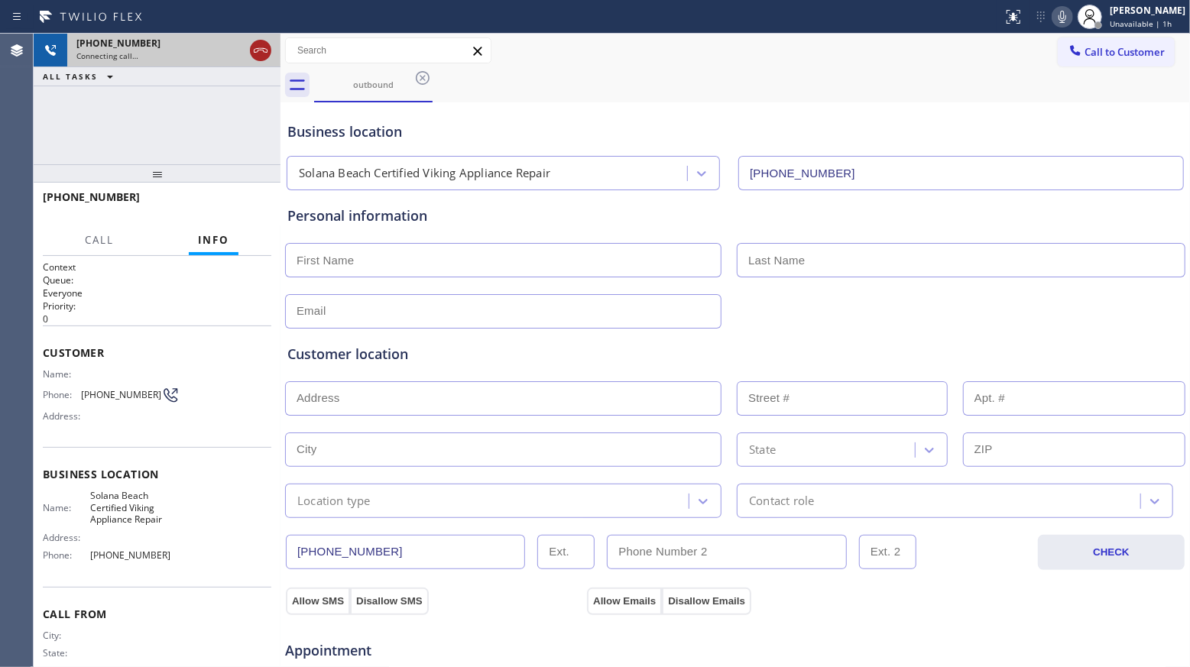
click at [255, 51] on icon at bounding box center [260, 50] width 18 height 18
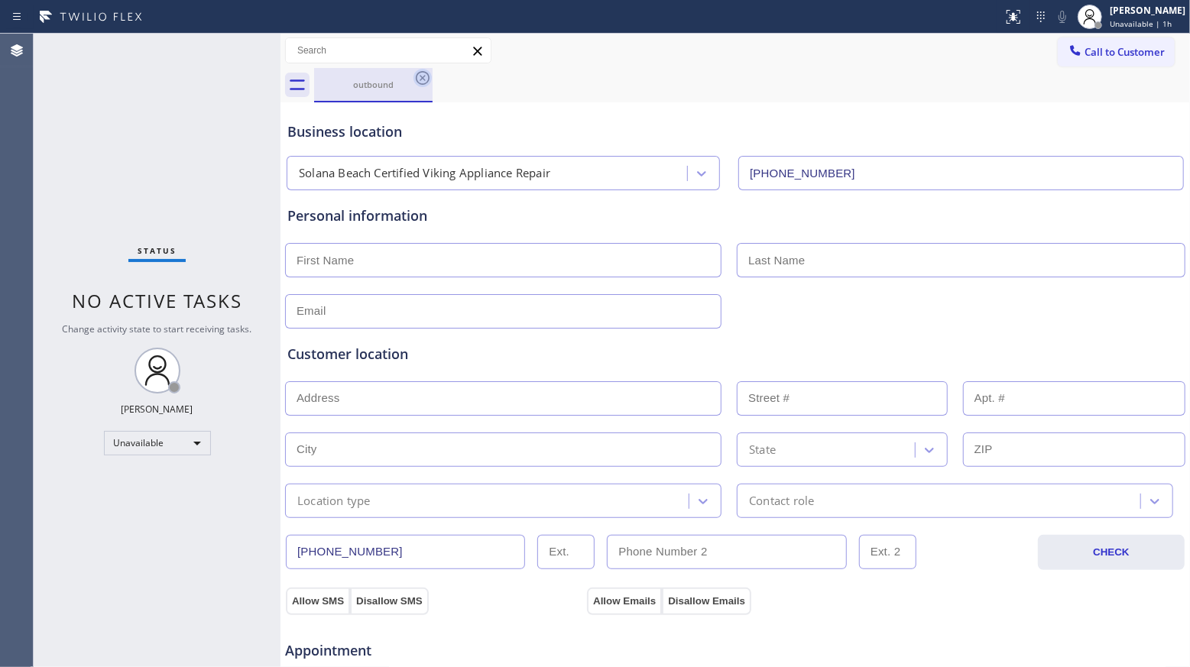
click at [425, 79] on icon at bounding box center [422, 78] width 18 height 18
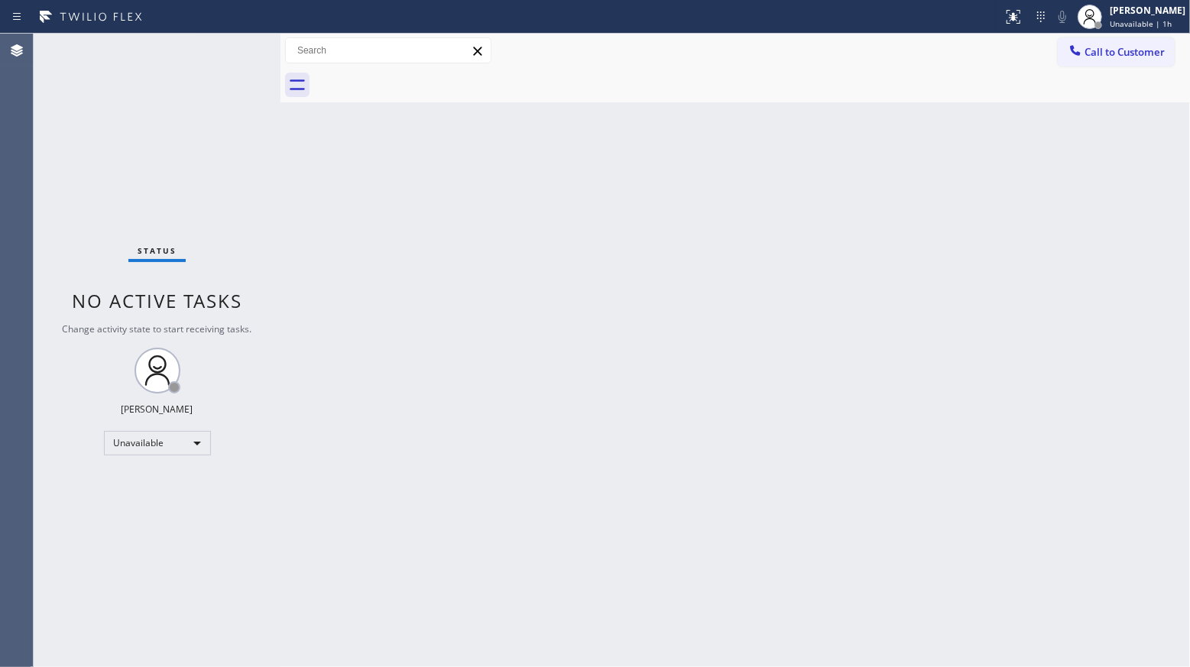
click at [454, 80] on div at bounding box center [752, 85] width 876 height 34
click at [1089, 48] on span "Call to Customer" at bounding box center [1124, 52] width 80 height 14
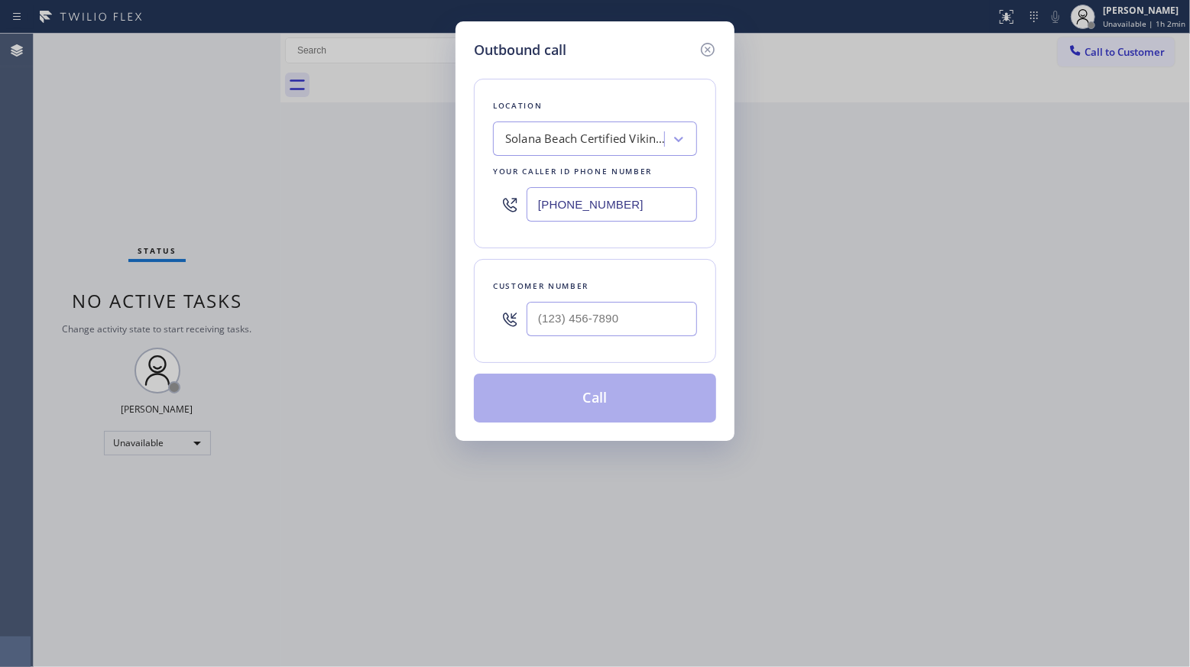
drag, startPoint x: 630, startPoint y: 208, endPoint x: 409, endPoint y: 209, distance: 221.6
click at [410, 211] on div "Outbound call Location [GEOGRAPHIC_DATA] Certified Viking Appliance Repair Your…" at bounding box center [595, 333] width 1190 height 667
click at [581, 315] on input "(___) ___-____" at bounding box center [611, 319] width 170 height 34
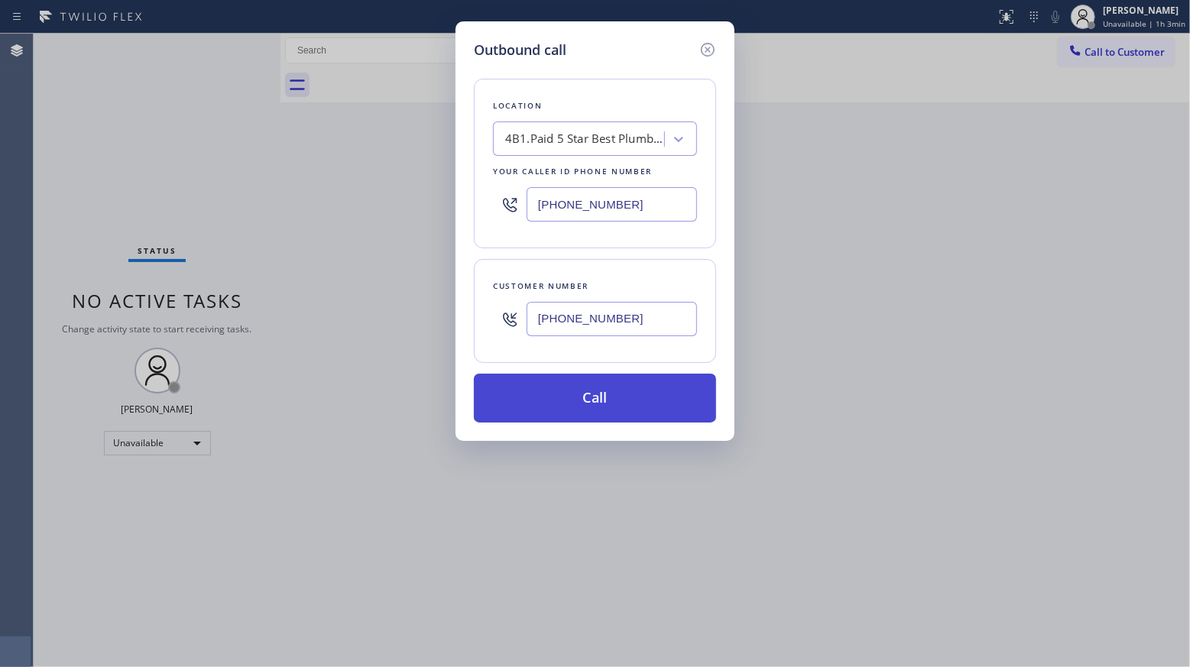
click at [596, 392] on button "Call" at bounding box center [595, 398] width 242 height 49
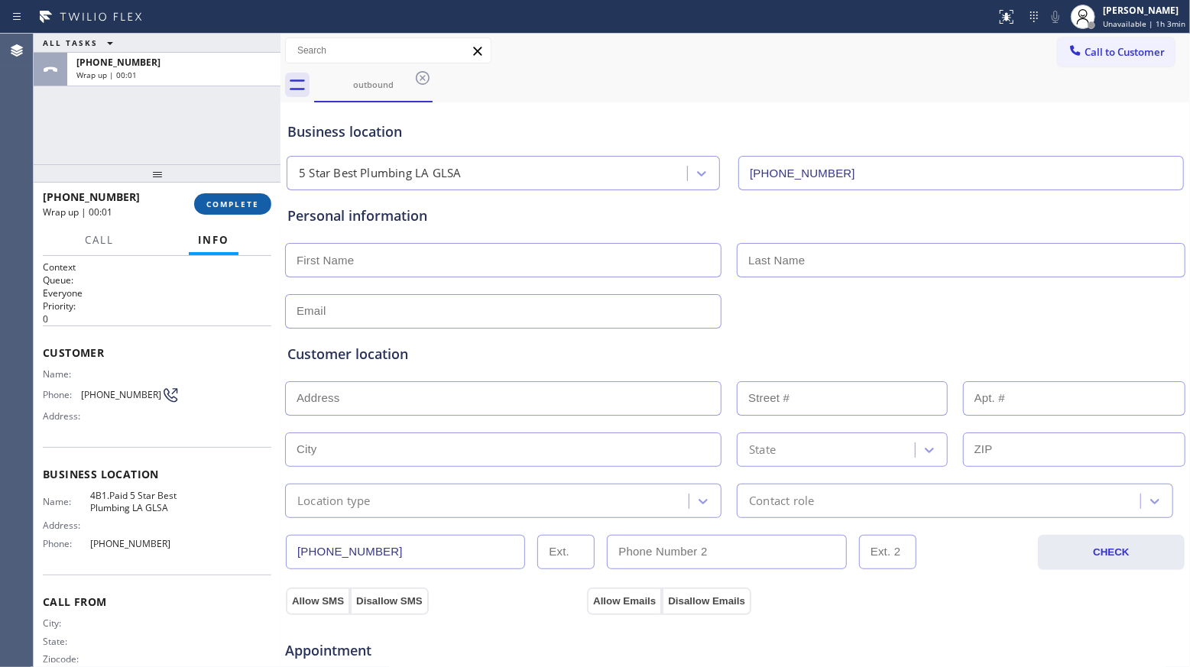
click at [227, 196] on button "COMPLETE" at bounding box center [232, 203] width 77 height 21
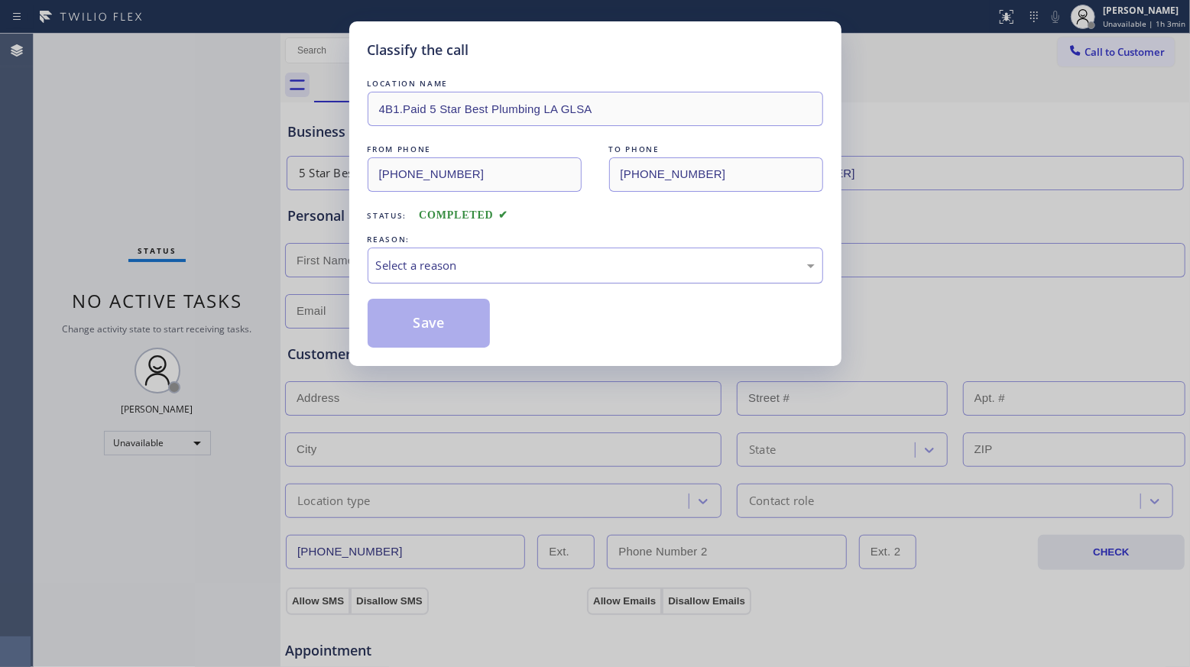
click at [434, 261] on div "Select a reason" at bounding box center [595, 266] width 439 height 18
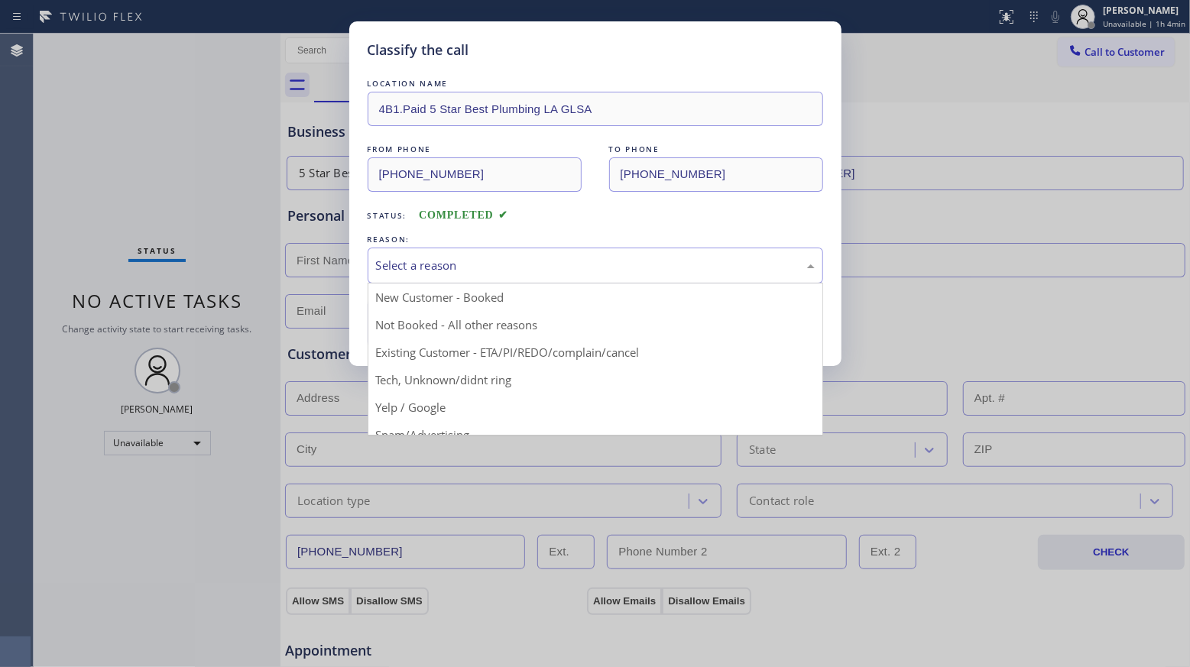
click at [418, 316] on button "Save" at bounding box center [428, 323] width 123 height 49
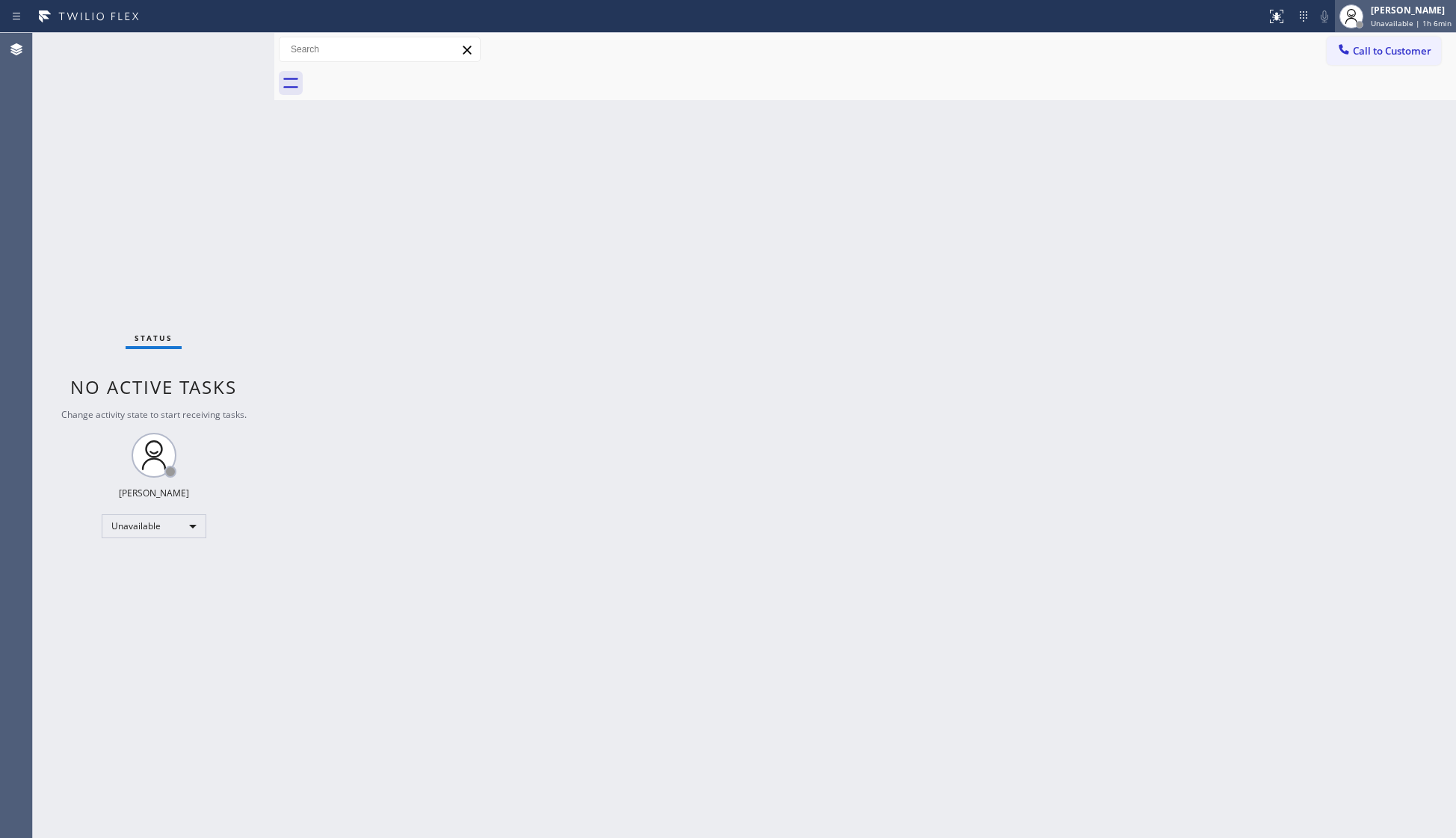
click at [1163, 17] on div "[PERSON_NAME] Unavailable | 1h 6min" at bounding box center [1412, 16] width 88 height 26
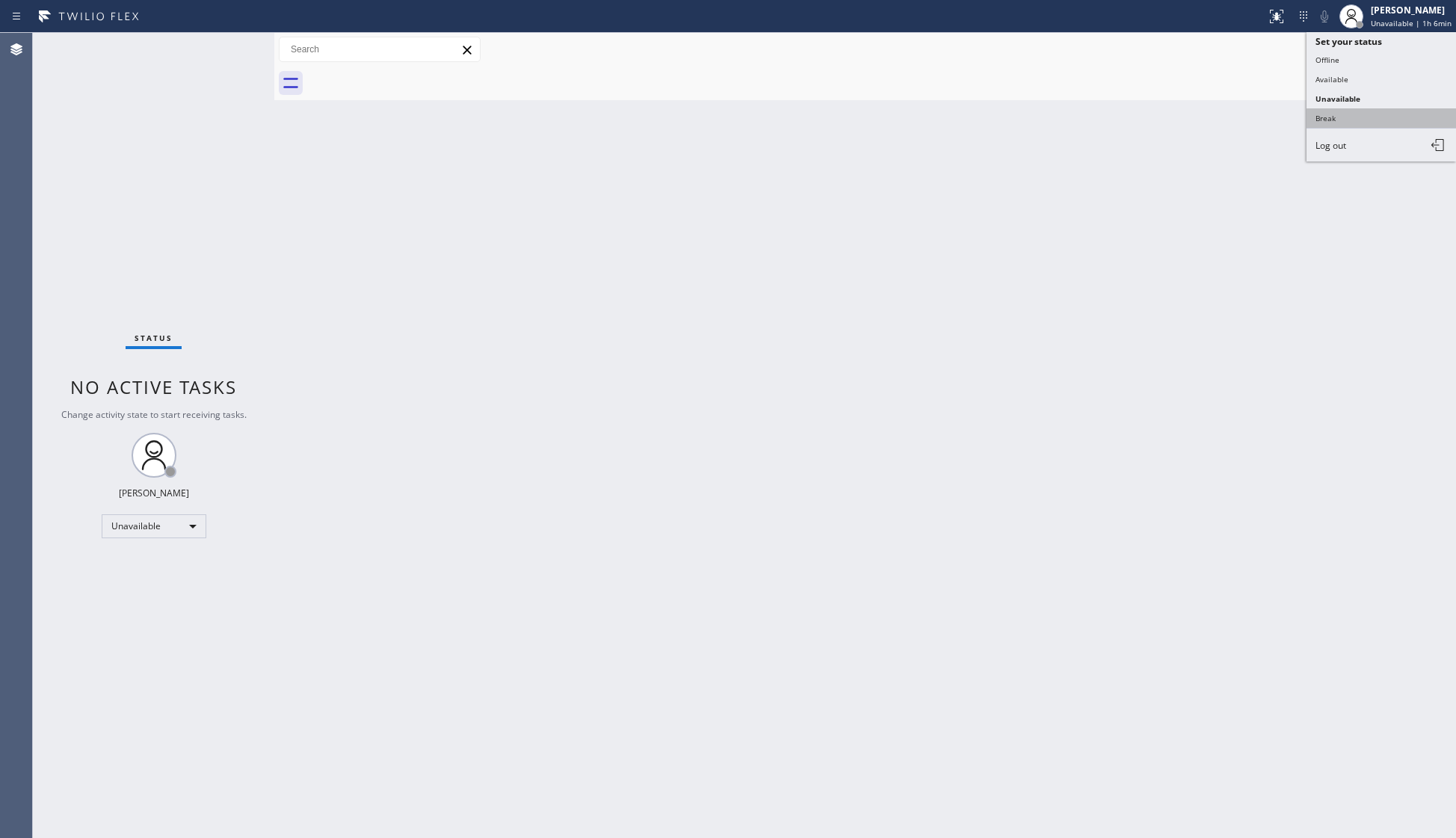
click at [1163, 116] on button "Break" at bounding box center [1381, 118] width 150 height 20
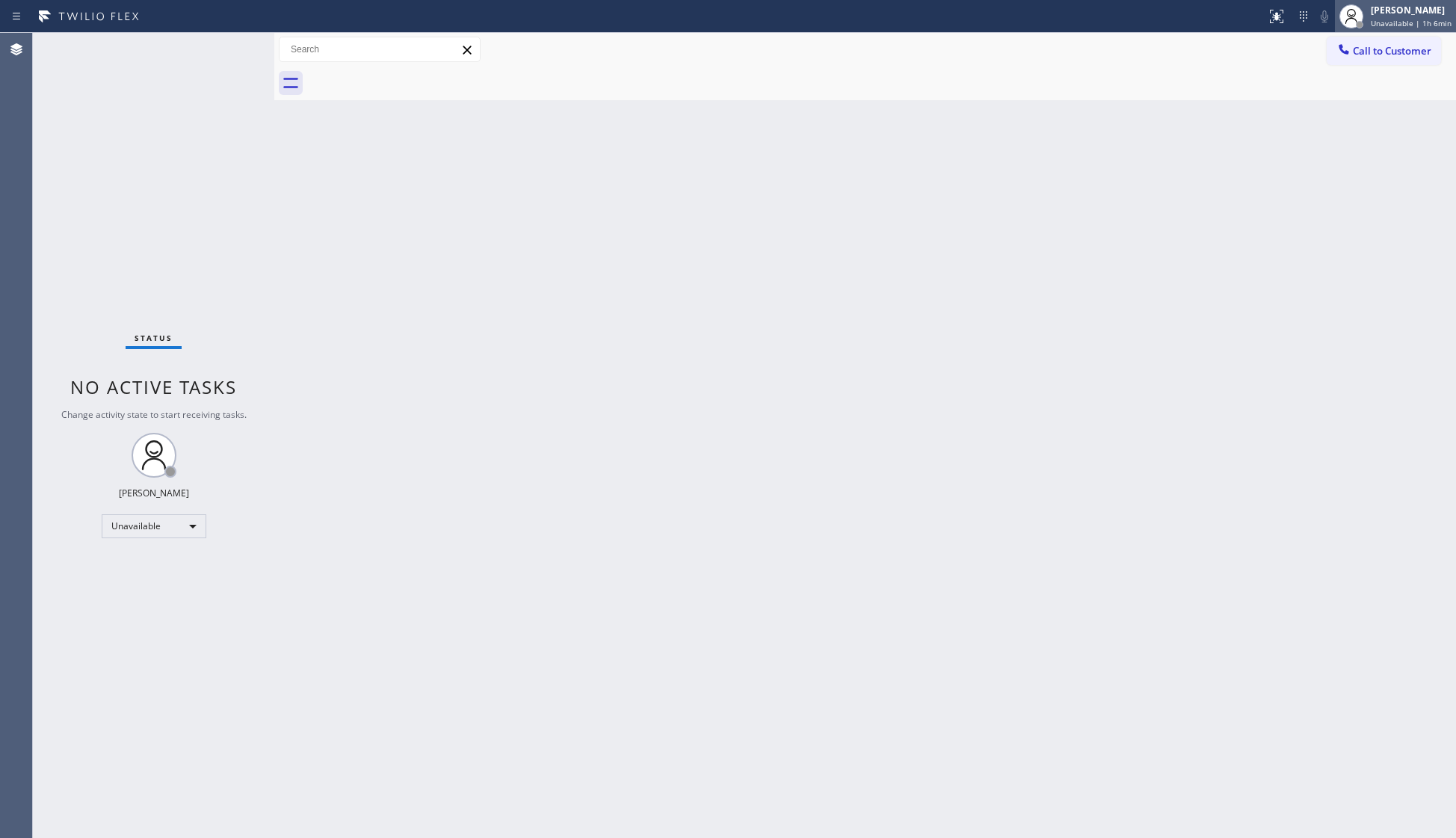
click at [1163, 21] on div at bounding box center [1351, 17] width 33 height 33
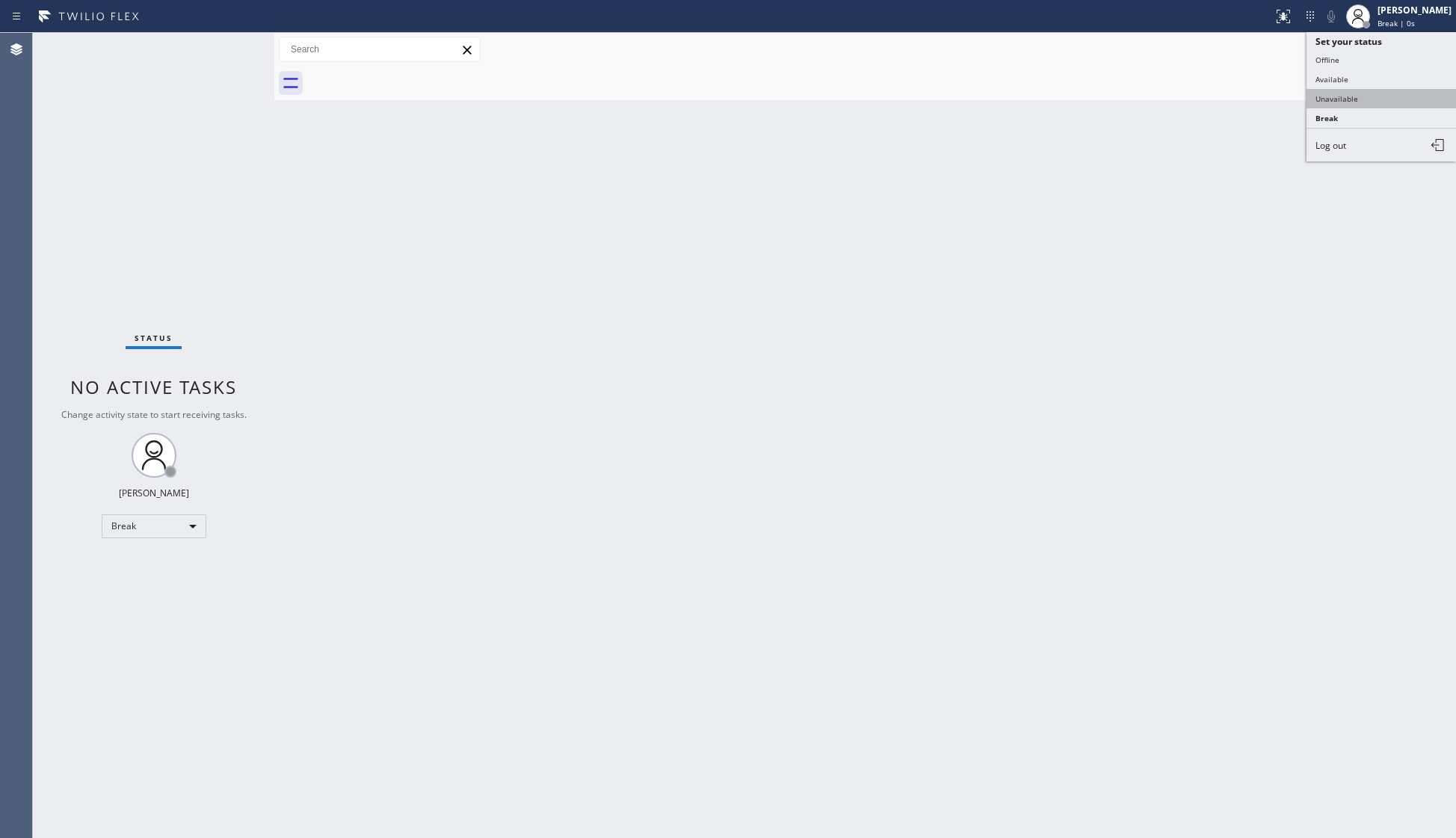
click at [1163, 100] on button "Unavailable" at bounding box center [1381, 99] width 150 height 20
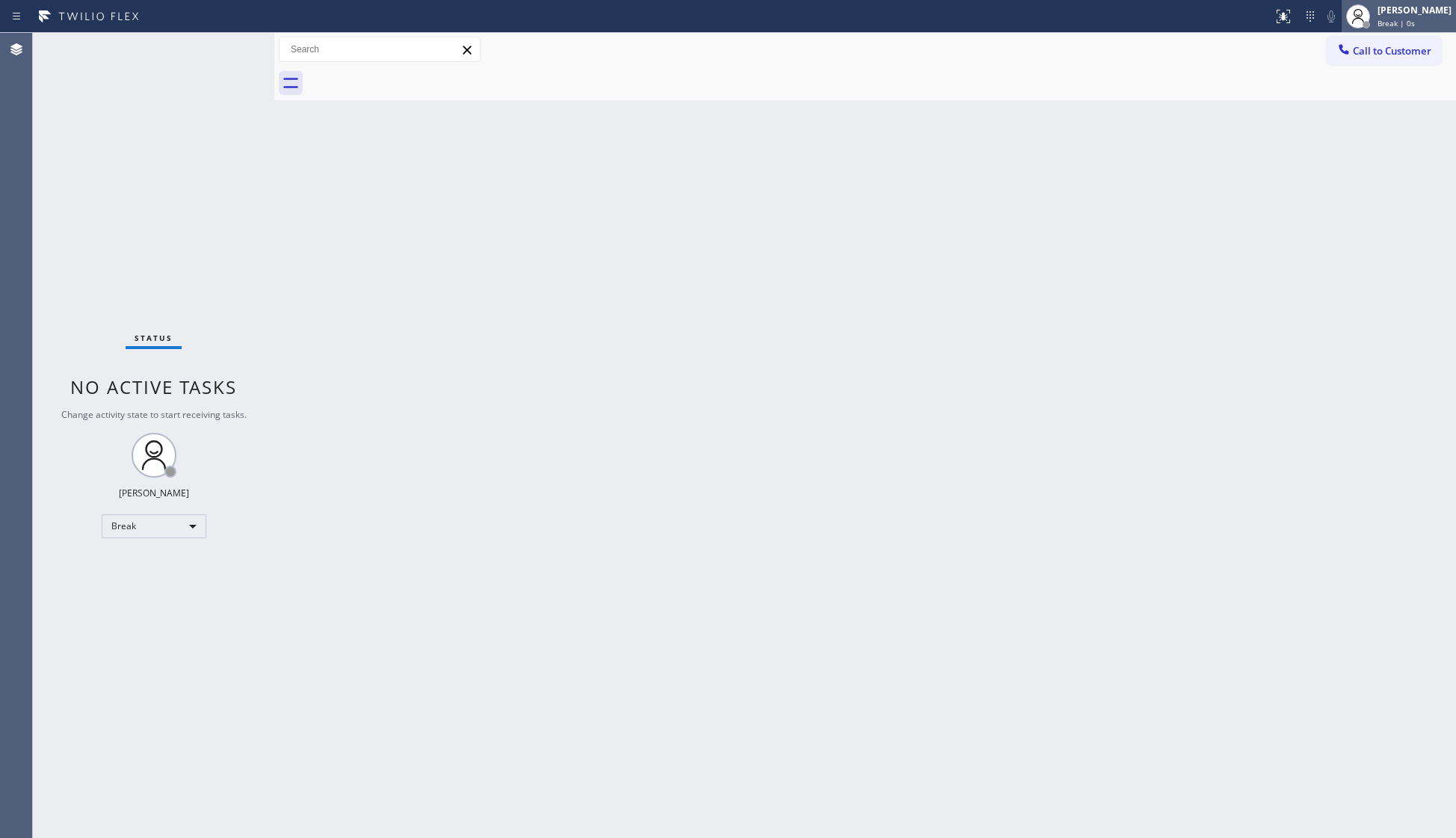
click at [1163, 23] on span "Break | 0s" at bounding box center [1396, 23] width 37 height 11
click at [1163, 62] on button "Offline" at bounding box center [1381, 60] width 150 height 20
drag, startPoint x: 1386, startPoint y: 24, endPoint x: 1373, endPoint y: 42, distance: 22.2
click at [1163, 27] on span "Unavailable | 0s" at bounding box center [1407, 23] width 60 height 11
click at [1163, 142] on button "Log out" at bounding box center [1381, 145] width 150 height 33
